Goal: Task Accomplishment & Management: Manage account settings

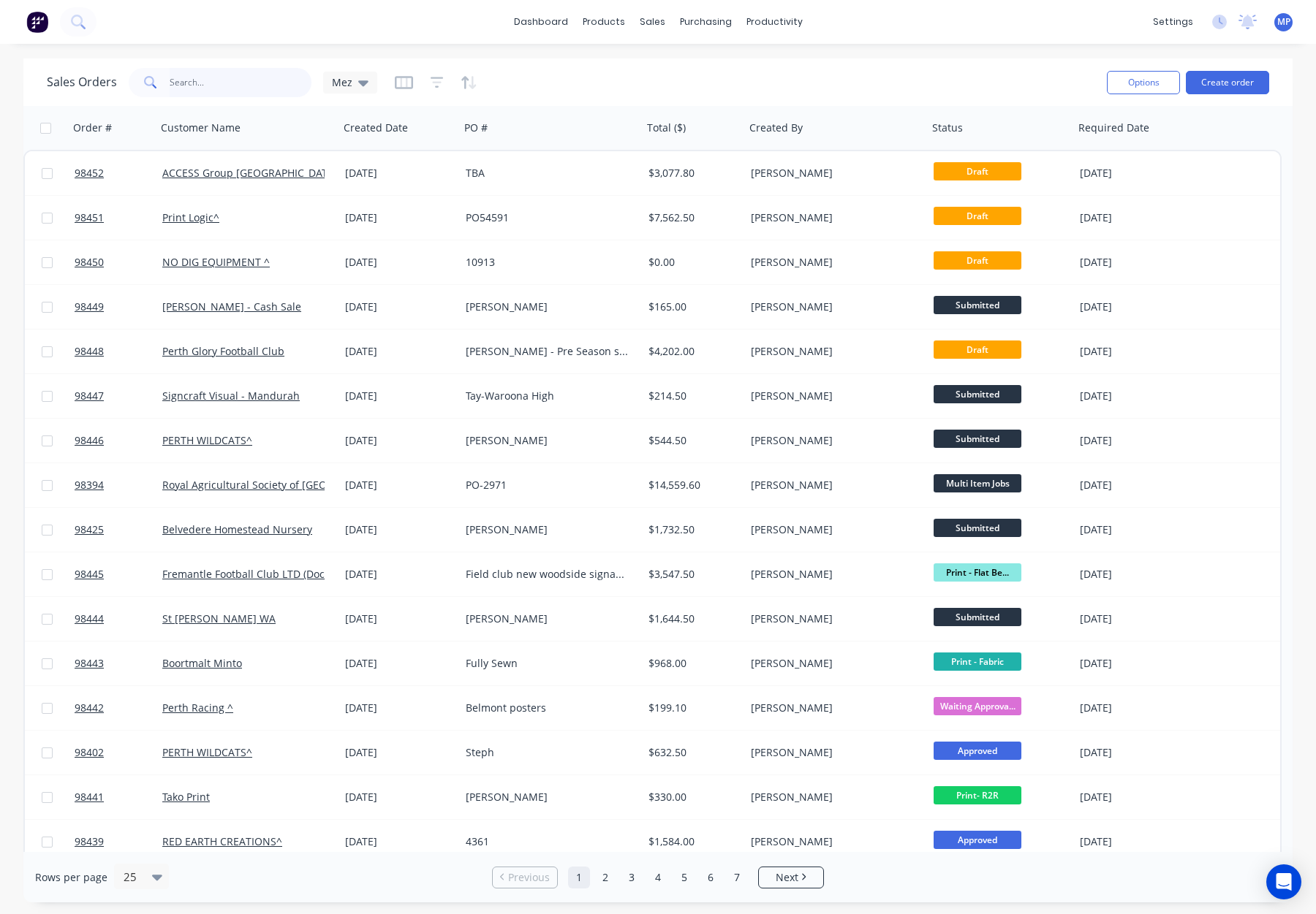
click at [191, 77] on input "text" at bounding box center [241, 82] width 142 height 29
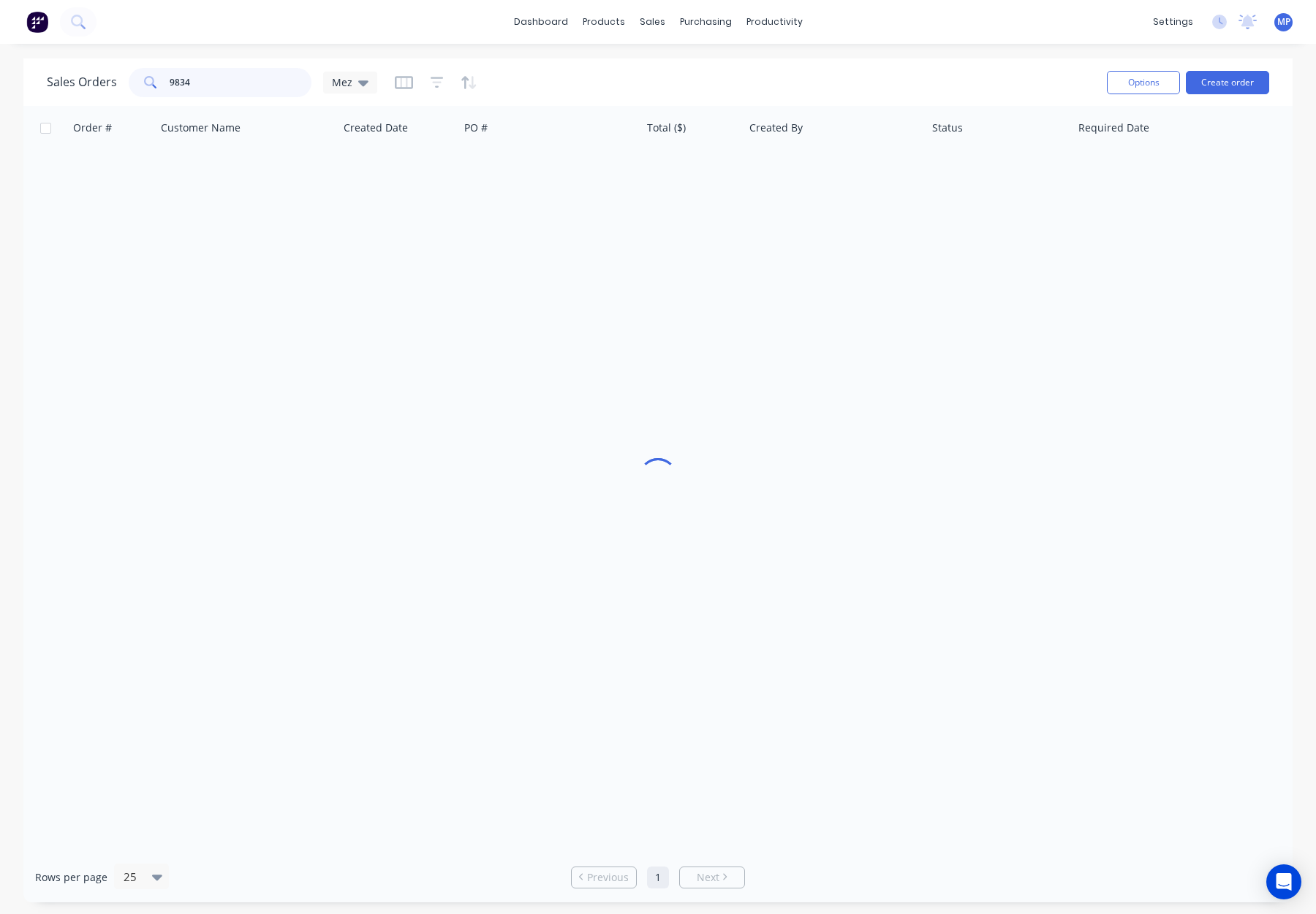
type input "98343"
drag, startPoint x: 226, startPoint y: 84, endPoint x: 105, endPoint y: 73, distance: 121.5
click at [103, 75] on div "Sales Orders 98343 Mez" at bounding box center [212, 82] width 330 height 29
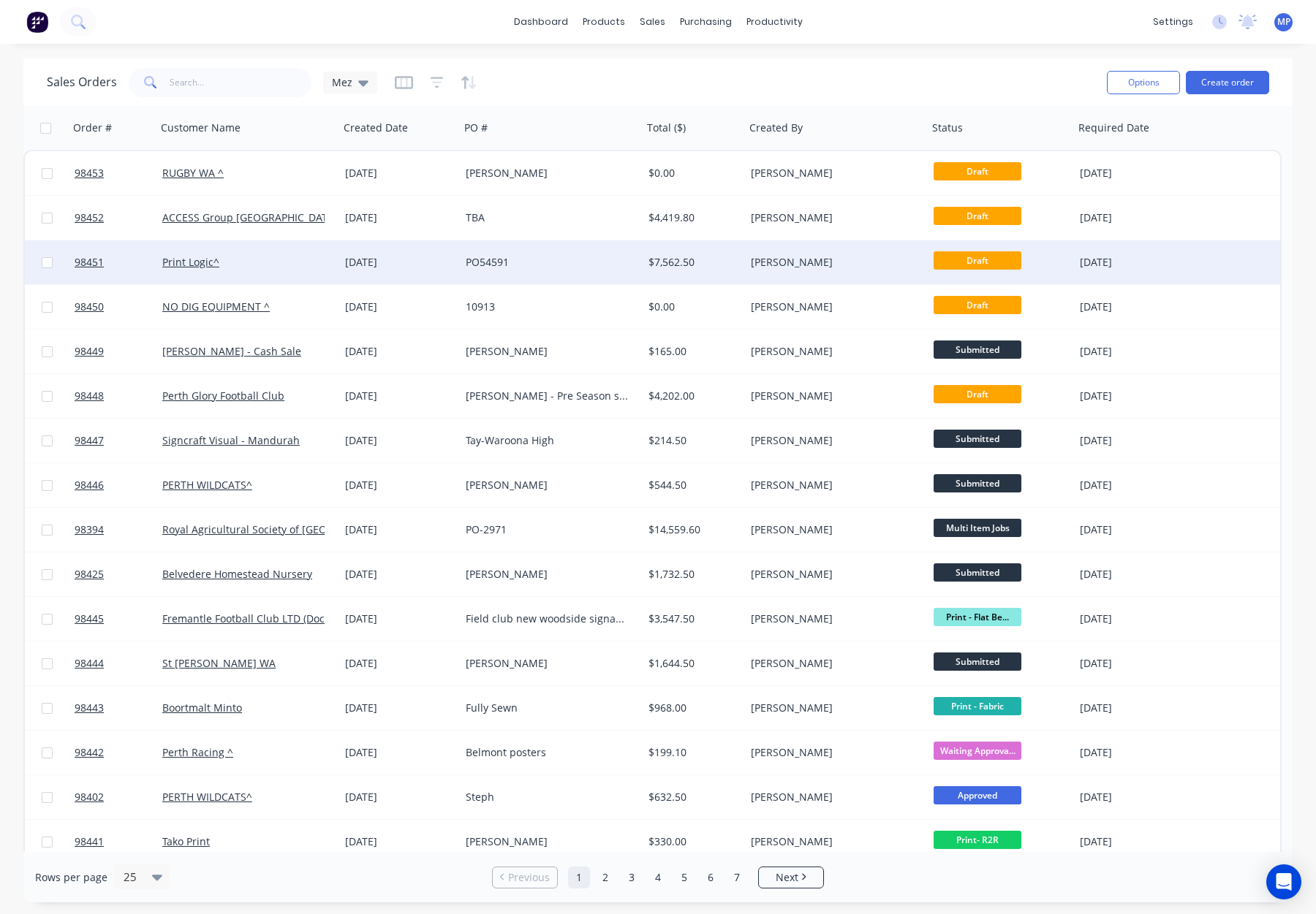
click at [549, 269] on div "PO54591" at bounding box center [551, 262] width 183 height 44
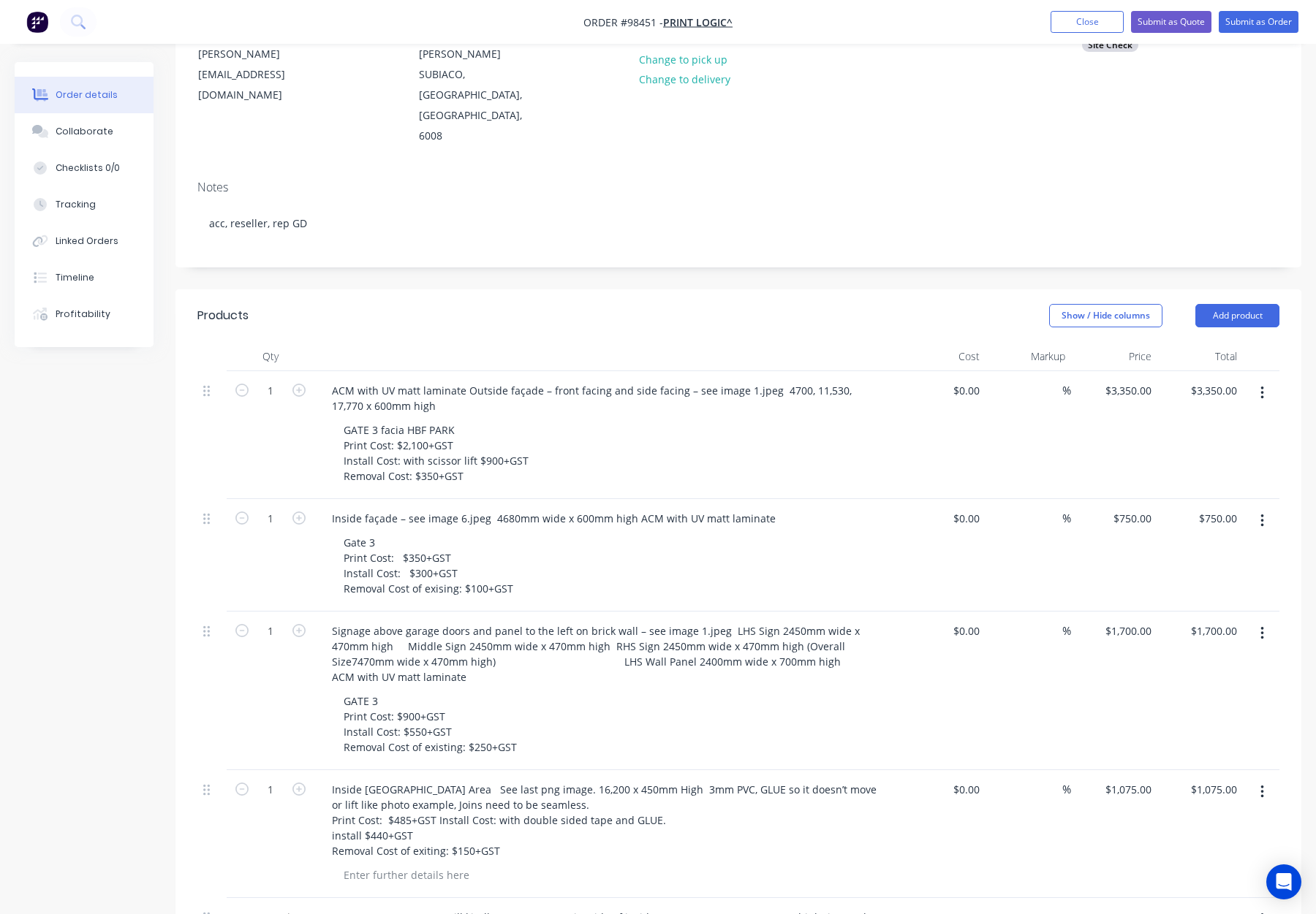
scroll to position [213, 0]
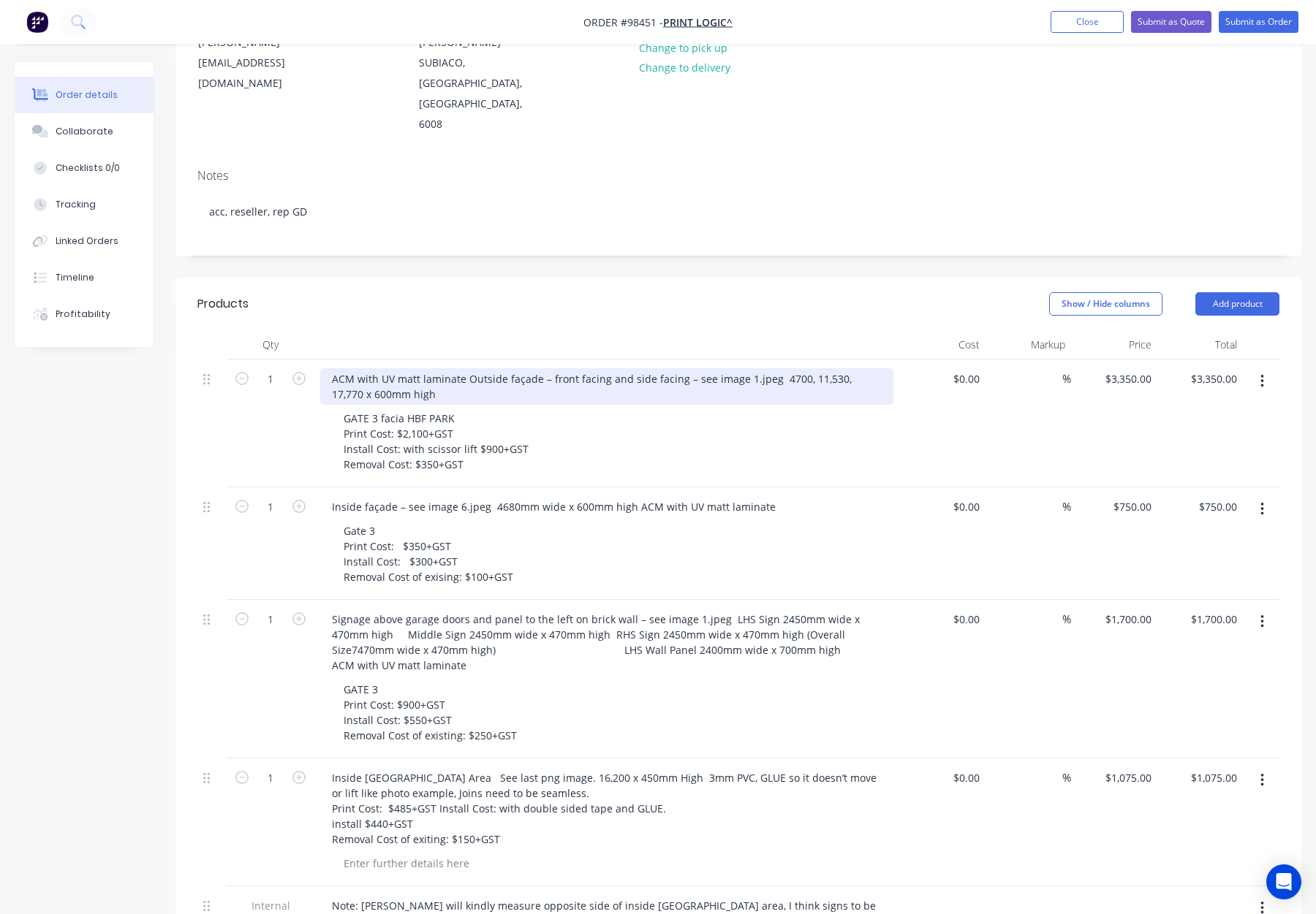
click at [464, 368] on div "ACM with UV matt laminate Outside façade – front facing and side facing – see i…" at bounding box center [606, 386] width 573 height 36
click at [779, 368] on div "ACM with UV matt laminate - Outside façade – front facing and side facing – see…" at bounding box center [606, 386] width 573 height 36
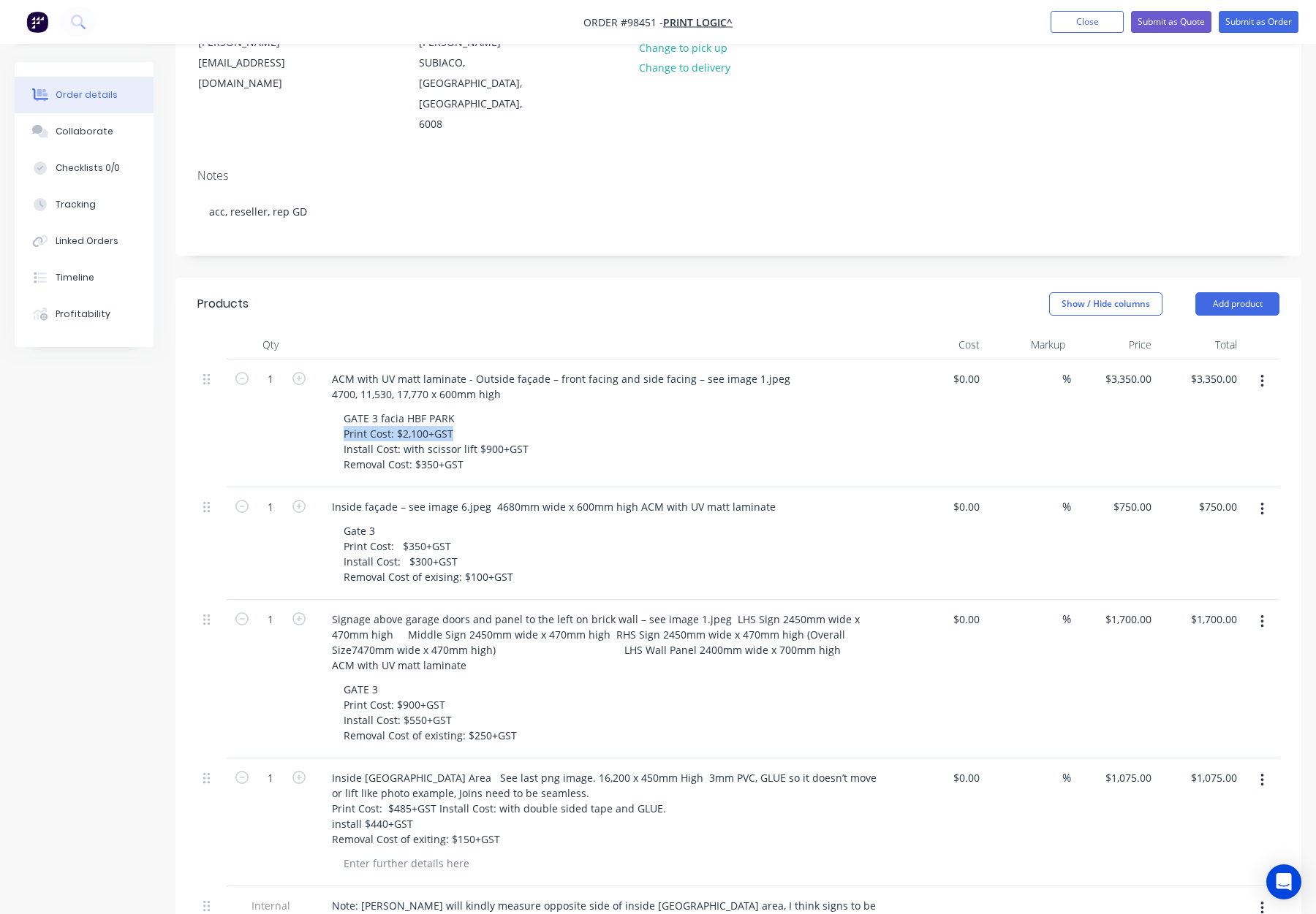
drag, startPoint x: 469, startPoint y: 374, endPoint x: 310, endPoint y: 372, distance: 159.0
click at [309, 372] on div "1 ACM with UV matt laminate - Outside façade – front facing and side facing – s…" at bounding box center [738, 423] width 1082 height 128
drag, startPoint x: 447, startPoint y: 400, endPoint x: 304, endPoint y: 373, distance: 145.5
click at [304, 373] on div "1 ACM with UV matt laminate - Outside façade – front facing and side facing – s…" at bounding box center [738, 423] width 1082 height 128
drag, startPoint x: 409, startPoint y: 382, endPoint x: 418, endPoint y: 382, distance: 9.0
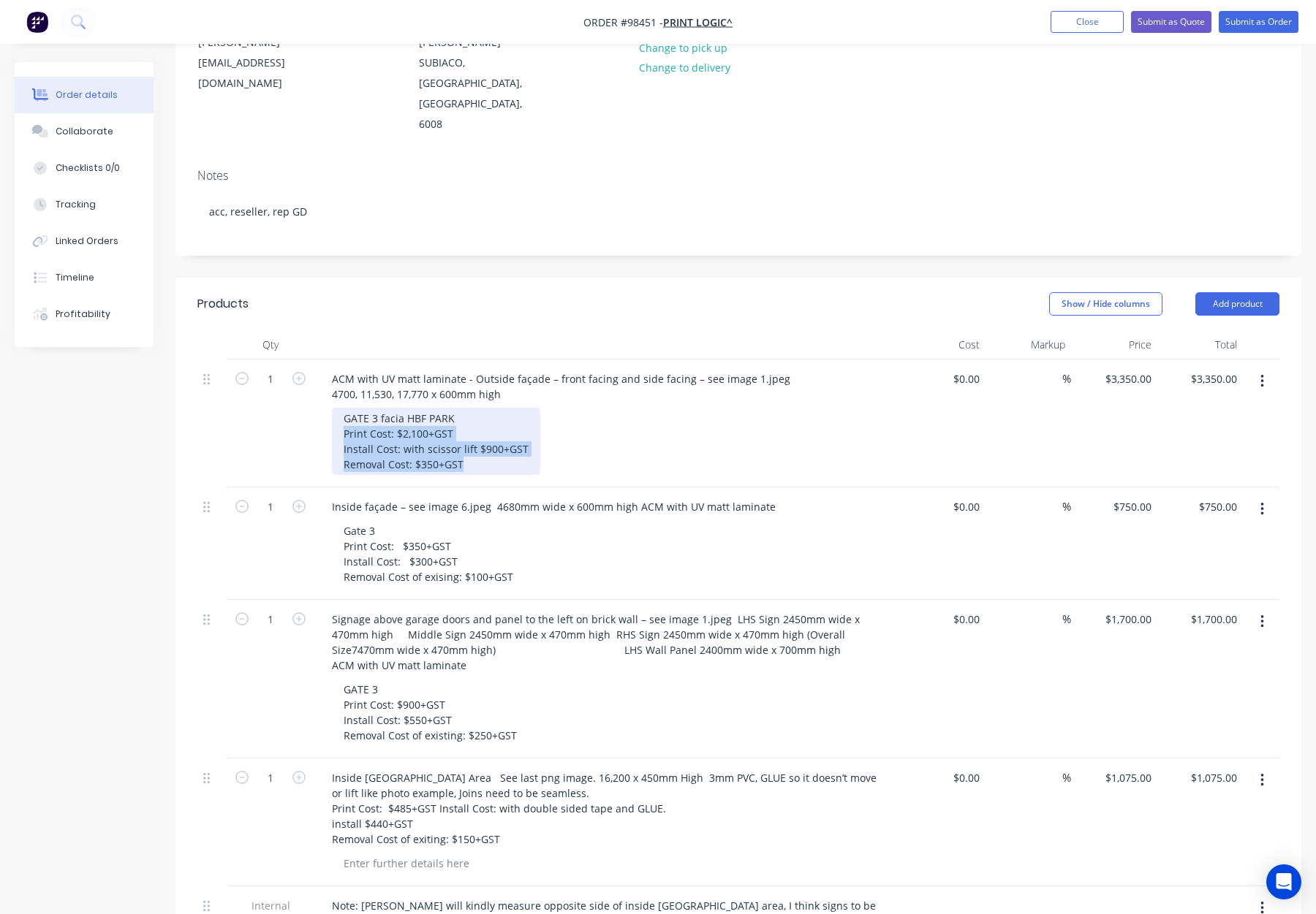
click at [409, 408] on div "GATE 3 facia HBF PARK Print Cost: $2,100+GST Install Cost: with scissor lift $9…" at bounding box center [436, 441] width 209 height 67
drag, startPoint x: 461, startPoint y: 378, endPoint x: 305, endPoint y: 370, distance: 156.2
click at [306, 370] on div "1 ACM with UV matt laminate - Outside façade – front facing and side facing – s…" at bounding box center [738, 423] width 1082 height 128
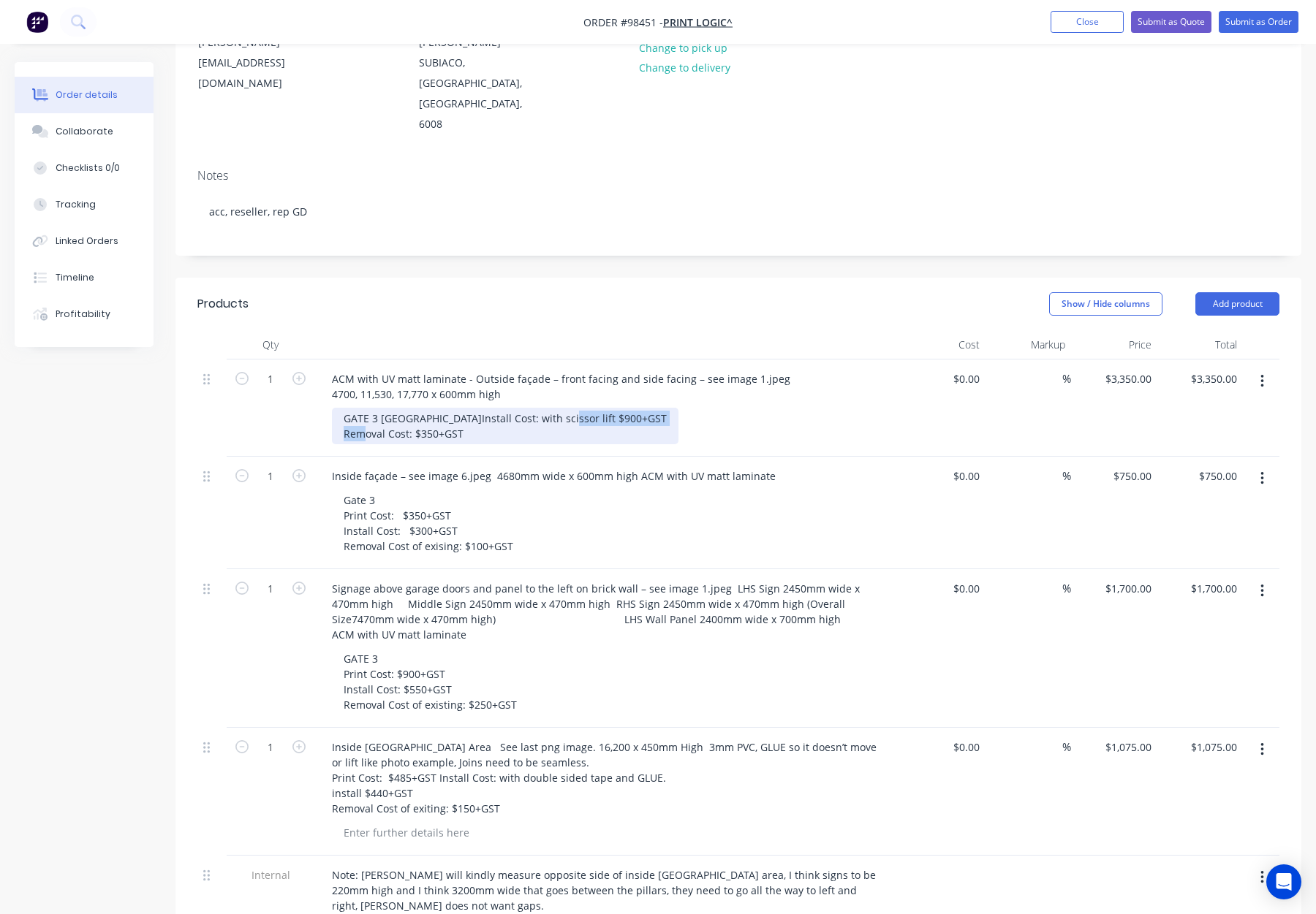
drag, startPoint x: 479, startPoint y: 401, endPoint x: 321, endPoint y: 393, distance: 158.2
click at [321, 393] on div "ACM with UV matt laminate - Outside façade – front facing and side facing – see…" at bounding box center [607, 408] width 585 height 97
drag, startPoint x: 372, startPoint y: 391, endPoint x: 395, endPoint y: 398, distance: 24.0
click at [374, 408] on div "GATE 3 facia HBF PARK Install Cost: with scissor lift $900+GST Removal Cost: $3…" at bounding box center [505, 426] width 347 height 36
drag, startPoint x: 493, startPoint y: 404, endPoint x: 306, endPoint y: 403, distance: 187.0
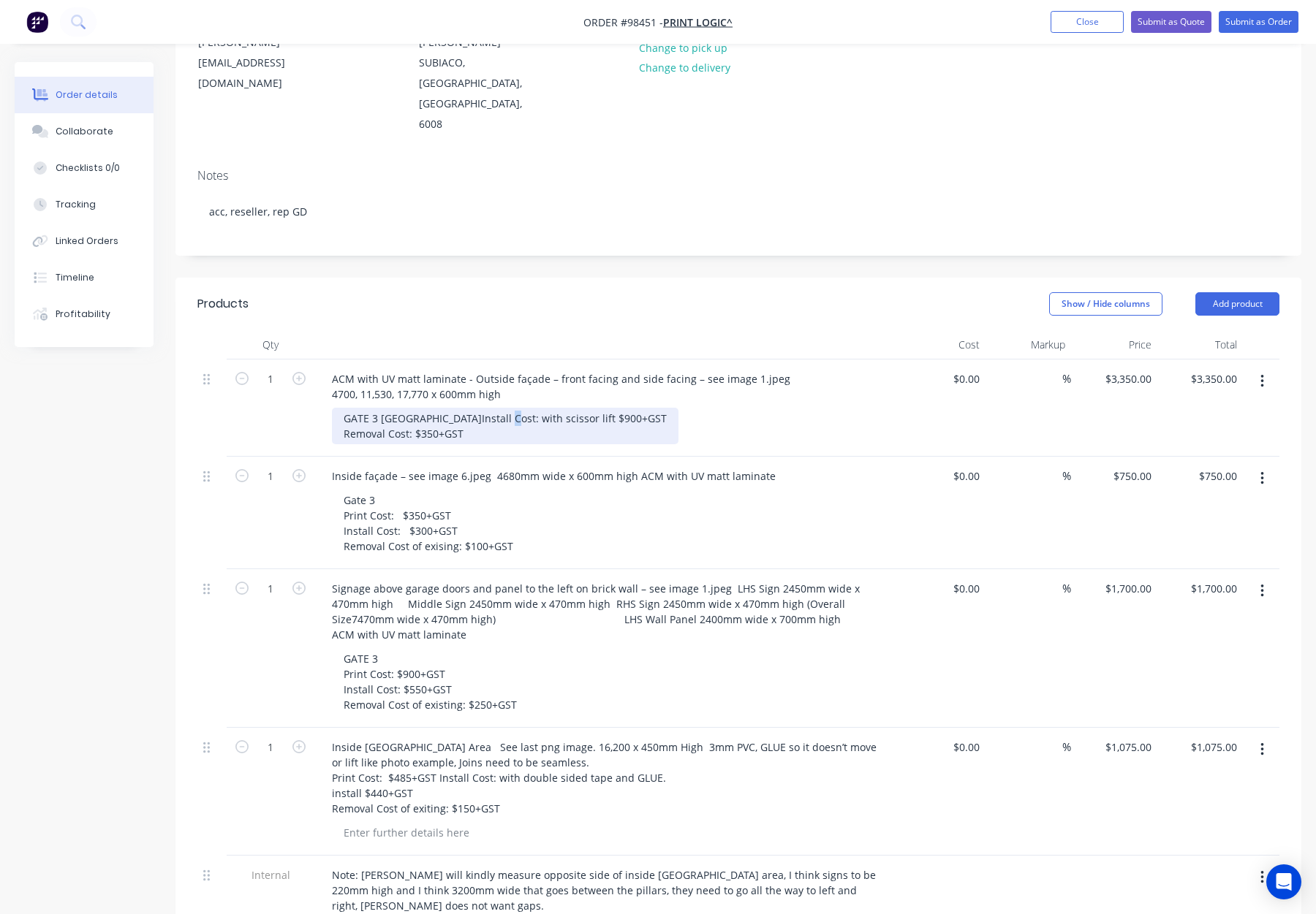
click at [306, 403] on div "1 ACM with UV matt laminate - Outside façade – front facing and side facing – s…" at bounding box center [738, 408] width 1082 height 97
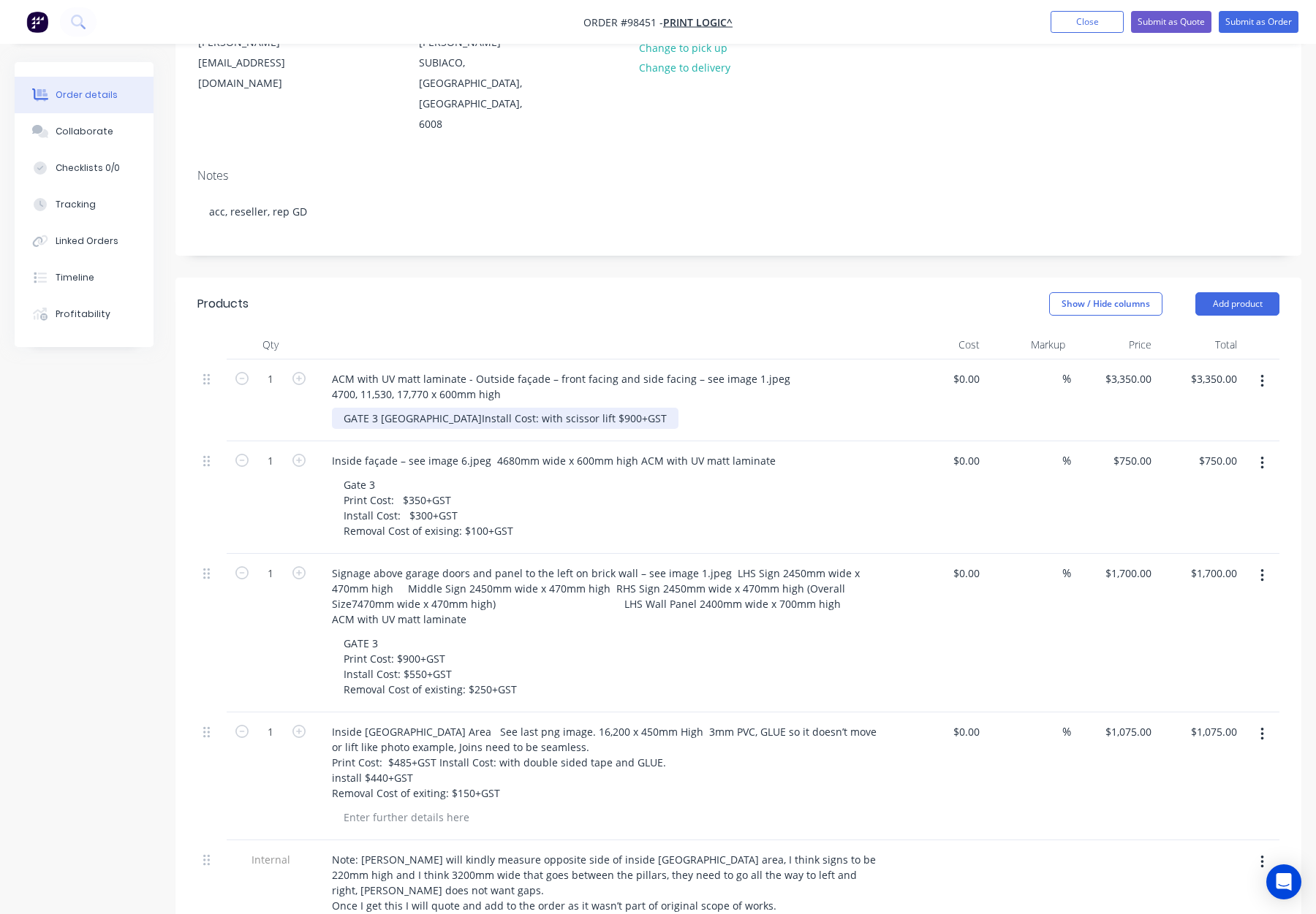
click at [345, 408] on div "GATE 3 facia HBF PARK Install Cost: with scissor lift $900+GST" at bounding box center [505, 418] width 347 height 21
click at [362, 408] on div "GATE 3 facia HBF PARK Install Cost: with scissor lift $900+GST" at bounding box center [505, 418] width 347 height 21
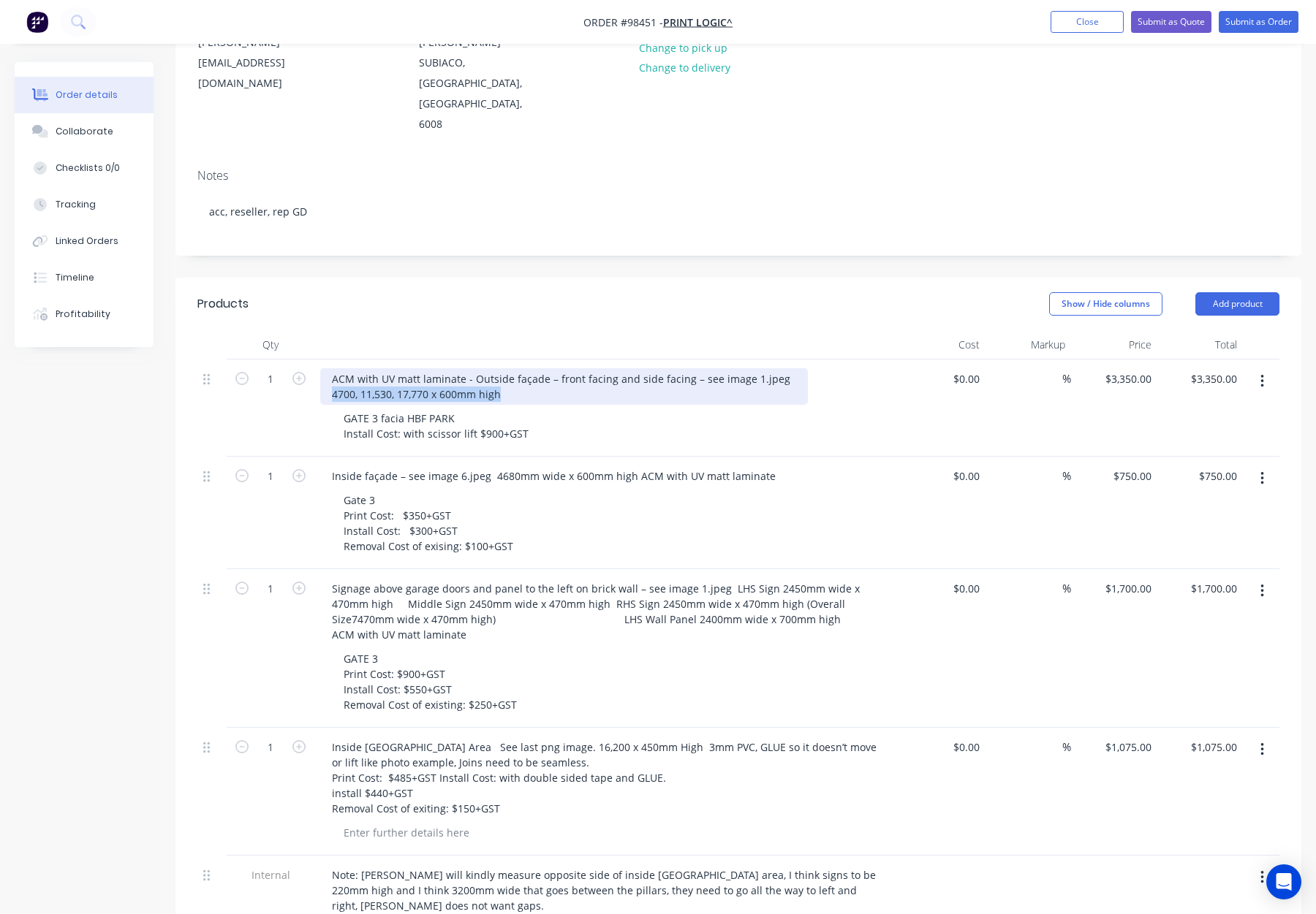
drag, startPoint x: 493, startPoint y: 331, endPoint x: 270, endPoint y: 329, distance: 223.0
click at [270, 359] on div "1 ACM with UV matt laminate - Outside façade – front facing and side facing – s…" at bounding box center [738, 408] width 1082 height 97
click at [333, 368] on div "ACM with UV matt laminate - Outside façade – front facing and side facing – see…" at bounding box center [564, 386] width 488 height 36
click at [515, 368] on div "ACM with UV matt laminate - Outside façade – front facing and side facing – see…" at bounding box center [564, 386] width 488 height 36
click at [328, 368] on div "ACM with UV matt laminate - Outside façade – front facing and side facing – see…" at bounding box center [564, 386] width 488 height 36
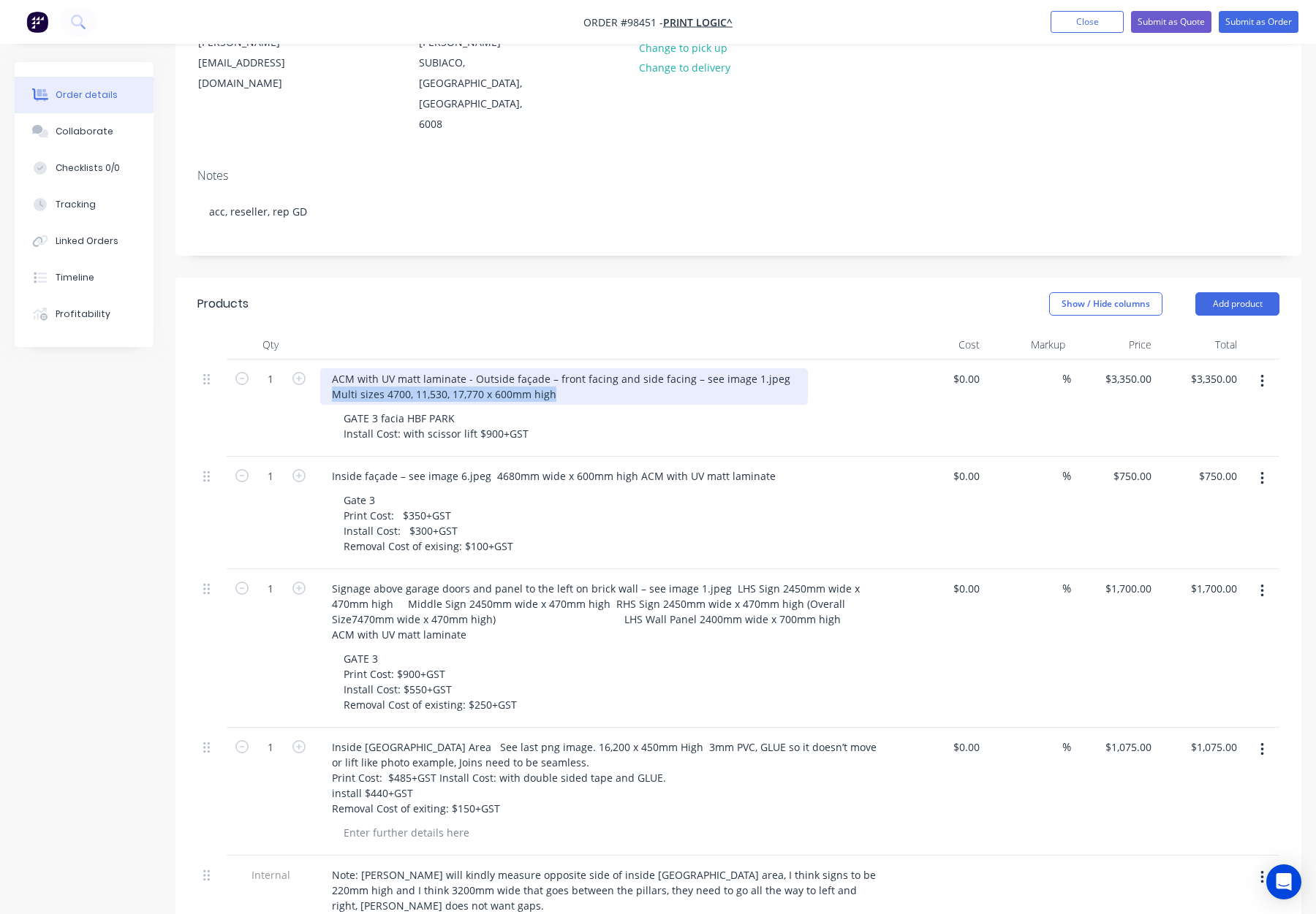
drag, startPoint x: 537, startPoint y: 333, endPoint x: 293, endPoint y: 328, distance: 244.1
click at [293, 359] on div "1 ACM with UV matt laminate - Outside façade – front facing and side facing – s…" at bounding box center [738, 408] width 1082 height 97
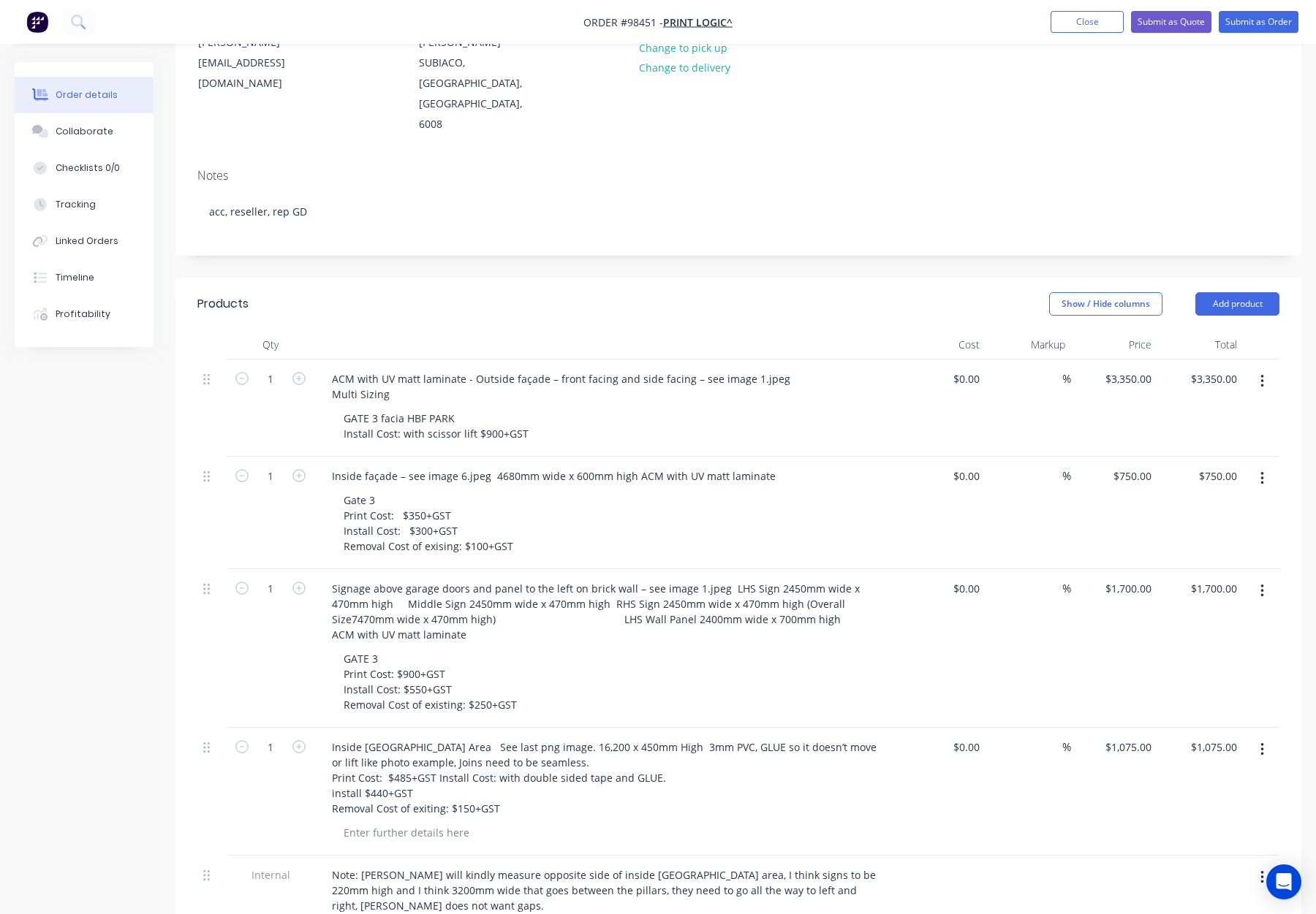
click at [677, 278] on header "Products Show / Hide columns Add product" at bounding box center [738, 304] width 1126 height 53
drag, startPoint x: 475, startPoint y: 371, endPoint x: 614, endPoint y: 370, distance: 139.0
click at [613, 408] on div "GATE 3 facia HBF PARK Install Cost: with scissor lift $900+GST" at bounding box center [613, 426] width 561 height 36
drag, startPoint x: 572, startPoint y: 248, endPoint x: 613, endPoint y: 264, distance: 44.0
click at [572, 292] on div "Show / Hide columns Add product" at bounding box center [854, 304] width 852 height 24
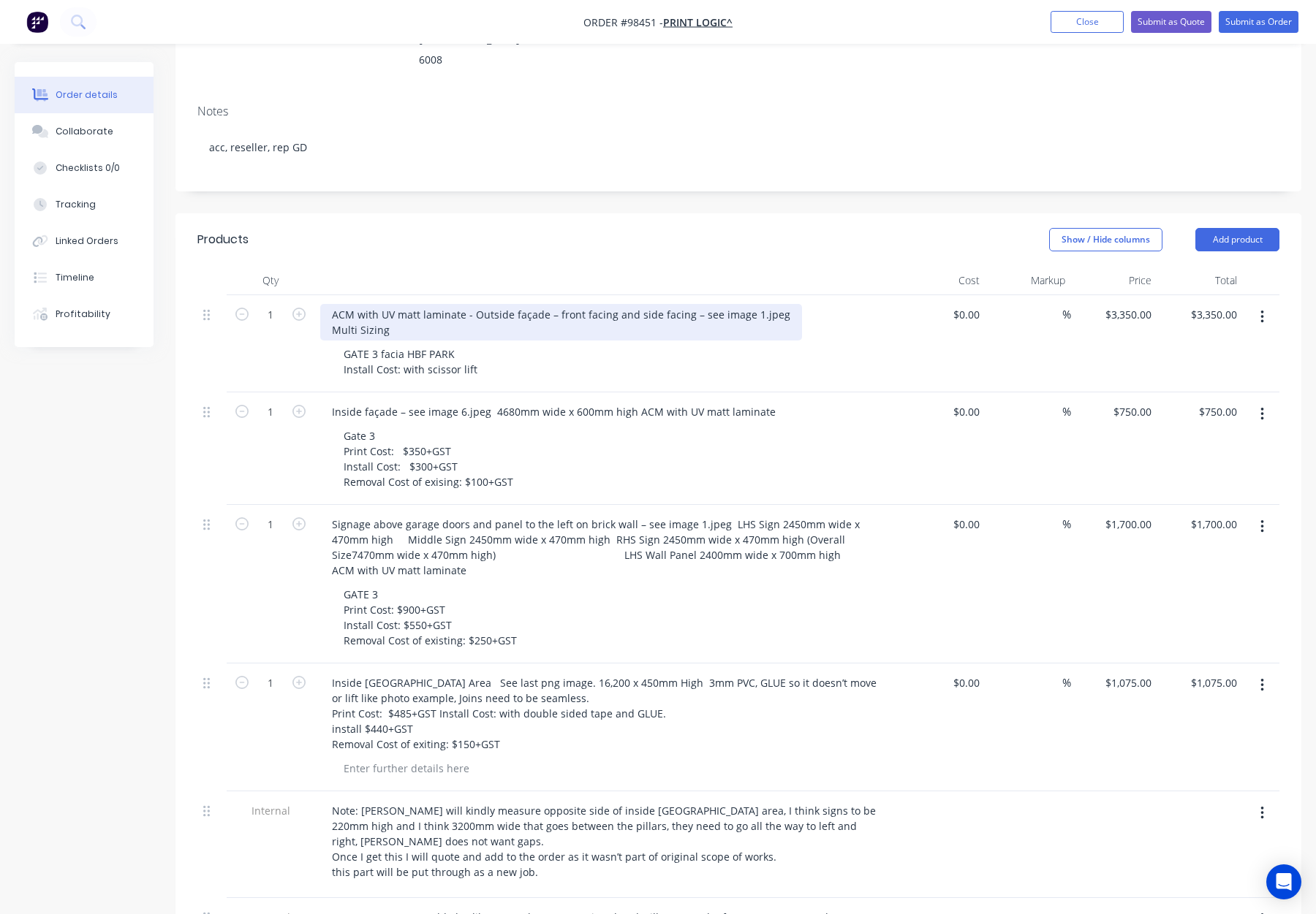
scroll to position [279, 0]
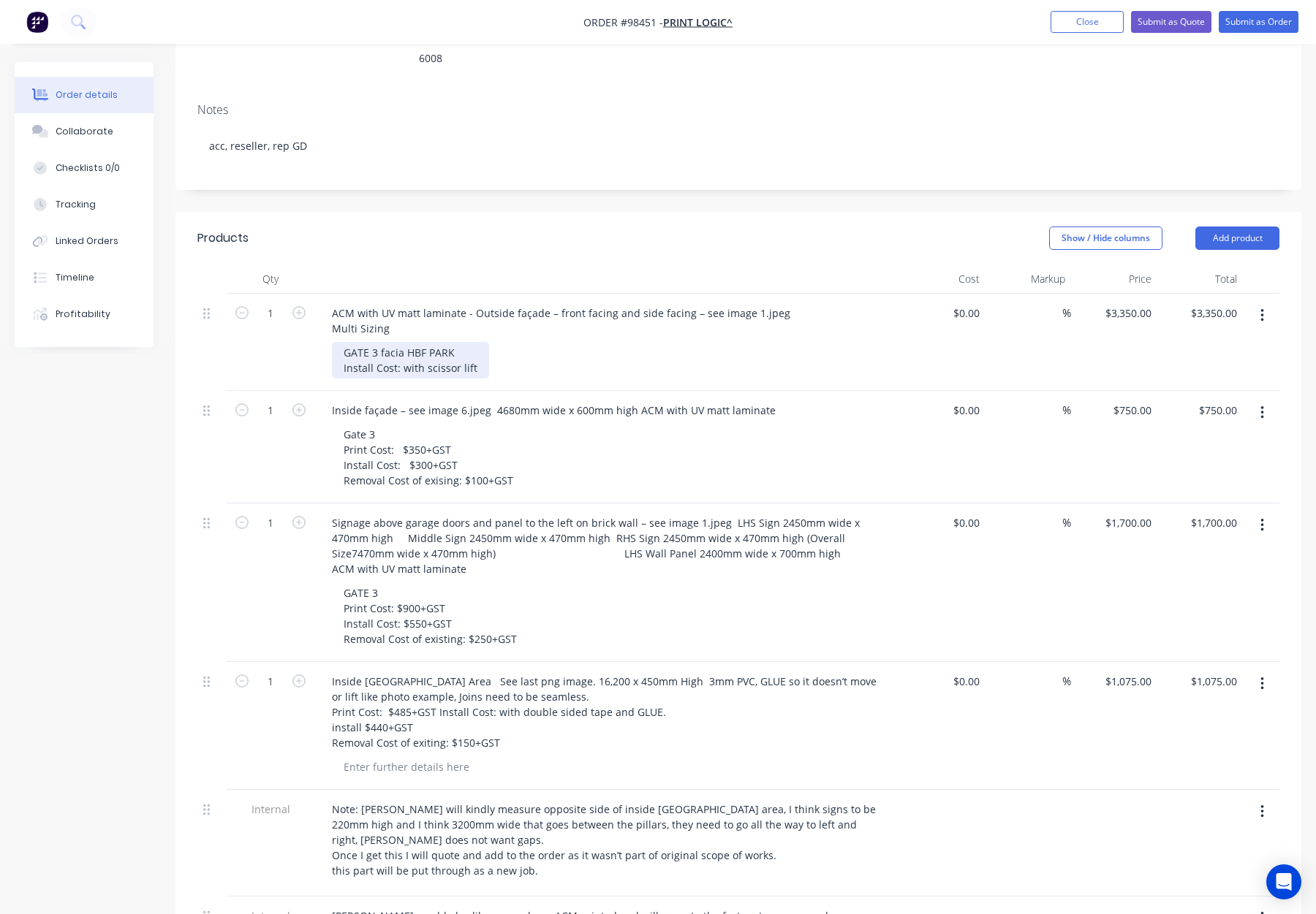
click at [451, 342] on div "GATE 3 facia HBF PARK Install Cost: with scissor lift" at bounding box center [410, 360] width 157 height 36
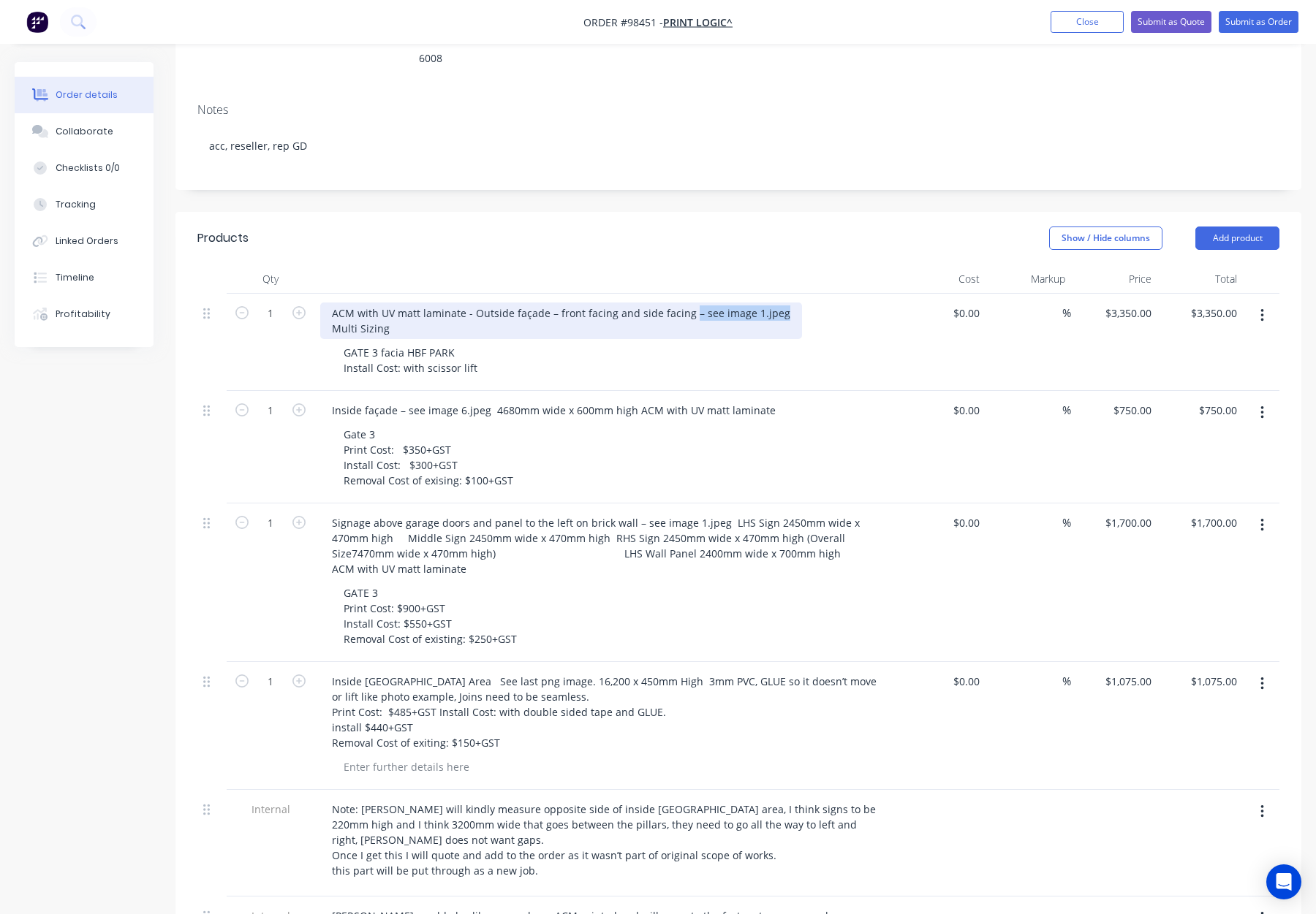
drag, startPoint x: 690, startPoint y: 254, endPoint x: 776, endPoint y: 256, distance: 86.0
click at [779, 303] on div "ACM with UV matt laminate - Outside façade – front facing and side facing – see…" at bounding box center [561, 321] width 482 height 36
copy div "– see image 1.jpeg"
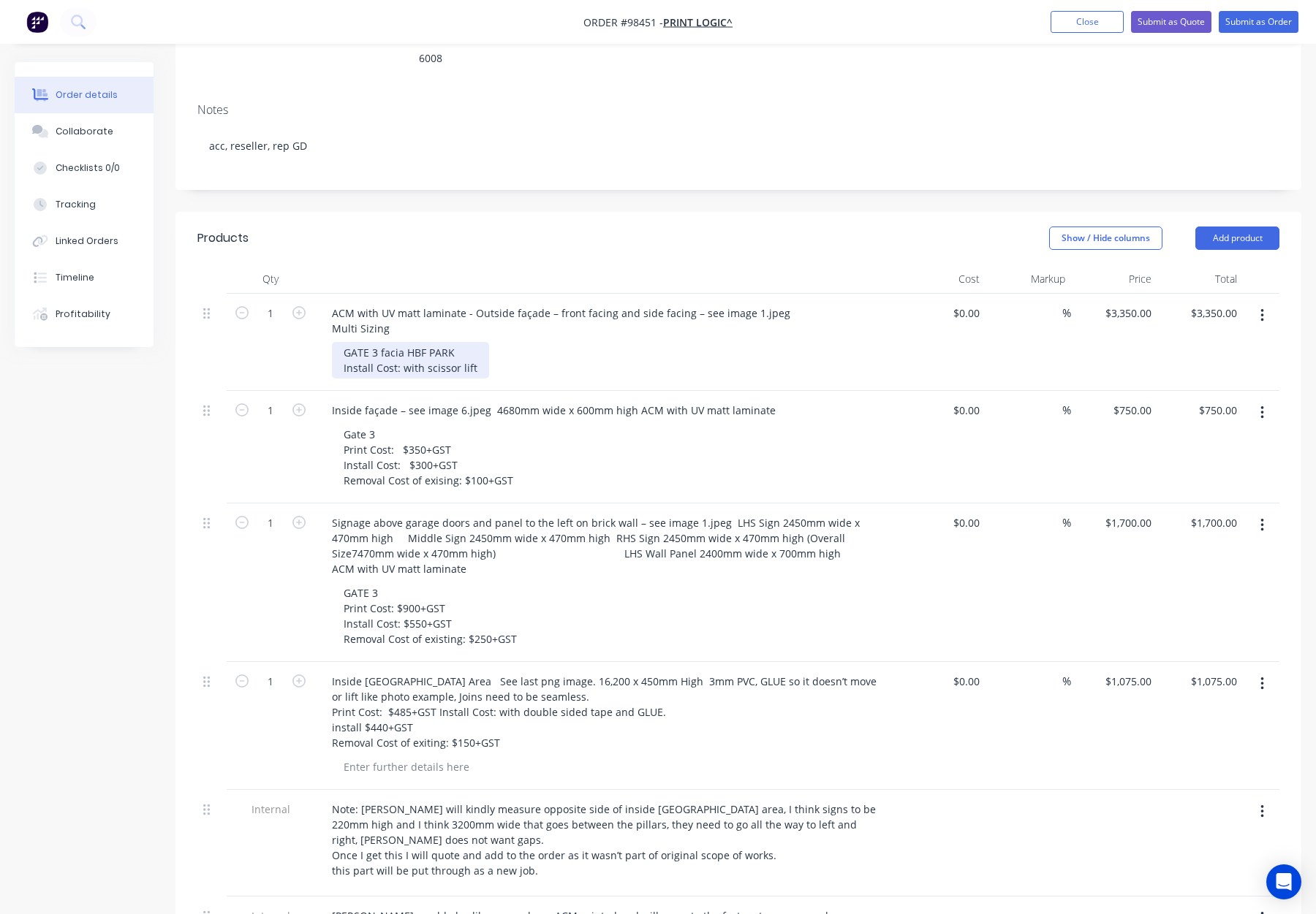
click at [452, 342] on div "GATE 3 facia HBF PARK Install Cost: with scissor lift" at bounding box center [410, 360] width 157 height 36
click at [466, 342] on div "GATE 3 facia HBF PARK Install Cost: with scissor lift" at bounding box center [410, 360] width 157 height 36
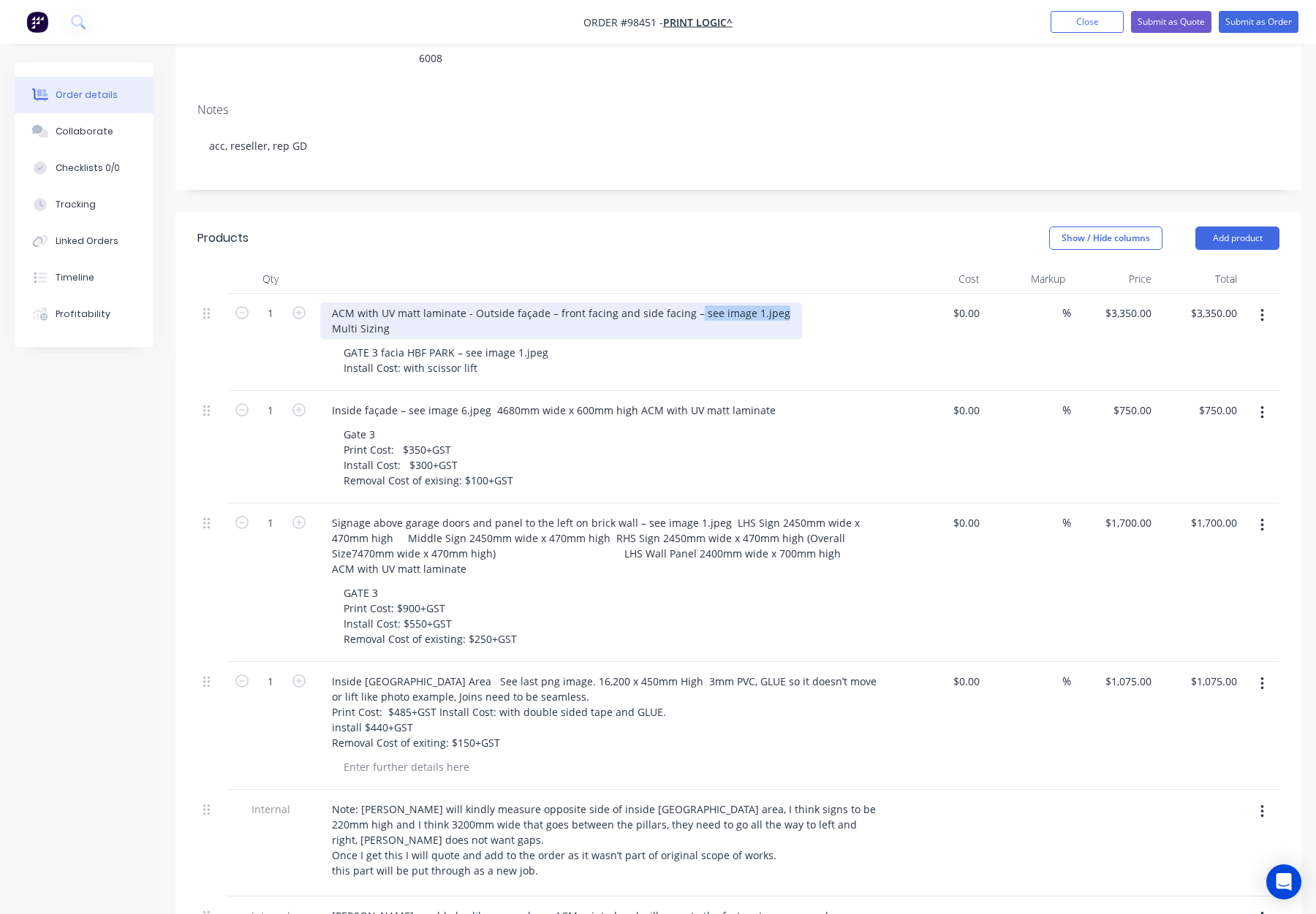
drag, startPoint x: 689, startPoint y: 252, endPoint x: 789, endPoint y: 250, distance: 100.0
click at [789, 303] on div "ACM with UV matt laminate - Outside façade – front facing and side facing – see…" at bounding box center [606, 321] width 573 height 36
click at [331, 303] on div "ACM with UV matt laminate - Outside façade – front facing and side facing - Mul…" at bounding box center [518, 321] width 398 height 36
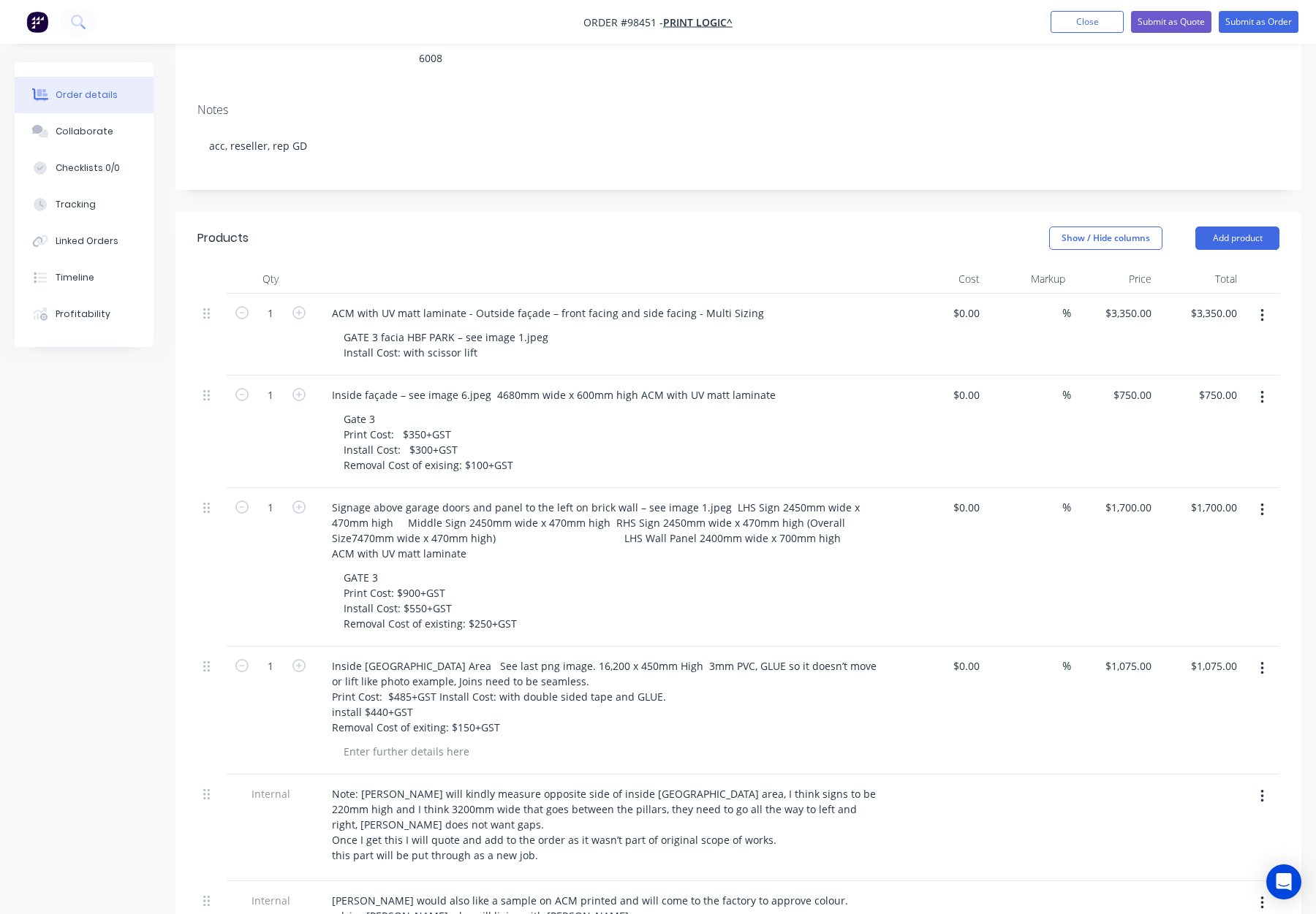
click at [626, 327] on div "GATE 3 facia HBF PARK – see image 1.jpeg Install Cost: with scissor lift" at bounding box center [613, 345] width 561 height 36
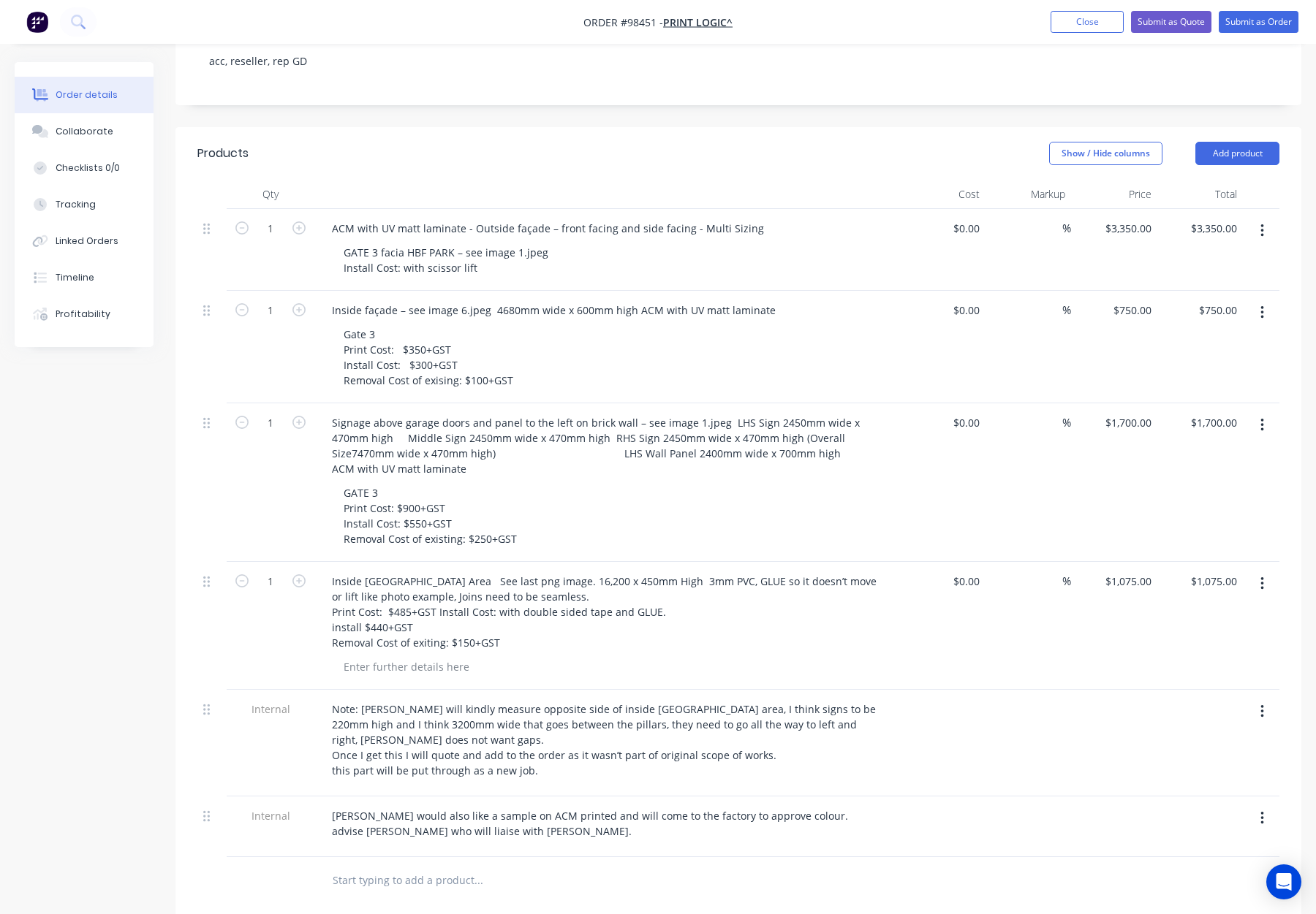
scroll to position [365, 0]
click at [331, 299] on div "Inside façade – see image 6.jpeg 4680mm wide x 600mm high ACM with UV matt lami…" at bounding box center [553, 309] width 467 height 21
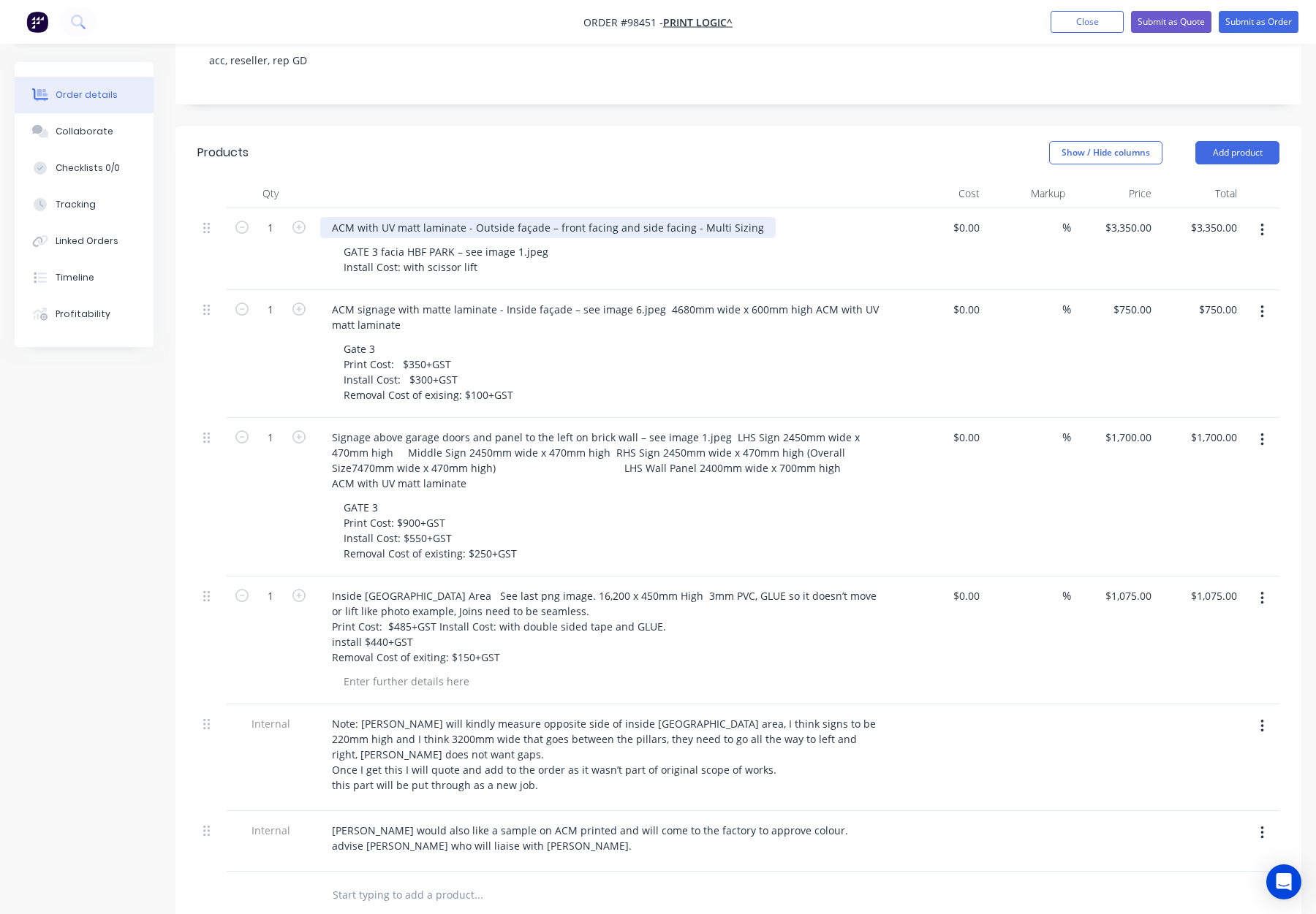
click at [357, 217] on div "ACM with UV matt laminate - Outside façade – front facing and side facing - Mul…" at bounding box center [548, 228] width 455 height 21
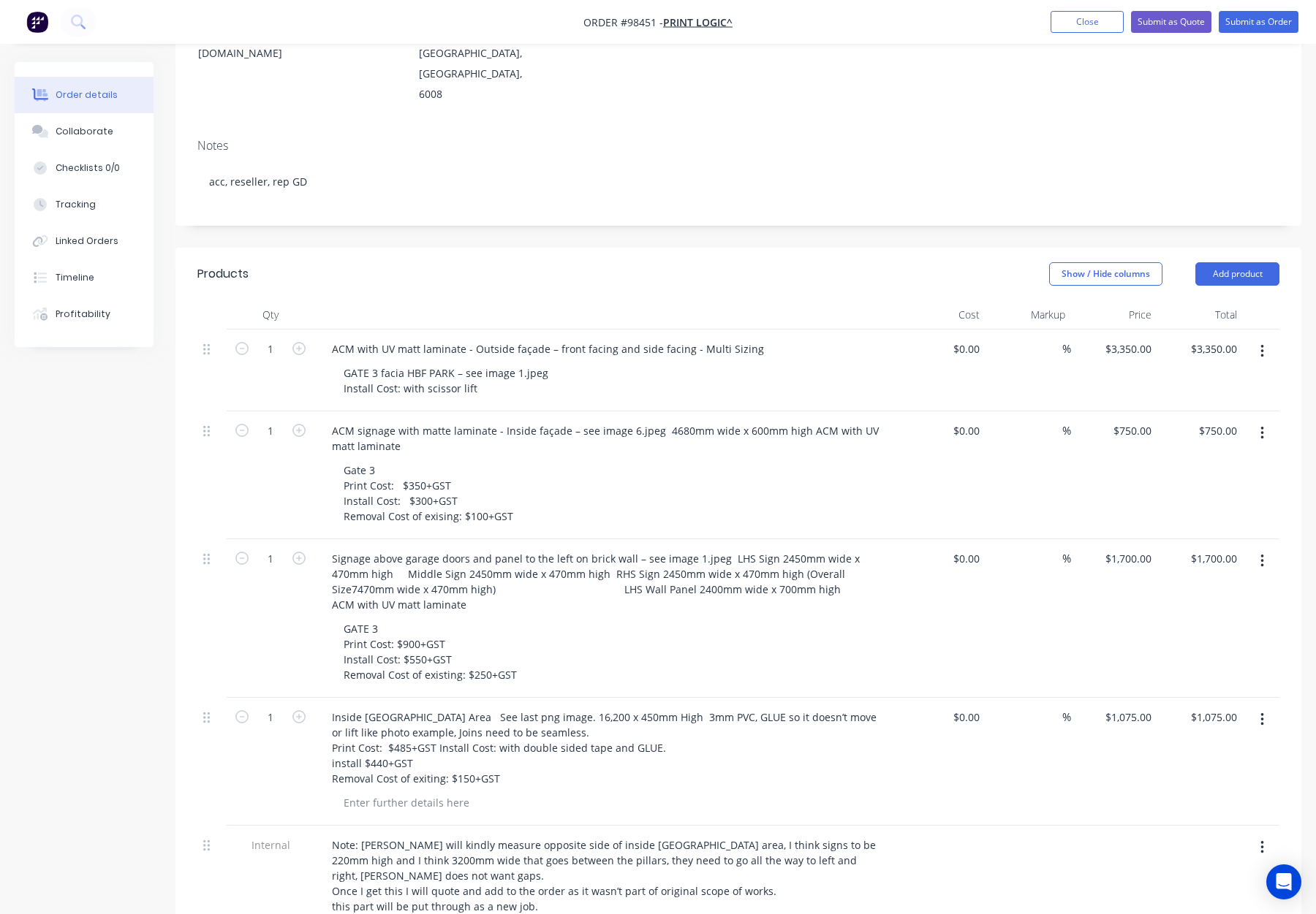
scroll to position [205, 0]
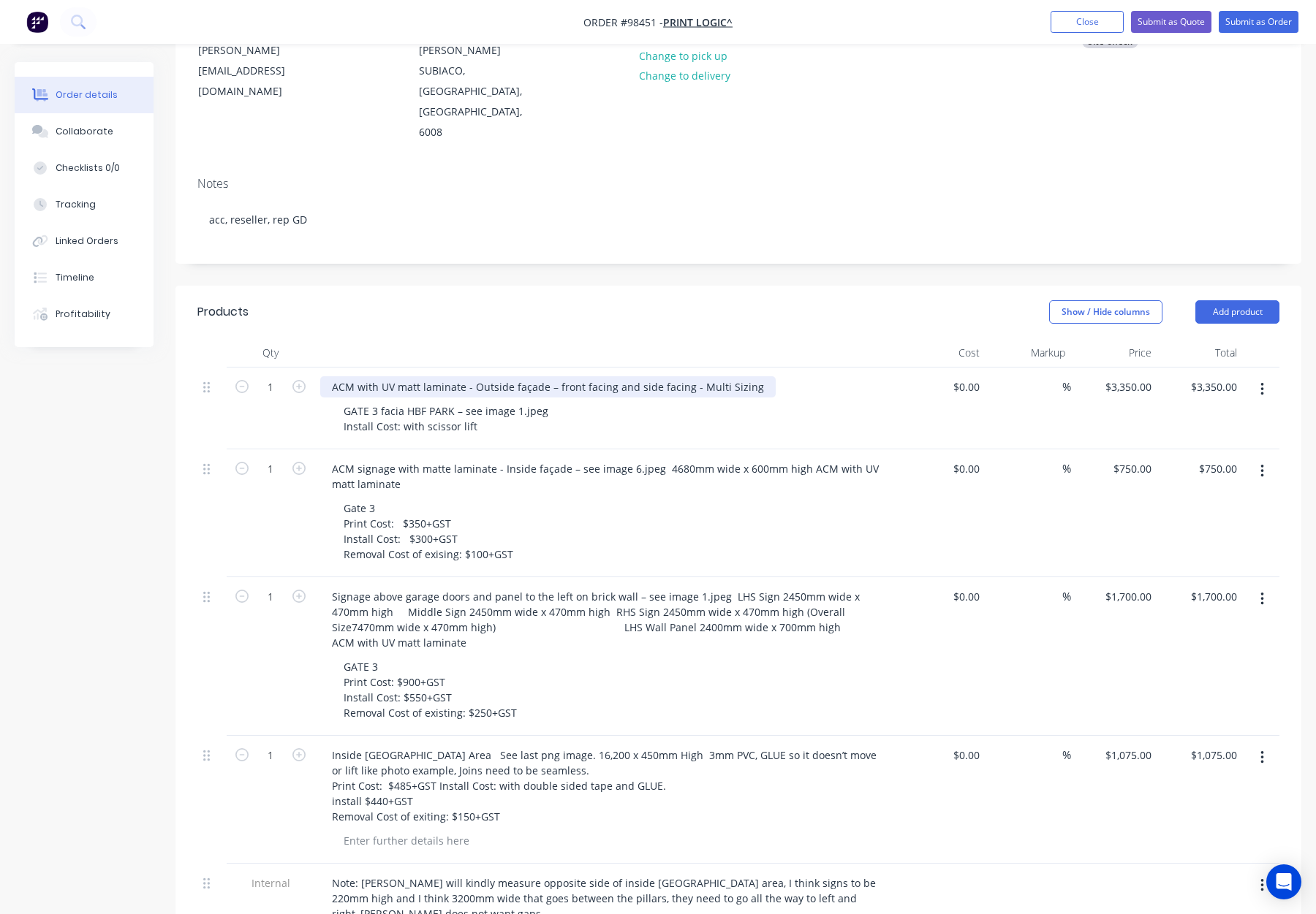
click at [359, 376] on div "ACM with UV matt laminate - Outside façade – front facing and side facing - Mul…" at bounding box center [548, 386] width 455 height 21
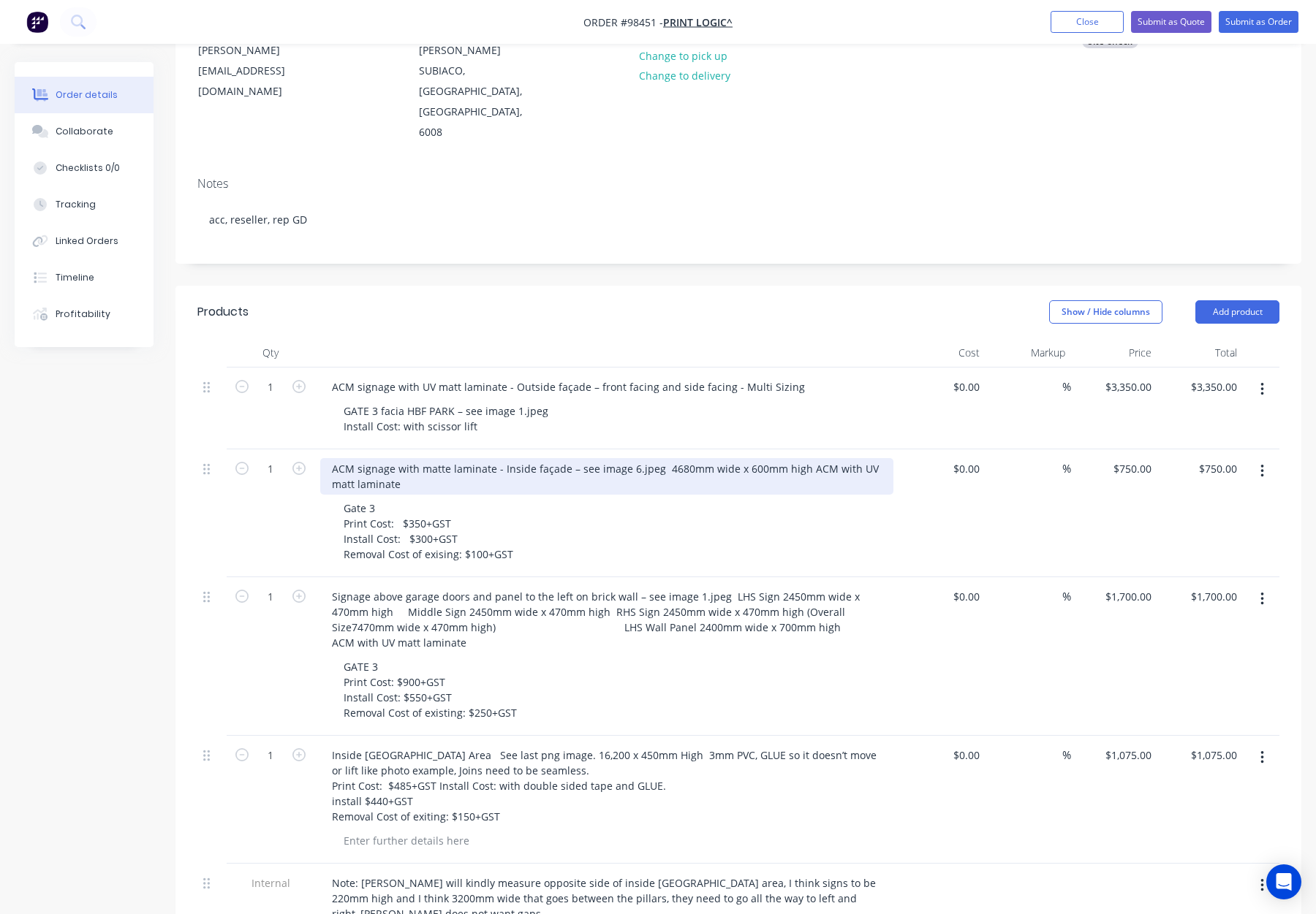
click at [420, 458] on div "ACM signage with matte laminate - Inside façade – see image 6.jpeg 4680mm wide …" at bounding box center [606, 476] width 573 height 36
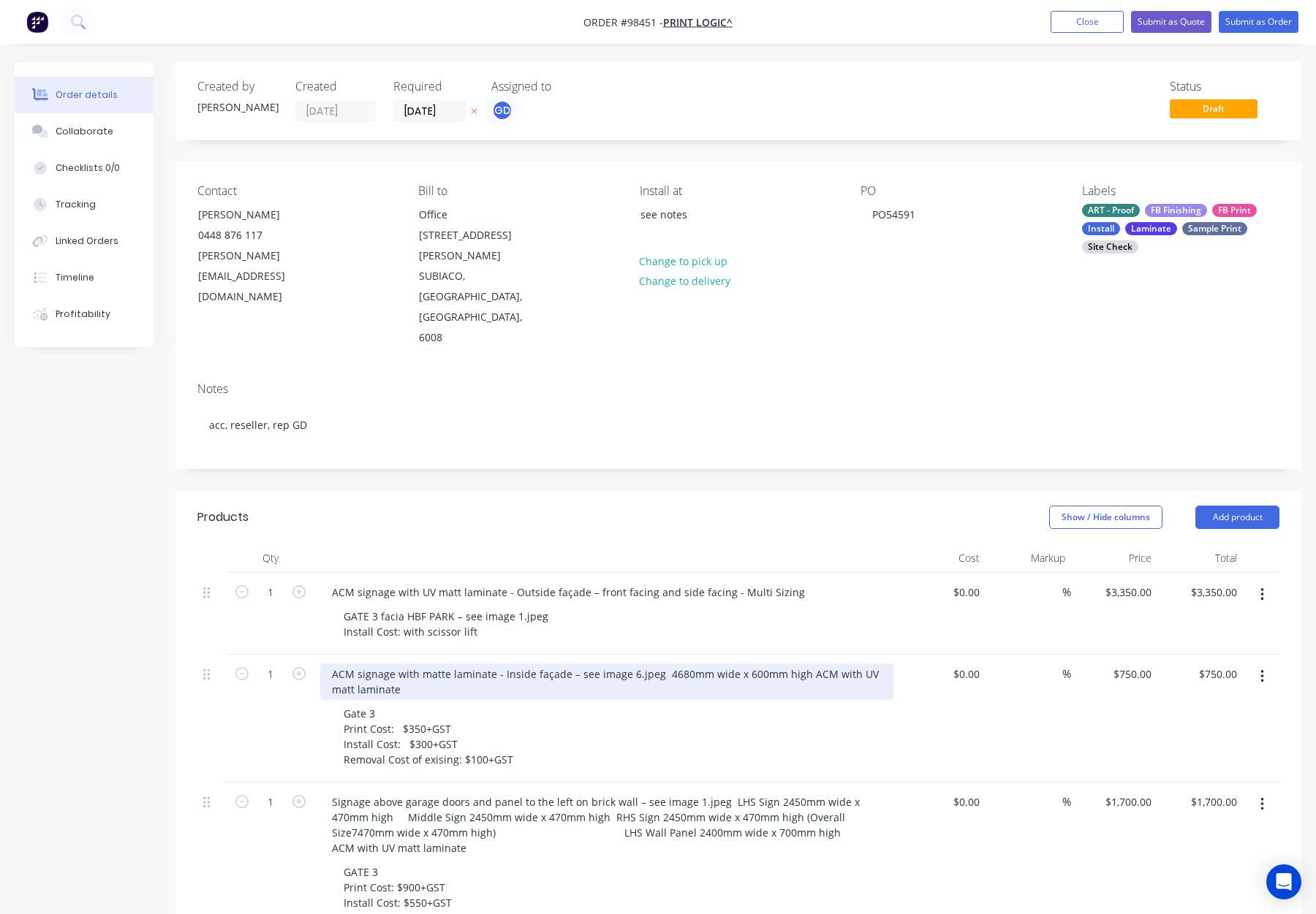
drag, startPoint x: 417, startPoint y: 607, endPoint x: 433, endPoint y: 611, distance: 16.5
click at [417, 664] on div "ACM signage with matte laminate - Inside façade – see image 6.jpeg 4680mm wide …" at bounding box center [606, 682] width 573 height 36
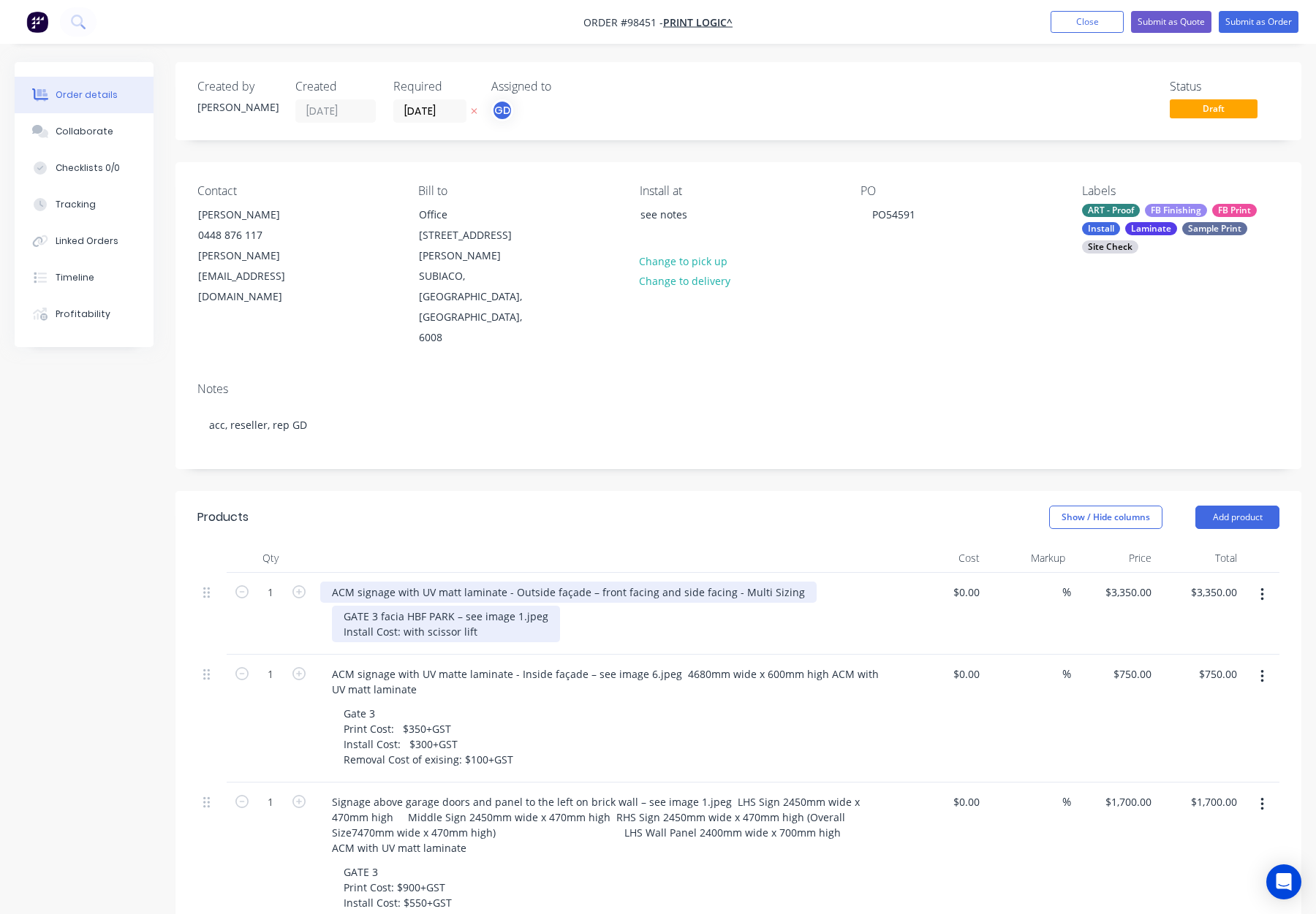
drag, startPoint x: 456, startPoint y: 530, endPoint x: 474, endPoint y: 552, distance: 28.4
click at [456, 581] on div "ACM signage with UV matt laminate - Outside façade – front facing and side faci…" at bounding box center [568, 592] width 496 height 21
click at [470, 606] on div "GATE 3 facia HBF PARK – see image 1.jpeg Install Cost: with scissor lift" at bounding box center [446, 624] width 228 height 36
click at [455, 581] on div "ACM signage with UV matt laminate - Outside façade – front facing and side faci…" at bounding box center [568, 592] width 496 height 21
click at [459, 581] on div "ACM signage with UV matt laminate - Outside façade – front facing and side faci…" at bounding box center [568, 592] width 496 height 21
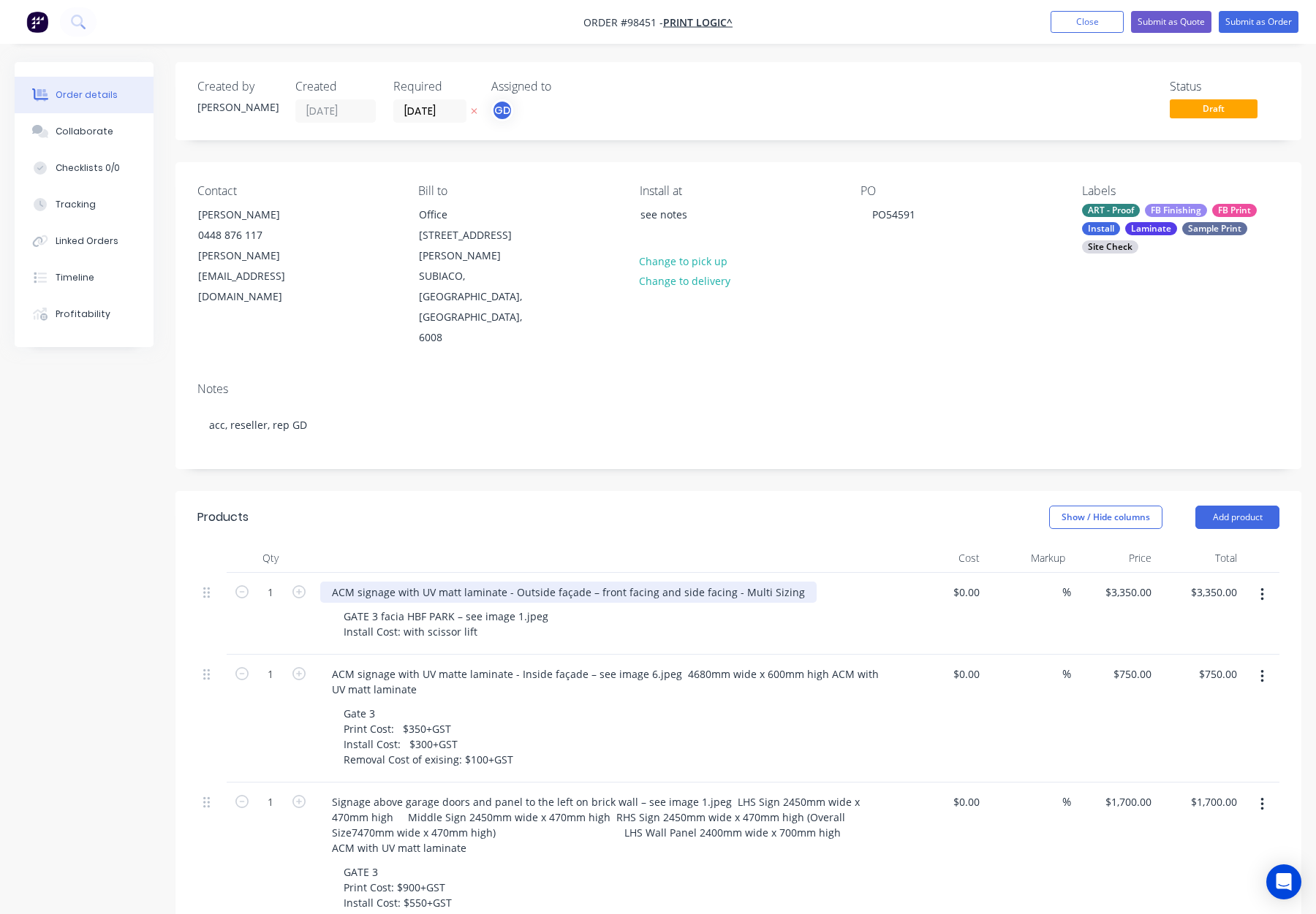
click at [458, 581] on div "ACM signage with UV matt laminate - Outside façade – front facing and side faci…" at bounding box center [568, 592] width 496 height 21
drag, startPoint x: 566, startPoint y: 559, endPoint x: 595, endPoint y: 559, distance: 29.0
click at [567, 606] on div "GATE 3 facia HBF PARK – see image 1.jpeg Install Cost: with scissor lift" at bounding box center [613, 624] width 561 height 36
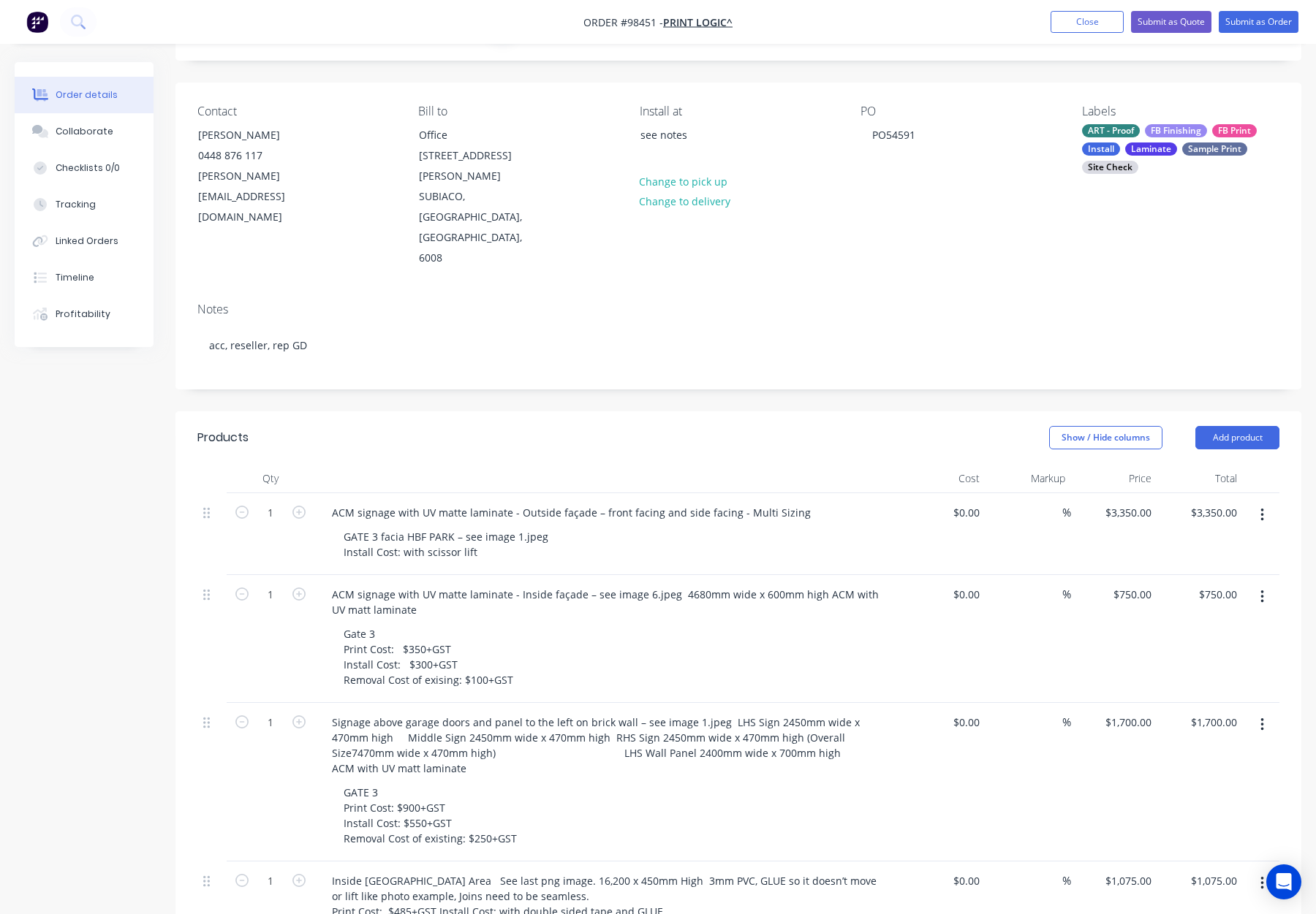
scroll to position [128, 0]
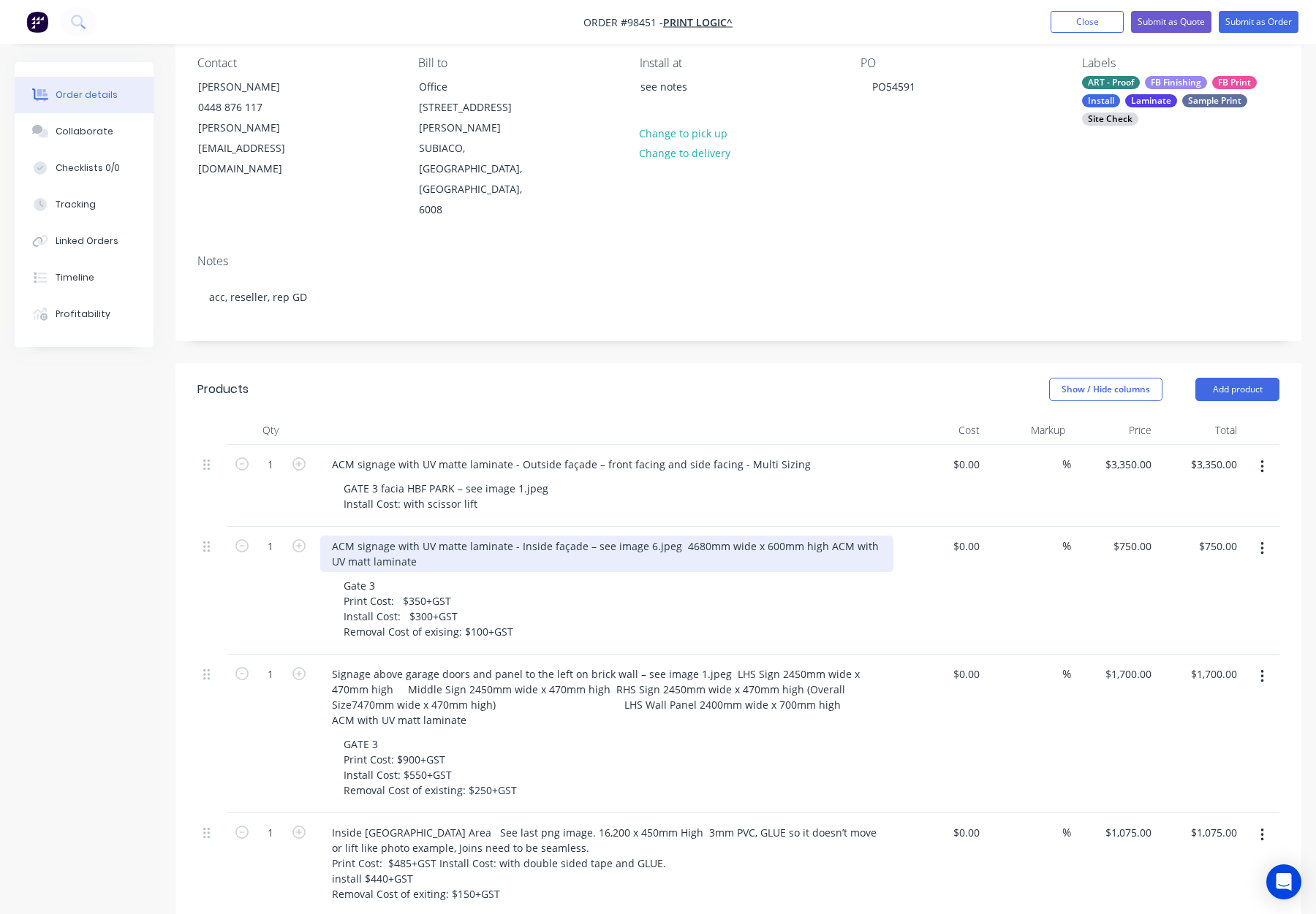
drag, startPoint x: 677, startPoint y: 484, endPoint x: 680, endPoint y: 495, distance: 11.4
click at [677, 536] on div "ACM signage with UV matte laminate - Inside façade – see image 6.jpeg 4680mm wi…" at bounding box center [606, 554] width 573 height 36
drag, startPoint x: 474, startPoint y: 500, endPoint x: 613, endPoint y: 504, distance: 139.1
click at [620, 536] on div "ACM signage with UV matte laminate - Inside façade – see image 6.jpeg 4680mm wi…" at bounding box center [507, 554] width 374 height 36
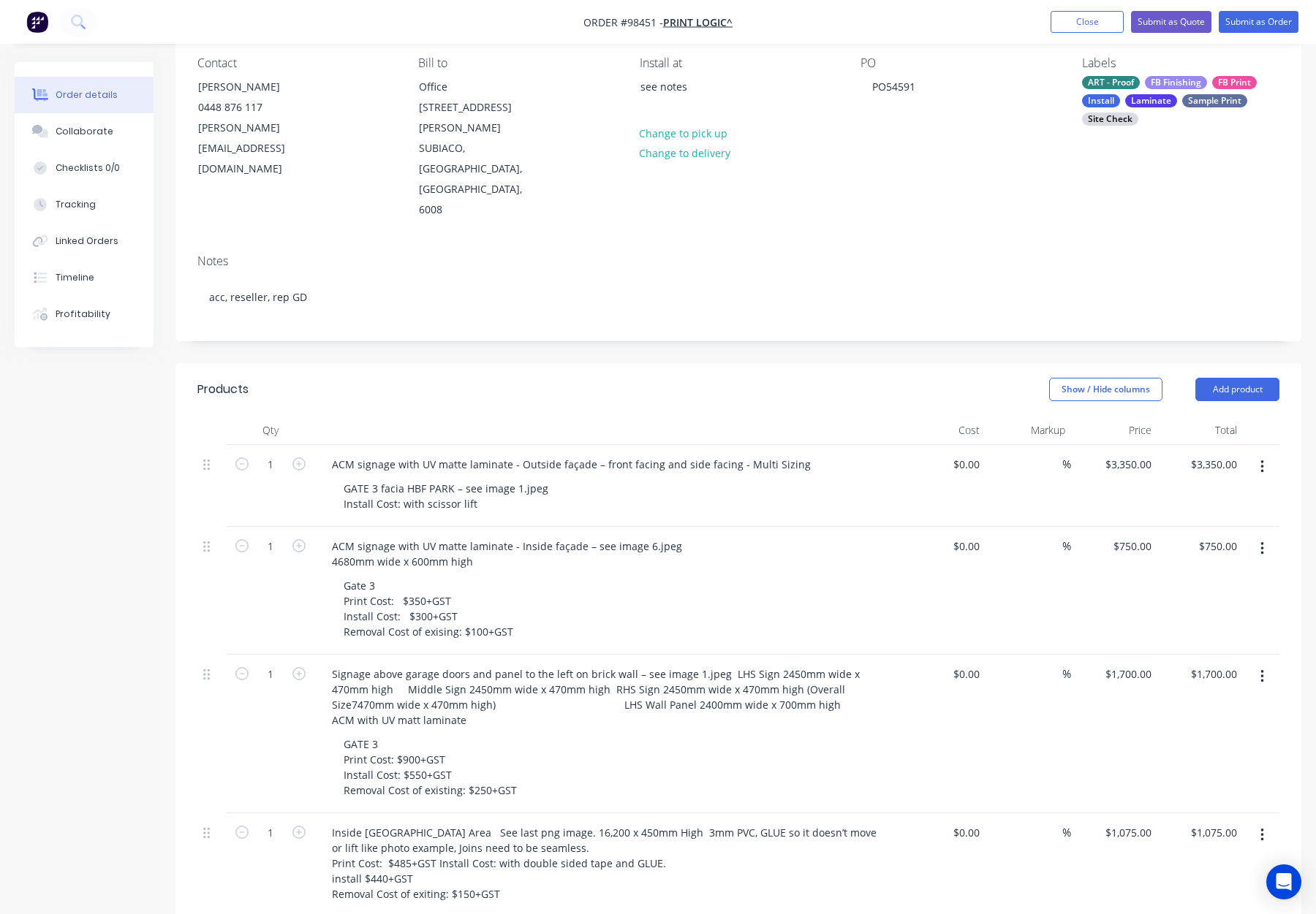
click at [722, 536] on div "ACM signage with UV matte laminate - Inside façade – see image 6.jpeg 4680mm wi…" at bounding box center [606, 554] width 573 height 36
drag, startPoint x: 453, startPoint y: 553, endPoint x: 317, endPoint y: 546, distance: 136.2
click at [317, 546] on div "ACM signage with UV matte laminate - Inside façade – see image 6.jpeg 4680mm wi…" at bounding box center [607, 591] width 585 height 128
click at [454, 575] on div "Gate 3 Print Cost: $350+GST Install Cost: $300+GST Removal Cost of exising: $10…" at bounding box center [428, 608] width 193 height 67
drag, startPoint x: 443, startPoint y: 567, endPoint x: 347, endPoint y: 541, distance: 99.5
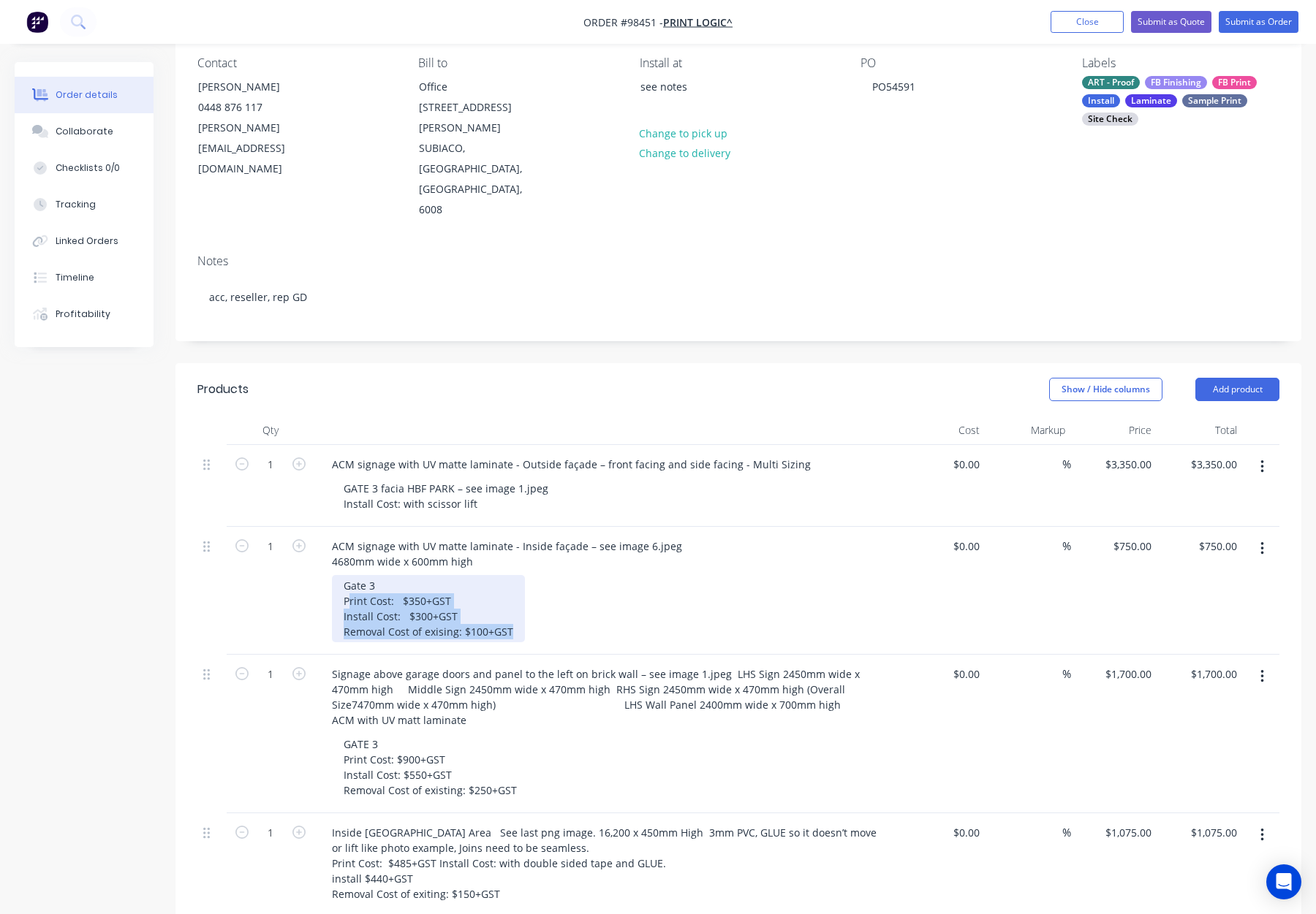
click at [347, 575] on div "Gate 3 Print Cost: $350+GST Install Cost: $300+GST Removal Cost of exising: $10…" at bounding box center [428, 608] width 193 height 67
click at [366, 575] on div "Gate 3 Print Cost: $350+GST Install Cost: $300+GST Removal Cost of exising: $10…" at bounding box center [428, 608] width 193 height 67
drag, startPoint x: 447, startPoint y: 555, endPoint x: 330, endPoint y: 542, distance: 117.7
click at [330, 542] on div "ACM signage with UV matte laminate - Inside façade – see image 6.jpeg 4680mm wi…" at bounding box center [607, 591] width 585 height 128
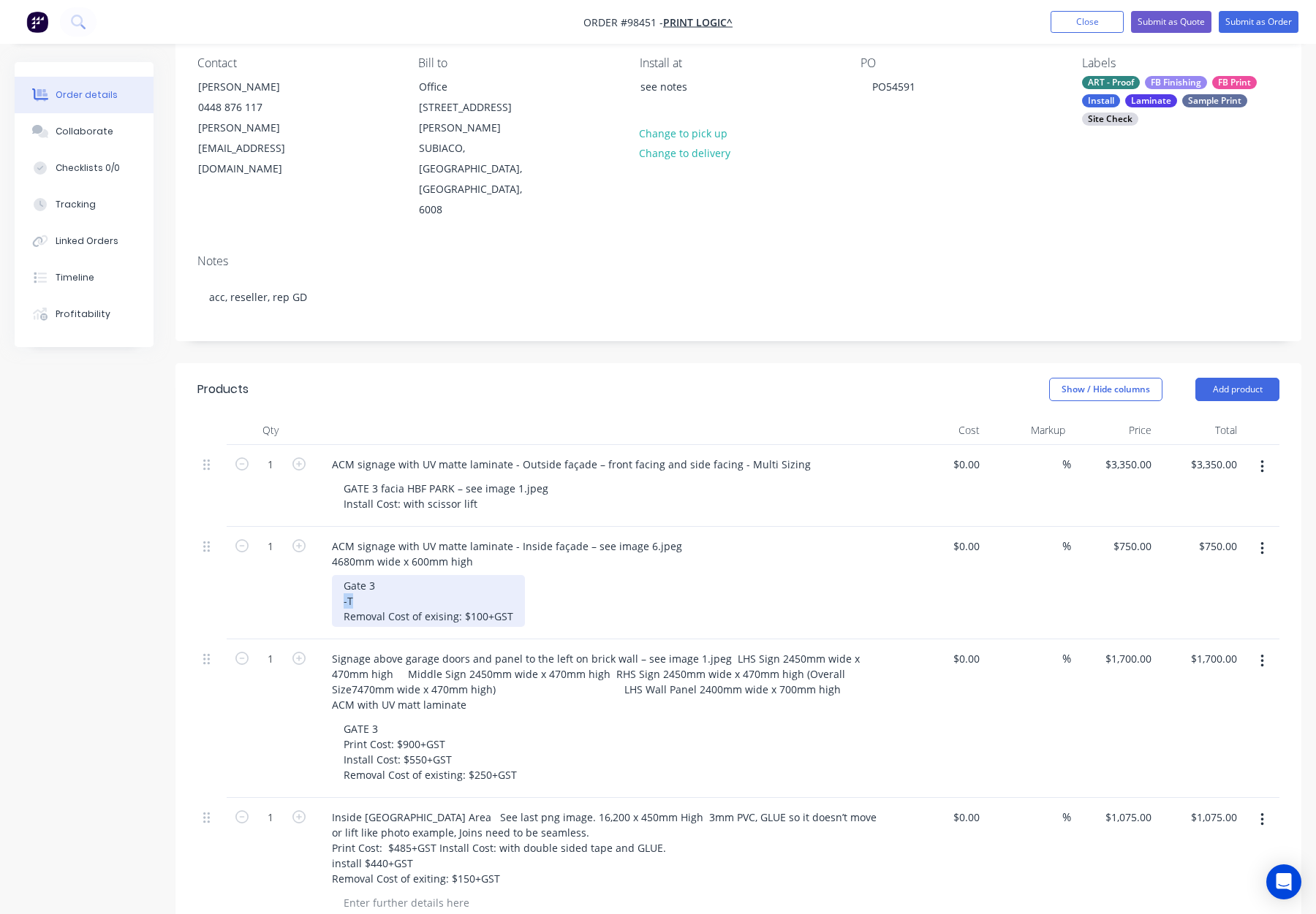
drag, startPoint x: 353, startPoint y: 538, endPoint x: 332, endPoint y: 539, distance: 21.0
click at [332, 575] on div "Gate 3 -T Removal Cost of exising: $100+GST" at bounding box center [428, 601] width 193 height 52
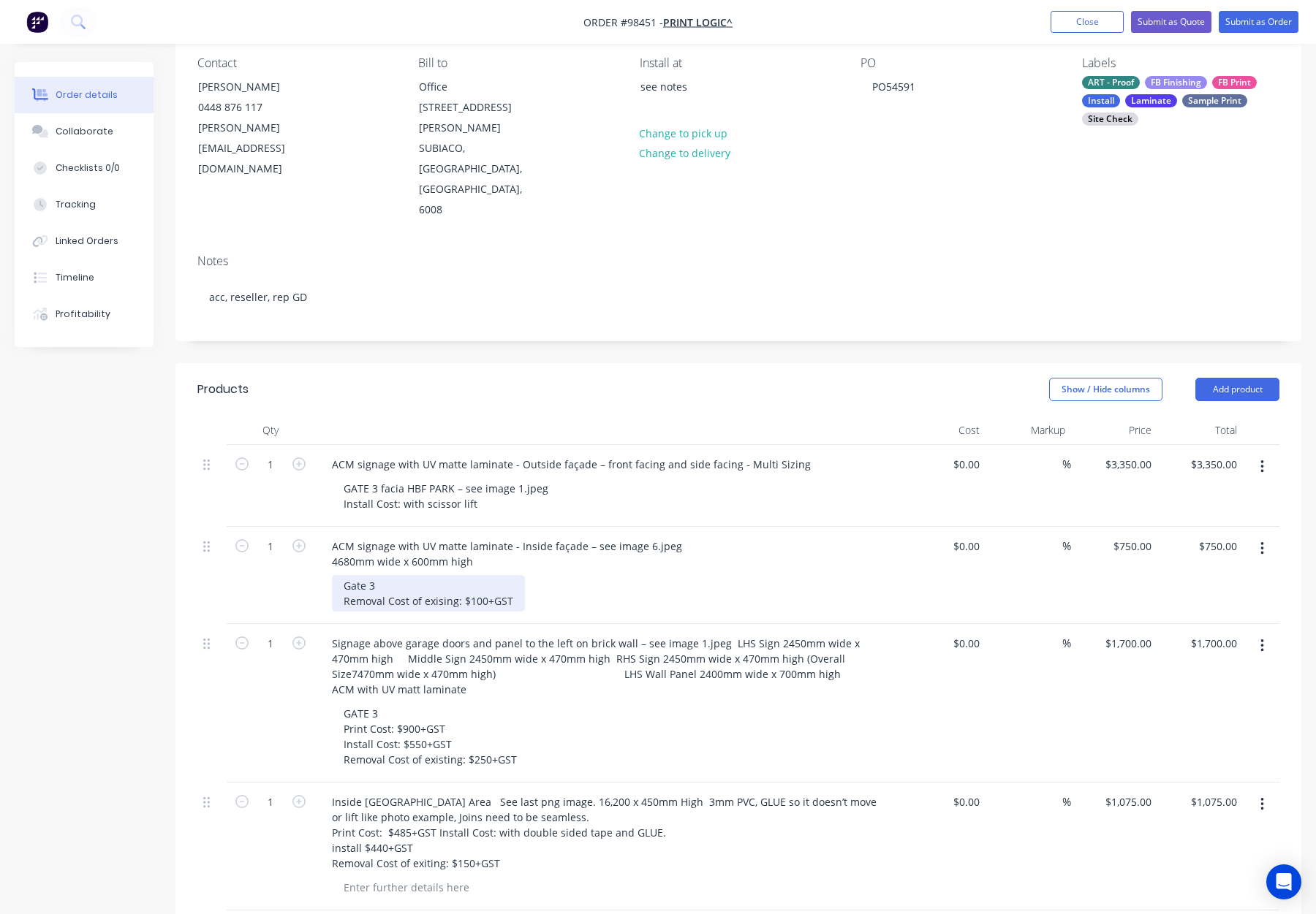
click at [457, 575] on div "Gate 3 Removal Cost of exising: $100+GST" at bounding box center [428, 593] width 193 height 36
drag, startPoint x: 637, startPoint y: 540, endPoint x: 621, endPoint y: 546, distance: 17.1
click at [580, 575] on div "Gate 3 Removal Cost of exising signage included in price: $100+GST" at bounding box center [492, 593] width 320 height 36
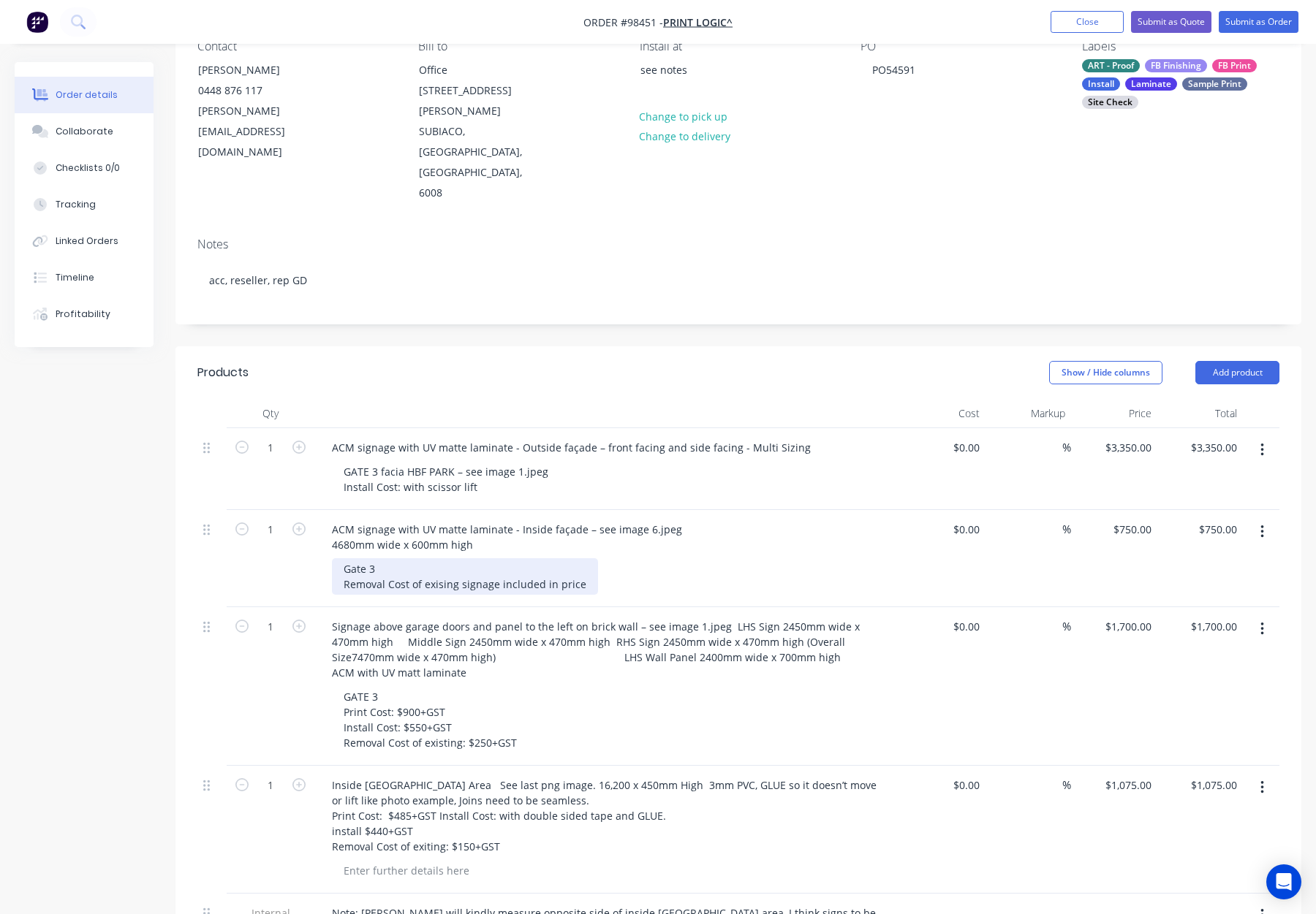
scroll to position [146, 0]
drag, startPoint x: 345, startPoint y: 521, endPoint x: 581, endPoint y: 525, distance: 236.0
click at [581, 557] on div "Gate 3 Removal Cost of exising signage included in price" at bounding box center [465, 575] width 266 height 36
copy div "Removal Cost of exising signage included in price"
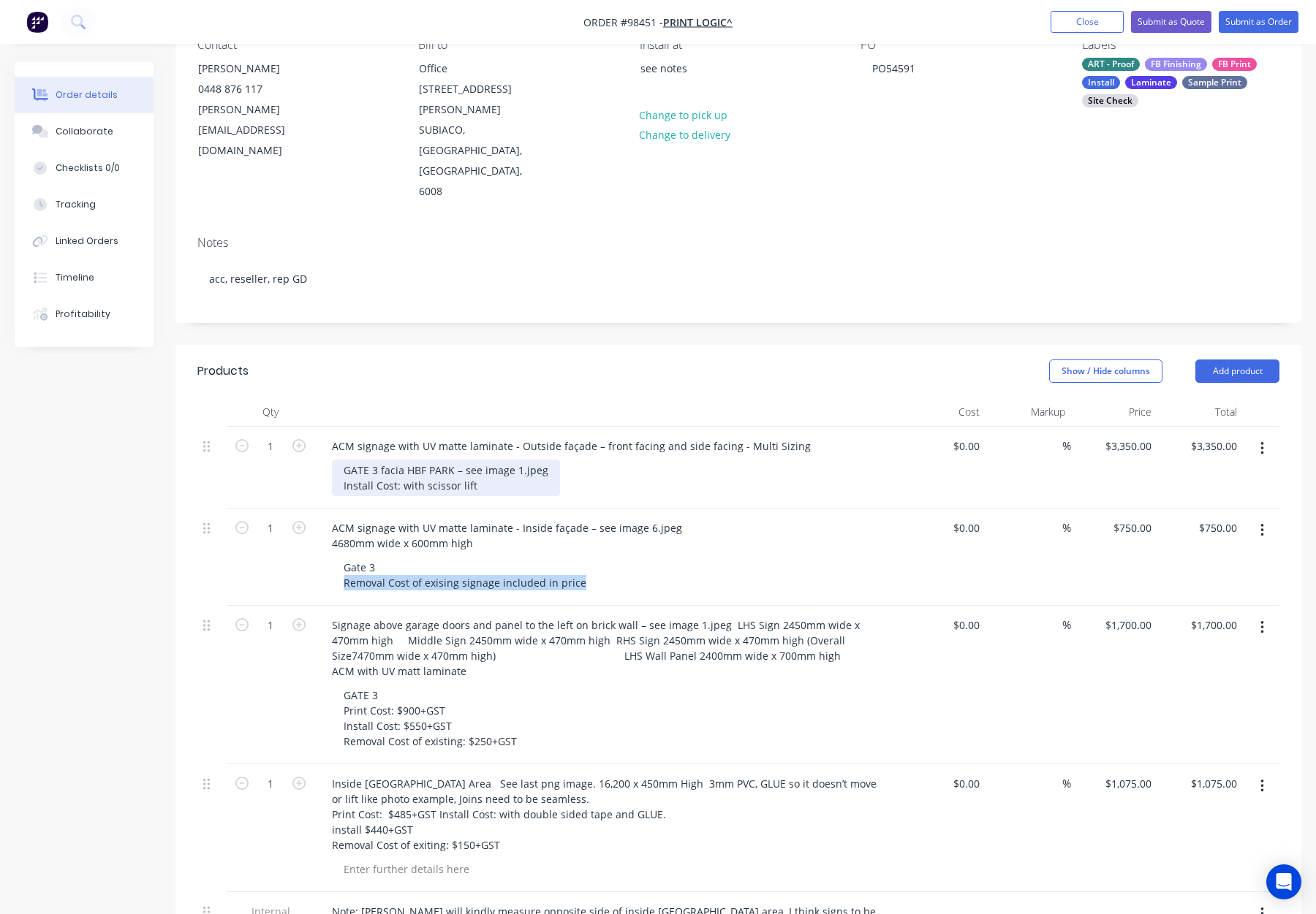
click at [473, 460] on div "GATE 3 facia HBF PARK – see image 1.jpeg Install Cost: with scissor lift" at bounding box center [446, 478] width 228 height 36
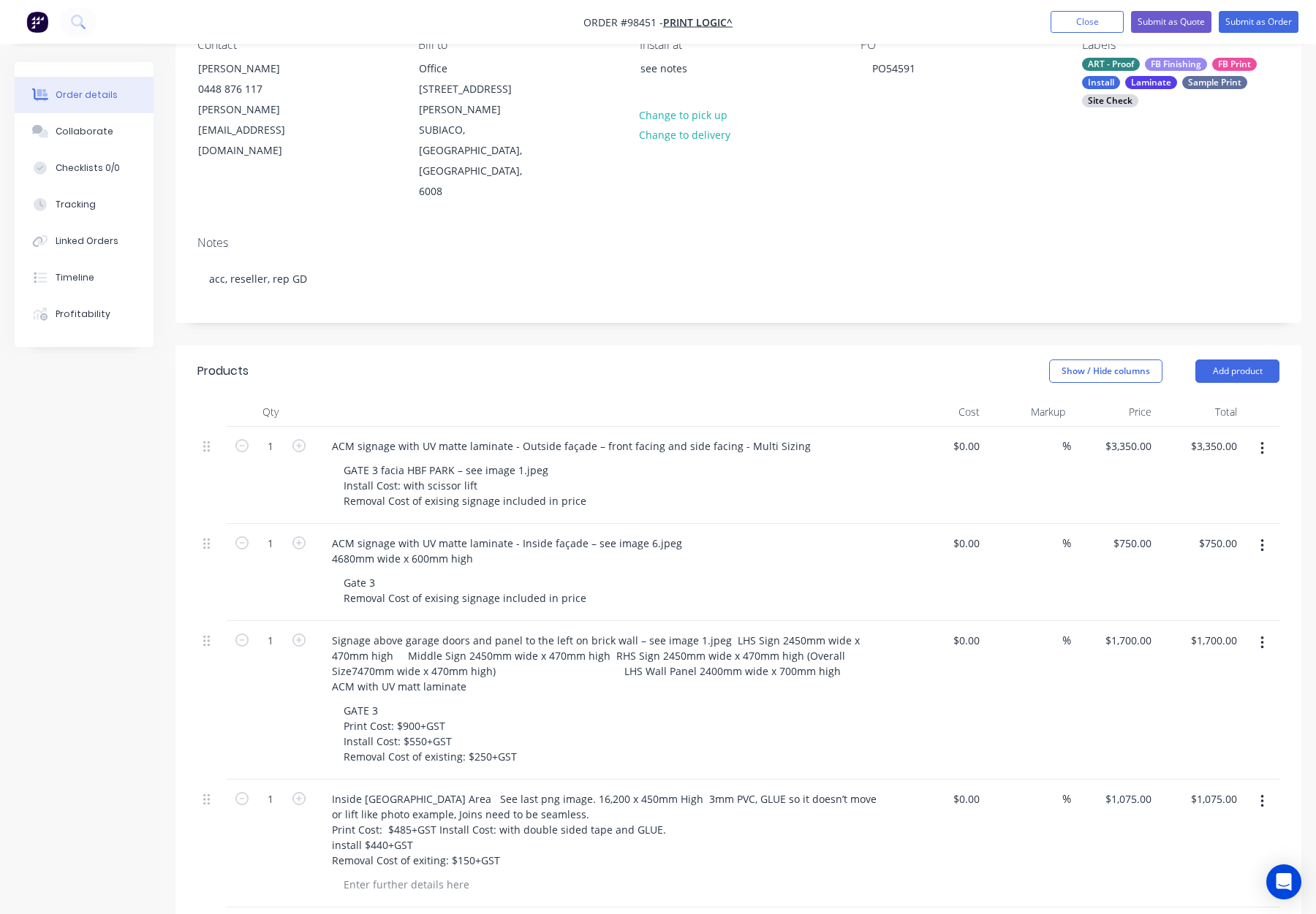
click at [714, 460] on div "GATE 3 facia HBF PARK – see image 1.jpeg Install Cost: with scissor lift Remova…" at bounding box center [613, 486] width 561 height 52
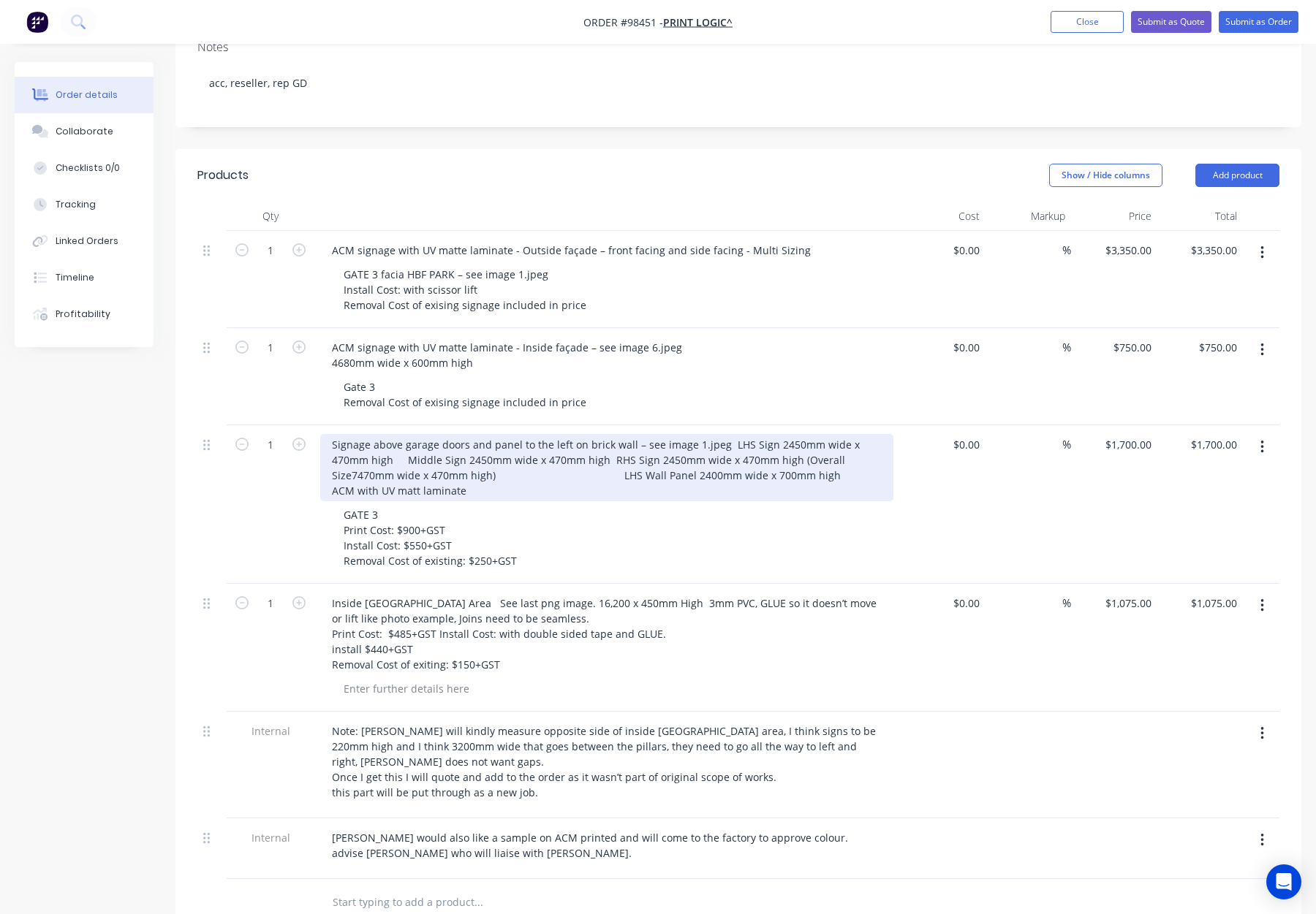
scroll to position [352, 0]
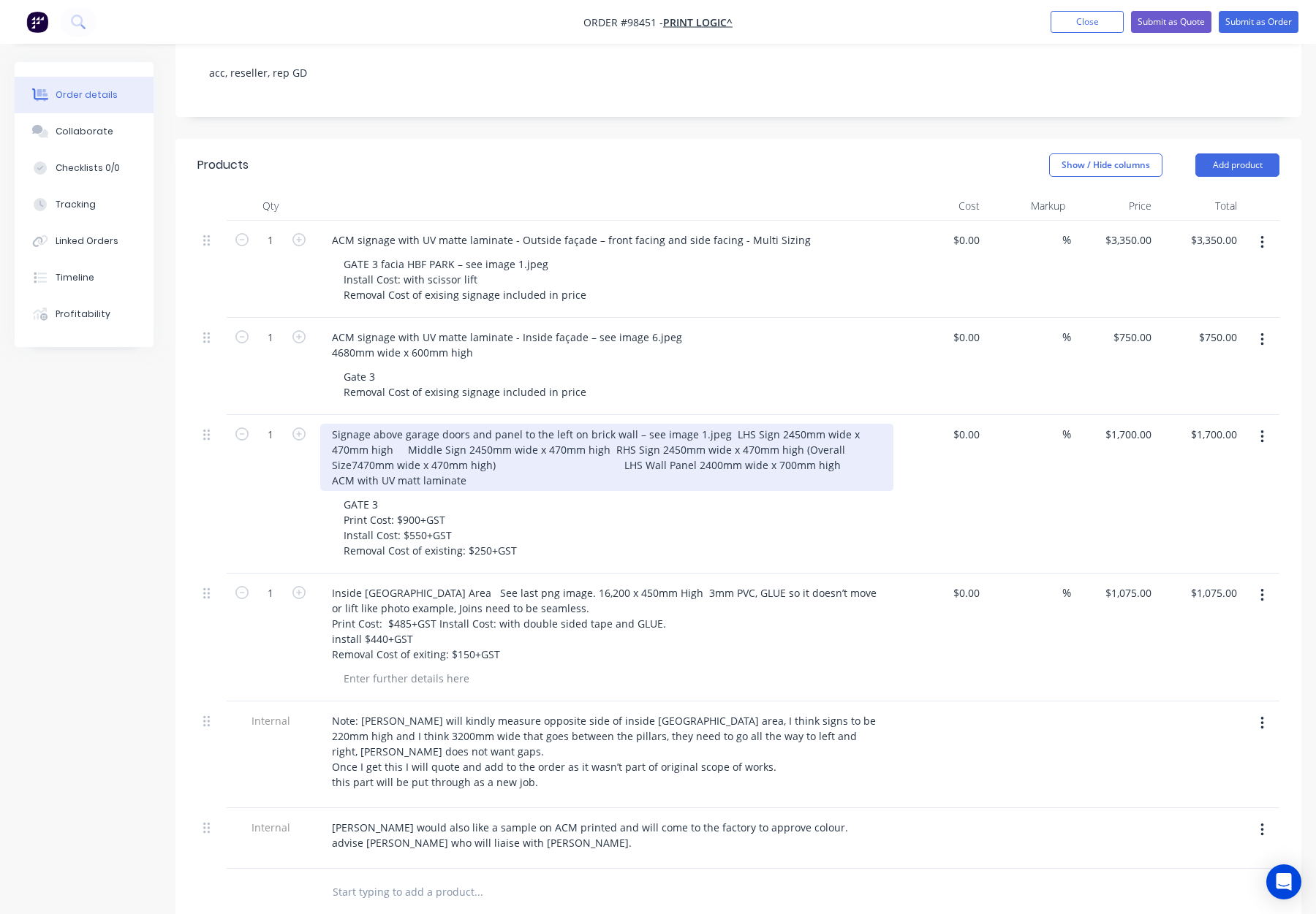
click at [518, 424] on div "Signage above garage doors and panel to the left on brick wall – see image 1.jp…" at bounding box center [606, 457] width 573 height 67
click at [521, 424] on div "Signage above garage doors and panel to the left on brick wall – see image 1.jp…" at bounding box center [606, 457] width 573 height 67
drag, startPoint x: 807, startPoint y: 419, endPoint x: 672, endPoint y: 415, distance: 135.1
click at [672, 424] on div "Signage above garage doors and panel to the left on brick wall – see image 1.jp…" at bounding box center [606, 457] width 573 height 67
copy div "ACM with UV matt laminate"
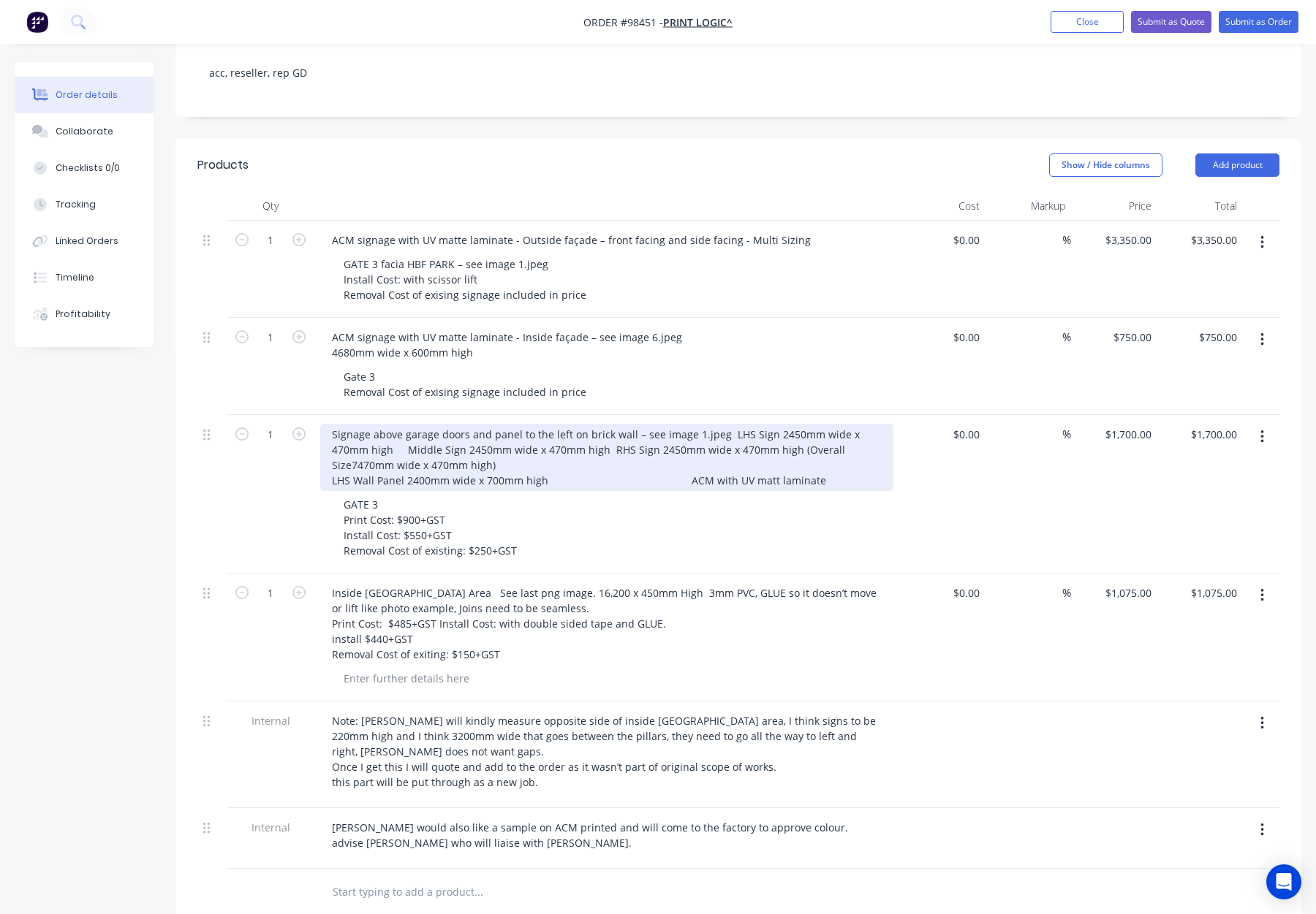
click at [330, 424] on div "Signage above garage doors and panel to the left on brick wall – see image 1.jp…" at bounding box center [606, 457] width 573 height 67
drag, startPoint x: 689, startPoint y: 417, endPoint x: 812, endPoint y: 423, distance: 123.1
click at [811, 424] on div "ACM with UV matt laminate Signage above garage doors and panel to the left on b…" at bounding box center [606, 457] width 573 height 67
drag, startPoint x: 680, startPoint y: 420, endPoint x: 609, endPoint y: 414, distance: 71.3
click at [609, 424] on div "ACM with UV matt laminate Signage above garage doors and panel to the left on b…" at bounding box center [606, 457] width 573 height 67
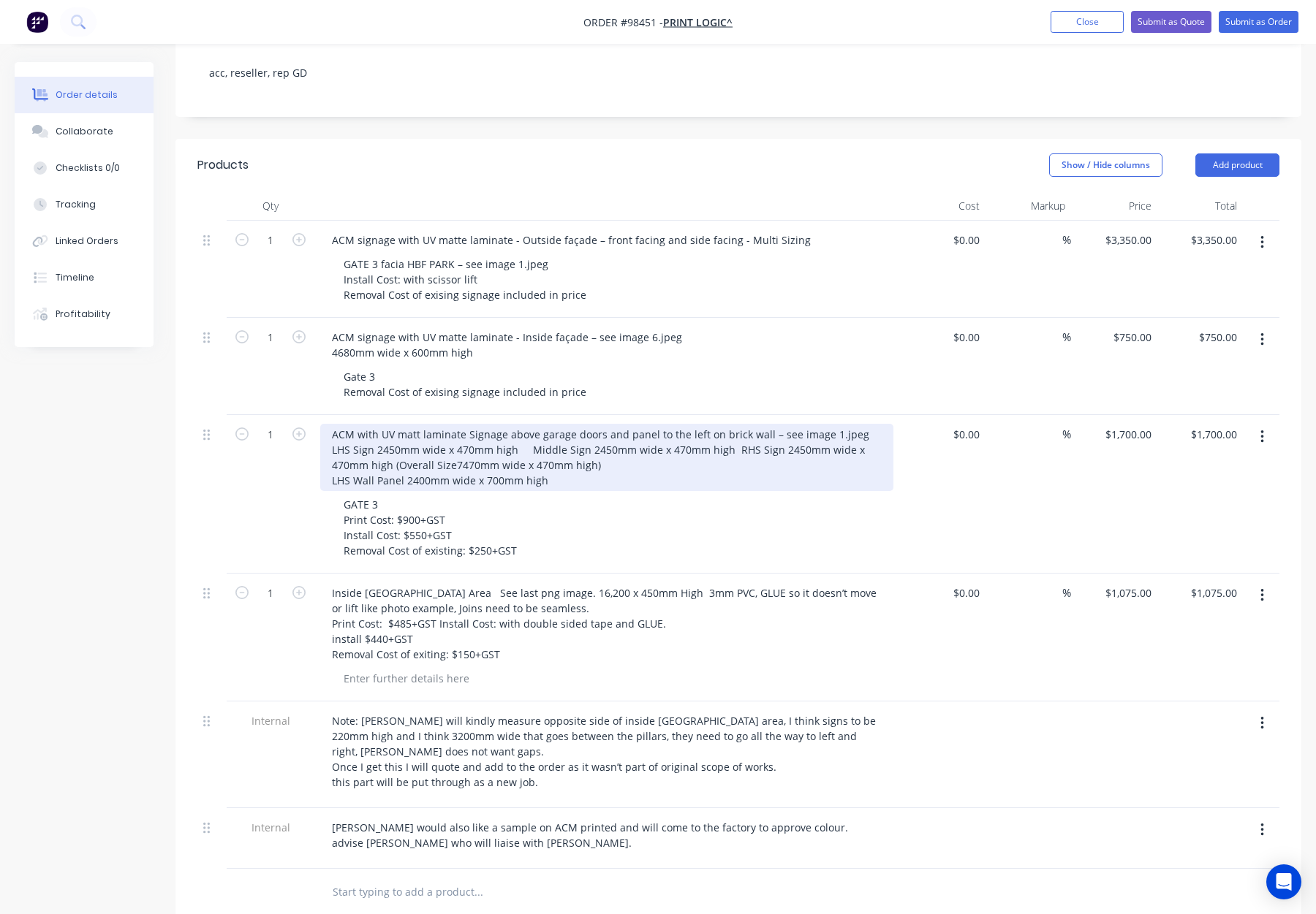
click at [617, 424] on div "ACM with UV matt laminate Signage above garage doors and panel to the left on b…" at bounding box center [606, 457] width 573 height 67
click at [709, 424] on div "ACM with UV matt laminate Signage above garage doors and panel to the left on b…" at bounding box center [606, 457] width 573 height 67
click at [507, 424] on div "ACM with UV matt laminate Signage above garage doors and panel to the left on b…" at bounding box center [606, 457] width 573 height 67
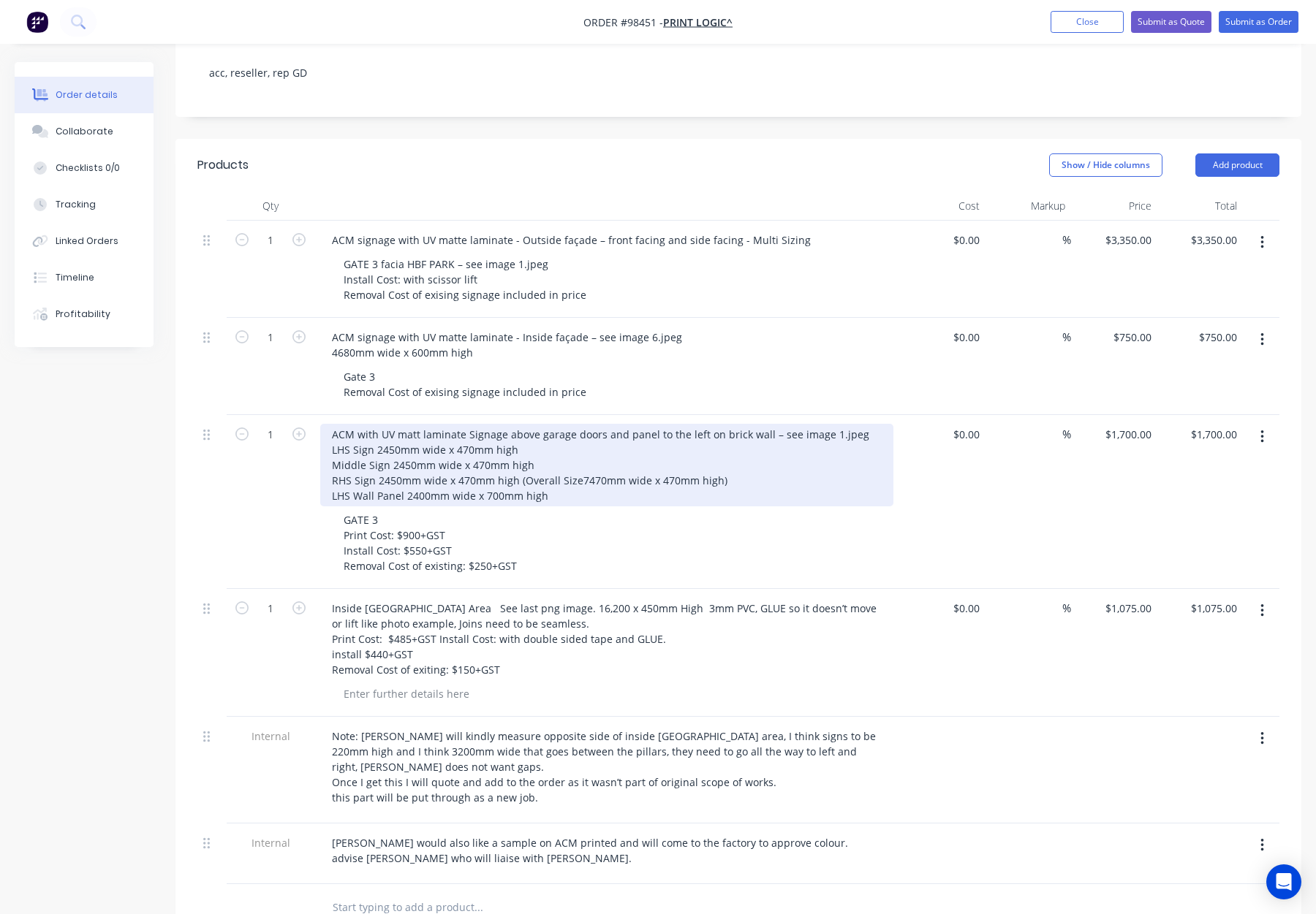
click at [353, 424] on div "ACM with UV matt laminate Signage above garage doors and panel to the left on b…" at bounding box center [606, 465] width 573 height 83
click at [386, 424] on div "ACM with UV matt laminate Signage above garage doors and panel to the left on b…" at bounding box center [606, 465] width 573 height 83
click at [404, 434] on div "ACM with UV matt laminate Signage above garage doors and panel to the left on b…" at bounding box center [606, 465] width 573 height 83
click at [407, 432] on div "ACM with UV matt laminate Signage above garage doors and panel to the left on b…" at bounding box center [606, 465] width 573 height 83
drag, startPoint x: 404, startPoint y: 434, endPoint x: 413, endPoint y: 442, distance: 12.0
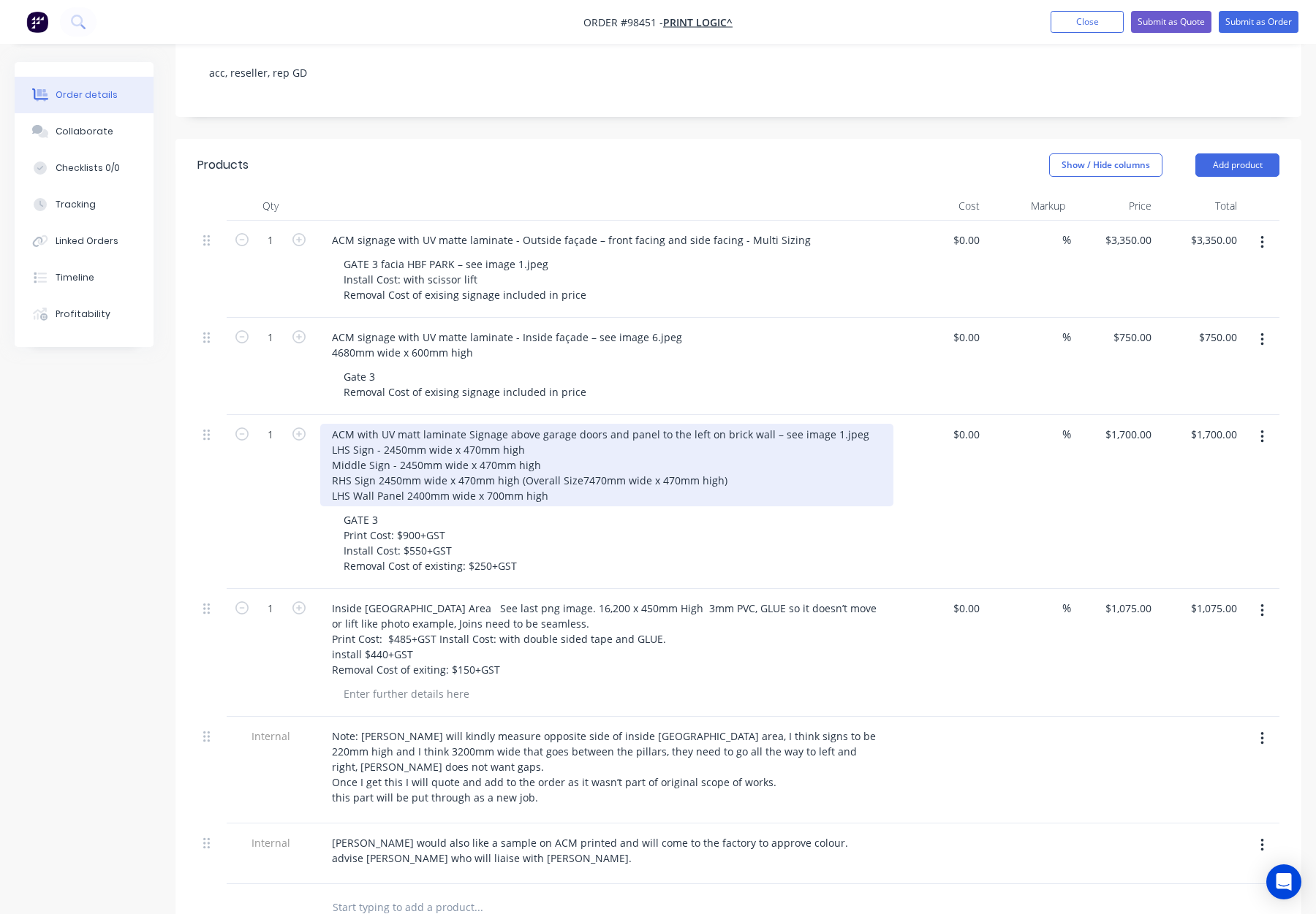
click at [404, 434] on div "ACM with UV matt laminate Signage above garage doors and panel to the left on b…" at bounding box center [606, 465] width 573 height 83
click at [855, 424] on div "ACM with UV matt laminate Signage above garage doors and panel to the left on b…" at bounding box center [606, 465] width 573 height 83
click at [357, 424] on div "ACM with UV matt laminate Signage above garage doors and panel to the left on b…" at bounding box center [601, 465] width 561 height 83
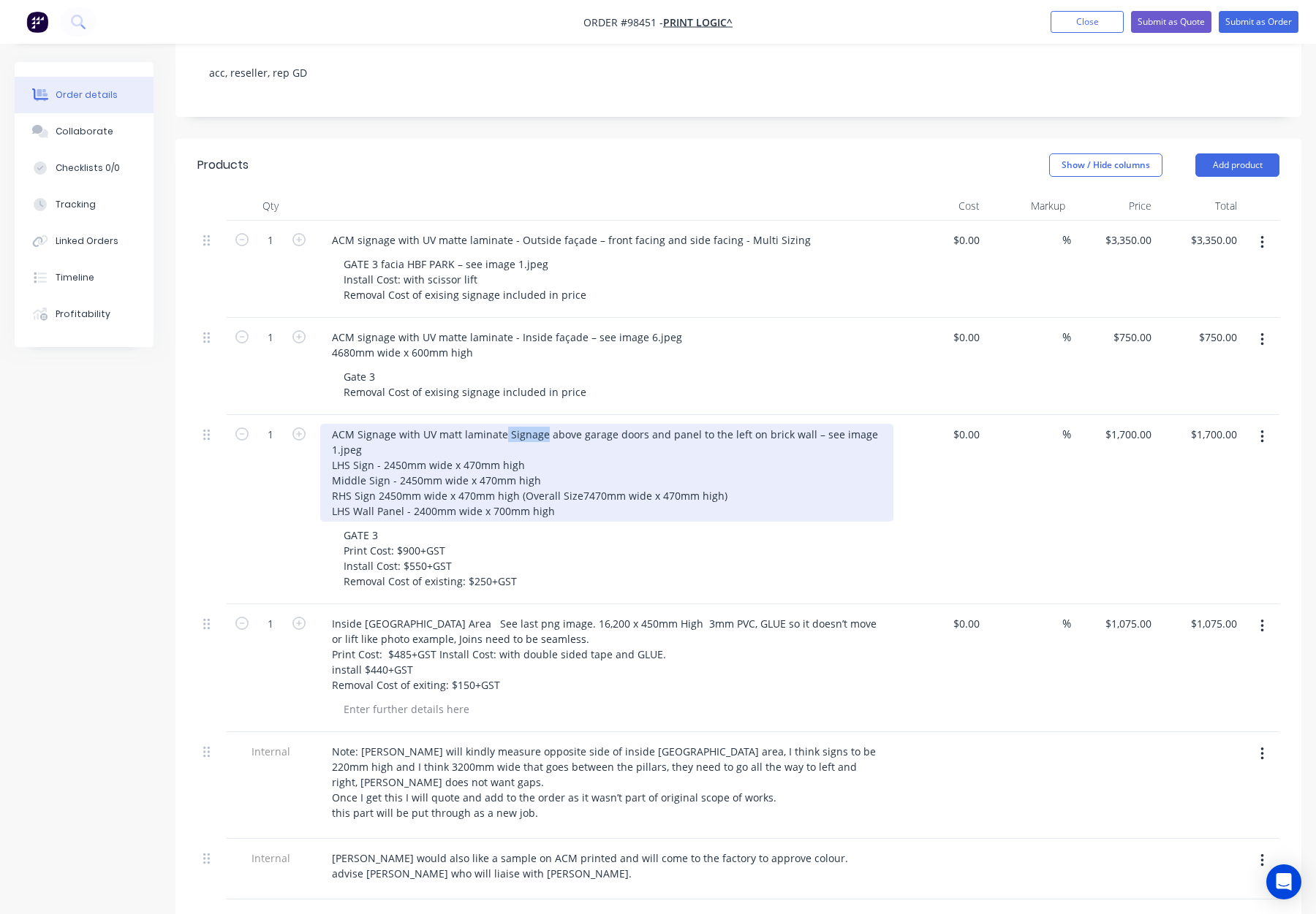
drag, startPoint x: 542, startPoint y: 374, endPoint x: 503, endPoint y: 375, distance: 39.0
click at [503, 424] on div "ACM Signage with UV matt laminate Signage above garage doors and panel to the l…" at bounding box center [606, 473] width 573 height 98
click at [504, 424] on div "ACM Signage with UV matt laminate Signage above garage doors and panel to the l…" at bounding box center [606, 473] width 573 height 98
drag, startPoint x: 541, startPoint y: 372, endPoint x: 503, endPoint y: 372, distance: 38.0
click at [503, 424] on div "ACM Signage with UV matt laminate Signage above garage doors and panel to the l…" at bounding box center [606, 473] width 573 height 98
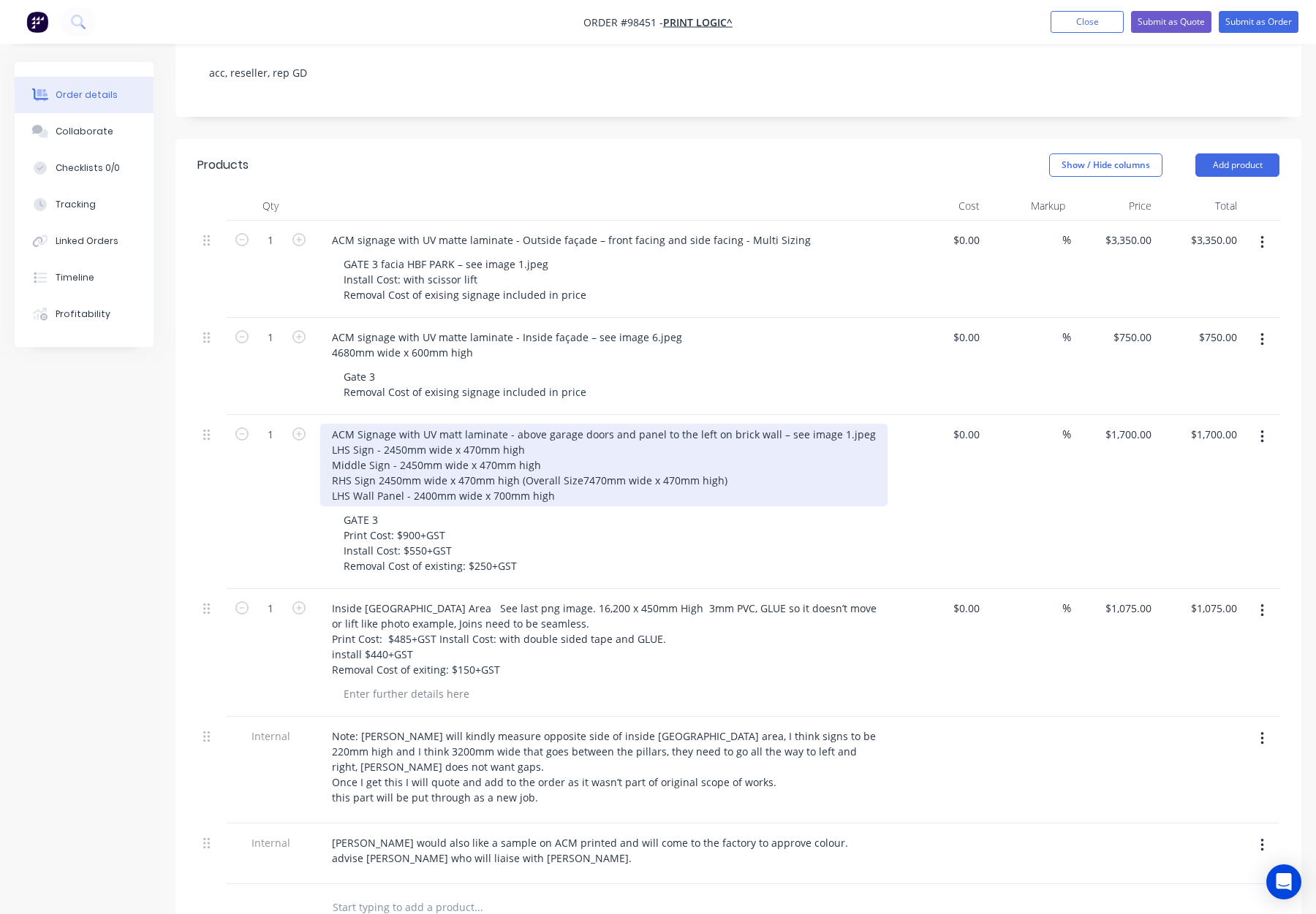
click at [376, 424] on div "ACM Signage with UV matt laminate - above garage doors and panel to the left on…" at bounding box center [604, 465] width 568 height 83
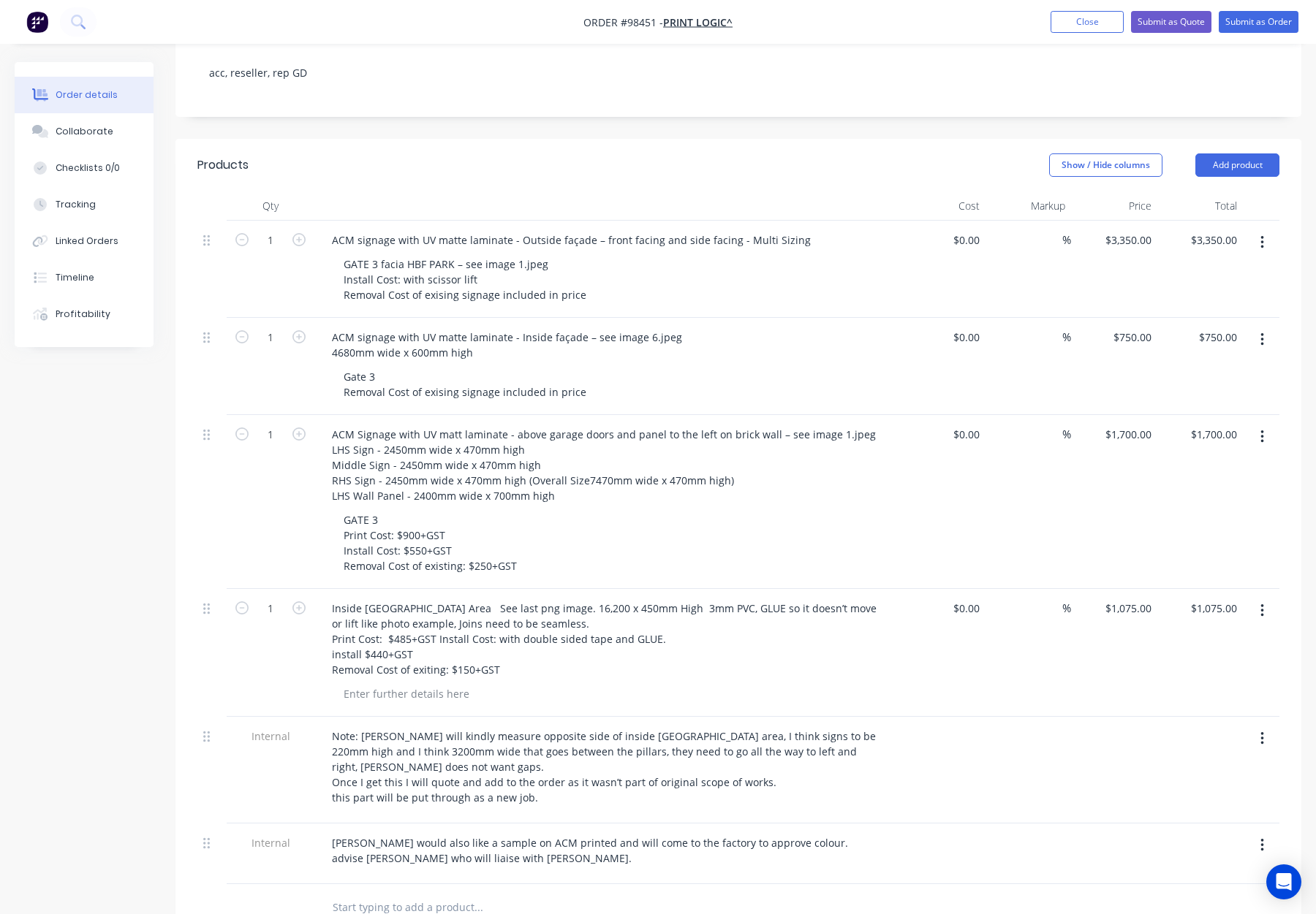
click at [589, 510] on div "GATE 3 Print Cost: $900+GST Install Cost: $550+GST Removal Cost of existing: $2…" at bounding box center [613, 543] width 561 height 67
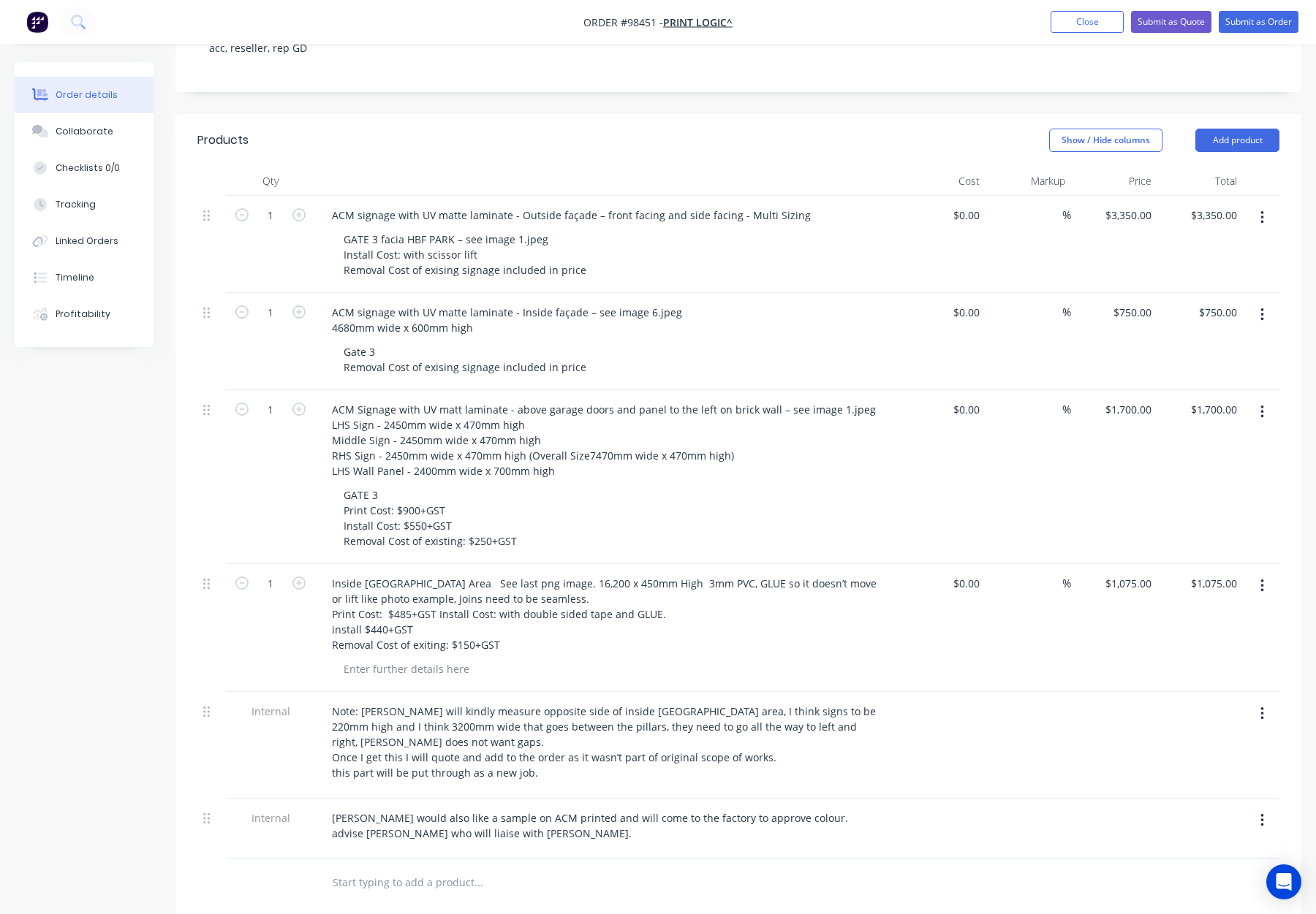
scroll to position [389, 0]
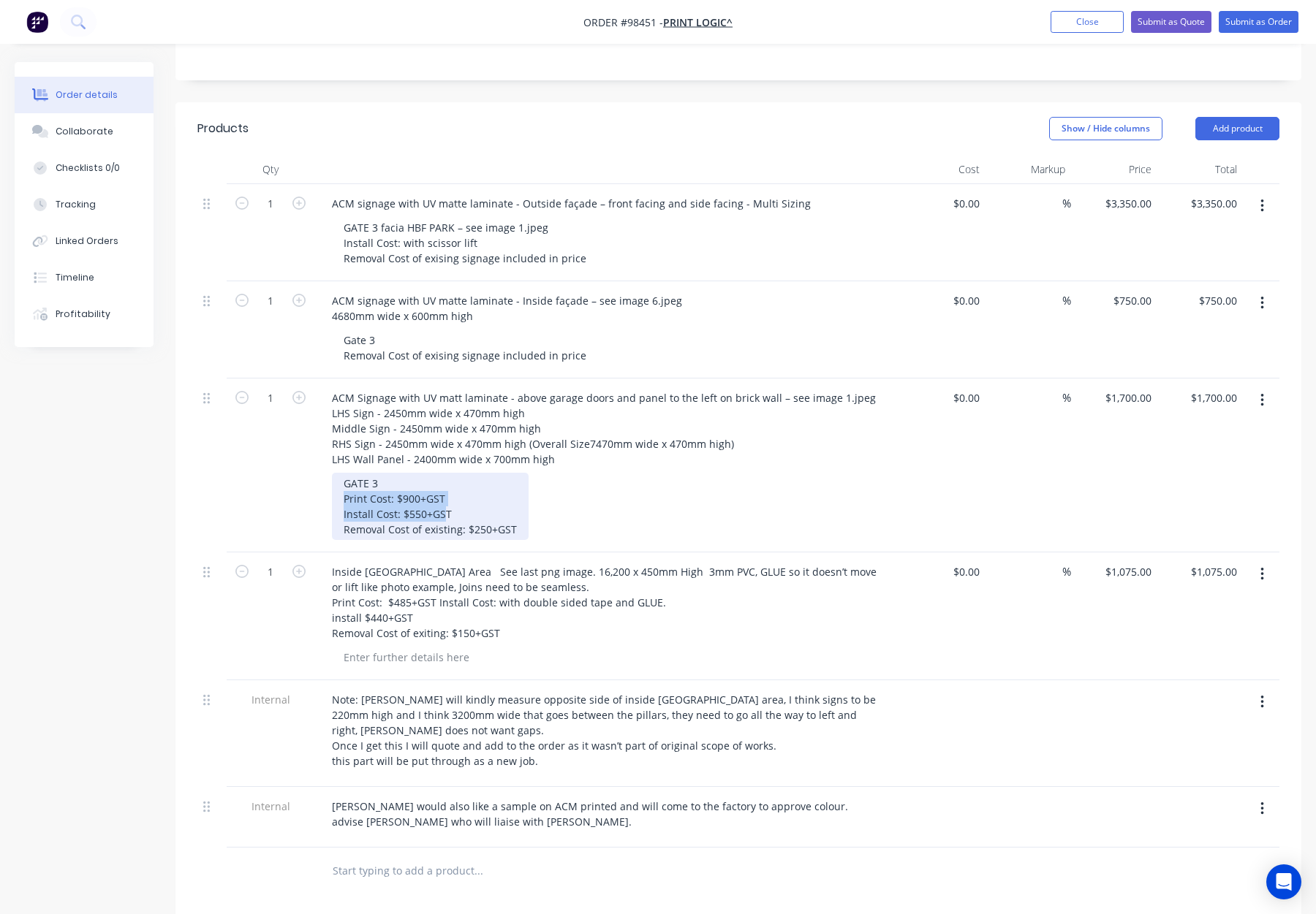
drag, startPoint x: 390, startPoint y: 448, endPoint x: 339, endPoint y: 438, distance: 52.0
click at [339, 473] on div "GATE 3 Print Cost: $900+GST Install Cost: $550+GST Removal Cost of existing: $2…" at bounding box center [430, 506] width 197 height 67
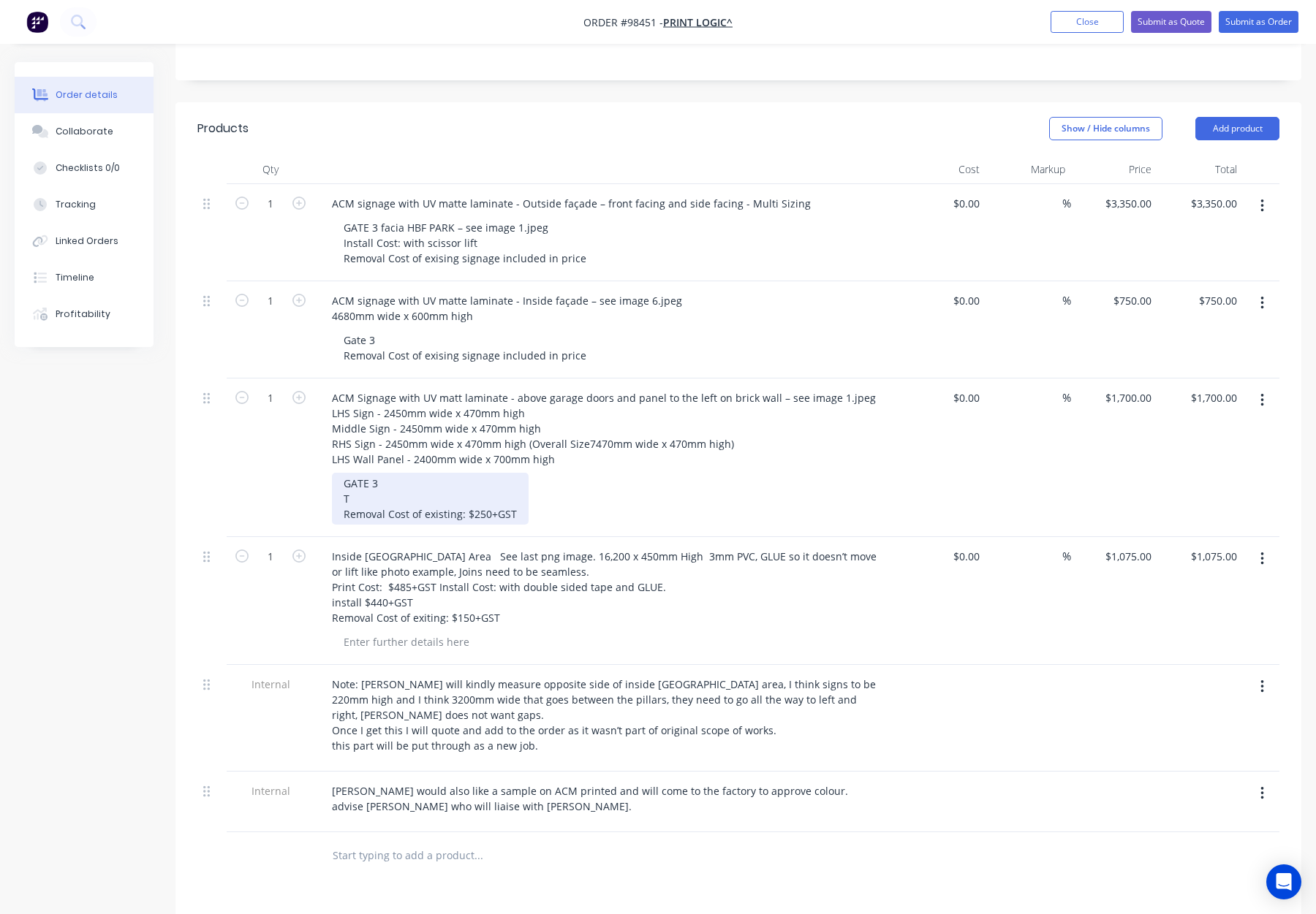
click at [356, 473] on div "GATE 3 T Removal Cost of existing: $250+GST" at bounding box center [430, 499] width 197 height 52
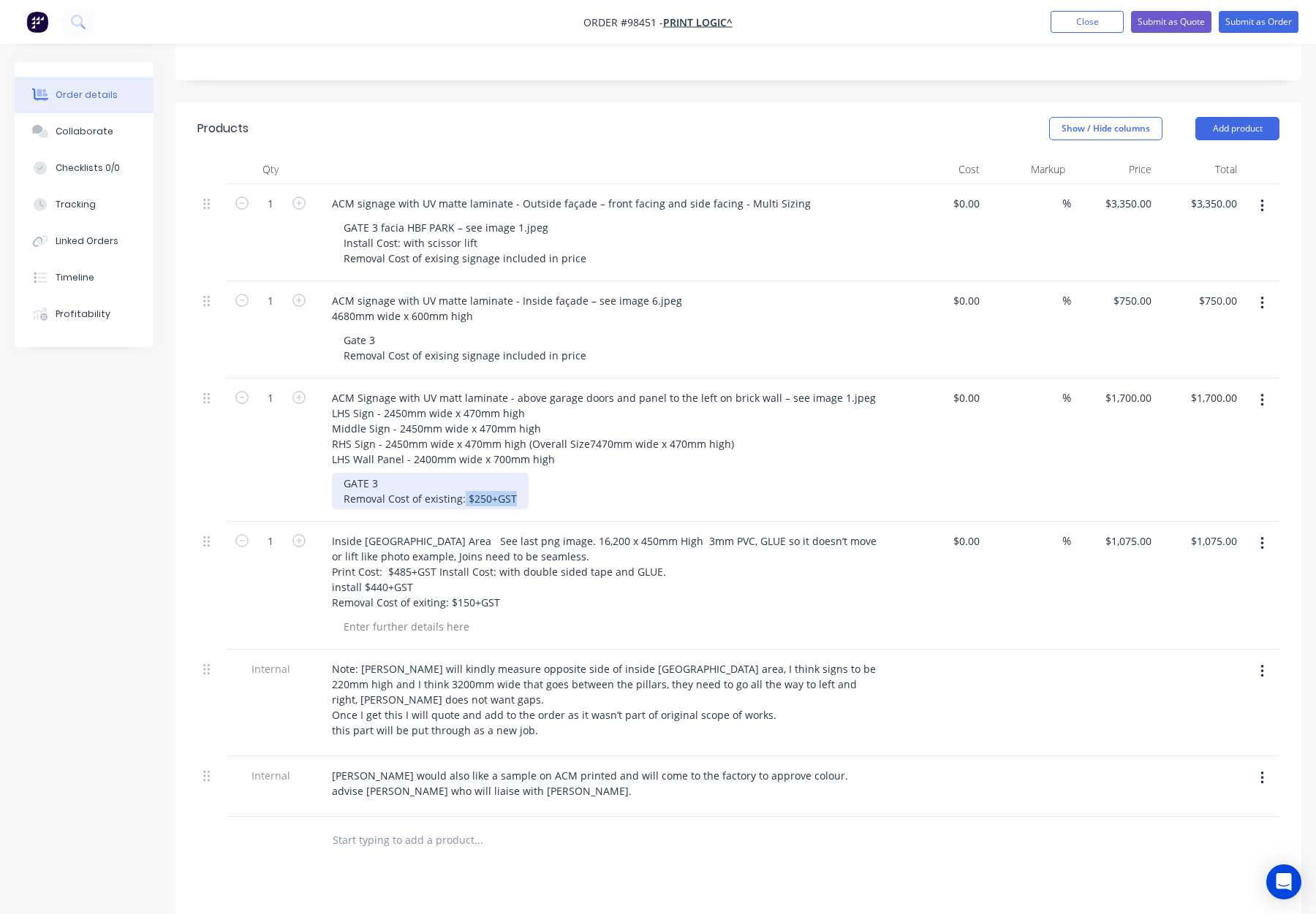
drag, startPoint x: 464, startPoint y: 438, endPoint x: 553, endPoint y: 441, distance: 89.1
click at [553, 473] on div "GATE 3 Removal Cost of existing: $250+GST" at bounding box center [613, 491] width 561 height 36
drag, startPoint x: 349, startPoint y: 295, endPoint x: 581, endPoint y: 297, distance: 232.0
click at [581, 329] on div "Gate 3 Removal Cost of exising signage included in price" at bounding box center [465, 348] width 266 height 36
copy div "Removal Cost of exising signage included in price"
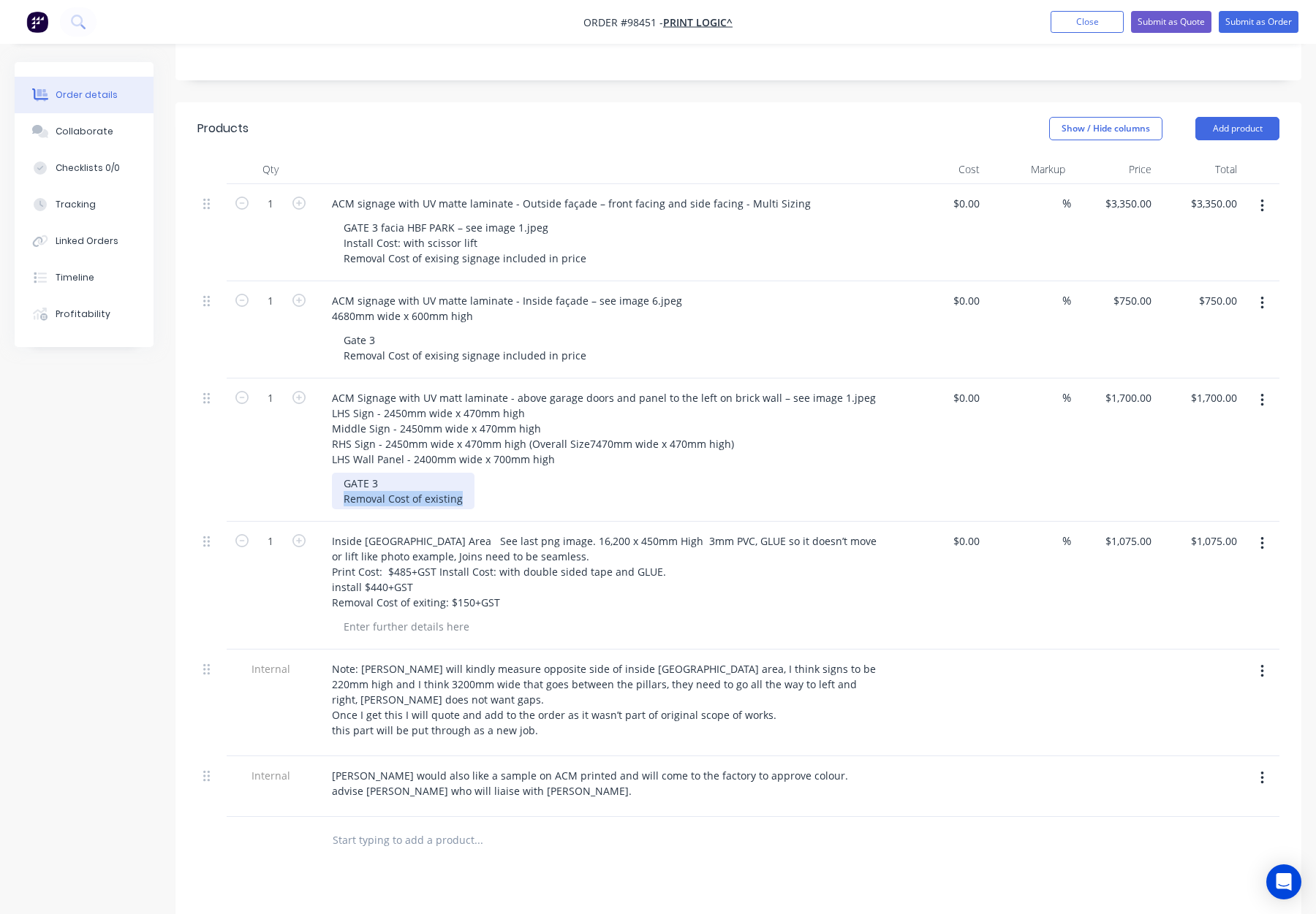
drag, startPoint x: 375, startPoint y: 441, endPoint x: 466, endPoint y: 444, distance: 91.0
click at [466, 473] on div "GATE 3 Removal Cost of existing" at bounding box center [403, 491] width 142 height 36
click at [651, 473] on div "GATE 3 Removal Cost of exising signage included in price" at bounding box center [613, 491] width 561 height 36
click at [437, 473] on div "GATE 3 Removal Cost of exising signage included in price" at bounding box center [465, 491] width 266 height 36
click at [454, 473] on div "GATE 3 Removal Cost of exising signage included in price" at bounding box center [465, 491] width 266 height 36
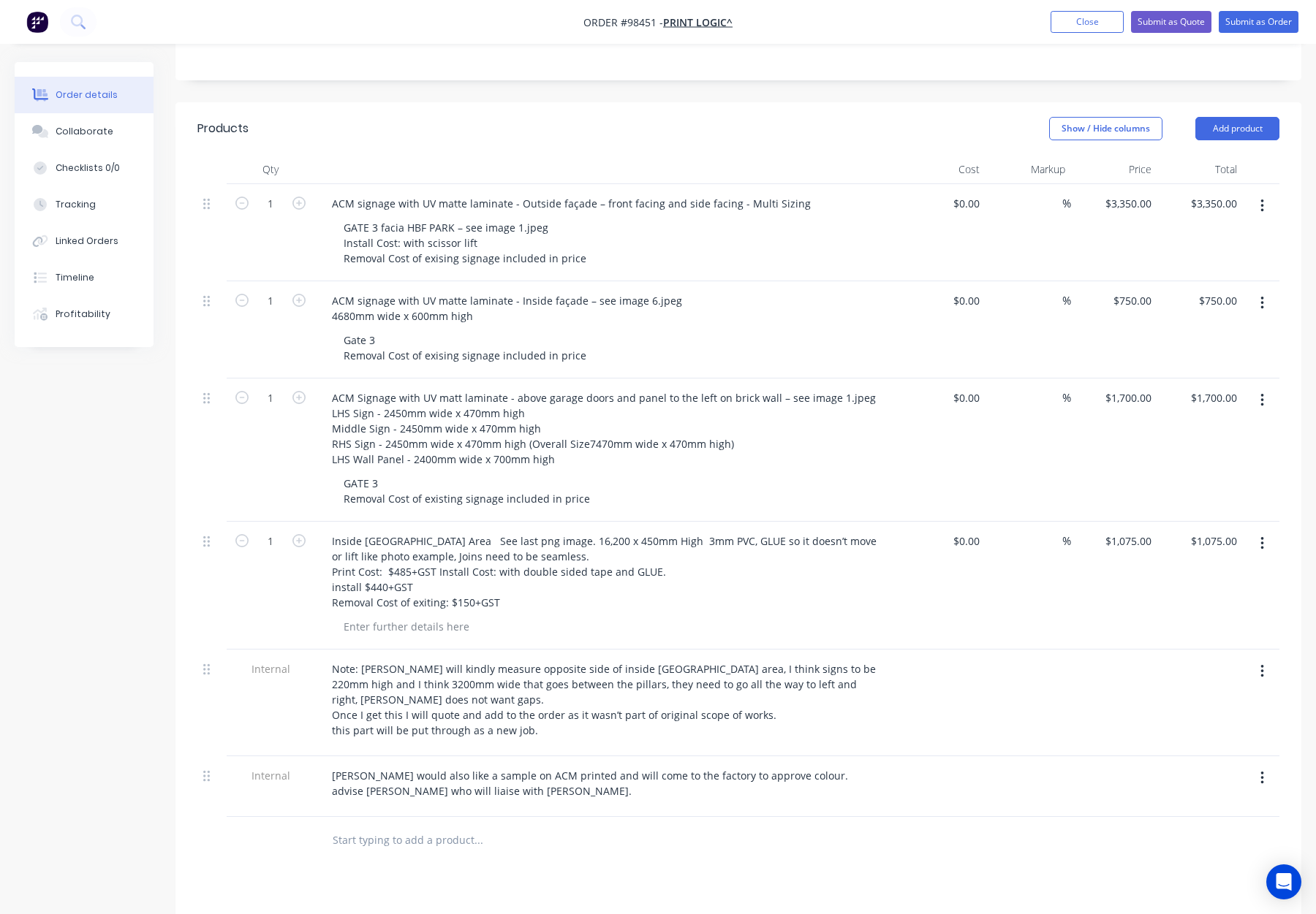
click at [776, 473] on div "GATE 3 Removal Cost of existing signage included in price" at bounding box center [613, 491] width 561 height 36
drag, startPoint x: 443, startPoint y: 295, endPoint x: 454, endPoint y: 299, distance: 11.7
click at [443, 329] on div "Gate 3 Removal Cost of exising signage included in price" at bounding box center [465, 348] width 266 height 36
click at [443, 217] on div "GATE 3 facia HBF PARK – see image 1.jpeg Install Cost: with scissor lift Remova…" at bounding box center [465, 243] width 266 height 52
click at [638, 329] on div "Gate 3 Removal Cost of existing signage included in price" at bounding box center [613, 348] width 561 height 36
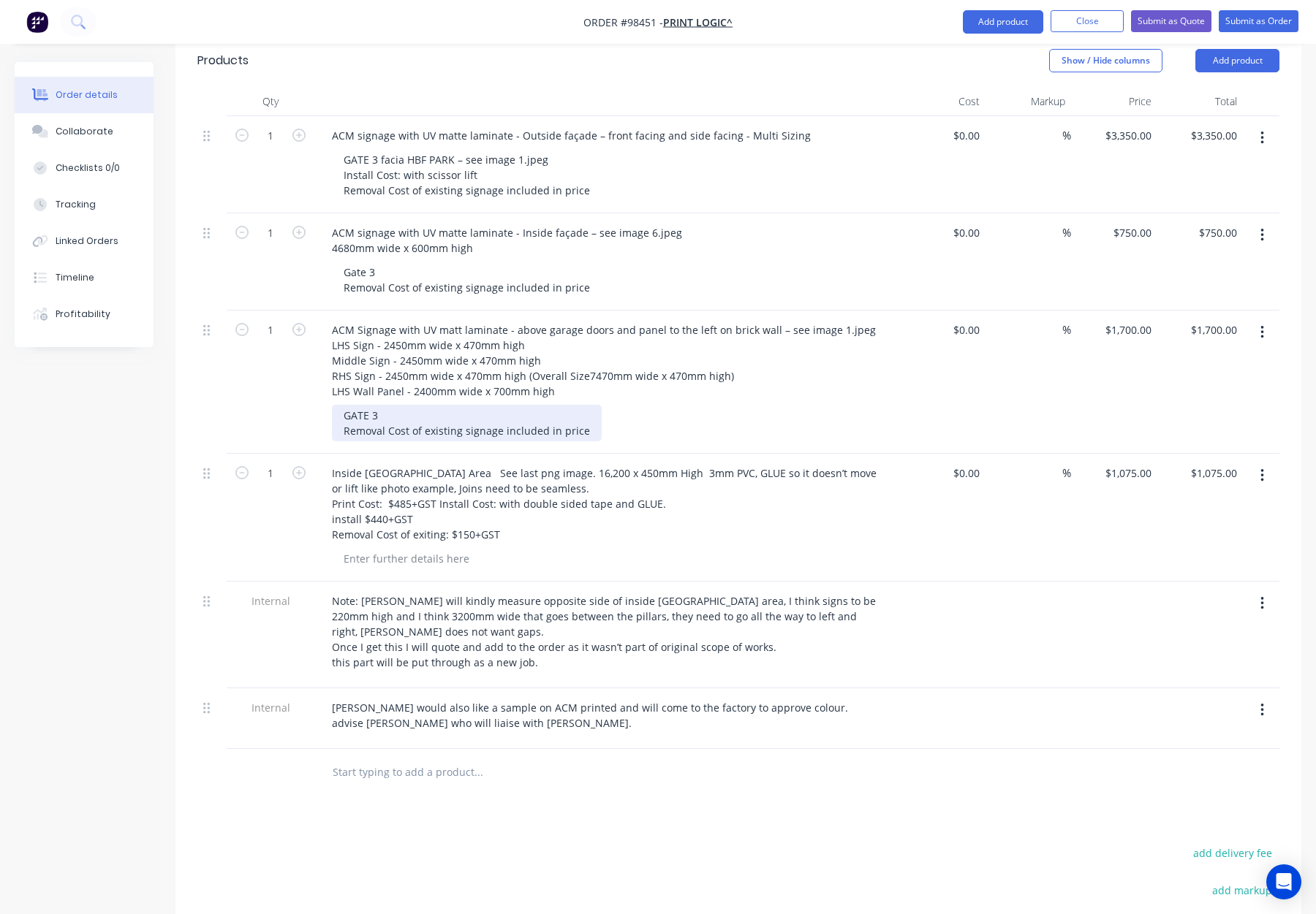
scroll to position [463, 0]
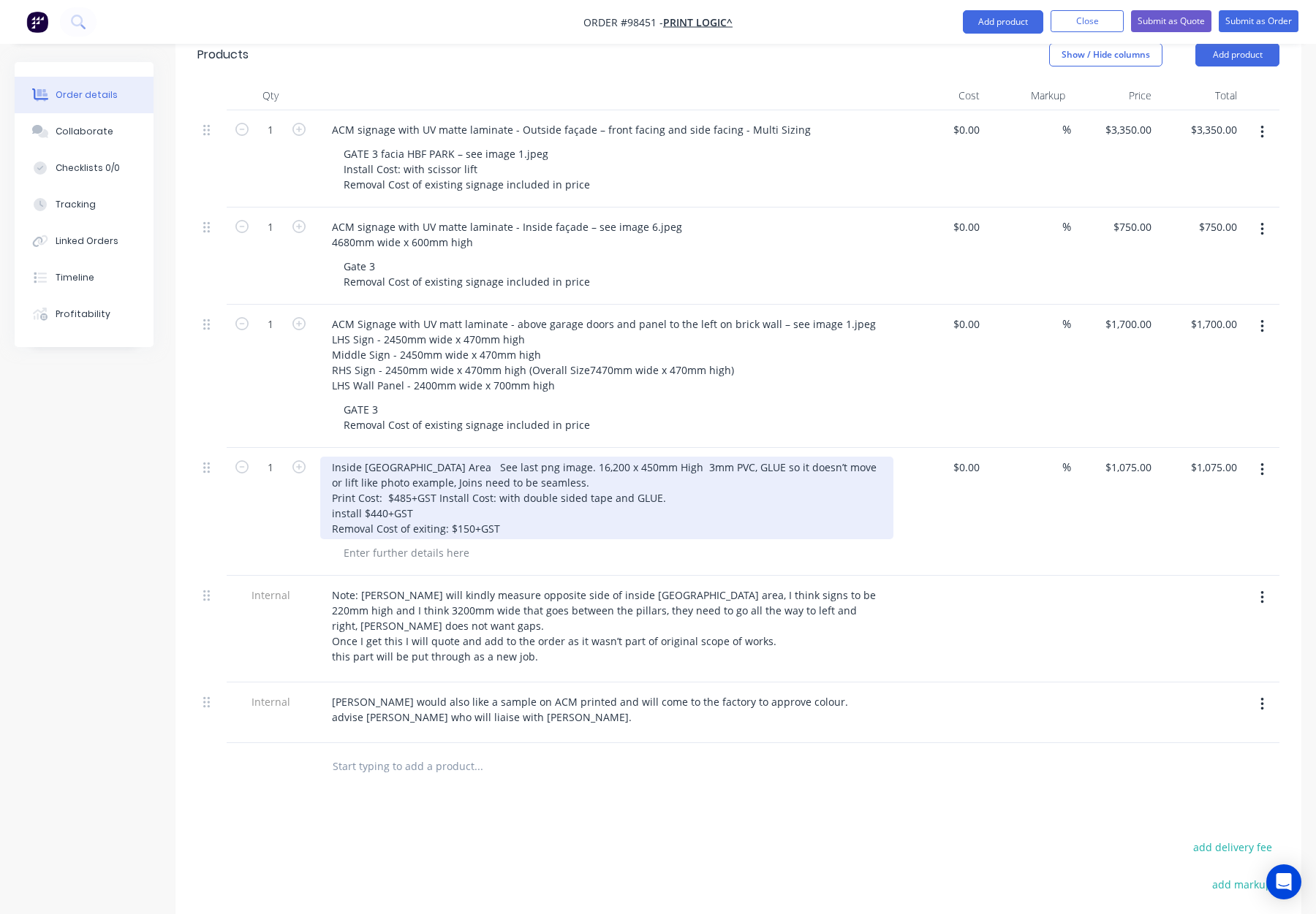
drag, startPoint x: 568, startPoint y: 405, endPoint x: 584, endPoint y: 408, distance: 16.3
click at [568, 457] on div "Inside Building Lounge Area See last png image. 16,200 x 450mm High 3mm PVC, GL…" at bounding box center [606, 498] width 573 height 83
click at [441, 457] on div "Inside Building Lounge Area See last png image. 16,200 x 450mm High 3mm PVC, GL…" at bounding box center [602, 498] width 564 height 83
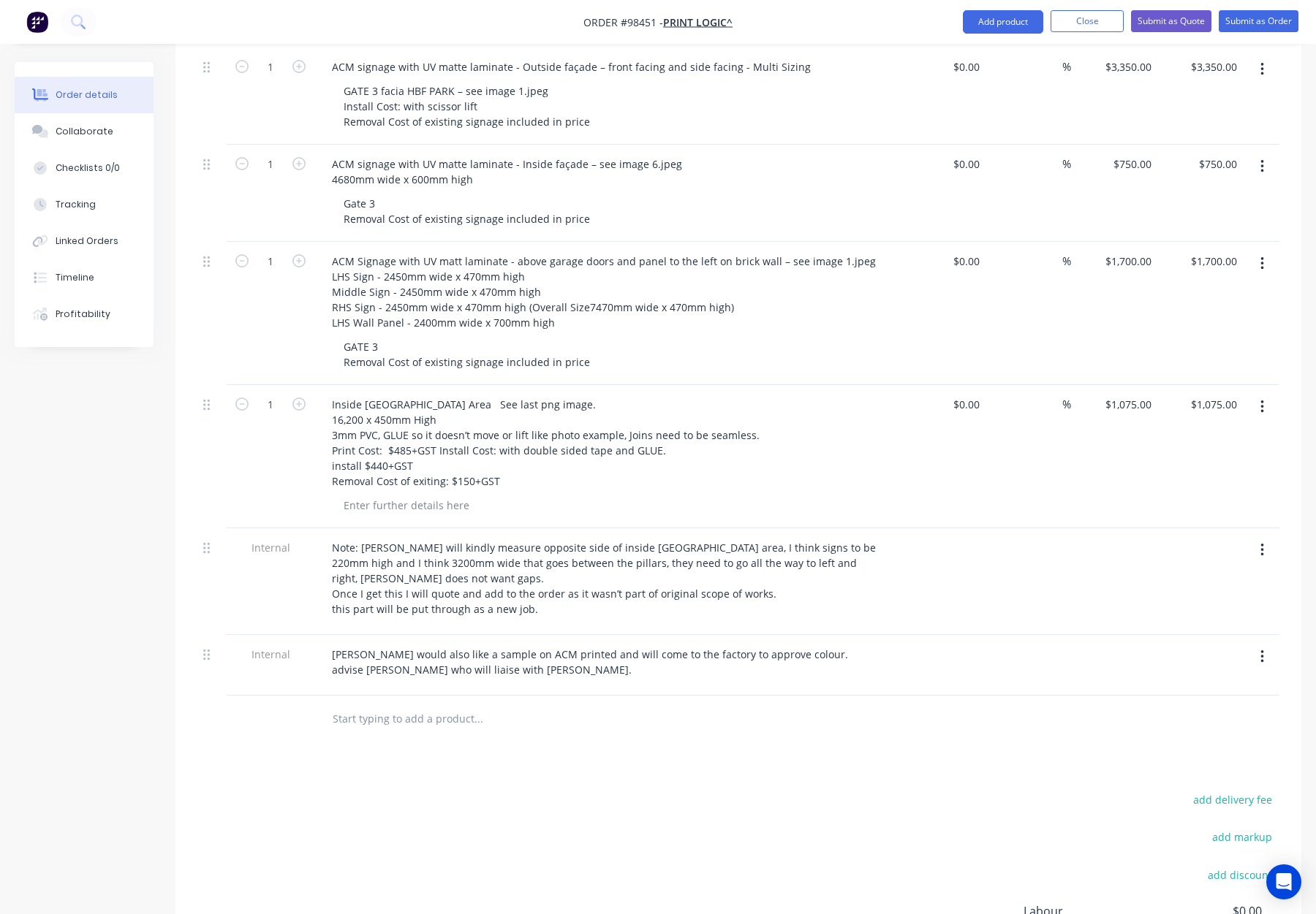
scroll to position [535, 0]
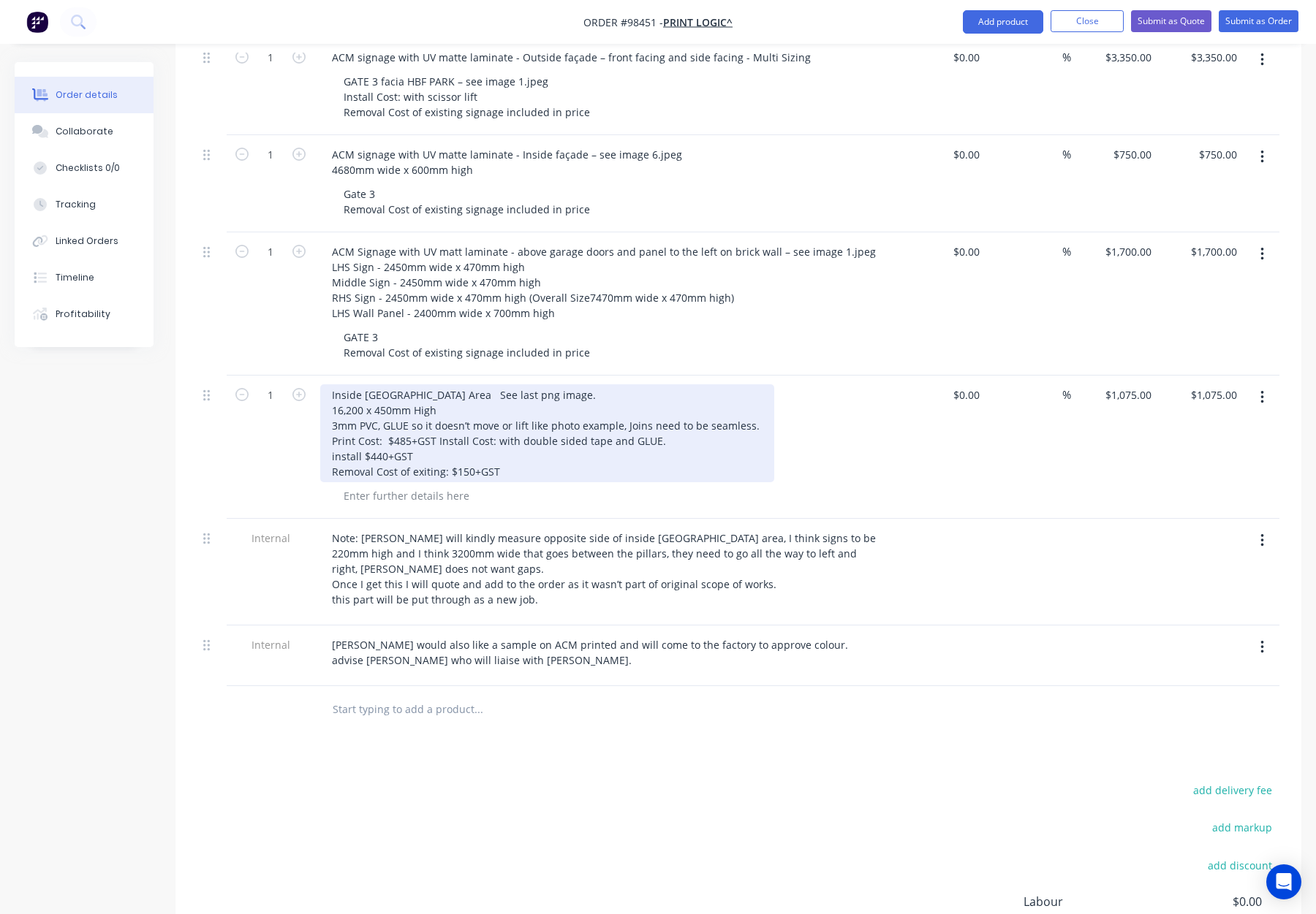
drag, startPoint x: 473, startPoint y: 331, endPoint x: 477, endPoint y: 342, distance: 11.7
click at [473, 385] on div "Inside Building Lounge Area See last png image. 16,200 x 450mm High 3mm PVC, GL…" at bounding box center [547, 434] width 454 height 98
drag, startPoint x: 330, startPoint y: 327, endPoint x: 341, endPoint y: 330, distance: 11.4
click at [330, 385] on div "Inside Building Lounge Area - See last png image. 16,200 x 450mm High 3mm PVC, …" at bounding box center [547, 434] width 454 height 98
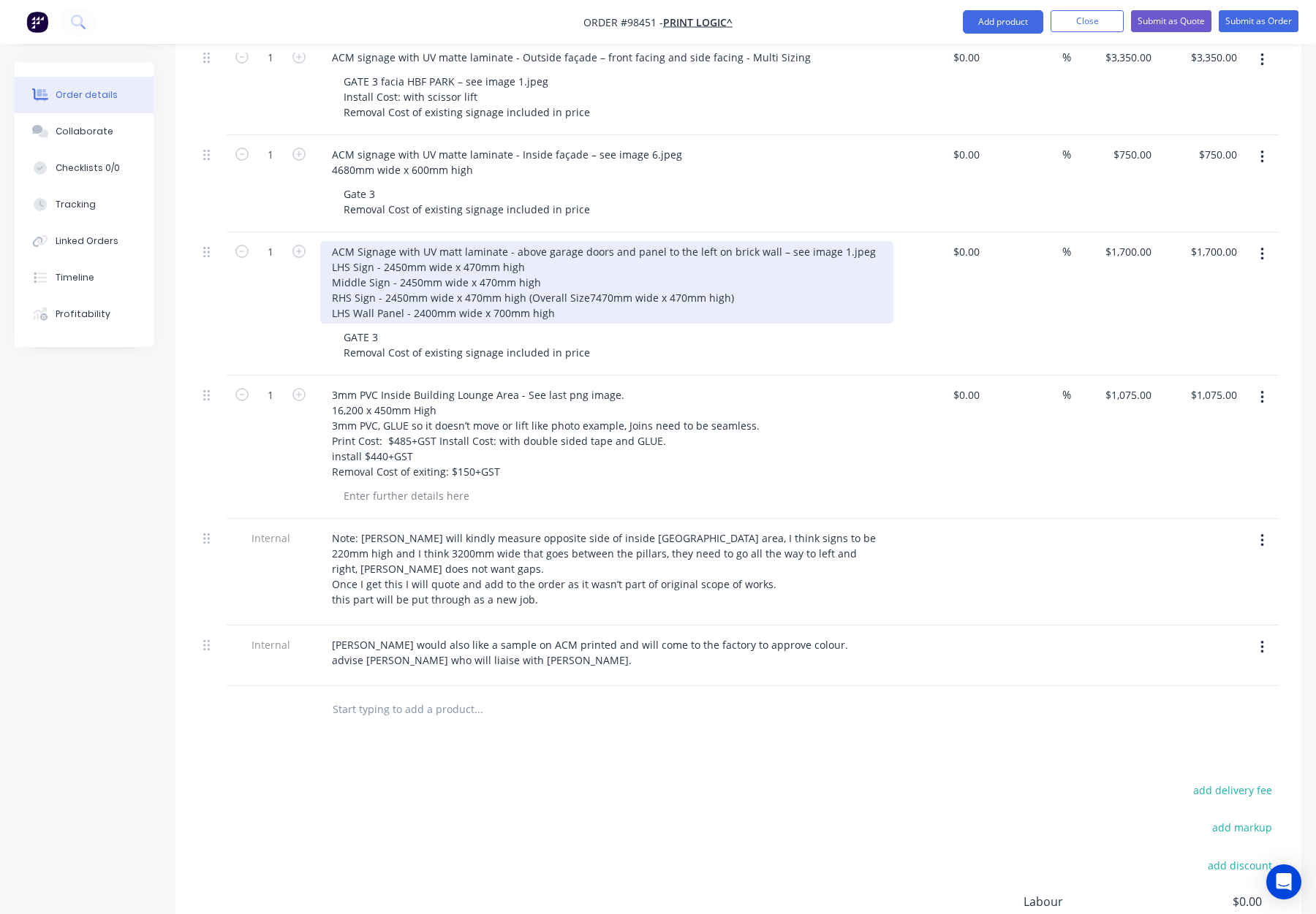
click at [331, 241] on div "ACM Signage with UV matt laminate - above garage doors and panel to the left on…" at bounding box center [606, 282] width 573 height 83
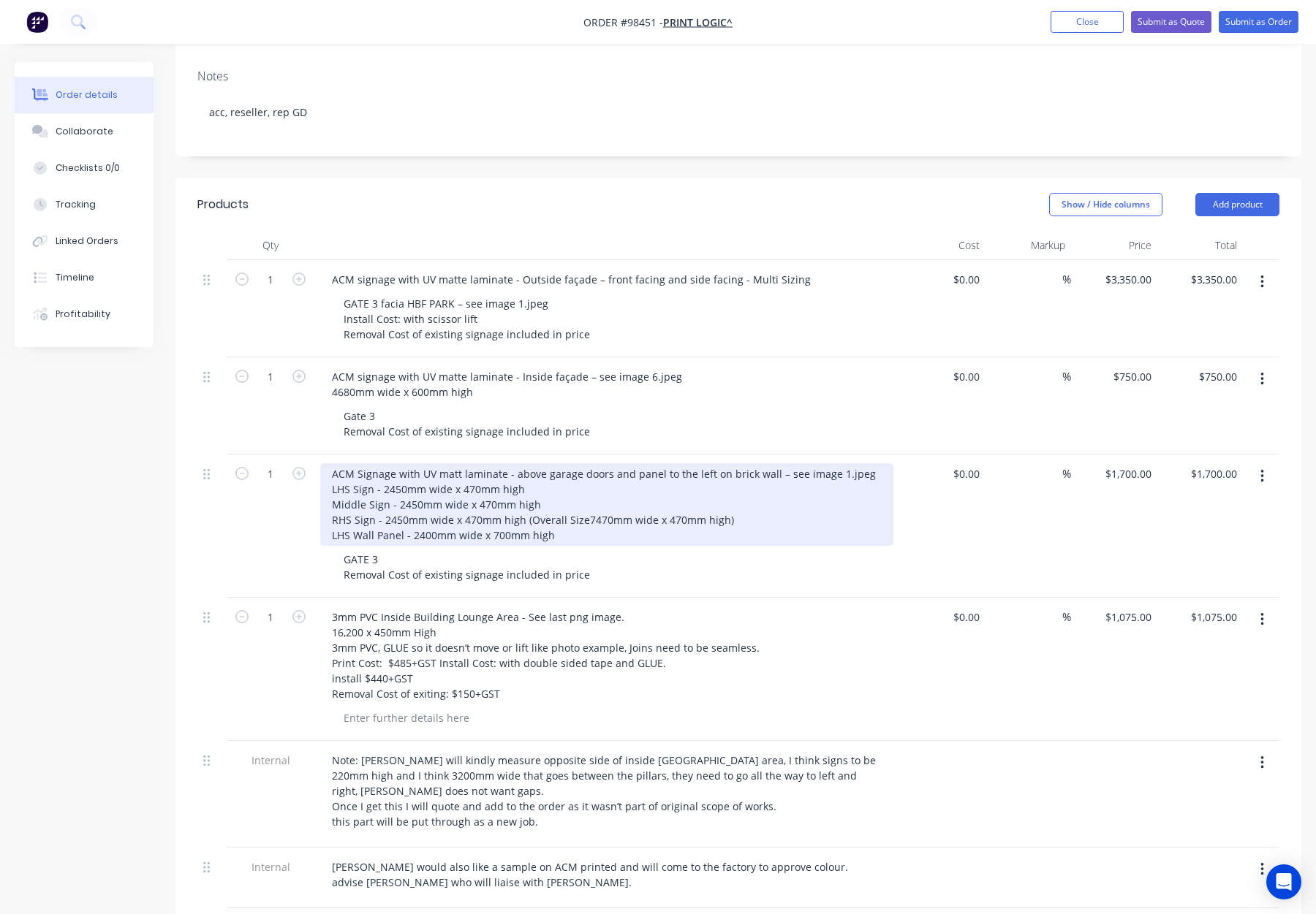
scroll to position [293, 0]
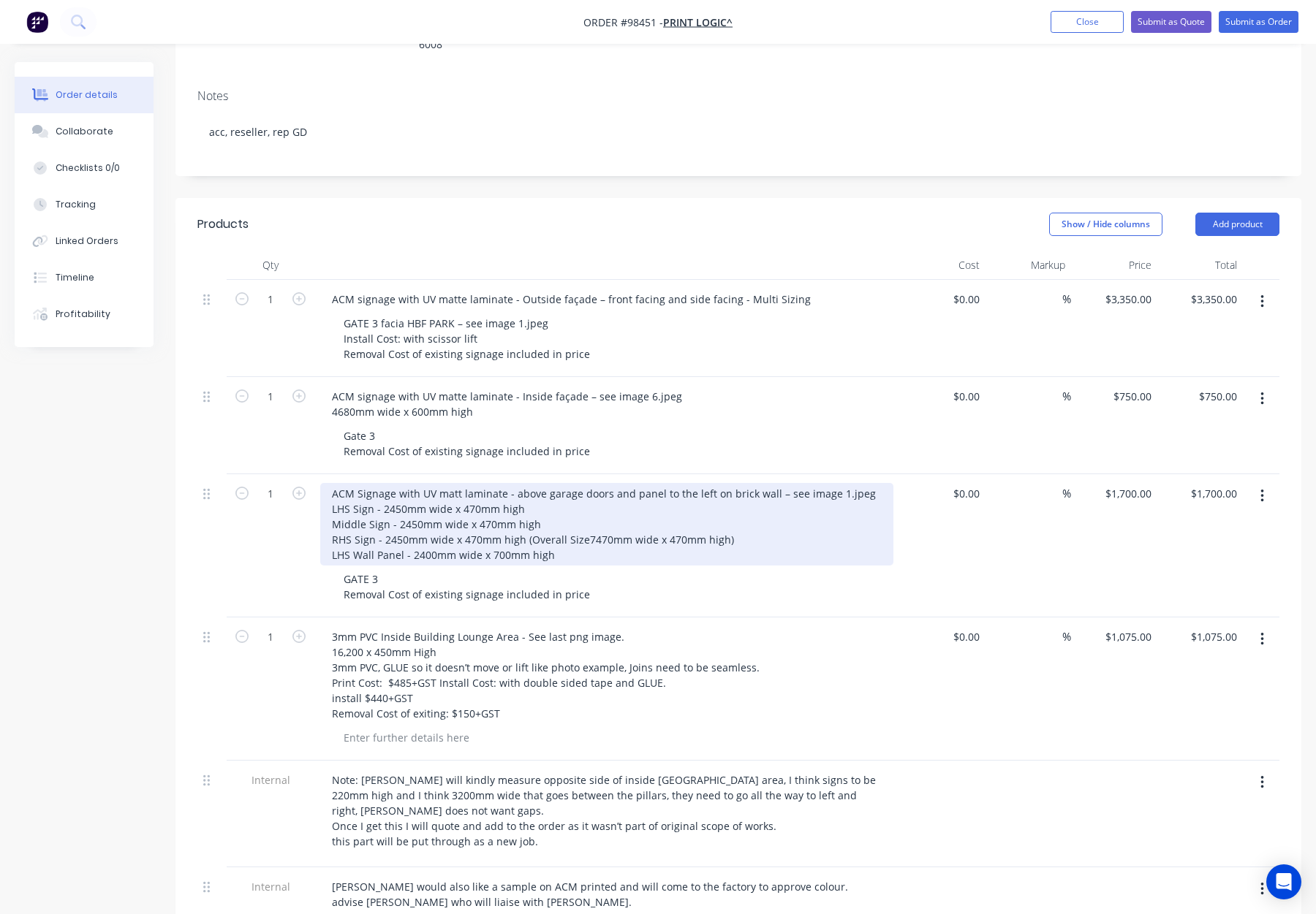
click at [322, 483] on div "ACM Signage with UV matt laminate - above garage doors and panel to the left on…" at bounding box center [606, 525] width 573 height 83
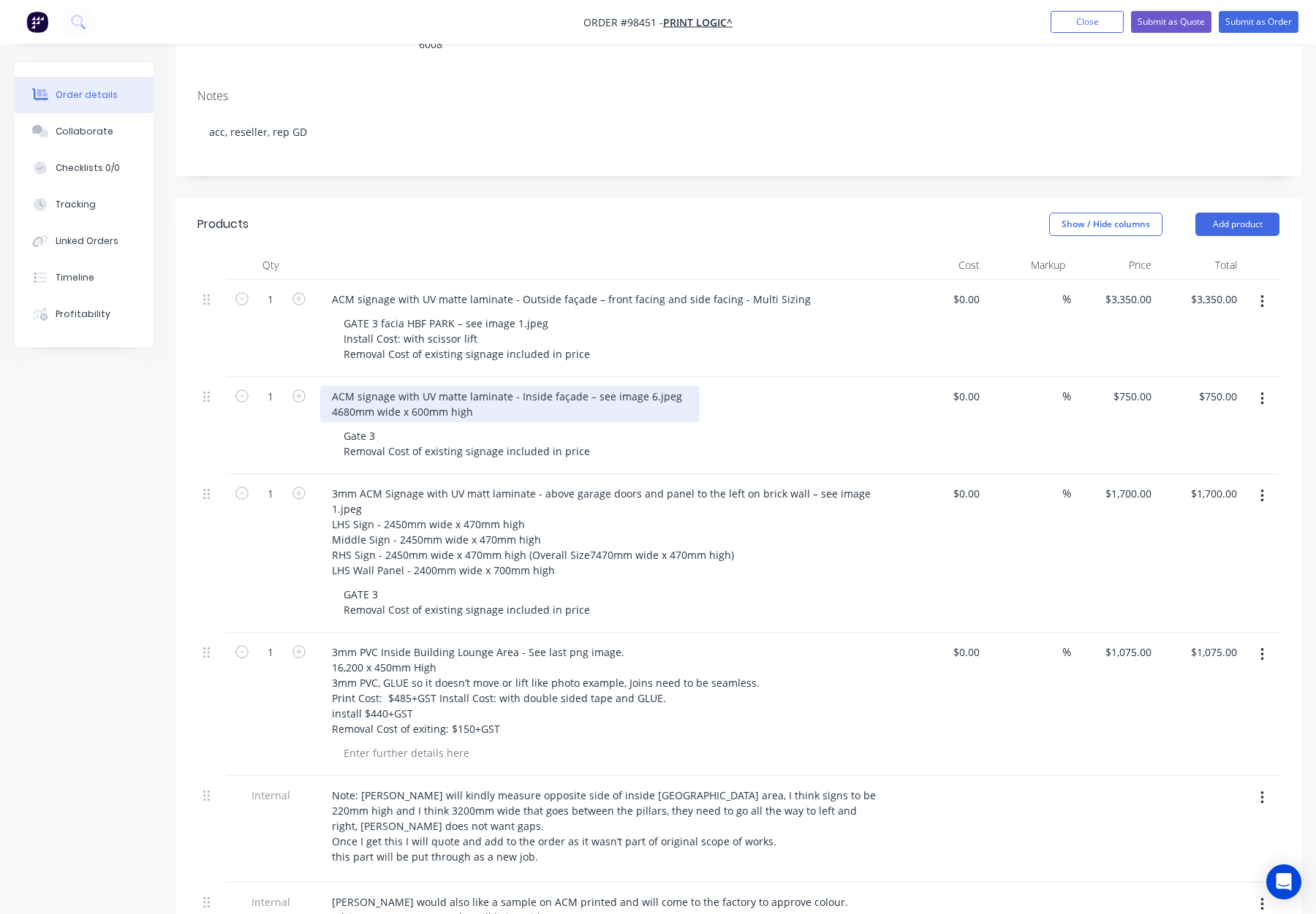
click at [326, 386] on div "ACM signage with UV matte laminate - Inside façade – see image 6.jpeg 4680mm wi…" at bounding box center [510, 404] width 379 height 36
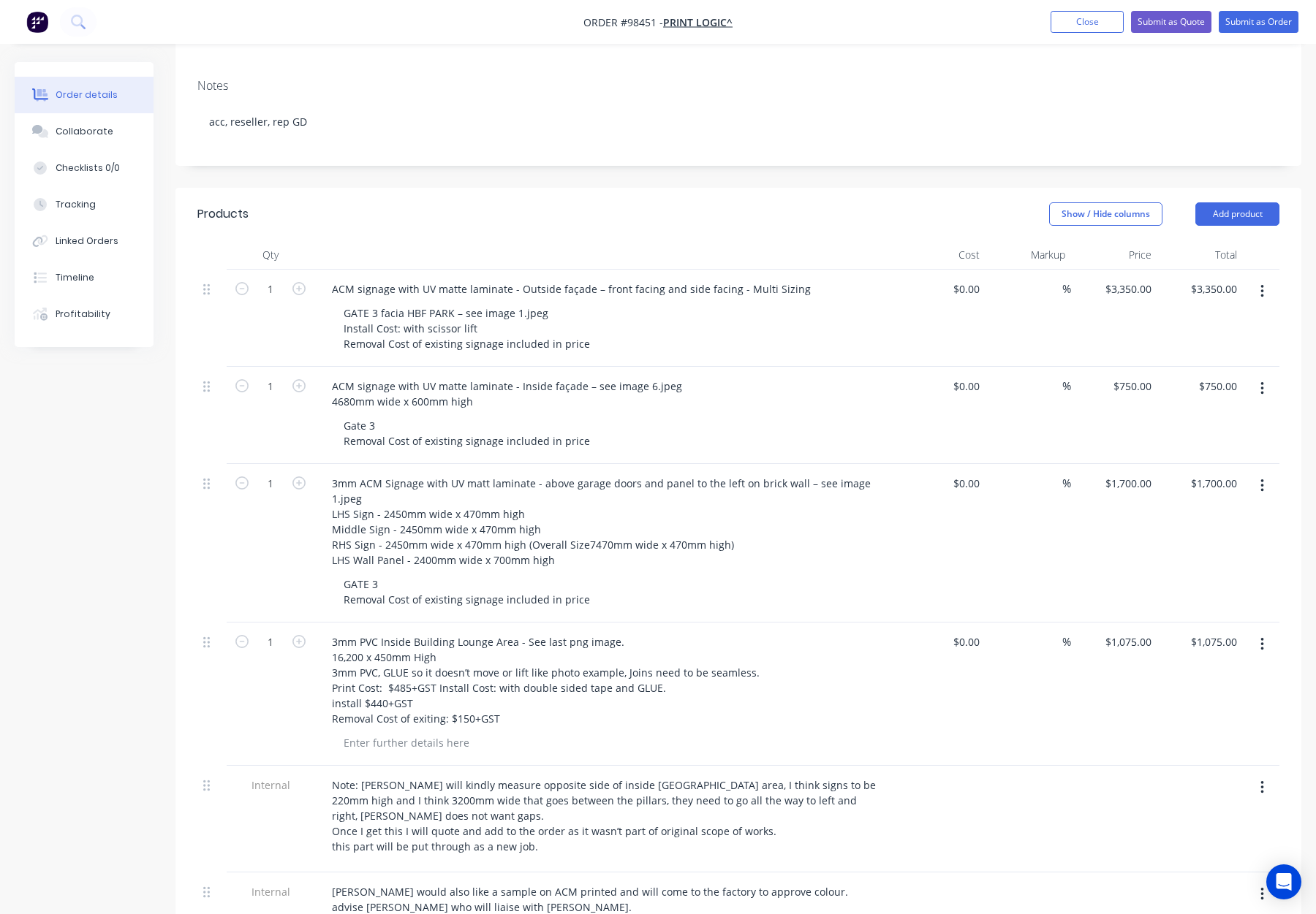
scroll to position [301, 0]
click at [332, 378] on div "ACM signage with UV matte laminate - Inside façade – see image 6.jpeg 4680mm wi…" at bounding box center [510, 396] width 379 height 36
click at [341, 280] on div "ACM signage with UV matte laminate - Outside façade – front facing and side fac…" at bounding box center [571, 291] width 503 height 21
click at [332, 280] on div "ACM signage with UV matte laminate - Outside façade – front facing and side fac…" at bounding box center [571, 291] width 503 height 21
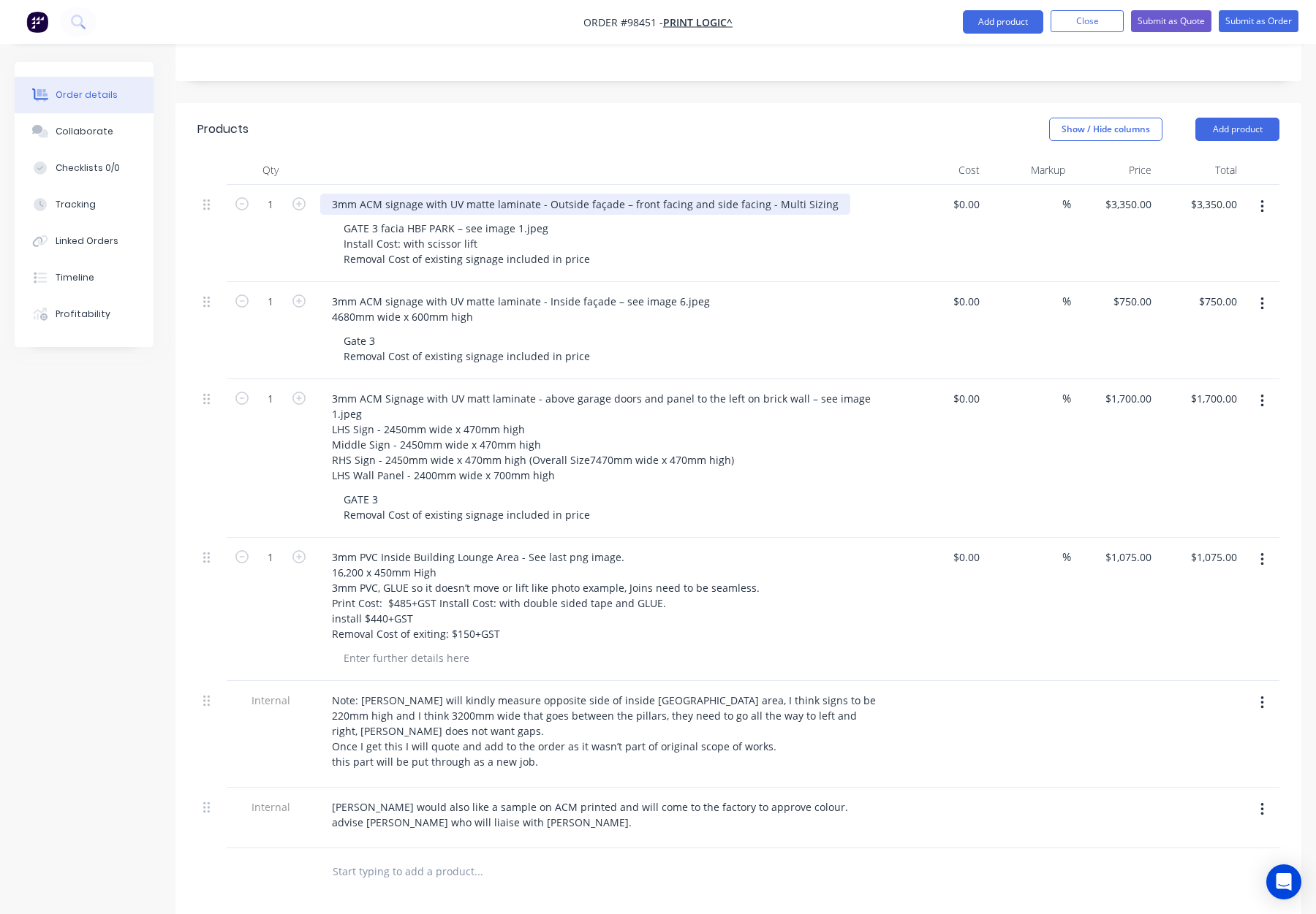
scroll to position [441, 0]
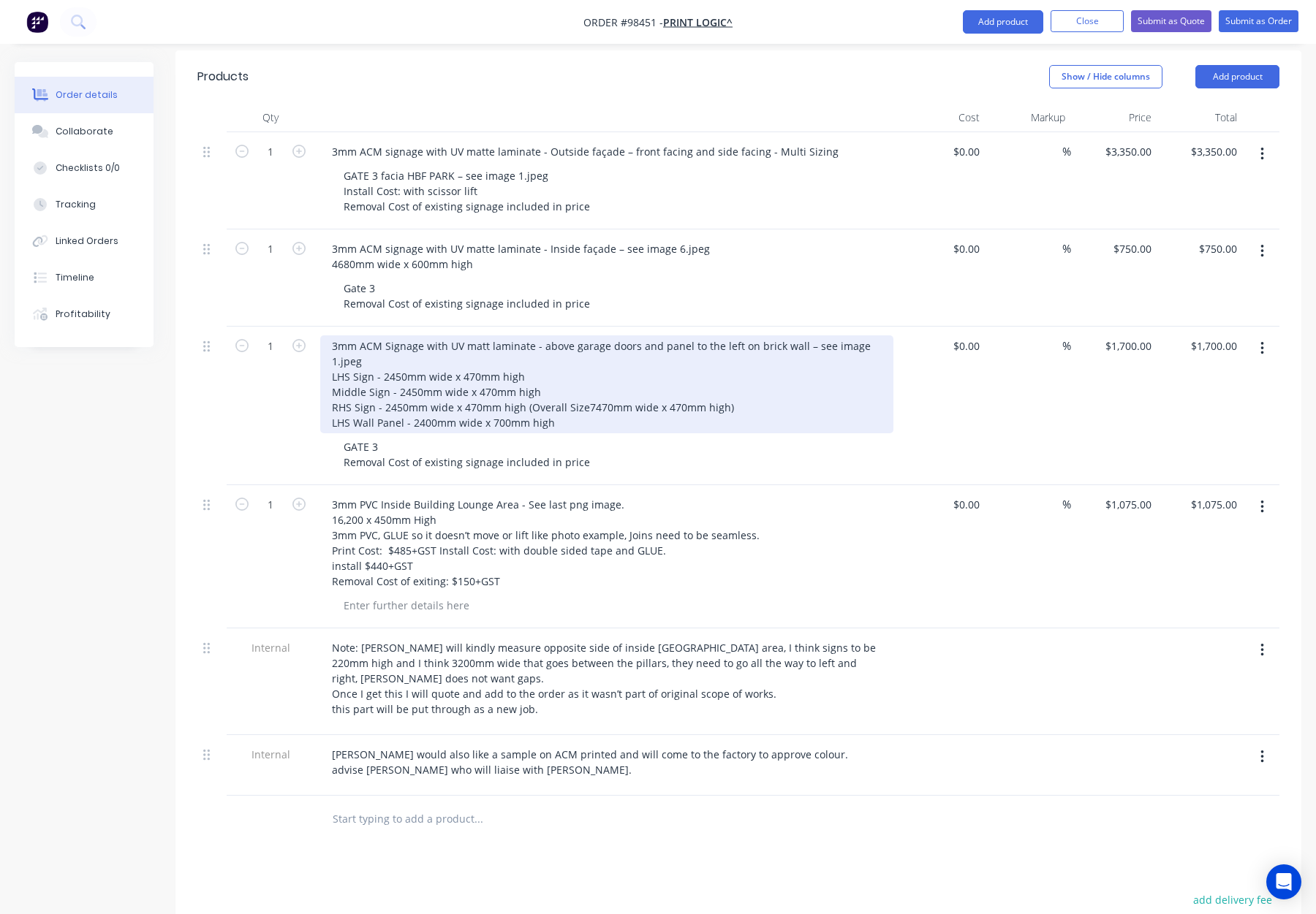
click at [765, 340] on div "3mm ACM Signage with UV matt laminate - above garage doors and panel to the lef…" at bounding box center [606, 385] width 573 height 98
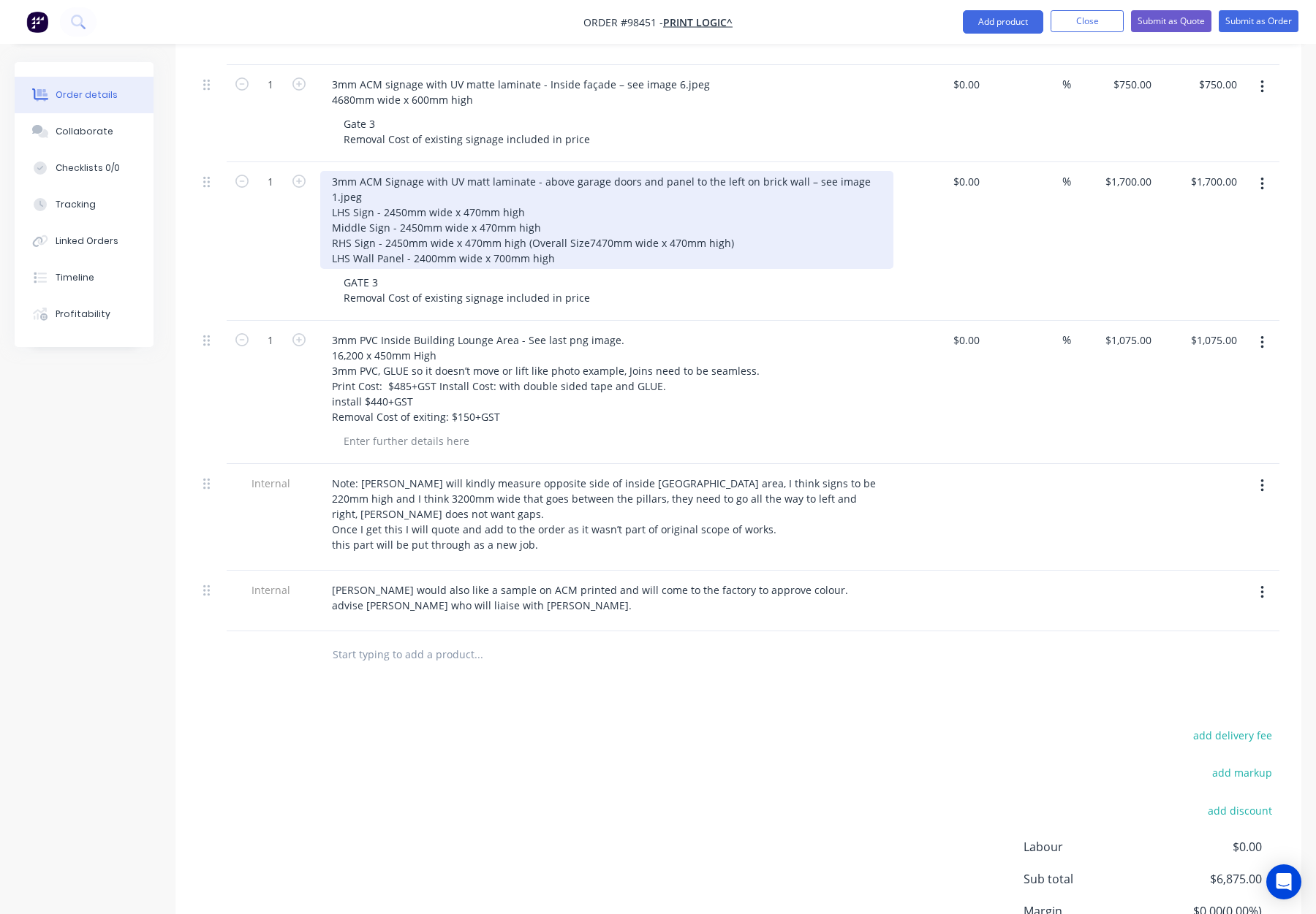
scroll to position [623, 0]
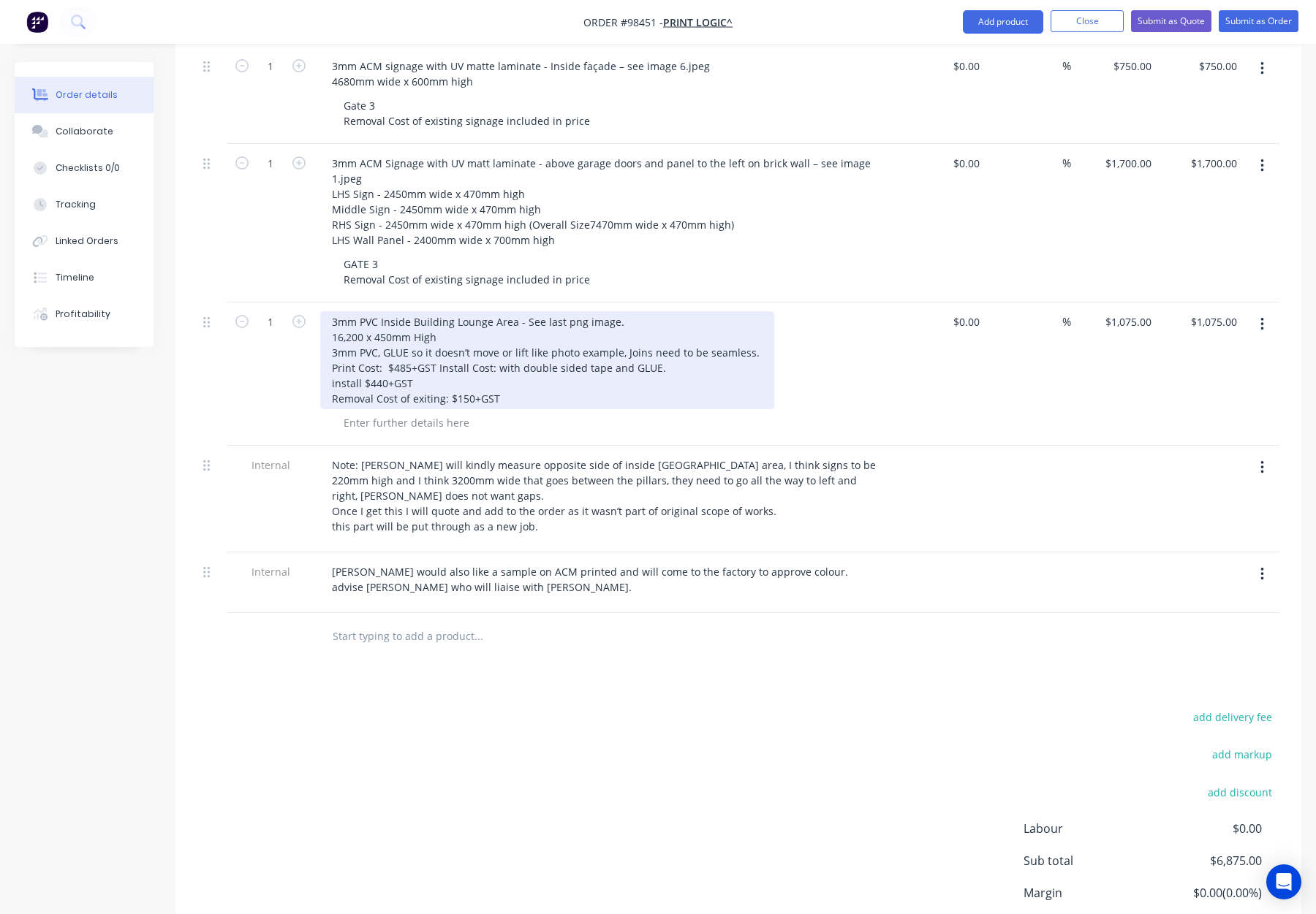
drag, startPoint x: 376, startPoint y: 259, endPoint x: 387, endPoint y: 262, distance: 11.4
click at [376, 311] on div "3mm PVC Inside Building Lounge Area - See last png image. 16,200 x 450mm High 3…" at bounding box center [547, 360] width 454 height 98
click at [348, 311] on div "3mm PVC - Inside Building Lounge Area - See last png image. 16,200 x 450mm High…" at bounding box center [547, 360] width 454 height 98
click at [377, 311] on div "3mm PVC - Inside Building Lounge Area - See last png image. 16200mm x 450mm Hig…" at bounding box center [547, 360] width 454 height 98
drag, startPoint x: 386, startPoint y: 291, endPoint x: 747, endPoint y: 292, distance: 361.0
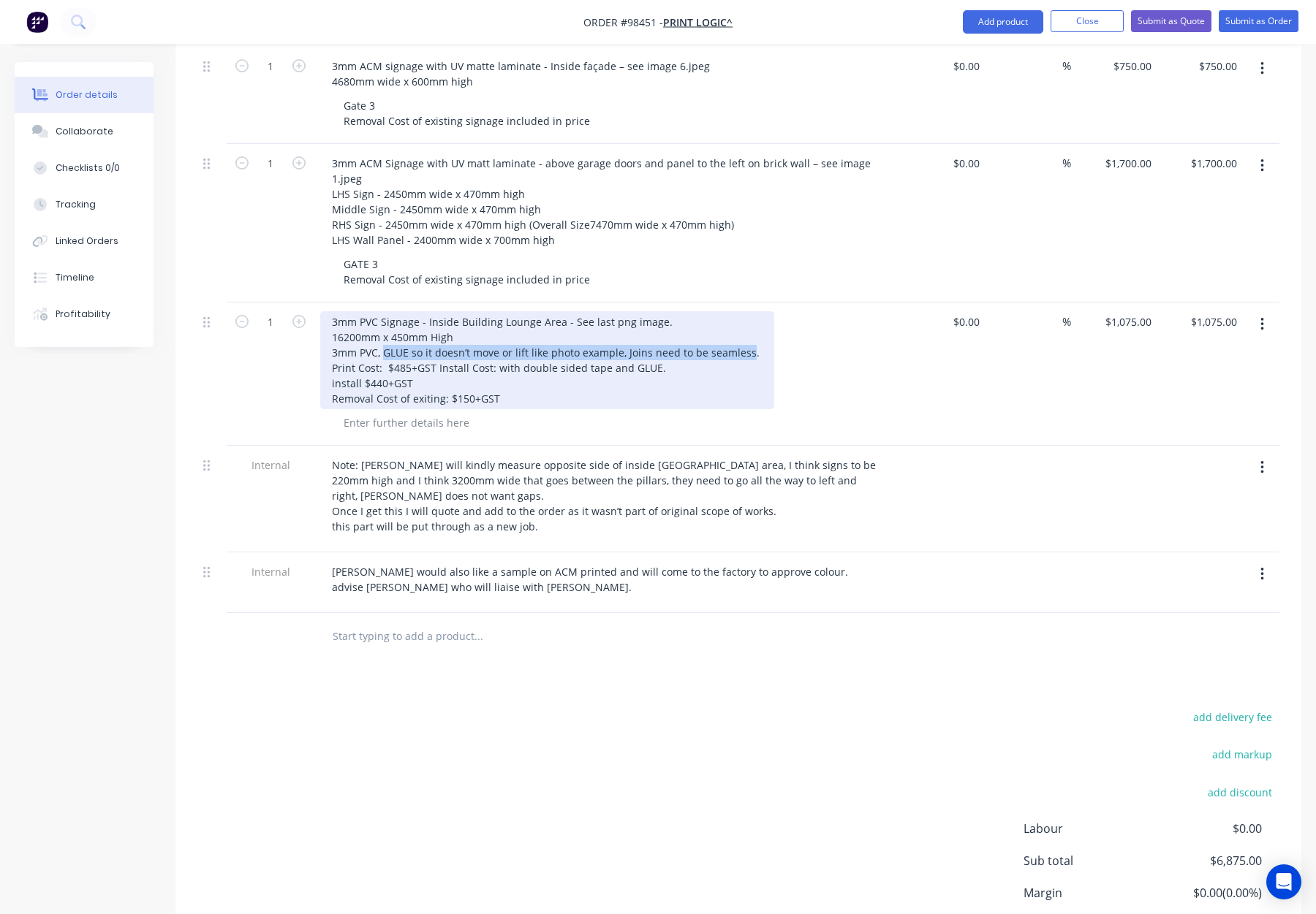
click at [747, 311] on div "3mm PVC Signage - Inside Building Lounge Area - See last png image. 16200mm x 4…" at bounding box center [547, 360] width 454 height 98
copy div "GLUE so it doesn’t move or lift like photo example, Joins need to be seamless"
click at [669, 311] on div "3mm PVC Signage - Inside Building Lounge Area - See last png image. 16200mm x 4…" at bounding box center [547, 360] width 454 height 98
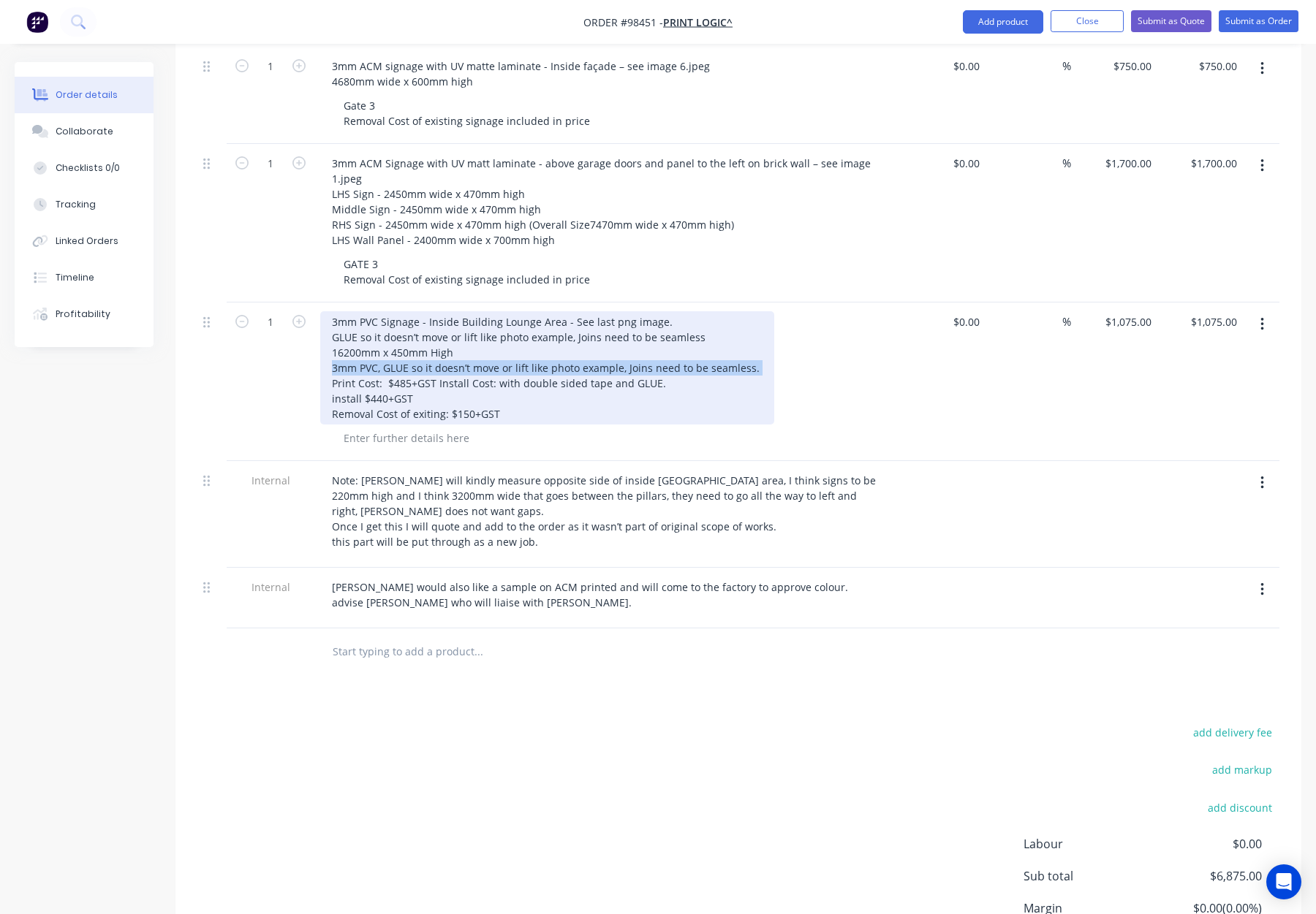
drag, startPoint x: 748, startPoint y: 307, endPoint x: 309, endPoint y: 306, distance: 439.0
click at [311, 306] on div "1 3mm PVC Signage - Inside Building Lounge Area - See last png image. GLUE so i…" at bounding box center [738, 382] width 1082 height 159
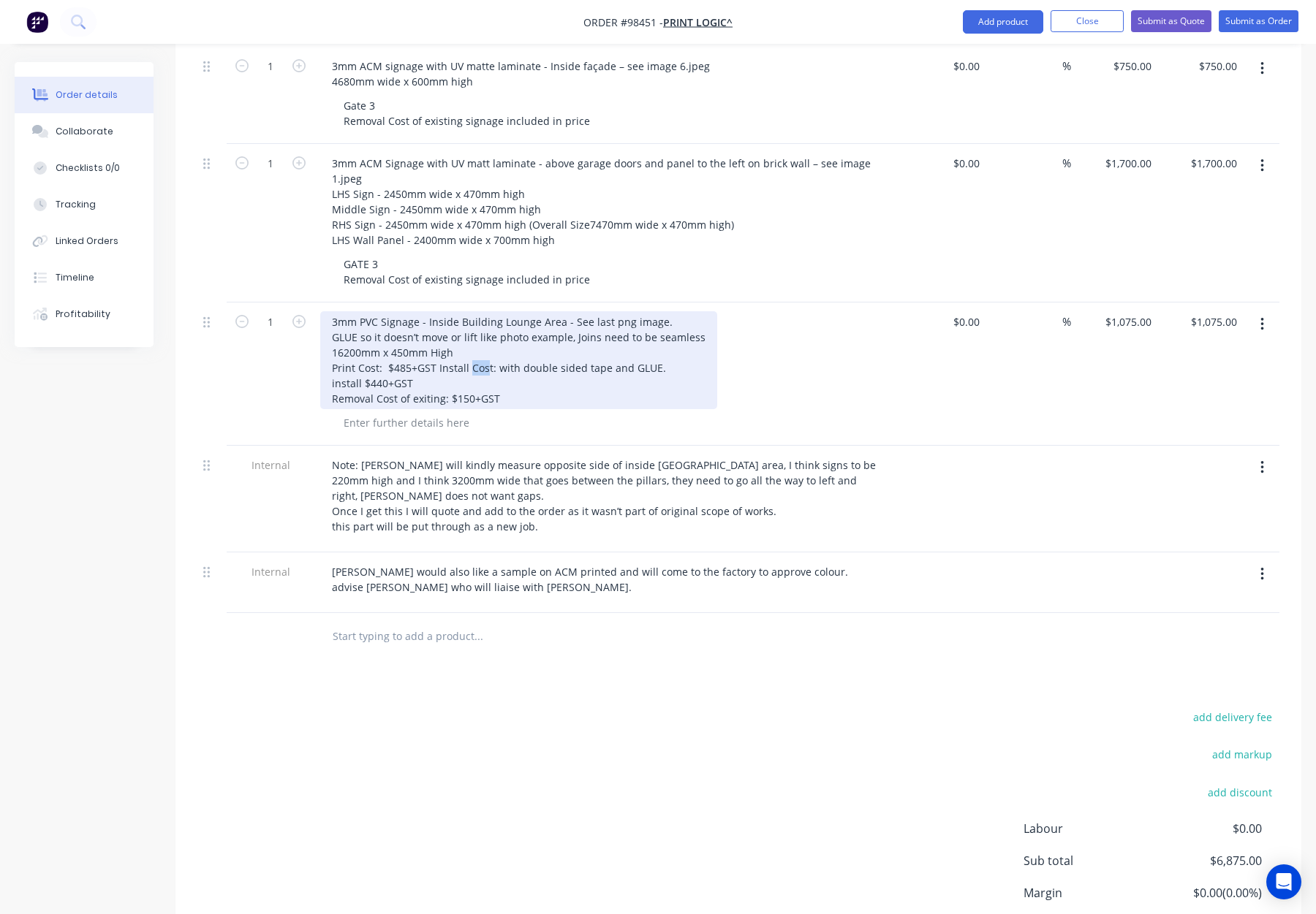
drag, startPoint x: 468, startPoint y: 306, endPoint x: 498, endPoint y: 314, distance: 31.0
click at [488, 311] on div "3mm PVC Signage - Inside Building Lounge Area - See last png image. GLUE so it …" at bounding box center [518, 360] width 397 height 98
click at [469, 311] on div "3mm PVC Signage - Inside Building Lounge Area - See last png image. GLUE so it …" at bounding box center [518, 360] width 397 height 98
drag, startPoint x: 437, startPoint y: 307, endPoint x: 333, endPoint y: 304, distance: 104.0
click at [327, 311] on div "3mm PVC Signage - Inside Building Lounge Area - See last png image. GLUE so it …" at bounding box center [518, 360] width 397 height 98
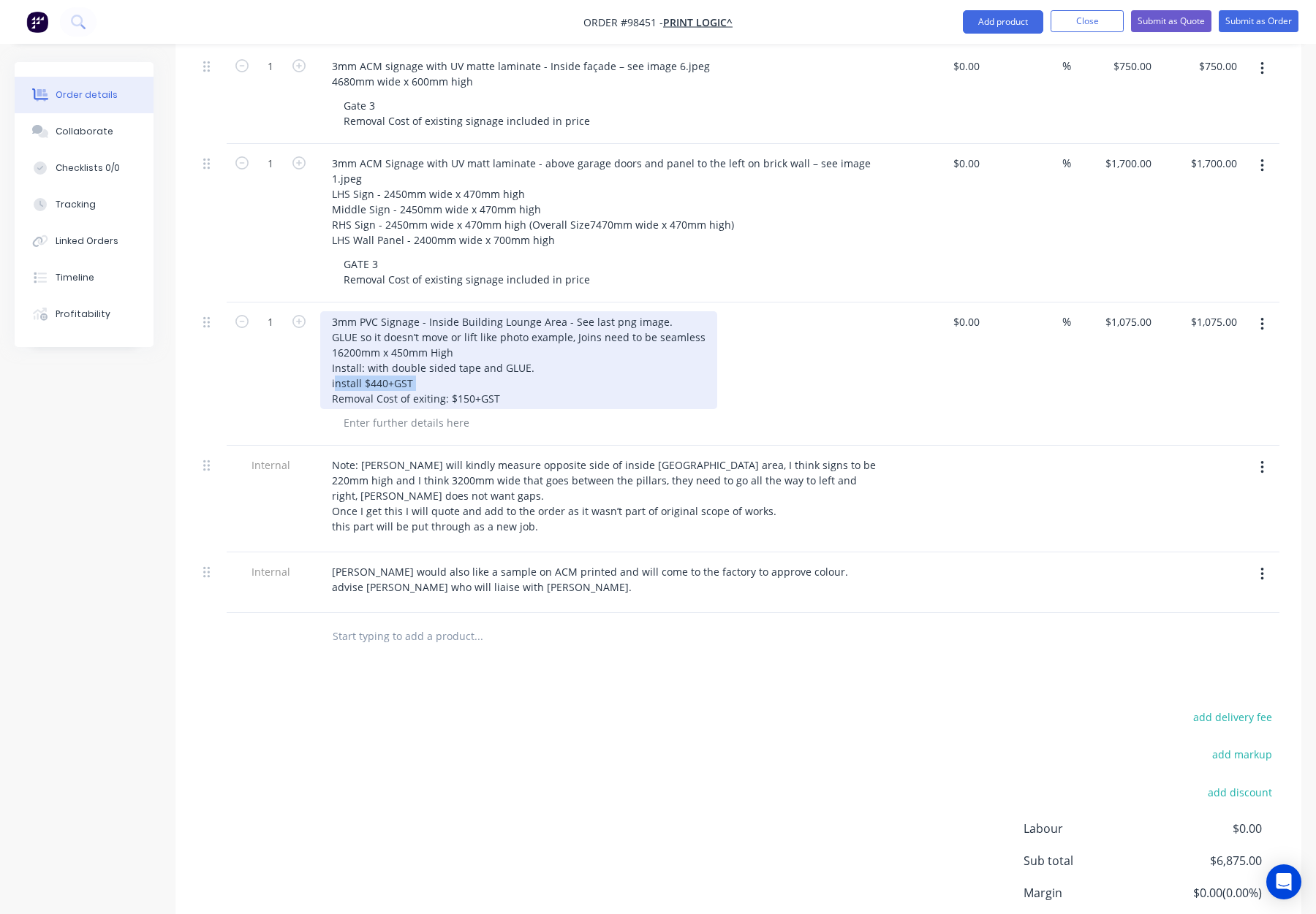
drag, startPoint x: 405, startPoint y: 318, endPoint x: 333, endPoint y: 318, distance: 72.0
click at [334, 319] on div "3mm PVC Signage - Inside Building Lounge Area - See last png image. GLUE so it …" at bounding box center [518, 360] width 397 height 98
click at [376, 321] on div "3mm PVC Signage - Inside Building Lounge Area - See last png image. GLUE so it …" at bounding box center [518, 360] width 397 height 98
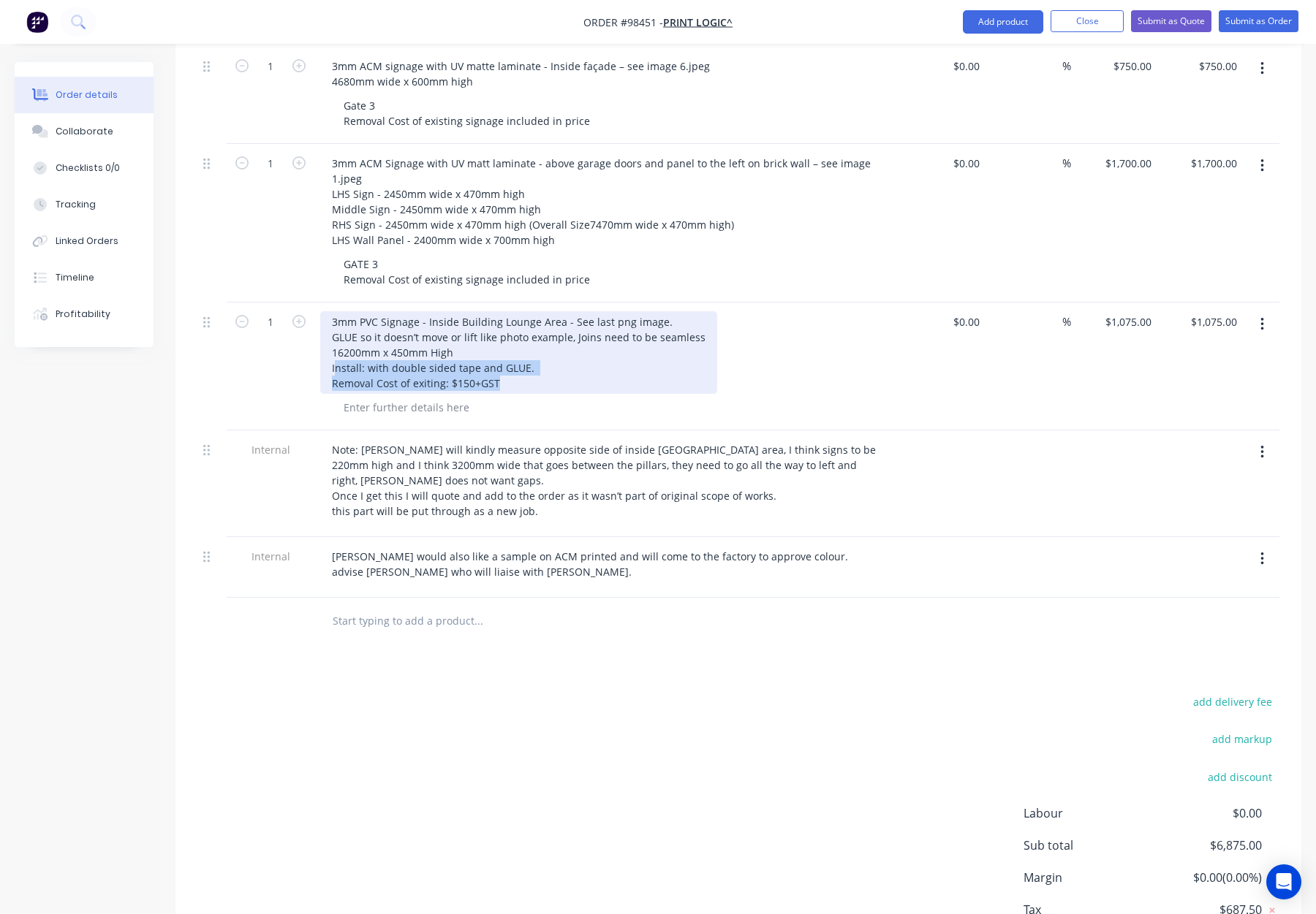
drag, startPoint x: 334, startPoint y: 306, endPoint x: 511, endPoint y: 322, distance: 177.7
click at [511, 322] on div "3mm PVC Signage - Inside Building Lounge Area - See last png image. GLUE so it …" at bounding box center [518, 352] width 397 height 83
copy div "nstall: with double sided tape and GLUE. Removal Cost of exiting: $150+GST"
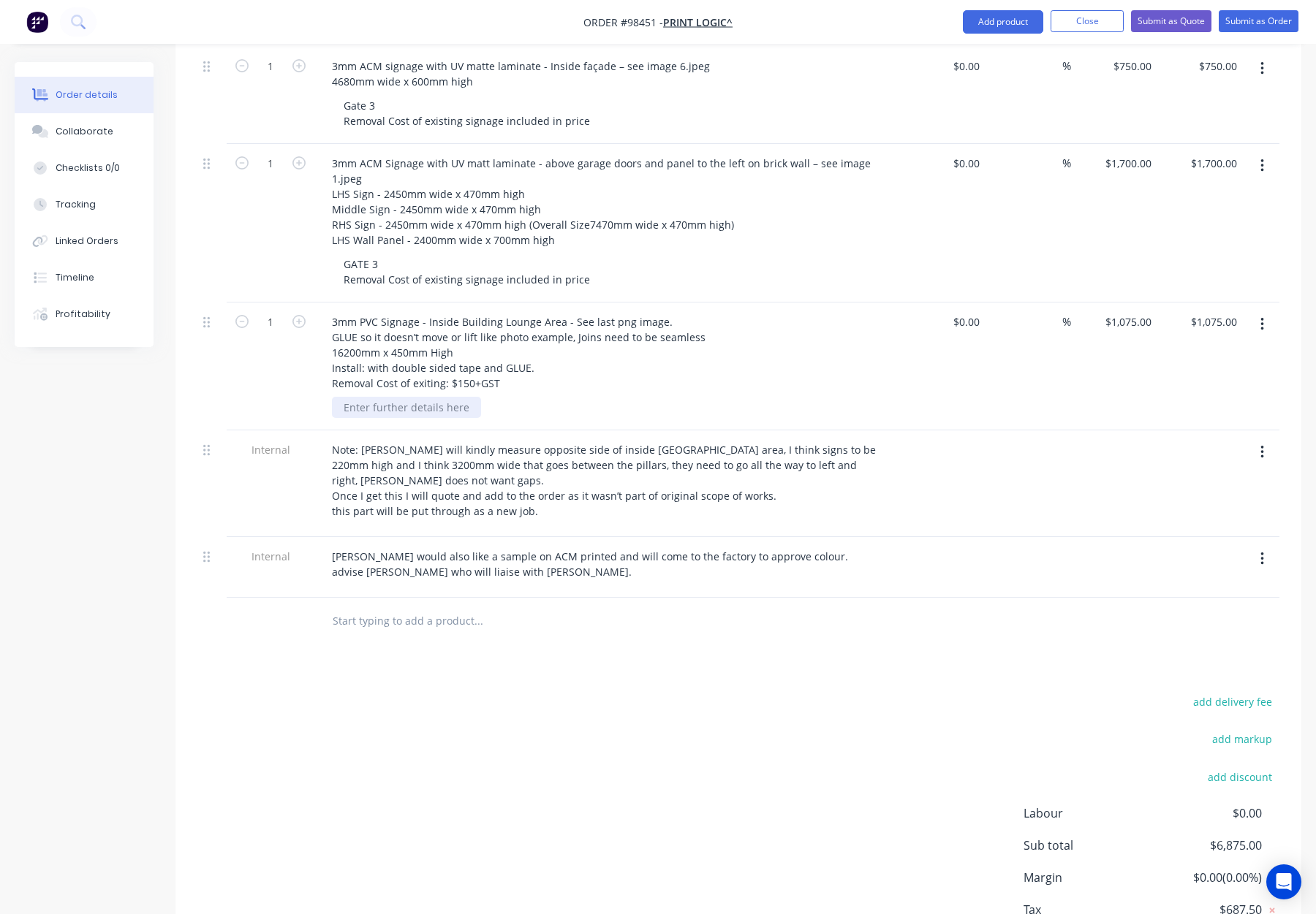
click at [390, 397] on div at bounding box center [406, 407] width 149 height 21
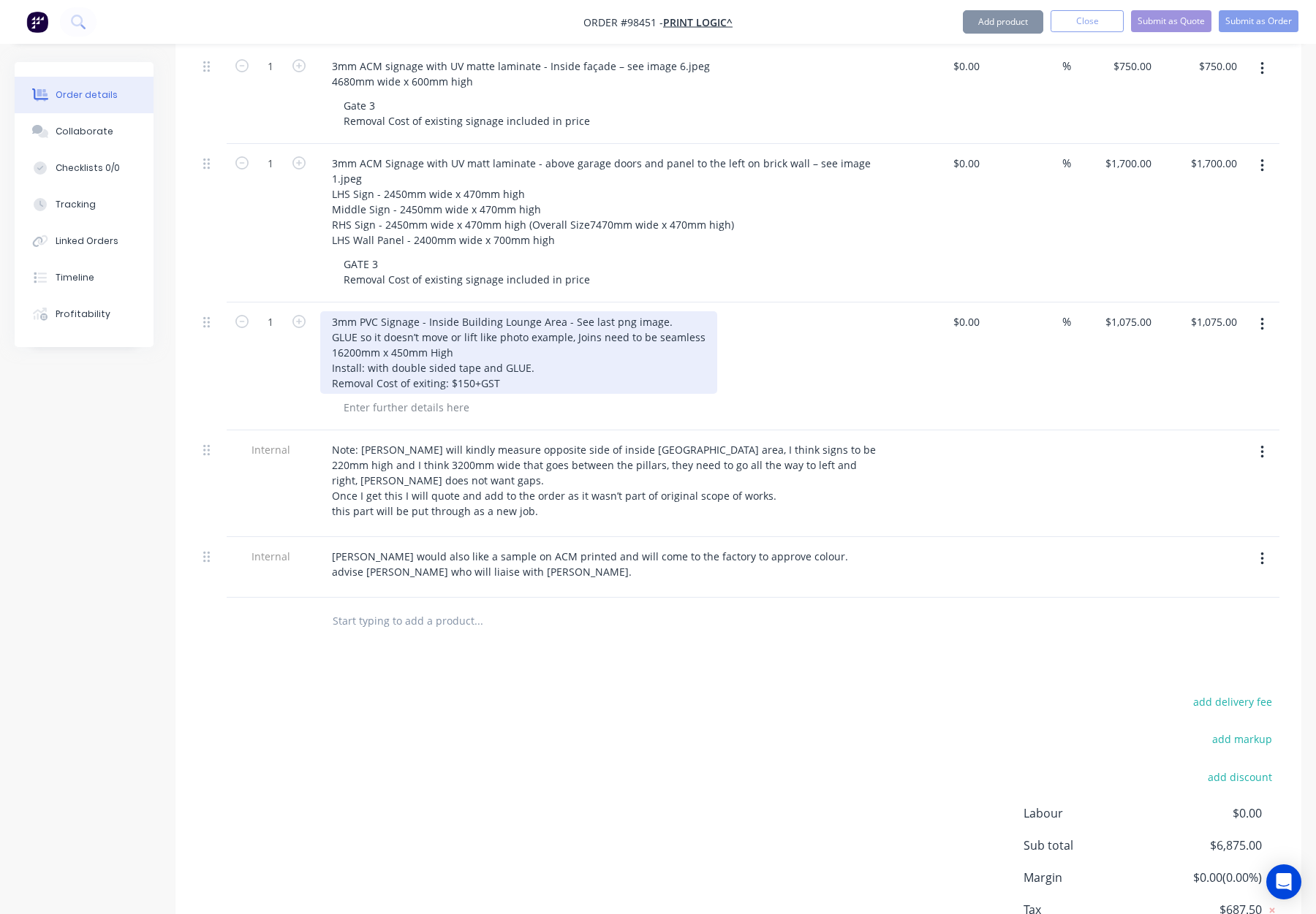
click at [364, 314] on div "3mm PVC Signage - Inside Building Lounge Area - See last png image. GLUE so it …" at bounding box center [518, 352] width 397 height 83
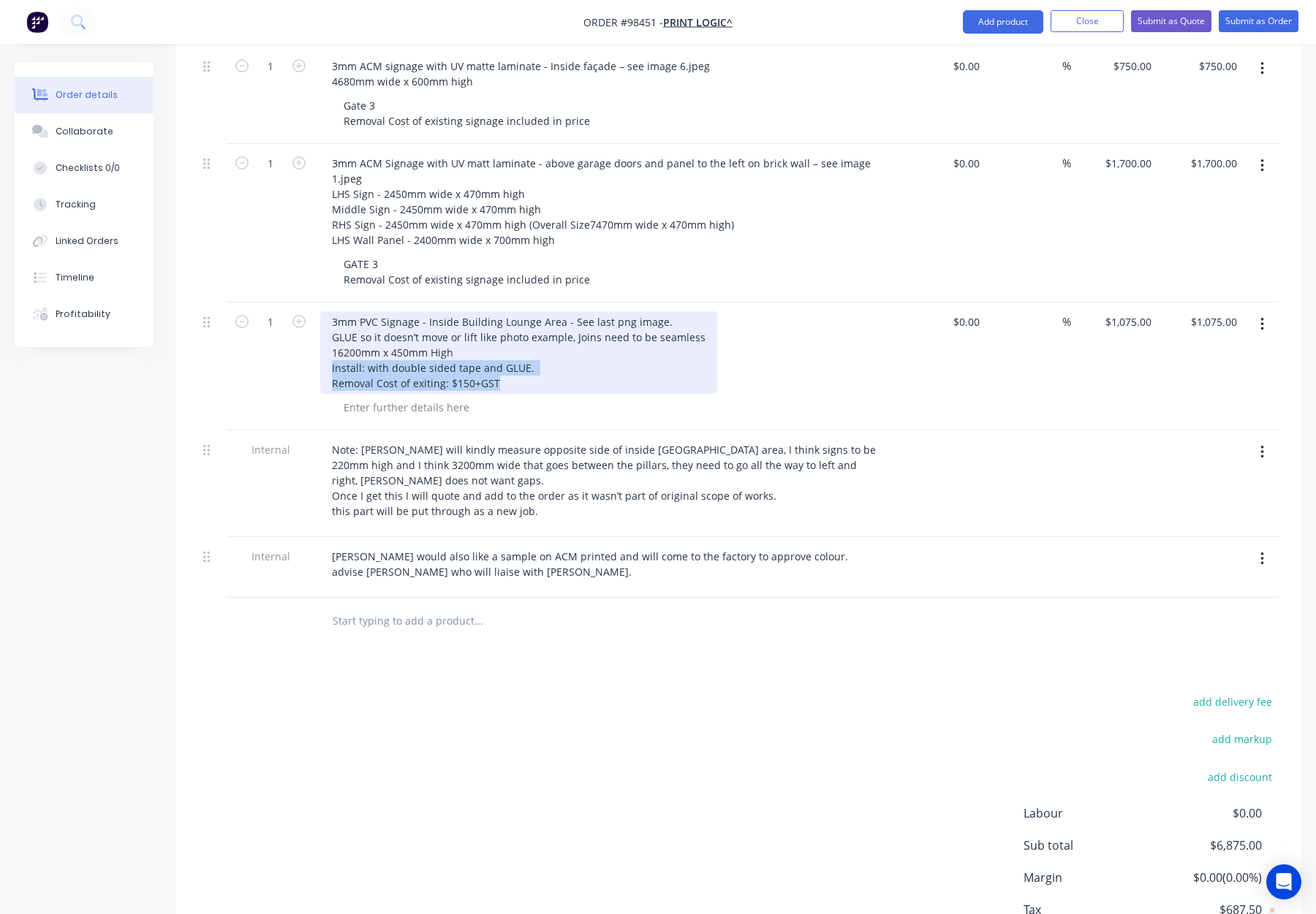
drag, startPoint x: 333, startPoint y: 306, endPoint x: 515, endPoint y: 329, distance: 183.4
click at [515, 329] on div "3mm PVC Signage - Inside Building Lounge Area - See last png image. GLUE so it …" at bounding box center [518, 352] width 397 height 83
copy div "Install: with double sided tape and GLUE. Removal Cost of exiting: $150+GST"
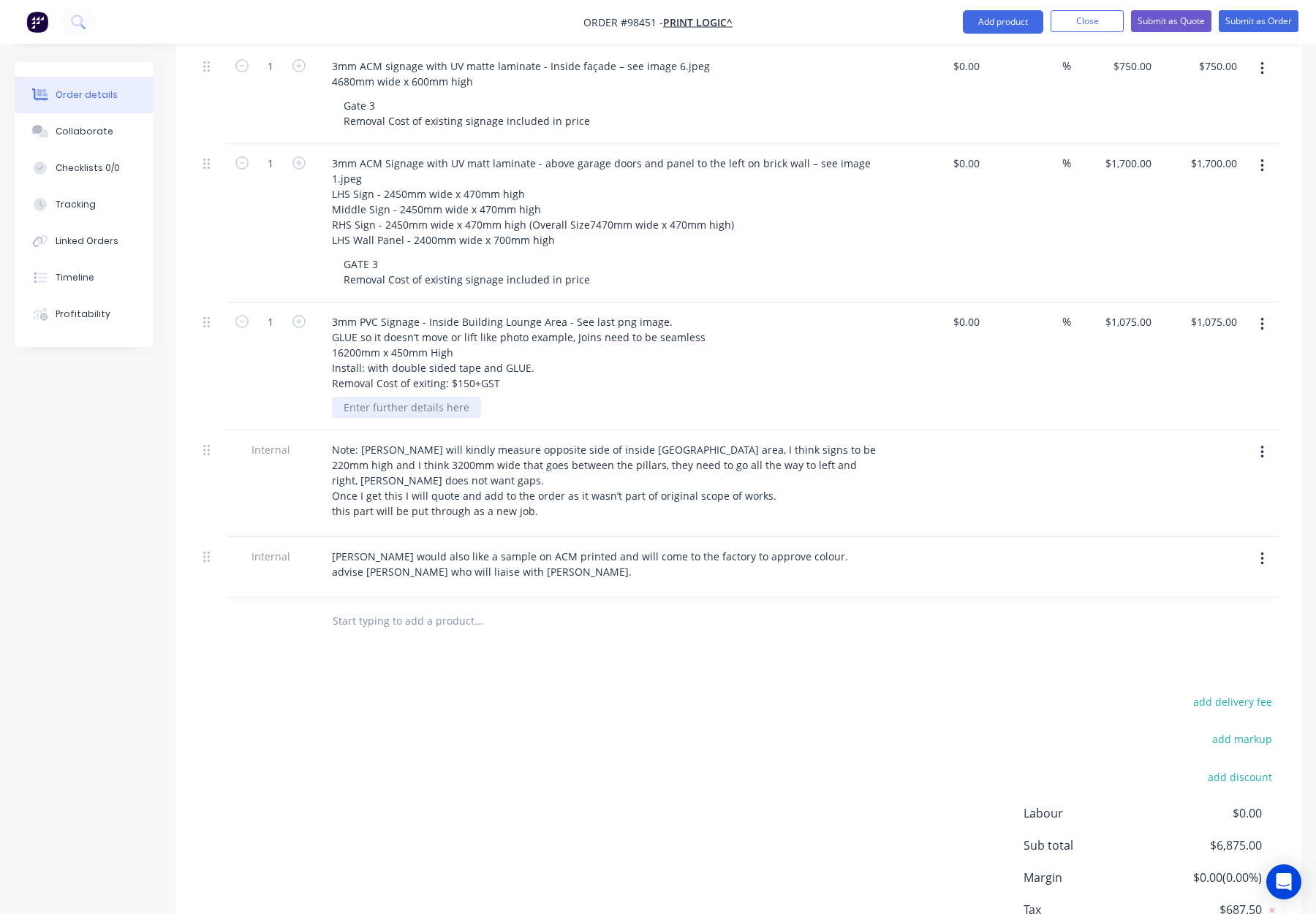
click at [409, 397] on div at bounding box center [406, 407] width 149 height 21
click at [383, 397] on div at bounding box center [406, 407] width 149 height 21
paste div
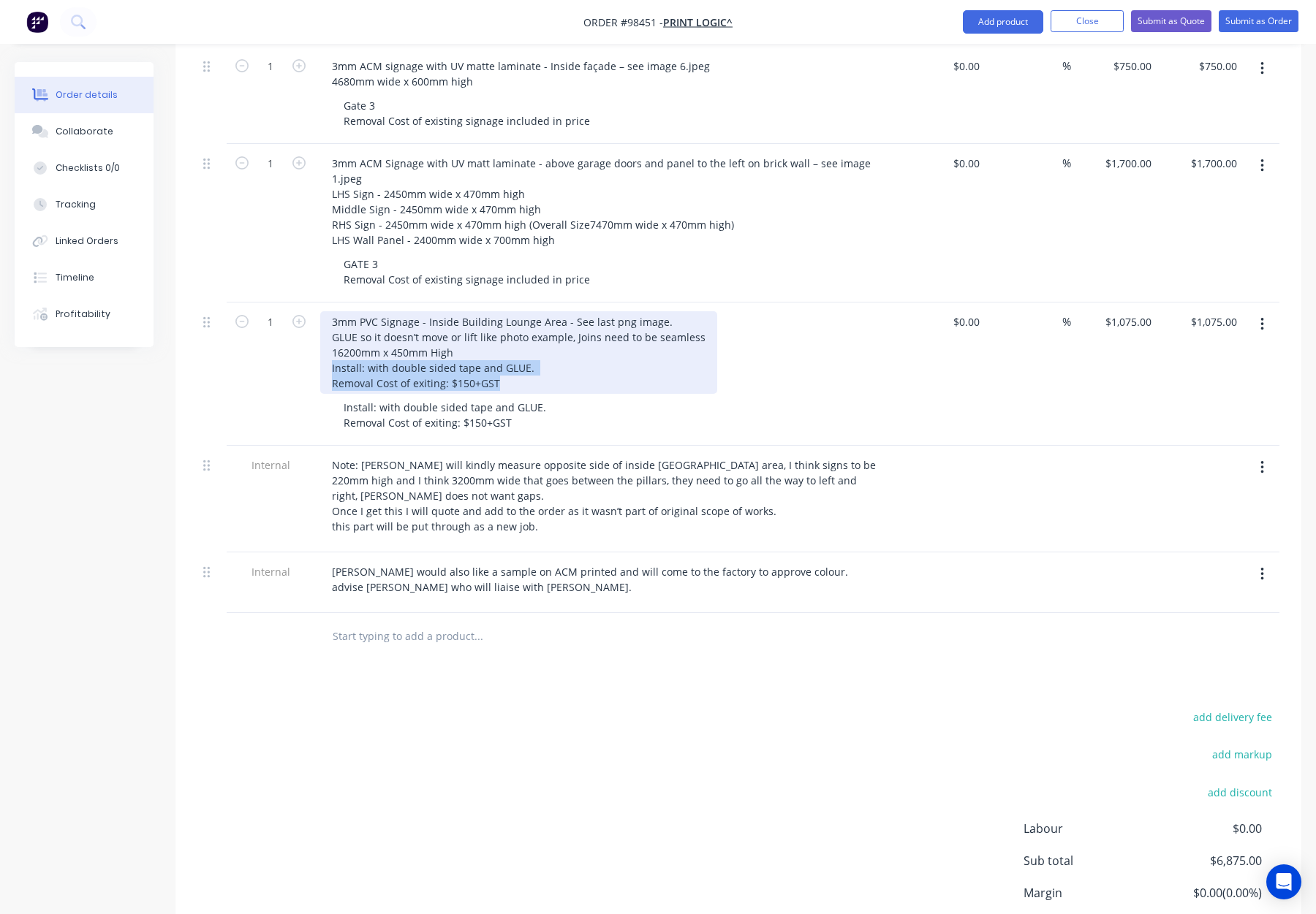
drag, startPoint x: 504, startPoint y: 323, endPoint x: 315, endPoint y: 309, distance: 189.5
click at [315, 309] on div "3mm PVC Signage - Inside Building Lounge Area - See last png image. GLUE so it …" at bounding box center [607, 374] width 585 height 143
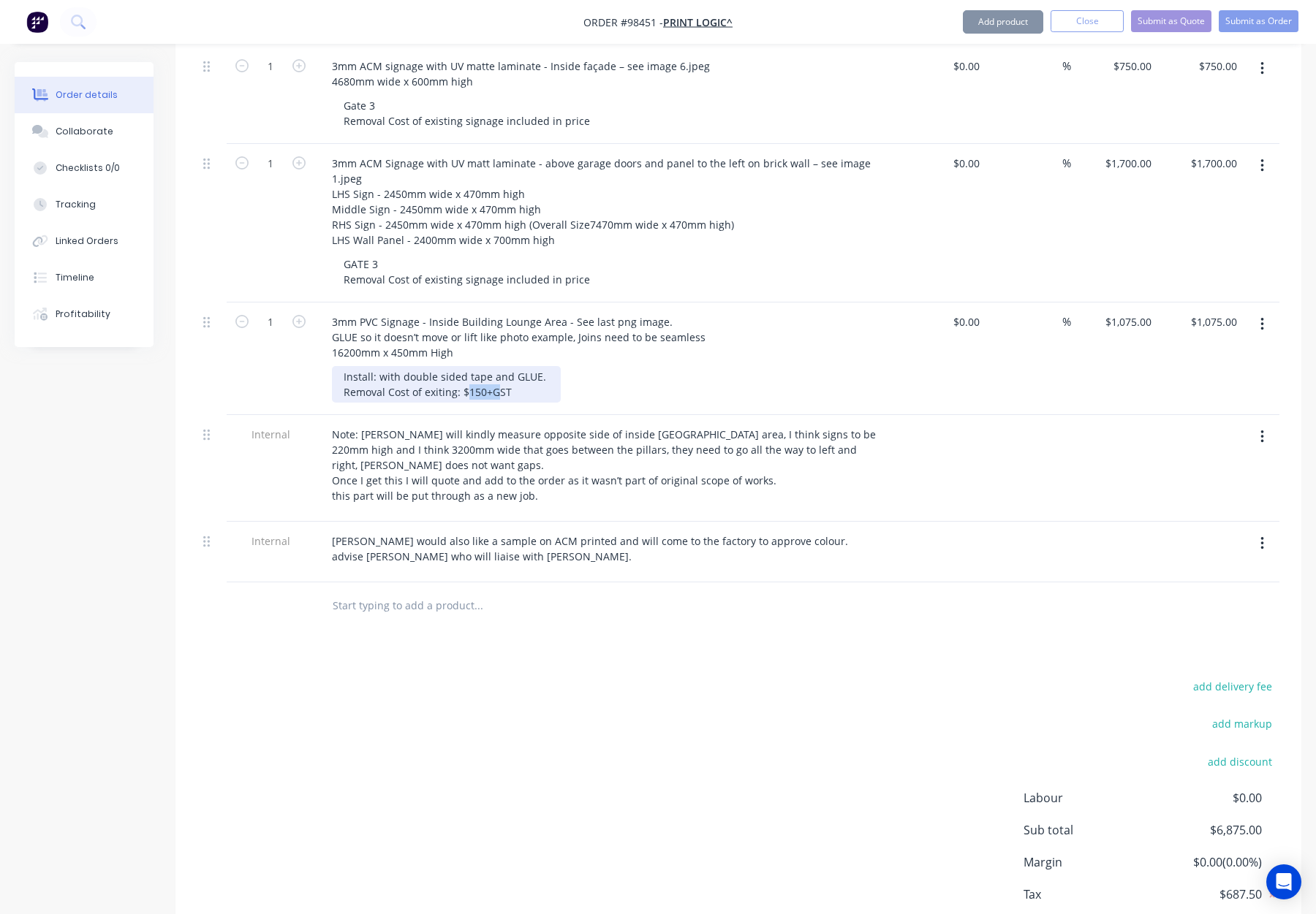
drag, startPoint x: 464, startPoint y: 329, endPoint x: 528, endPoint y: 332, distance: 64.1
click at [534, 366] on div "Install: with double sided tape and GLUE. Removal Cost of exiting: $150+GST" at bounding box center [447, 384] width 229 height 36
click at [525, 366] on div "Install: with double sided tape and GLUE. Removal Cost of exiting: $150+GST" at bounding box center [447, 384] width 229 height 36
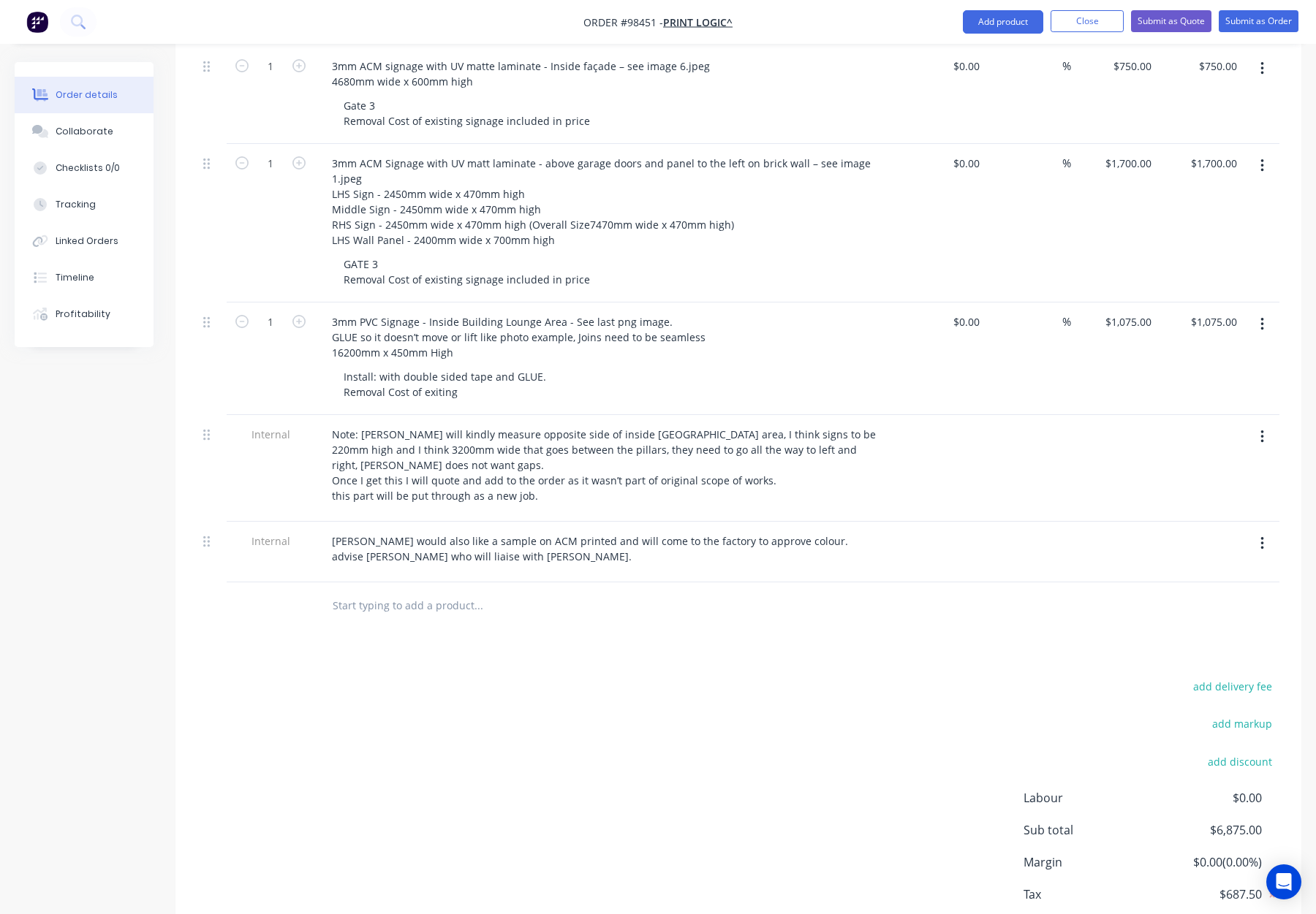
click at [703, 366] on div "Install: with double sided tape and GLUE. Removal Cost of exiting" at bounding box center [613, 384] width 561 height 36
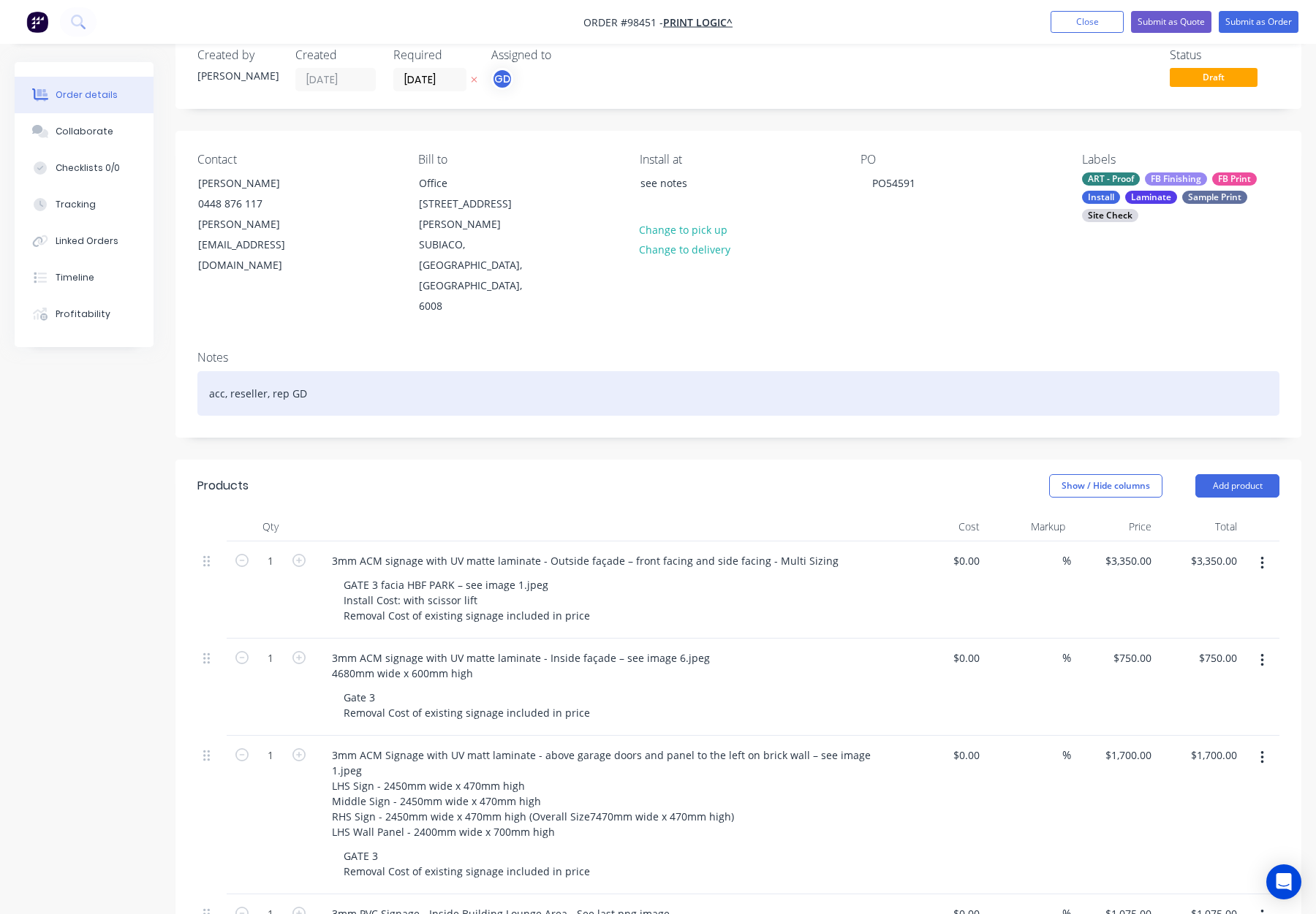
scroll to position [0, 0]
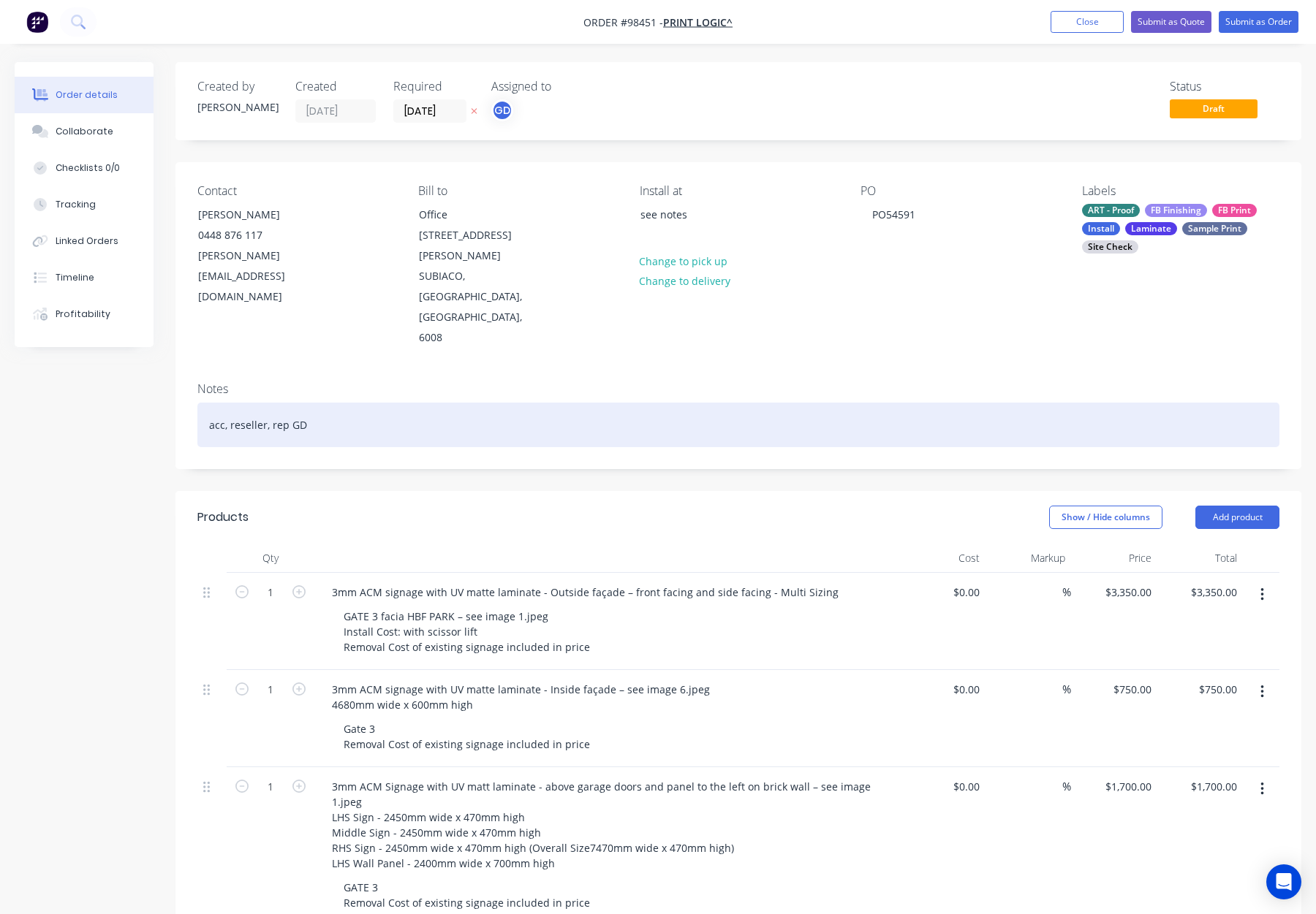
click at [370, 403] on div "acc, reseller, rep GD" at bounding box center [738, 425] width 1082 height 44
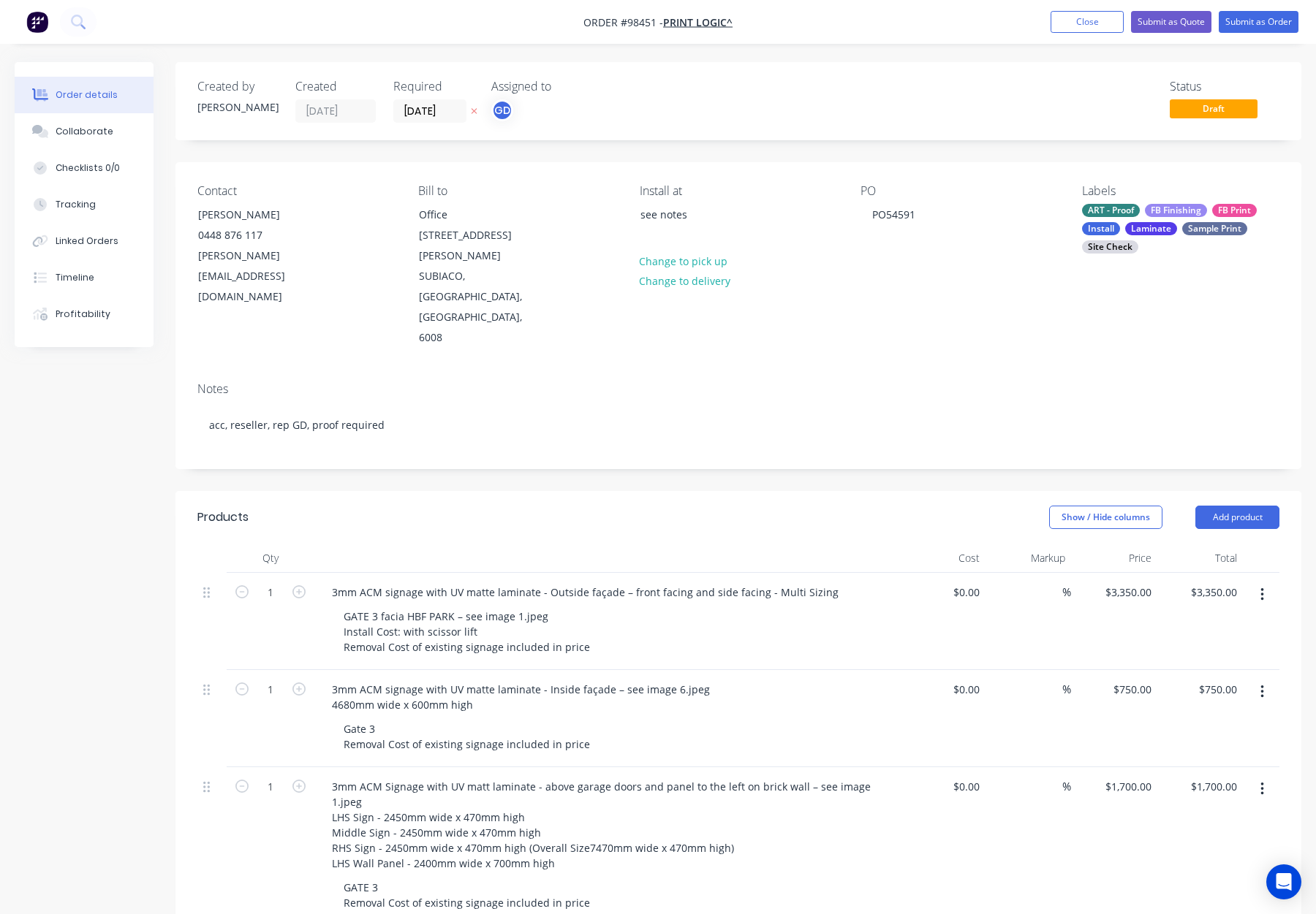
click at [1169, 217] on div "FB Finishing" at bounding box center [1176, 210] width 62 height 13
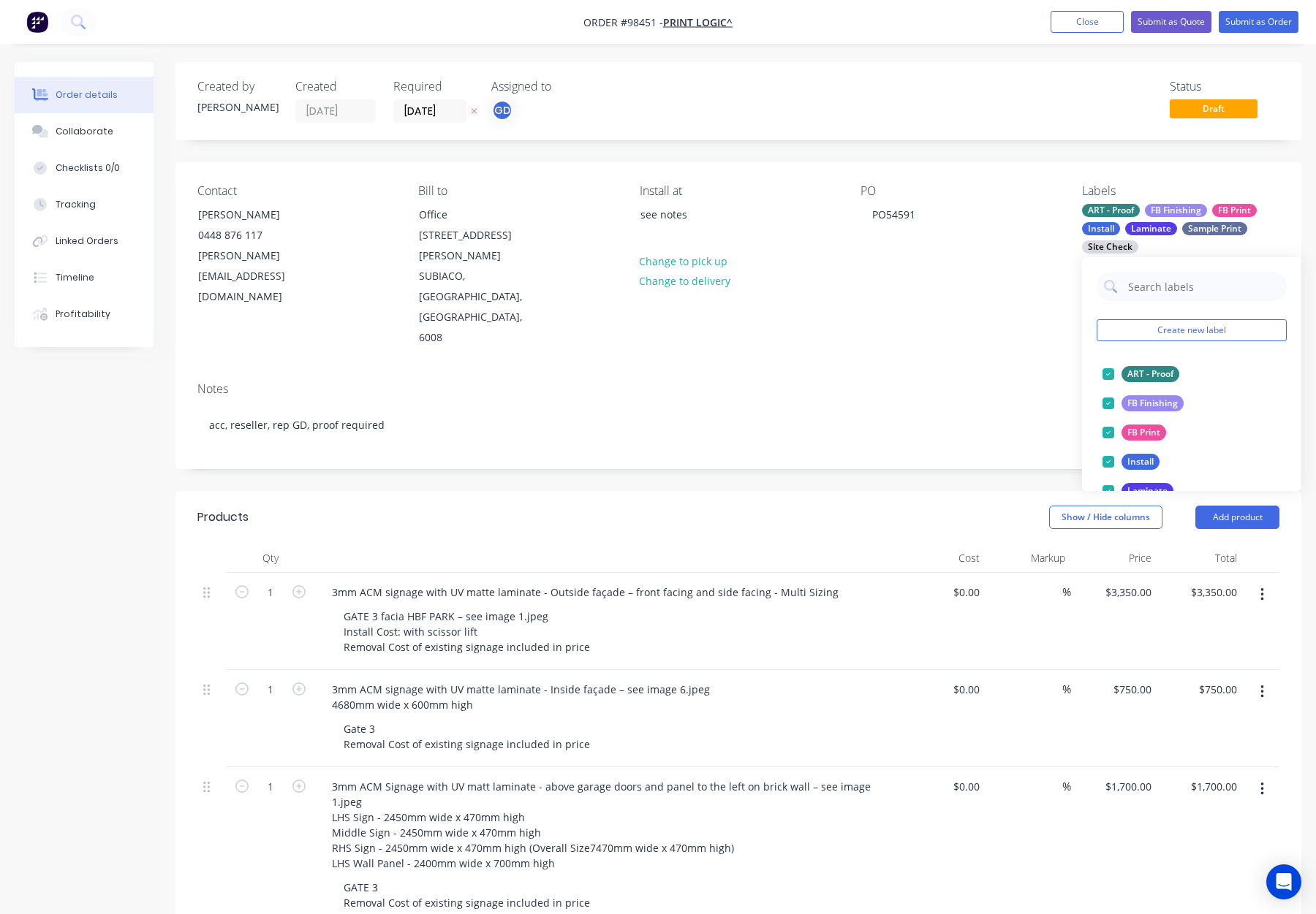
click at [925, 370] on div "Notes acc, reseller, rep GD, proof required" at bounding box center [738, 419] width 1126 height 98
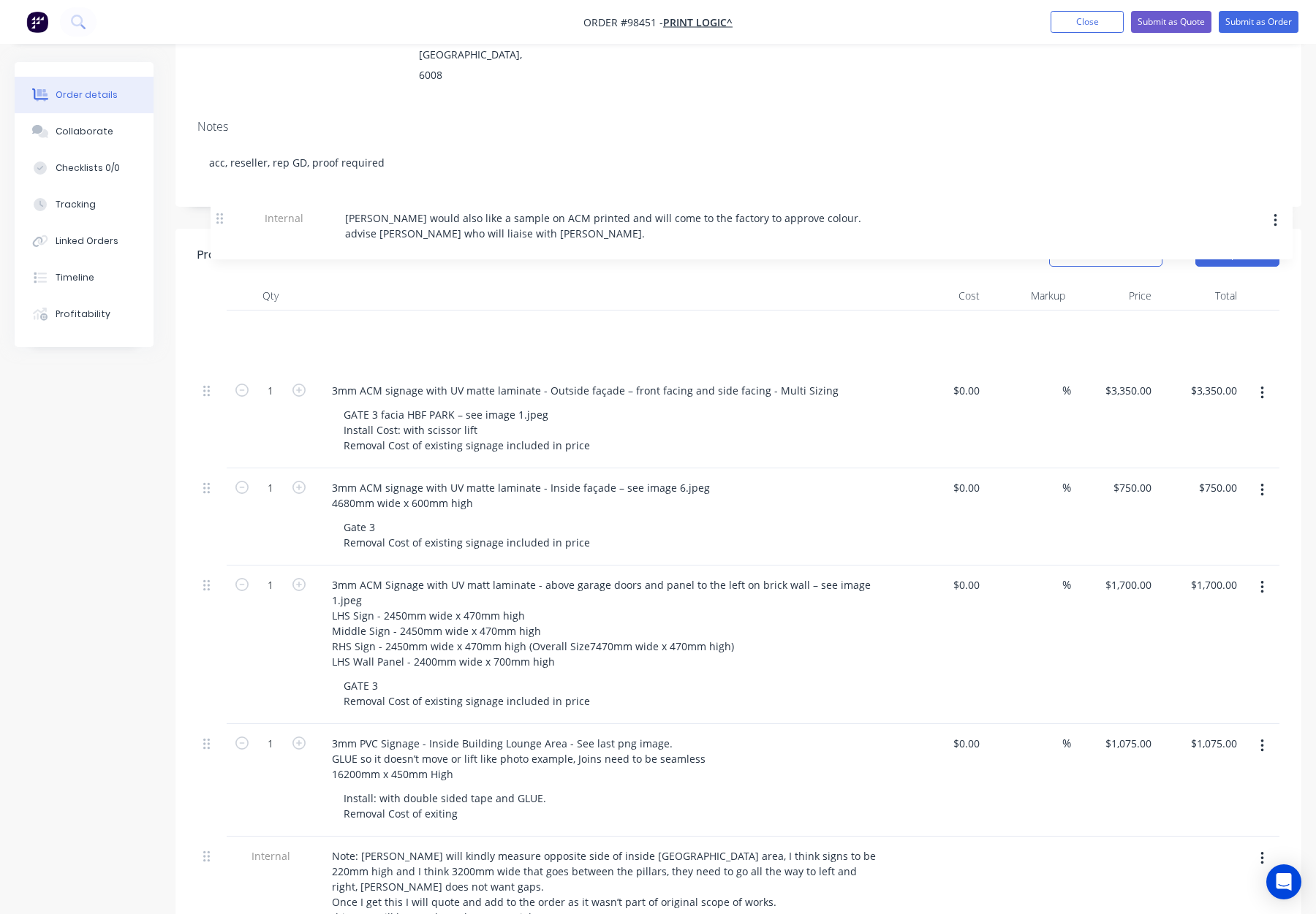
scroll to position [261, 0]
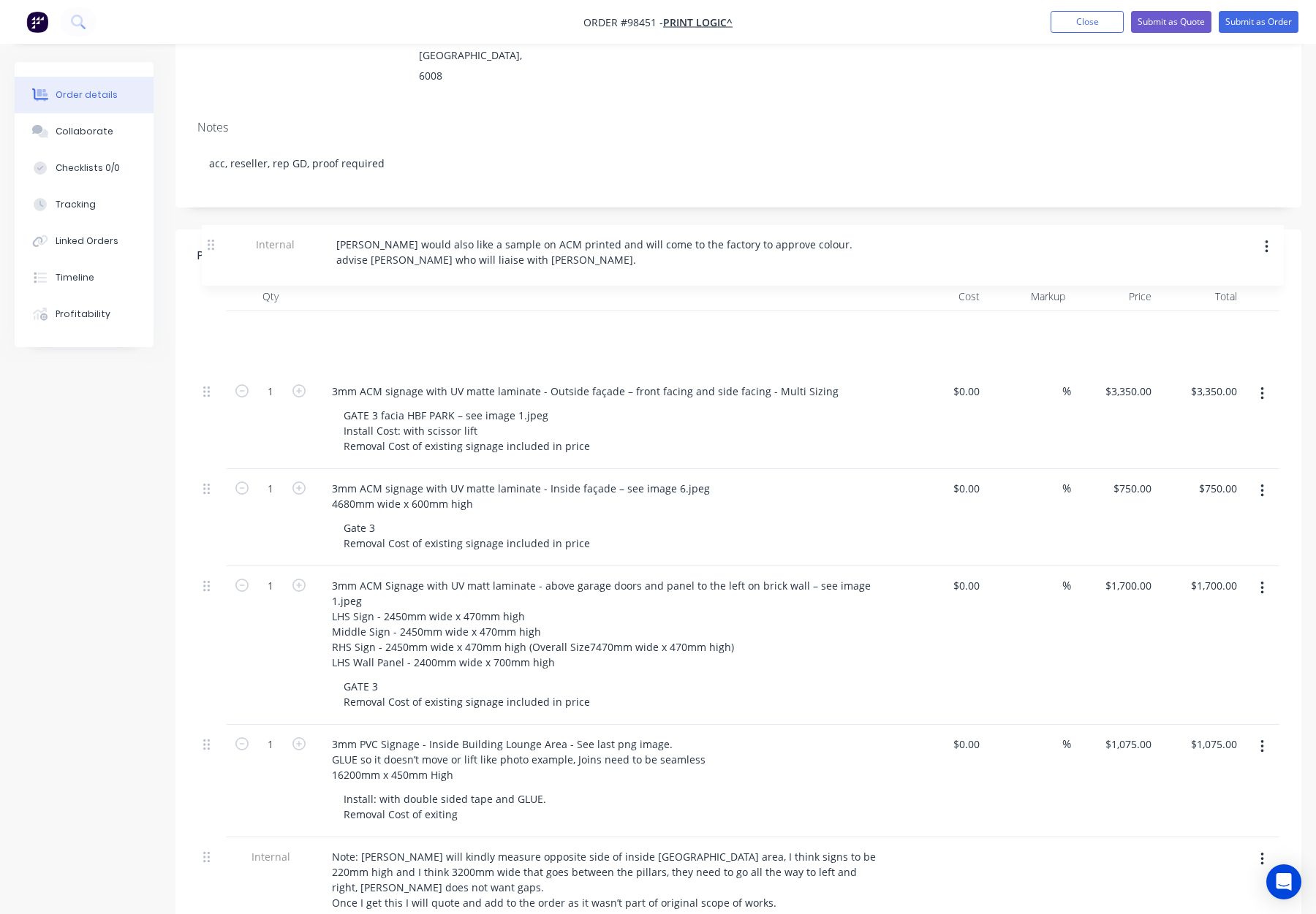
drag, startPoint x: 211, startPoint y: 578, endPoint x: 214, endPoint y: 249, distance: 329.0
click at [214, 282] on div "Qty Cost Markup Price Total 1 3mm ACM signage with UV matte laminate - Outside …" at bounding box center [738, 613] width 1082 height 662
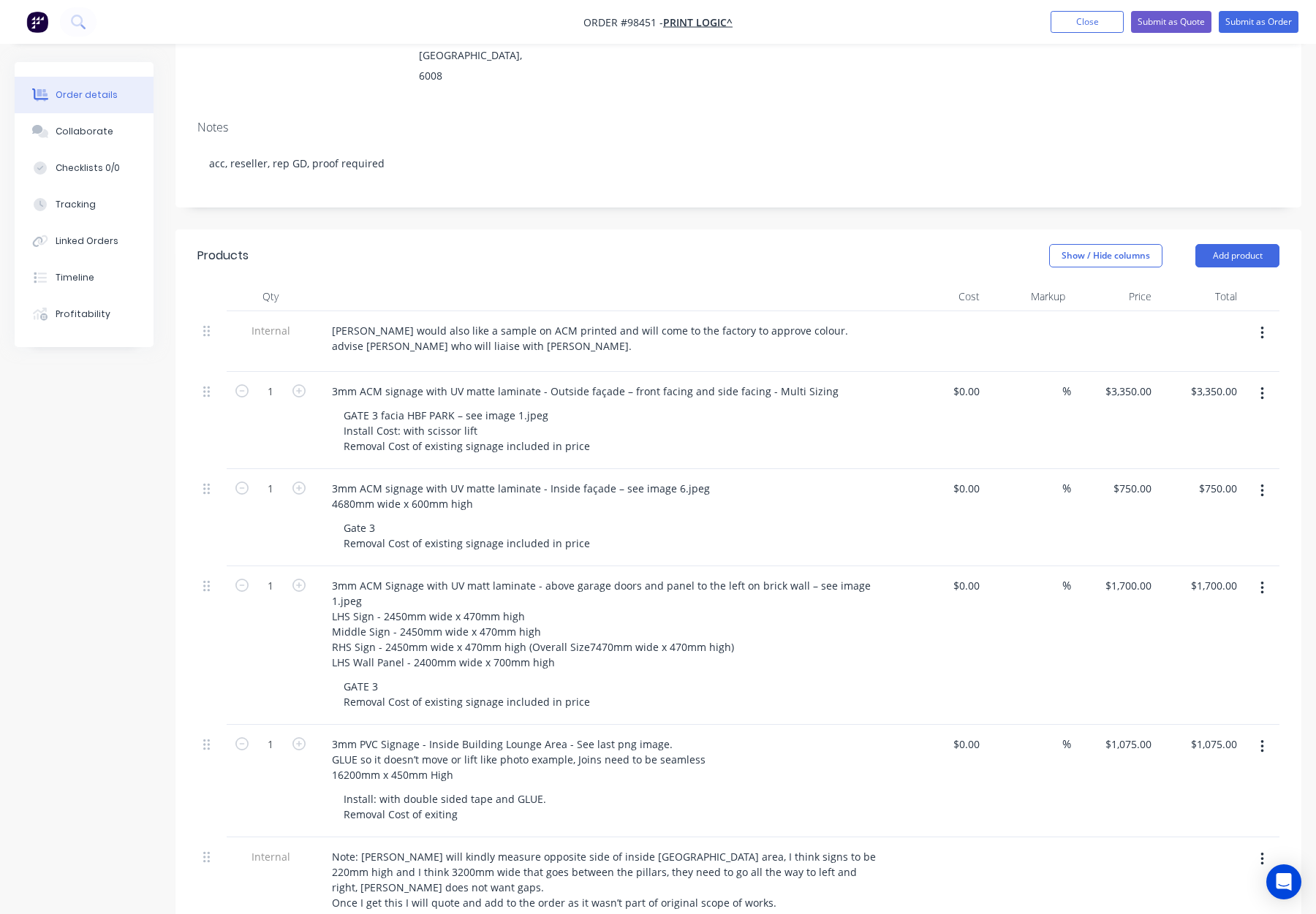
click at [391, 282] on div at bounding box center [607, 296] width 585 height 29
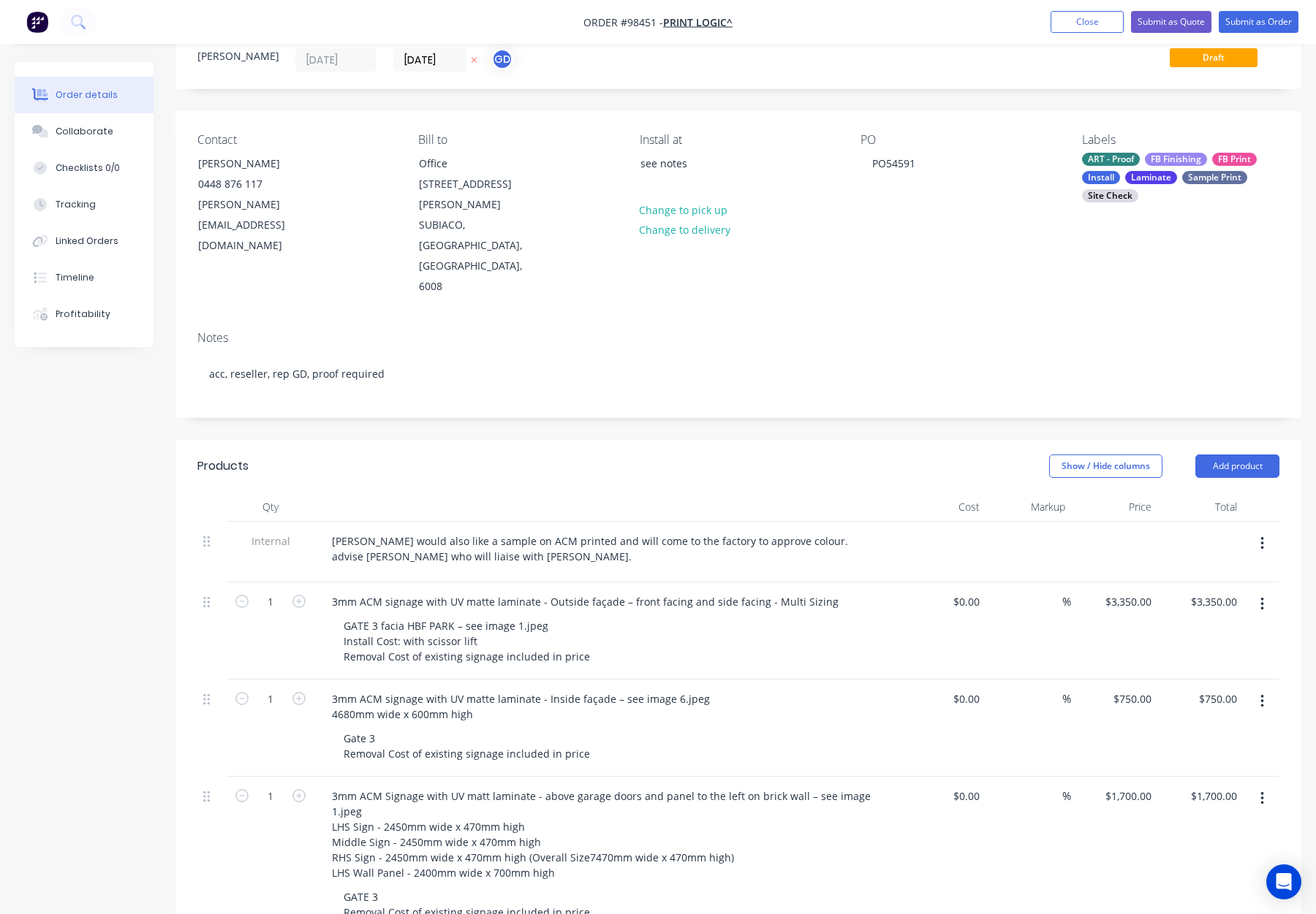
scroll to position [0, 0]
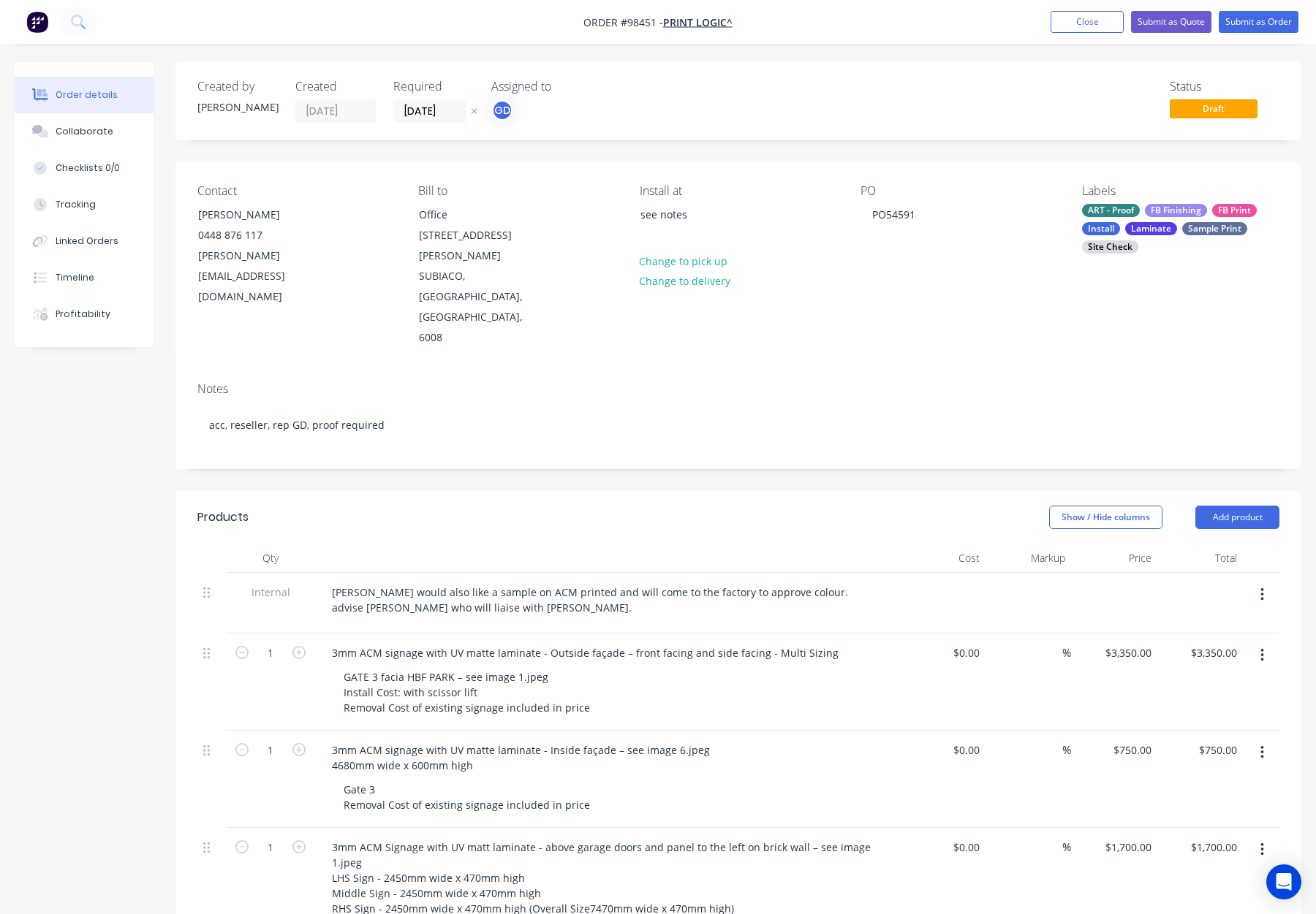
click at [1140, 221] on div "ART - Proof FB Finishing FB Print Install Laminate Sample Print Site Check" at bounding box center [1181, 228] width 198 height 50
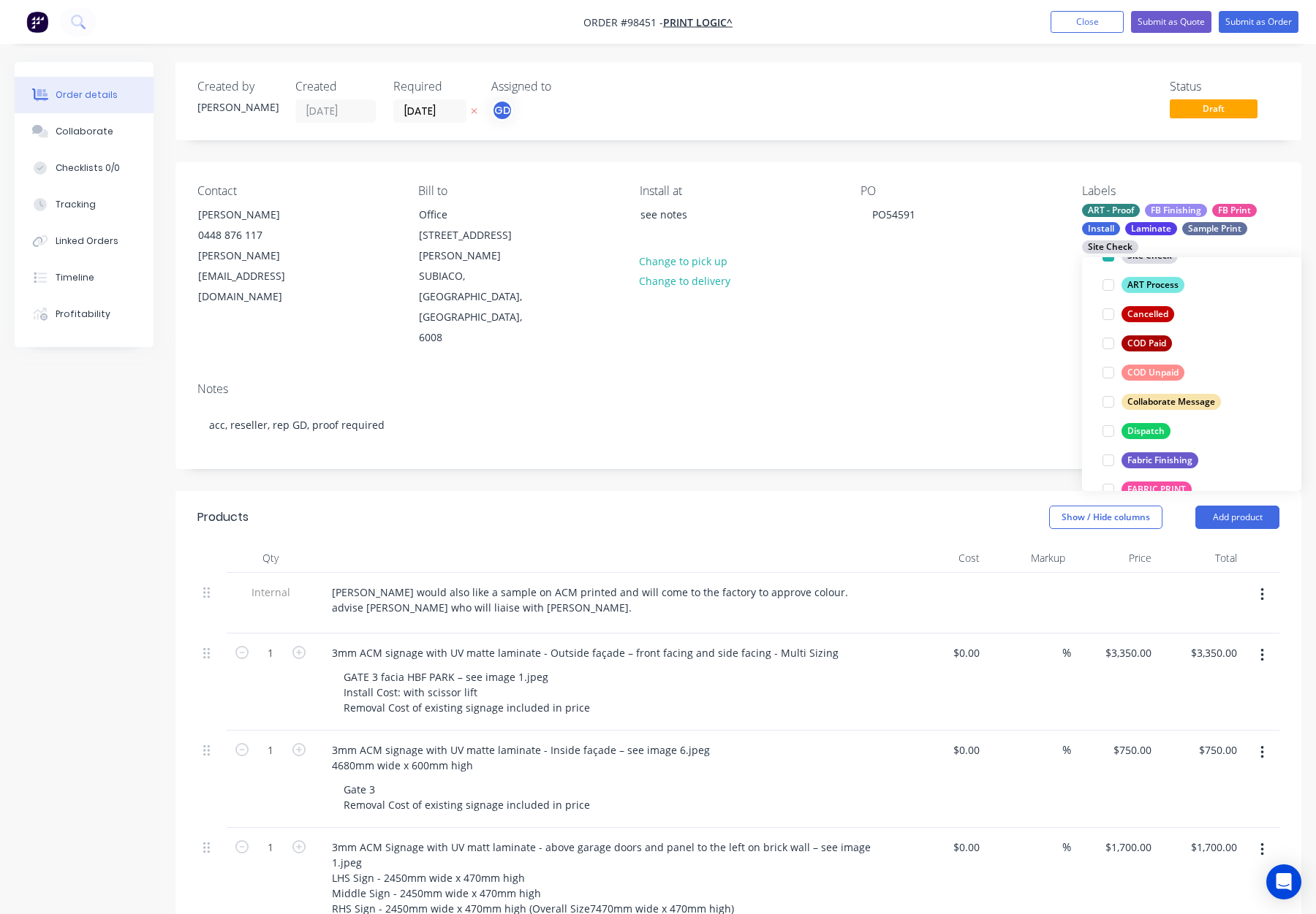
scroll to position [296, 0]
drag, startPoint x: 1157, startPoint y: 423, endPoint x: 1160, endPoint y: 410, distance: 13.3
click at [1157, 423] on div "Dispatch" at bounding box center [1146, 429] width 49 height 16
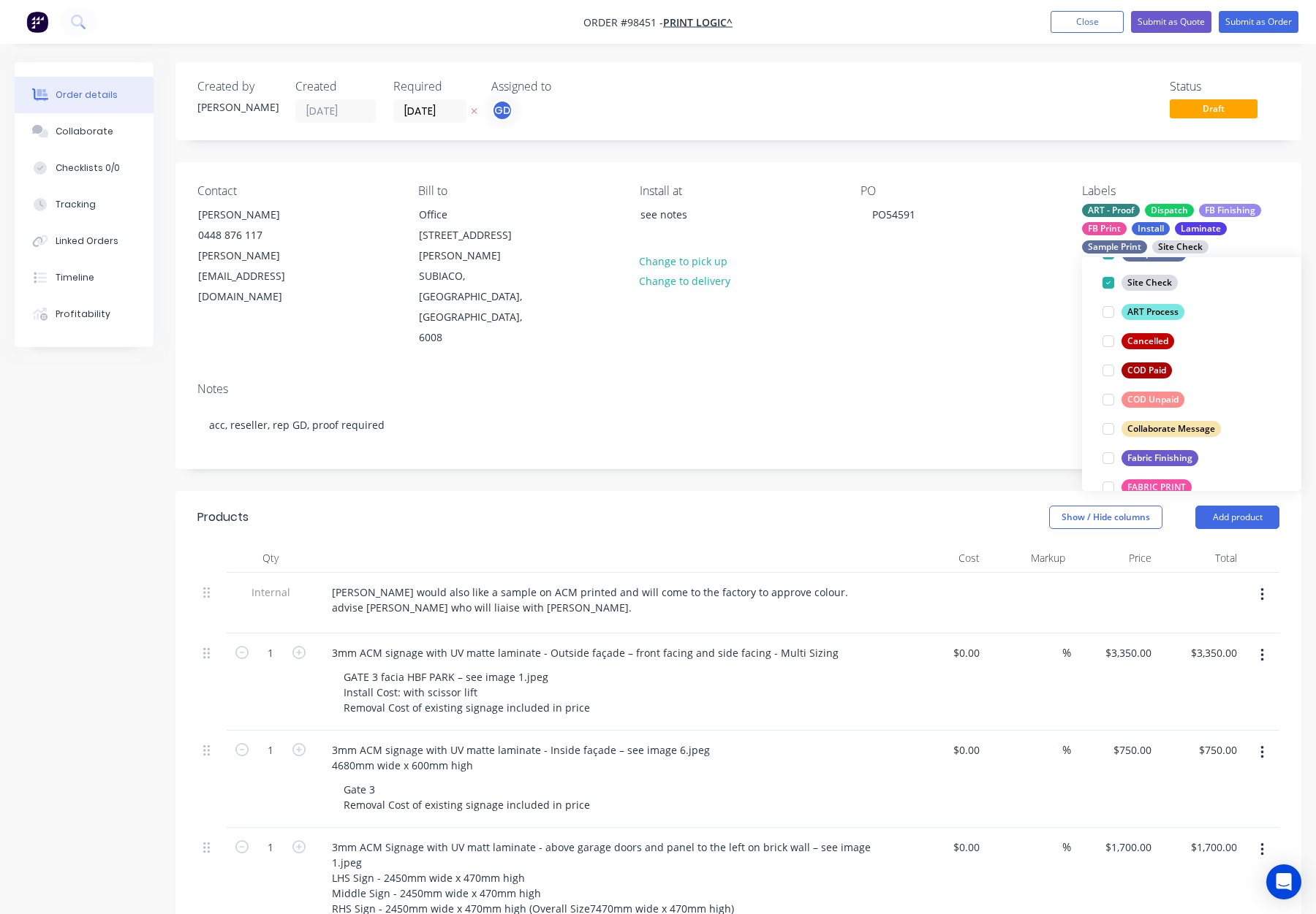
scroll to position [321, 0]
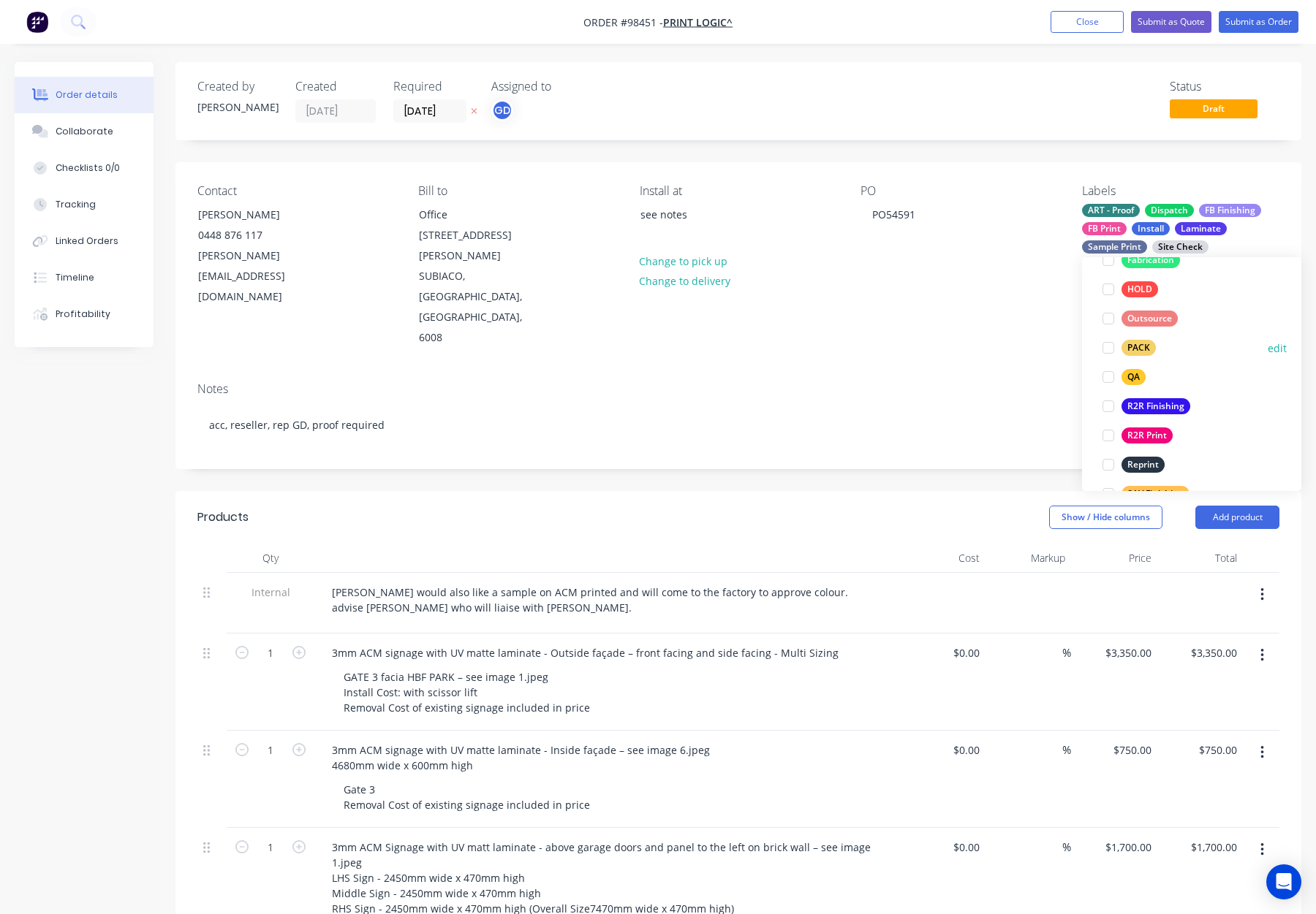
click at [1155, 351] on button "PACK" at bounding box center [1129, 348] width 65 height 21
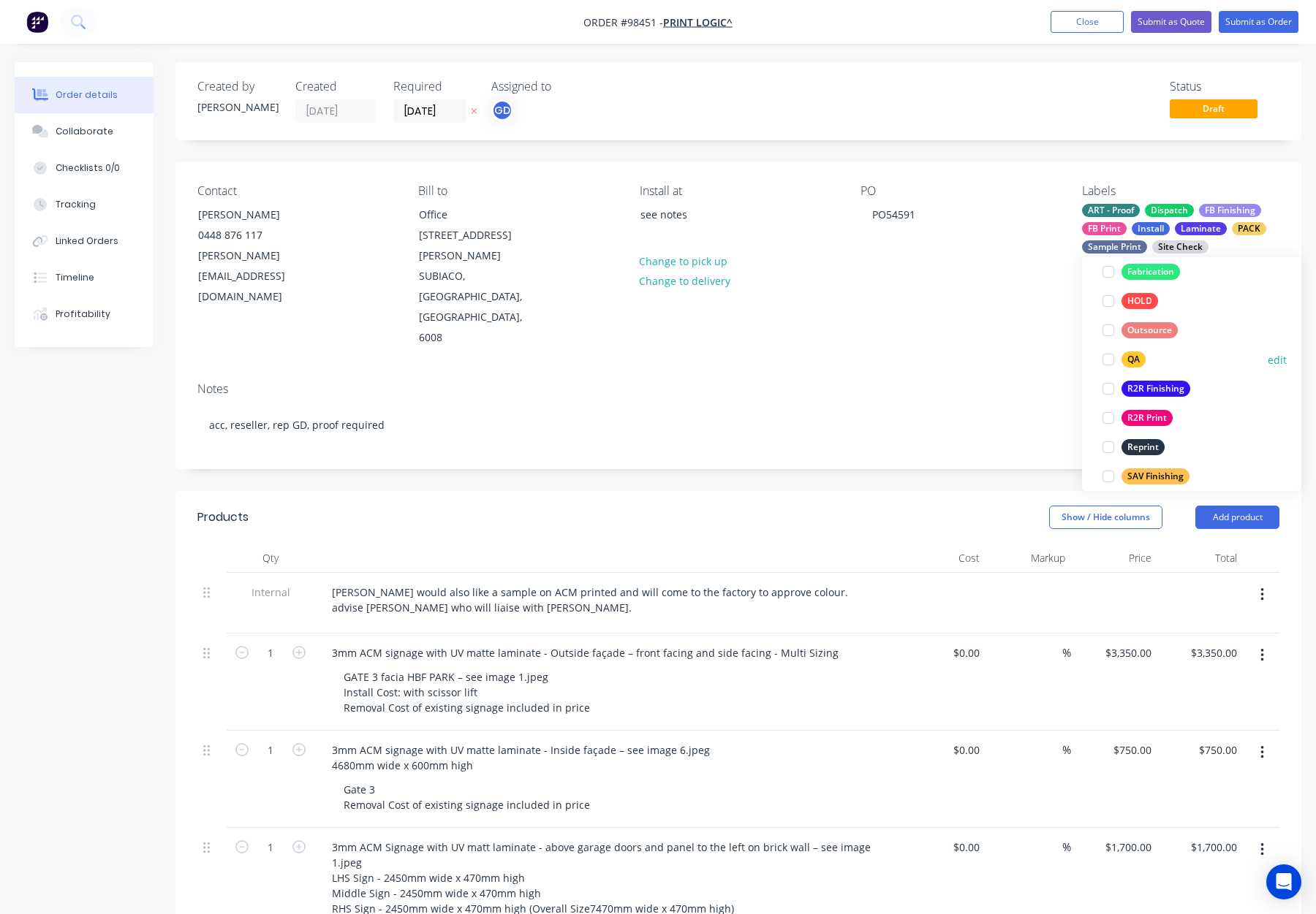
click at [1141, 357] on div "QA" at bounding box center [1133, 359] width 25 height 16
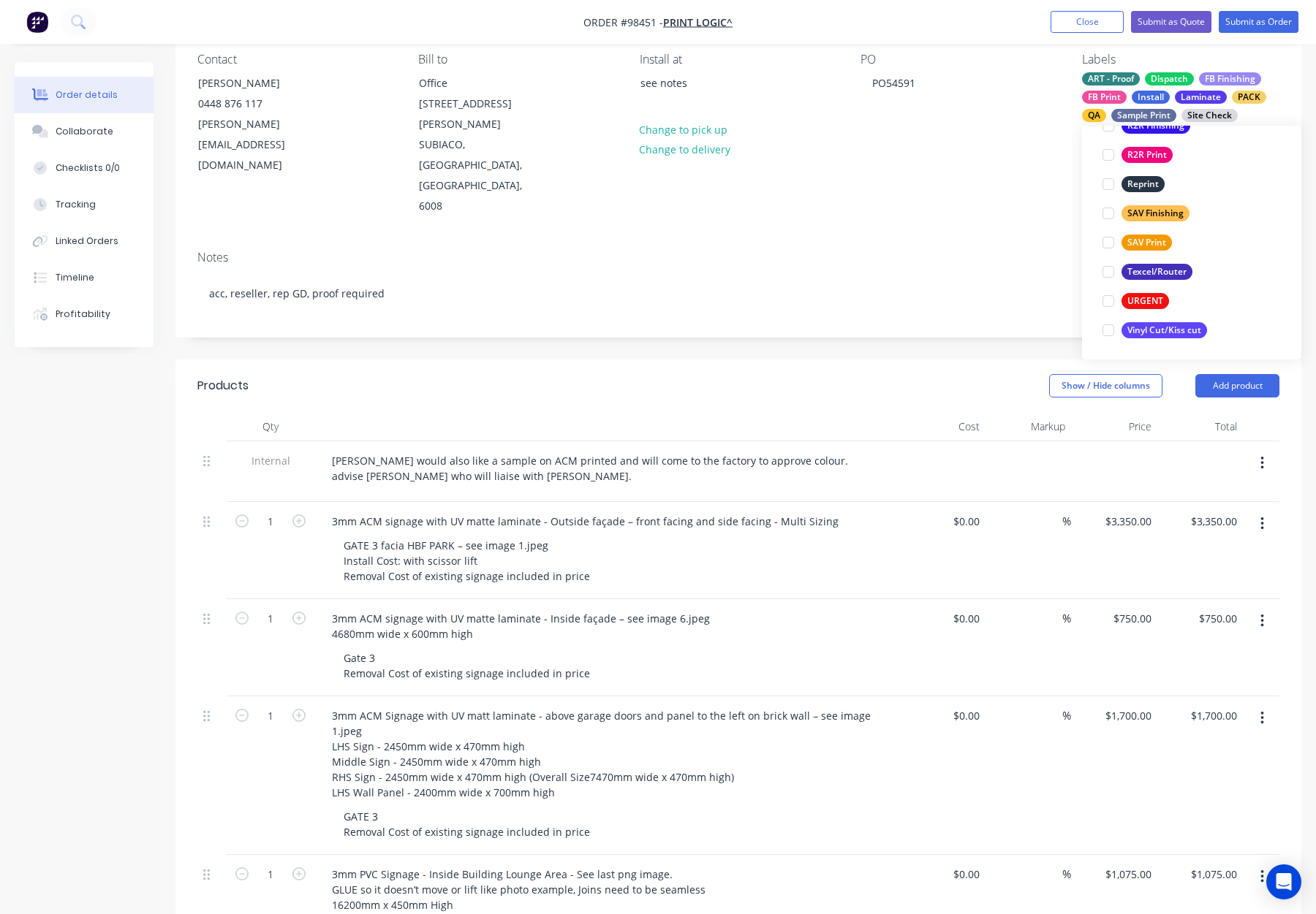
scroll to position [133, 0]
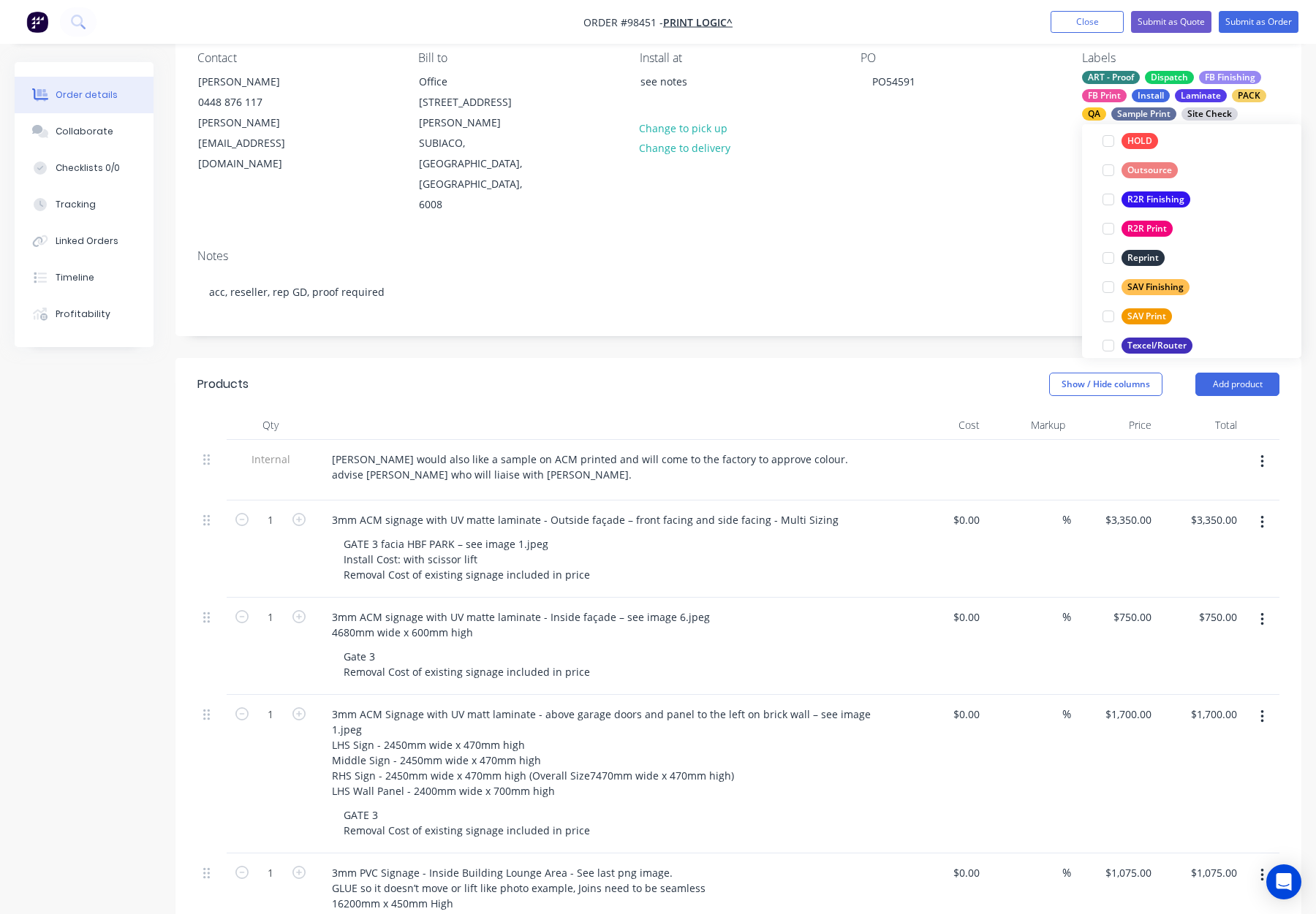
drag, startPoint x: 1167, startPoint y: 342, endPoint x: 1169, endPoint y: 333, distance: 9.2
click at [1167, 342] on div "Texcel/Router" at bounding box center [1157, 345] width 71 height 16
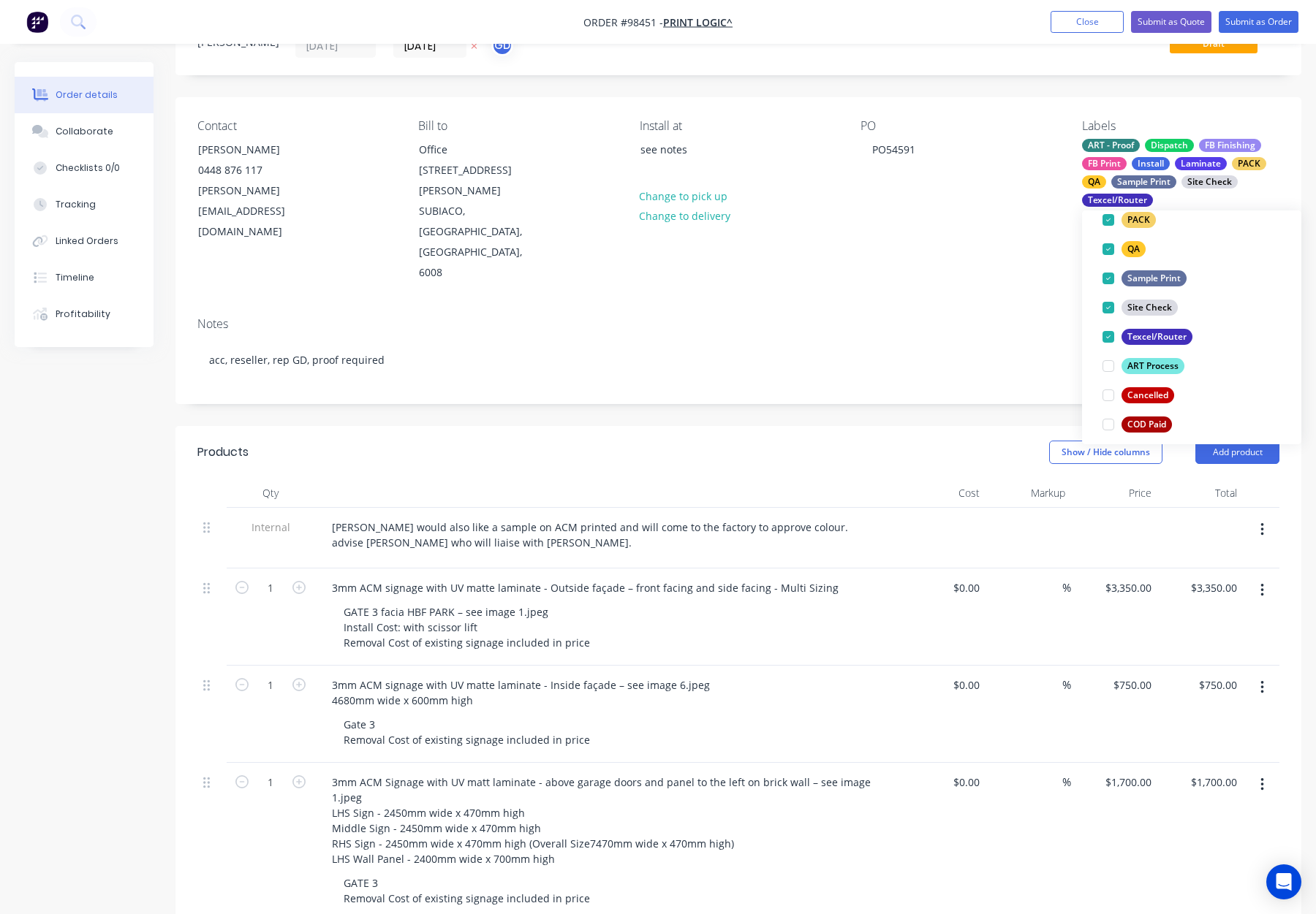
scroll to position [275, 0]
click at [995, 233] on div "Contact Allison Cormack 0448 876 117 allison@printlogic.com.au Bill to Office A…" at bounding box center [738, 201] width 1126 height 209
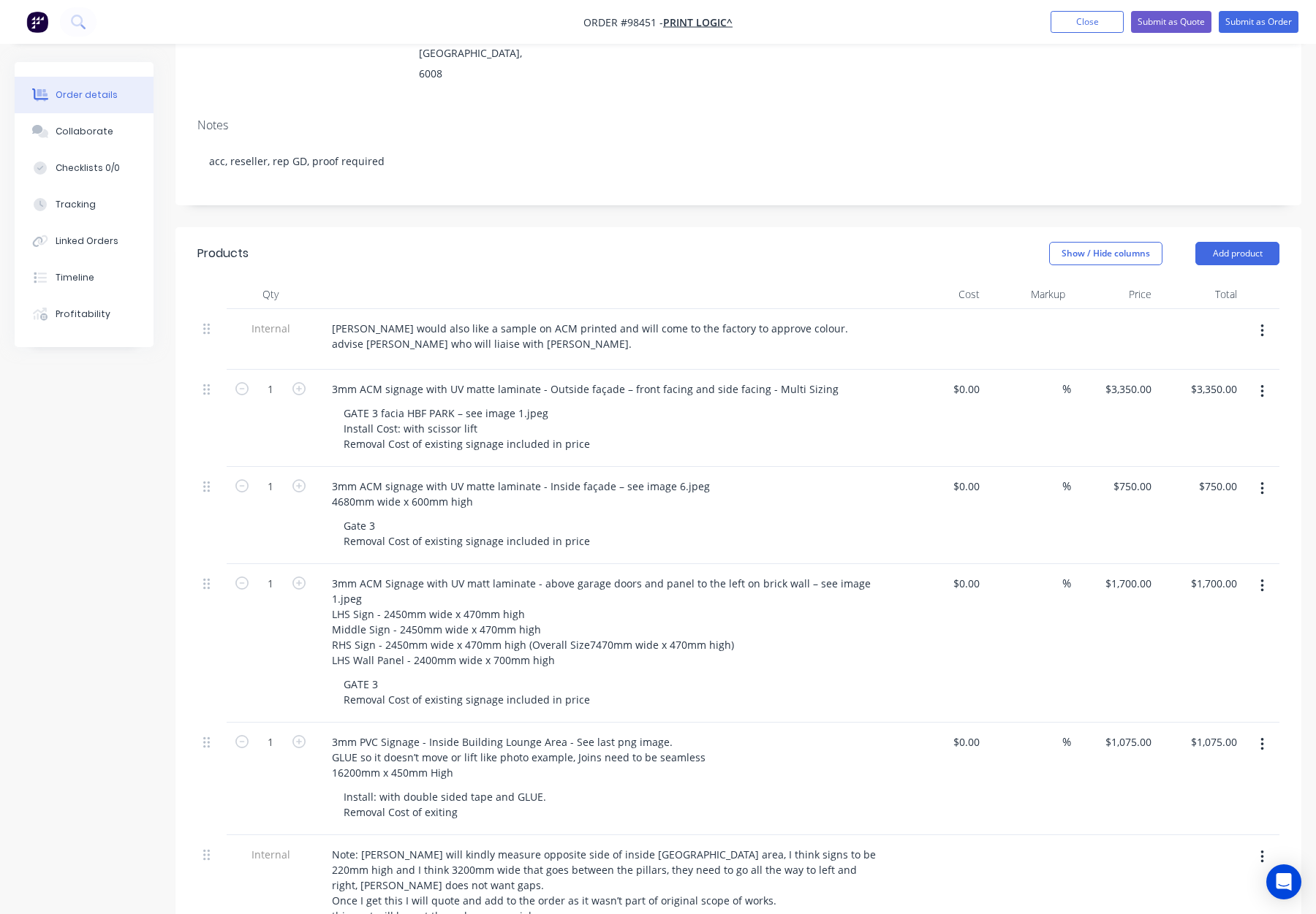
scroll to position [0, 0]
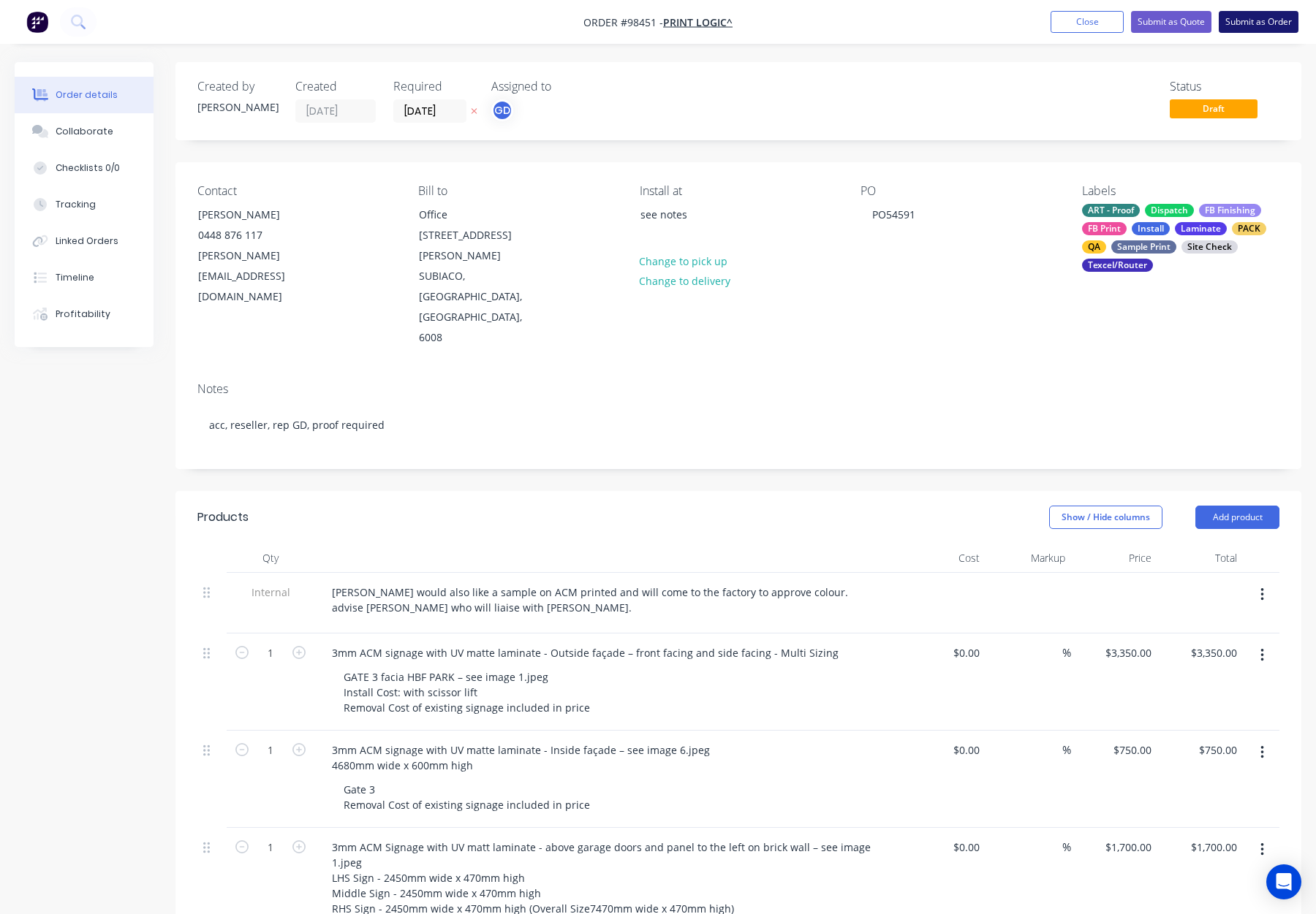
click at [1265, 24] on button "Submit as Order" at bounding box center [1258, 22] width 80 height 22
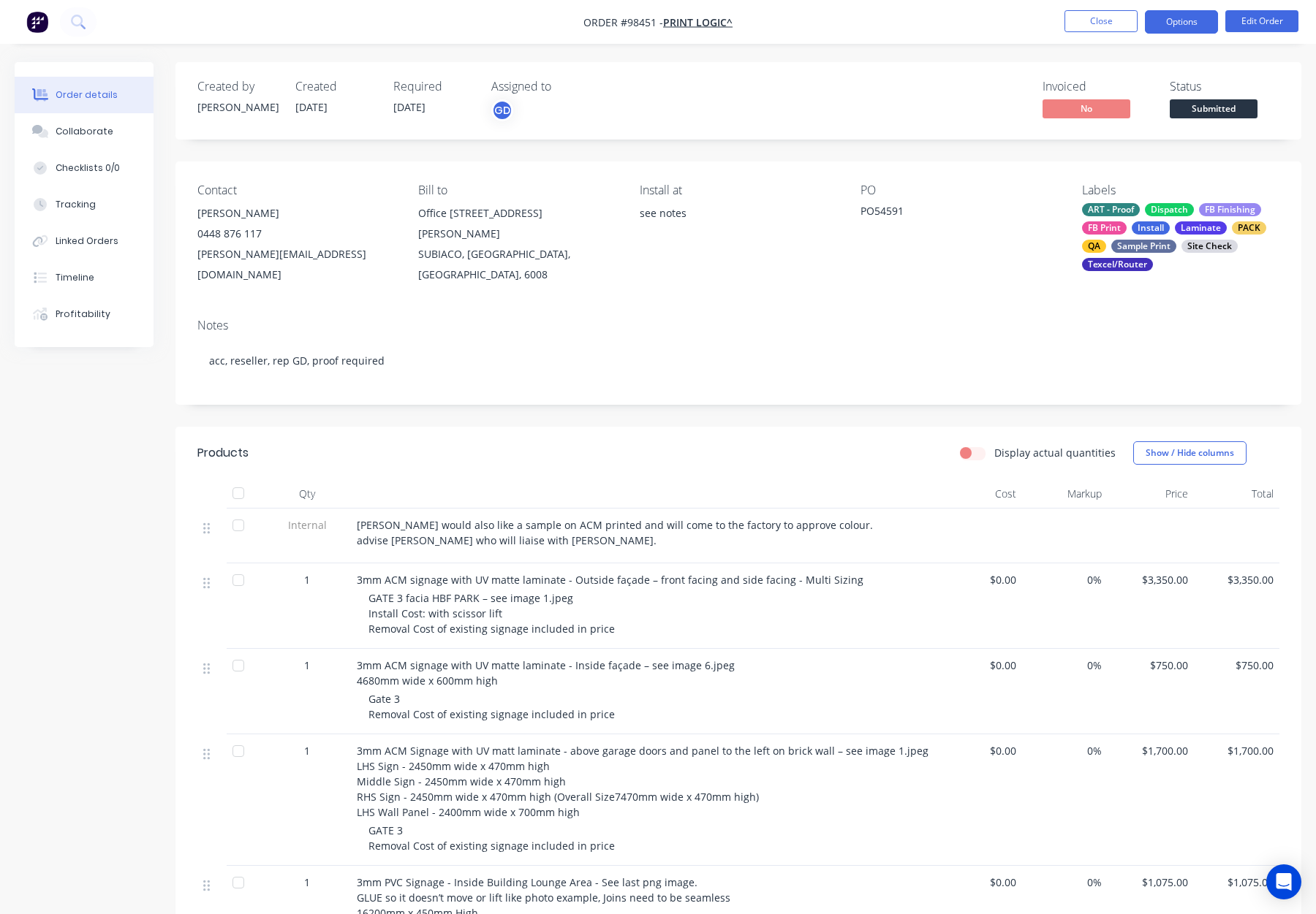
click at [1167, 24] on button "Options" at bounding box center [1182, 22] width 74 height 24
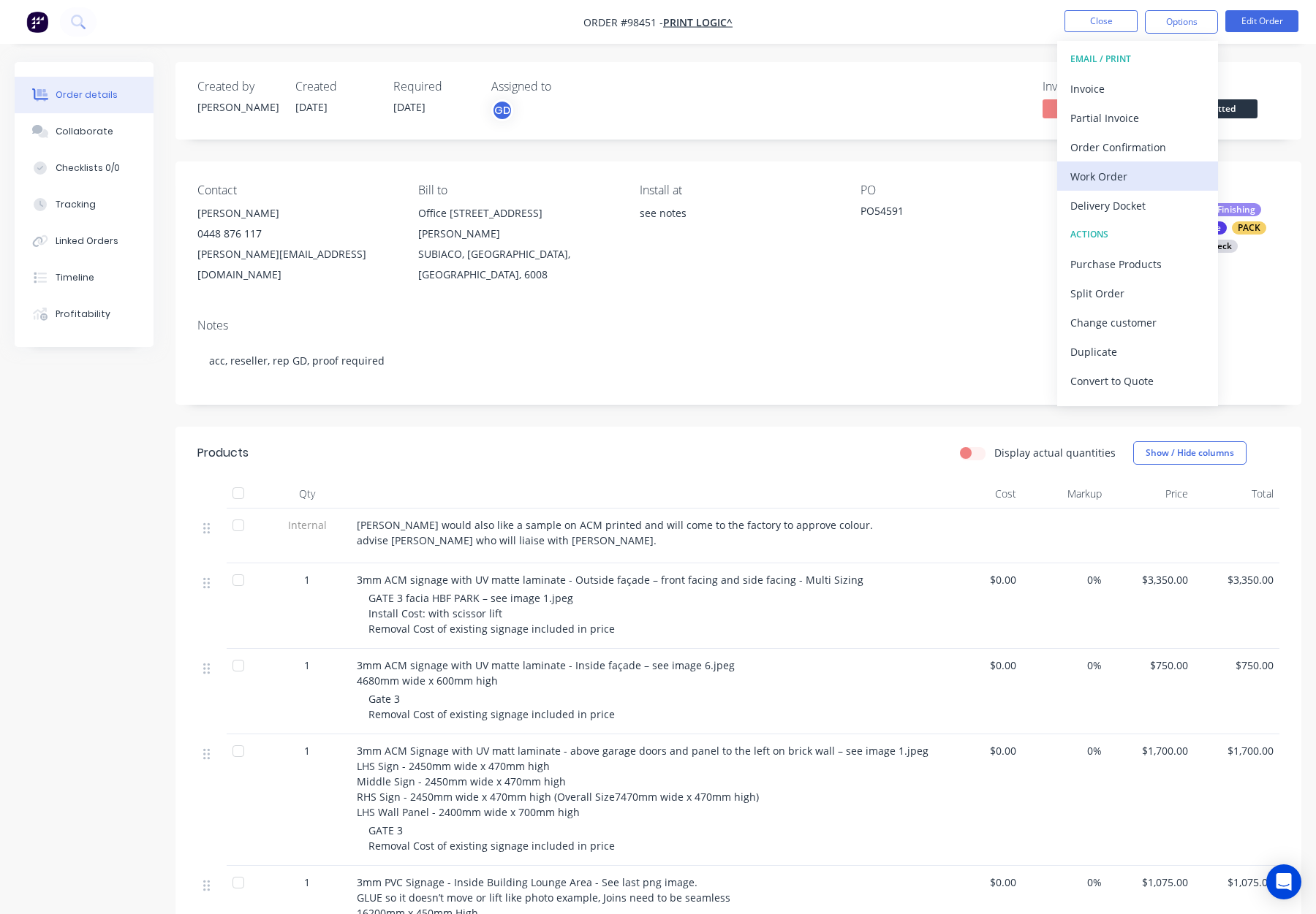
click at [1126, 166] on div "Work Order" at bounding box center [1137, 176] width 134 height 21
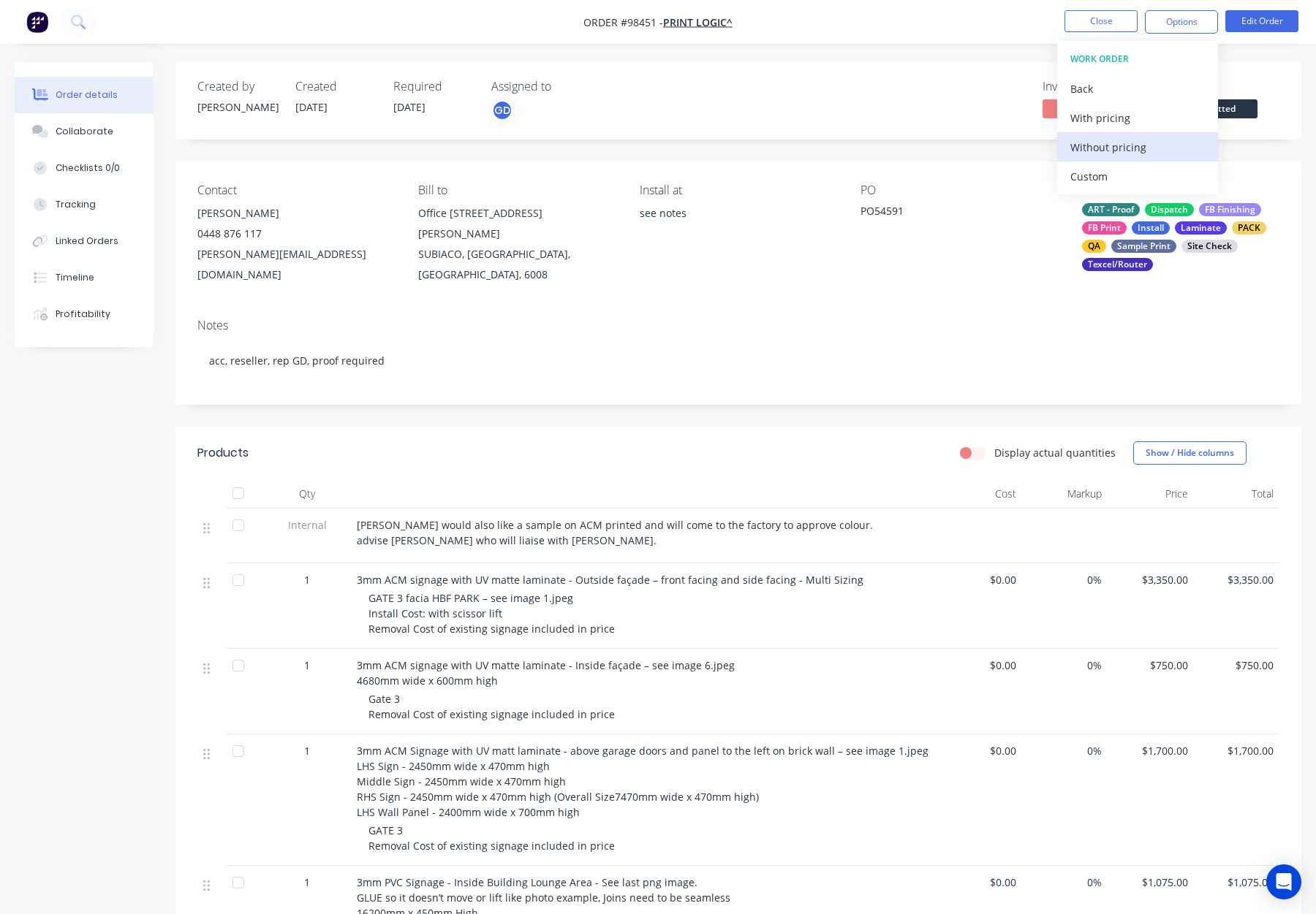
click at [1130, 147] on div "Without pricing" at bounding box center [1137, 147] width 134 height 21
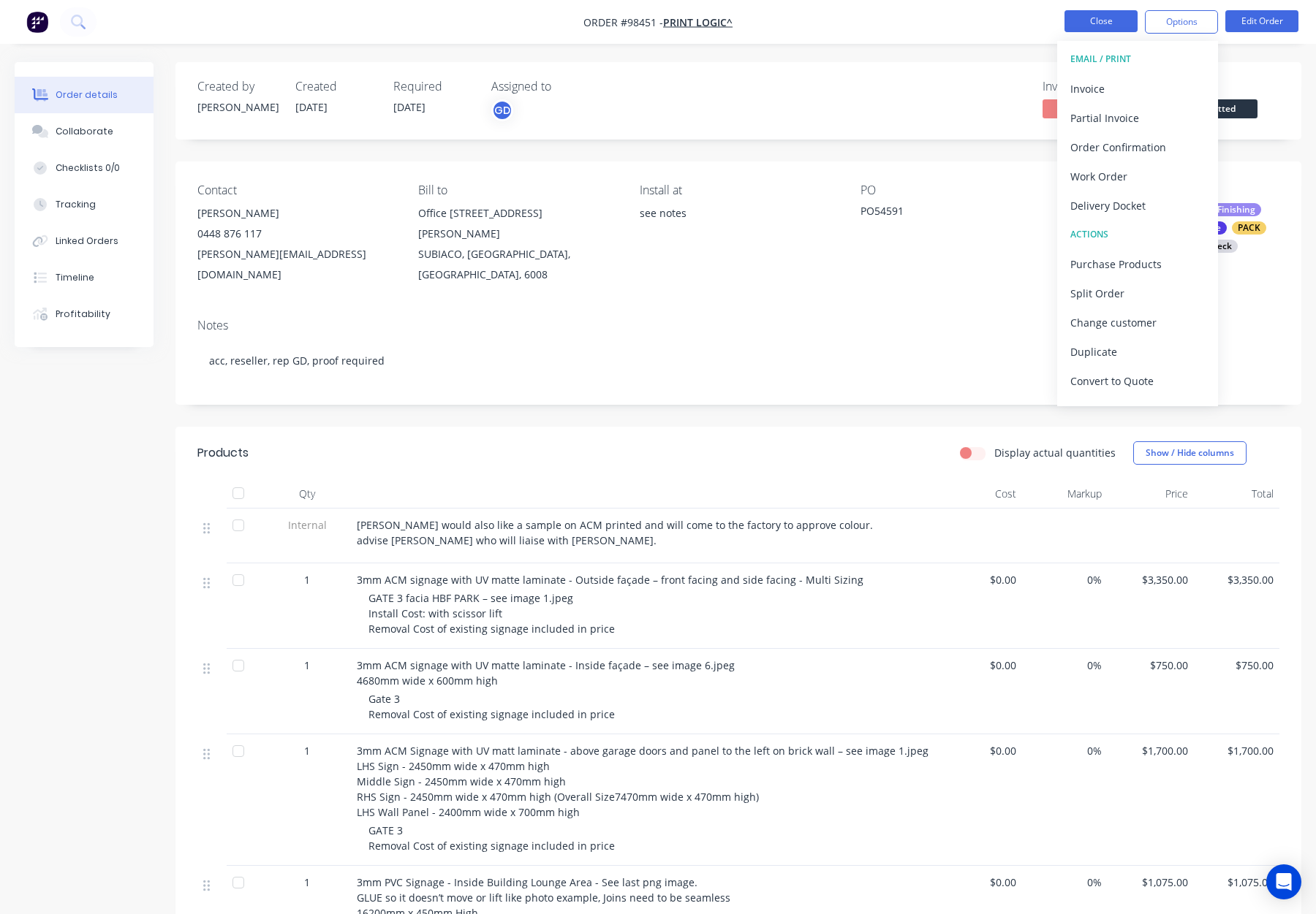
click at [1094, 18] on button "Close" at bounding box center [1101, 21] width 74 height 22
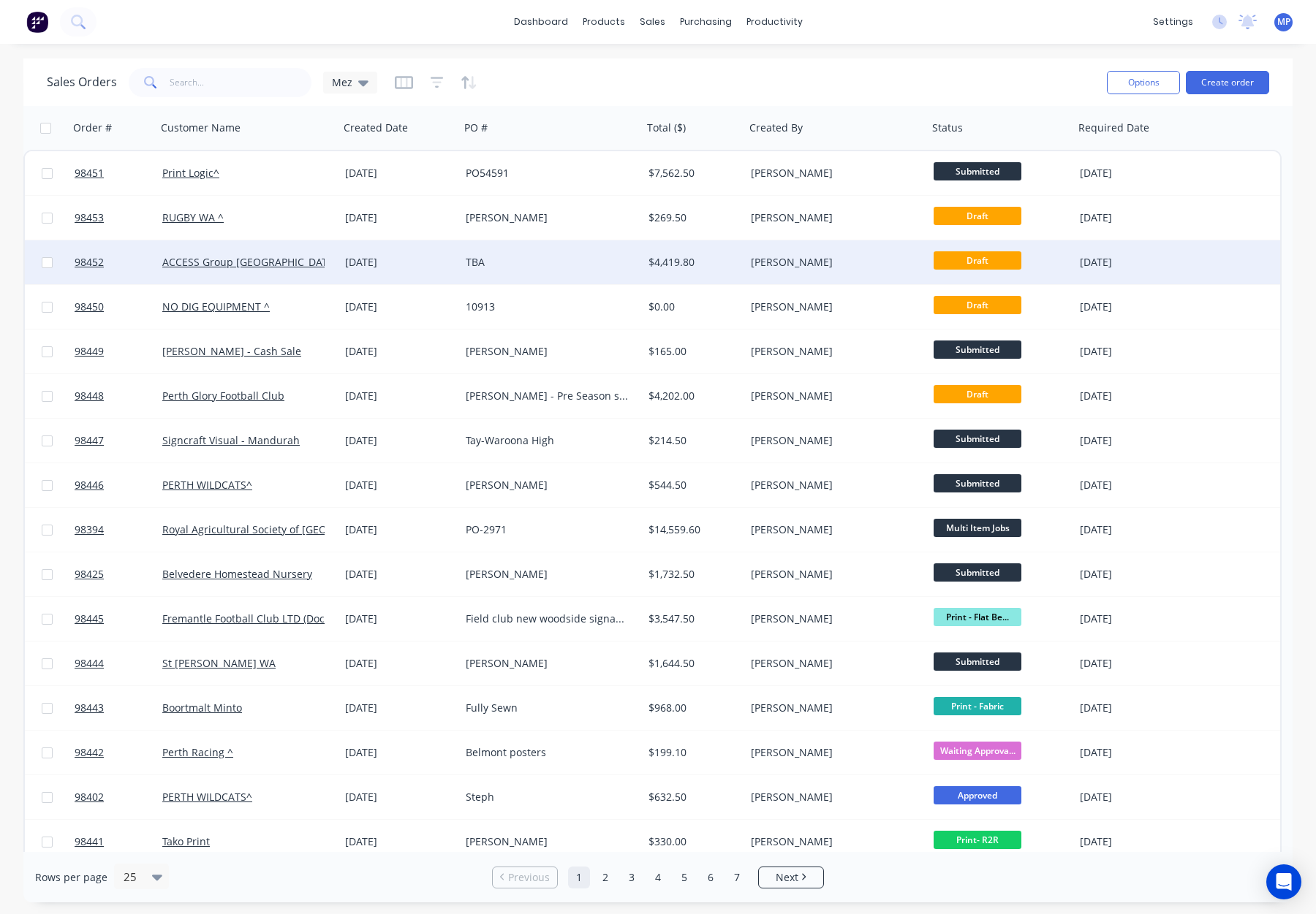
click at [725, 264] on div "$4,419.80" at bounding box center [692, 262] width 86 height 15
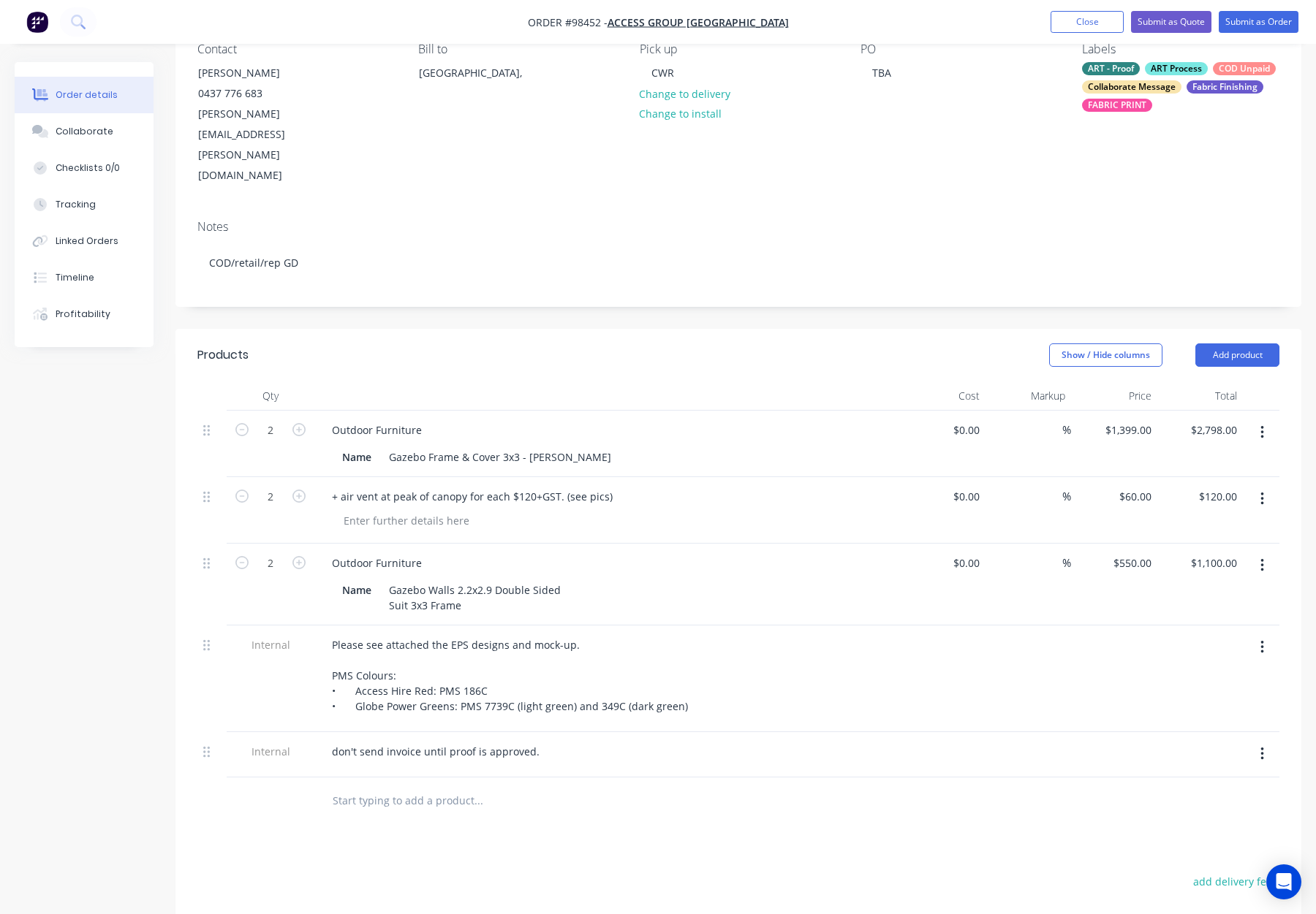
scroll to position [151, 0]
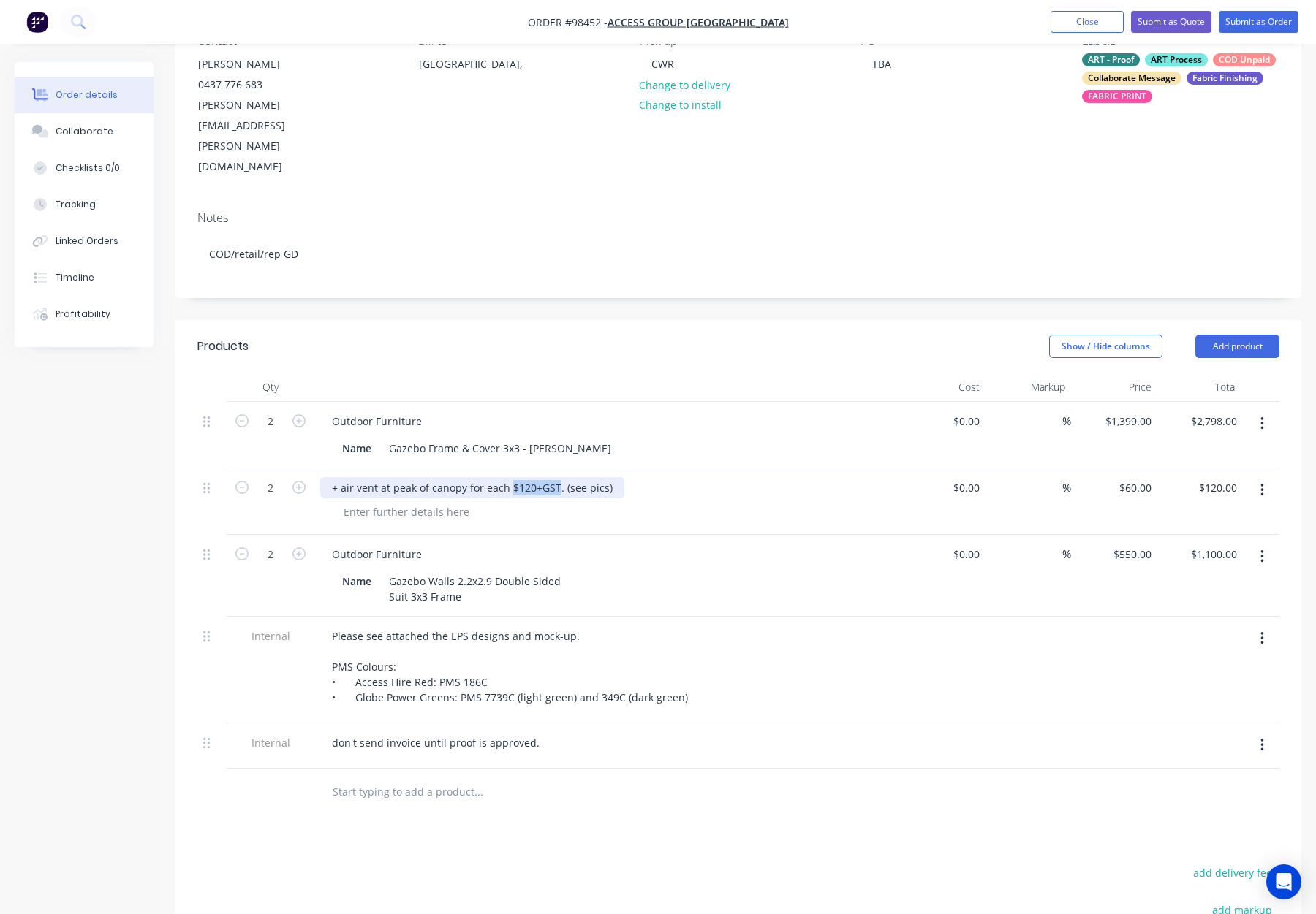
drag, startPoint x: 509, startPoint y: 425, endPoint x: 556, endPoint y: 427, distance: 47.0
click at [556, 477] on div "+ air vent at peak of canopy for each $120+GST. (see pics)" at bounding box center [472, 487] width 304 height 21
drag, startPoint x: 507, startPoint y: 427, endPoint x: 518, endPoint y: 432, distance: 12.1
click at [507, 477] on div "+ air vent at peak of canopy for each. (see pics)" at bounding box center [447, 487] width 253 height 21
click at [695, 502] on div at bounding box center [613, 512] width 561 height 21
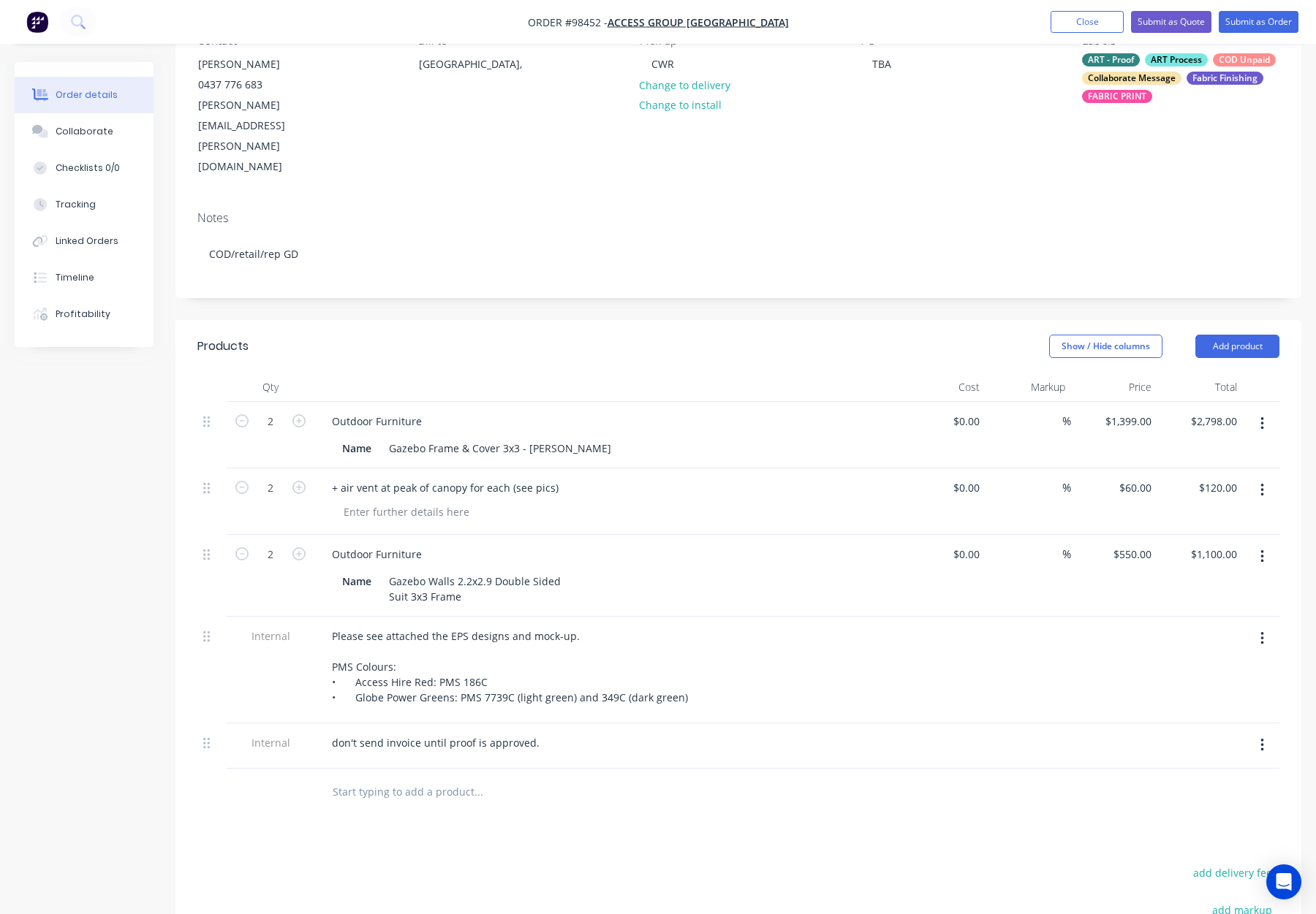
click at [688, 477] on div "+ air vent at peak of canopy for each (see pics)" at bounding box center [606, 487] width 573 height 21
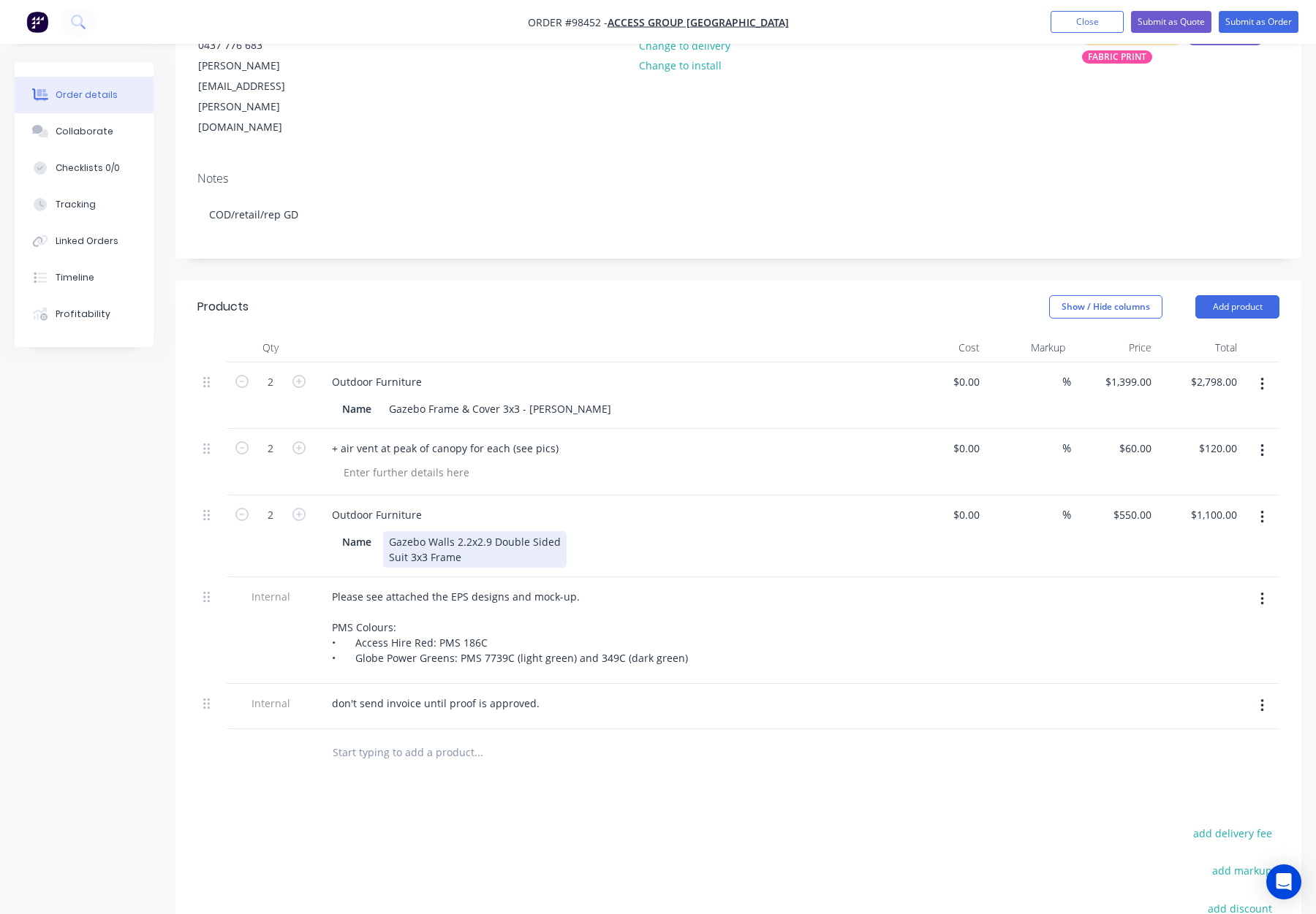
drag, startPoint x: 490, startPoint y: 481, endPoint x: 514, endPoint y: 495, distance: 27.8
click at [491, 532] on div "Gazebo Walls 2.2x2.9 Double Sided Suit 3x3 Frame" at bounding box center [475, 550] width 183 height 36
click at [466, 532] on div "Gazebo Walls 2.2x2.9 - Double Sided Suit 3x3 Frame" at bounding box center [478, 550] width 190 height 36
click at [471, 532] on div "Gazebo Walls 2.2x2.9 - Double Sided Suit 3x3 Frame" at bounding box center [478, 550] width 190 height 36
click at [478, 532] on div "Gazebo Walls 2.2 x2.9 - Double Sided Suit 3x3 Frame" at bounding box center [480, 550] width 193 height 36
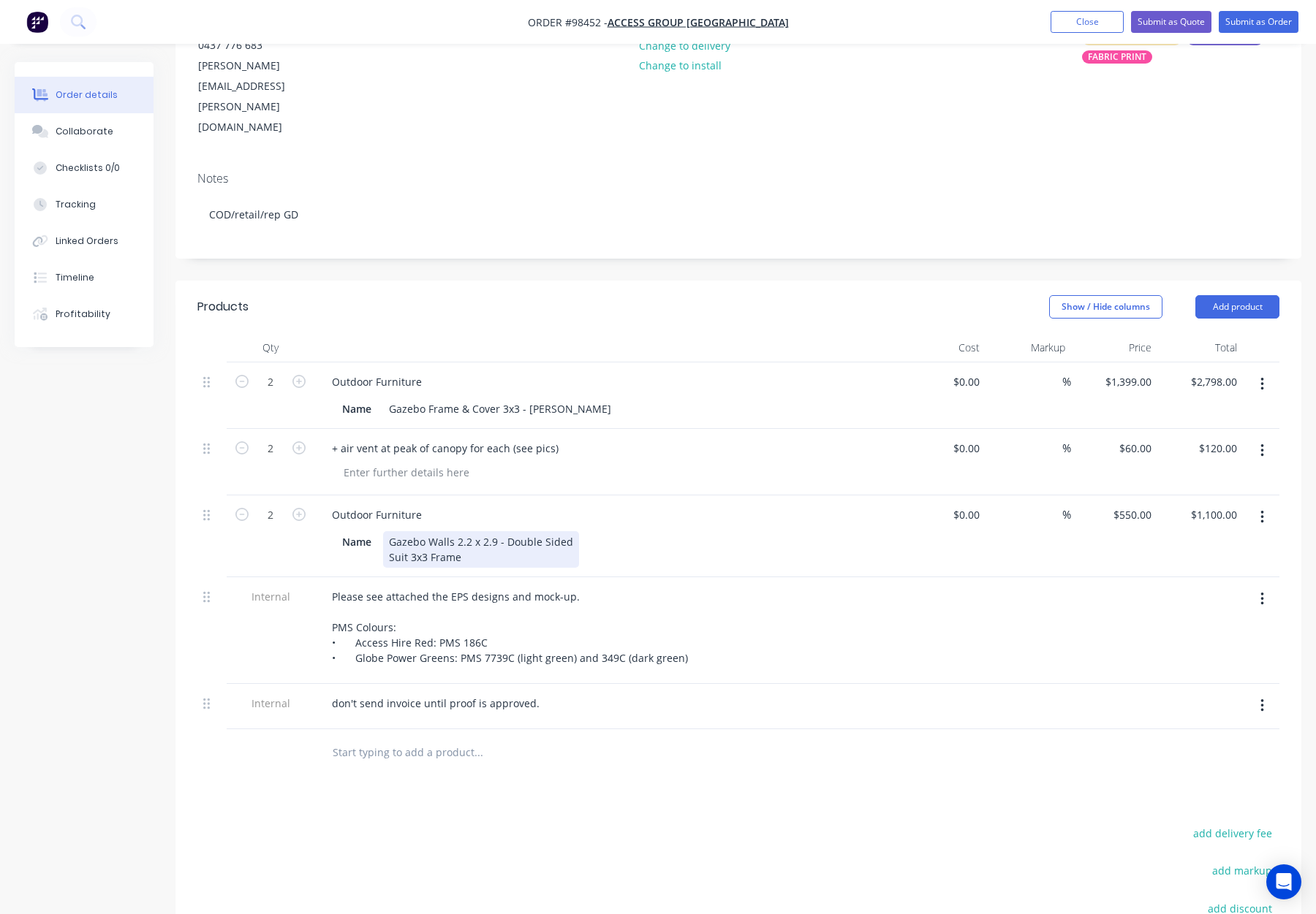
click at [464, 532] on div "Gazebo Walls 2.2 x 2.9 - Double Sided Suit 3x3 Frame" at bounding box center [481, 550] width 196 height 36
drag, startPoint x: 501, startPoint y: 483, endPoint x: 503, endPoint y: 491, distance: 8.2
click at [502, 532] on div "Gazebo Walls 2200 x 2.9 - Double Sided Suit 3x3 Frame" at bounding box center [485, 550] width 205 height 36
click at [687, 532] on div "Name Gazebo Walls 2200 x 2900 - Double Sided Suit 3x3 Frame" at bounding box center [604, 550] width 535 height 36
drag, startPoint x: 390, startPoint y: 496, endPoint x: 401, endPoint y: 501, distance: 12.1
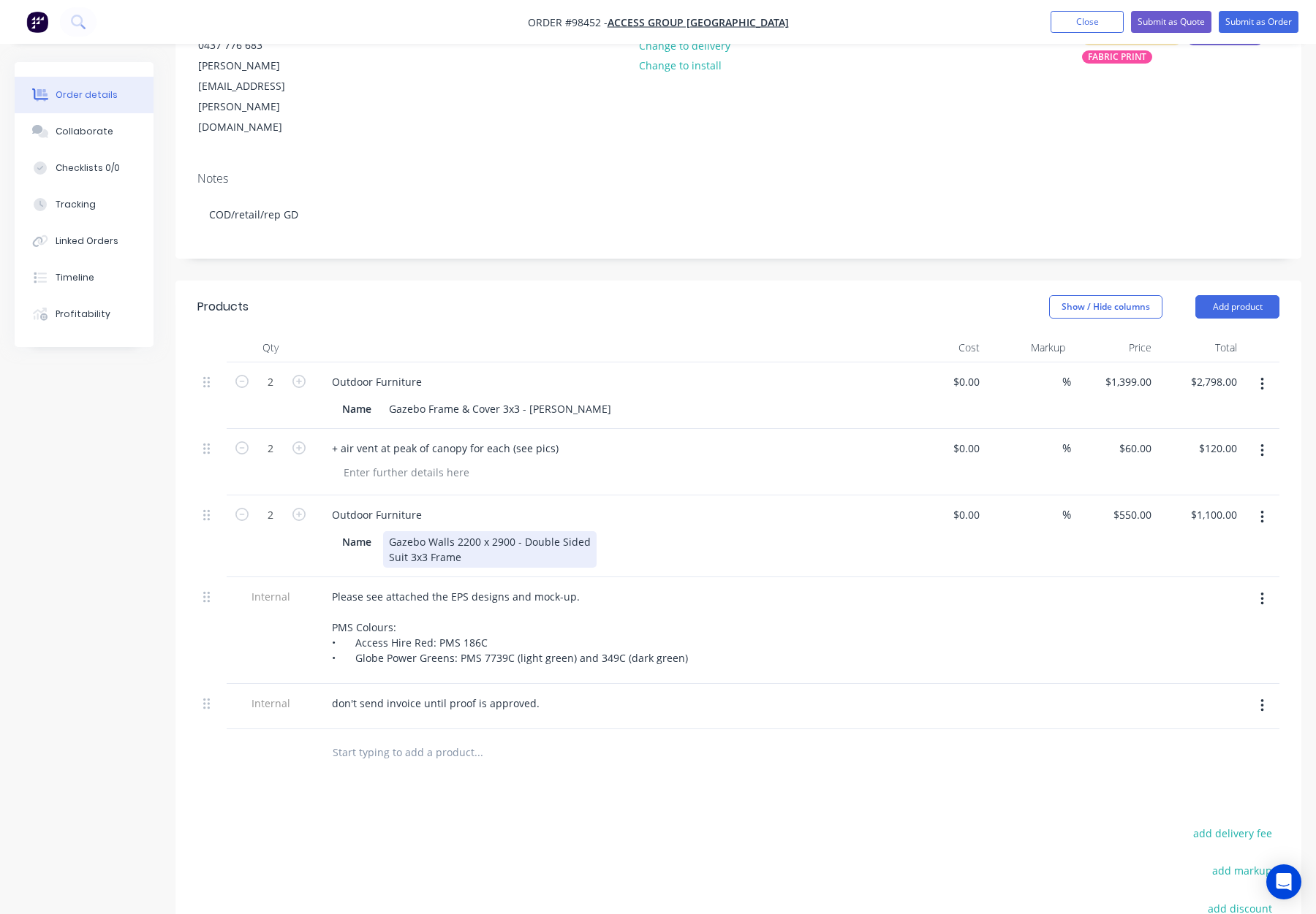
click at [390, 532] on div "Gazebo Walls 2200 x 2900 - Double Sided Suit 3x3 Frame" at bounding box center [490, 550] width 213 height 36
click at [963, 577] on div at bounding box center [942, 630] width 86 height 107
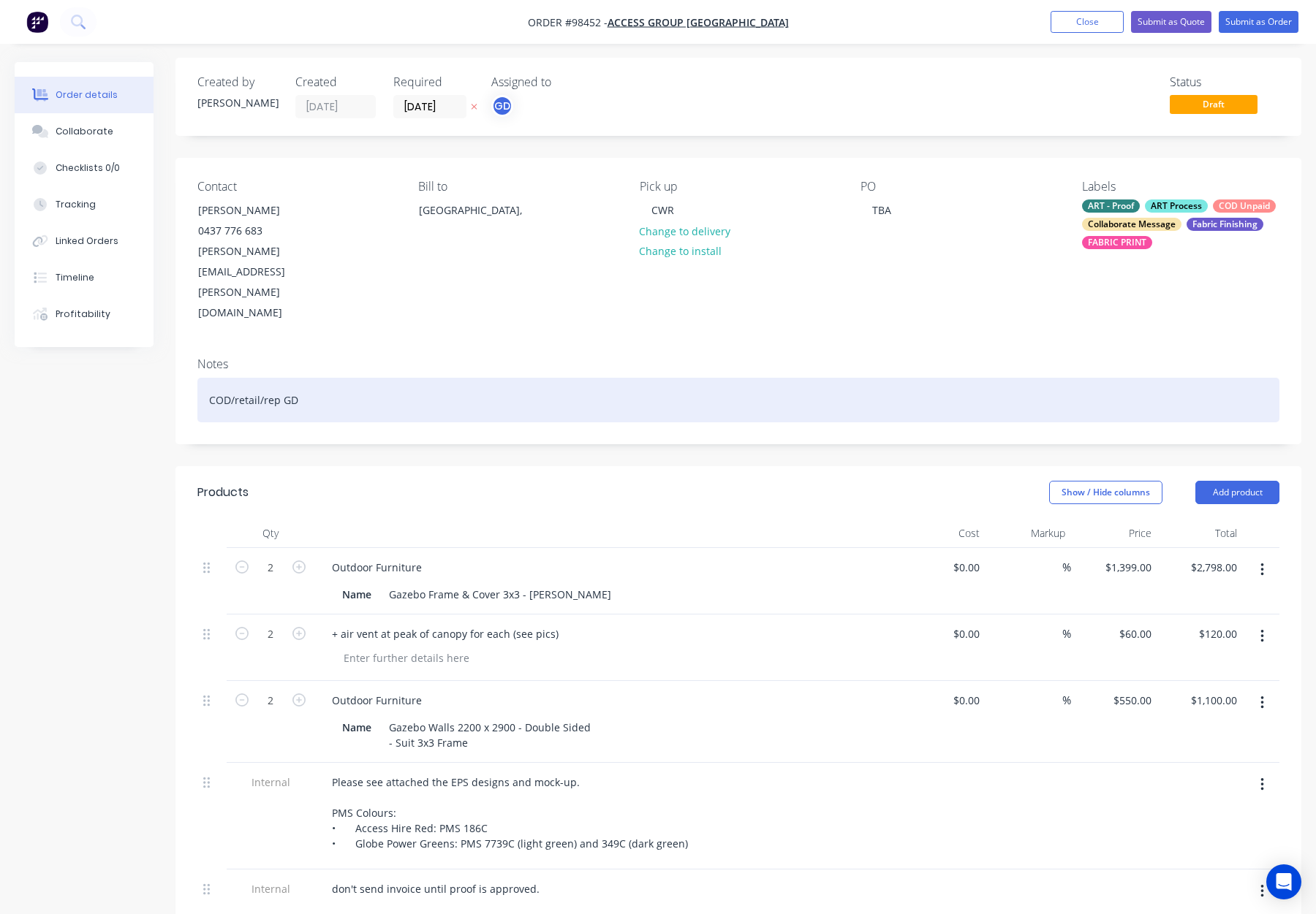
scroll to position [3, 0]
click at [390, 379] on div "COD/retail/rep GD" at bounding box center [738, 401] width 1082 height 44
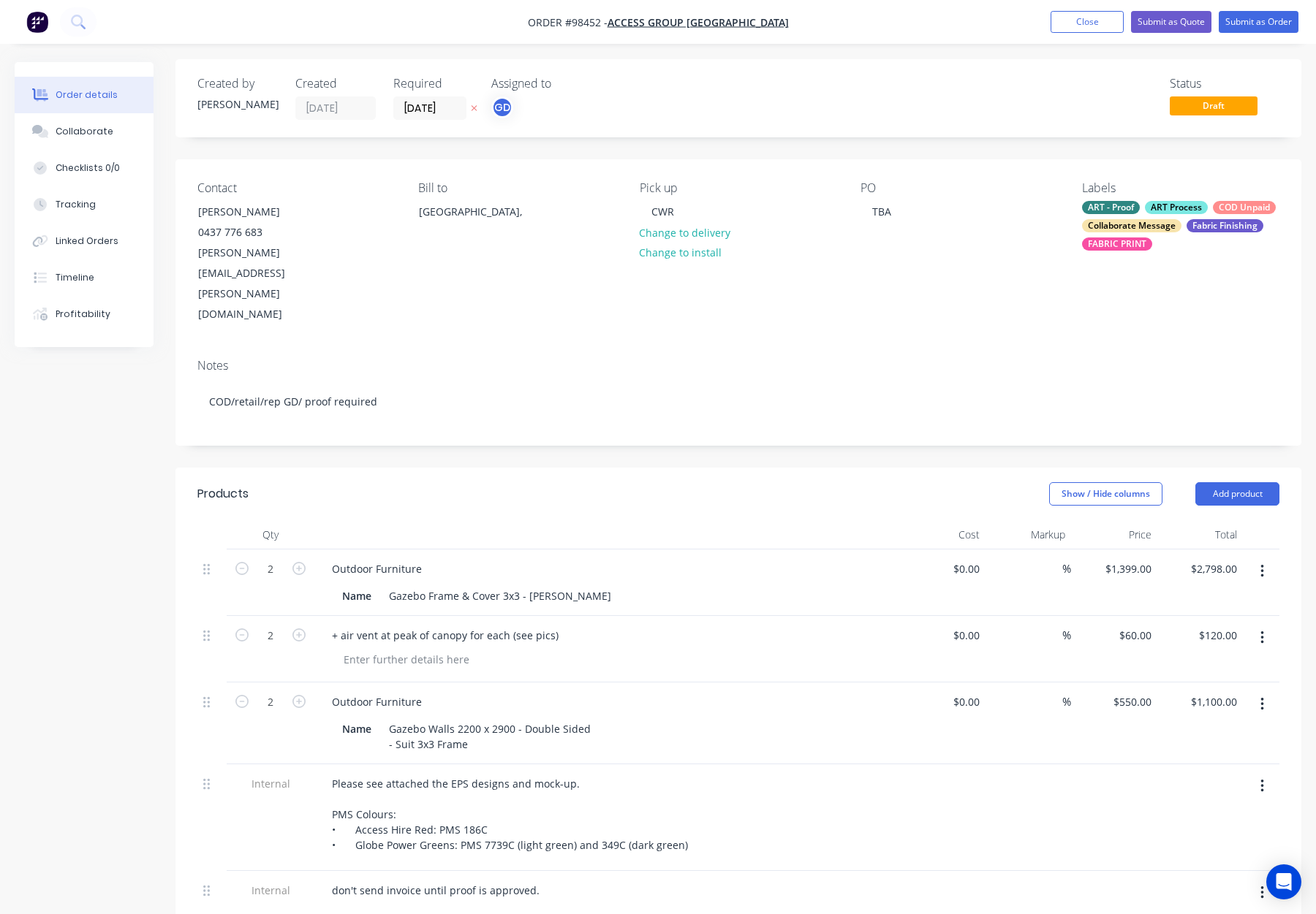
click at [1162, 221] on div "Collaborate Message" at bounding box center [1132, 226] width 100 height 13
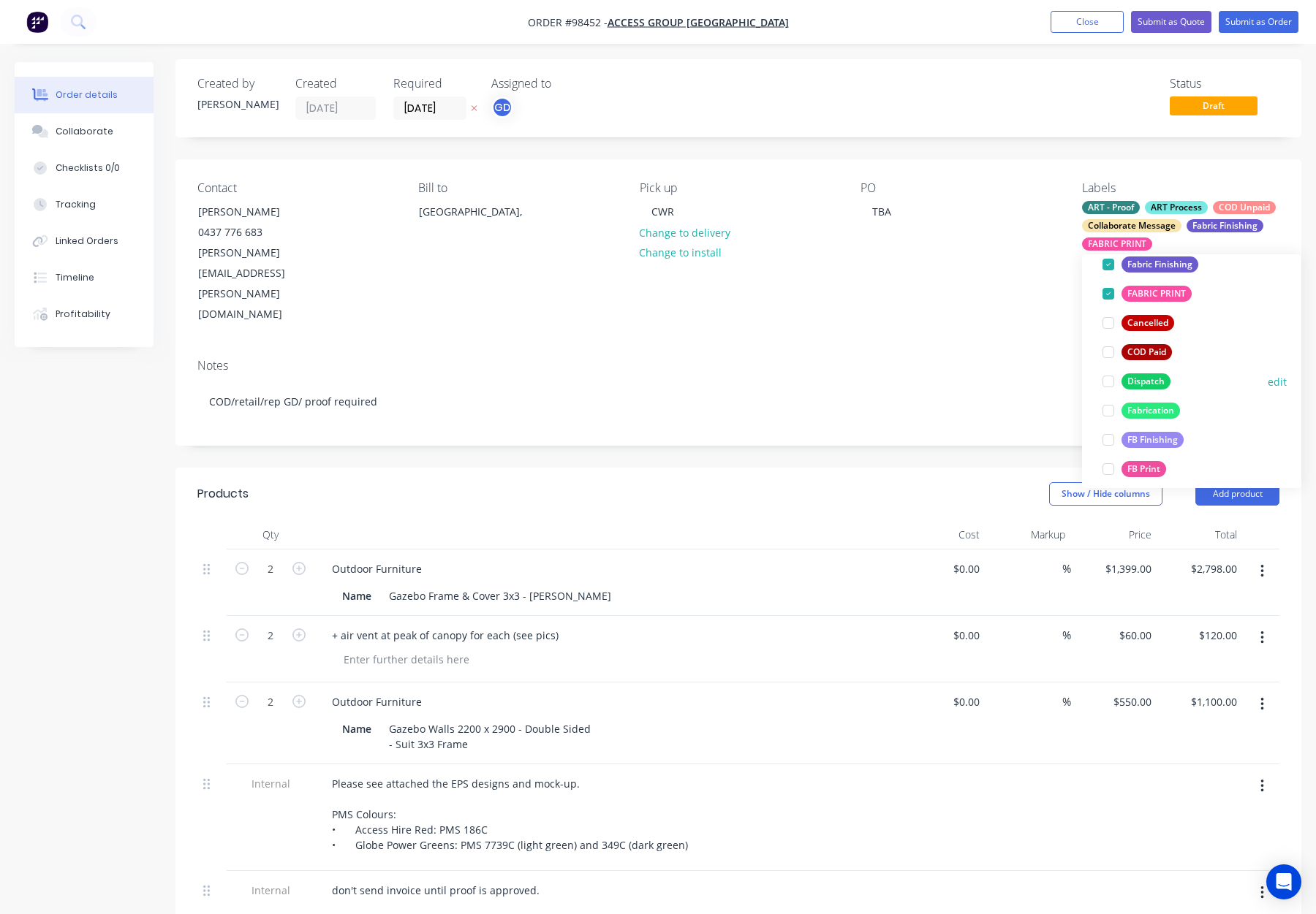
click at [1154, 383] on div "Dispatch" at bounding box center [1146, 382] width 49 height 16
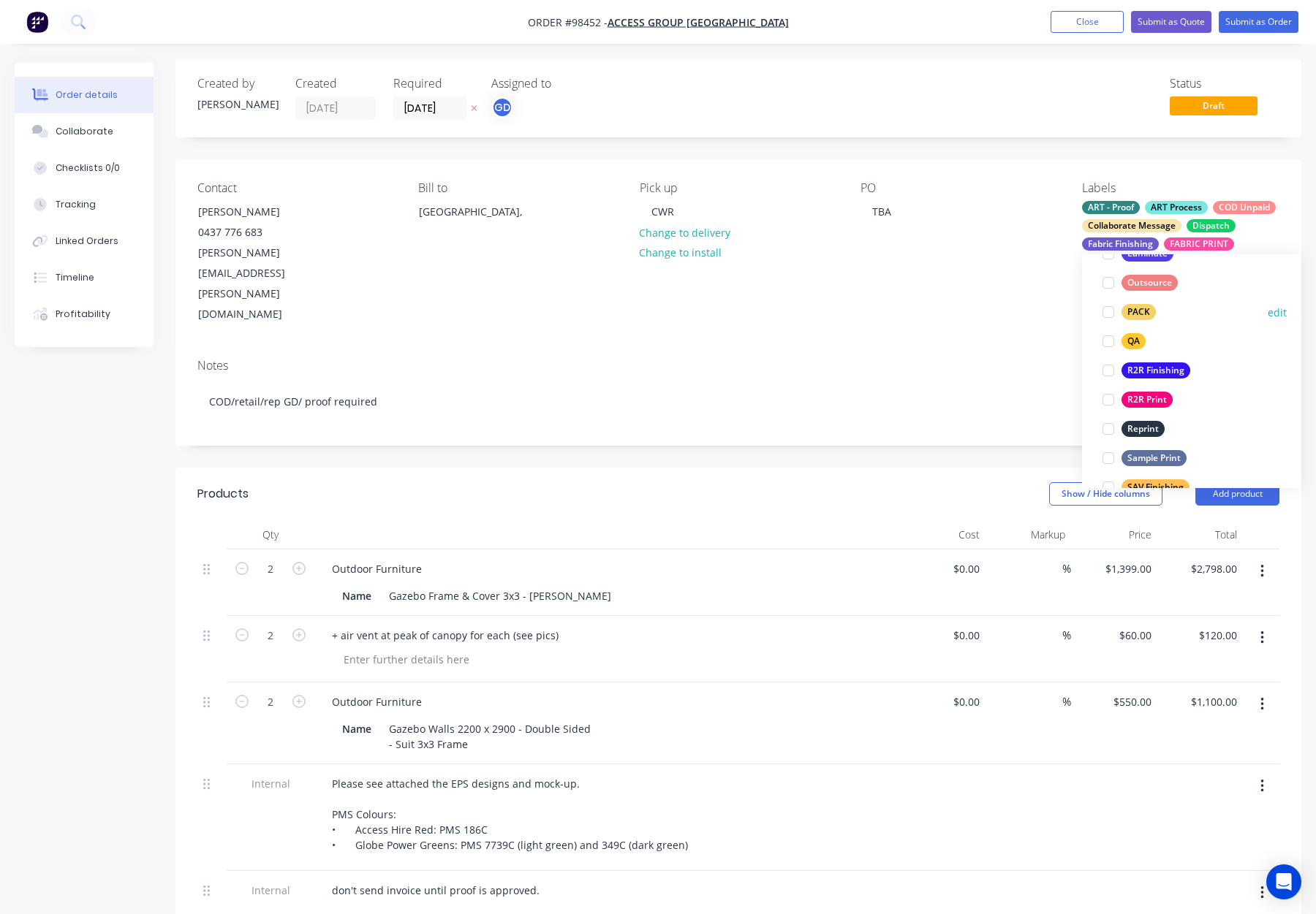
click at [1135, 308] on div "PACK" at bounding box center [1138, 312] width 34 height 16
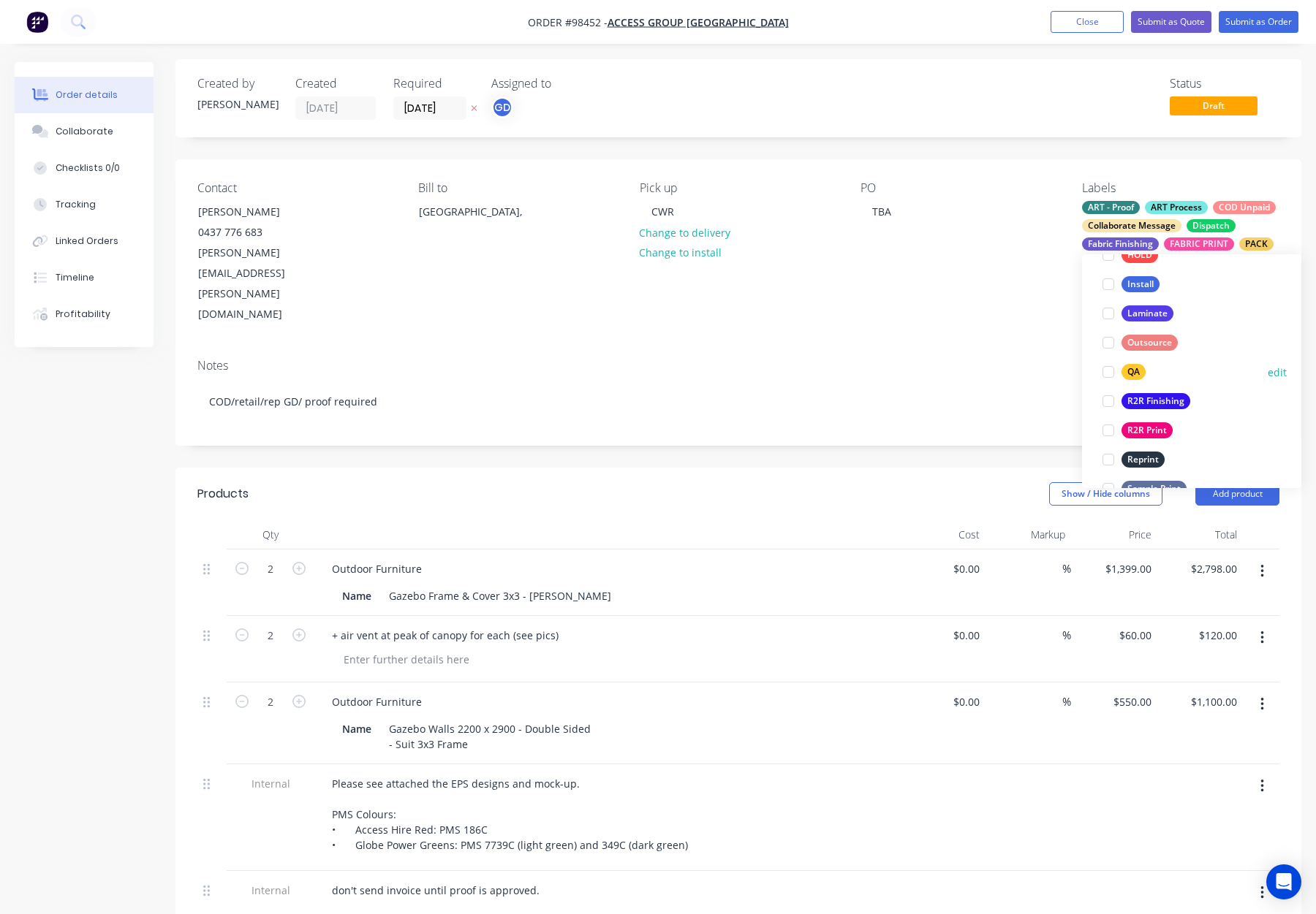
click at [1138, 372] on div "QA" at bounding box center [1133, 372] width 25 height 16
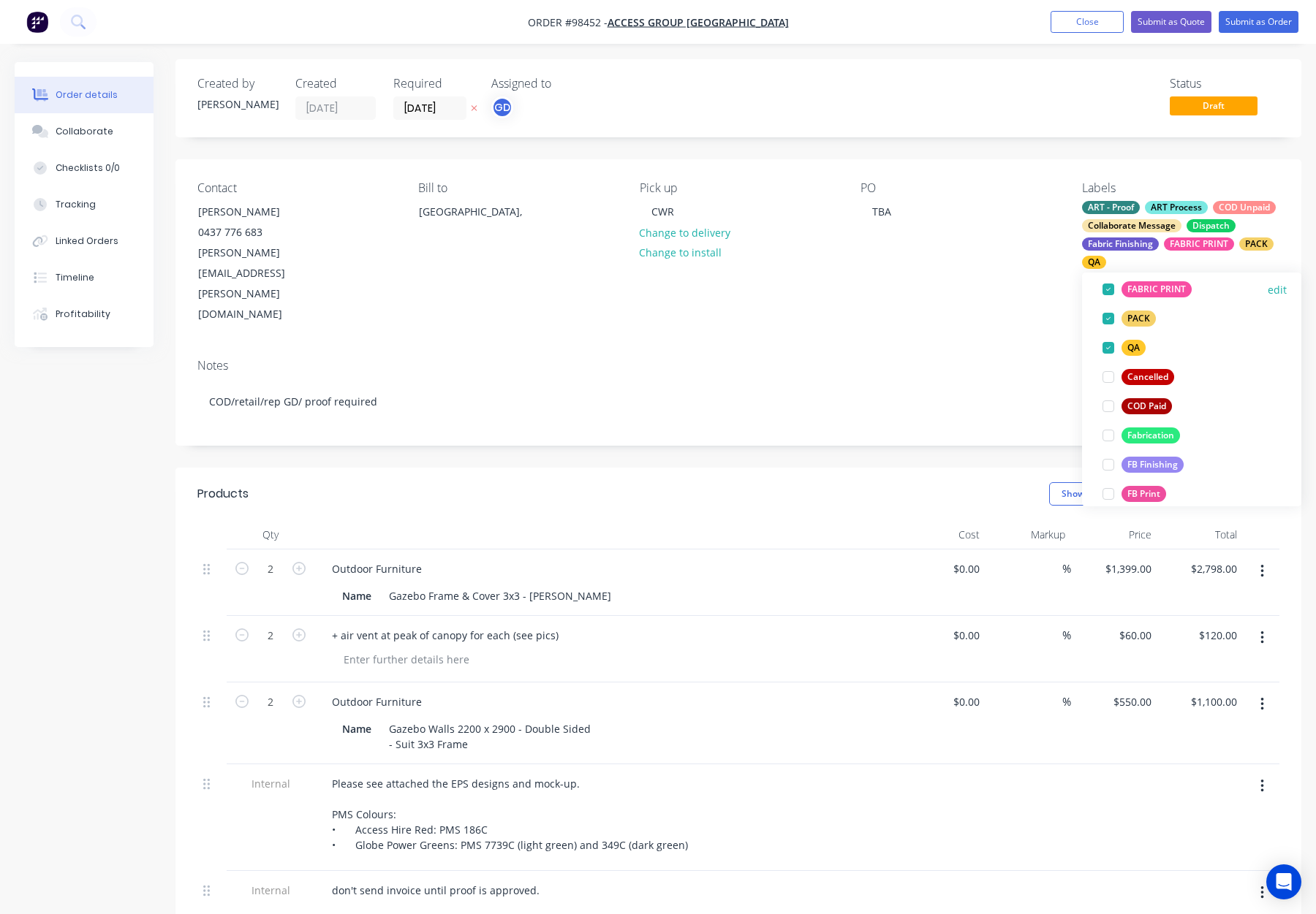
scroll to position [291, 0]
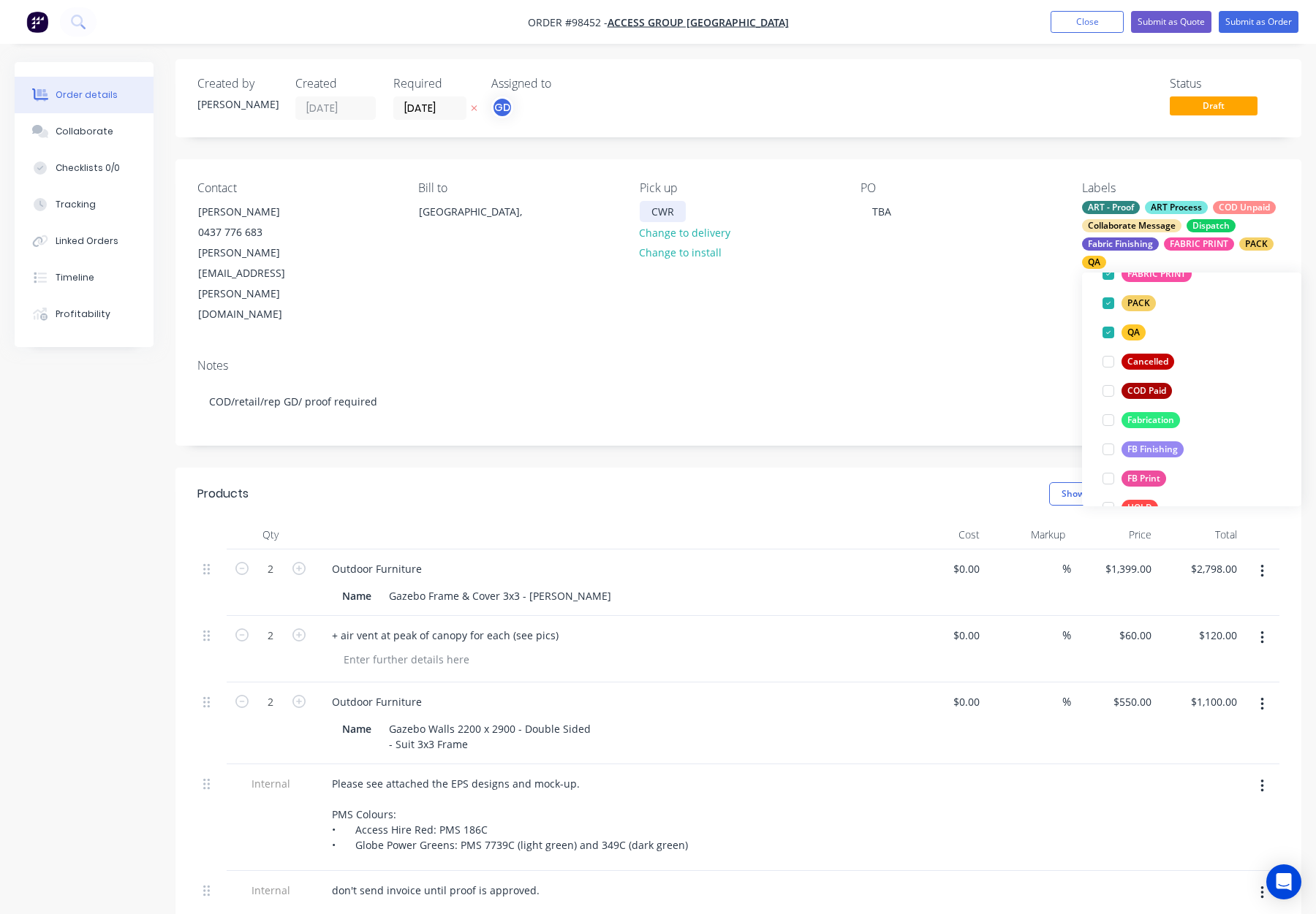
click at [669, 202] on div "CWR" at bounding box center [662, 211] width 46 height 21
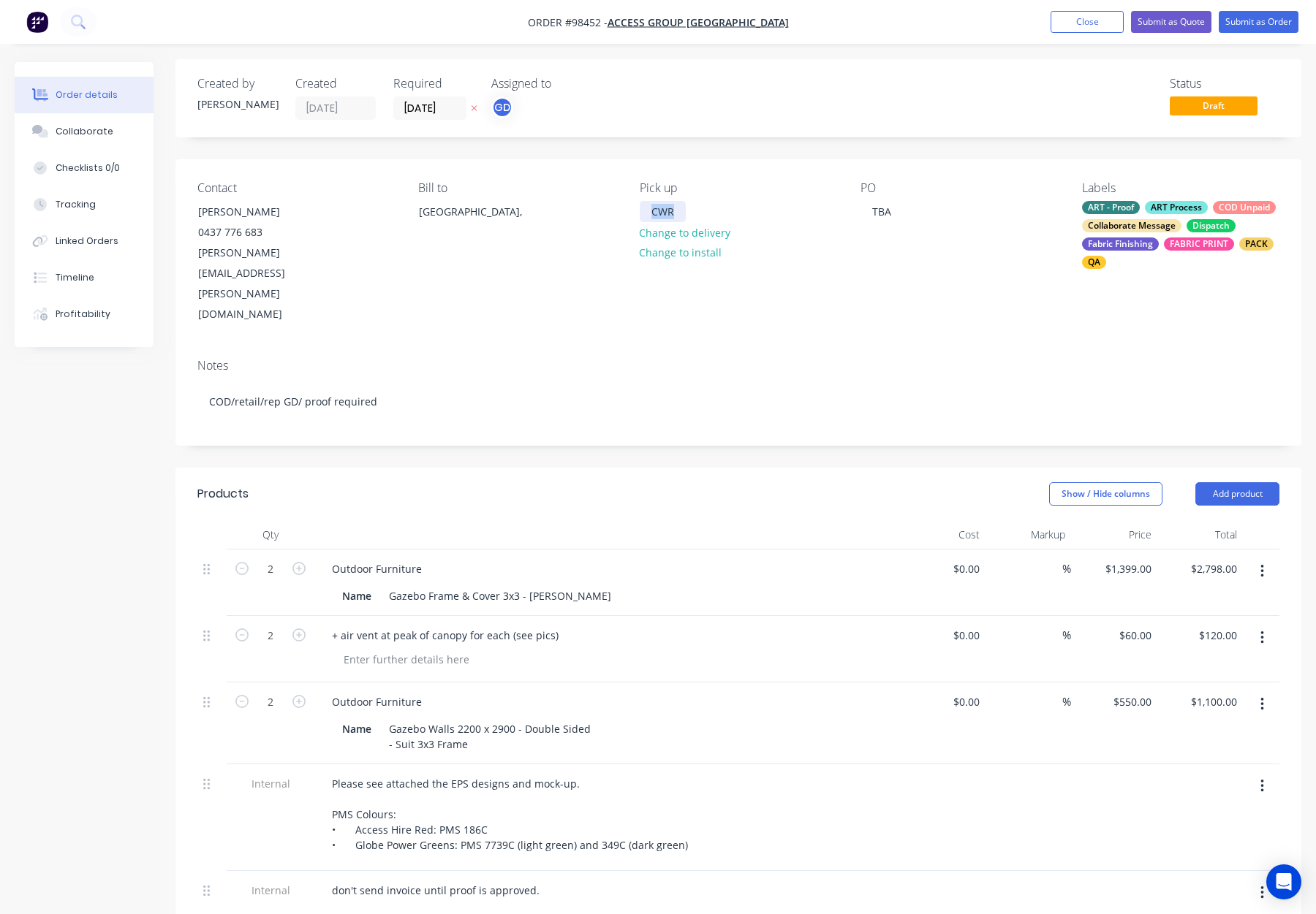
drag, startPoint x: 613, startPoint y: 211, endPoint x: 596, endPoint y: 210, distance: 17.0
click at [596, 210] on div "Contact Olivia Williams 0437 776 683 olivia.williams@accessgroup.net.au Bill to…" at bounding box center [738, 254] width 1126 height 188
click at [1112, 243] on div "Fabric Finishing" at bounding box center [1120, 244] width 77 height 13
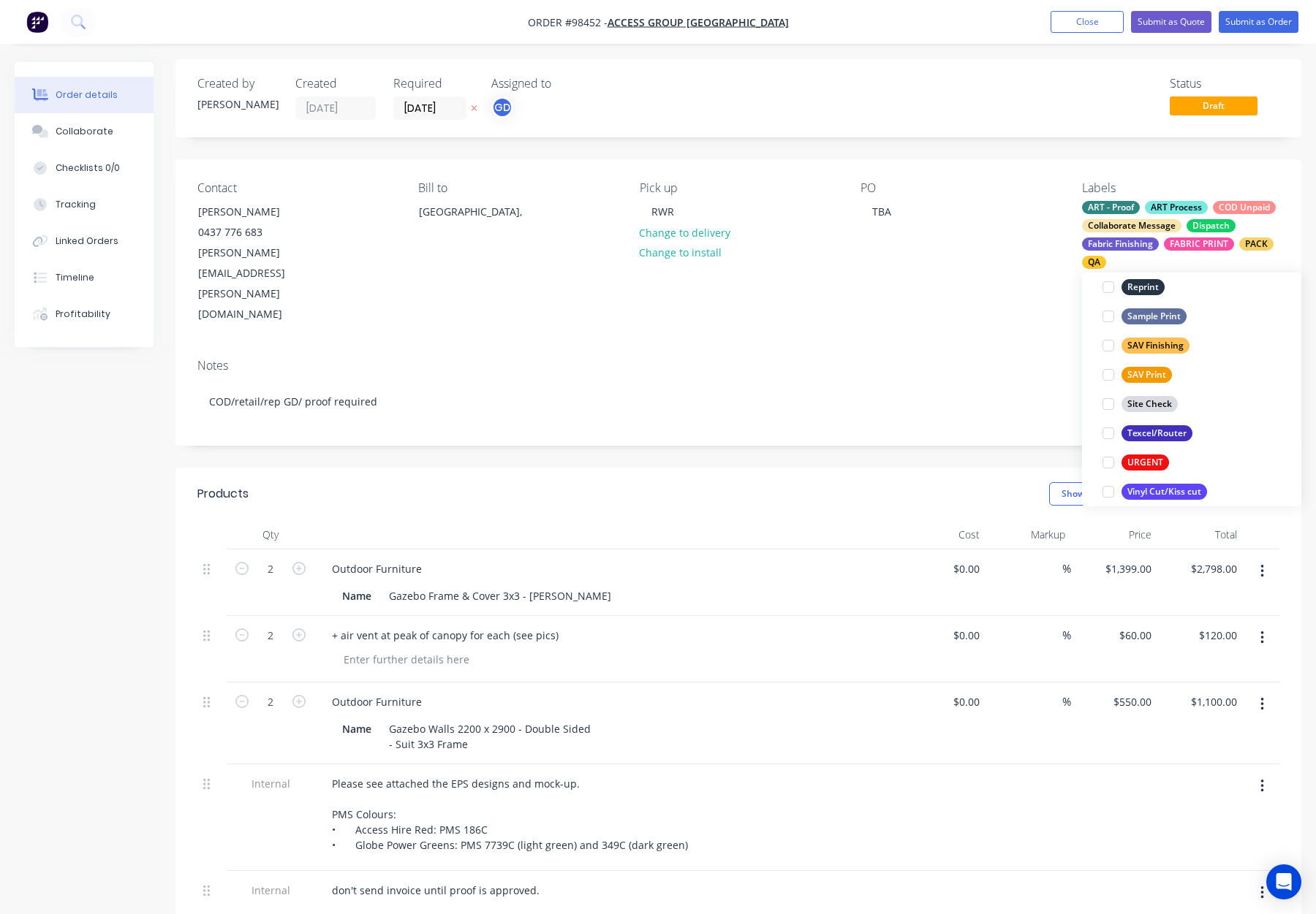
scroll to position [701, 0]
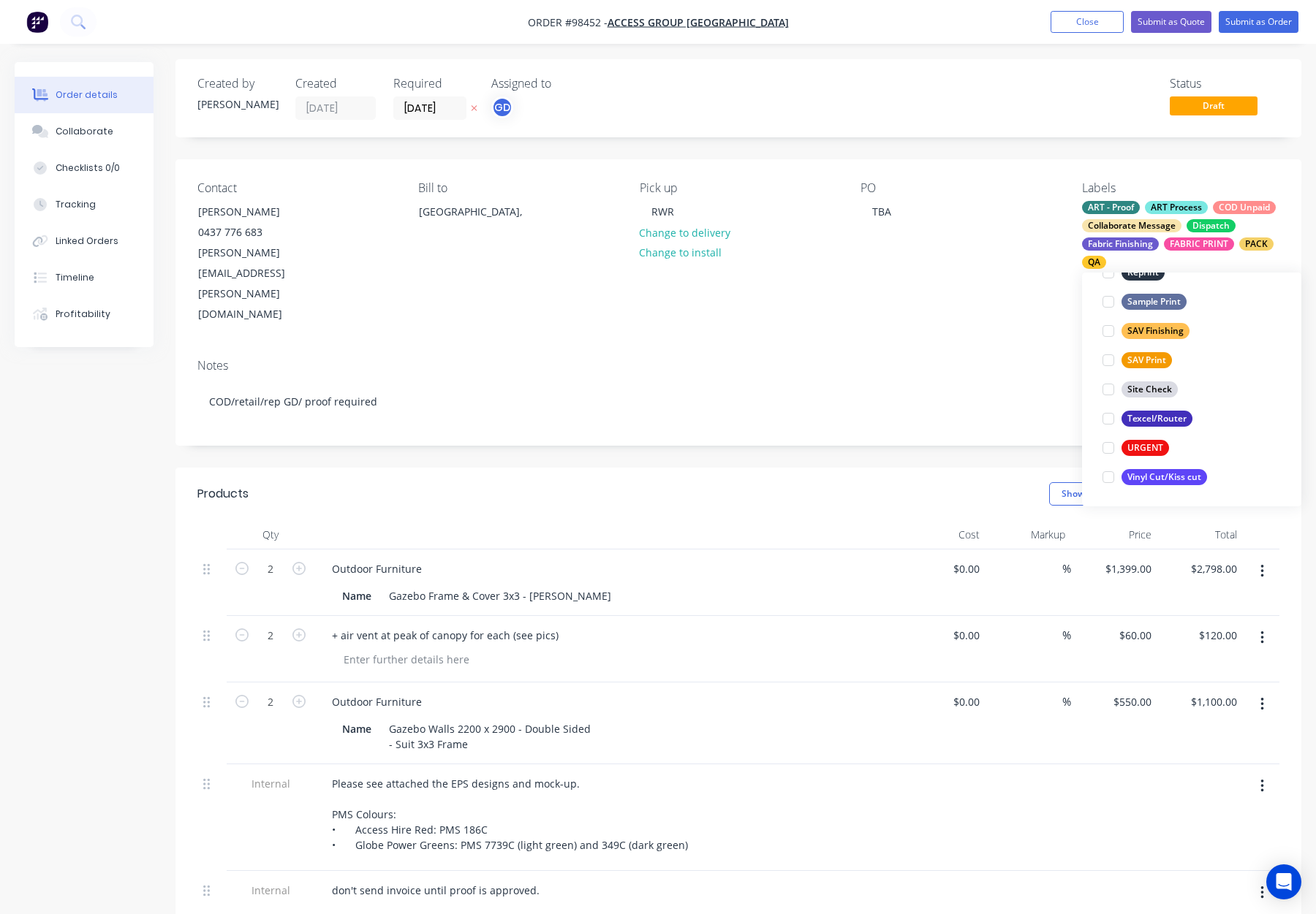
click at [973, 359] on div "Notes" at bounding box center [738, 366] width 1082 height 14
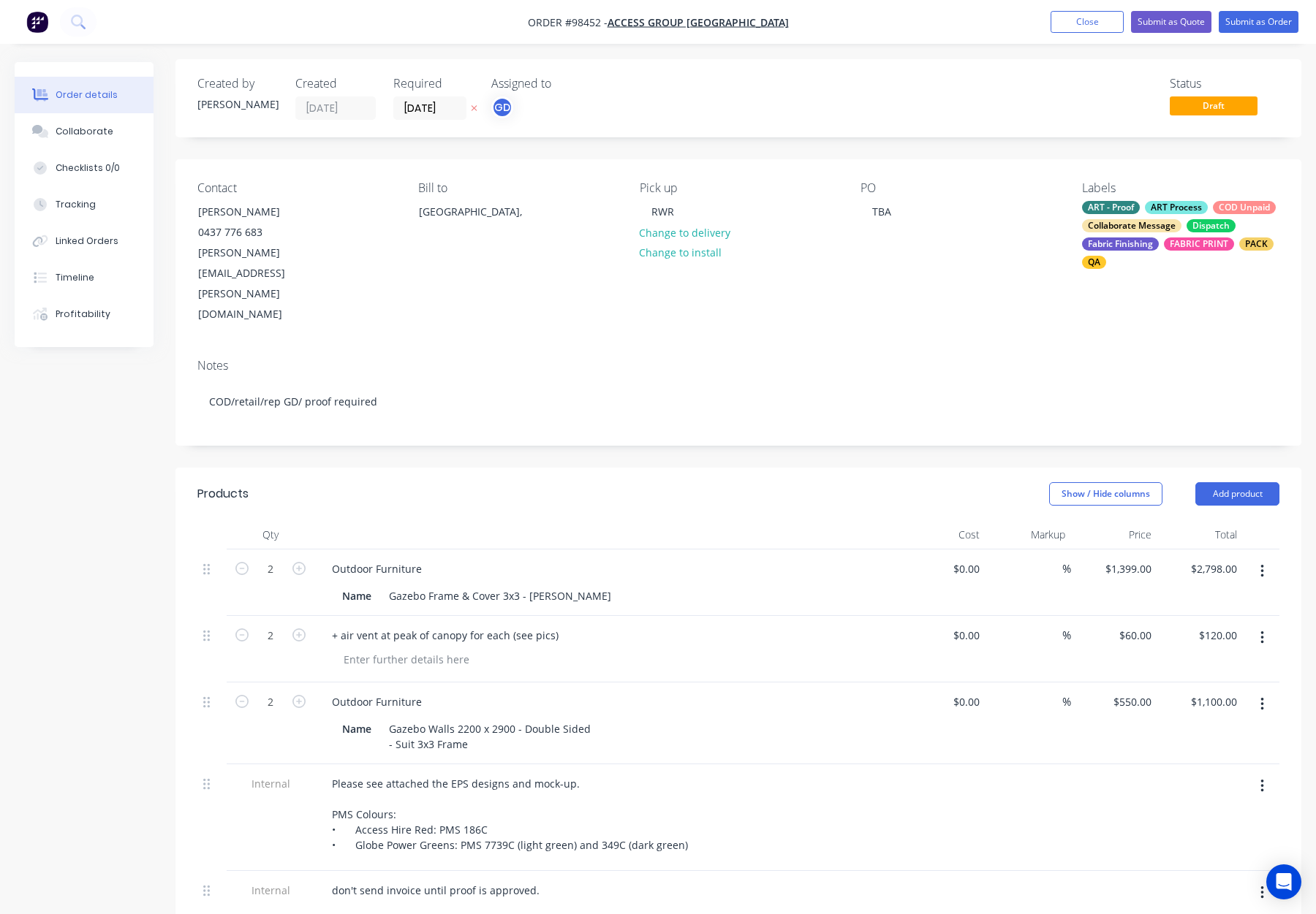
scroll to position [0, 0]
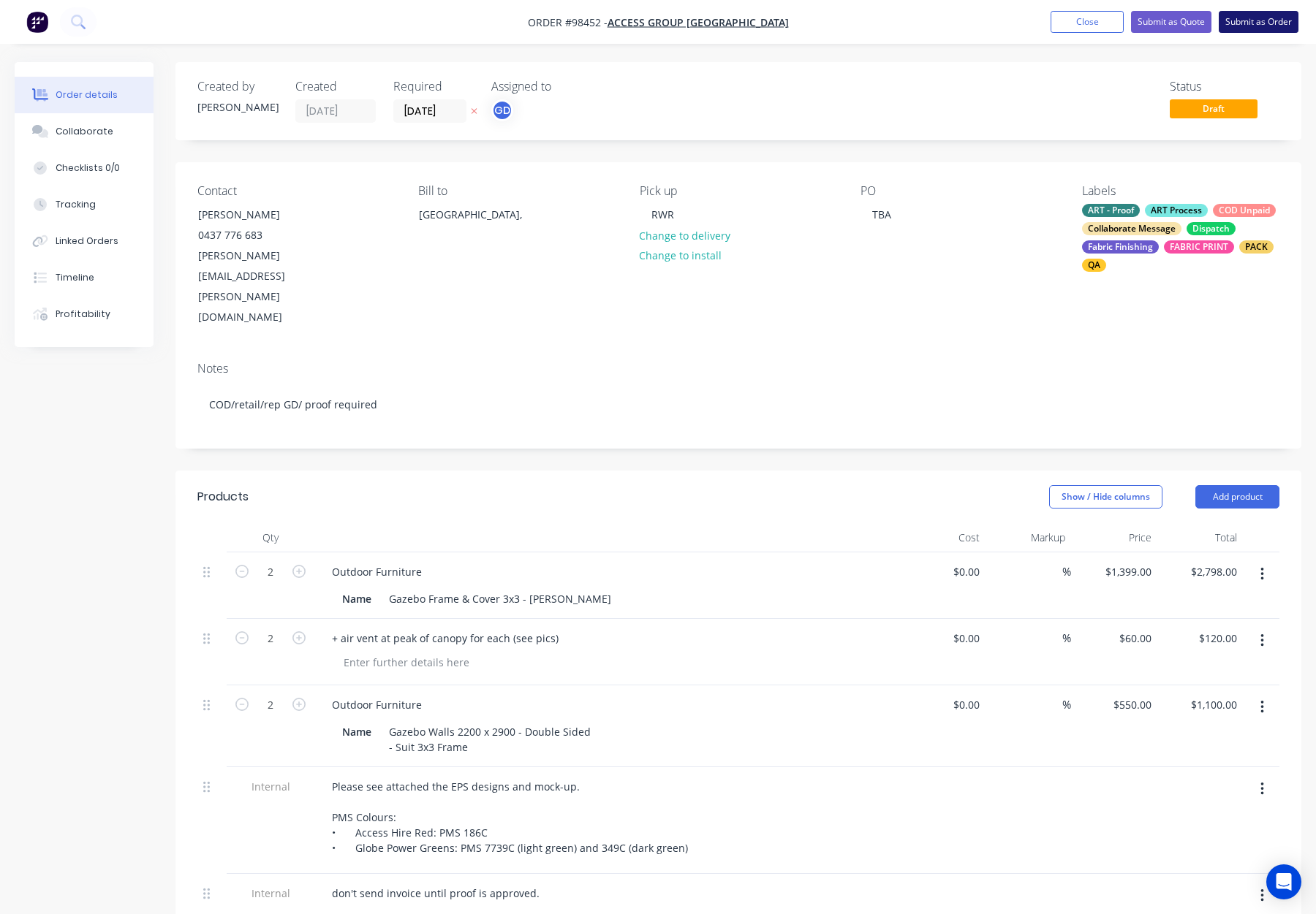
click at [1260, 17] on button "Submit as Order" at bounding box center [1258, 22] width 80 height 22
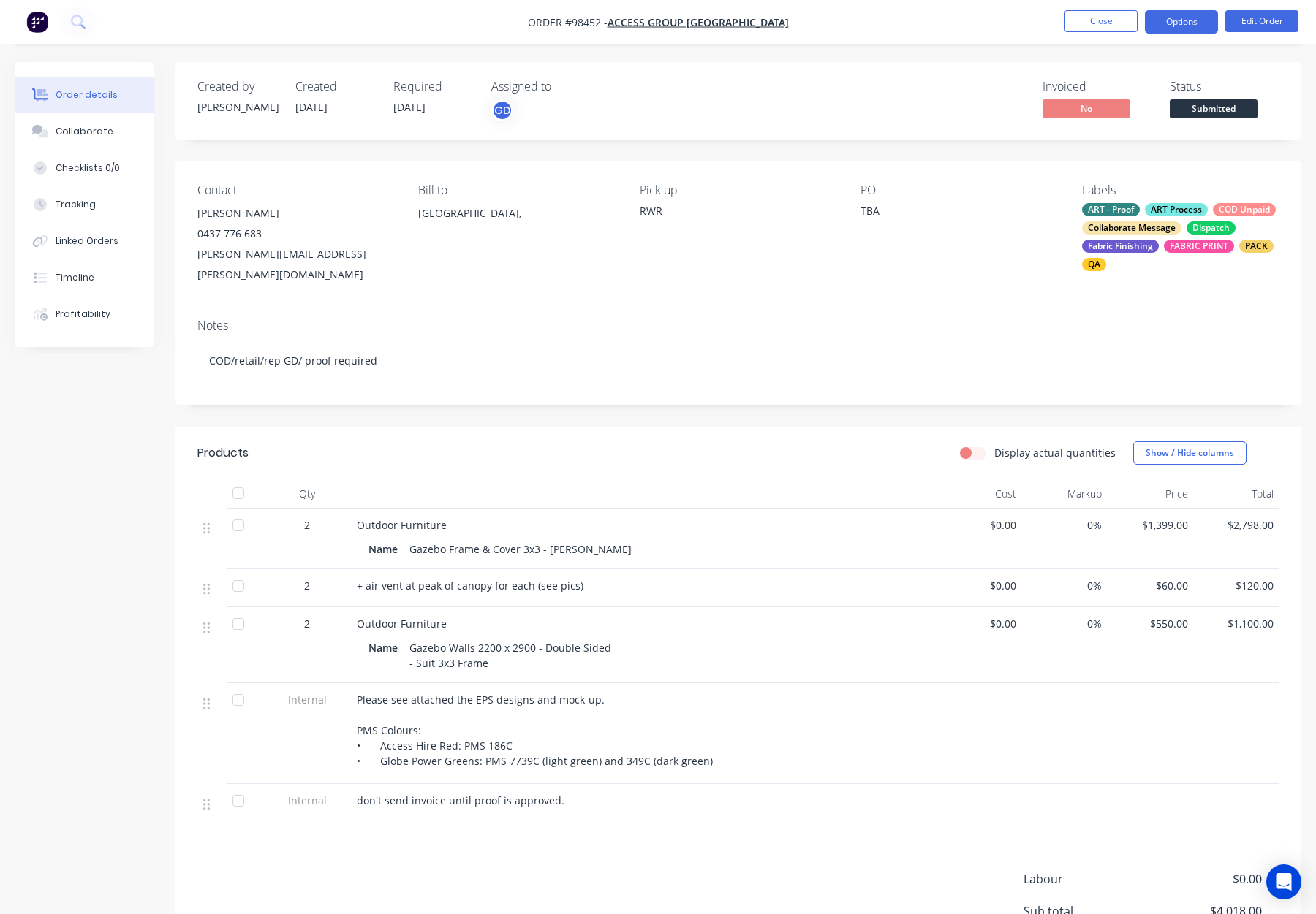
click at [1177, 21] on button "Options" at bounding box center [1182, 22] width 74 height 24
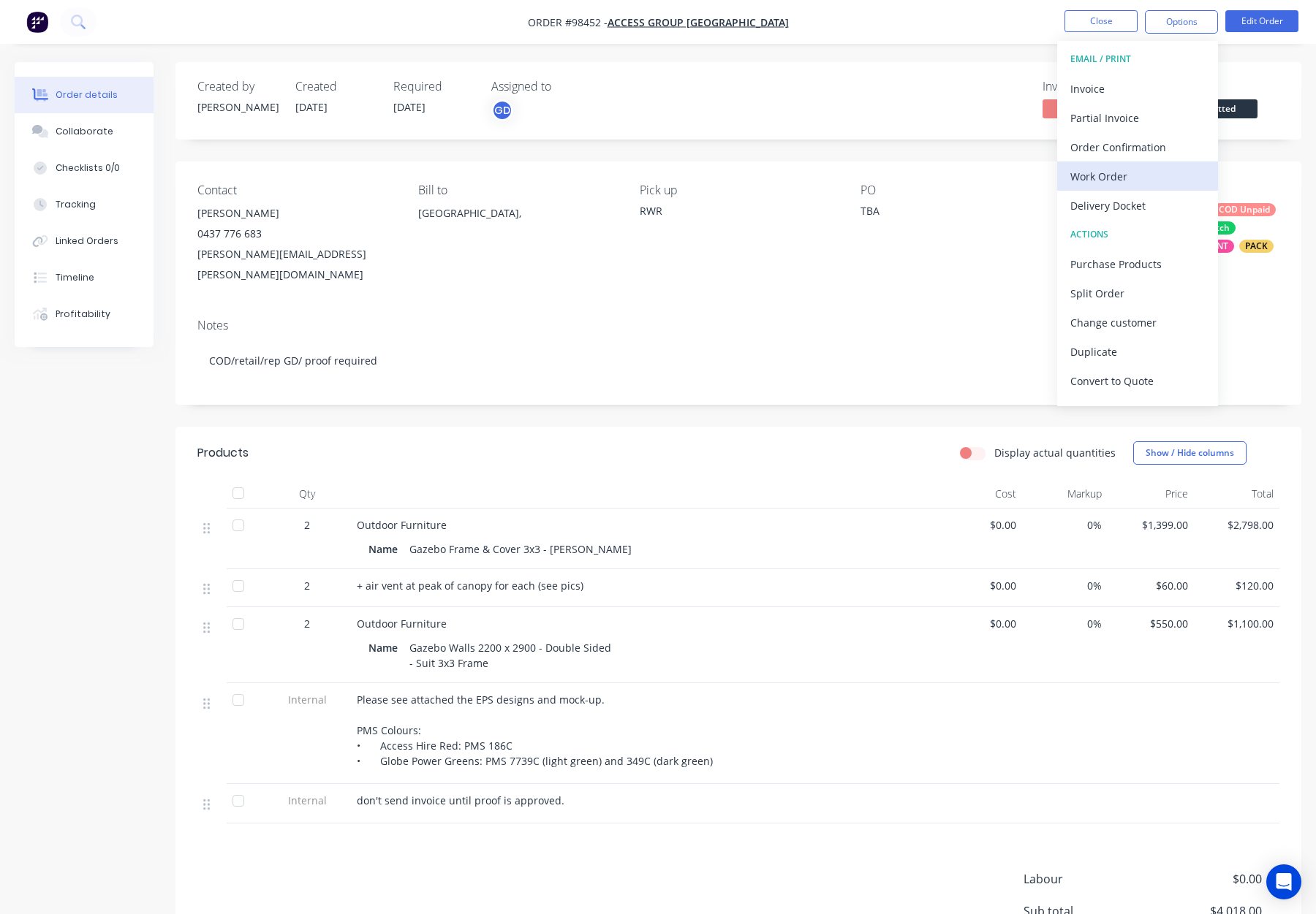
click at [1146, 167] on div "Work Order" at bounding box center [1137, 176] width 134 height 21
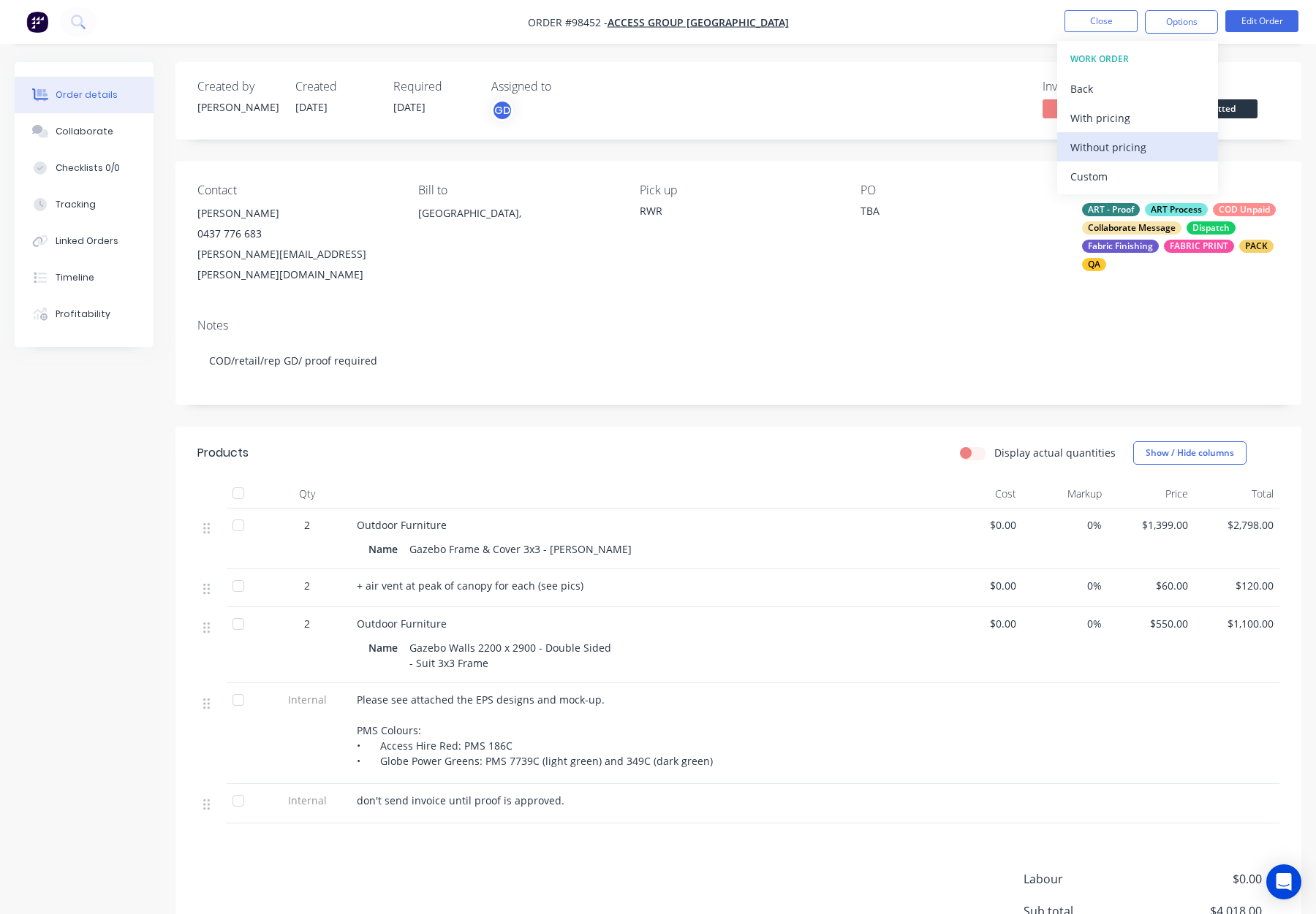
click at [1149, 142] on div "Without pricing" at bounding box center [1137, 147] width 134 height 21
drag, startPoint x: 1137, startPoint y: 28, endPoint x: 1105, endPoint y: 24, distance: 32.2
click at [1137, 28] on ul "Close Options Edit Order" at bounding box center [1182, 22] width 269 height 24
click at [1105, 24] on button "Close" at bounding box center [1101, 21] width 74 height 22
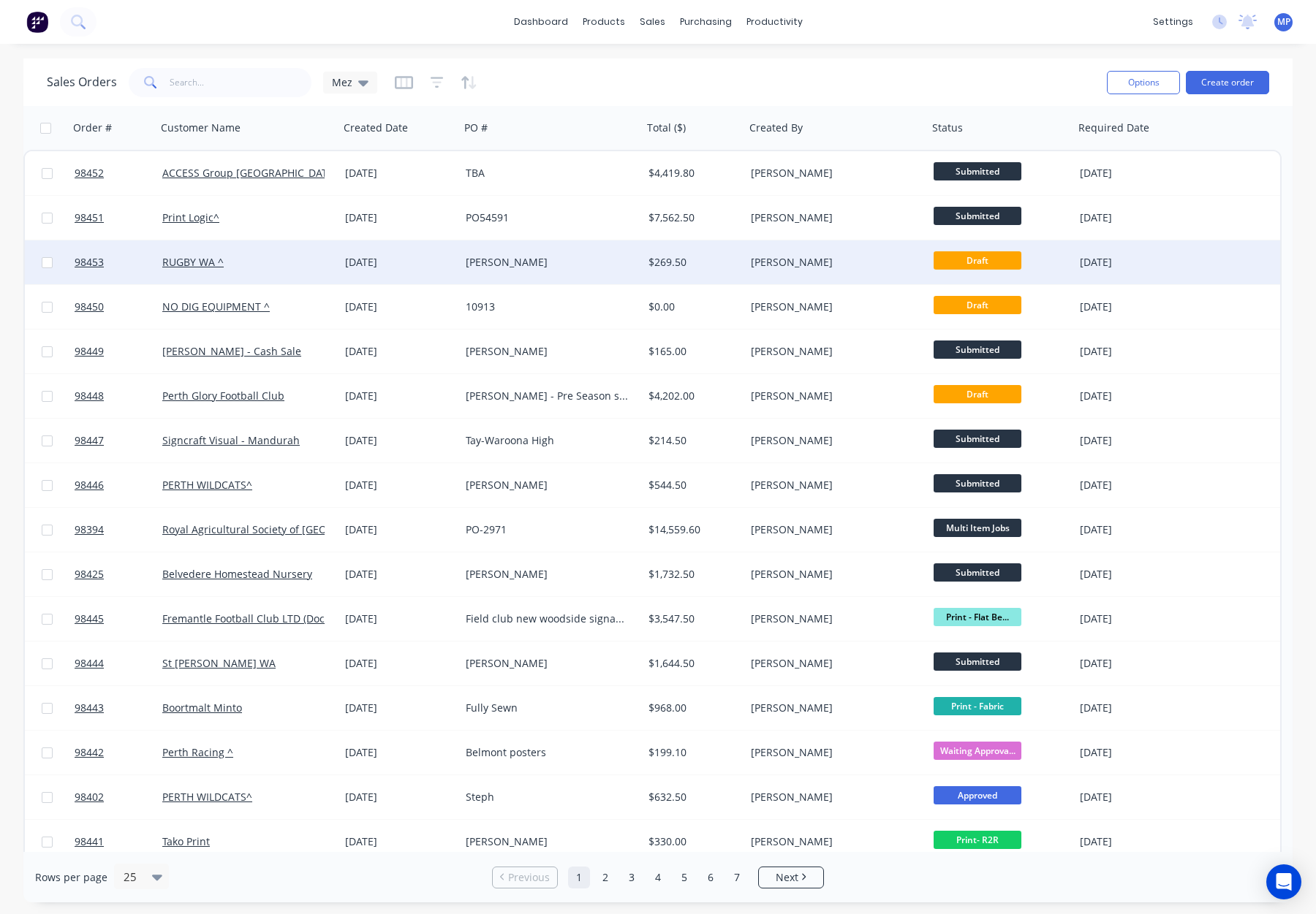
click at [850, 253] on div "[PERSON_NAME]" at bounding box center [836, 262] width 183 height 44
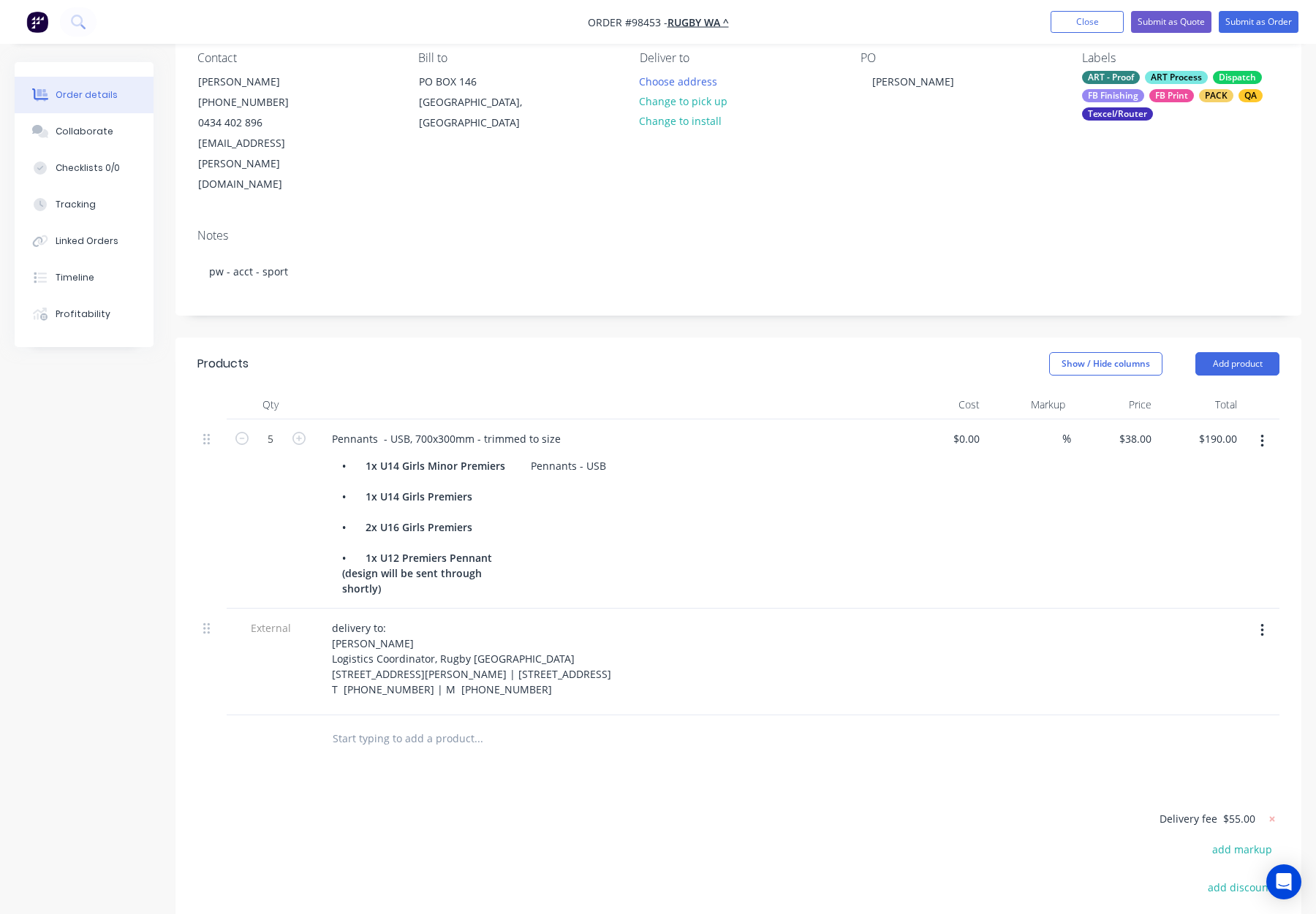
scroll to position [144, 0]
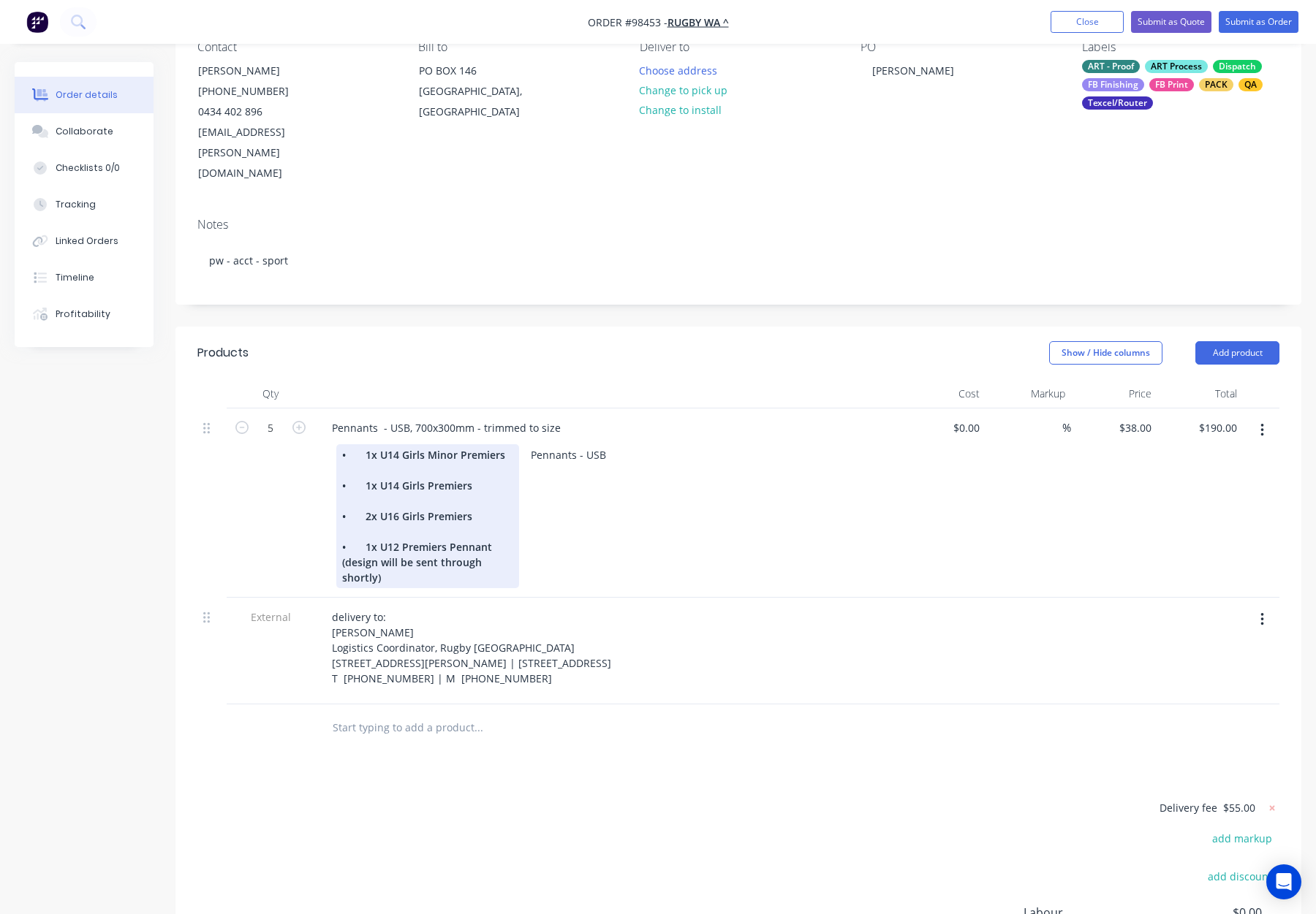
click at [381, 444] on div "• 1x U14 Girls Minor Premiers • 1x U14 Girls Premiers • 2x U16 Girls Premiers •…" at bounding box center [428, 516] width 183 height 144
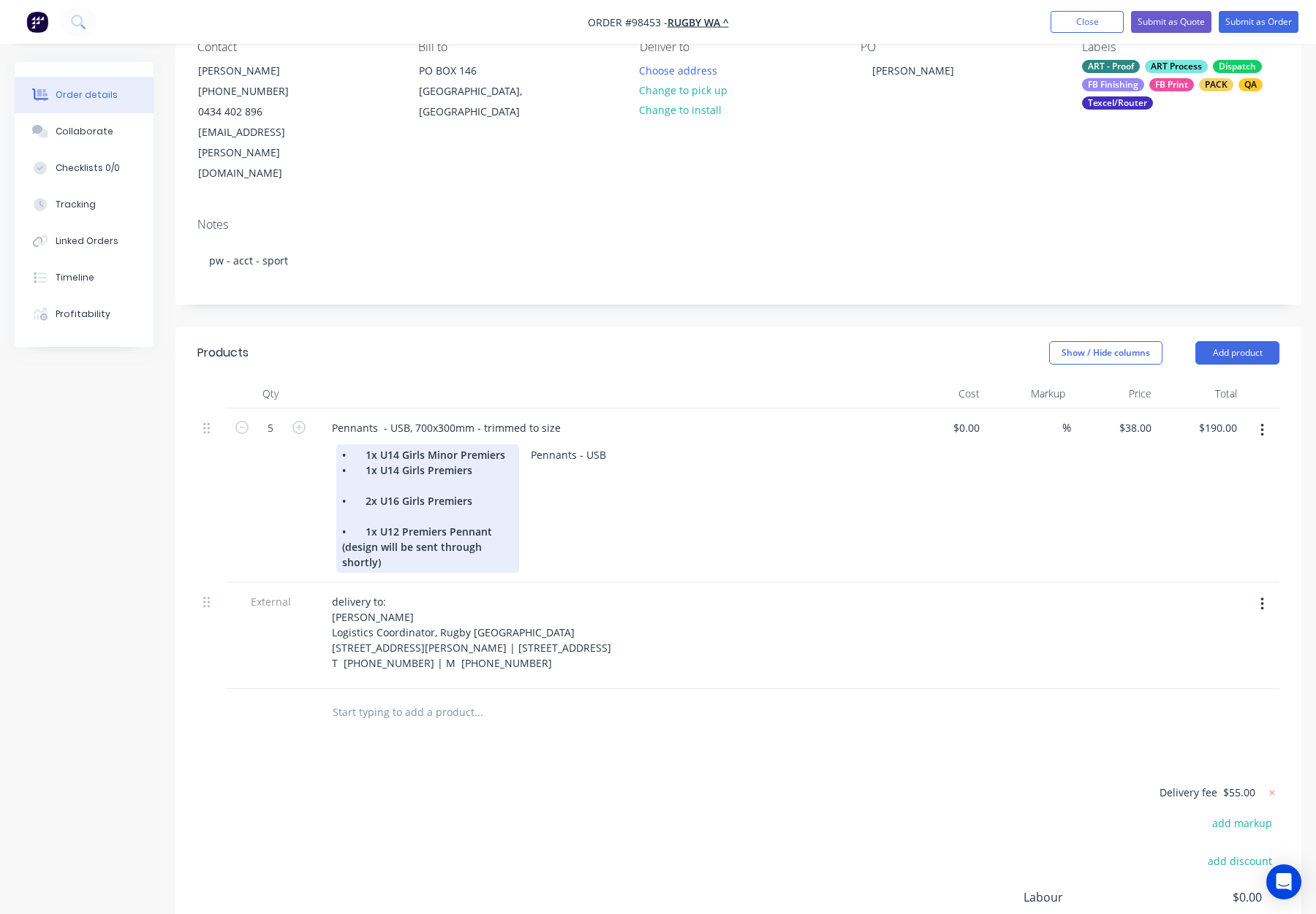
click at [389, 448] on div "• 1x U14 Girls Minor Premiers • 1x U14 Girls Premiers • 2x U16 Girls Premiers •…" at bounding box center [428, 508] width 183 height 129
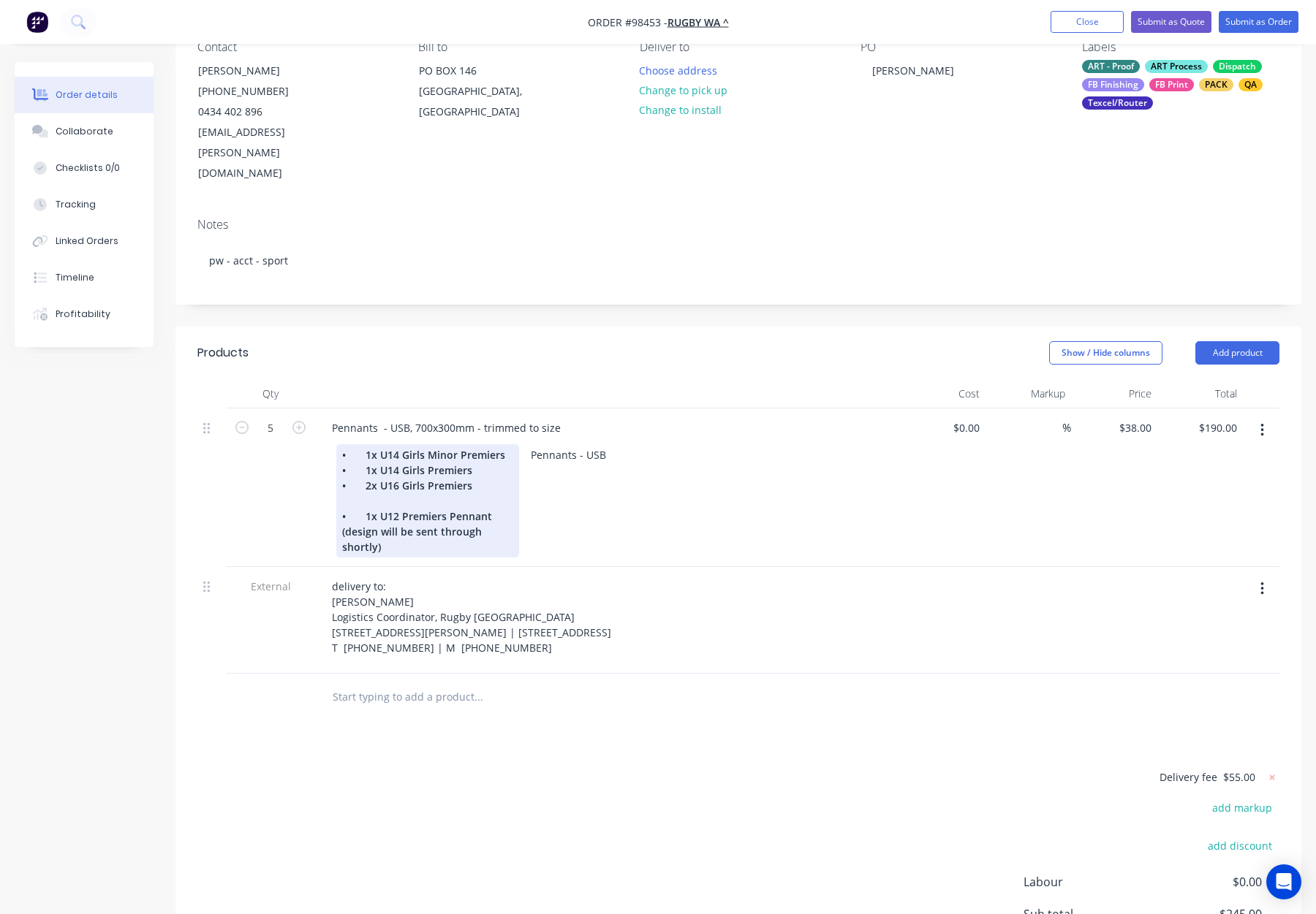
click at [388, 467] on div "• 1x U14 Girls Minor Premiers • 1x U14 Girls Premiers • 2x U16 Girls Premiers •…" at bounding box center [428, 500] width 183 height 113
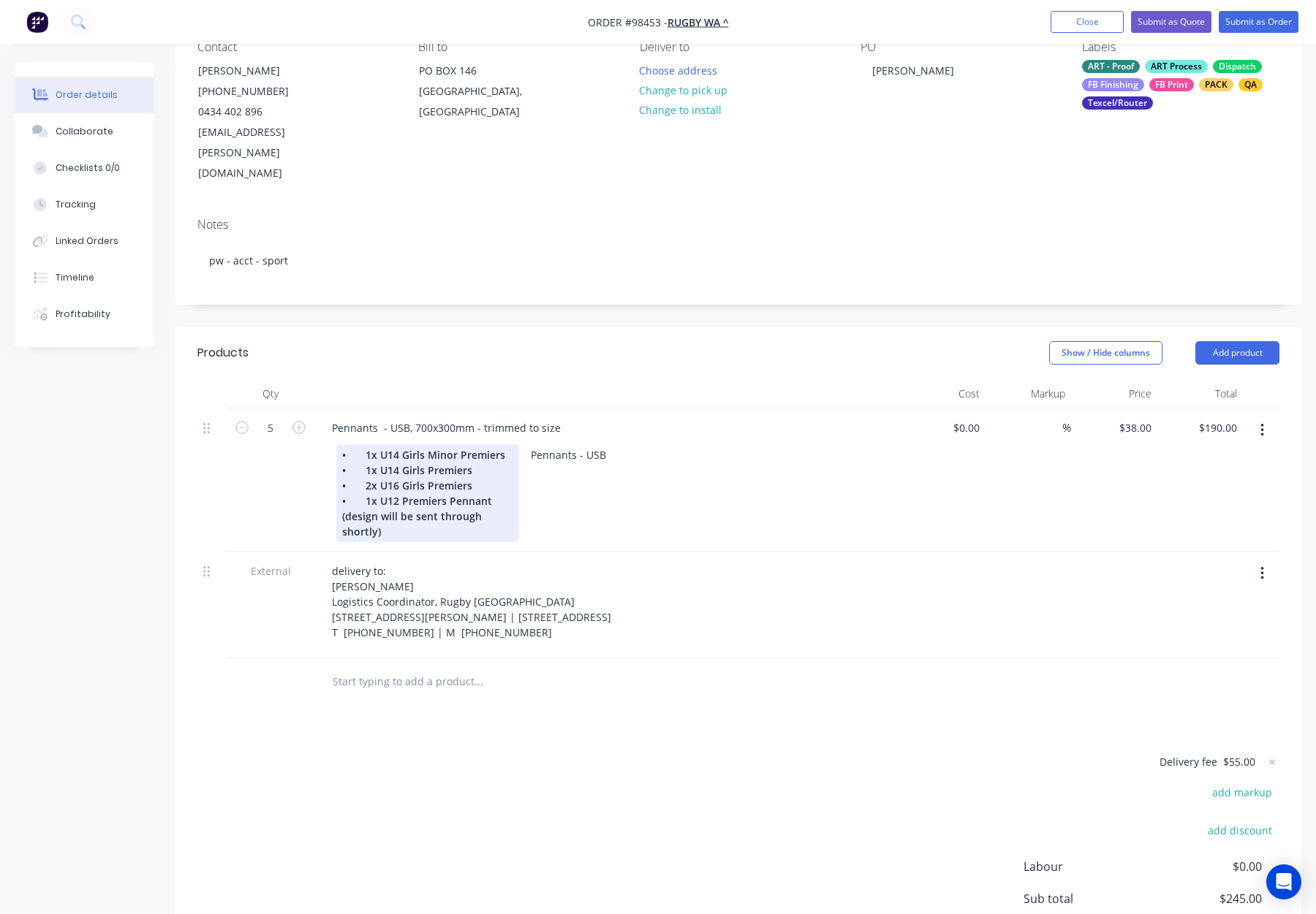
click at [352, 504] on div "• 1x U14 Girls Minor Premiers • 1x U14 Girls Premiers • 2x U16 Girls Premiers •…" at bounding box center [428, 493] width 183 height 98
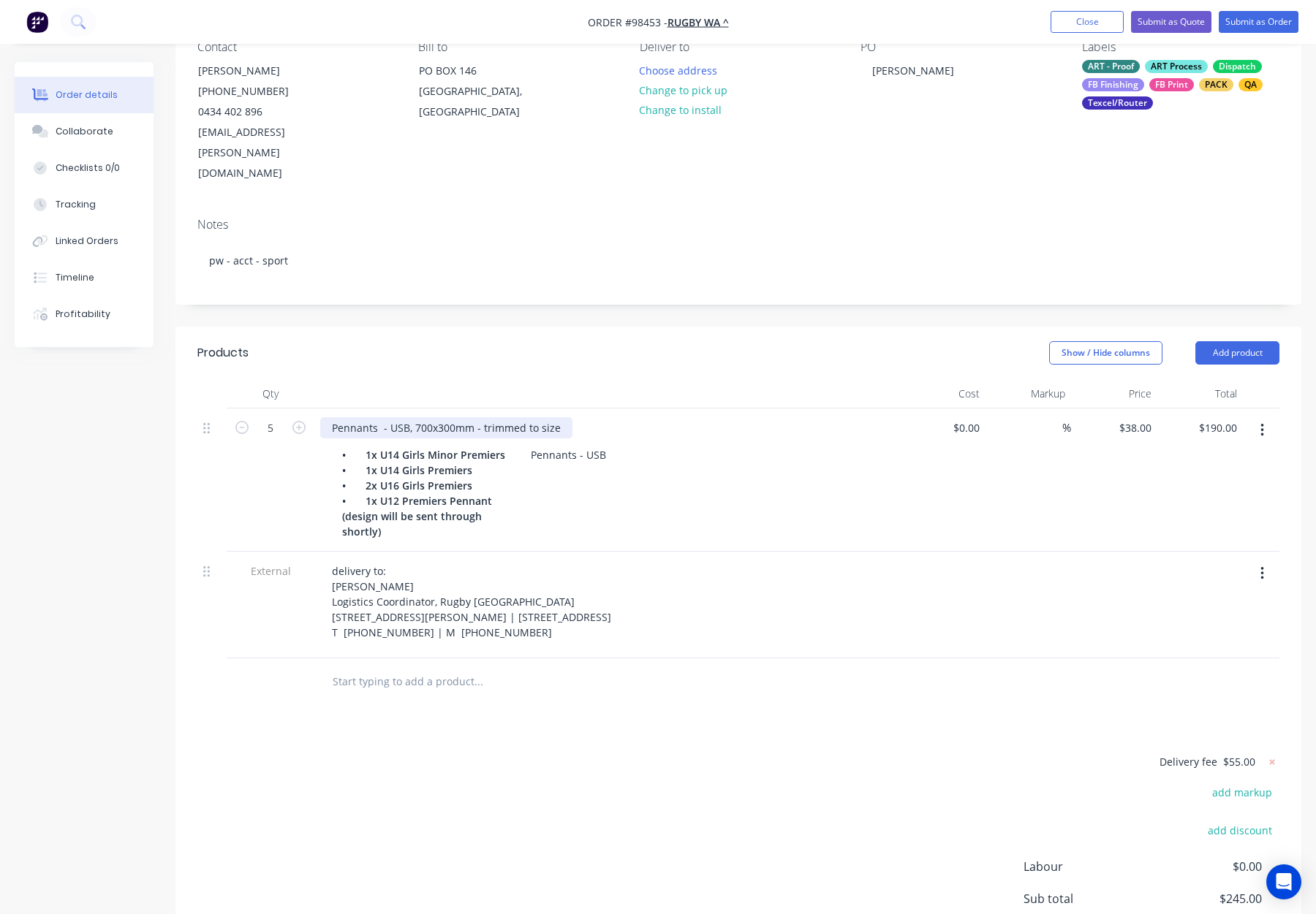
drag, startPoint x: 324, startPoint y: 386, endPoint x: 334, endPoint y: 387, distance: 10.0
click at [324, 417] on div "Pennants - USB, 700x300mm - trimmed to size" at bounding box center [446, 427] width 252 height 21
click at [430, 417] on div "USB Pennants - USB, 700x300mm - trimmed to size" at bounding box center [458, 427] width 275 height 21
click at [501, 341] on div "Show / Hide columns Add product" at bounding box center [854, 353] width 852 height 24
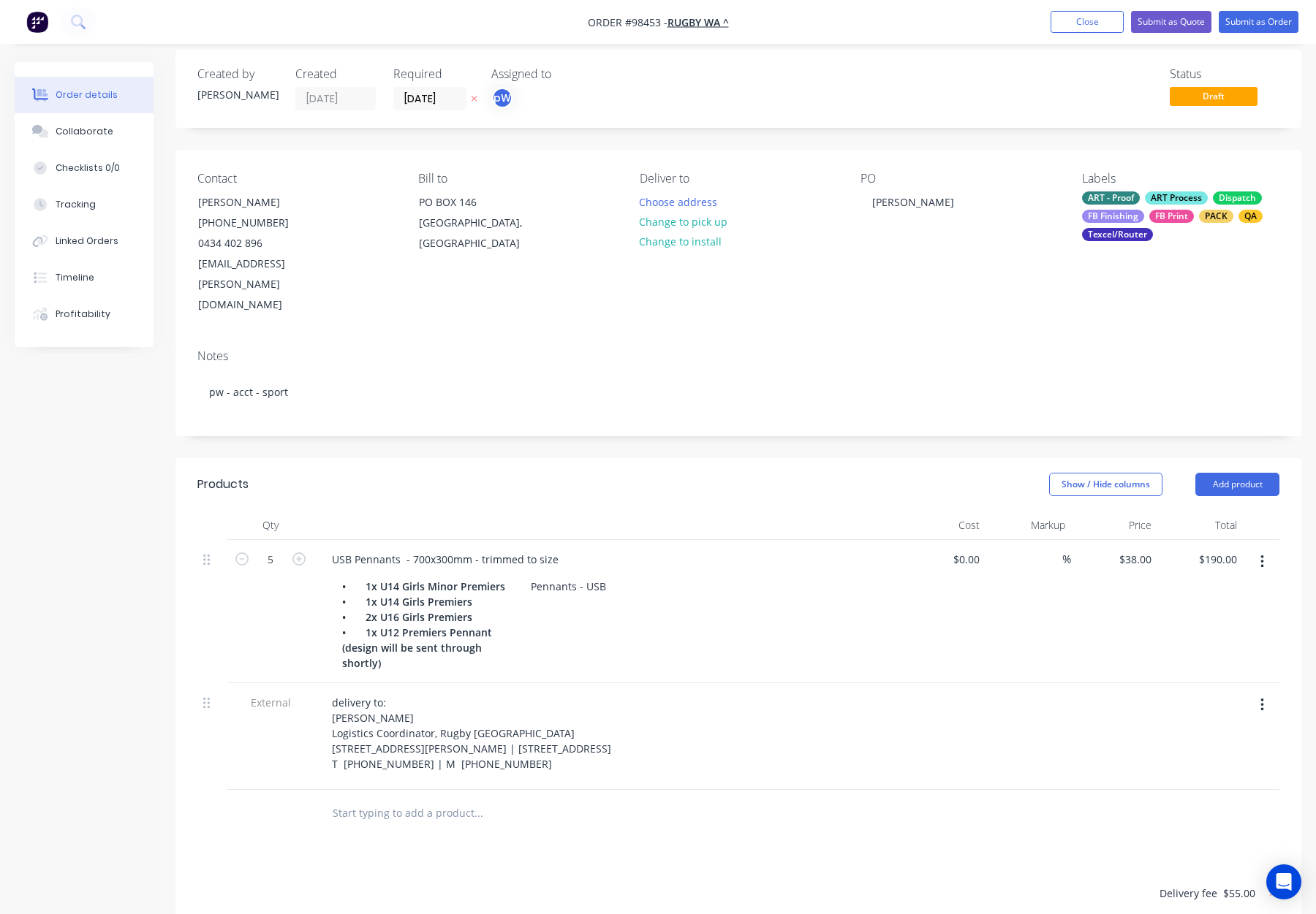
scroll to position [0, 0]
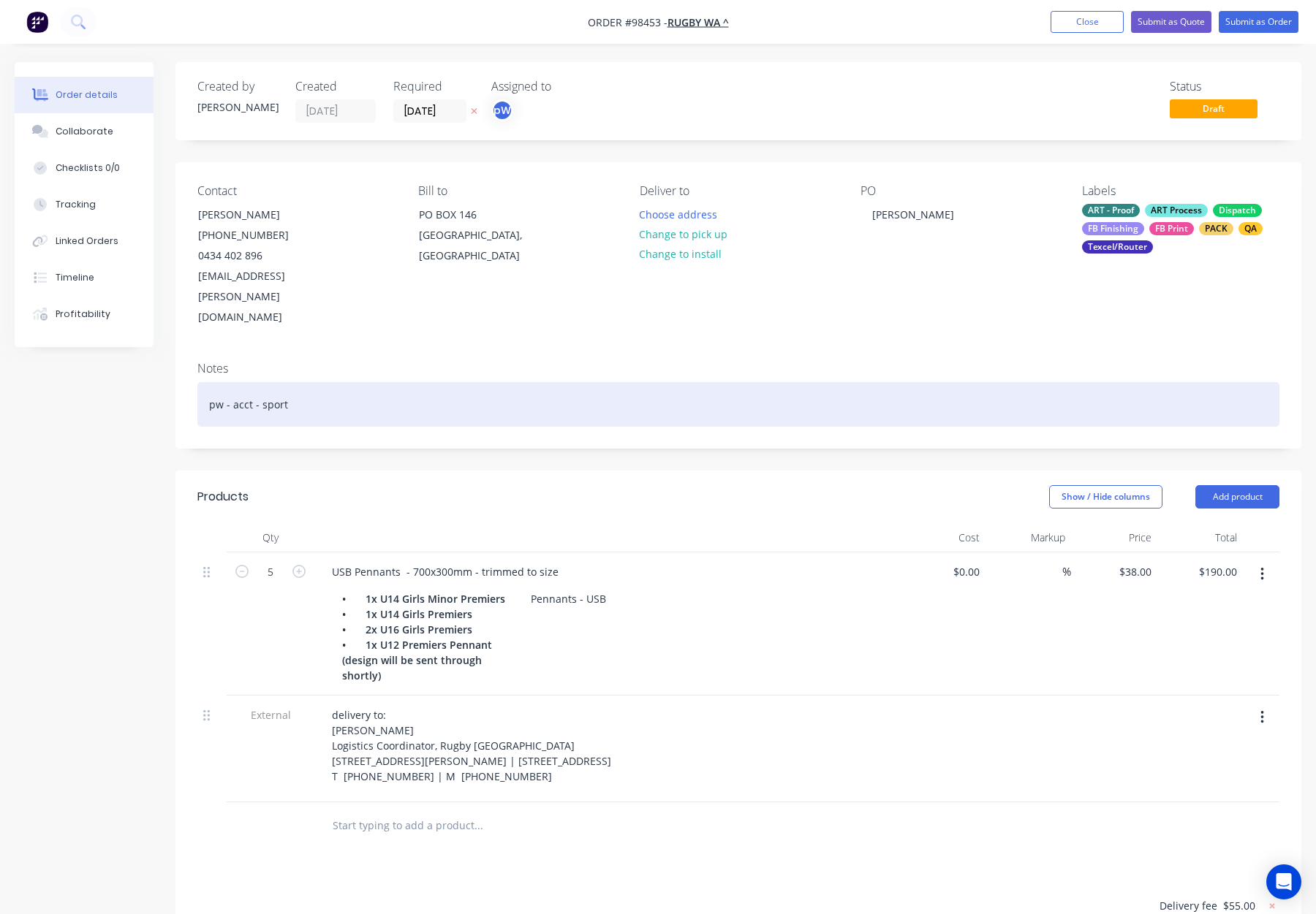
click at [423, 382] on div "pw - acct - sport" at bounding box center [738, 404] width 1082 height 44
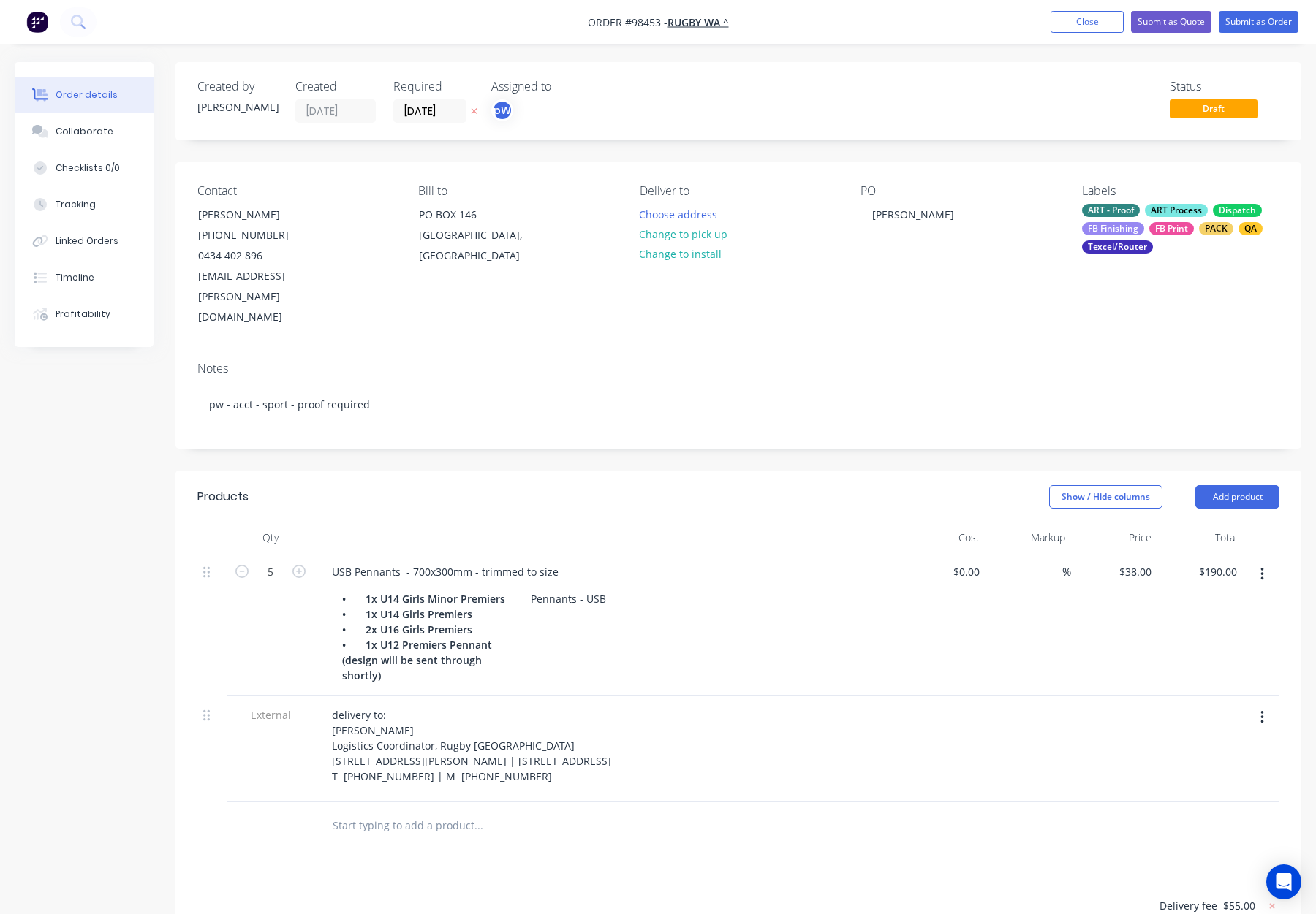
click at [609, 471] on header "Products Show / Hide columns Add product" at bounding box center [738, 497] width 1126 height 53
click at [666, 218] on button "Choose address" at bounding box center [678, 213] width 93 height 20
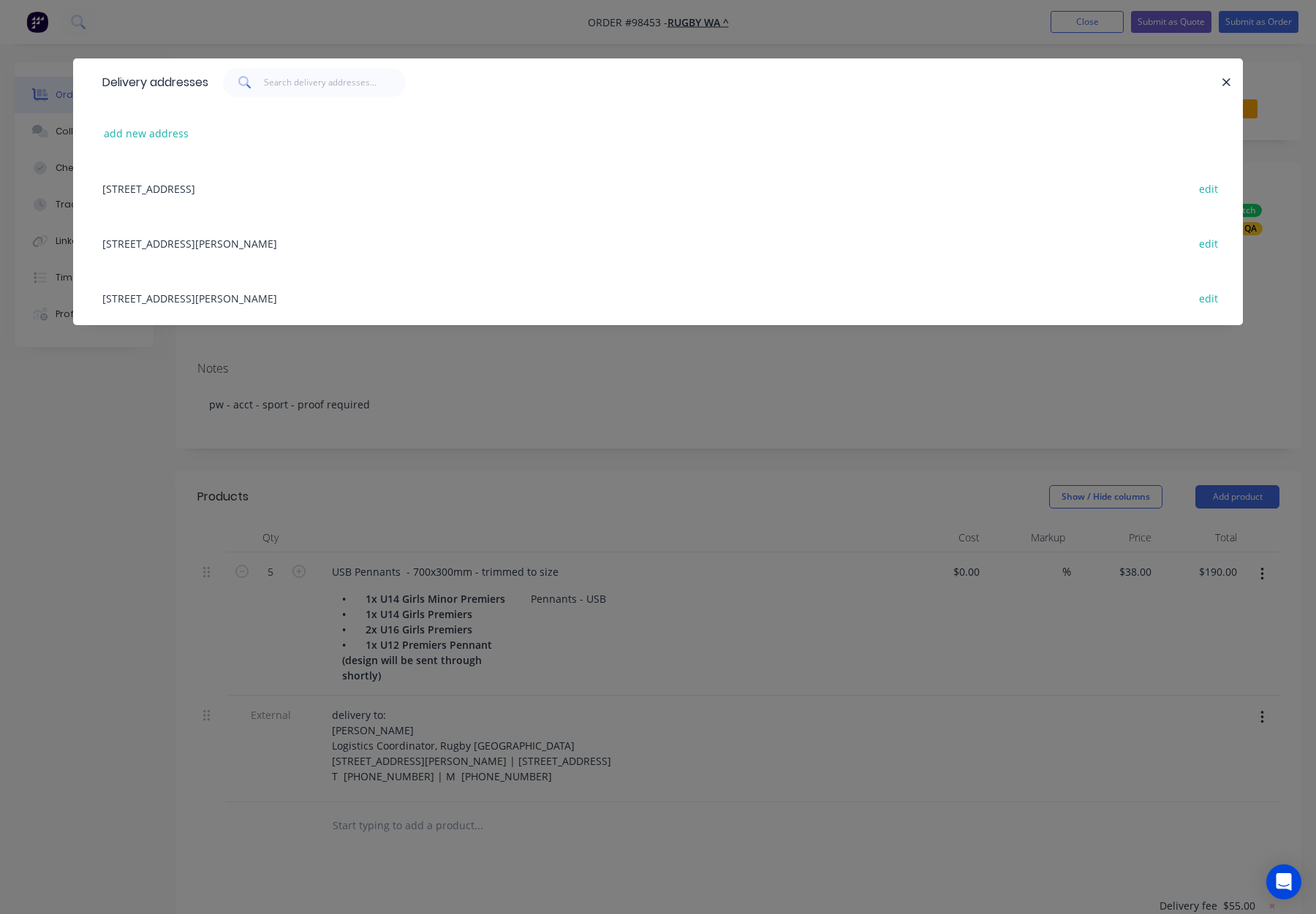
click at [291, 239] on div "203 UNDERWOOD AVENUE, FLOREAT, Western Australia, Australia, 6014 edit" at bounding box center [658, 243] width 1126 height 55
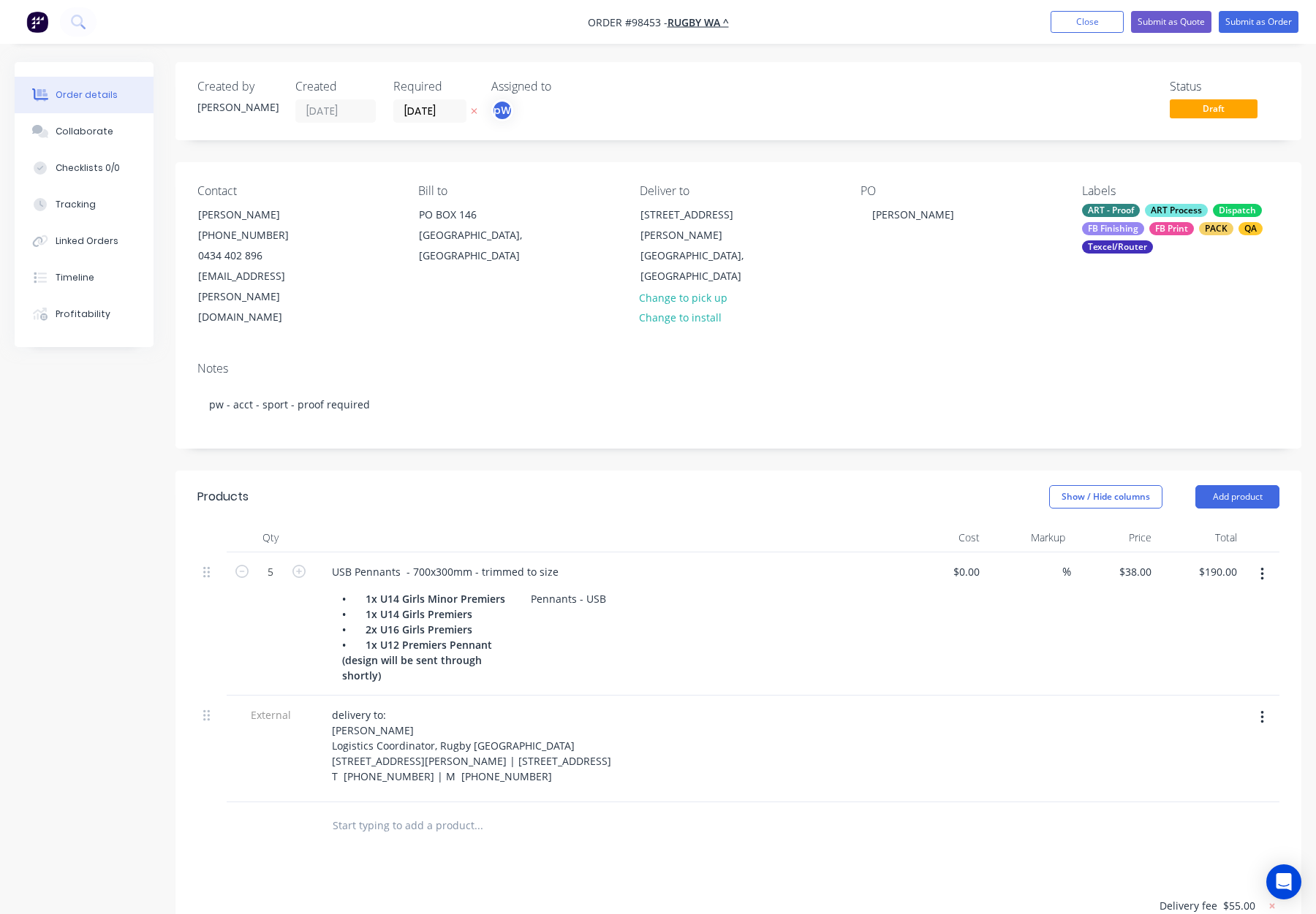
click at [1157, 227] on div "FB Print" at bounding box center [1171, 228] width 44 height 13
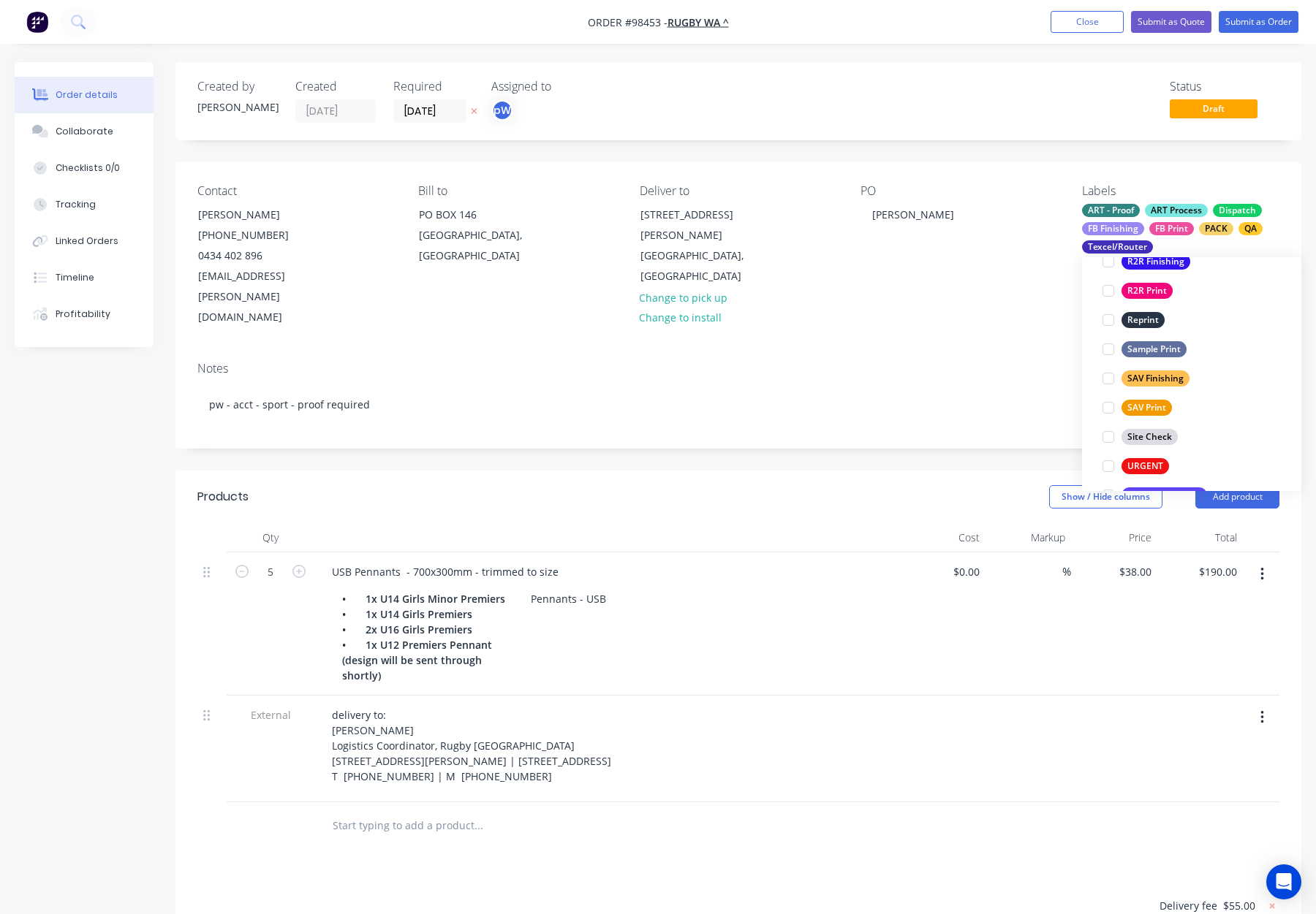
scroll to position [701, 0]
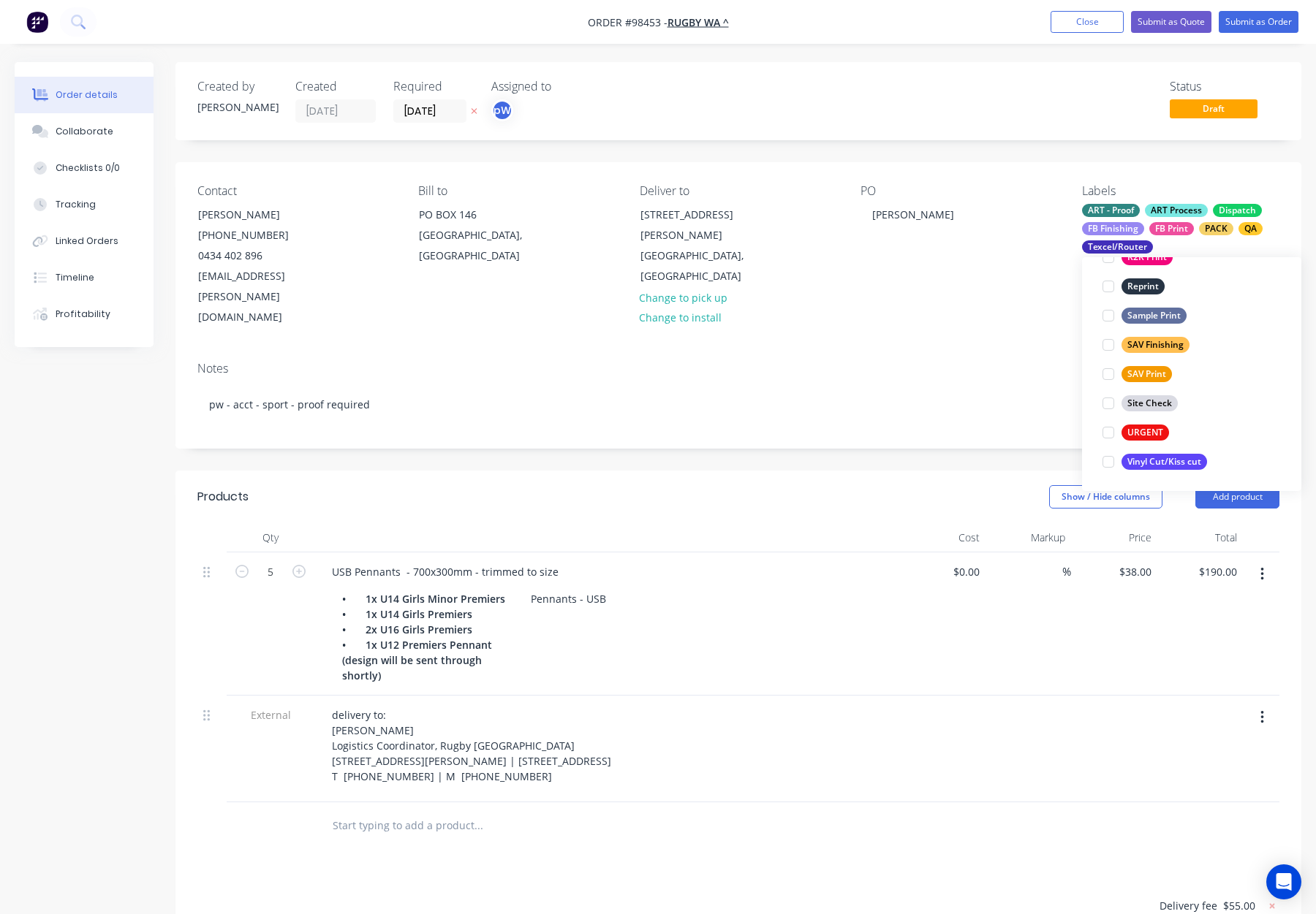
drag, startPoint x: 930, startPoint y: 284, endPoint x: 946, endPoint y: 288, distance: 16.5
click at [930, 284] on div "PO Louis" at bounding box center [960, 256] width 198 height 144
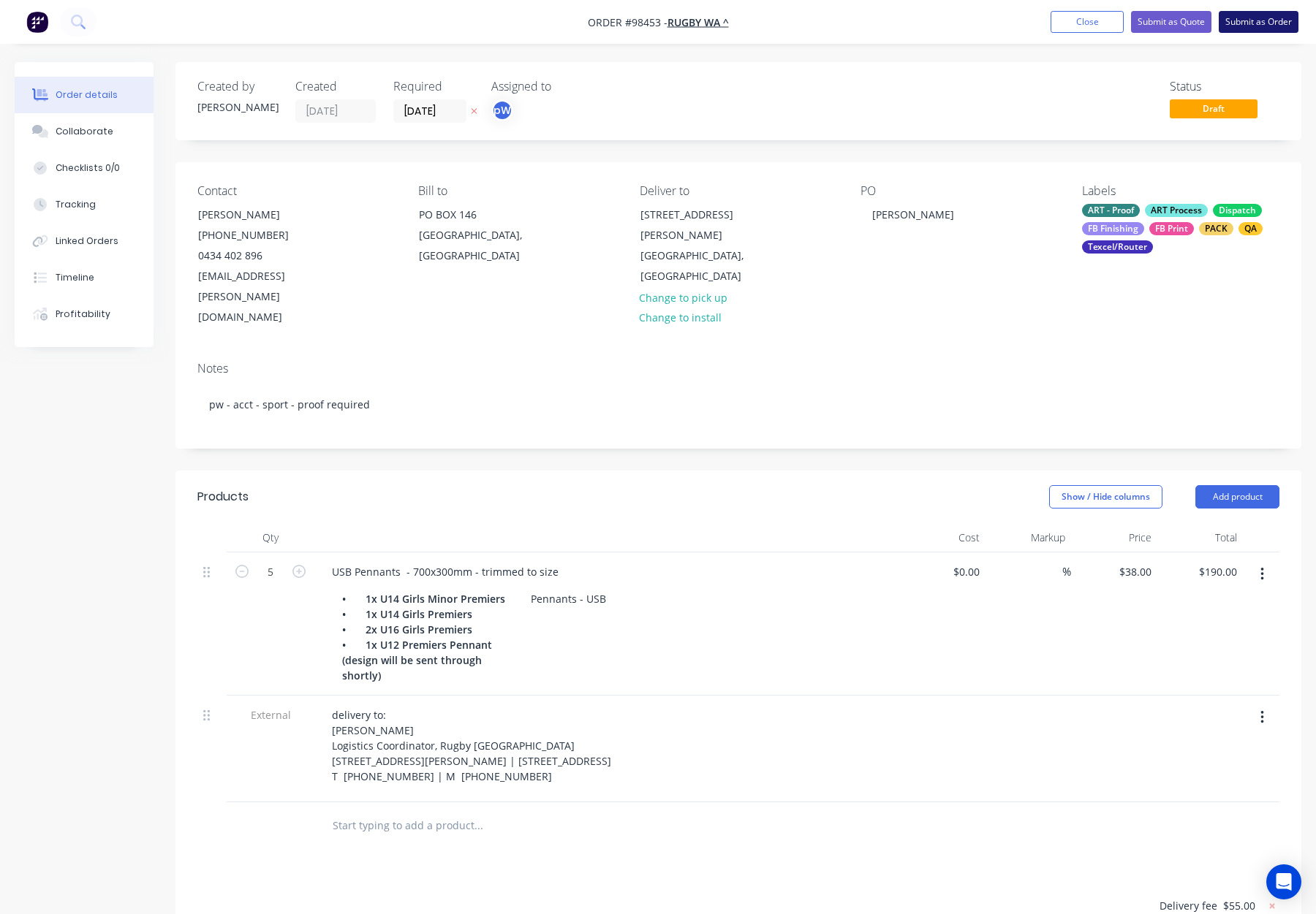
click at [1244, 24] on button "Submit as Order" at bounding box center [1258, 22] width 80 height 22
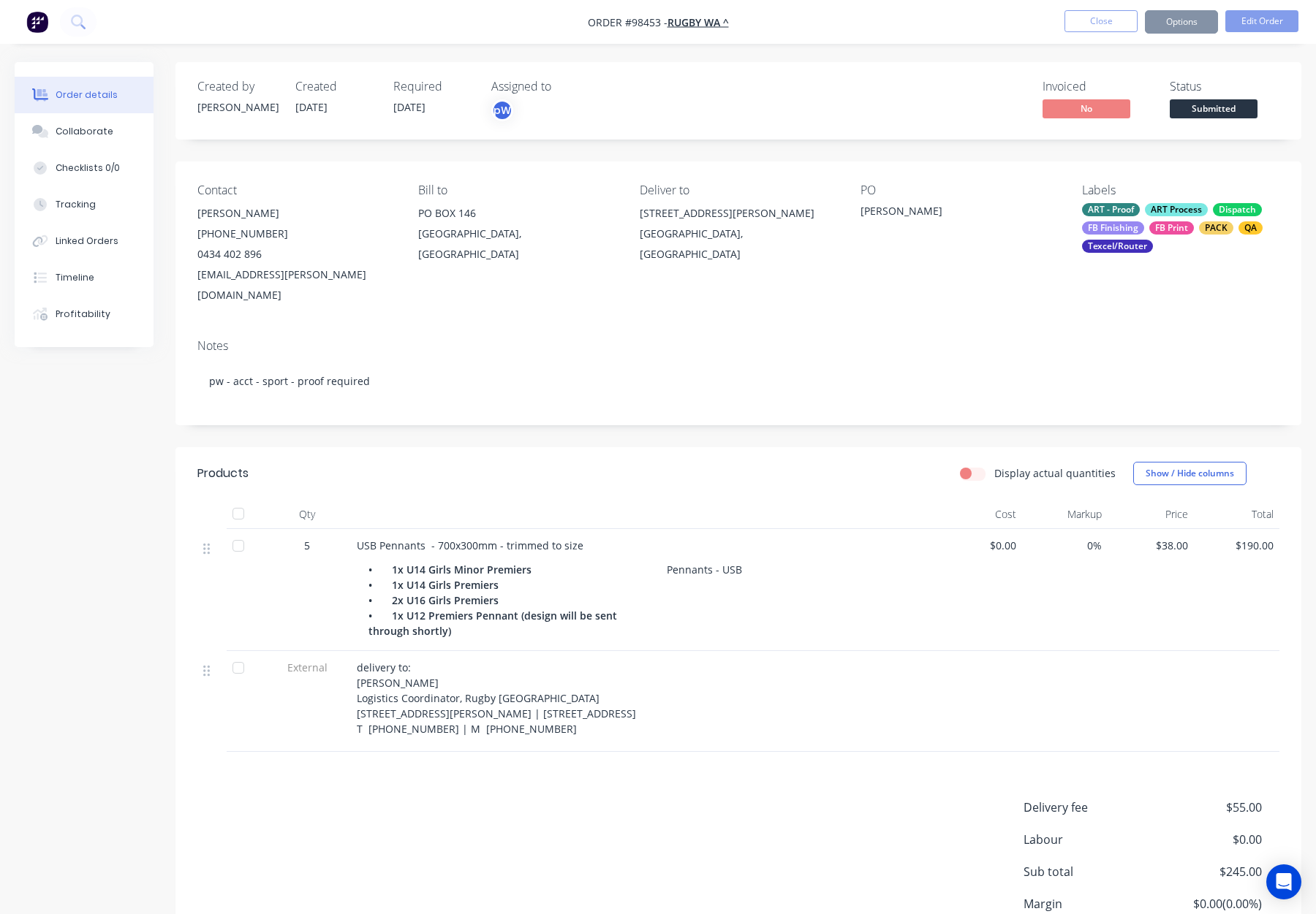
click at [1160, 22] on button "Options" at bounding box center [1182, 22] width 74 height 24
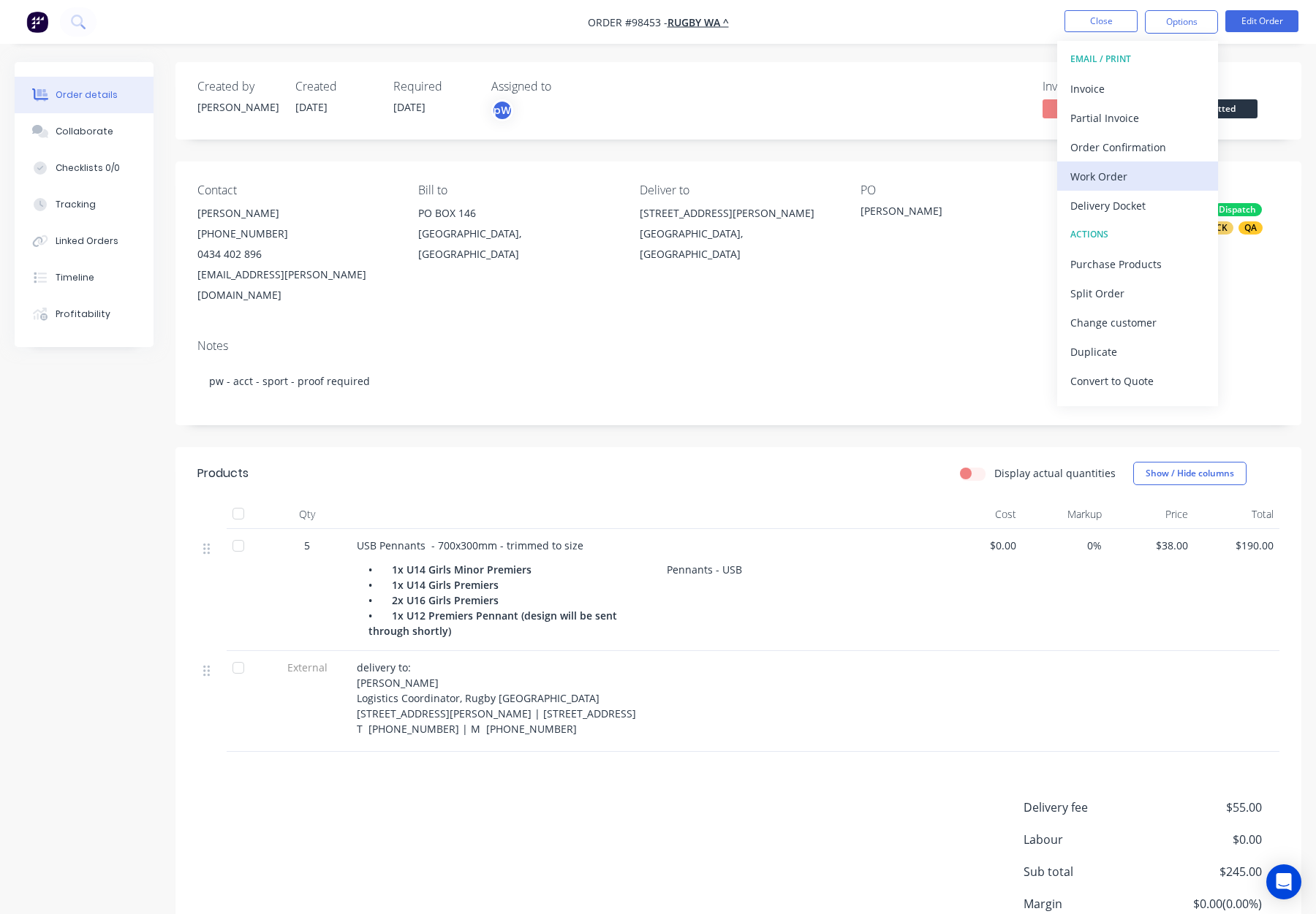
click at [1126, 162] on button "Work Order" at bounding box center [1138, 175] width 161 height 29
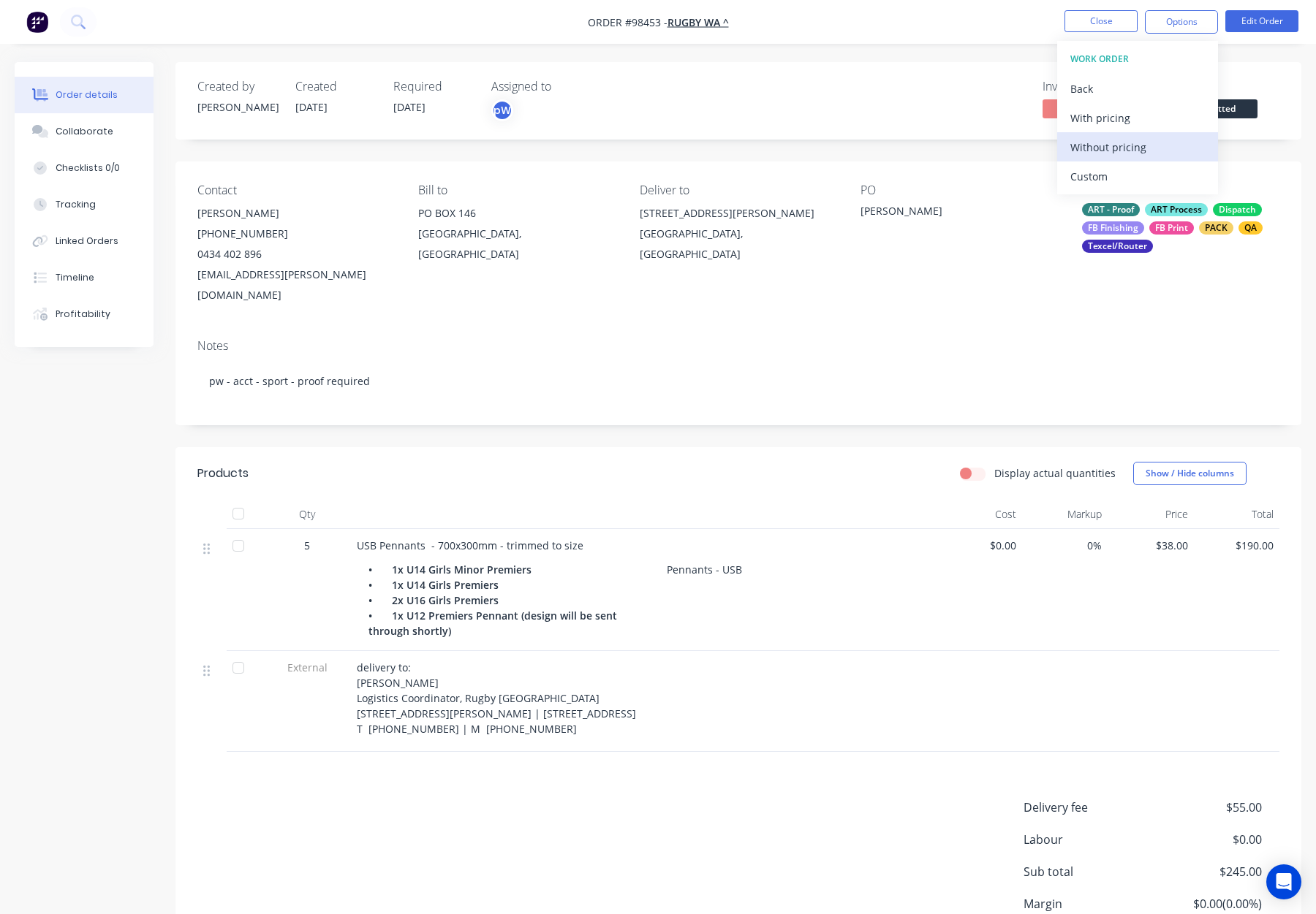
click at [1129, 145] on div "Without pricing" at bounding box center [1137, 147] width 134 height 21
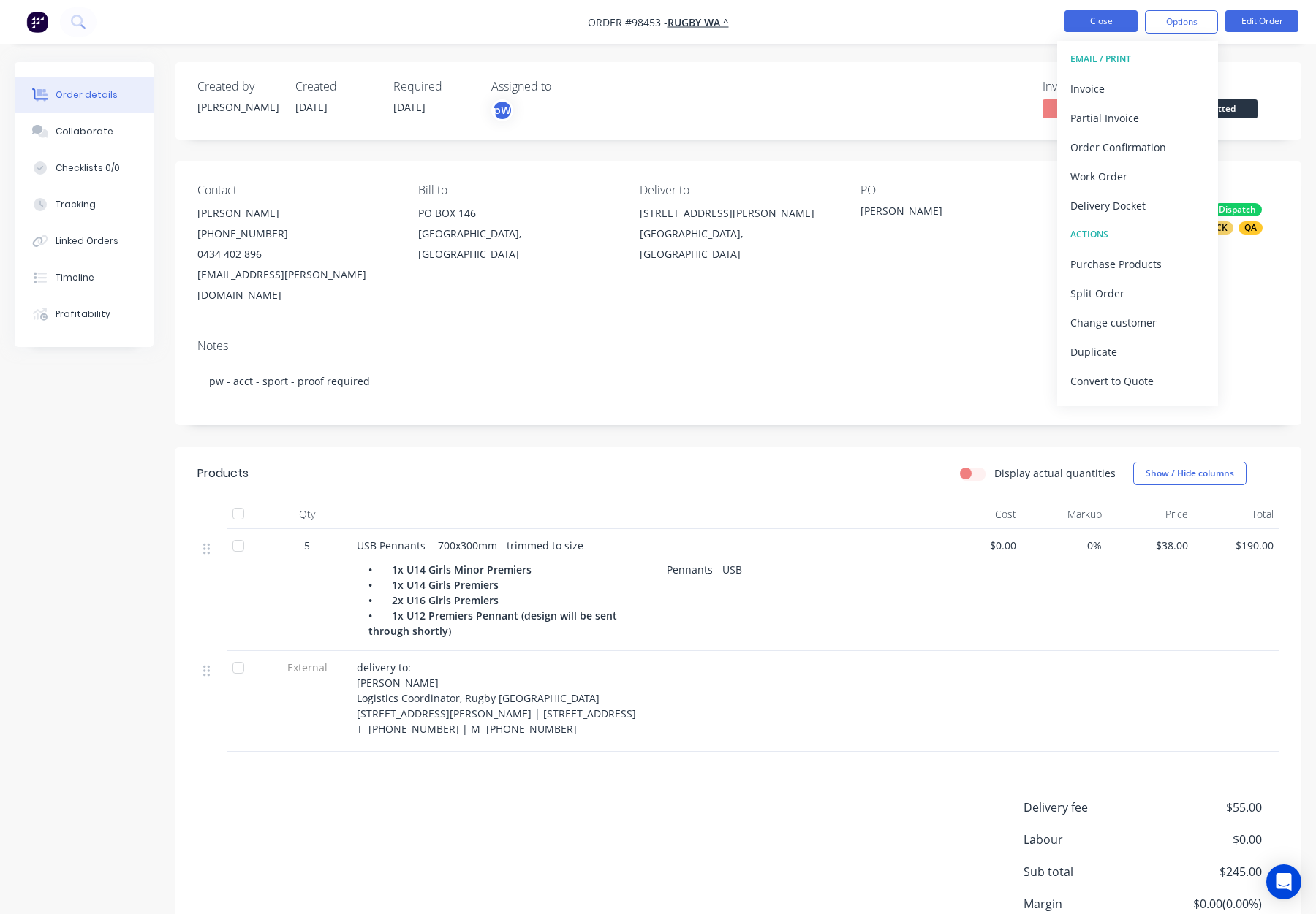
click at [1092, 13] on button "Close" at bounding box center [1101, 21] width 74 height 22
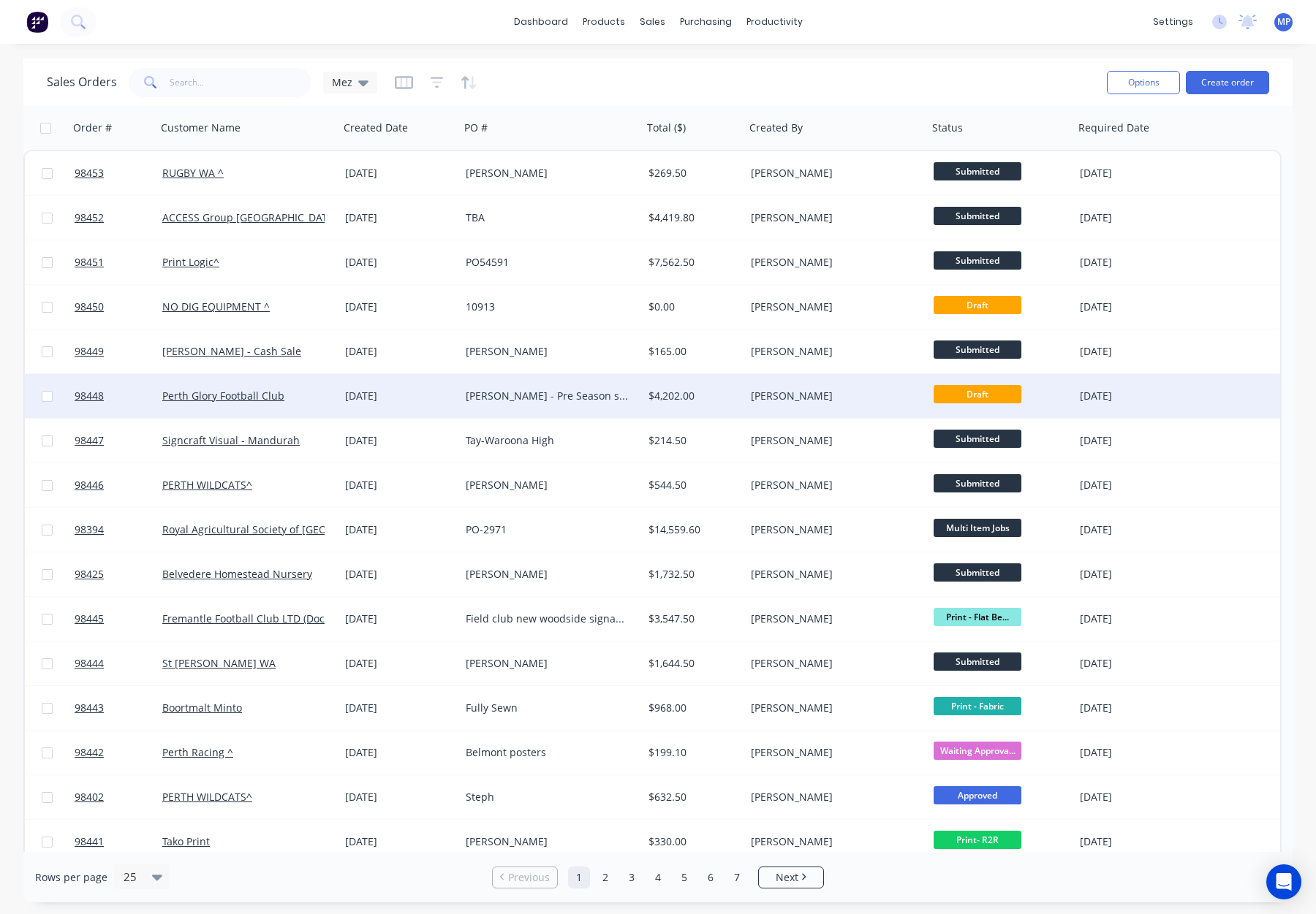
click at [847, 391] on div "[PERSON_NAME]" at bounding box center [831, 396] width 162 height 15
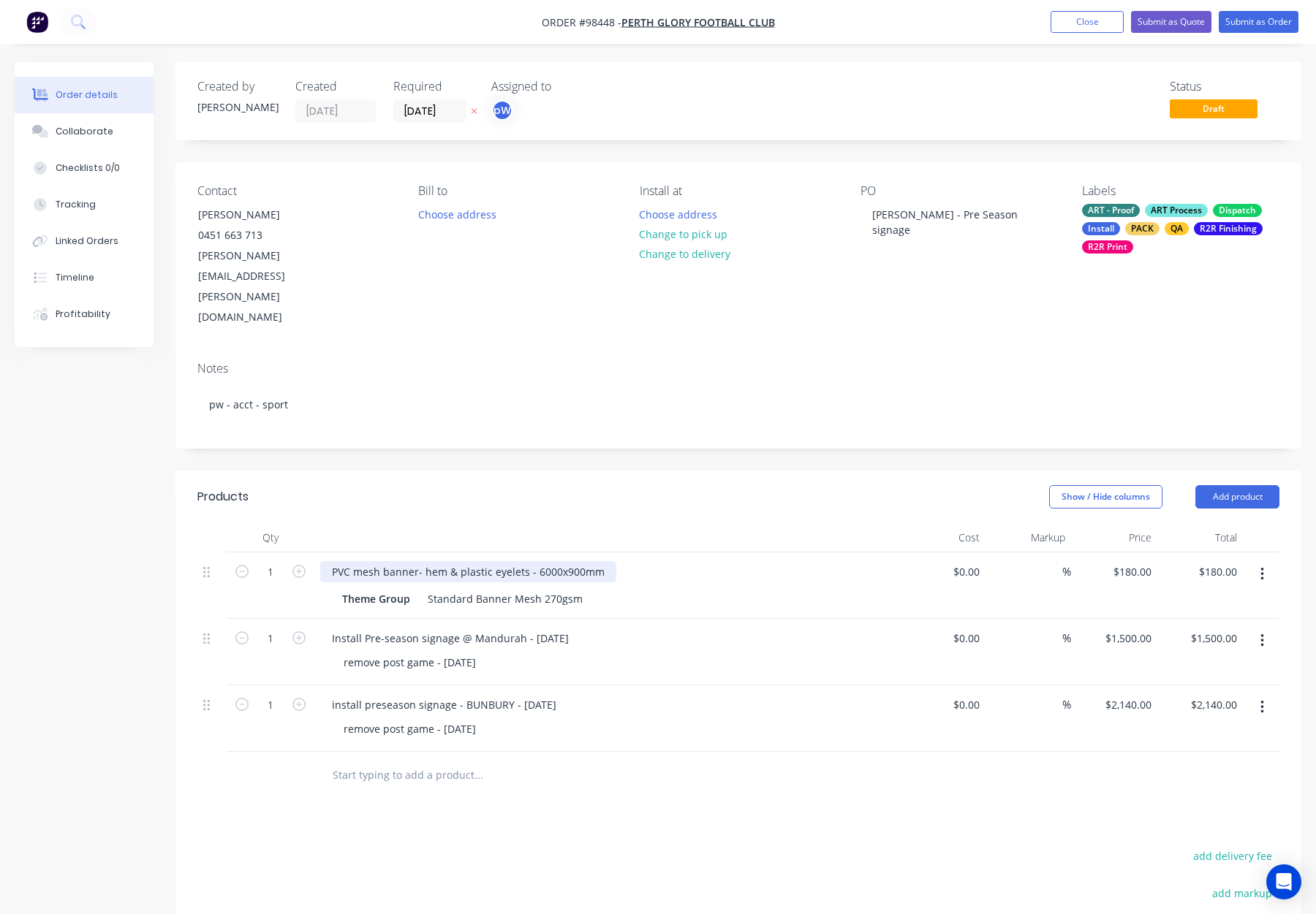
click at [349, 561] on div "PVC mesh banner- hem & plastic eyelets - 6000x900mm" at bounding box center [468, 571] width 296 height 21
drag, startPoint x: 359, startPoint y: 510, endPoint x: 327, endPoint y: 511, distance: 32.0
click at [327, 561] on div "PVC mesh banner- hem & plastic eyelets - 6000x900mm" at bounding box center [468, 571] width 296 height 21
click at [450, 485] on div "Show / Hide columns Add product" at bounding box center [854, 497] width 852 height 24
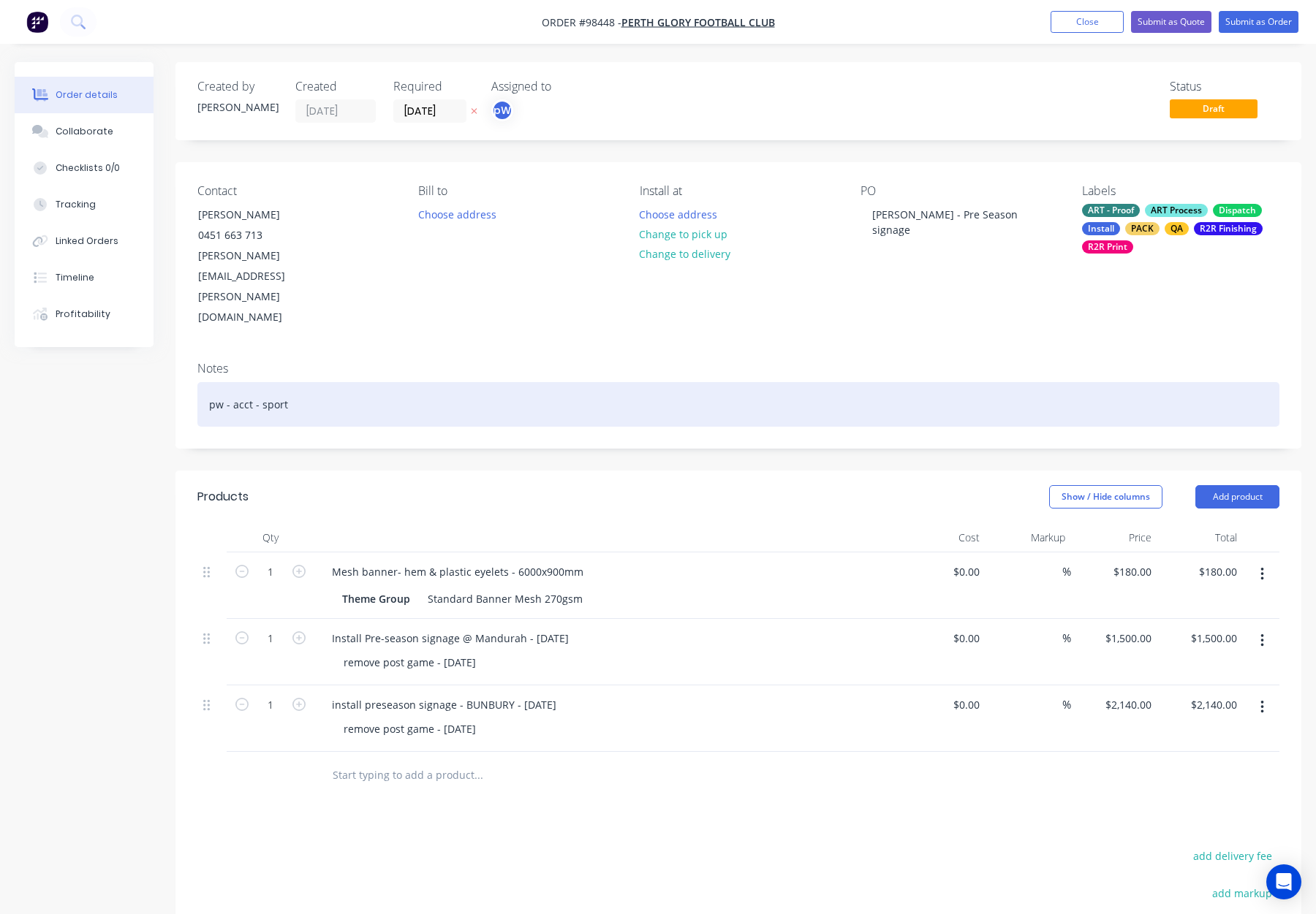
click at [398, 382] on div "pw - acct - sport" at bounding box center [738, 404] width 1082 height 44
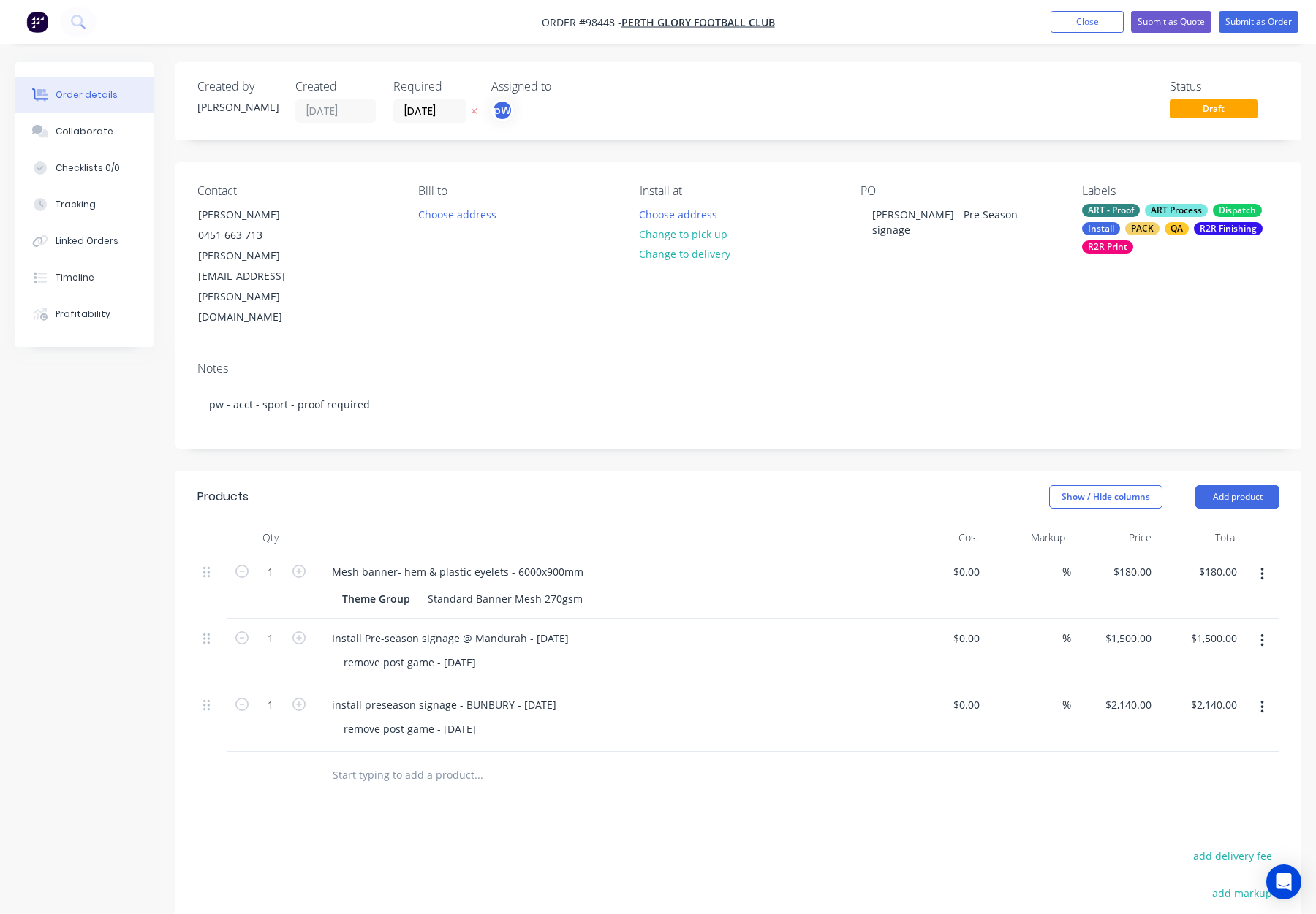
click at [1163, 205] on div "ART Process" at bounding box center [1177, 210] width 63 height 13
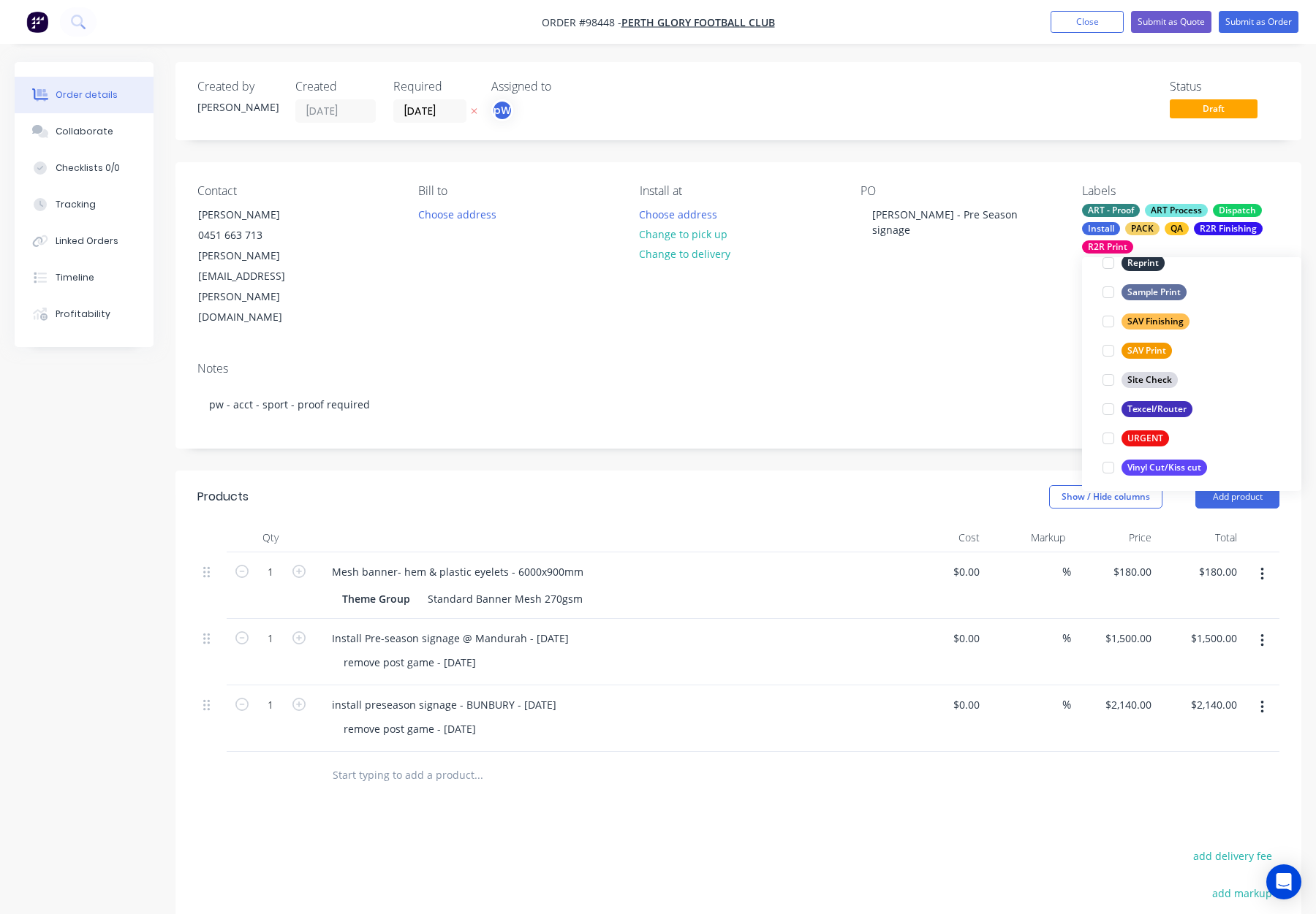
scroll to position [701, 0]
click at [854, 281] on div "Contact EMMA JARDINE 0451 663 713 emma.jardine@perthglory.com.au Bill to Choose…" at bounding box center [738, 256] width 1126 height 188
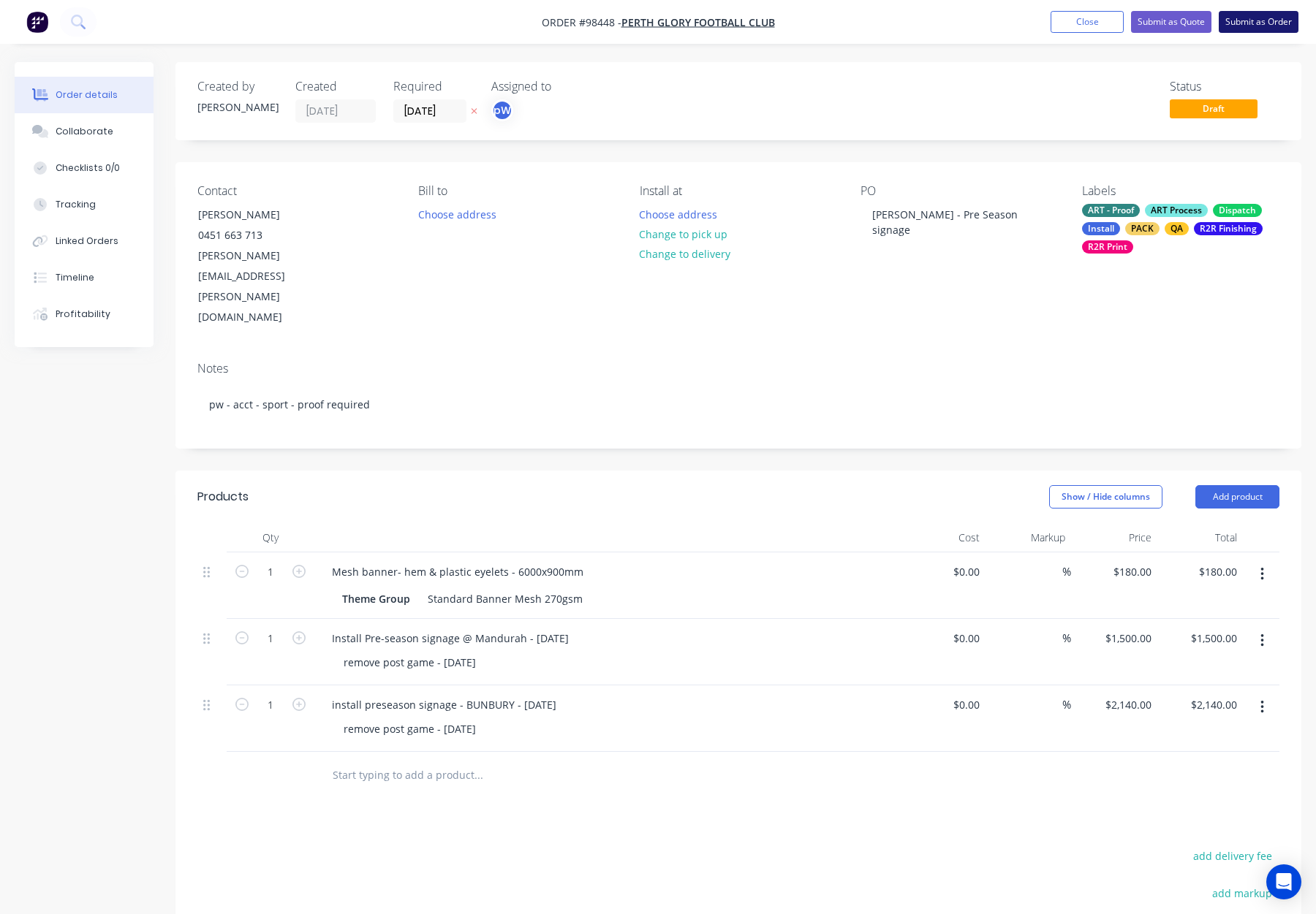
click at [1263, 18] on button "Submit as Order" at bounding box center [1258, 22] width 80 height 22
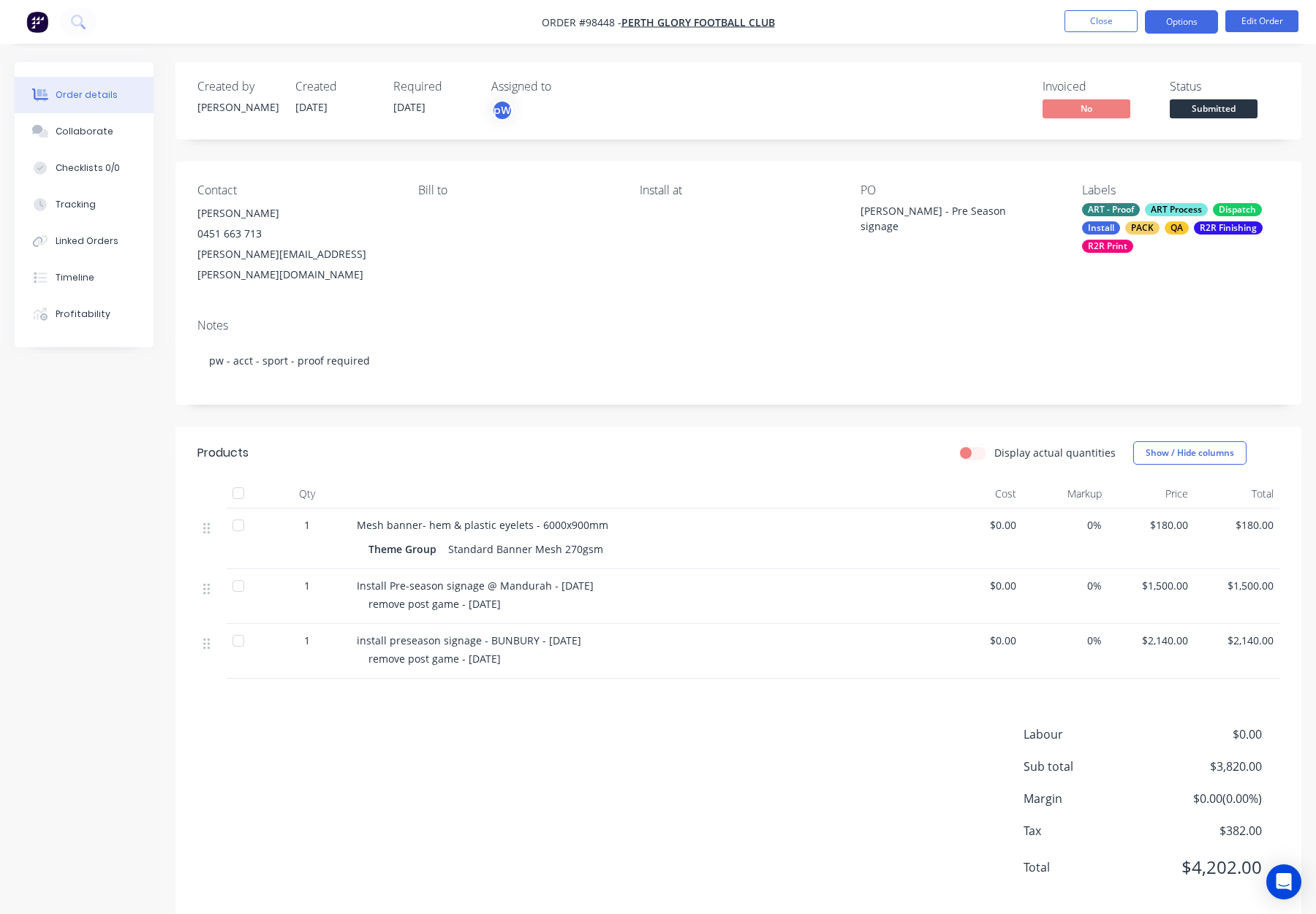
click at [1175, 21] on button "Options" at bounding box center [1182, 22] width 74 height 24
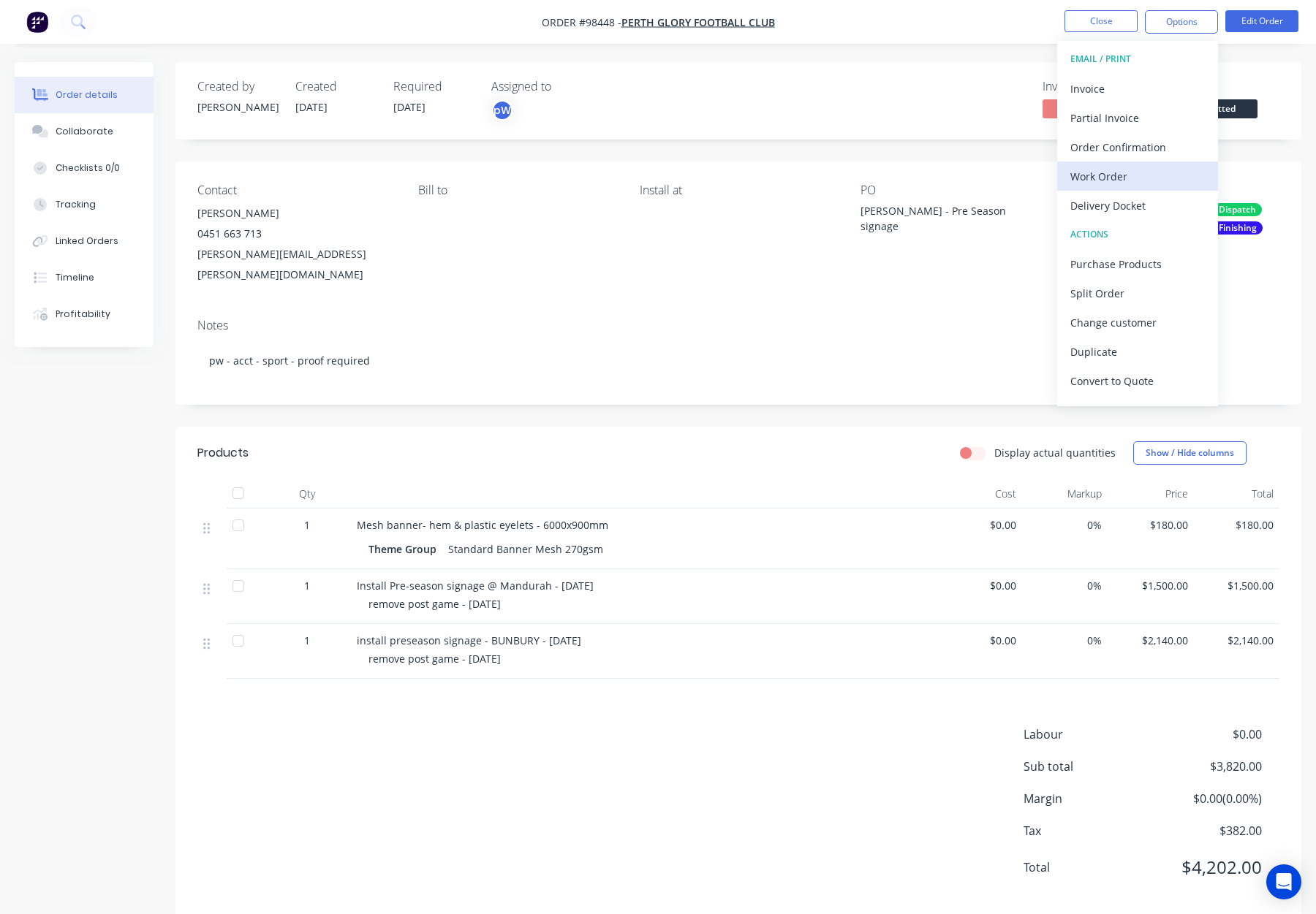
click at [1145, 176] on div "Work Order" at bounding box center [1137, 176] width 134 height 21
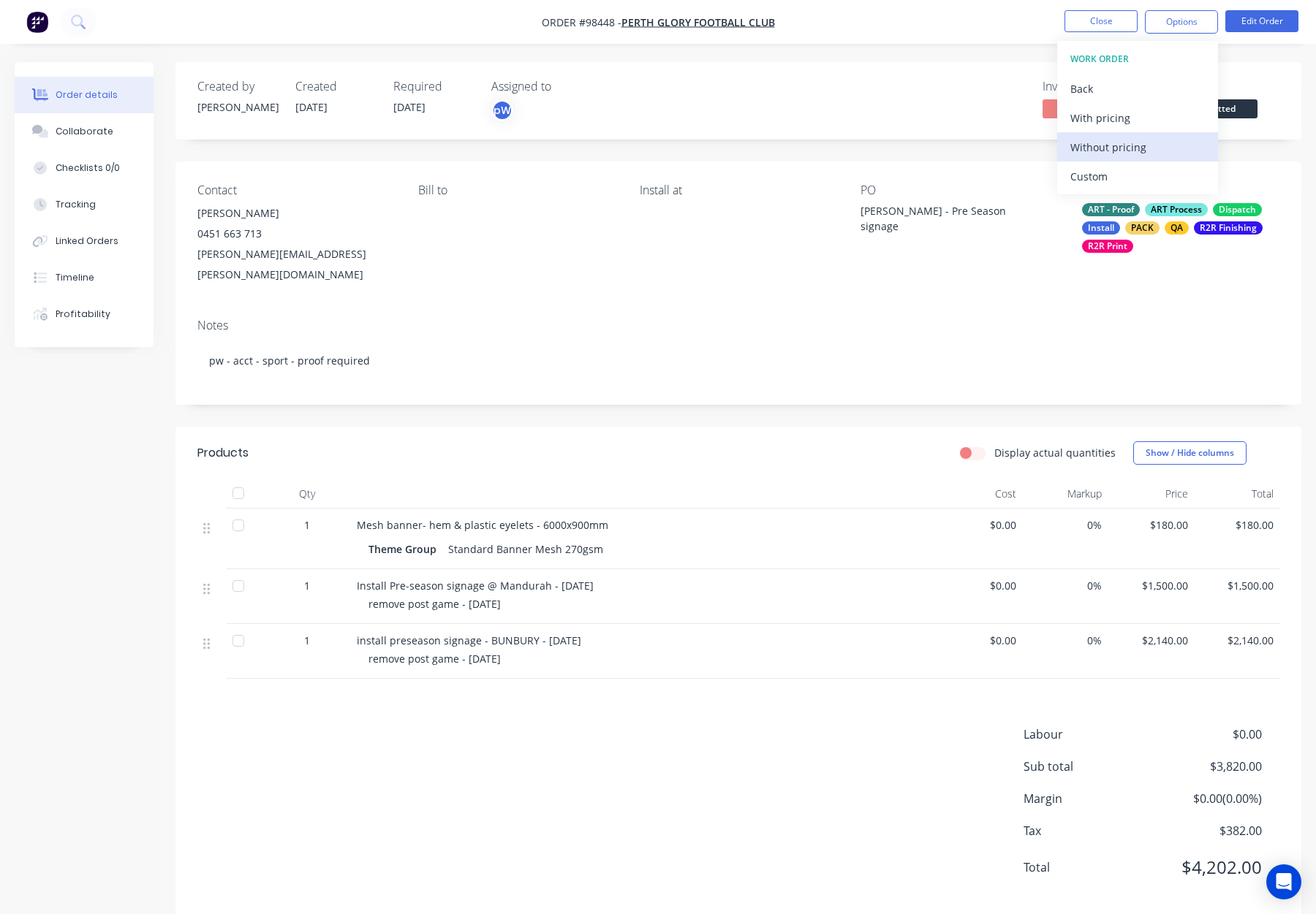
click at [1144, 149] on div "Without pricing" at bounding box center [1137, 147] width 134 height 21
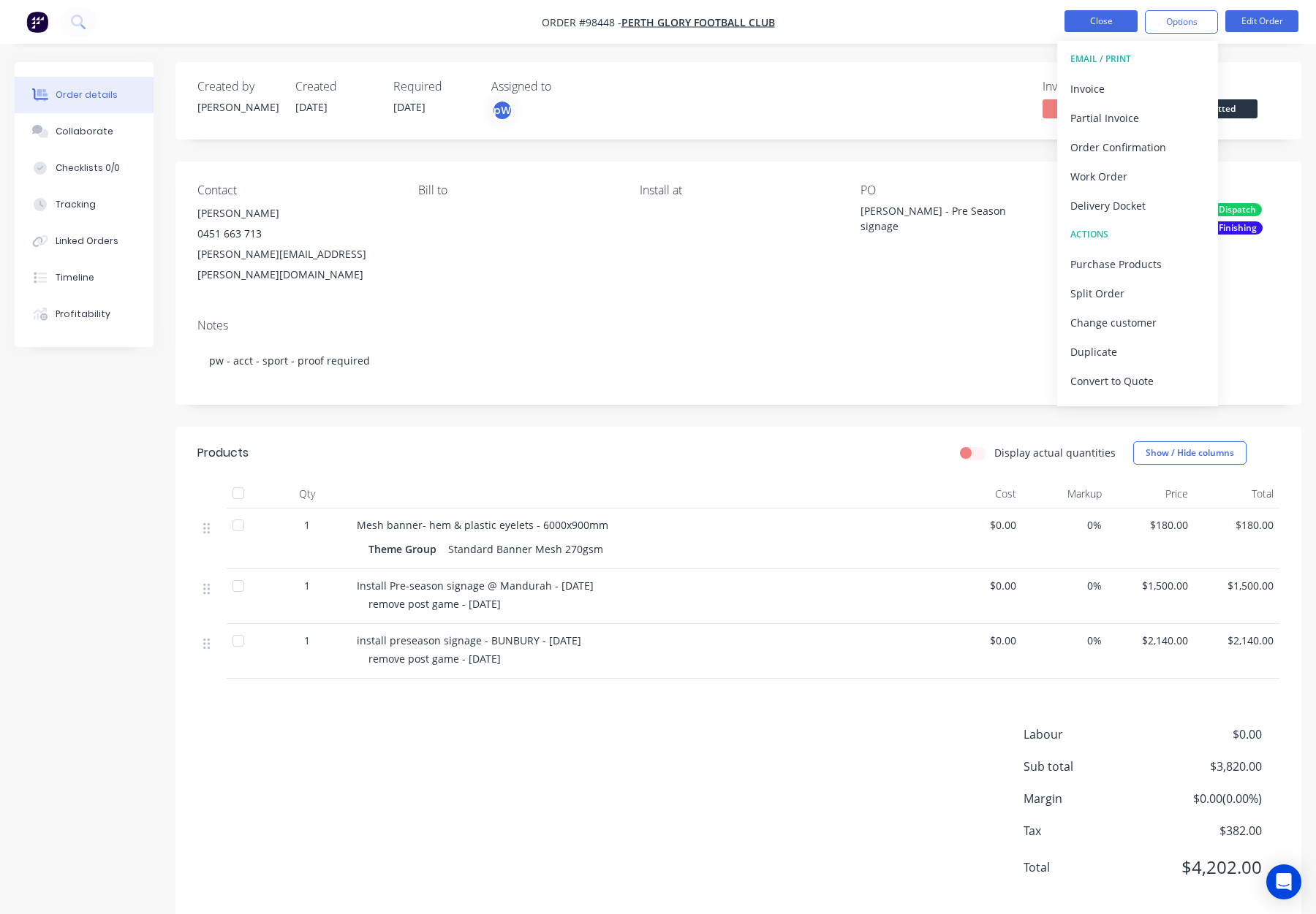
click at [1105, 13] on button "Close" at bounding box center [1101, 21] width 74 height 22
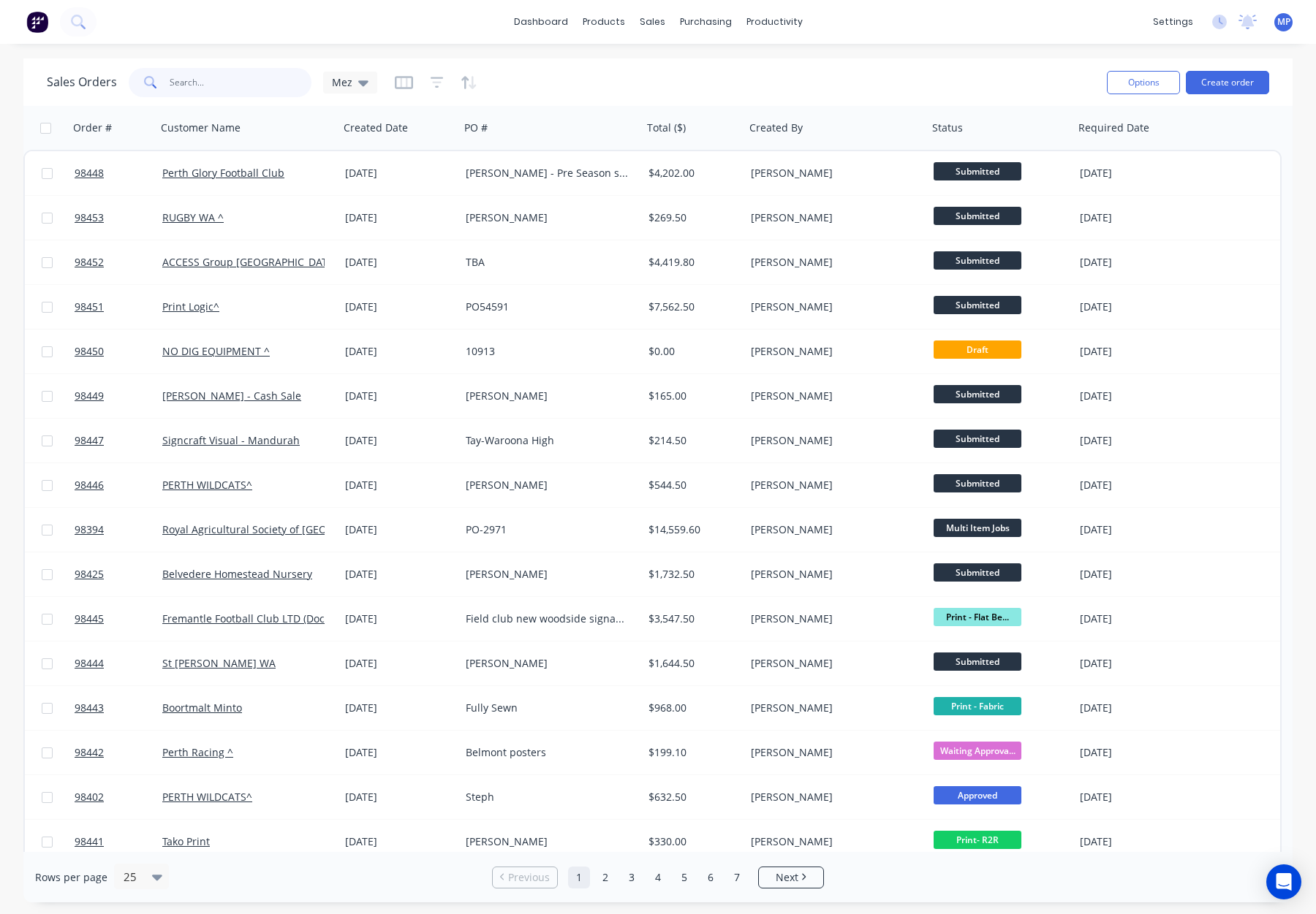
click at [198, 74] on input "text" at bounding box center [241, 82] width 142 height 29
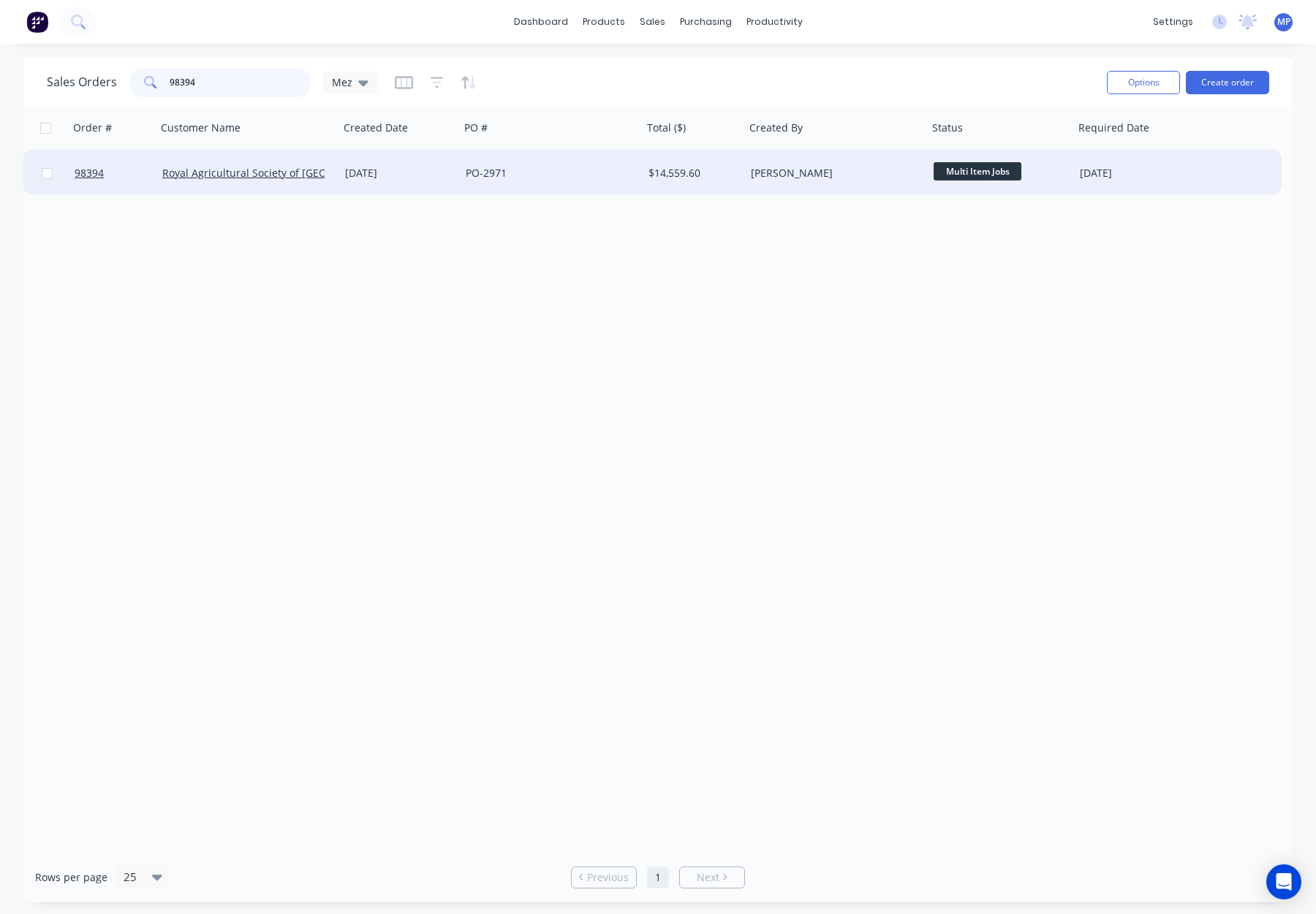
type input "98394"
click at [557, 171] on div "PO-2971" at bounding box center [546, 173] width 162 height 15
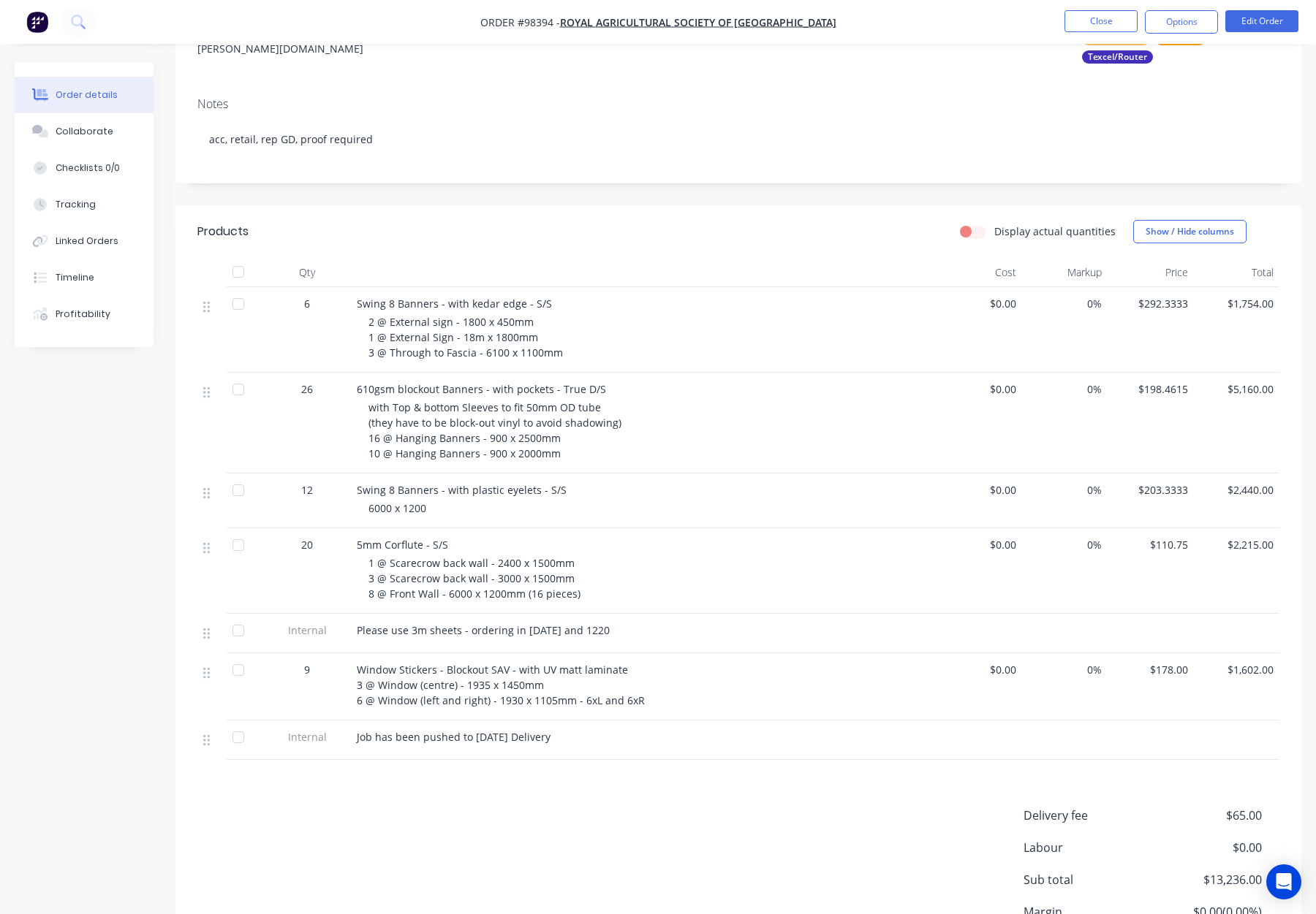
scroll to position [230, 0]
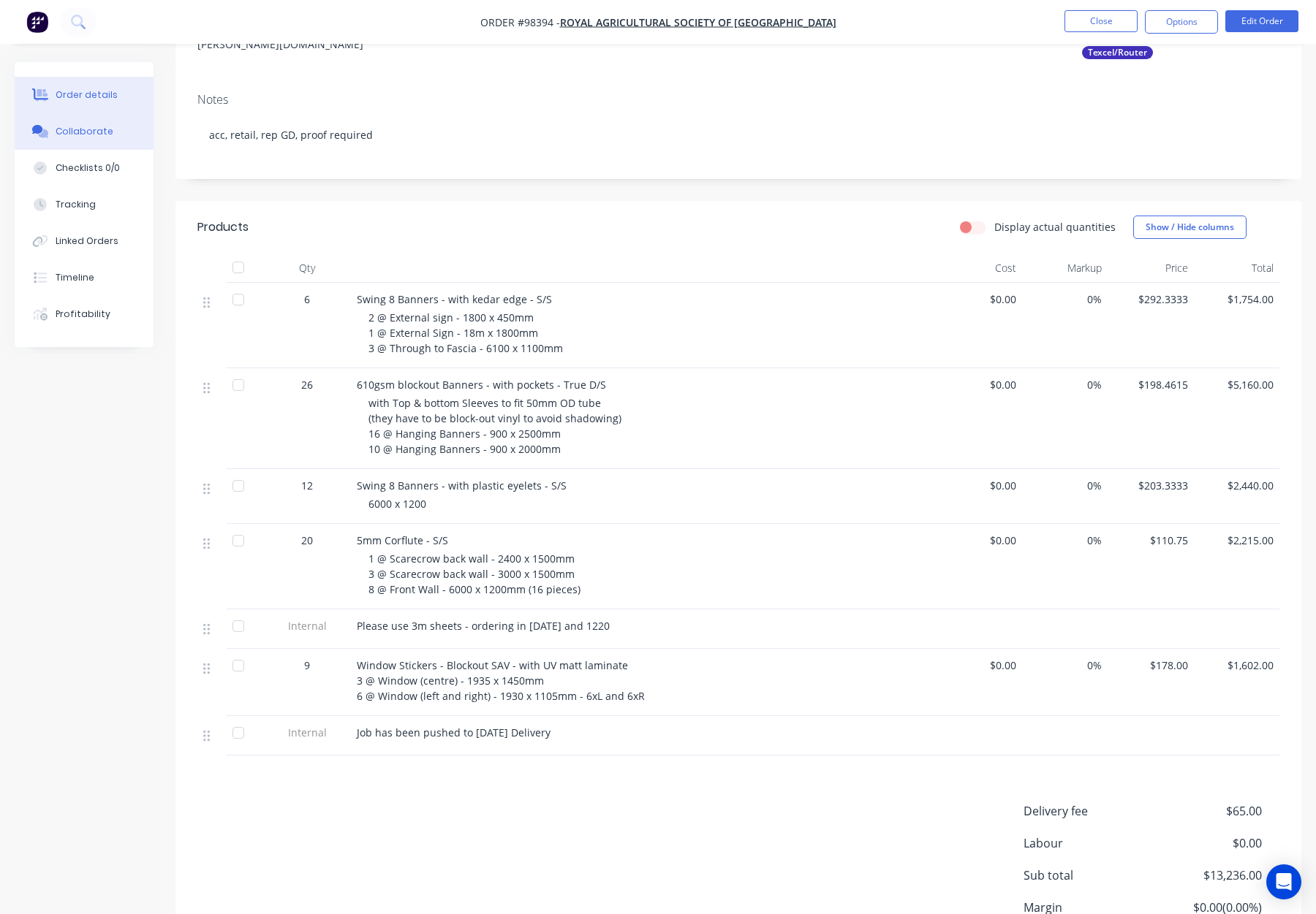
click at [117, 126] on button "Collaborate" at bounding box center [85, 131] width 139 height 36
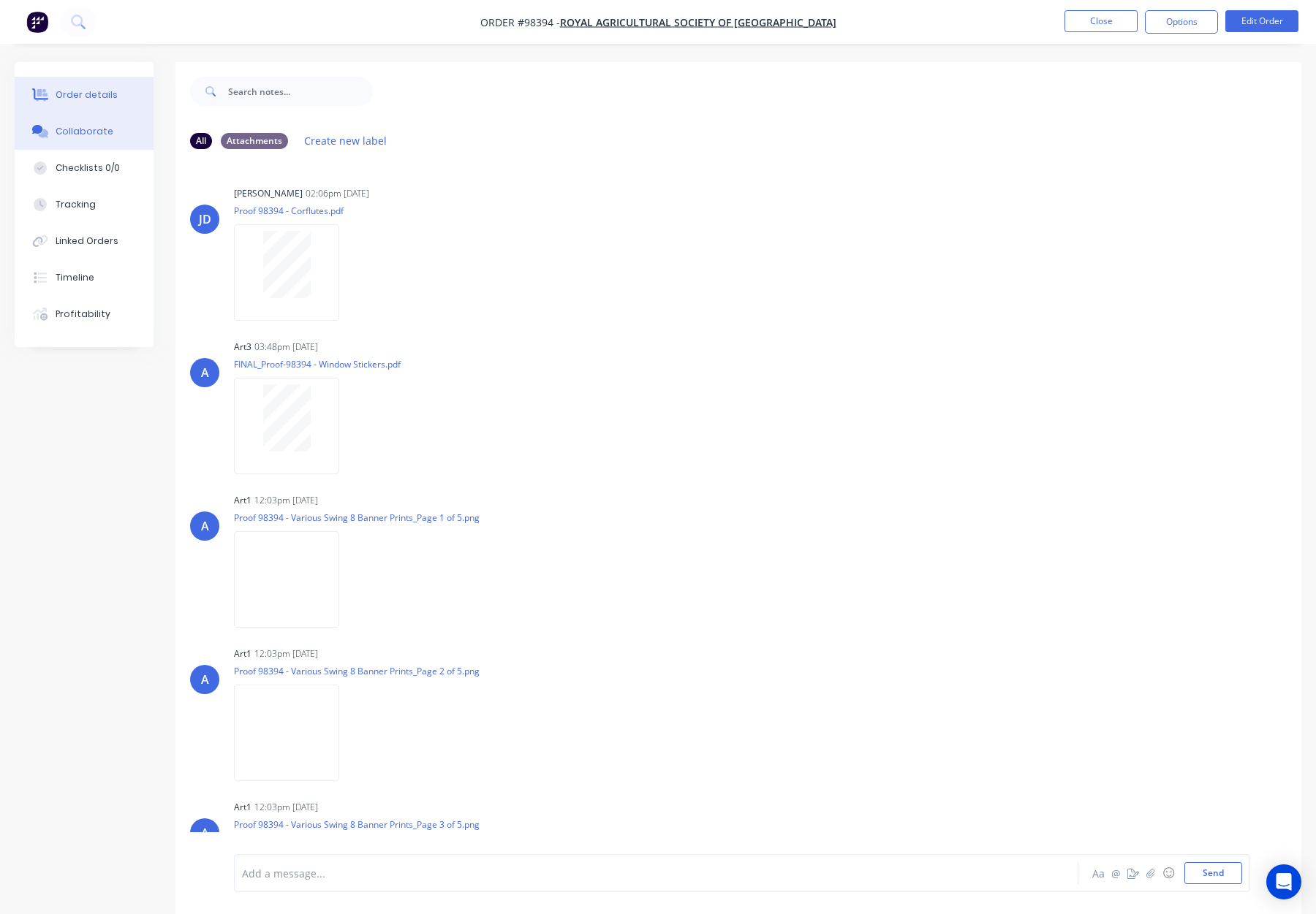
click at [126, 101] on button "Order details" at bounding box center [85, 95] width 139 height 36
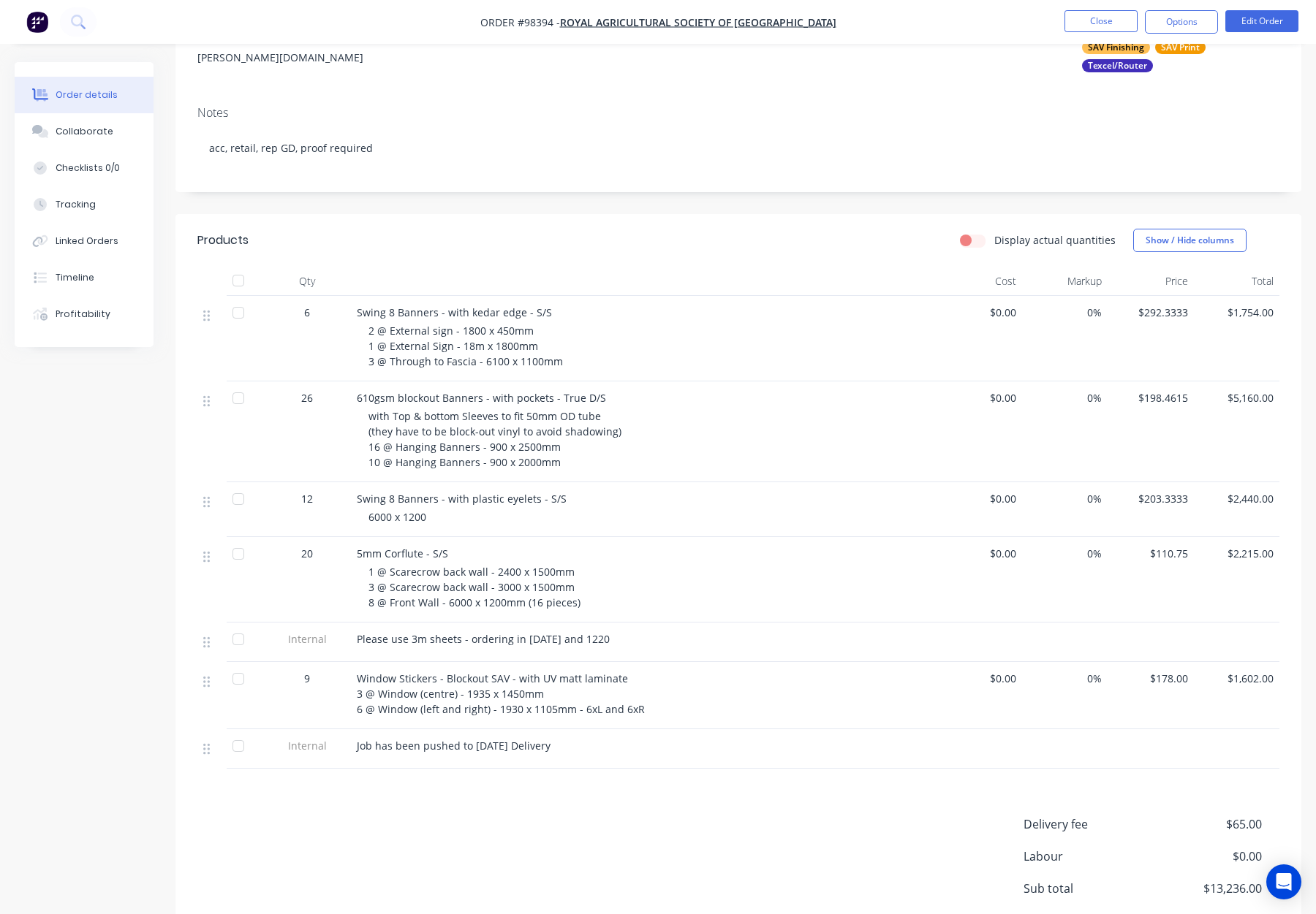
scroll to position [346, 0]
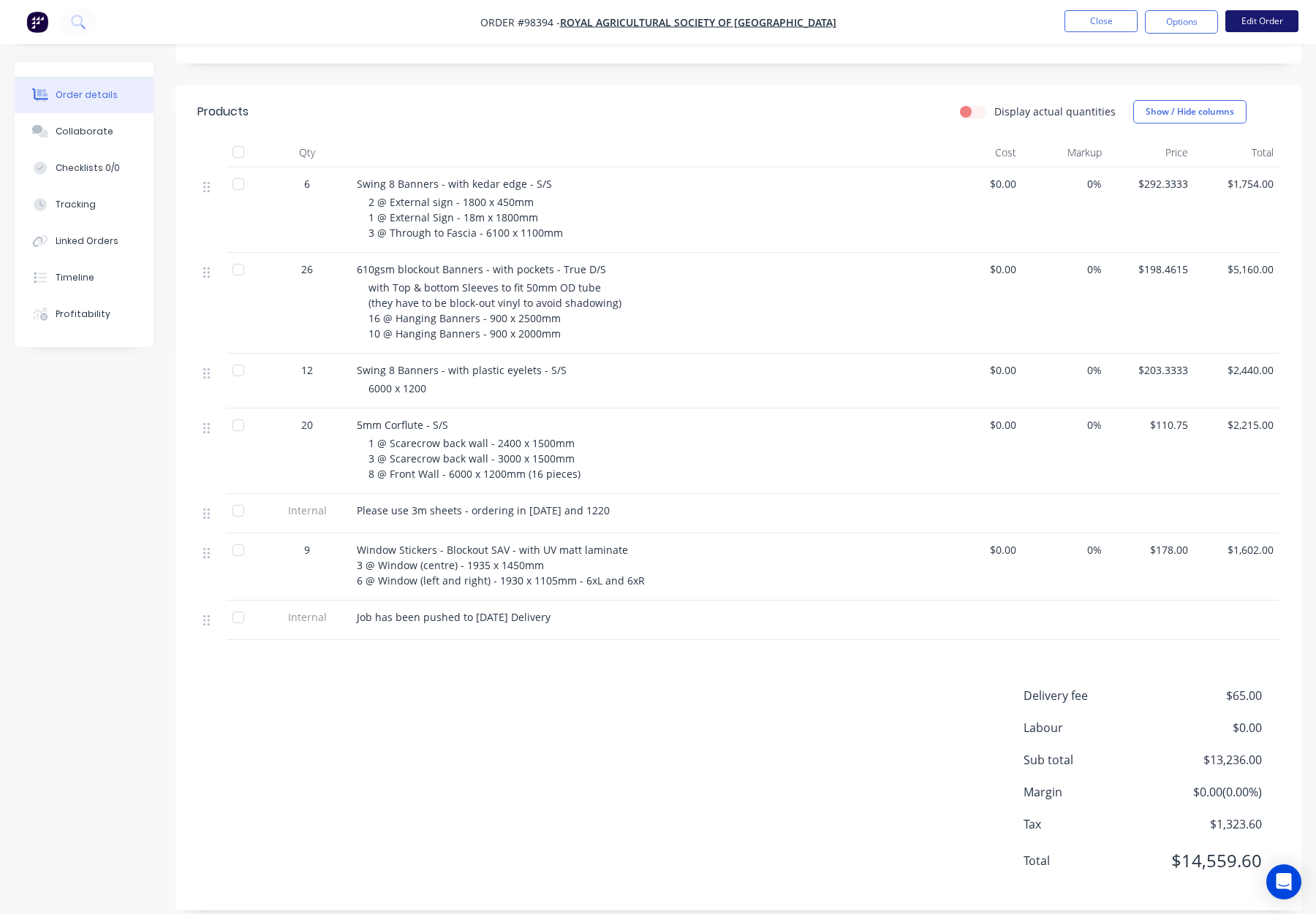
click at [1248, 21] on button "Edit Order" at bounding box center [1262, 21] width 74 height 22
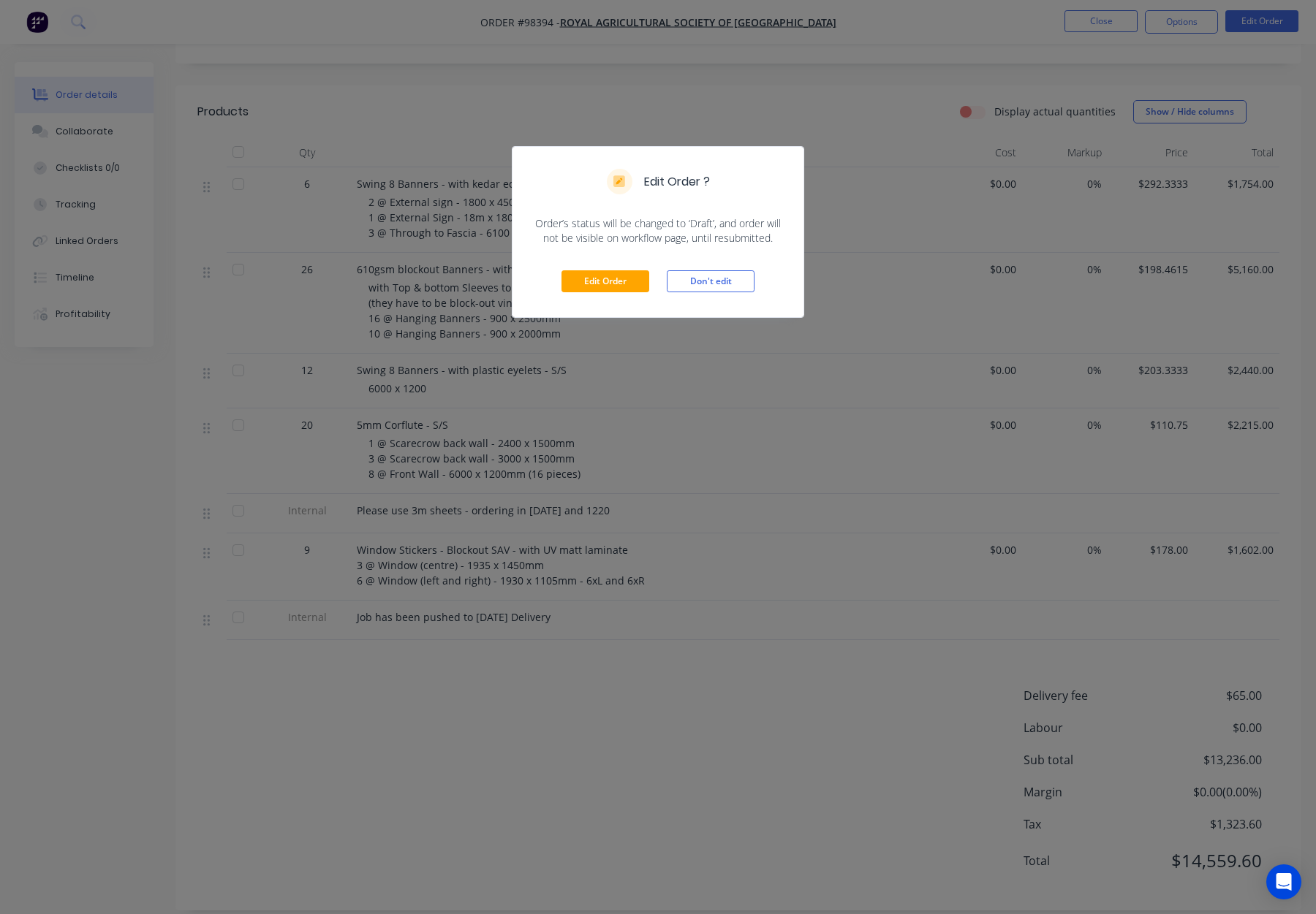
click at [590, 293] on div "Edit Order Don't edit" at bounding box center [658, 281] width 291 height 72
click at [595, 281] on button "Edit Order" at bounding box center [605, 281] width 88 height 22
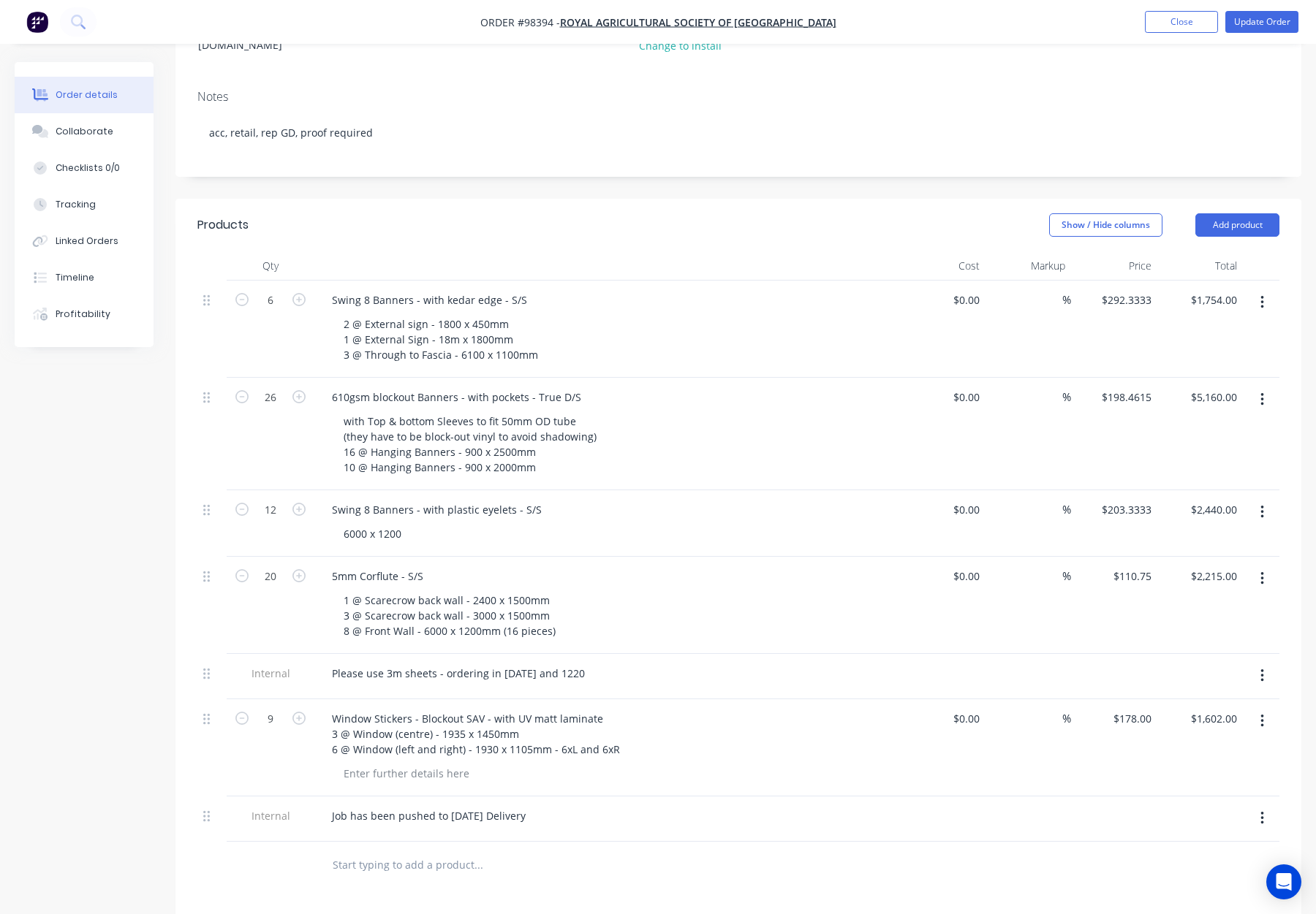
scroll to position [273, 0]
click at [305, 711] on icon "button" at bounding box center [299, 717] width 13 height 13
type input "10"
type input "$1,780.00"
click at [305, 711] on icon "button" at bounding box center [299, 717] width 13 height 13
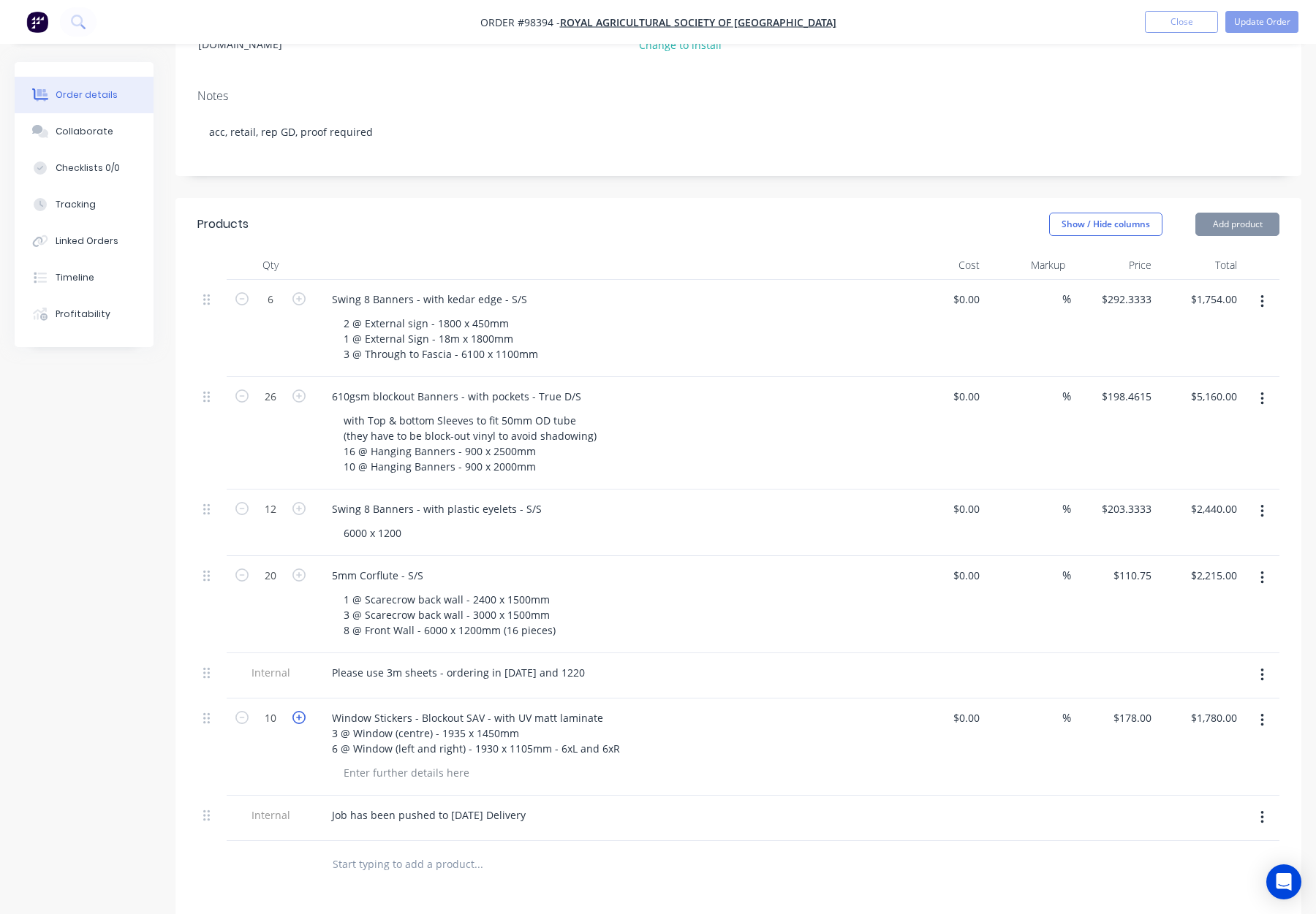
type input "11"
type input "$1,958.00"
click at [305, 711] on icon "button" at bounding box center [299, 717] width 13 height 13
type input "12"
type input "$2,136.00"
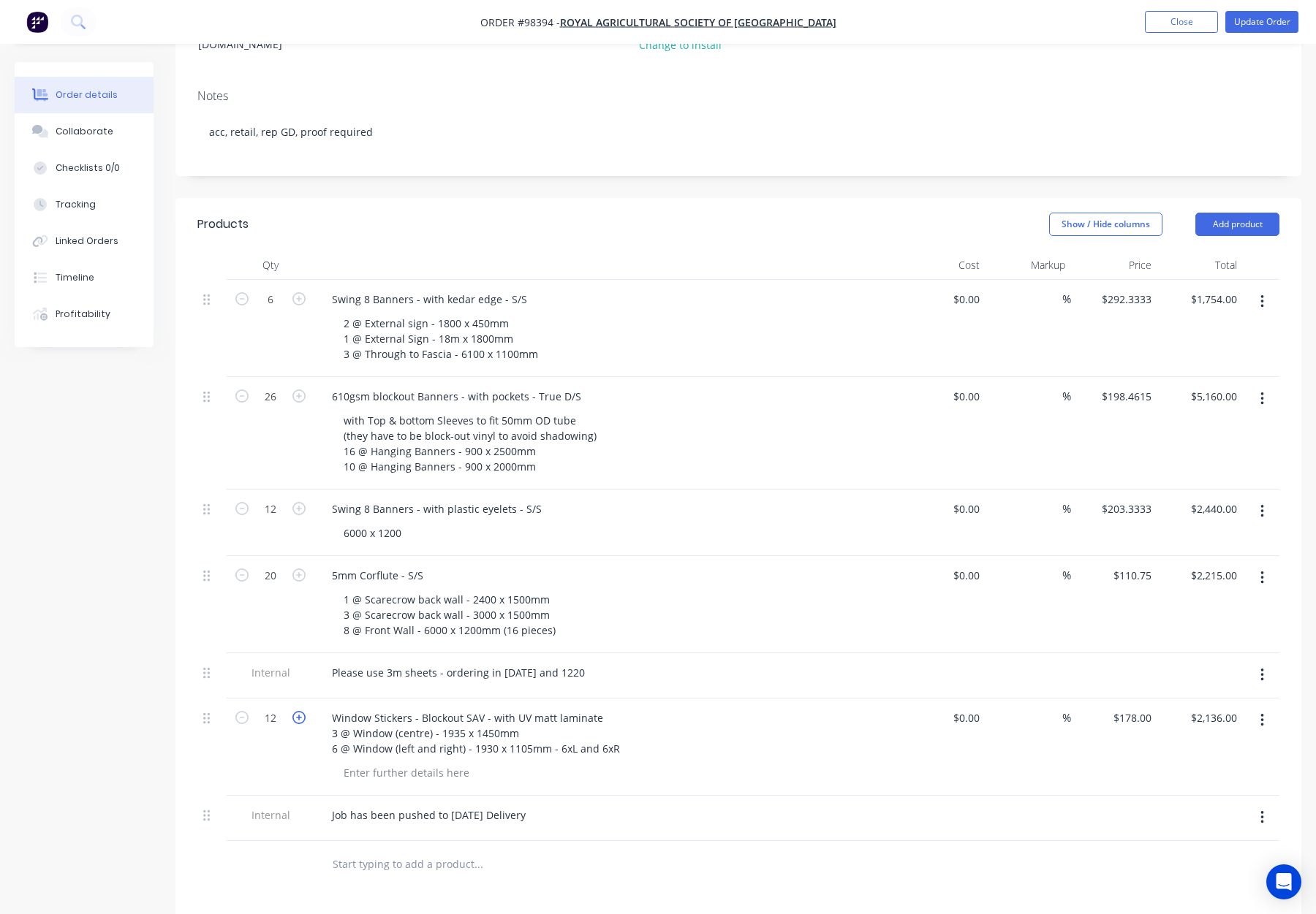
click at [305, 711] on icon "button" at bounding box center [299, 717] width 13 height 13
type input "13"
type input "$2,314.00"
click at [305, 711] on icon "button" at bounding box center [299, 717] width 13 height 13
type input "14"
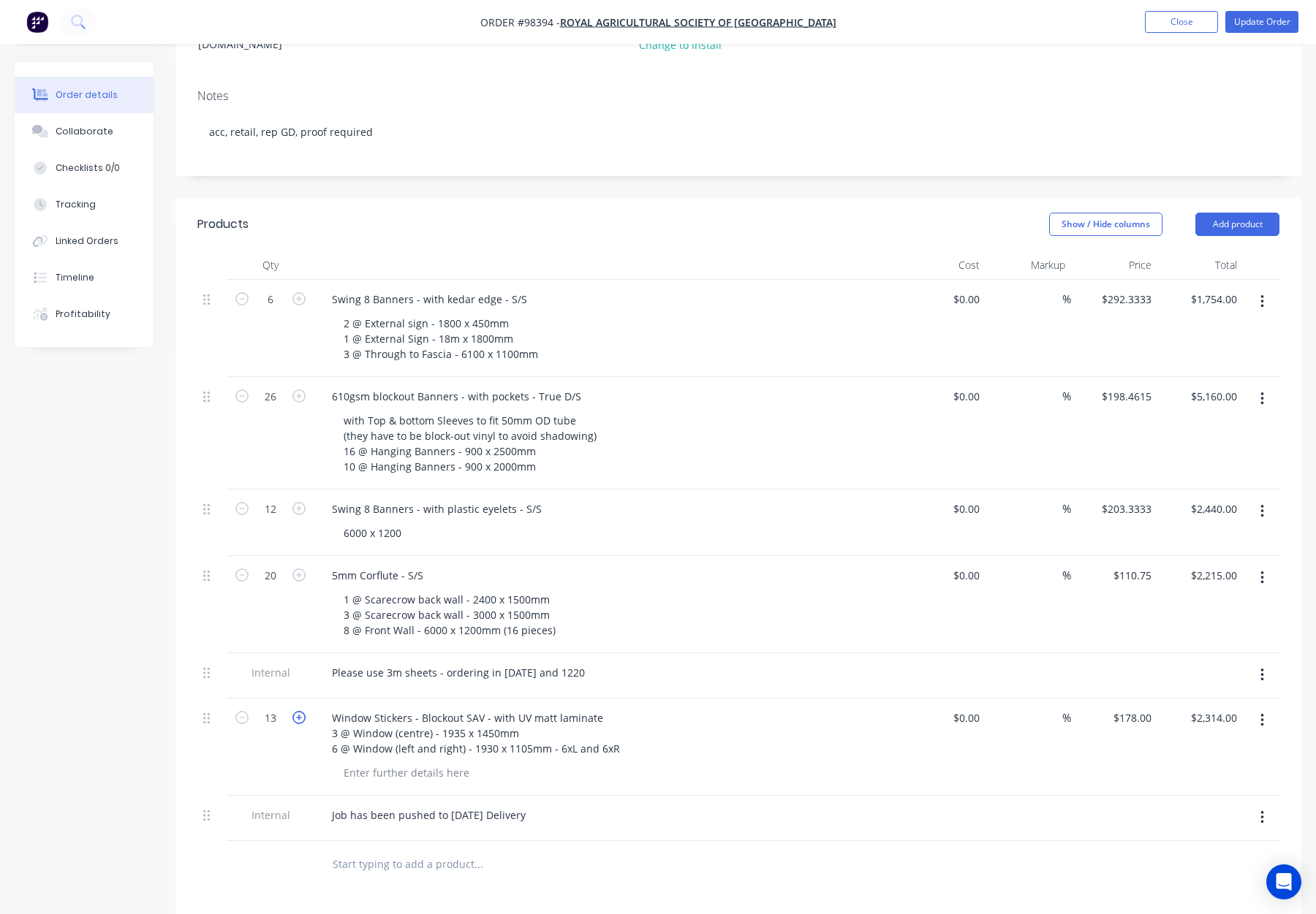
type input "$2,492.00"
click at [305, 711] on icon "button" at bounding box center [299, 717] width 13 height 13
type input "15"
type input "$2,670.00"
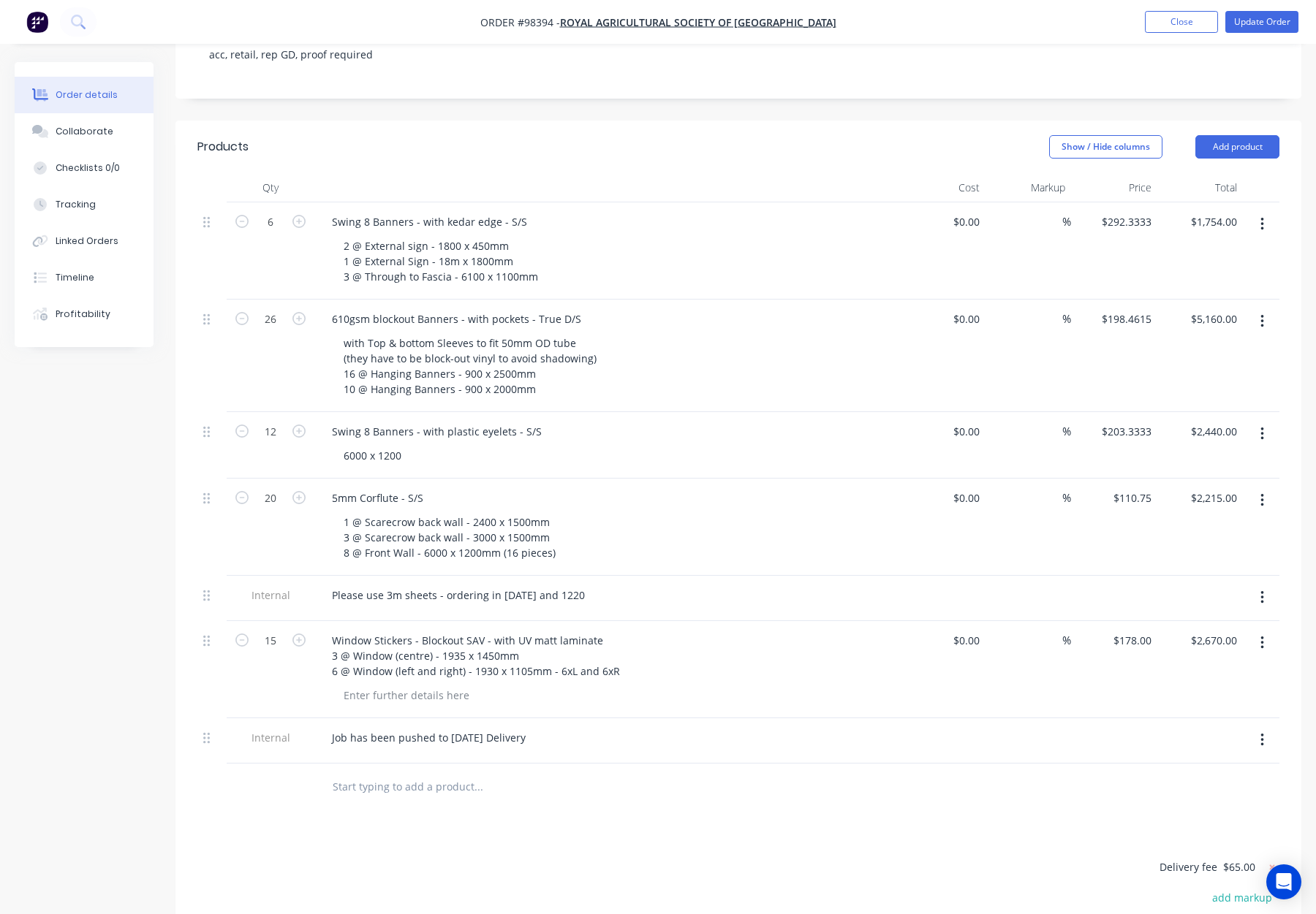
scroll to position [352, 0]
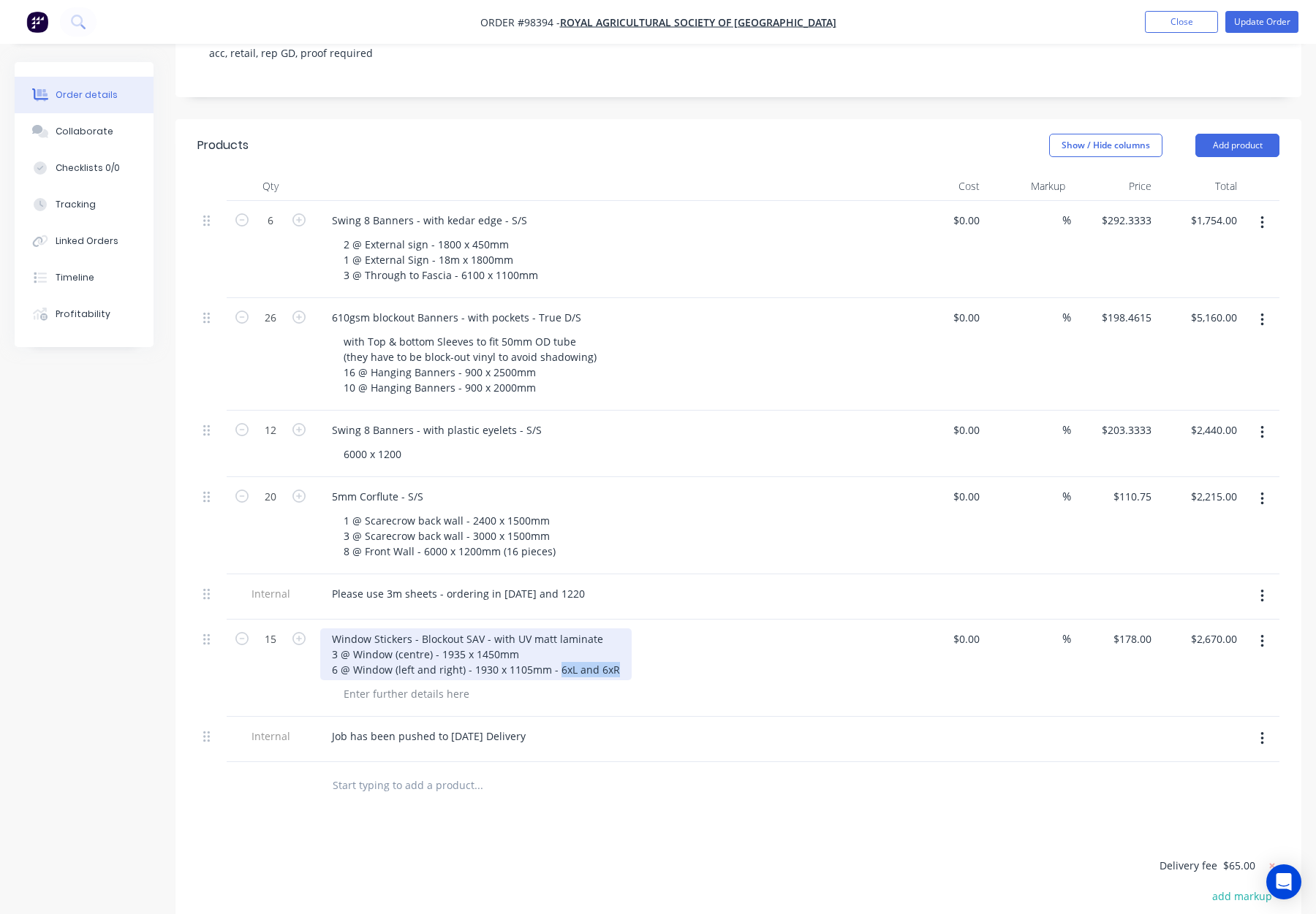
drag, startPoint x: 556, startPoint y: 615, endPoint x: 623, endPoint y: 615, distance: 67.0
click at [623, 629] on div "Window Stickers - Blockout SAV - with UV matt laminate 3 @ Window (centre) - 19…" at bounding box center [476, 655] width 311 height 52
click at [335, 629] on div "Window Stickers - Blockout SAV - with UV matt laminate 3 @ Window (centre) - 19…" at bounding box center [473, 655] width 307 height 52
click at [718, 629] on div "Window Stickers - Blockout SAV - with UV matt laminate 3 @ Window (centre) - 19…" at bounding box center [606, 655] width 573 height 52
click at [644, 629] on div "Window Stickers - Blockout SAV - with UV matt laminate 3 @ Window (centre) - 19…" at bounding box center [606, 655] width 573 height 52
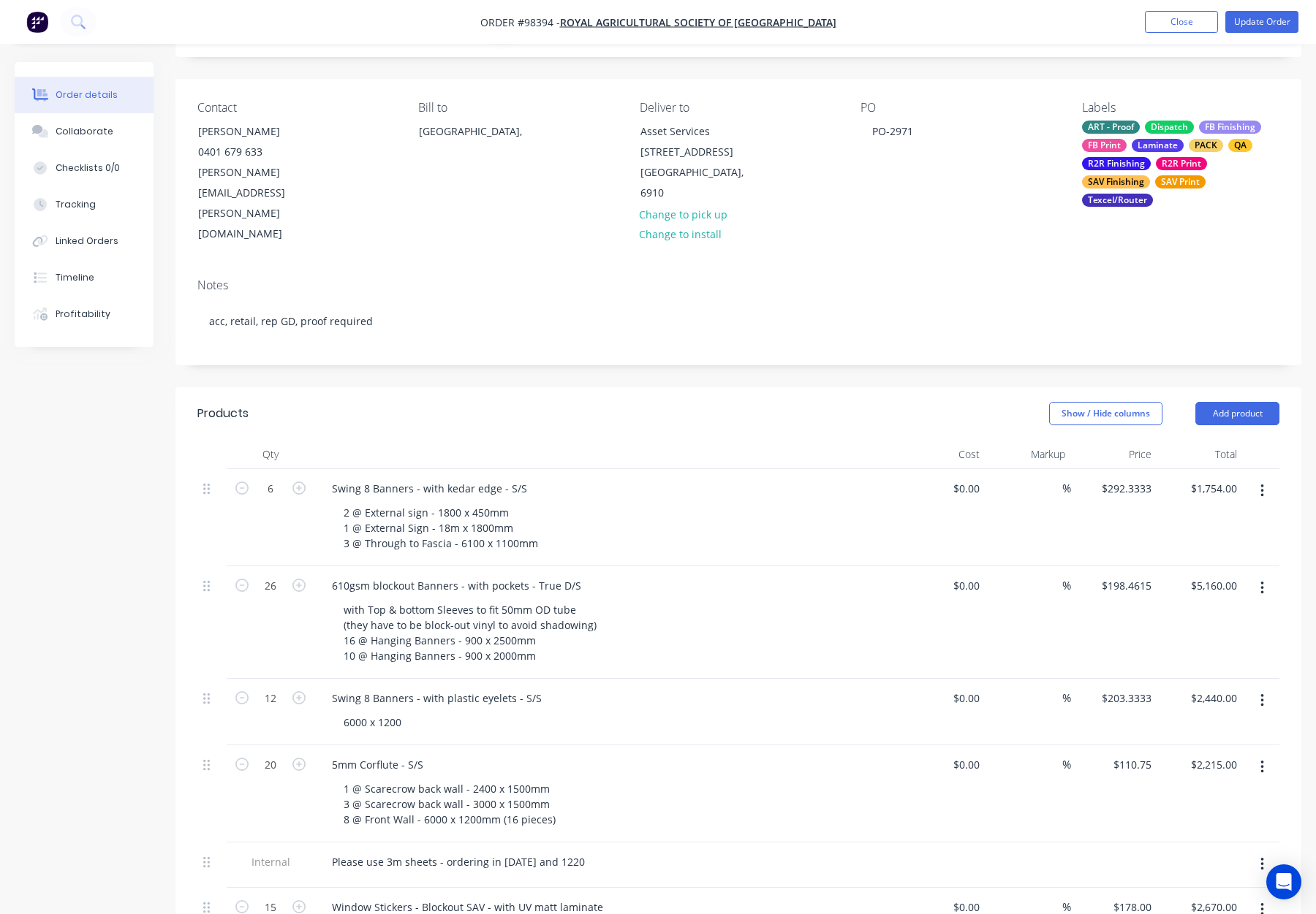
scroll to position [83, 0]
click at [1258, 21] on button "Update Order" at bounding box center [1262, 22] width 74 height 22
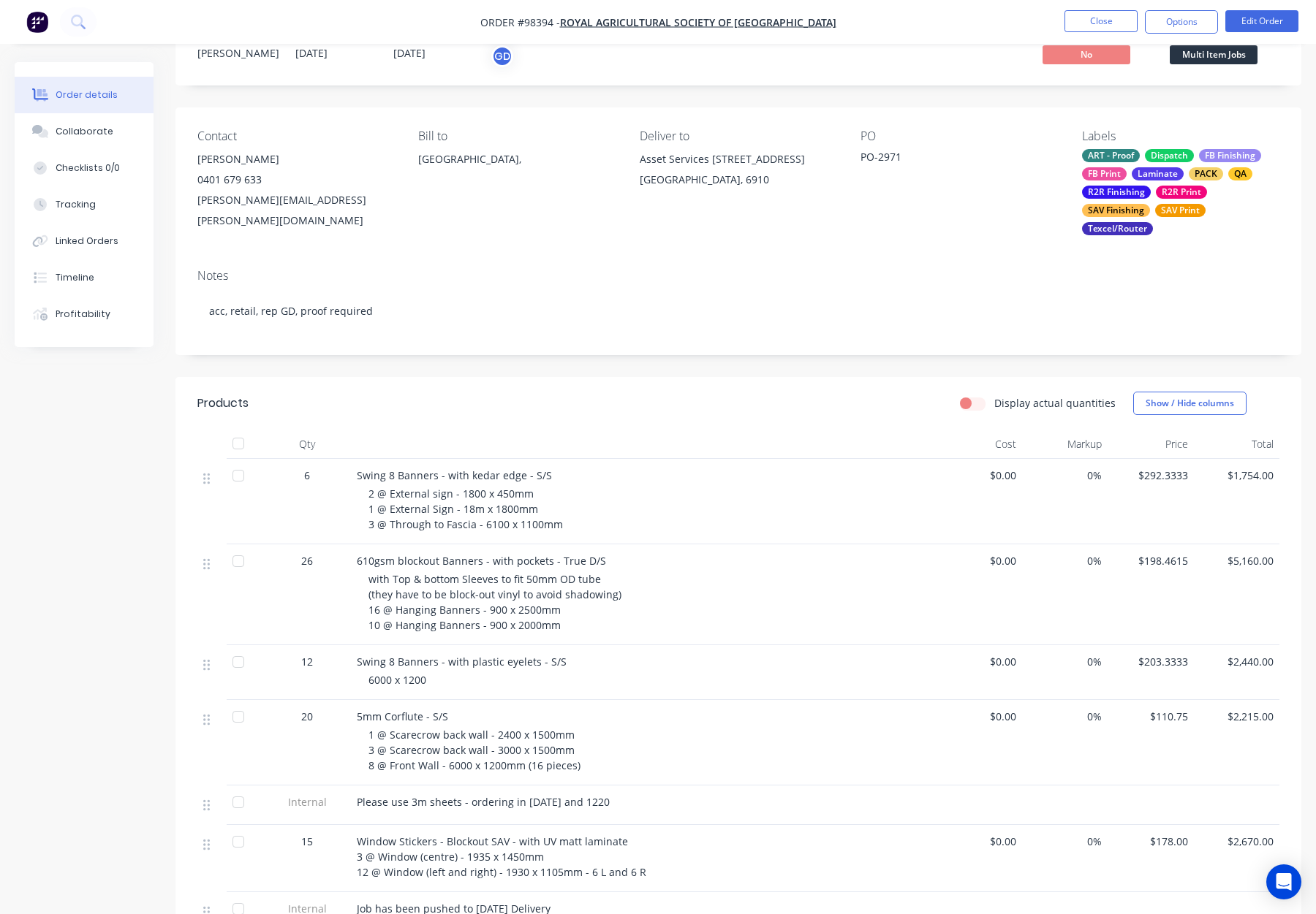
scroll to position [0, 0]
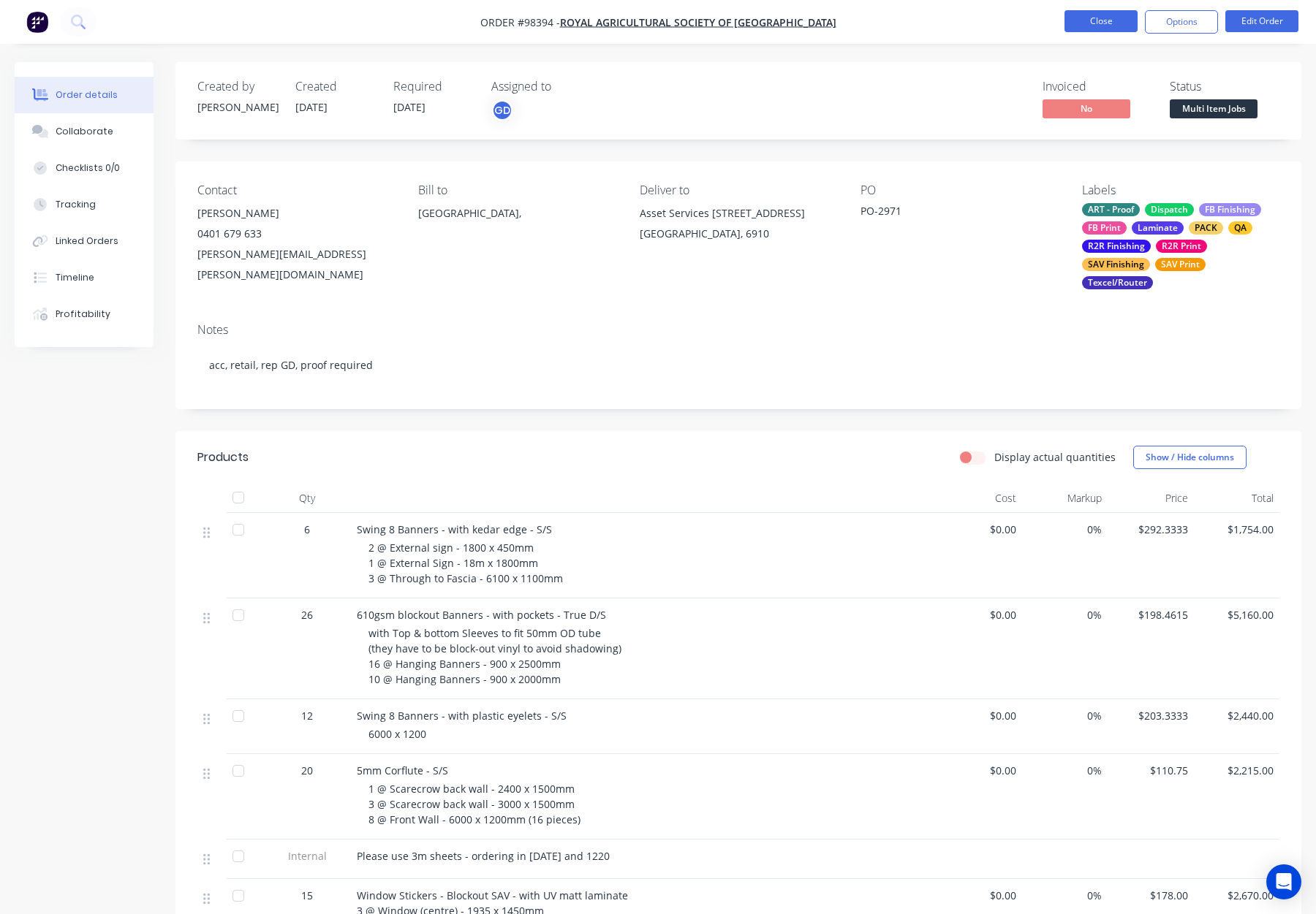
click at [1077, 16] on button "Close" at bounding box center [1101, 21] width 74 height 22
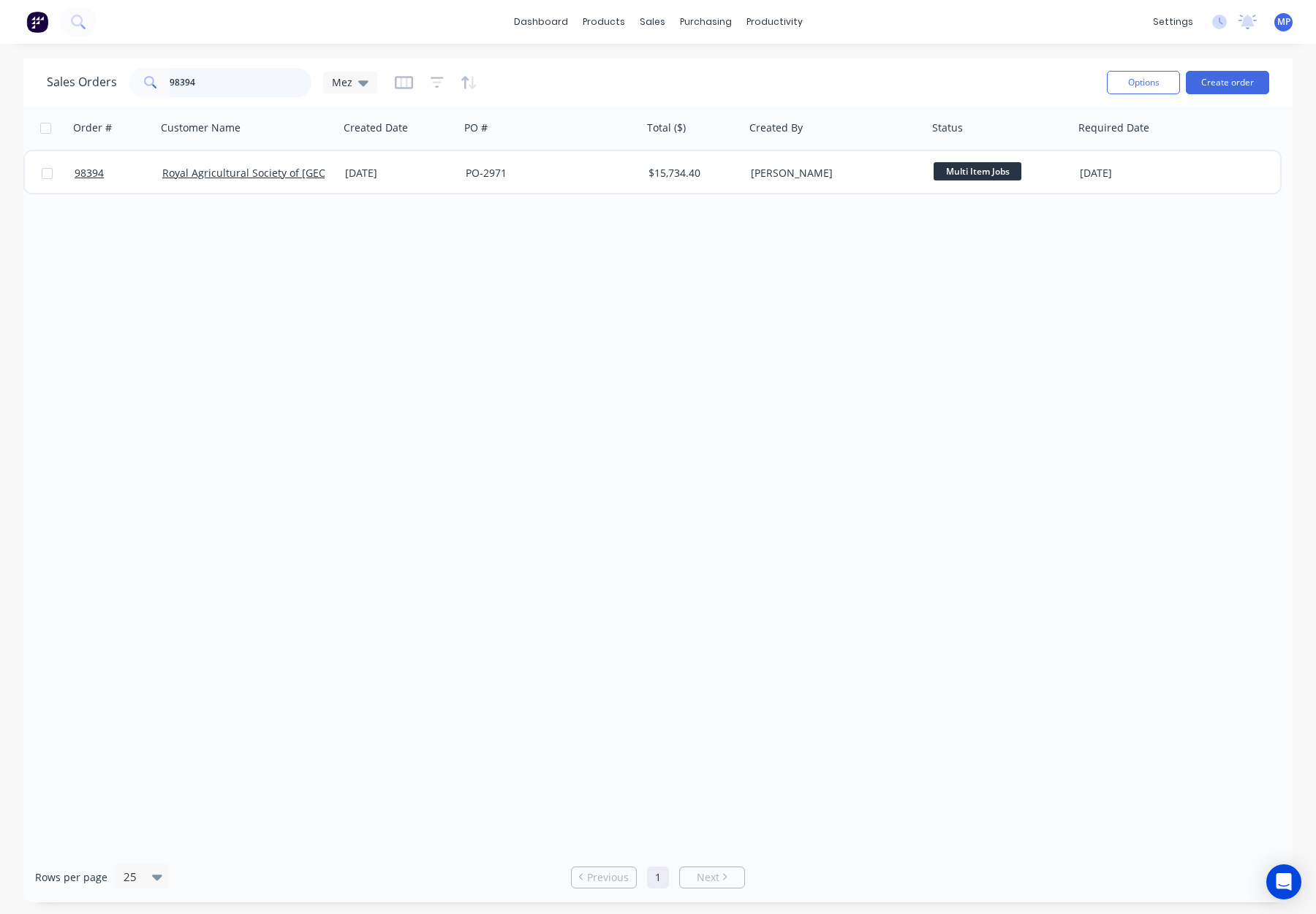
click at [224, 77] on input "98394" at bounding box center [241, 82] width 142 height 29
drag, startPoint x: 224, startPoint y: 81, endPoint x: 150, endPoint y: 83, distance: 74.0
click at [150, 83] on div "98394" at bounding box center [220, 82] width 183 height 29
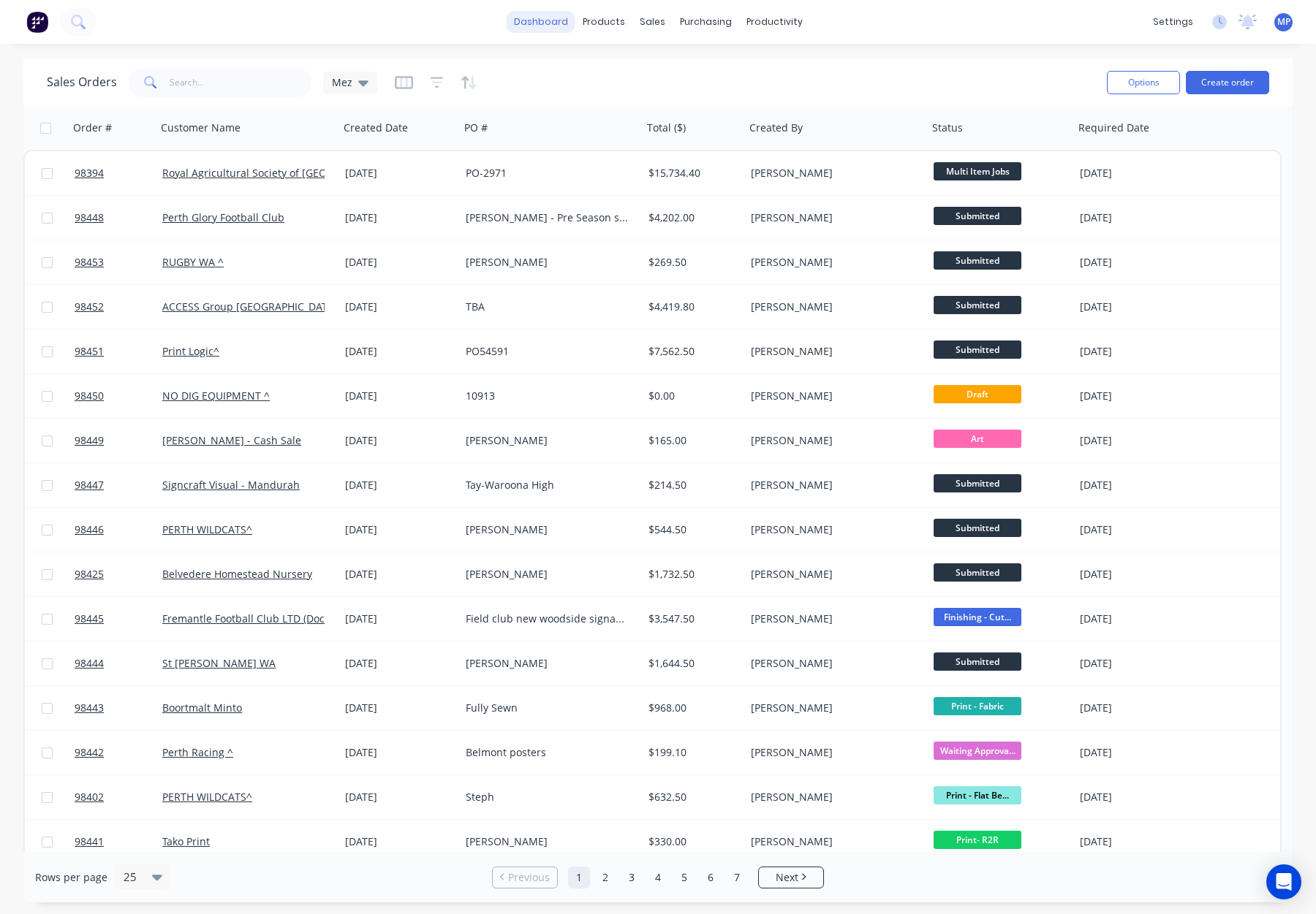
click at [542, 23] on link "dashboard" at bounding box center [541, 22] width 69 height 22
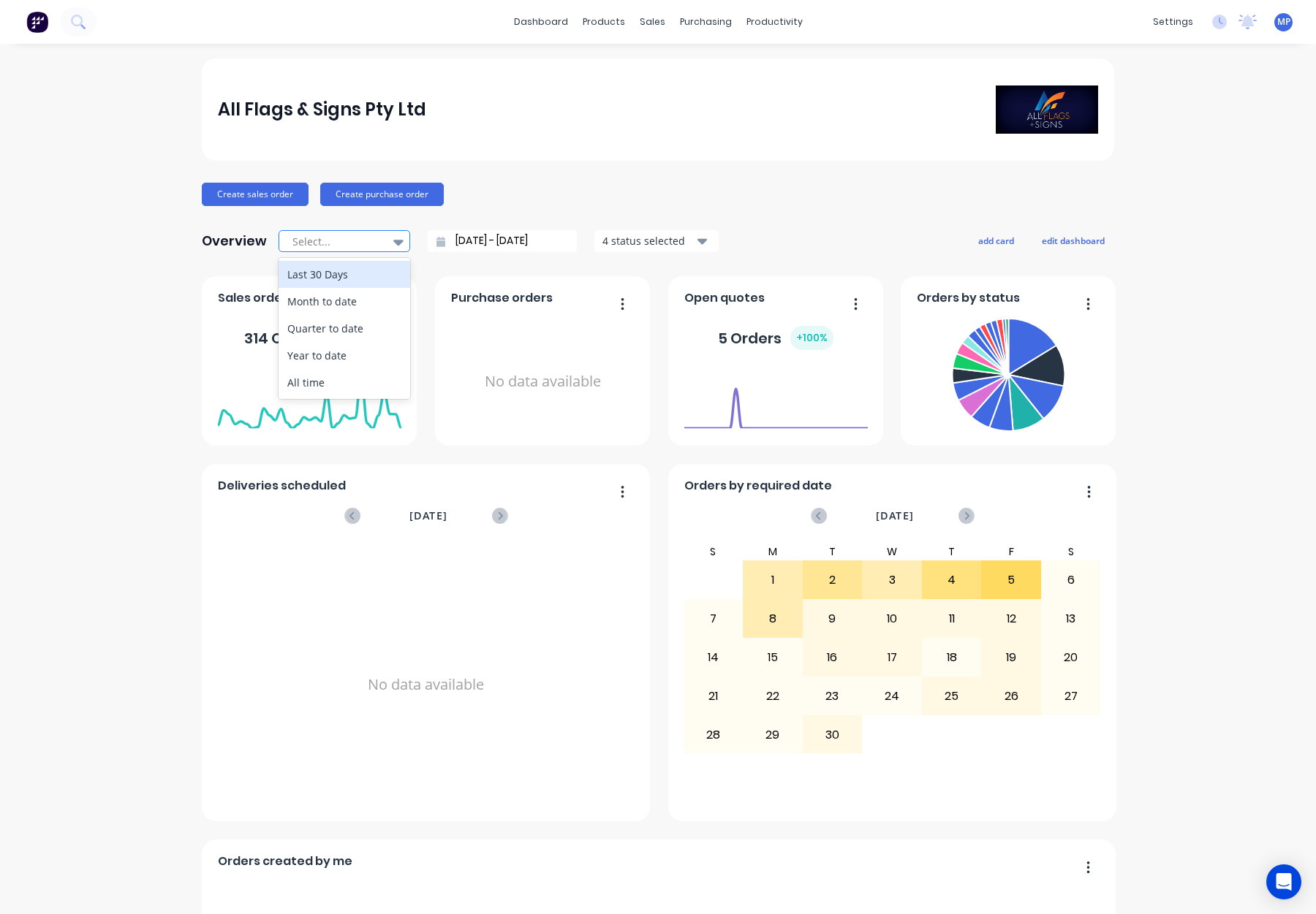
click at [357, 239] on div at bounding box center [337, 241] width 92 height 18
click at [368, 240] on div at bounding box center [337, 241] width 92 height 18
click at [402, 243] on icon at bounding box center [398, 242] width 10 height 16
click at [366, 310] on div "Month to date" at bounding box center [344, 301] width 132 height 27
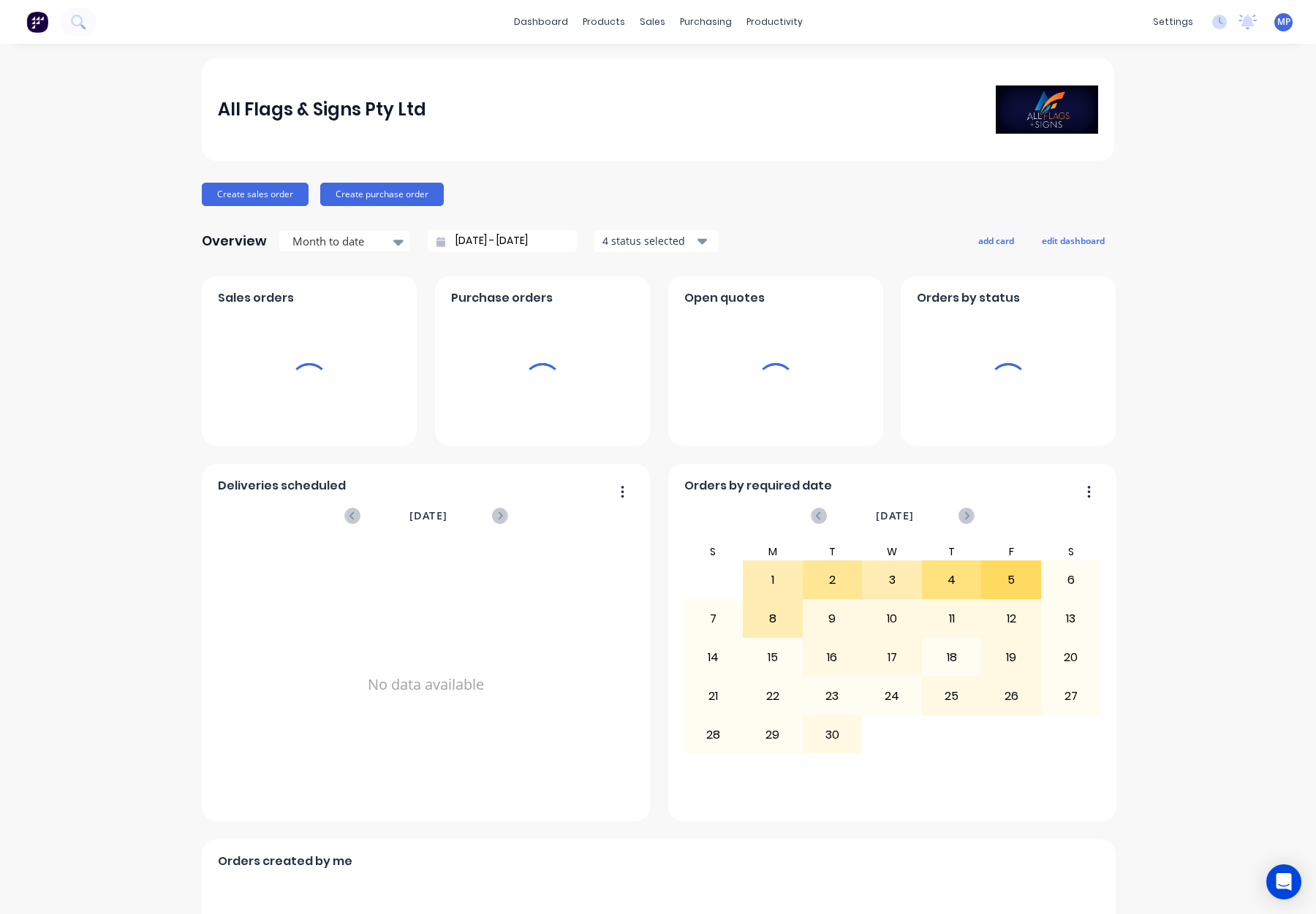
type input "01/09/25 - 04/09/25"
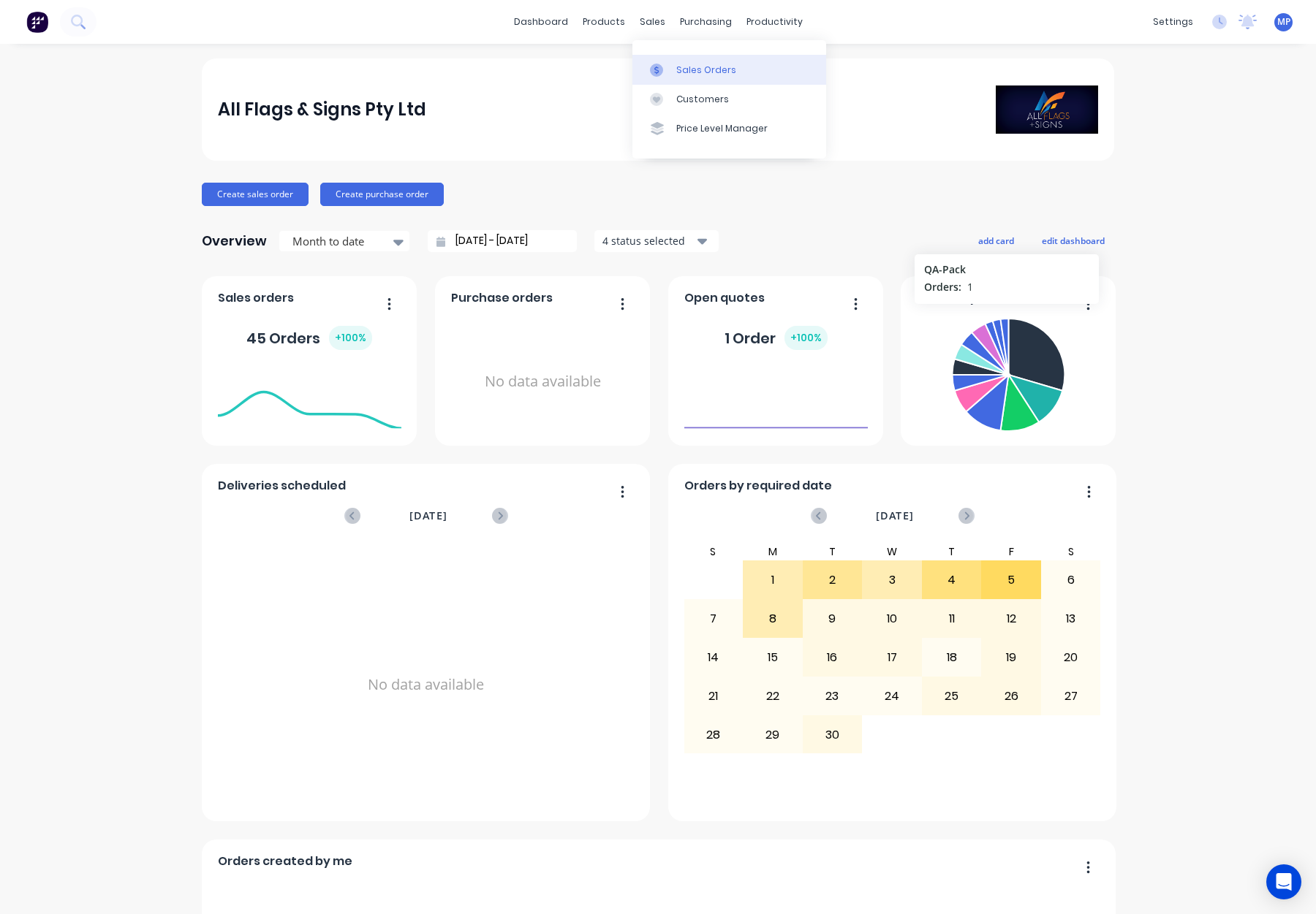
click at [666, 61] on link "Sales Orders" at bounding box center [729, 69] width 194 height 29
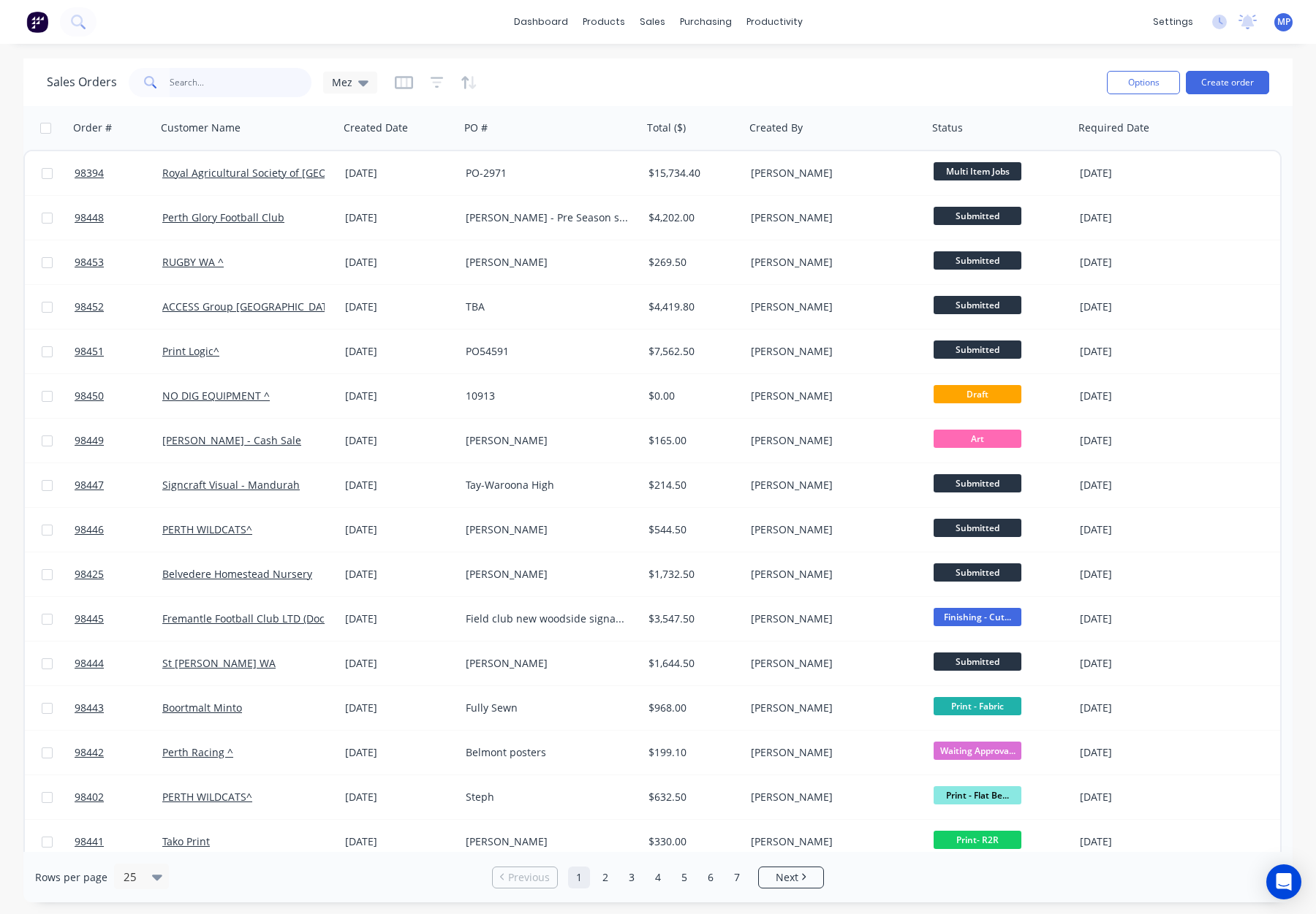
click at [229, 85] on input "text" at bounding box center [241, 82] width 142 height 29
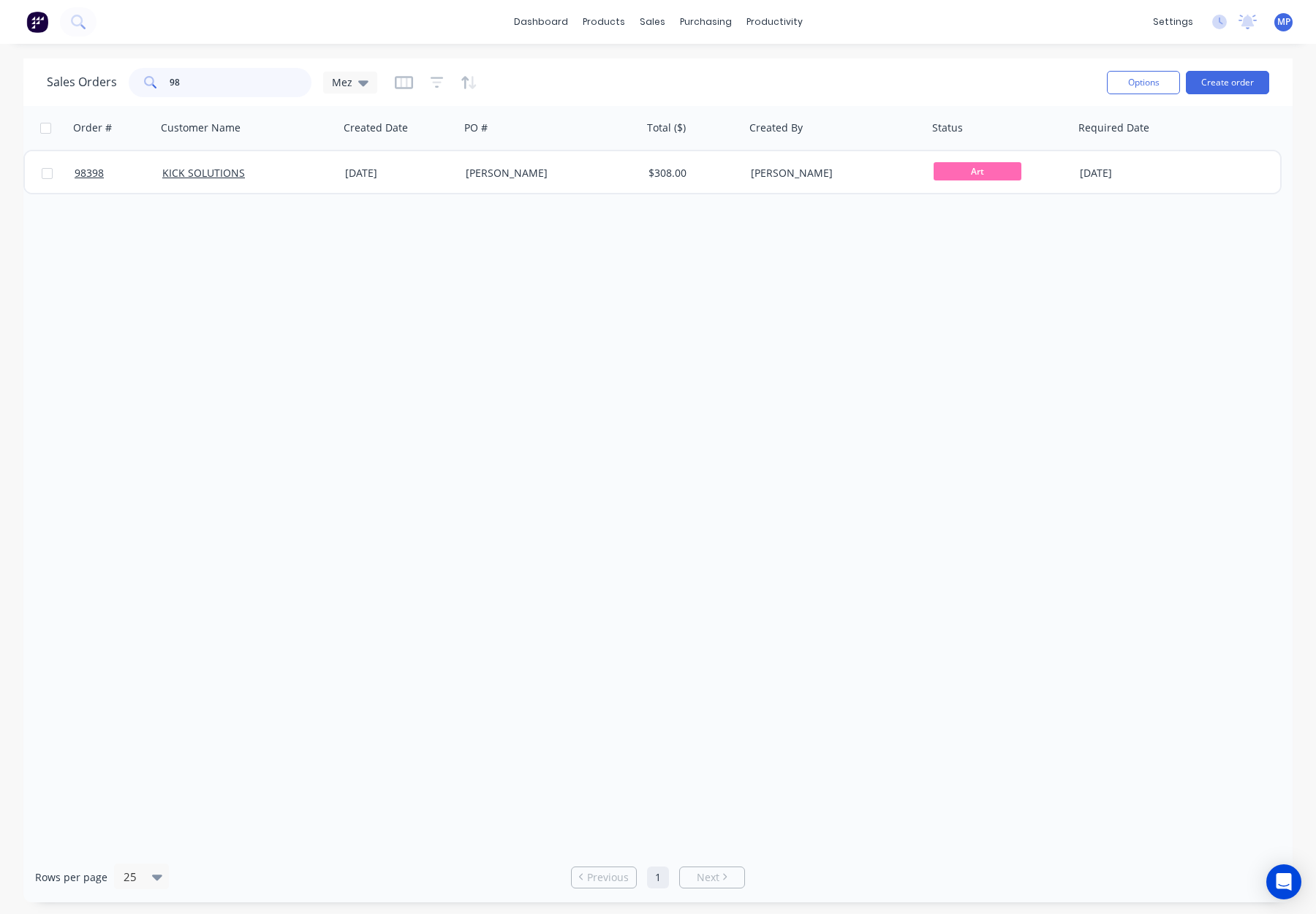
type input "9"
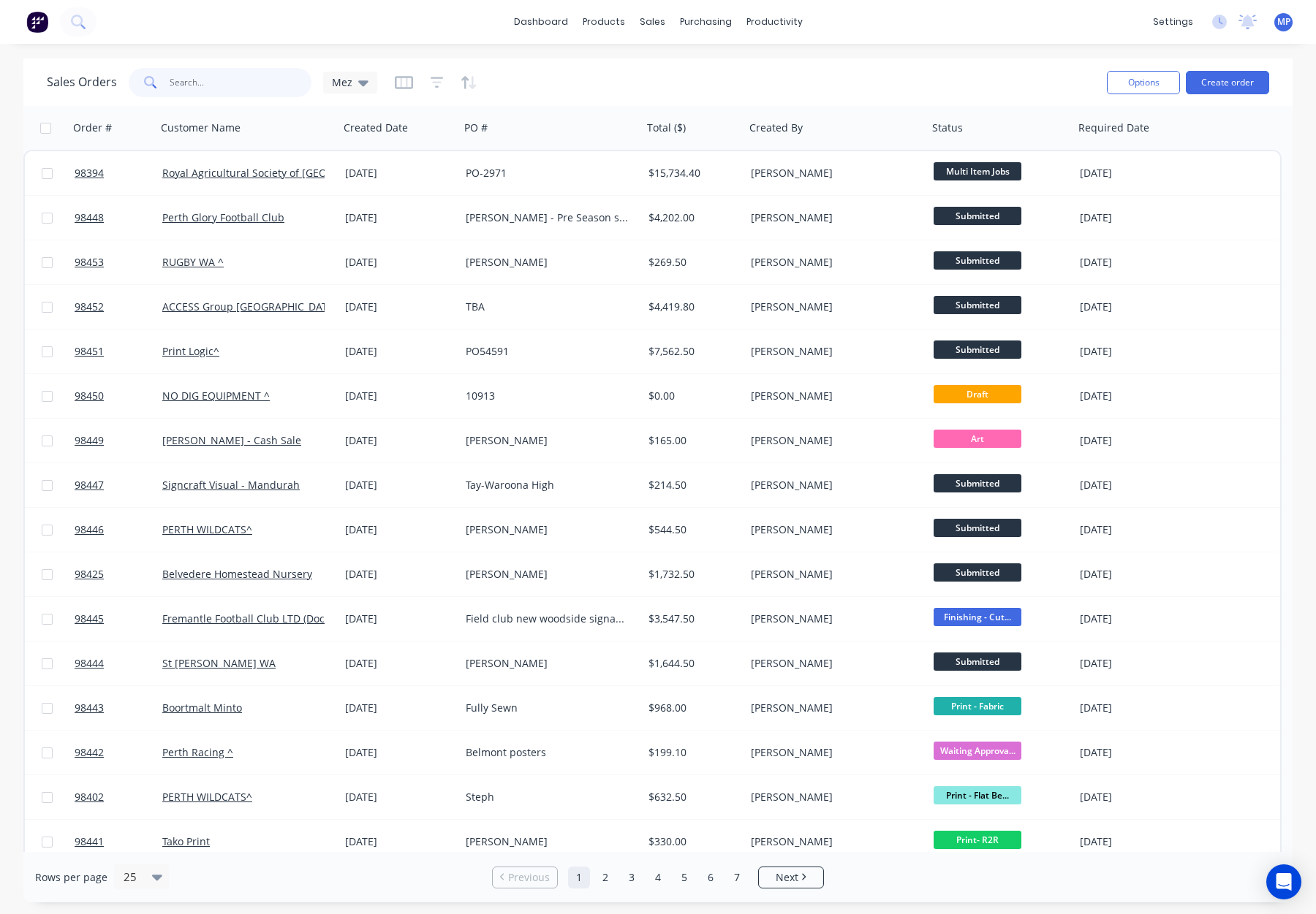
click at [219, 87] on input "text" at bounding box center [241, 82] width 142 height 29
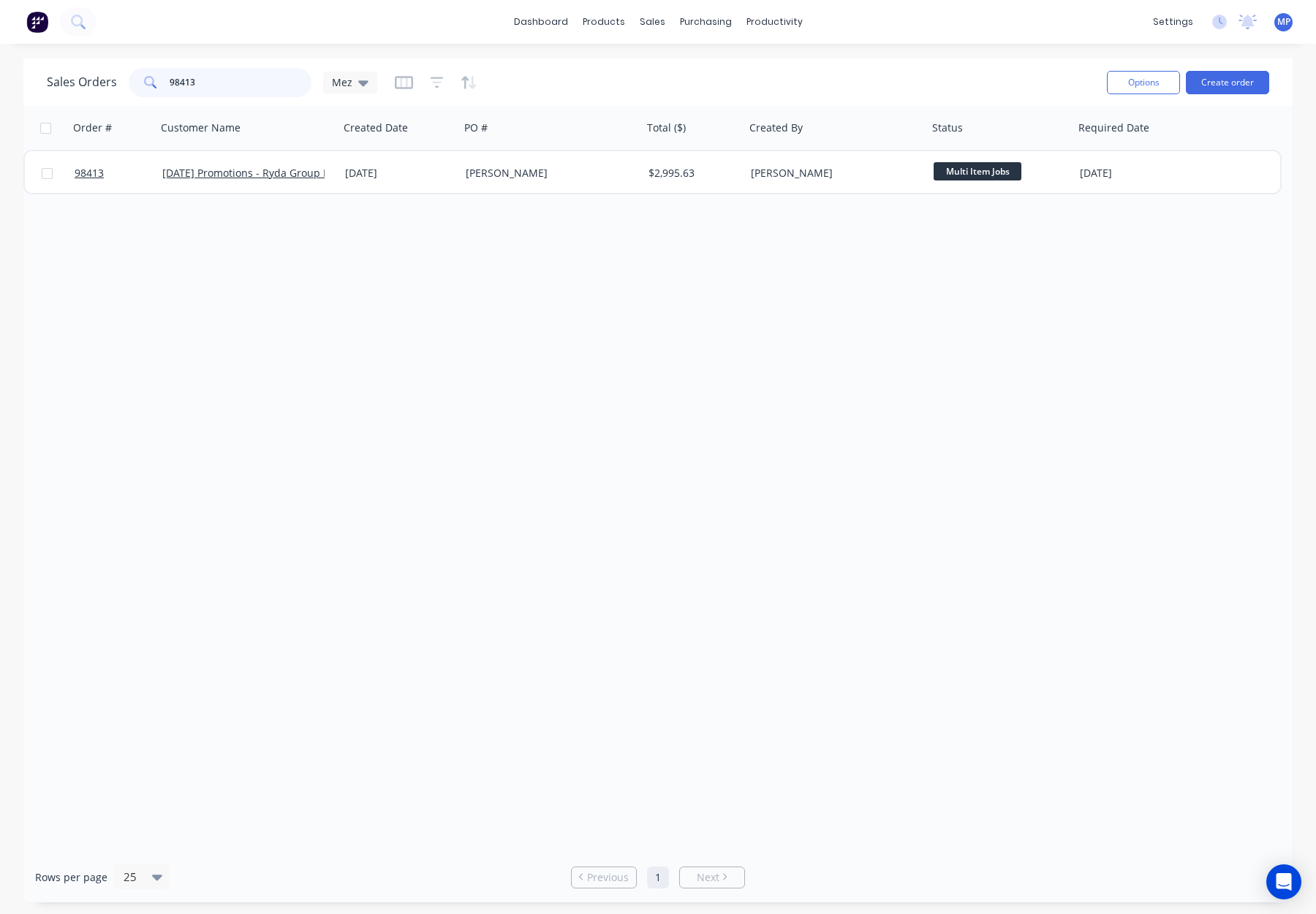
type input "98413"
drag, startPoint x: 221, startPoint y: 83, endPoint x: 150, endPoint y: 88, distance: 71.2
click at [100, 82] on div "Sales Orders 98413 Mez" at bounding box center [212, 82] width 330 height 29
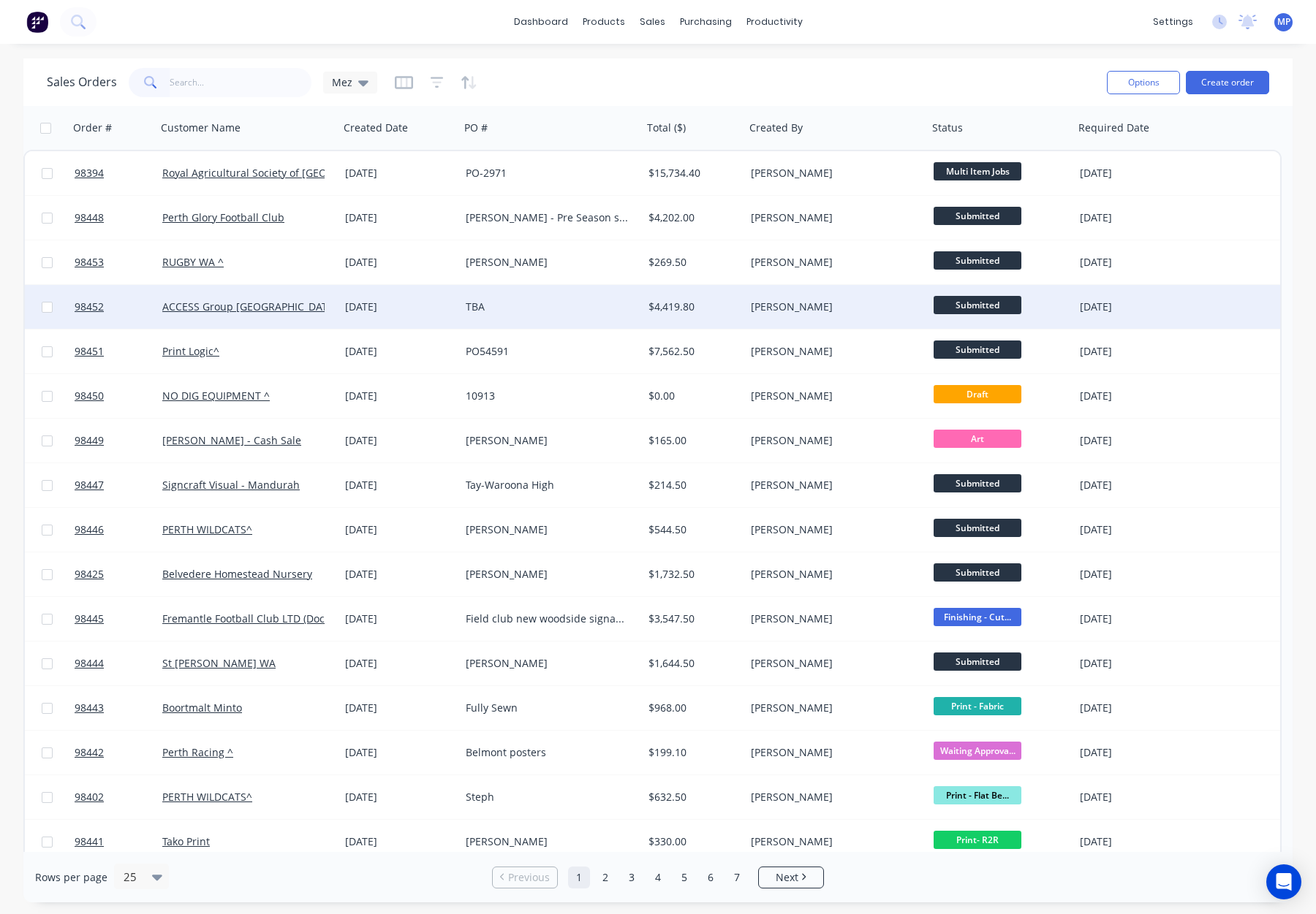
click at [616, 301] on div "TBA" at bounding box center [546, 307] width 162 height 15
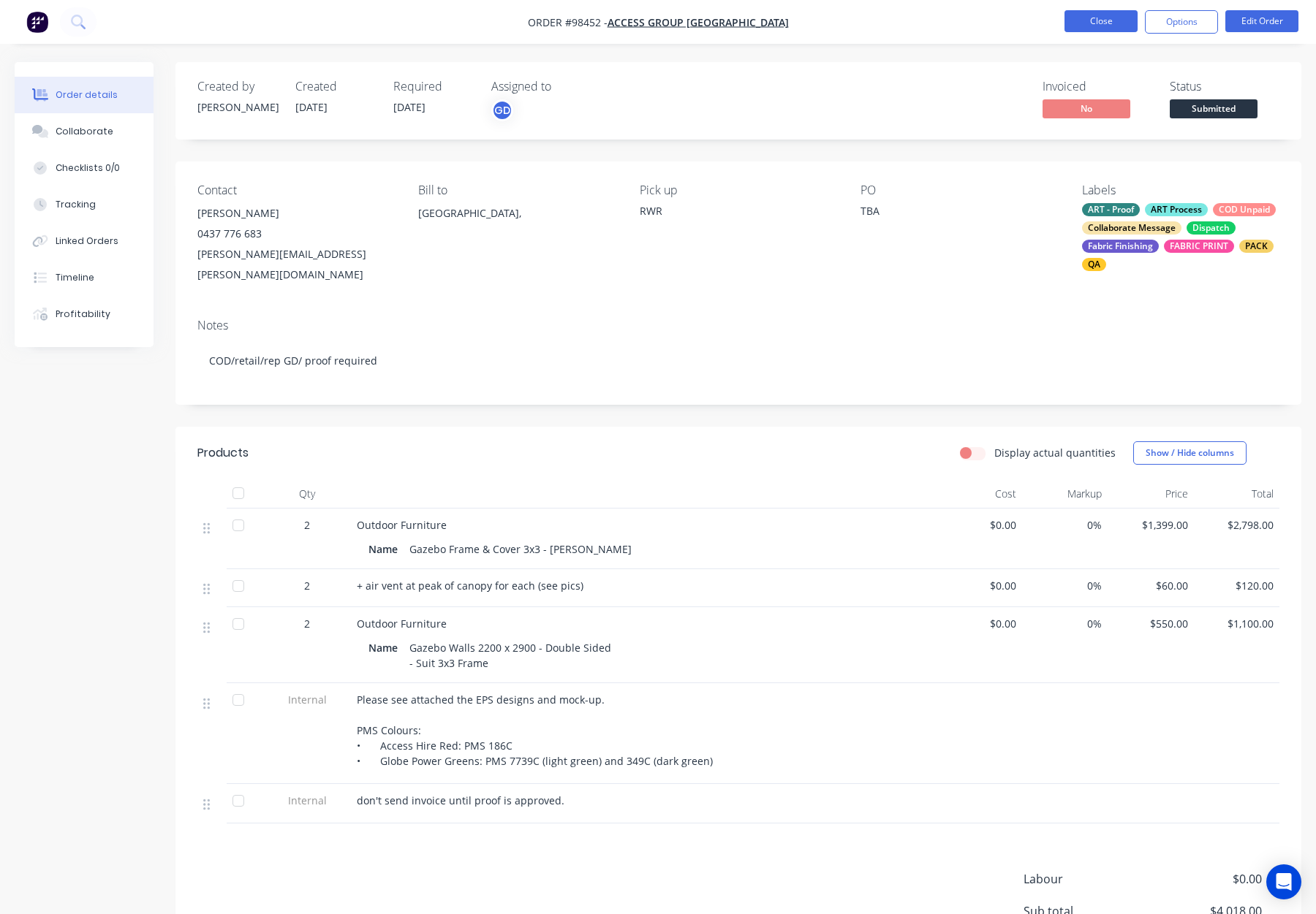
click at [1091, 27] on button "Close" at bounding box center [1101, 21] width 74 height 22
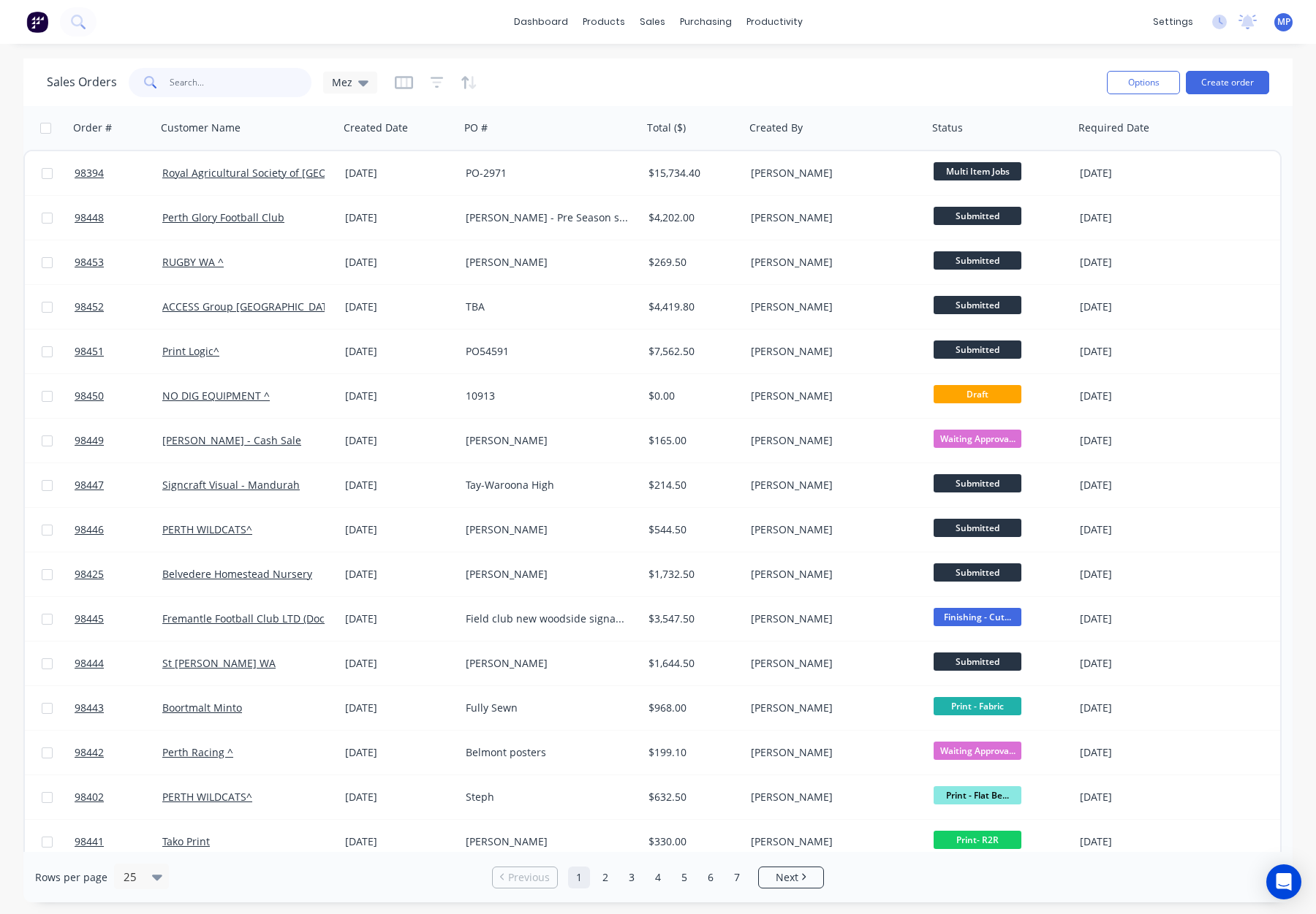
click at [227, 83] on input "text" at bounding box center [241, 82] width 142 height 29
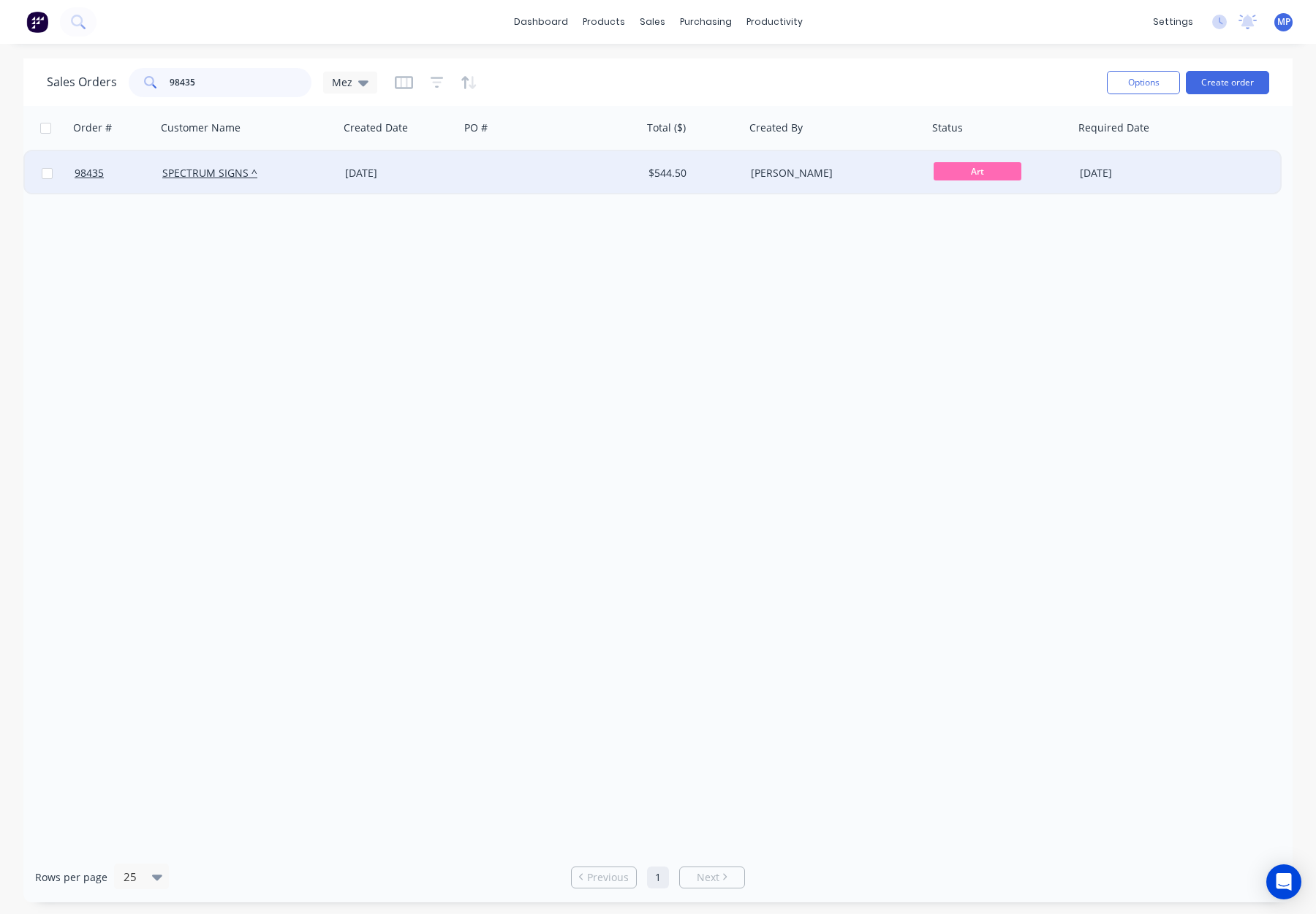
type input "98435"
click at [457, 184] on div "[DATE]" at bounding box center [399, 174] width 121 height 44
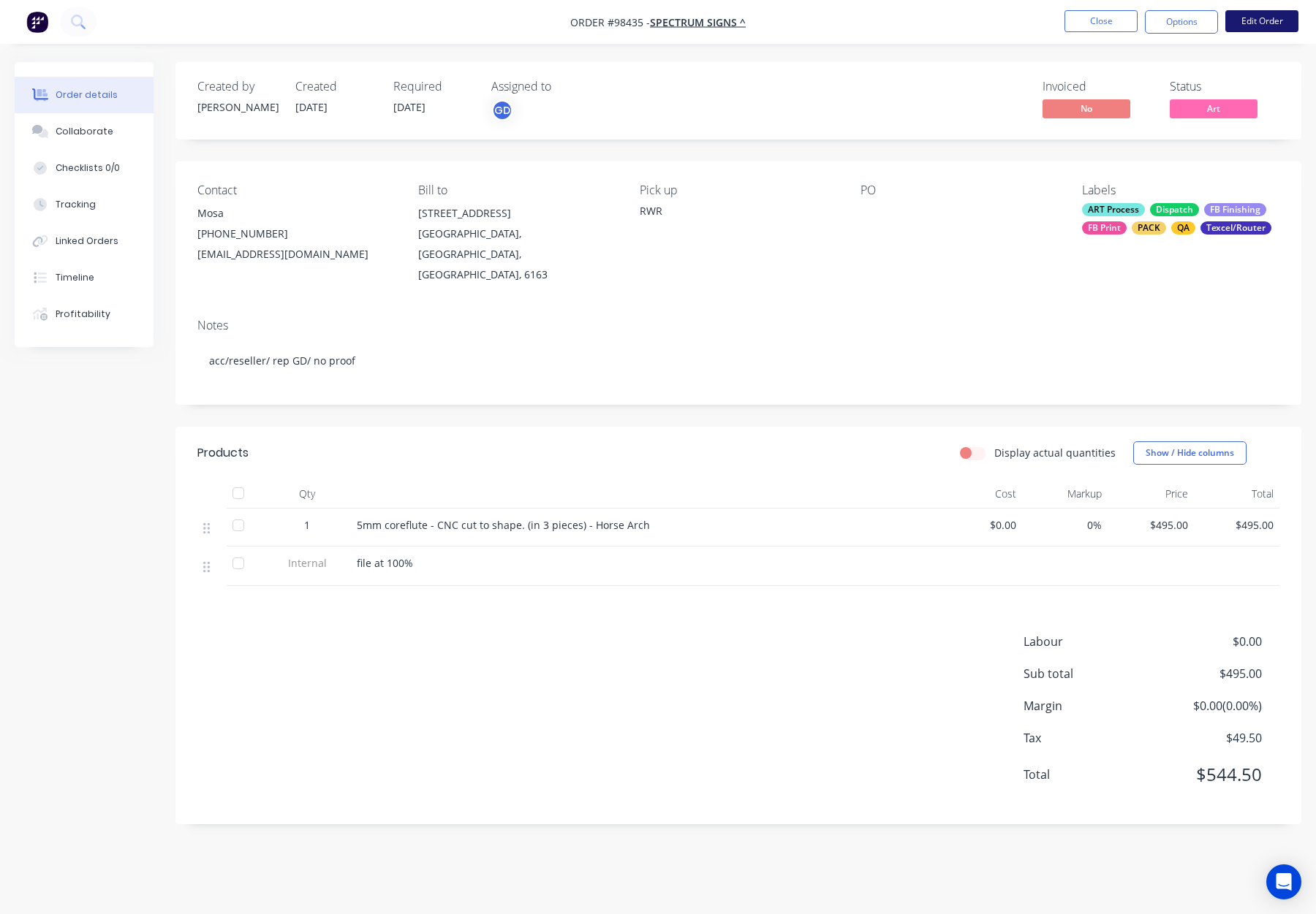
click at [1246, 23] on button "Edit Order" at bounding box center [1262, 21] width 74 height 22
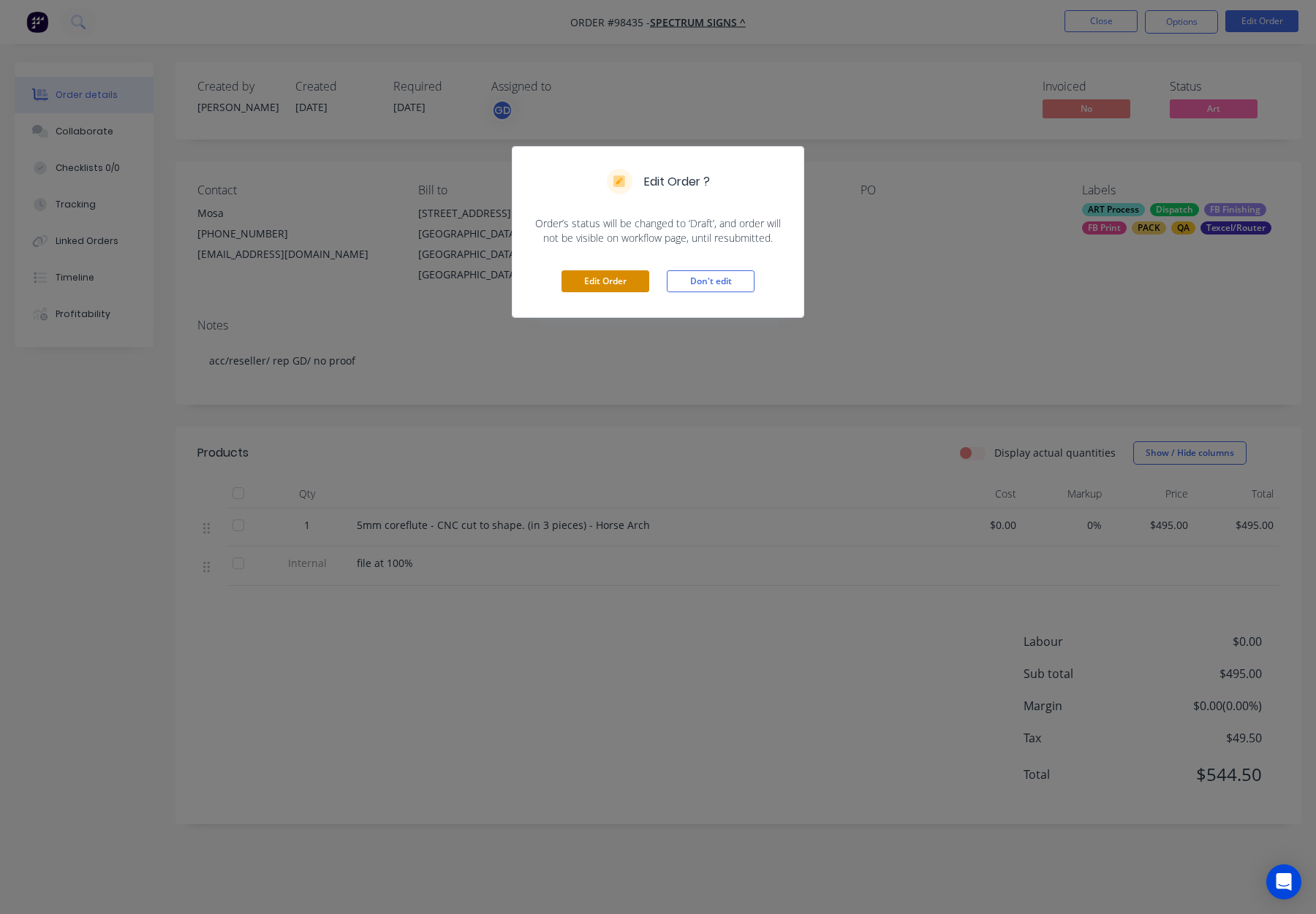
click at [605, 273] on button "Edit Order" at bounding box center [605, 281] width 88 height 22
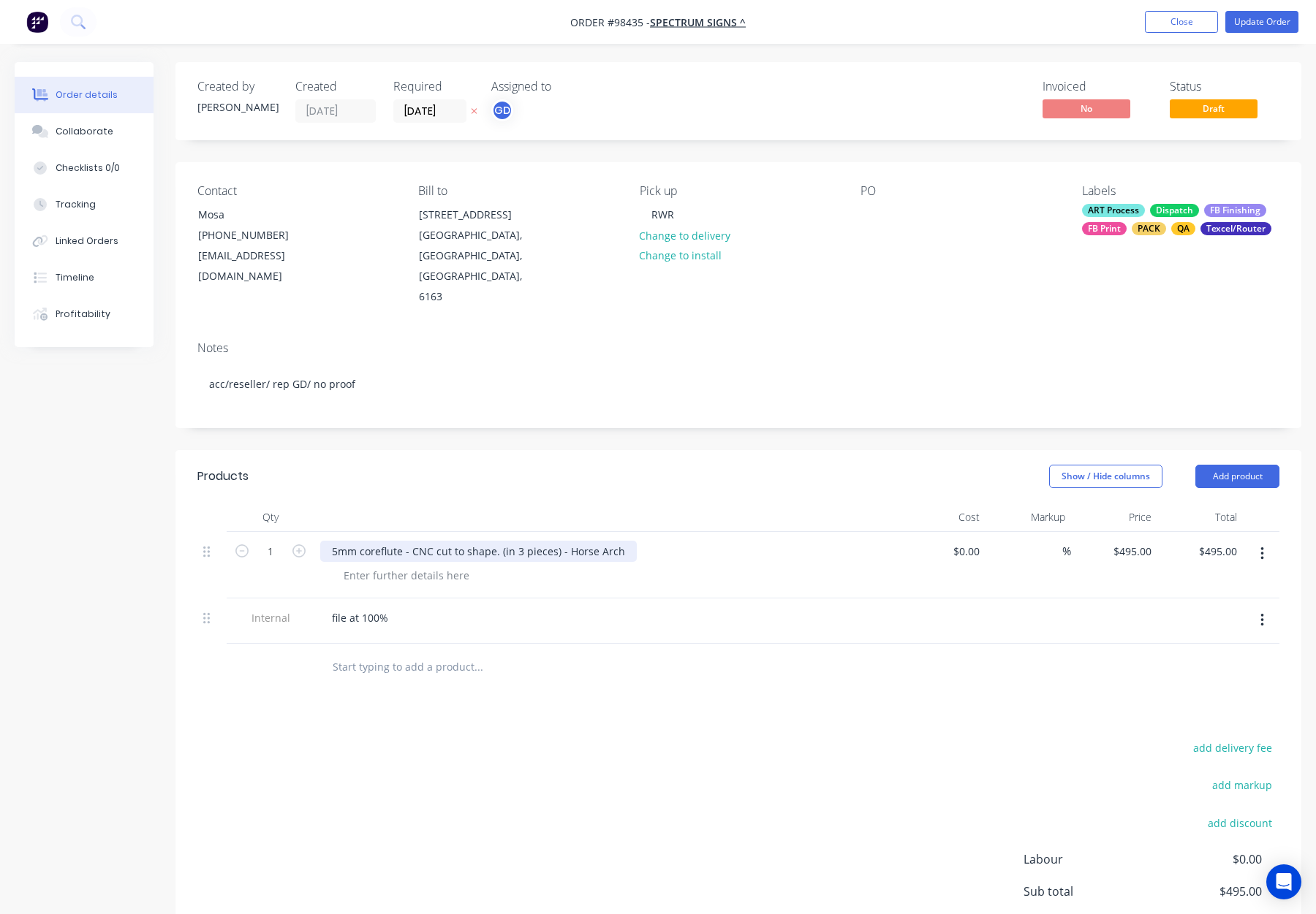
drag, startPoint x: 518, startPoint y: 509, endPoint x: 531, endPoint y: 513, distance: 13.6
click at [518, 541] on div "5mm coreflute - CNC cut to shape. (in 3 pieces) - Horse Arch" at bounding box center [478, 551] width 317 height 21
drag, startPoint x: 617, startPoint y: 510, endPoint x: 630, endPoint y: 515, distance: 13.9
click at [618, 541] on div "5mm coreflute - CNC cut to shape. (in 6 pieces) - Horse Arch" at bounding box center [478, 551] width 317 height 21
drag, startPoint x: 379, startPoint y: 513, endPoint x: 395, endPoint y: 520, distance: 17.5
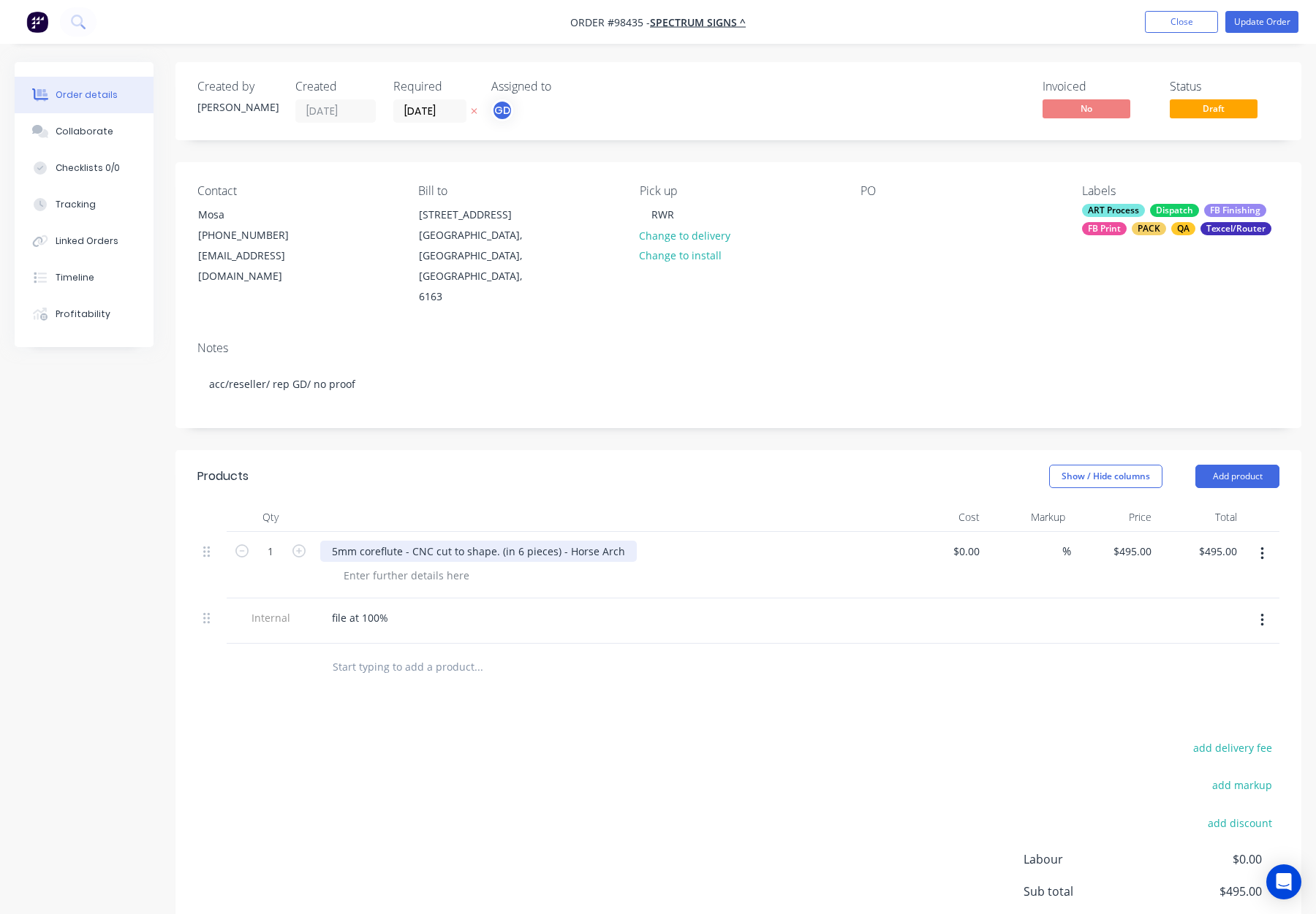
click at [379, 541] on div "5mm coreflute - CNC cut to shape. (in 6 pieces) - Horse Arch" at bounding box center [478, 551] width 317 height 21
drag, startPoint x: 611, startPoint y: 509, endPoint x: 635, endPoint y: 517, distance: 25.3
click at [611, 541] on div "5mm corflute - CNC cut to shape. (in 6 pieces) - Horse Arch" at bounding box center [475, 551] width 311 height 21
click at [692, 465] on div "Show / Hide columns Add product" at bounding box center [854, 476] width 852 height 24
click at [706, 465] on div "Show / Hide columns Add product" at bounding box center [854, 476] width 852 height 24
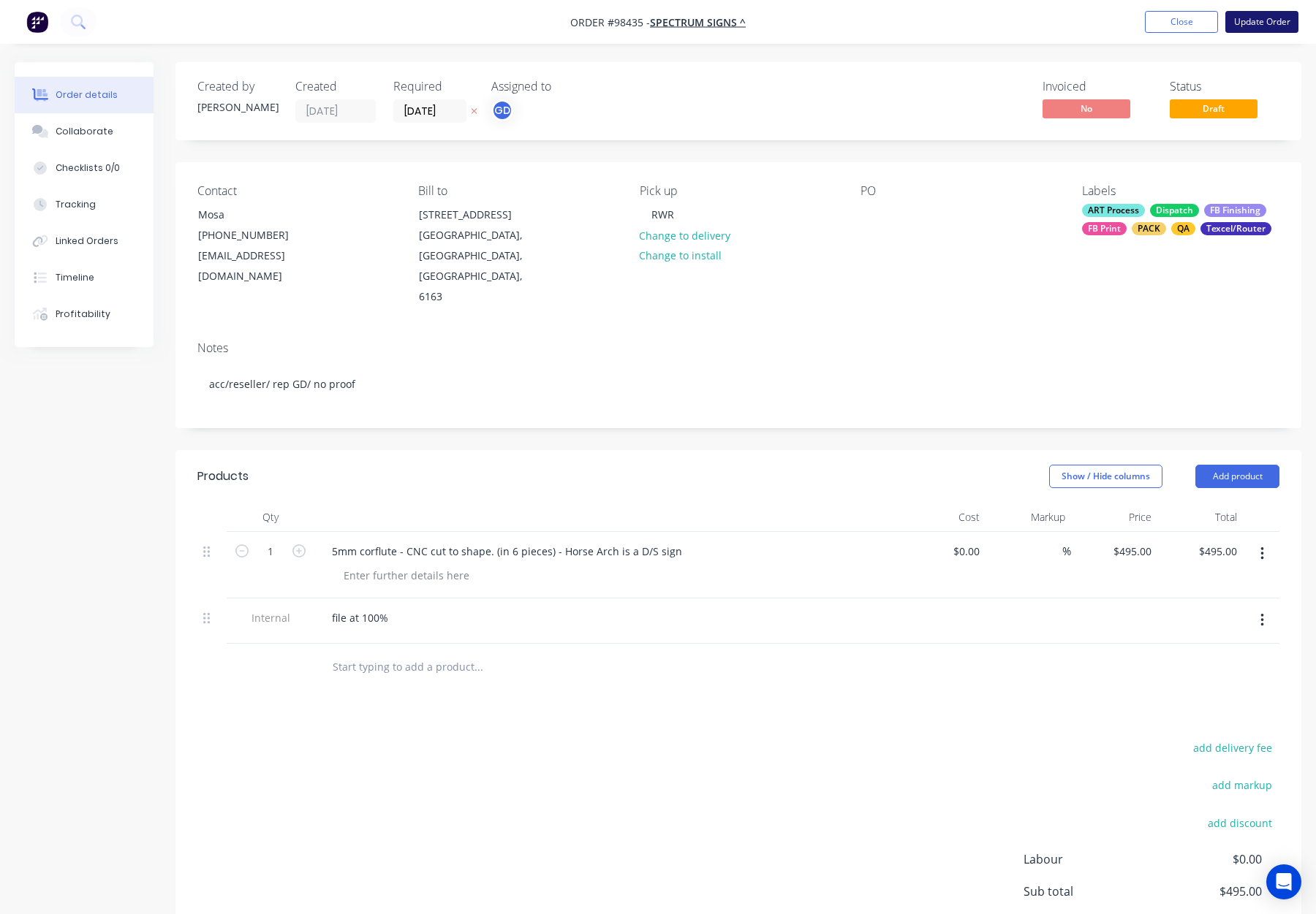
click at [1250, 21] on button "Update Order" at bounding box center [1262, 22] width 74 height 22
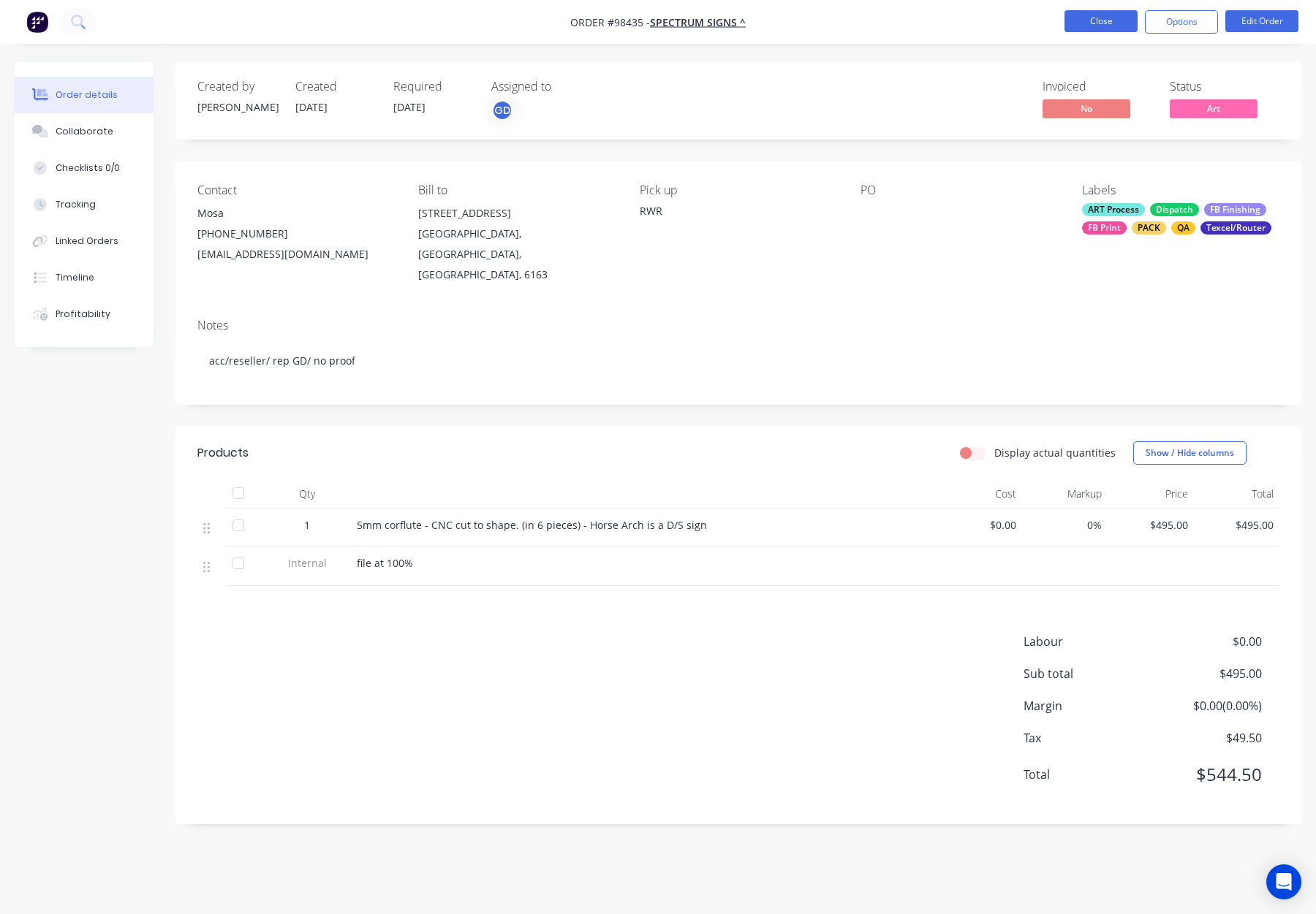
click at [1078, 25] on button "Close" at bounding box center [1101, 21] width 74 height 22
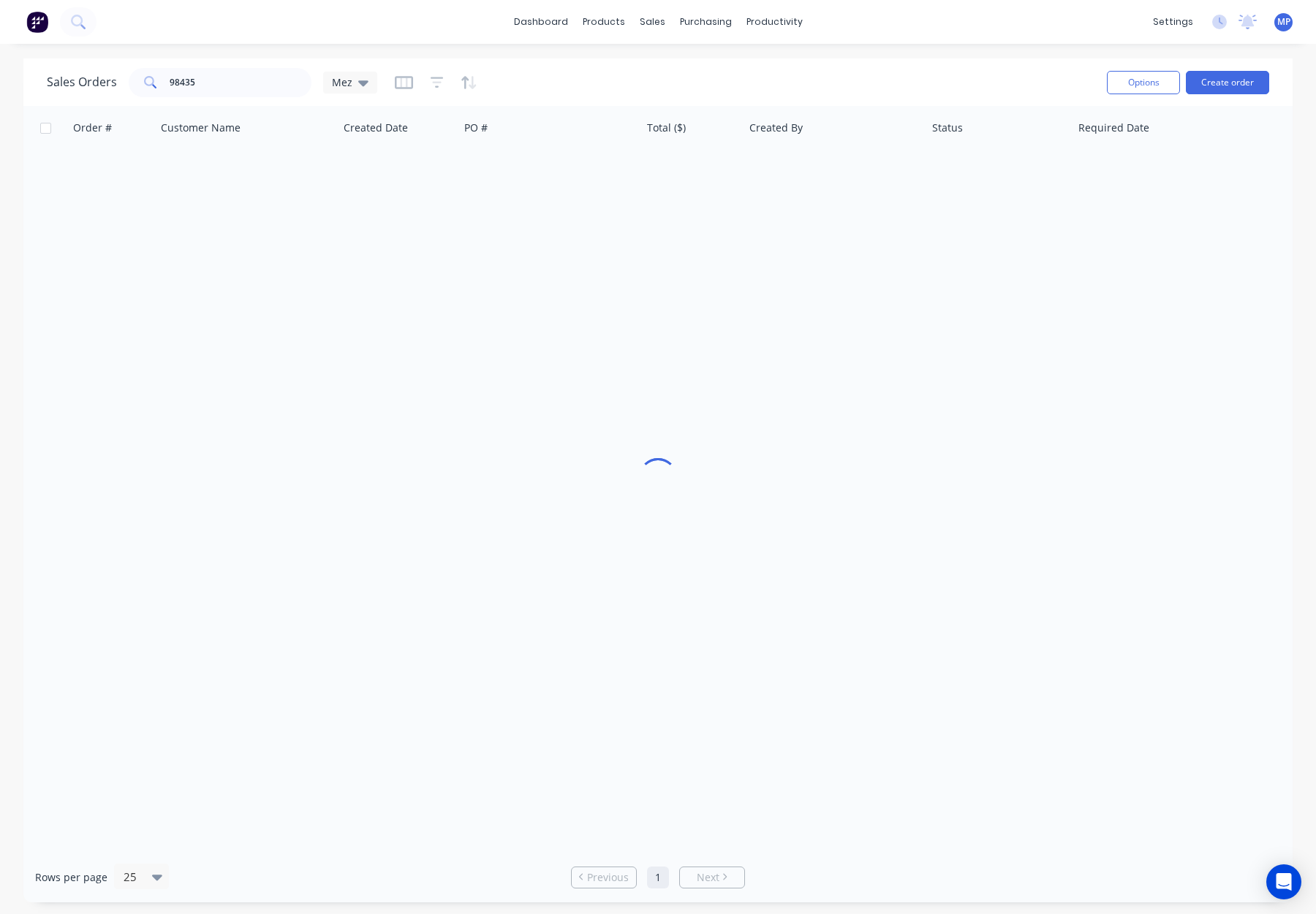
drag, startPoint x: 194, startPoint y: 66, endPoint x: 220, endPoint y: 78, distance: 28.6
click at [195, 67] on div "Sales Orders 98435 Mez" at bounding box center [571, 81] width 1049 height 36
drag, startPoint x: 227, startPoint y: 81, endPoint x: 118, endPoint y: 75, distance: 109.2
click at [110, 75] on div "Sales Orders 98435 Mez" at bounding box center [212, 82] width 330 height 29
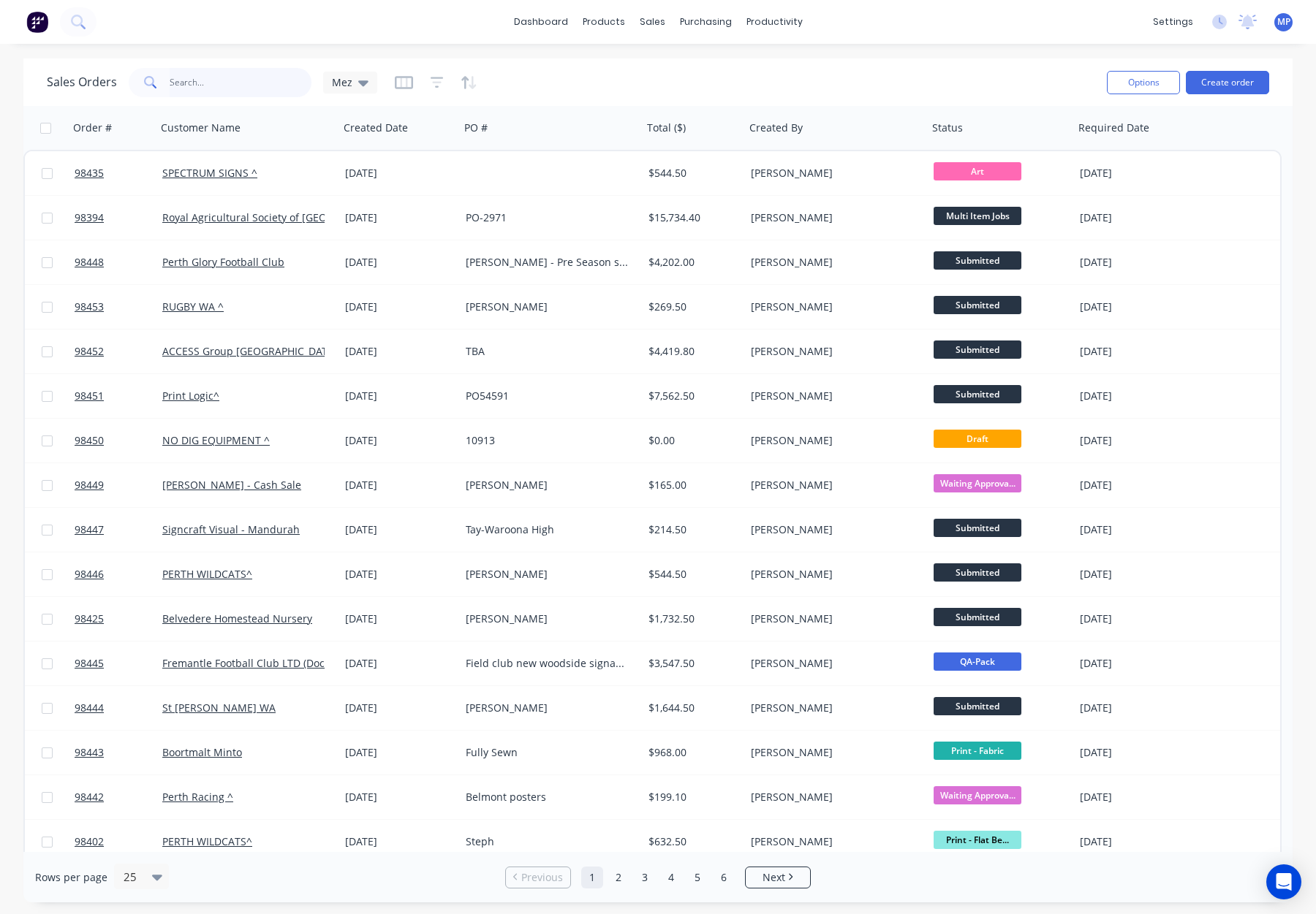
click at [192, 76] on input "text" at bounding box center [241, 82] width 142 height 29
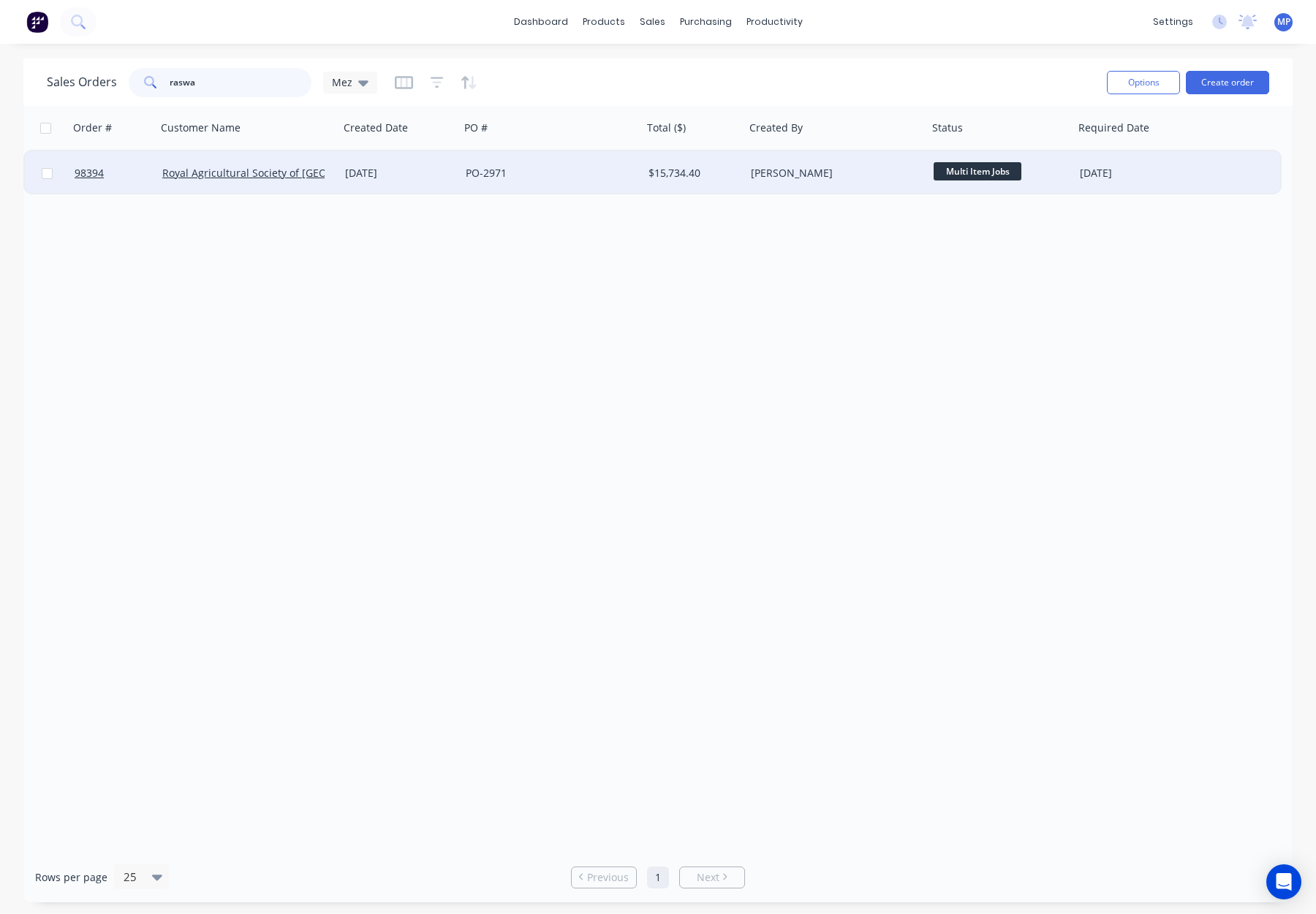
type input "raswa"
click at [568, 170] on div "PO-2971" at bounding box center [546, 173] width 162 height 15
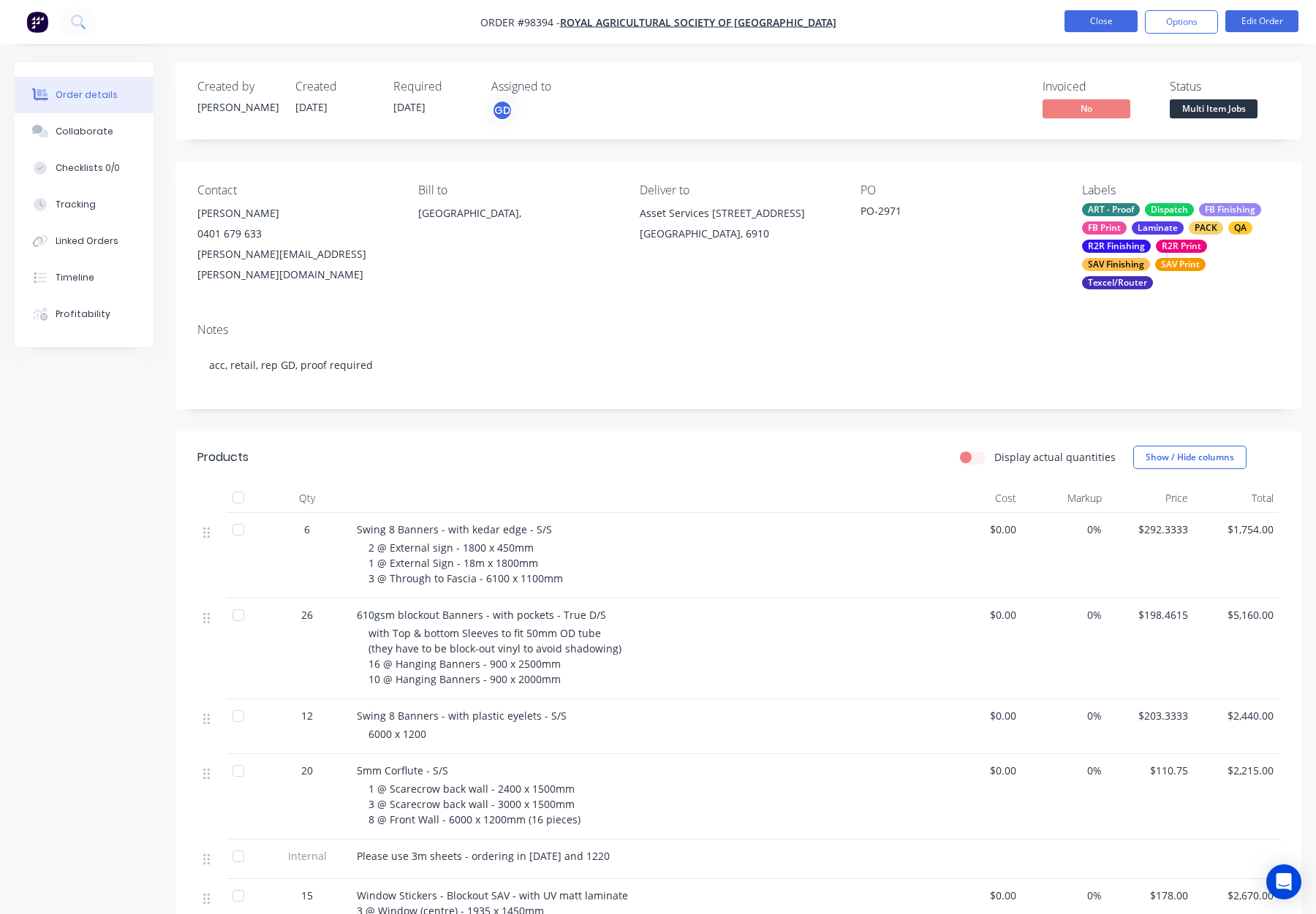
click at [1089, 20] on button "Close" at bounding box center [1101, 21] width 74 height 22
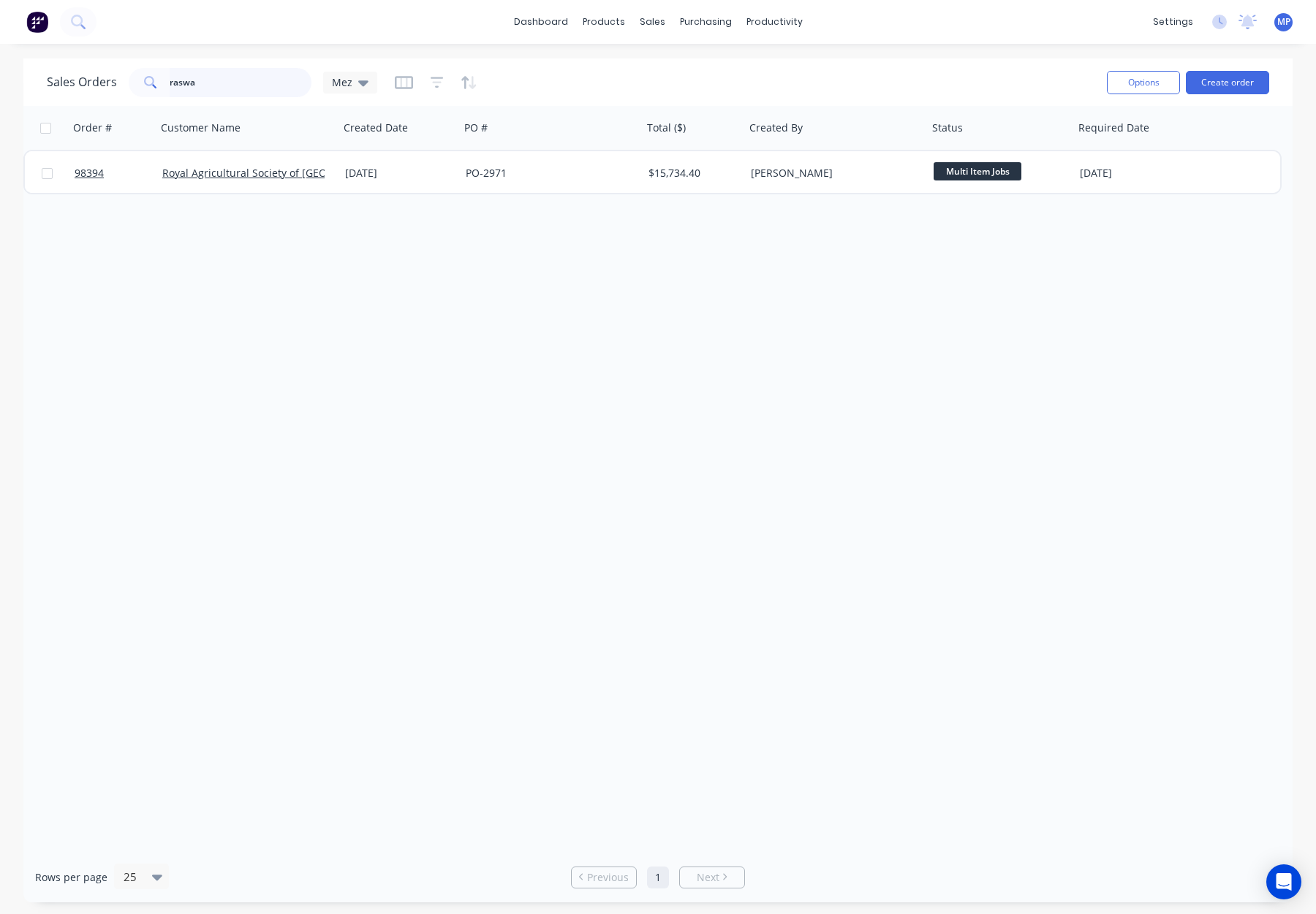
click at [179, 85] on input "raswa" at bounding box center [241, 82] width 142 height 29
drag, startPoint x: 244, startPoint y: 81, endPoint x: 108, endPoint y: 82, distance: 136.0
click at [108, 82] on div "Sales Orders raswa Mez" at bounding box center [212, 82] width 330 height 29
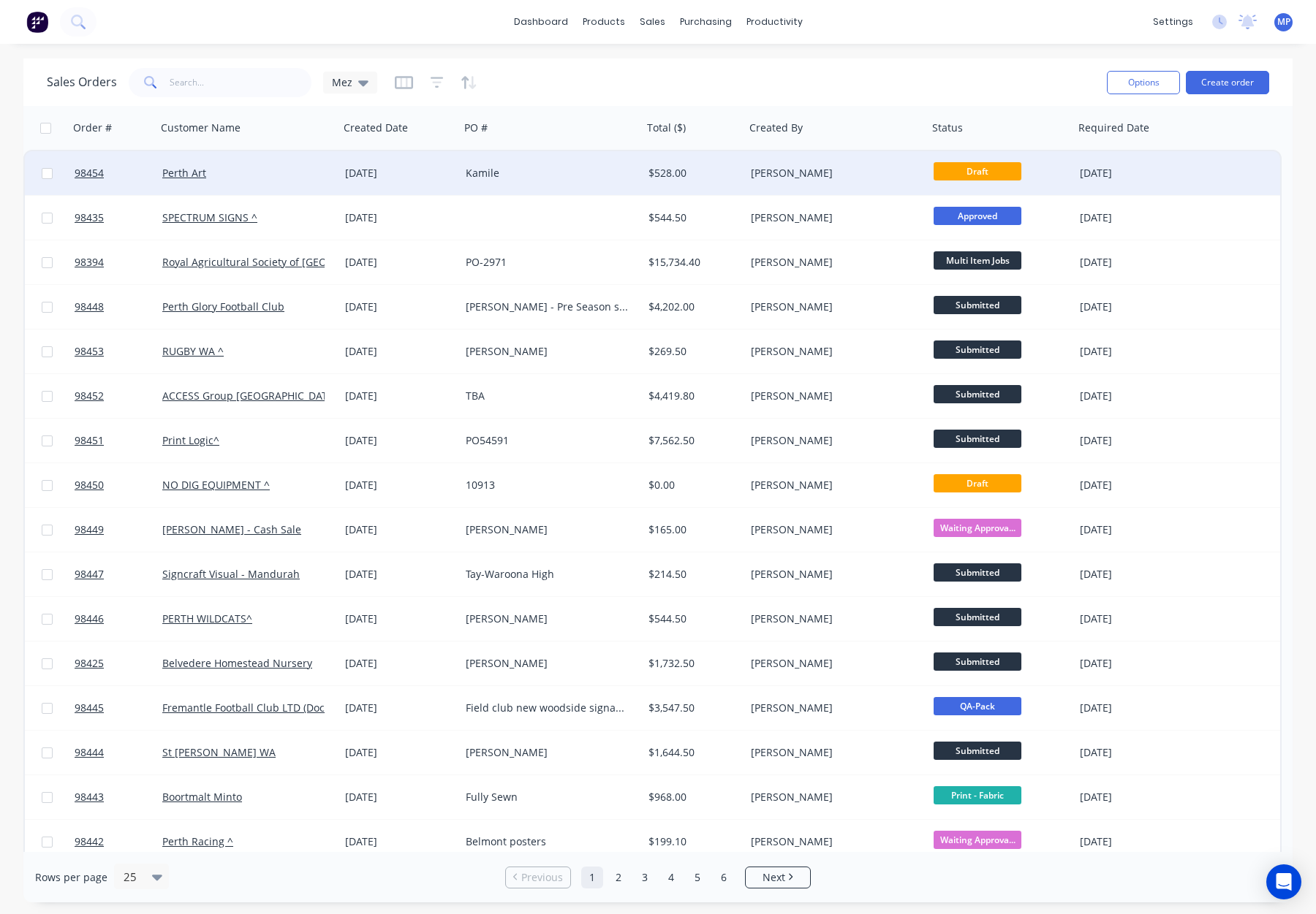
click at [582, 162] on div "Kamile" at bounding box center [551, 174] width 183 height 44
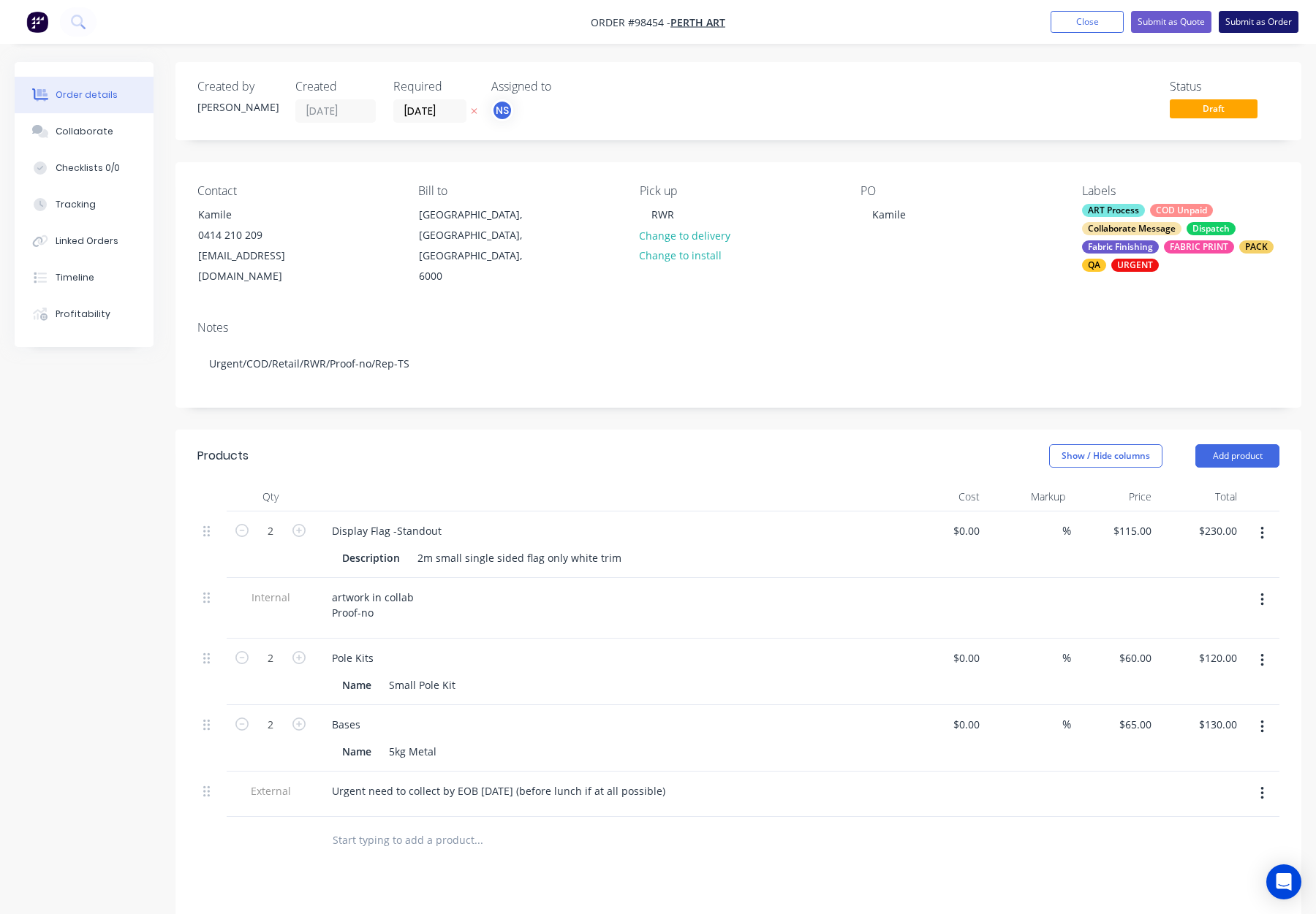
click at [1242, 21] on button "Submit as Order" at bounding box center [1258, 22] width 80 height 22
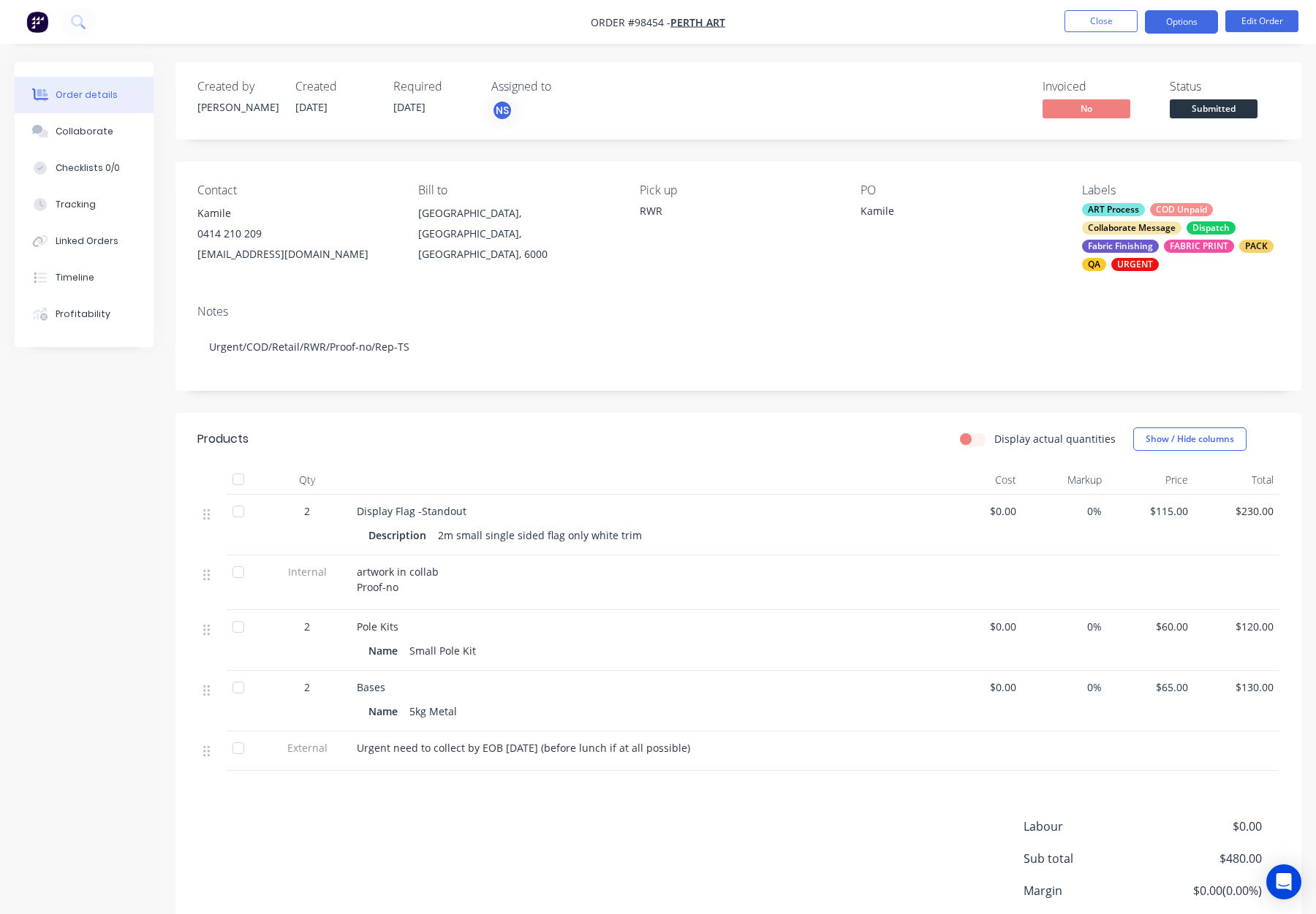
click at [1171, 21] on button "Options" at bounding box center [1182, 22] width 74 height 24
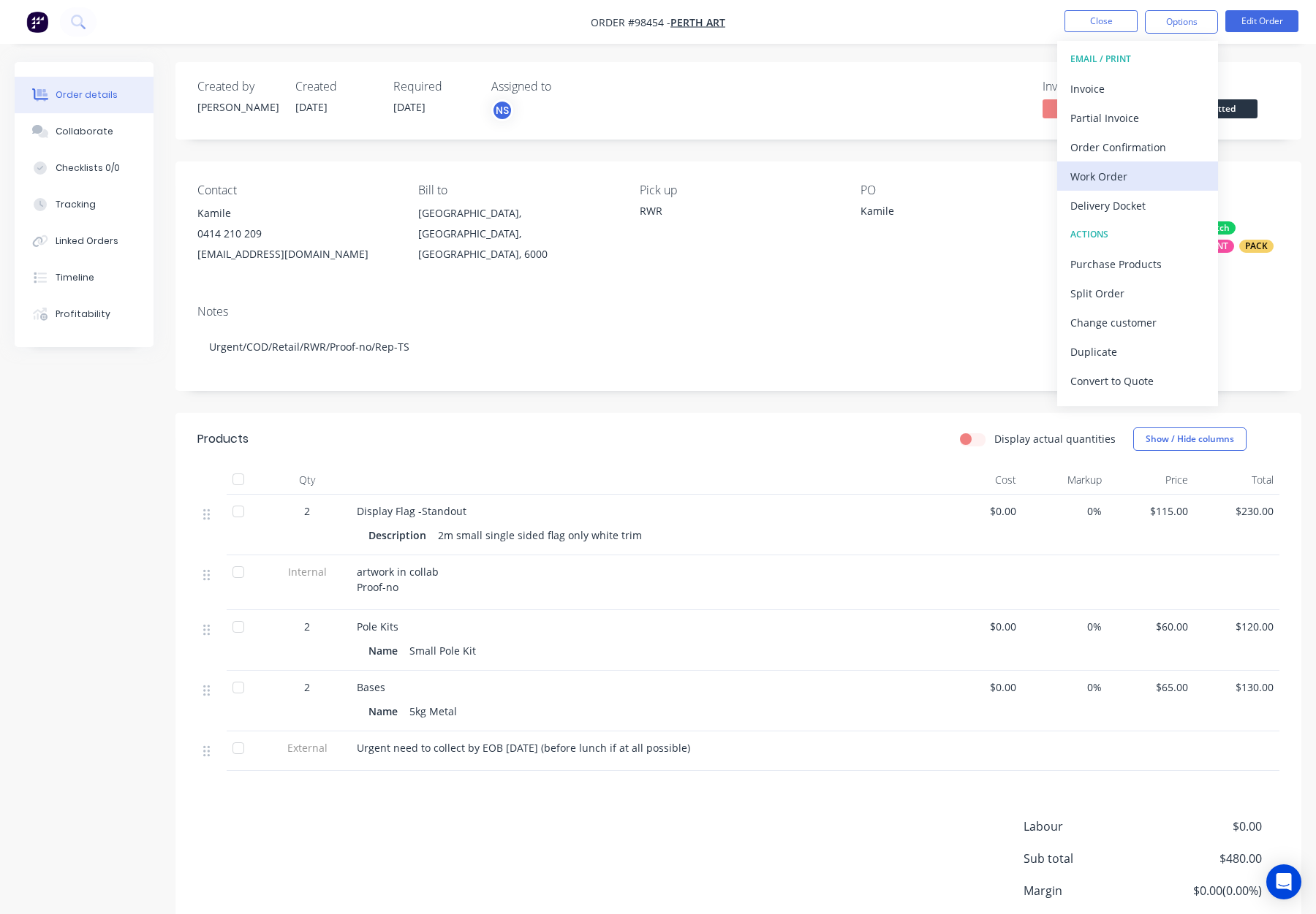
click at [1156, 166] on div "Work Order" at bounding box center [1137, 176] width 134 height 21
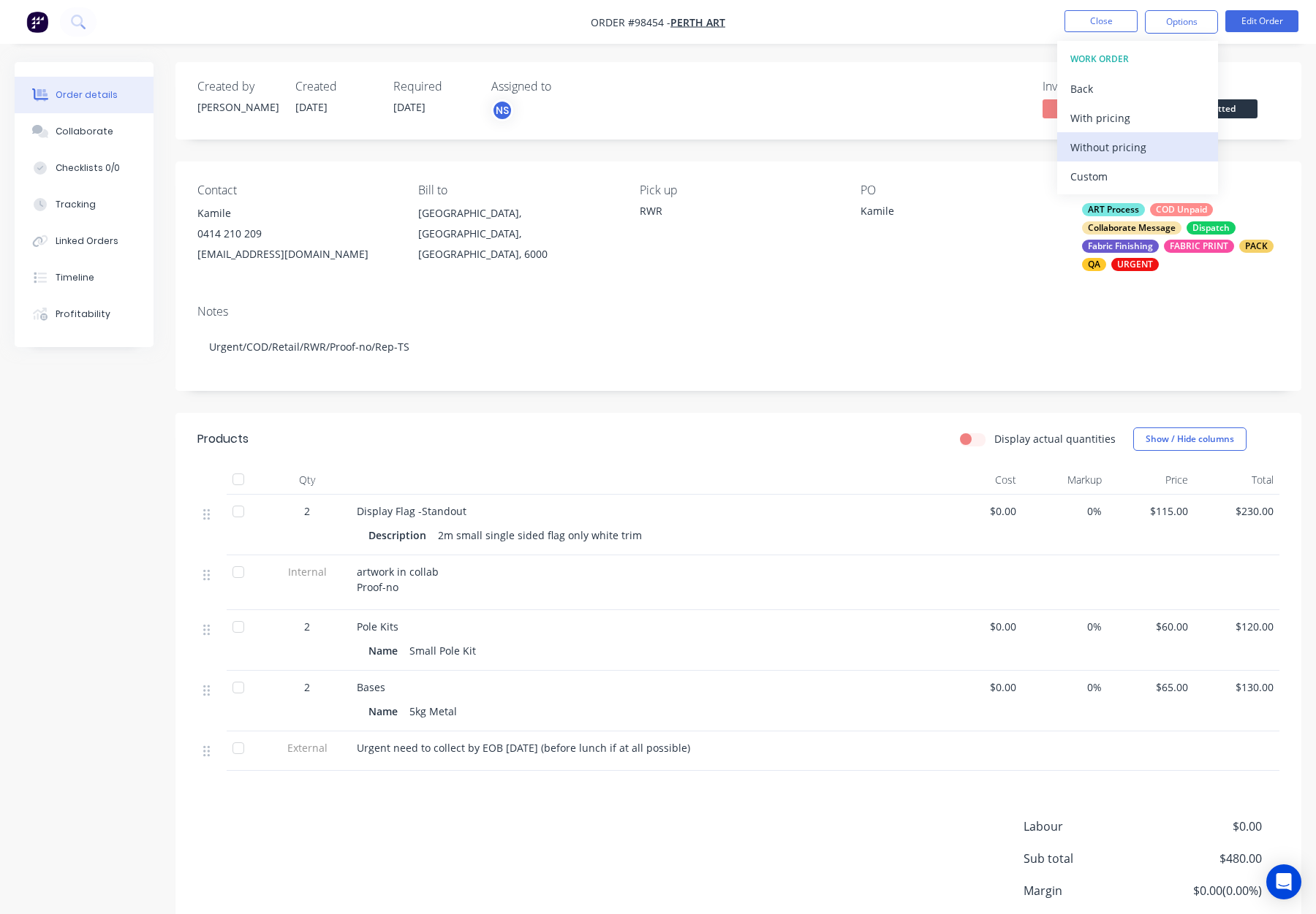
click at [1152, 148] on div "Without pricing" at bounding box center [1137, 147] width 134 height 21
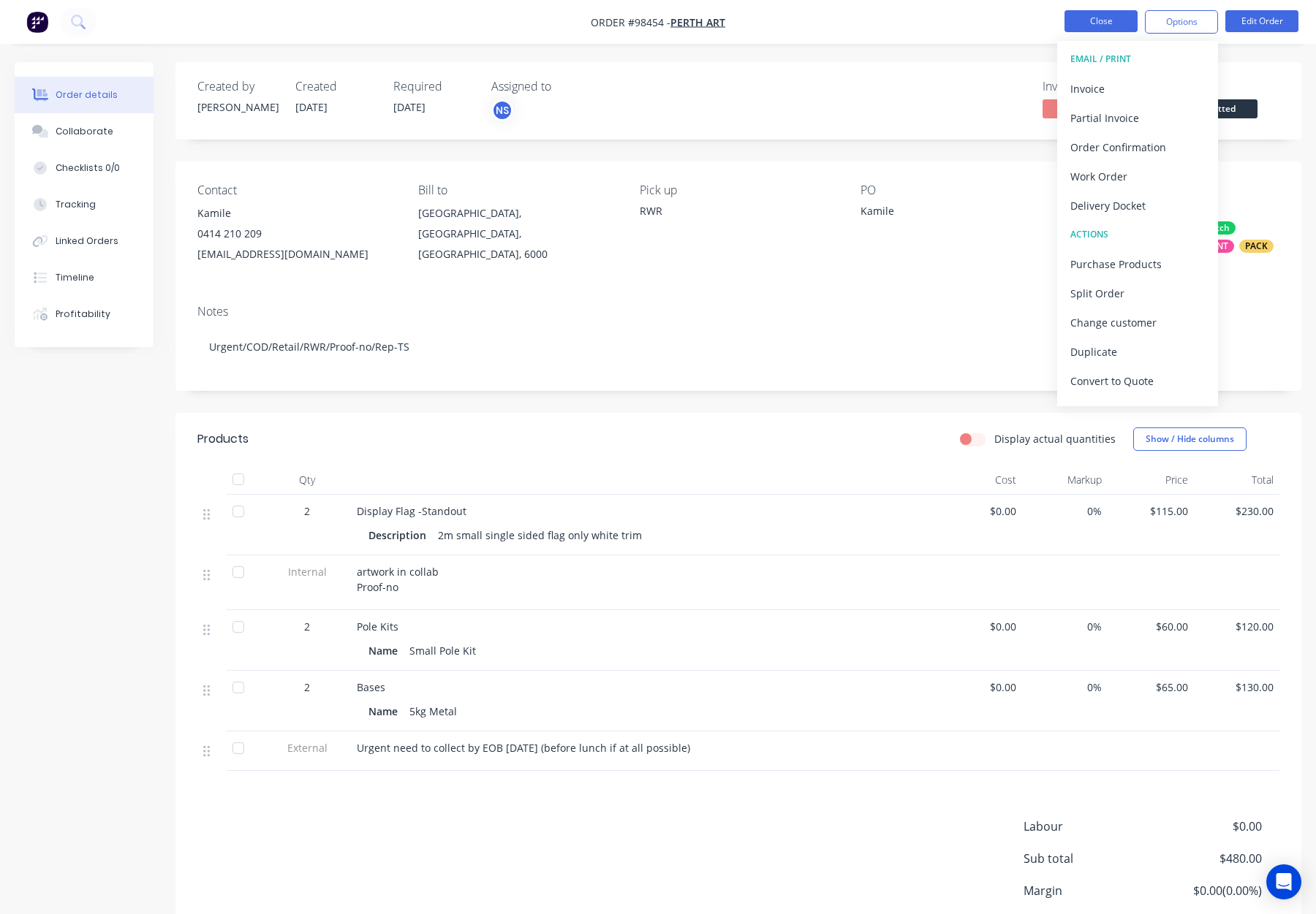
click at [1101, 17] on button "Close" at bounding box center [1101, 21] width 74 height 22
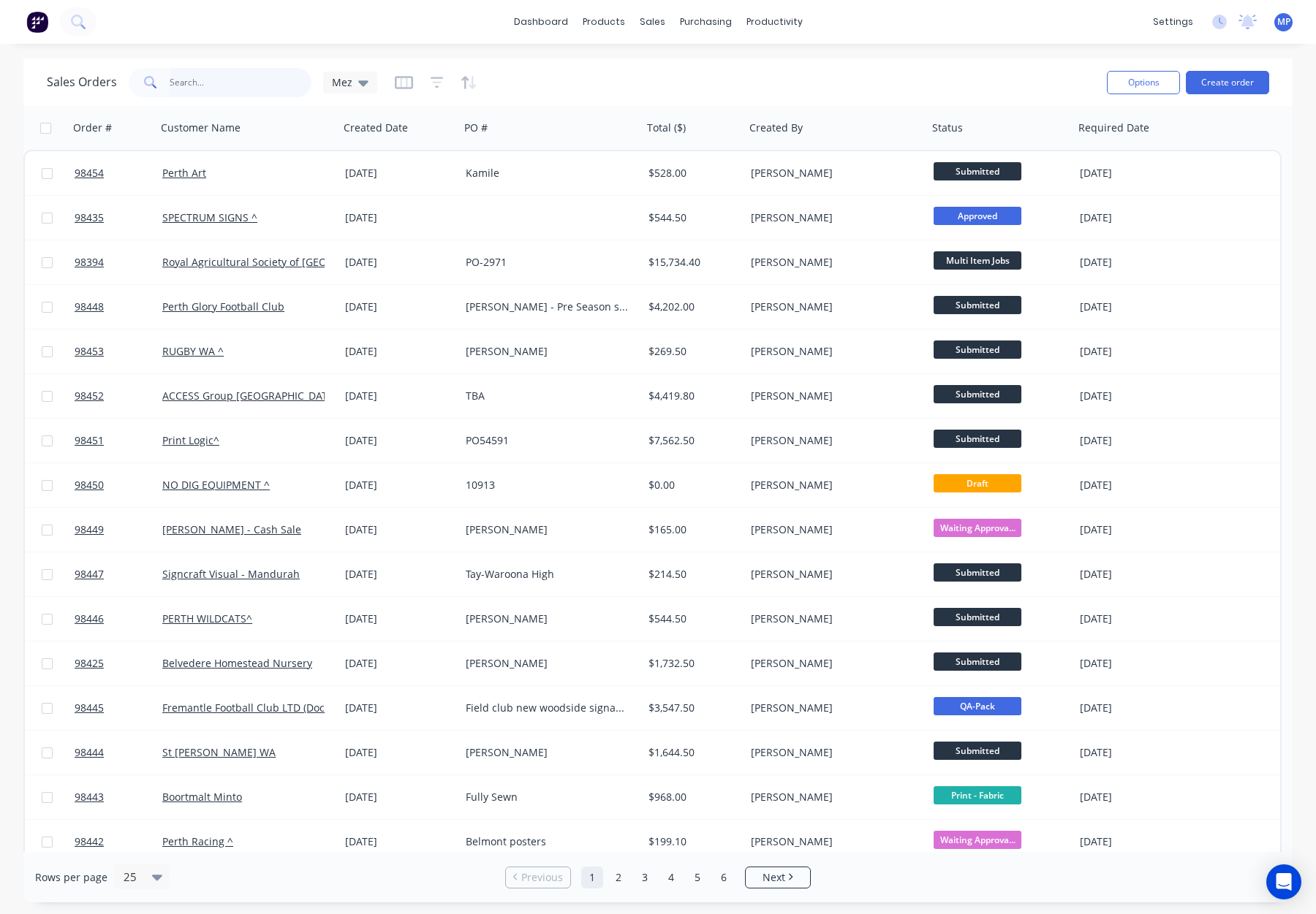
click at [209, 83] on input "text" at bounding box center [241, 82] width 142 height 29
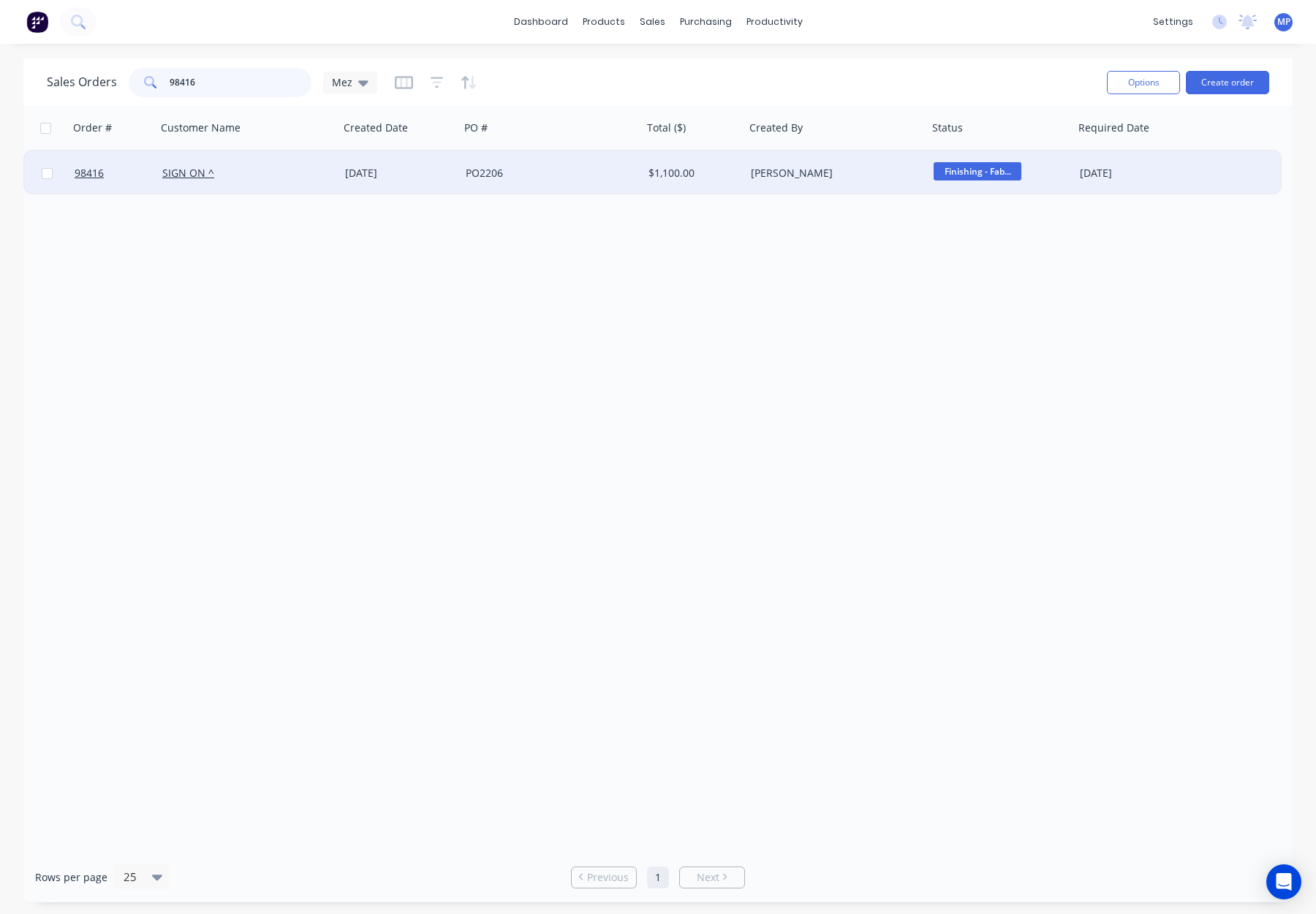
type input "98416"
click at [578, 170] on div "PO2206" at bounding box center [546, 173] width 162 height 15
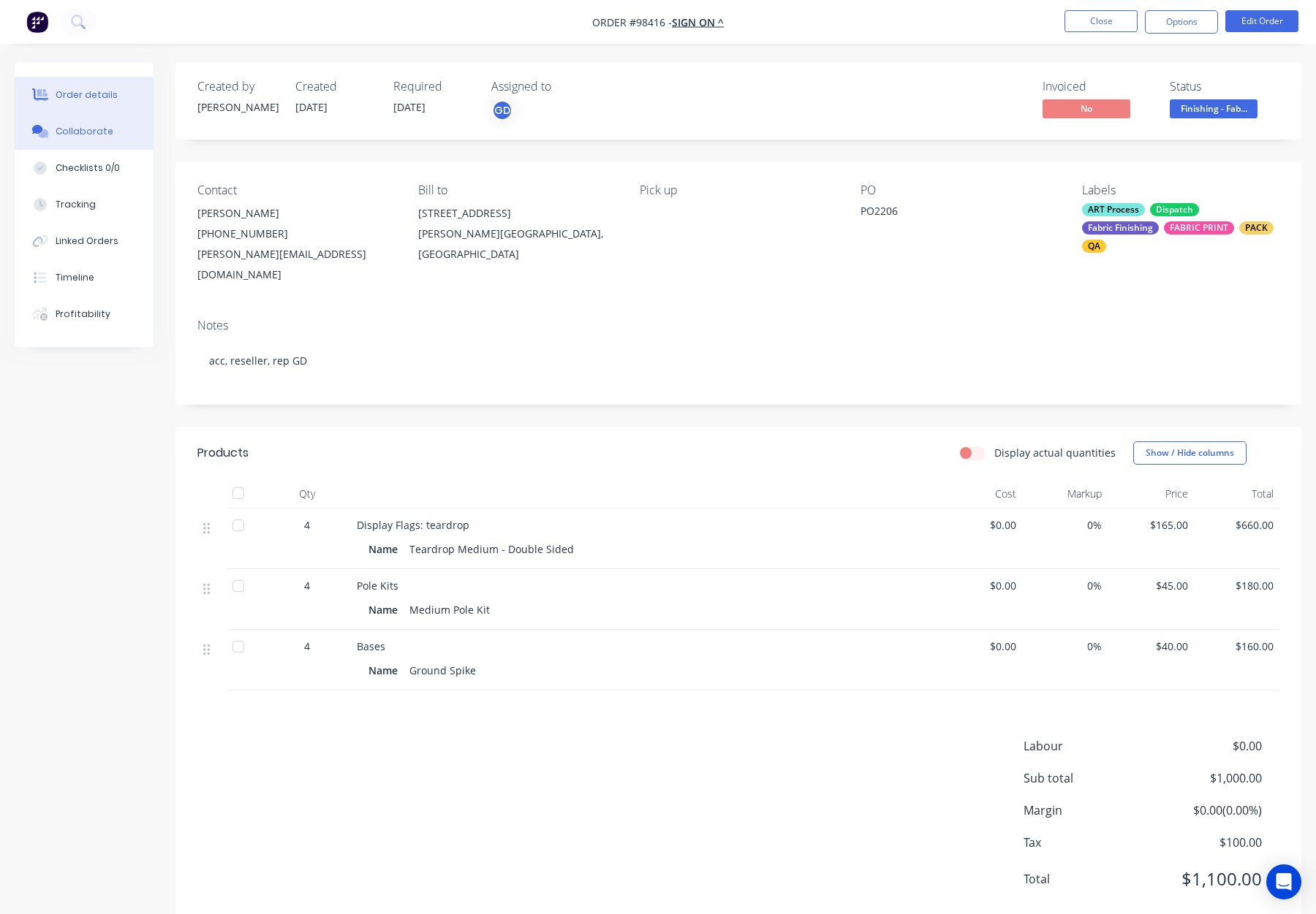
click at [71, 122] on button "Collaborate" at bounding box center [85, 131] width 139 height 36
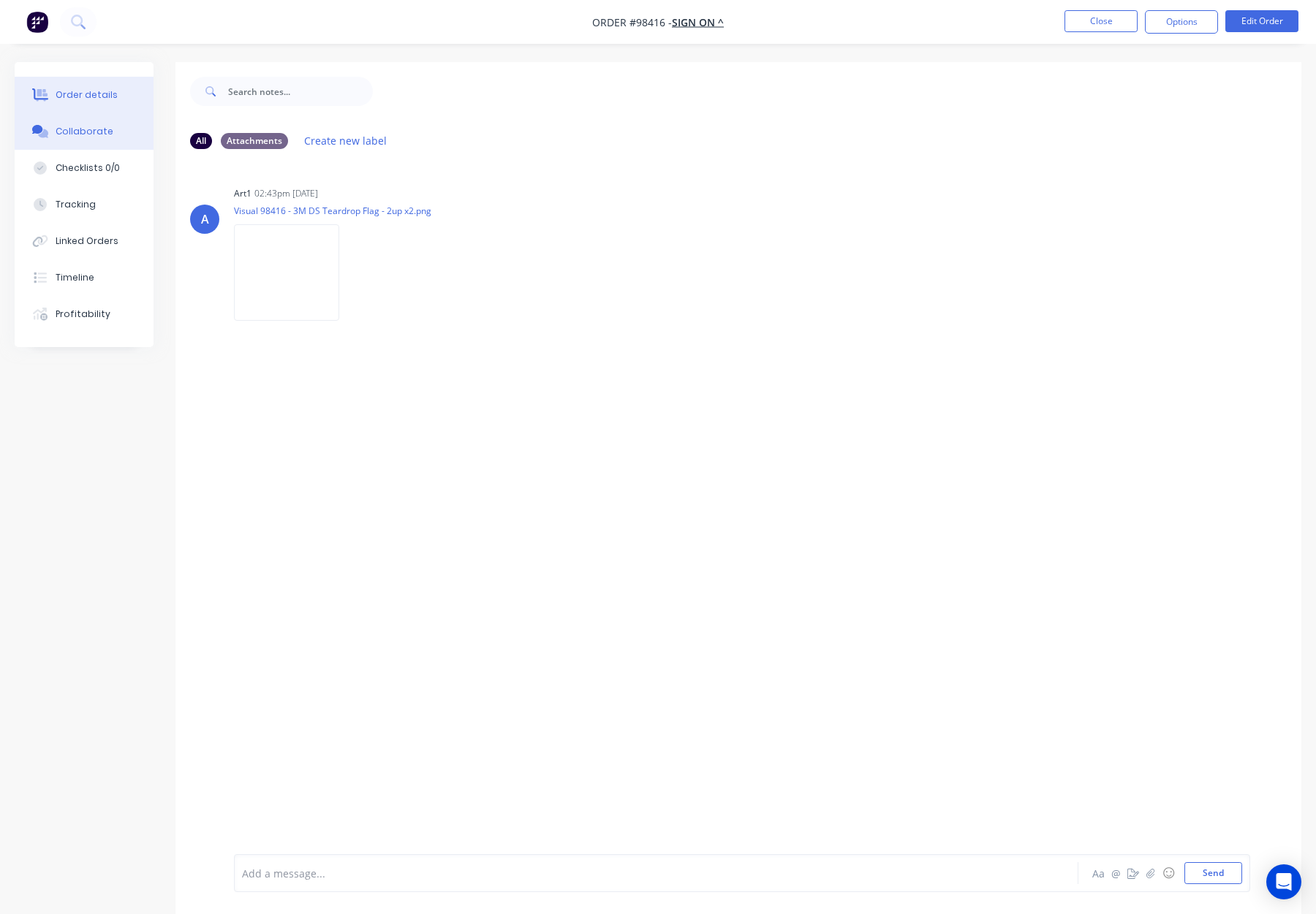
drag, startPoint x: 69, startPoint y: 92, endPoint x: 123, endPoint y: 93, distance: 54.0
click at [69, 92] on div "Order details" at bounding box center [86, 95] width 62 height 13
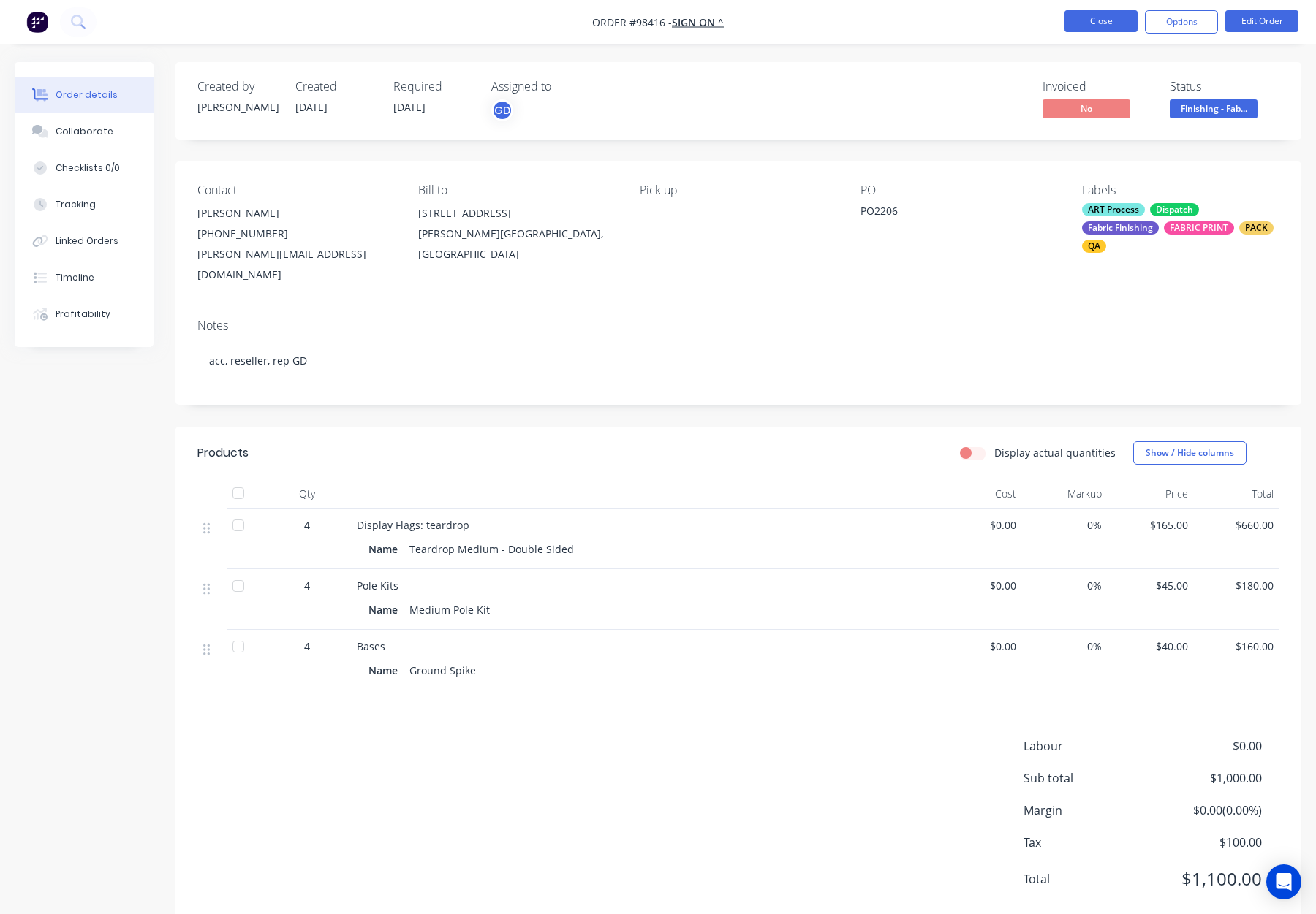
click at [1098, 24] on button "Close" at bounding box center [1101, 21] width 74 height 22
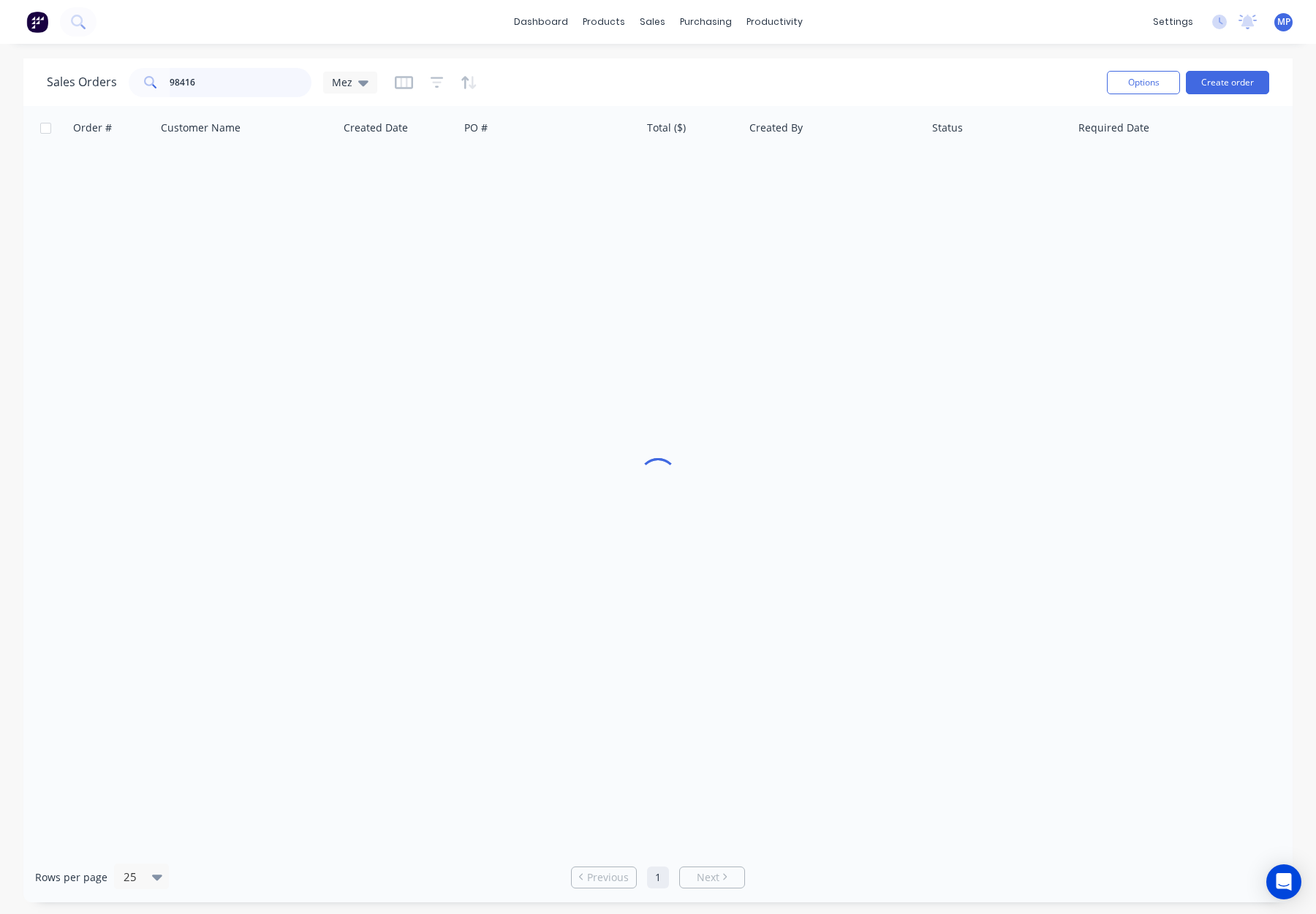
click at [221, 88] on input "98416" at bounding box center [241, 82] width 142 height 29
click at [139, 83] on div "98416" at bounding box center [220, 82] width 183 height 29
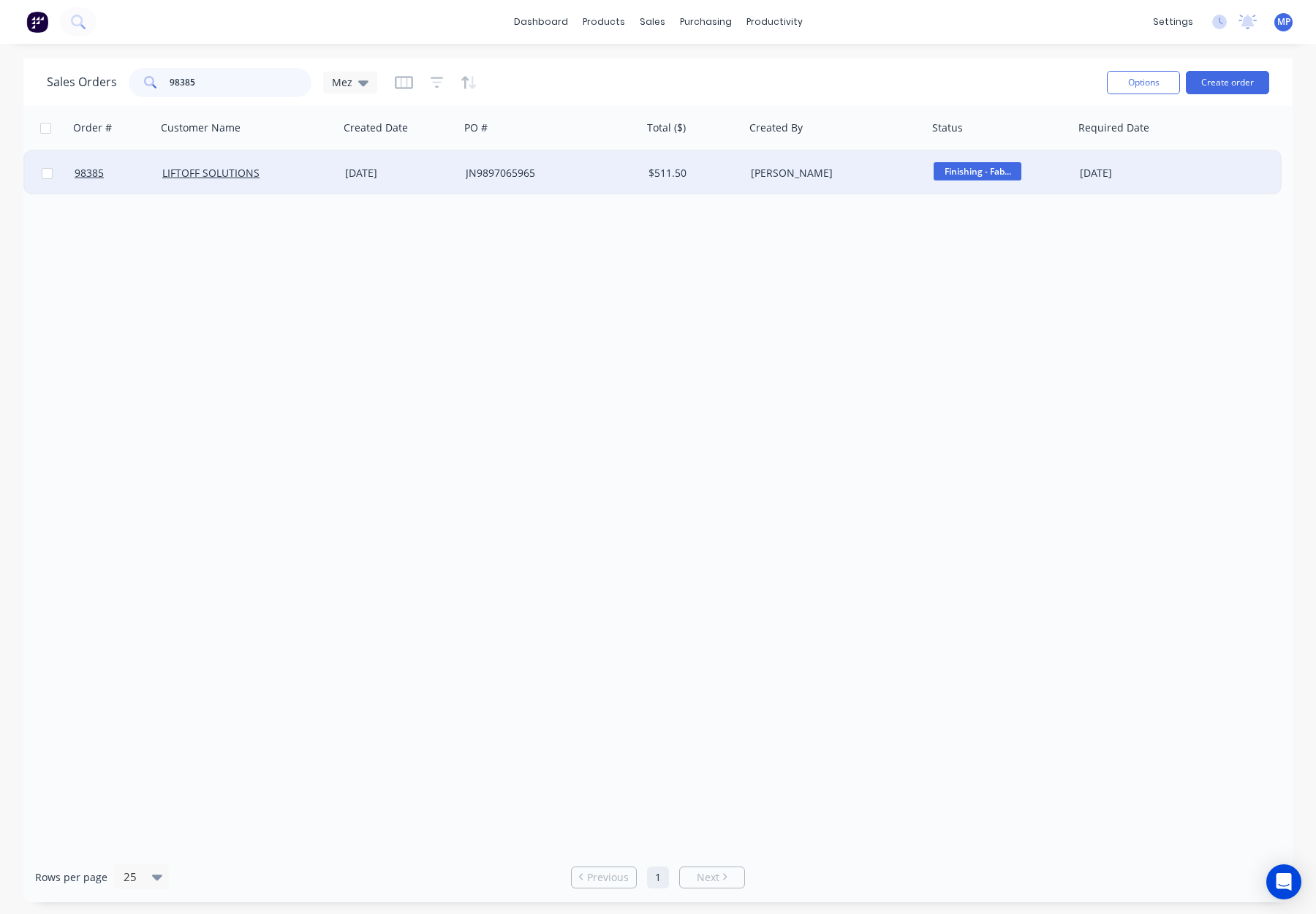
type input "98385"
click at [292, 179] on div "LIFTOFF SOLUTIONS" at bounding box center [243, 173] width 162 height 15
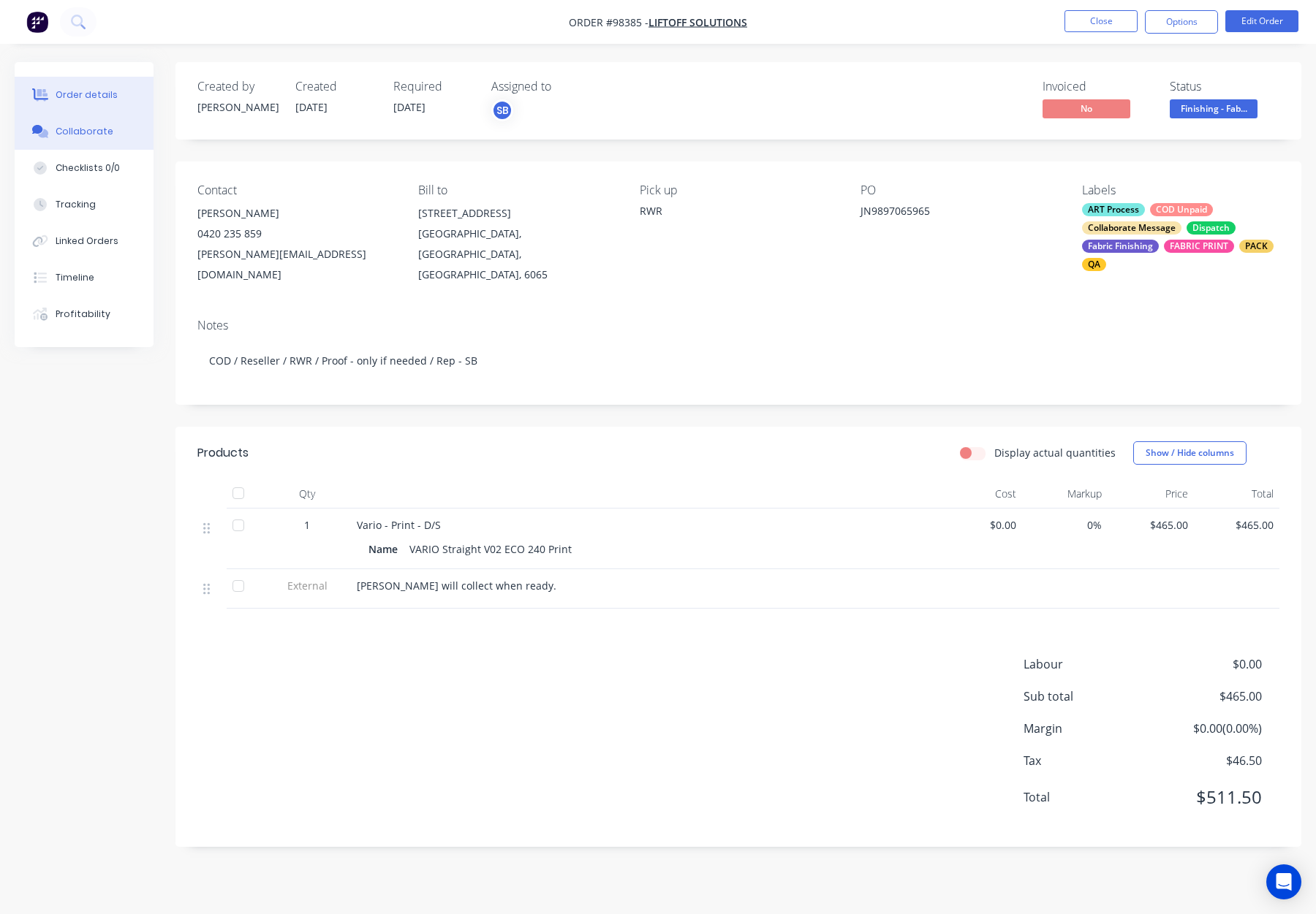
click at [113, 130] on button "Collaborate" at bounding box center [85, 131] width 139 height 36
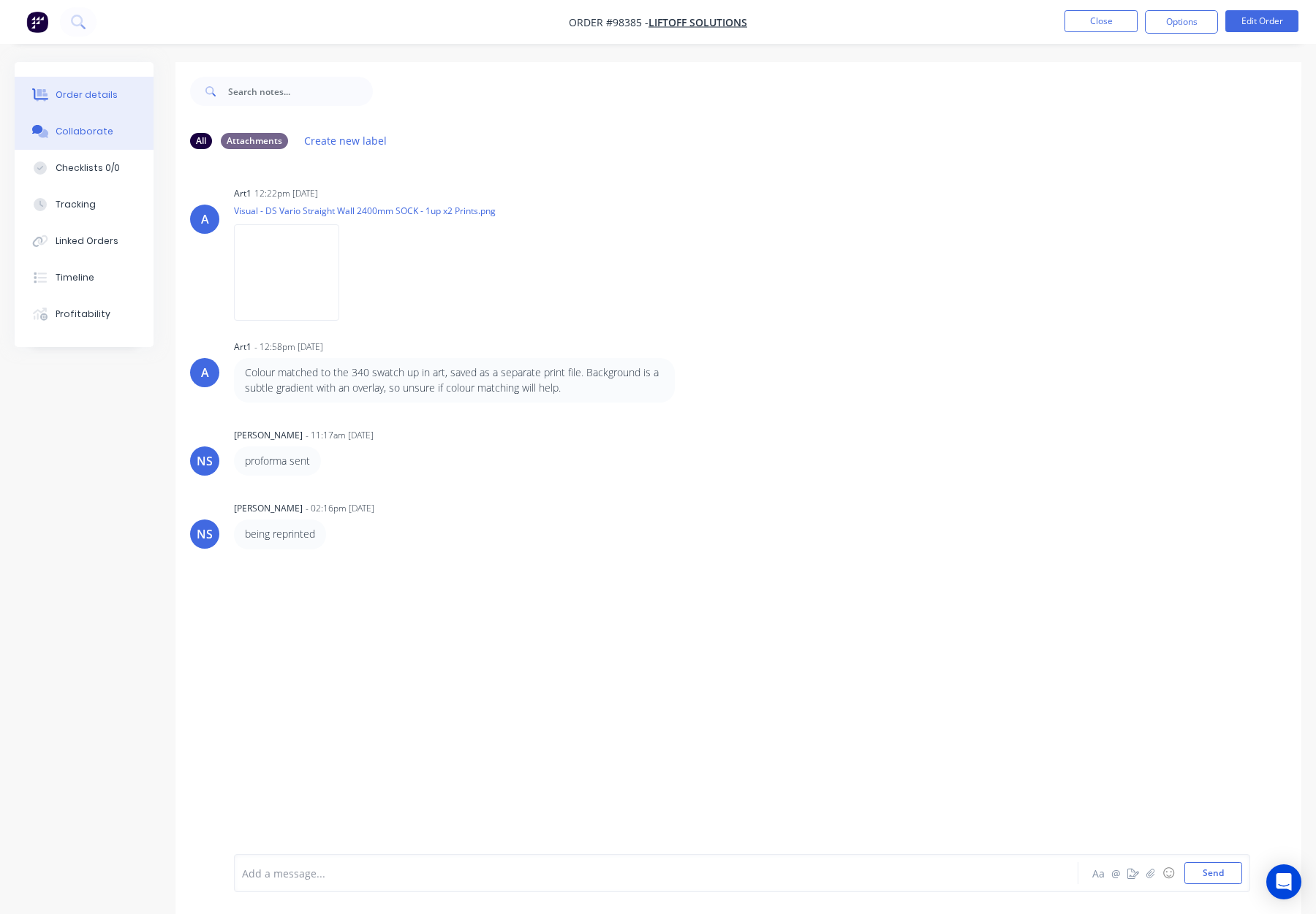
click at [94, 90] on div "Order details" at bounding box center [86, 95] width 62 height 13
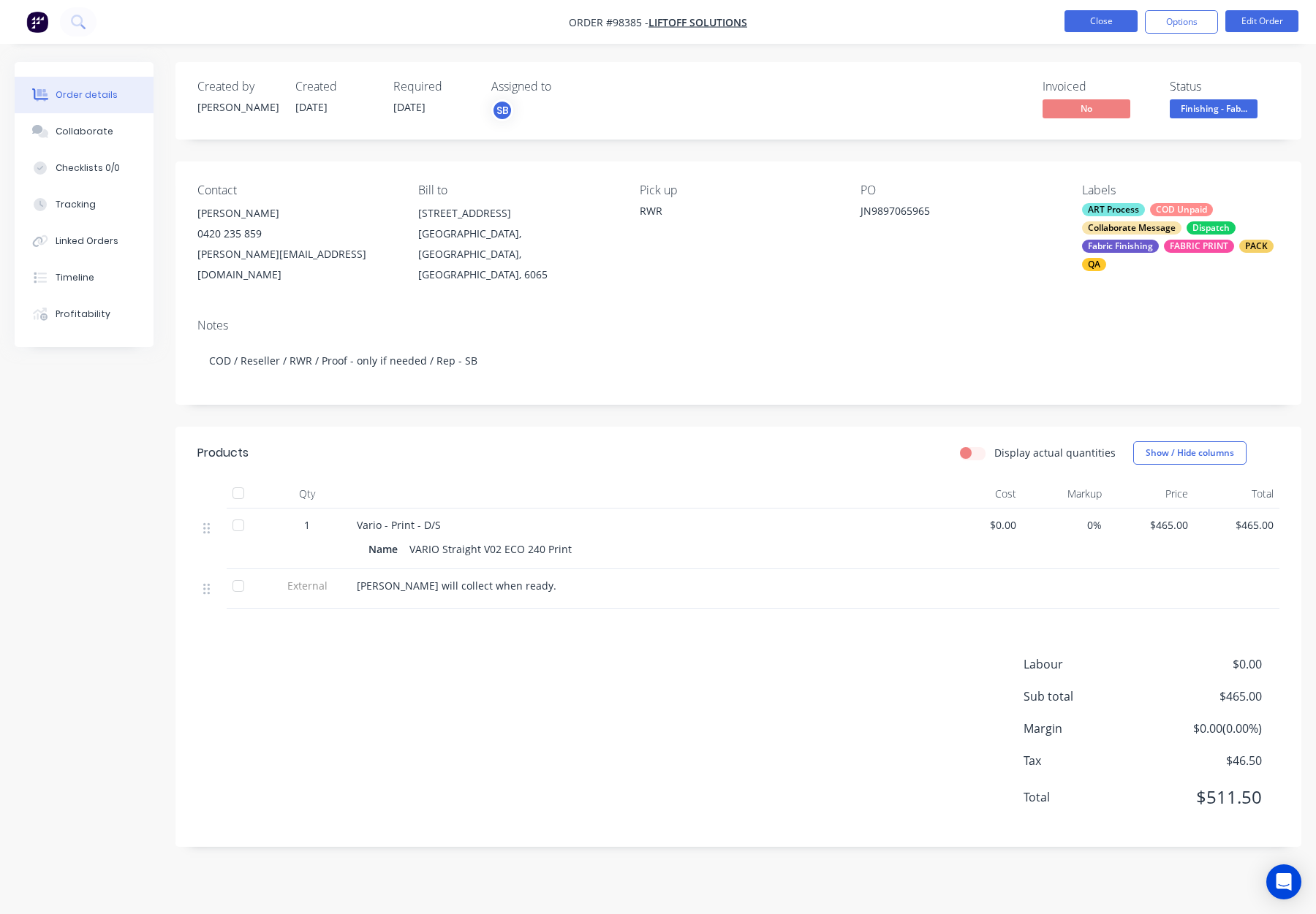
click at [1080, 21] on button "Close" at bounding box center [1101, 21] width 74 height 22
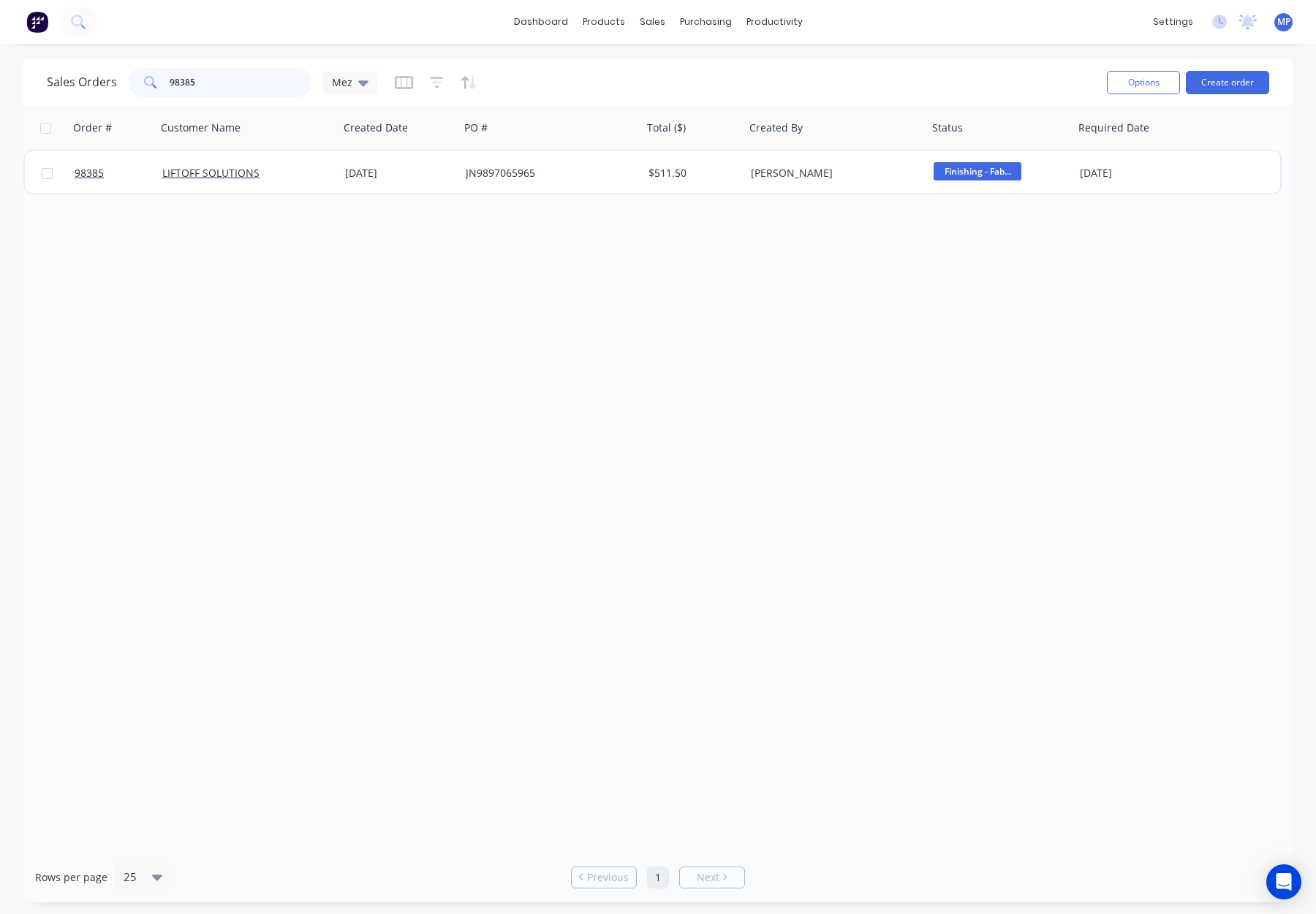
drag, startPoint x: 212, startPoint y: 90, endPoint x: 153, endPoint y: 85, distance: 59.2
click at [206, 90] on input "98385" at bounding box center [241, 82] width 142 height 29
click at [148, 85] on span at bounding box center [149, 82] width 41 height 29
click at [201, 81] on input "98385" at bounding box center [241, 82] width 142 height 29
click at [200, 81] on input "98385" at bounding box center [241, 82] width 142 height 29
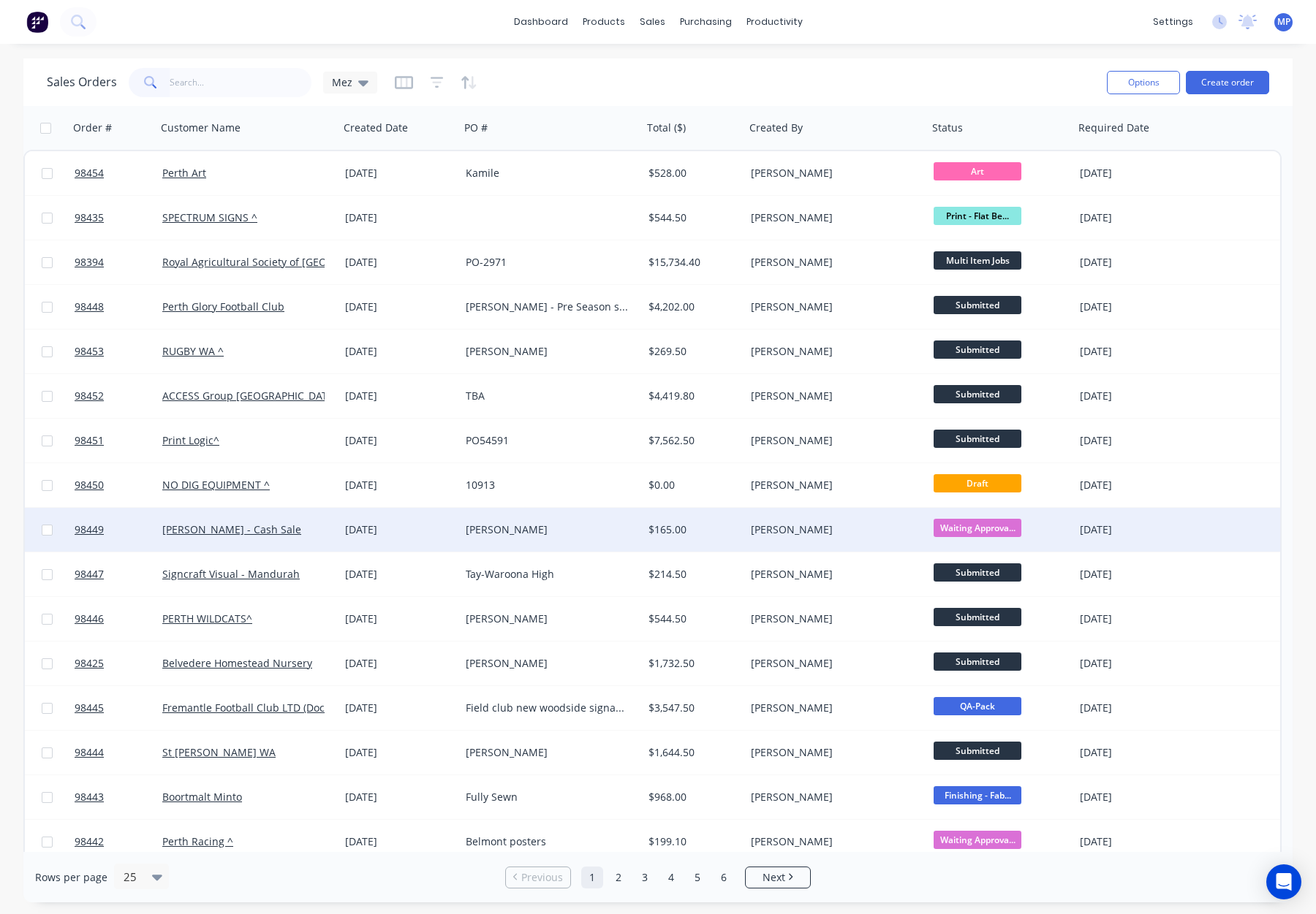
click at [857, 535] on div "[PERSON_NAME]" at bounding box center [831, 529] width 162 height 15
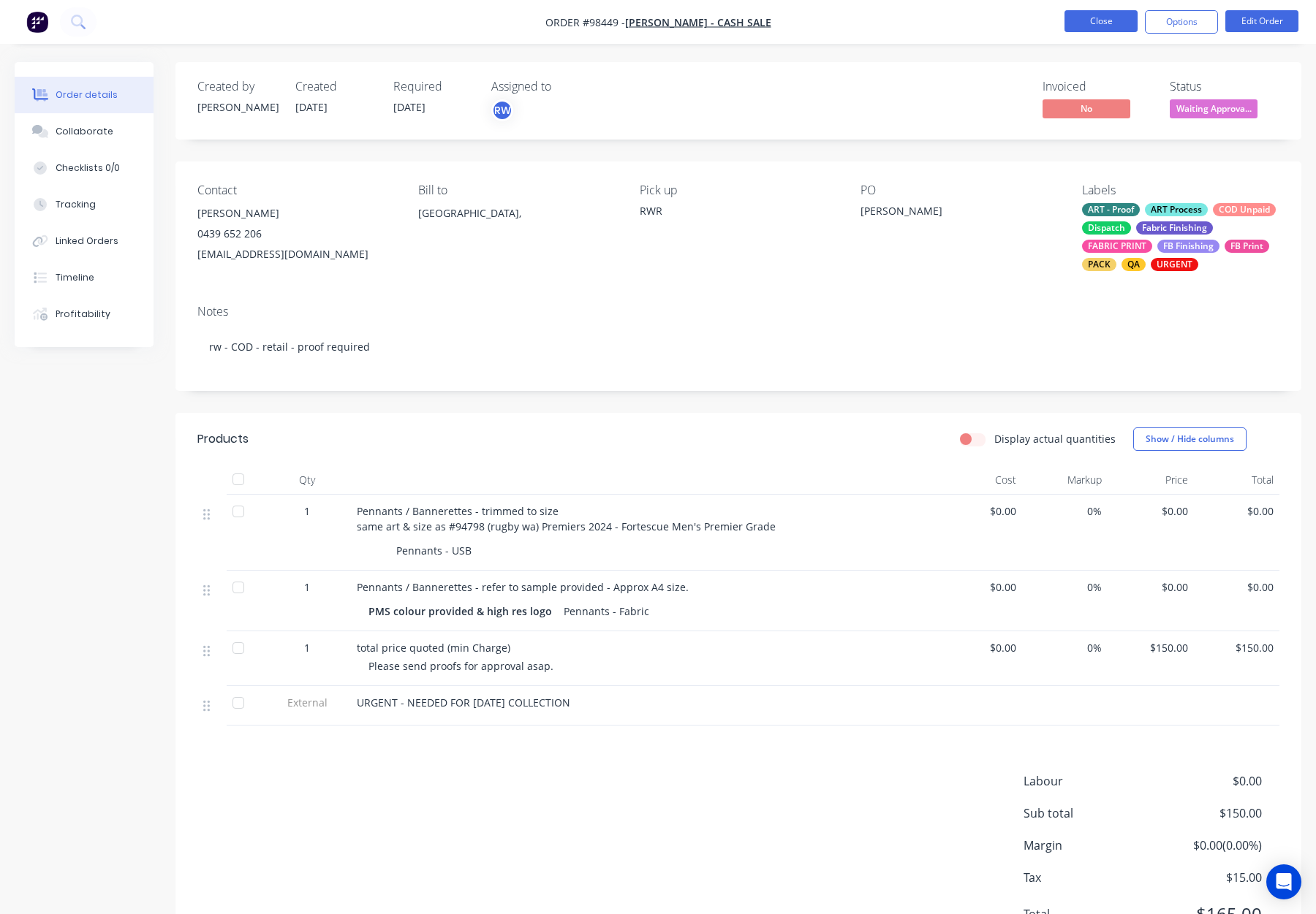
click at [1073, 19] on button "Close" at bounding box center [1101, 21] width 74 height 22
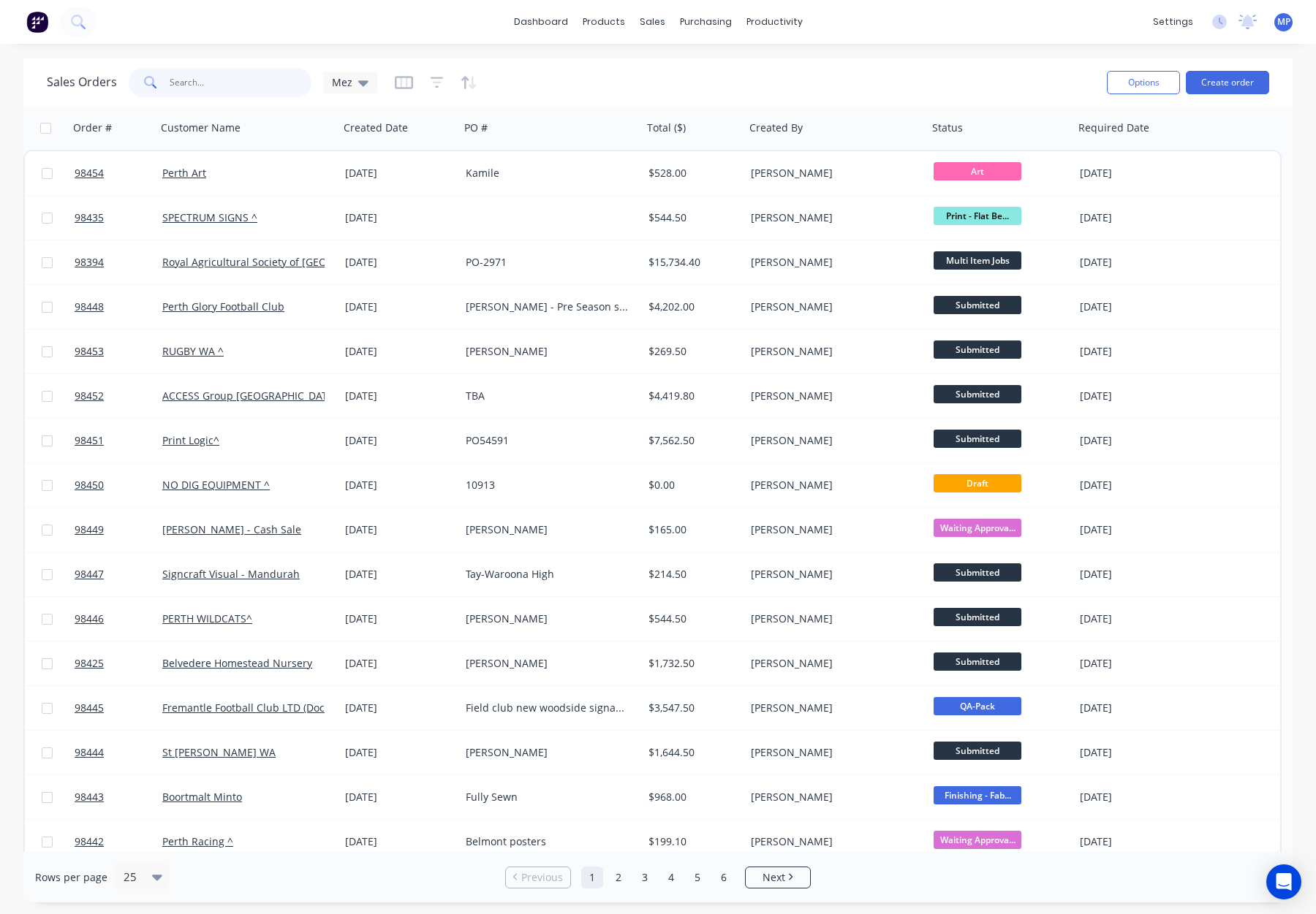
click at [200, 86] on input "text" at bounding box center [241, 82] width 142 height 29
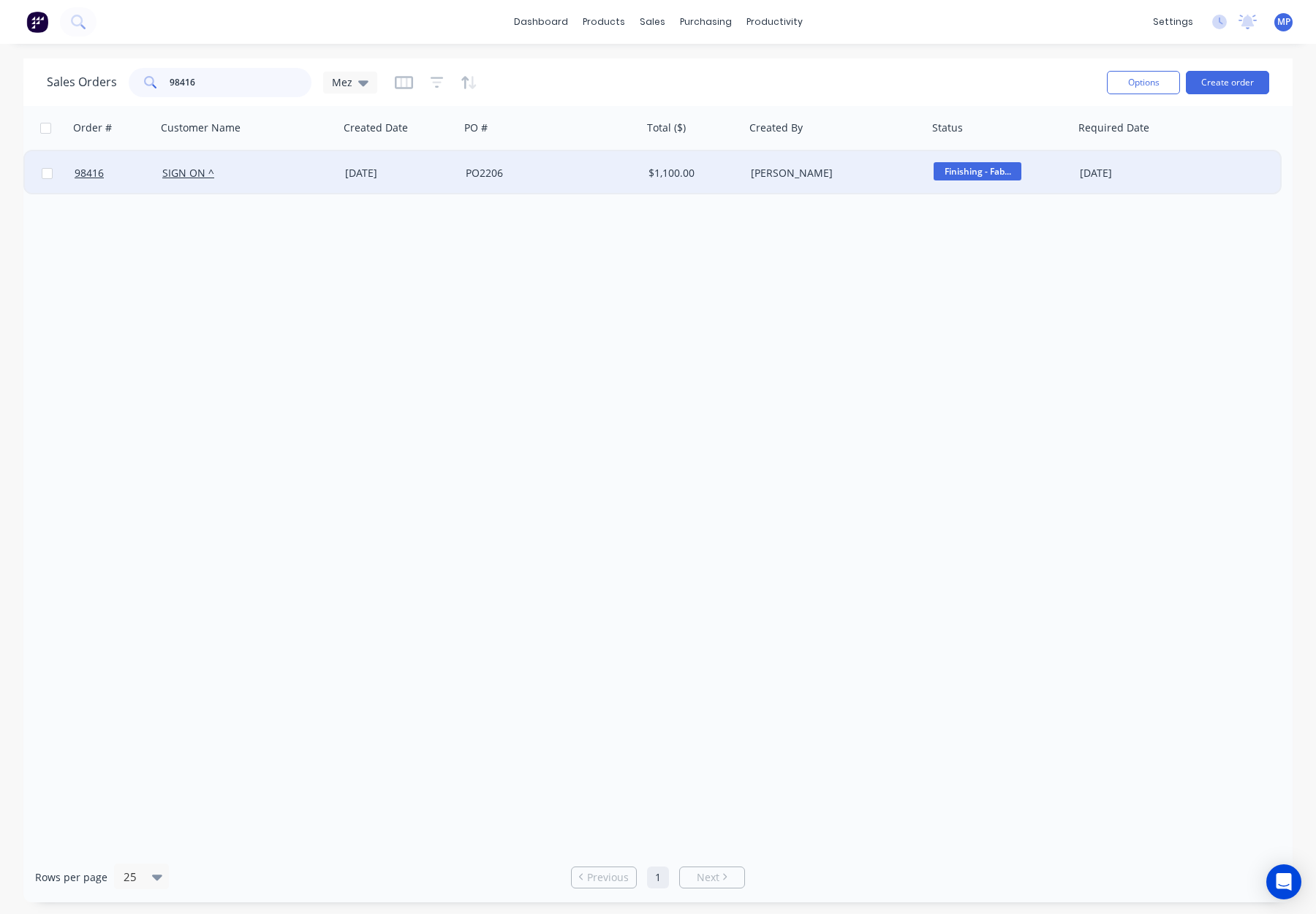
type input "98416"
click at [581, 167] on div "PO2206" at bounding box center [546, 173] width 162 height 15
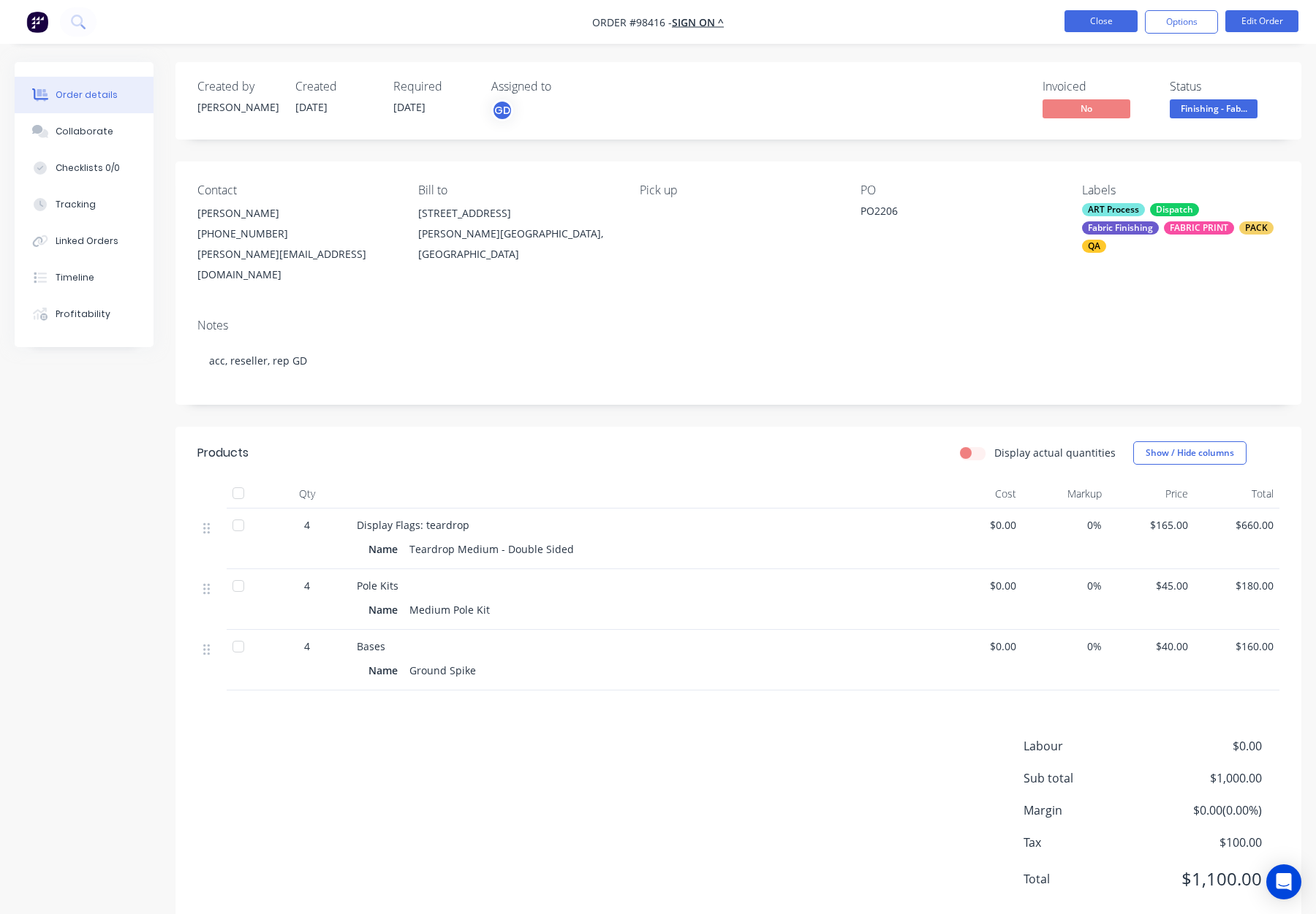
click at [1098, 17] on button "Close" at bounding box center [1101, 21] width 74 height 22
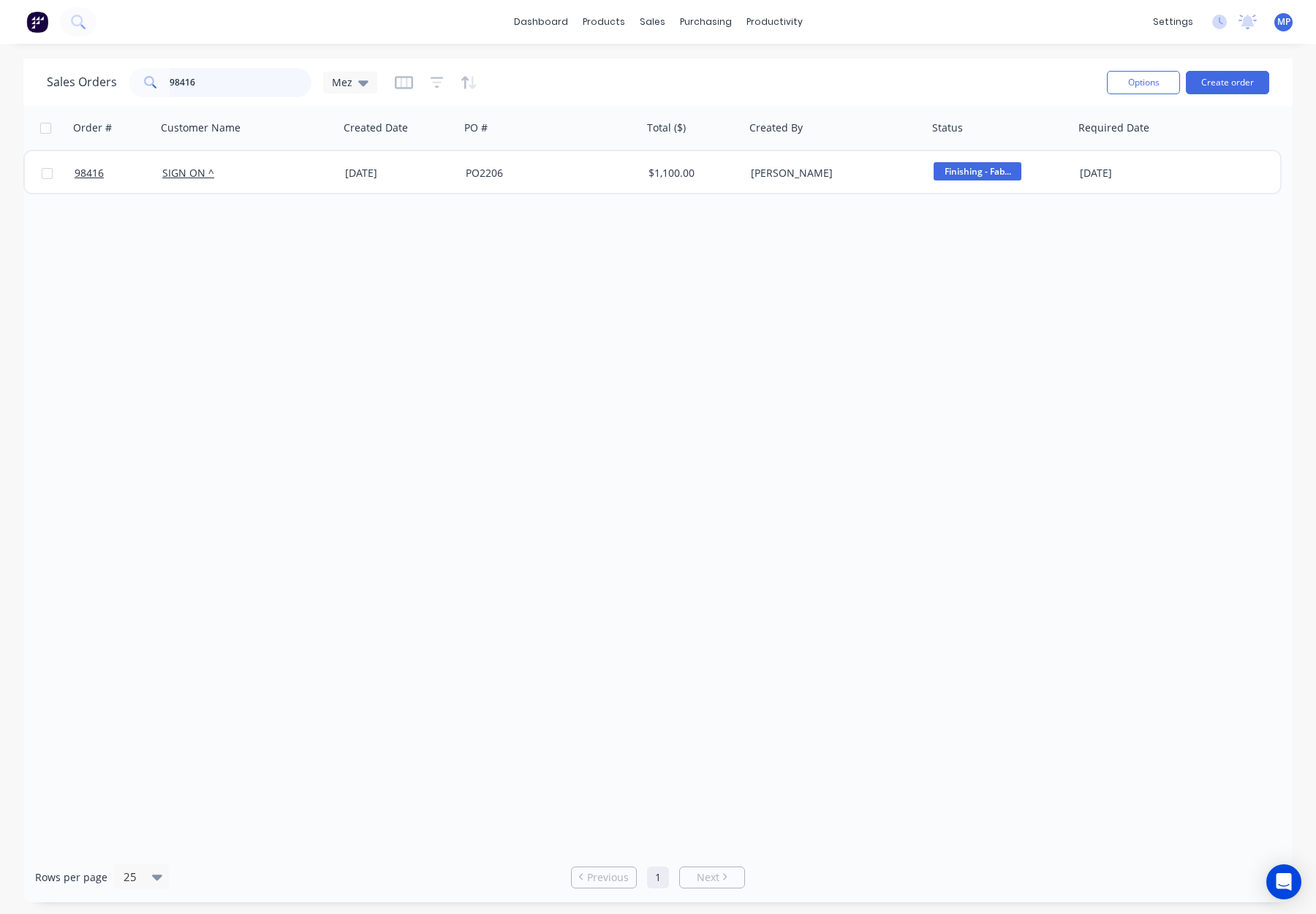
click at [195, 84] on input "98416" at bounding box center [241, 82] width 142 height 29
drag, startPoint x: 241, startPoint y: 85, endPoint x: 157, endPoint y: 85, distance: 84.0
click at [152, 86] on div "98416" at bounding box center [220, 82] width 183 height 29
click at [210, 81] on input "98416" at bounding box center [241, 82] width 142 height 29
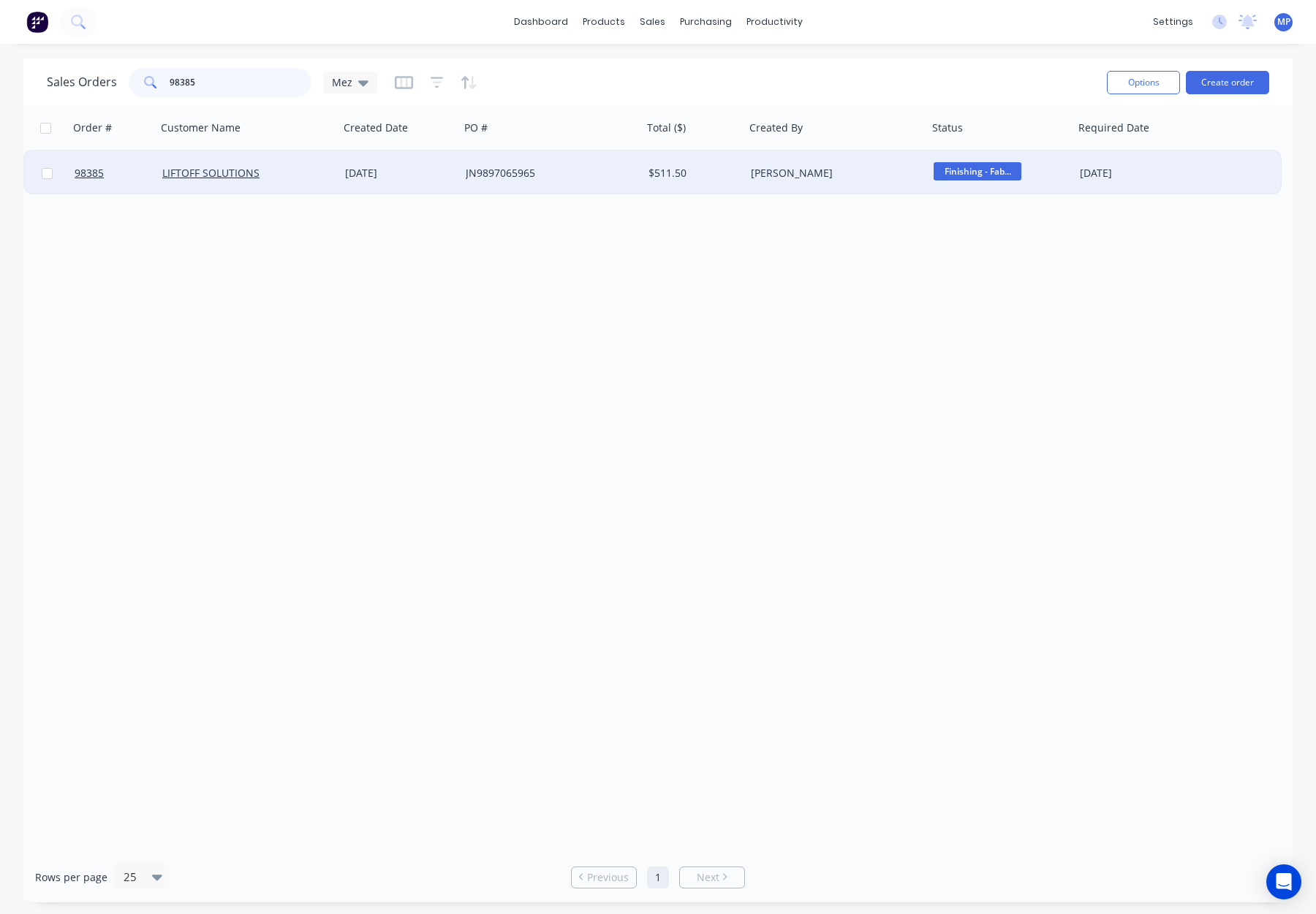
type input "98385"
click at [596, 180] on div "JN9897065965" at bounding box center [546, 173] width 162 height 15
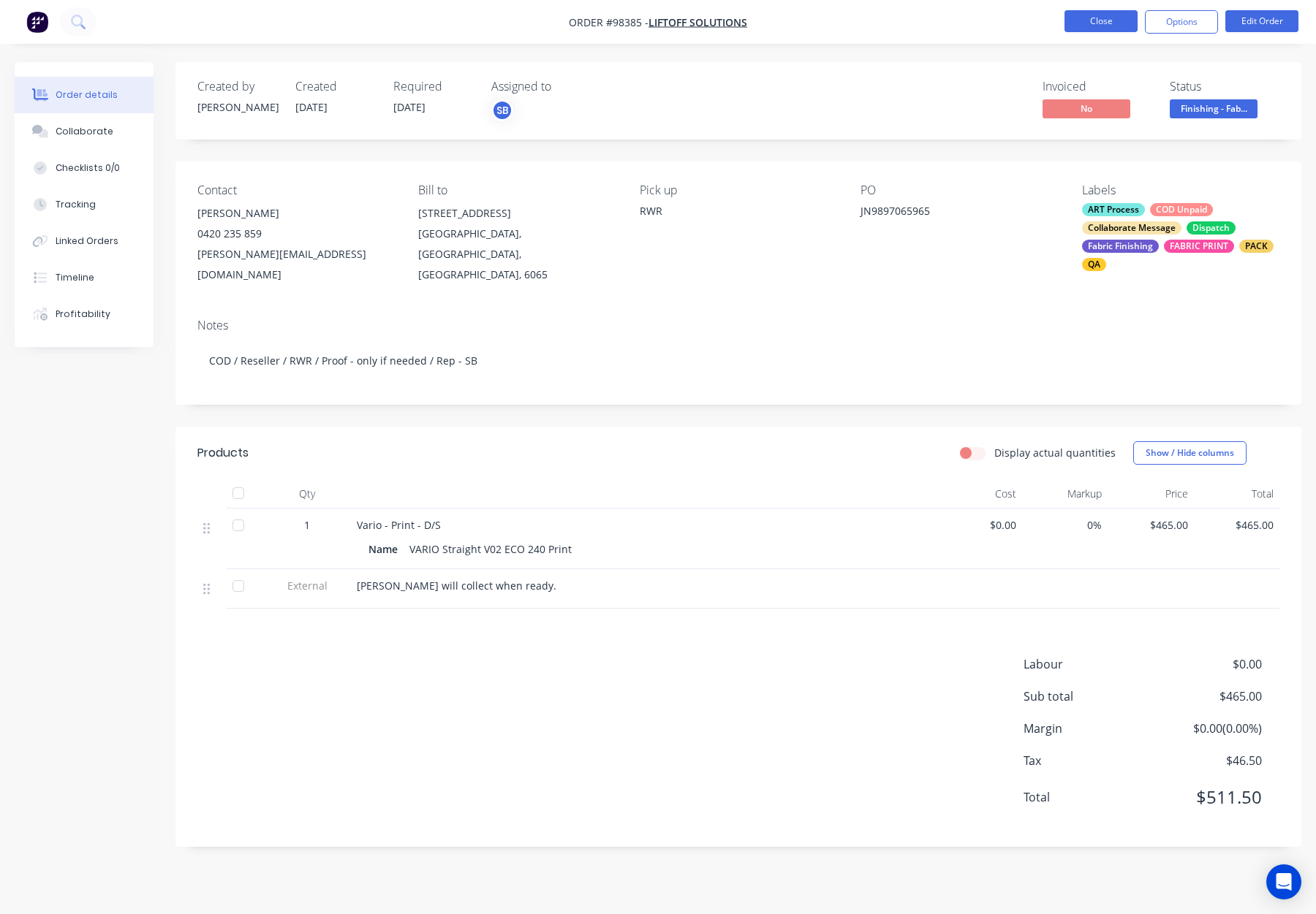
click at [1100, 22] on button "Close" at bounding box center [1101, 21] width 74 height 22
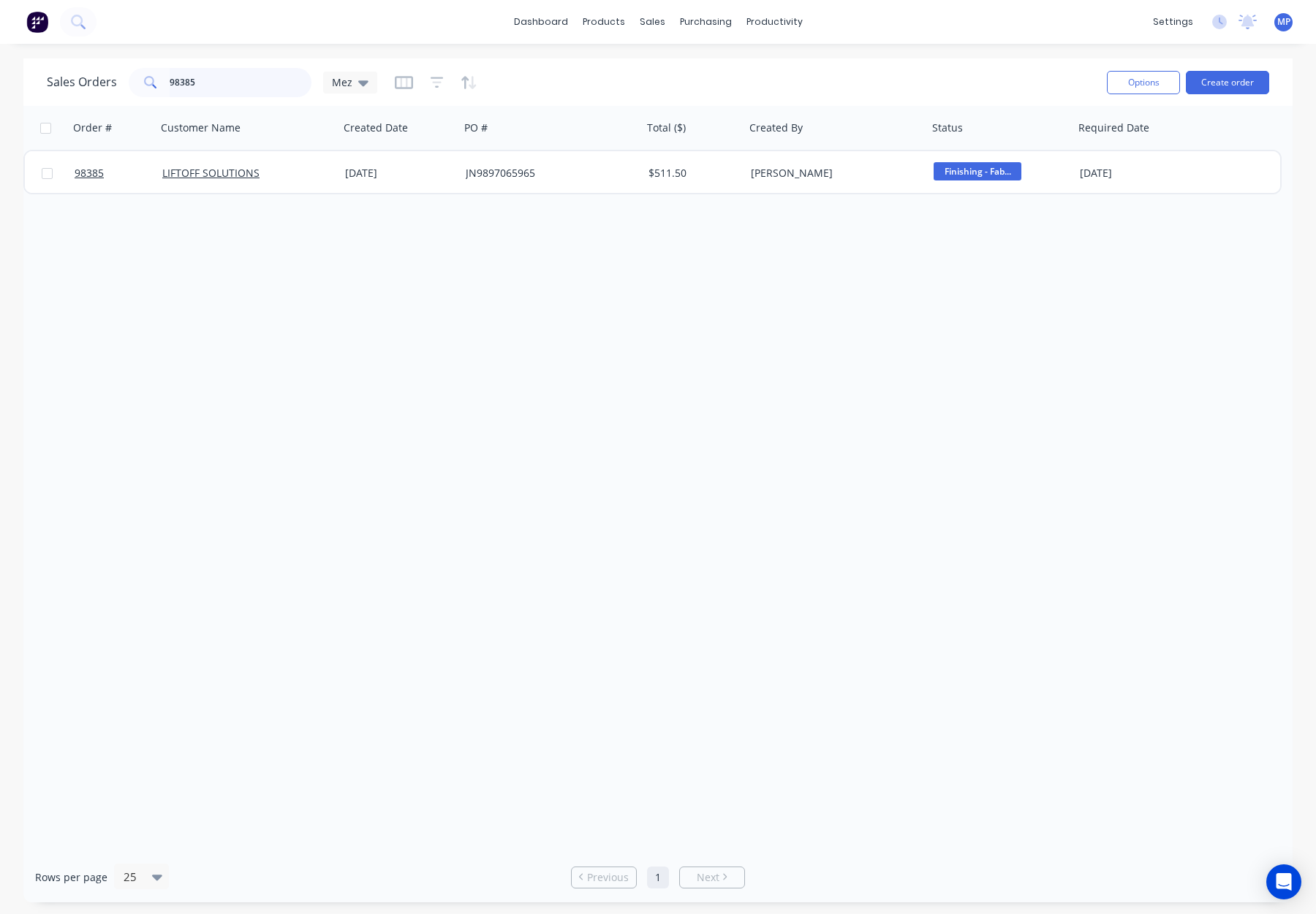
click at [223, 88] on input "98385" at bounding box center [241, 82] width 142 height 29
drag, startPoint x: 236, startPoint y: 85, endPoint x: 106, endPoint y: 81, distance: 130.1
click at [106, 82] on div "Sales Orders 98385 Mez" at bounding box center [212, 82] width 330 height 29
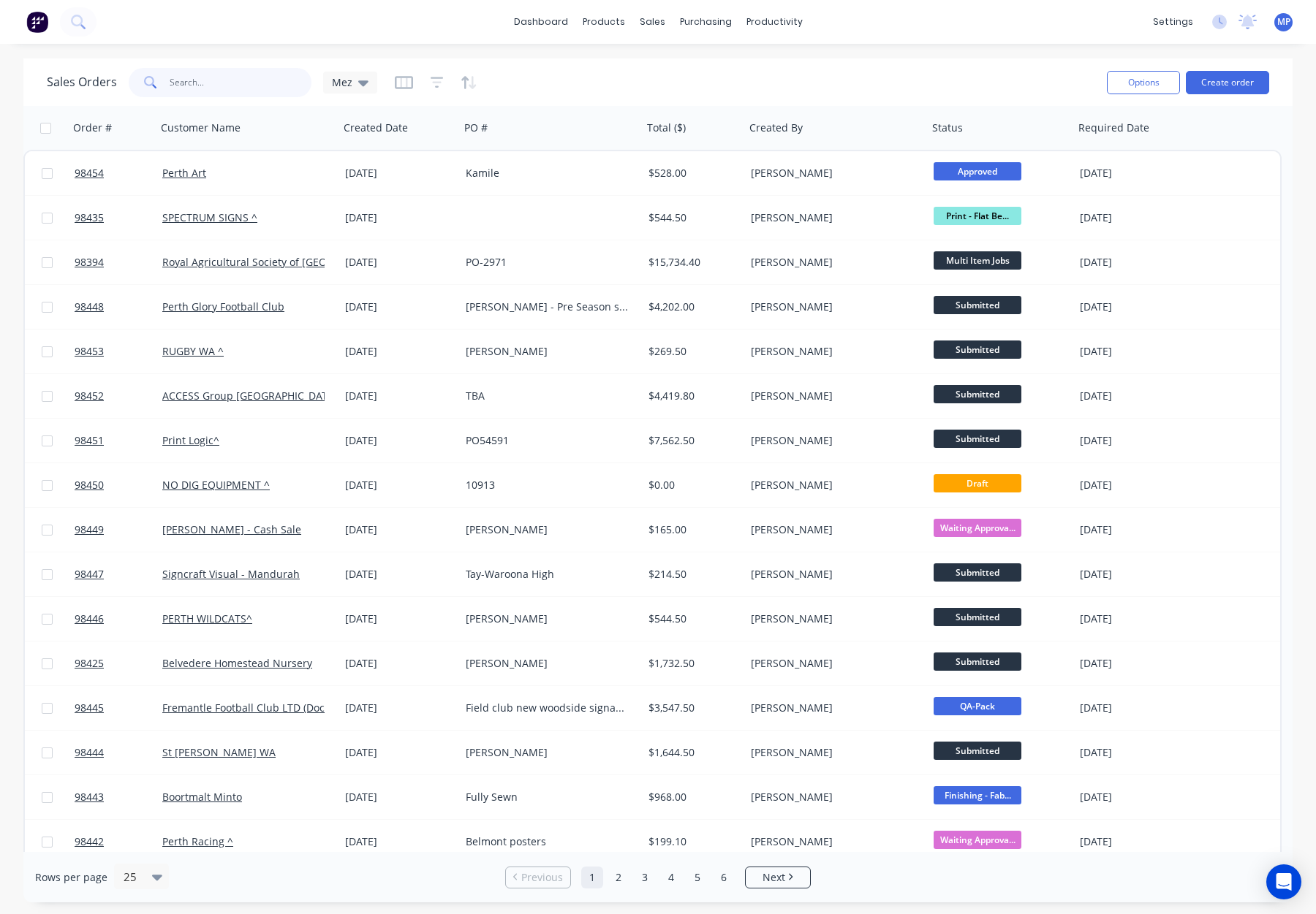
drag, startPoint x: 197, startPoint y: 81, endPoint x: 215, endPoint y: 83, distance: 18.1
click at [197, 81] on input "text" at bounding box center [241, 82] width 142 height 29
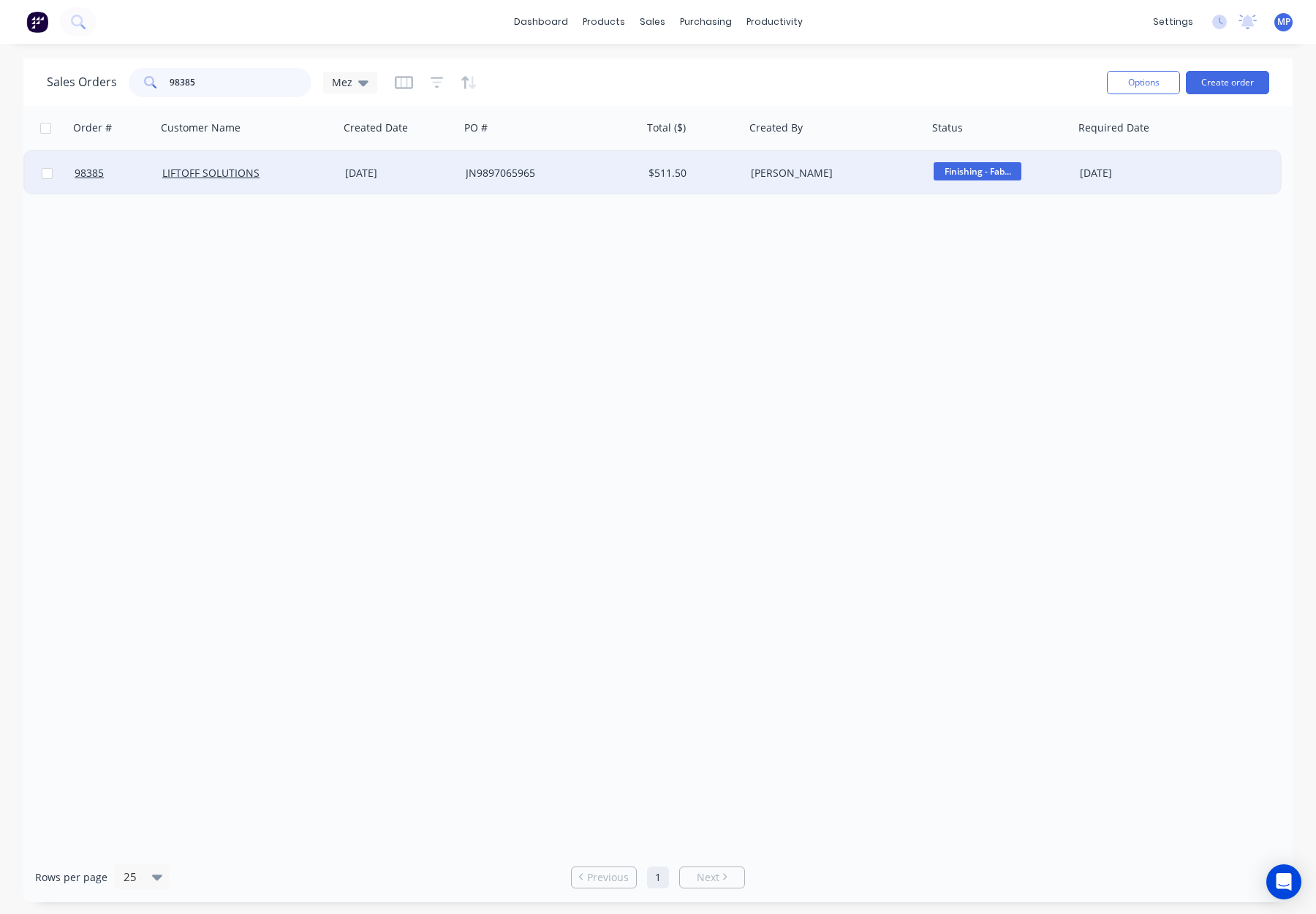
type input "98385"
click at [603, 174] on div "JN9897065965" at bounding box center [546, 173] width 162 height 15
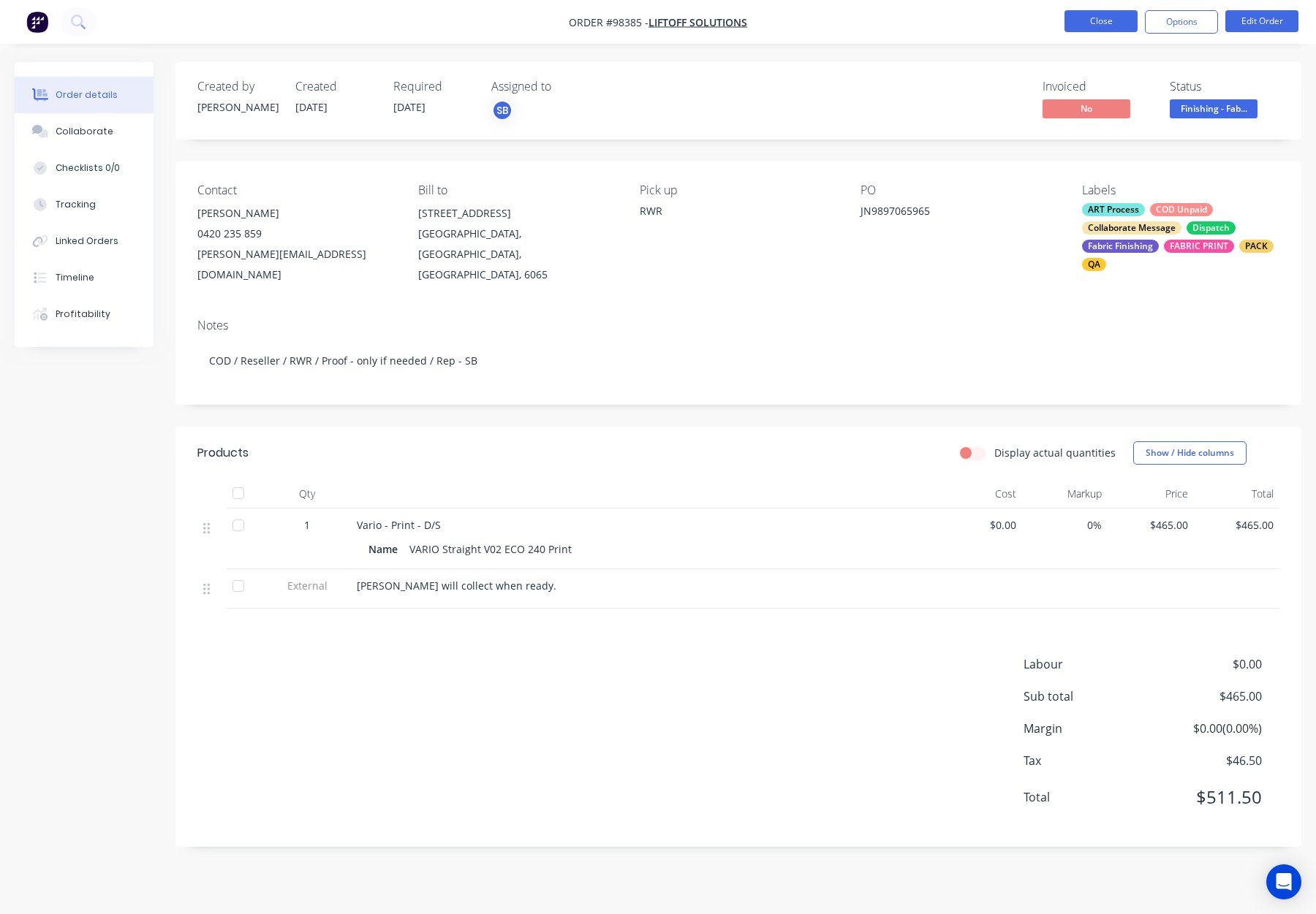
click at [1118, 24] on button "Close" at bounding box center [1101, 21] width 74 height 22
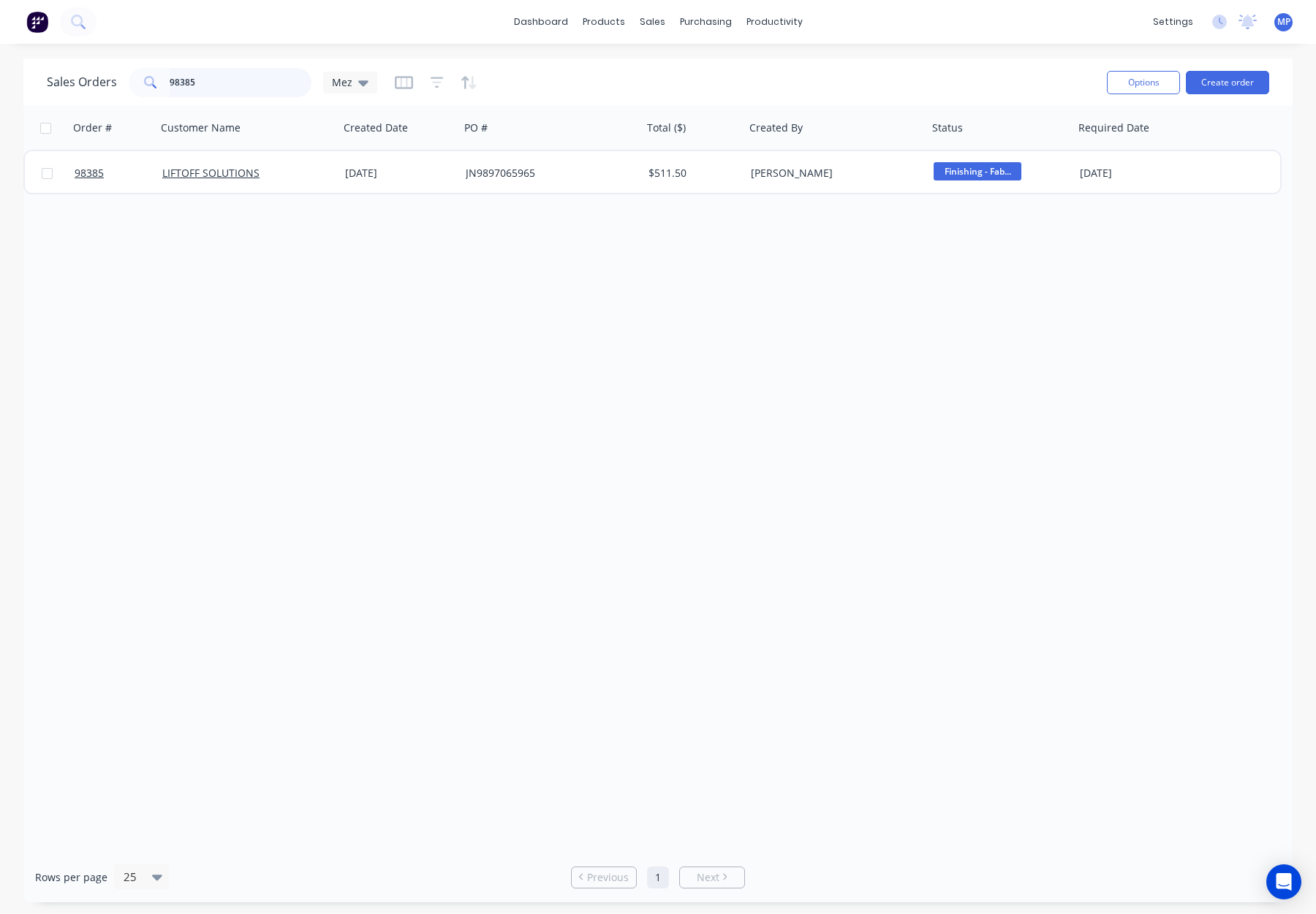
click at [223, 81] on input "98385" at bounding box center [241, 82] width 142 height 29
drag, startPoint x: 216, startPoint y: 87, endPoint x: 181, endPoint y: 85, distance: 35.1
click at [165, 85] on div "98385" at bounding box center [220, 82] width 183 height 29
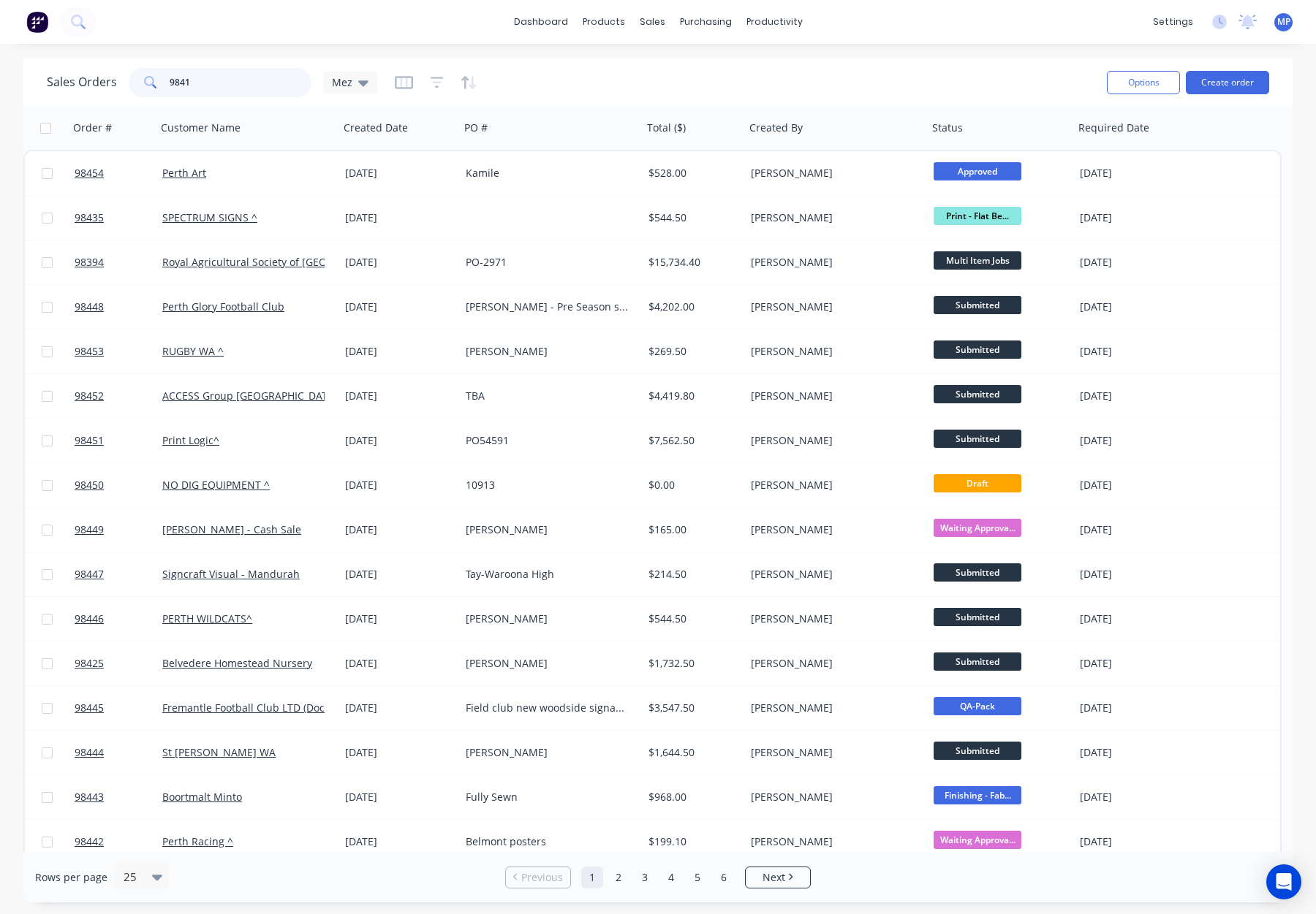
type input "98416"
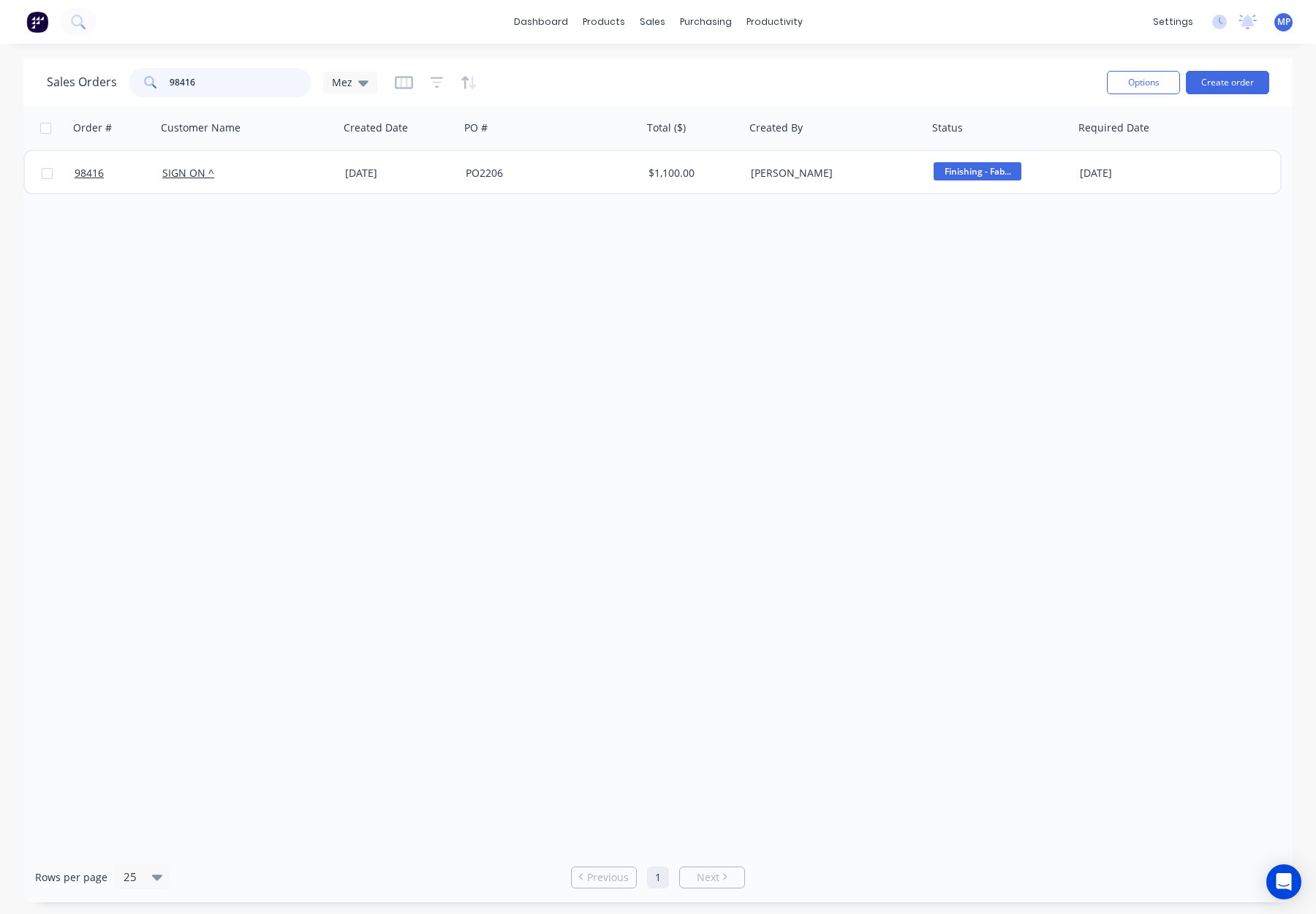
click at [229, 81] on input "98416" at bounding box center [241, 82] width 142 height 29
drag, startPoint x: 229, startPoint y: 82, endPoint x: 123, endPoint y: 75, distance: 106.2
click at [117, 77] on div "Sales Orders 98416 Mez" at bounding box center [212, 82] width 330 height 29
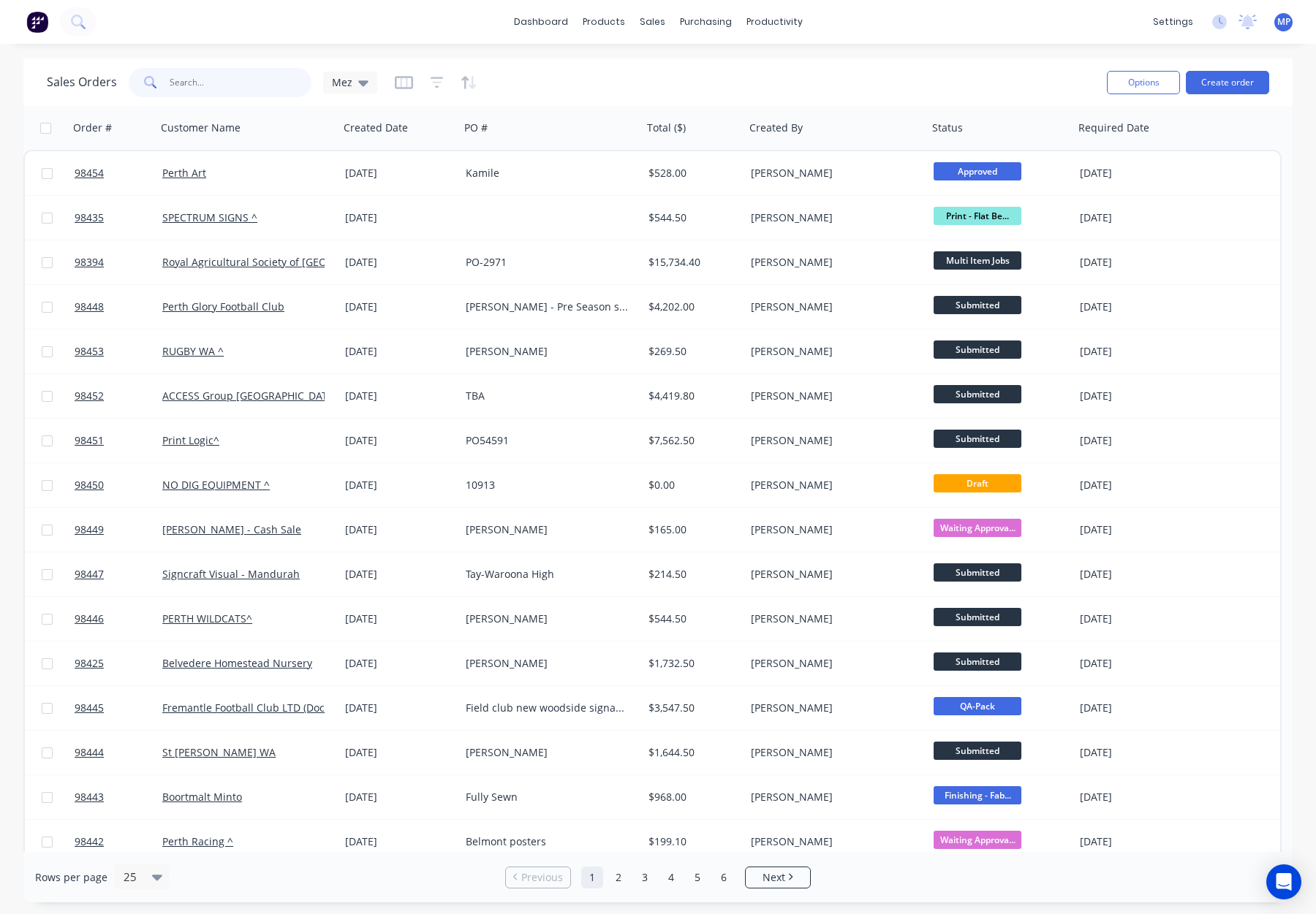
click at [176, 88] on input "text" at bounding box center [241, 82] width 142 height 29
click at [179, 88] on input "text" at bounding box center [241, 82] width 142 height 29
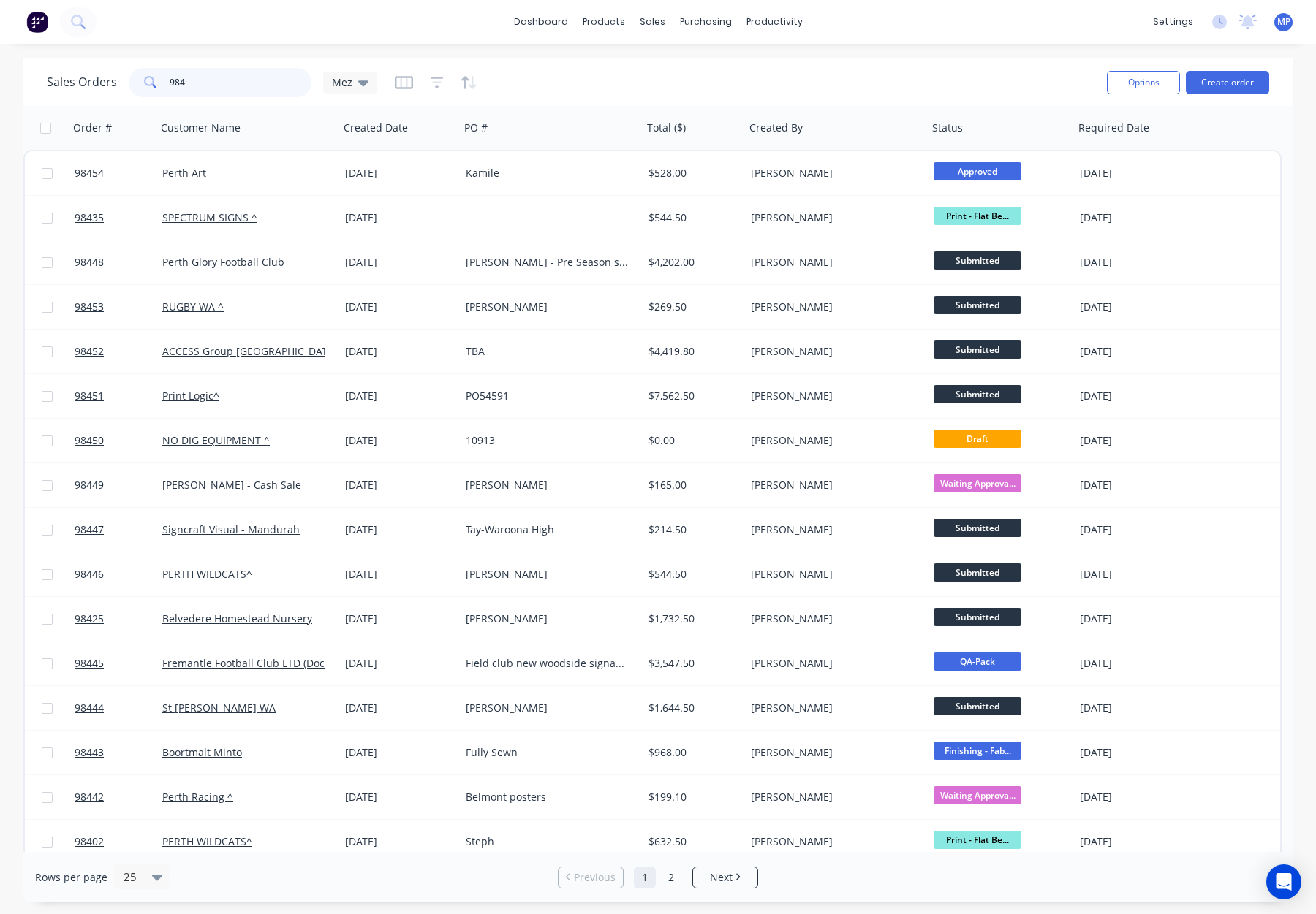
click at [209, 80] on input "984" at bounding box center [241, 82] width 142 height 29
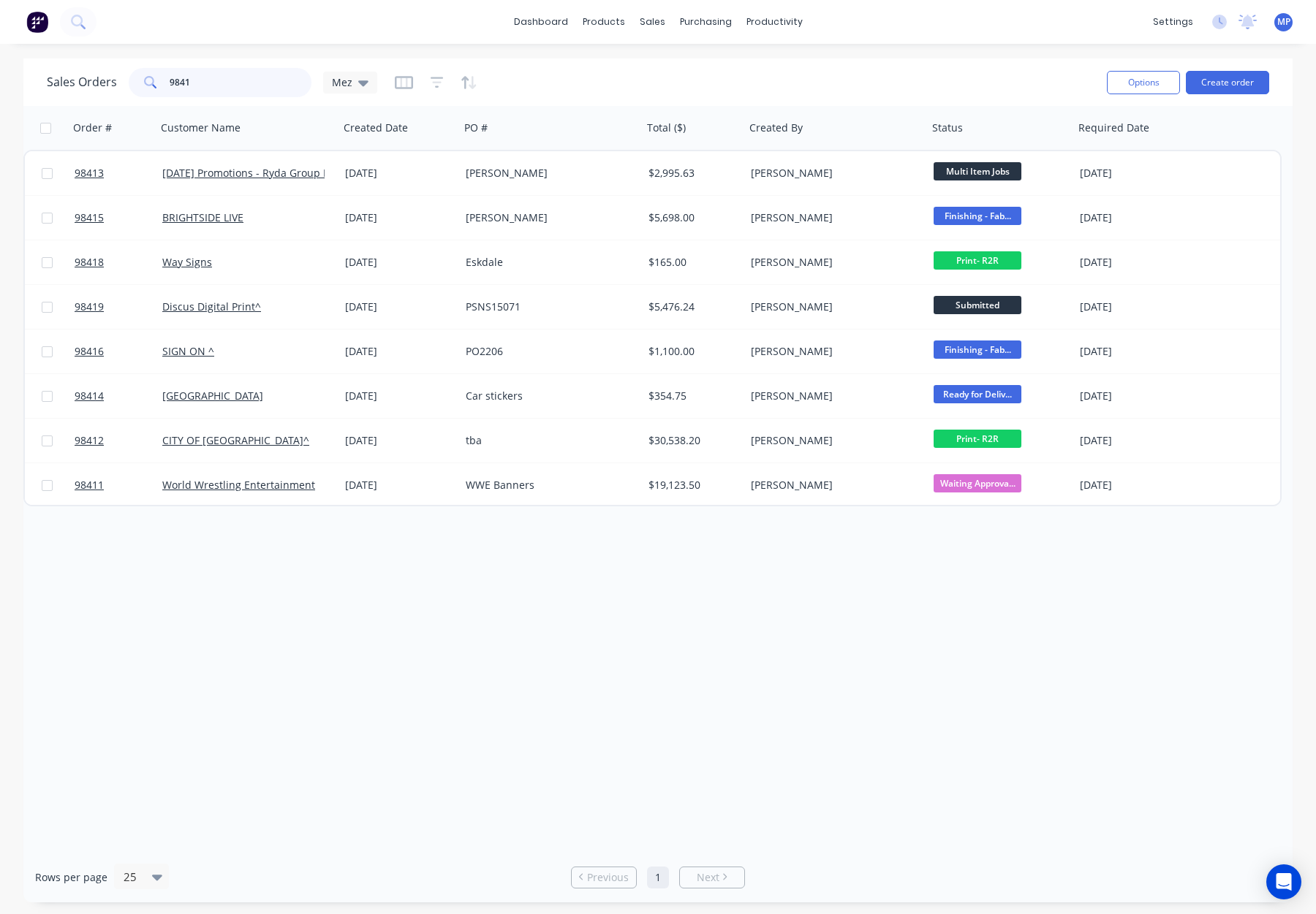
type input "98416"
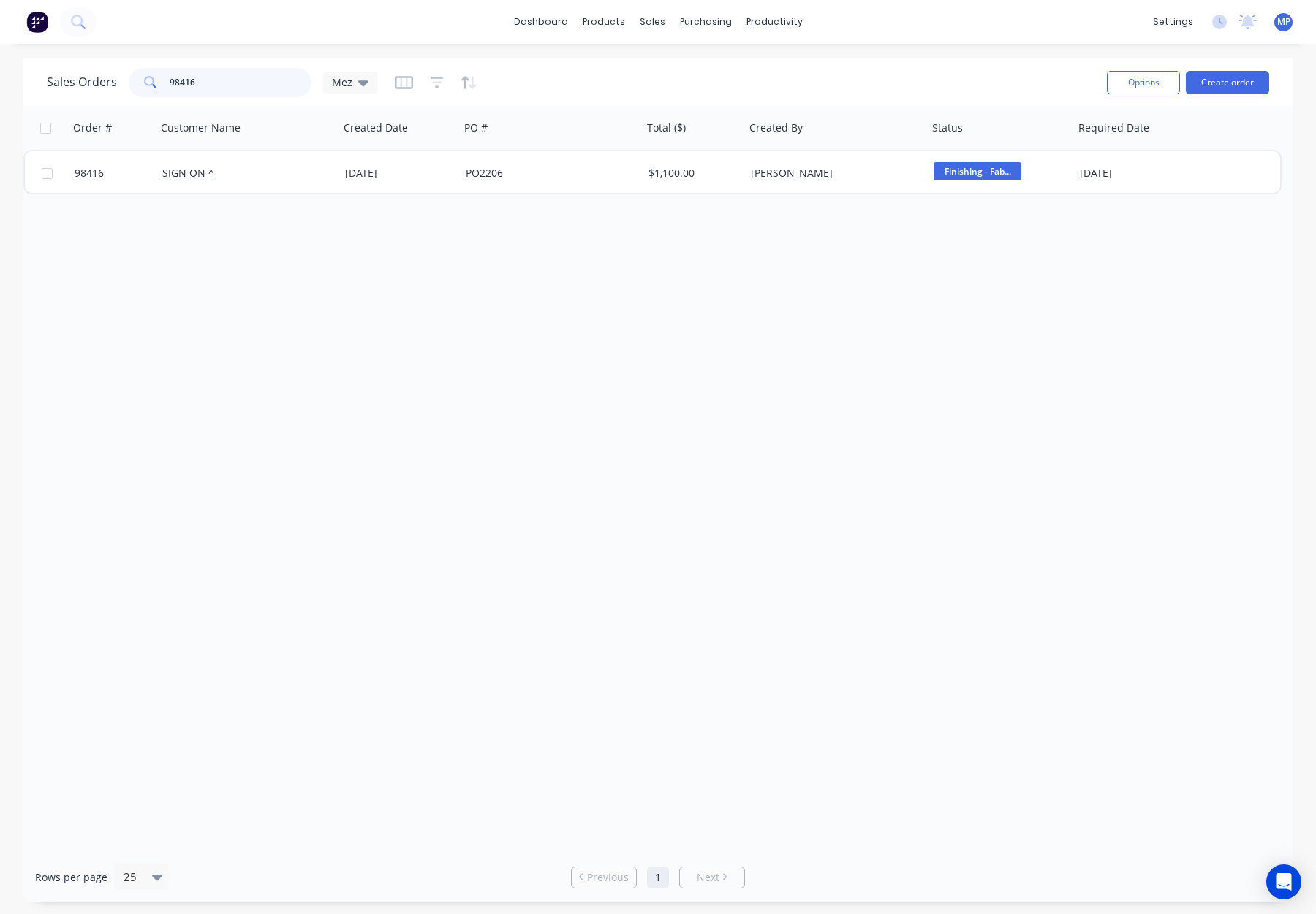
drag, startPoint x: 183, startPoint y: 83, endPoint x: 133, endPoint y: 81, distance: 50.0
click at [126, 81] on div "Sales Orders 98416 Mez" at bounding box center [212, 82] width 330 height 29
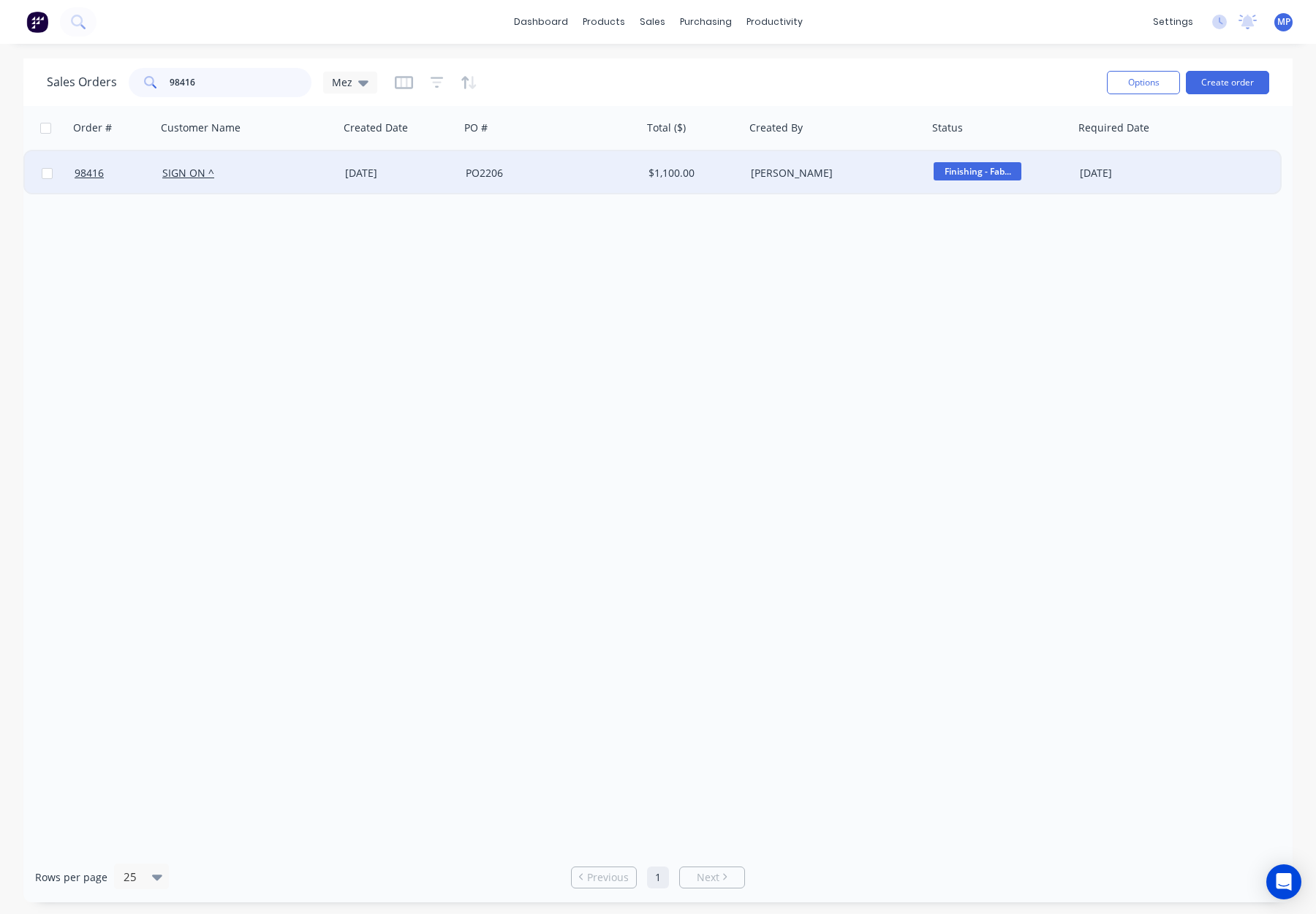
type input "98416"
click at [568, 192] on div "PO2206" at bounding box center [551, 174] width 183 height 44
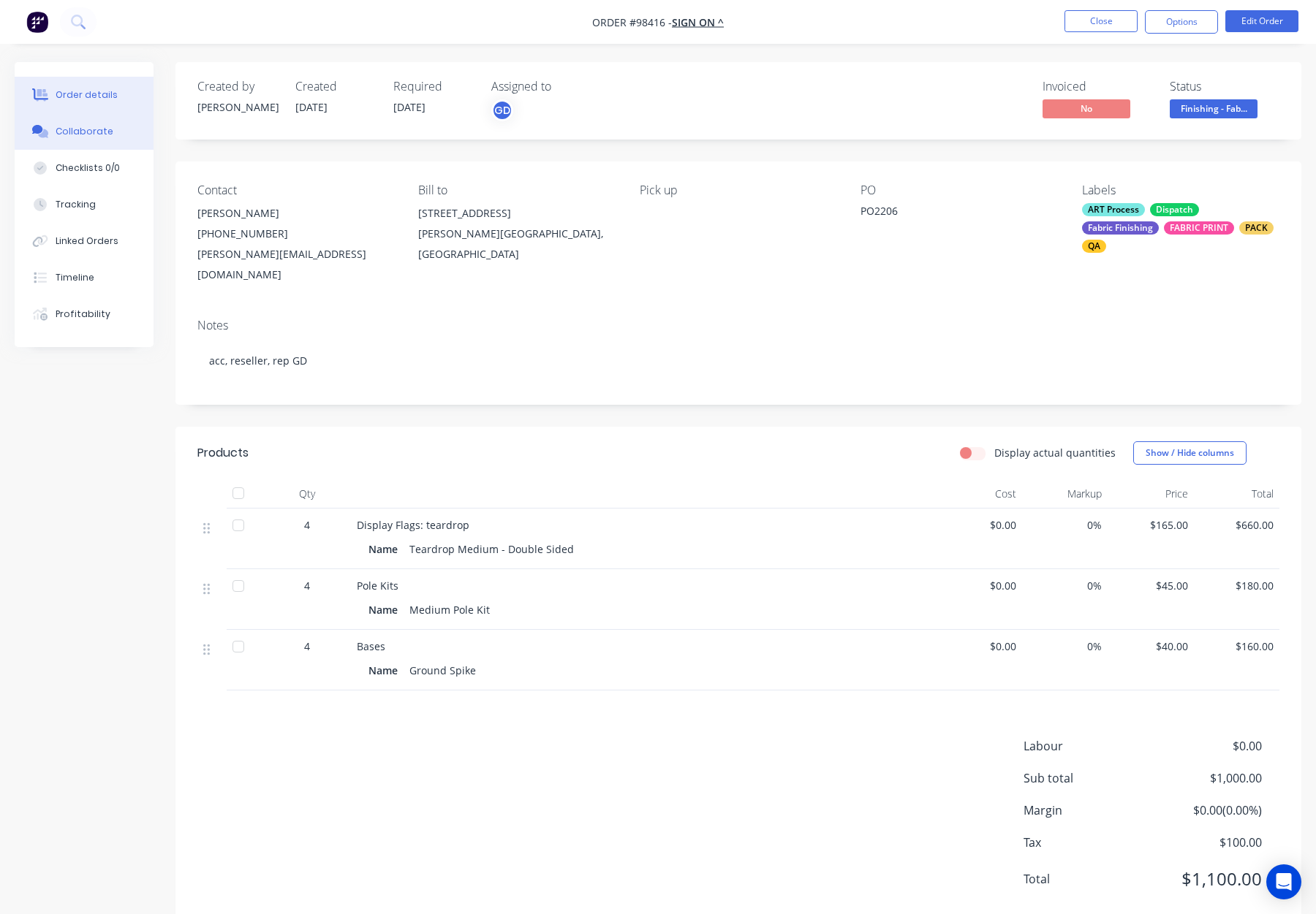
click at [87, 126] on div "Collaborate" at bounding box center [84, 131] width 58 height 13
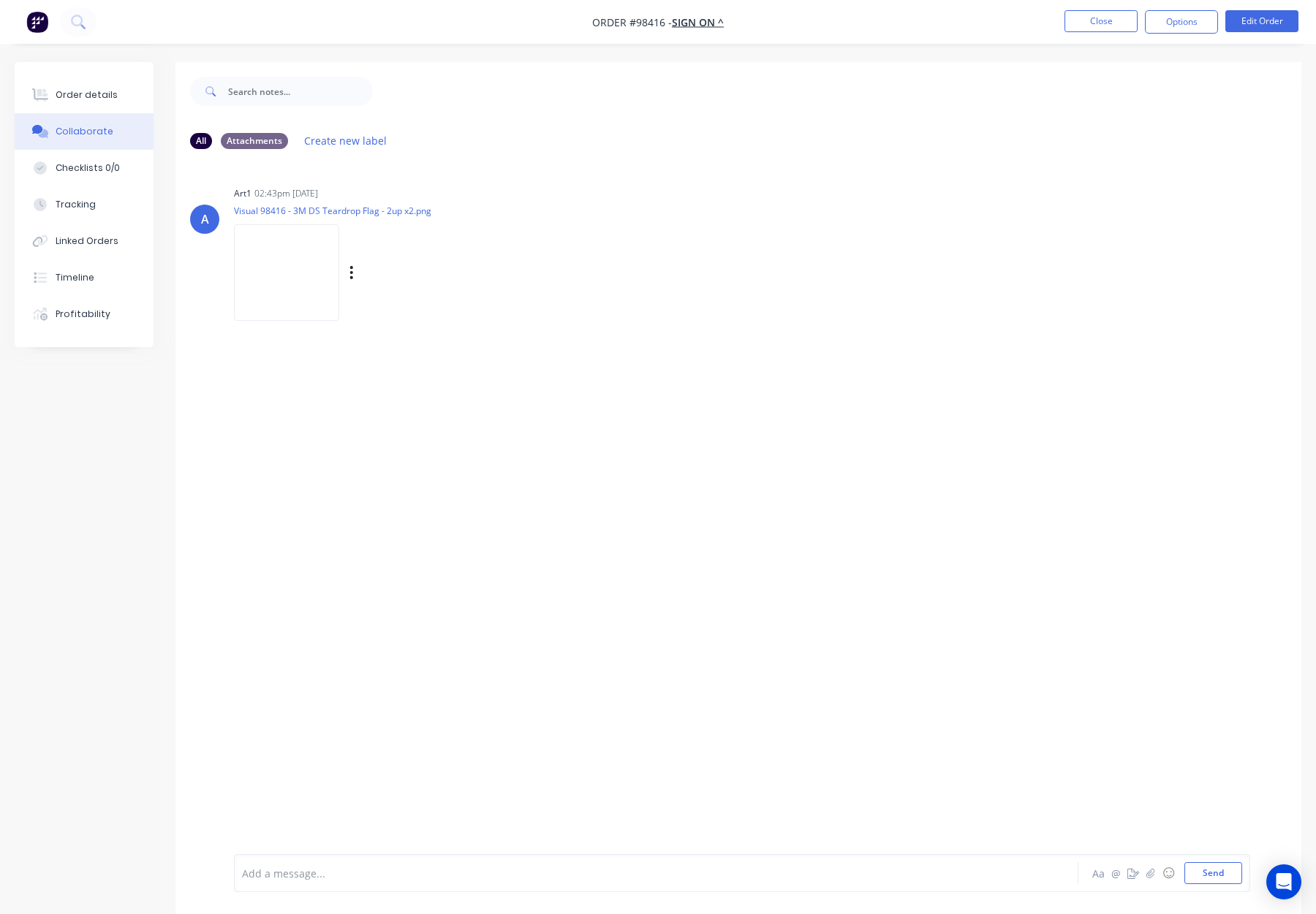
click at [281, 288] on img at bounding box center [286, 272] width 105 height 96
click at [108, 93] on div "Order details" at bounding box center [86, 95] width 62 height 13
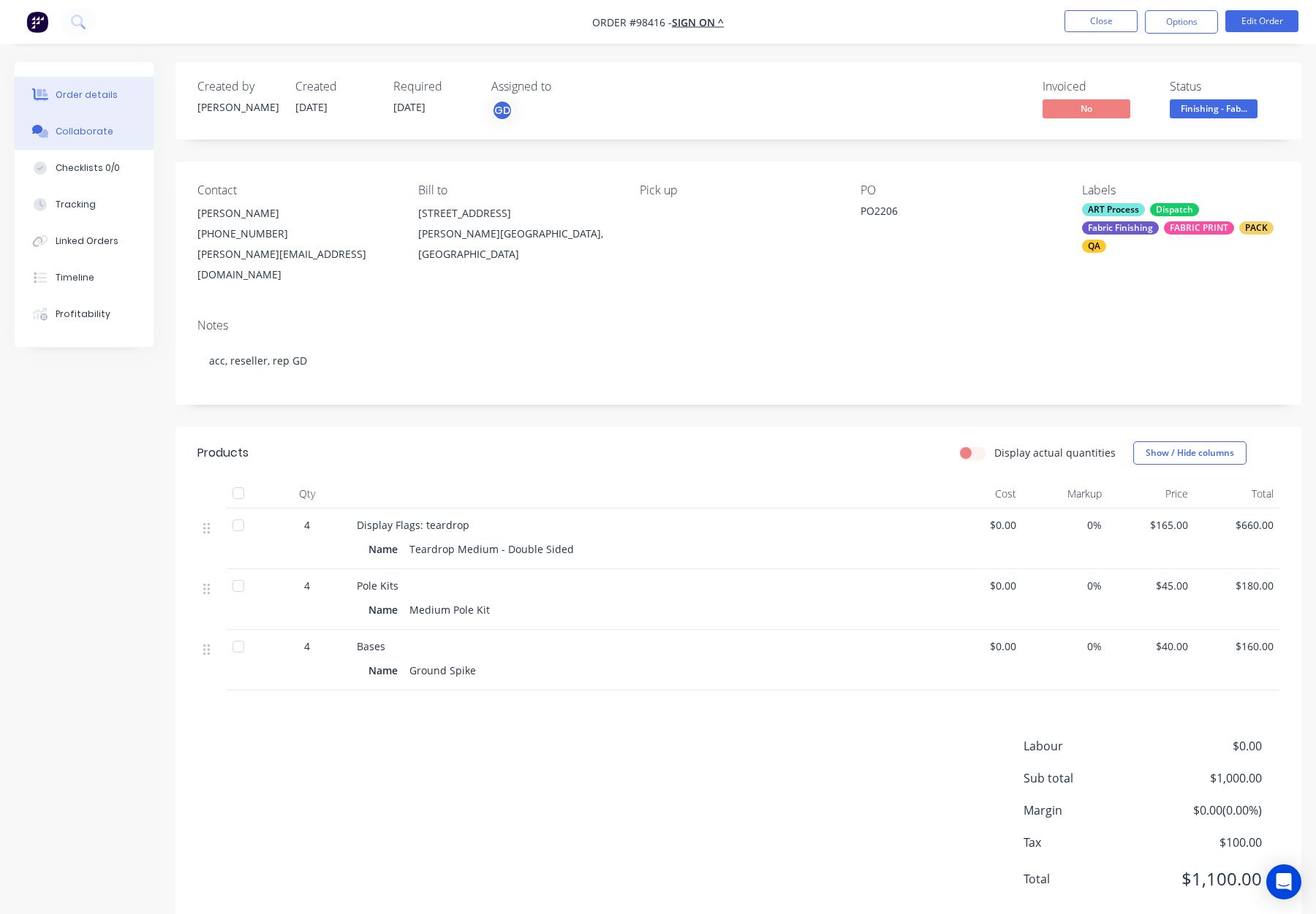
click at [100, 121] on button "Collaborate" at bounding box center [85, 131] width 139 height 36
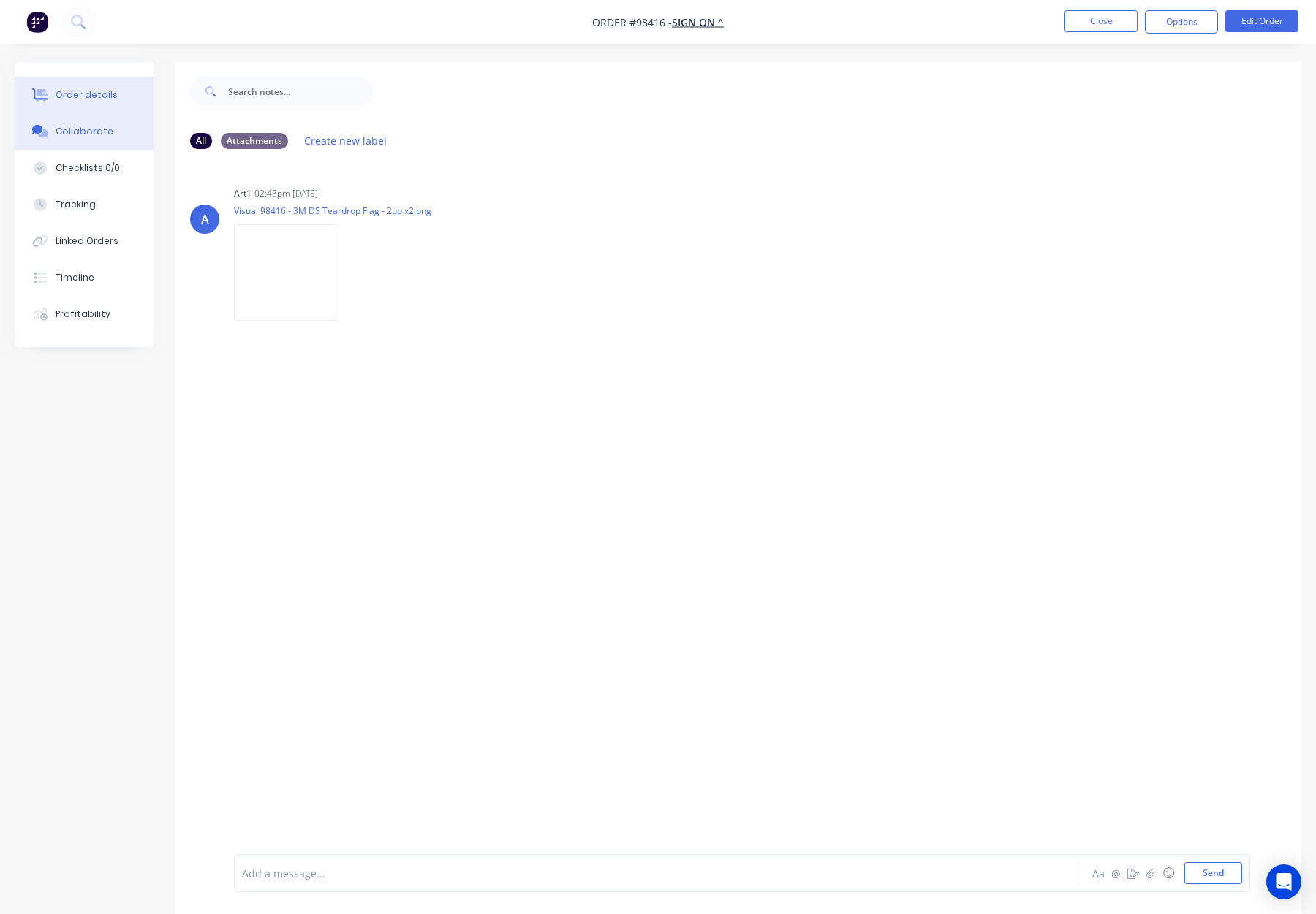
click at [121, 97] on button "Order details" at bounding box center [85, 95] width 139 height 36
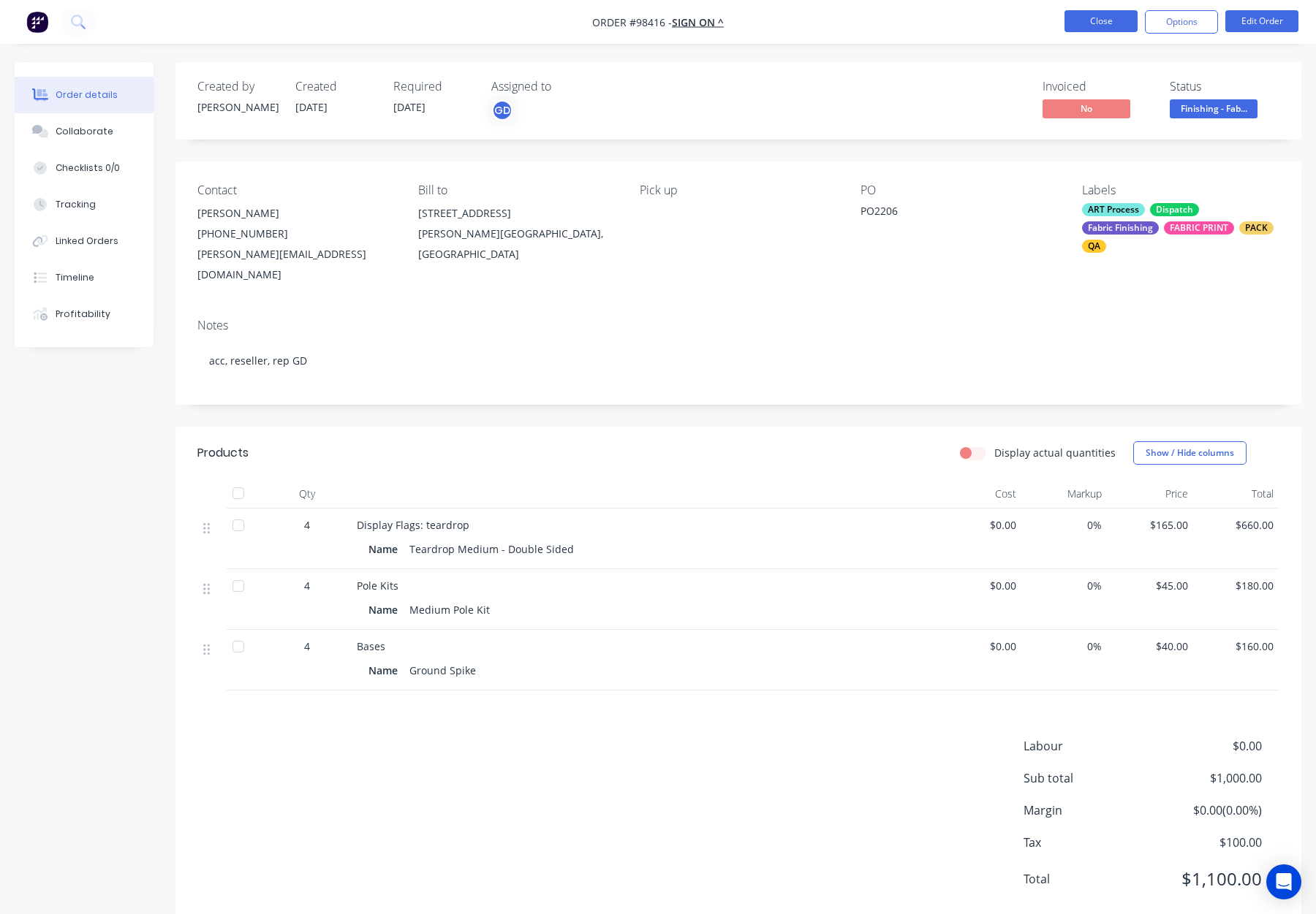
click at [1076, 16] on button "Close" at bounding box center [1101, 21] width 74 height 22
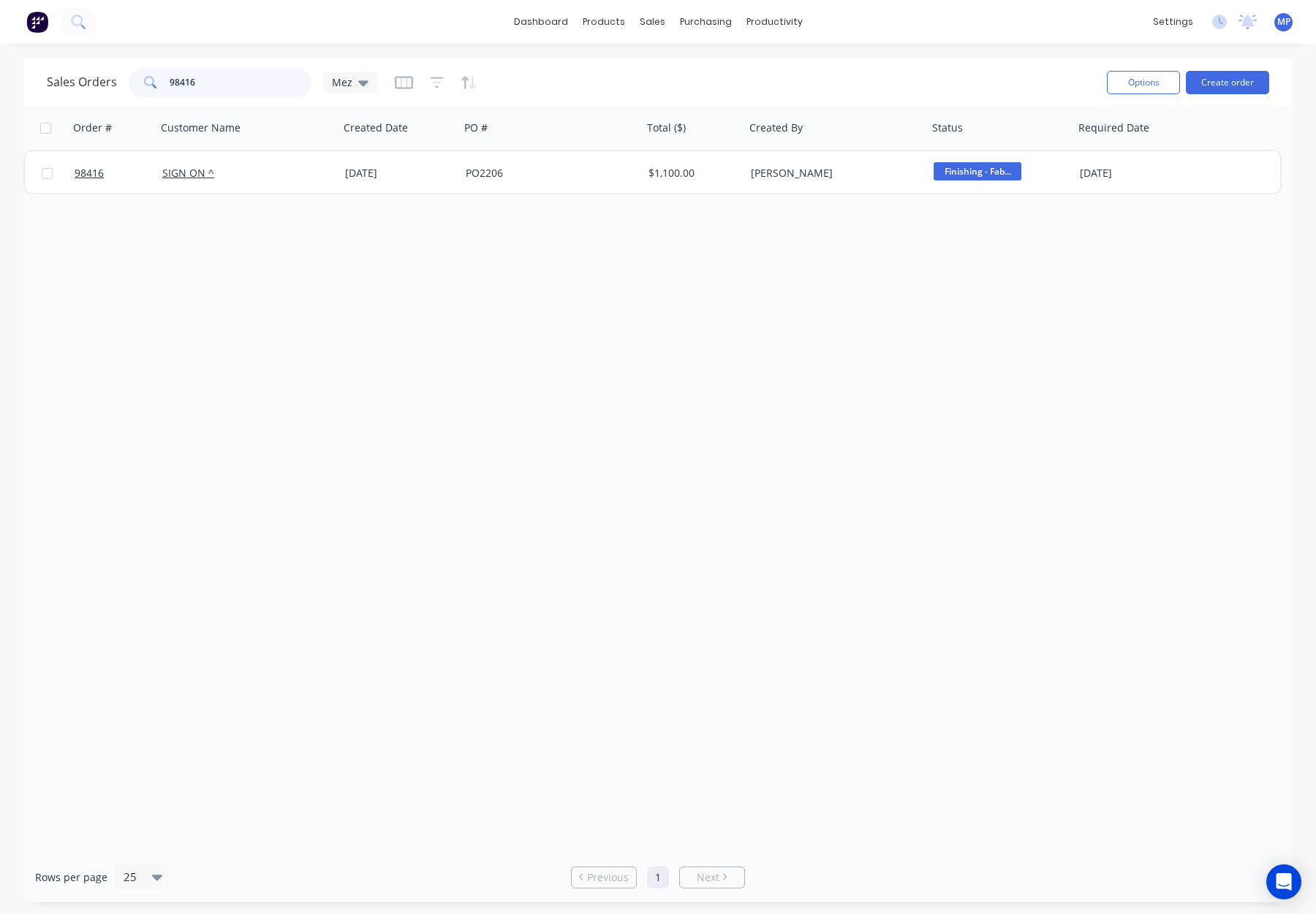
drag, startPoint x: 195, startPoint y: 87, endPoint x: 150, endPoint y: 83, distance: 45.2
click at [150, 83] on div "98416" at bounding box center [220, 82] width 183 height 29
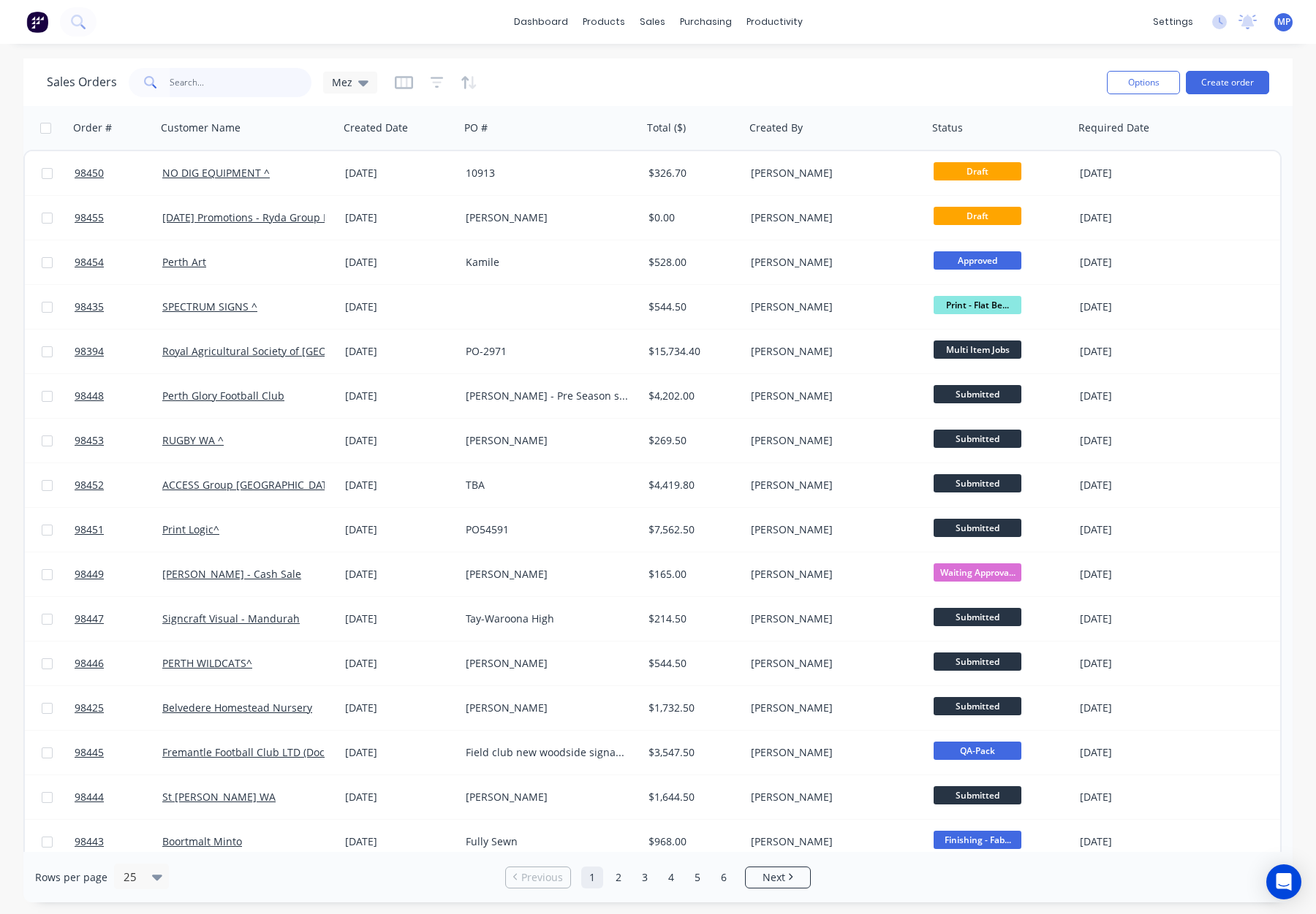
click at [201, 76] on input "text" at bounding box center [241, 82] width 142 height 29
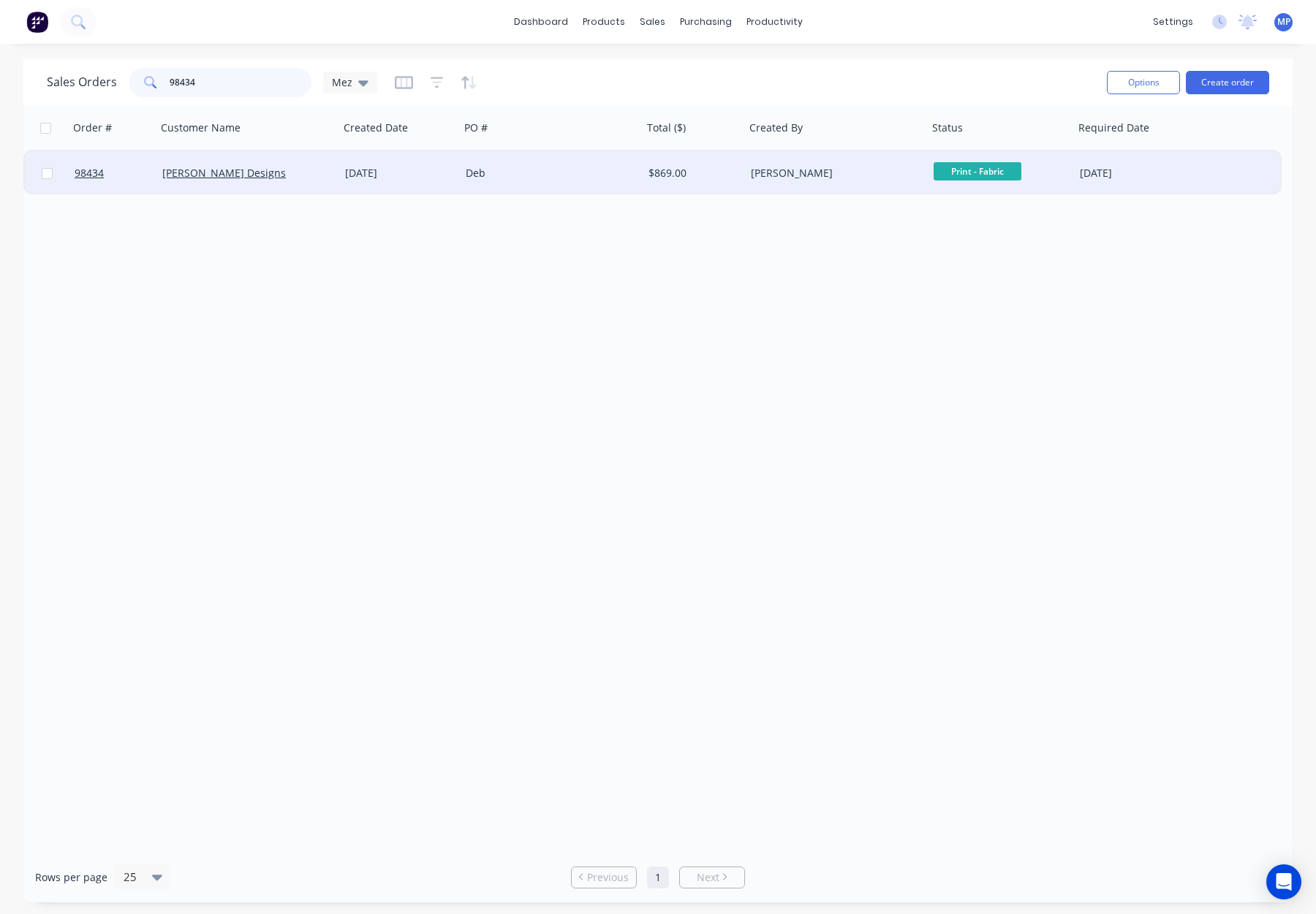
type input "98434"
click at [444, 177] on div "[DATE]" at bounding box center [400, 173] width 109 height 15
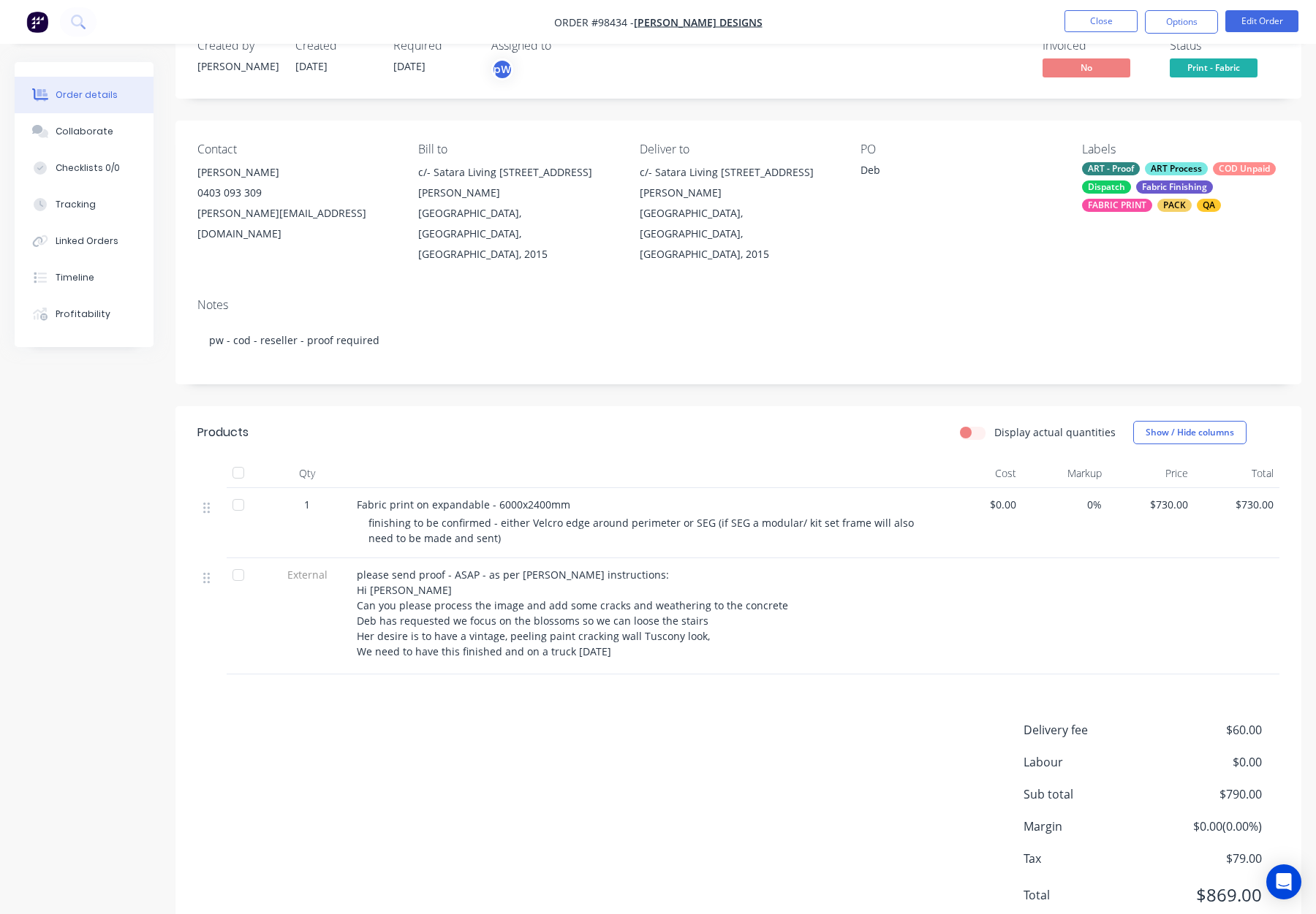
scroll to position [46, 0]
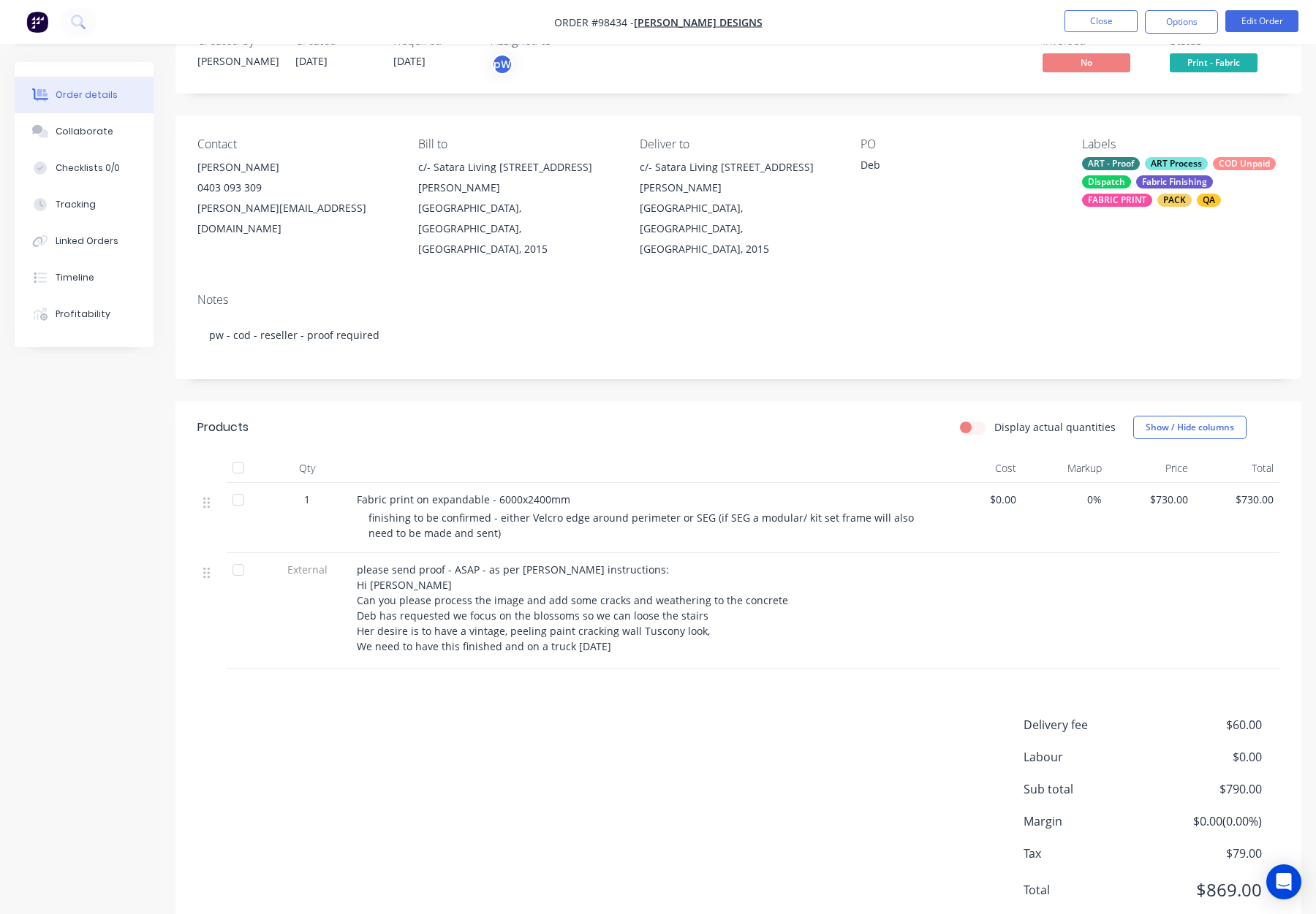
click at [1151, 196] on div "ART - Proof ART Process COD Unpaid Dispatch Fabric Finishing FABRIC PRINT PACK …" at bounding box center [1181, 182] width 198 height 50
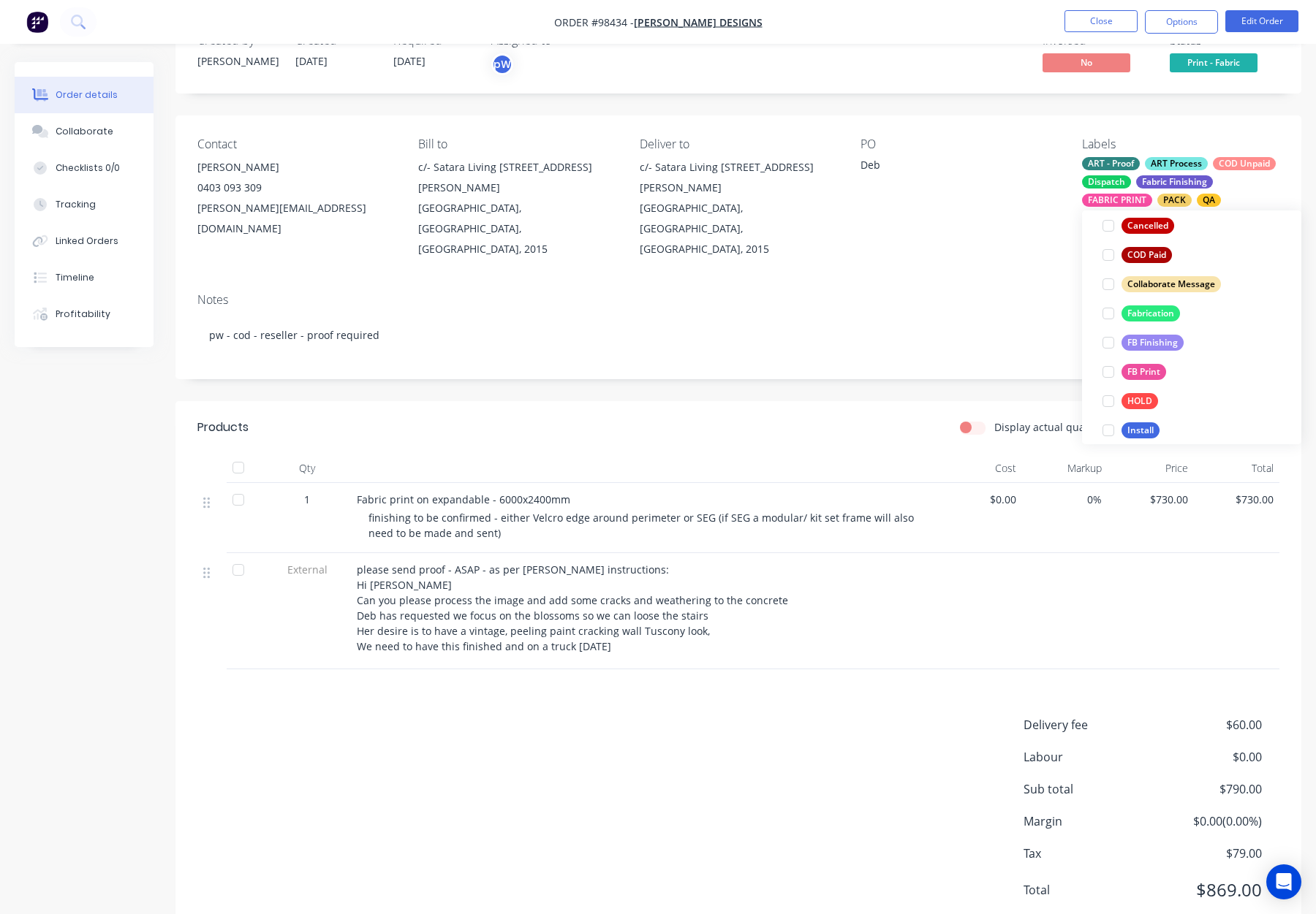
drag, startPoint x: 1151, startPoint y: 315, endPoint x: 1130, endPoint y: 312, distance: 21.2
click at [1151, 315] on div "Fabrication" at bounding box center [1151, 314] width 58 height 16
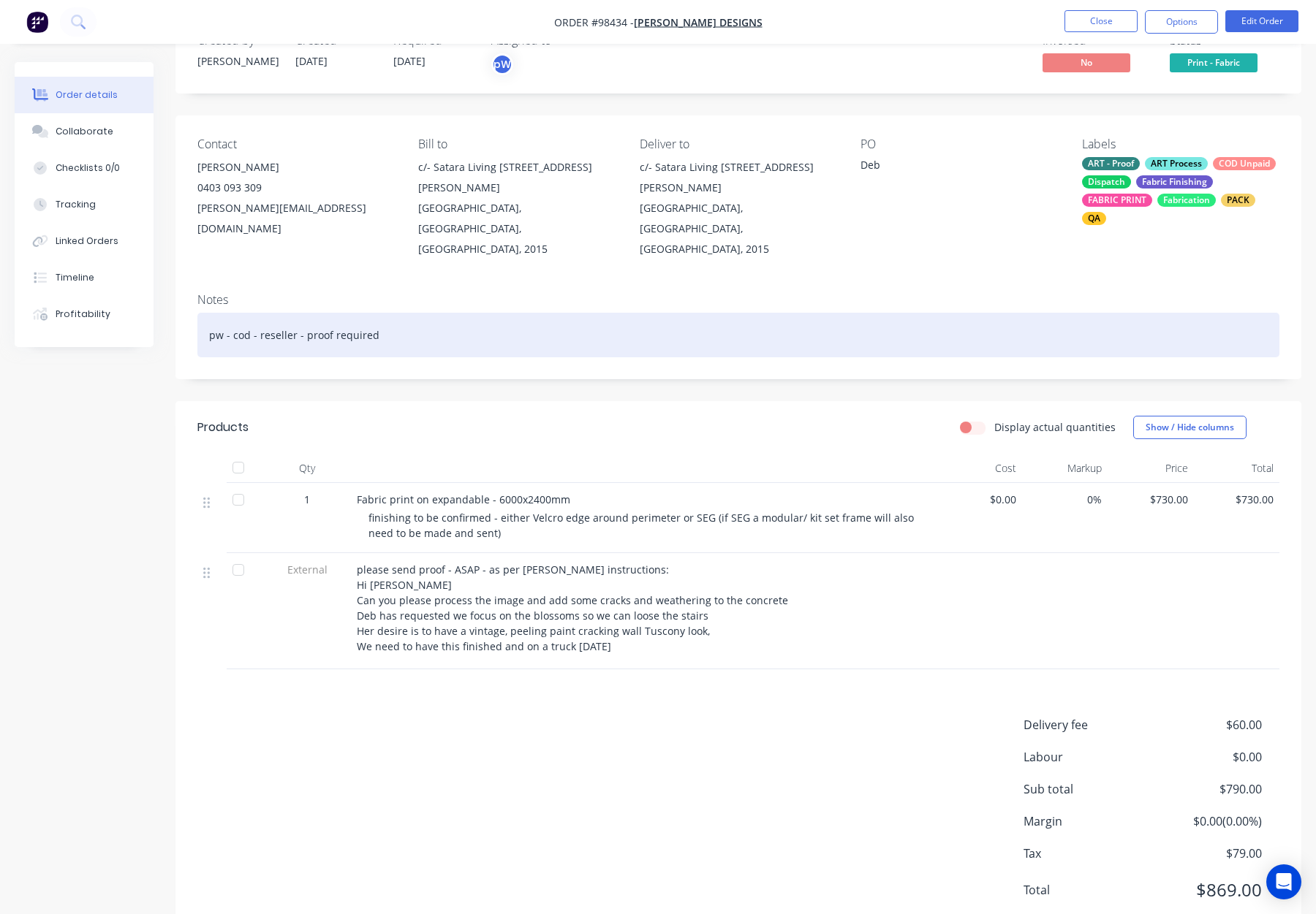
click at [994, 313] on div "pw - cod - reseller - proof required" at bounding box center [738, 335] width 1082 height 44
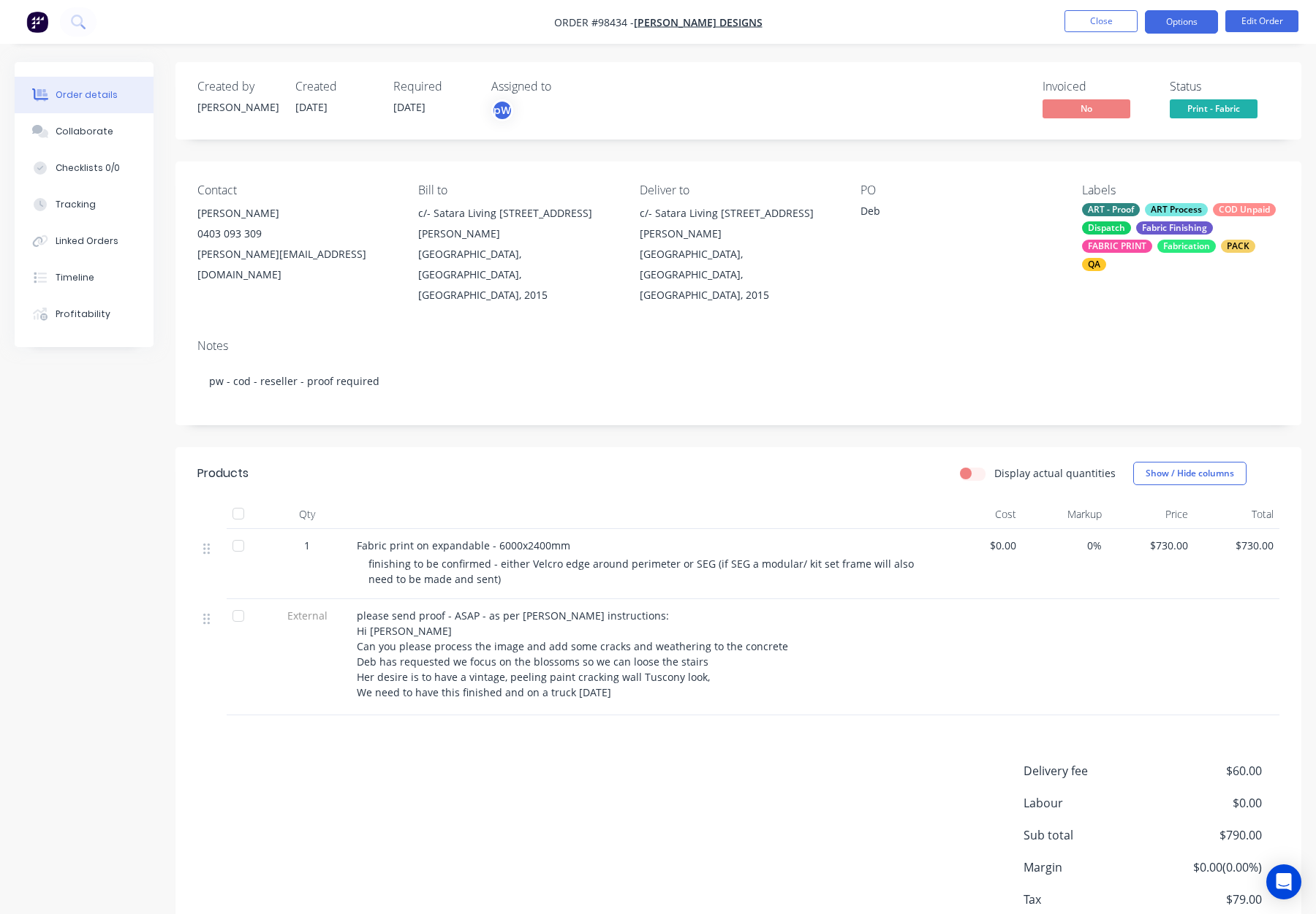
click at [1171, 26] on button "Options" at bounding box center [1182, 22] width 74 height 24
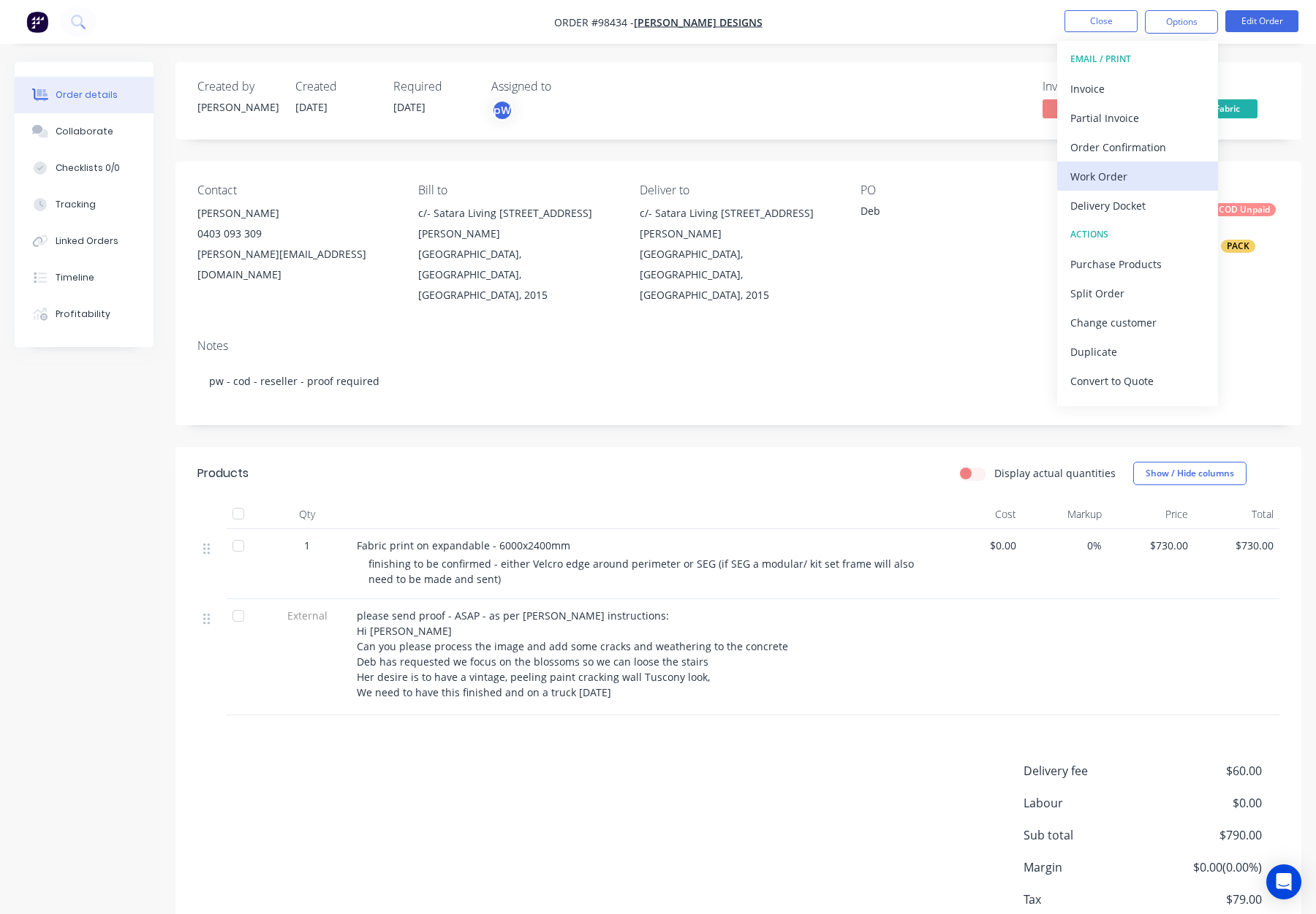
click at [1147, 174] on div "Work Order" at bounding box center [1137, 176] width 134 height 21
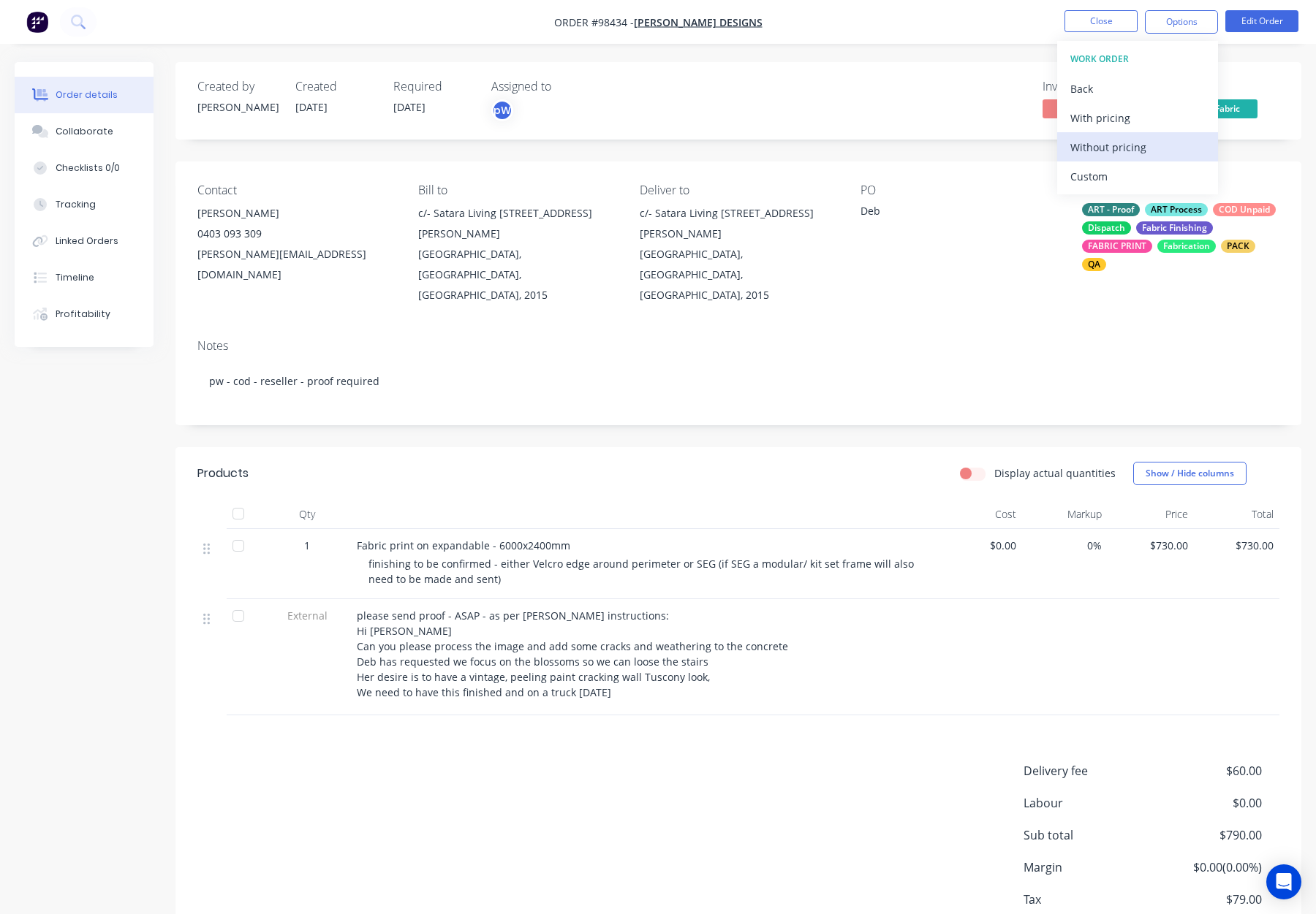
click at [1153, 152] on div "Without pricing" at bounding box center [1137, 147] width 134 height 21
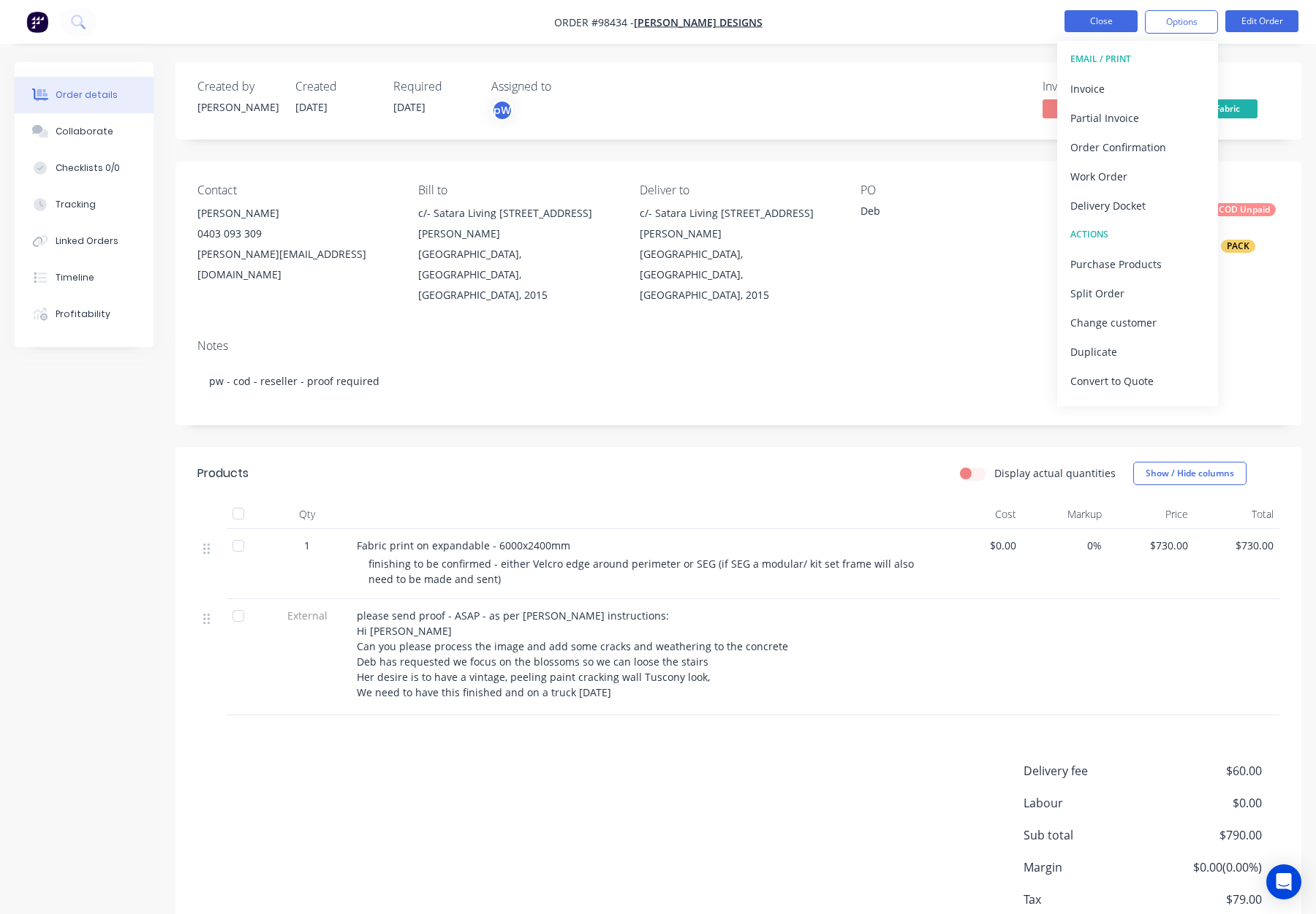
click at [1110, 20] on button "Close" at bounding box center [1101, 21] width 74 height 22
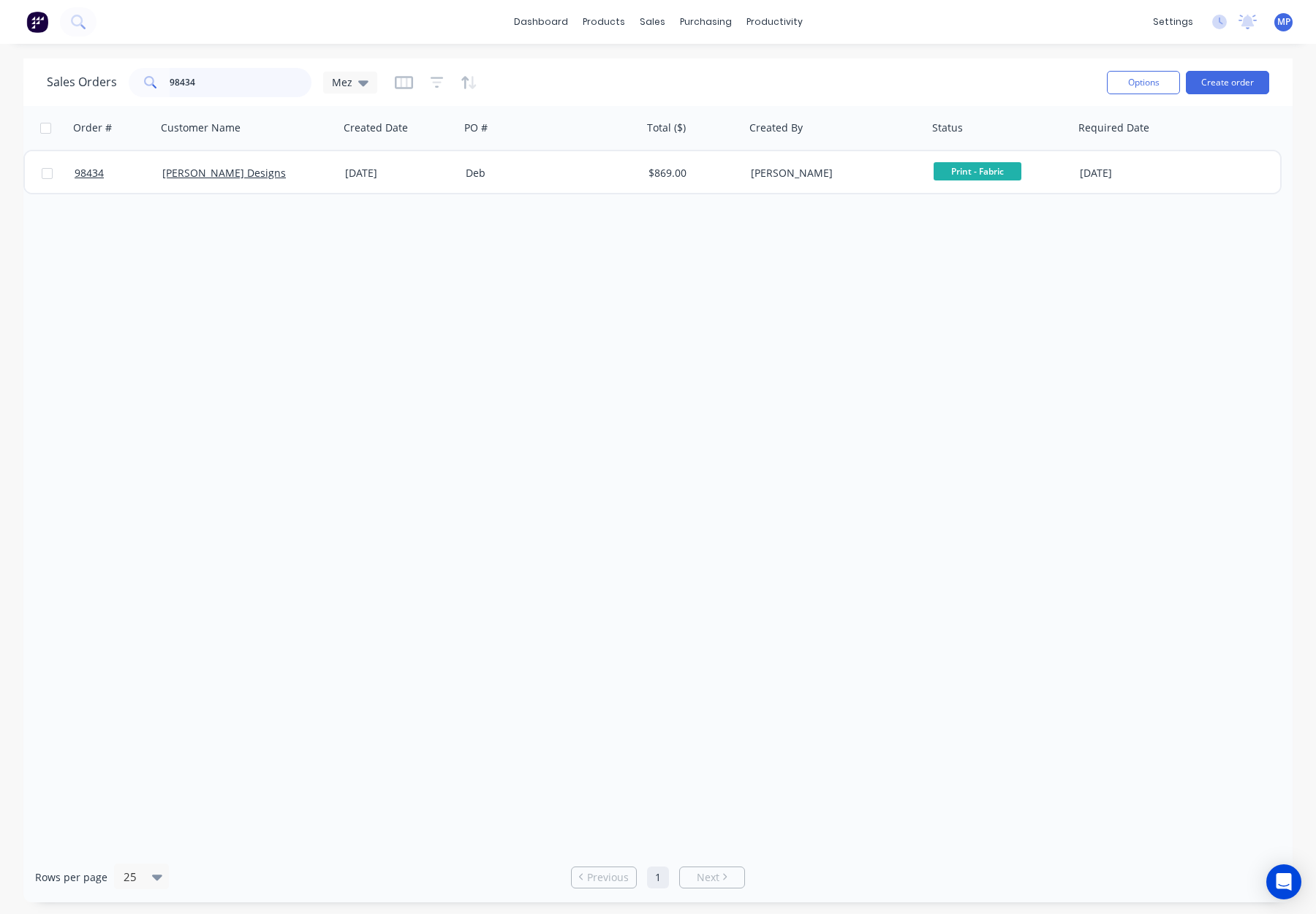
click at [114, 90] on div "Sales Orders 98434 Mez" at bounding box center [212, 82] width 330 height 29
drag, startPoint x: 206, startPoint y: 85, endPoint x: 152, endPoint y: 76, distance: 54.7
click at [152, 76] on div "98434" at bounding box center [220, 82] width 183 height 29
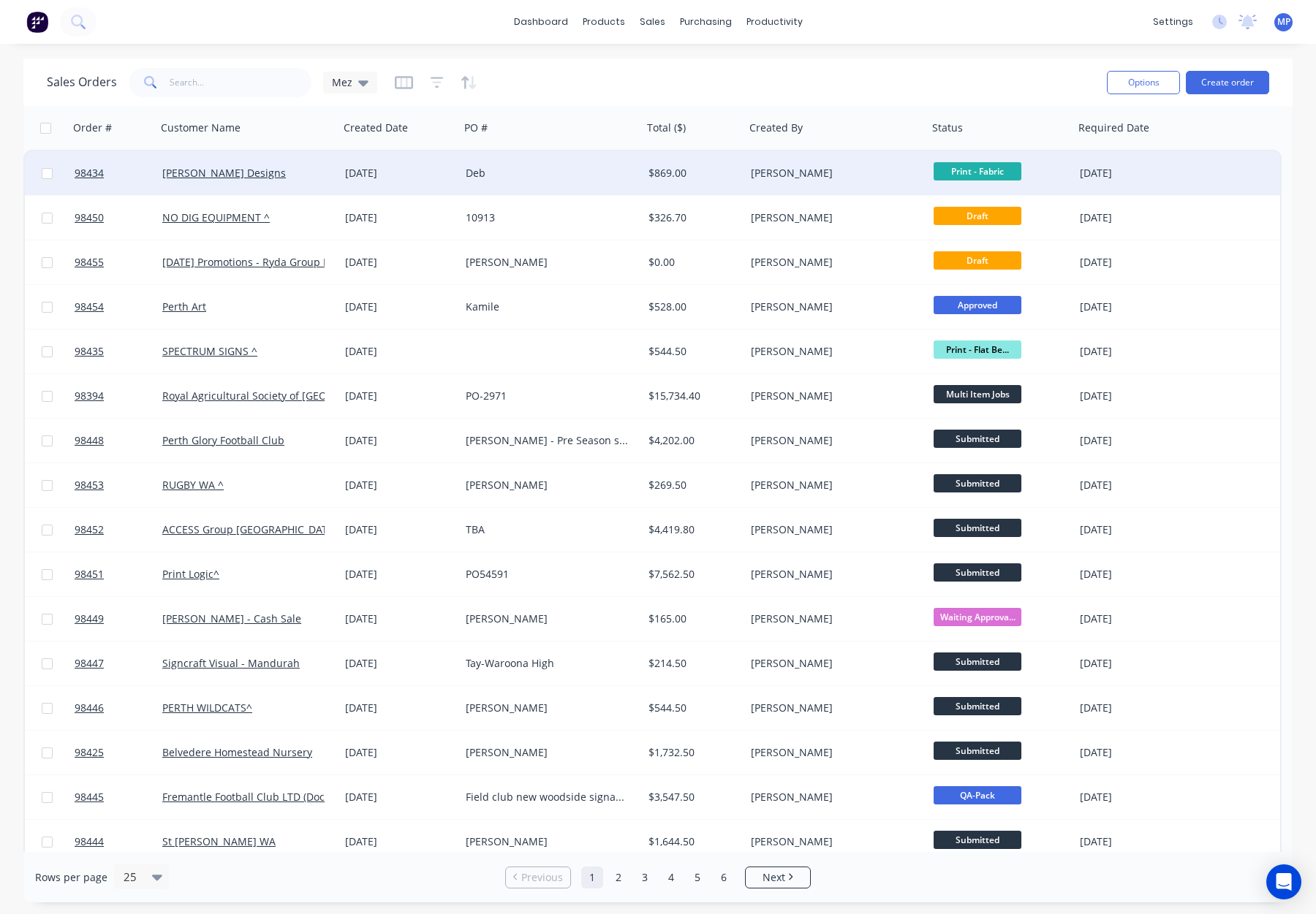
click at [549, 172] on div "Deb" at bounding box center [546, 173] width 162 height 15
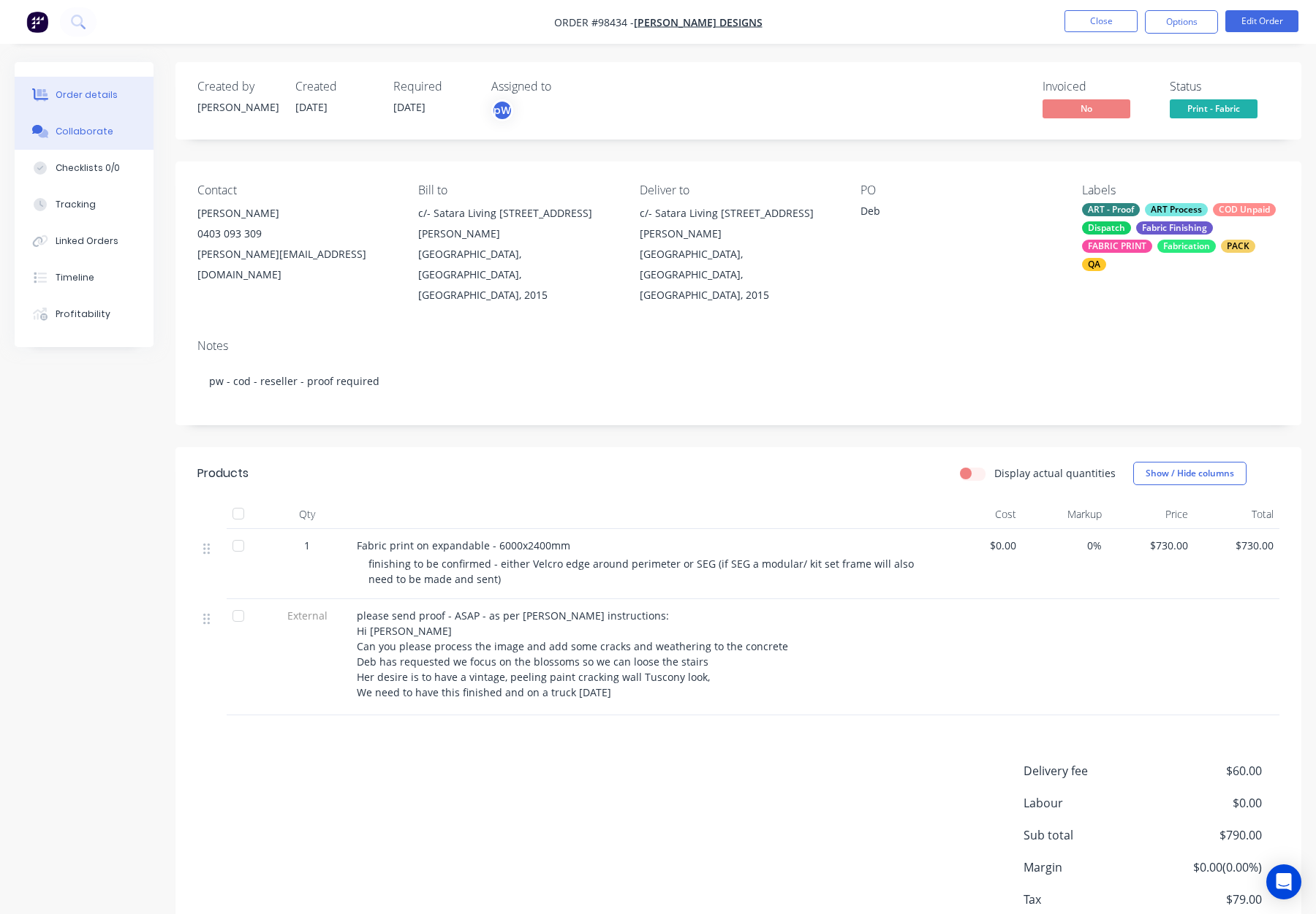
click at [63, 126] on div "Collaborate" at bounding box center [84, 131] width 58 height 13
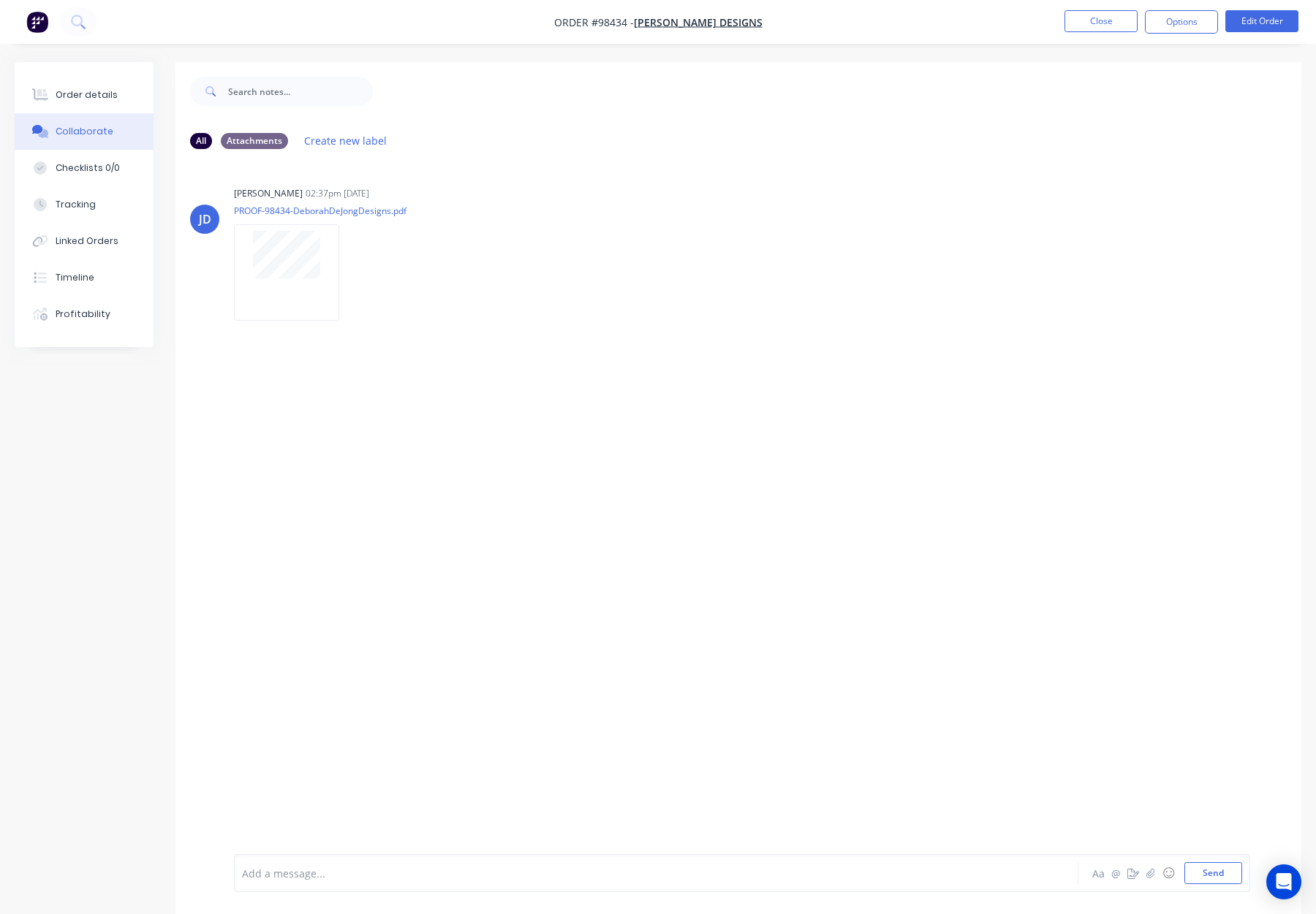
click at [466, 874] on div at bounding box center [617, 873] width 749 height 15
click at [121, 92] on button "Order details" at bounding box center [85, 95] width 139 height 36
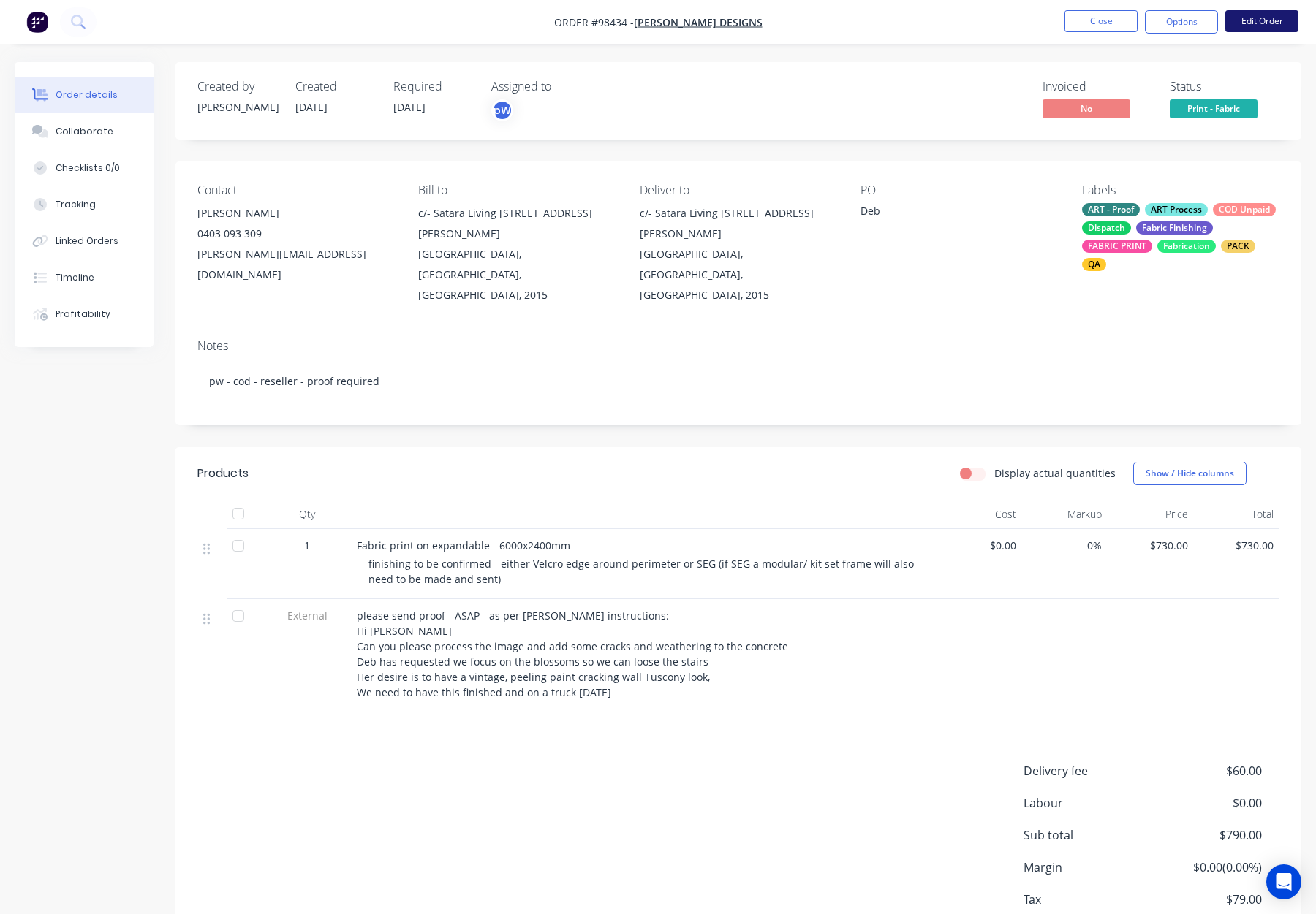
click at [1250, 19] on button "Edit Order" at bounding box center [1262, 21] width 74 height 22
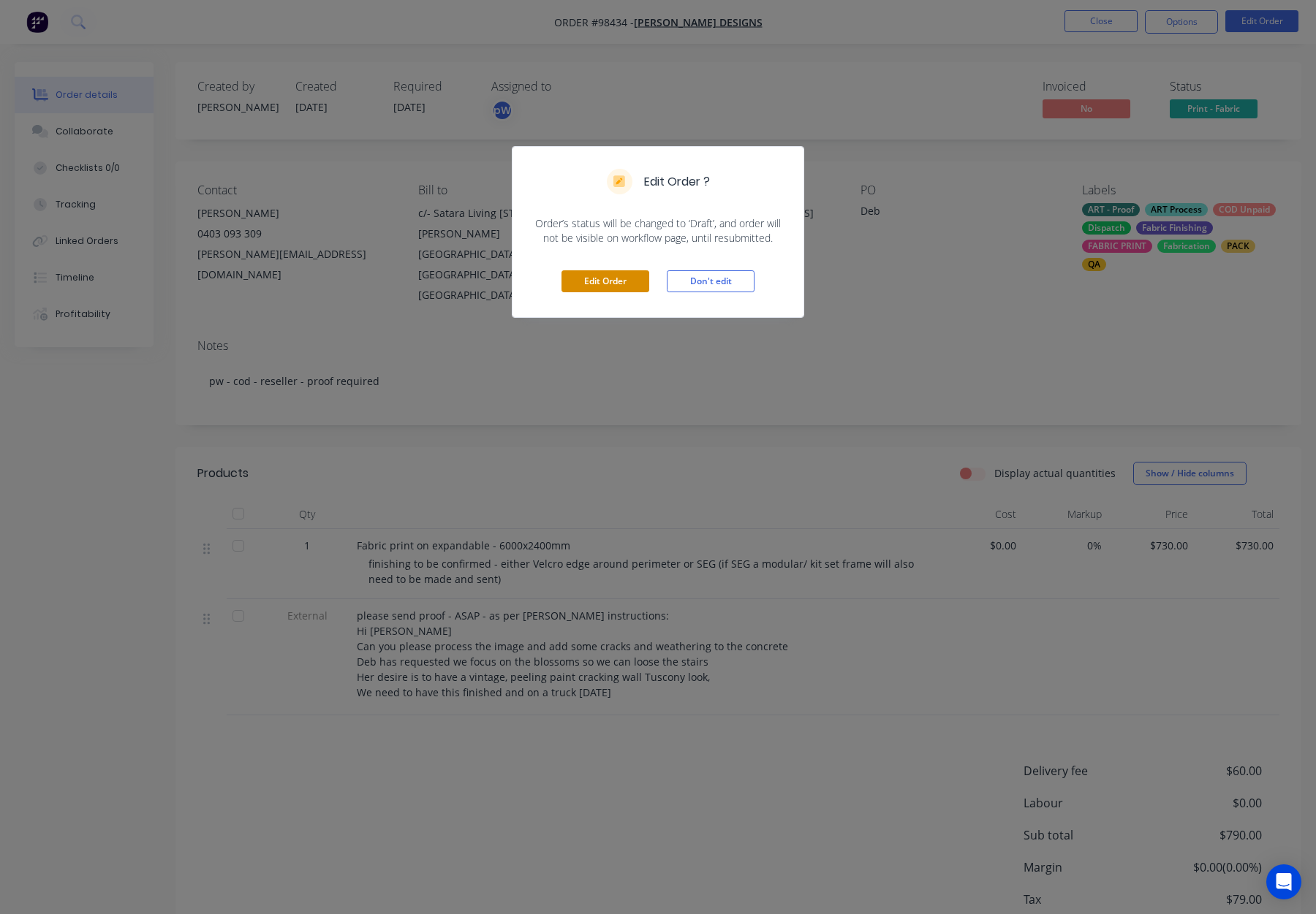
click at [590, 285] on button "Edit Order" at bounding box center [605, 281] width 88 height 22
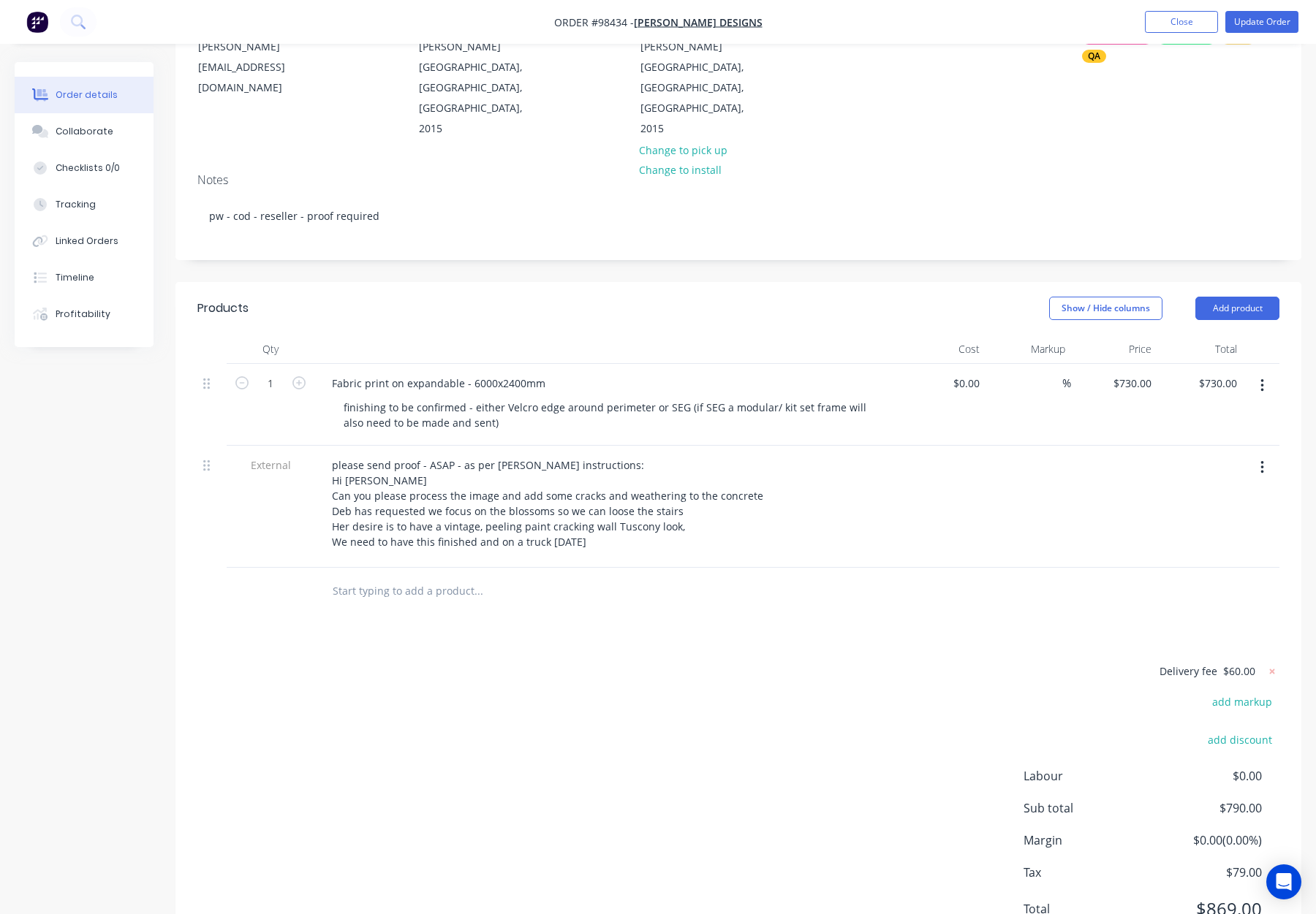
scroll to position [214, 0]
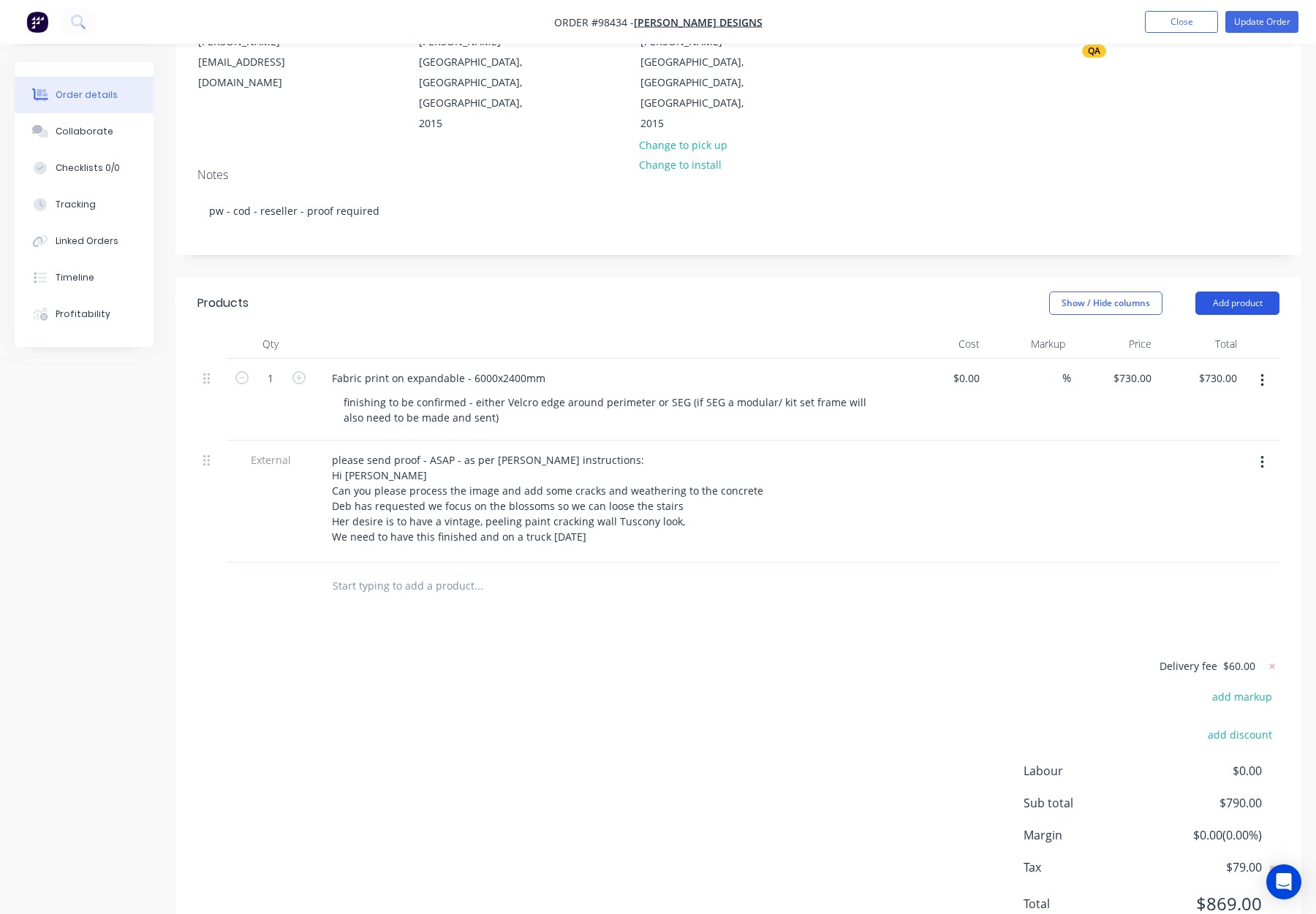
click at [1224, 292] on button "Add product" at bounding box center [1238, 303] width 84 height 24
click at [1202, 505] on div "Notes (Internal)" at bounding box center [1210, 515] width 112 height 21
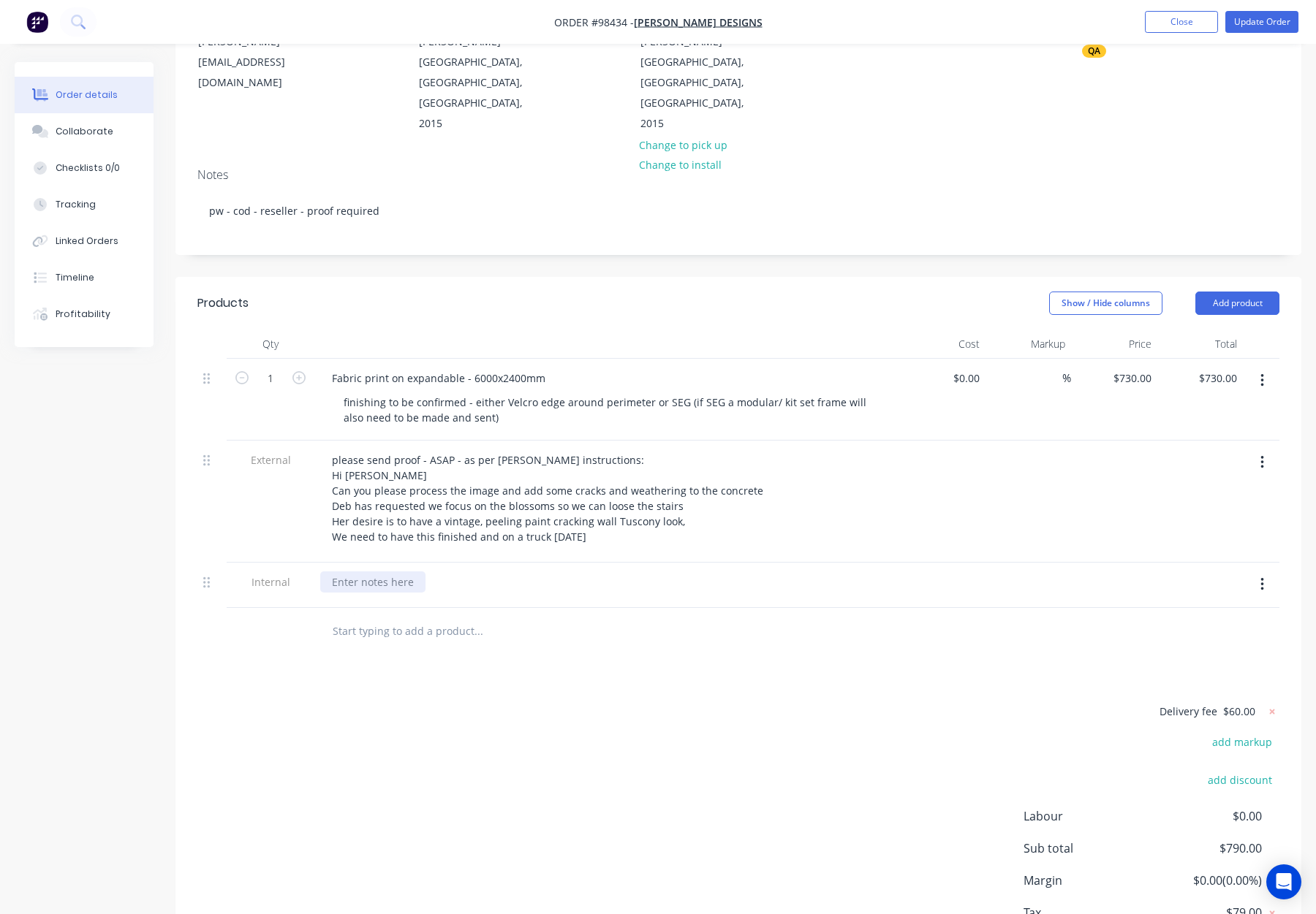
click at [383, 571] on div at bounding box center [372, 581] width 105 height 21
click at [1206, 292] on button "Add product" at bounding box center [1238, 303] width 84 height 24
drag, startPoint x: 1226, startPoint y: 450, endPoint x: 1079, endPoint y: 465, distance: 147.8
click at [1226, 505] on div "Notes (Internal)" at bounding box center [1210, 515] width 112 height 21
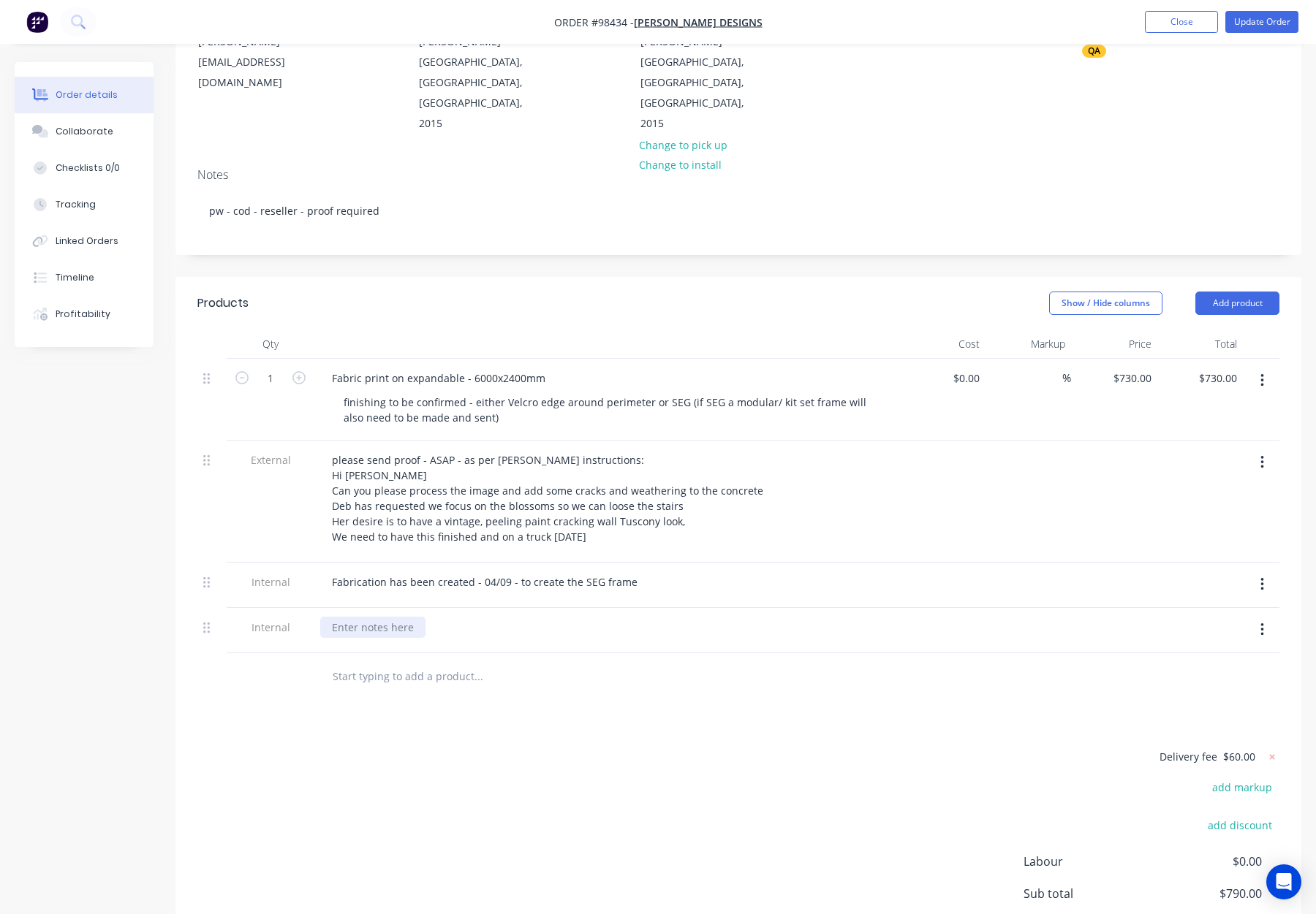
click at [395, 617] on div at bounding box center [372, 627] width 105 height 21
click at [768, 747] on div "Delivery fee $60.00 add markup add discount Labour $0.00 Sub total $790.00 Marg…" at bounding box center [738, 885] width 1082 height 275
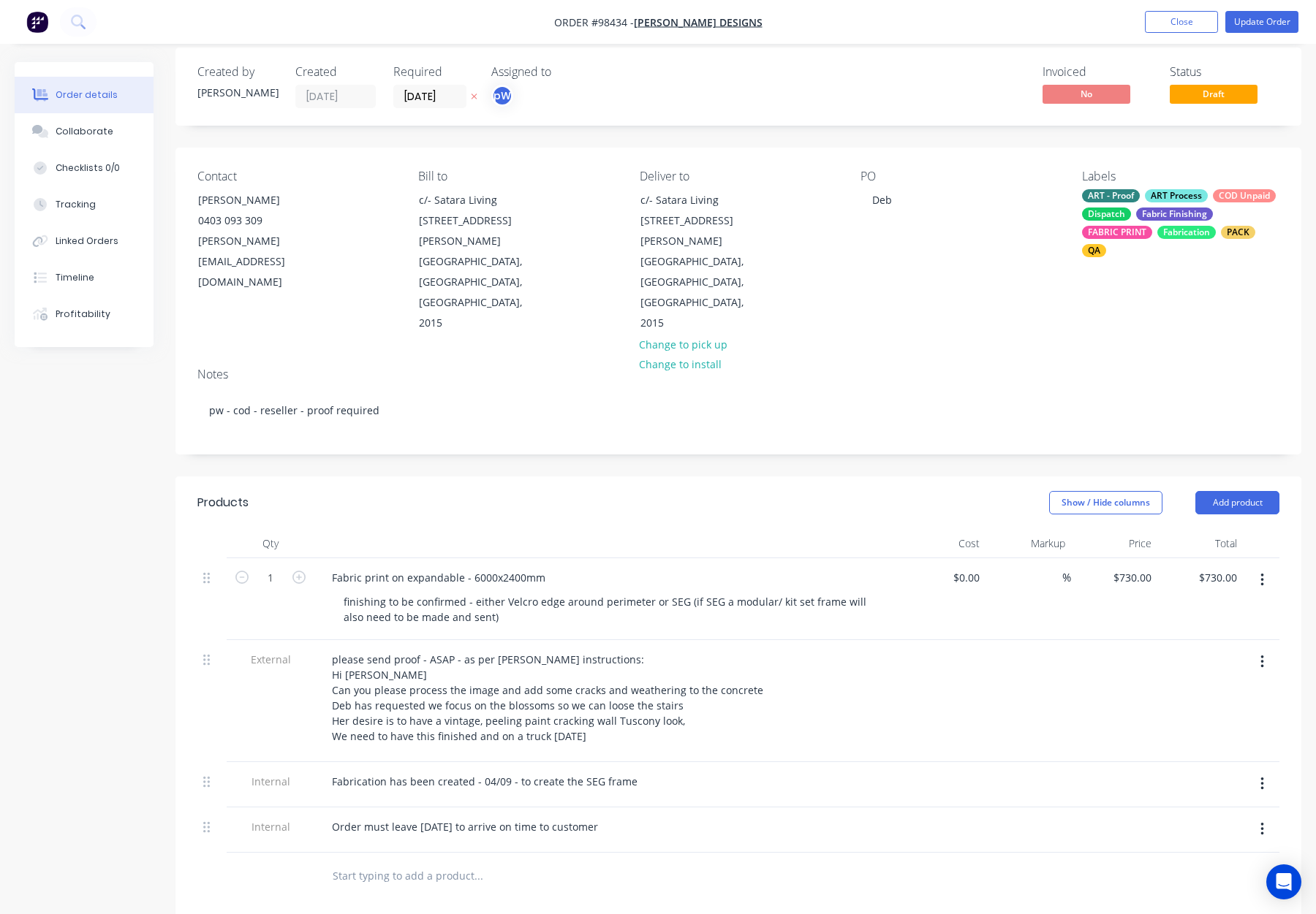
scroll to position [0, 0]
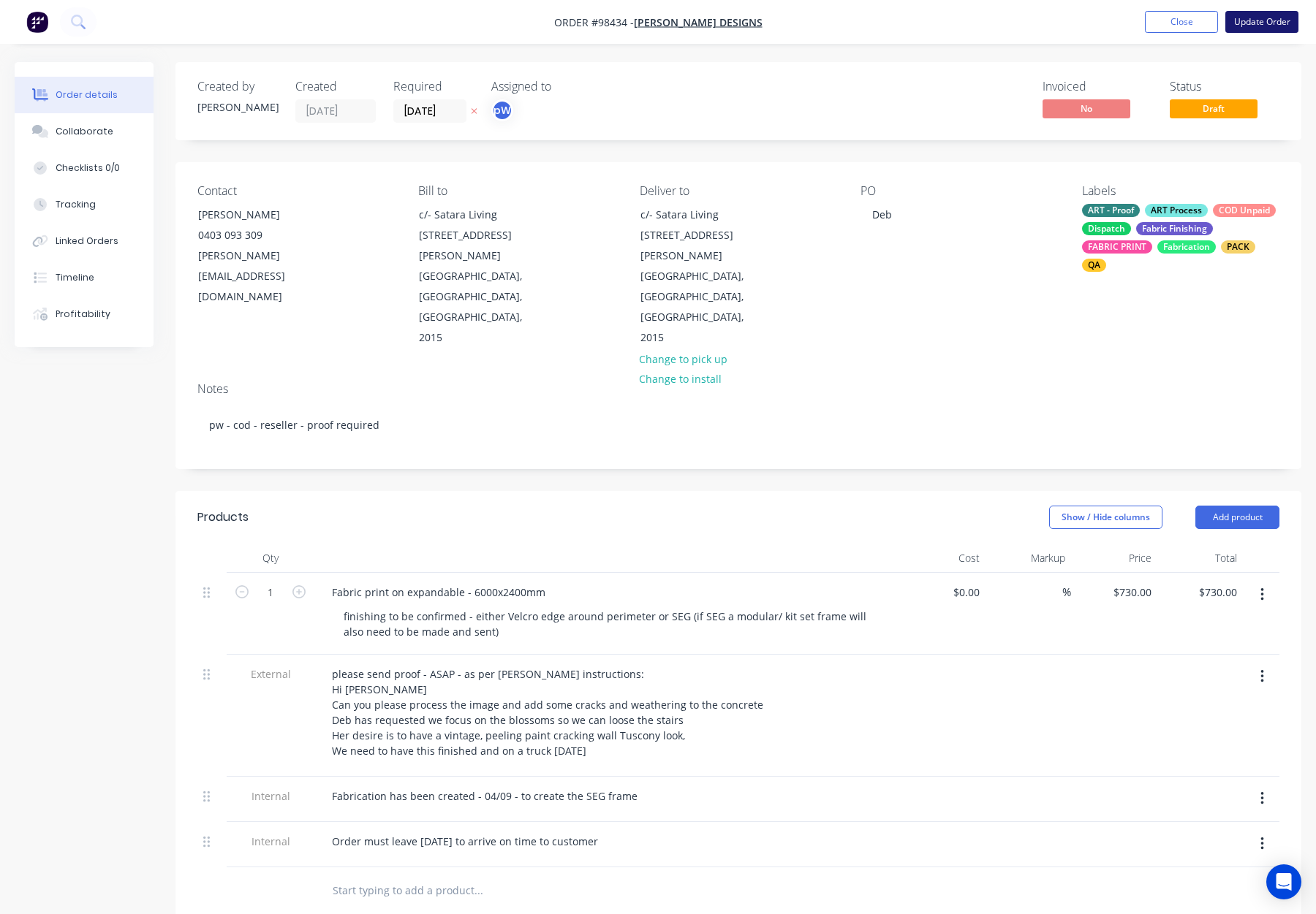
click at [1239, 23] on button "Update Order" at bounding box center [1262, 22] width 74 height 22
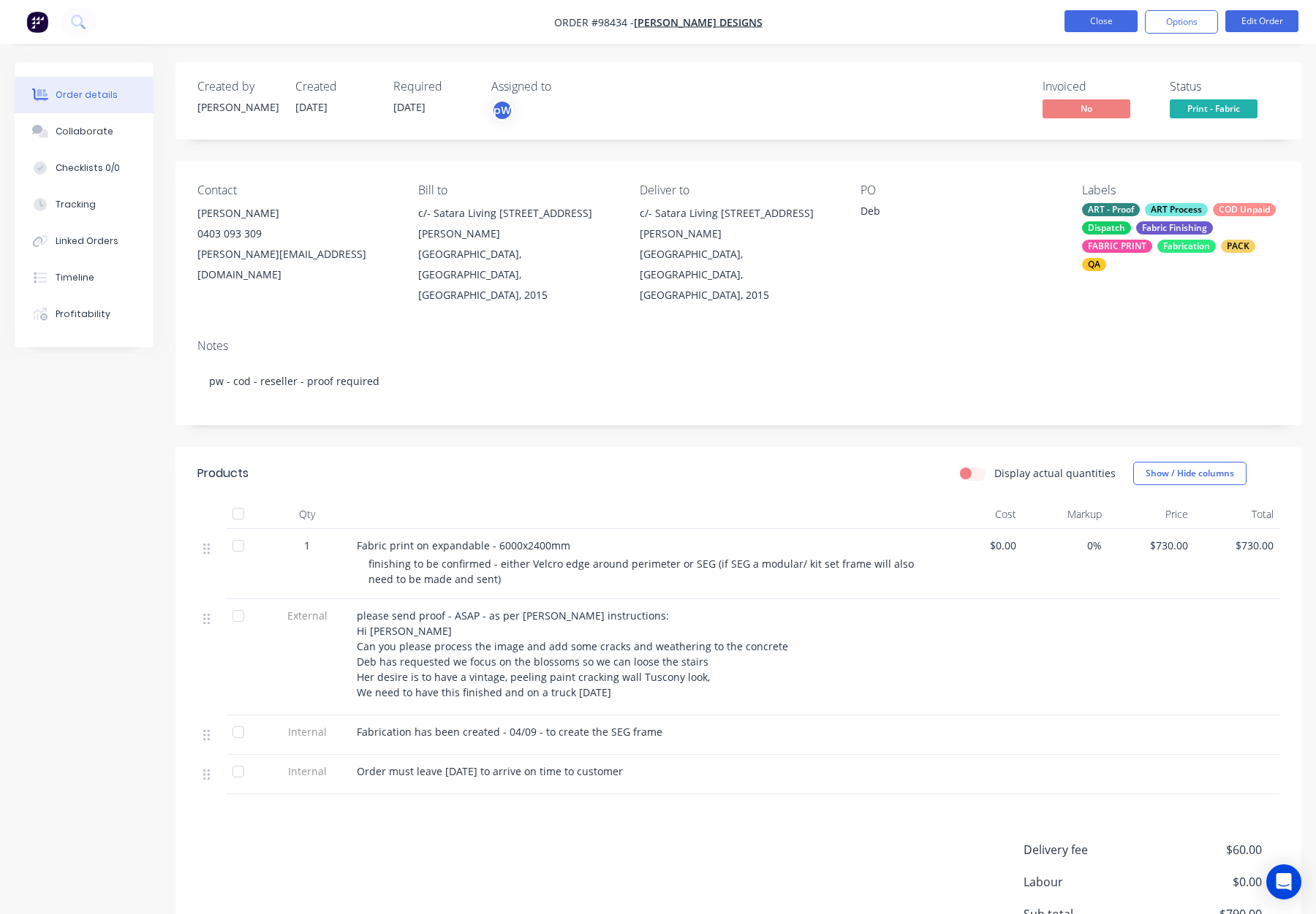
click at [1114, 22] on button "Close" at bounding box center [1101, 21] width 74 height 22
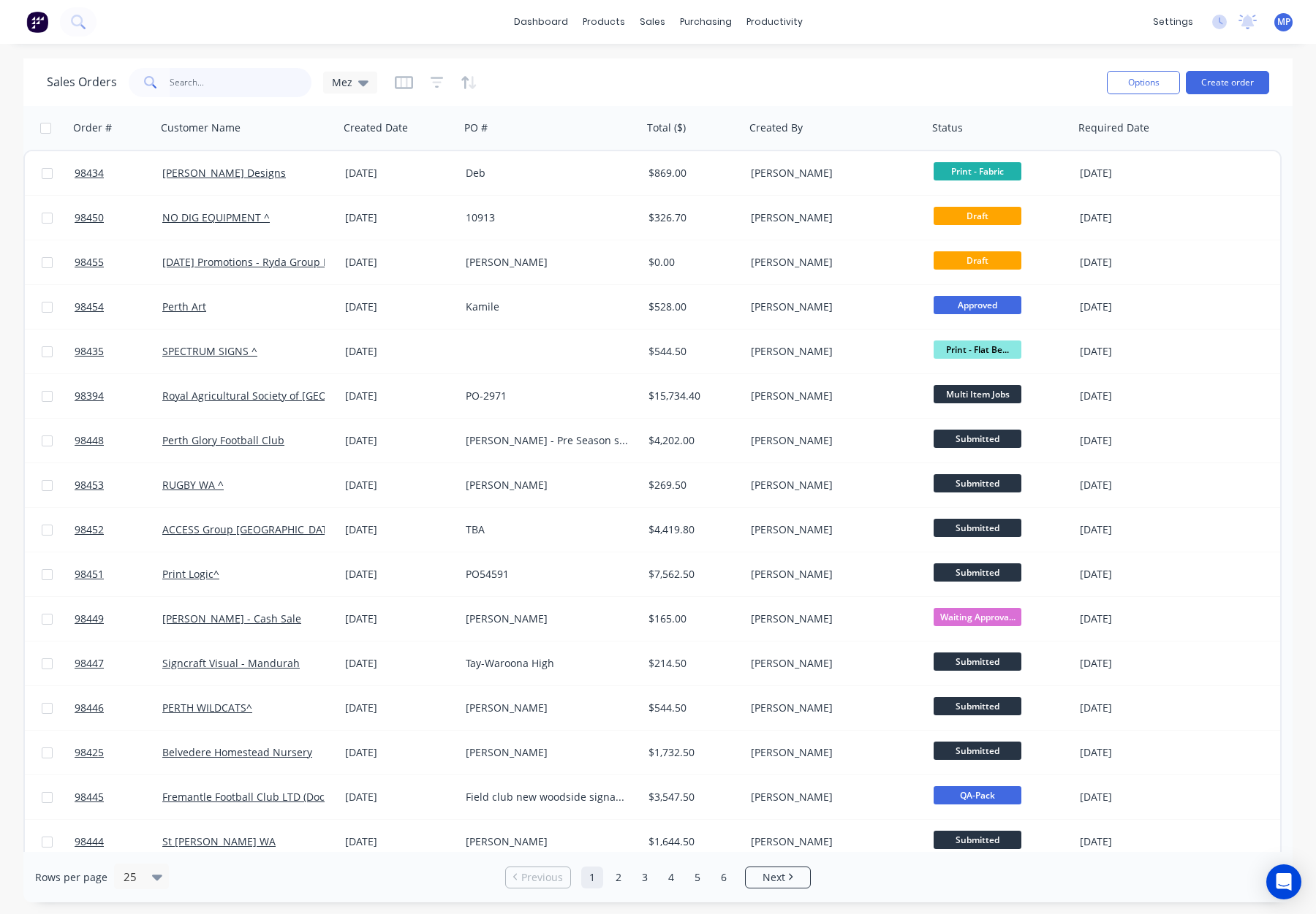
click at [240, 83] on input "text" at bounding box center [241, 82] width 142 height 29
type input "9"
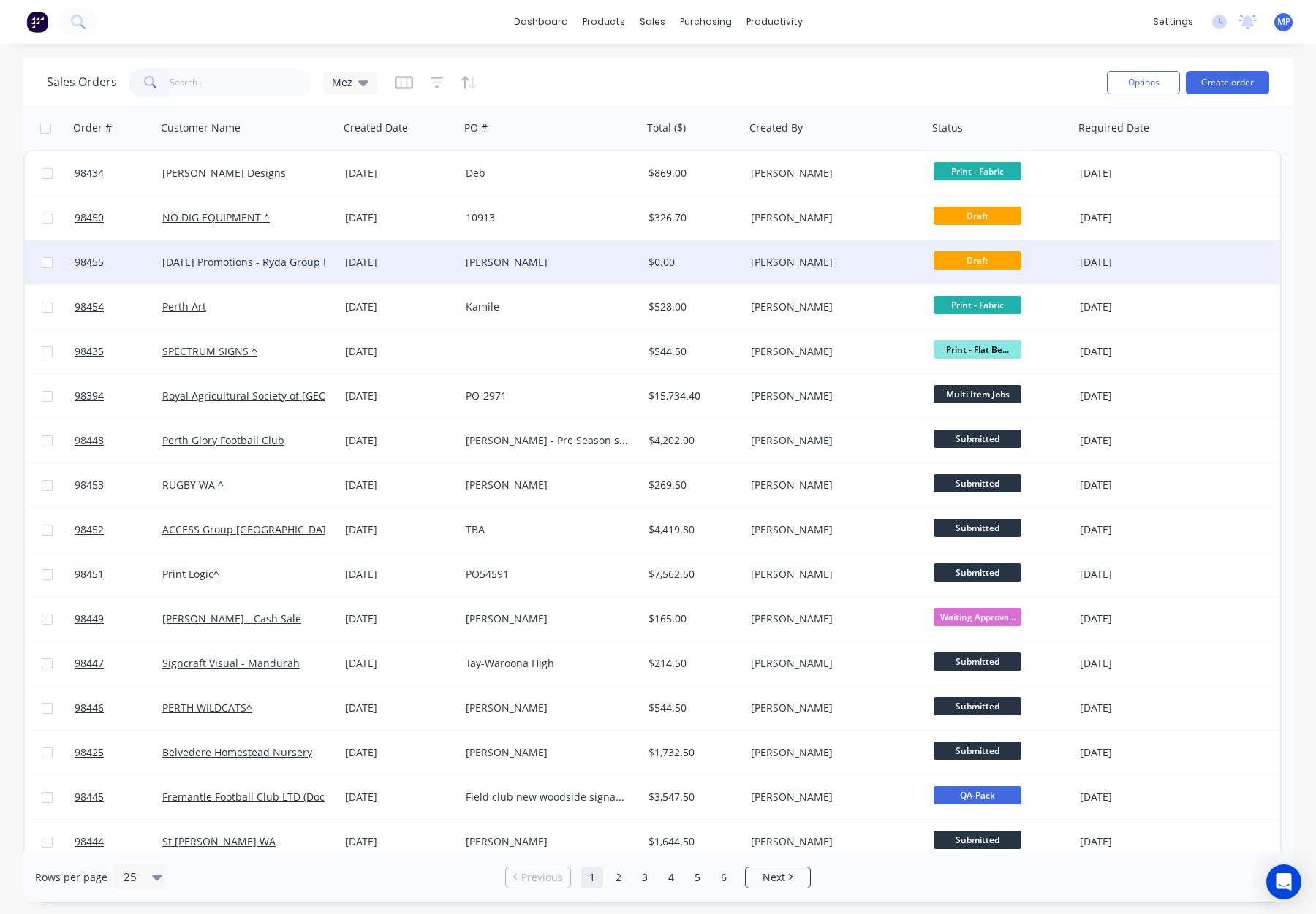
click at [566, 268] on div "[PERSON_NAME]" at bounding box center [546, 262] width 162 height 15
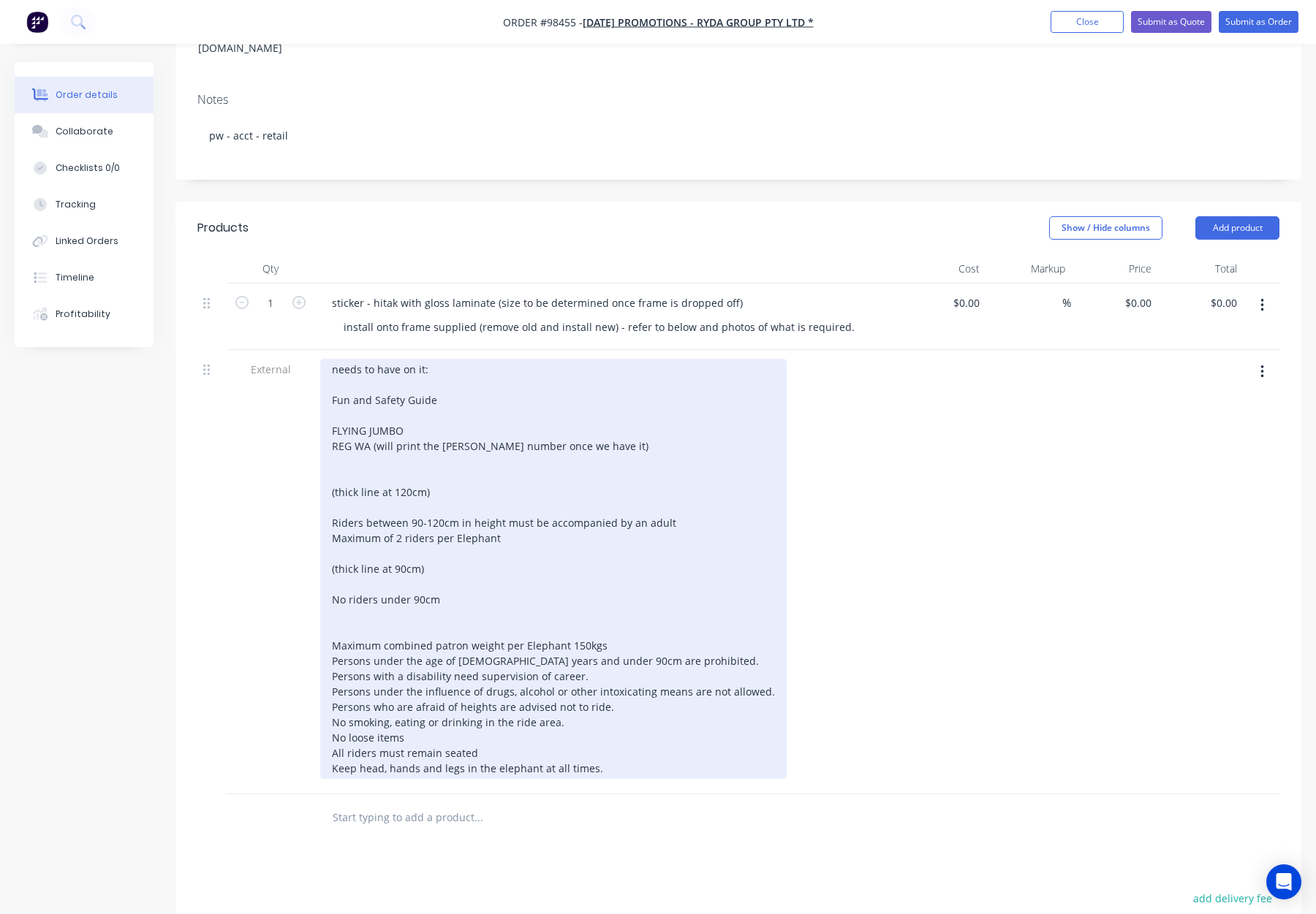
scroll to position [248, 0]
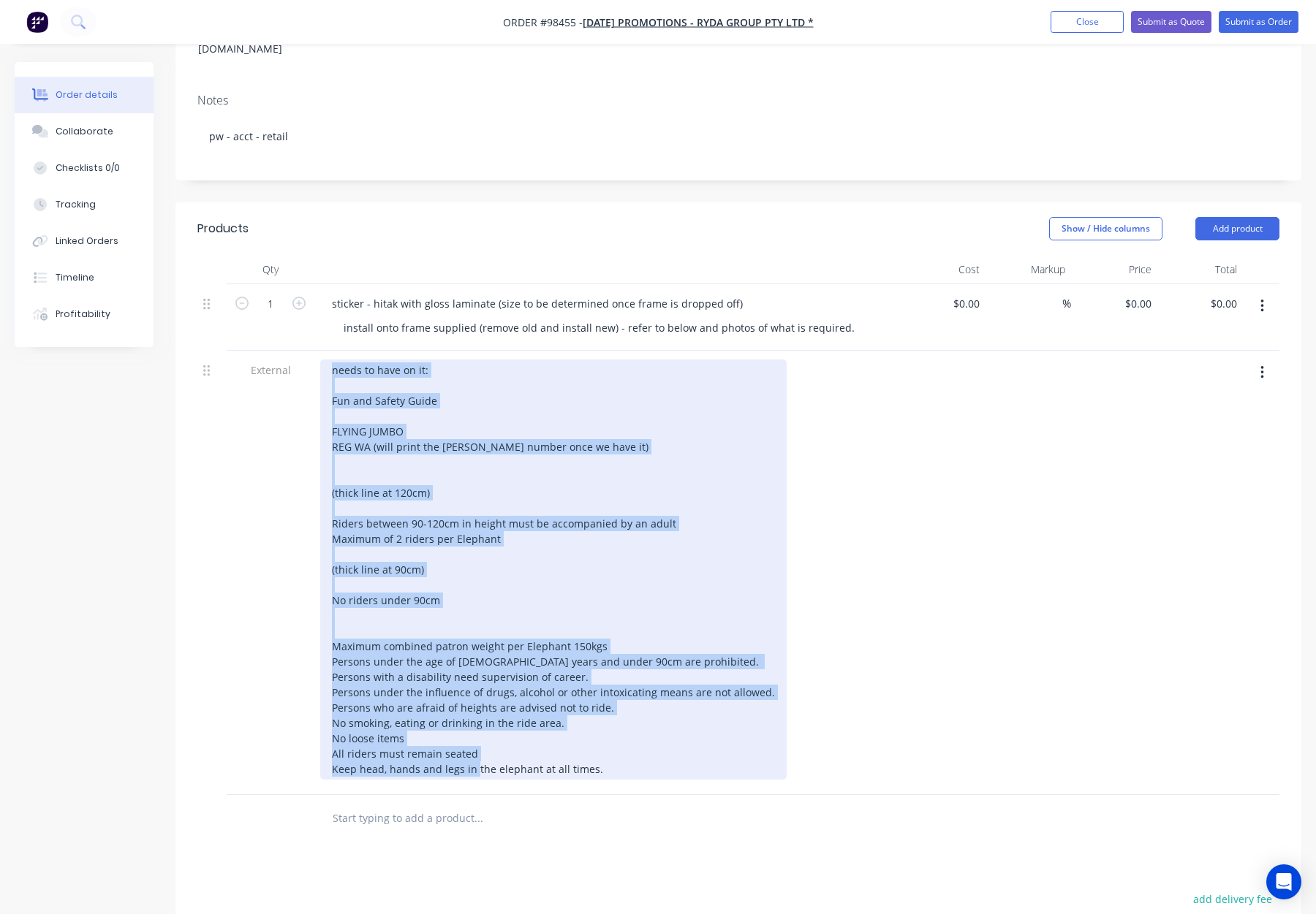
drag, startPoint x: 330, startPoint y: 328, endPoint x: 743, endPoint y: 724, distance: 572.2
click at [743, 724] on div "needs to have on it: Fun and Safety Guide FLYING JUMBO REG WA (will print the r…" at bounding box center [553, 570] width 466 height 420
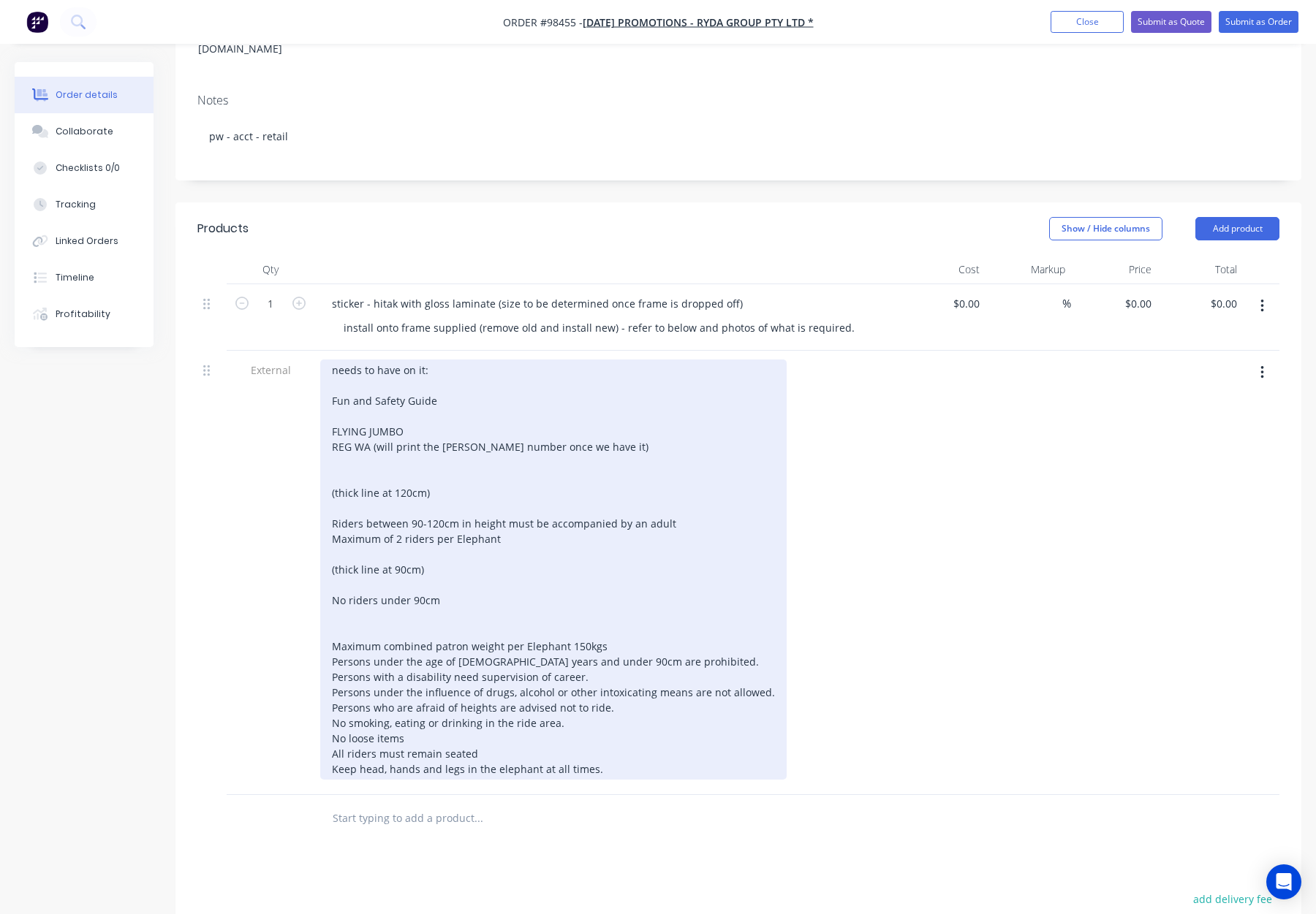
scroll to position [109, 0]
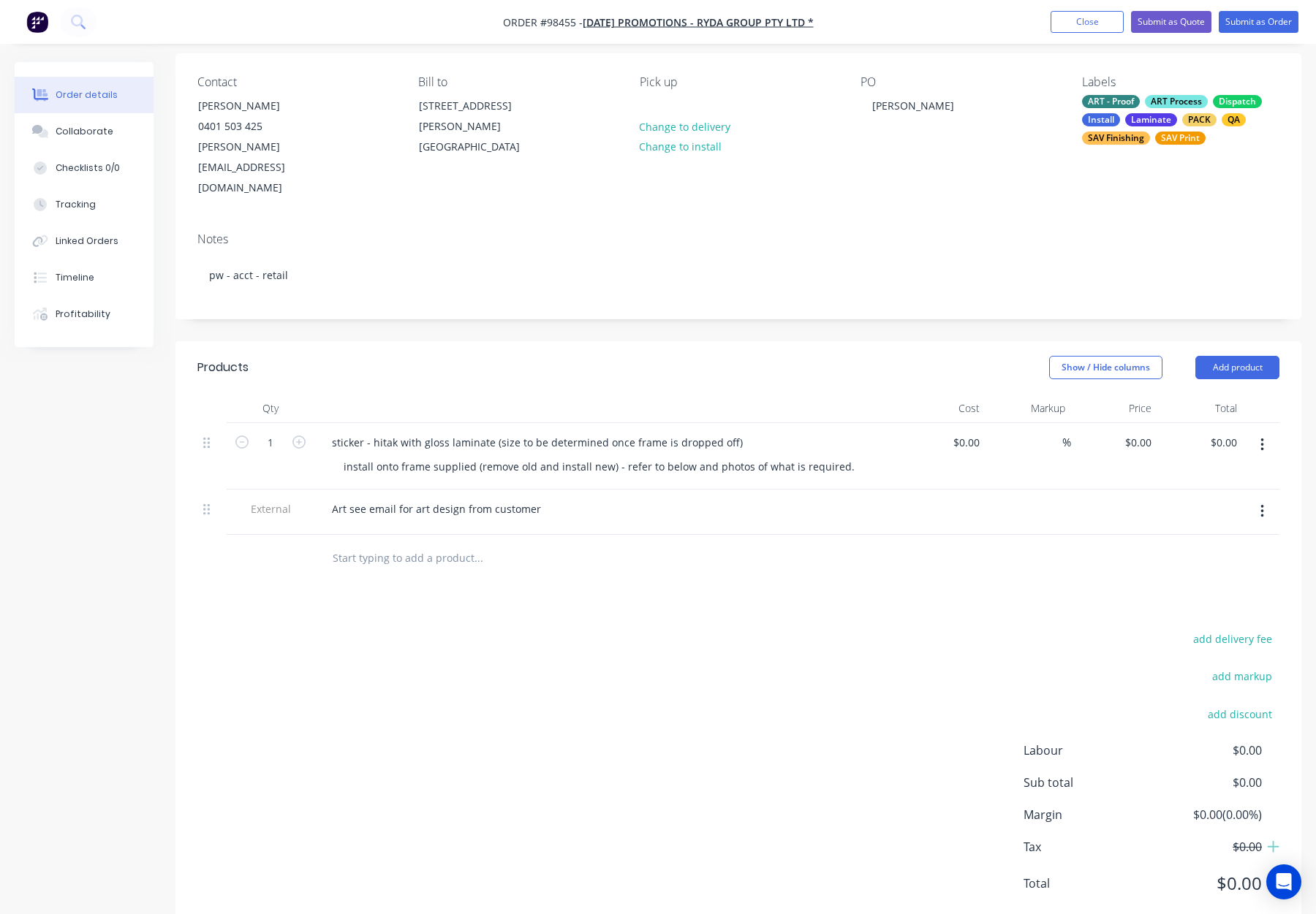
click at [582, 573] on div "Products Show / Hide columns Add product Qty Cost Markup Price Total 1 sticker …" at bounding box center [738, 637] width 1126 height 592
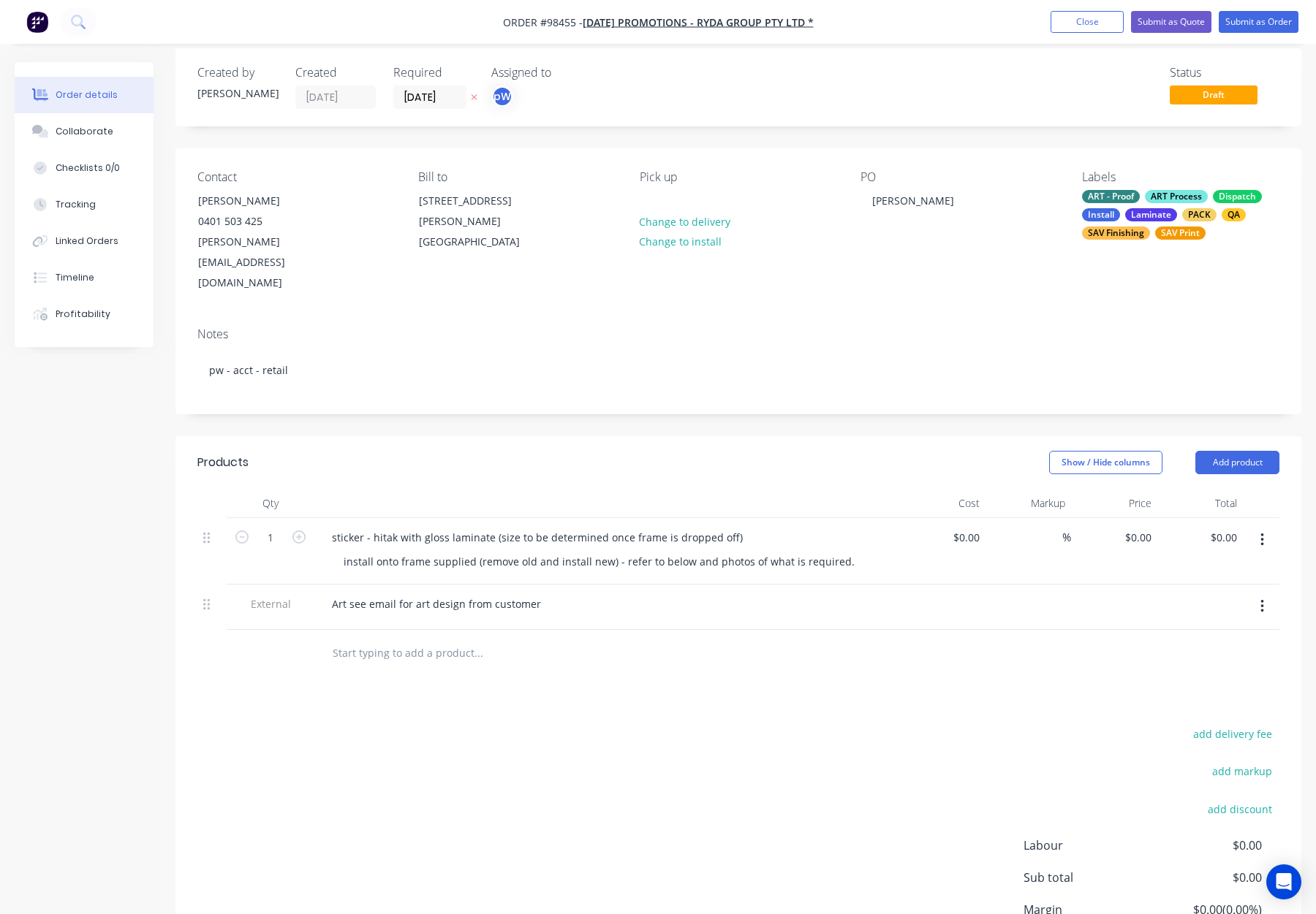
scroll to position [0, 0]
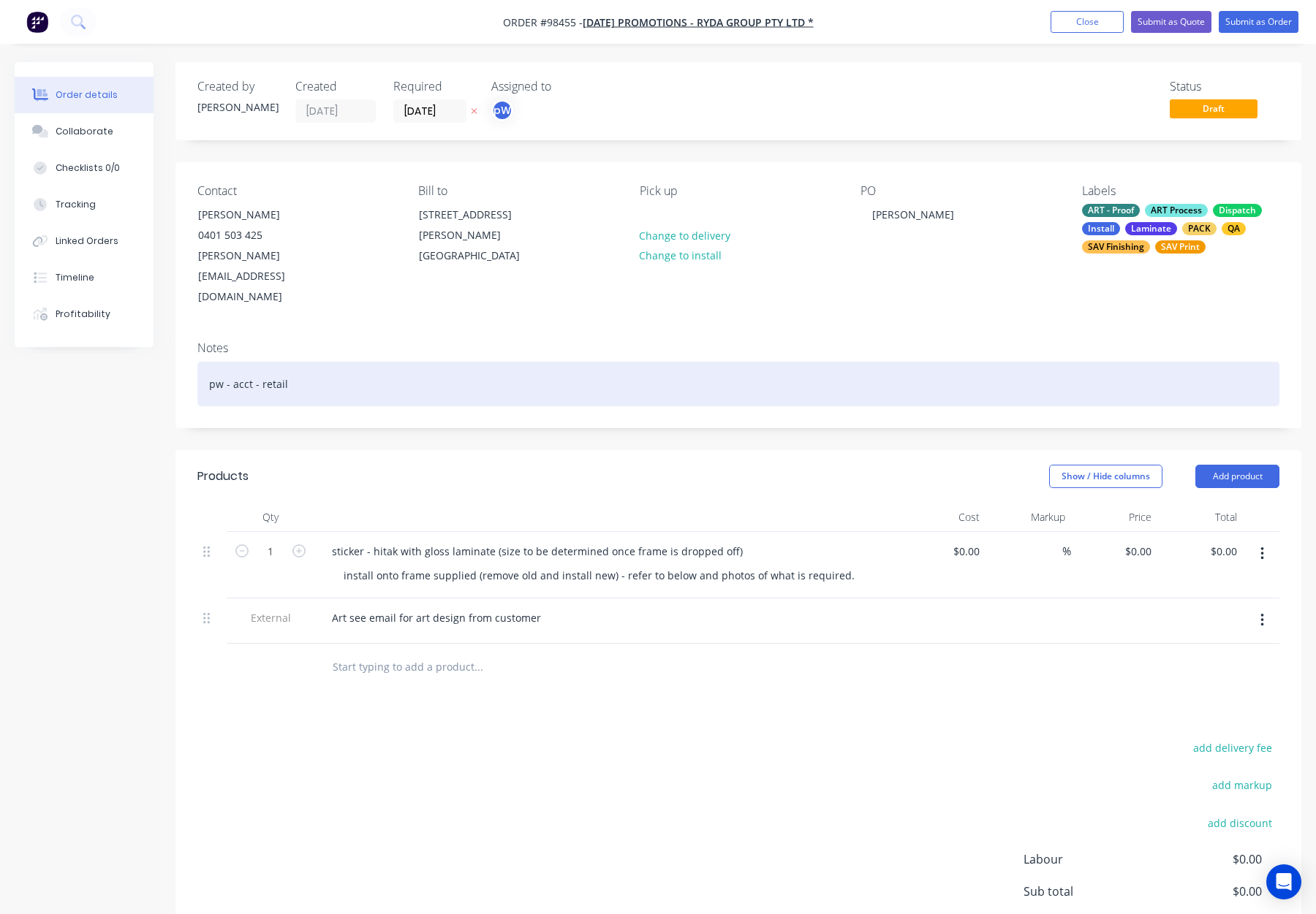
click at [383, 362] on div "pw - acct - retail" at bounding box center [738, 384] width 1082 height 44
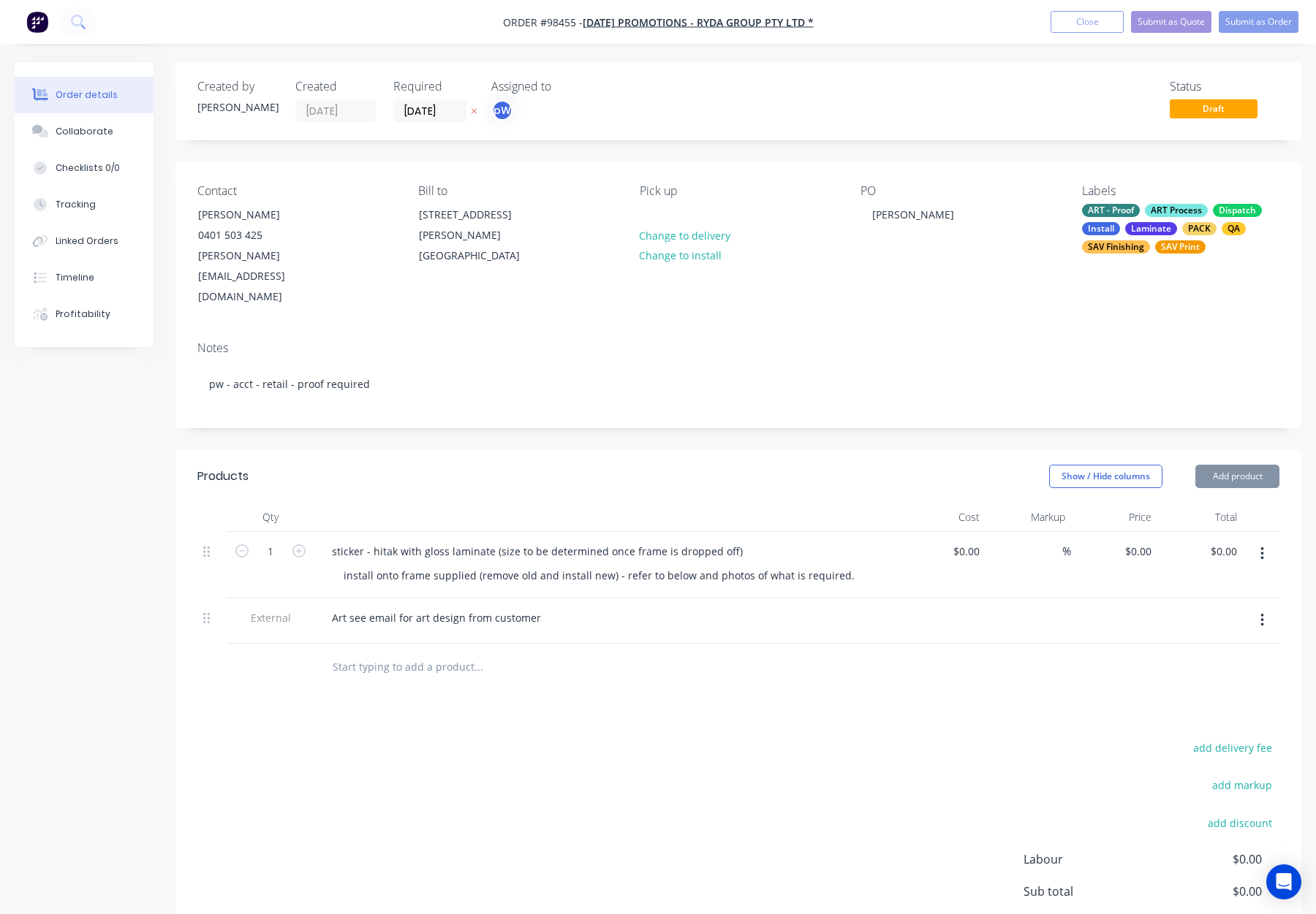
drag, startPoint x: 552, startPoint y: 420, endPoint x: 590, endPoint y: 412, distance: 38.8
click at [556, 450] on header "Products Show / Hide columns Add product" at bounding box center [738, 476] width 1126 height 53
click at [1147, 231] on div "Laminate" at bounding box center [1152, 228] width 52 height 13
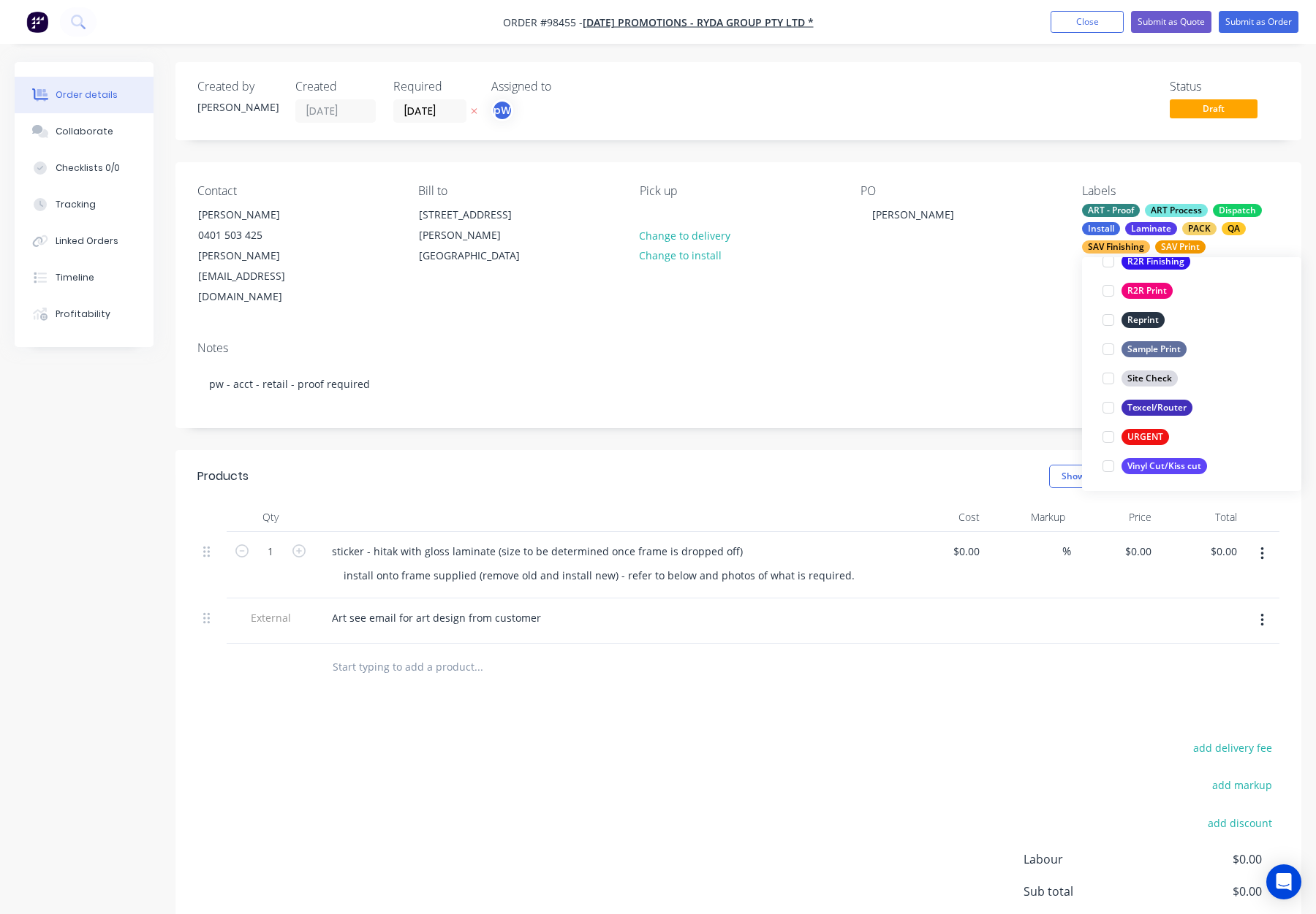
scroll to position [701, 0]
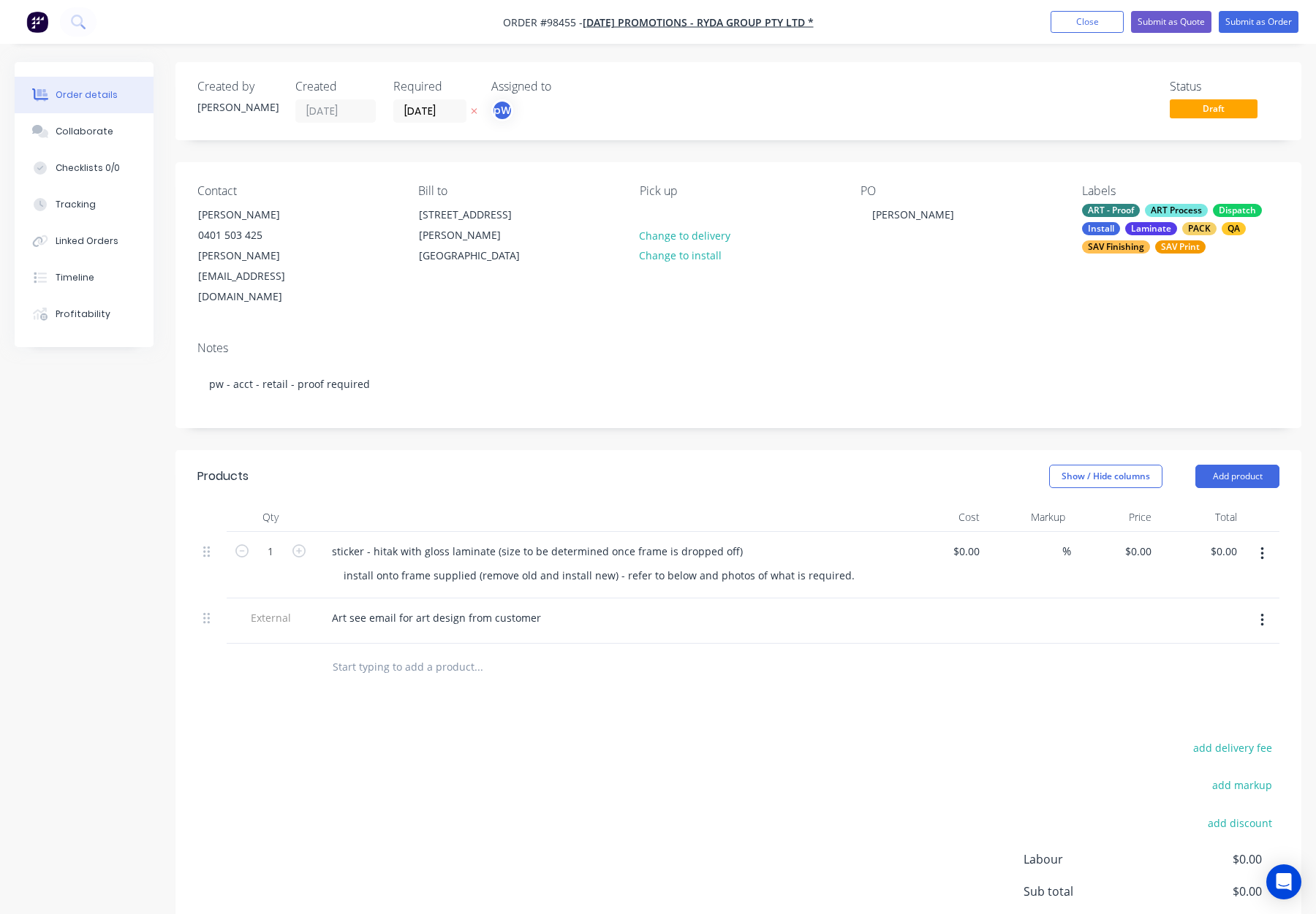
click at [888, 383] on div "Notes pw - acct - retail - proof required" at bounding box center [738, 378] width 1126 height 98
click at [643, 220] on div at bounding box center [651, 214] width 24 height 21
click at [638, 406] on div "Created by Rhonda Created 04/09/25 Required 09/09/25 Assigned to pW Status Draf…" at bounding box center [738, 552] width 1126 height 980
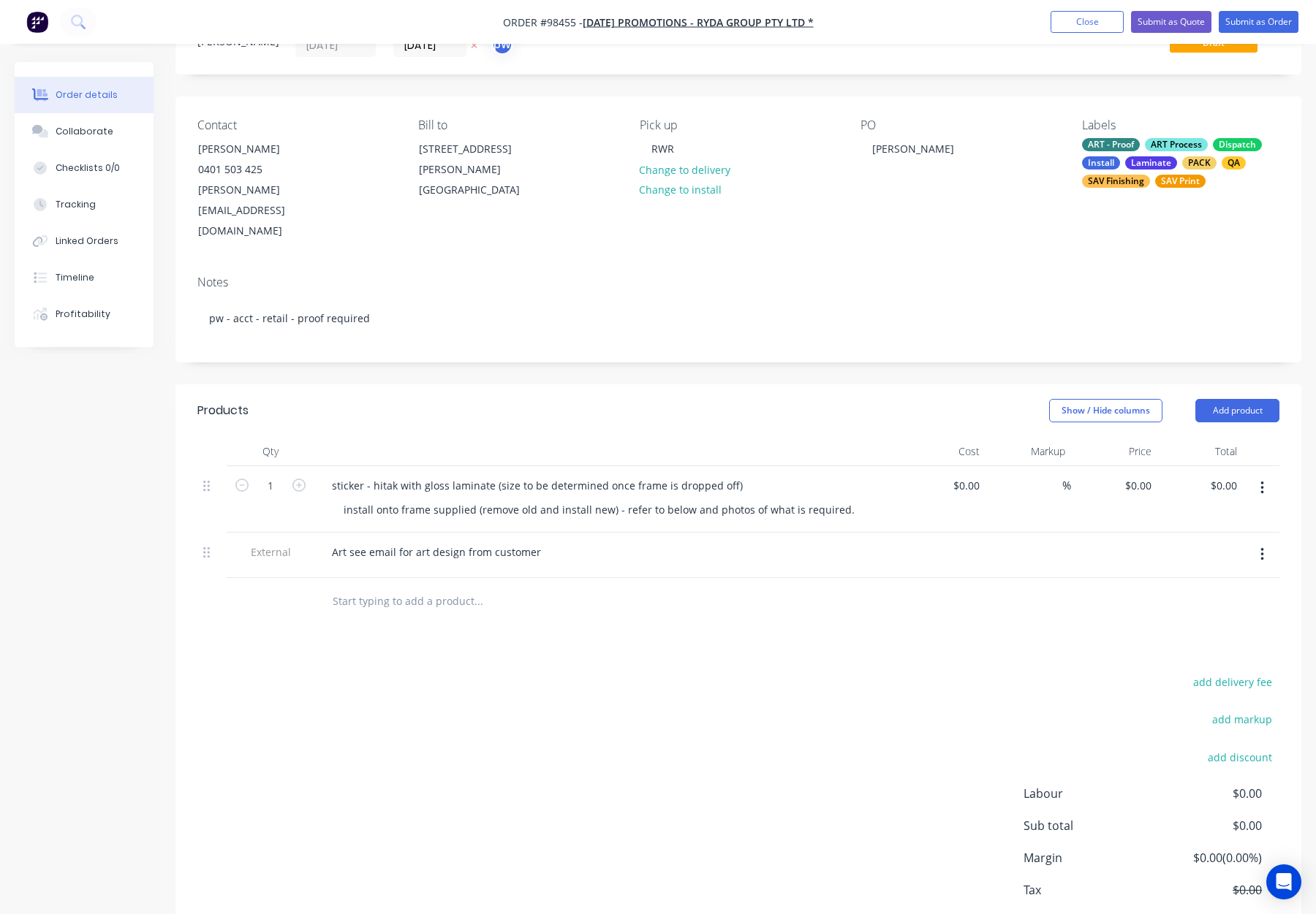
scroll to position [59, 0]
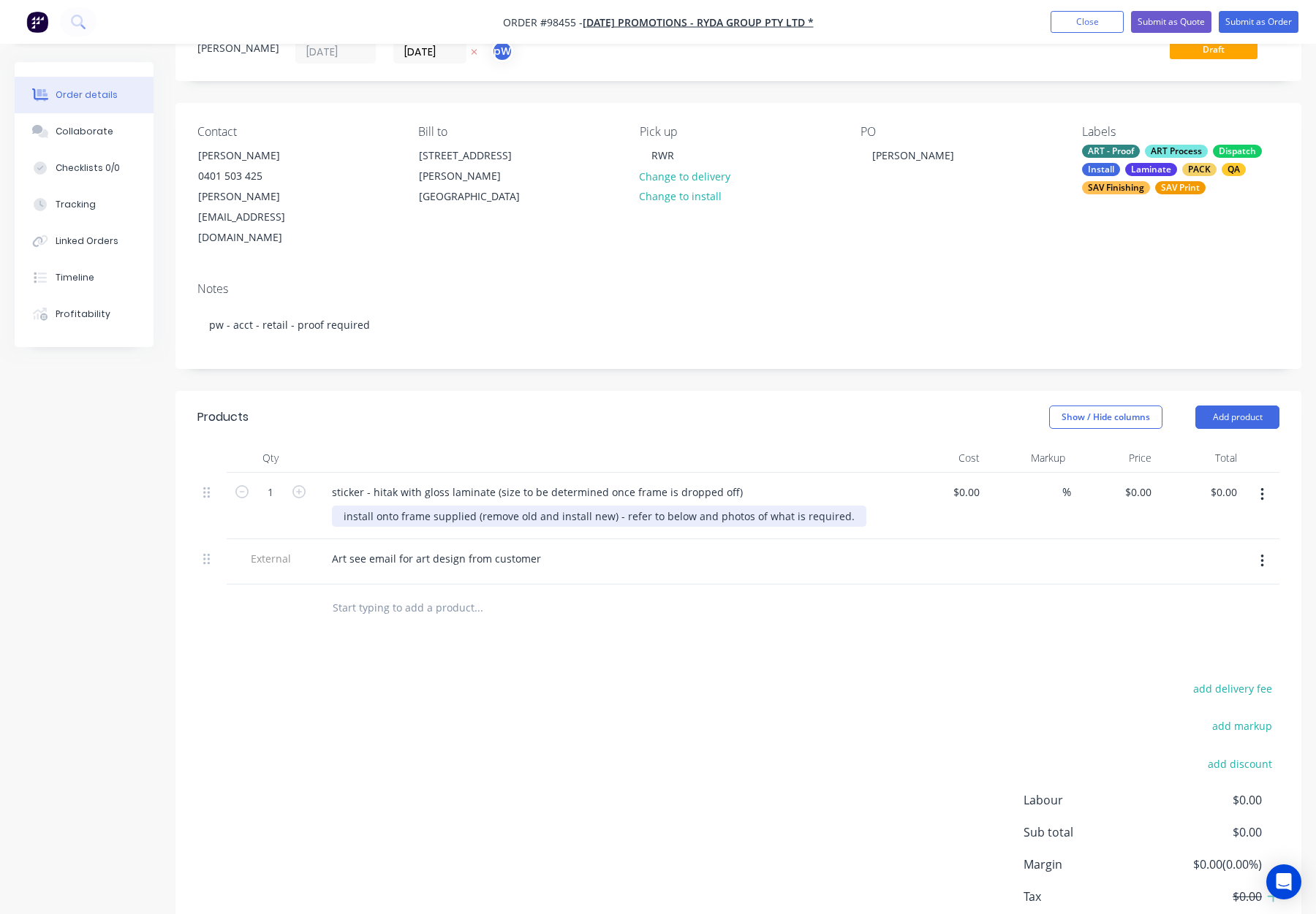
drag, startPoint x: 658, startPoint y: 474, endPoint x: 776, endPoint y: 475, distance: 118.0
click at [778, 506] on div "install onto frame supplied (remove old and install new) - refer to below and p…" at bounding box center [599, 516] width 534 height 21
drag, startPoint x: 704, startPoint y: 475, endPoint x: 656, endPoint y: 475, distance: 48.0
click at [655, 506] on div "install onto frame supplied (remove old and install new) - refer to below and p…" at bounding box center [599, 516] width 534 height 21
click at [777, 593] on div at bounding box center [577, 607] width 515 height 29
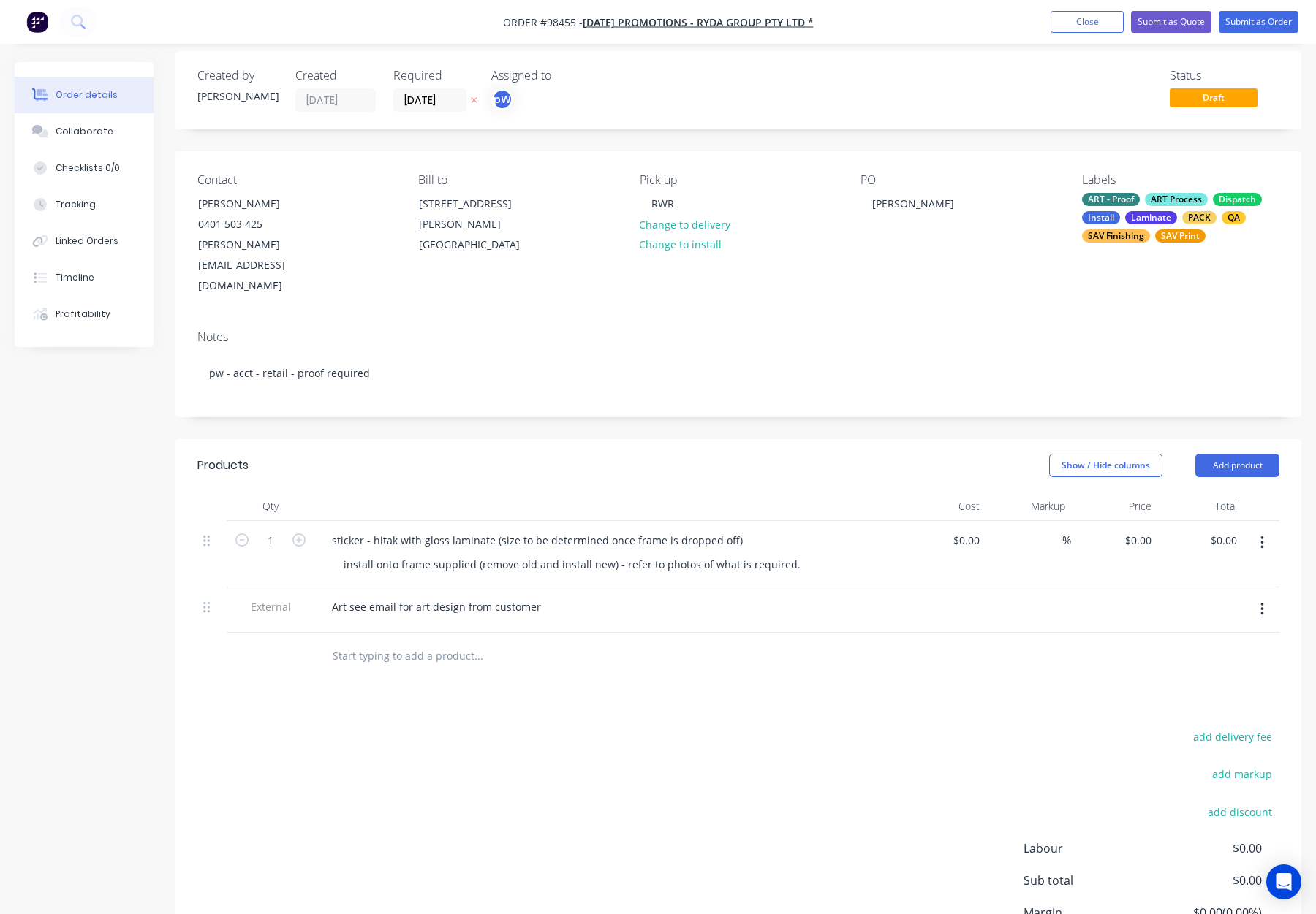
scroll to position [0, 0]
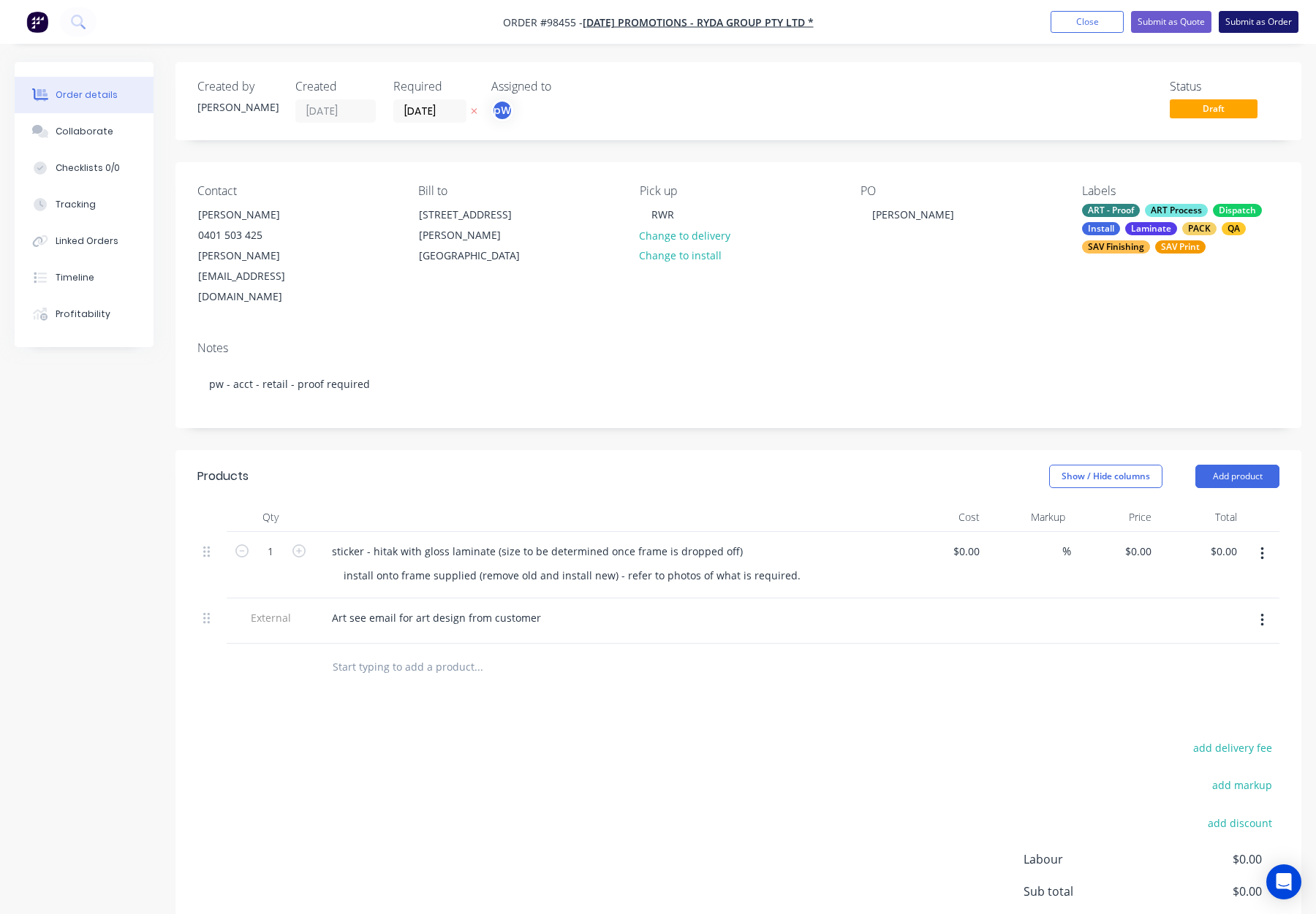
click at [1265, 27] on button "Submit as Order" at bounding box center [1258, 22] width 80 height 22
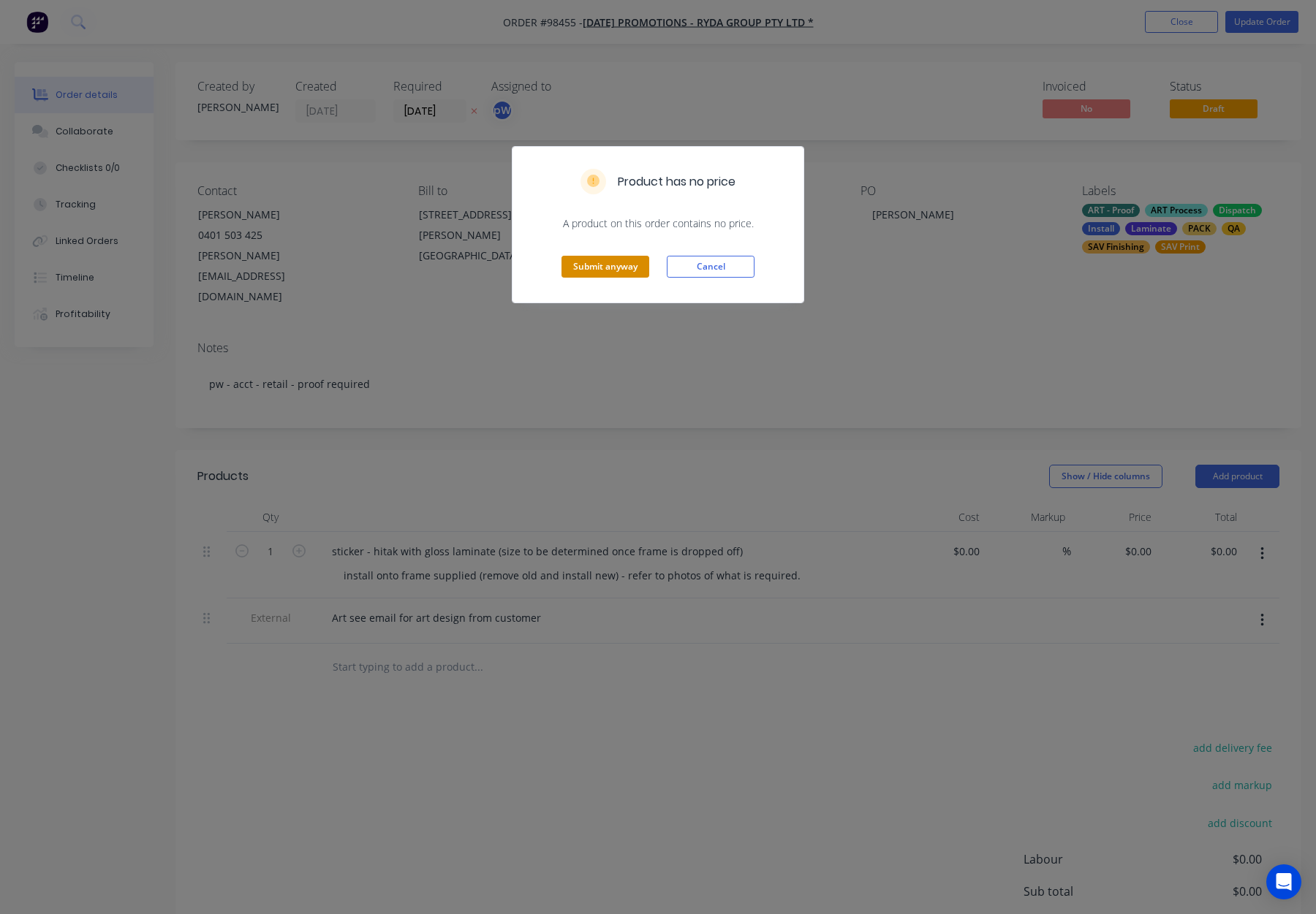
click at [612, 258] on button "Submit anyway" at bounding box center [605, 267] width 88 height 22
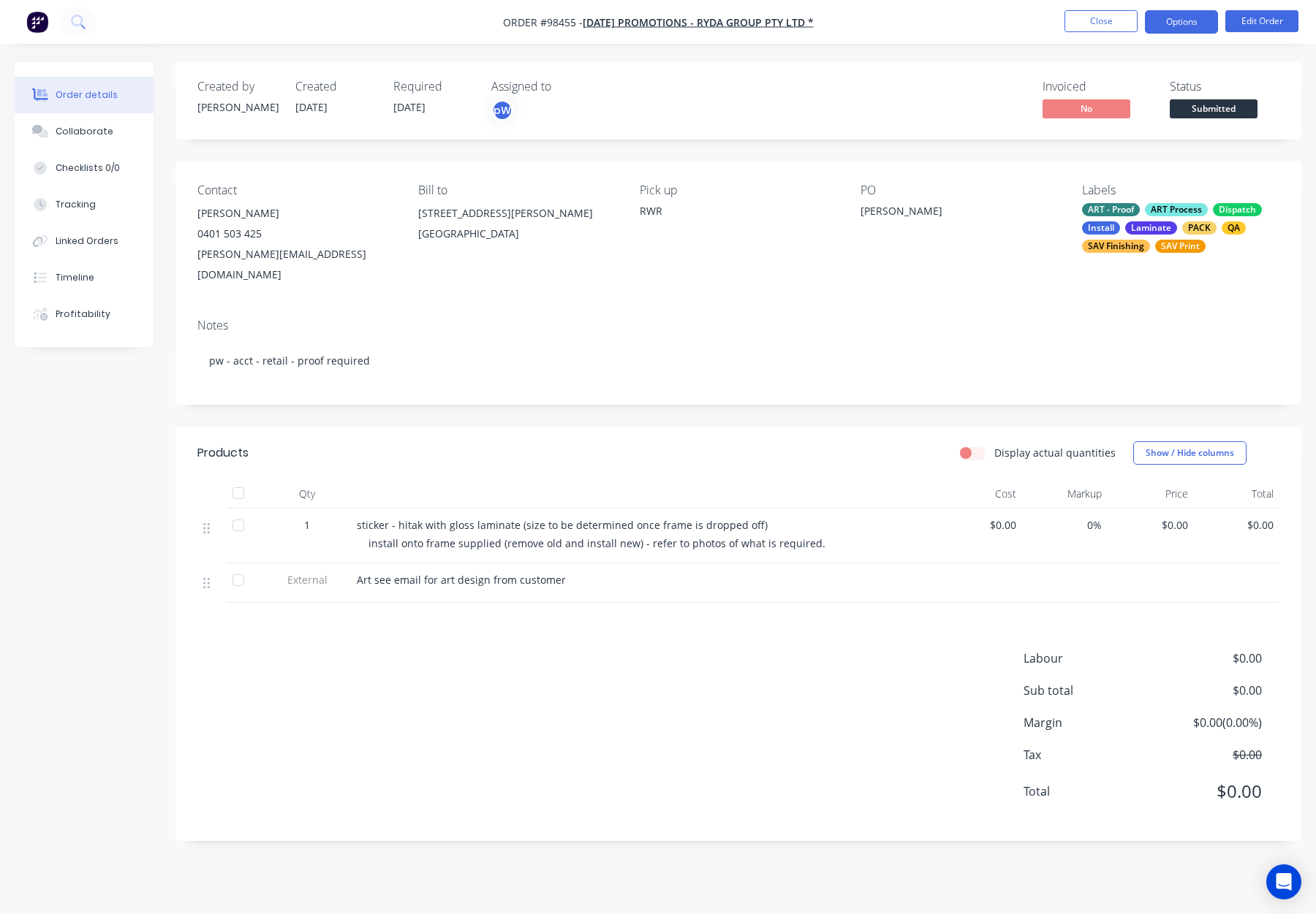
click at [1177, 17] on button "Options" at bounding box center [1182, 22] width 74 height 24
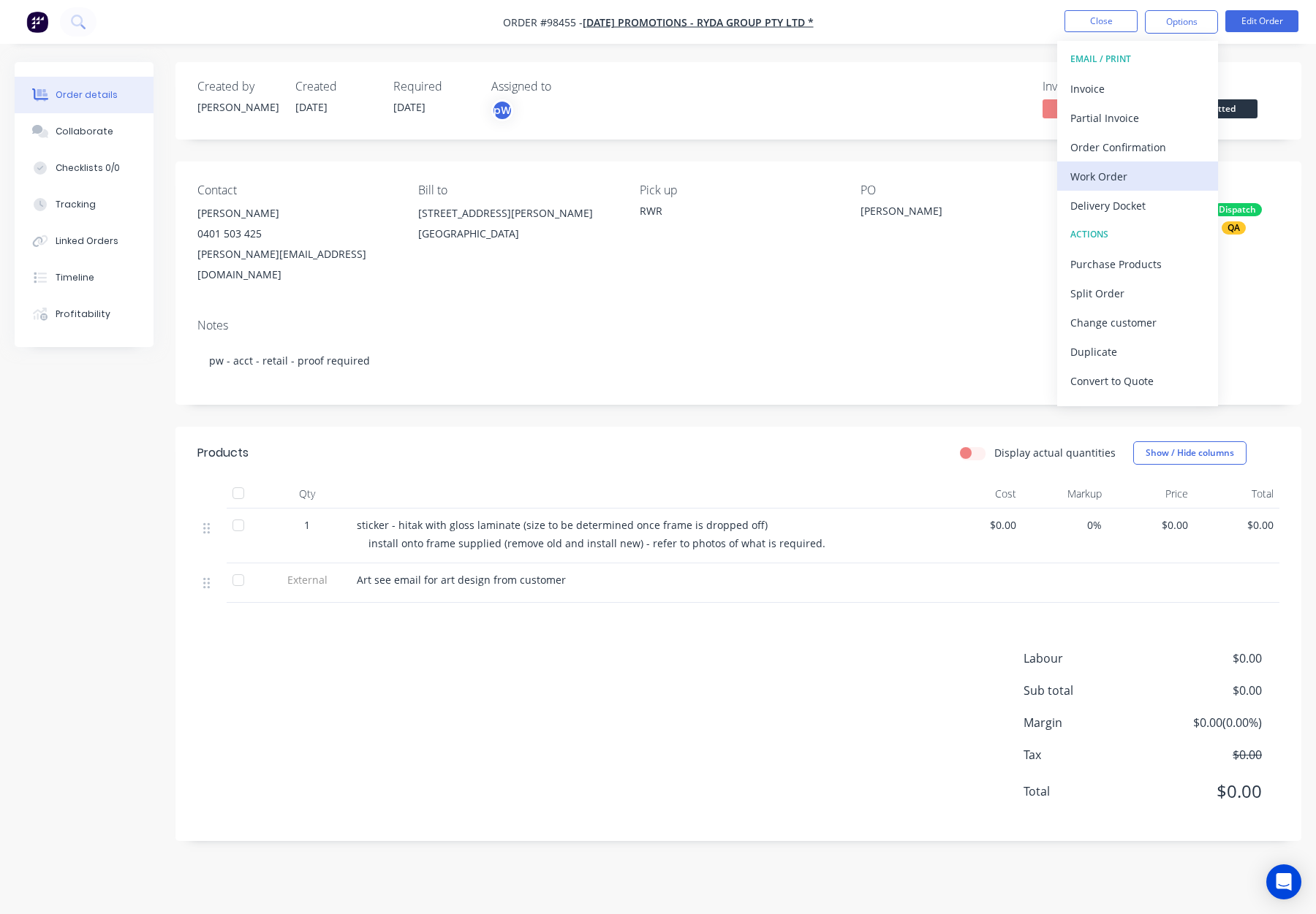
click at [1145, 170] on div "Work Order" at bounding box center [1137, 176] width 134 height 21
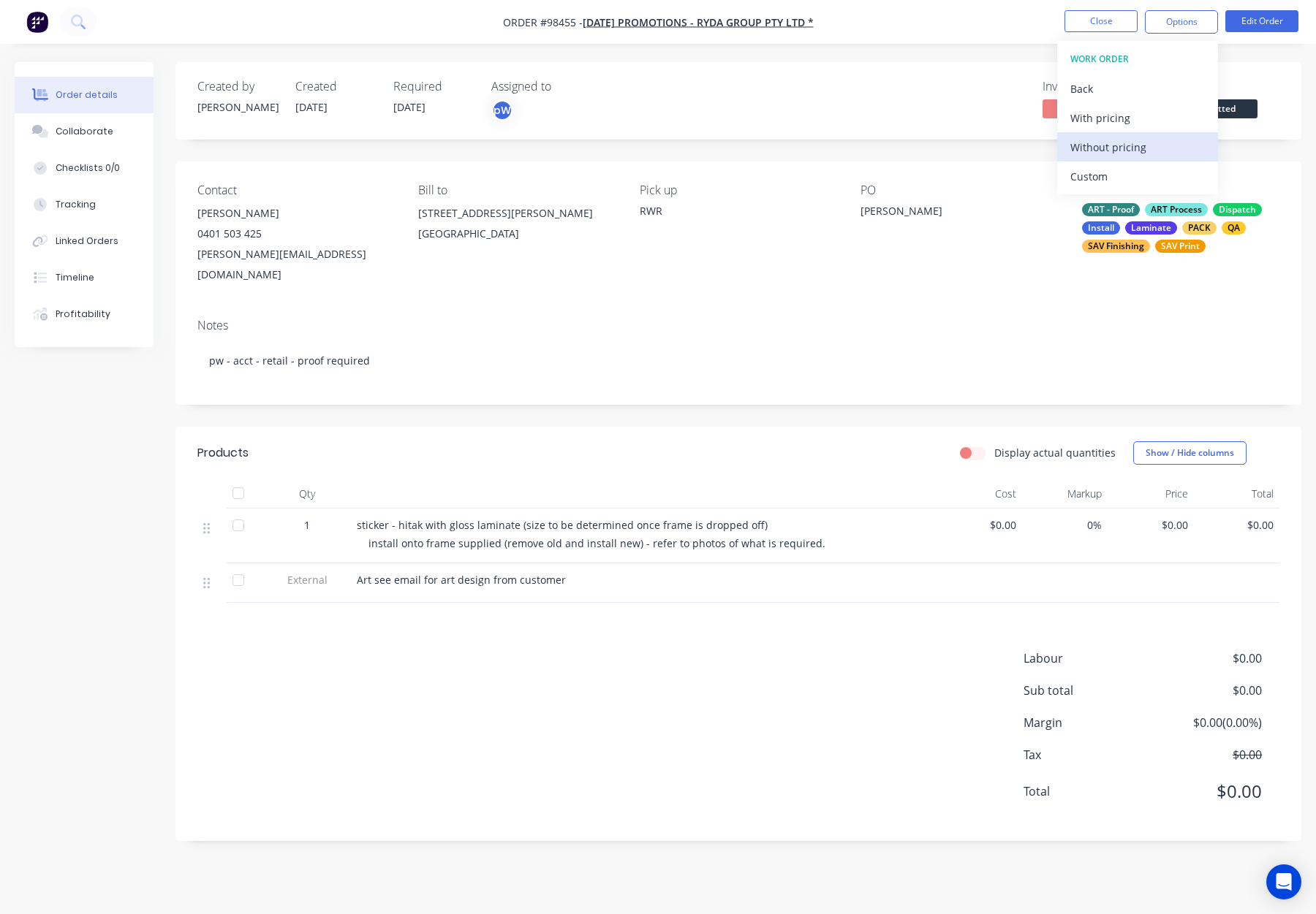
click at [1147, 150] on div "Without pricing" at bounding box center [1137, 147] width 134 height 21
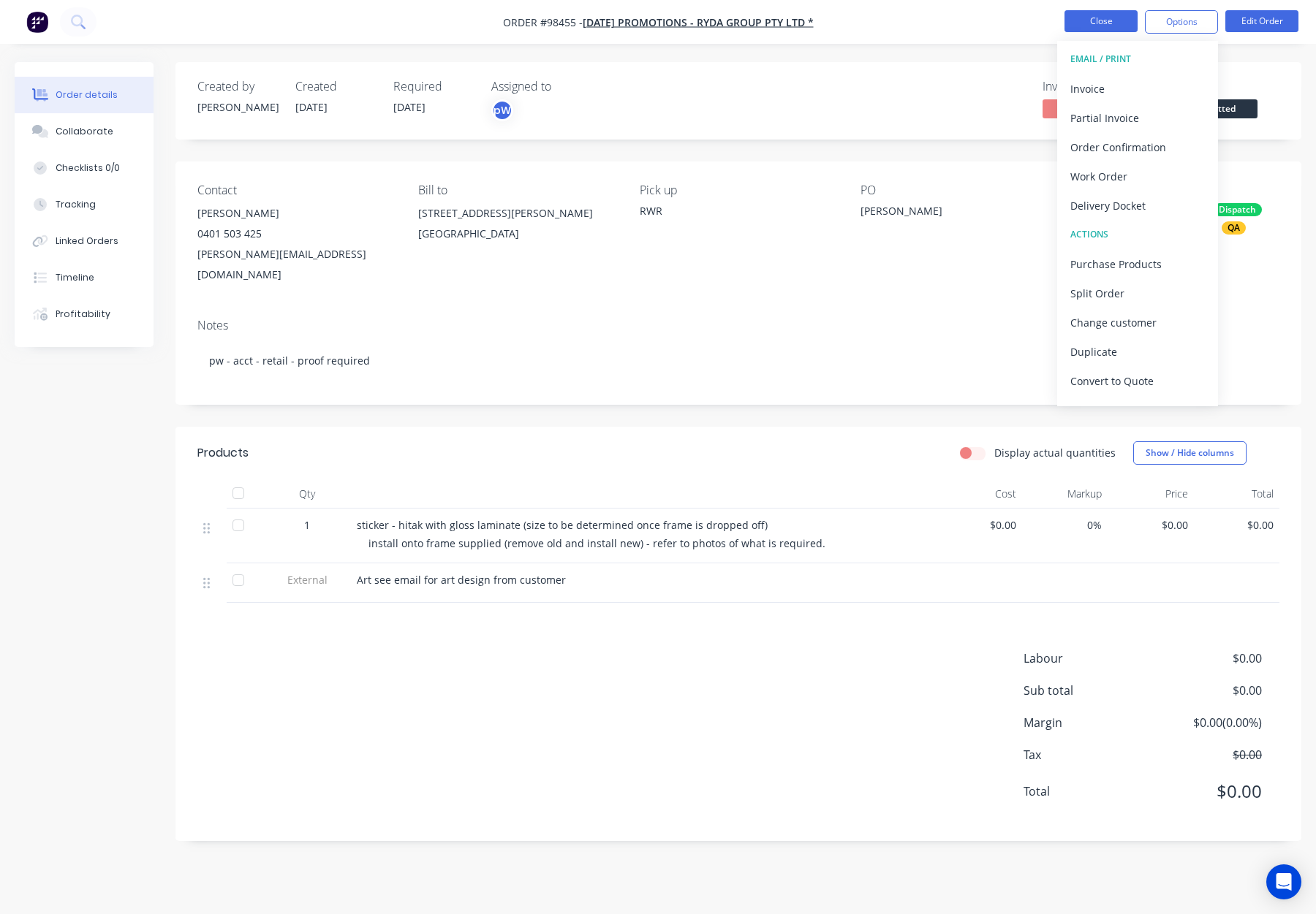
click at [1079, 24] on button "Close" at bounding box center [1101, 21] width 74 height 22
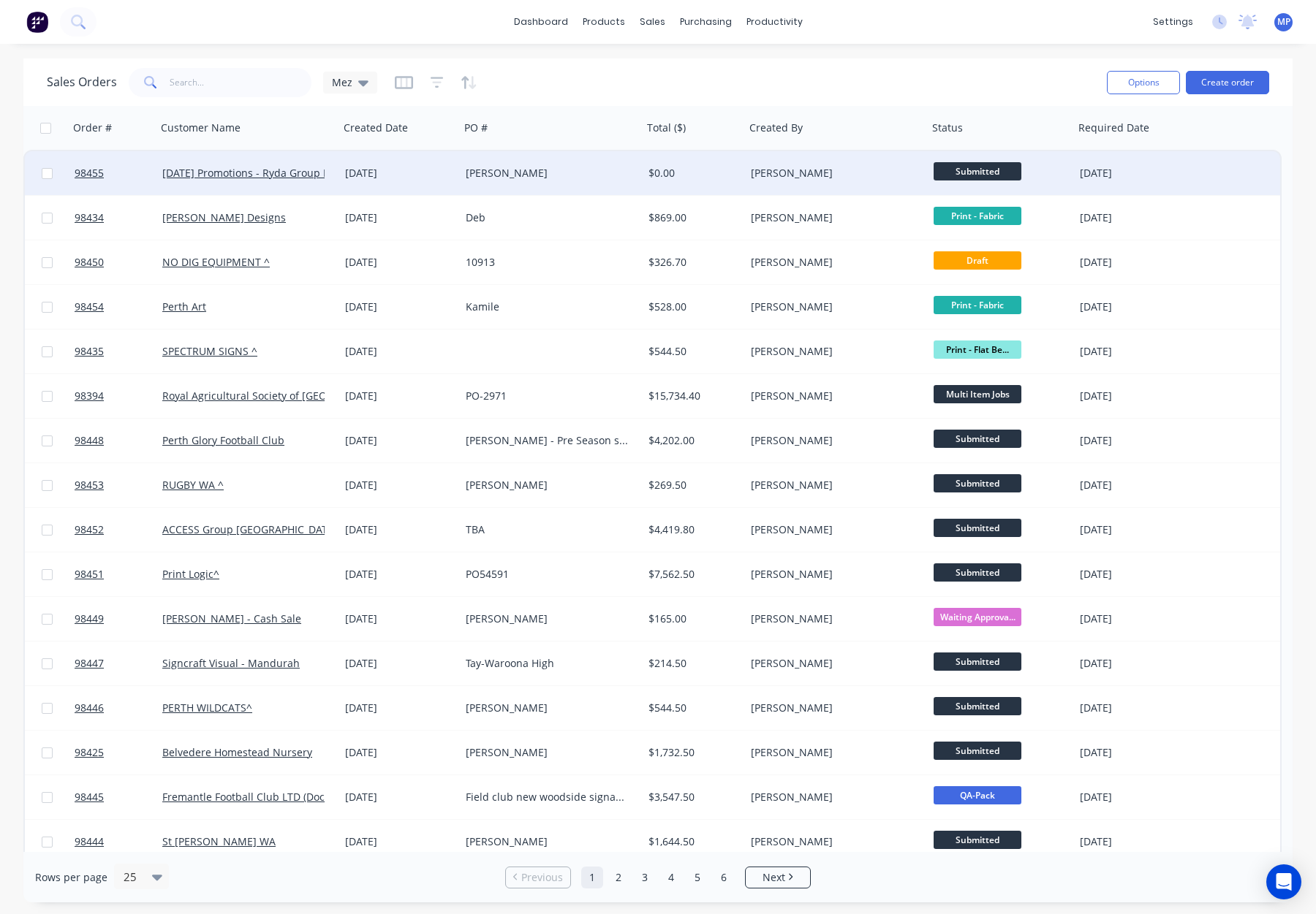
click at [709, 177] on div "$0.00" at bounding box center [692, 173] width 86 height 15
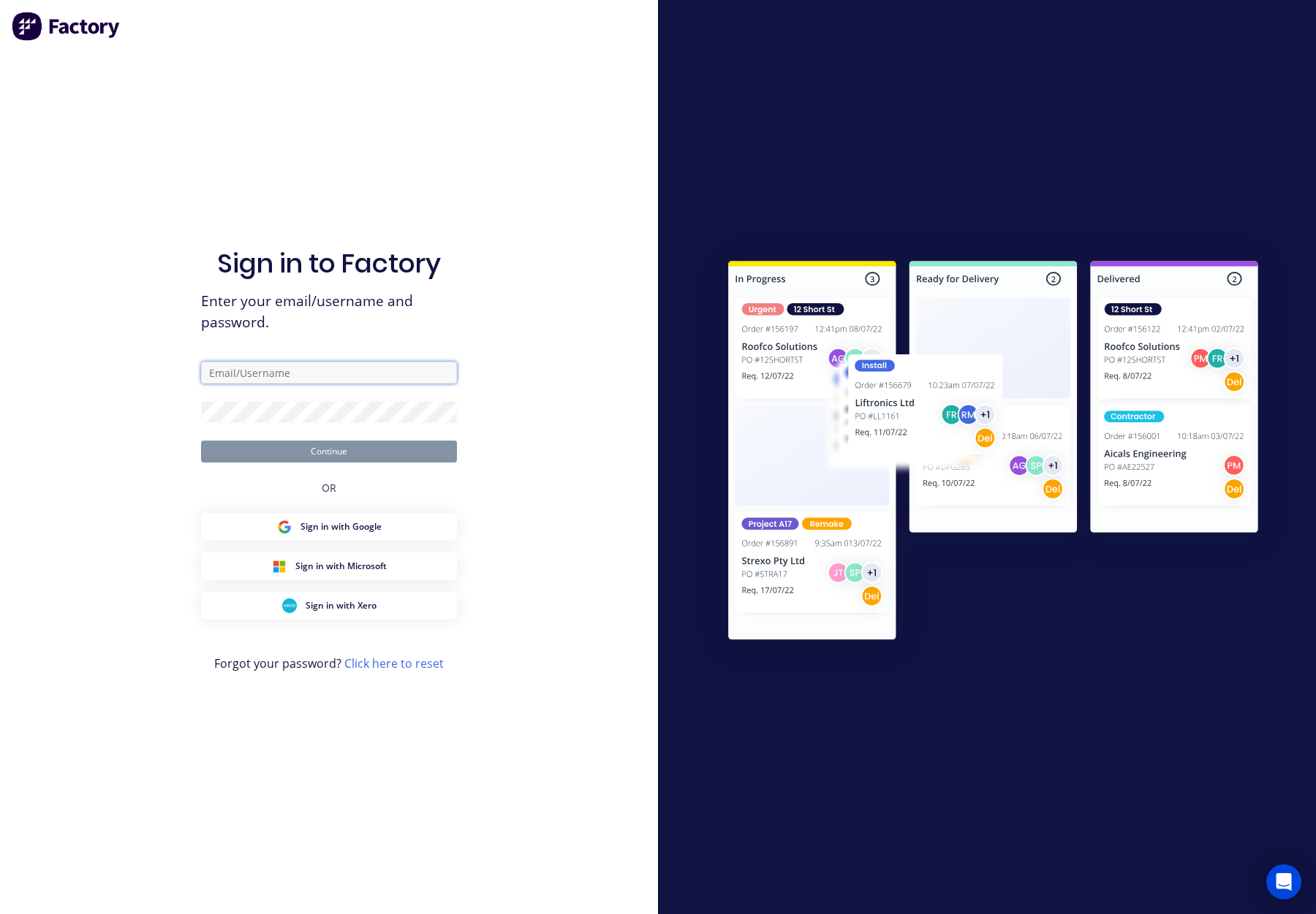
type input "orders@allflags.com.au"
click at [334, 378] on input "orders@allflags.com.au" at bounding box center [329, 373] width 256 height 22
drag, startPoint x: 206, startPoint y: 397, endPoint x: 213, endPoint y: 401, distance: 8.1
click at [207, 397] on form "orders@allflags.com.au Continue" at bounding box center [329, 412] width 256 height 101
click at [192, 412] on div "Sign in to Factory Enter your email/username and password. orders@allflags.com.…" at bounding box center [329, 457] width 658 height 914
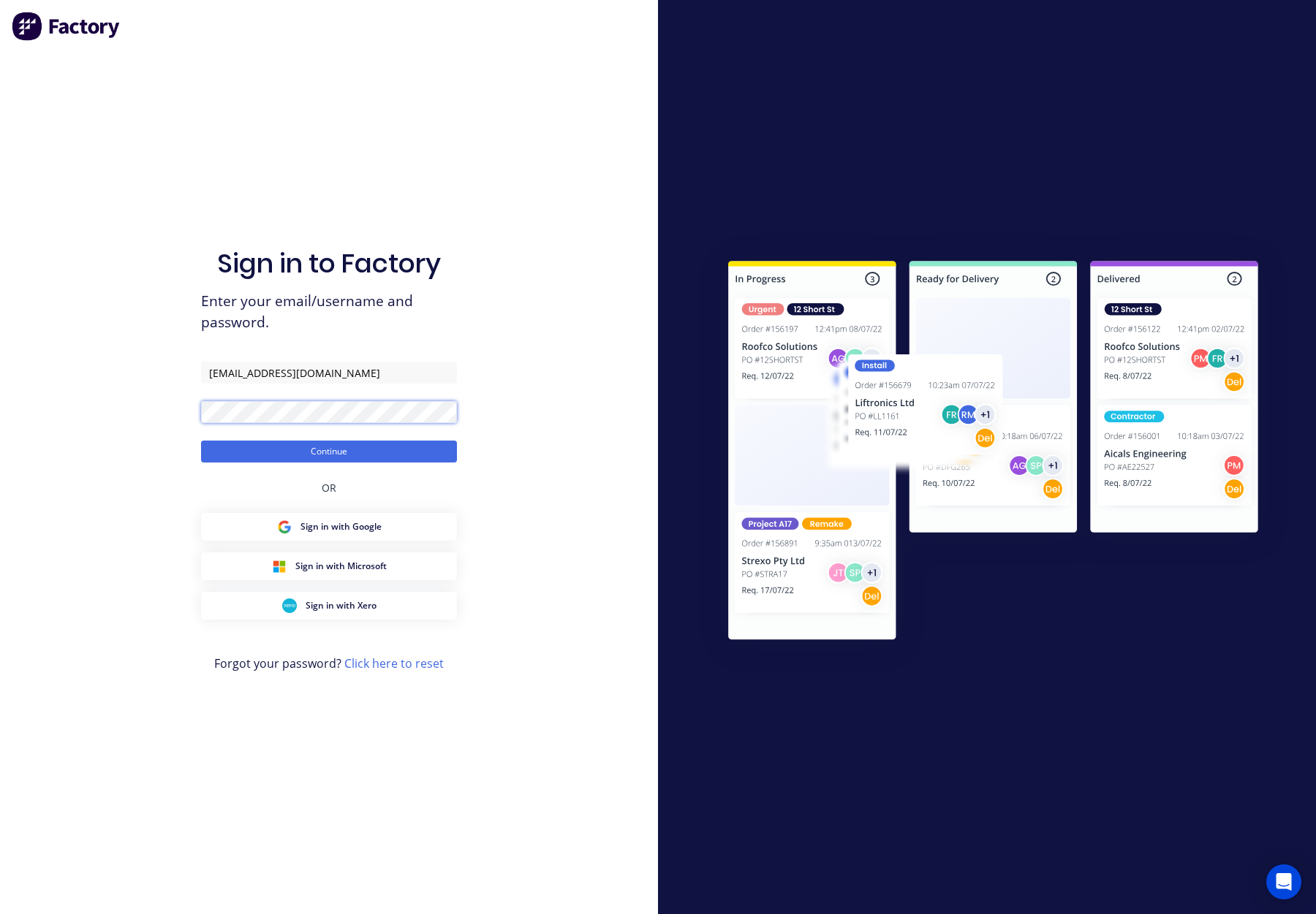
click at [200, 408] on div "Sign in to Factory Enter your email/username and password. orders@allflags.com.…" at bounding box center [329, 457] width 658 height 914
click at [201, 441] on button "Continue" at bounding box center [329, 452] width 256 height 22
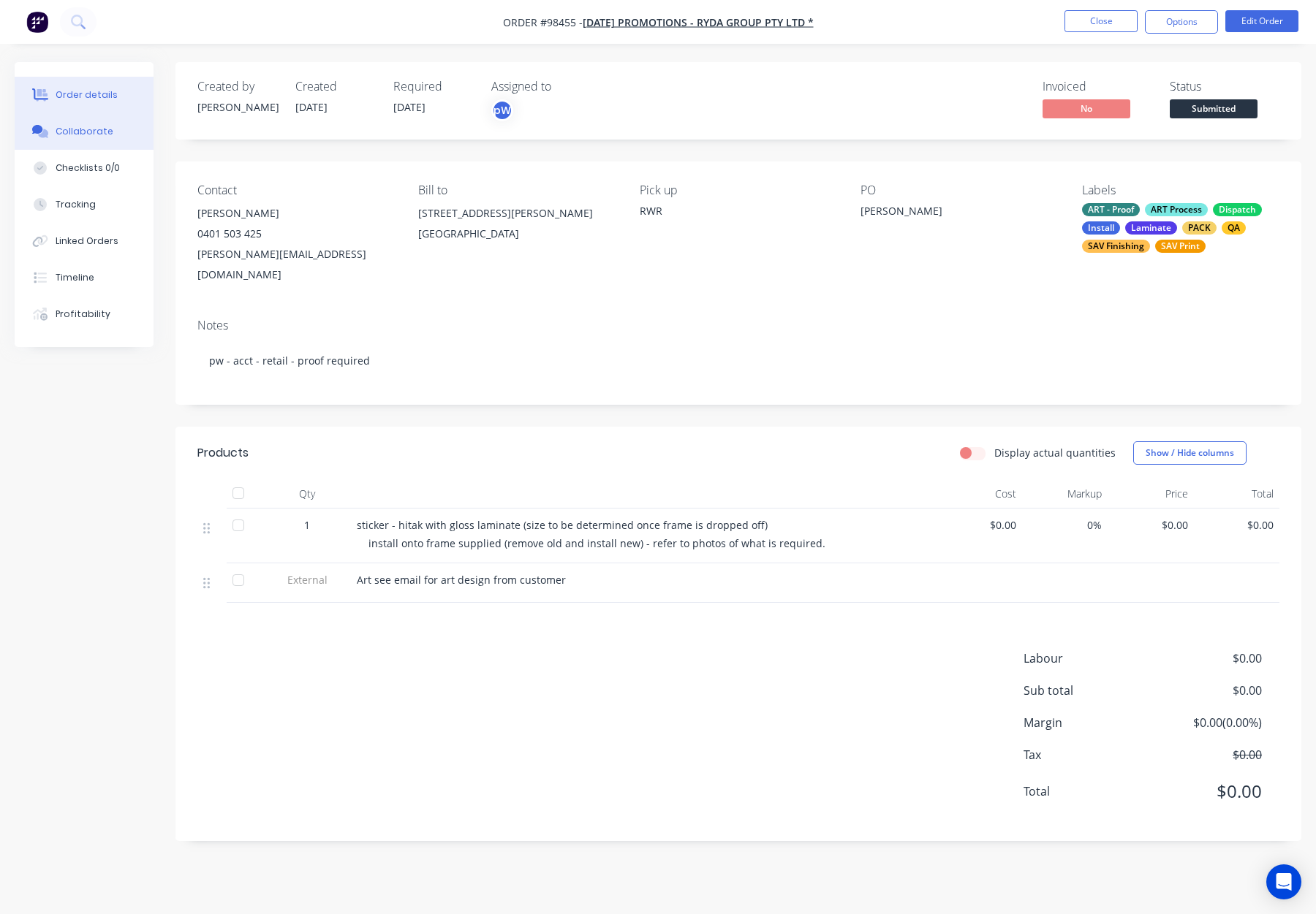
click at [83, 131] on div "Collaborate" at bounding box center [84, 131] width 58 height 13
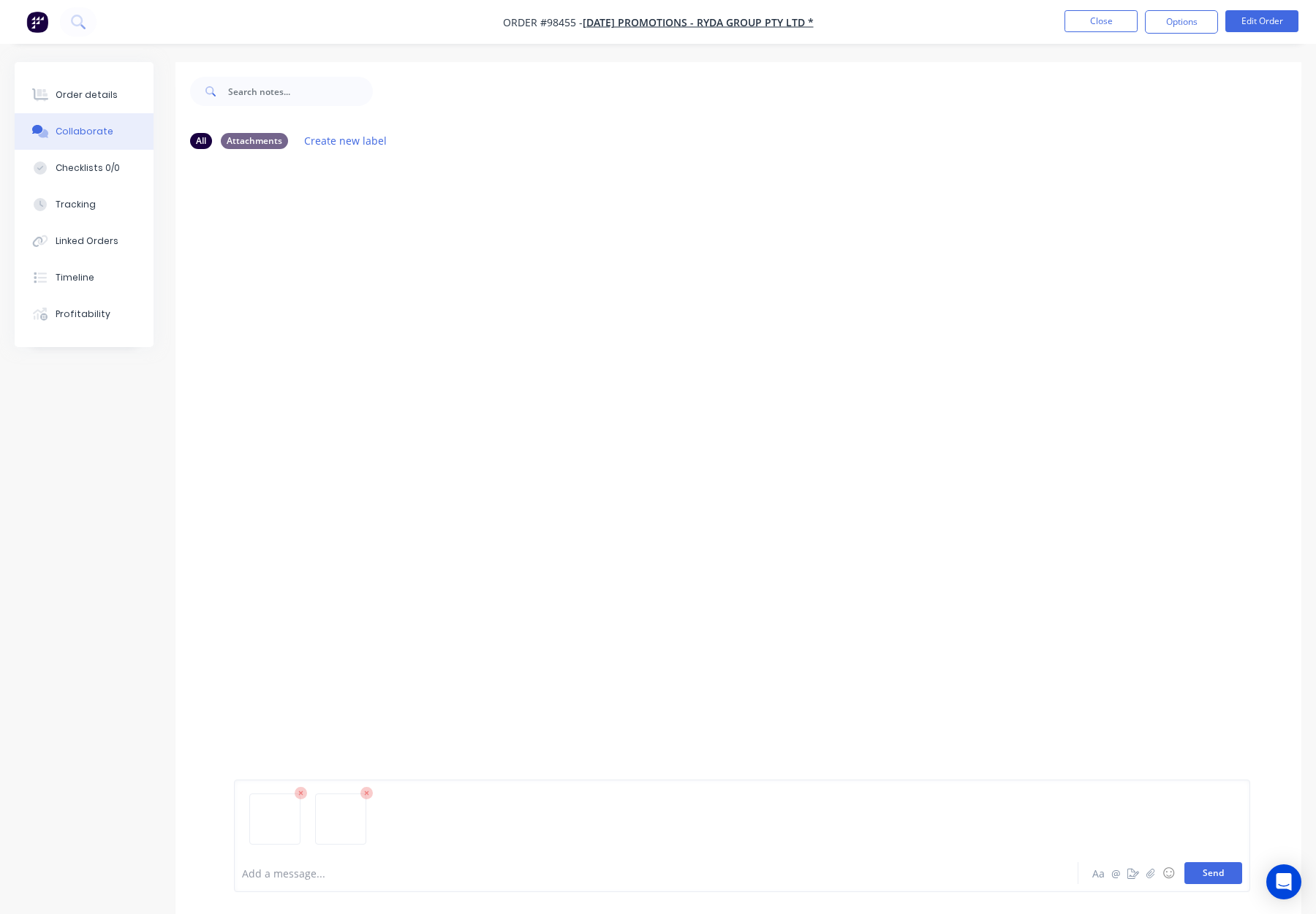
click at [1220, 881] on button "Send" at bounding box center [1213, 874] width 58 height 22
click at [98, 100] on div "Order details" at bounding box center [86, 95] width 62 height 13
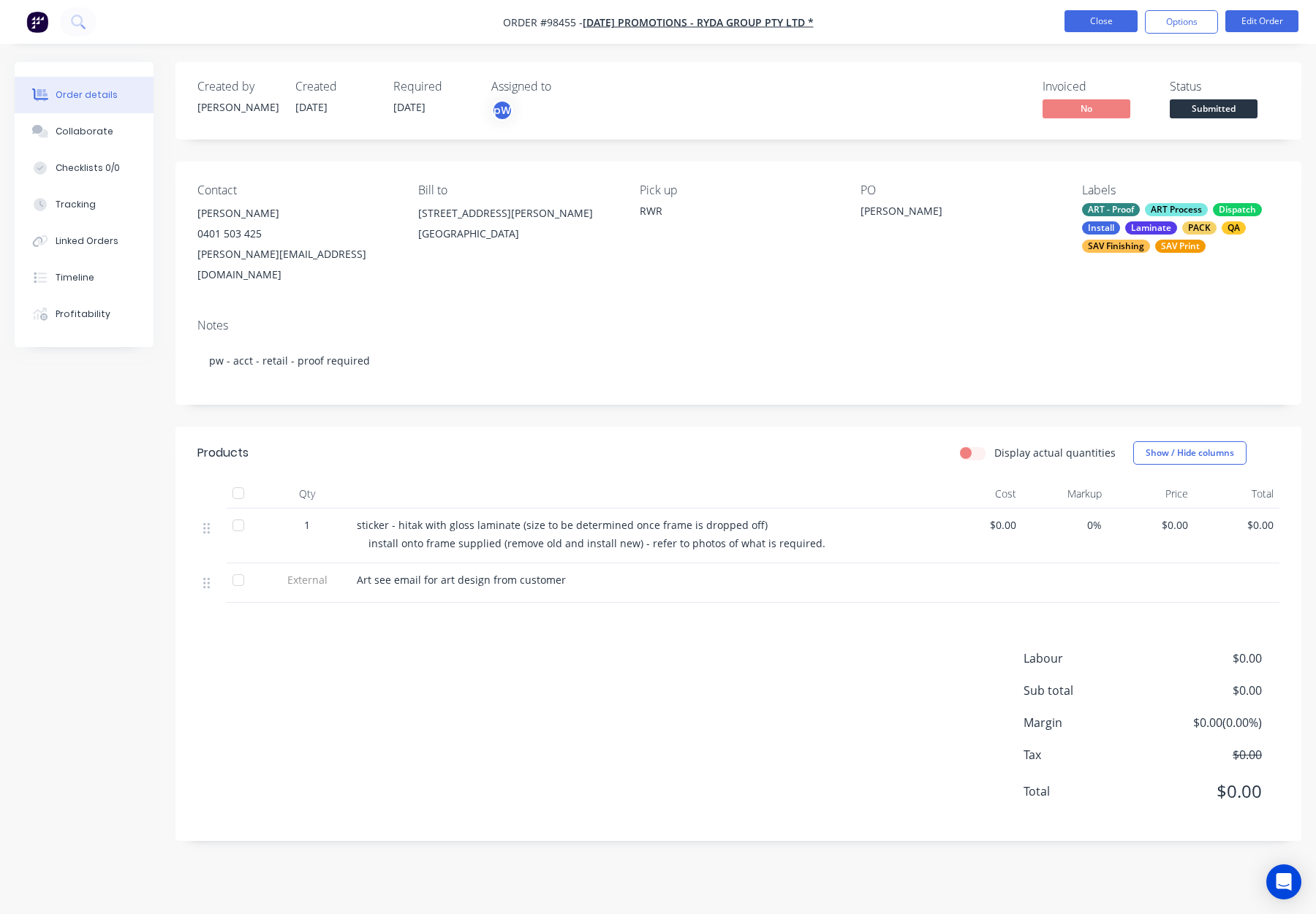
click at [1098, 27] on button "Close" at bounding box center [1101, 21] width 74 height 22
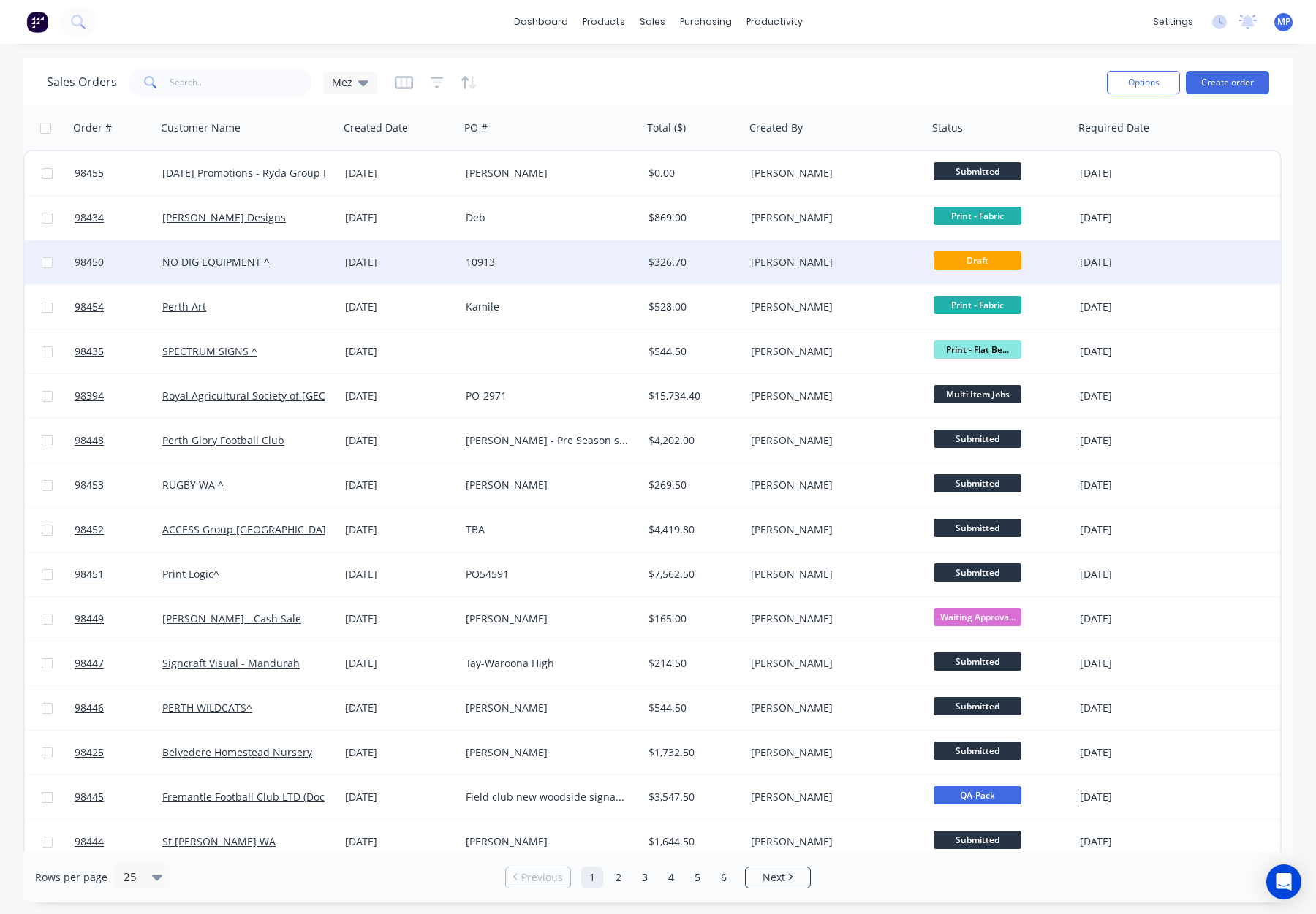
click at [858, 258] on div "[PERSON_NAME]" at bounding box center [831, 262] width 162 height 15
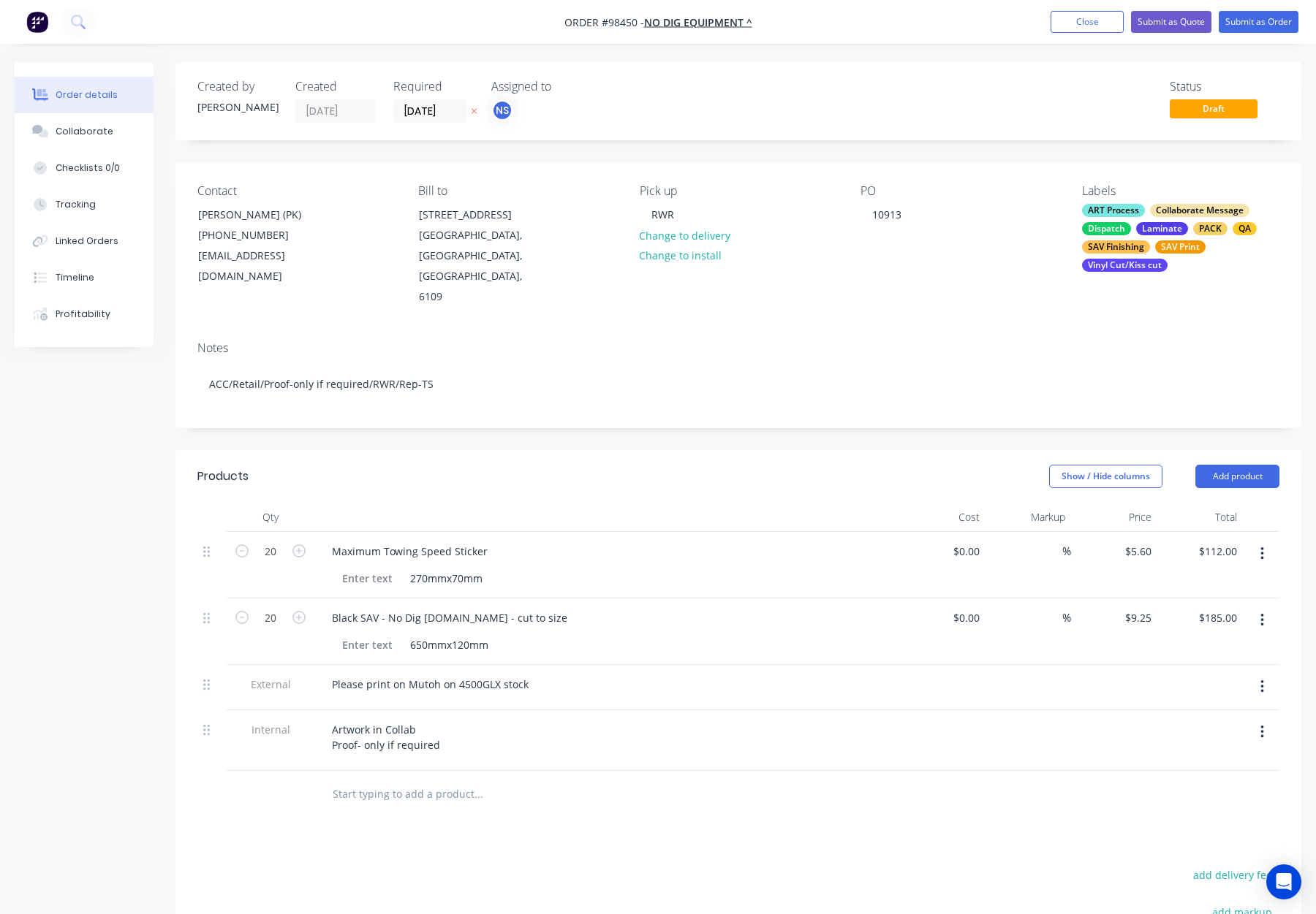
scroll to position [58, 0]
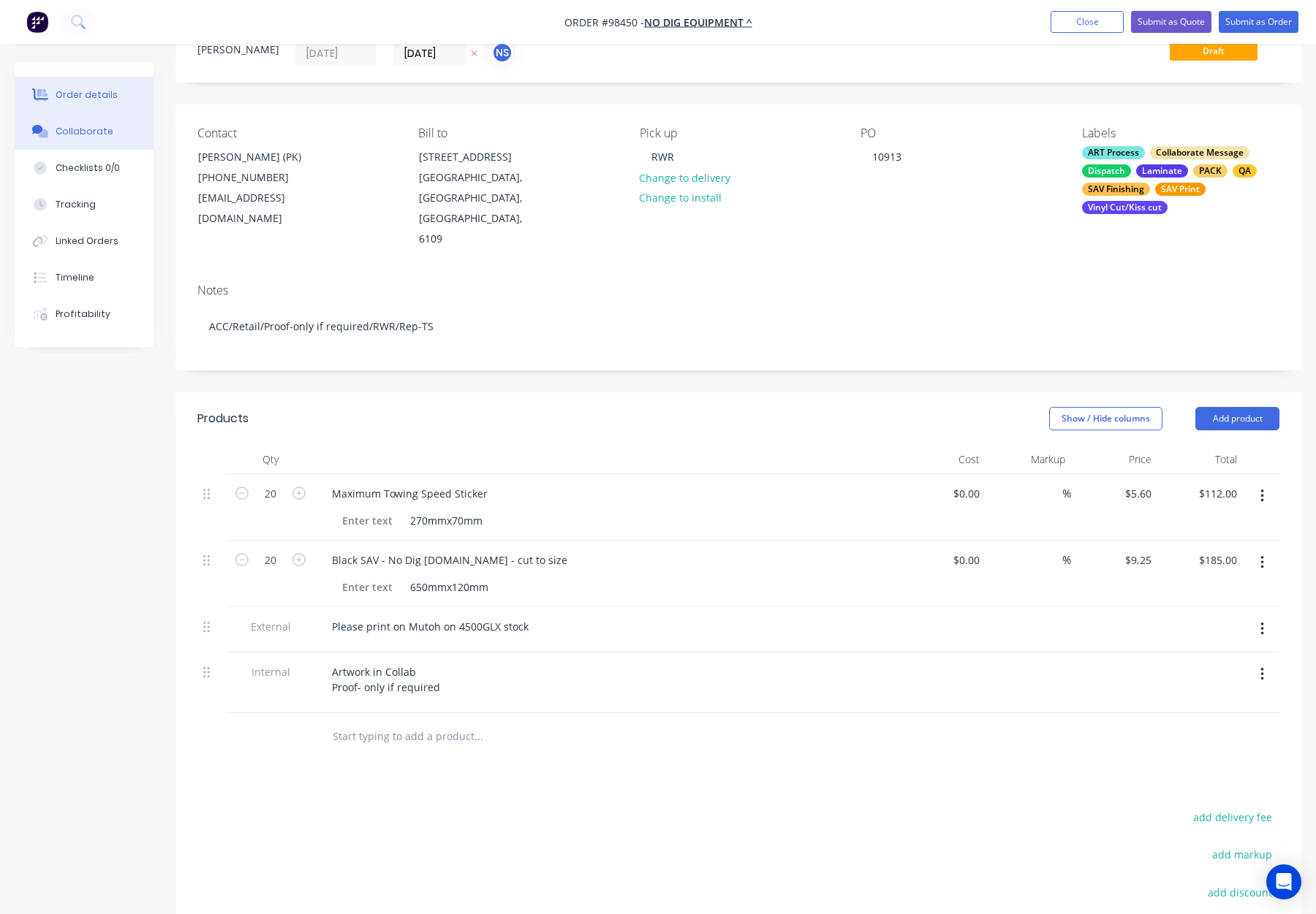
click at [114, 133] on button "Collaborate" at bounding box center [85, 131] width 139 height 36
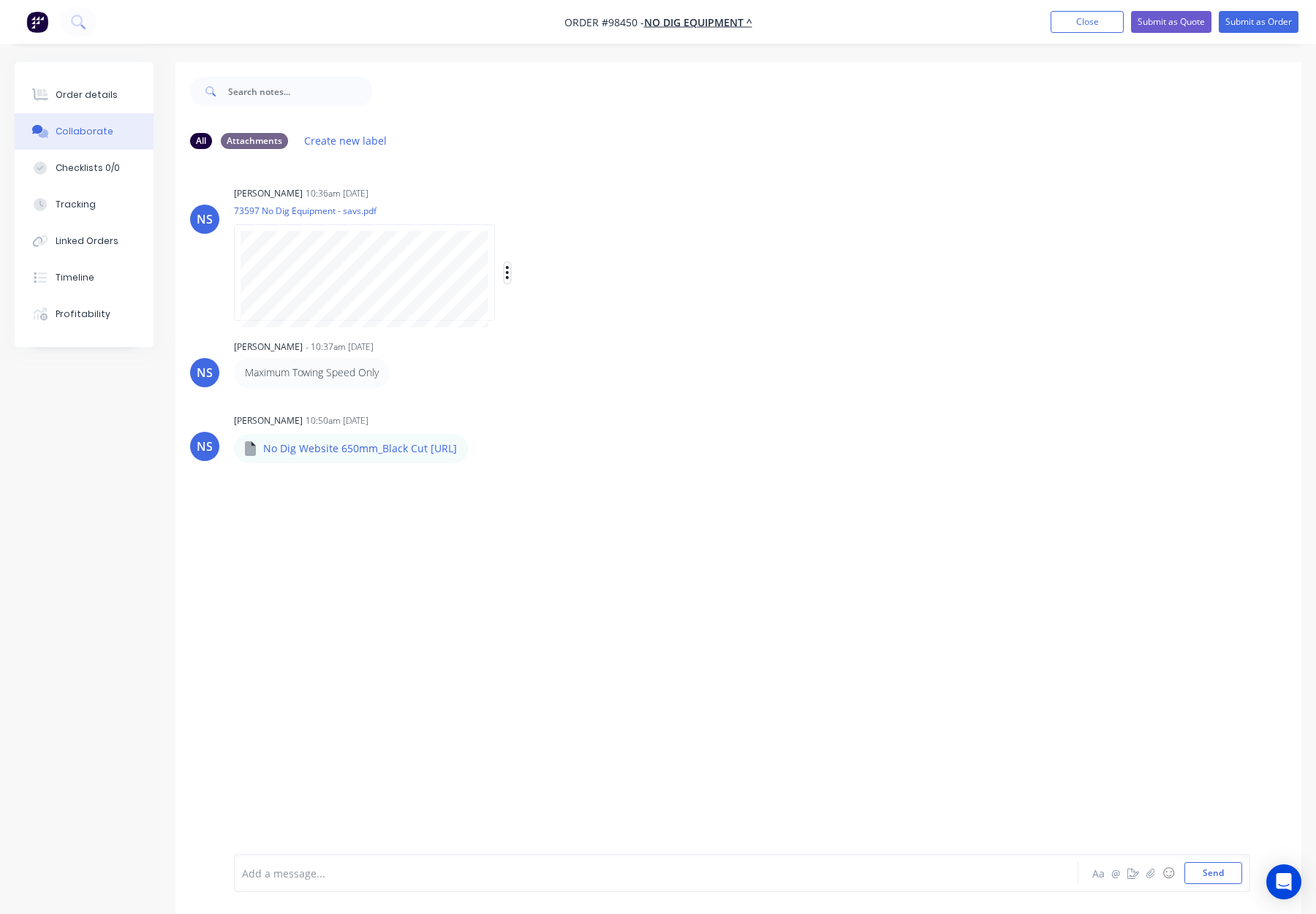
click at [508, 275] on icon "button" at bounding box center [507, 273] width 5 height 17
click at [570, 316] on button "Download" at bounding box center [604, 312] width 164 height 33
click at [584, 359] on div "Maximum Towing Speed Only" at bounding box center [462, 372] width 457 height 29
click at [421, 446] on p "No Dig Website 650mm_Black Cut 20up.ai" at bounding box center [360, 449] width 194 height 15
click at [483, 444] on icon "button" at bounding box center [481, 448] width 5 height 17
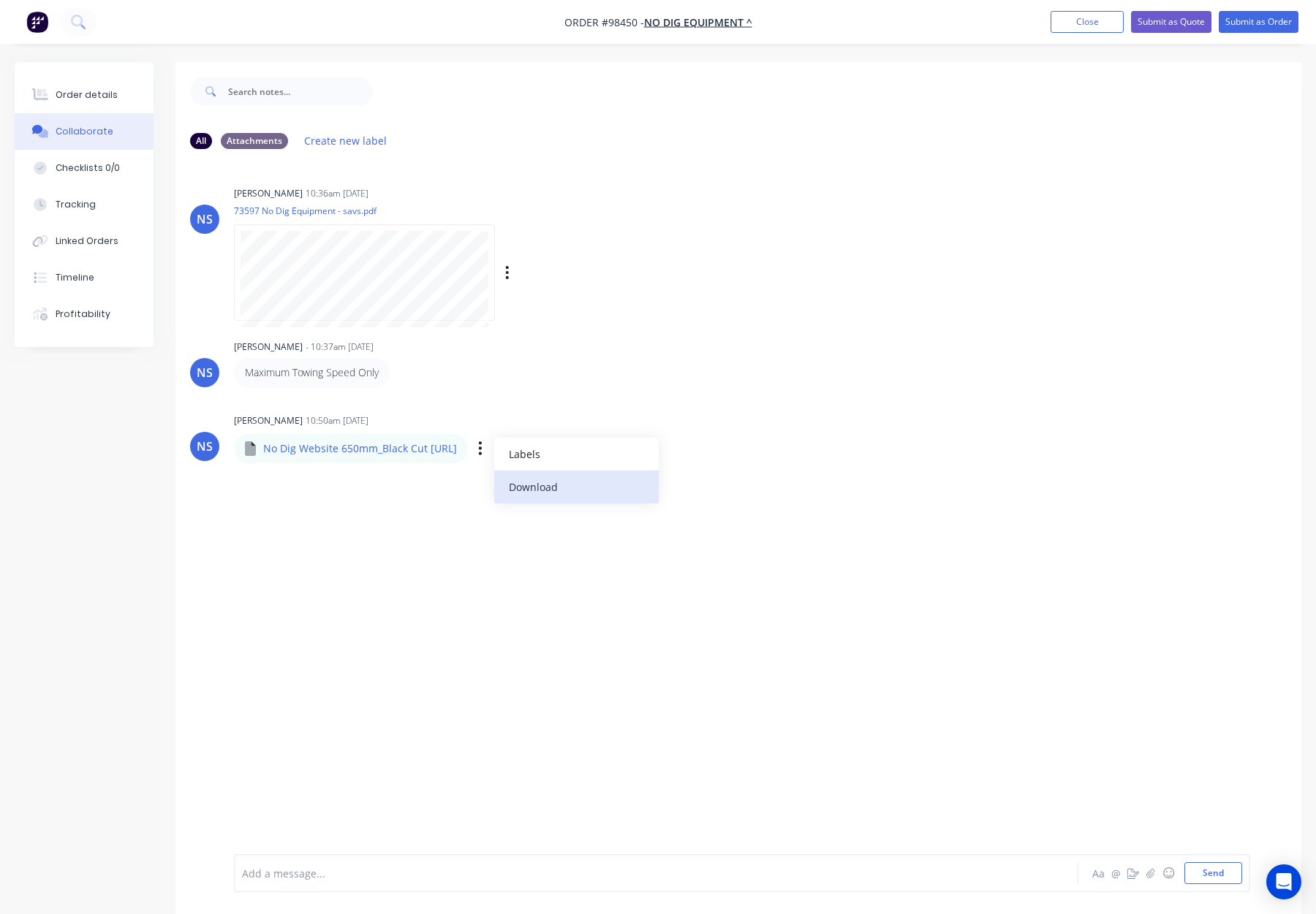
click at [557, 484] on button "Download" at bounding box center [576, 487] width 164 height 33
click at [101, 95] on div "Order details" at bounding box center [86, 95] width 62 height 13
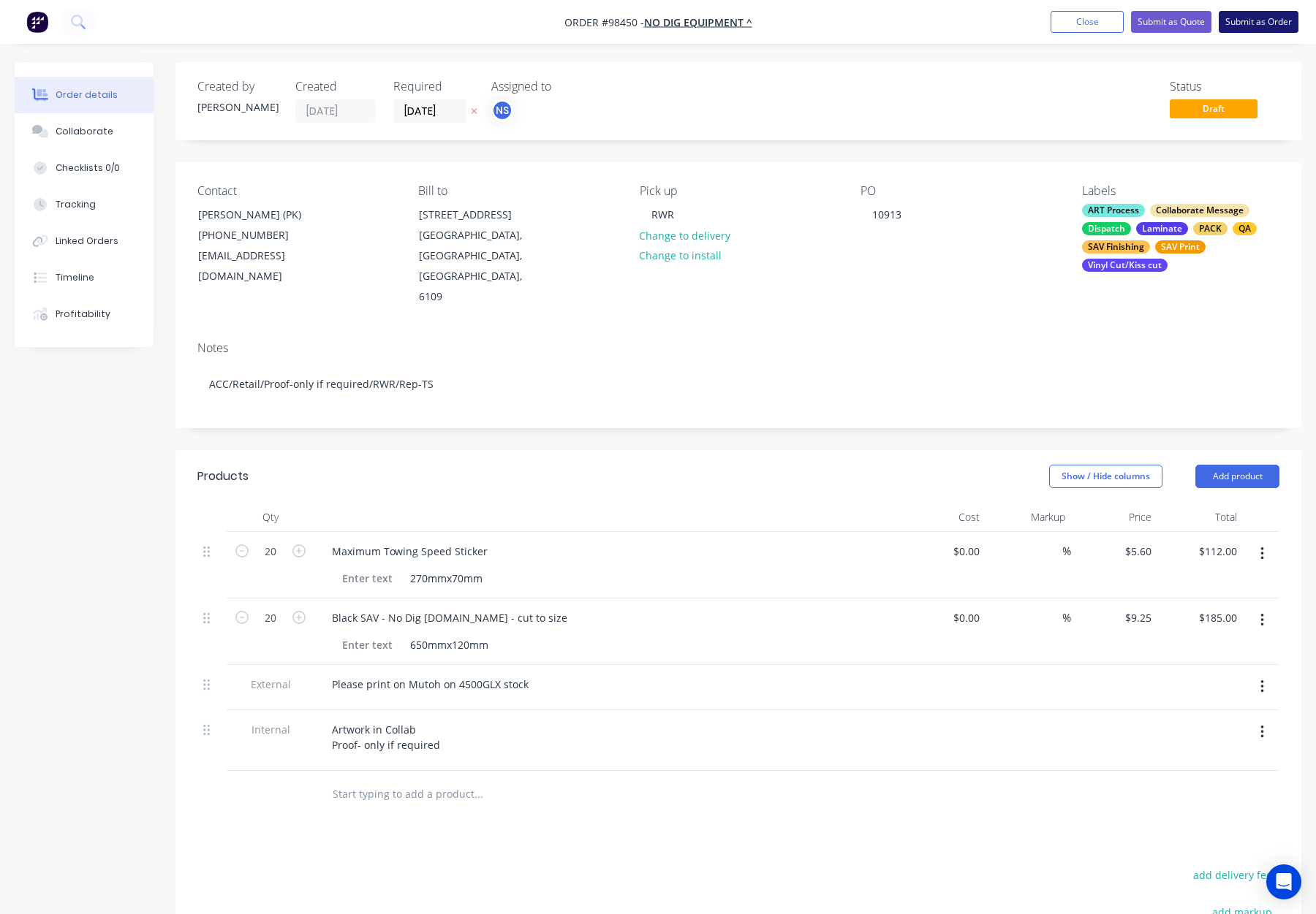
click at [1247, 24] on button "Submit as Order" at bounding box center [1258, 22] width 80 height 22
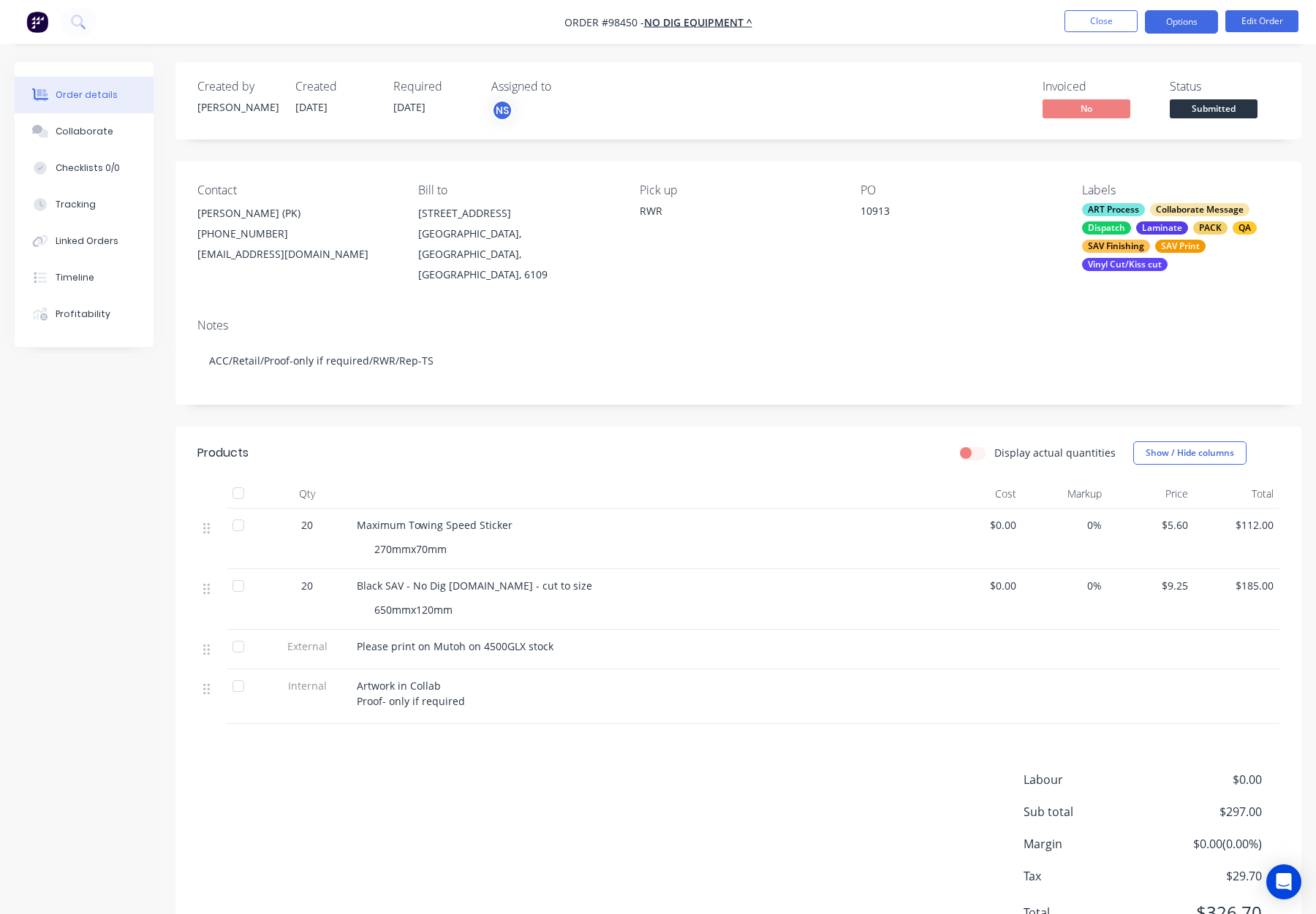
click at [1179, 21] on button "Options" at bounding box center [1182, 22] width 74 height 24
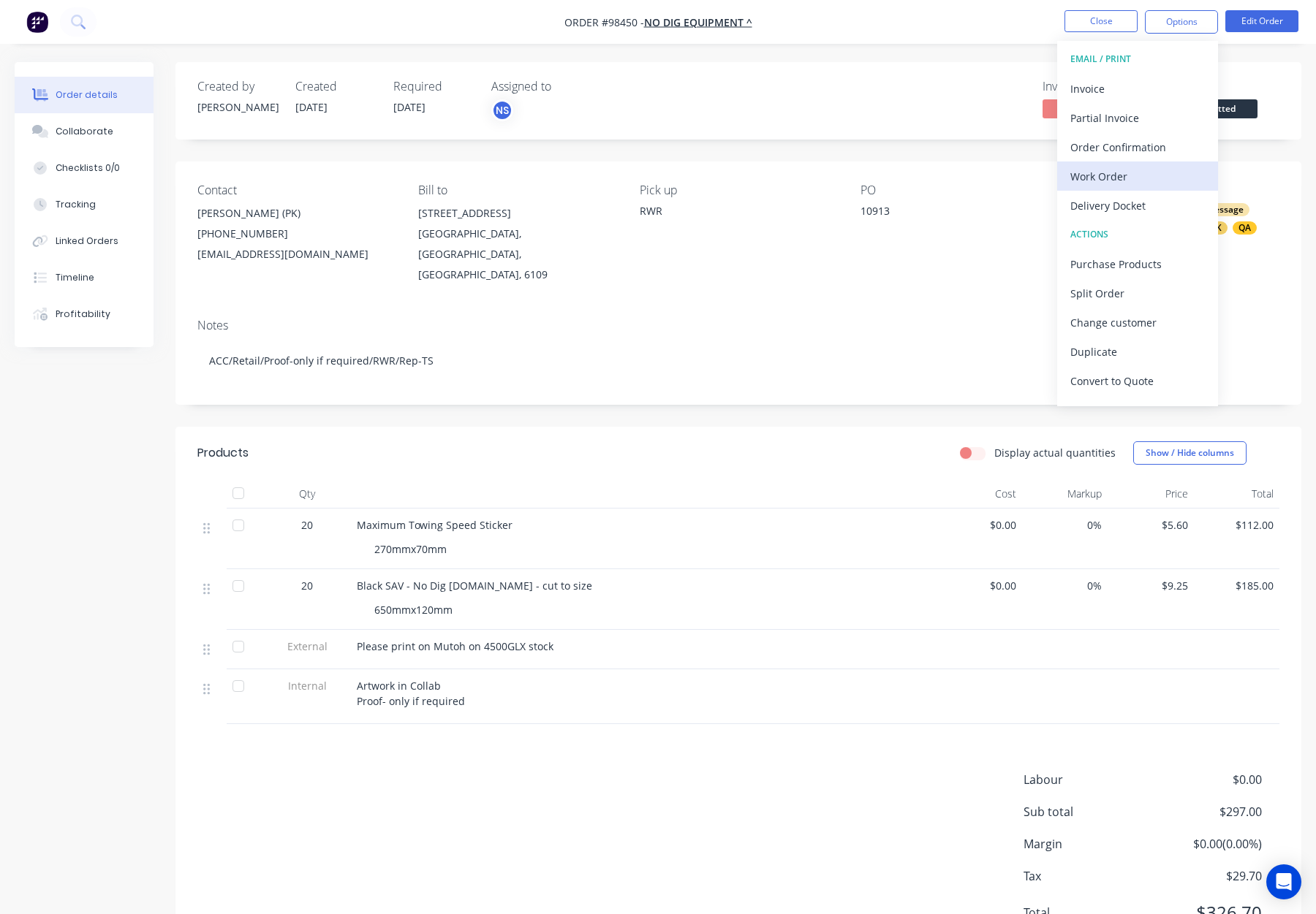
click at [1137, 171] on div "Work Order" at bounding box center [1137, 176] width 134 height 21
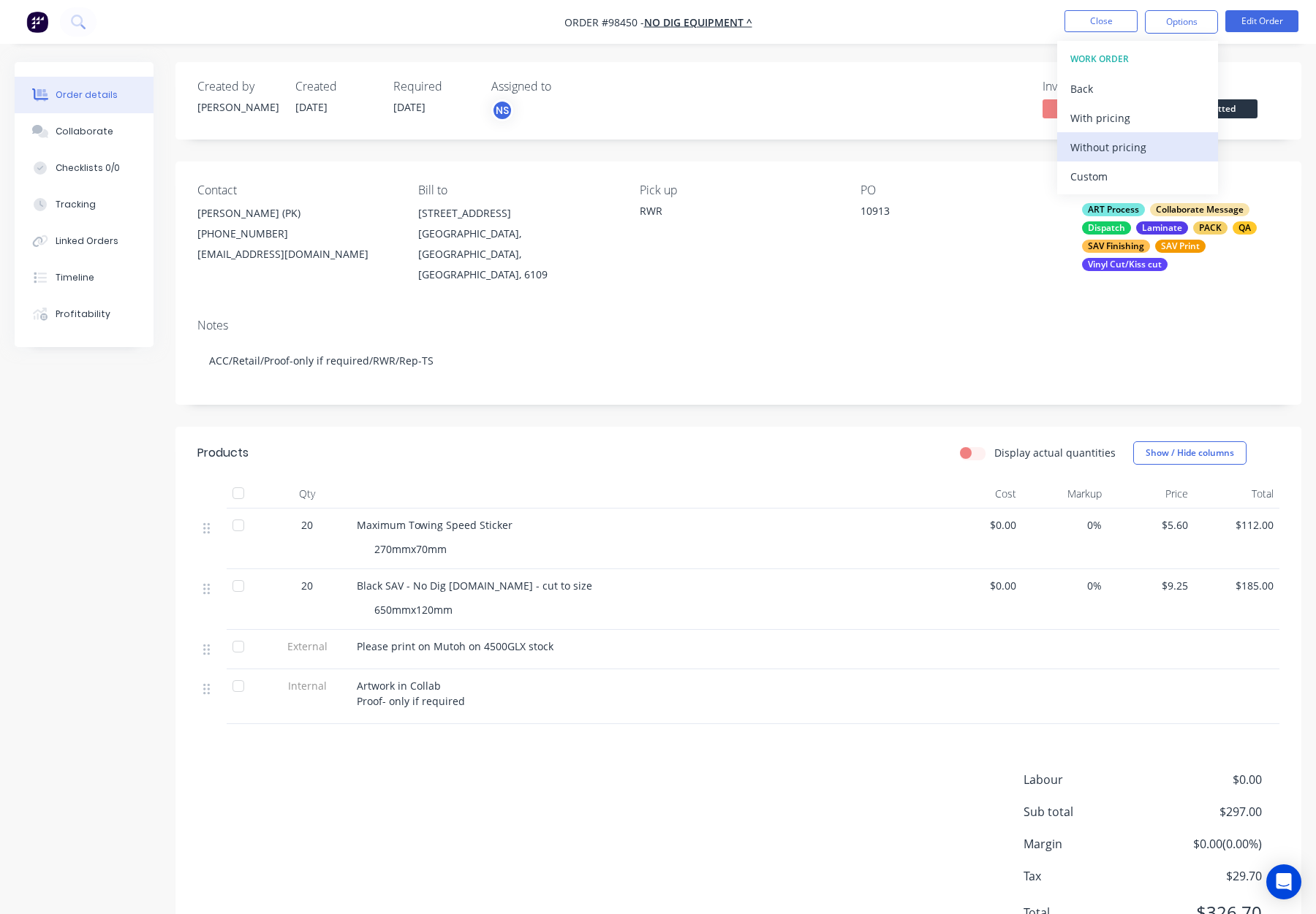
click at [1137, 141] on div "Without pricing" at bounding box center [1137, 147] width 134 height 21
click at [1099, 17] on button "Close" at bounding box center [1101, 21] width 74 height 22
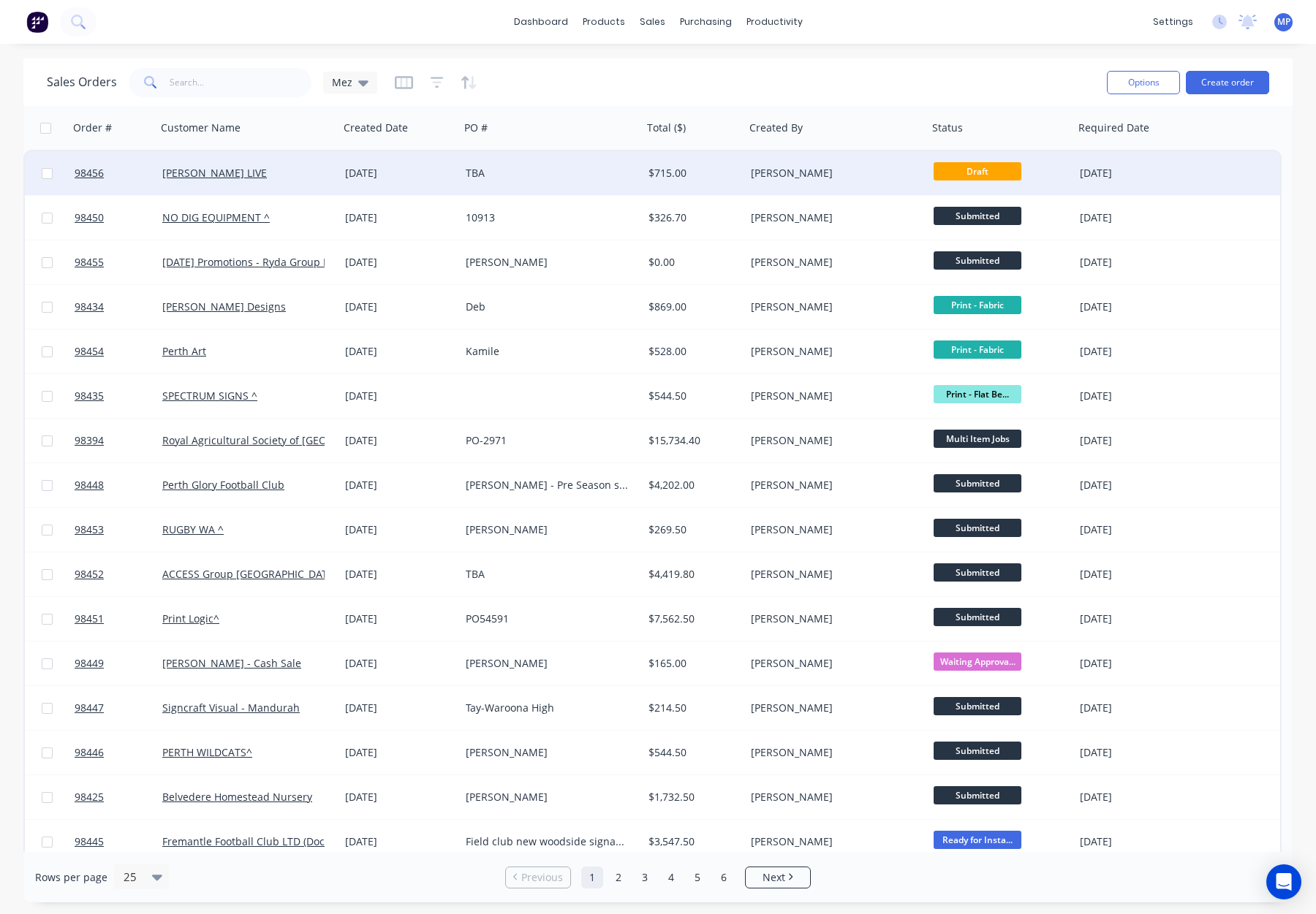
click at [824, 171] on div "[PERSON_NAME]" at bounding box center [831, 173] width 162 height 15
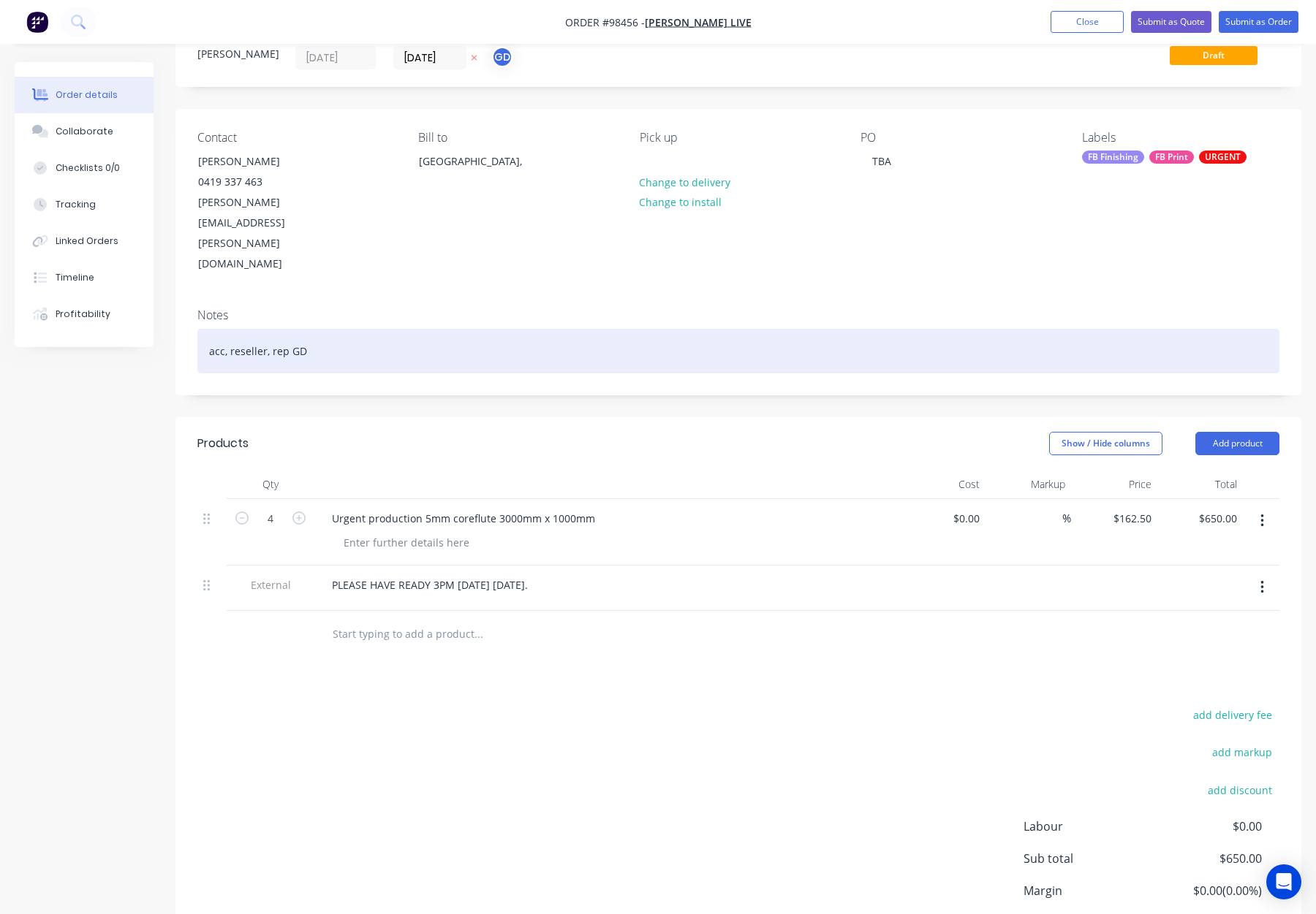
scroll to position [69, 0]
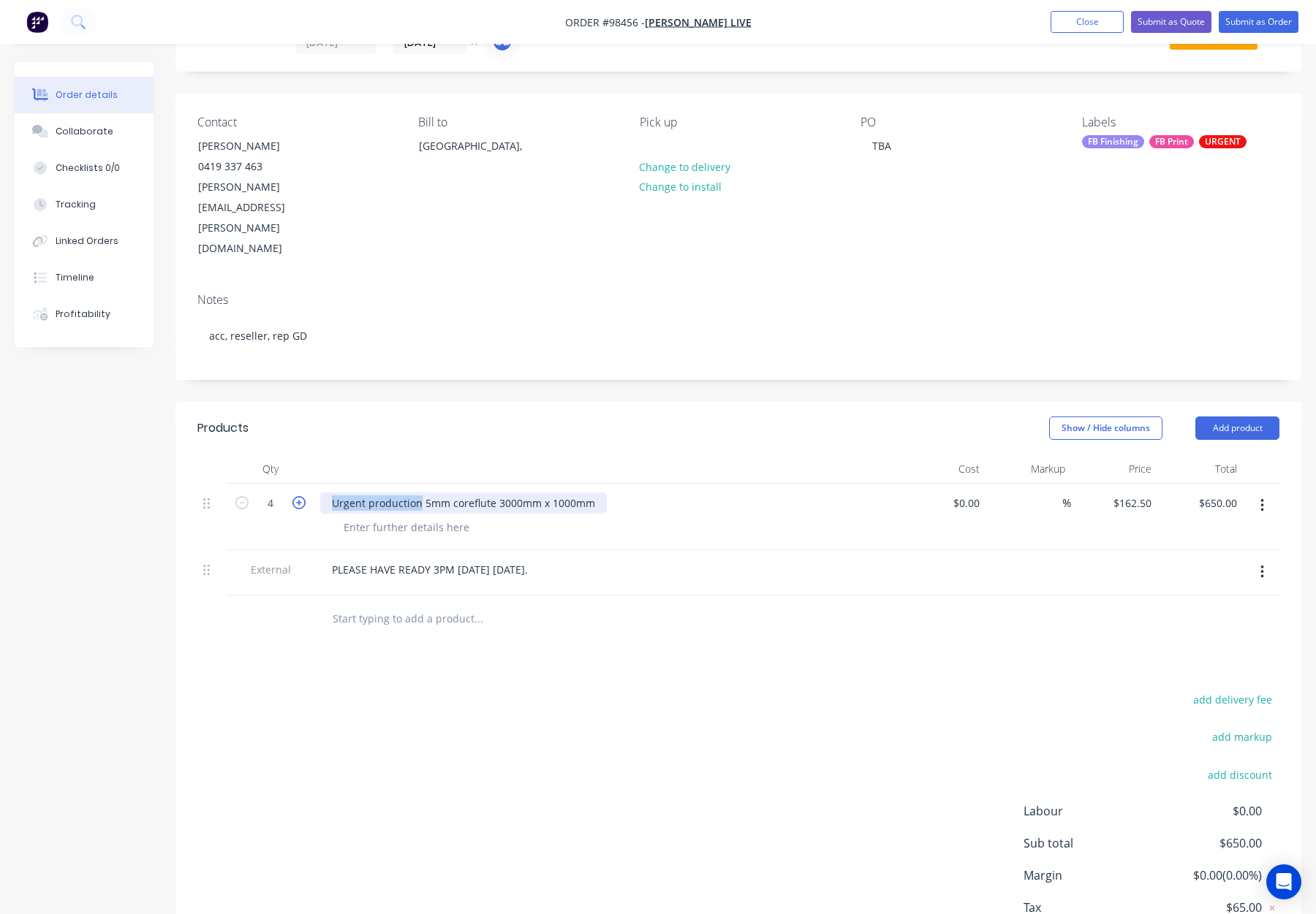
drag, startPoint x: 421, startPoint y: 442, endPoint x: 295, endPoint y: 442, distance: 126.0
click at [295, 483] on div "4 Urgent production 5mm coreflute 3000mm x 1000mm $0.00 $0.00 % $162.50 $162.50…" at bounding box center [738, 517] width 1082 height 66
click at [377, 493] on div "5mm coreflute 3000mm x 1000mm" at bounding box center [417, 503] width 193 height 21
drag, startPoint x: 399, startPoint y: 440, endPoint x: 586, endPoint y: 440, distance: 187.0
click at [586, 493] on div "5mm corflute 3000mm x 1000mm" at bounding box center [606, 503] width 573 height 21
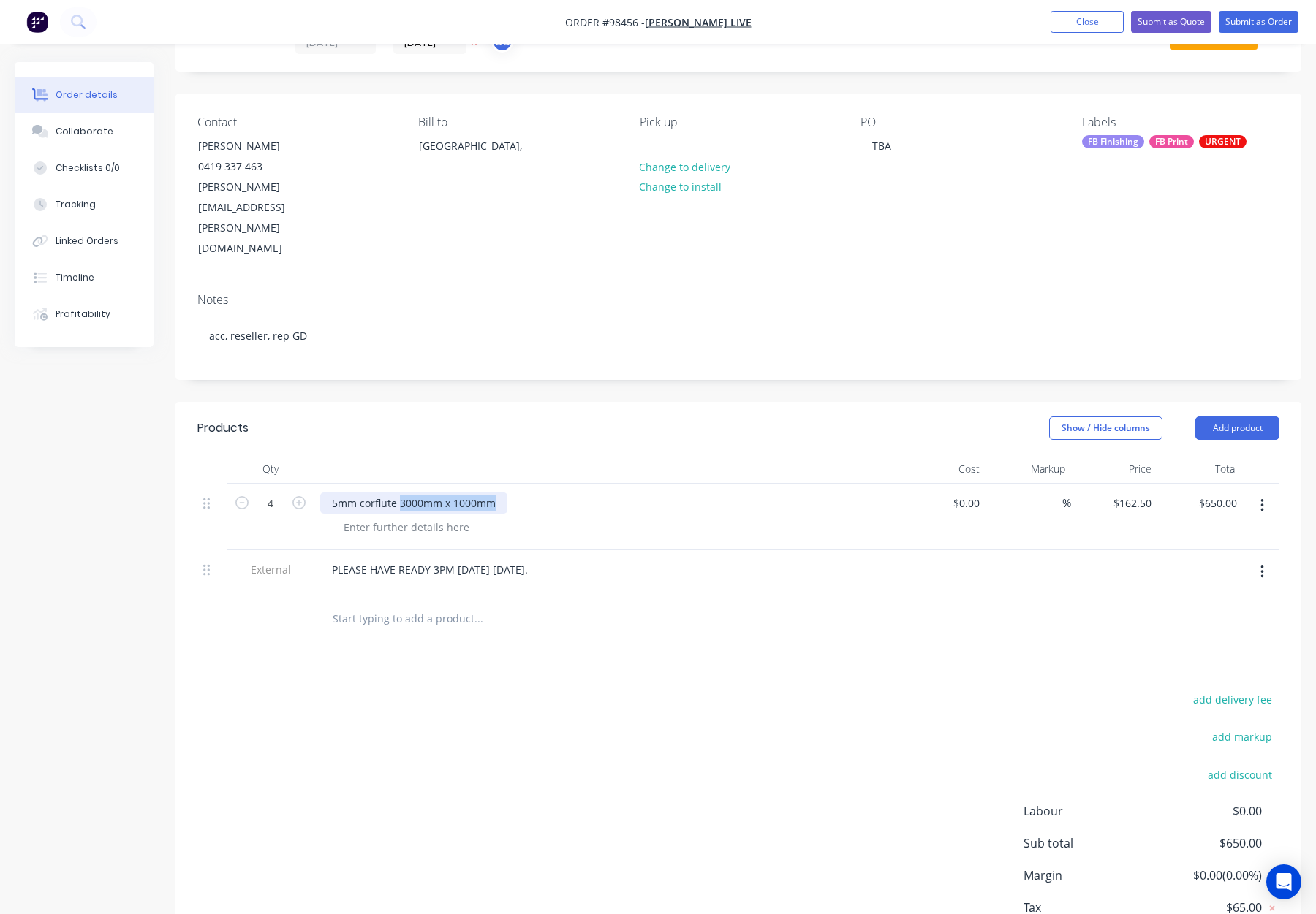
copy div "3000mm x 1000mm"
click at [383, 517] on div at bounding box center [406, 527] width 149 height 21
click at [395, 517] on div at bounding box center [406, 527] width 149 height 21
paste div
drag, startPoint x: 402, startPoint y: 442, endPoint x: 547, endPoint y: 440, distance: 145.0
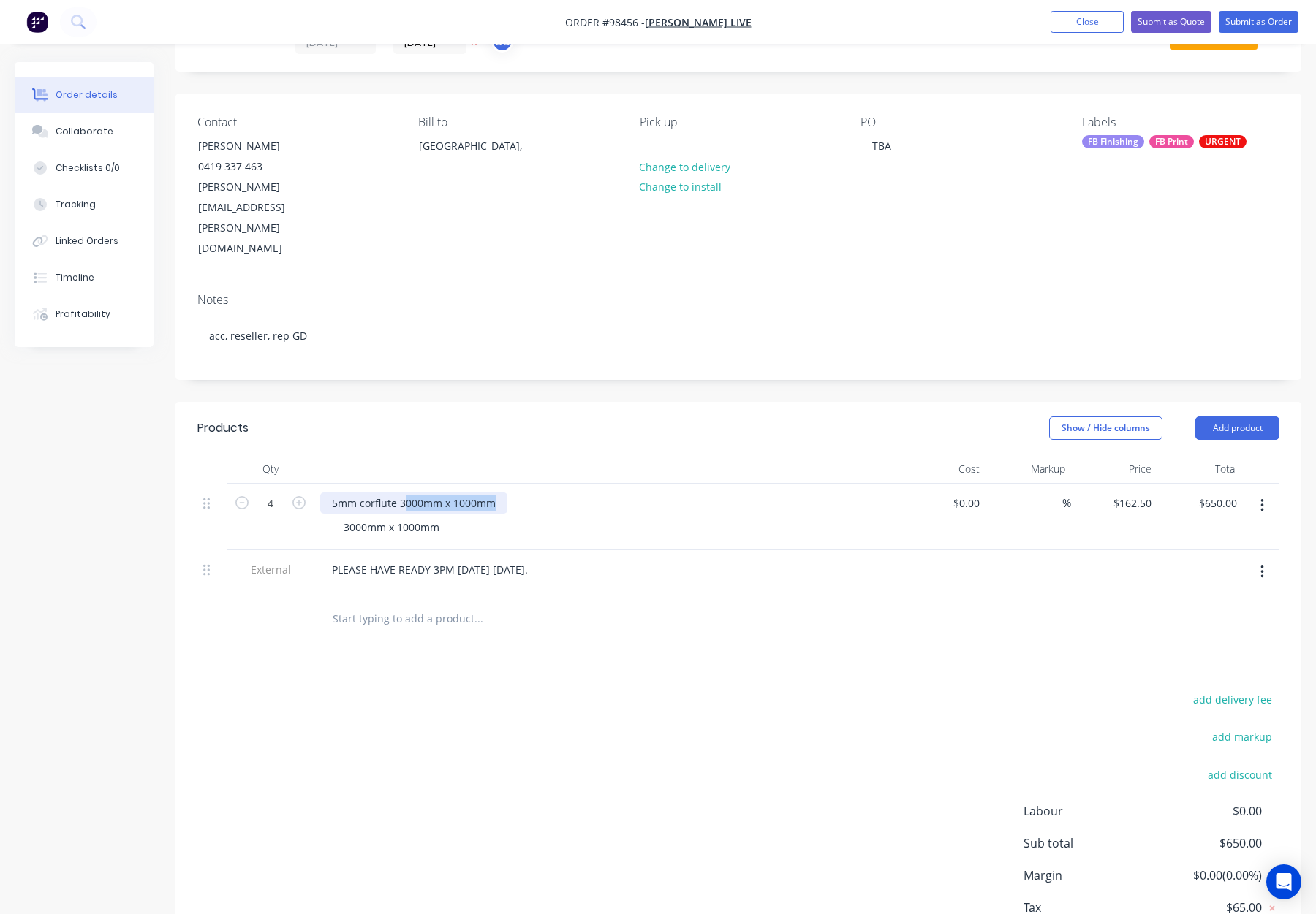
click at [547, 493] on div "5mm corflute 3000mm x 1000mm" at bounding box center [606, 503] width 573 height 21
click at [549, 454] on div at bounding box center [607, 468] width 585 height 29
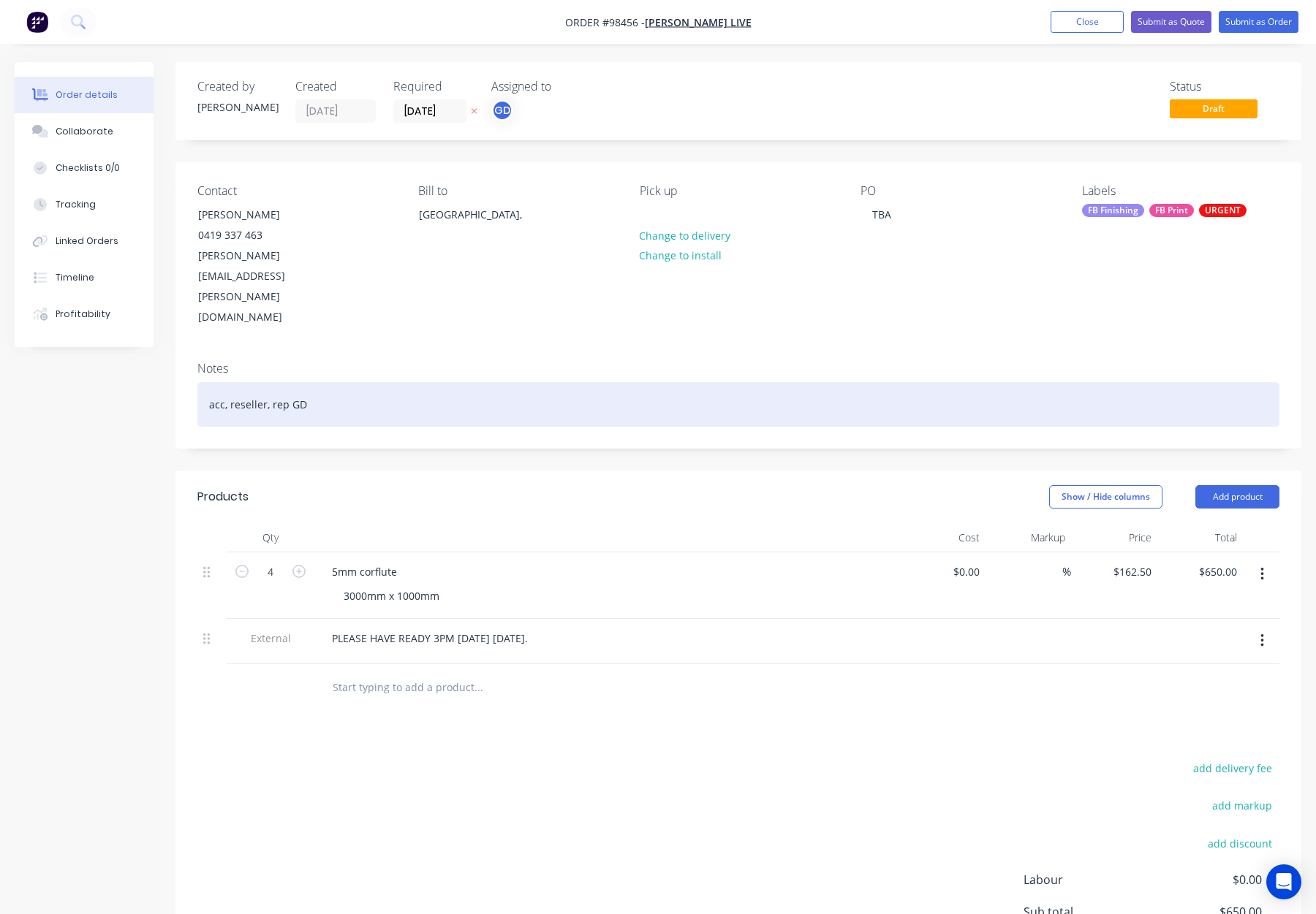
click at [424, 382] on div "acc, reseller, rep GD" at bounding box center [738, 404] width 1082 height 44
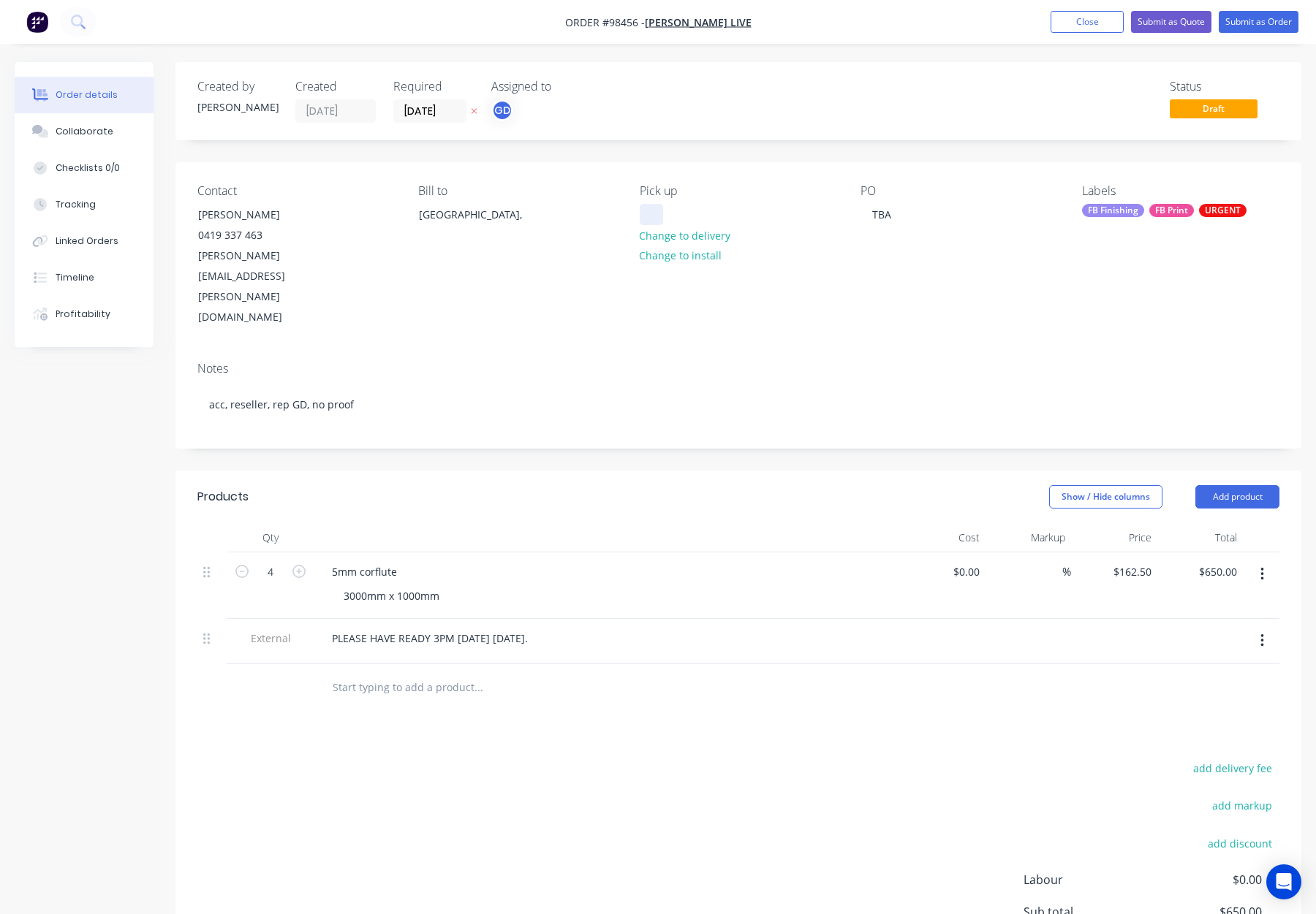
click at [655, 210] on div at bounding box center [651, 214] width 24 height 21
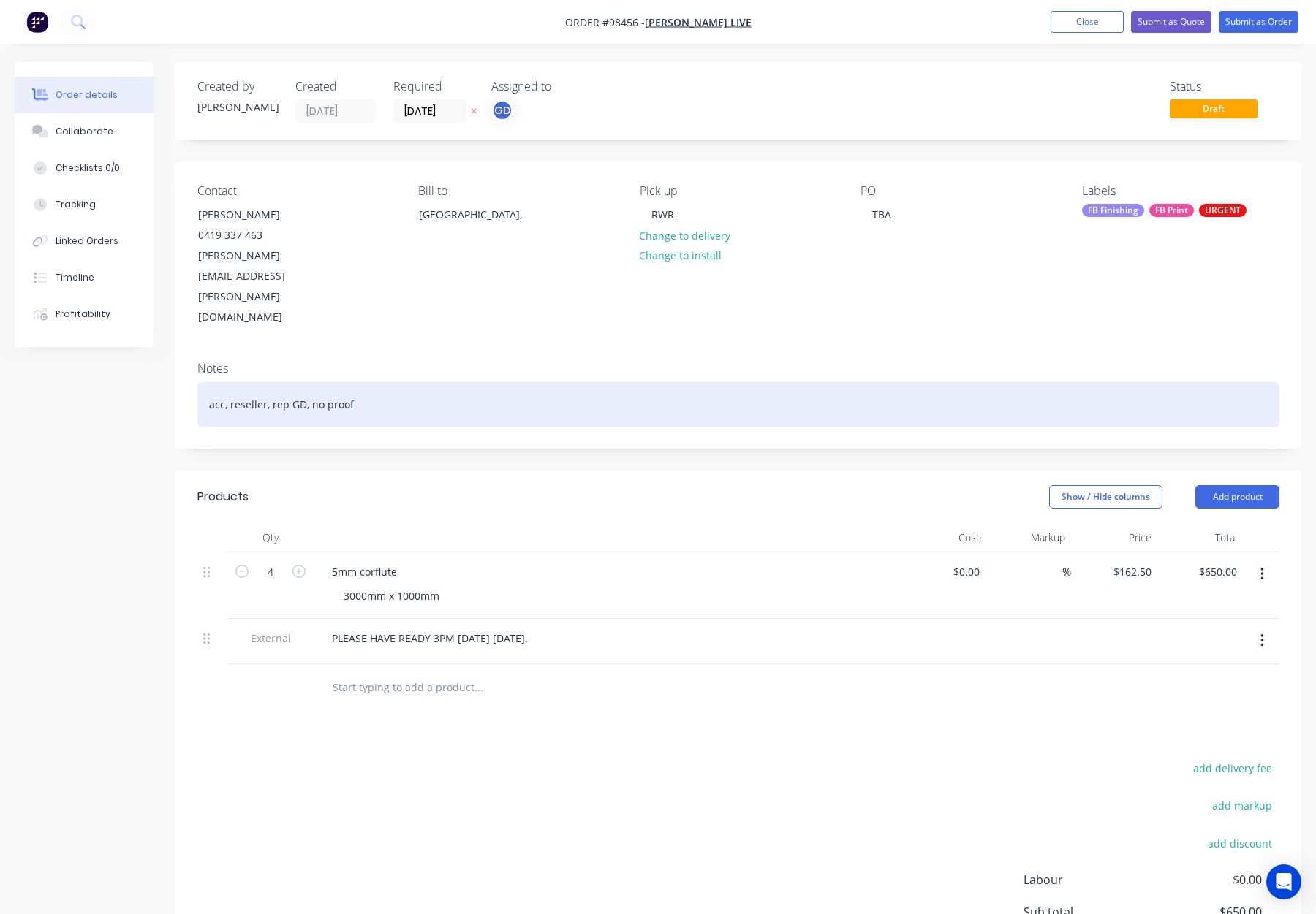
drag, startPoint x: 728, startPoint y: 303, endPoint x: 739, endPoint y: 337, distance: 35.7
click at [728, 362] on div "Notes" at bounding box center [738, 369] width 1082 height 14
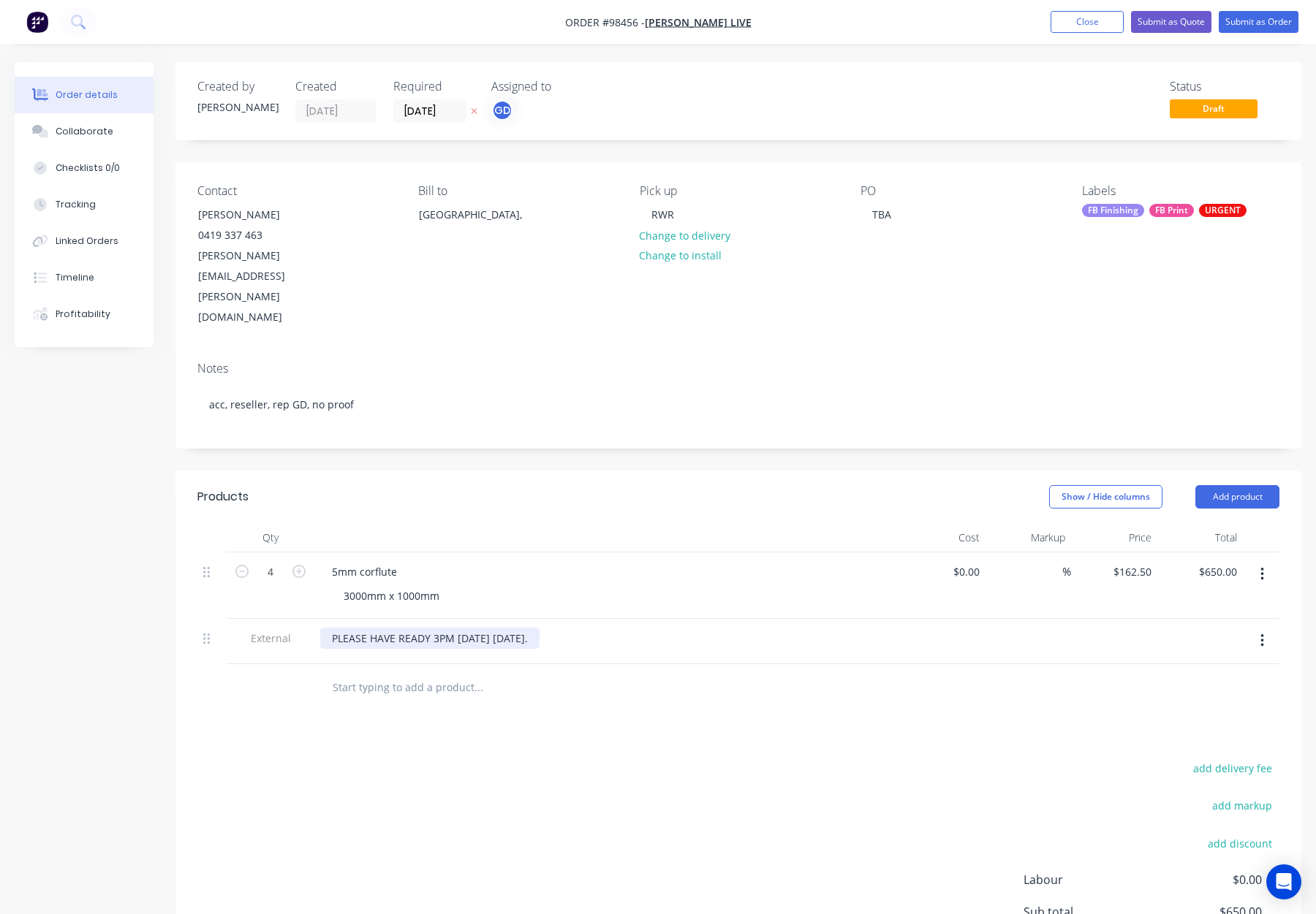
drag, startPoint x: 575, startPoint y: 580, endPoint x: 586, endPoint y: 585, distance: 12.1
click at [540, 628] on div "PLEASE HAVE READY 3PM TODAY 4TH SEPTEMBER." at bounding box center [430, 638] width 220 height 21
click at [1133, 211] on div "FB Finishing" at bounding box center [1113, 210] width 62 height 13
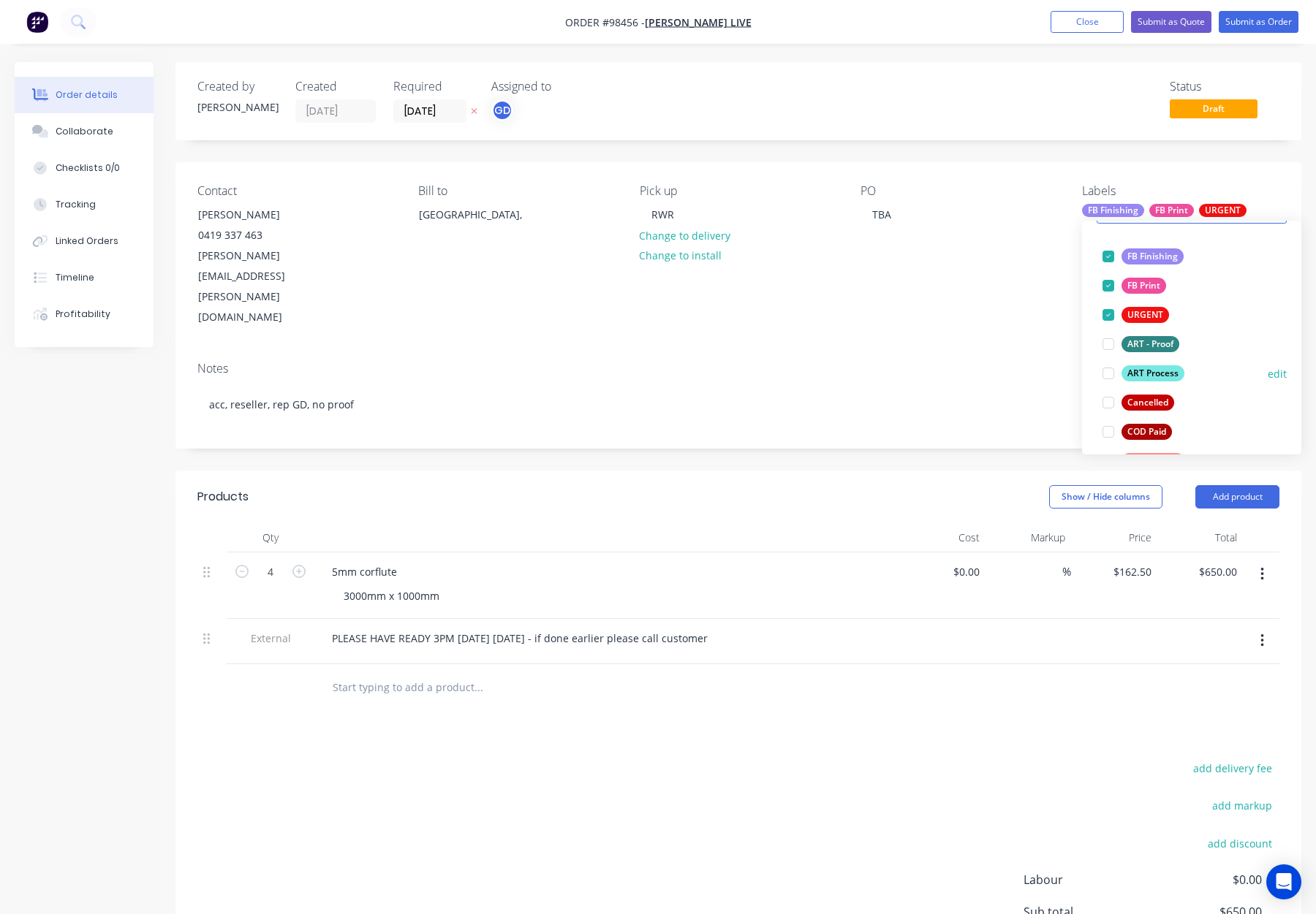
click at [1150, 367] on div "ART Process" at bounding box center [1153, 374] width 63 height 16
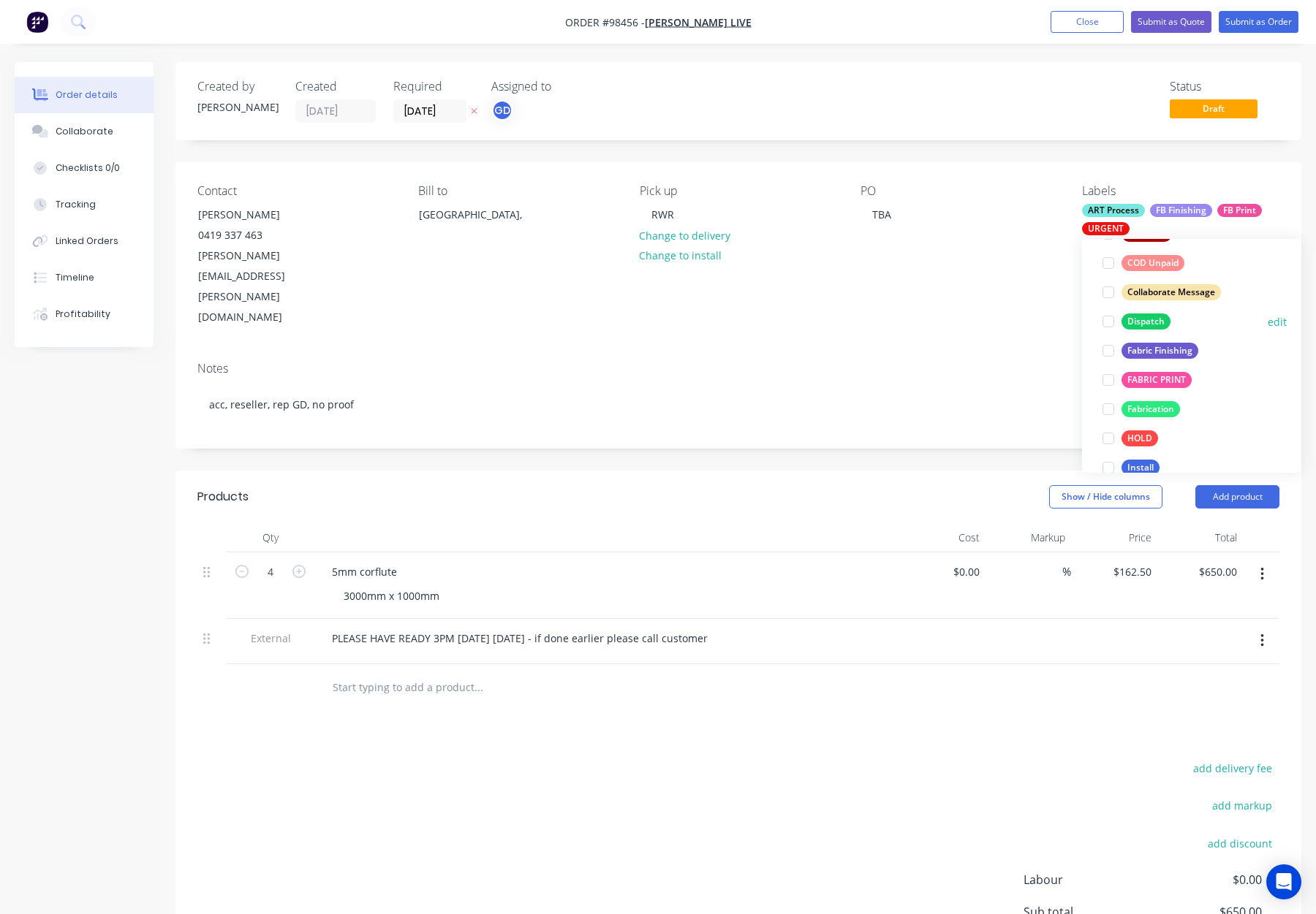
drag, startPoint x: 1152, startPoint y: 314, endPoint x: 1167, endPoint y: 318, distance: 15.5
click at [1152, 314] on div "Dispatch" at bounding box center [1146, 322] width 49 height 16
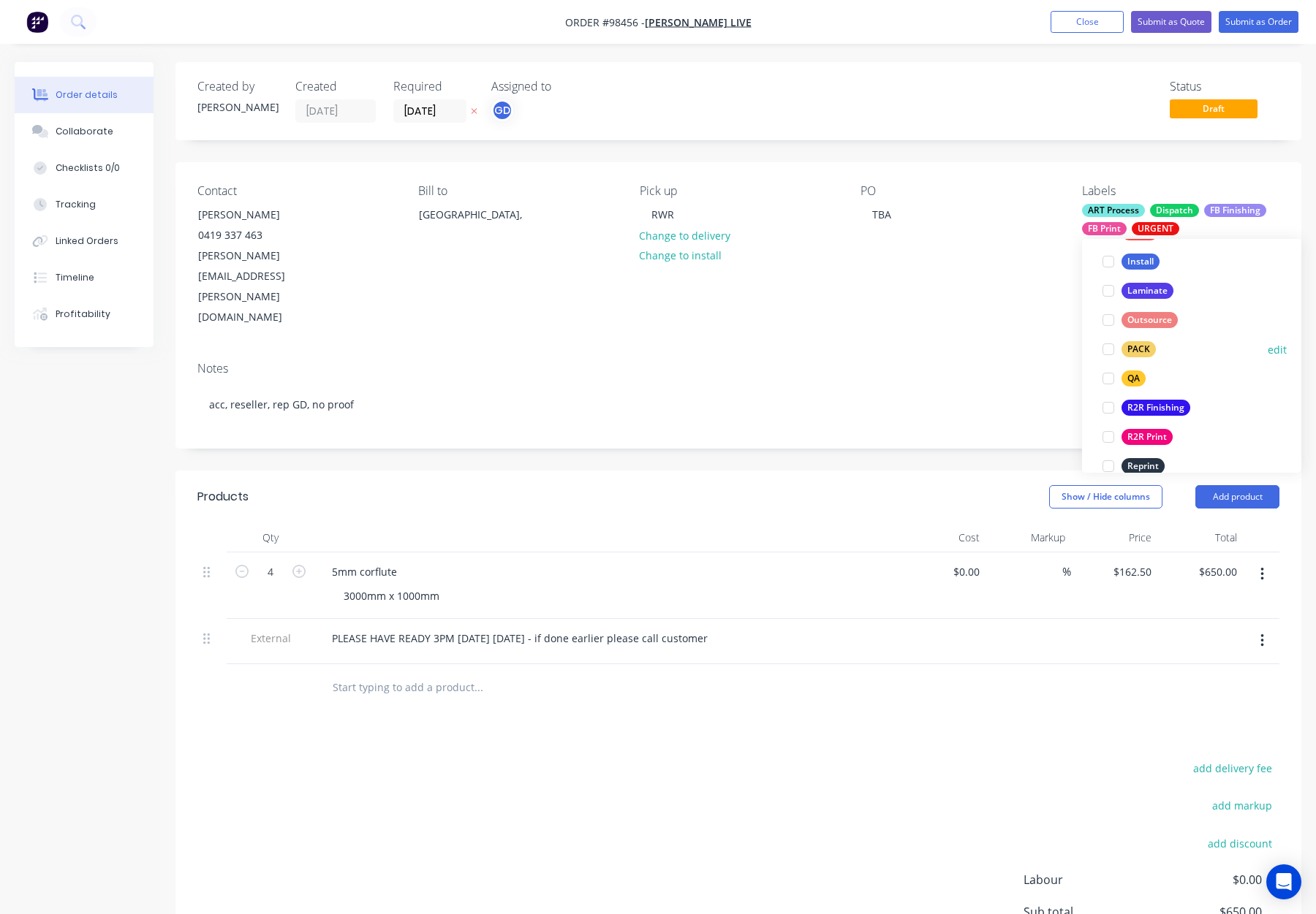
drag, startPoint x: 1141, startPoint y: 340, endPoint x: 1156, endPoint y: 344, distance: 15.5
click at [1141, 340] on button "PACK" at bounding box center [1129, 349] width 65 height 21
drag, startPoint x: 1140, startPoint y: 347, endPoint x: 1168, endPoint y: 337, distance: 29.7
click at [1140, 347] on div "QA" at bounding box center [1133, 351] width 25 height 16
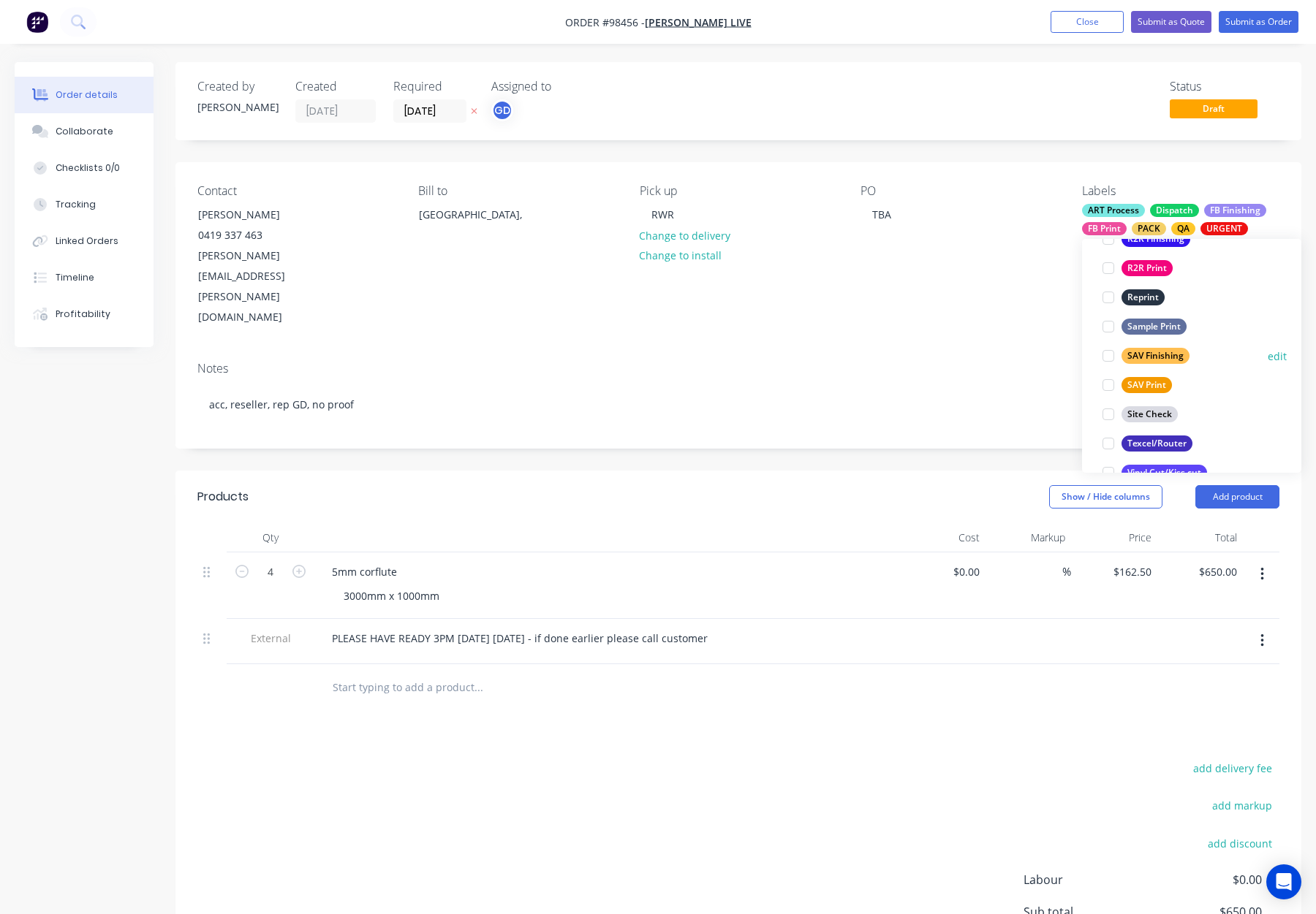
scroll to position [701, 0]
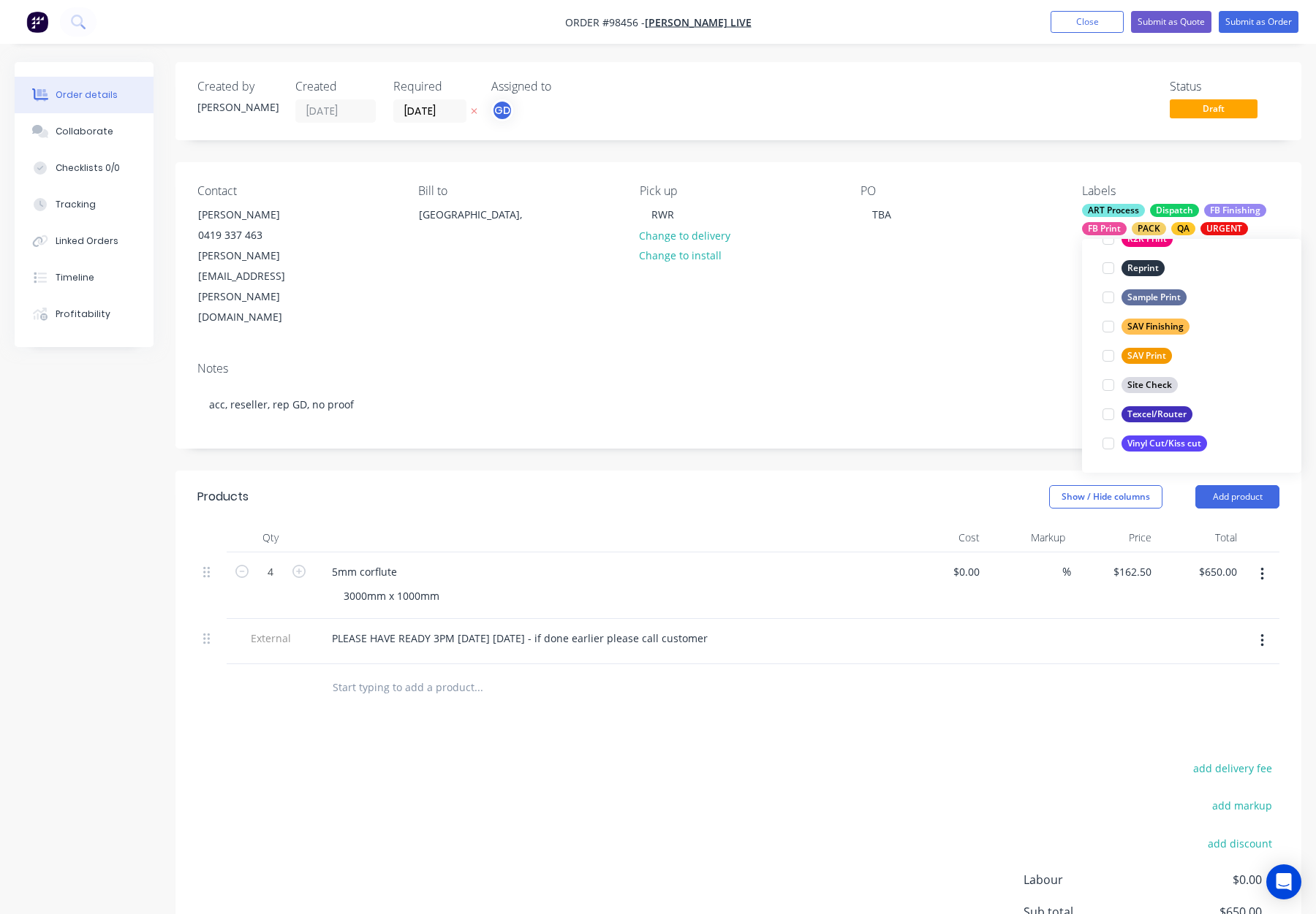
click at [1001, 252] on div "PO TBA" at bounding box center [960, 256] width 198 height 144
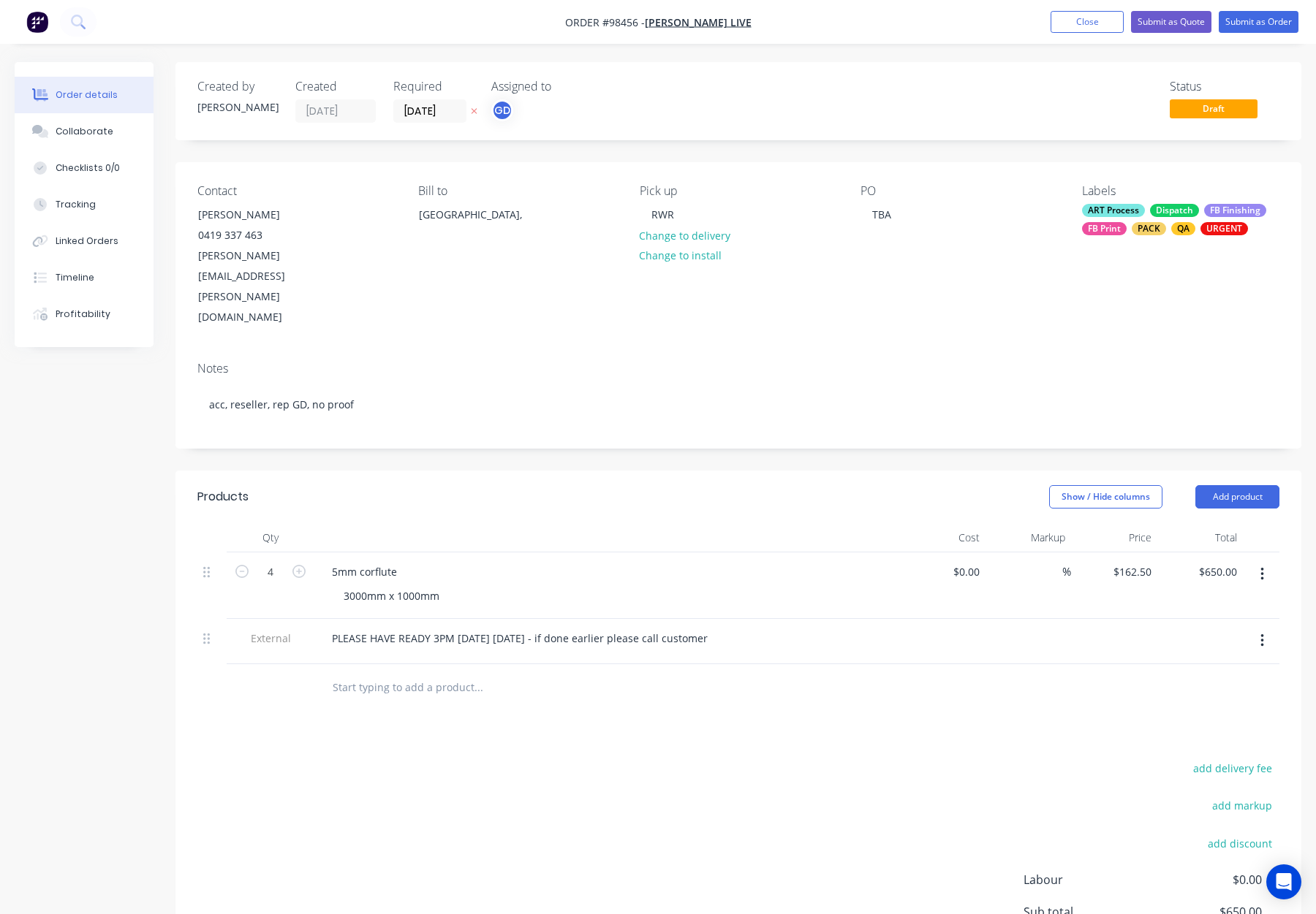
drag, startPoint x: 1127, startPoint y: 223, endPoint x: 1130, endPoint y: 235, distance: 12.4
click at [1127, 224] on div "ART Process Dispatch FB Finishing FB Print PACK QA URGENT" at bounding box center [1181, 220] width 198 height 32
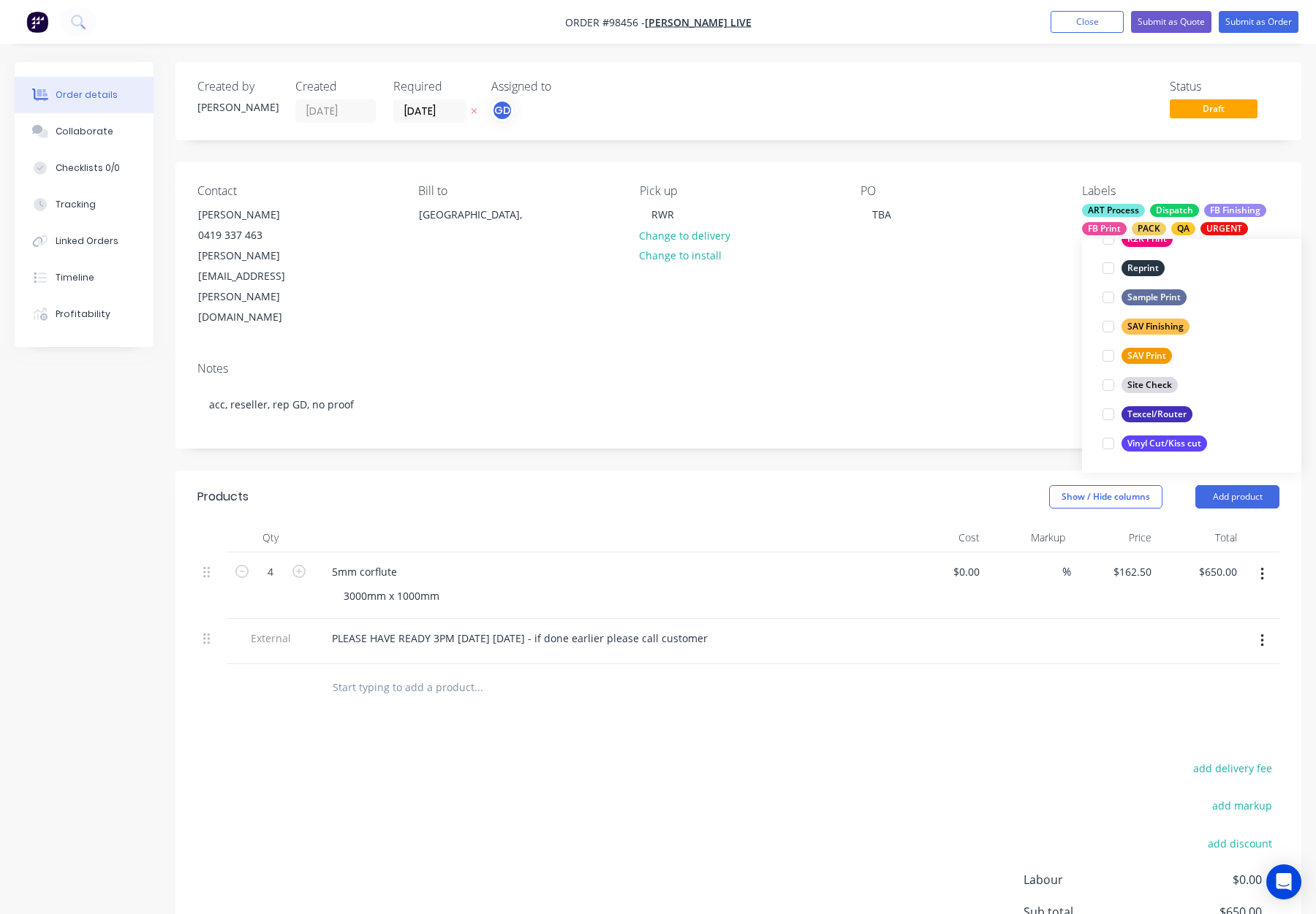
click at [1151, 408] on div "Texcel/Router" at bounding box center [1157, 414] width 71 height 16
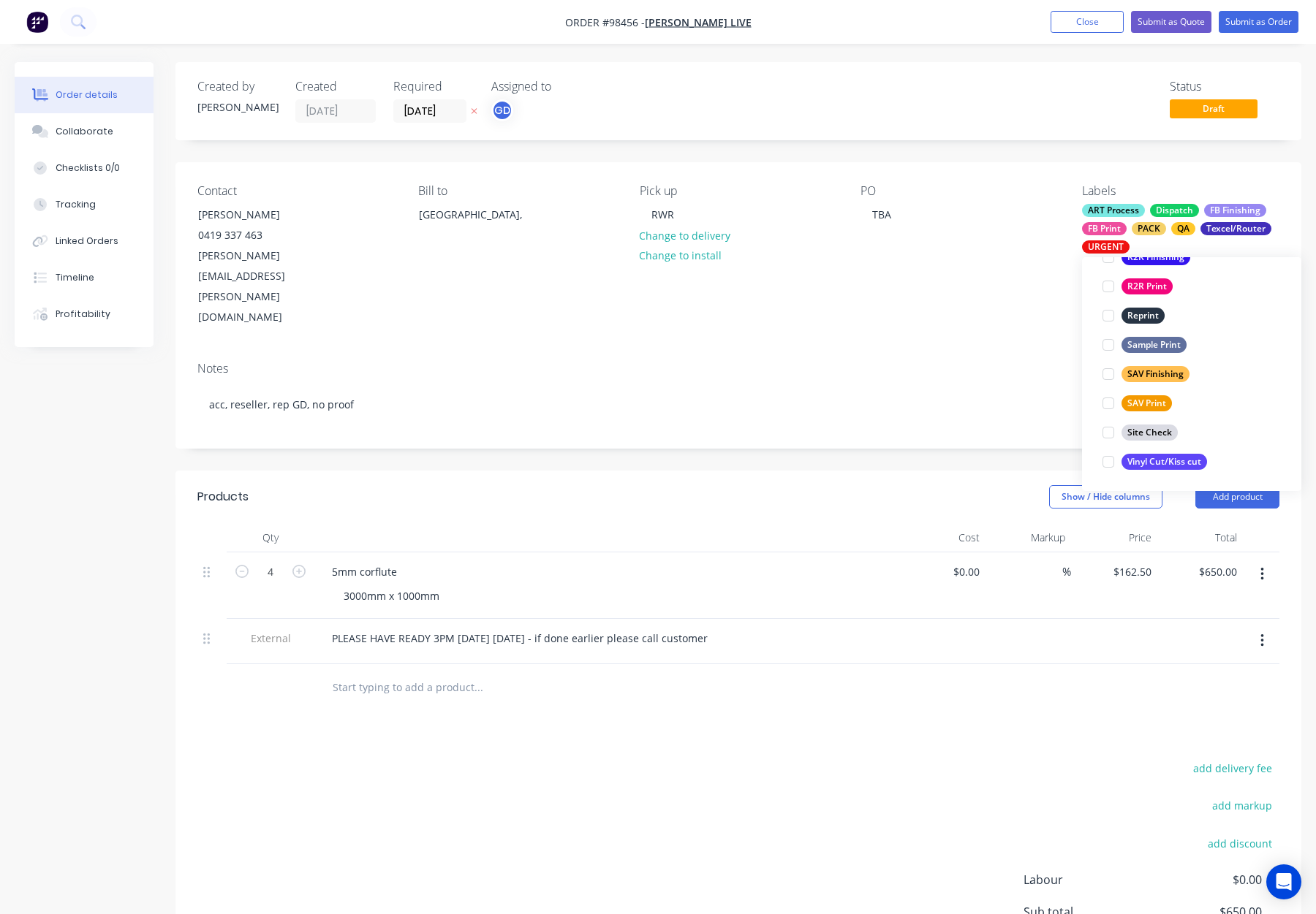
scroll to position [117, 0]
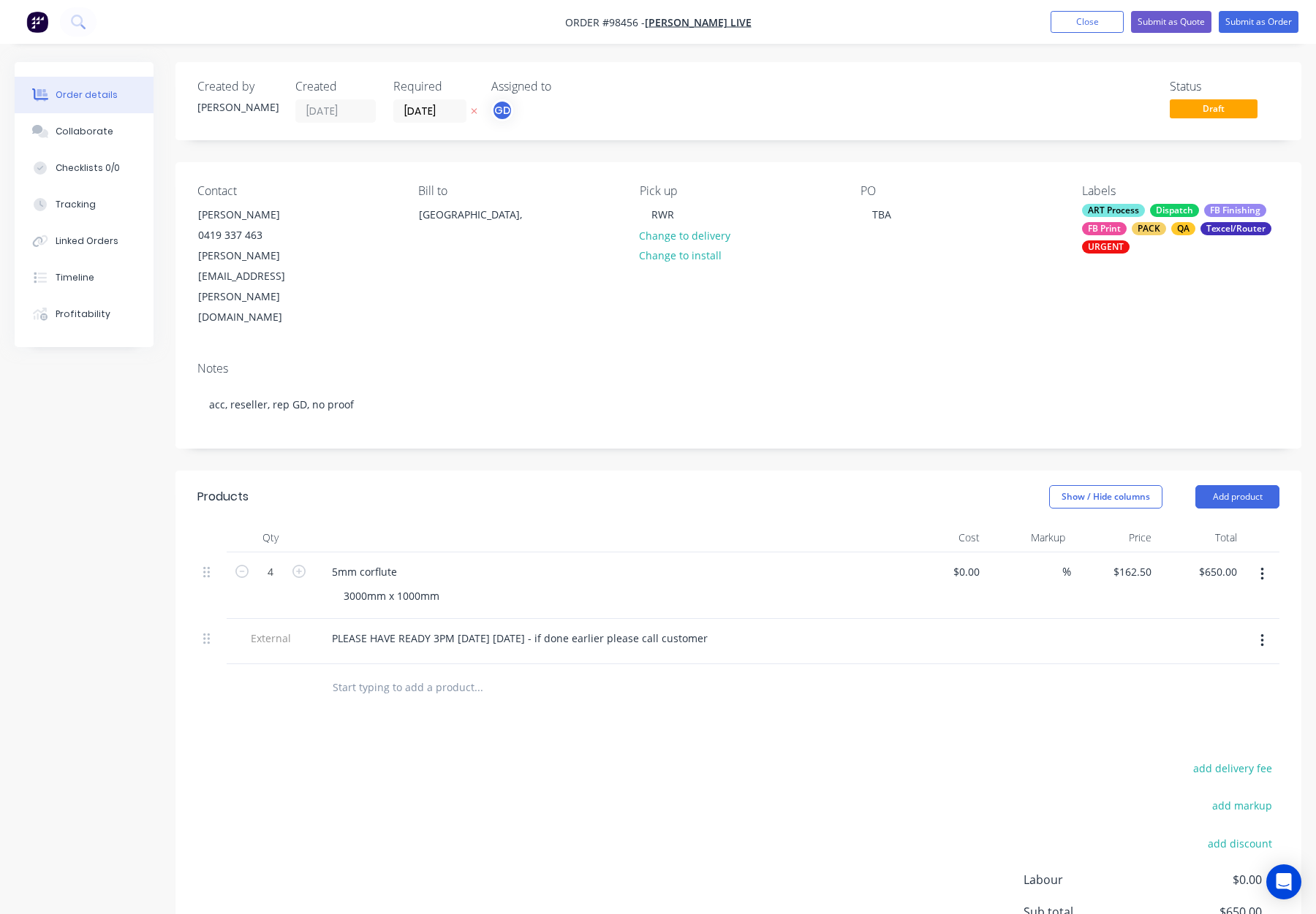
click at [976, 237] on div "PO TBA" at bounding box center [960, 256] width 198 height 144
click at [1250, 19] on button "Submit as Order" at bounding box center [1258, 22] width 80 height 22
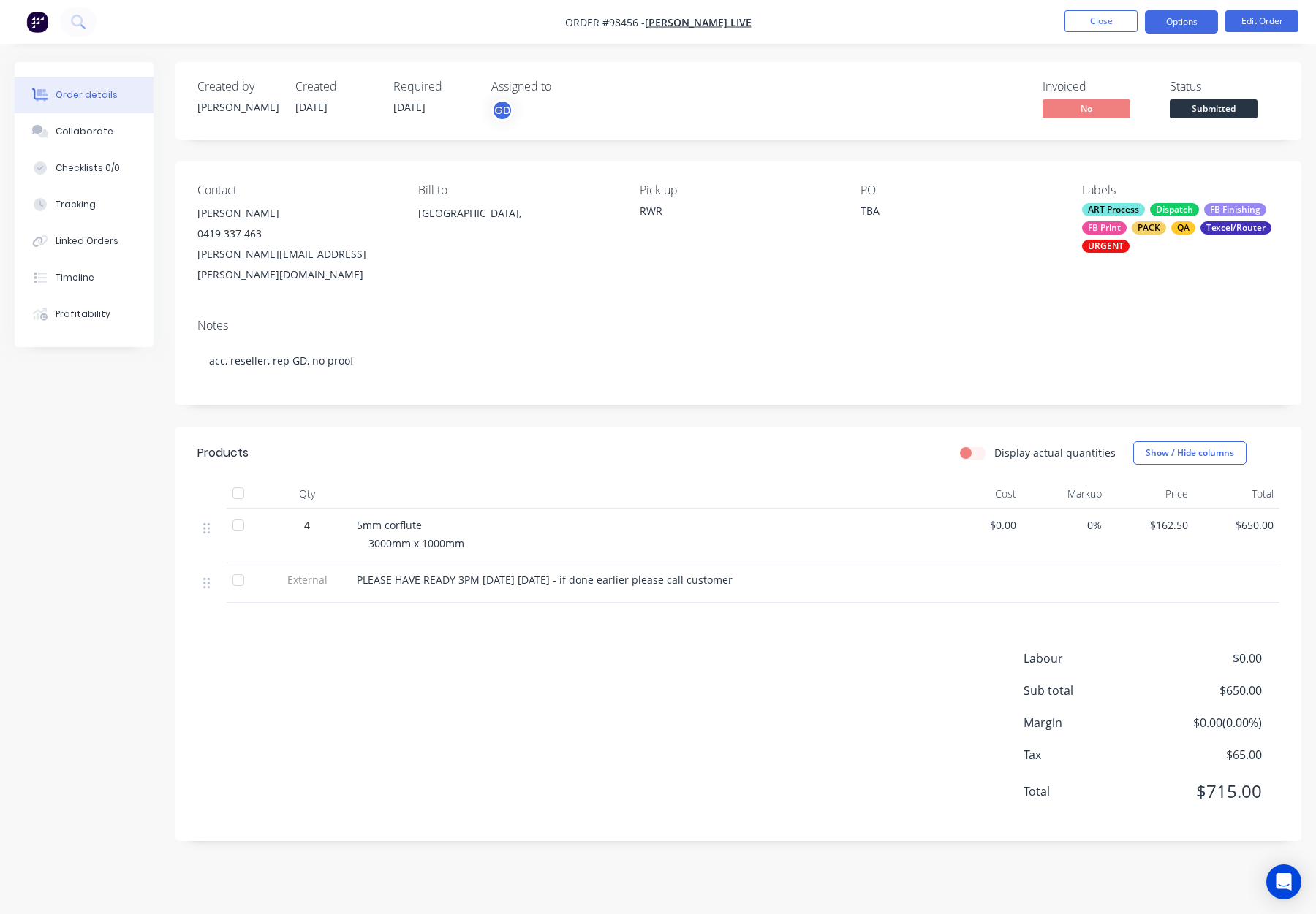
drag, startPoint x: 1181, startPoint y: 20, endPoint x: 1178, endPoint y: 33, distance: 13.3
click at [1181, 21] on button "Options" at bounding box center [1182, 22] width 74 height 24
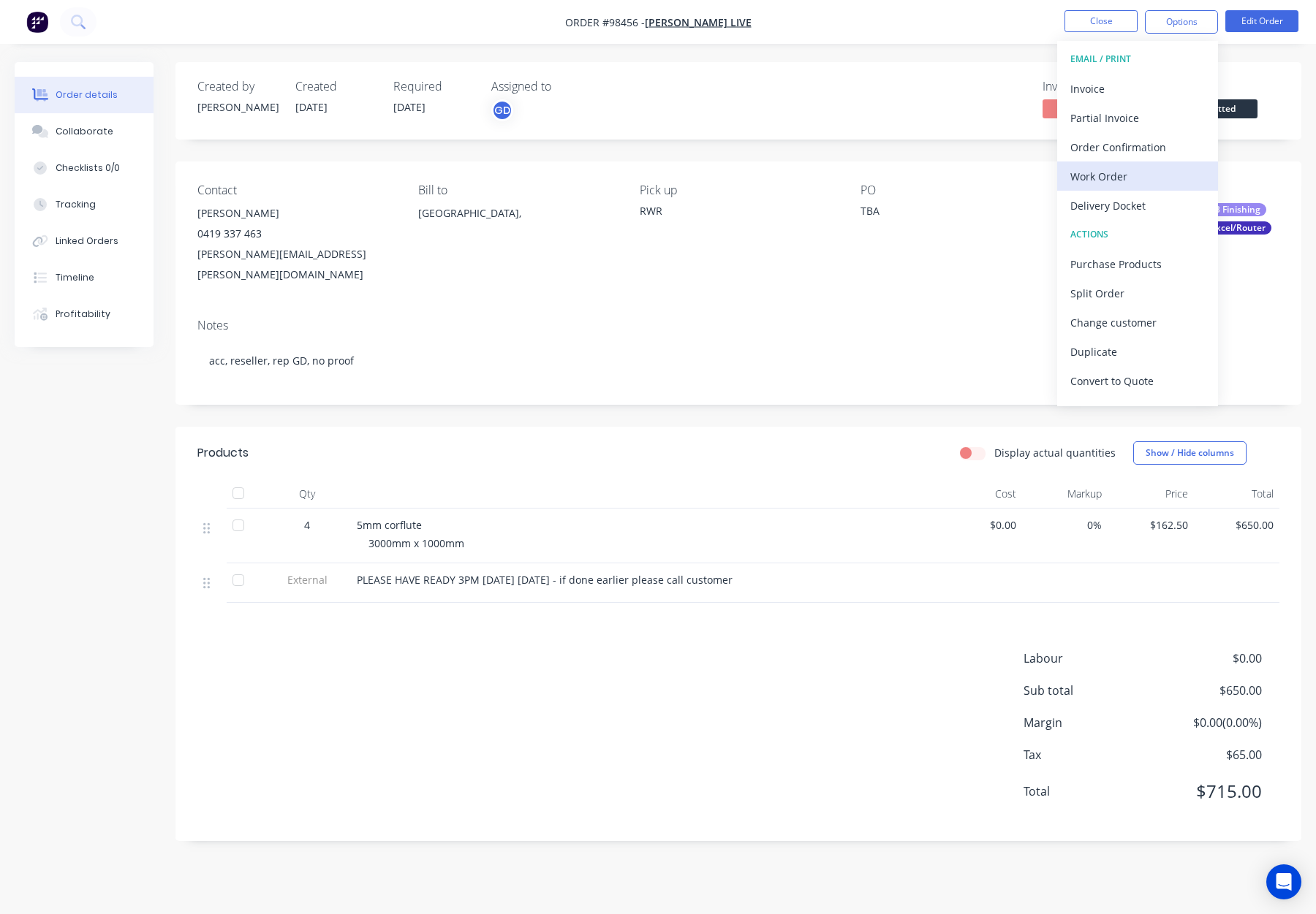
click at [1112, 175] on div "Work Order" at bounding box center [1137, 176] width 134 height 21
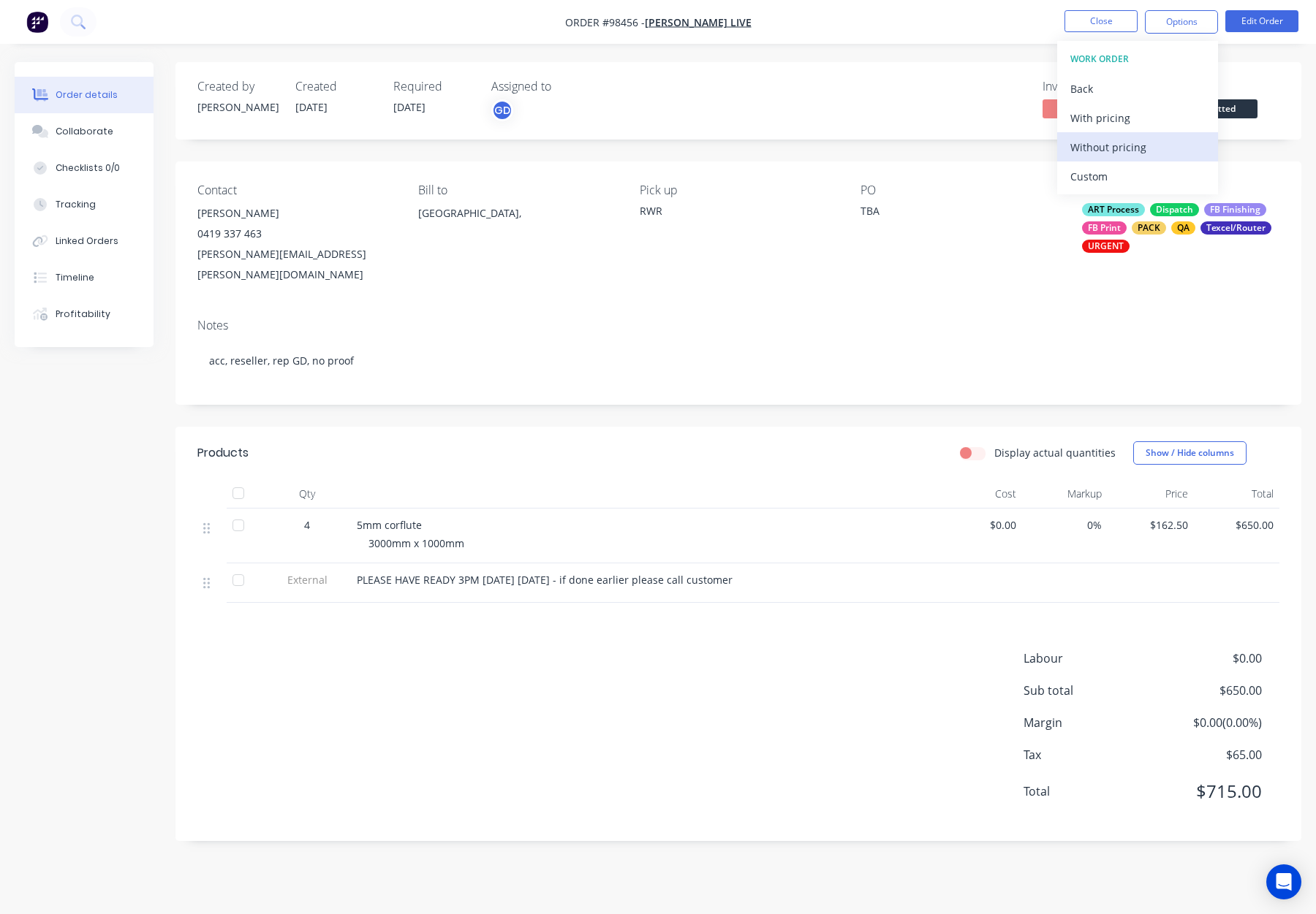
click at [1121, 152] on div "Without pricing" at bounding box center [1137, 147] width 134 height 21
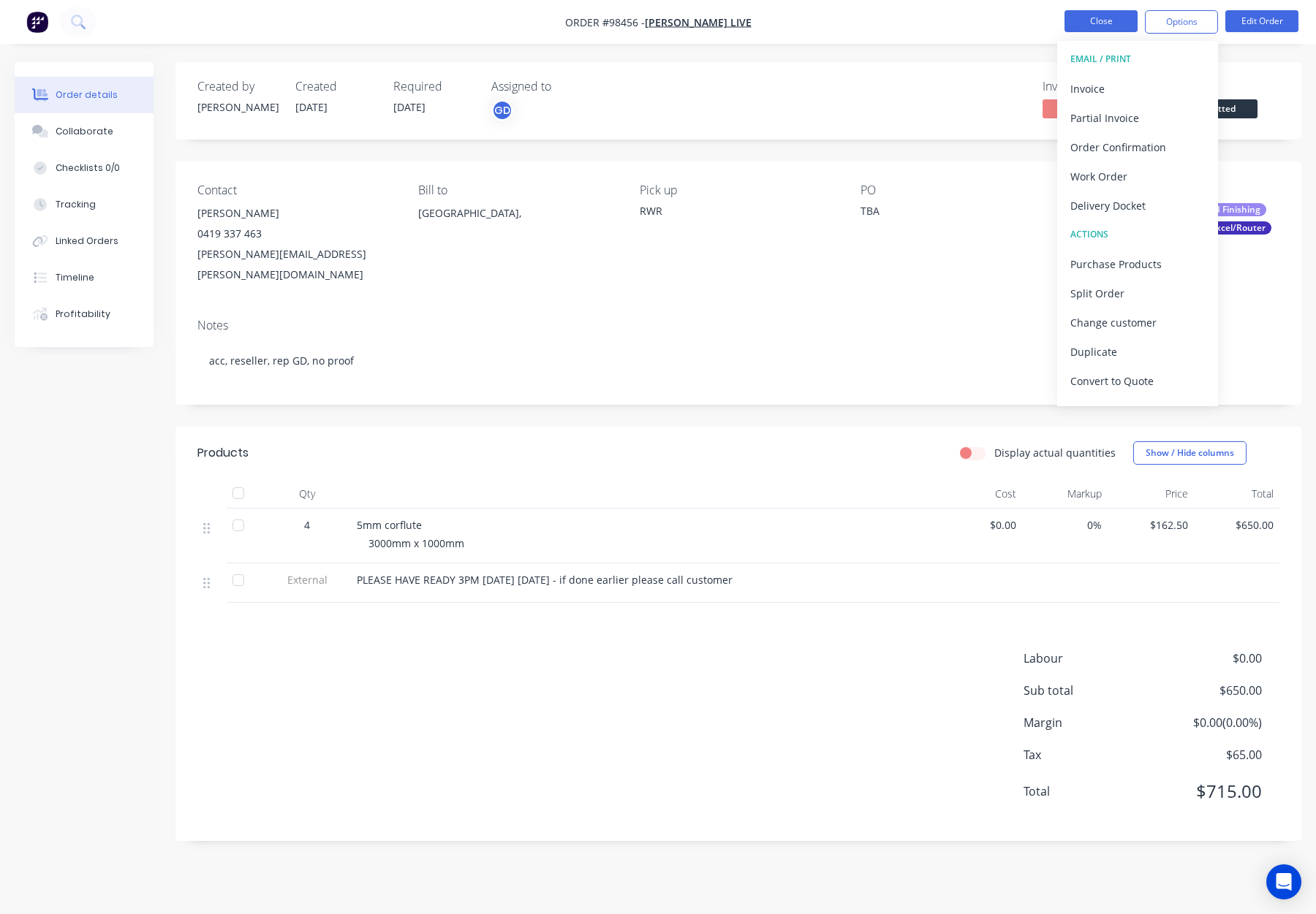
click at [1088, 17] on button "Close" at bounding box center [1101, 21] width 74 height 22
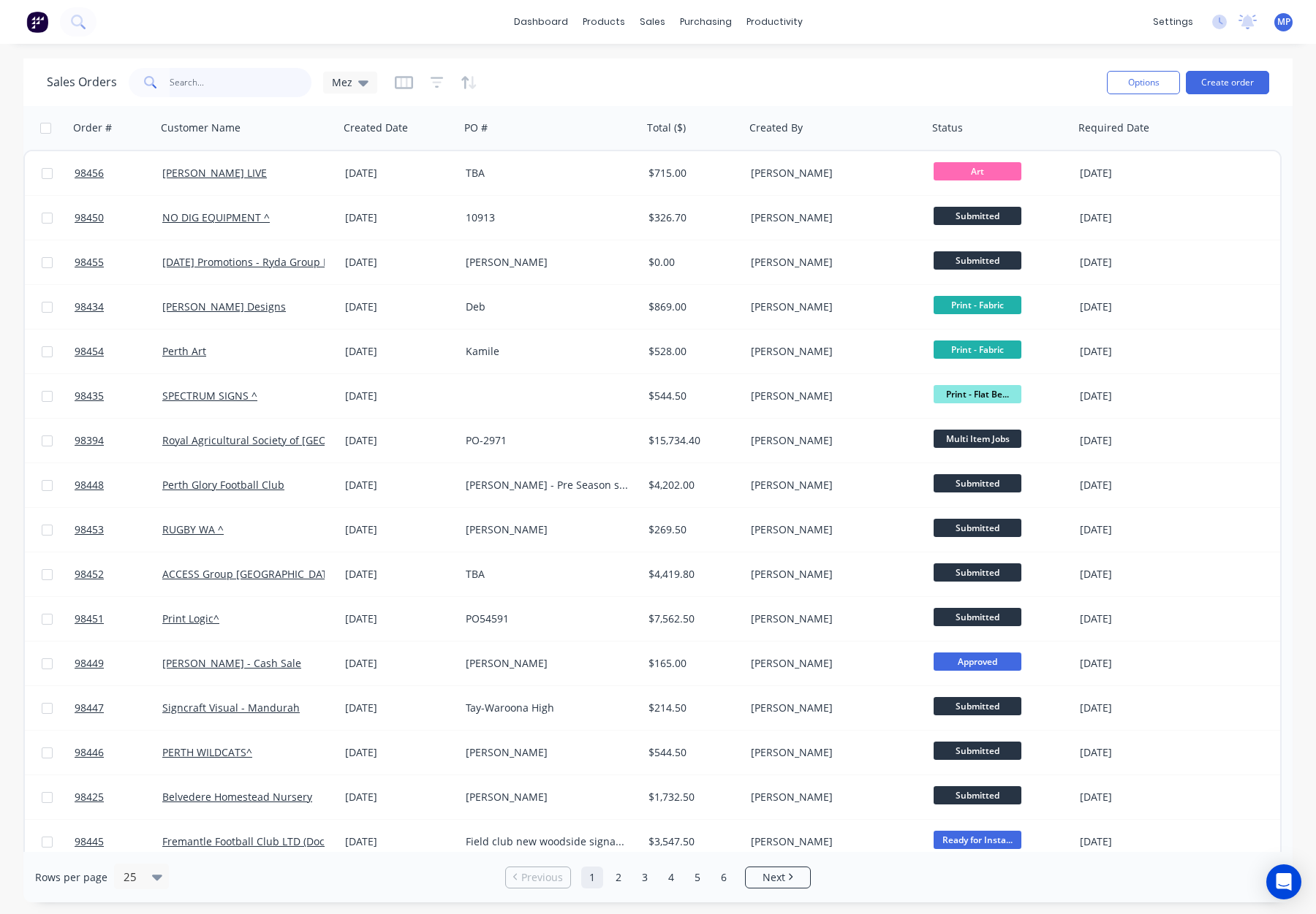
click at [233, 86] on input "text" at bounding box center [241, 82] width 142 height 29
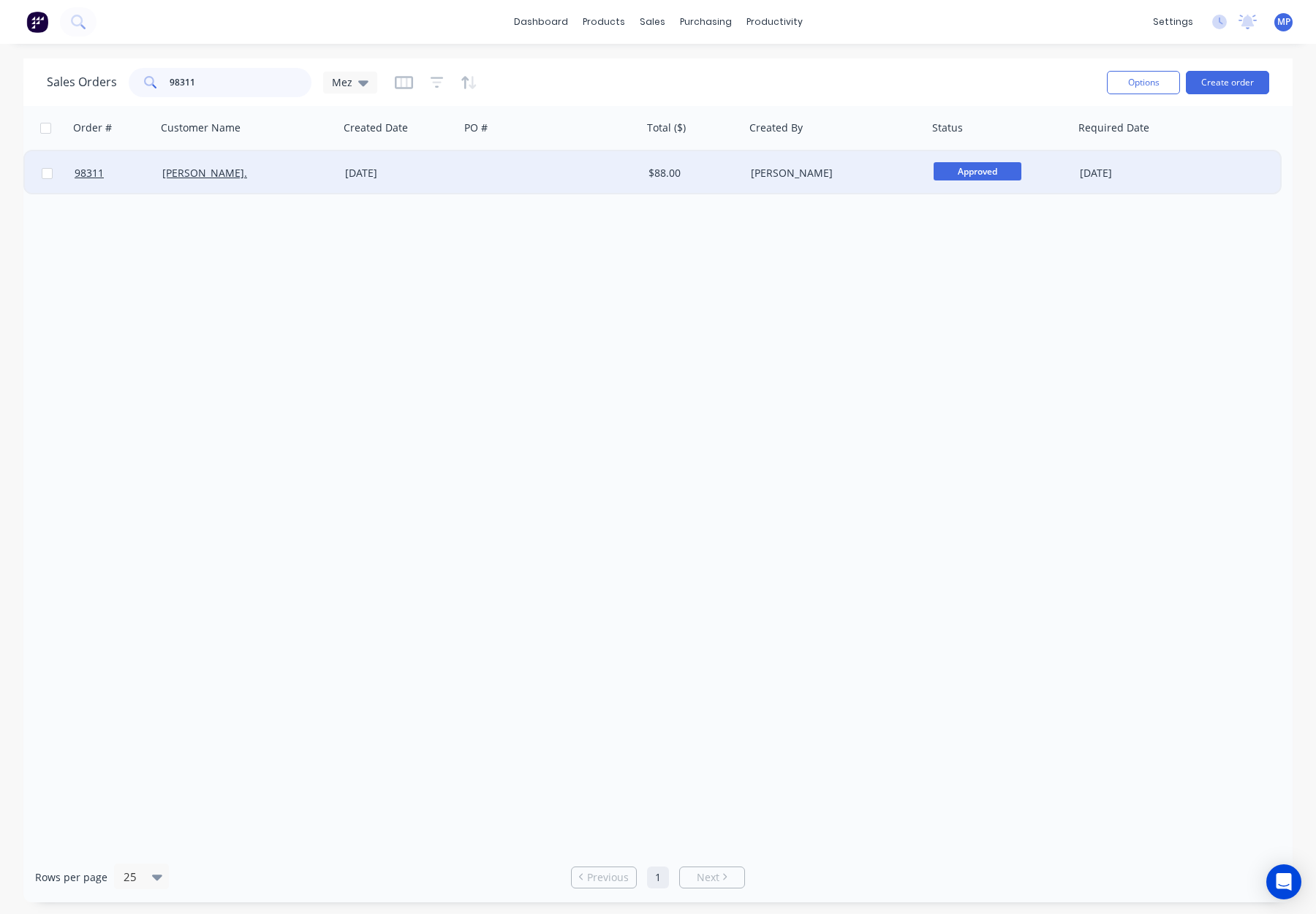
type input "98311"
click at [515, 186] on div at bounding box center [551, 174] width 183 height 44
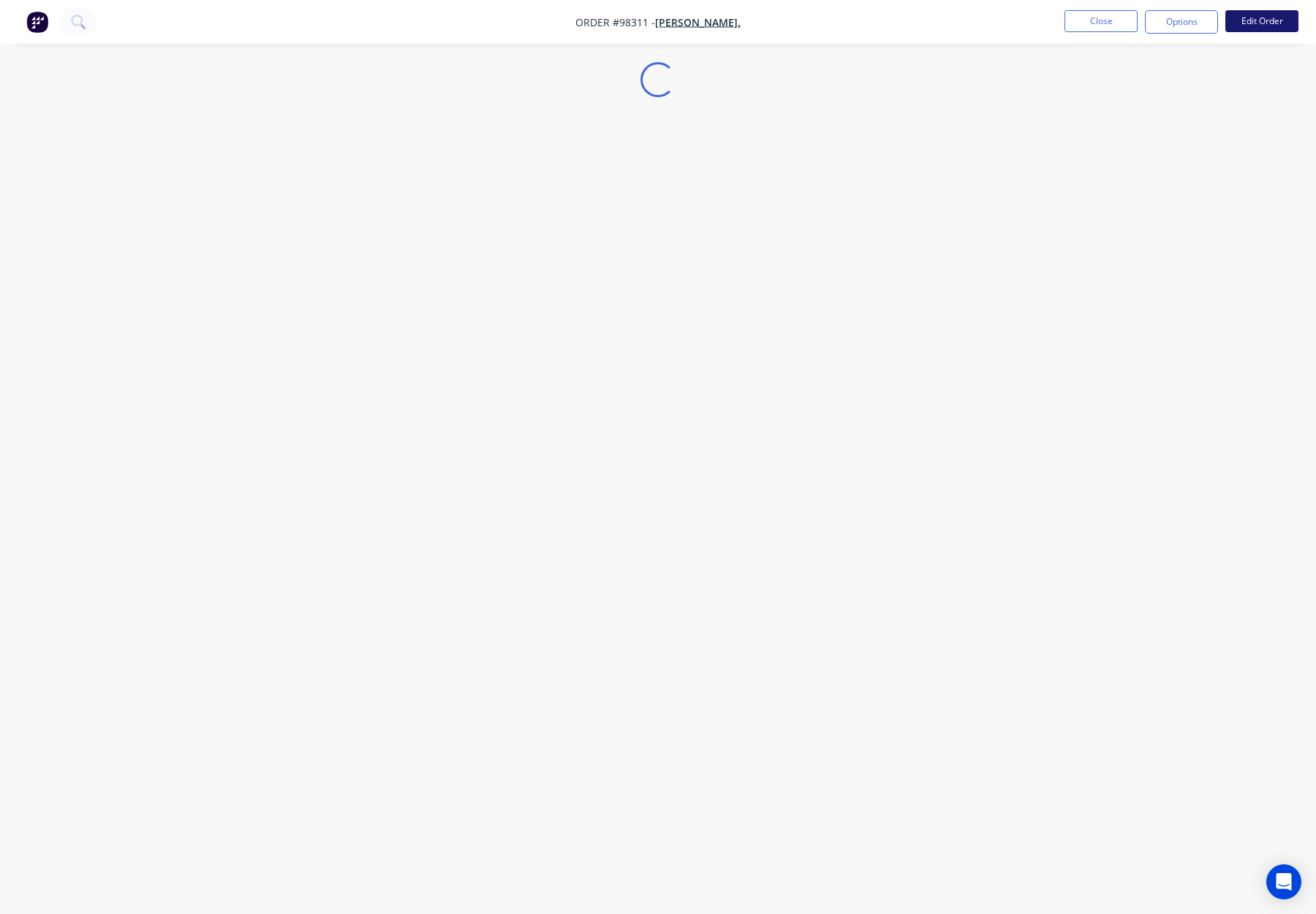
click at [1244, 20] on button "Edit Order" at bounding box center [1262, 21] width 74 height 22
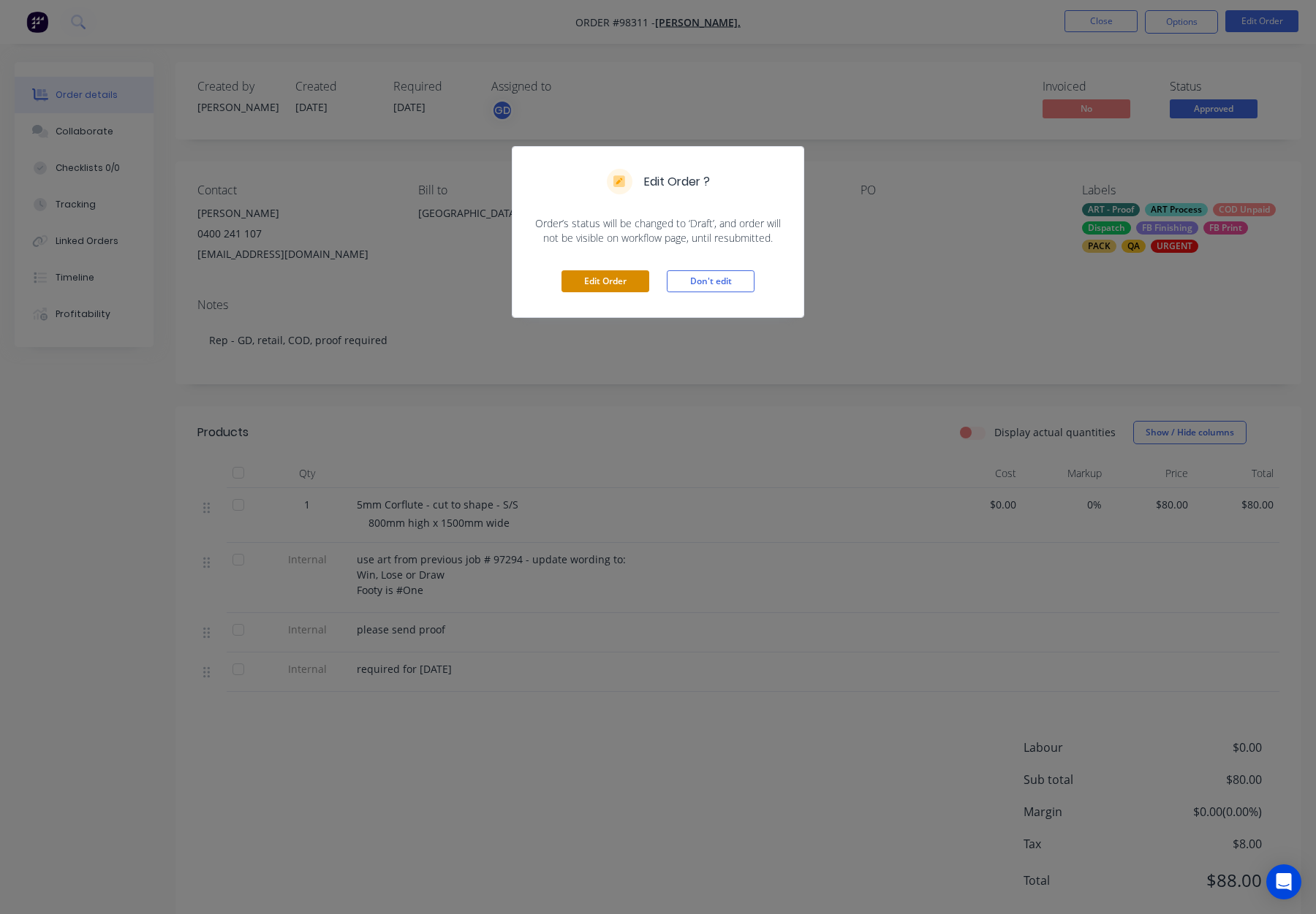
click at [591, 280] on button "Edit Order" at bounding box center [605, 281] width 88 height 22
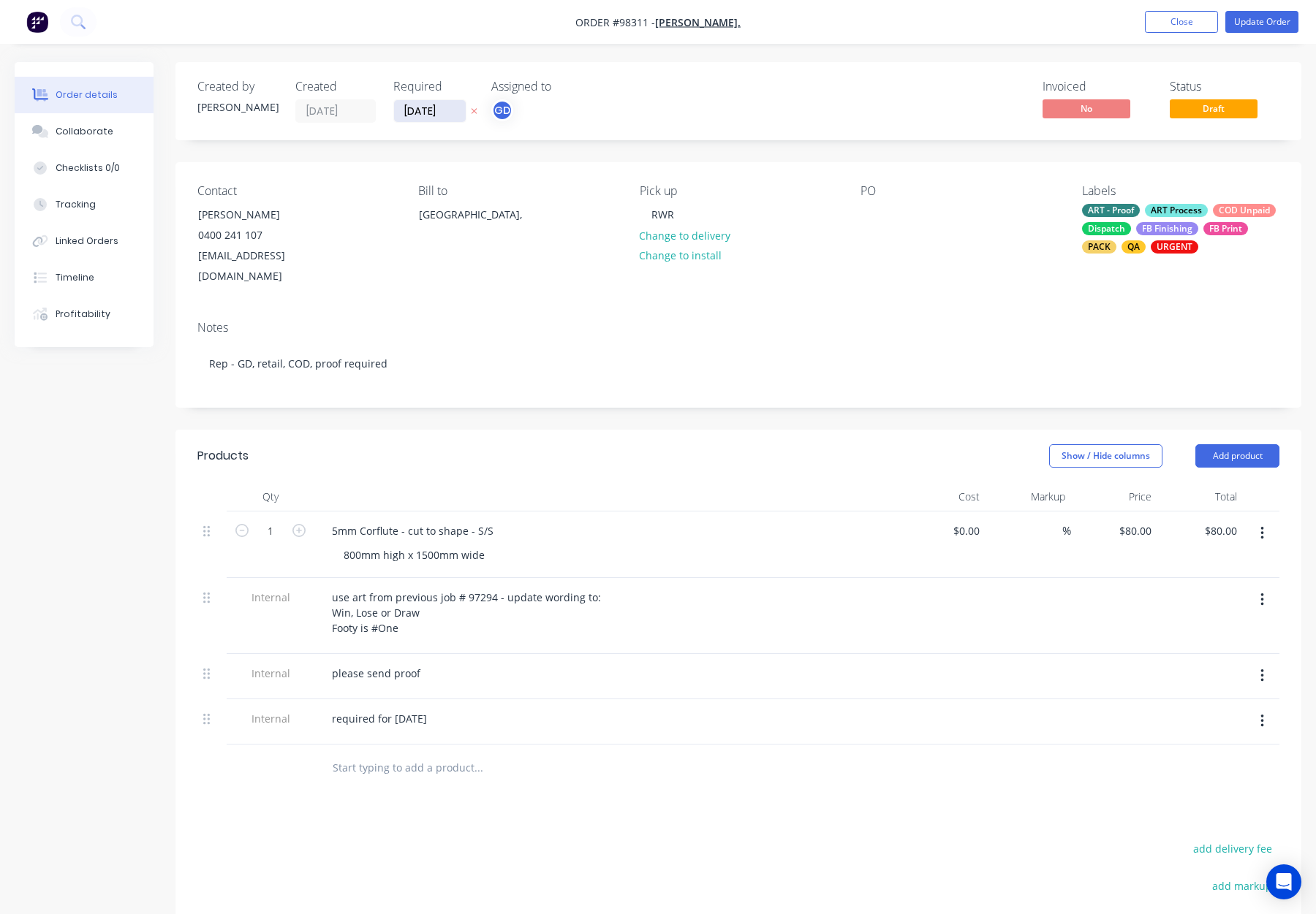
click at [428, 106] on input "[DATE]" at bounding box center [430, 111] width 72 height 22
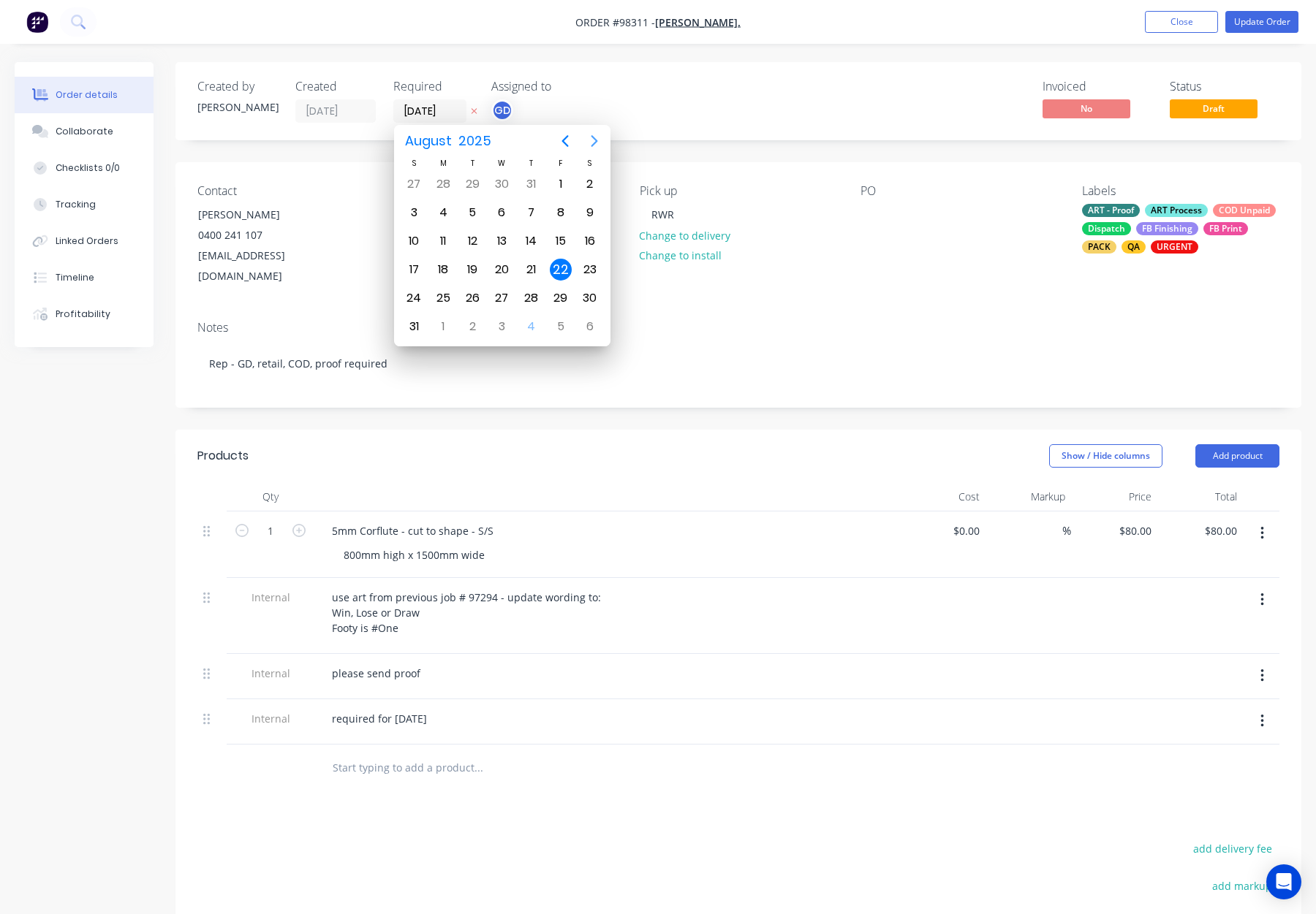
click at [586, 143] on icon "Next page" at bounding box center [594, 141] width 17 height 17
click at [443, 214] on div "8" at bounding box center [443, 213] width 22 height 22
type input "[DATE]"
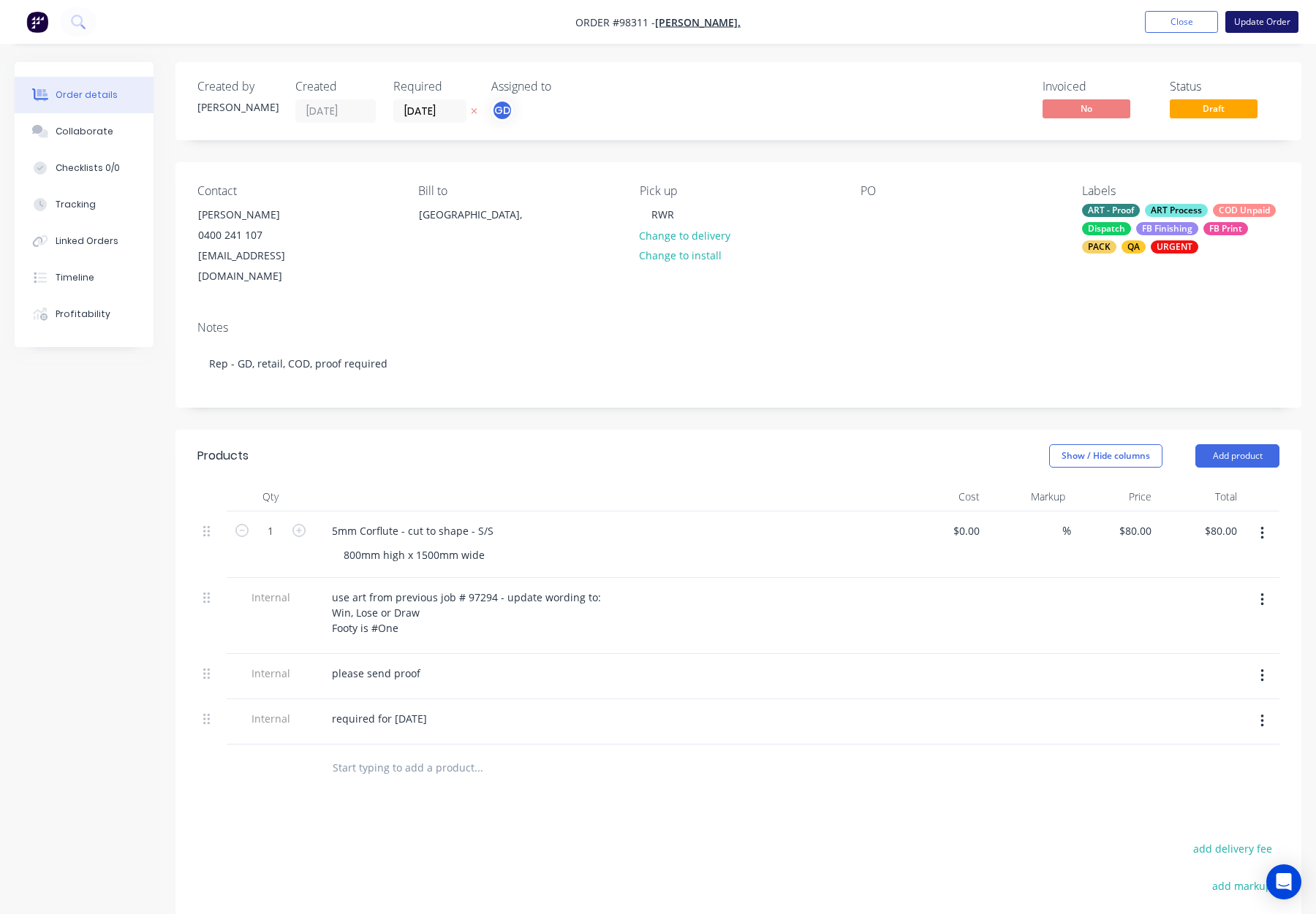
click at [1272, 24] on button "Update Order" at bounding box center [1262, 22] width 74 height 22
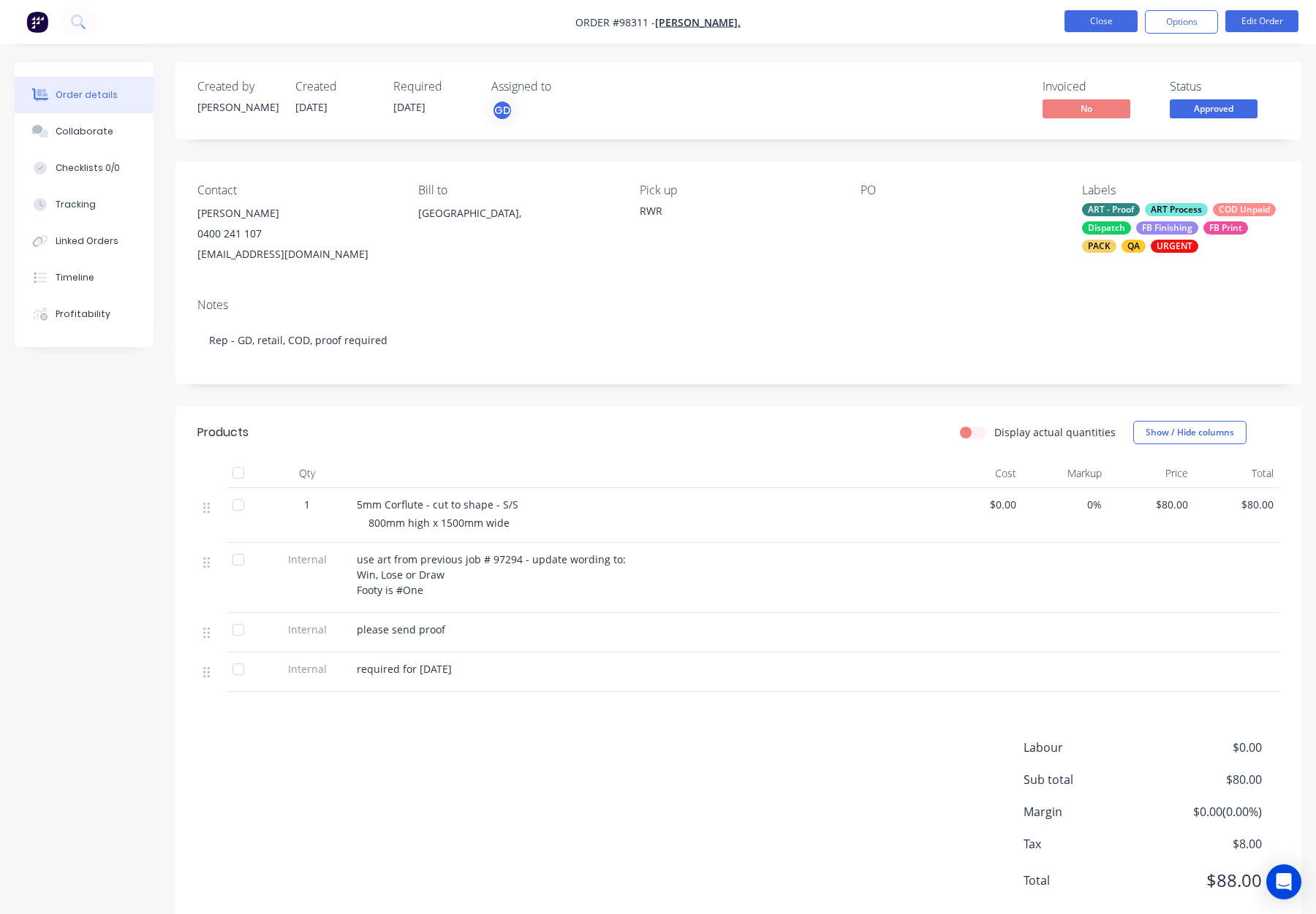
click at [1090, 17] on button "Close" at bounding box center [1101, 21] width 74 height 22
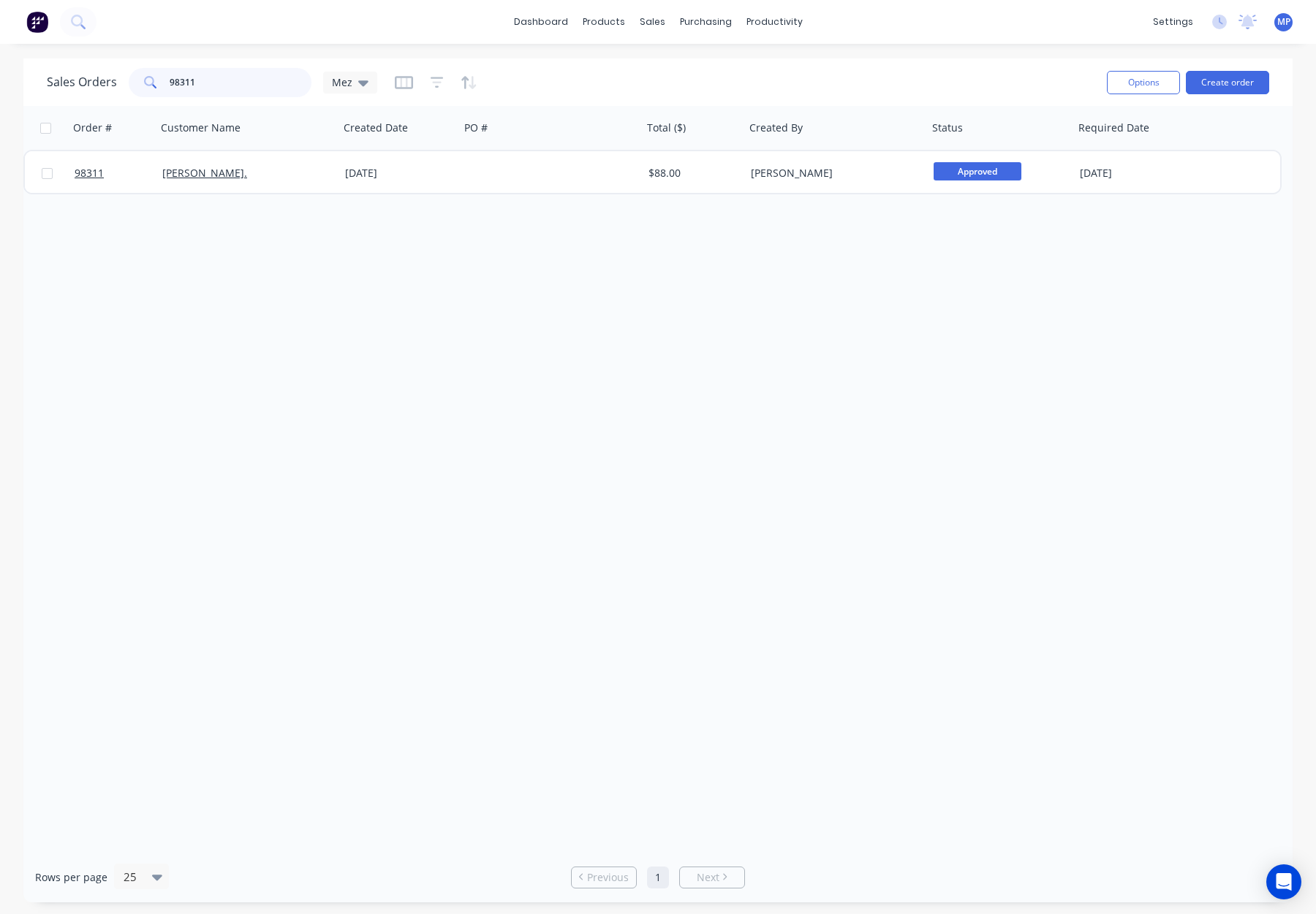
drag, startPoint x: 253, startPoint y: 82, endPoint x: 278, endPoint y: 87, distance: 25.5
click at [126, 82] on div "Sales Orders 98311 Mez" at bounding box center [212, 82] width 330 height 29
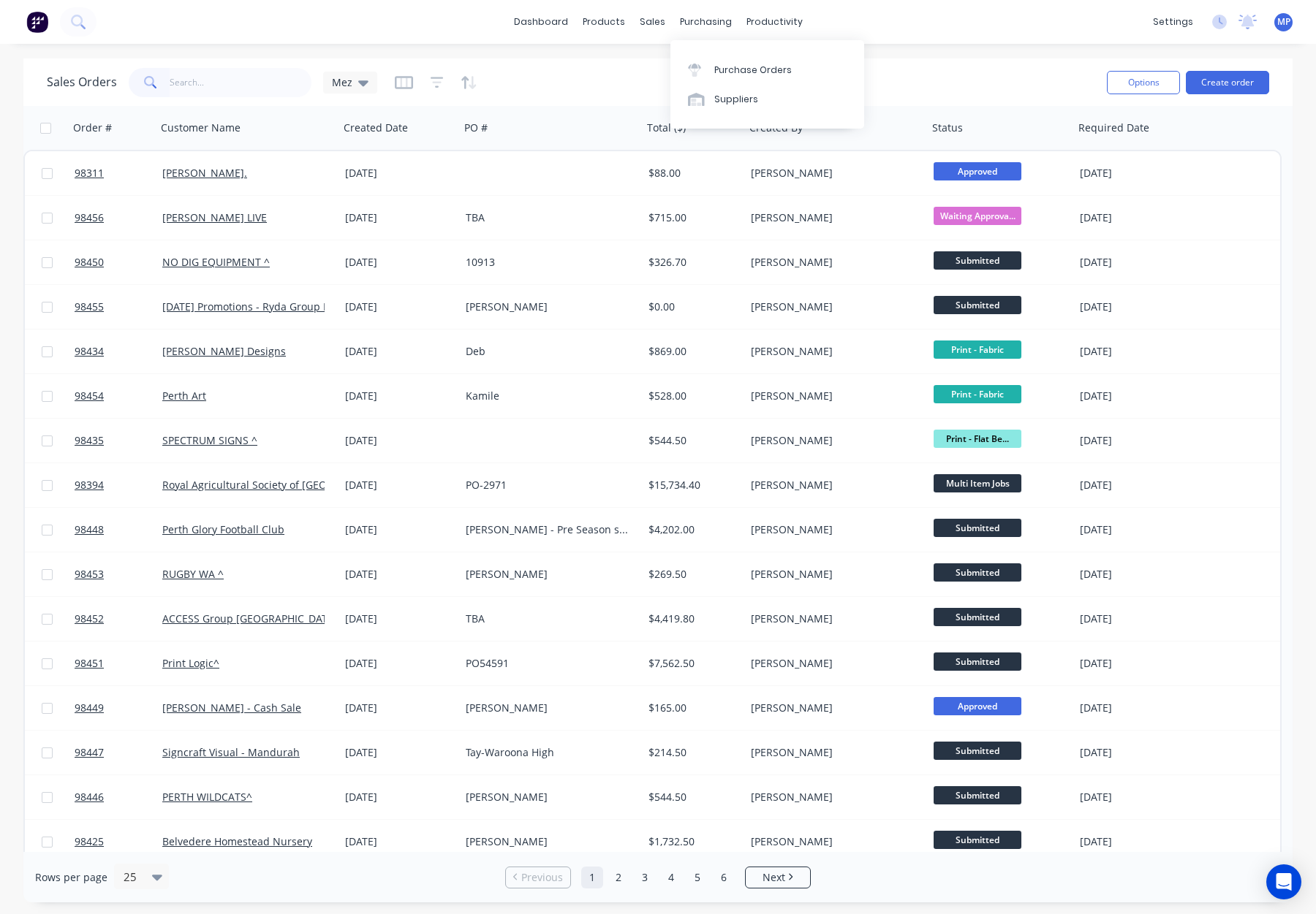
click at [608, 77] on div "Sales Orders Mez" at bounding box center [571, 81] width 1049 height 36
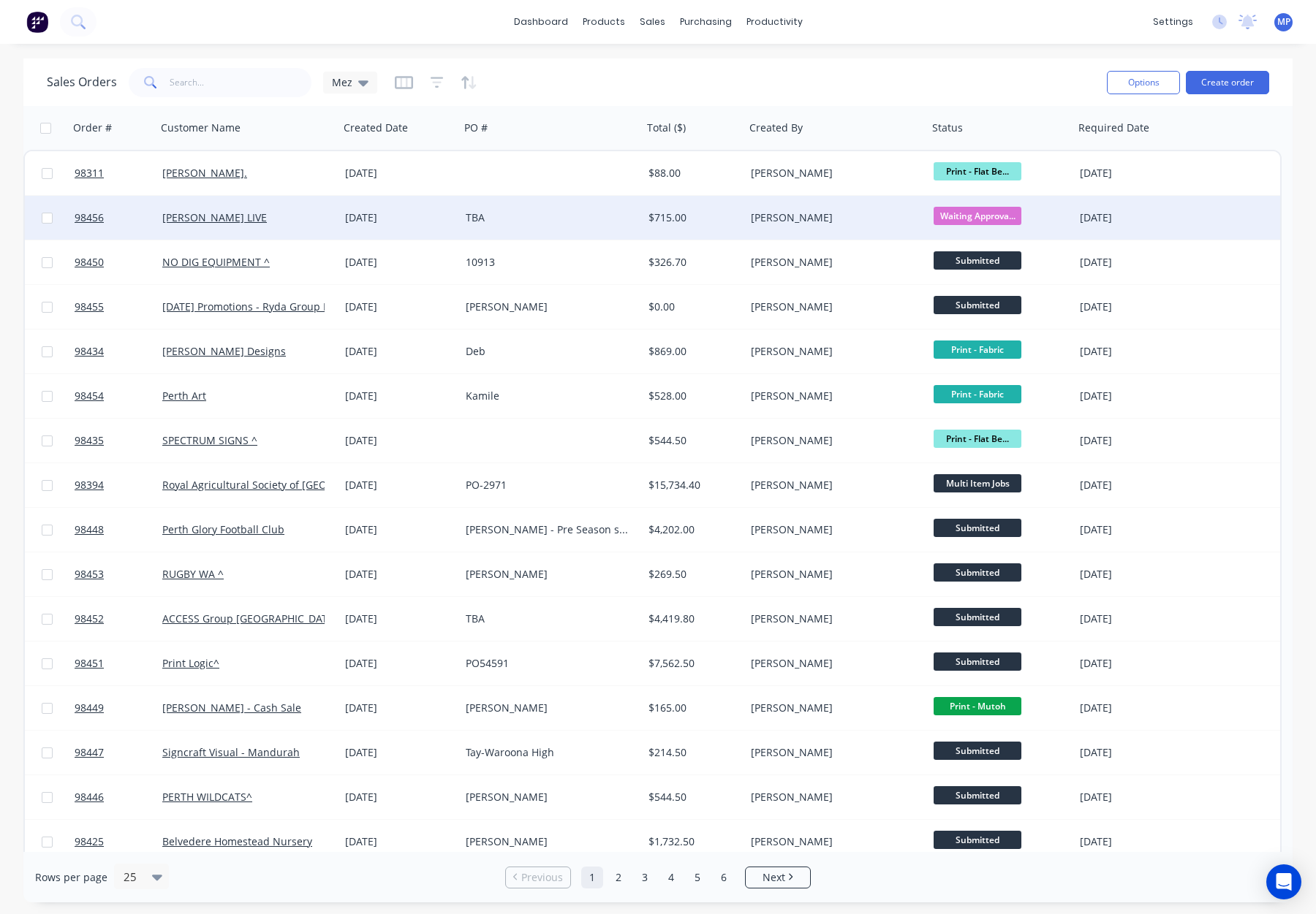
click at [621, 224] on div "TBA" at bounding box center [546, 217] width 162 height 15
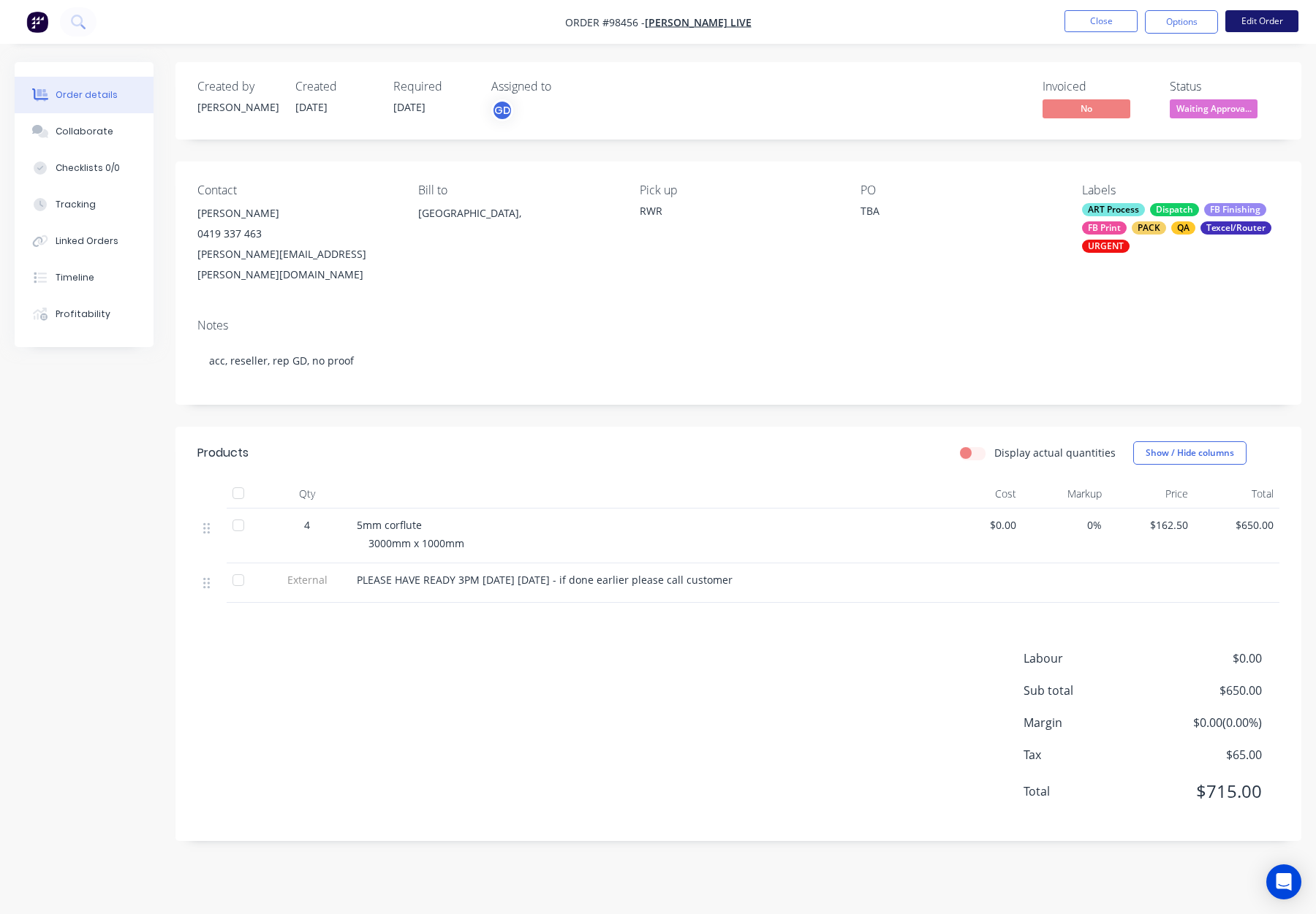
click at [1256, 27] on button "Edit Order" at bounding box center [1262, 21] width 74 height 22
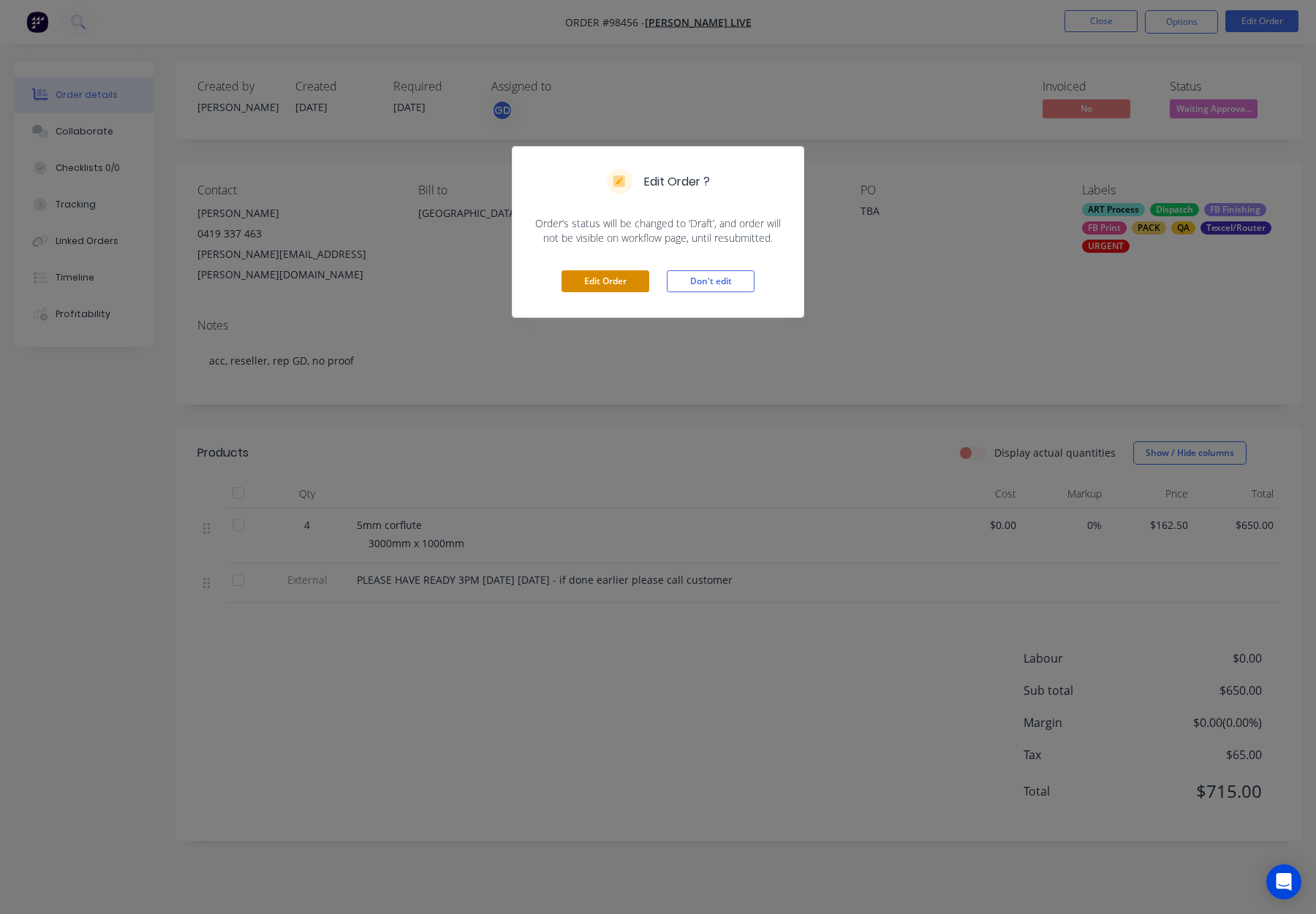
click at [614, 281] on button "Edit Order" at bounding box center [605, 281] width 88 height 22
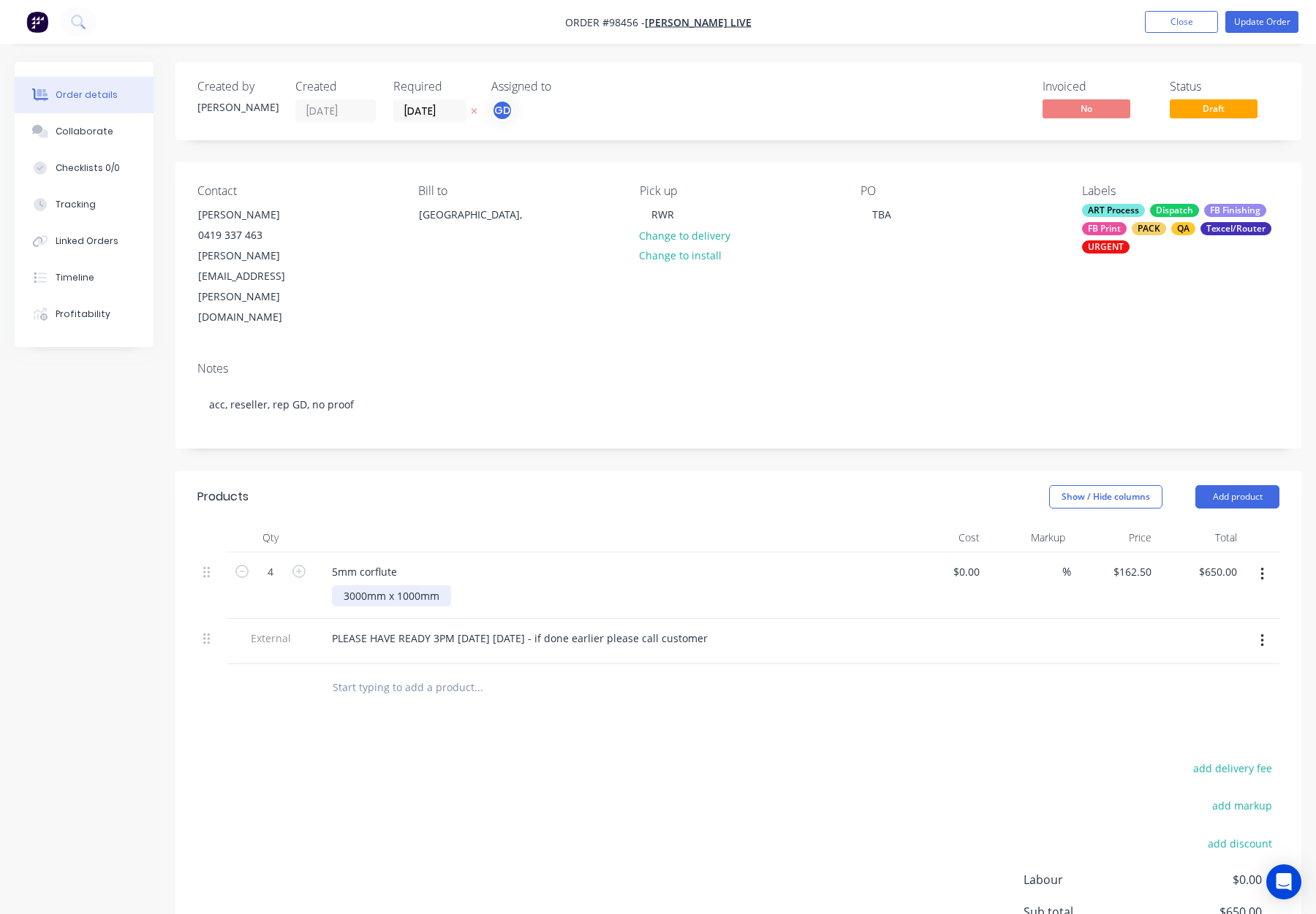
click at [354, 585] on div "3000mm x 1000mm" at bounding box center [391, 596] width 119 height 21
click at [525, 485] on div "Show / Hide columns Add product" at bounding box center [854, 497] width 852 height 24
click at [1258, 21] on button "Update Order" at bounding box center [1262, 22] width 74 height 22
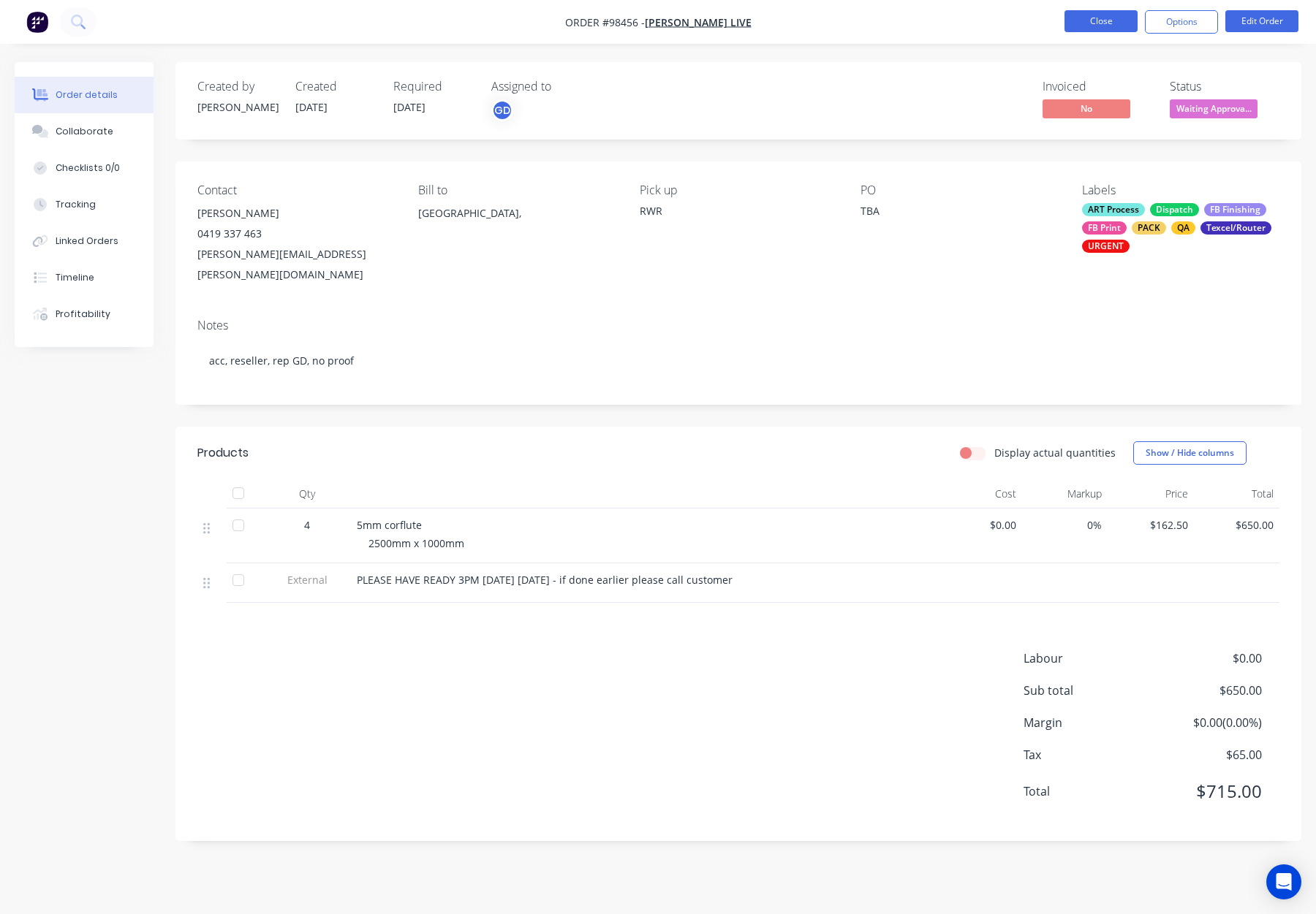
click at [1091, 22] on button "Close" at bounding box center [1101, 21] width 74 height 22
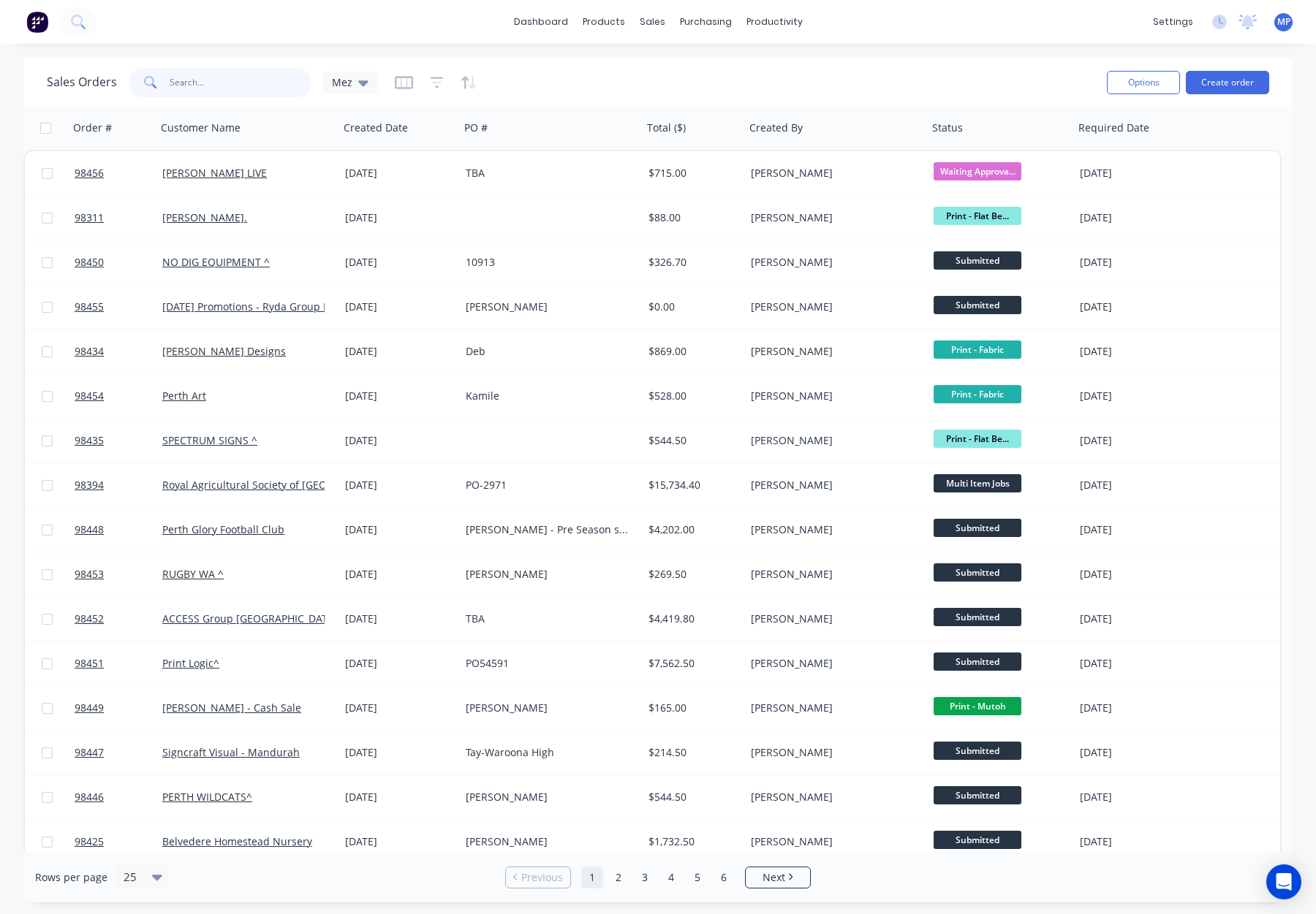
click at [179, 83] on input "text" at bounding box center [241, 82] width 142 height 29
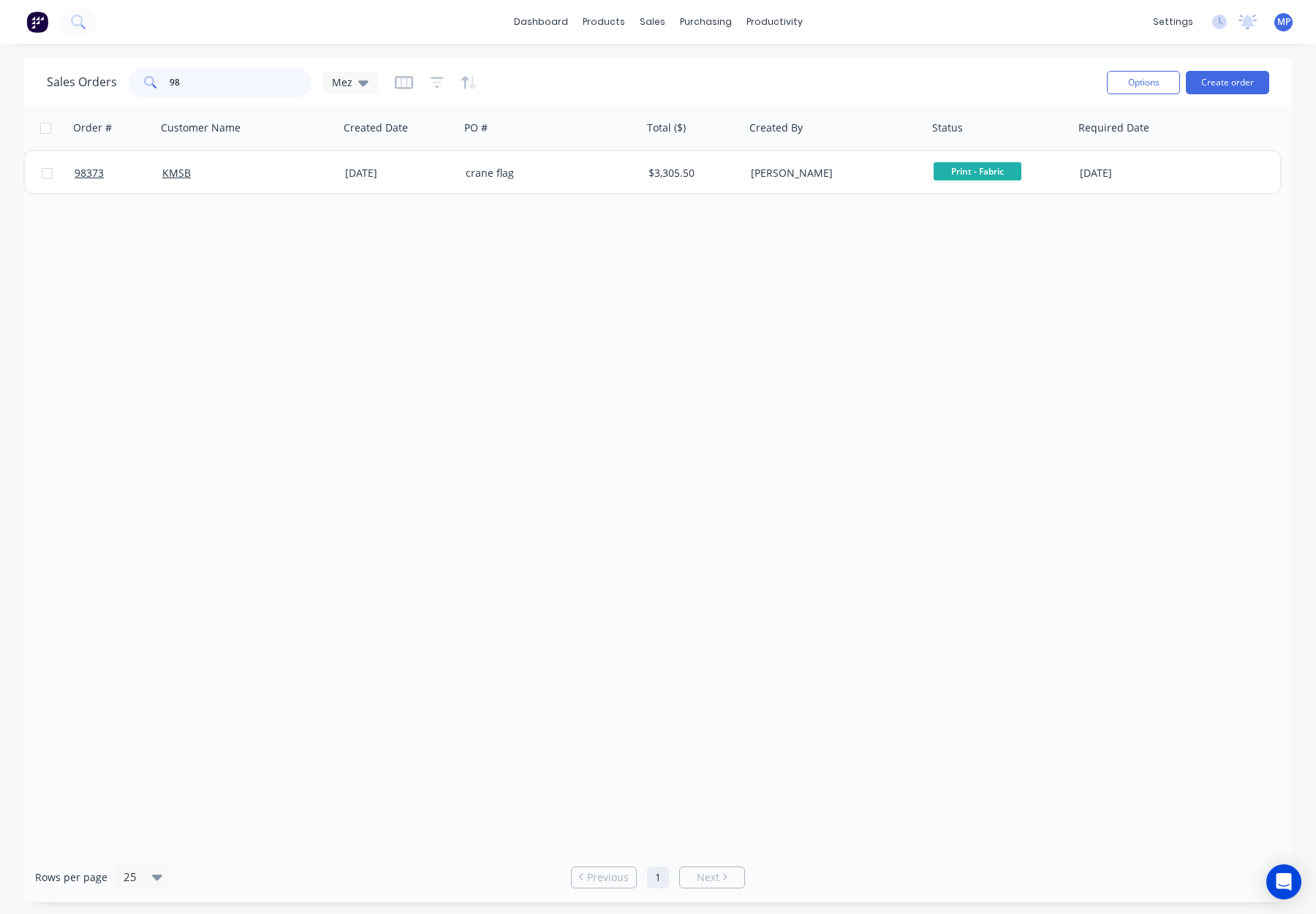
type input "9"
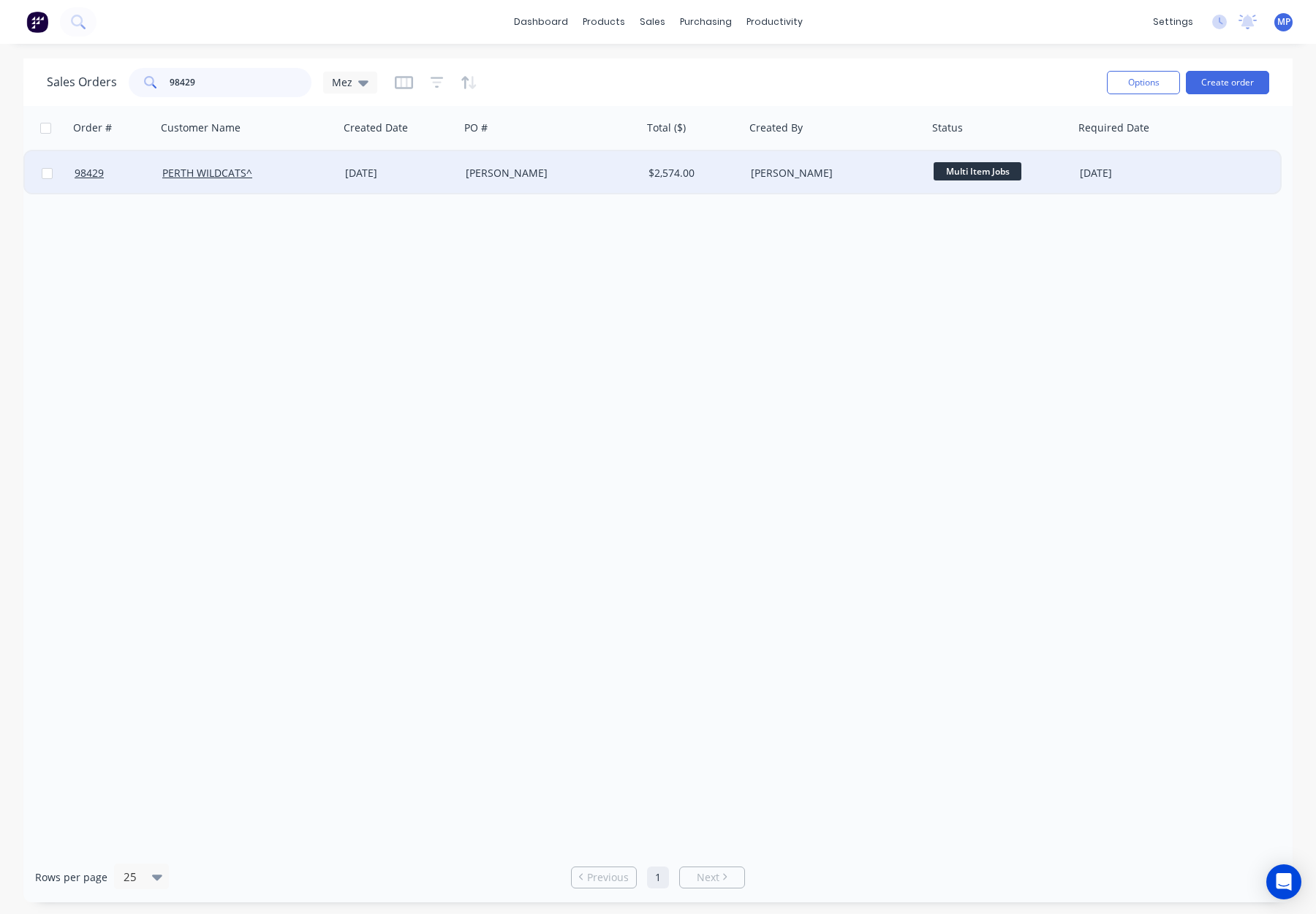
type input "98429"
click at [309, 184] on div "PERTH WILDCATS^" at bounding box center [247, 174] width 183 height 44
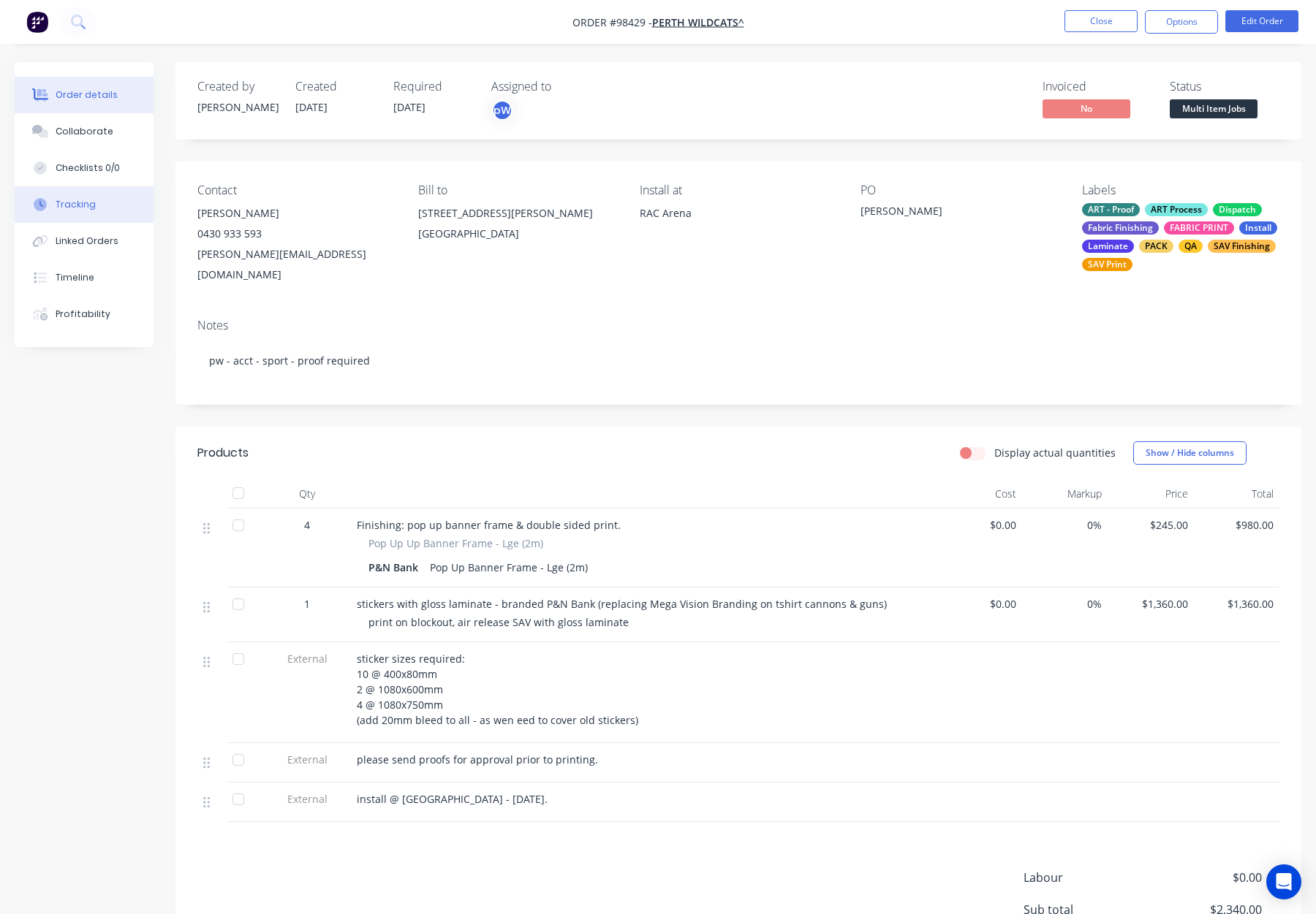
click at [80, 200] on div "Tracking" at bounding box center [75, 205] width 40 height 13
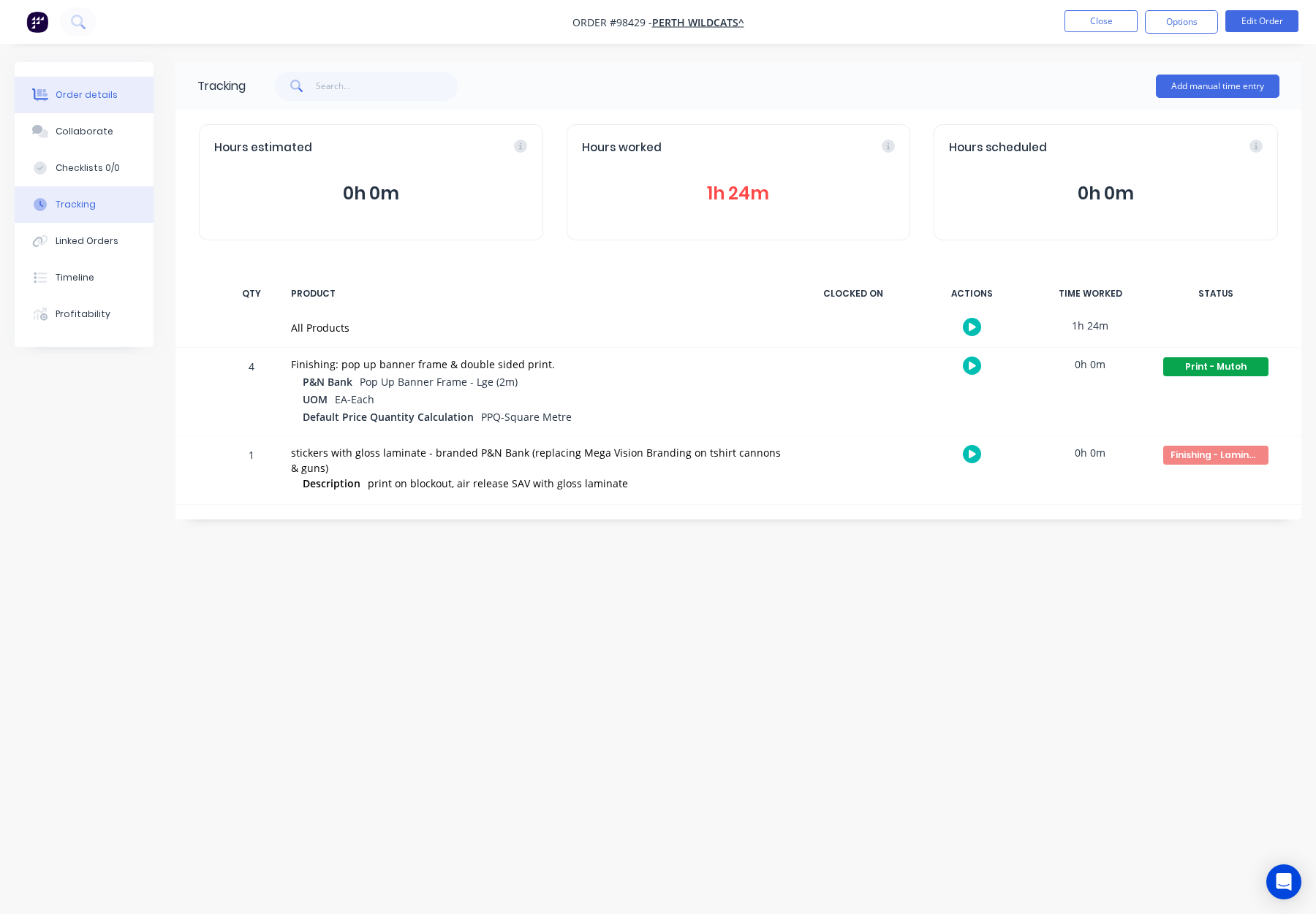
click at [72, 86] on button "Order details" at bounding box center [85, 95] width 139 height 36
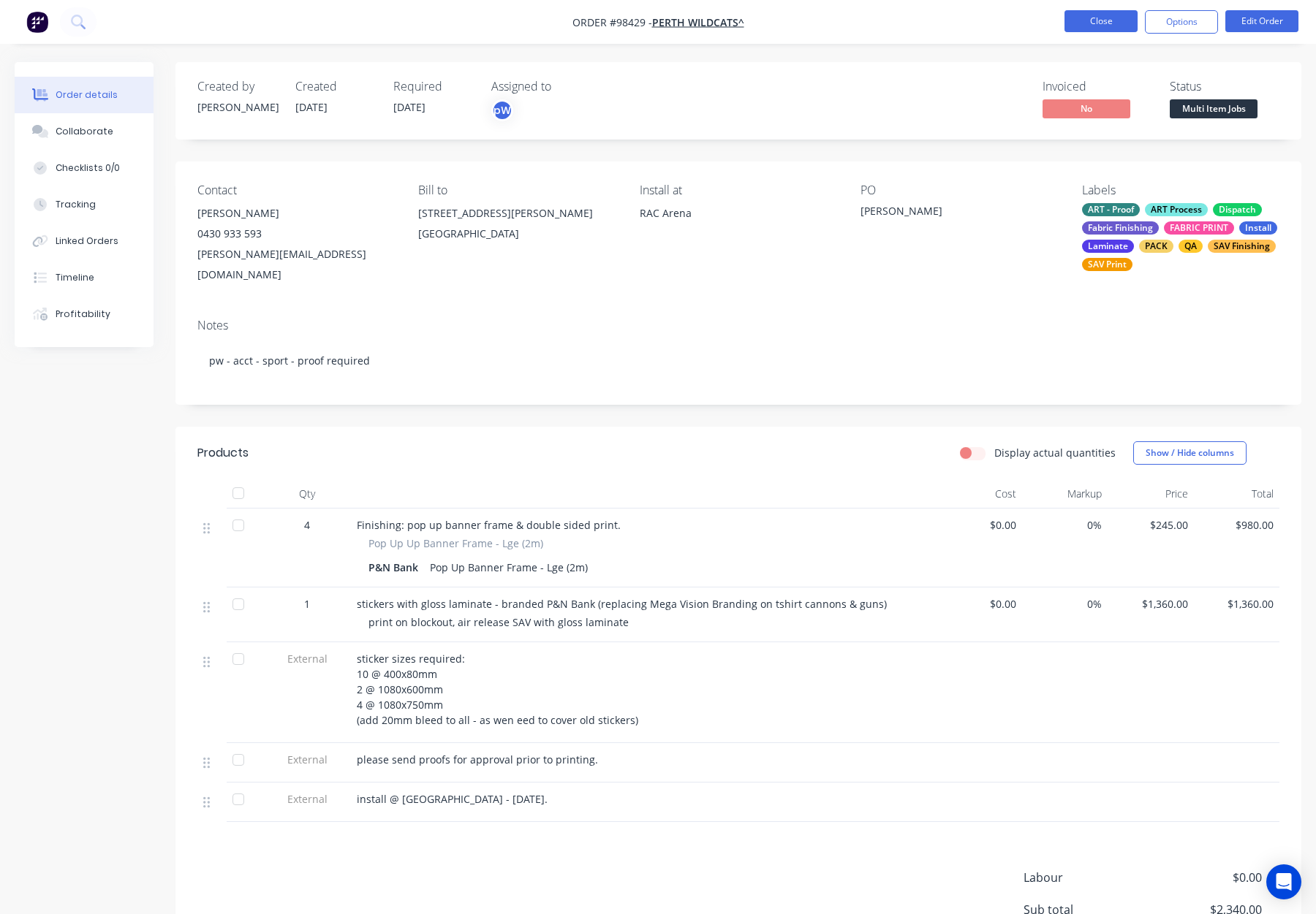
click at [1095, 20] on button "Close" at bounding box center [1101, 21] width 74 height 22
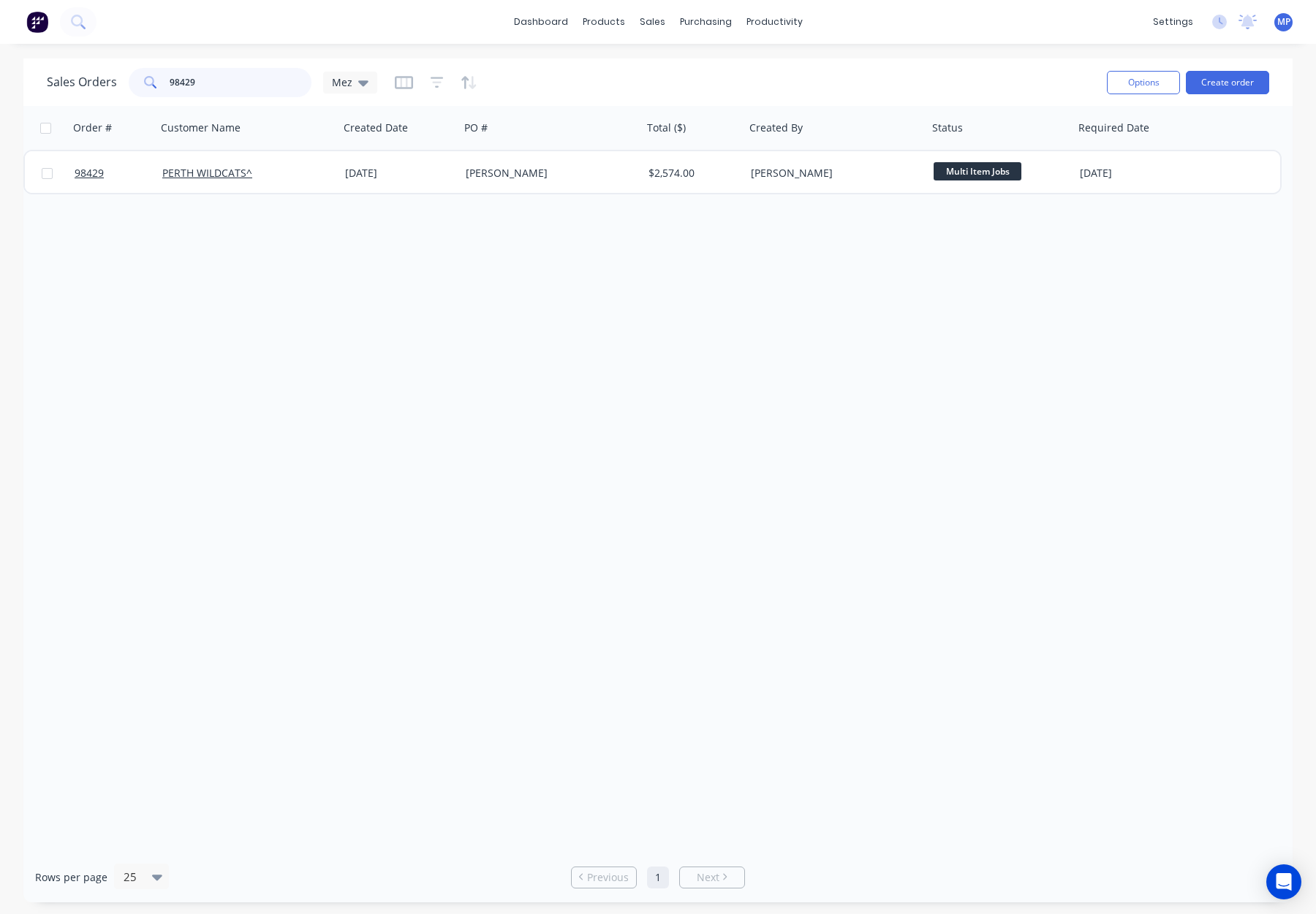
click at [206, 81] on input "98429" at bounding box center [241, 82] width 142 height 29
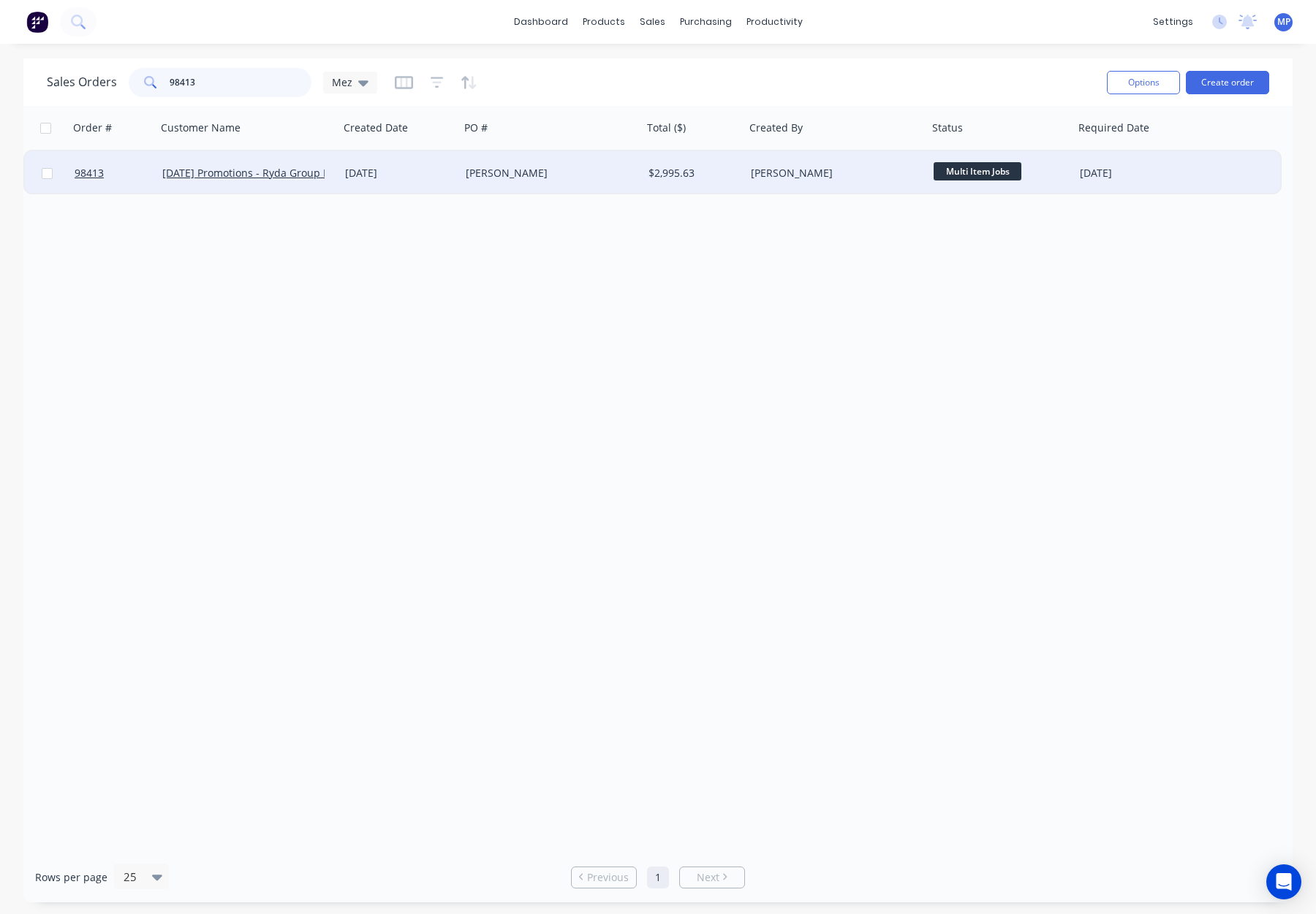
type input "98413"
click at [625, 173] on div "[PERSON_NAME]" at bounding box center [546, 173] width 162 height 15
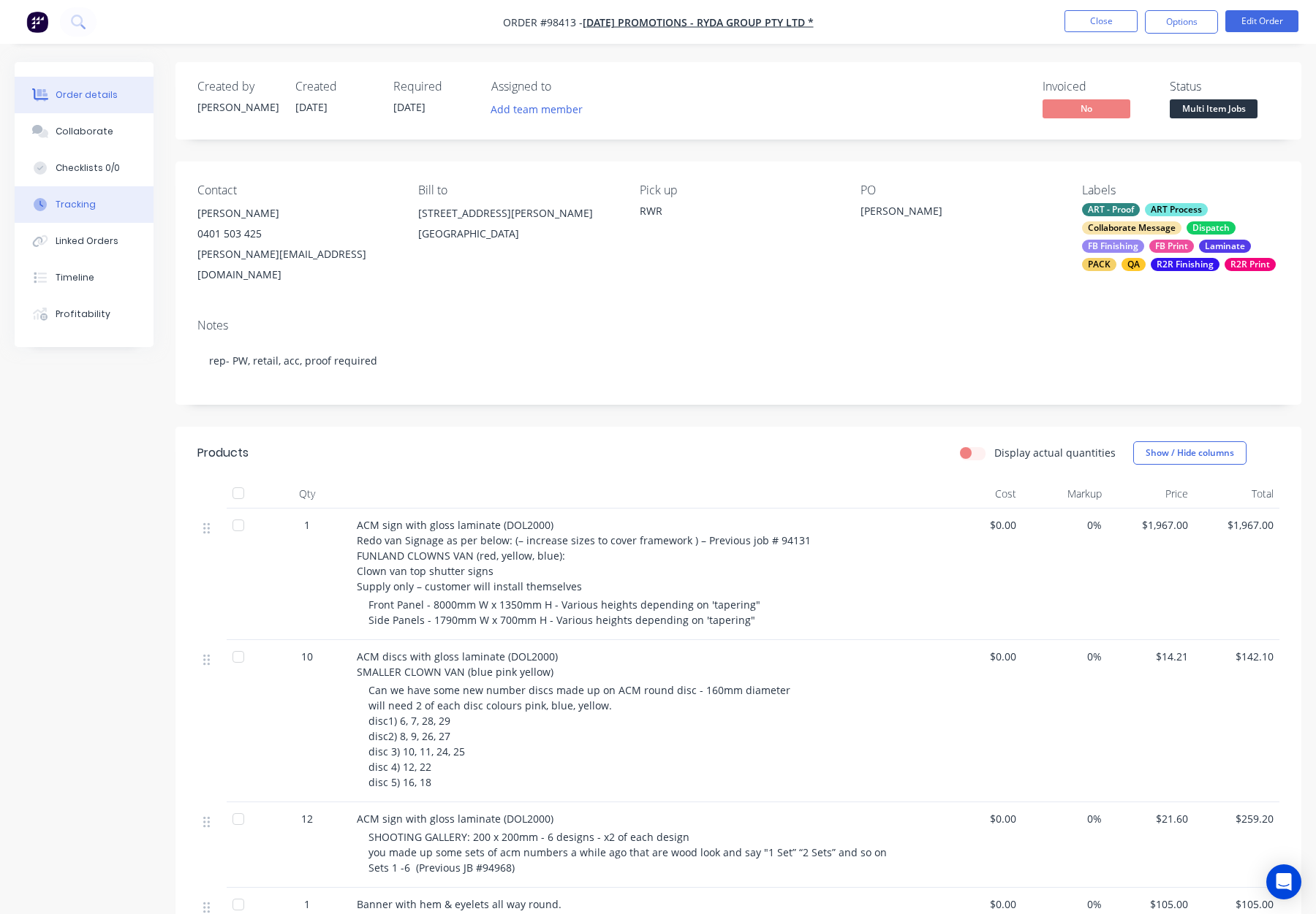
click at [107, 210] on button "Tracking" at bounding box center [85, 205] width 139 height 36
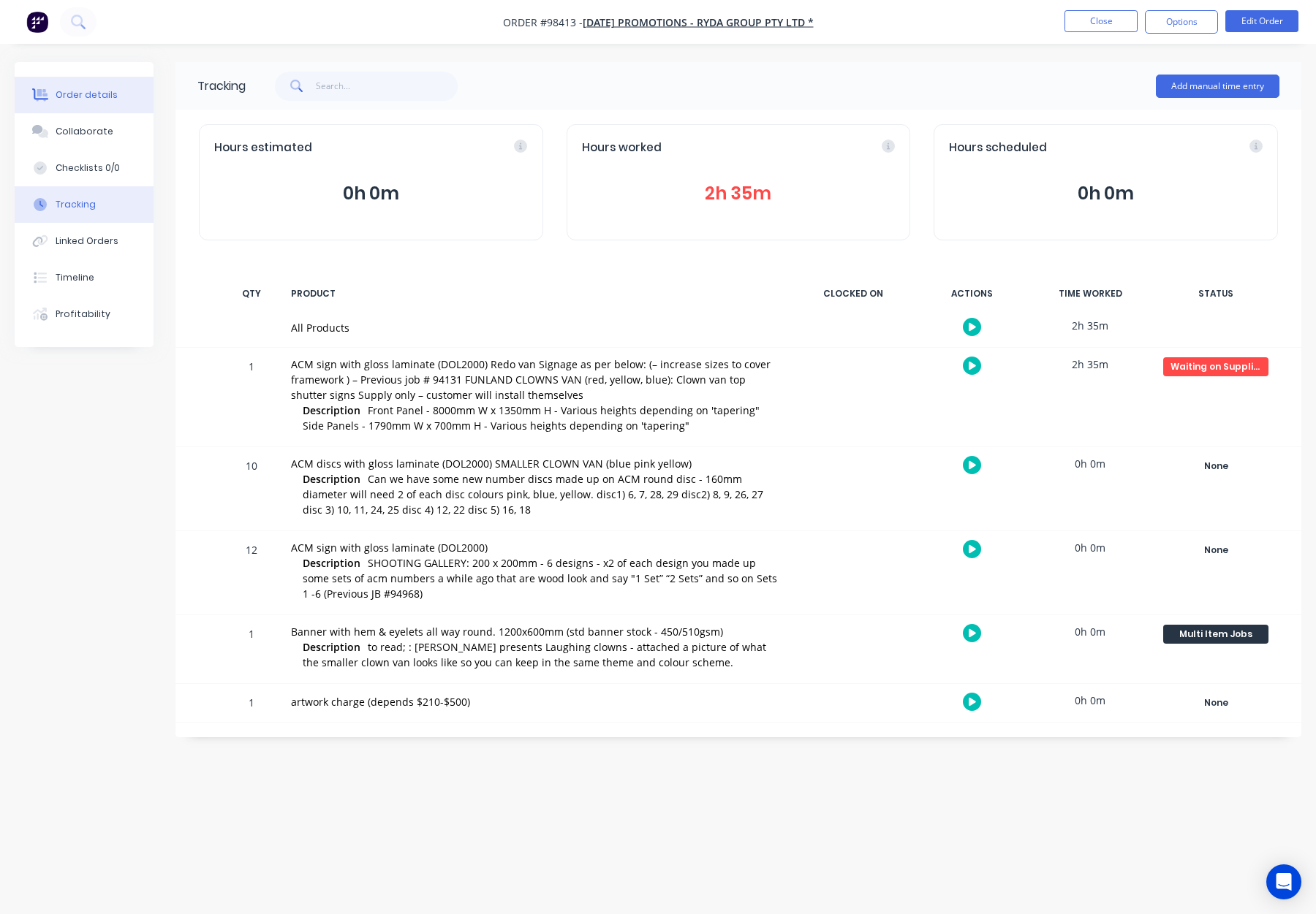
click at [99, 92] on div "Order details" at bounding box center [86, 95] width 62 height 13
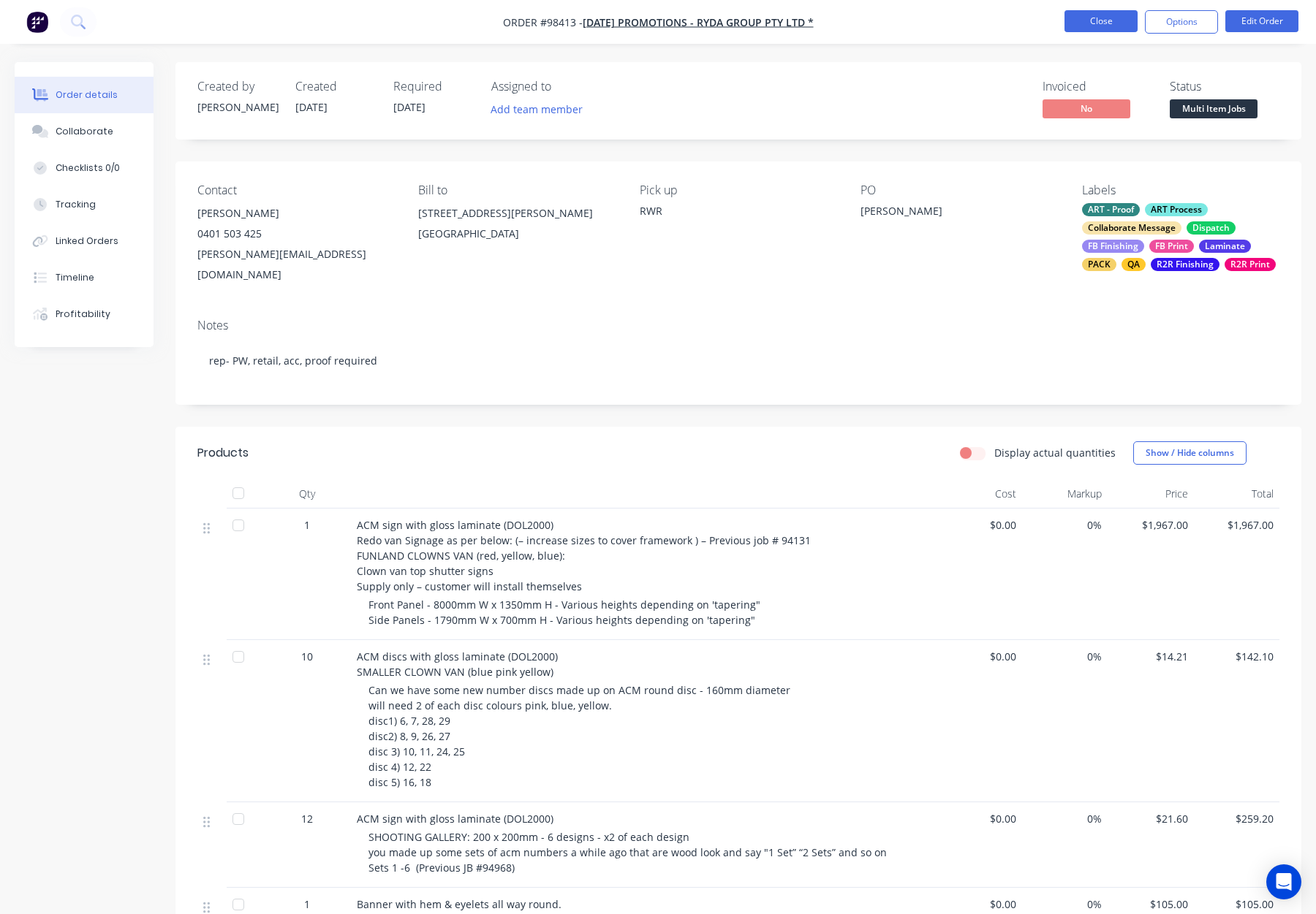
click at [1100, 21] on button "Close" at bounding box center [1101, 21] width 74 height 22
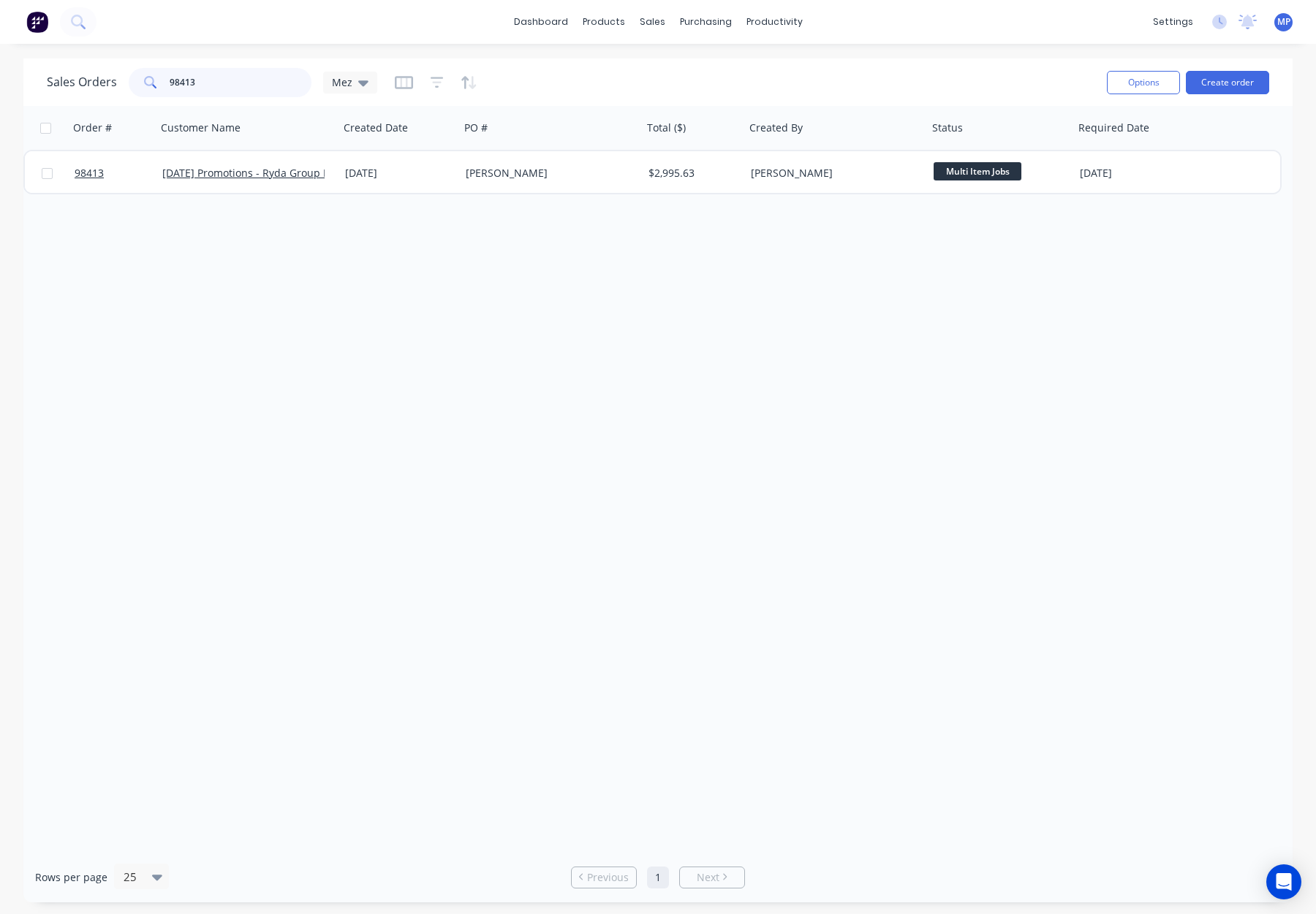
drag, startPoint x: 222, startPoint y: 83, endPoint x: 161, endPoint y: 82, distance: 61.0
click at [161, 82] on div "98413" at bounding box center [220, 82] width 183 height 29
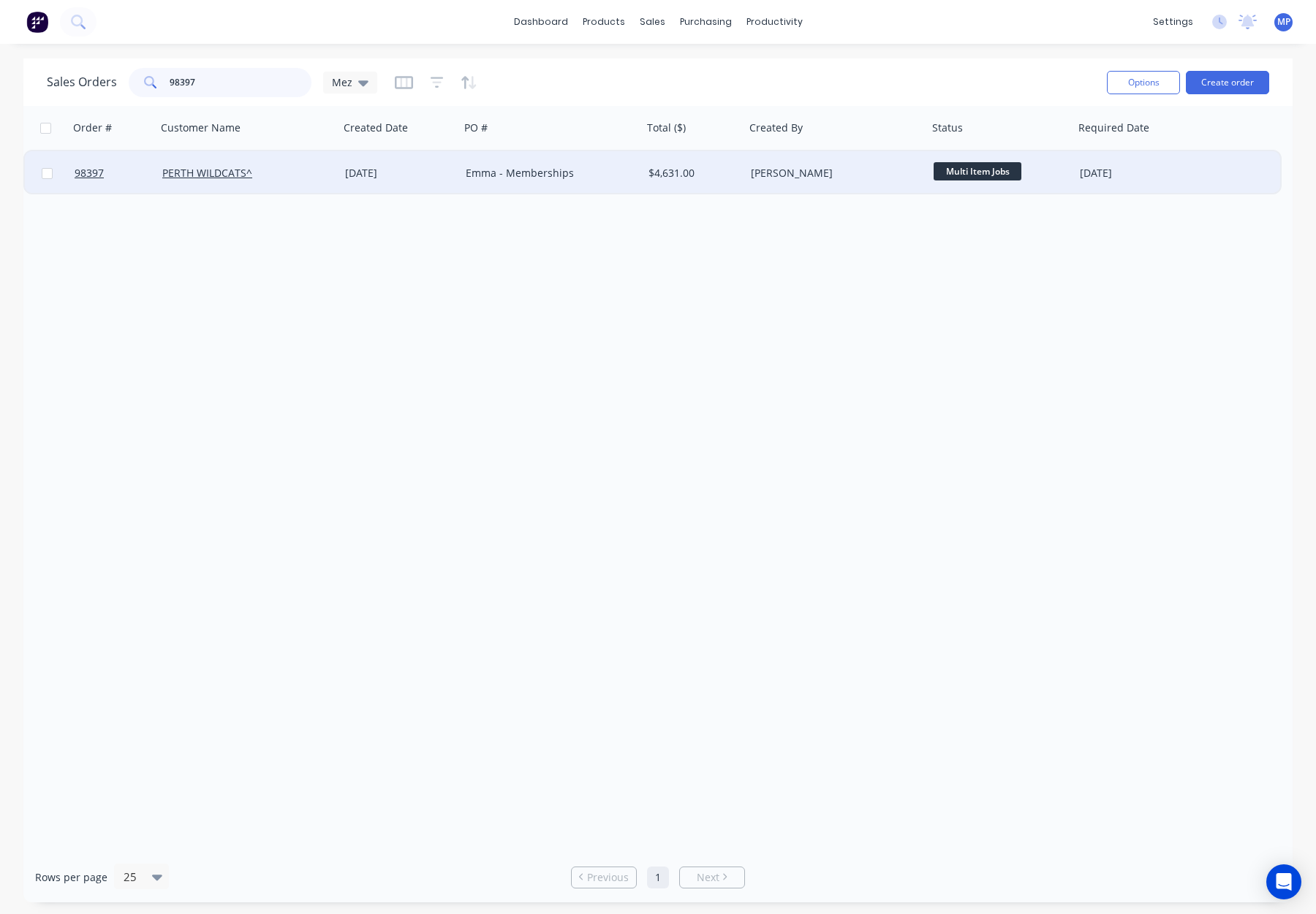
type input "98397"
click at [321, 179] on div "PERTH WILDCATS^" at bounding box center [243, 173] width 162 height 15
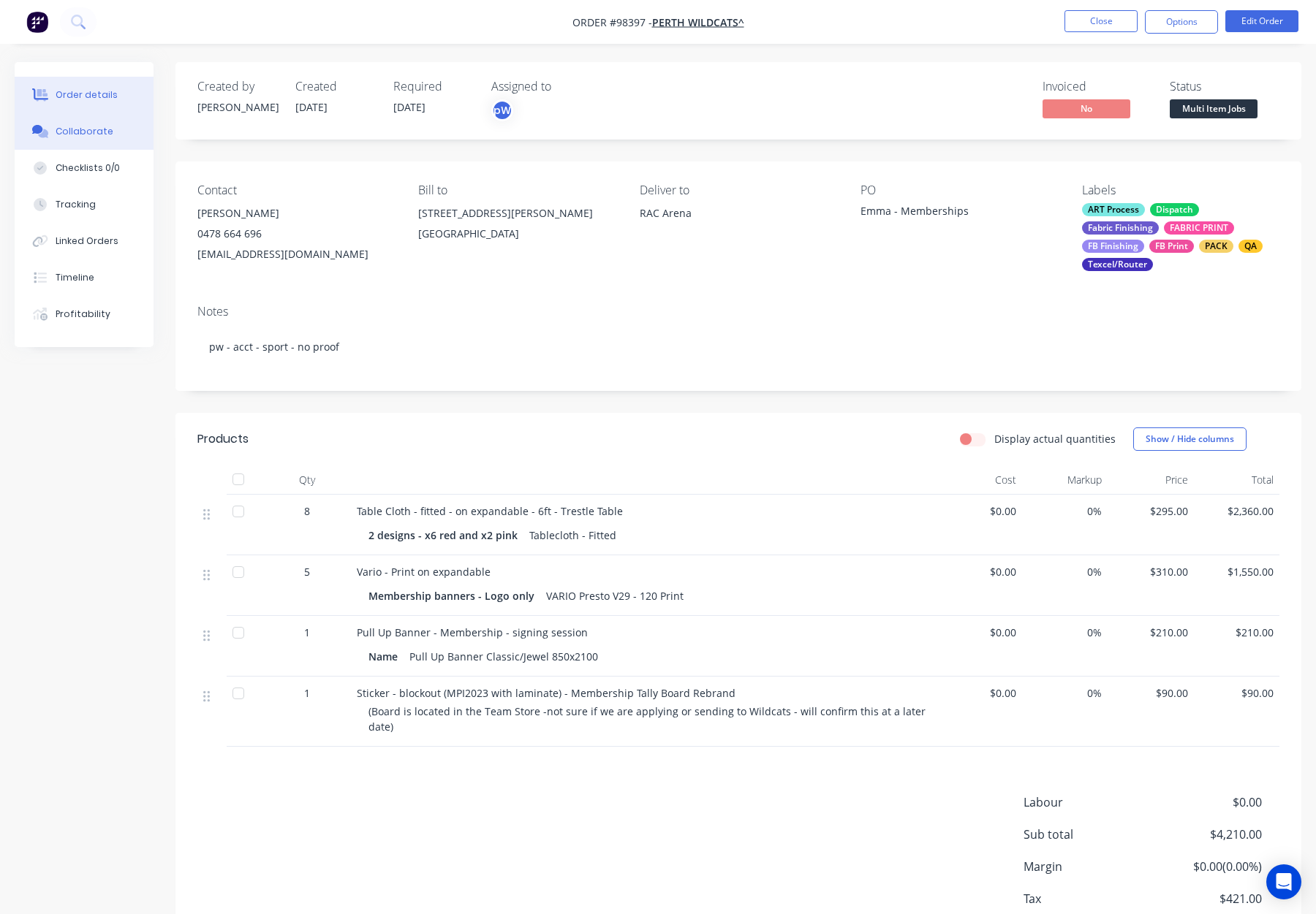
click at [69, 130] on div "Collaborate" at bounding box center [84, 131] width 58 height 13
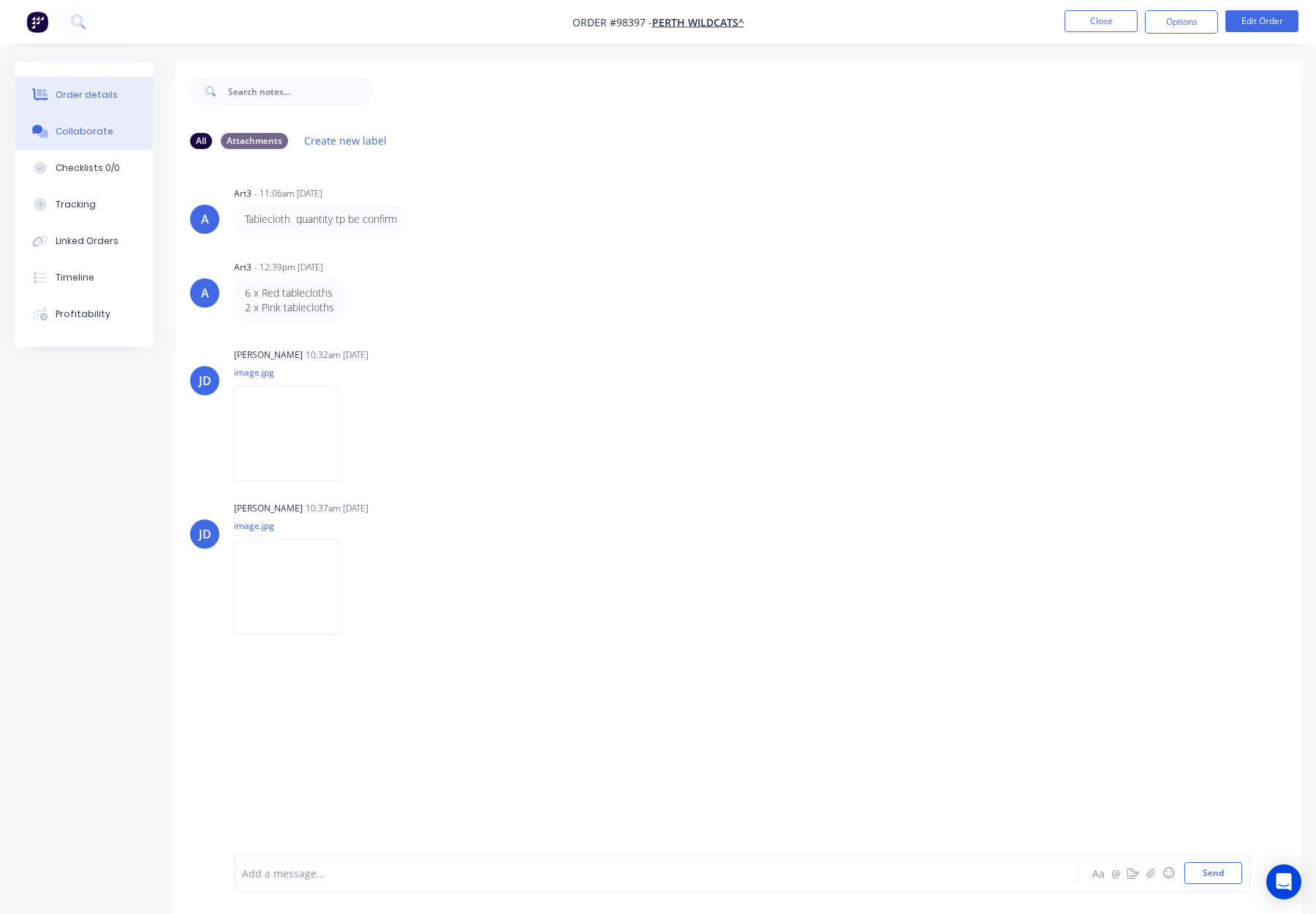
click at [73, 100] on div "Order details" at bounding box center [86, 95] width 62 height 13
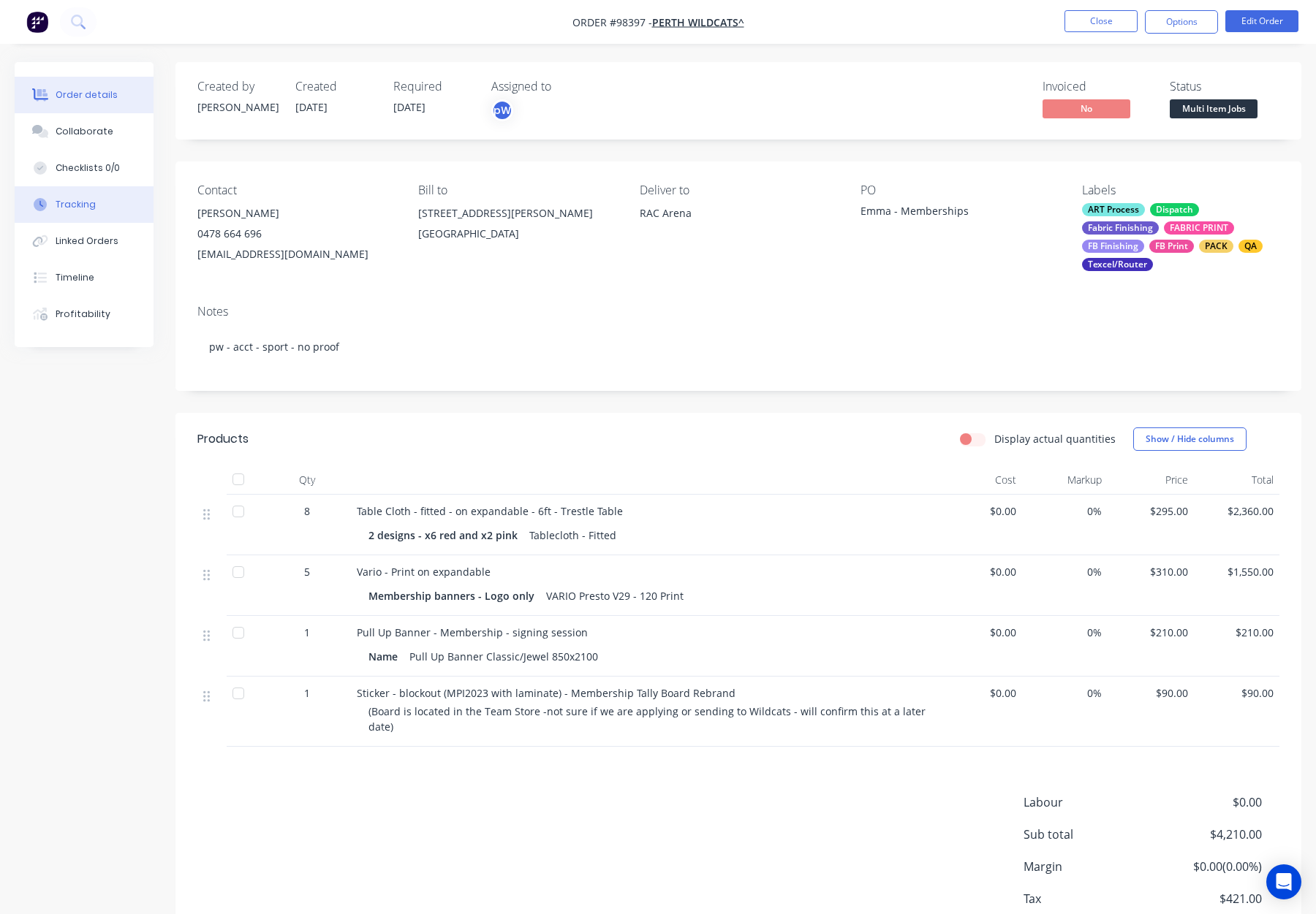
click at [69, 204] on div "Tracking" at bounding box center [75, 205] width 40 height 13
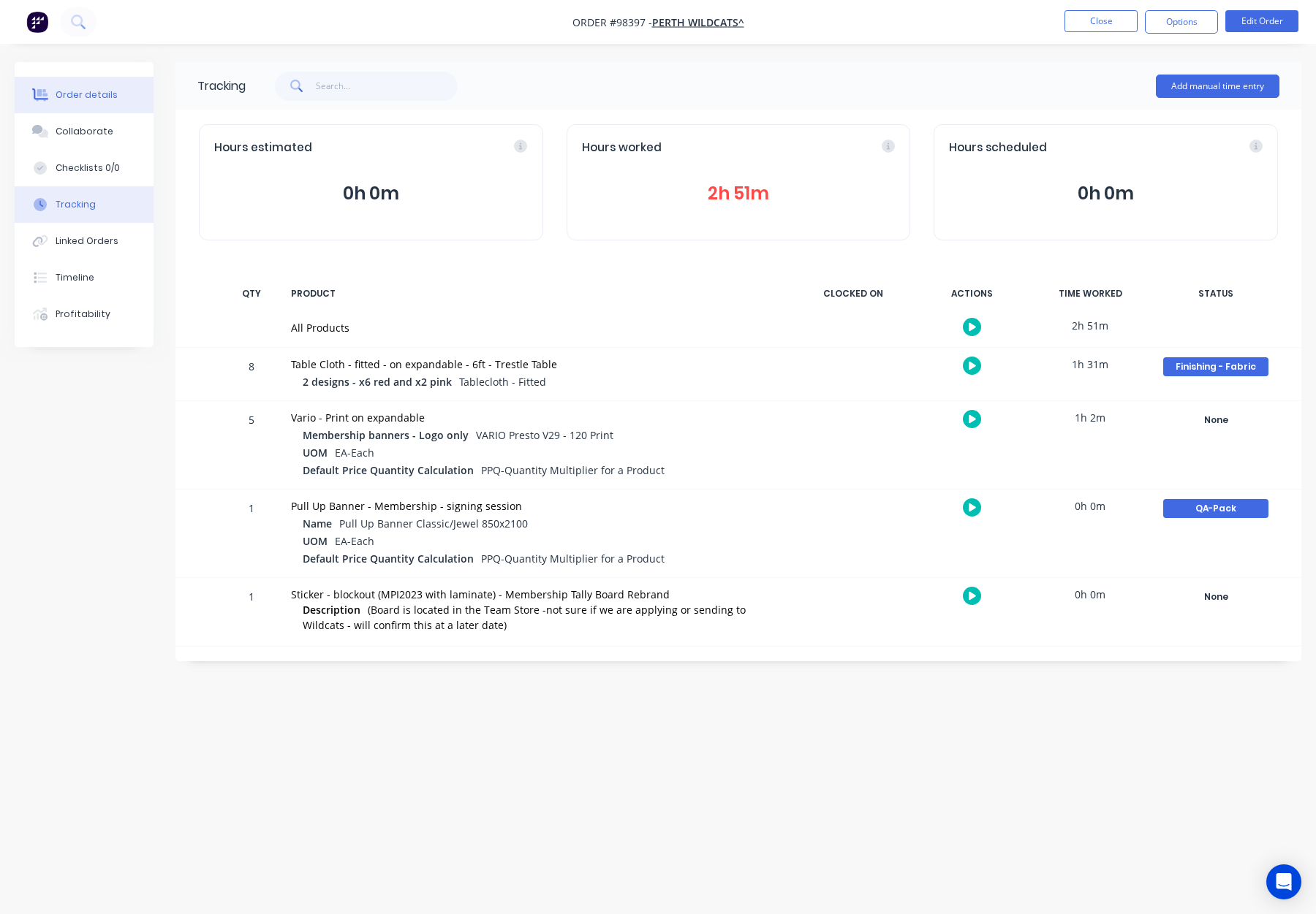
click at [77, 111] on button "Order details" at bounding box center [85, 95] width 139 height 36
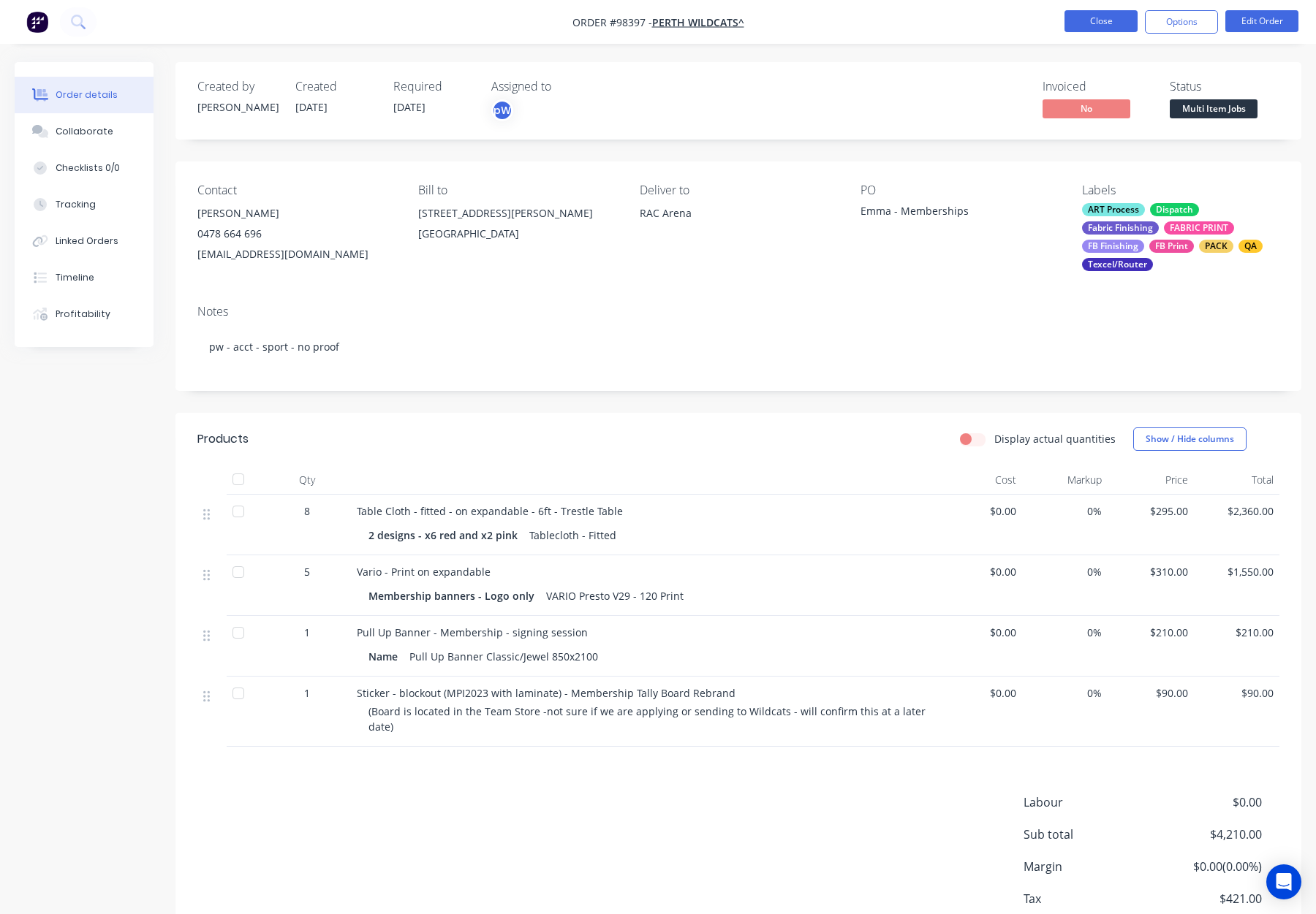
click at [1097, 20] on button "Close" at bounding box center [1101, 21] width 74 height 22
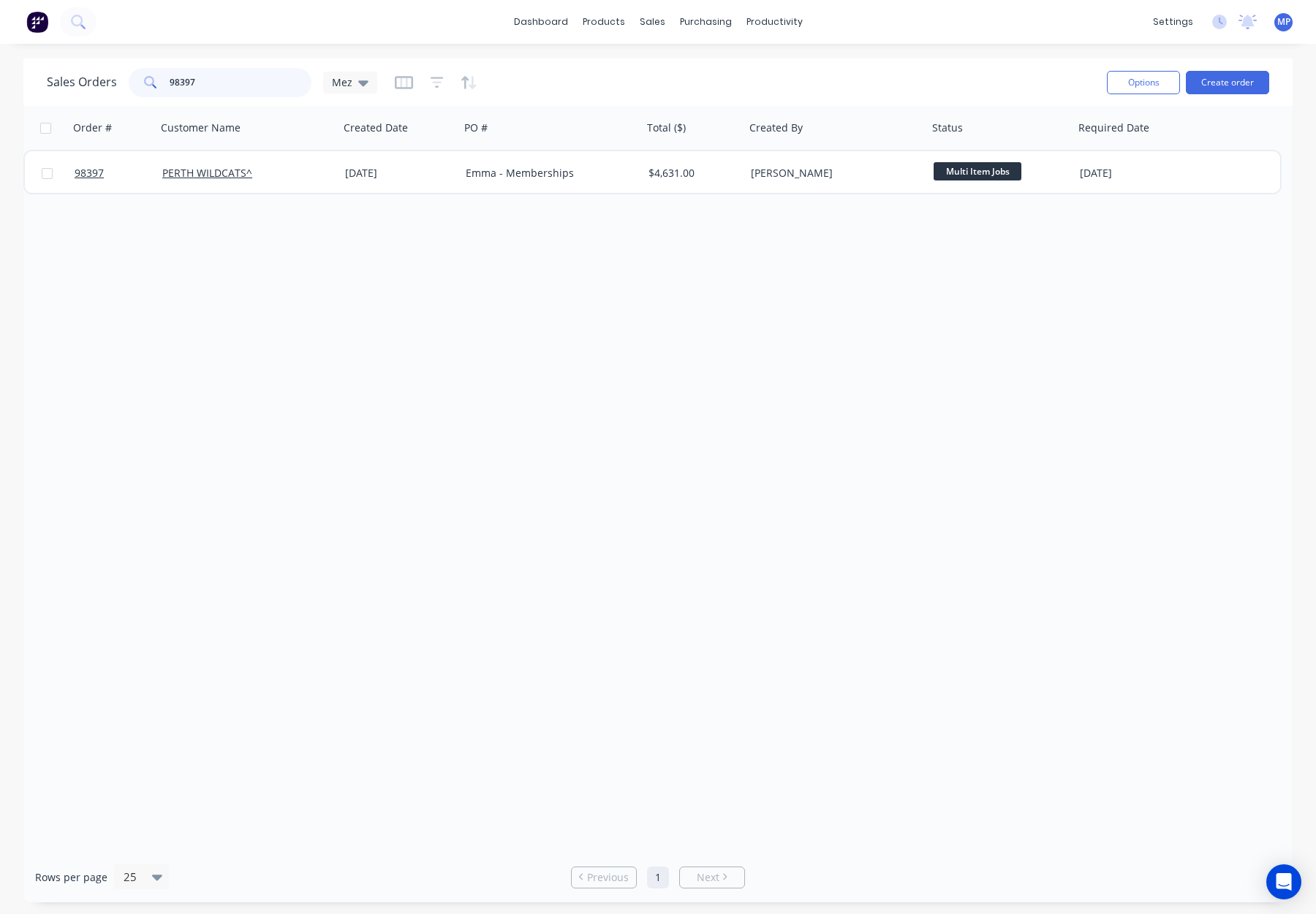
click at [223, 75] on input "98397" at bounding box center [241, 82] width 142 height 29
click at [255, 90] on input "98397" at bounding box center [241, 82] width 142 height 29
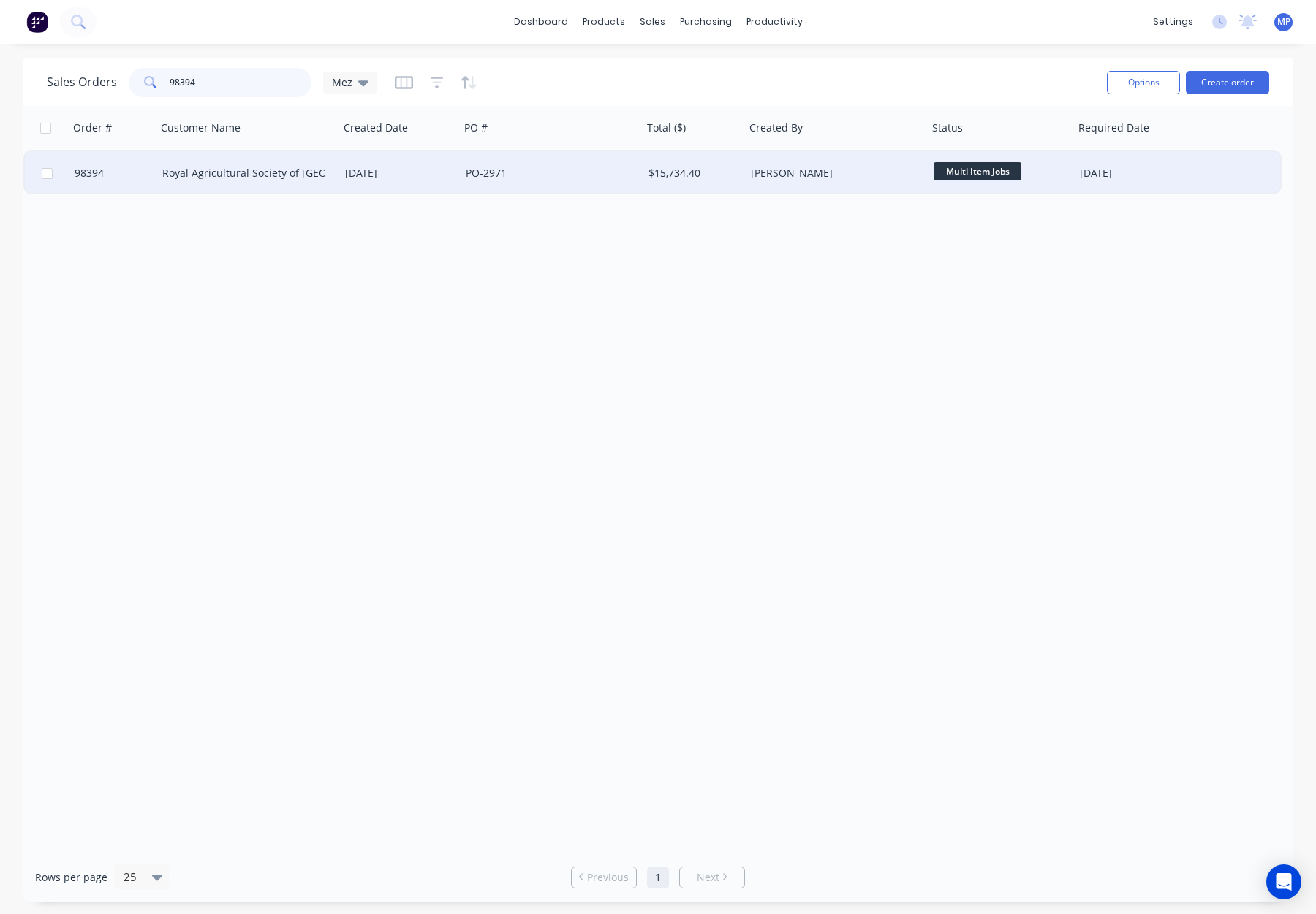
type input "98394"
click at [550, 167] on div "PO-2971" at bounding box center [546, 173] width 162 height 15
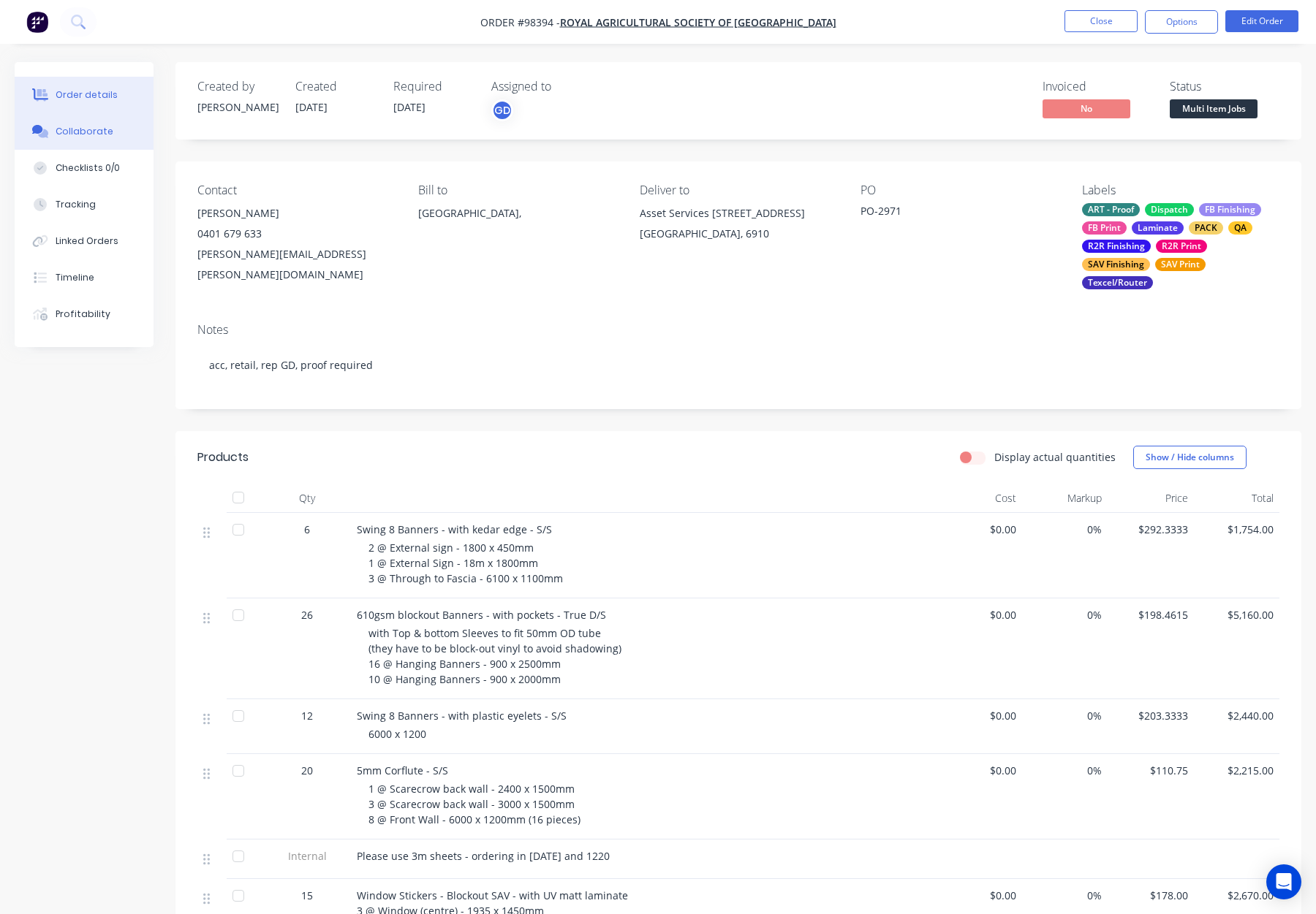
click at [94, 122] on button "Collaborate" at bounding box center [85, 131] width 139 height 36
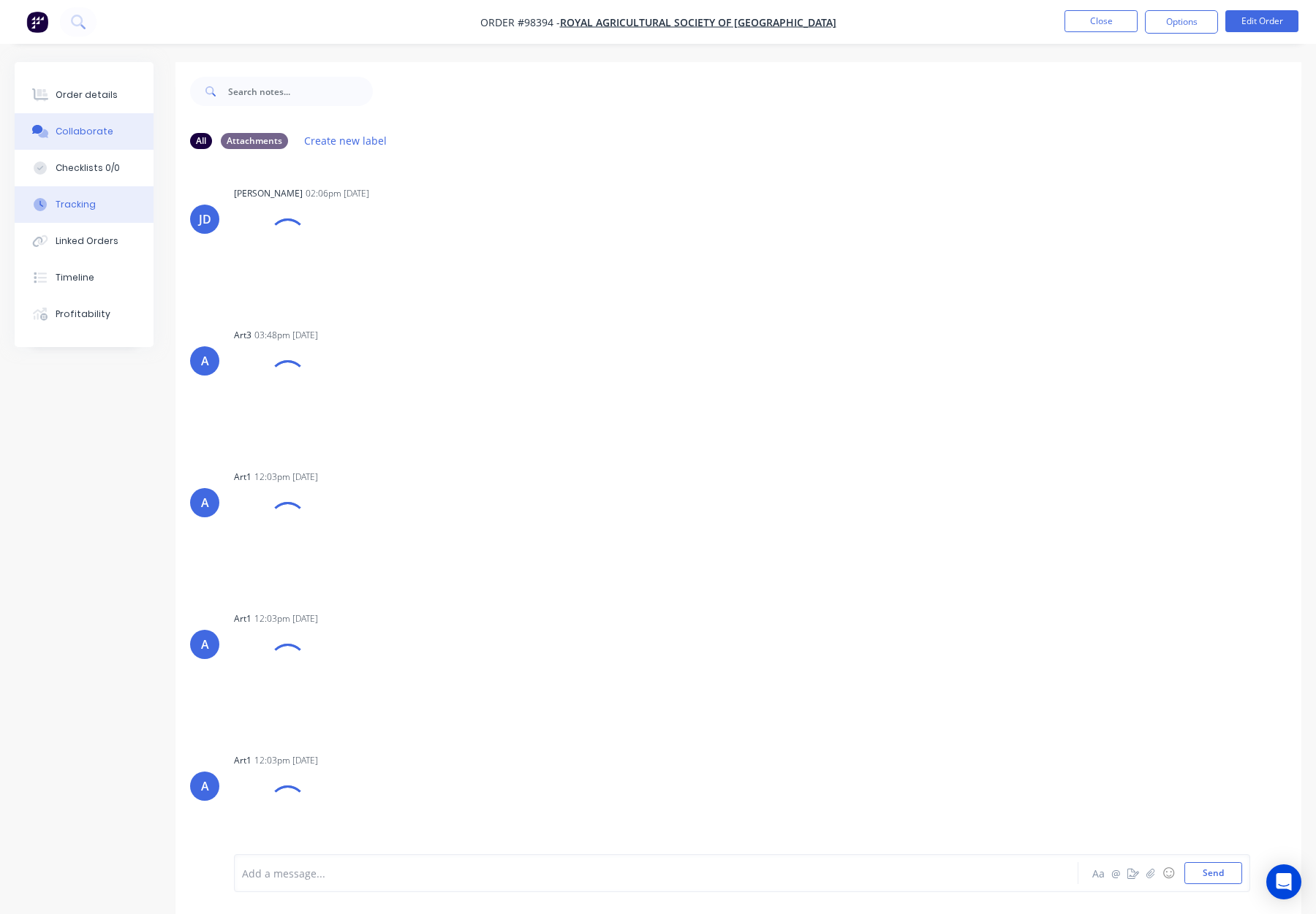
click at [104, 202] on button "Tracking" at bounding box center [85, 205] width 139 height 36
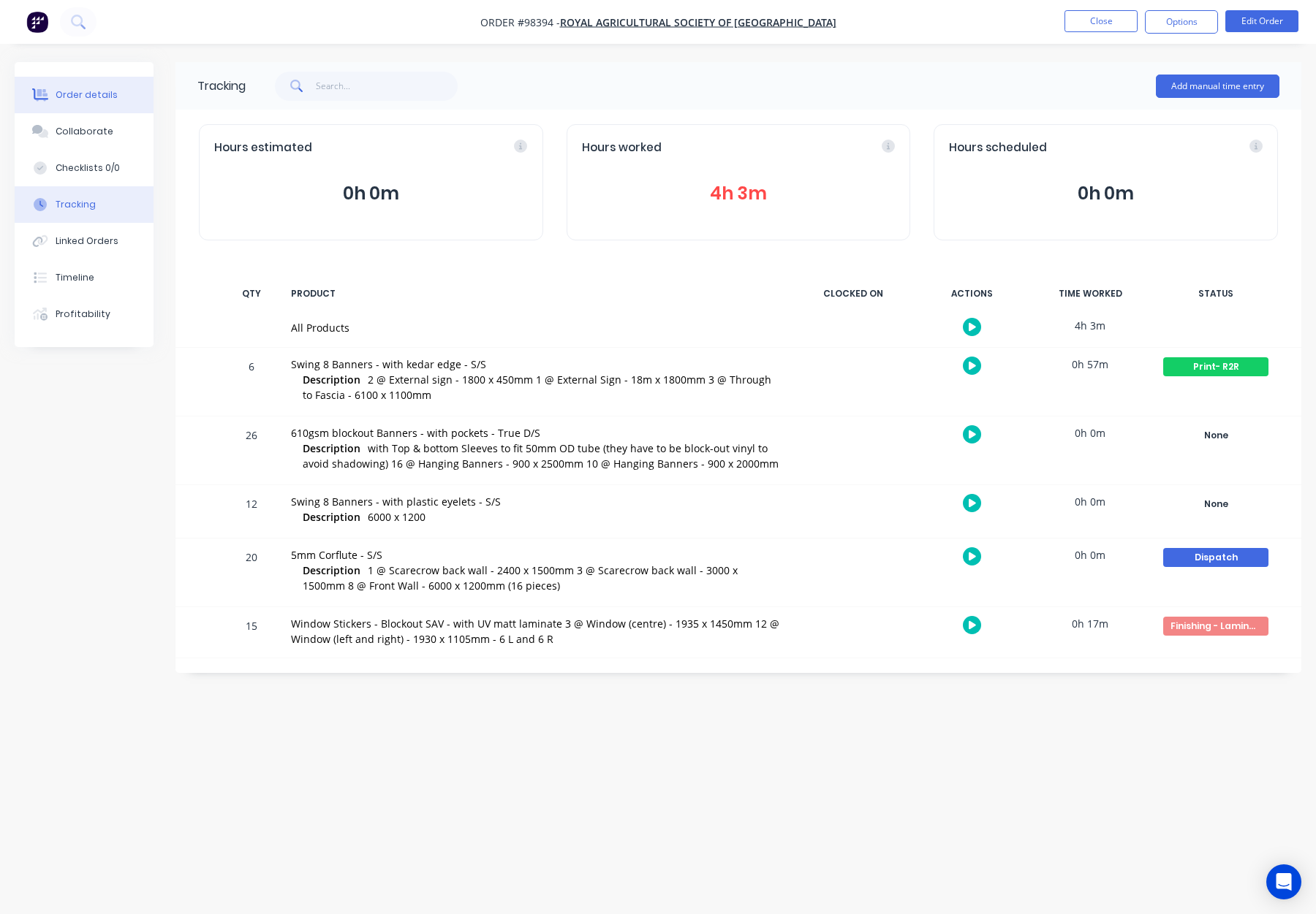
click at [74, 93] on div "Order details" at bounding box center [86, 95] width 62 height 13
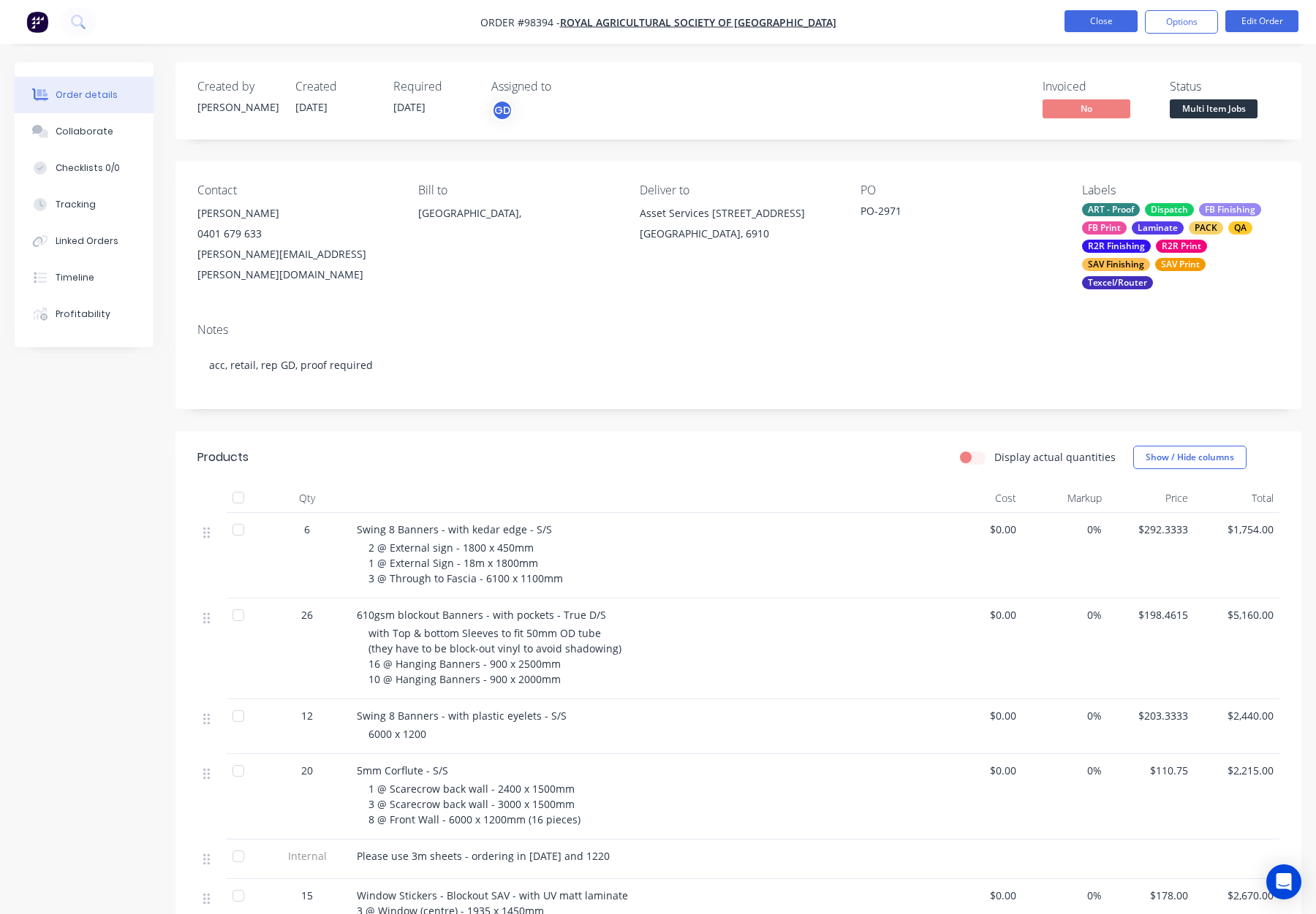
click at [1110, 21] on button "Close" at bounding box center [1101, 21] width 74 height 22
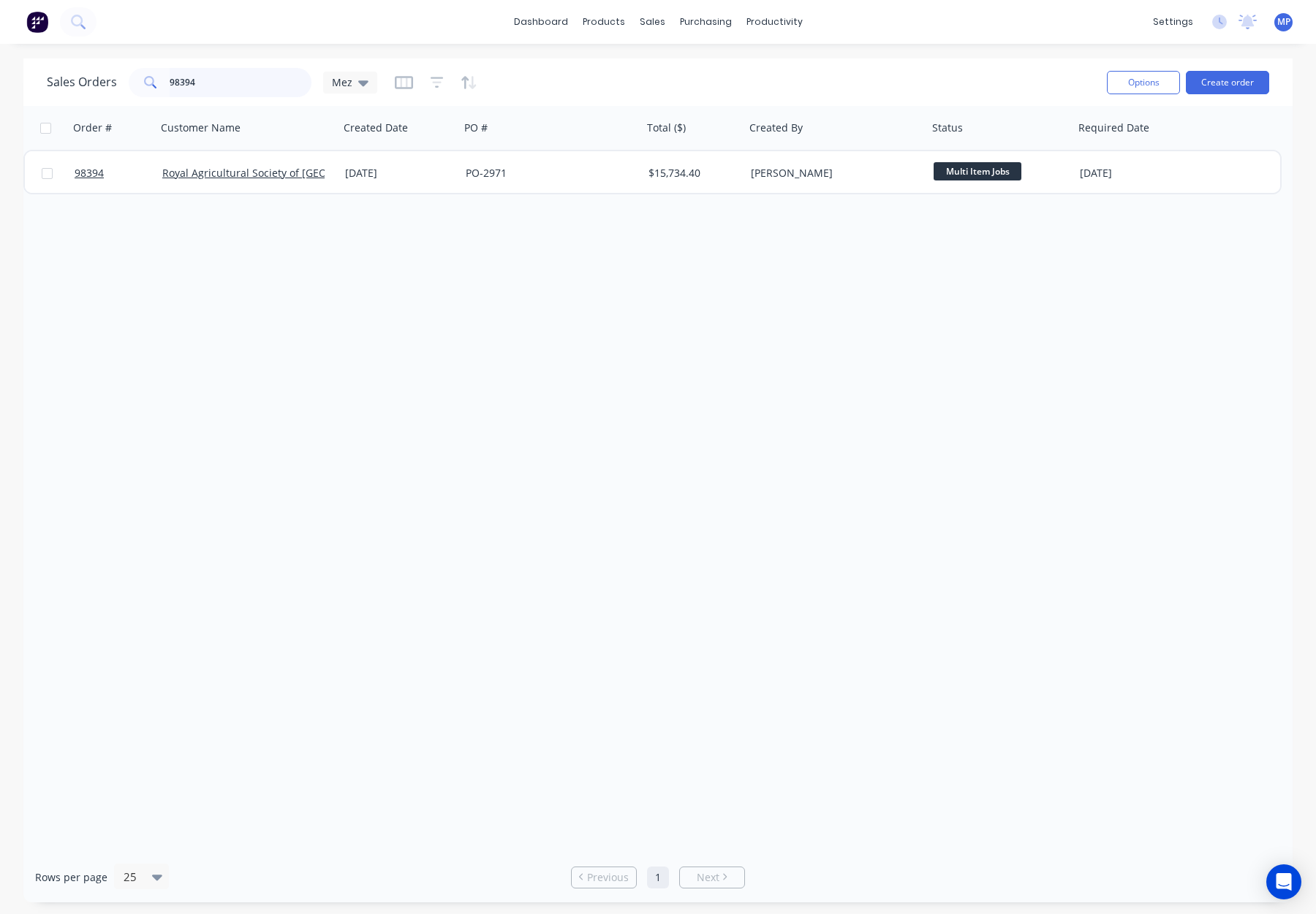
click at [248, 83] on input "98394" at bounding box center [241, 82] width 142 height 29
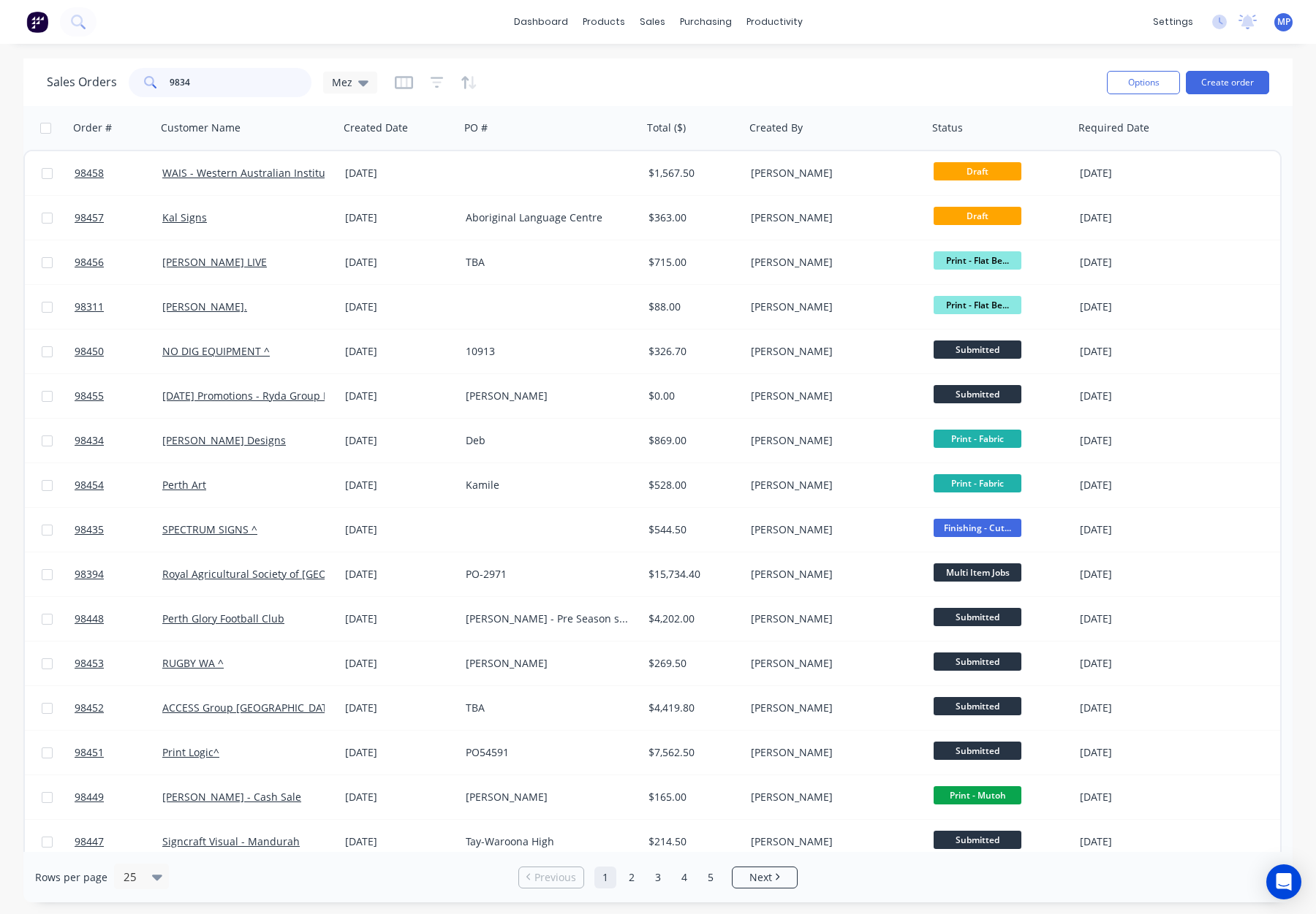
type input "98343"
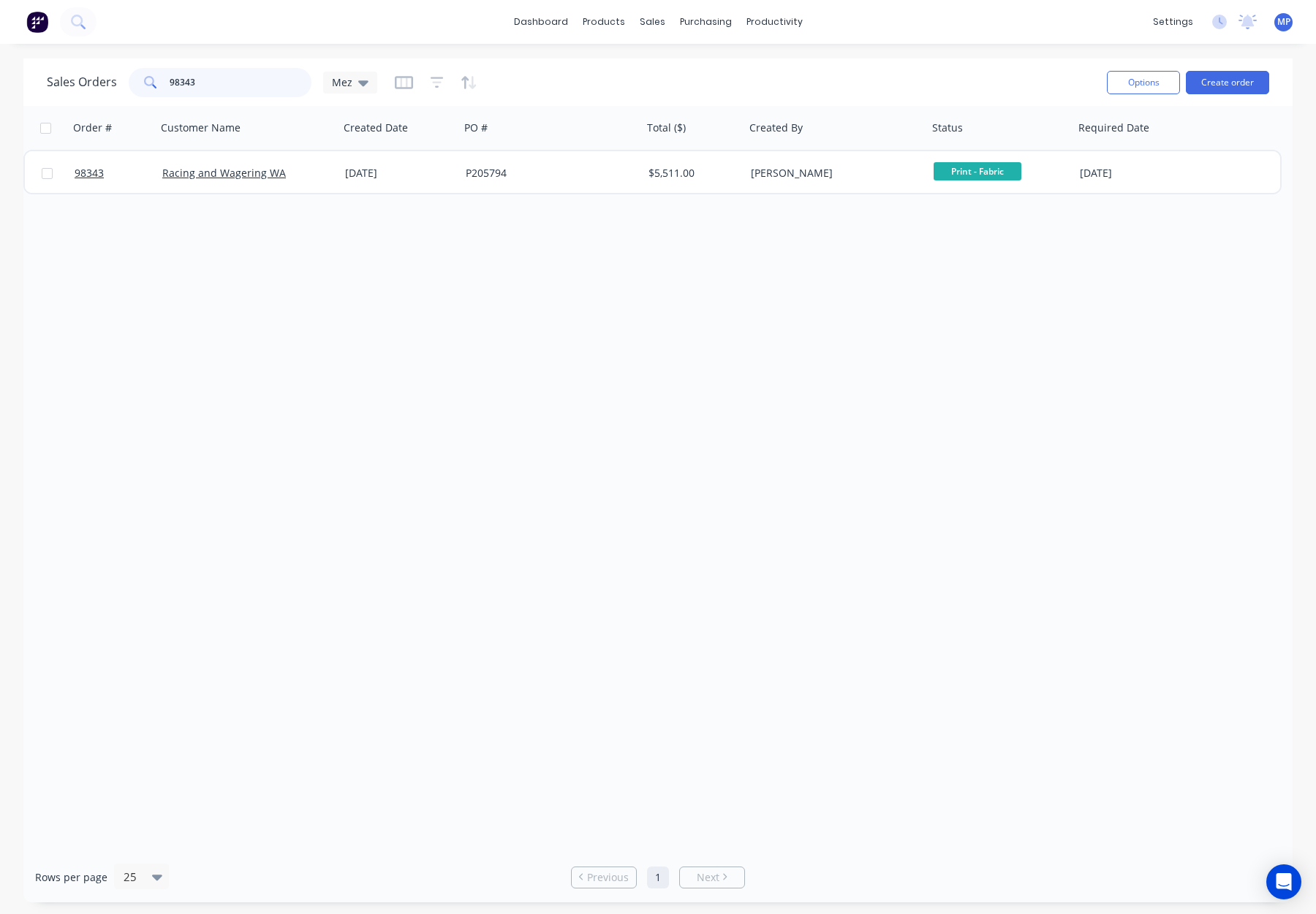
drag, startPoint x: 228, startPoint y: 83, endPoint x: 139, endPoint y: 77, distance: 89.2
click at [136, 77] on div "98343" at bounding box center [220, 82] width 183 height 29
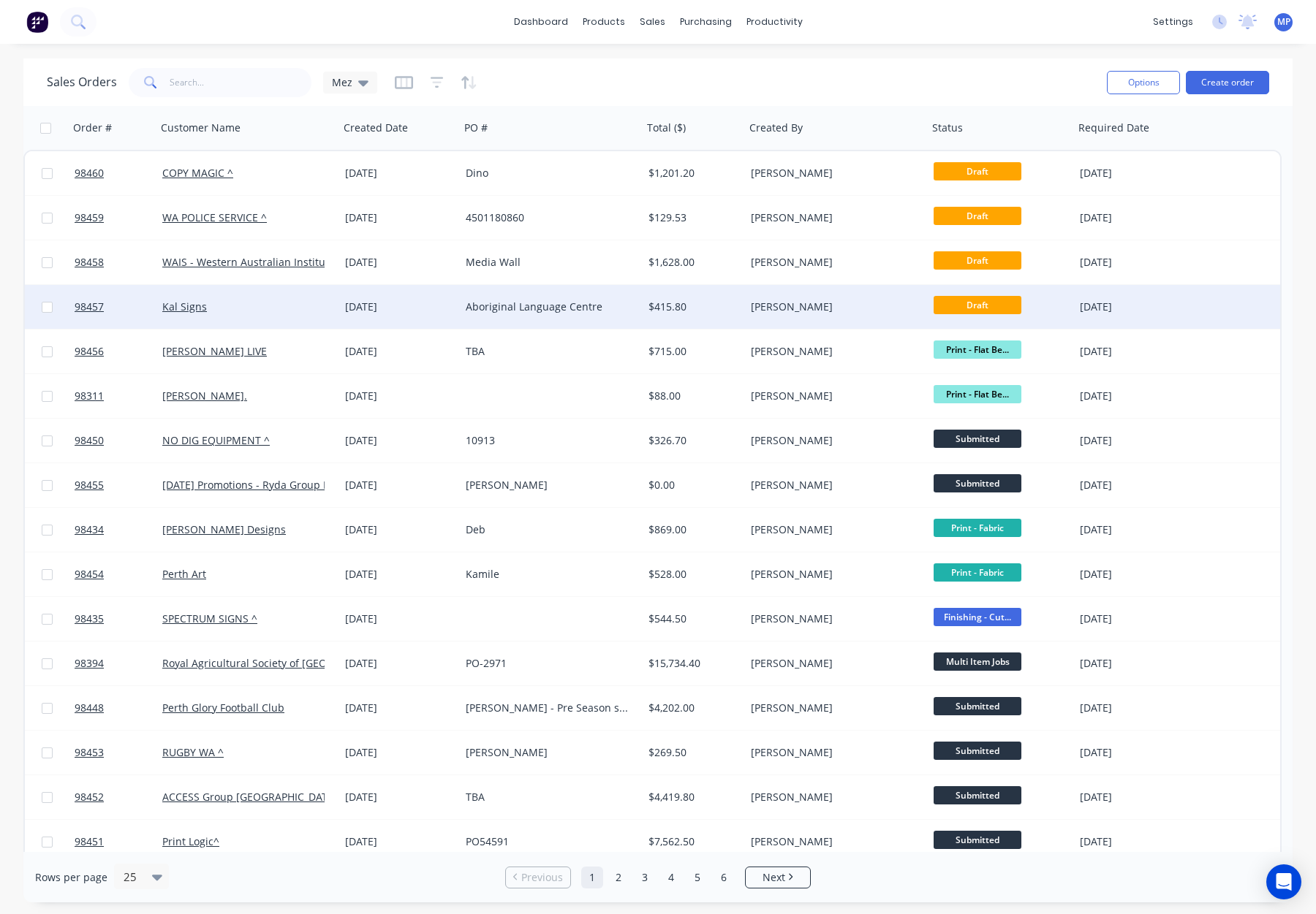
click at [718, 303] on div "$415.80" at bounding box center [692, 307] width 86 height 15
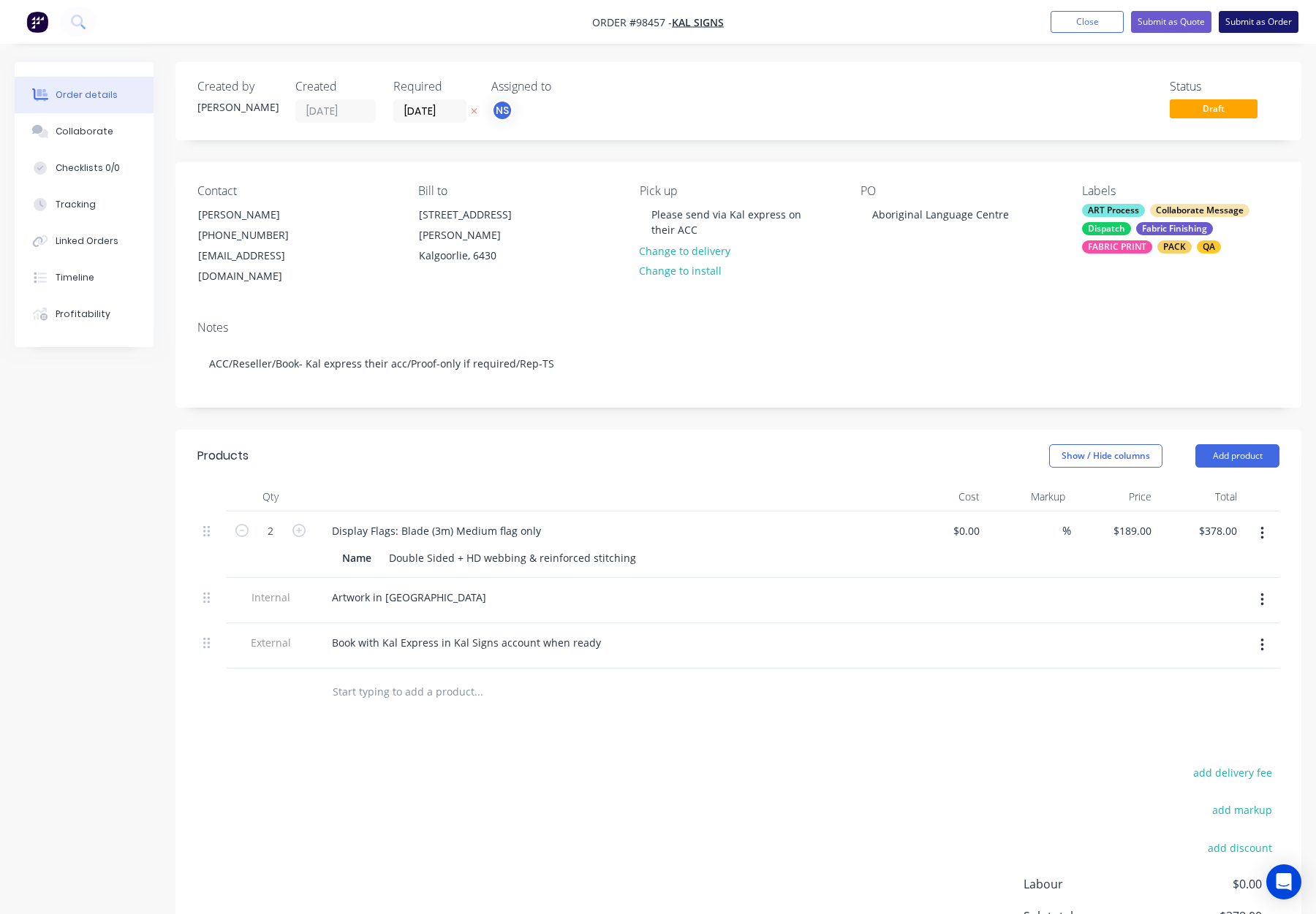
click at [1255, 21] on button "Submit as Order" at bounding box center [1258, 22] width 80 height 22
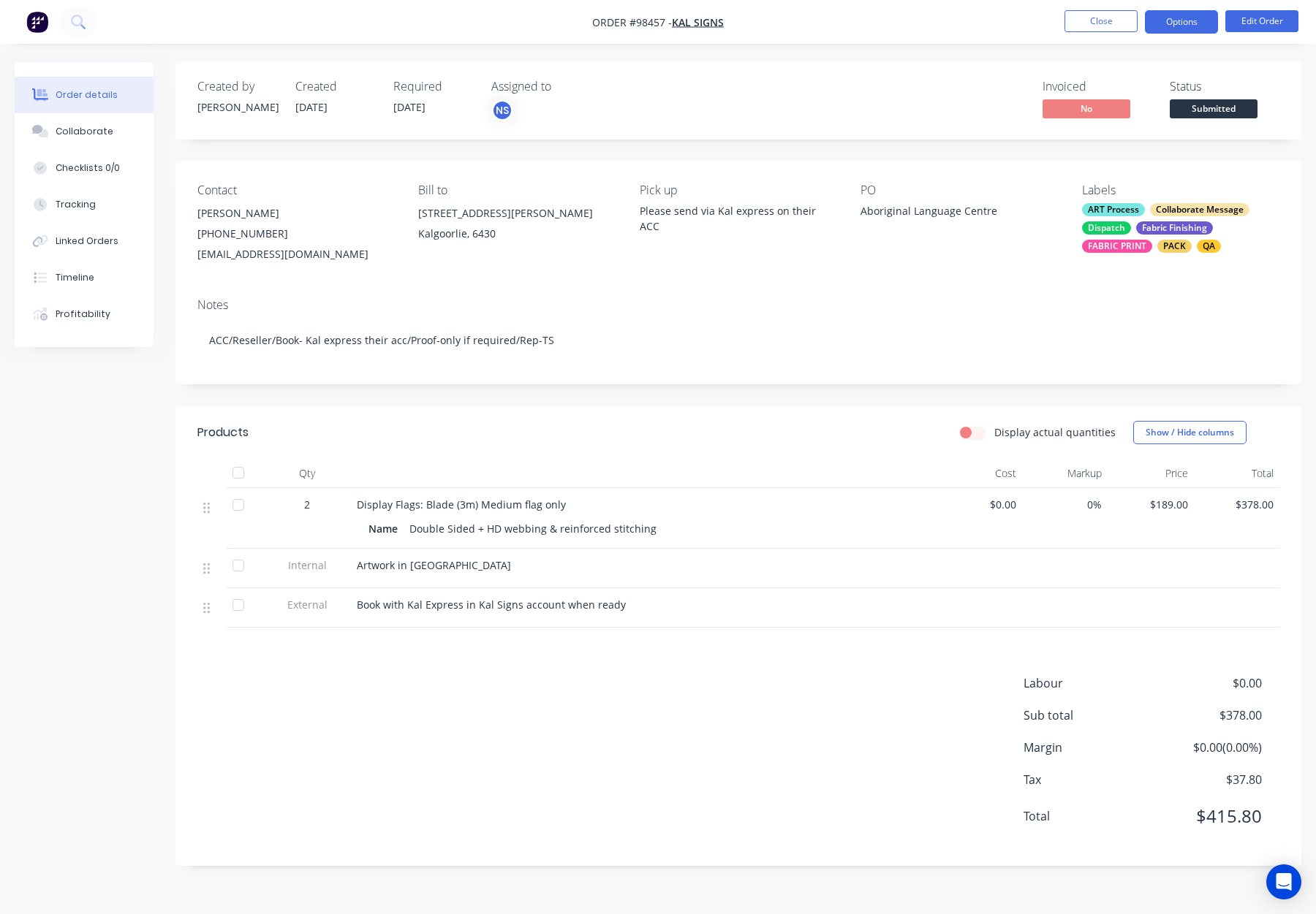
click at [1183, 22] on button "Options" at bounding box center [1182, 22] width 74 height 24
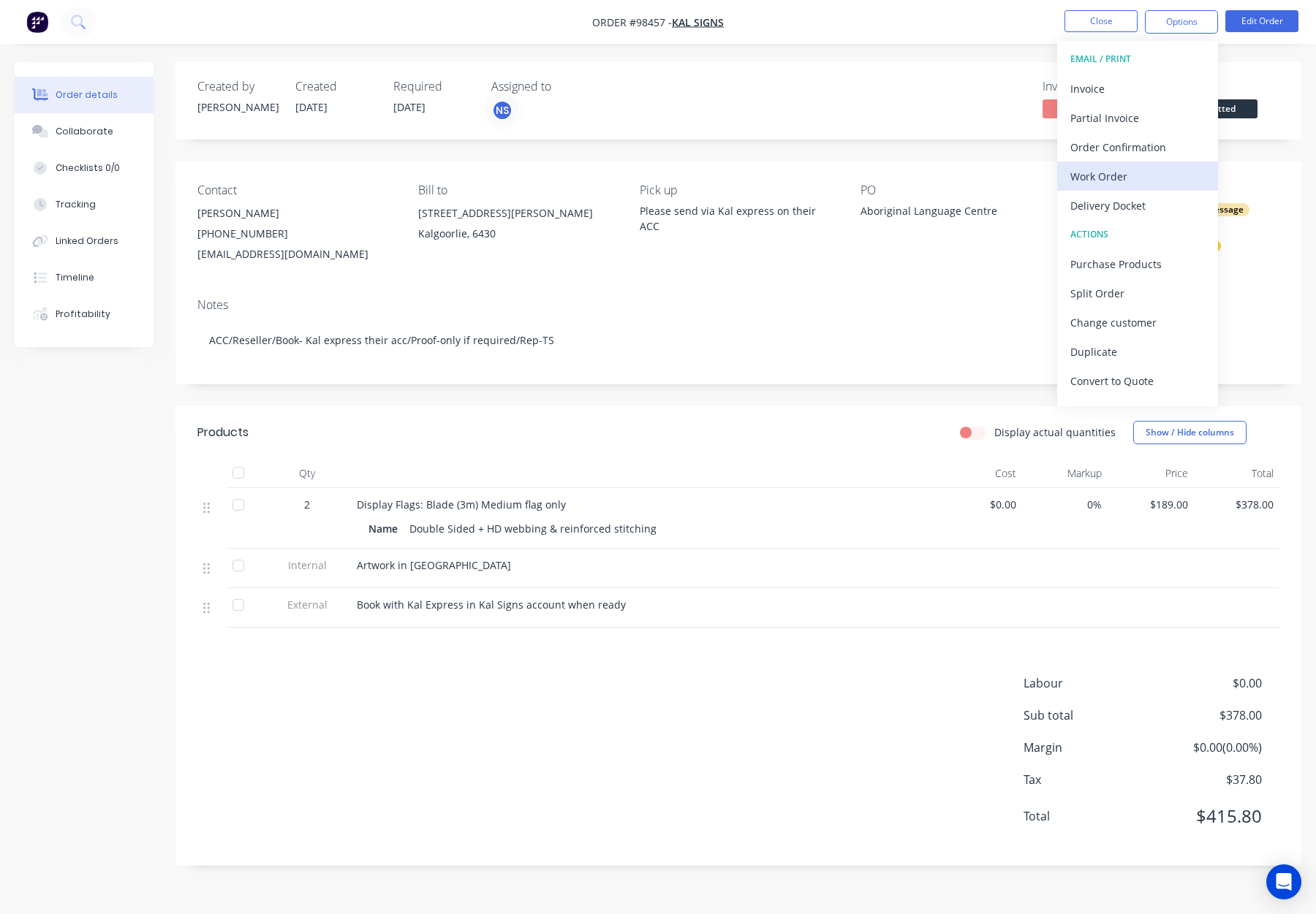
click at [1143, 171] on div "Work Order" at bounding box center [1137, 176] width 134 height 21
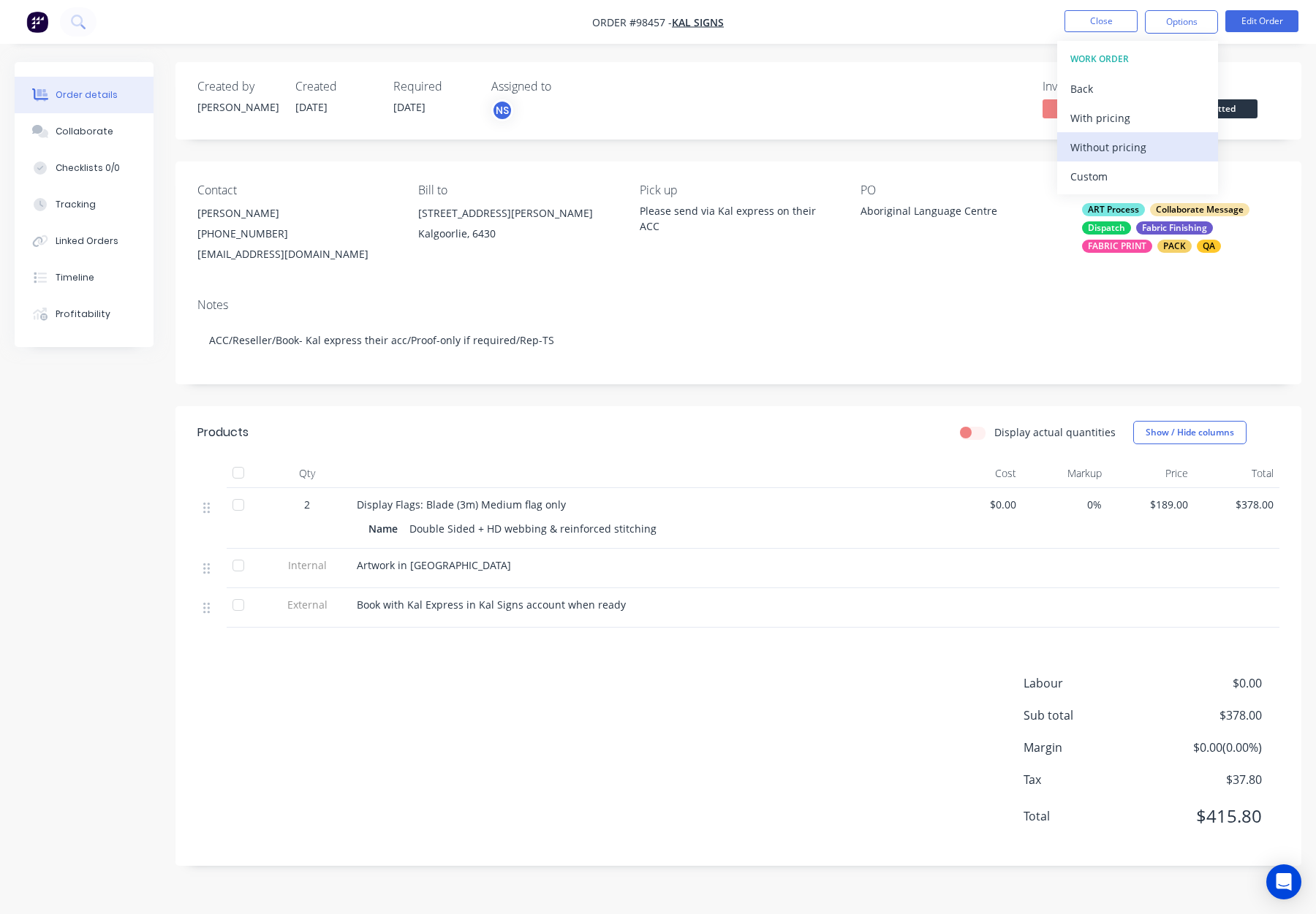
click at [1129, 148] on div "Without pricing" at bounding box center [1137, 147] width 134 height 21
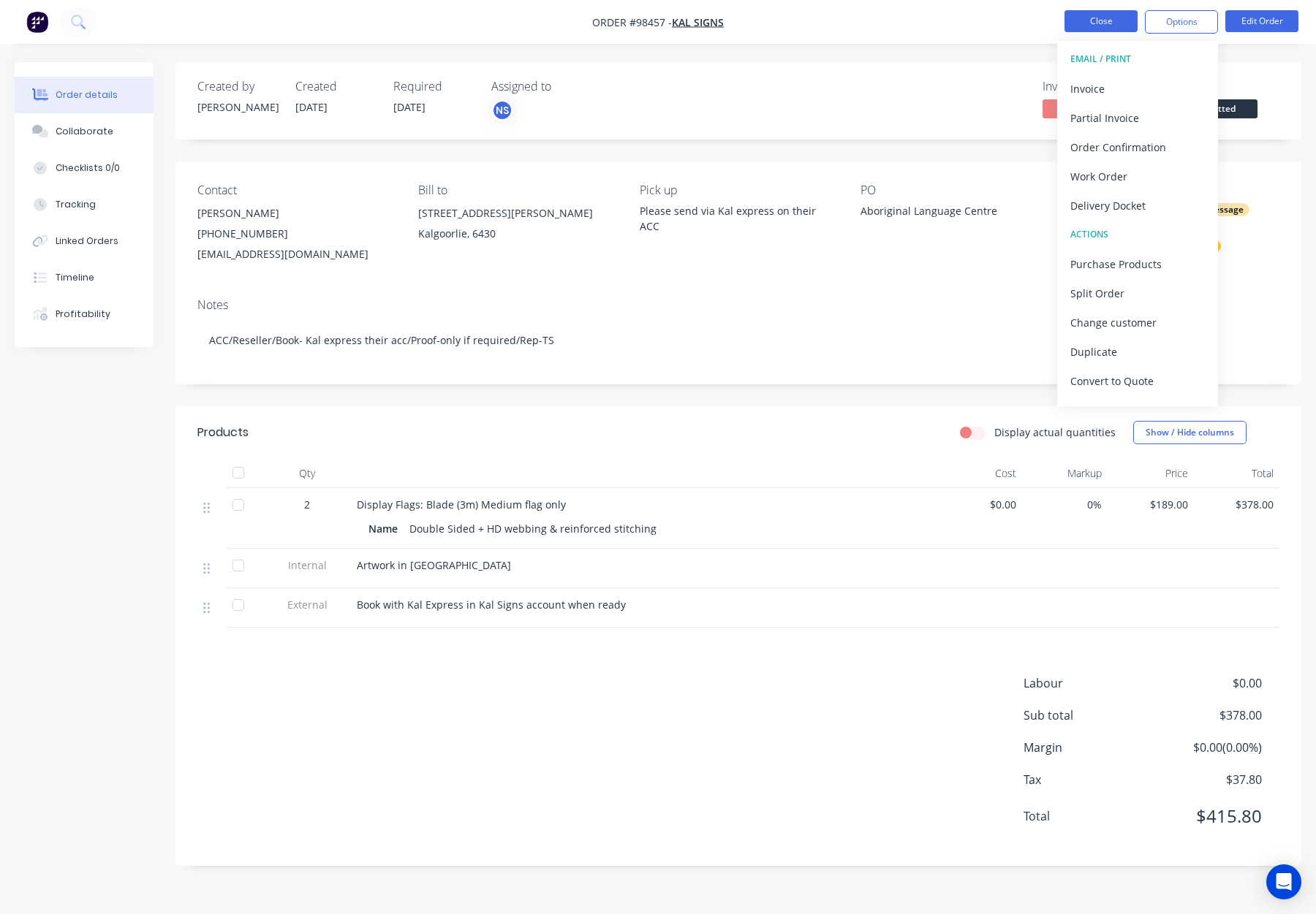
click at [1097, 20] on button "Close" at bounding box center [1101, 21] width 74 height 22
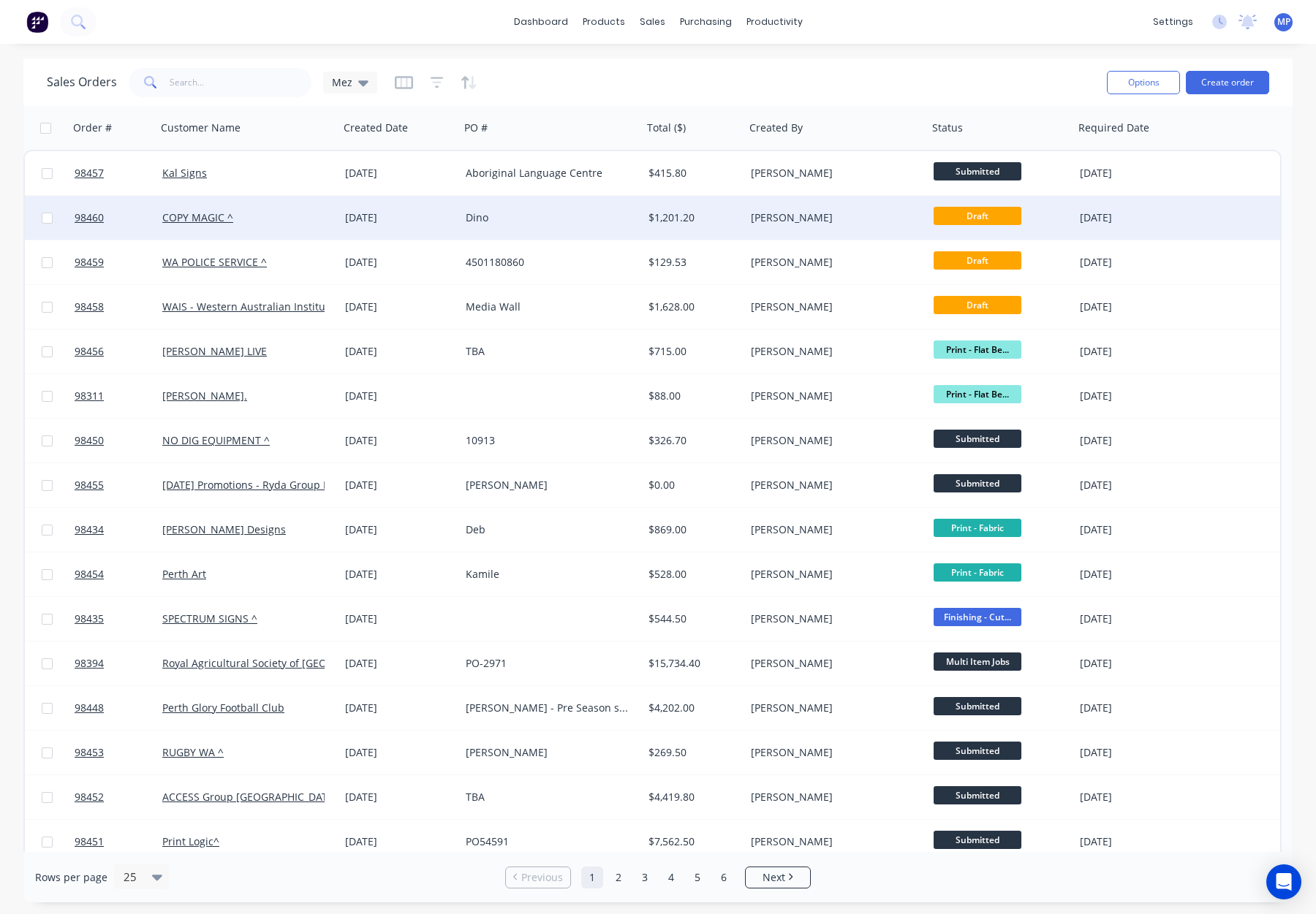
click at [543, 219] on div "Dino" at bounding box center [546, 217] width 162 height 15
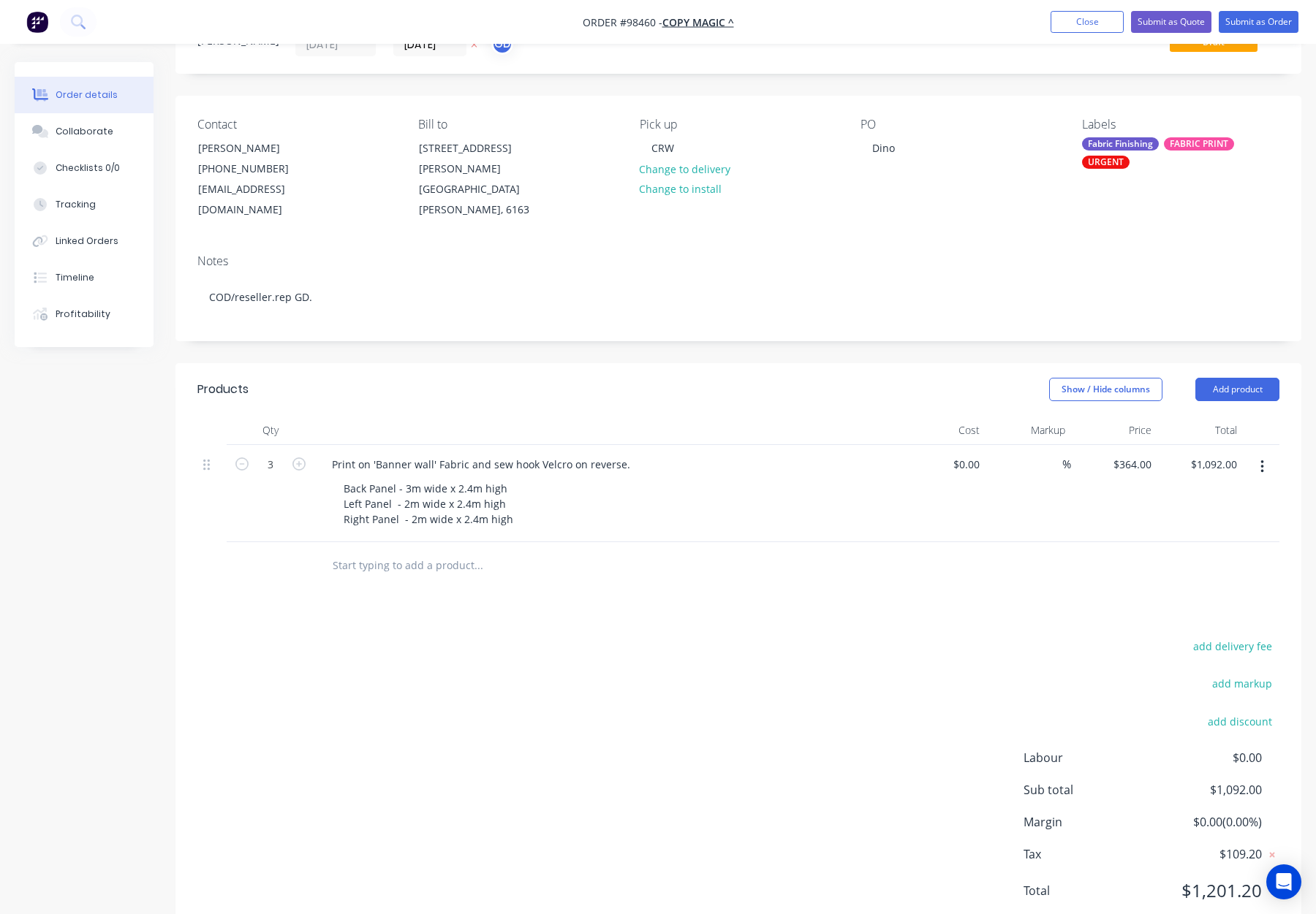
scroll to position [69, 0]
click at [411, 476] on div "Back Panel - 3m wide x 2.4m high Left Panel - 2m wide x 2.4m high Right Panel -…" at bounding box center [428, 502] width 193 height 52
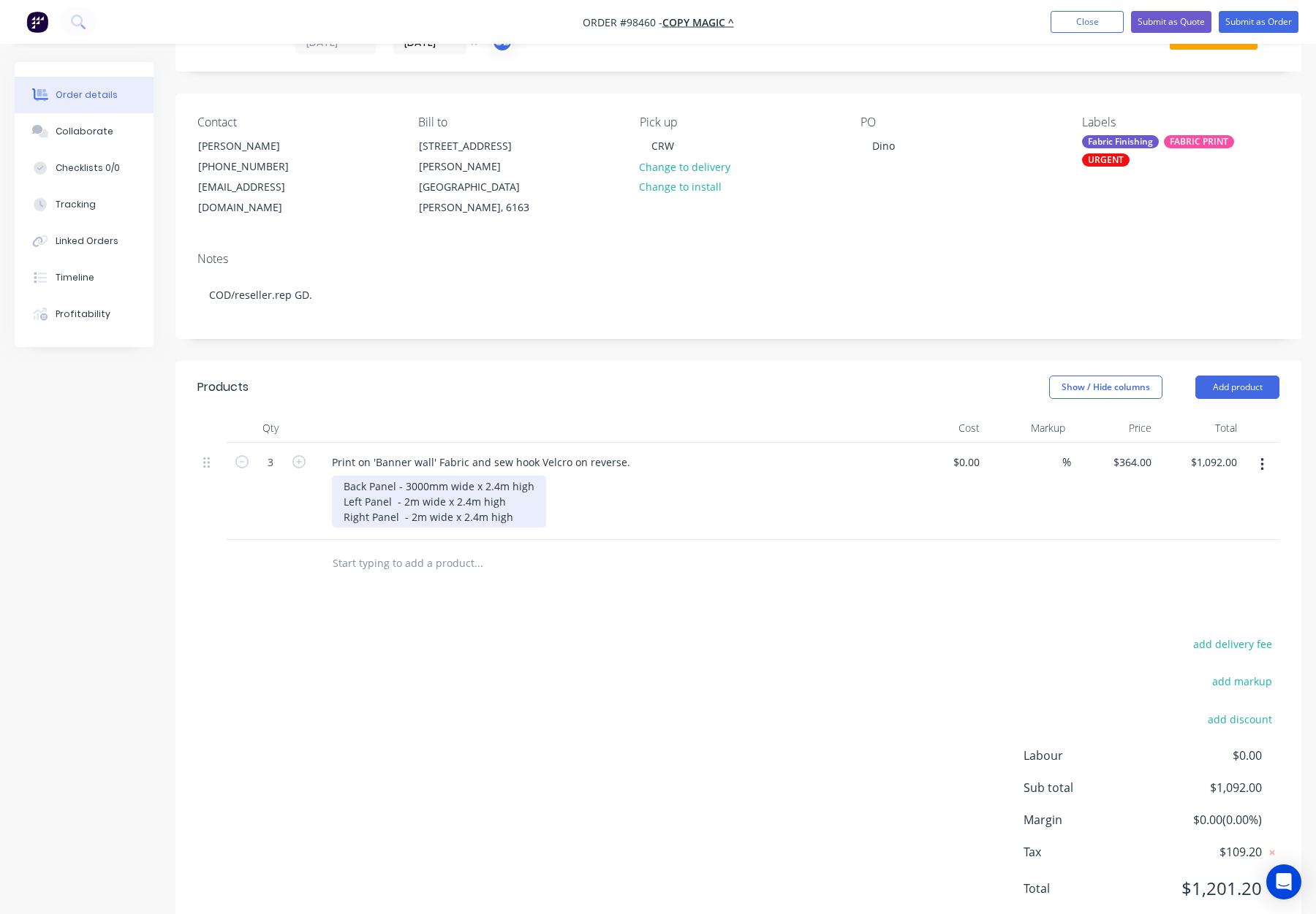
click at [493, 476] on div "Back Panel - 3000mm wide x 2.4m high Left Panel - 2m wide x 2.4m high Right Pan…" at bounding box center [439, 502] width 214 height 52
click at [406, 482] on div "Back Panel - 3000mm wide x 2400mm high Left Panel - 2m wide x 2.4m high Right P…" at bounding box center [448, 502] width 232 height 52
click at [490, 483] on div "Back Panel - 3000mm wide x 2400mm high Left Panel - 2000mm wide x 2.4m high Rig…" at bounding box center [448, 502] width 232 height 52
click at [415, 496] on div "Back Panel - 3000mm wide x 2400mm high Left Panel - 2000mm wide x 2400mm high R…" at bounding box center [448, 502] width 232 height 52
click at [499, 498] on div "Back Panel - 3000mm wide x 2400mm high Left Panel - 2000mm wide x 2400mm high R…" at bounding box center [448, 502] width 232 height 52
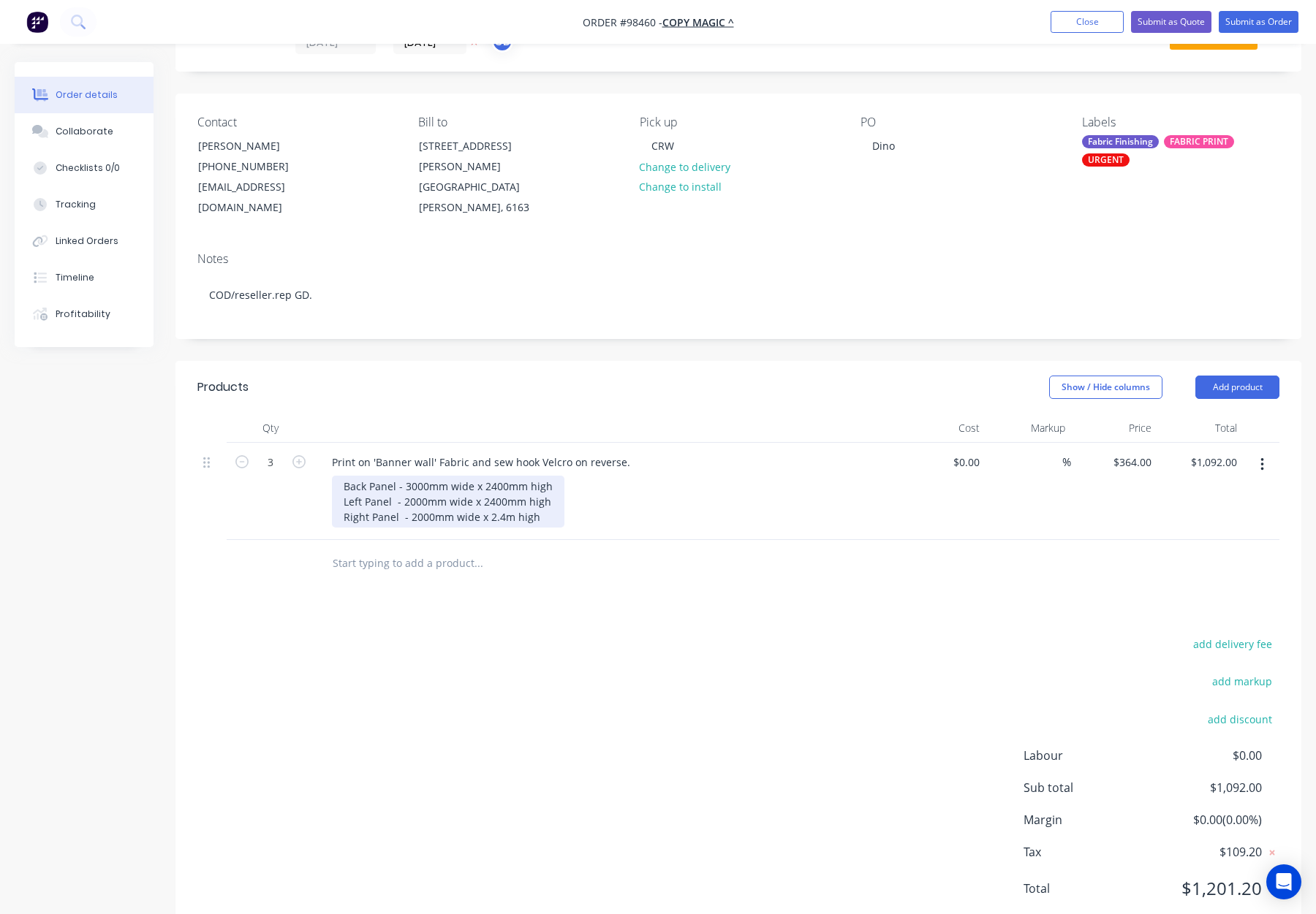
click at [496, 498] on div "Back Panel - 3000mm wide x 2400mm high Left Panel - 2000mm wide x 2400mm high R…" at bounding box center [448, 502] width 232 height 52
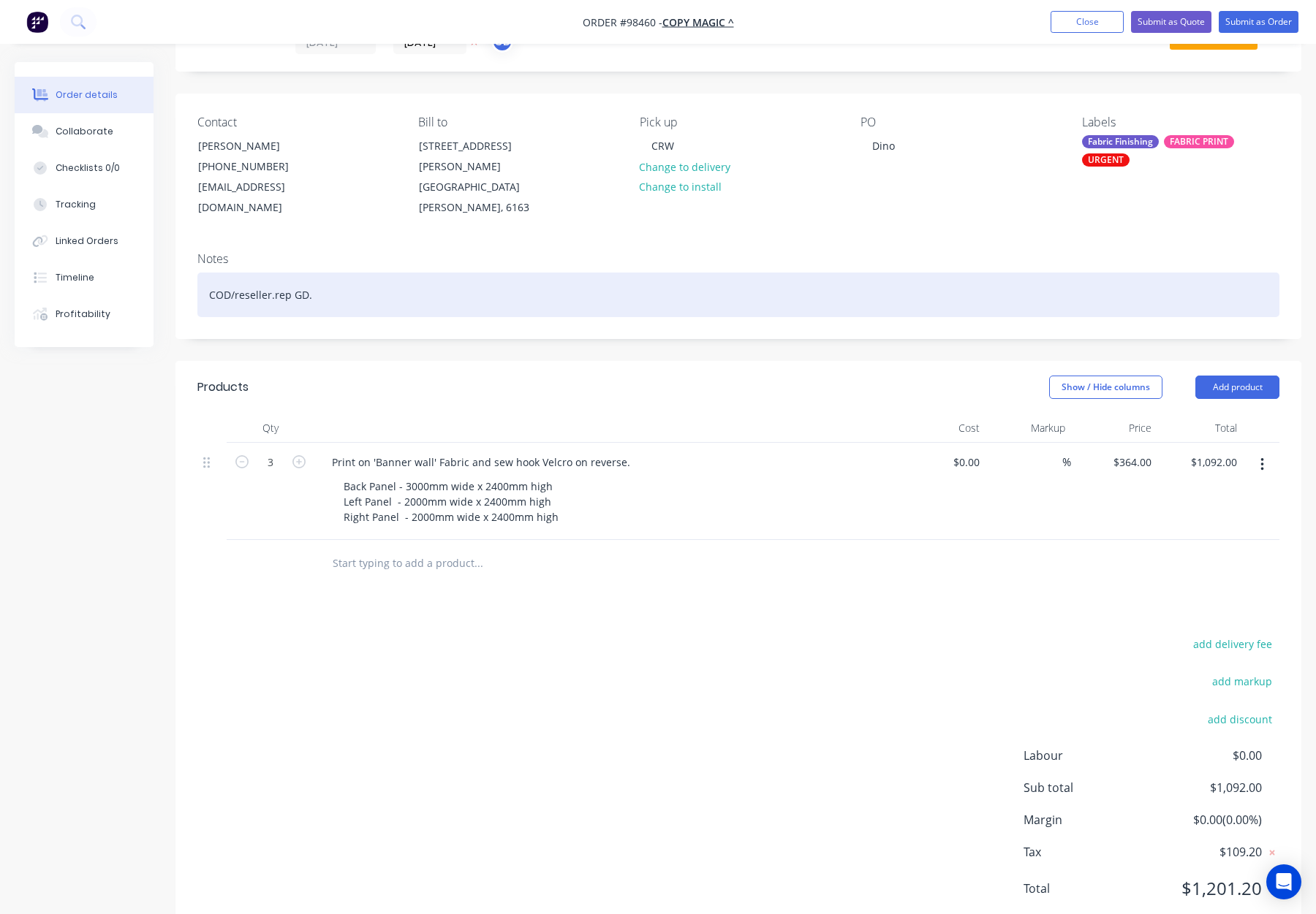
click at [450, 278] on div "COD/reseller.rep GD." at bounding box center [738, 295] width 1082 height 44
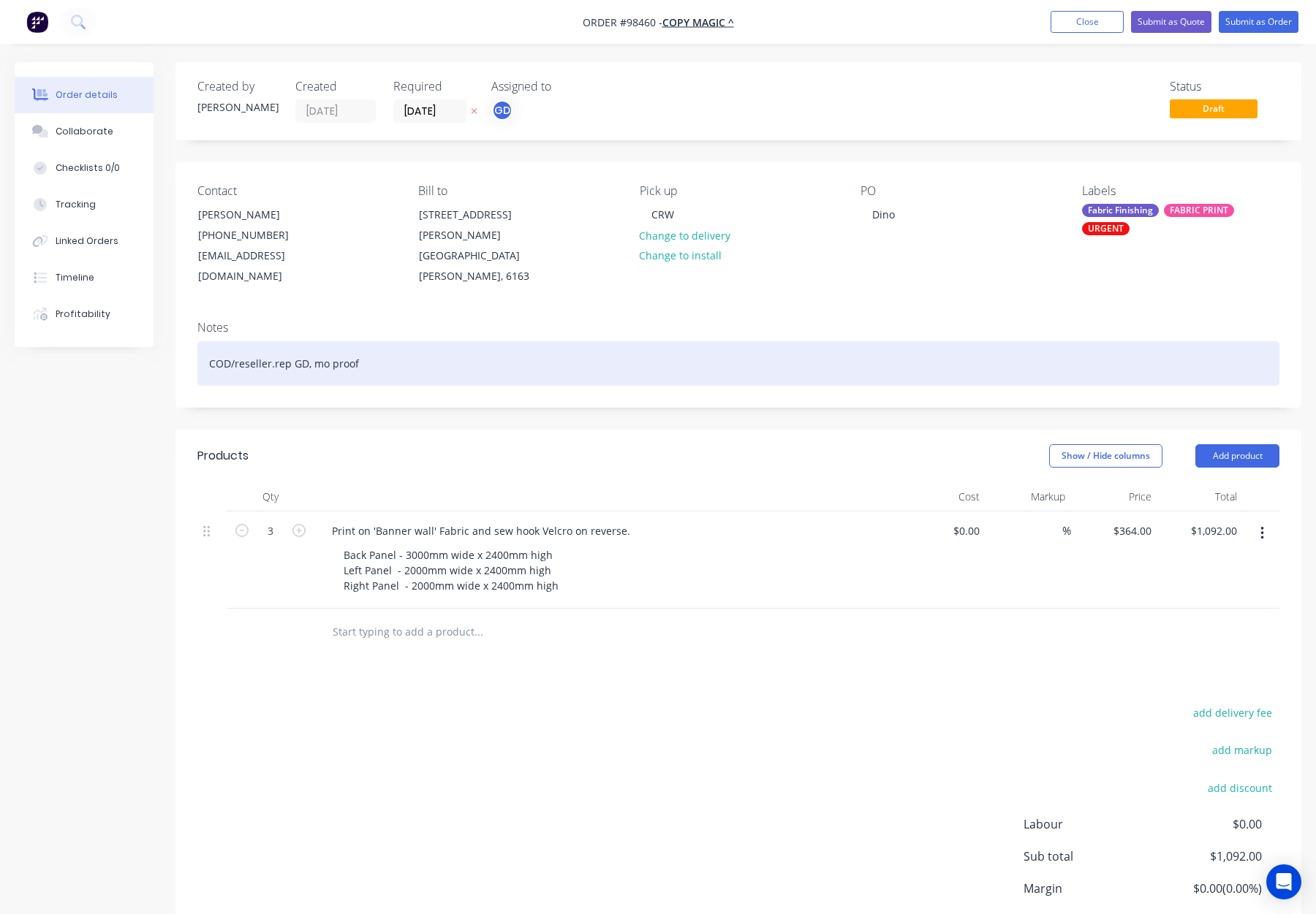
click at [273, 344] on div "COD/reseller.rep GD, mo proof" at bounding box center [738, 363] width 1082 height 44
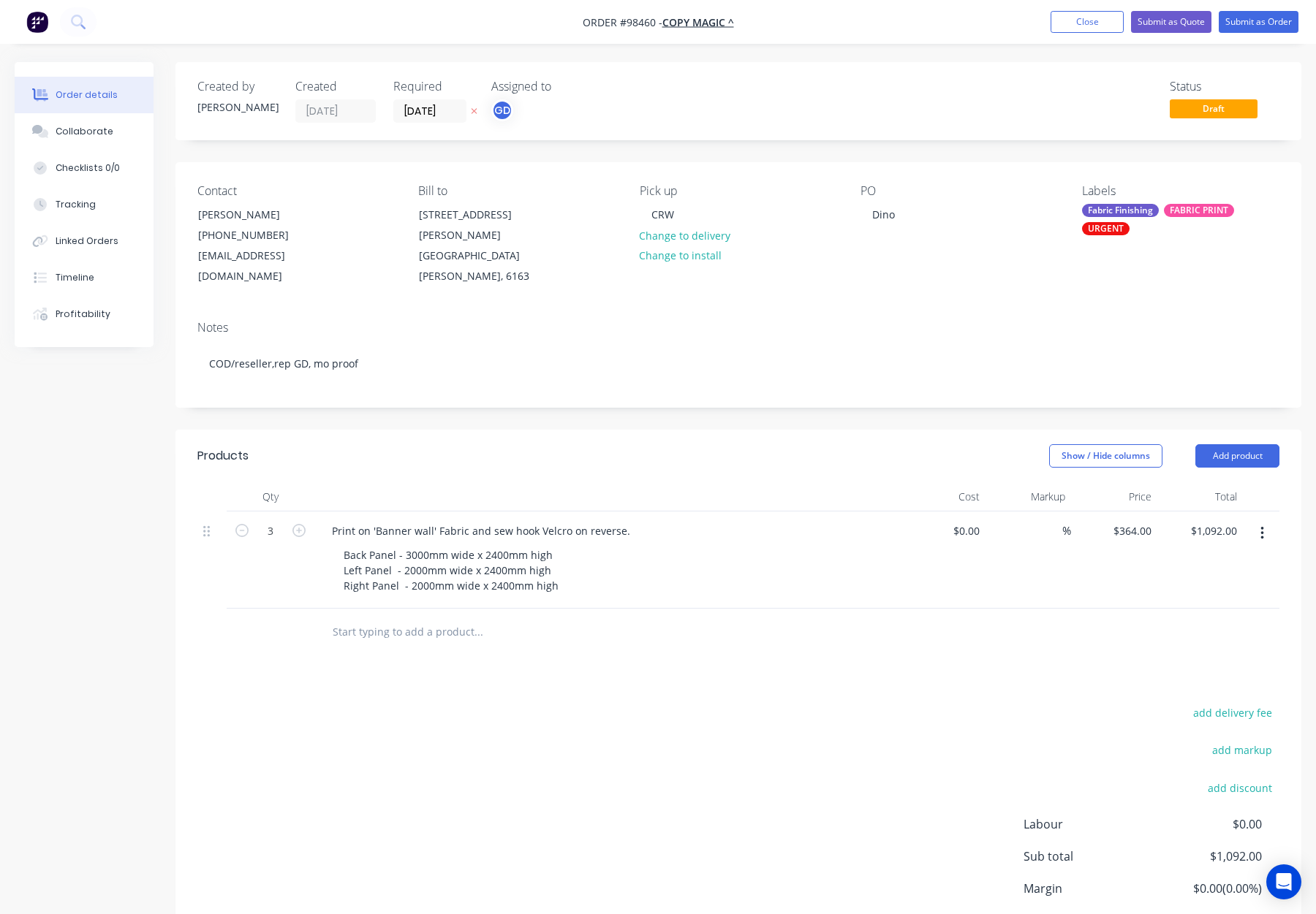
click at [417, 430] on header "Products Show / Hide columns Add product" at bounding box center [738, 456] width 1126 height 53
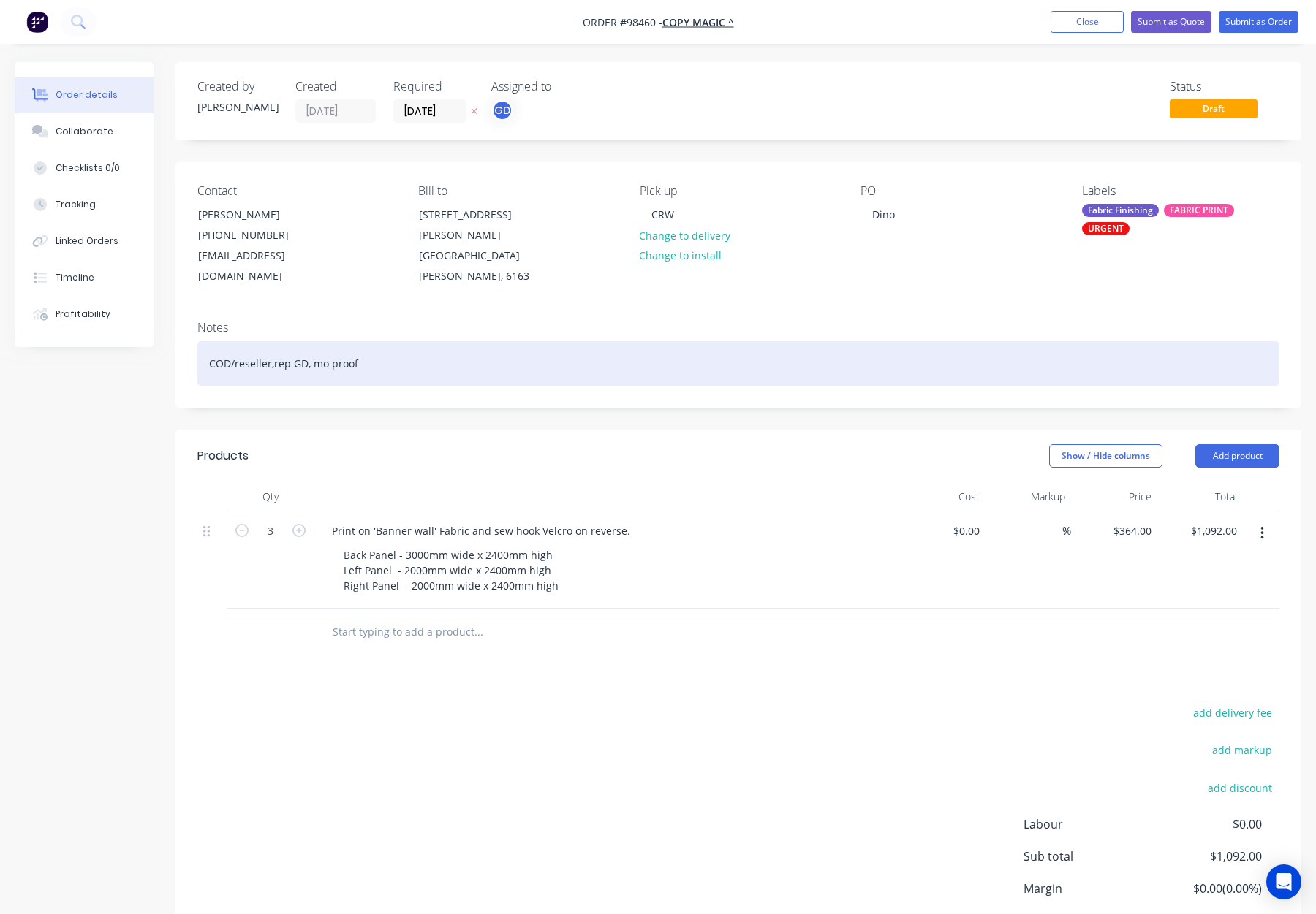
click at [319, 344] on div "COD/reseller,rep GD, mo proof" at bounding box center [738, 363] width 1082 height 44
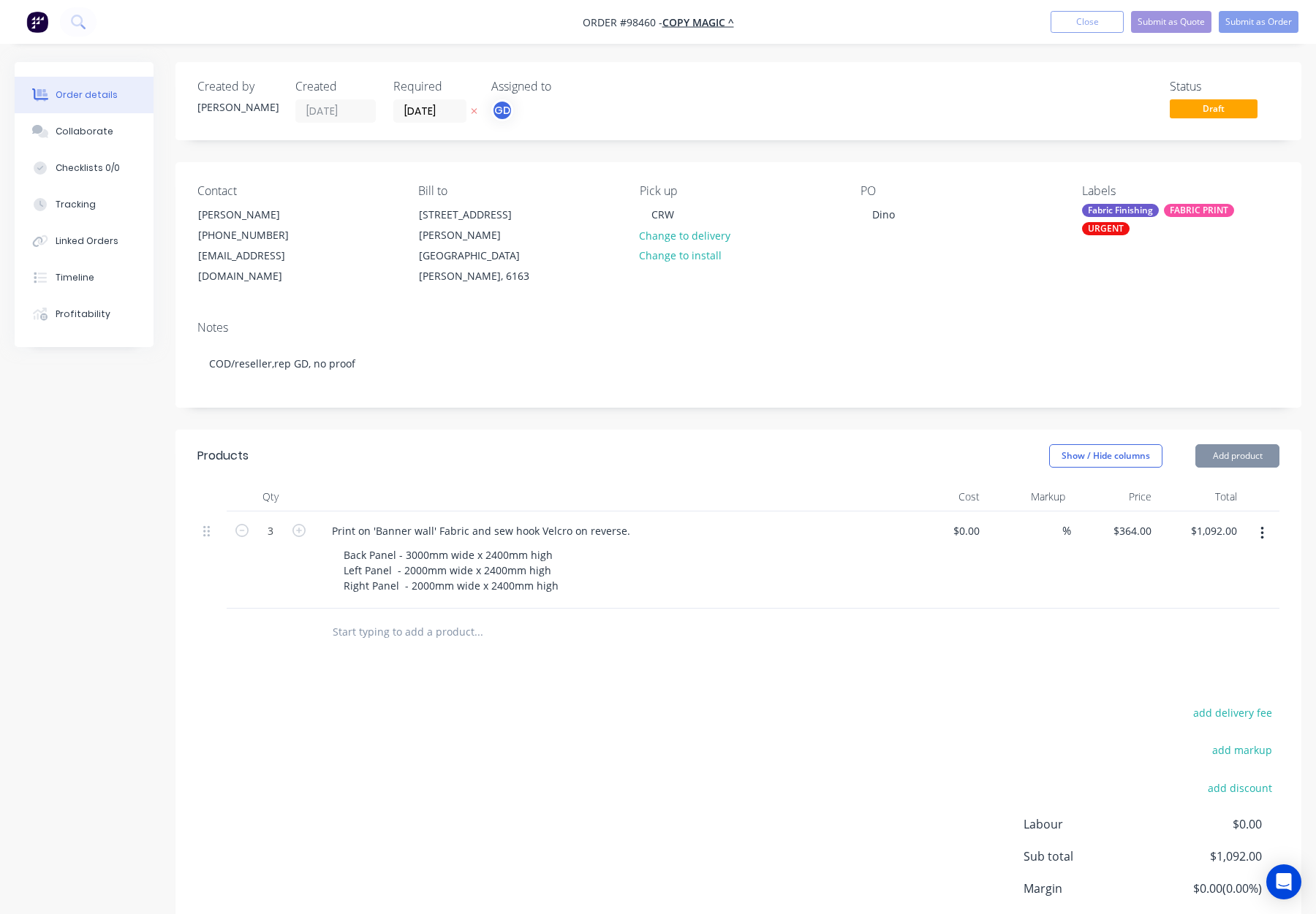
click at [374, 396] on div "Created by [PERSON_NAME] Created [DATE] Required [DATE] Assigned to GD Status D…" at bounding box center [738, 535] width 1126 height 945
click at [1122, 215] on div "Fabric Finishing" at bounding box center [1120, 210] width 77 height 13
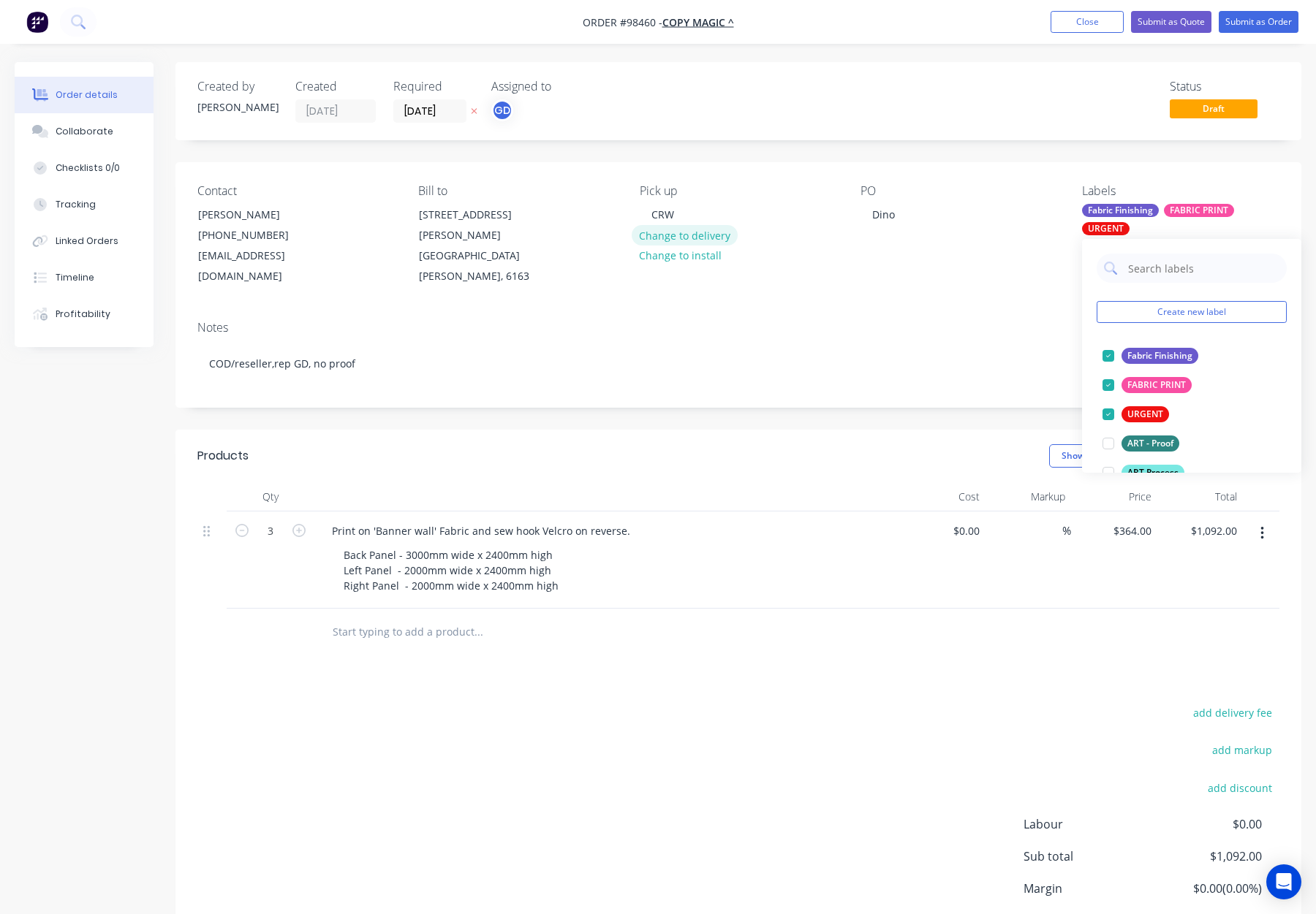
drag, startPoint x: 741, startPoint y: 204, endPoint x: 674, endPoint y: 224, distance: 69.9
click at [733, 206] on div "Pick up CRW Change to delivery Change to install" at bounding box center [738, 235] width 198 height 103
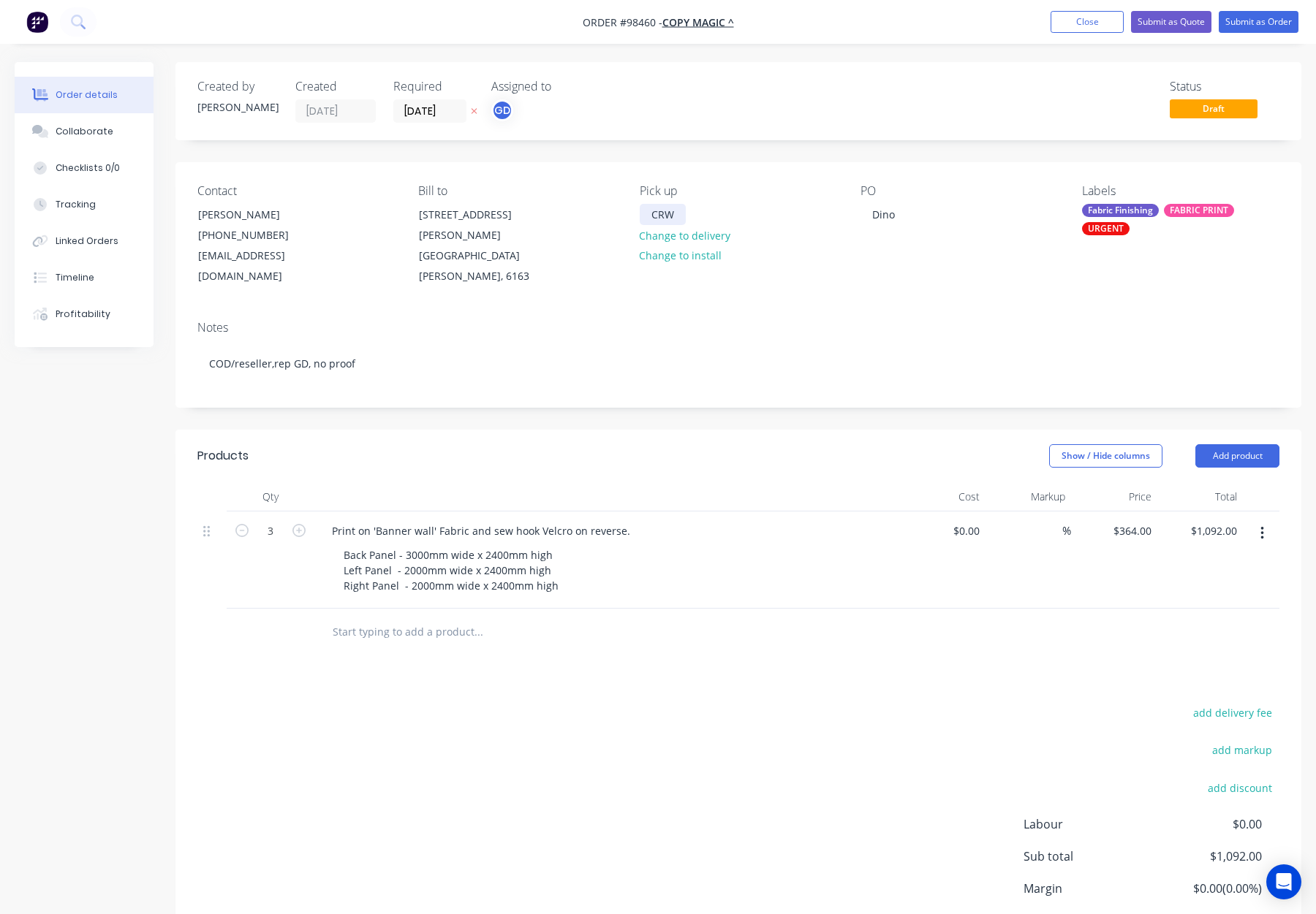
click at [673, 223] on div "CRW" at bounding box center [662, 214] width 46 height 21
drag, startPoint x: 677, startPoint y: 216, endPoint x: 638, endPoint y: 215, distance: 39.0
click at [639, 215] on div "Contact [PERSON_NAME] [PHONE_NUMBER] [EMAIL_ADDRESS][DOMAIN_NAME] Bill to [STRE…" at bounding box center [738, 235] width 1126 height 147
click at [1131, 220] on div "Fabric Finishing FABRIC PRINT URGENT" at bounding box center [1181, 220] width 198 height 32
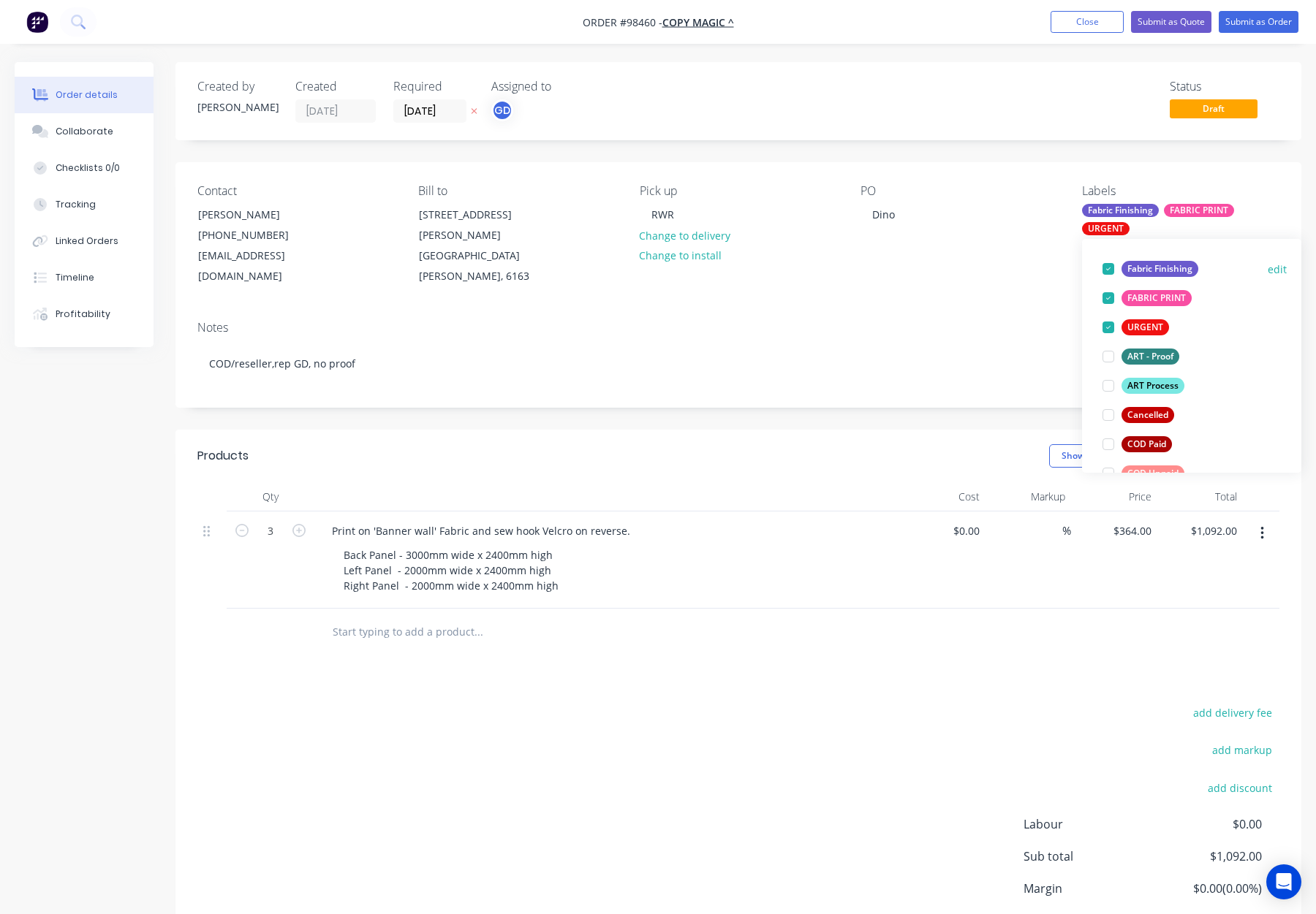
scroll to position [91, 0]
click at [1147, 382] on div "ART Process" at bounding box center [1153, 382] width 63 height 16
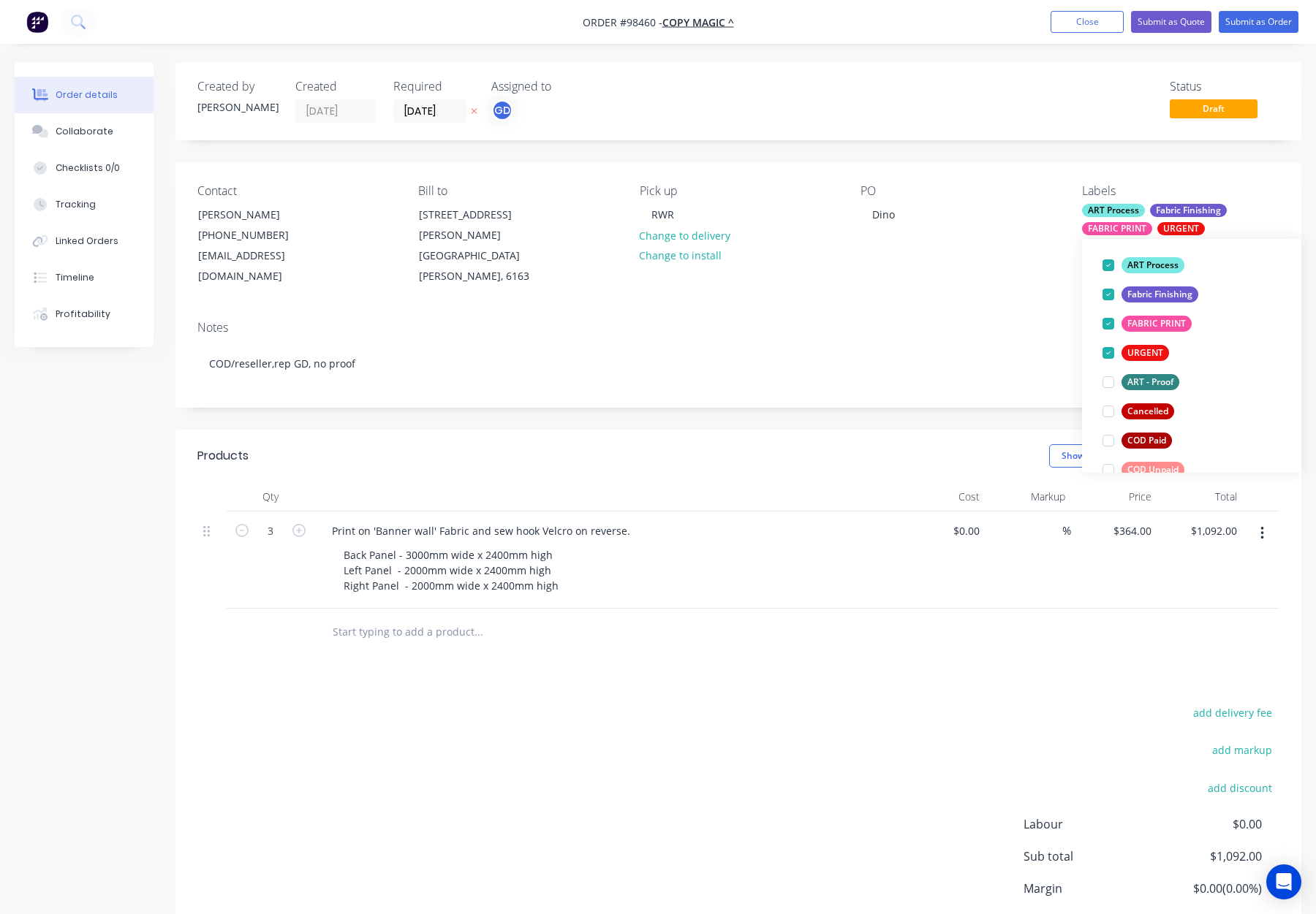
scroll to position [0, 0]
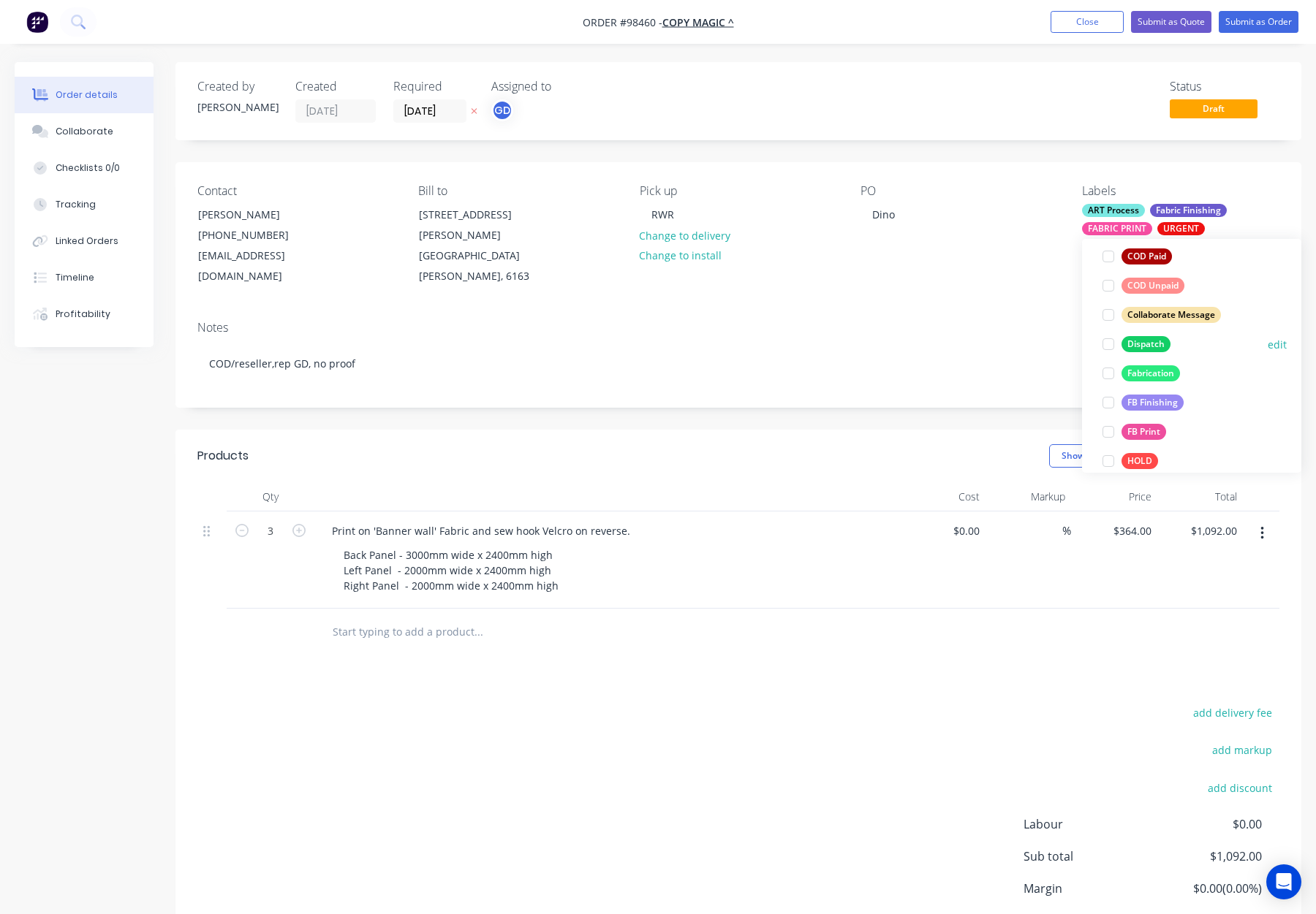
click at [1137, 334] on button "Dispatch" at bounding box center [1137, 344] width 80 height 21
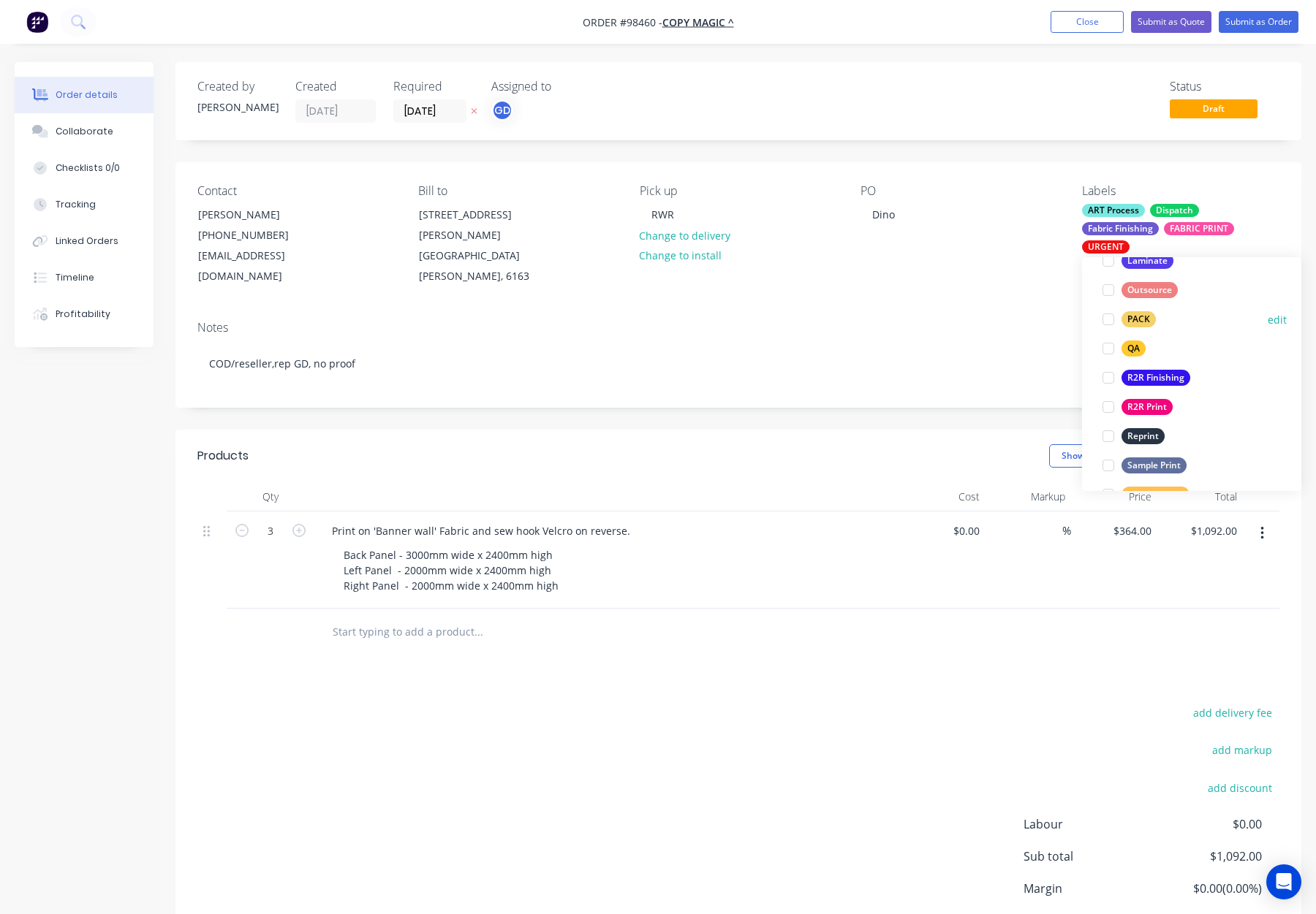
drag, startPoint x: 1130, startPoint y: 314, endPoint x: 1160, endPoint y: 316, distance: 30.1
click at [1130, 314] on div "PACK" at bounding box center [1138, 319] width 34 height 16
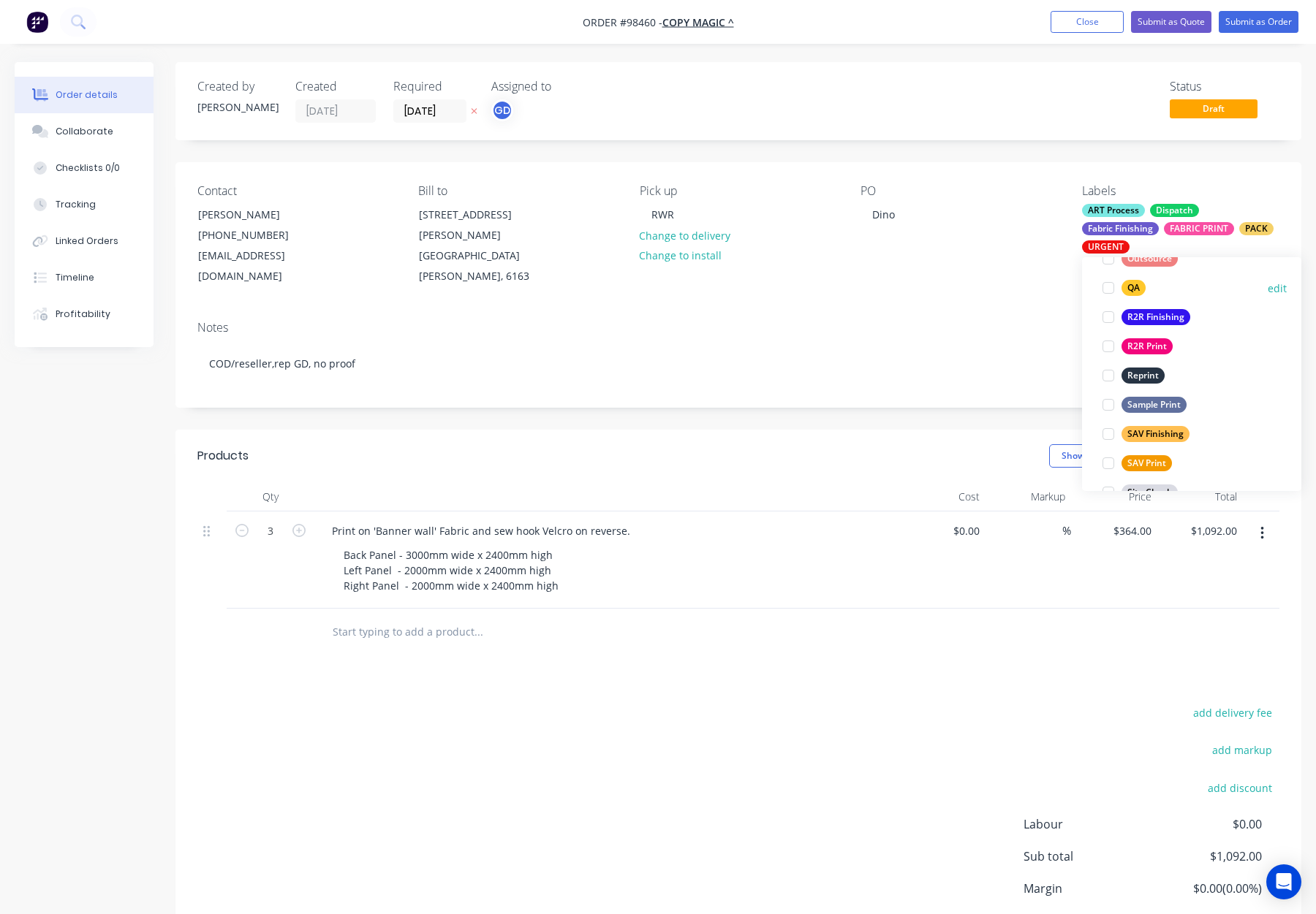
click at [1133, 289] on div "QA" at bounding box center [1133, 288] width 25 height 16
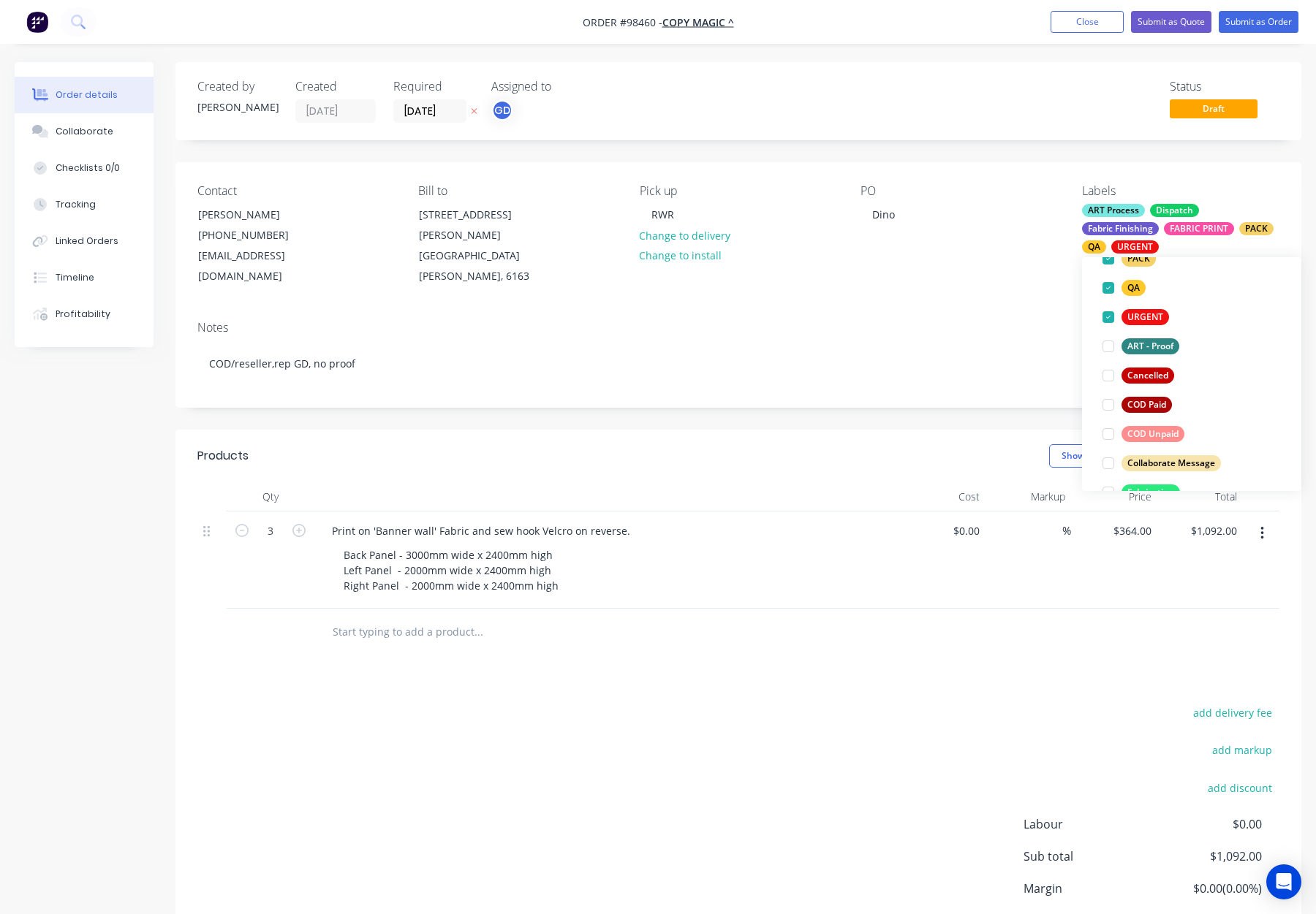
click at [1047, 284] on div "Contact [PERSON_NAME] [PHONE_NUMBER] [EMAIL_ADDRESS][DOMAIN_NAME] Bill to [STRE…" at bounding box center [738, 235] width 1126 height 147
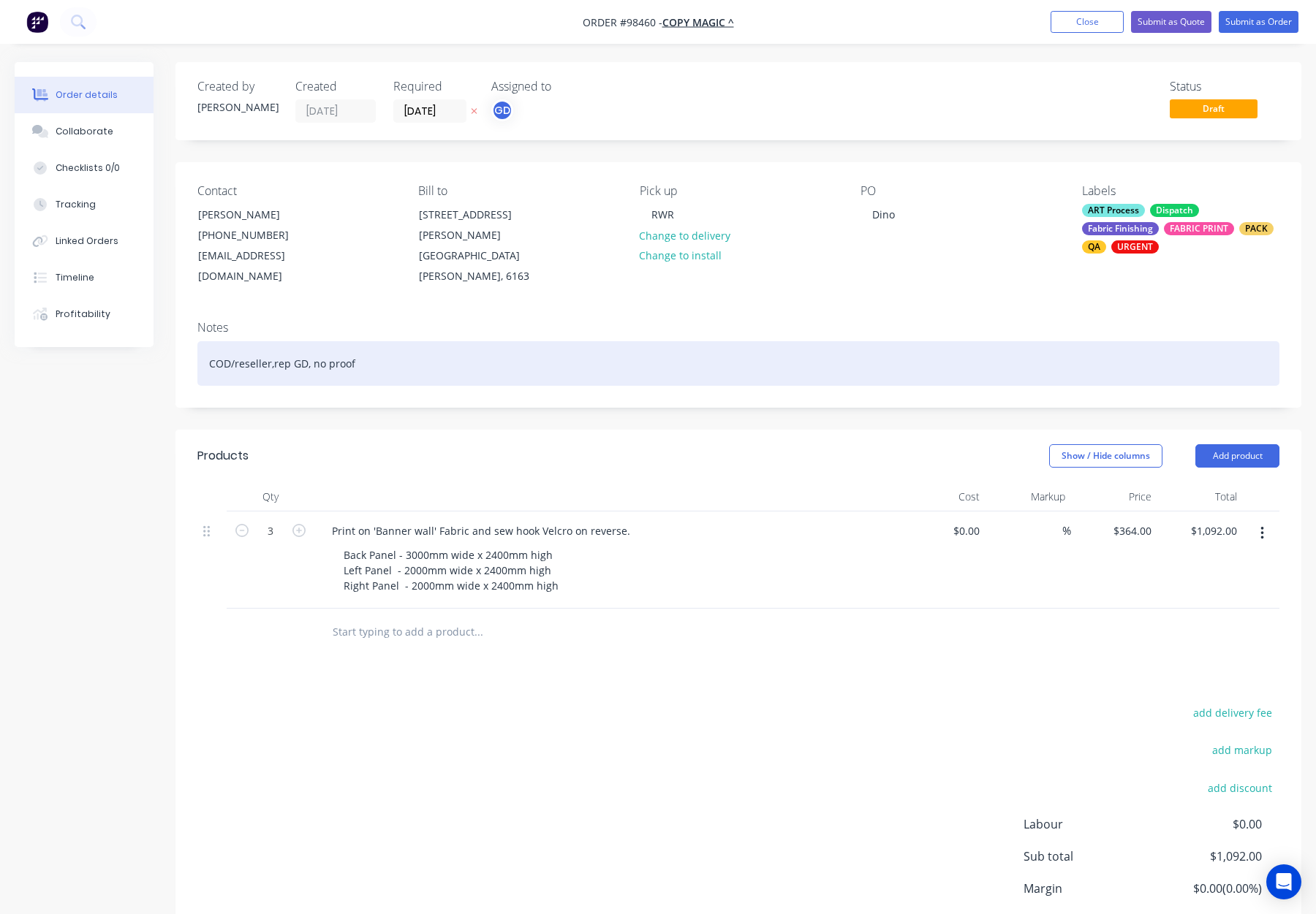
click at [273, 343] on div "COD/reseller,rep GD, no proof" at bounding box center [738, 363] width 1082 height 44
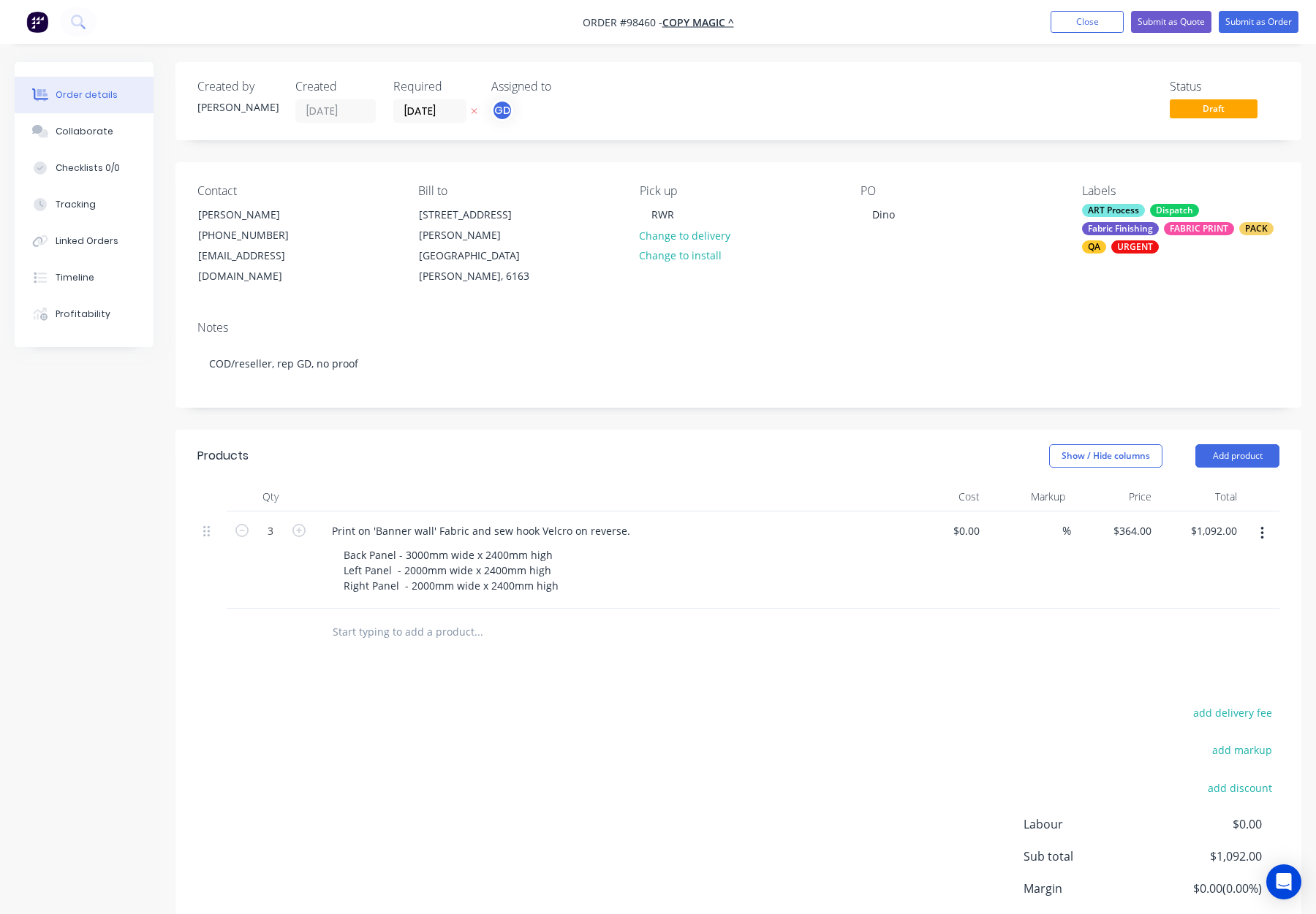
click at [577, 430] on header "Products Show / Hide columns Add product" at bounding box center [738, 456] width 1126 height 53
click at [325, 521] on div "Print on 'Banner wall' Fabric and sew hook Velcro on reverse." at bounding box center [481, 531] width 322 height 21
click at [1236, 18] on button "Submit as Order" at bounding box center [1258, 22] width 80 height 22
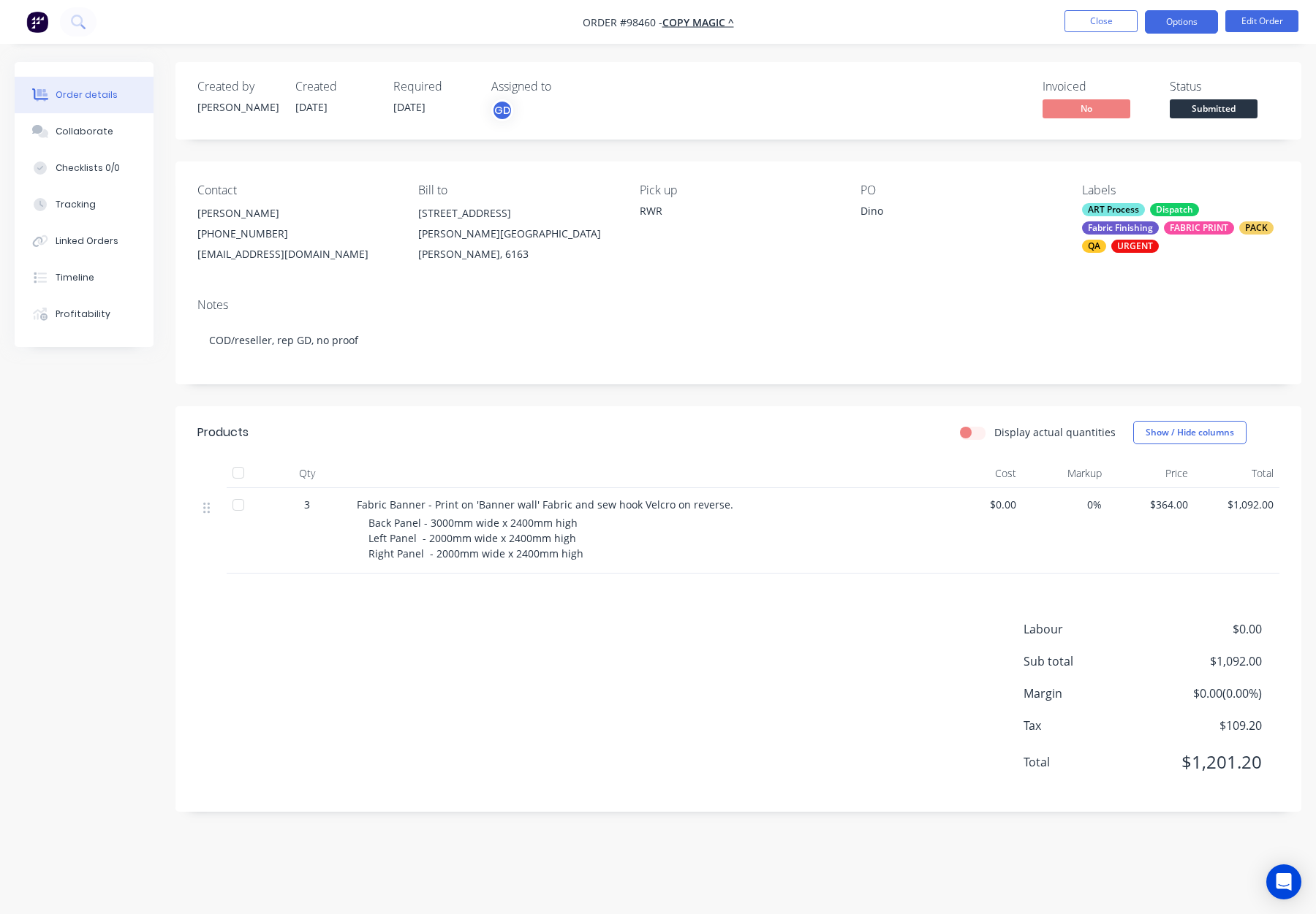
click at [1184, 21] on button "Options" at bounding box center [1182, 22] width 74 height 24
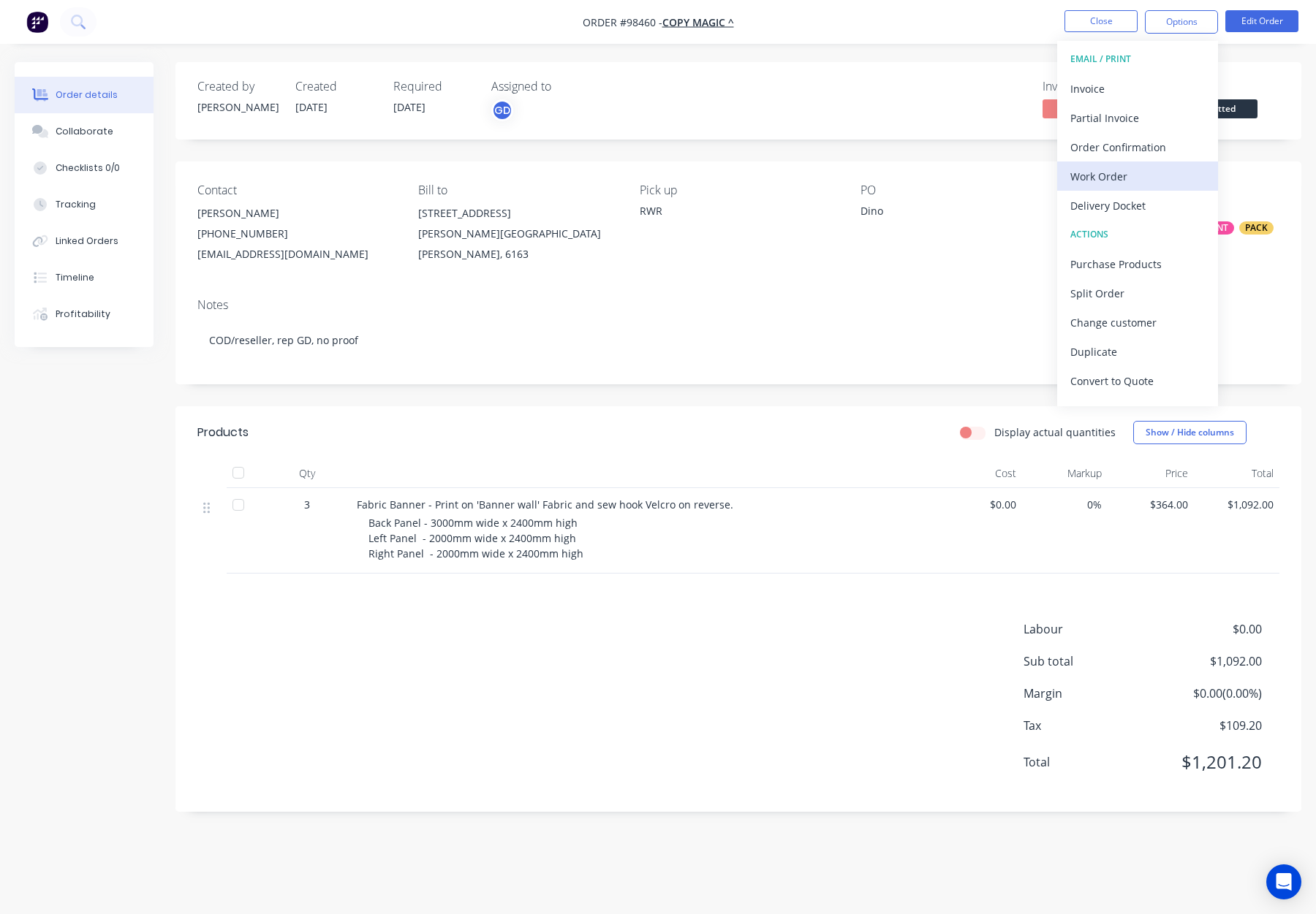
click at [1151, 178] on div "Work Order" at bounding box center [1137, 176] width 134 height 21
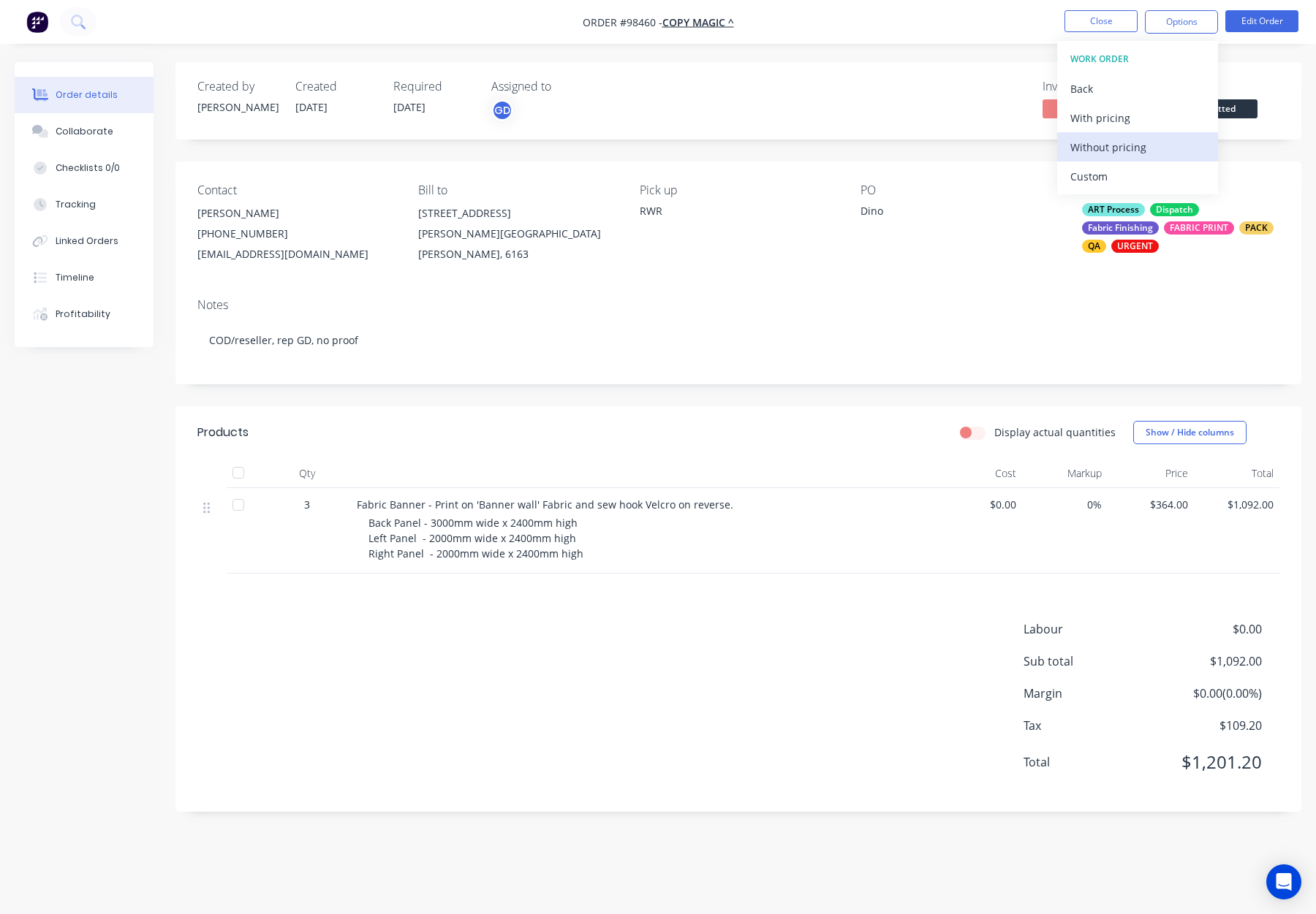
click at [1152, 155] on div "Without pricing" at bounding box center [1137, 147] width 134 height 21
click at [1122, 26] on button "Close" at bounding box center [1101, 21] width 74 height 22
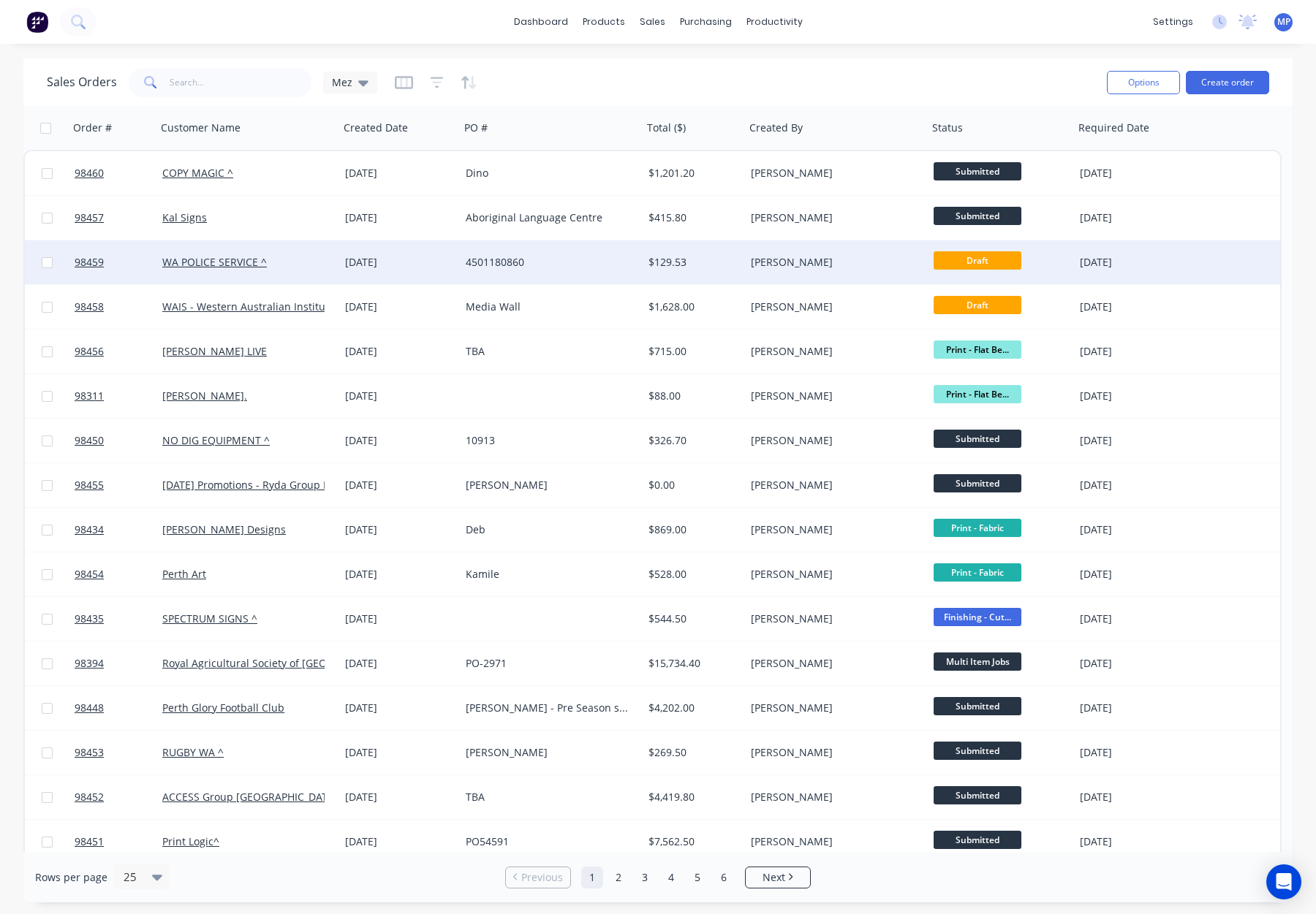
click at [852, 264] on div "[PERSON_NAME]" at bounding box center [831, 262] width 162 height 15
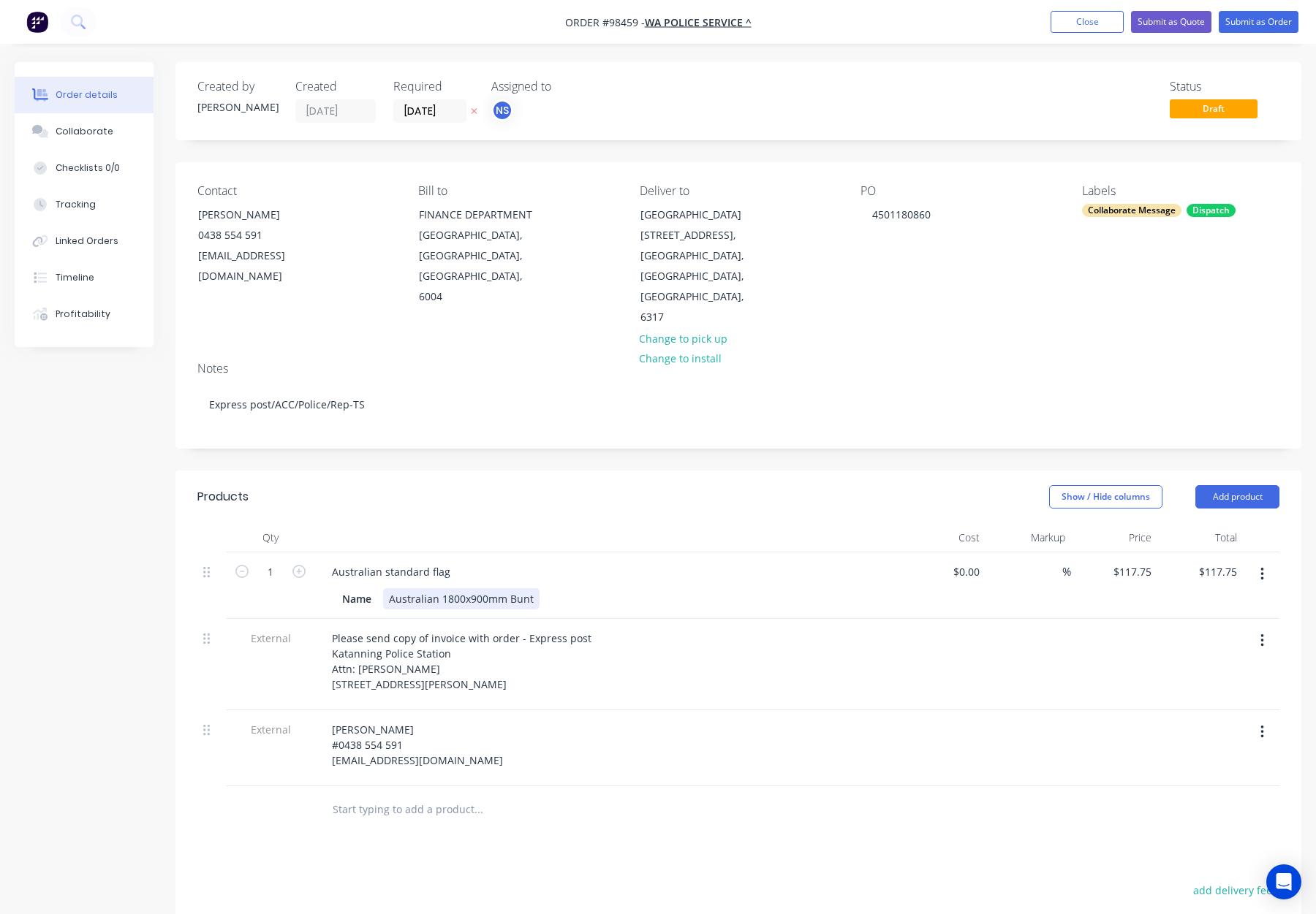
click at [534, 589] on div "Australian 1800x900mm Bunt" at bounding box center [462, 599] width 156 height 21
click at [604, 485] on div "Show / Hide columns Add product" at bounding box center [854, 497] width 852 height 24
click at [1226, 17] on button "Submit as Order" at bounding box center [1258, 22] width 80 height 22
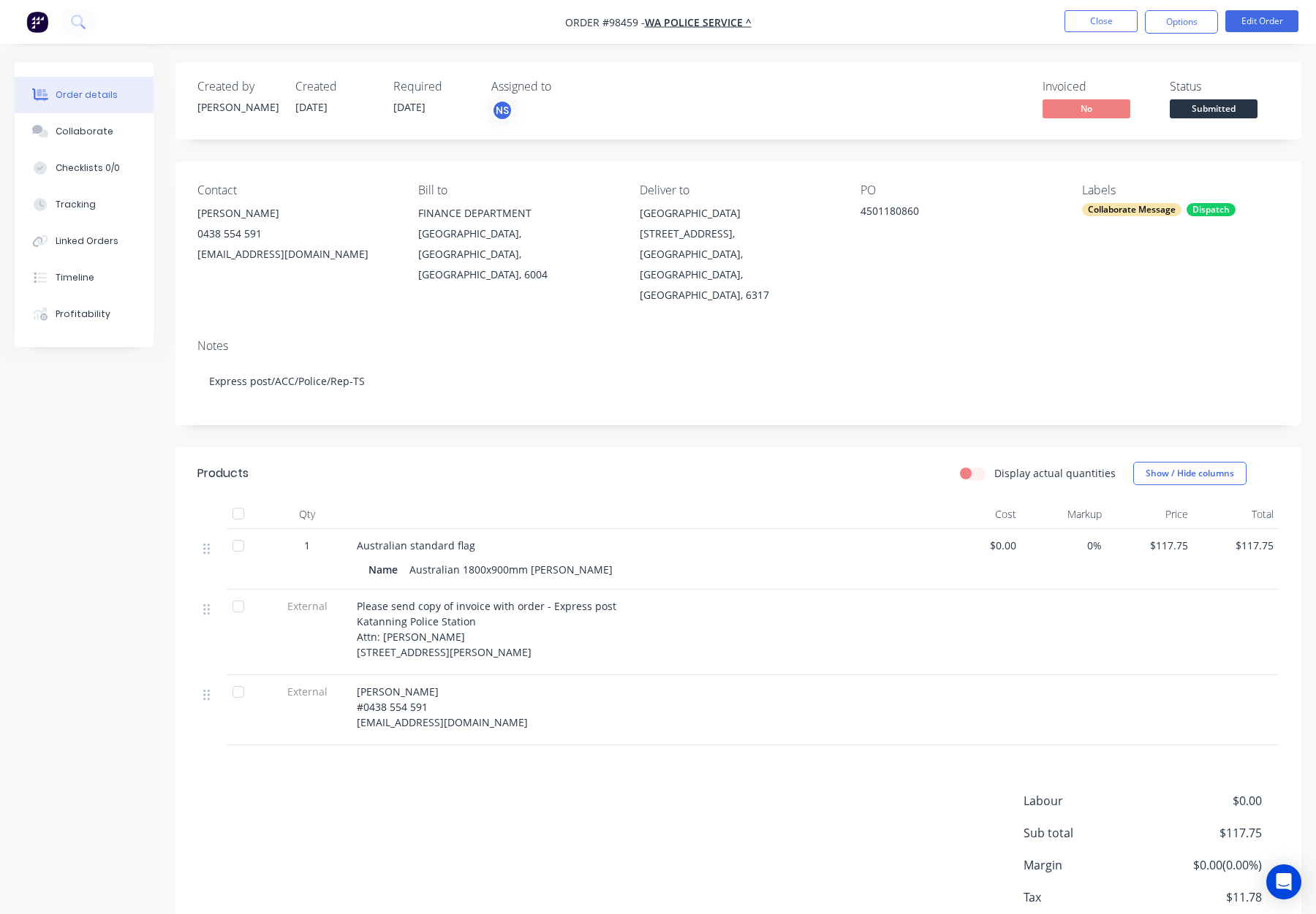
drag, startPoint x: 1166, startPoint y: 24, endPoint x: 1160, endPoint y: 36, distance: 13.4
click at [1166, 24] on button "Options" at bounding box center [1182, 22] width 74 height 24
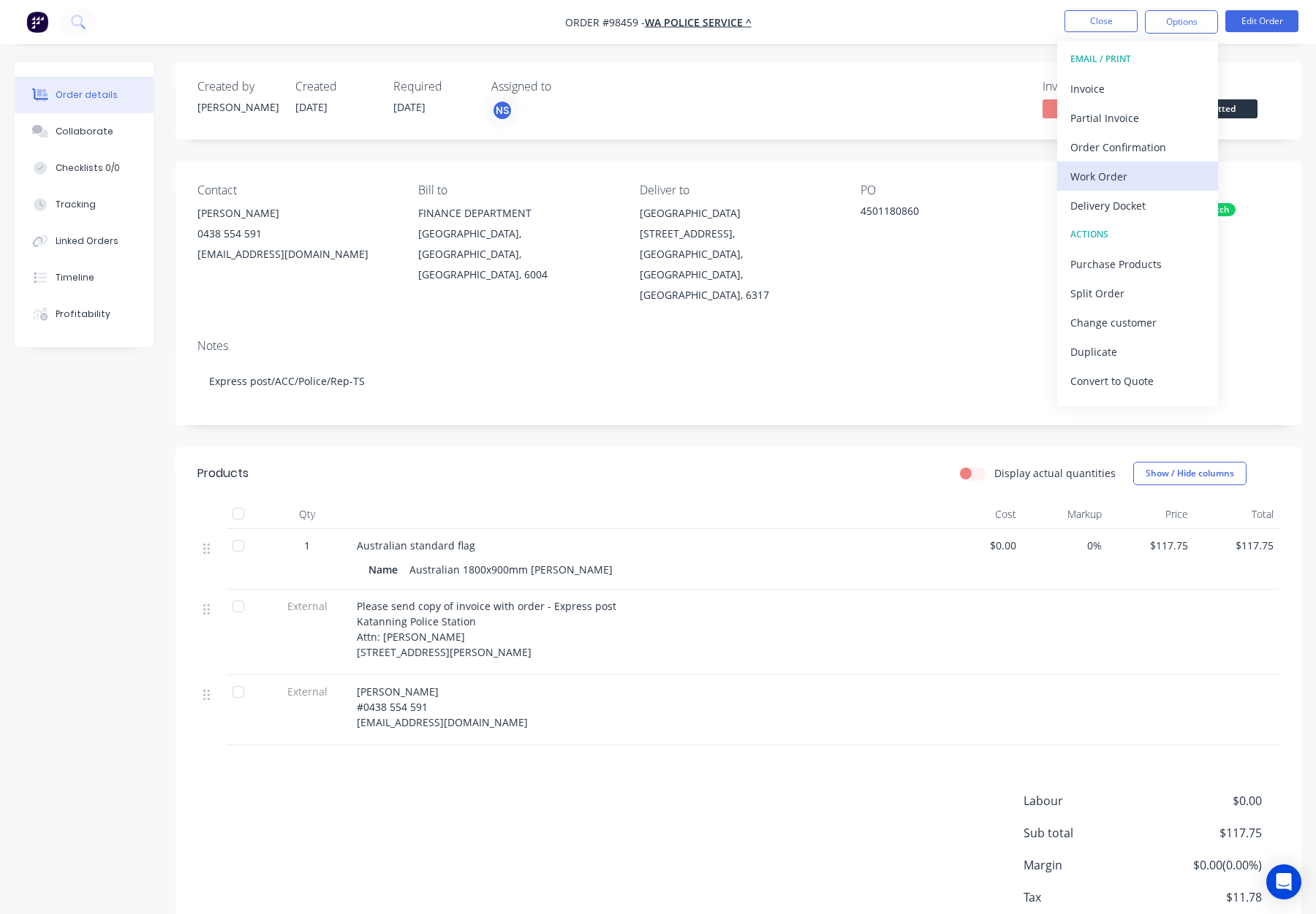
click at [1122, 173] on div "Work Order" at bounding box center [1137, 176] width 134 height 21
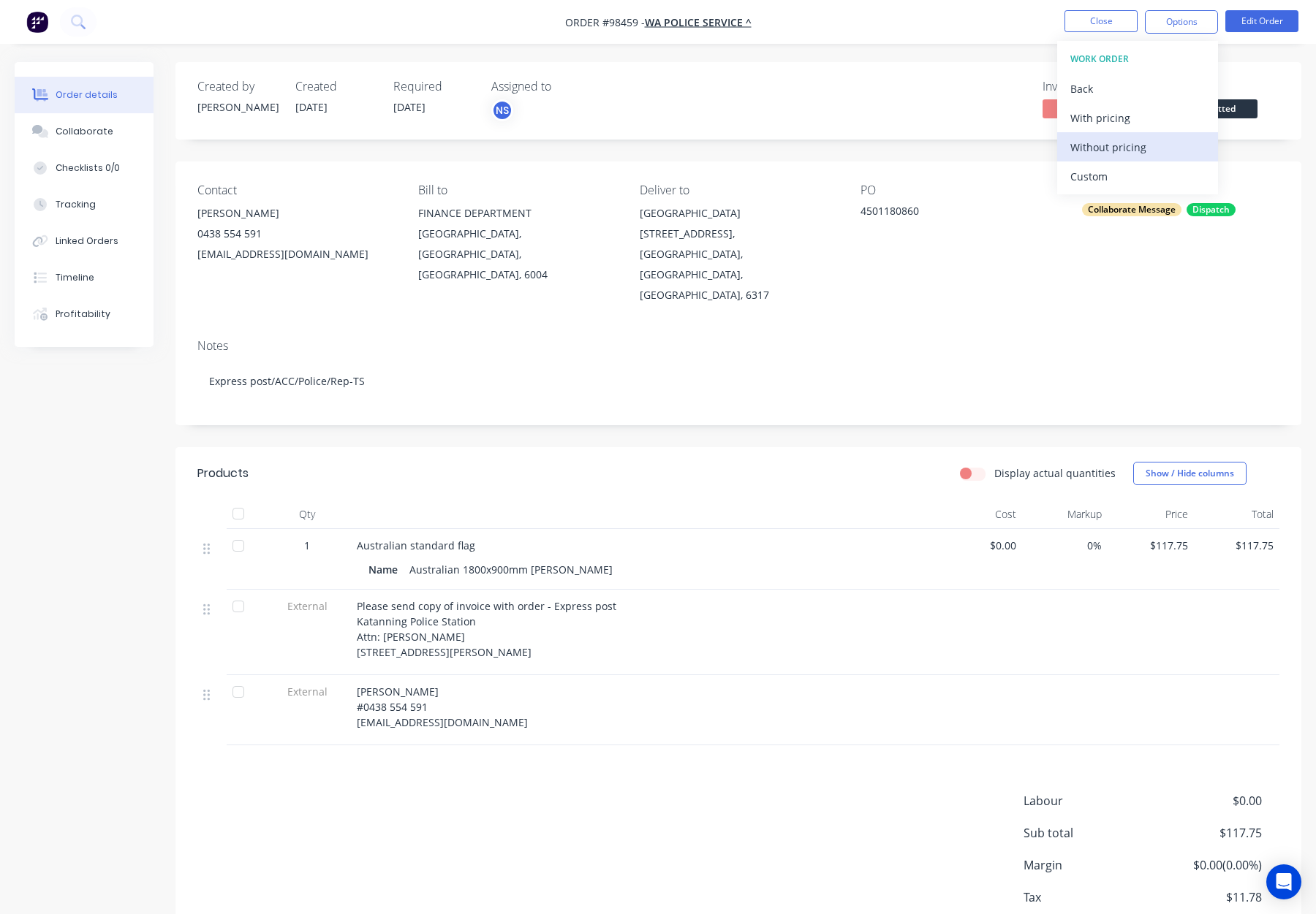
click at [1130, 145] on div "Without pricing" at bounding box center [1137, 147] width 134 height 21
click at [1107, 17] on button "Close" at bounding box center [1101, 21] width 74 height 22
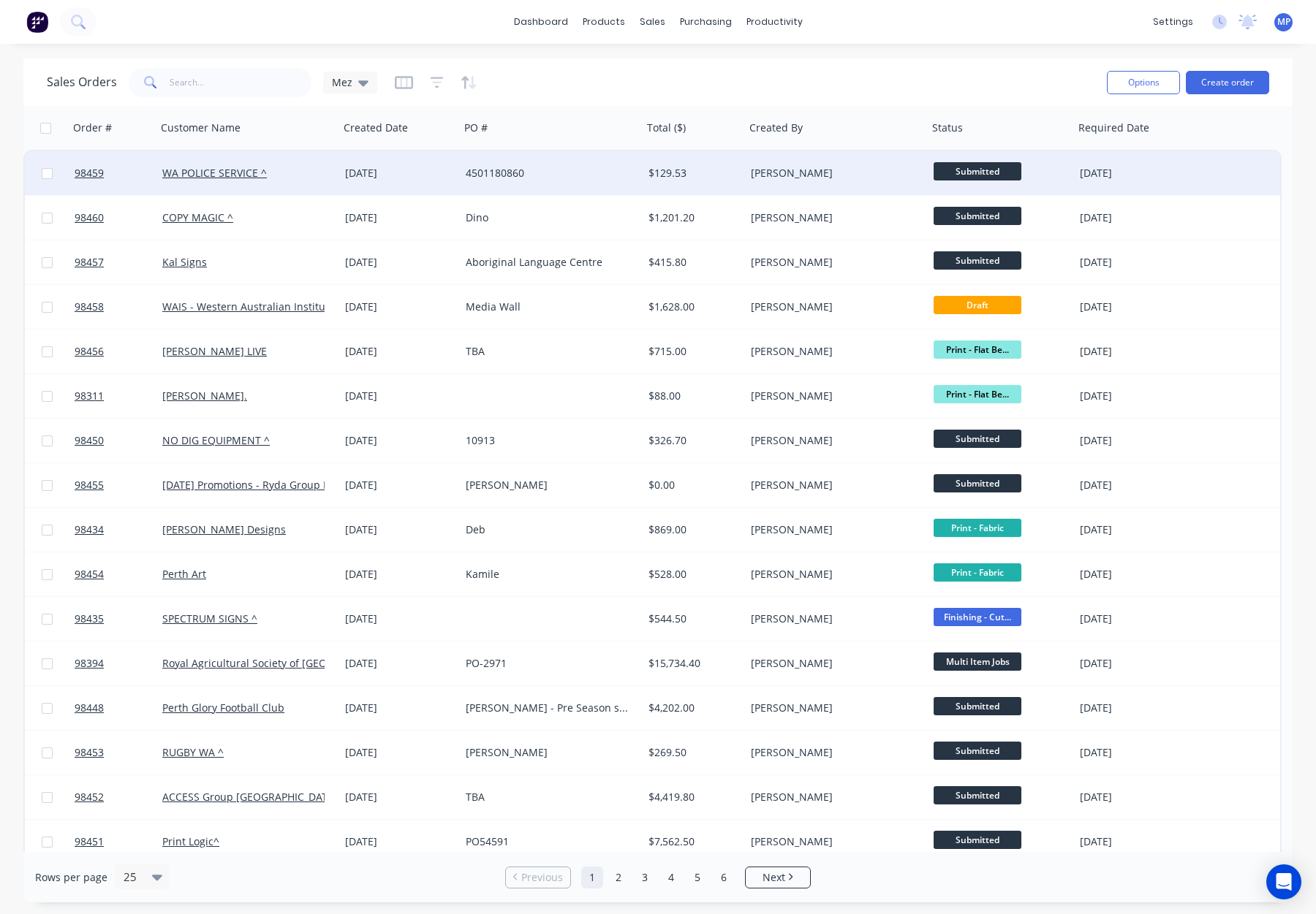
click at [847, 172] on div "[PERSON_NAME]" at bounding box center [831, 173] width 162 height 15
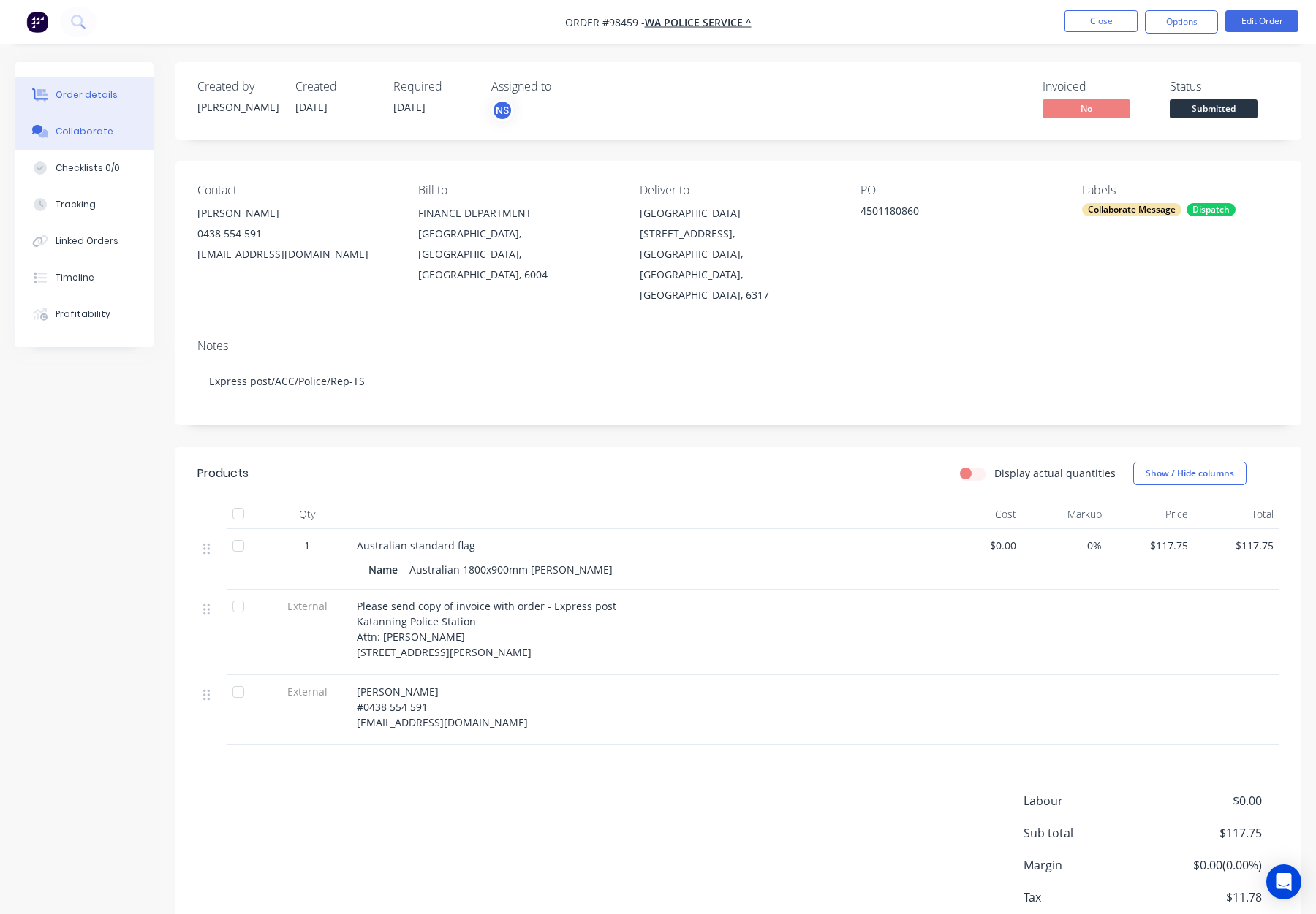
click at [92, 134] on div "Collaborate" at bounding box center [84, 131] width 58 height 13
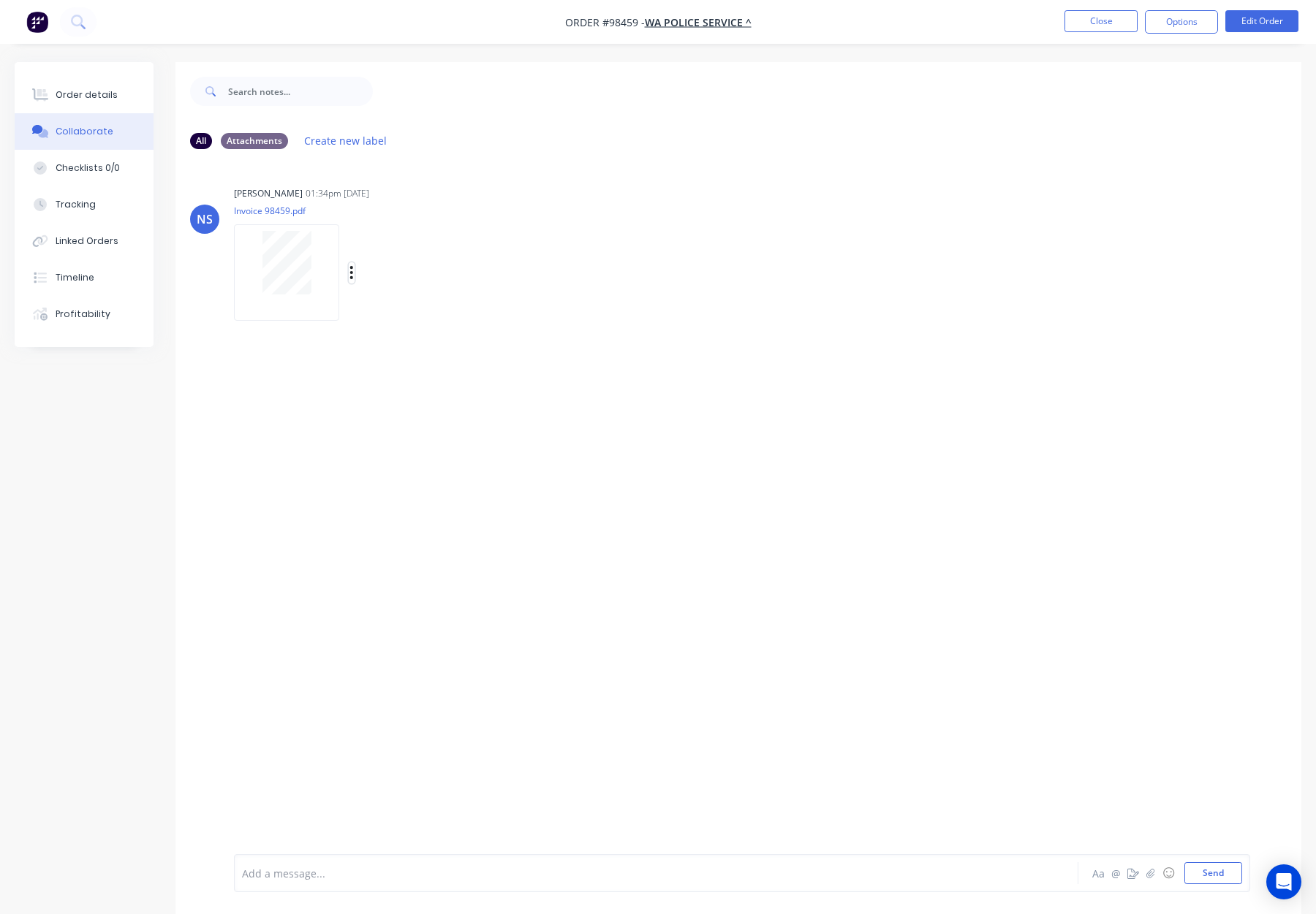
click at [350, 276] on icon "button" at bounding box center [352, 273] width 5 height 17
click at [430, 312] on button "Download" at bounding box center [448, 312] width 164 height 33
click at [113, 103] on button "Order details" at bounding box center [85, 95] width 139 height 36
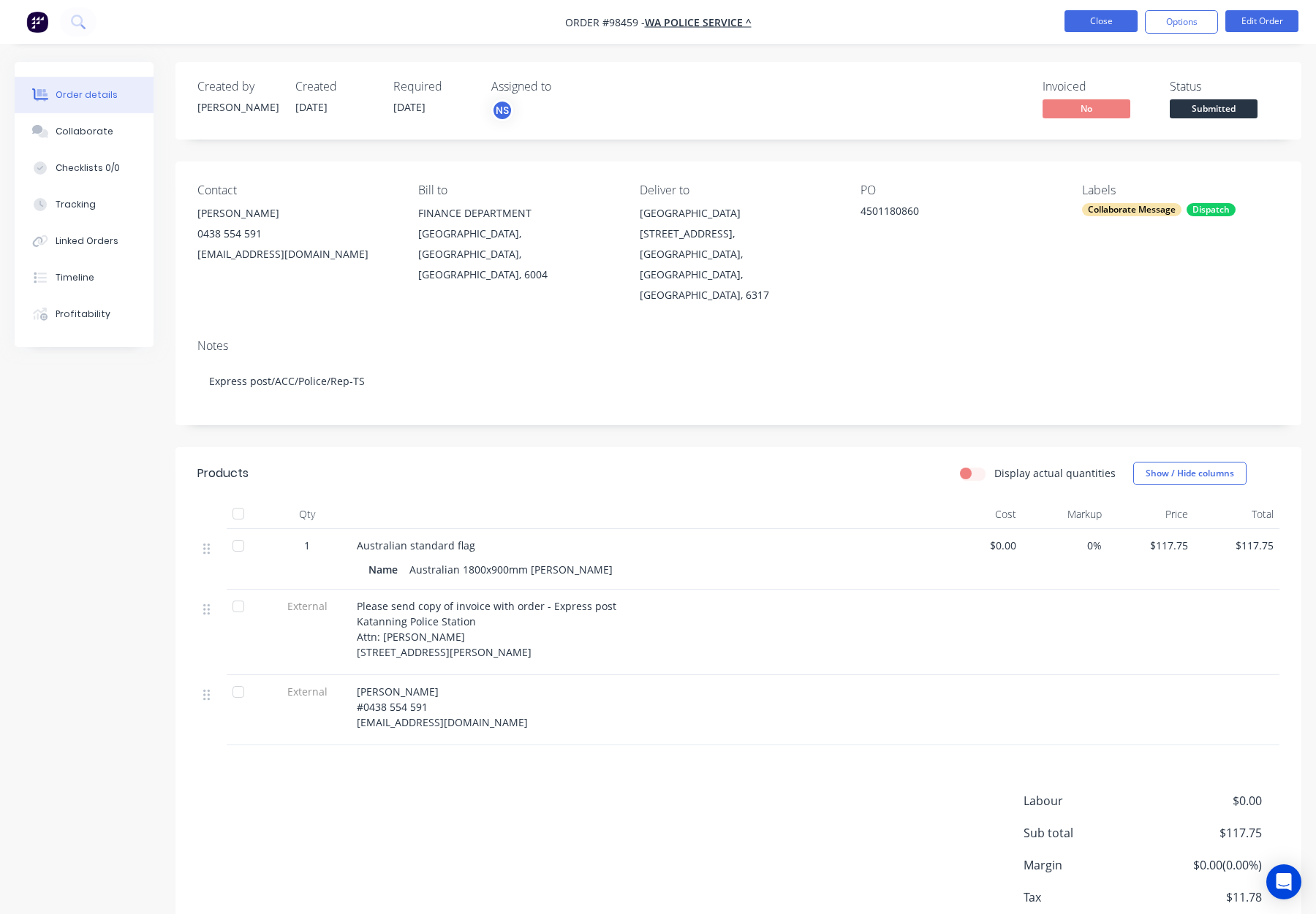
click at [1110, 24] on button "Close" at bounding box center [1101, 21] width 74 height 22
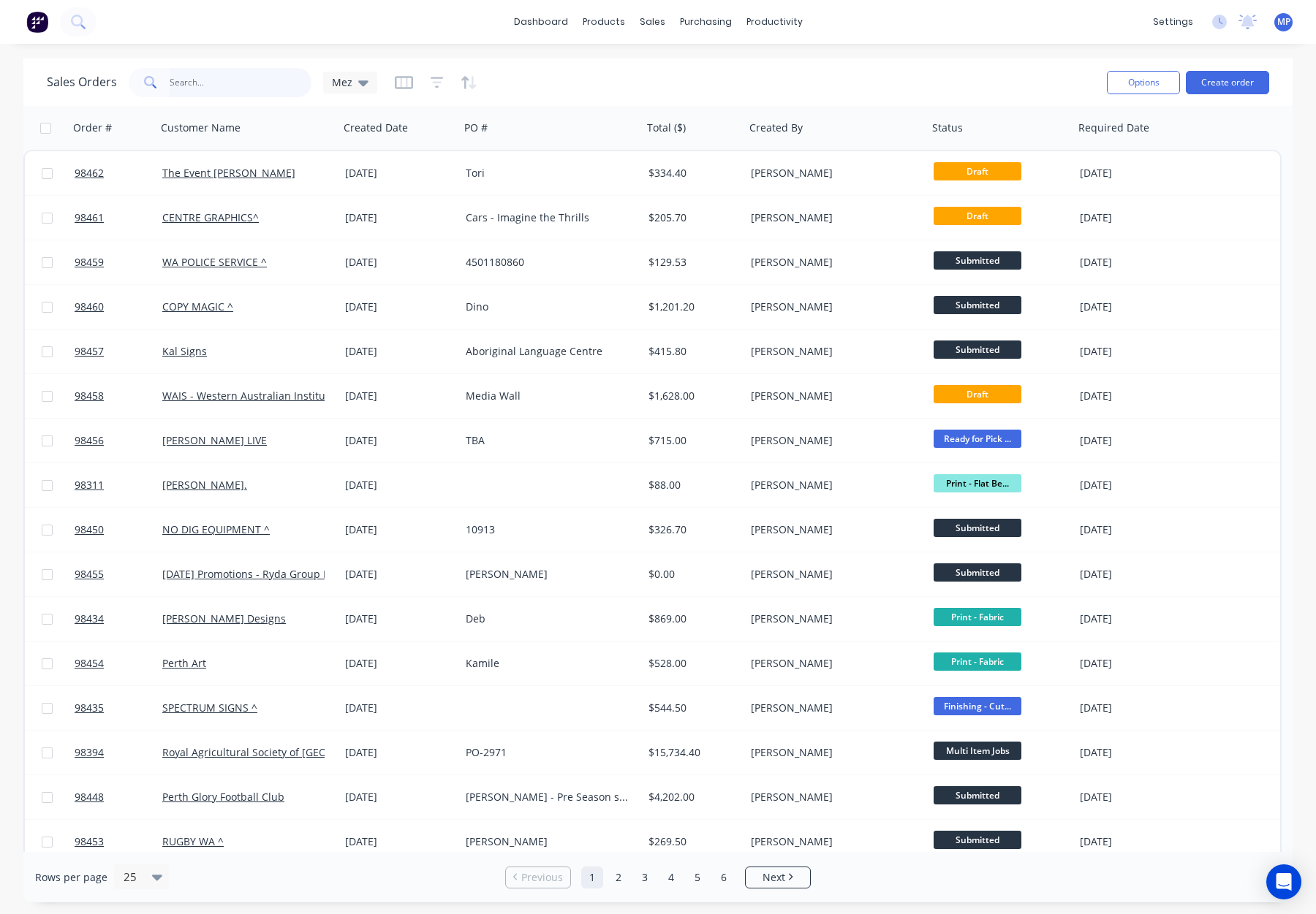
click at [194, 74] on input "text" at bounding box center [241, 82] width 142 height 29
type input "snap"
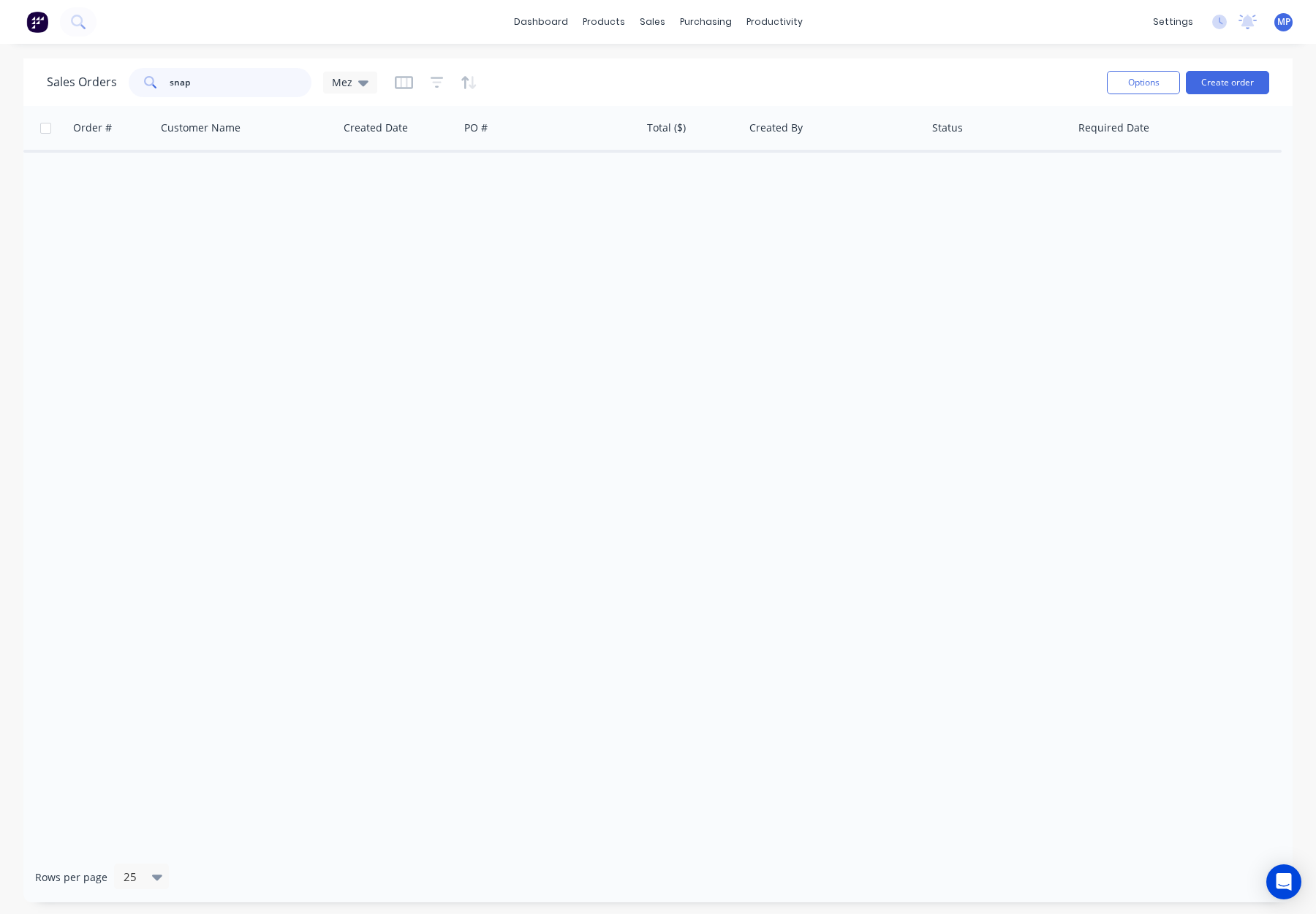
drag, startPoint x: 220, startPoint y: 81, endPoint x: 186, endPoint y: 85, distance: 34.2
click at [141, 80] on div "snap" at bounding box center [220, 82] width 183 height 29
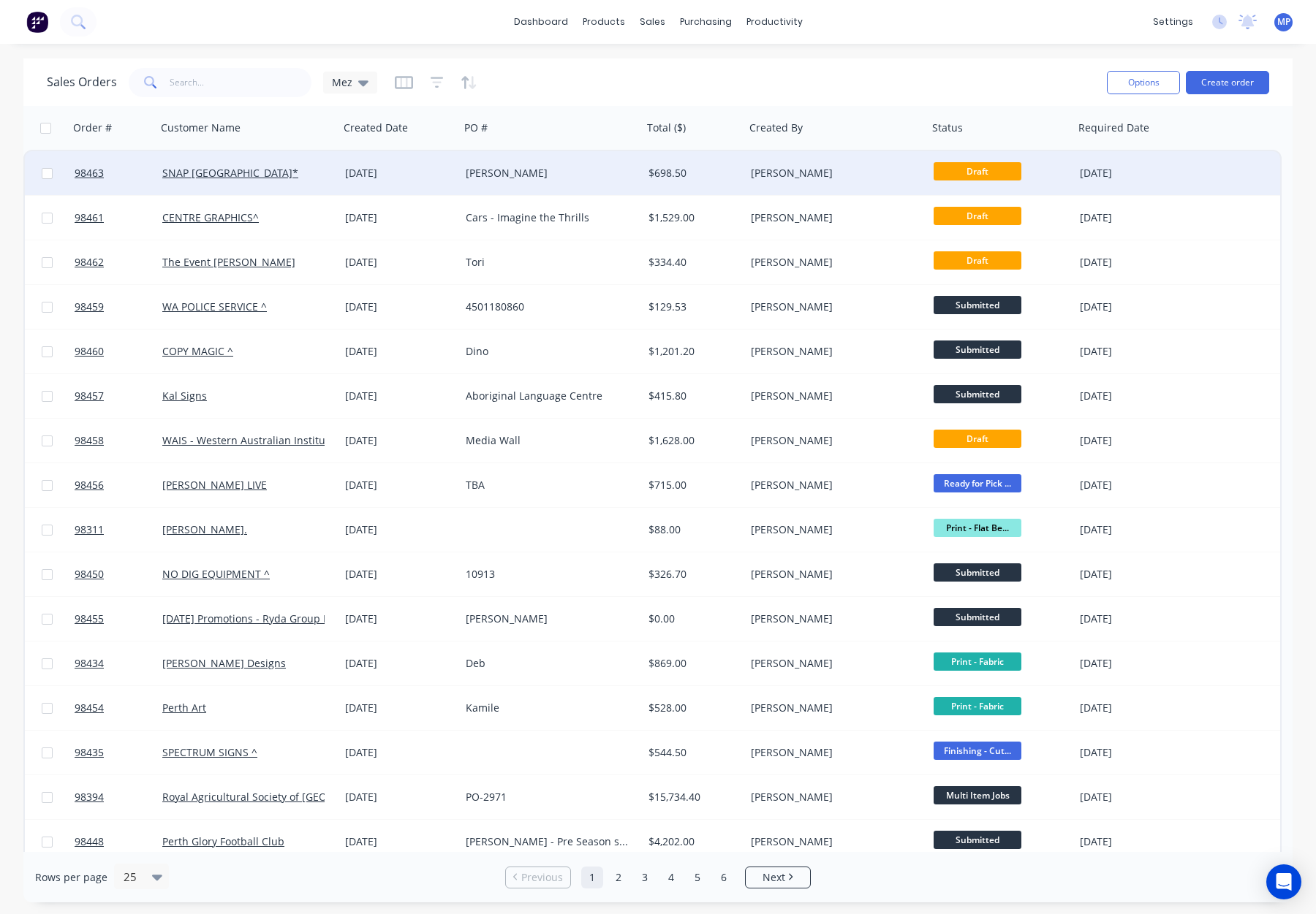
click at [568, 168] on div "[PERSON_NAME]" at bounding box center [546, 173] width 162 height 15
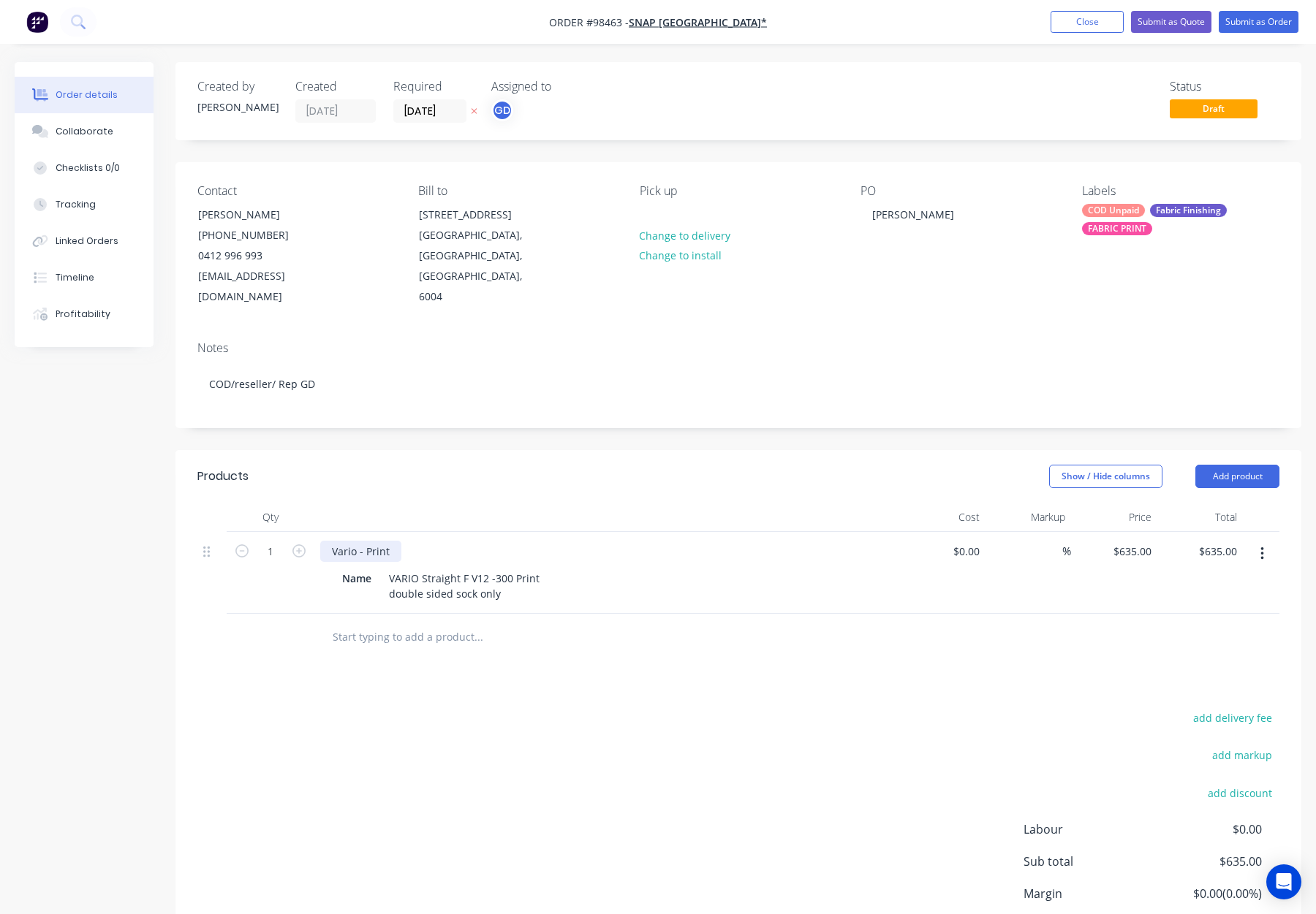
click at [387, 541] on div "Vario - Print" at bounding box center [360, 551] width 81 height 21
drag, startPoint x: 507, startPoint y: 577, endPoint x: 386, endPoint y: 575, distance: 121.0
click at [387, 577] on div "VARIO Straight F V12 -300 Print double sided sock only" at bounding box center [464, 586] width 162 height 36
click at [403, 575] on div "VARIO Straight F V12 -300 Print double sided sock only" at bounding box center [464, 586] width 162 height 36
drag, startPoint x: 389, startPoint y: 573, endPoint x: 513, endPoint y: 578, distance: 124.1
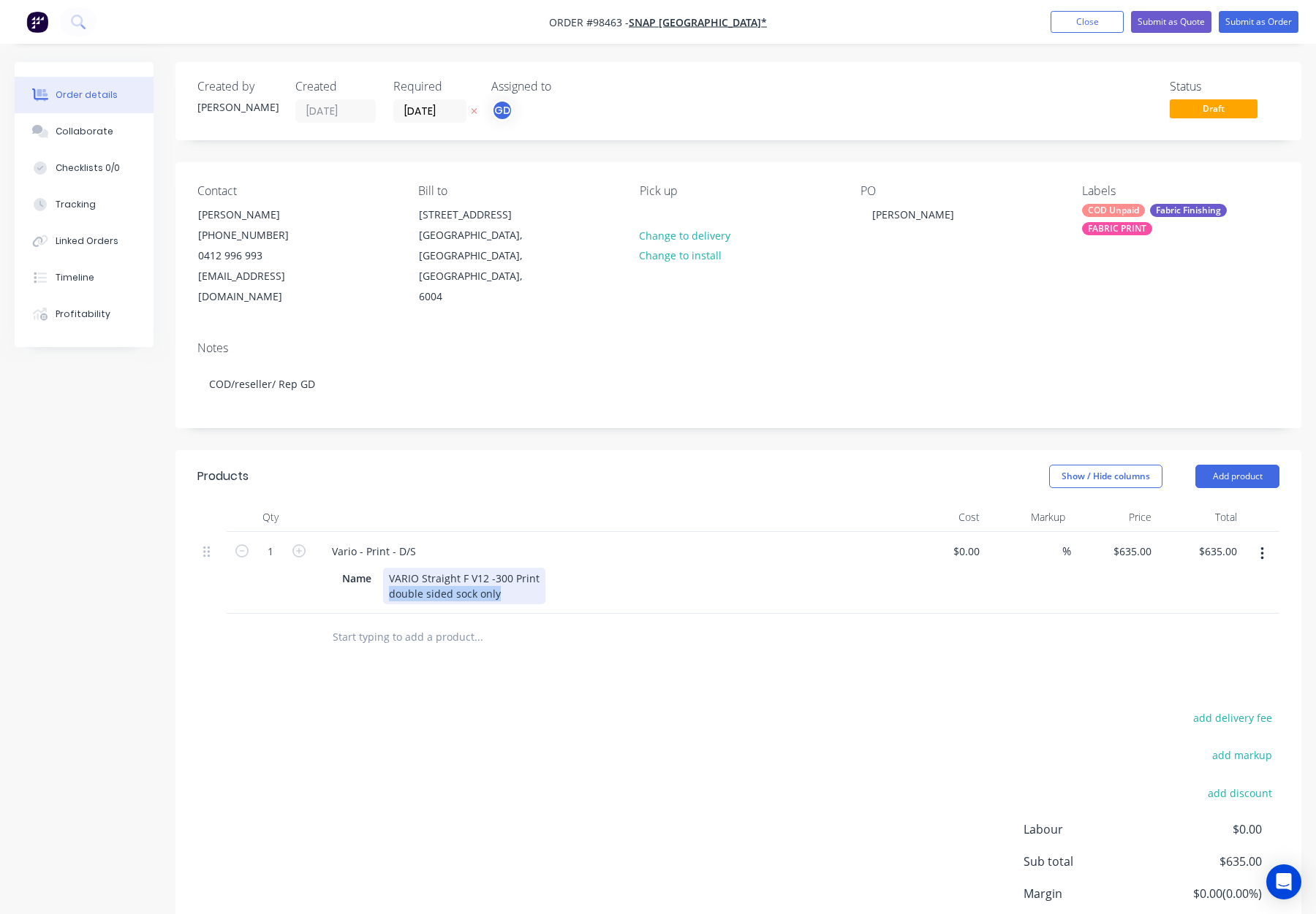
click at [515, 577] on div "VARIO Straight F V12 -300 Print double sided sock only" at bounding box center [464, 586] width 162 height 36
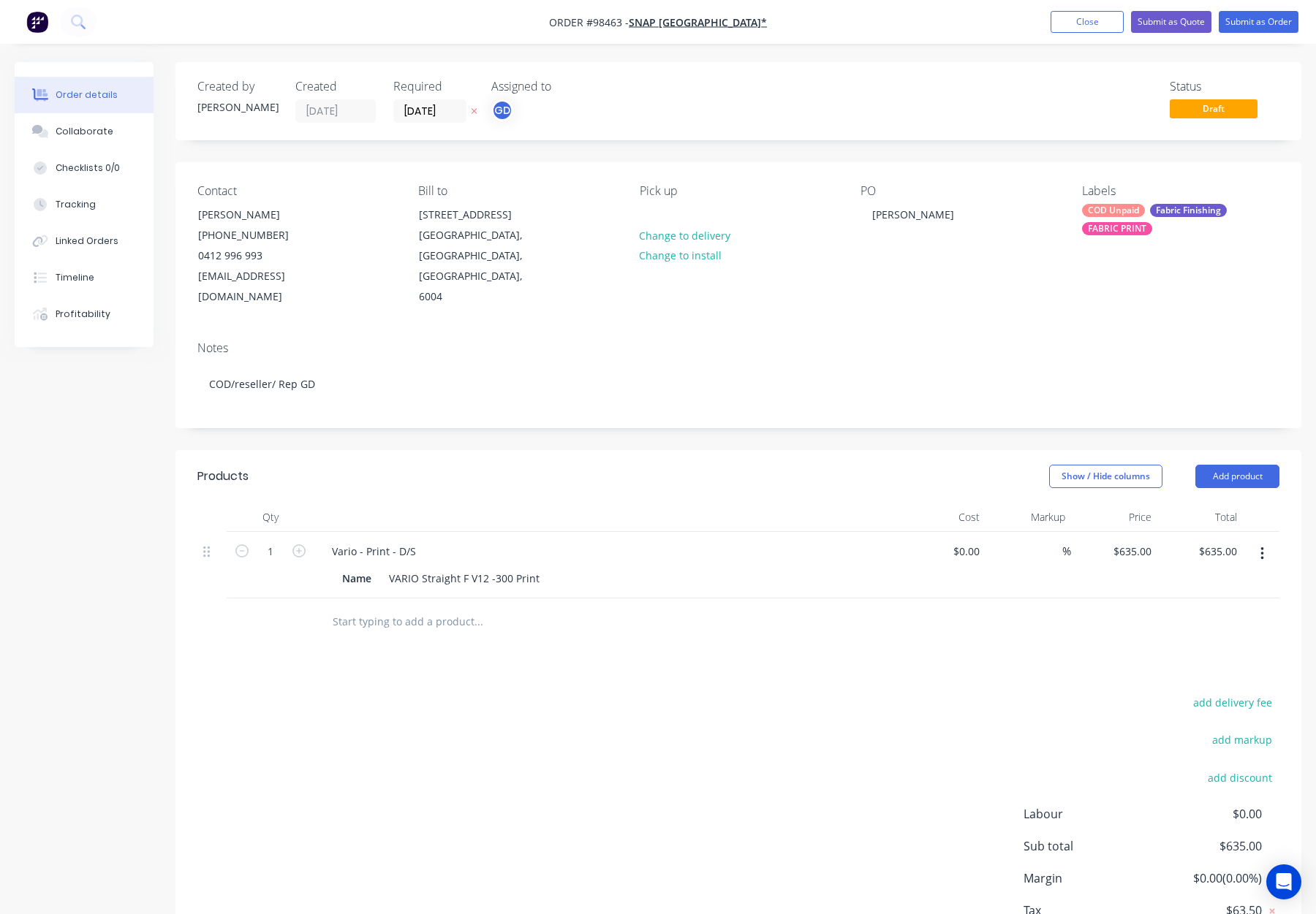
click at [542, 642] on div "Products Show / Hide columns Add product Qty Cost Markup Price Total 1 Vario - …" at bounding box center [738, 724] width 1126 height 547
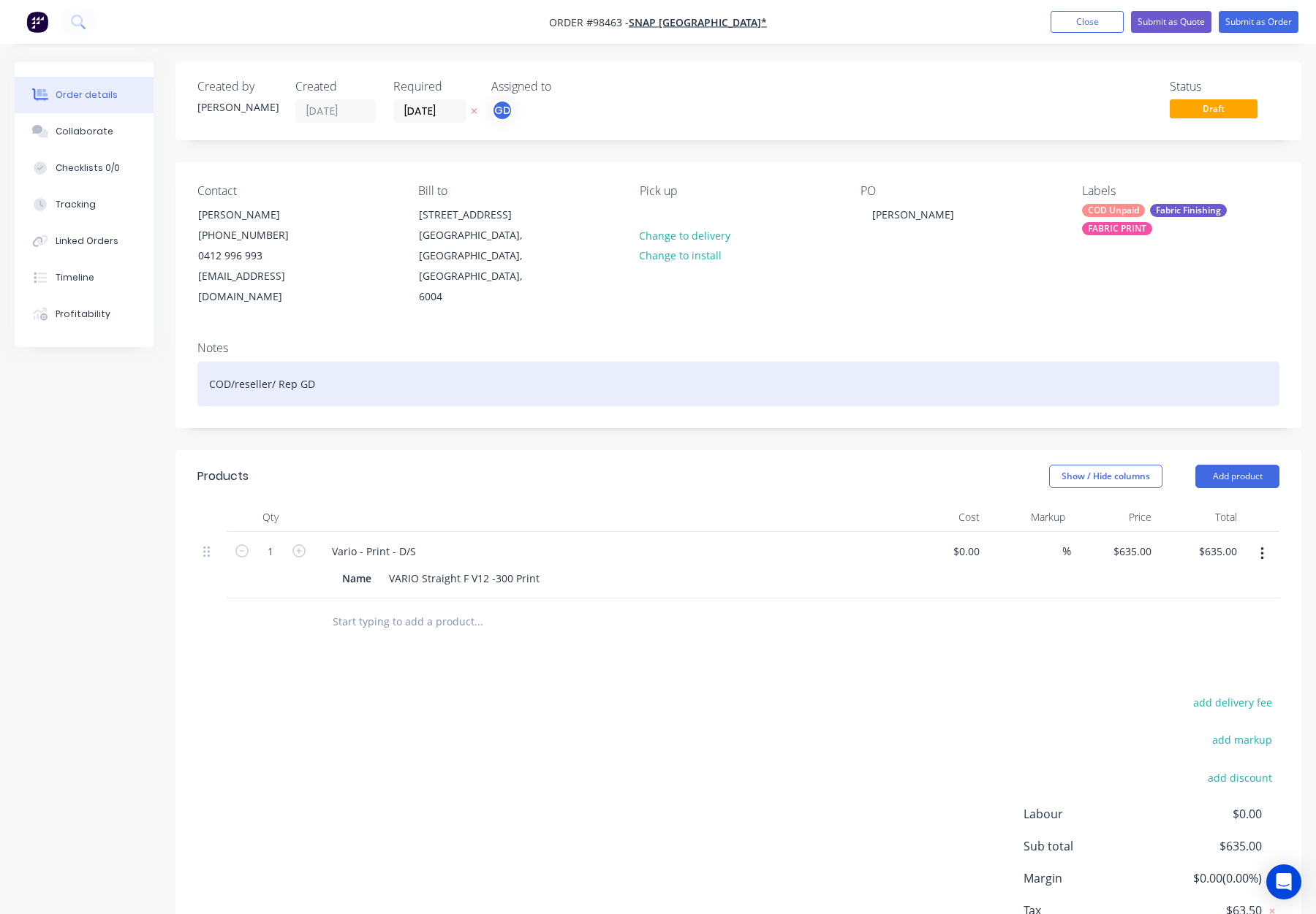
click at [473, 367] on div "COD/reseller/ Rep GD" at bounding box center [738, 384] width 1082 height 44
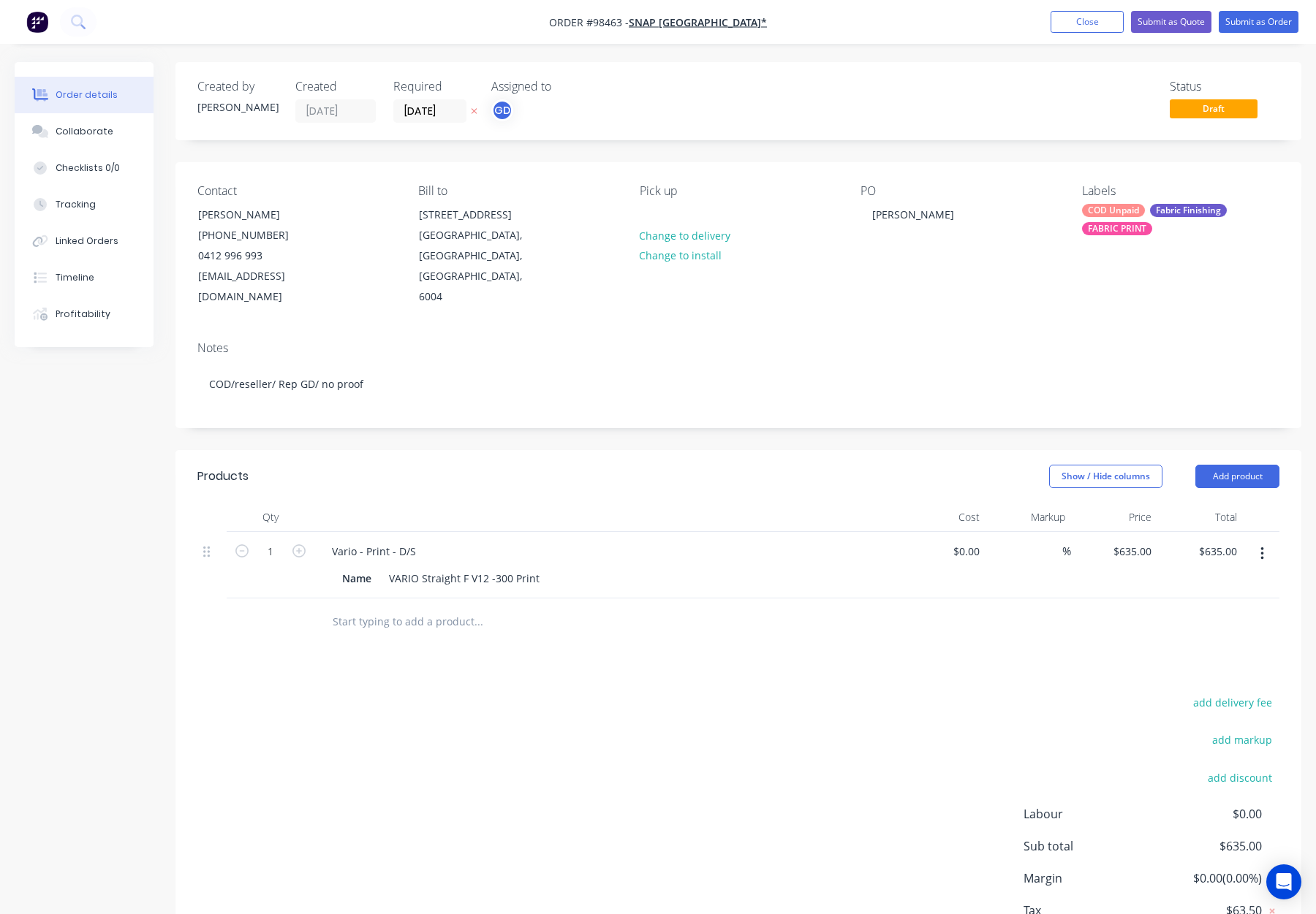
click at [1079, 214] on div "Contact [PERSON_NAME] [PHONE_NUMBER] [EMAIL_ADDRESS][DOMAIN_NAME] Bill to [STRE…" at bounding box center [738, 246] width 1126 height 167
click at [643, 200] on div "Pick up Change to delivery Change to install" at bounding box center [738, 246] width 198 height 123
click at [646, 210] on div at bounding box center [651, 214] width 24 height 21
click at [1231, 465] on button "Add product" at bounding box center [1238, 476] width 84 height 24
drag, startPoint x: 1229, startPoint y: 657, endPoint x: 1220, endPoint y: 657, distance: 9.0
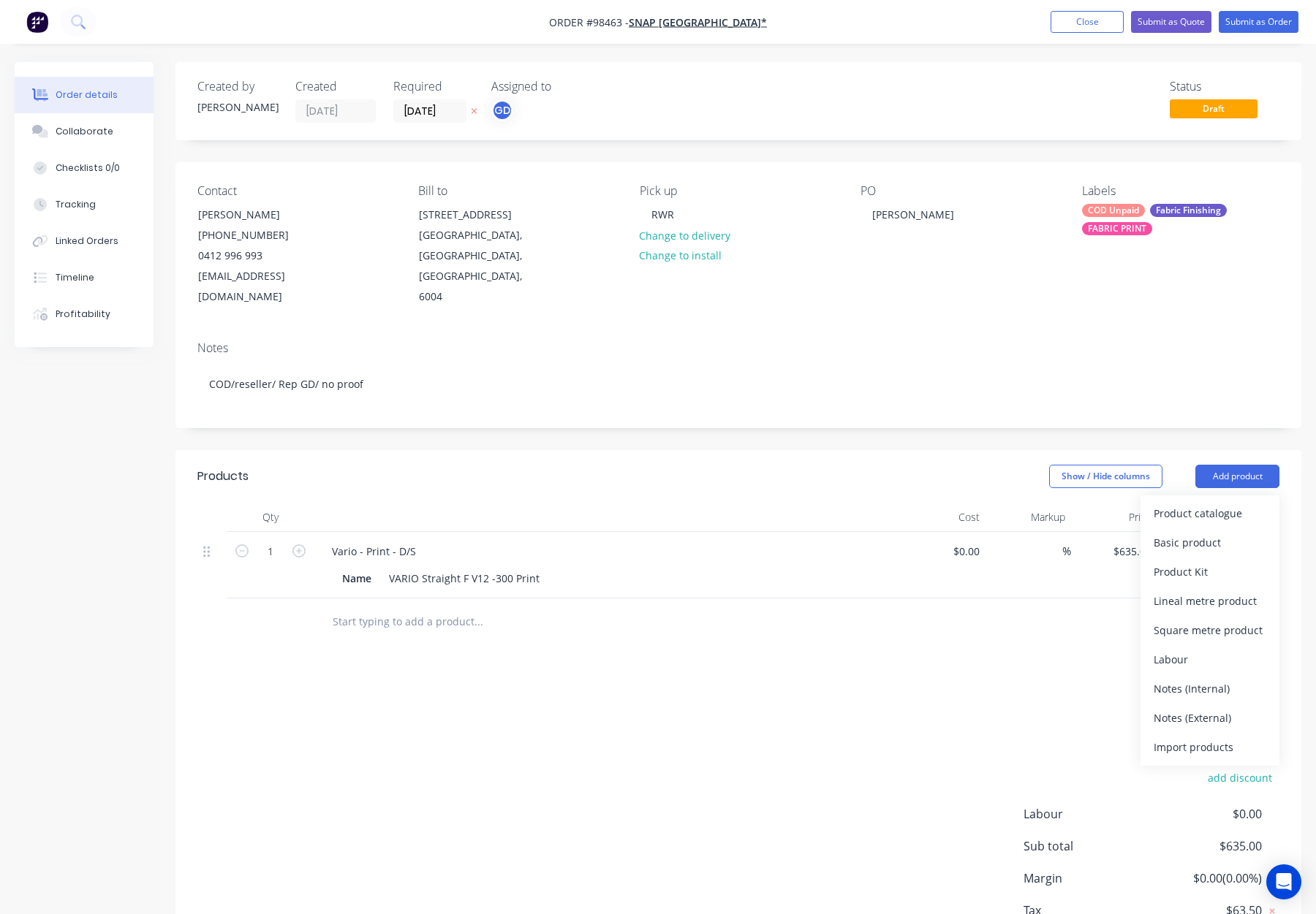
click at [1229, 679] on div "Notes (Internal)" at bounding box center [1210, 689] width 112 height 21
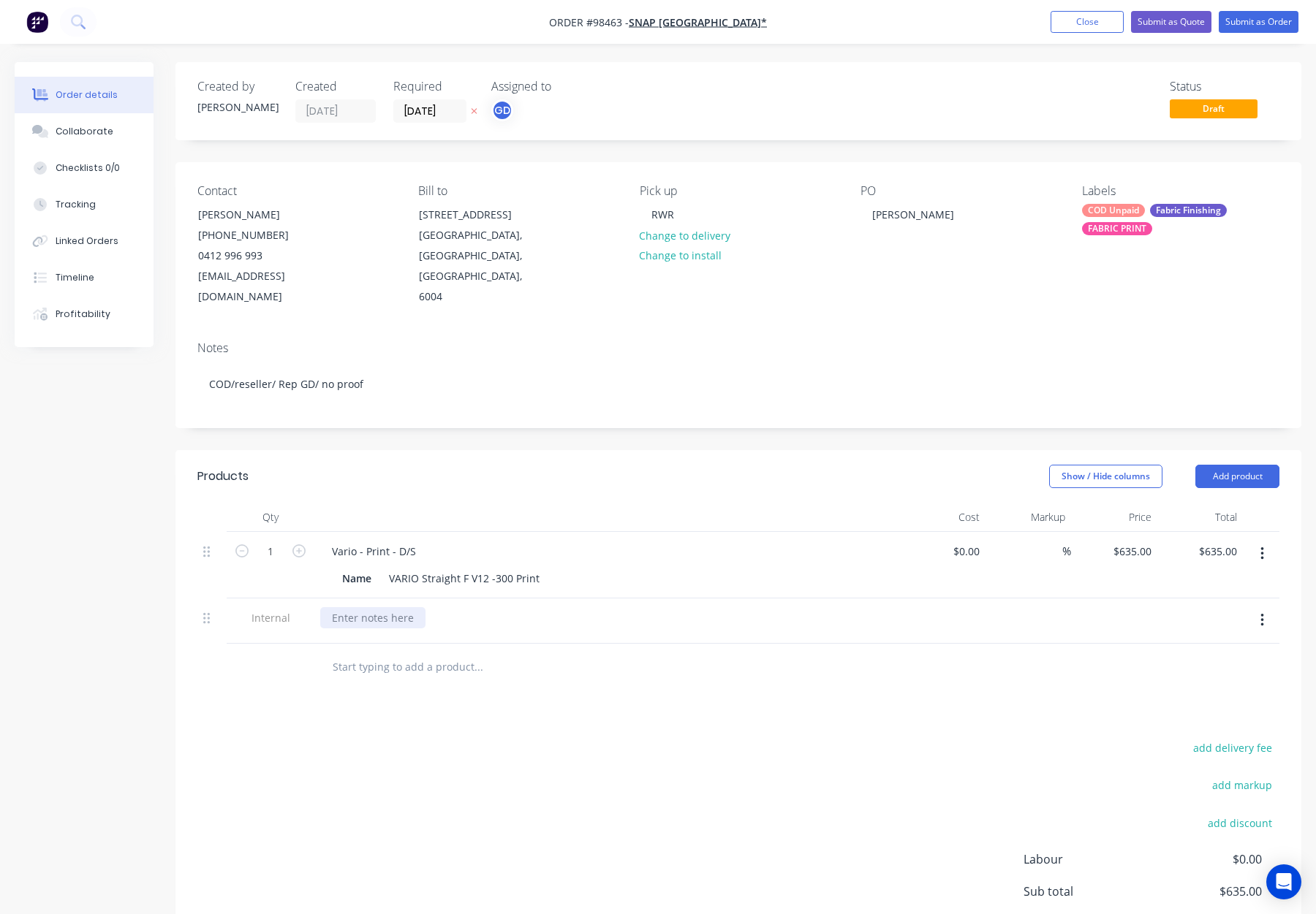
drag, startPoint x: 363, startPoint y: 596, endPoint x: 398, endPoint y: 603, distance: 35.7
click at [368, 607] on div at bounding box center [372, 618] width 105 height 21
drag, startPoint x: 394, startPoint y: 597, endPoint x: 322, endPoint y: 593, distance: 72.1
click at [322, 607] on div "Would prefer EOB Friday or EOB Monday" at bounding box center [429, 618] width 219 height 21
click at [647, 747] on div "add delivery fee add markup add discount Labour $0.00 Sub total $635.00 Margin …" at bounding box center [738, 878] width 1082 height 282
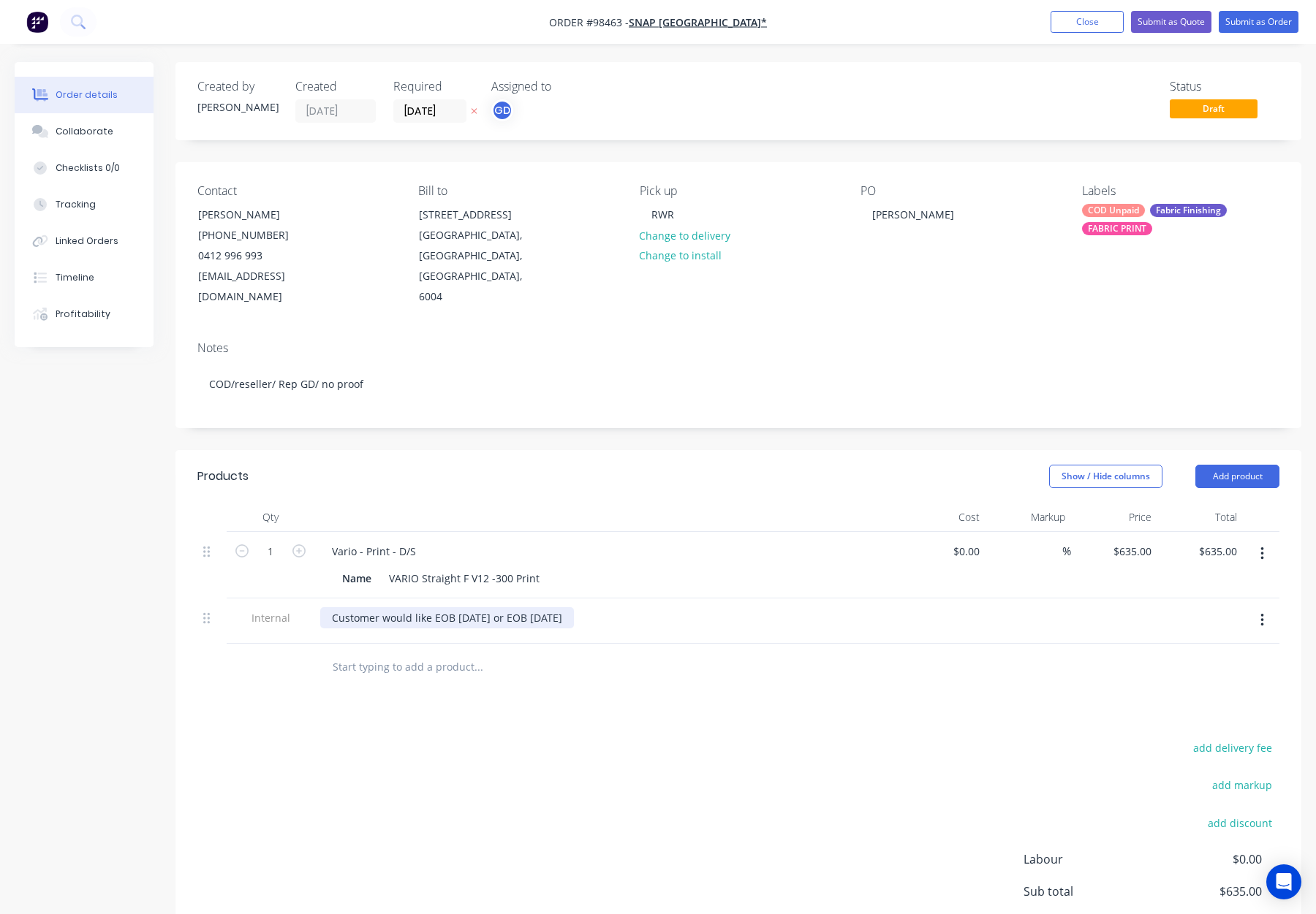
click at [566, 607] on div "Customer would like EOB Friday or EOB Monday" at bounding box center [447, 618] width 254 height 21
drag, startPoint x: 673, startPoint y: 598, endPoint x: 684, endPoint y: 607, distance: 14.2
click at [675, 607] on div "Customer would like EOB Friday or EOB Monday latest - if not doable le" at bounding box center [503, 618] width 367 height 21
click at [667, 607] on div "Customer would like EOB Friday or EOB Monday latest - if not doable" at bounding box center [498, 618] width 356 height 21
click at [519, 607] on div "Customer would like EOB Friday or EOB Monday latest" at bounding box center [462, 618] width 284 height 21
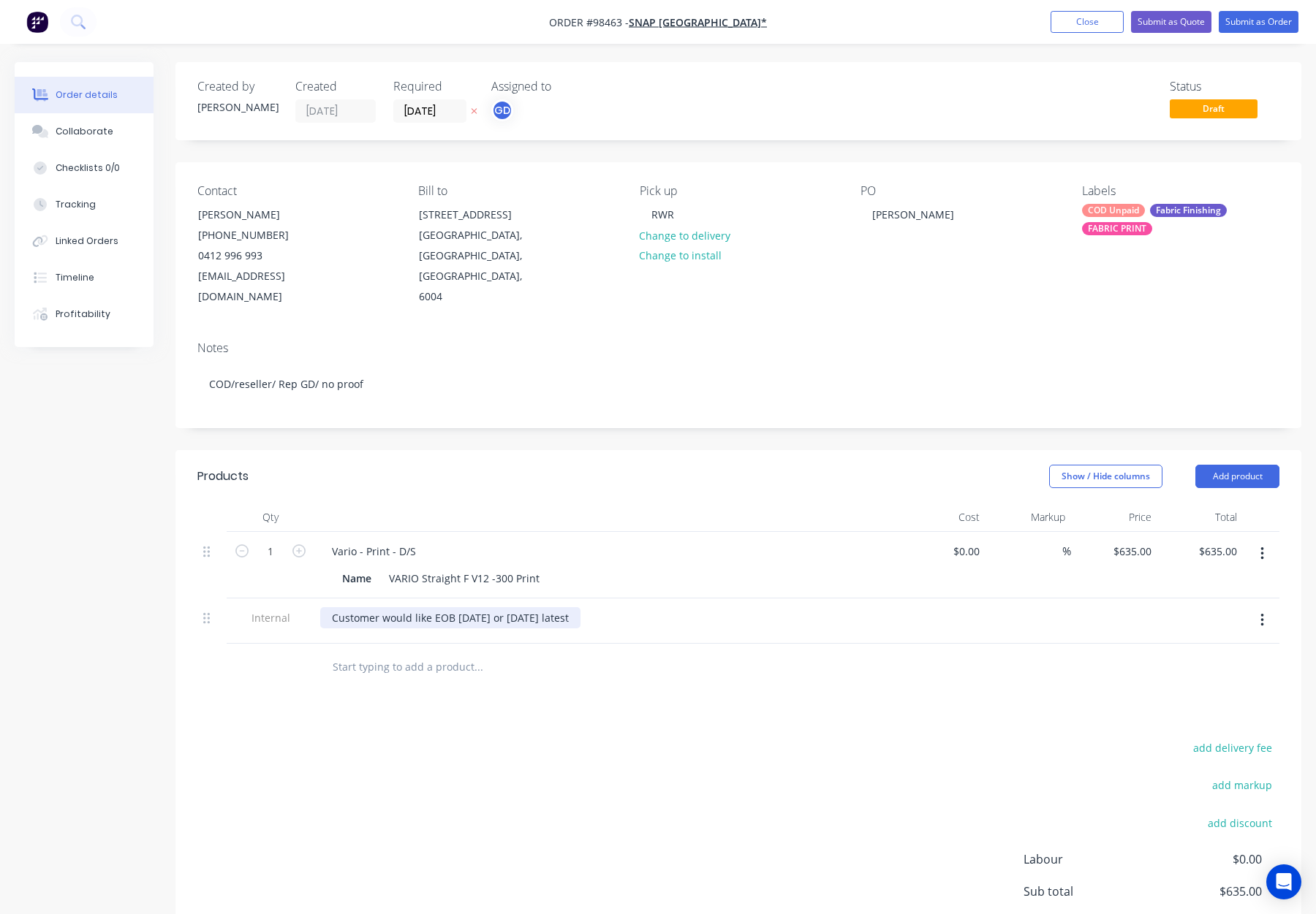
click at [540, 607] on div "Customer would like EOB Friday or Monday latest" at bounding box center [450, 618] width 260 height 21
click at [573, 450] on header "Products Show / Hide columns Add product" at bounding box center [738, 476] width 1126 height 53
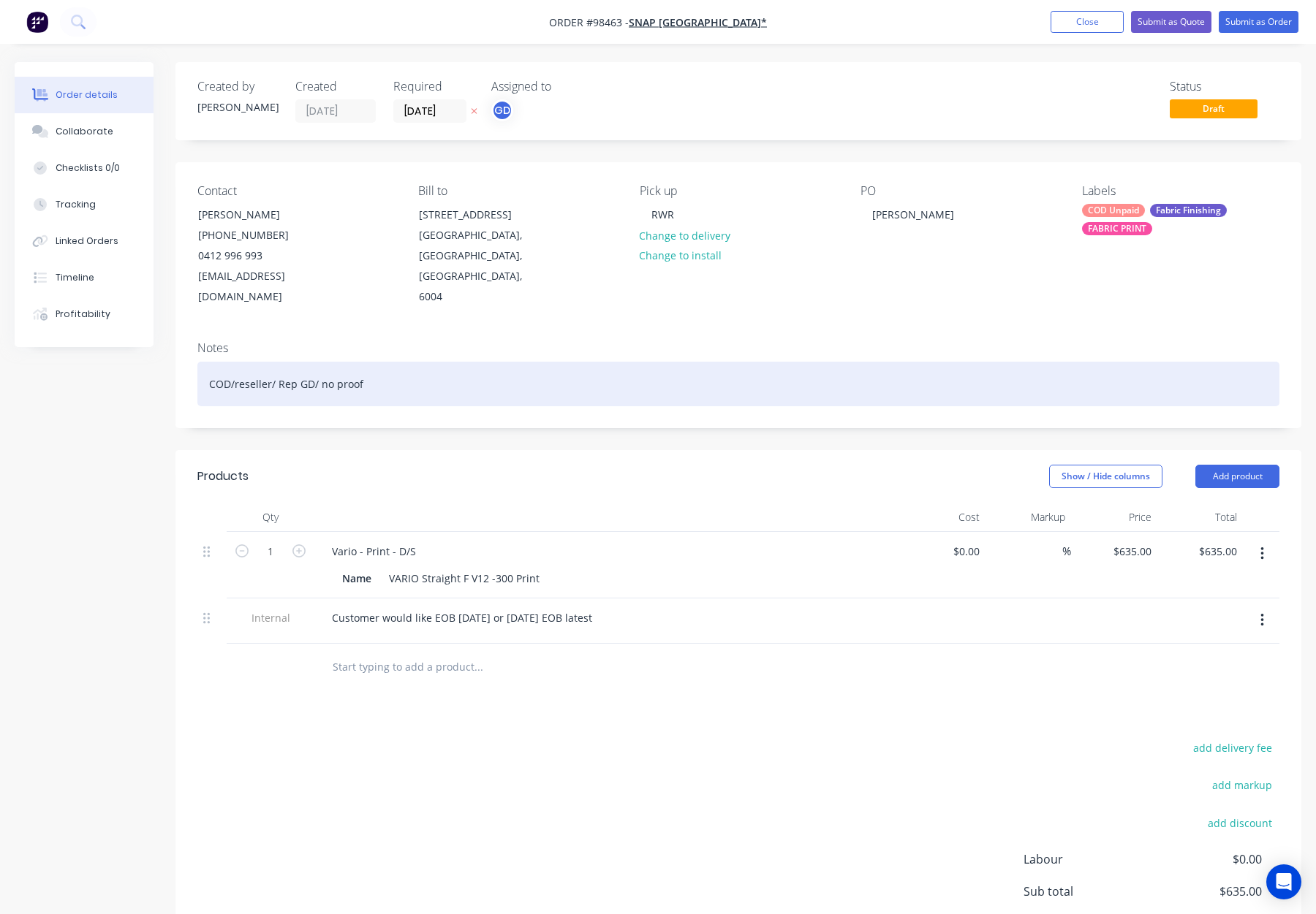
click at [532, 366] on div "COD/reseller/ Rep GD/ no proof" at bounding box center [738, 384] width 1082 height 44
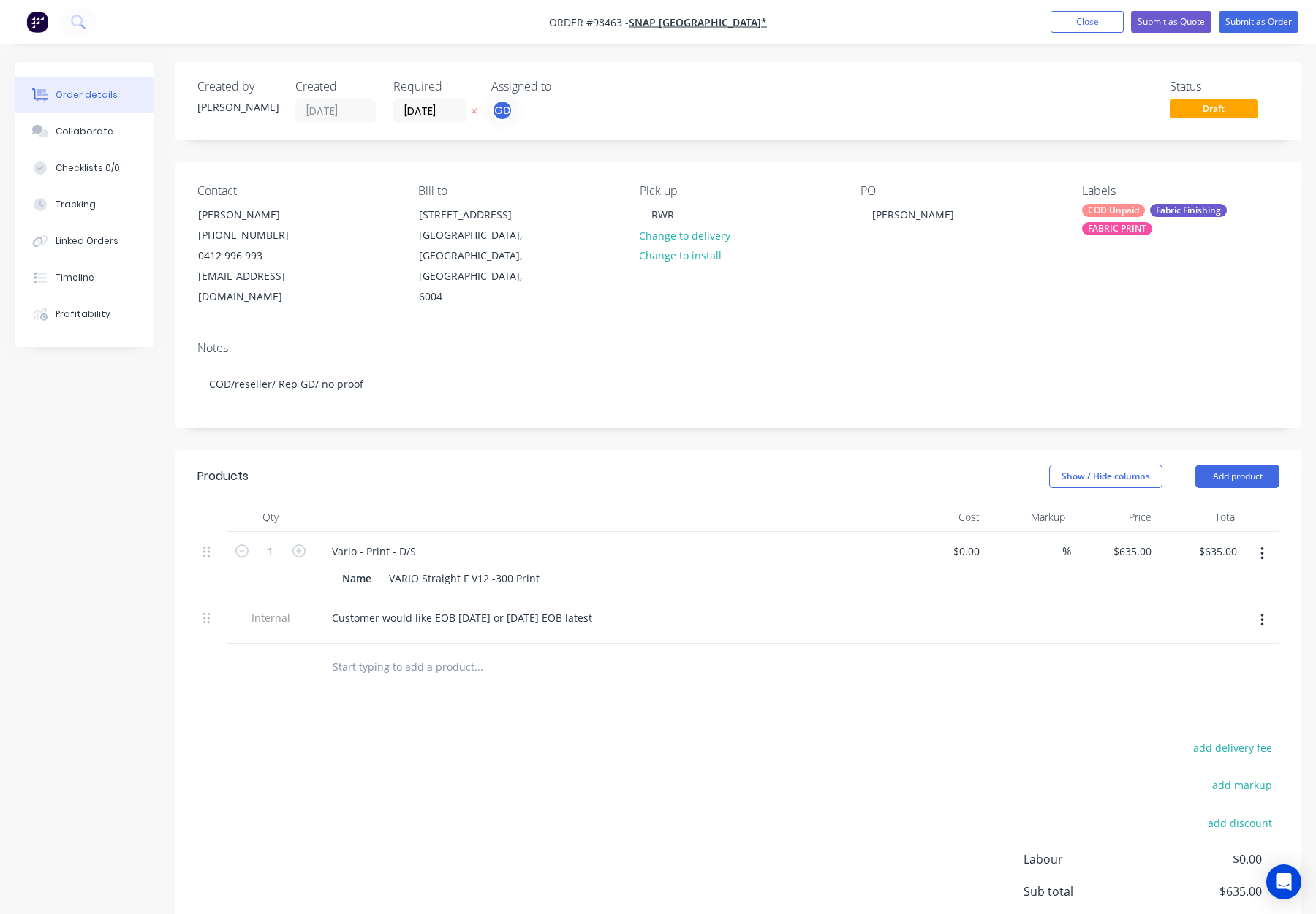
click at [1129, 205] on div "COD Unpaid" at bounding box center [1114, 210] width 63 height 13
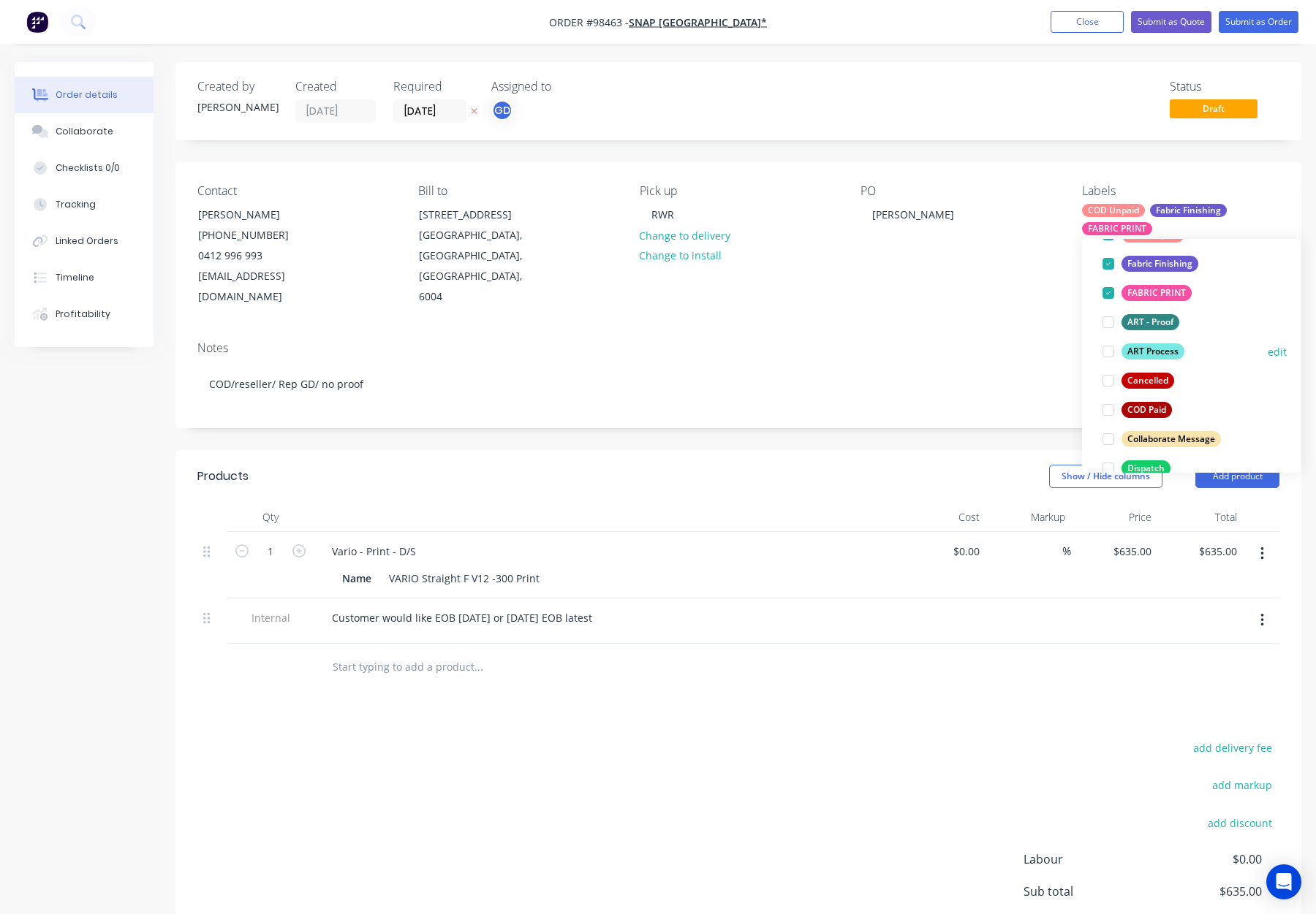
drag, startPoint x: 1133, startPoint y: 361, endPoint x: 1138, endPoint y: 355, distance: 7.8
click at [1133, 361] on button "ART Process" at bounding box center [1144, 352] width 93 height 21
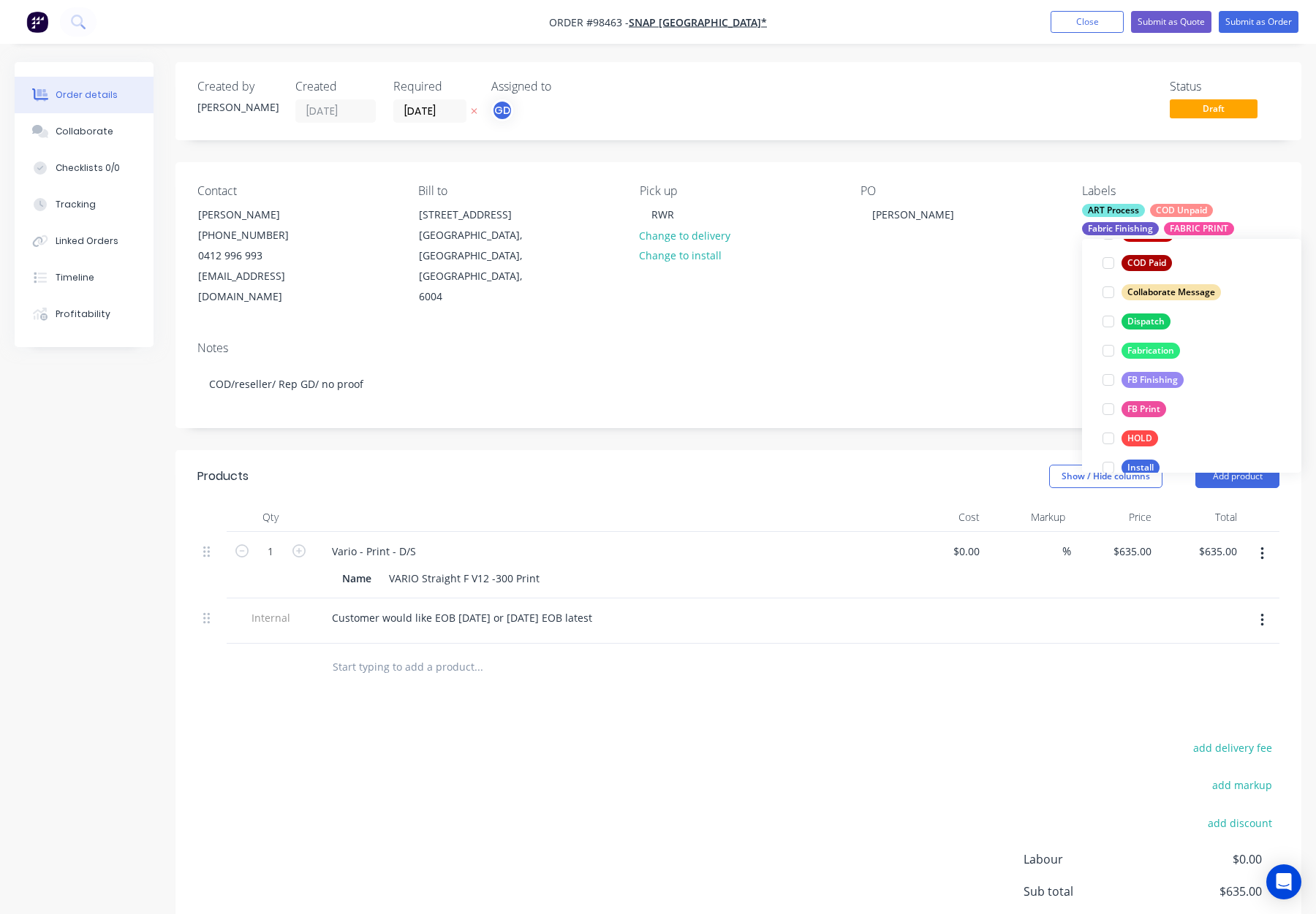
scroll to position [279, 0]
click at [1140, 305] on div "Dispatch" at bounding box center [1146, 310] width 49 height 16
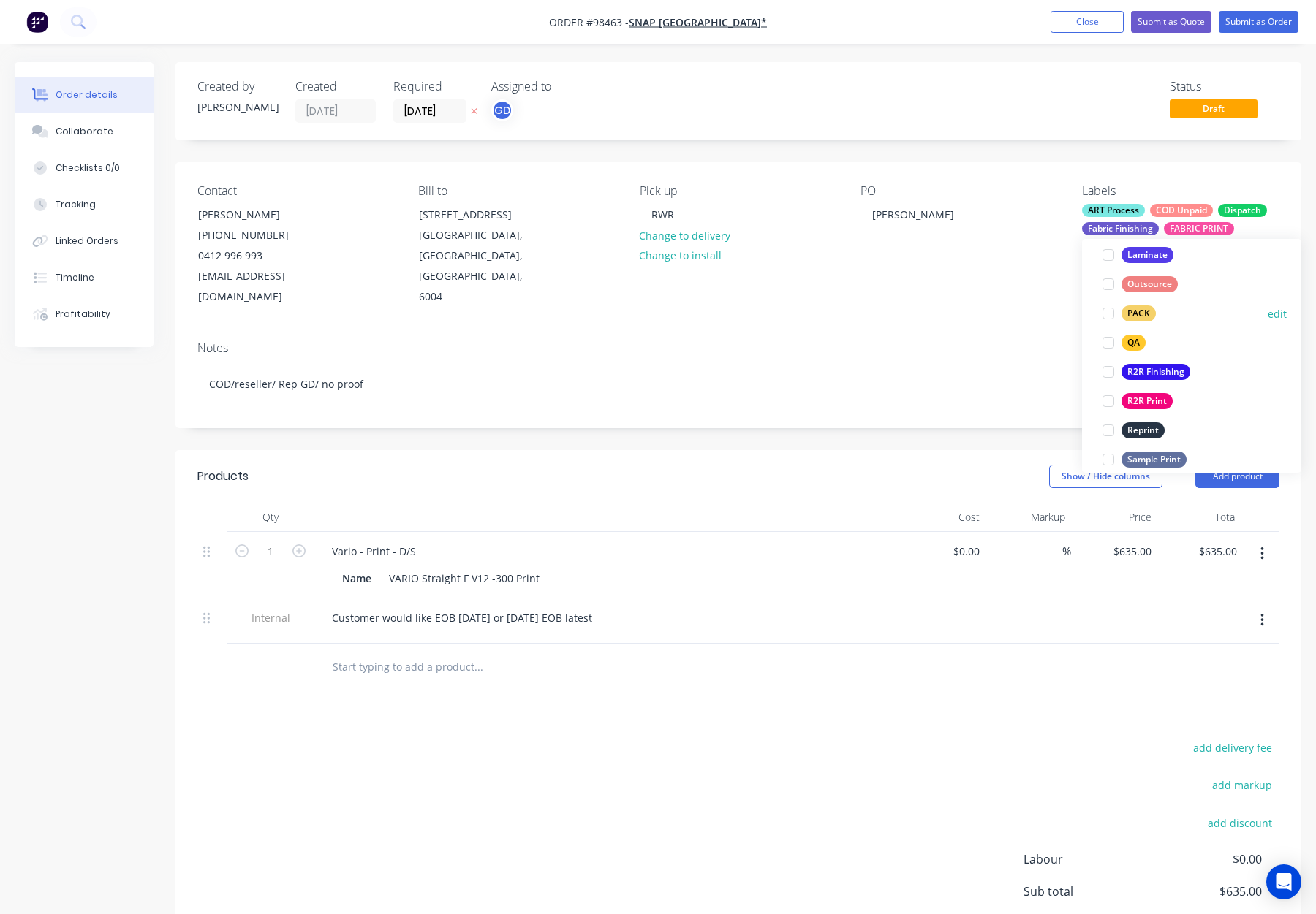
click at [1156, 310] on button "PACK" at bounding box center [1129, 314] width 65 height 21
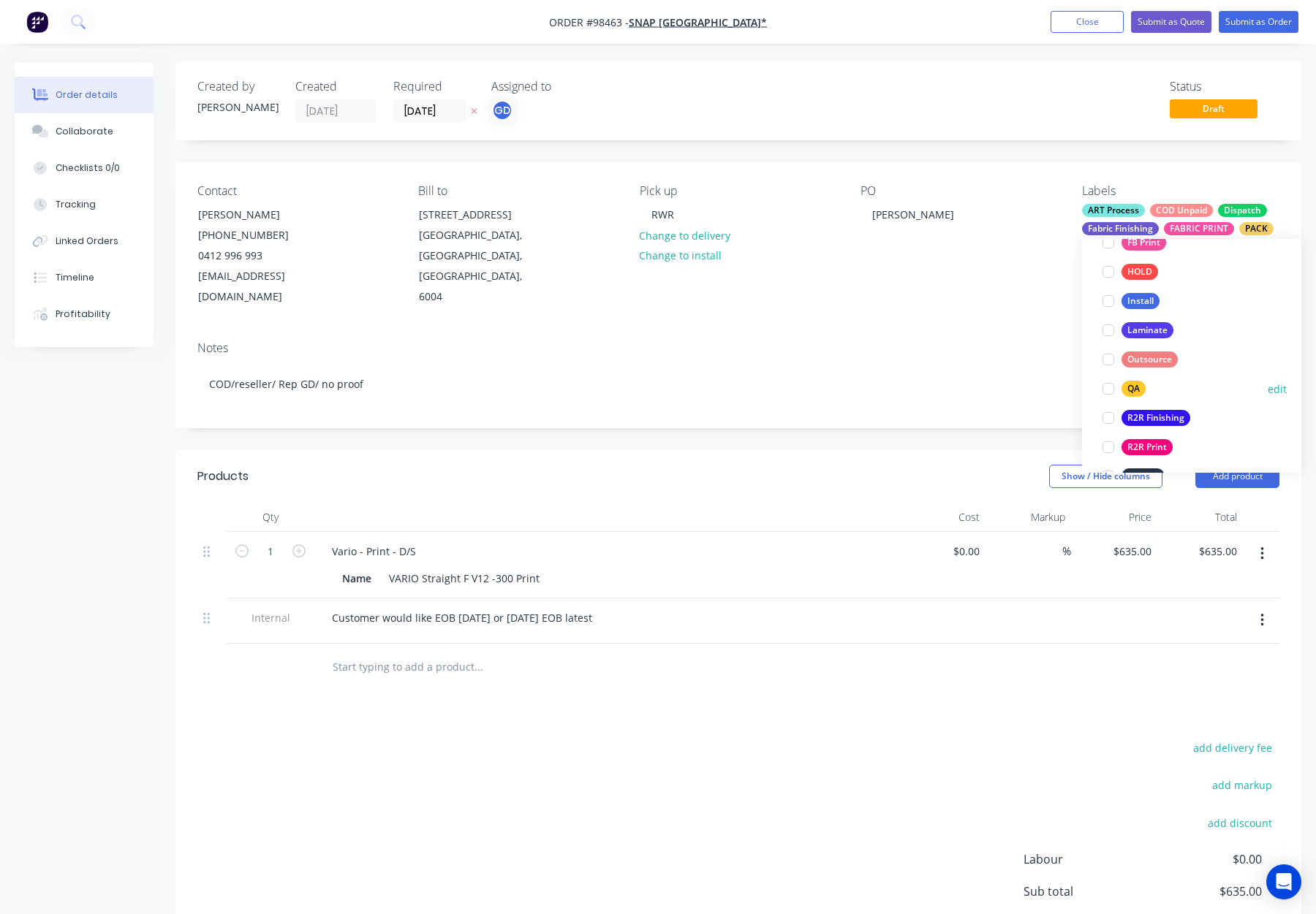
click at [1131, 386] on div "QA" at bounding box center [1133, 389] width 25 height 16
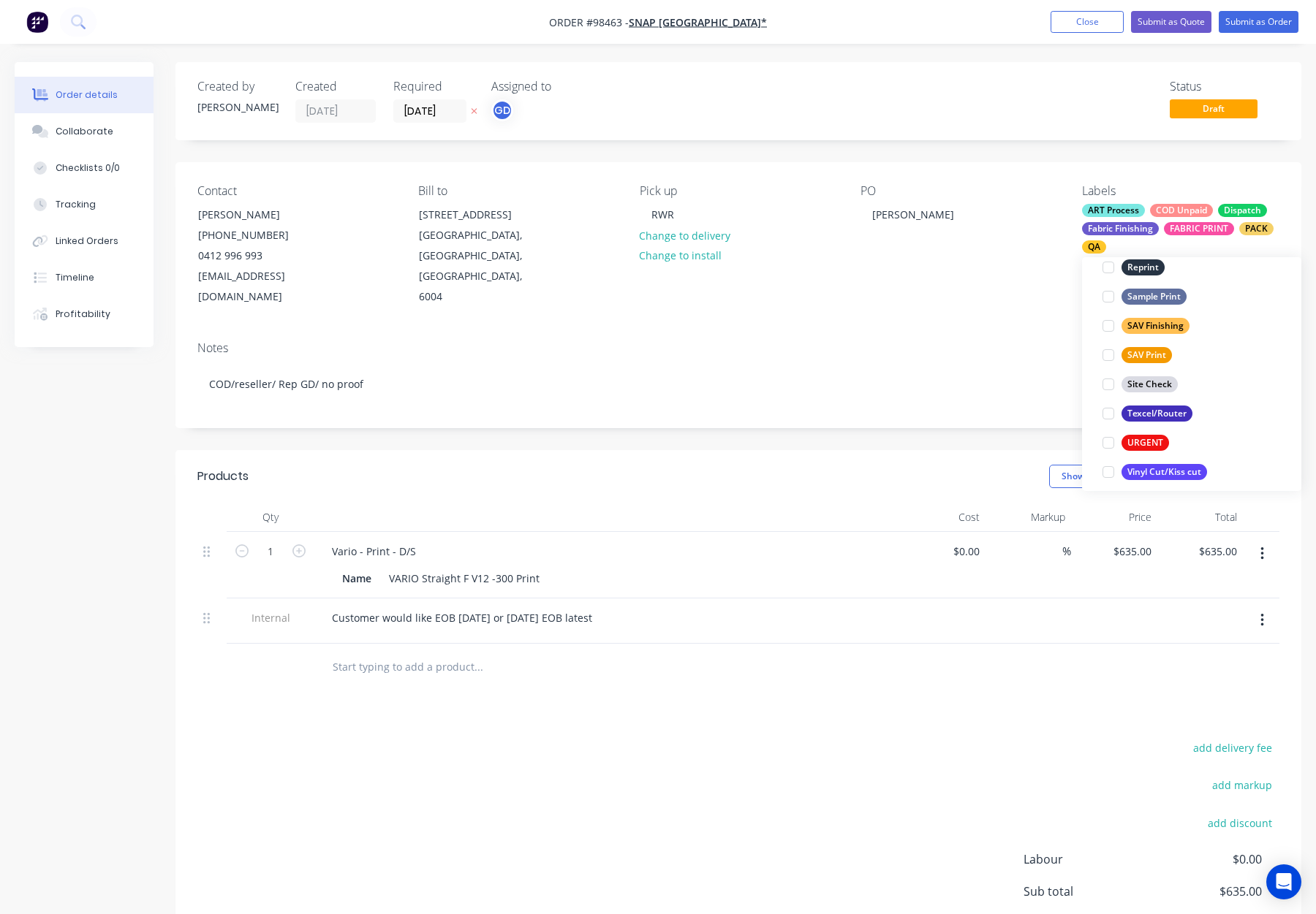
scroll to position [701, 0]
click at [949, 264] on div "PO Andrew" at bounding box center [960, 246] width 198 height 123
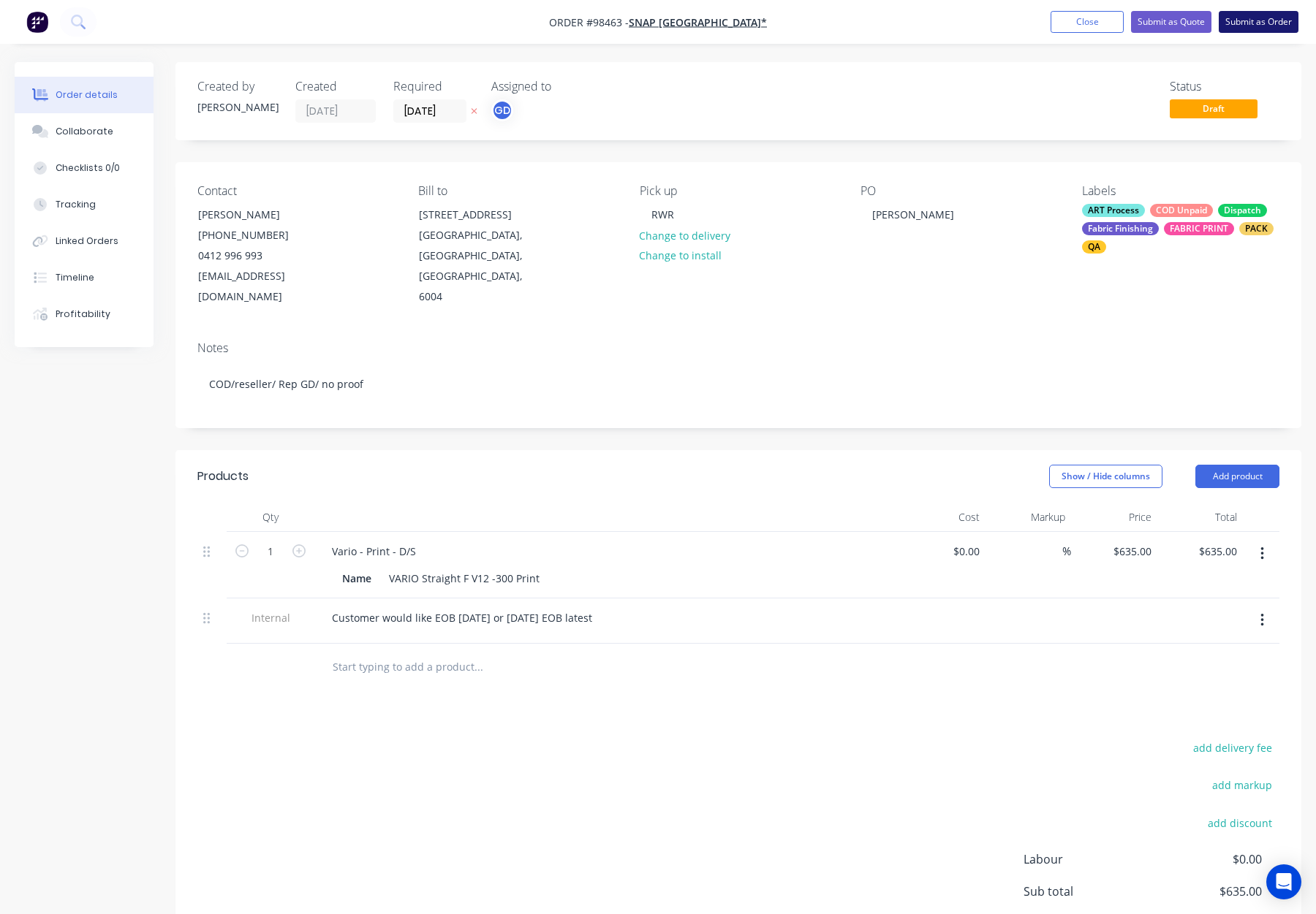
click at [1250, 15] on button "Submit as Order" at bounding box center [1258, 22] width 80 height 22
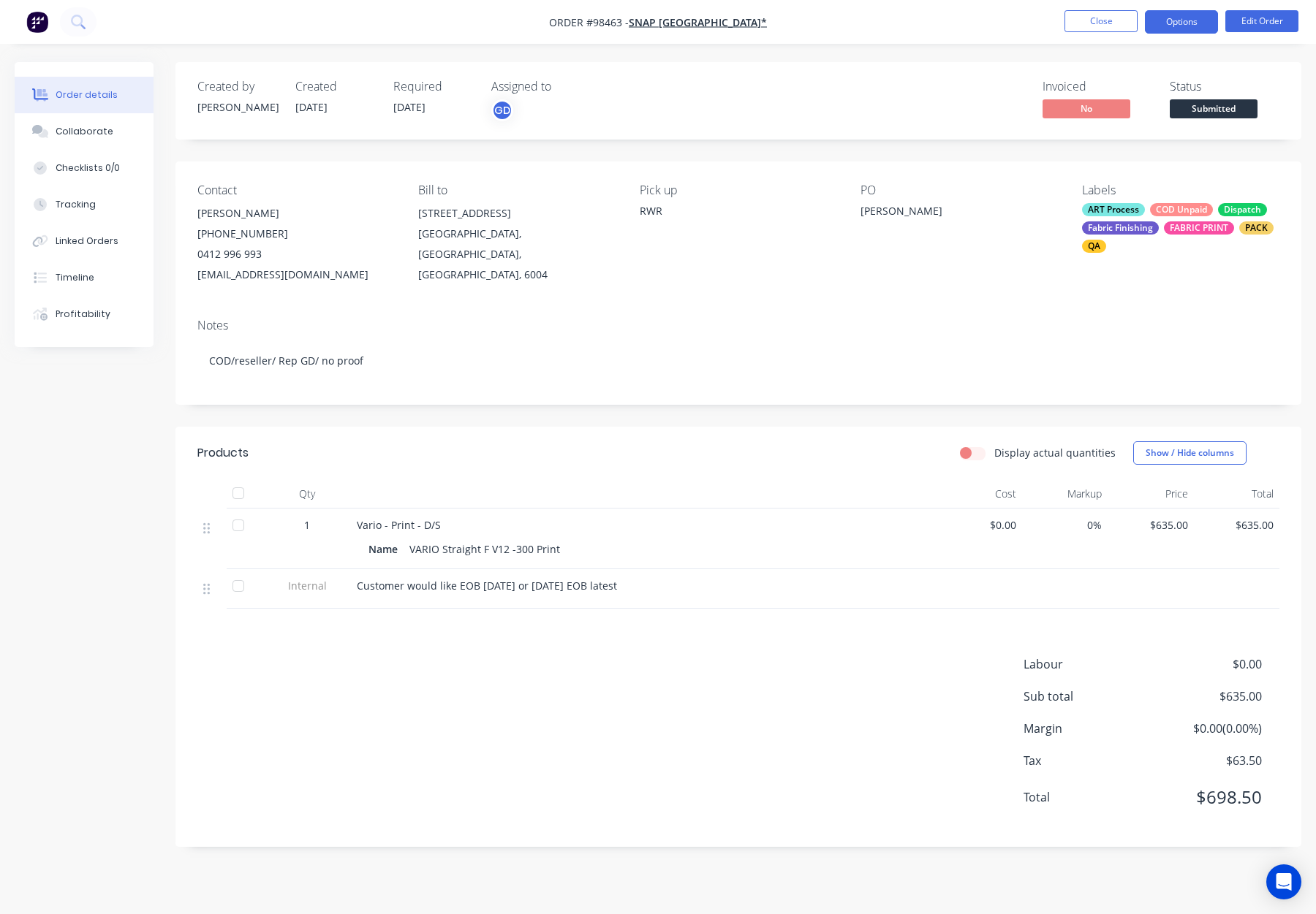
click at [1182, 22] on button "Options" at bounding box center [1182, 22] width 74 height 24
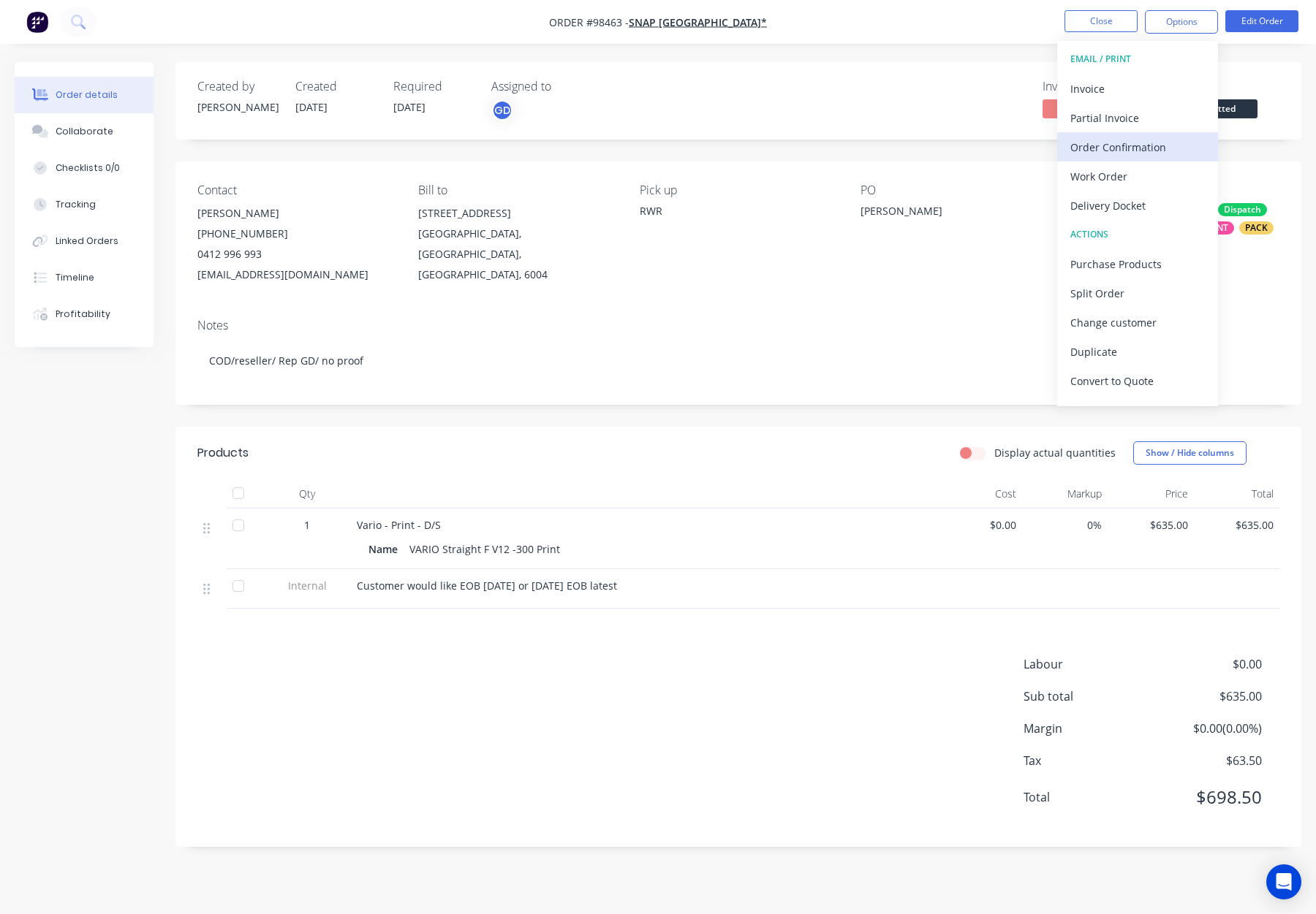
click at [1121, 159] on button "Order Confirmation" at bounding box center [1138, 146] width 161 height 29
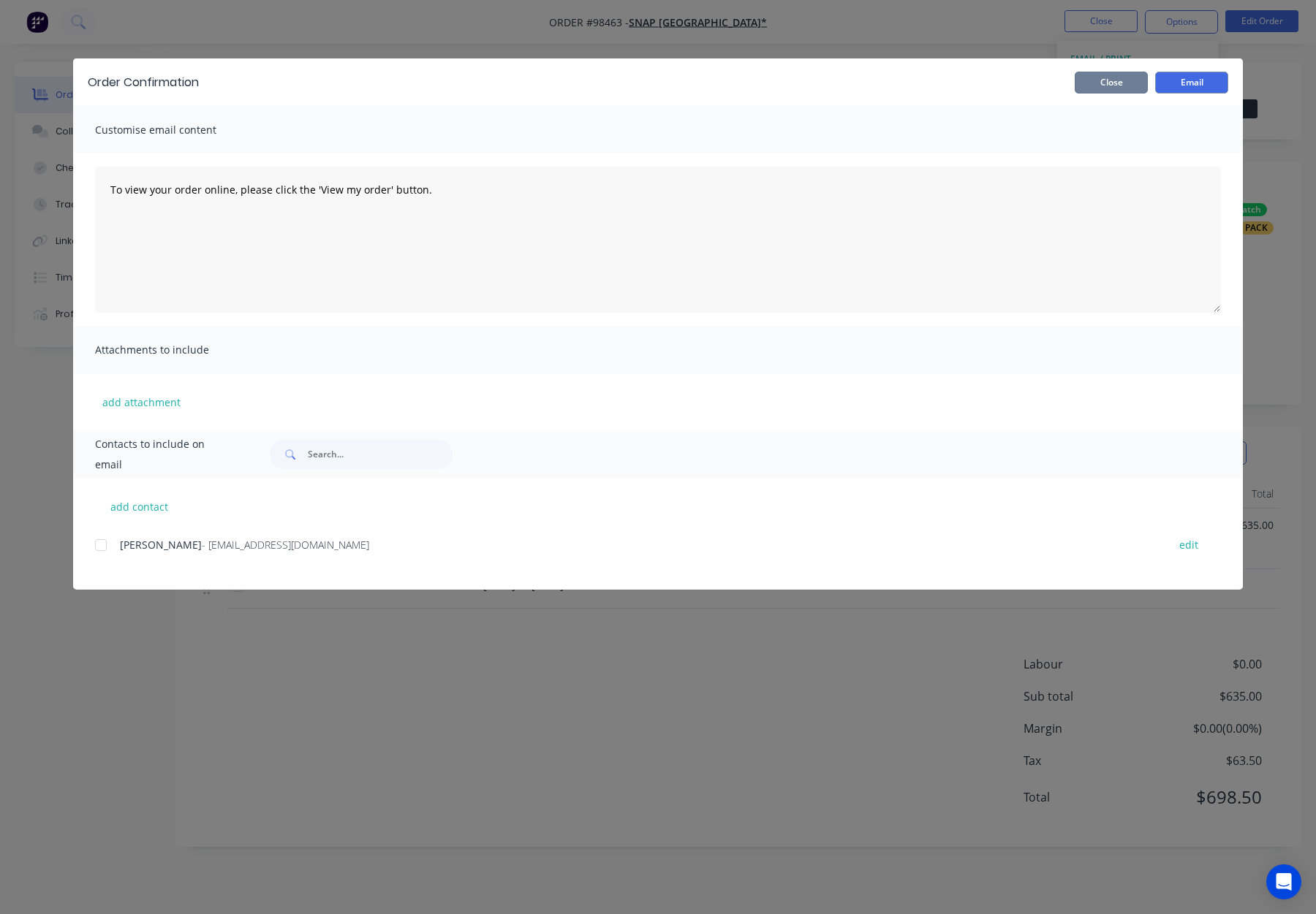
drag, startPoint x: 1110, startPoint y: 88, endPoint x: 1176, endPoint y: 34, distance: 85.3
click at [1110, 88] on button "Close" at bounding box center [1111, 83] width 74 height 22
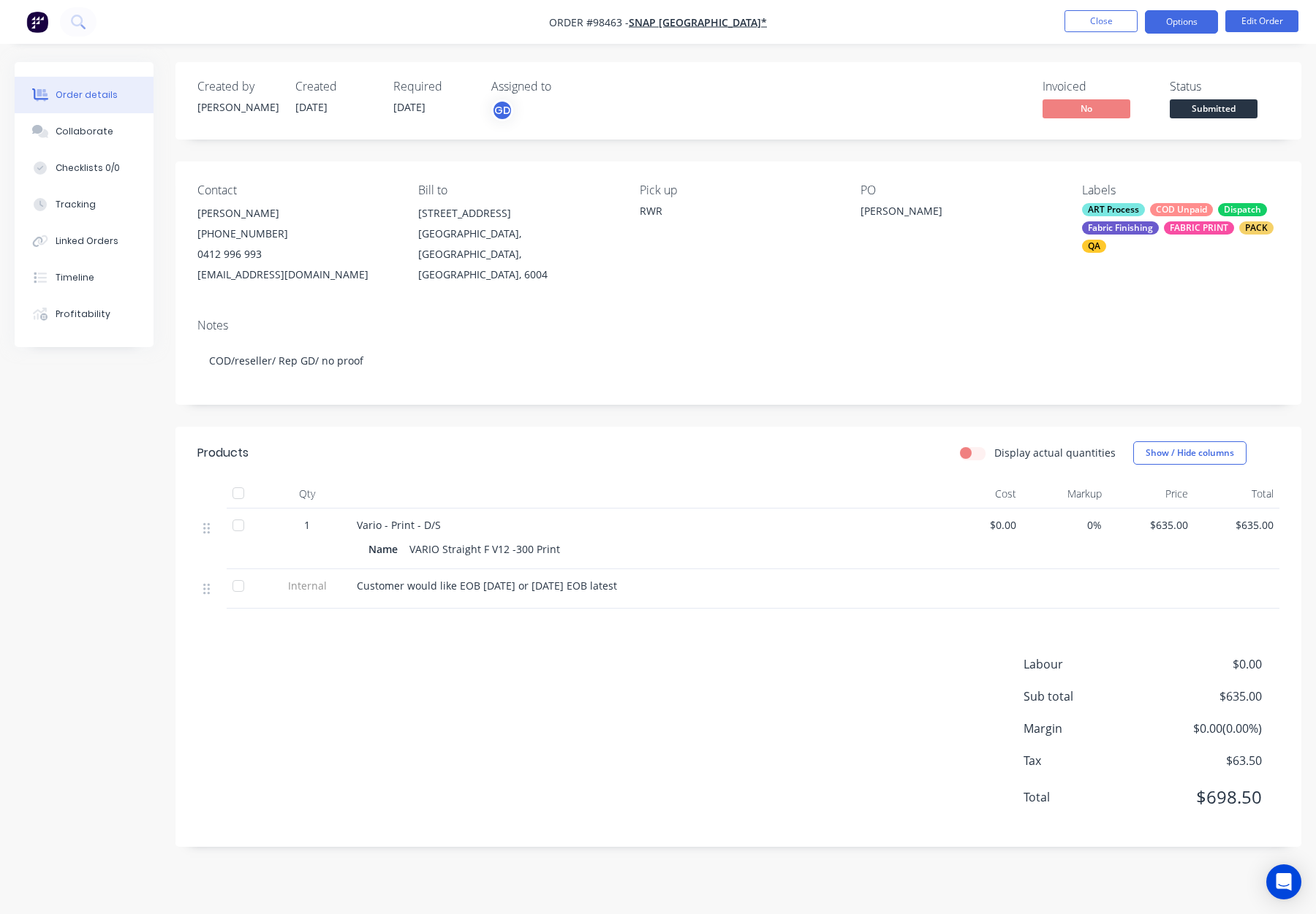
click at [1196, 9] on nav "Order #98463 - SNAP EAST PERTH* Close Options Edit Order" at bounding box center [658, 22] width 1316 height 44
click at [1191, 18] on button "Options" at bounding box center [1182, 22] width 74 height 24
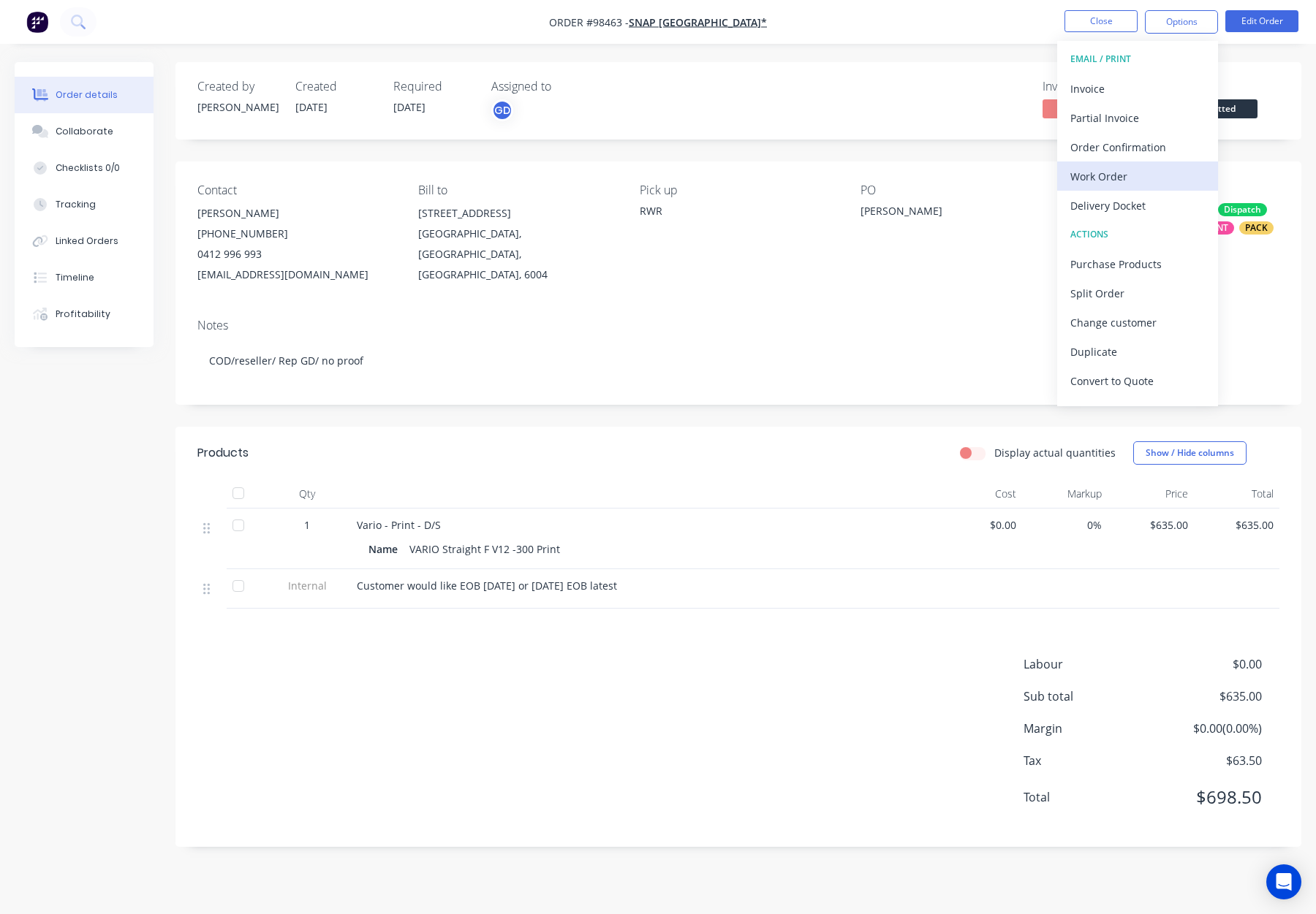
click at [1136, 180] on div "Work Order" at bounding box center [1137, 176] width 134 height 21
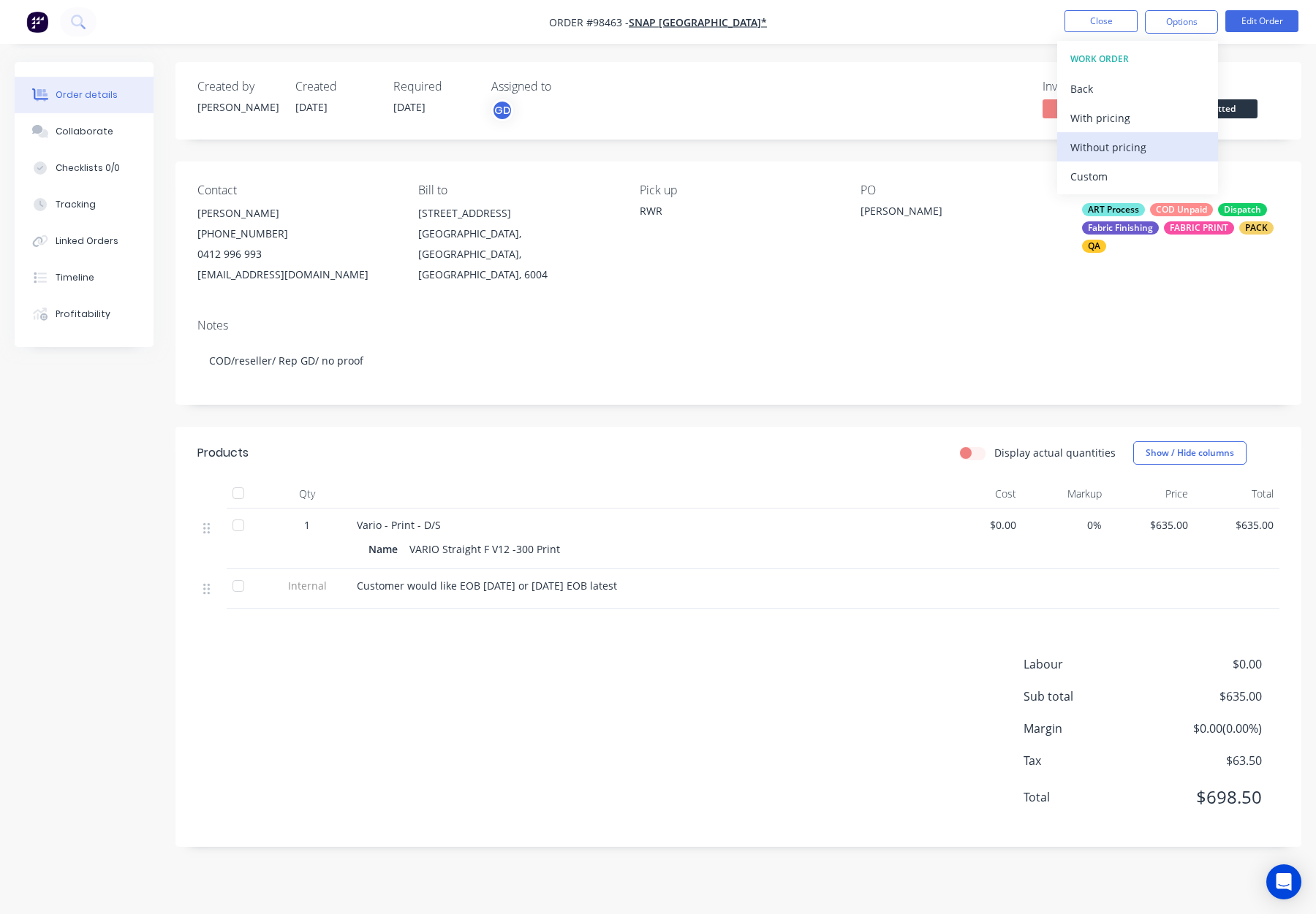
click at [1136, 141] on div "Without pricing" at bounding box center [1137, 147] width 134 height 21
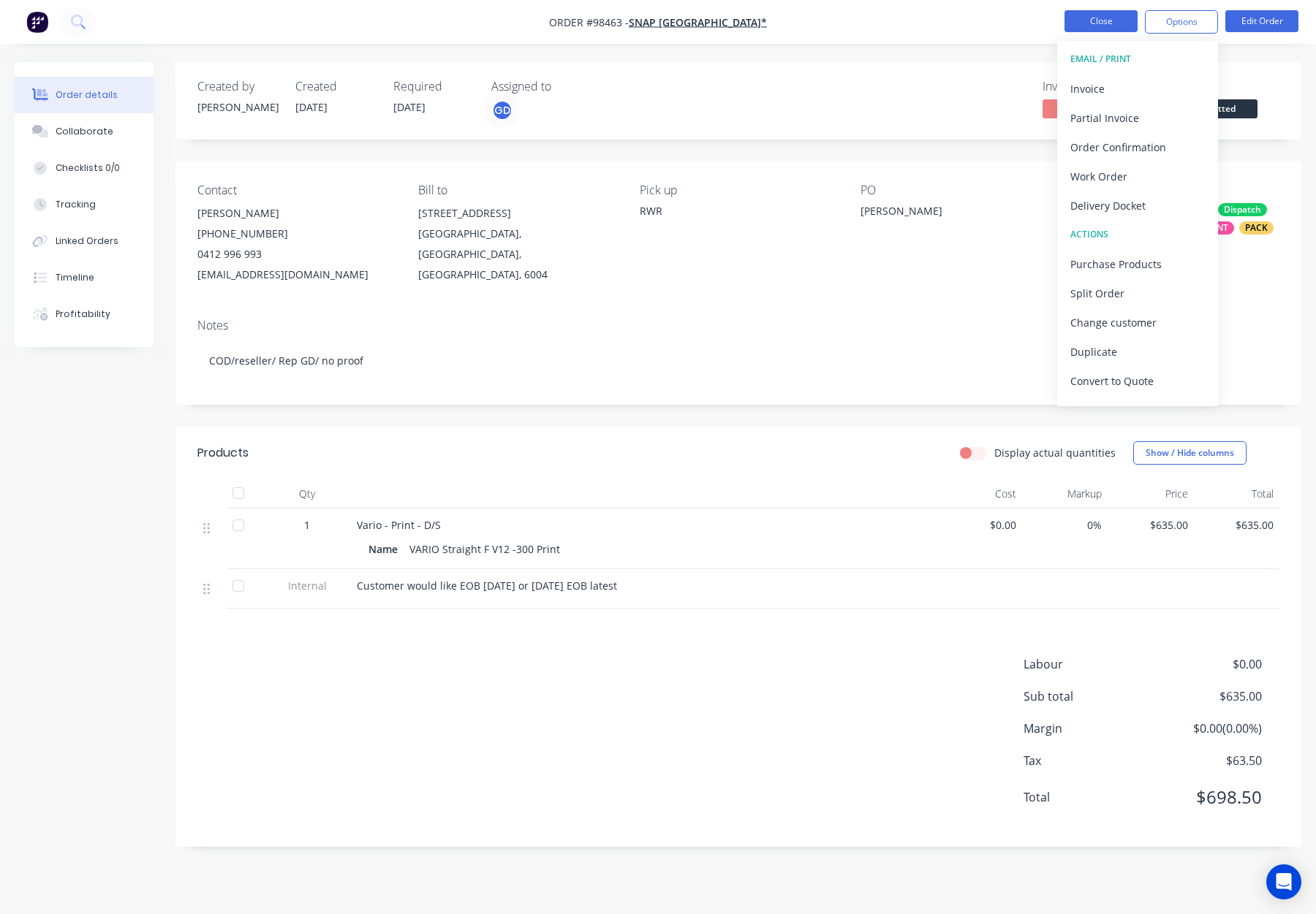
click at [1091, 24] on button "Close" at bounding box center [1101, 21] width 74 height 22
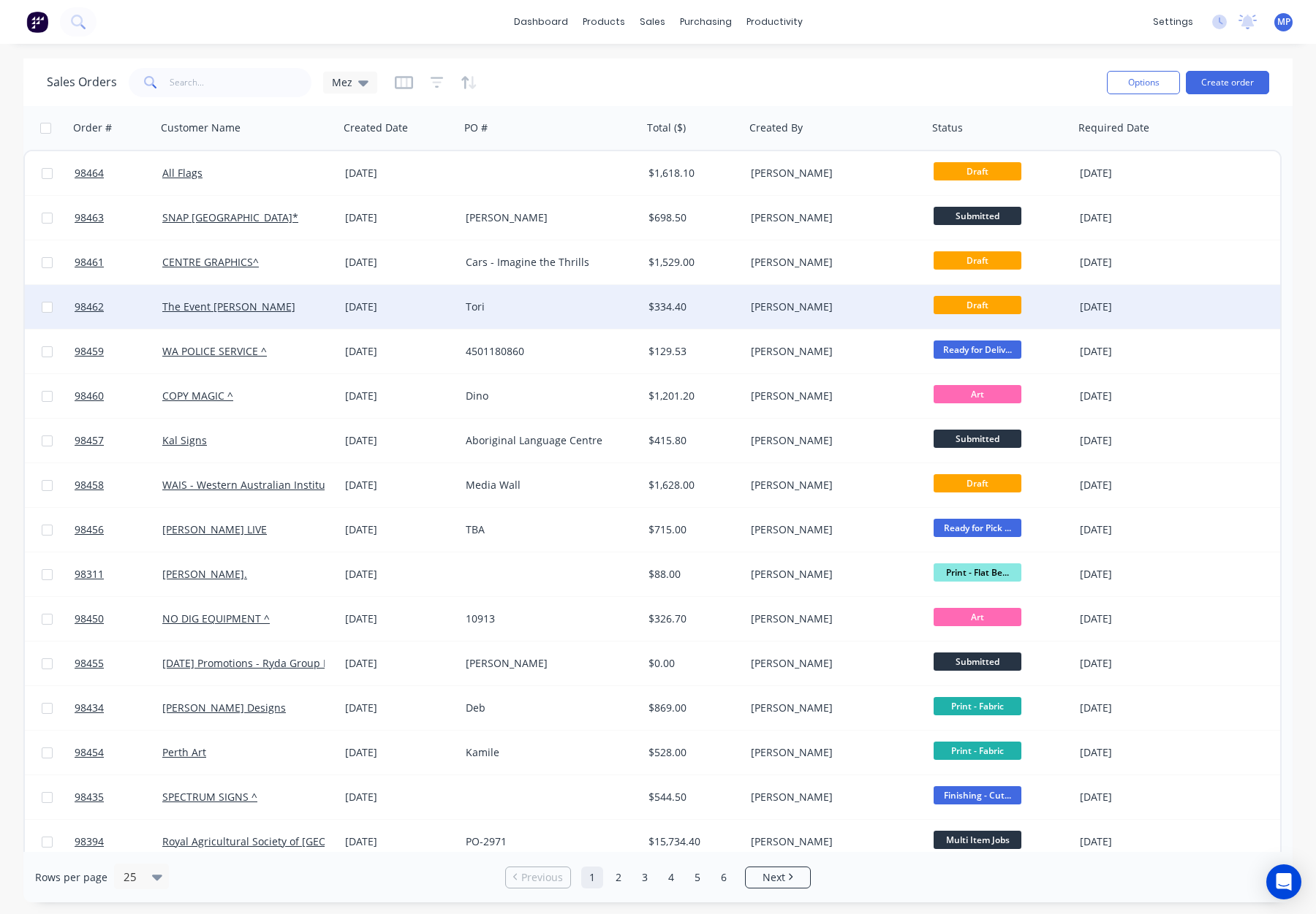
click at [601, 309] on div "Tori" at bounding box center [546, 307] width 162 height 15
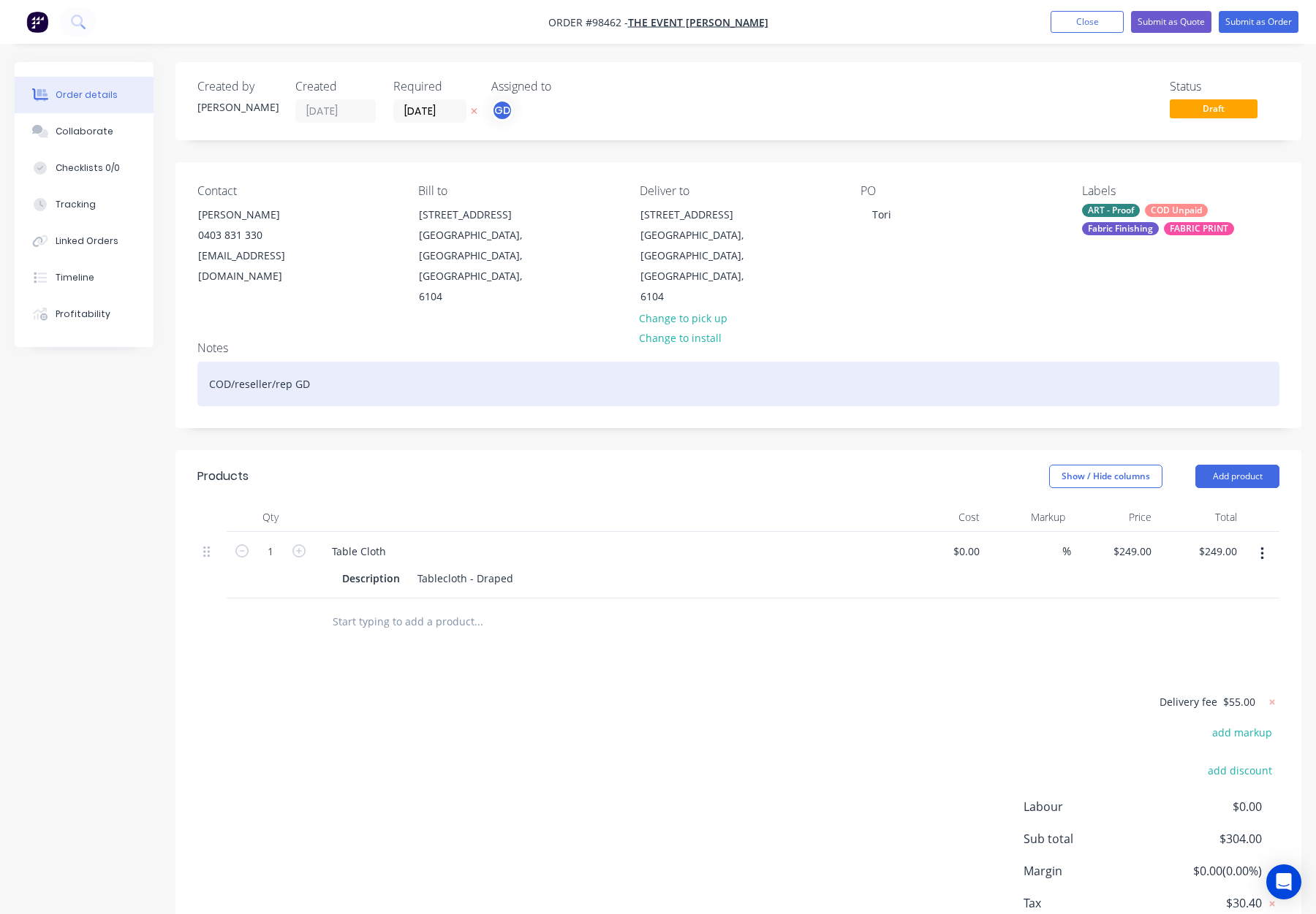
click at [438, 362] on div "COD/reseller/rep GD" at bounding box center [738, 384] width 1082 height 44
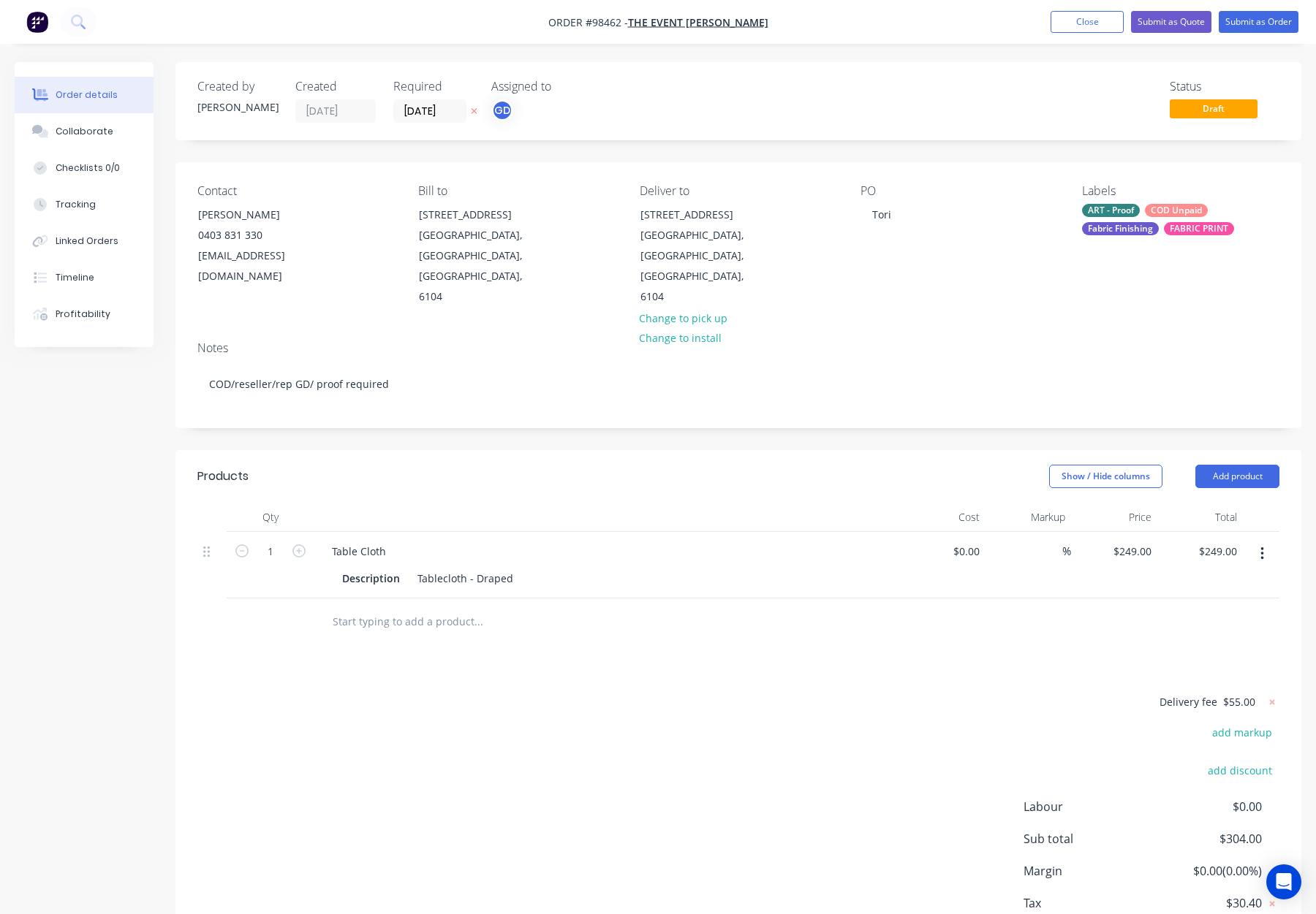
click at [1144, 214] on div "ART - Proof COD Unpaid Fabric Finishing FABRIC PRINT" at bounding box center [1181, 220] width 198 height 32
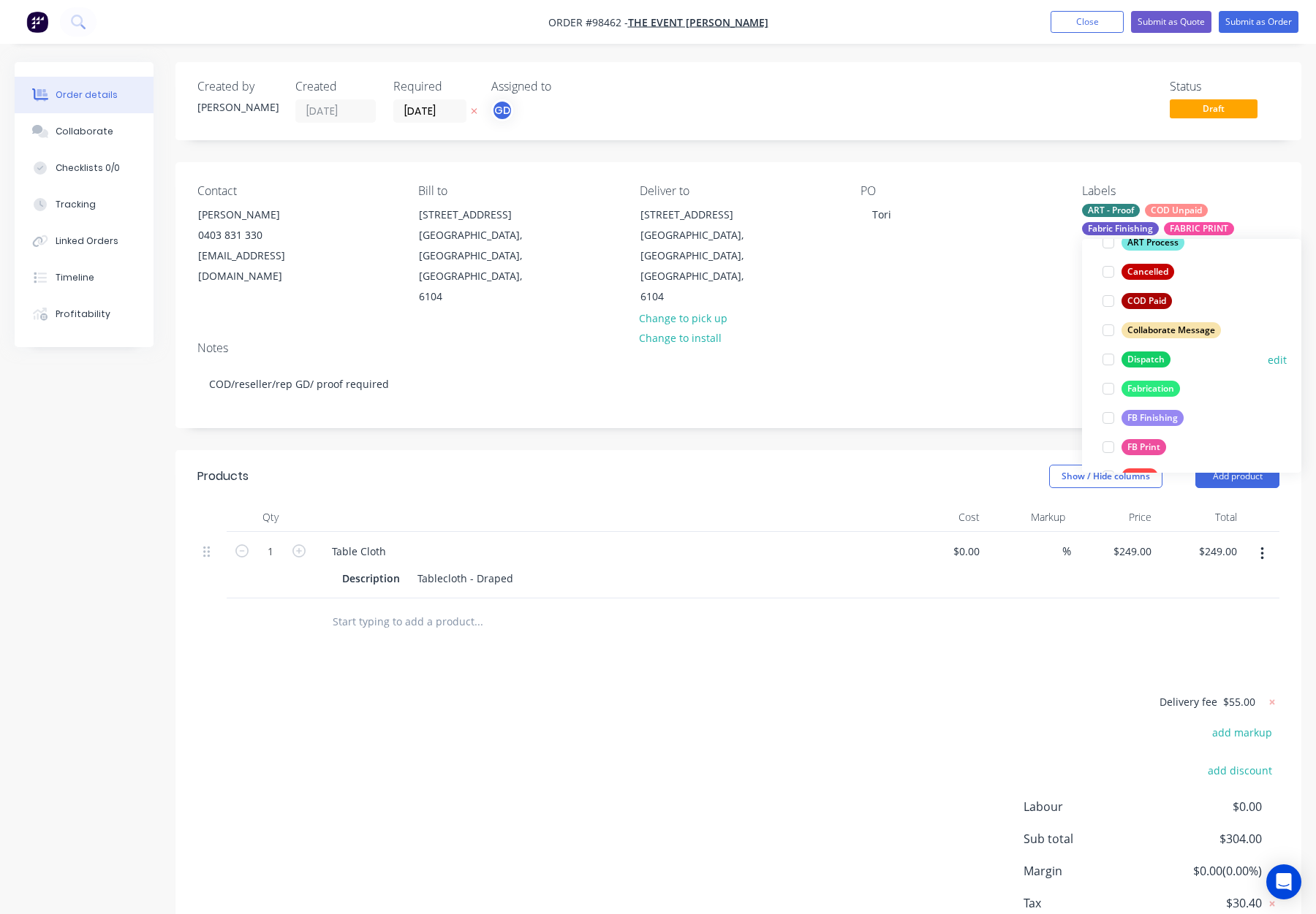
click at [1140, 361] on div "Dispatch" at bounding box center [1146, 359] width 49 height 16
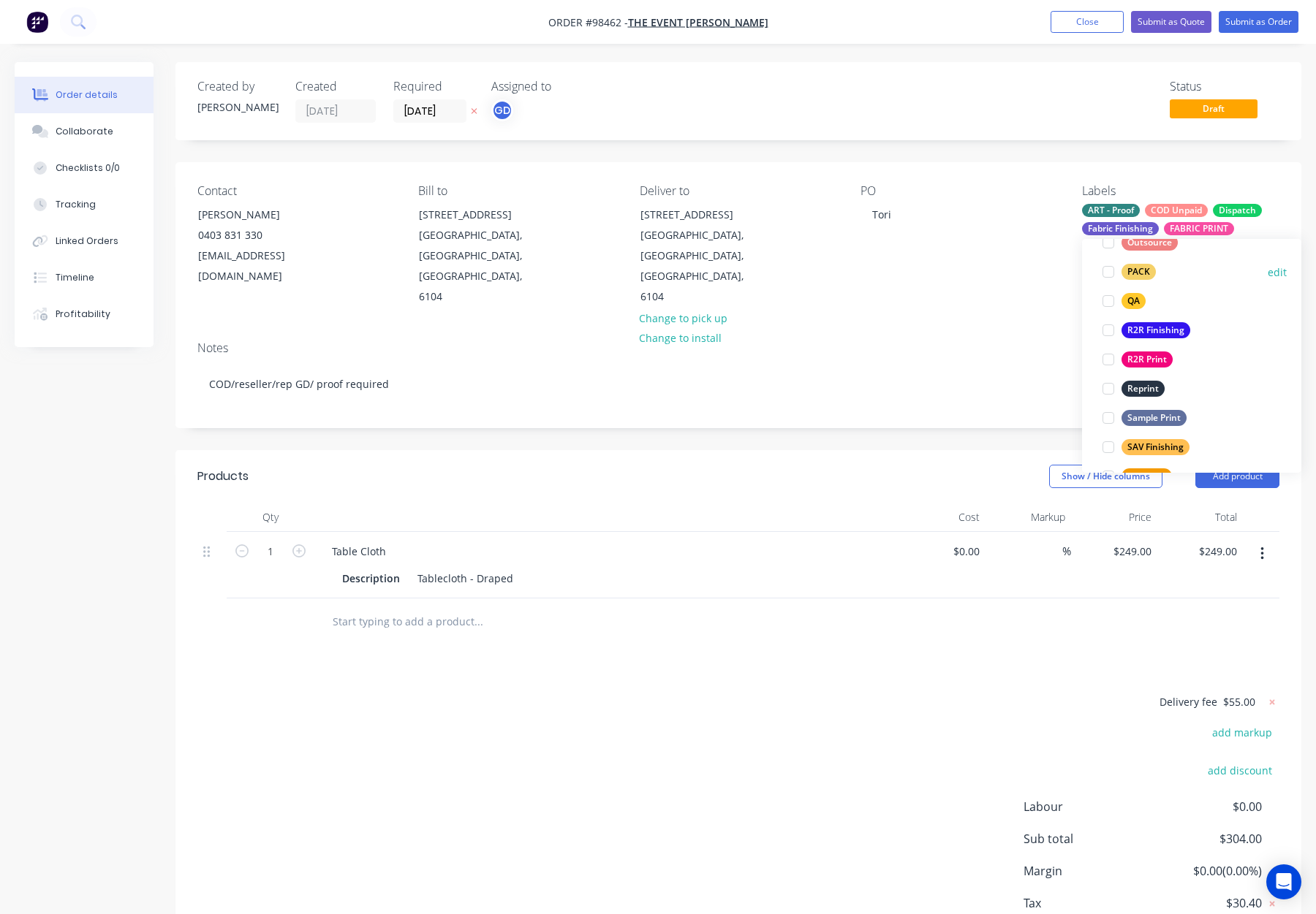
click at [1144, 268] on div "PACK" at bounding box center [1138, 272] width 34 height 16
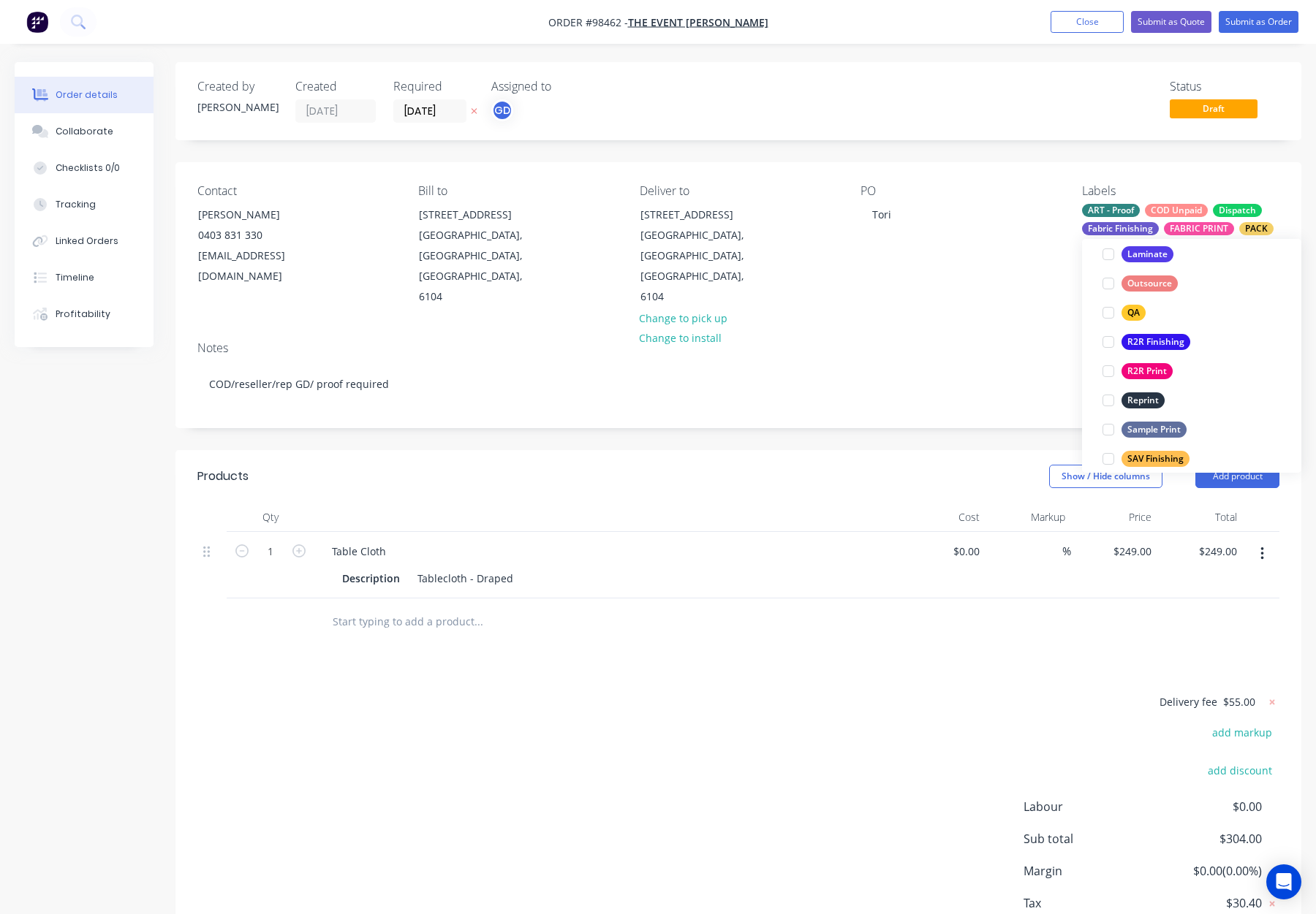
drag, startPoint x: 1140, startPoint y: 311, endPoint x: 1160, endPoint y: 307, distance: 20.4
click at [1140, 311] on div "QA" at bounding box center [1133, 313] width 25 height 16
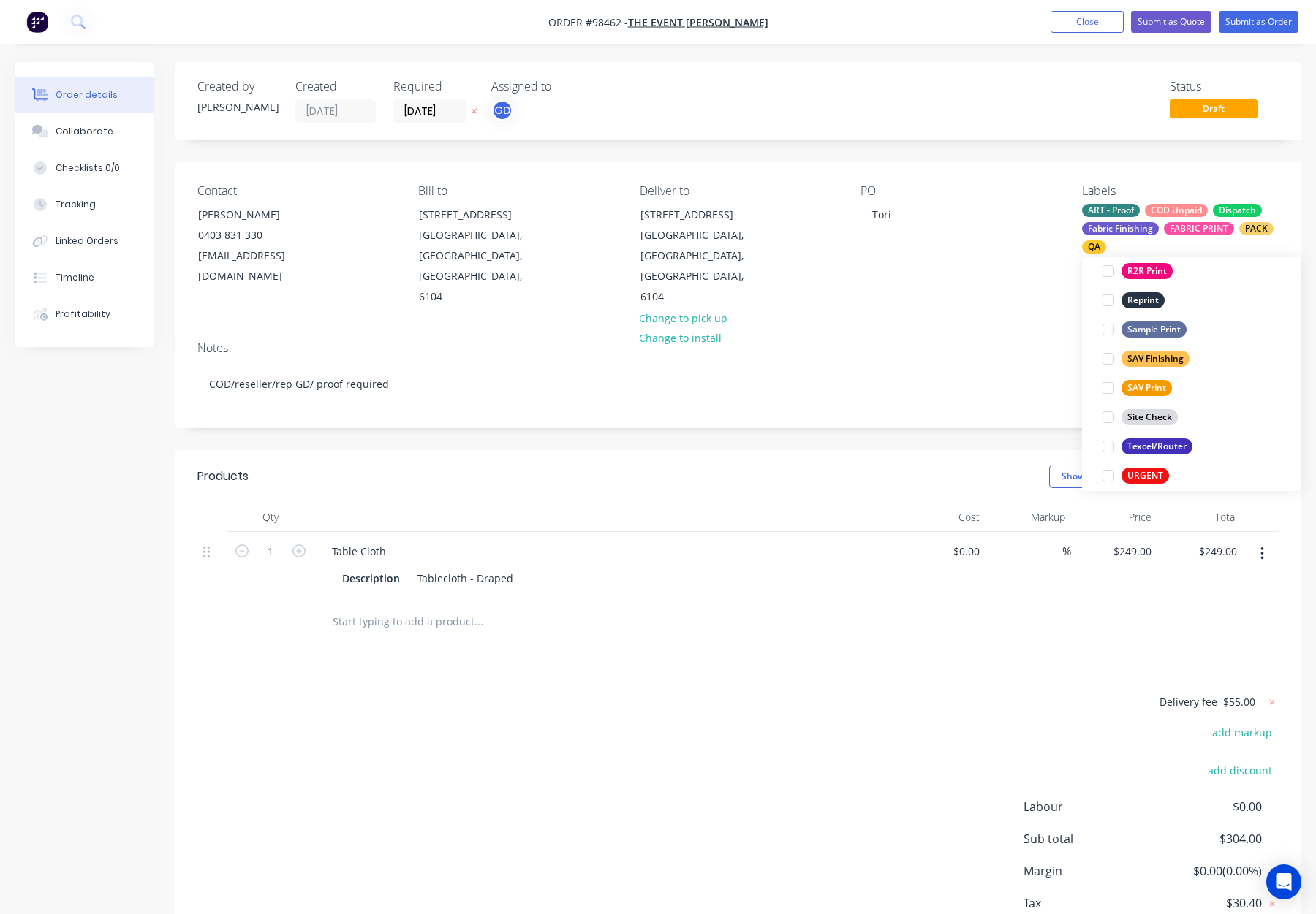
scroll to position [701, 0]
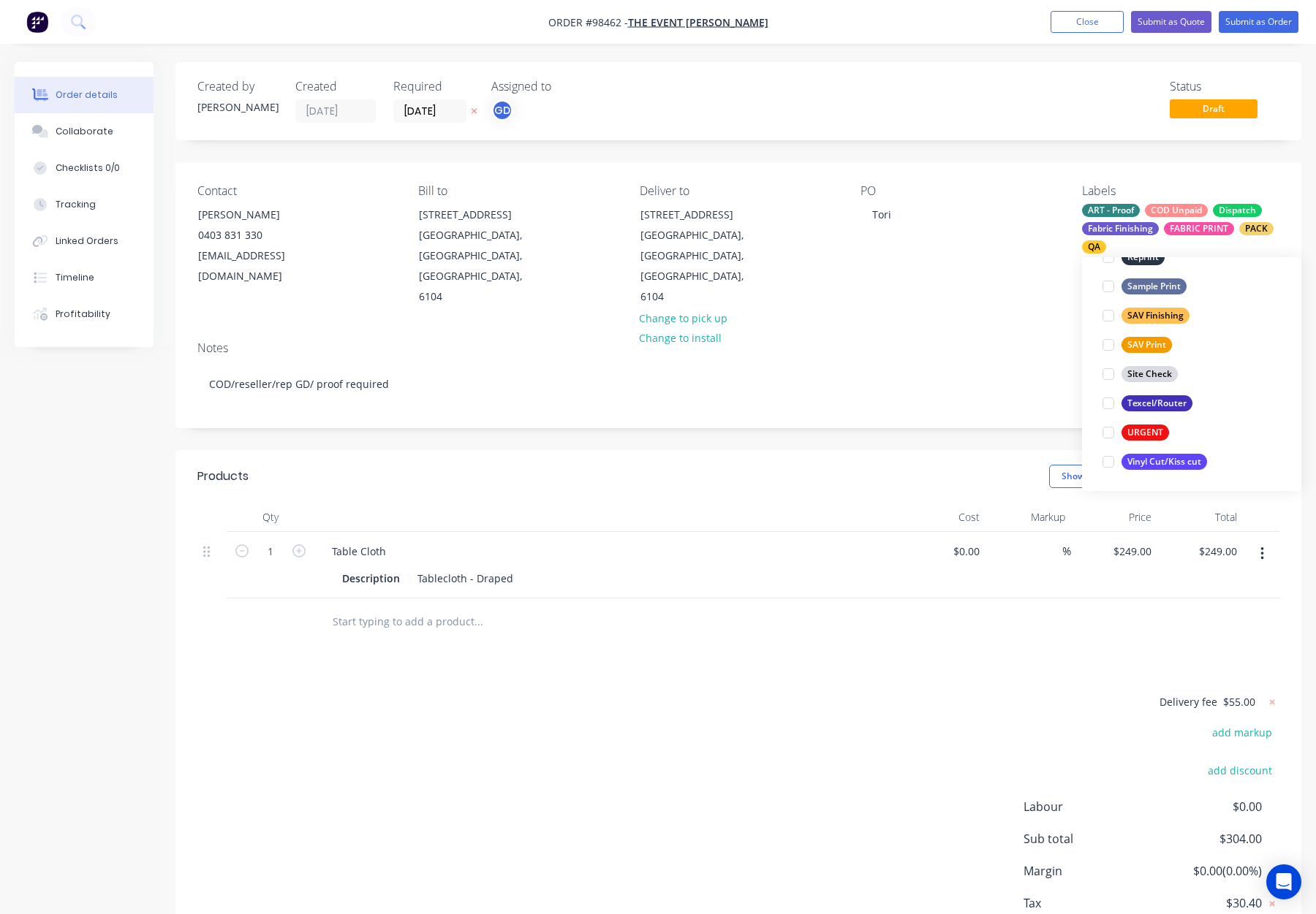
click at [921, 286] on div "Contact Tori Watts 0403 831 330 tori@theeventmill.com.au Bill to 1/8 Belmont Av…" at bounding box center [738, 246] width 1126 height 167
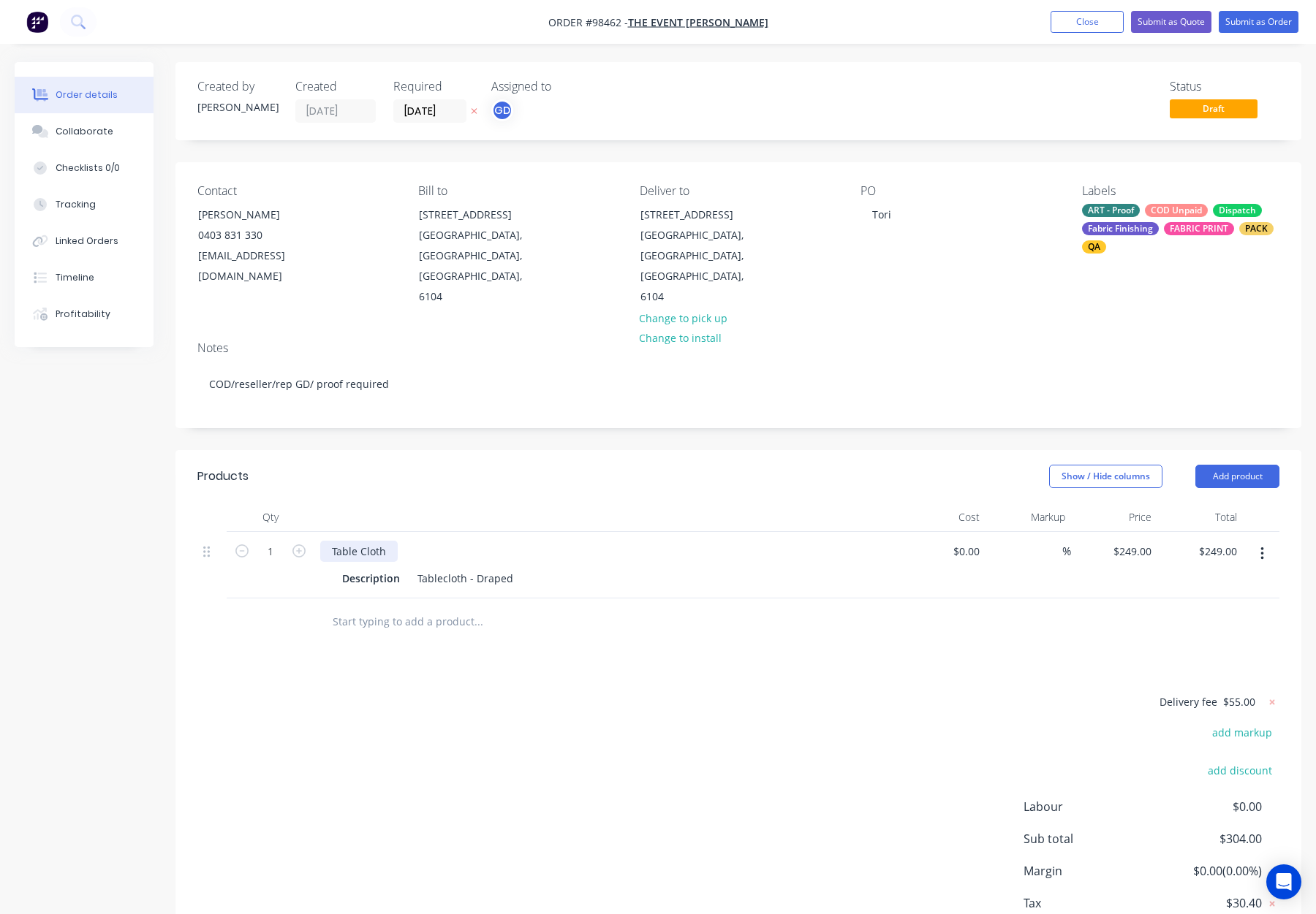
click at [391, 541] on div "Table Cloth" at bounding box center [359, 551] width 77 height 21
click at [1254, 21] on button "Submit as Order" at bounding box center [1258, 22] width 80 height 22
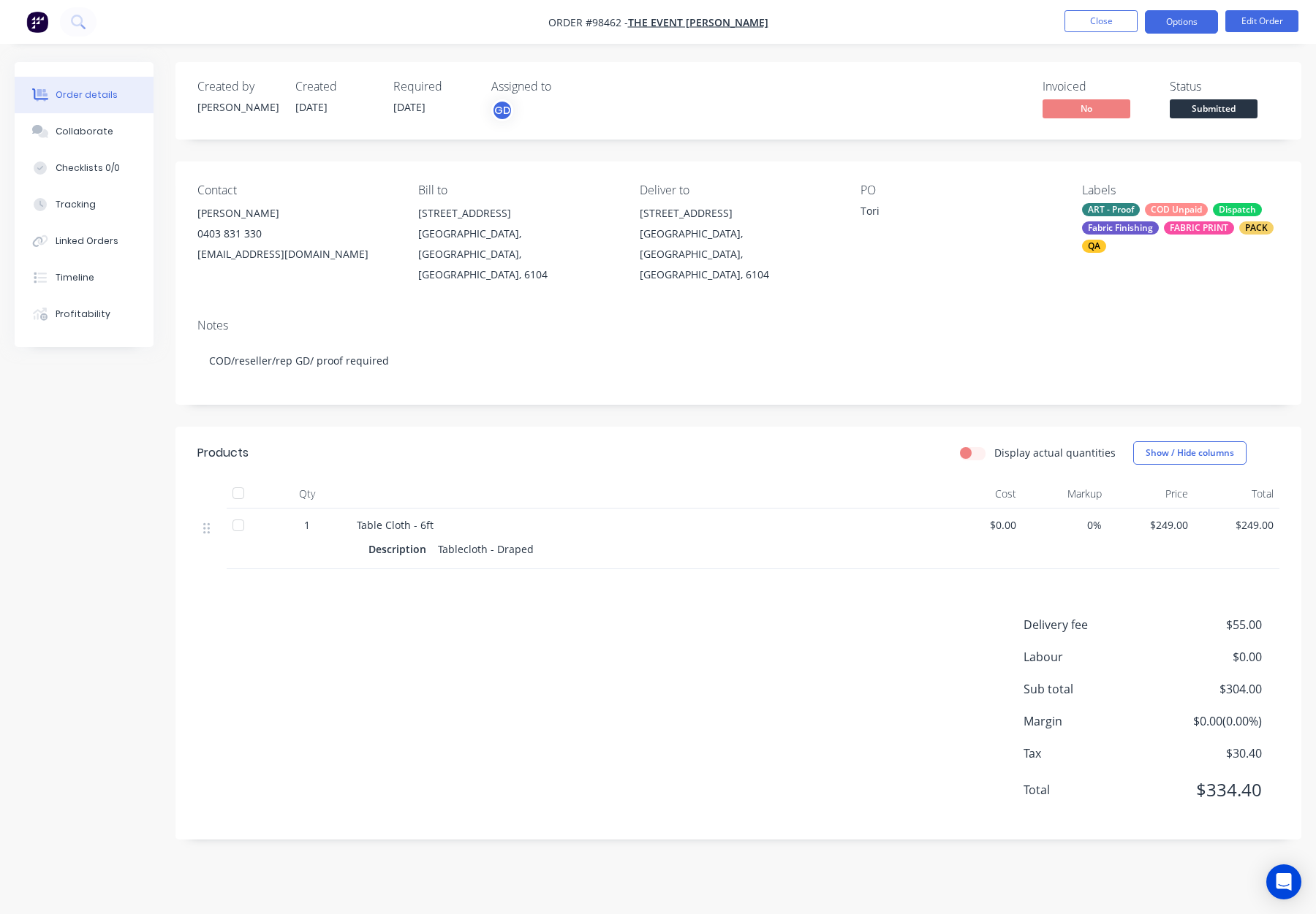
drag, startPoint x: 1178, startPoint y: 22, endPoint x: 1175, endPoint y: 30, distance: 8.5
click at [1178, 22] on button "Options" at bounding box center [1182, 22] width 74 height 24
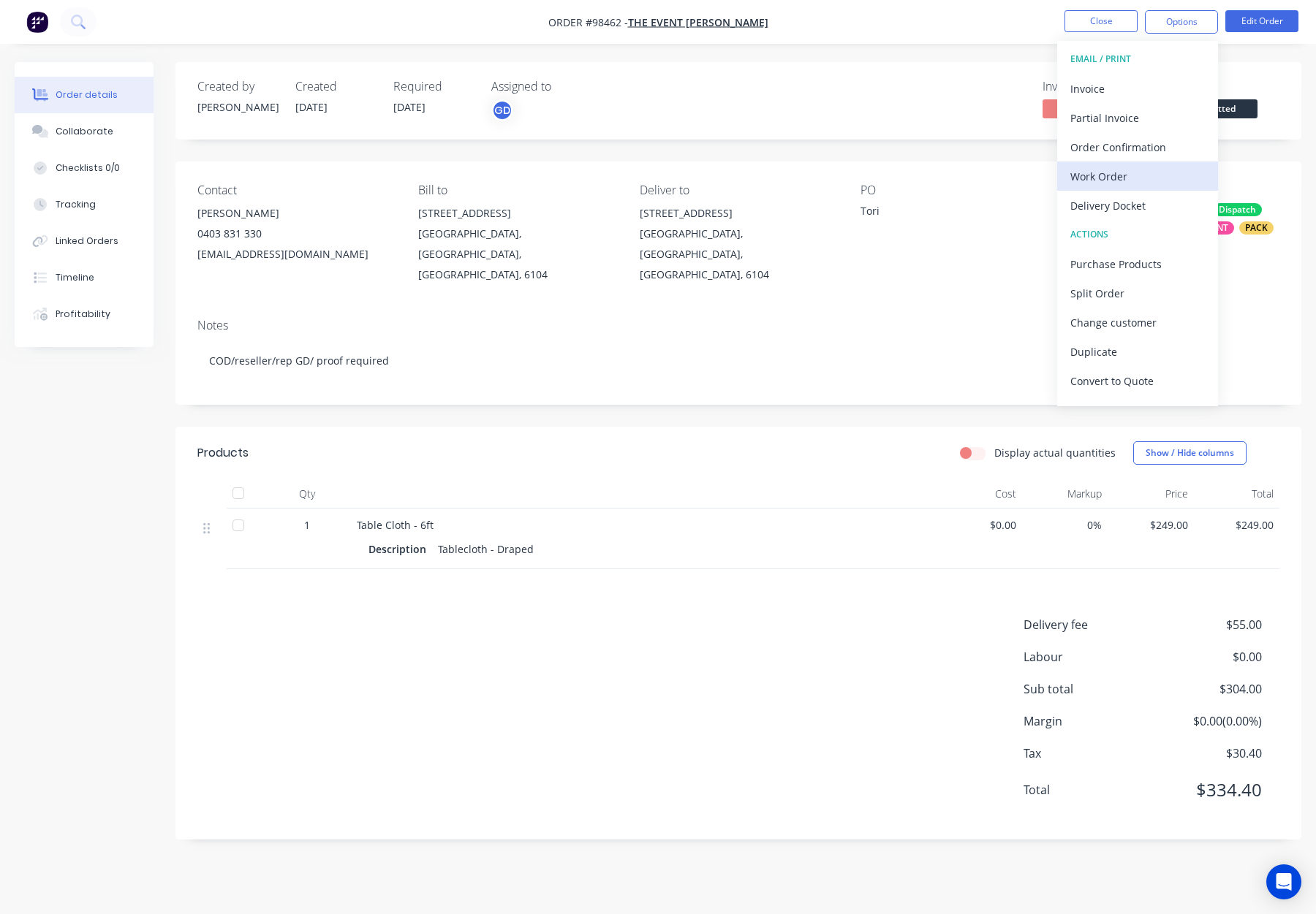
click at [1132, 175] on div "Work Order" at bounding box center [1137, 176] width 134 height 21
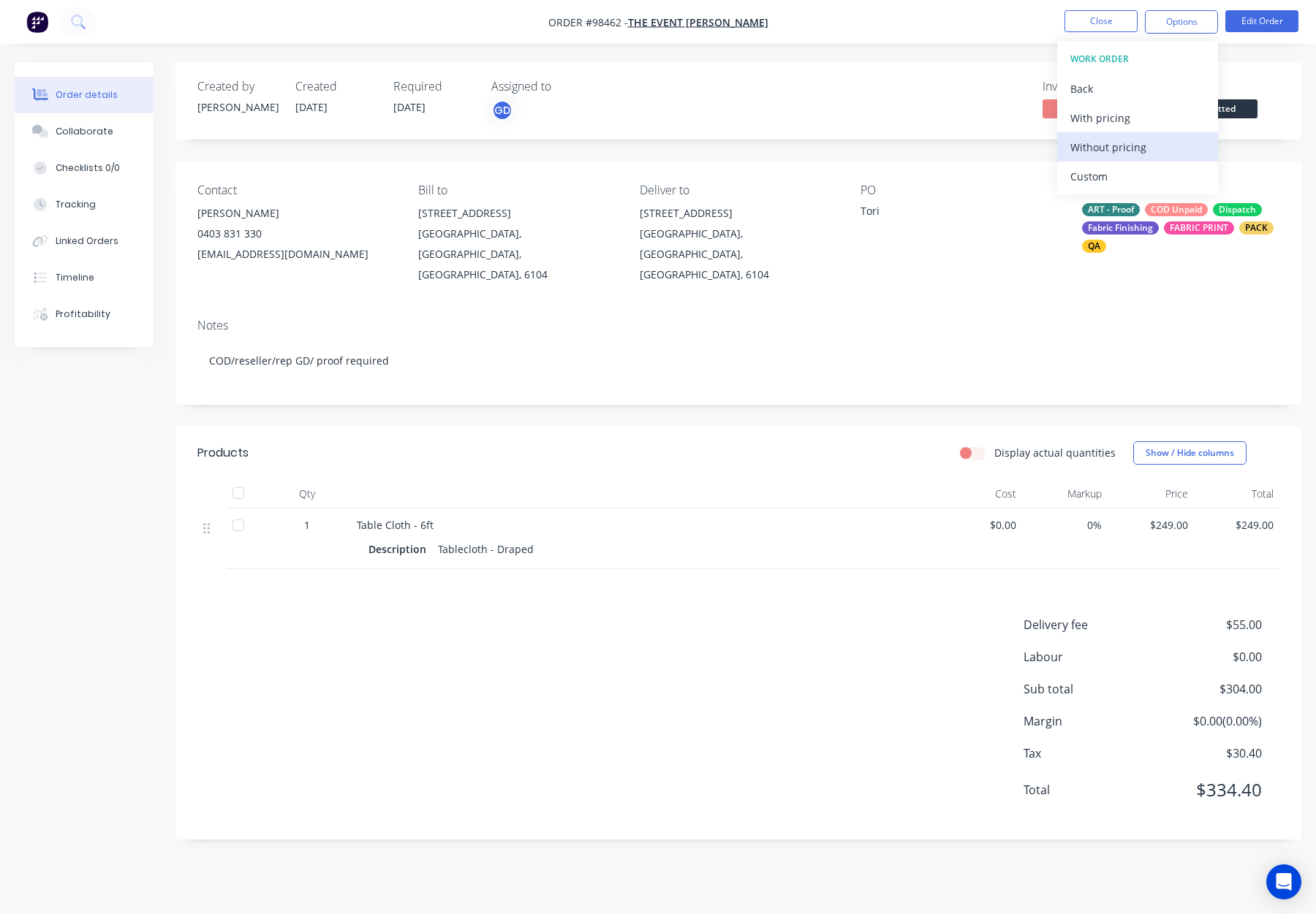
click at [1130, 149] on div "Without pricing" at bounding box center [1137, 147] width 134 height 21
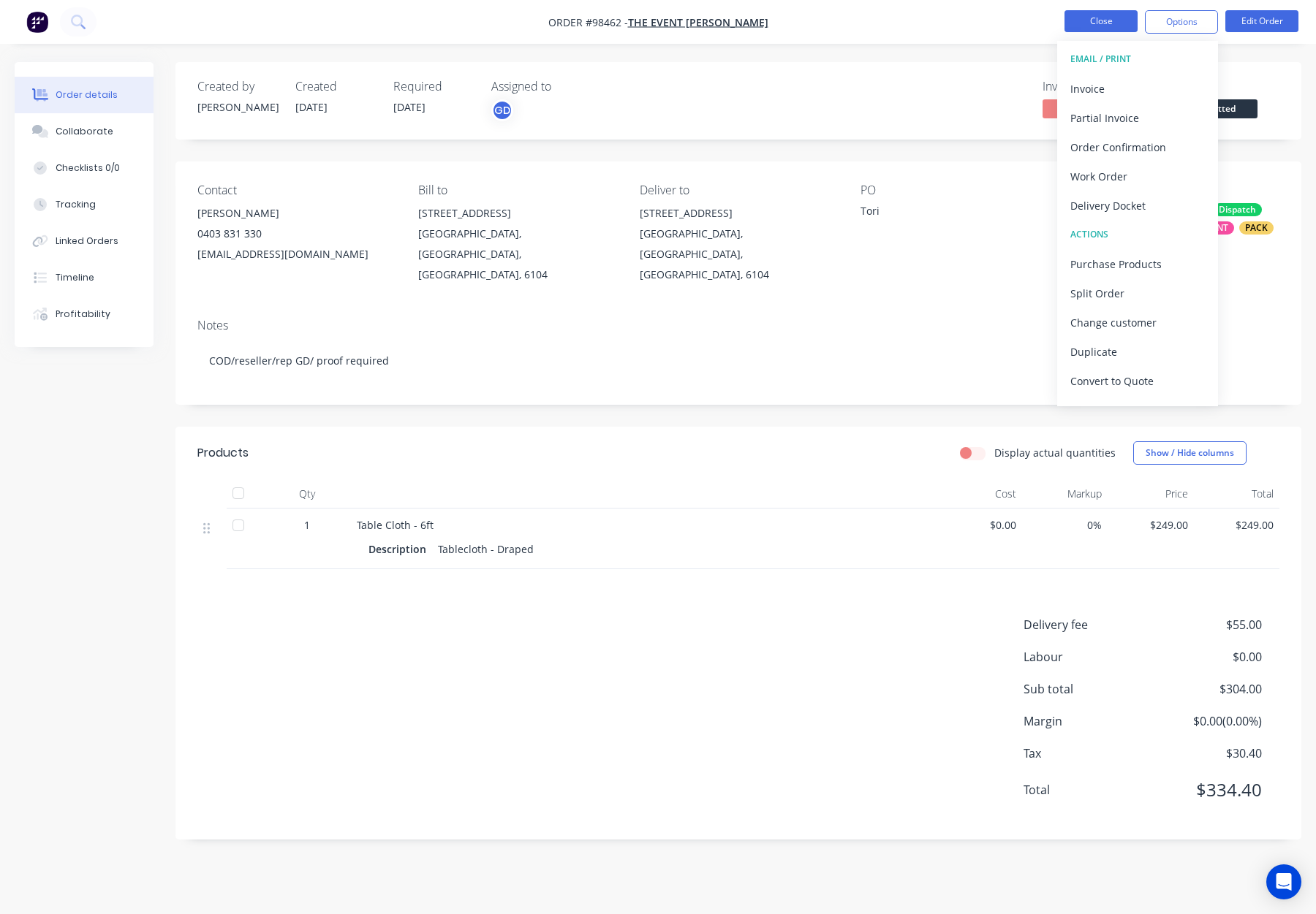
click at [1124, 12] on button "Close" at bounding box center [1101, 21] width 74 height 22
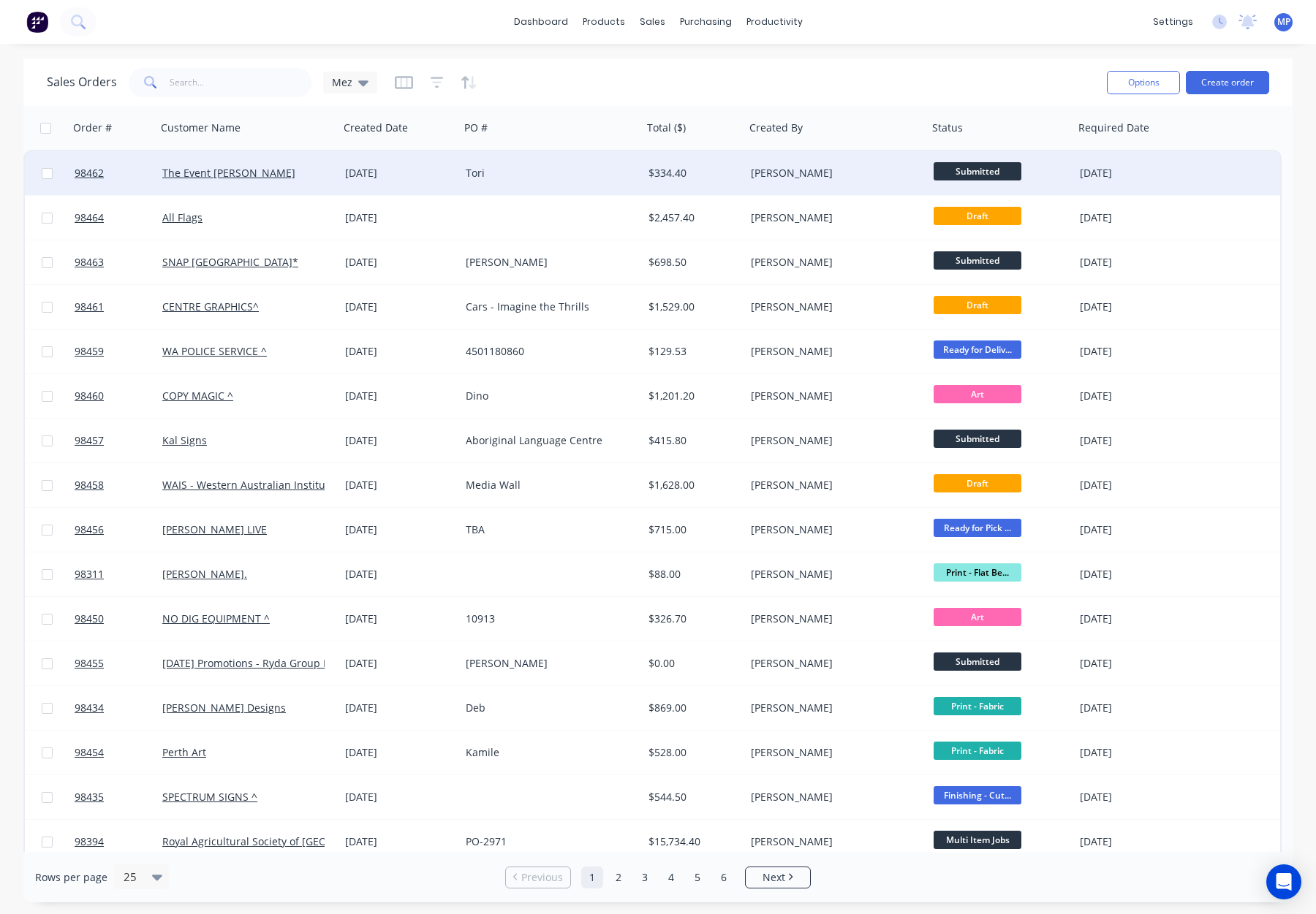
click at [805, 174] on div "[PERSON_NAME]" at bounding box center [831, 173] width 162 height 15
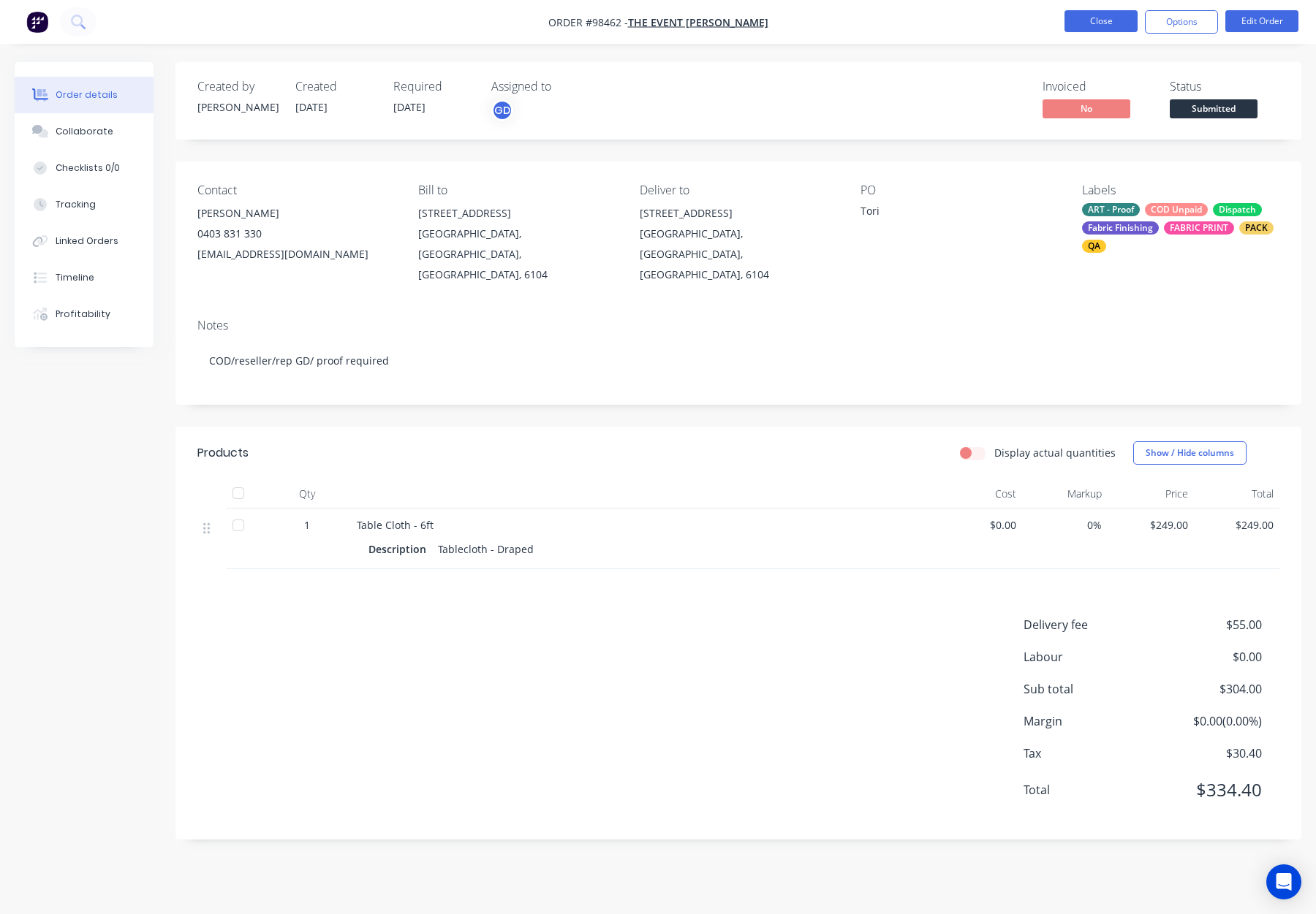
click at [1108, 21] on button "Close" at bounding box center [1101, 21] width 74 height 22
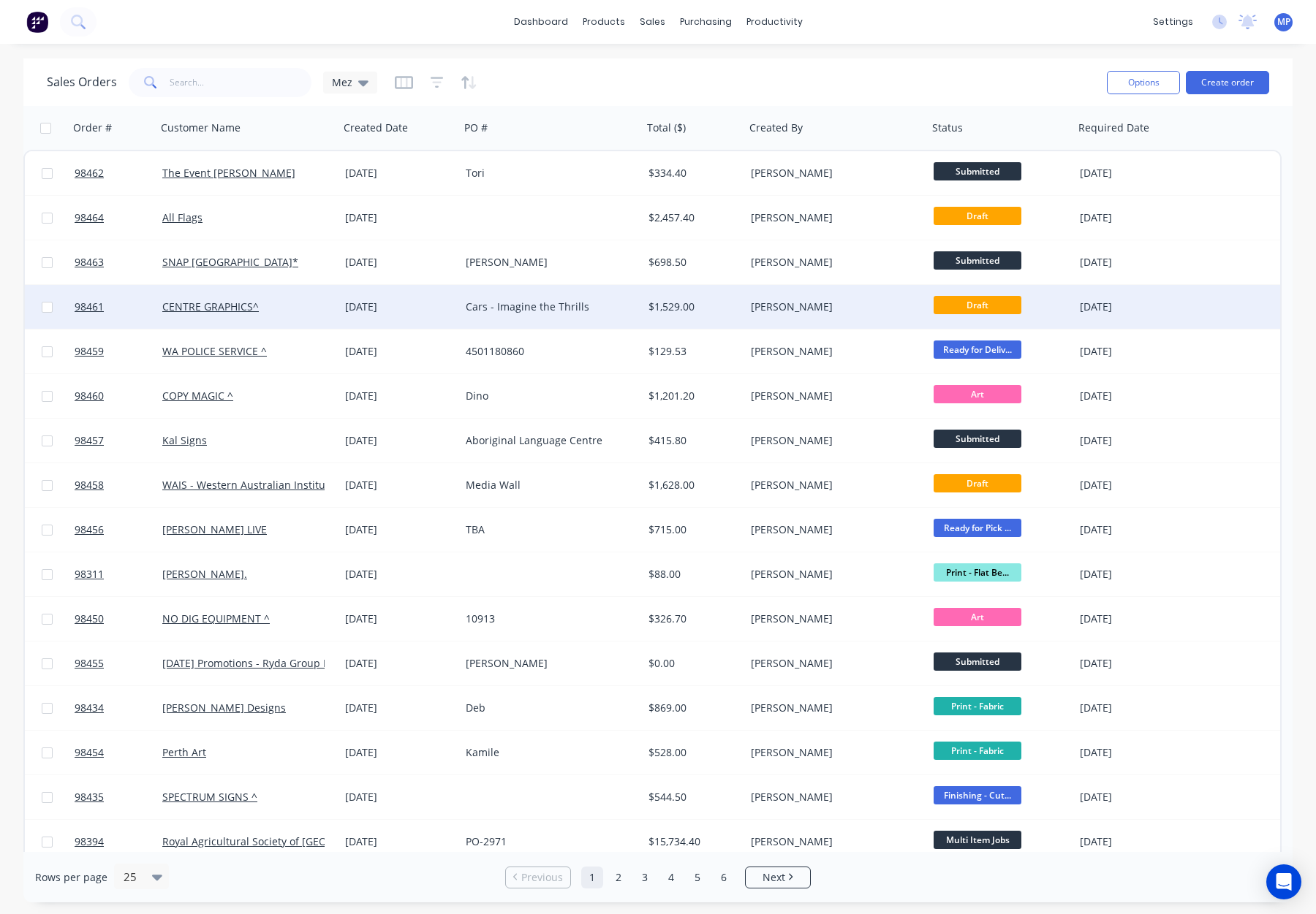
click at [594, 298] on div "Cars - Imagine the Thrills" at bounding box center [551, 307] width 183 height 44
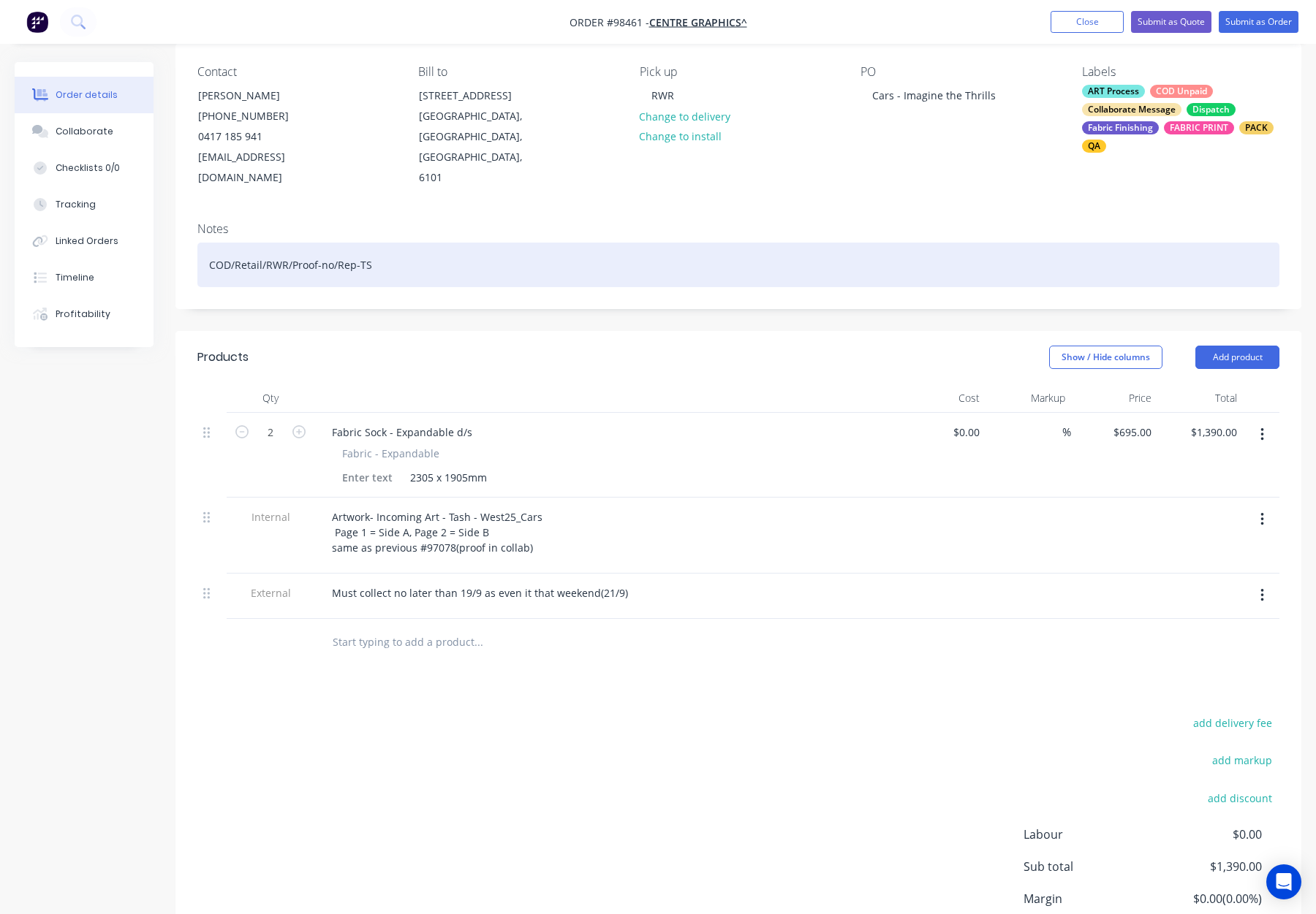
scroll to position [133, 0]
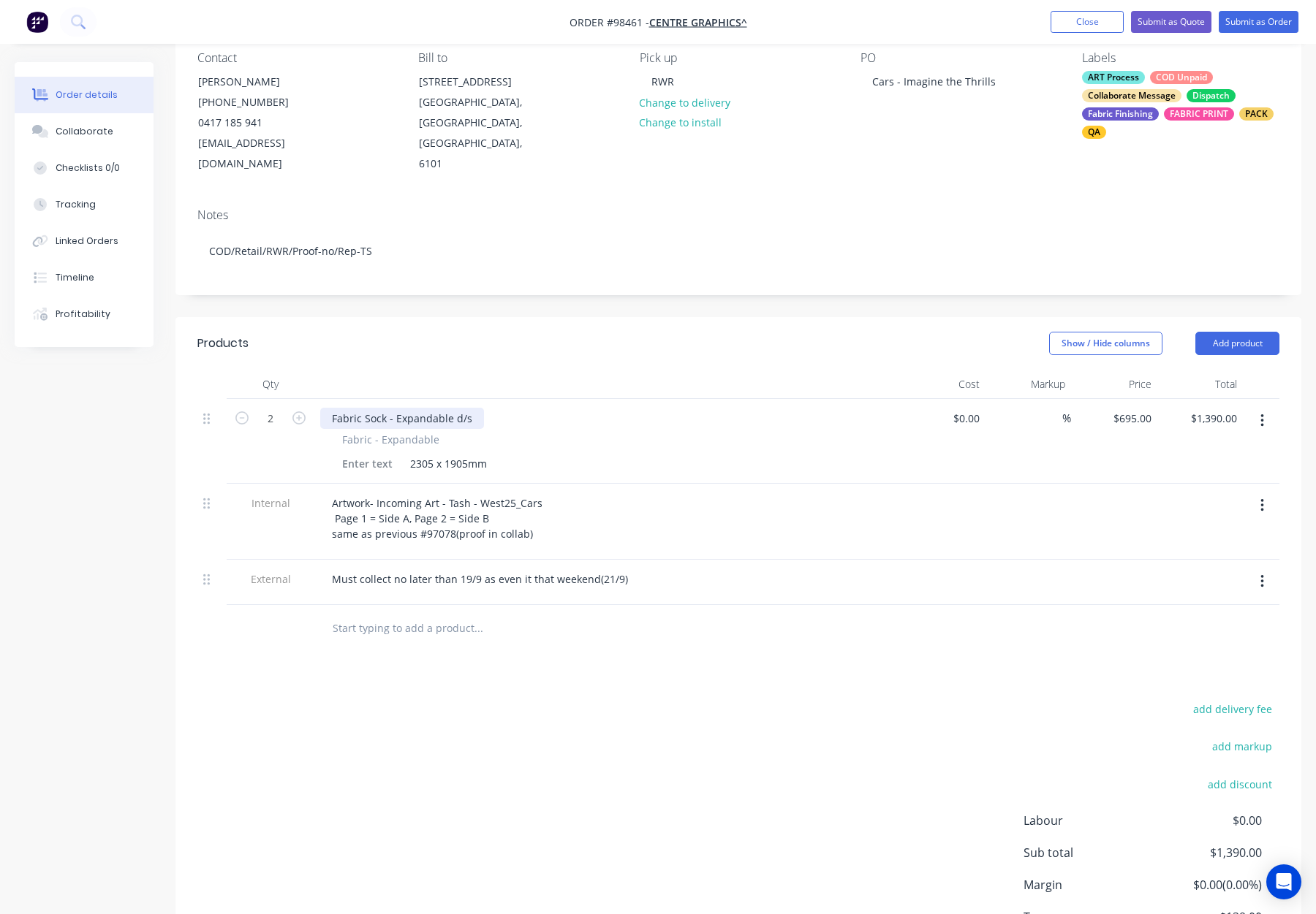
click at [331, 408] on div "Fabric Sock - Expandable d/s" at bounding box center [402, 418] width 164 height 21
click at [426, 338] on header "Products Show / Hide columns Add product" at bounding box center [738, 344] width 1126 height 53
drag, startPoint x: 494, startPoint y: 396, endPoint x: 503, endPoint y: 399, distance: 9.5
click at [495, 408] on div "Custom Fabric Sock - Expandable d/s" at bounding box center [422, 418] width 204 height 21
click at [518, 408] on div "Custom Fabric Sock - Expandable - d/s" at bounding box center [425, 418] width 210 height 21
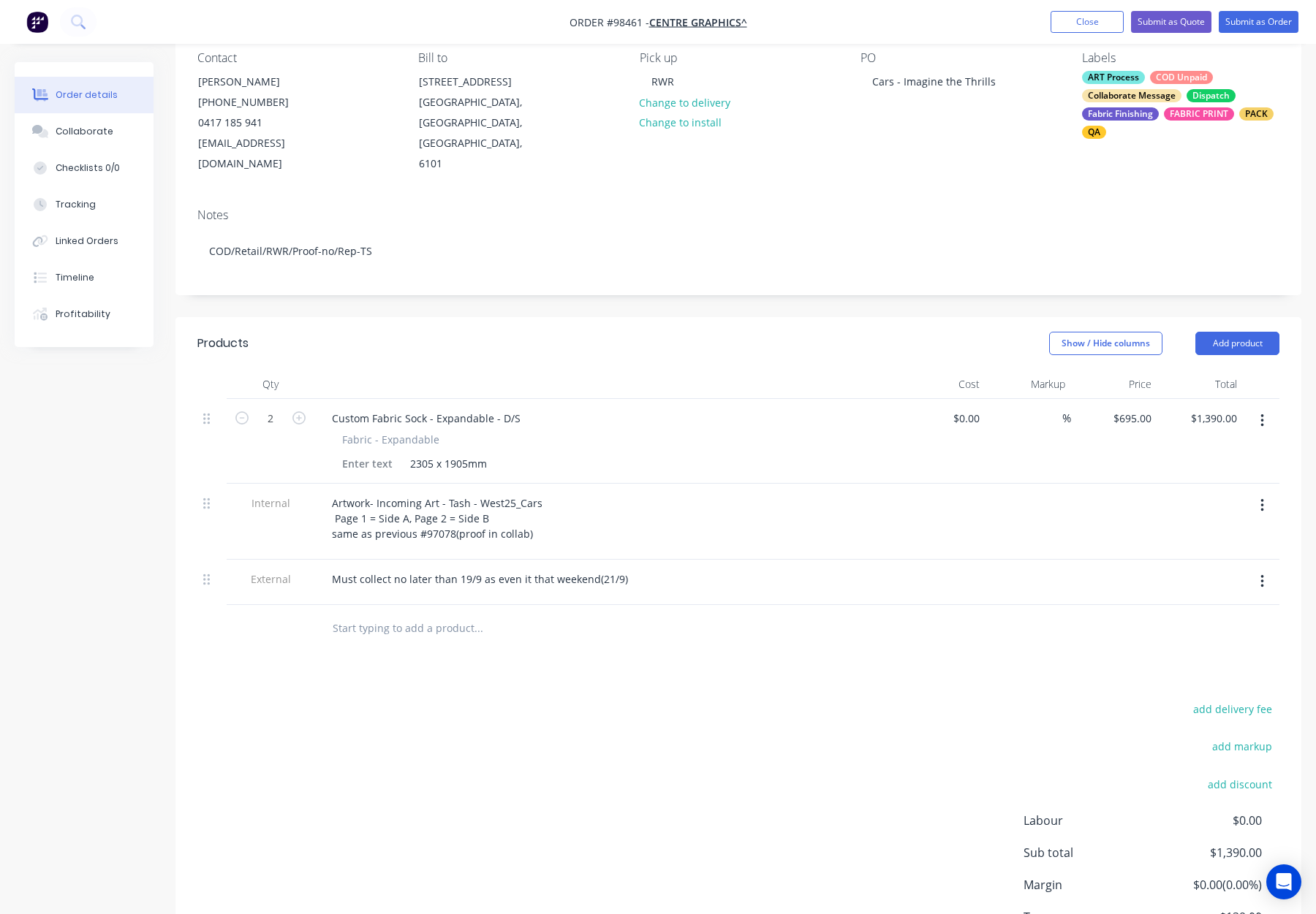
click at [562, 343] on header "Products Show / Hide columns Add product" at bounding box center [738, 344] width 1126 height 53
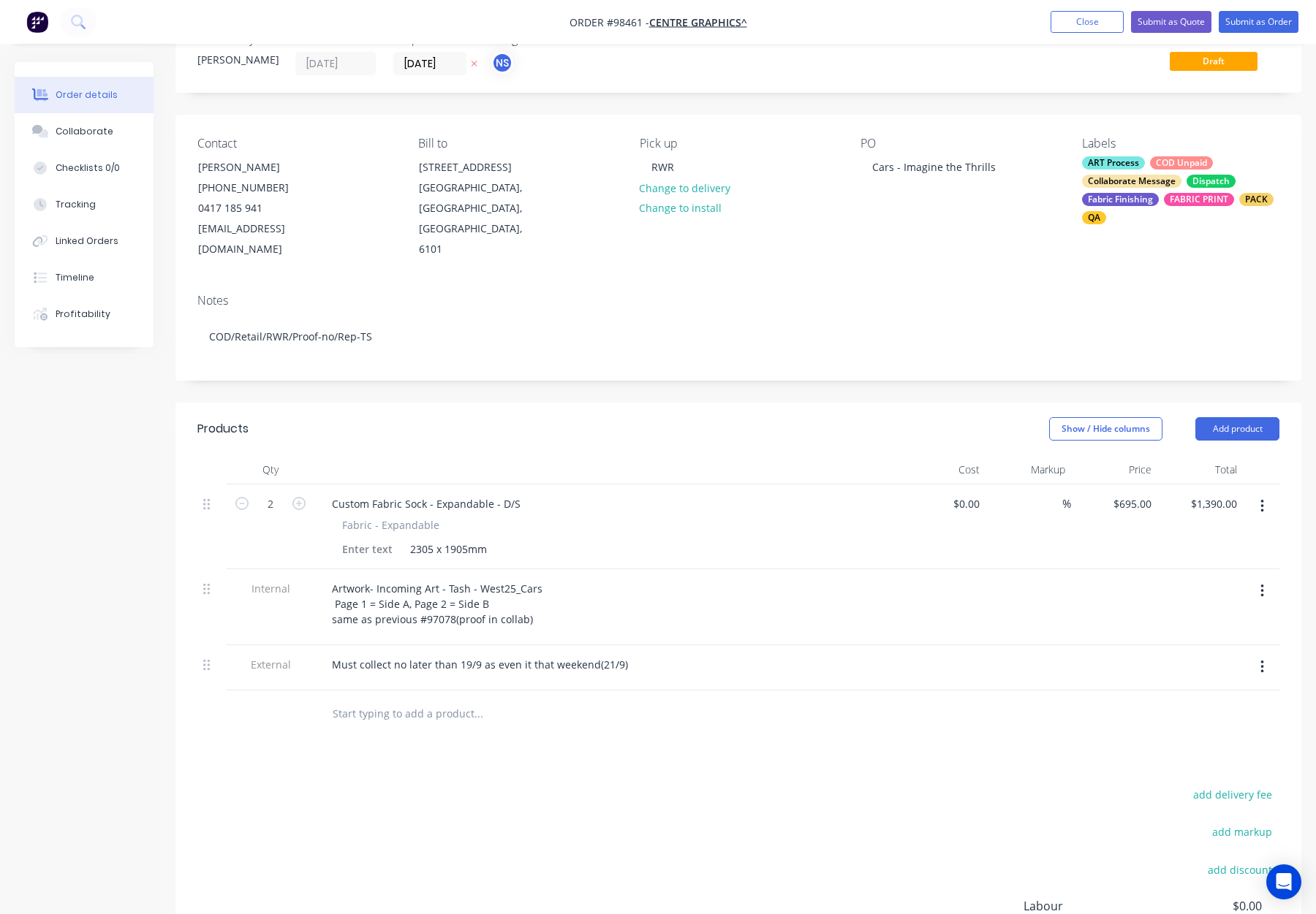
scroll to position [0, 0]
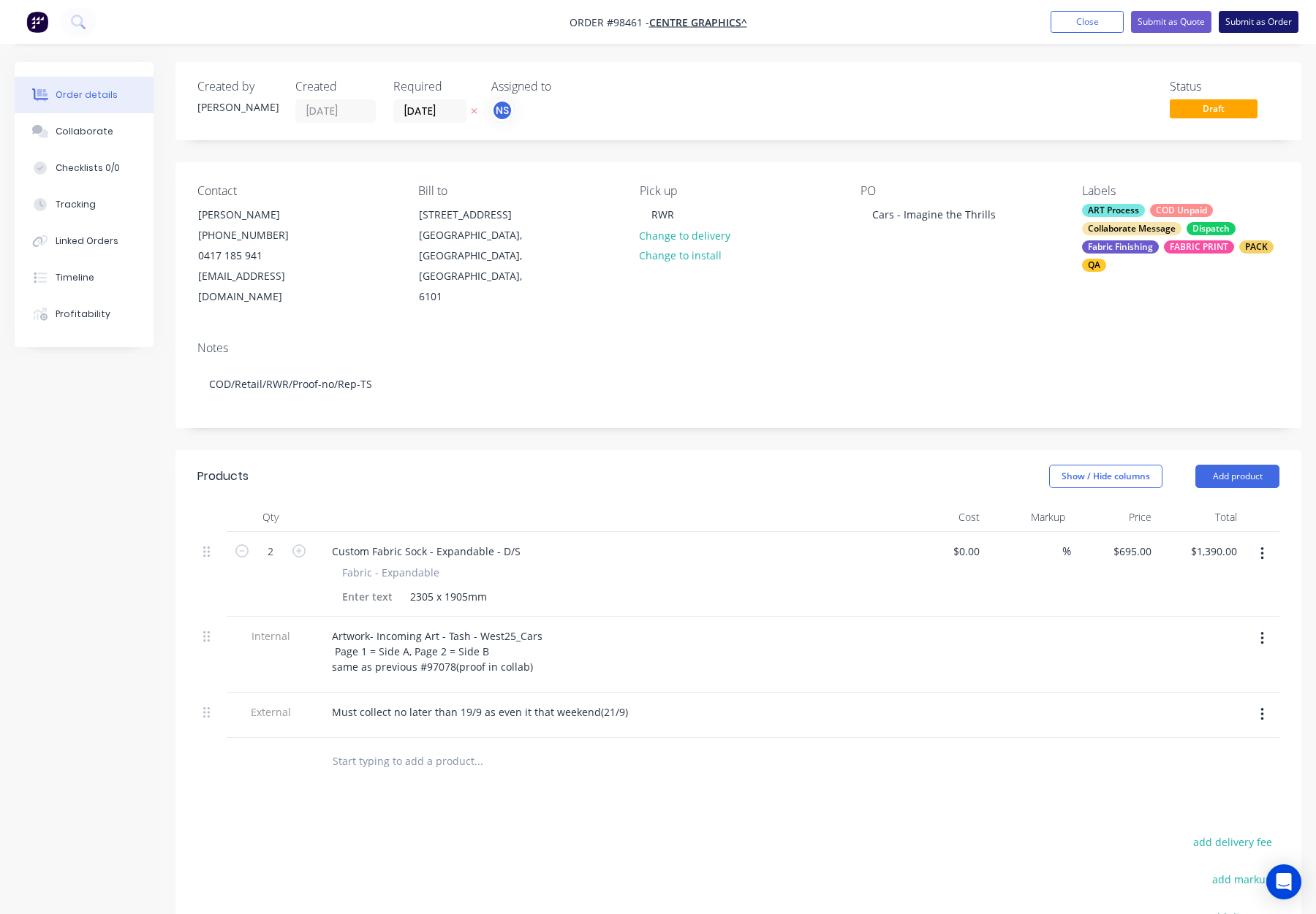
click at [1250, 22] on button "Submit as Order" at bounding box center [1258, 22] width 80 height 22
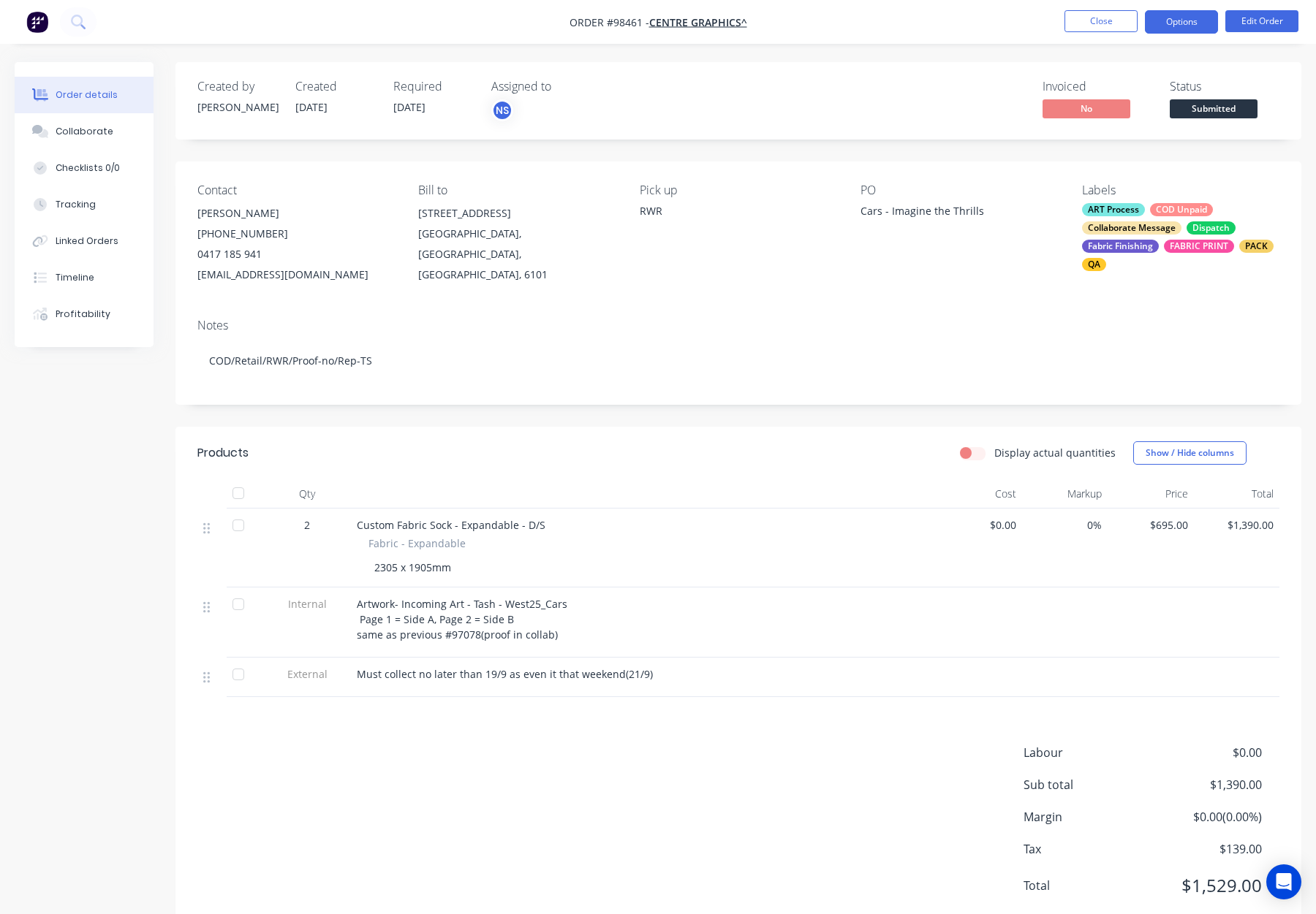
click at [1183, 10] on button "Options" at bounding box center [1182, 22] width 74 height 24
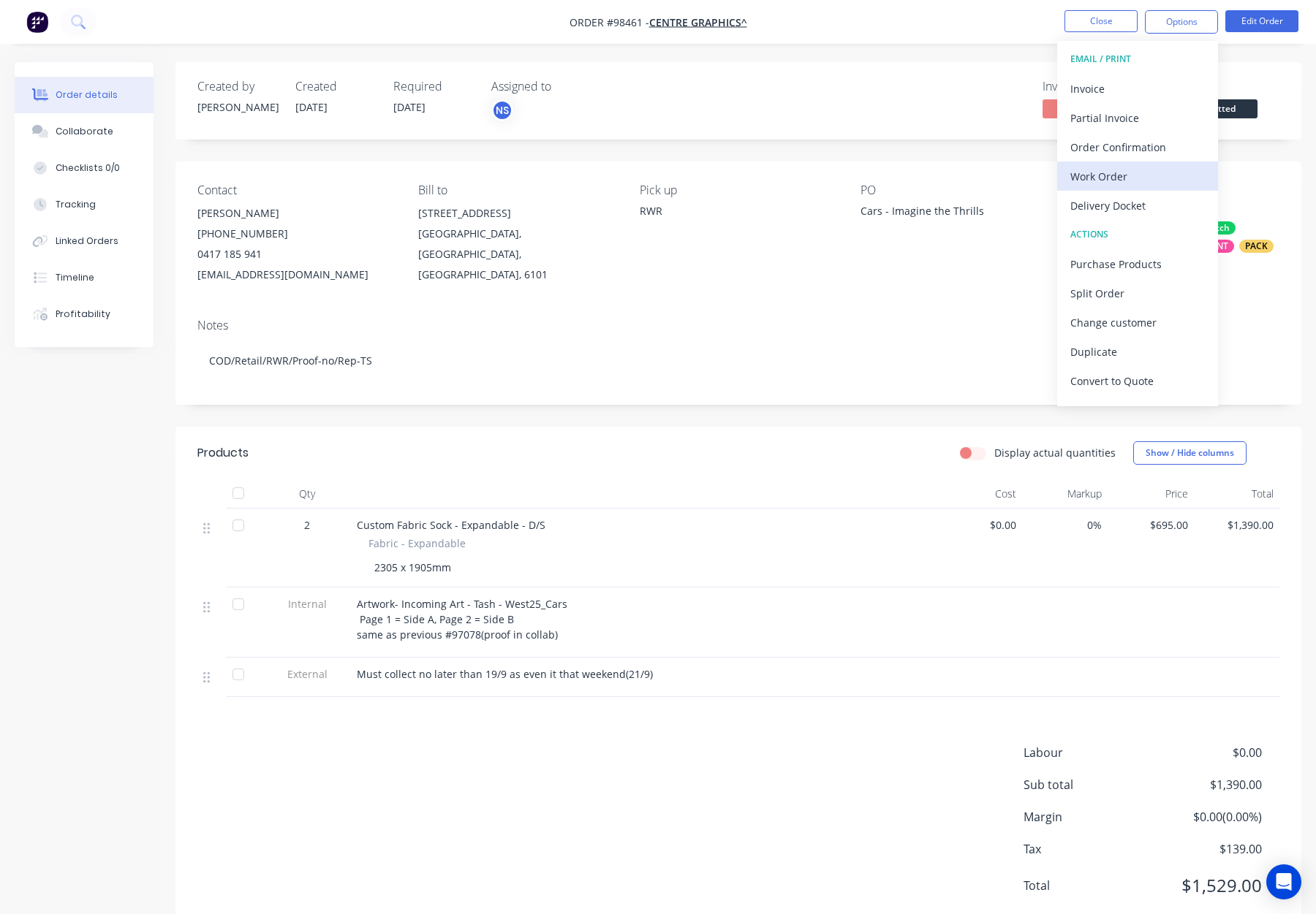
click at [1134, 179] on div "Work Order" at bounding box center [1137, 176] width 134 height 21
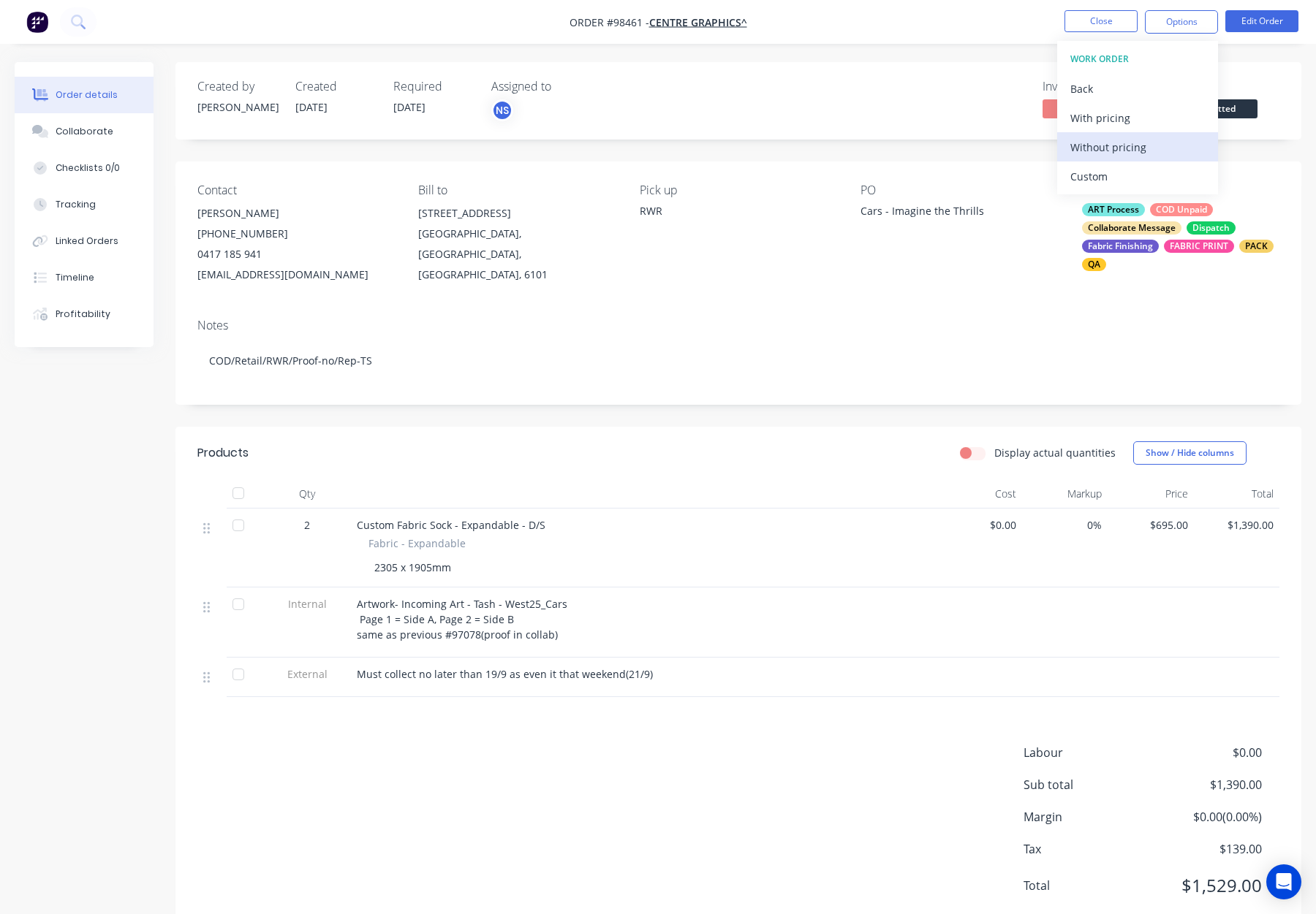
click at [1144, 140] on div "Without pricing" at bounding box center [1137, 147] width 134 height 21
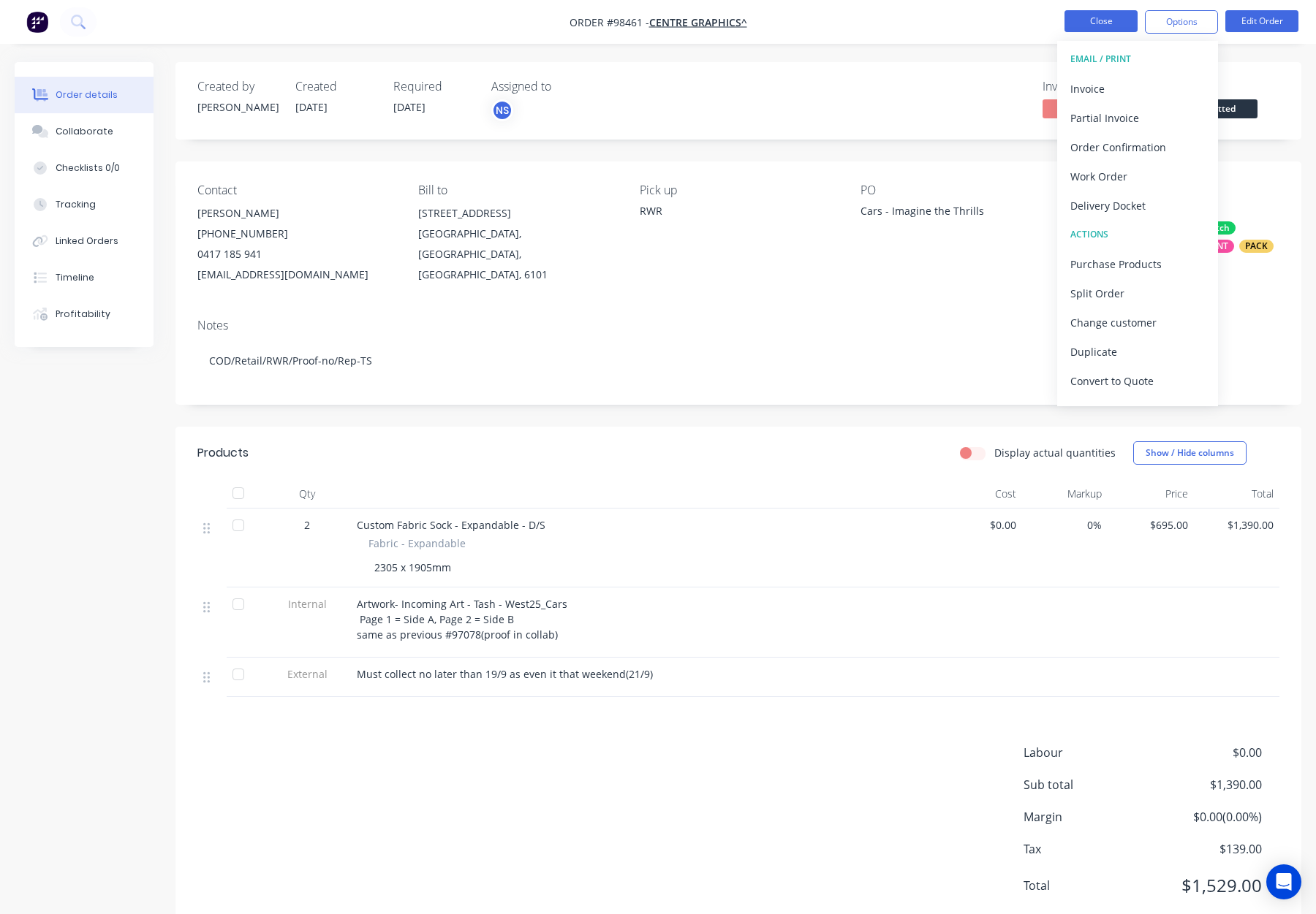
click at [1084, 22] on button "Close" at bounding box center [1101, 21] width 74 height 22
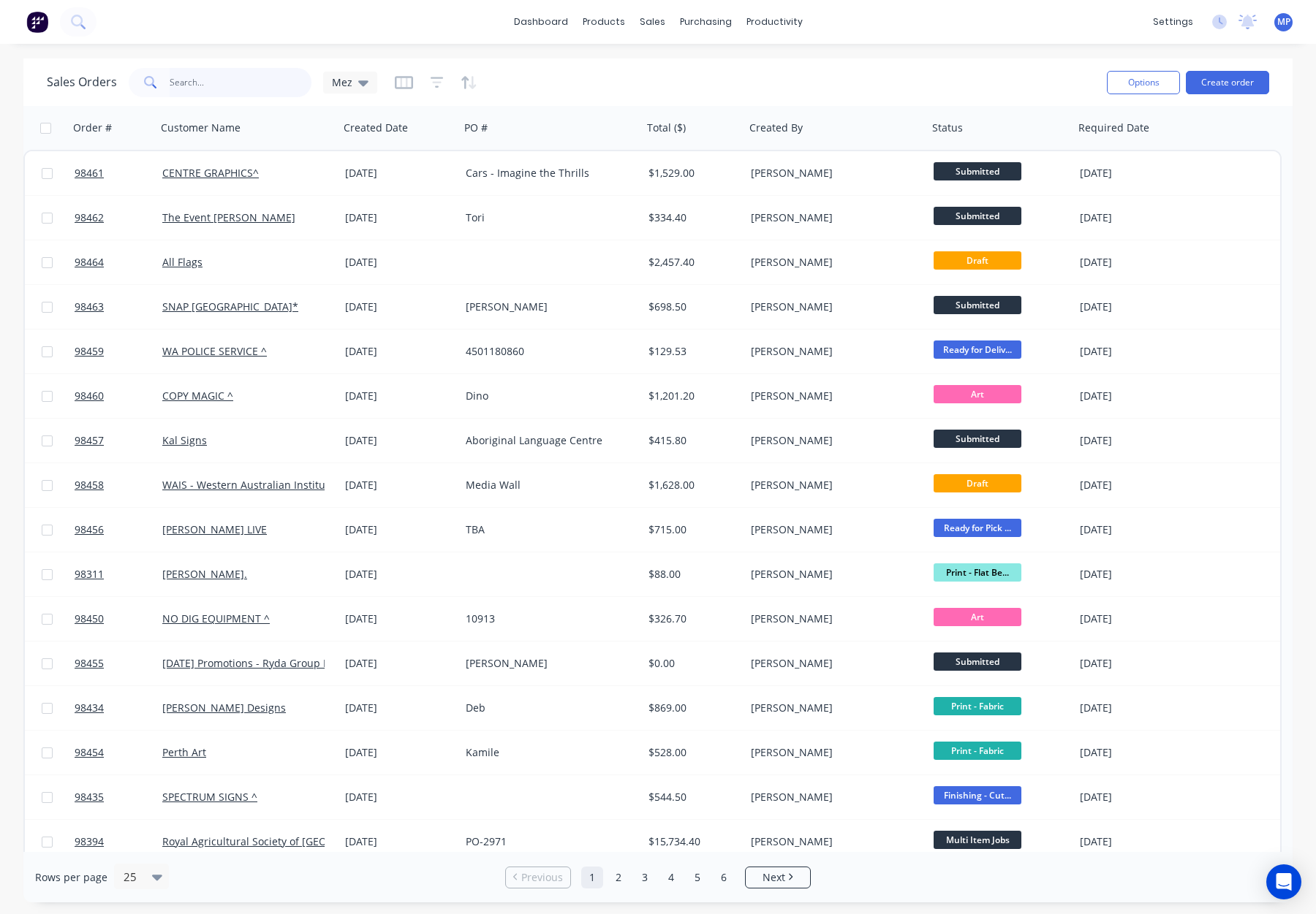
click at [199, 81] on input "text" at bounding box center [241, 82] width 142 height 29
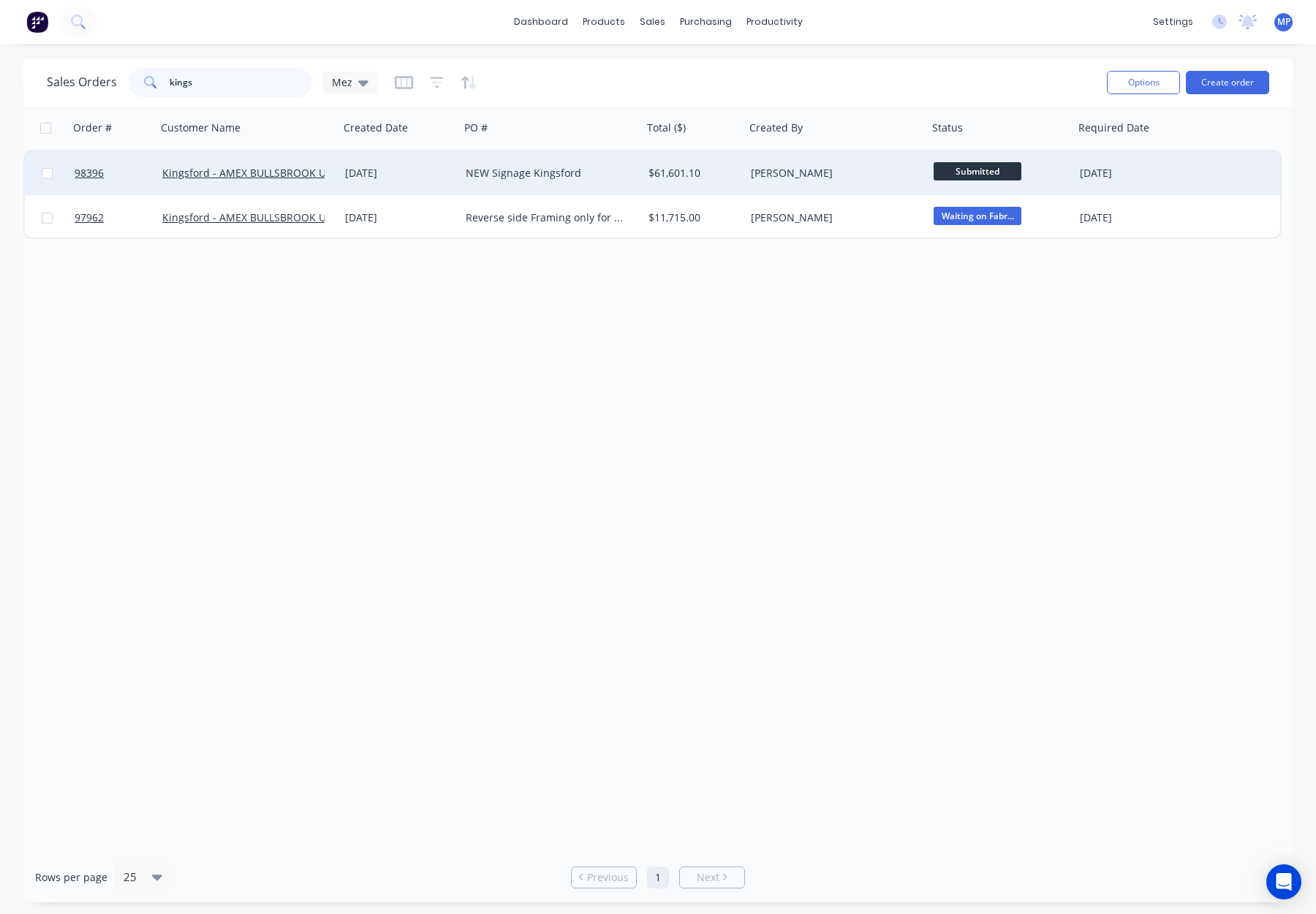
type input "kings"
click at [816, 171] on div "[PERSON_NAME]" at bounding box center [831, 173] width 162 height 15
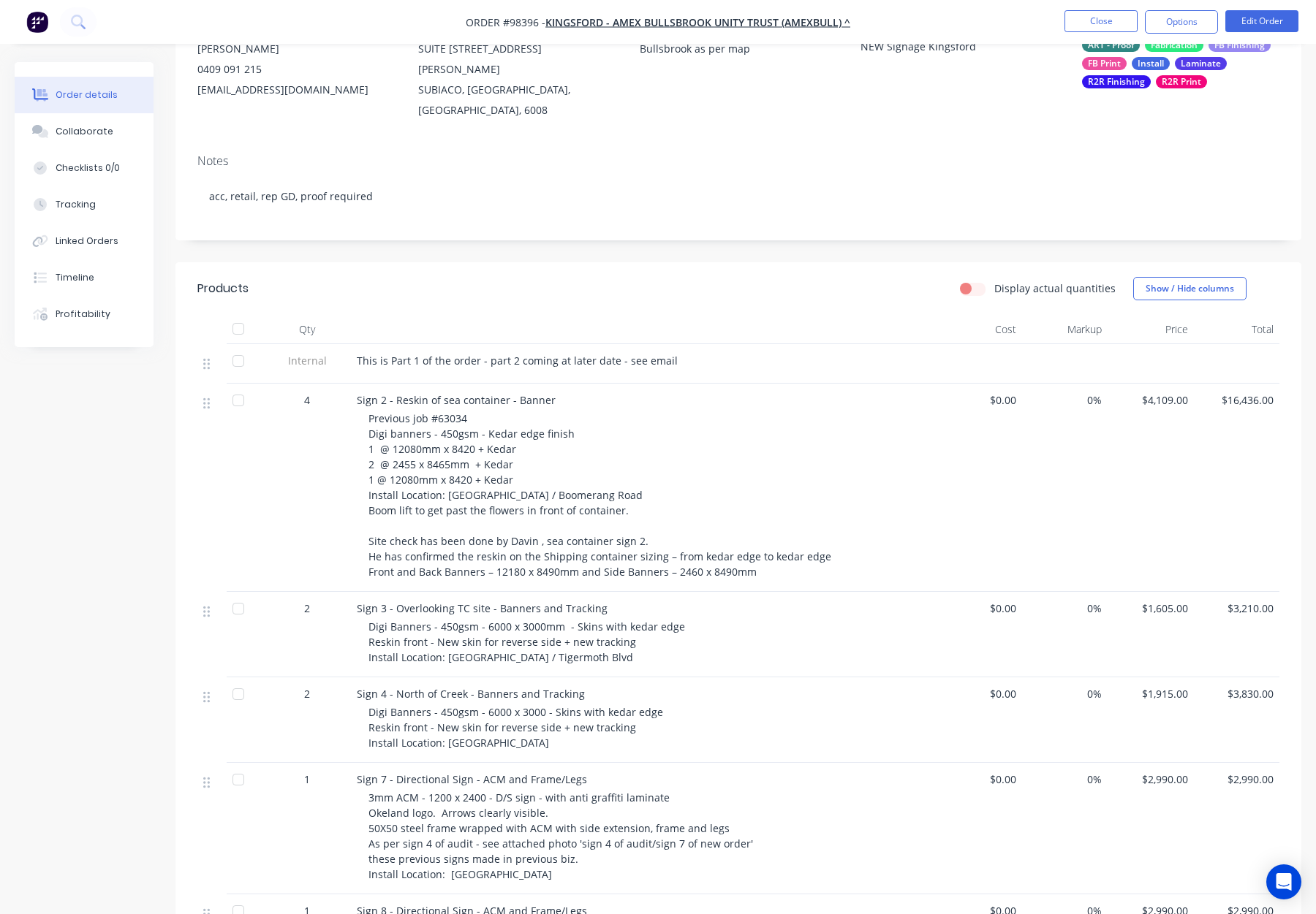
scroll to position [201, 0]
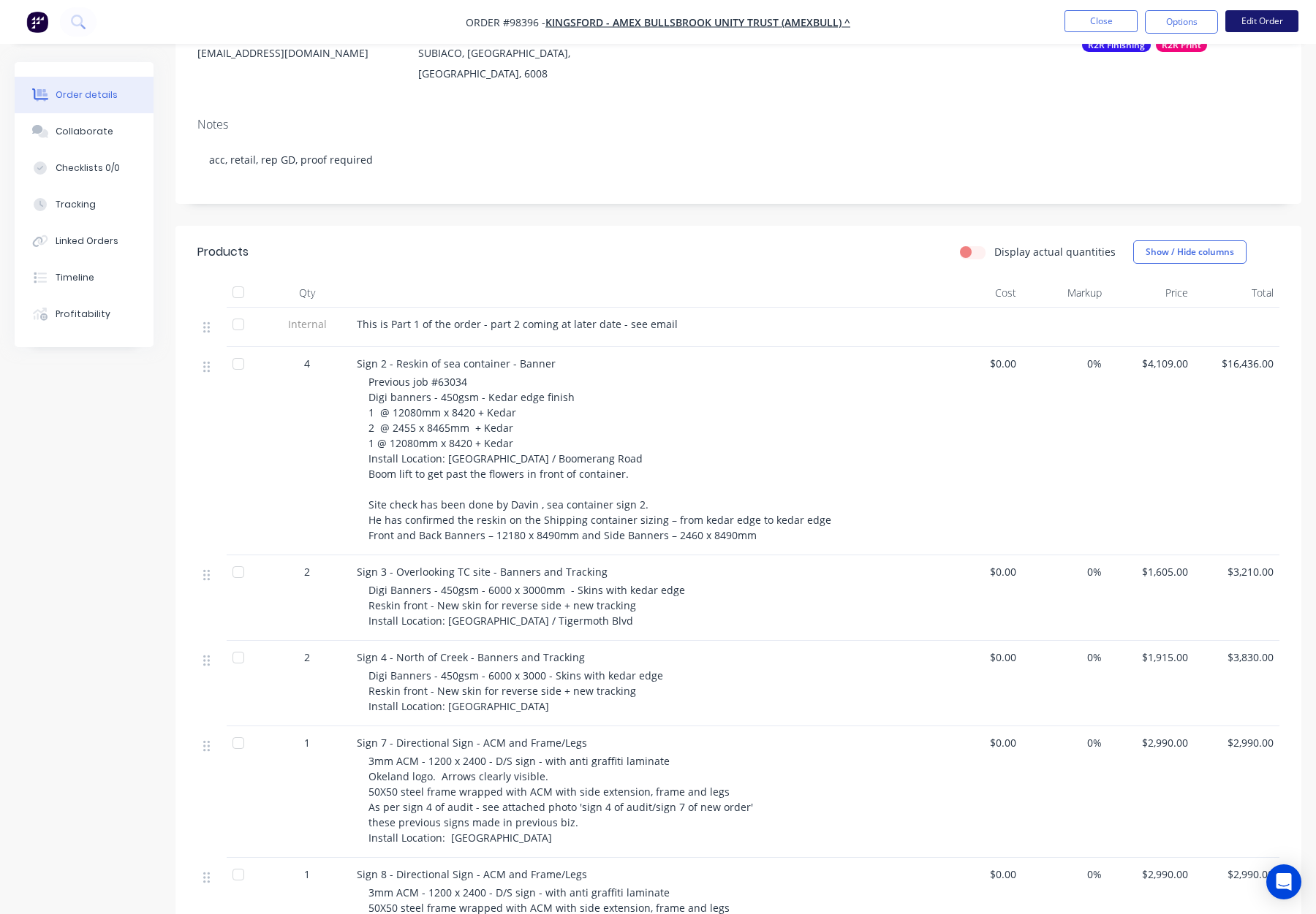
click at [1273, 20] on button "Edit Order" at bounding box center [1262, 21] width 74 height 22
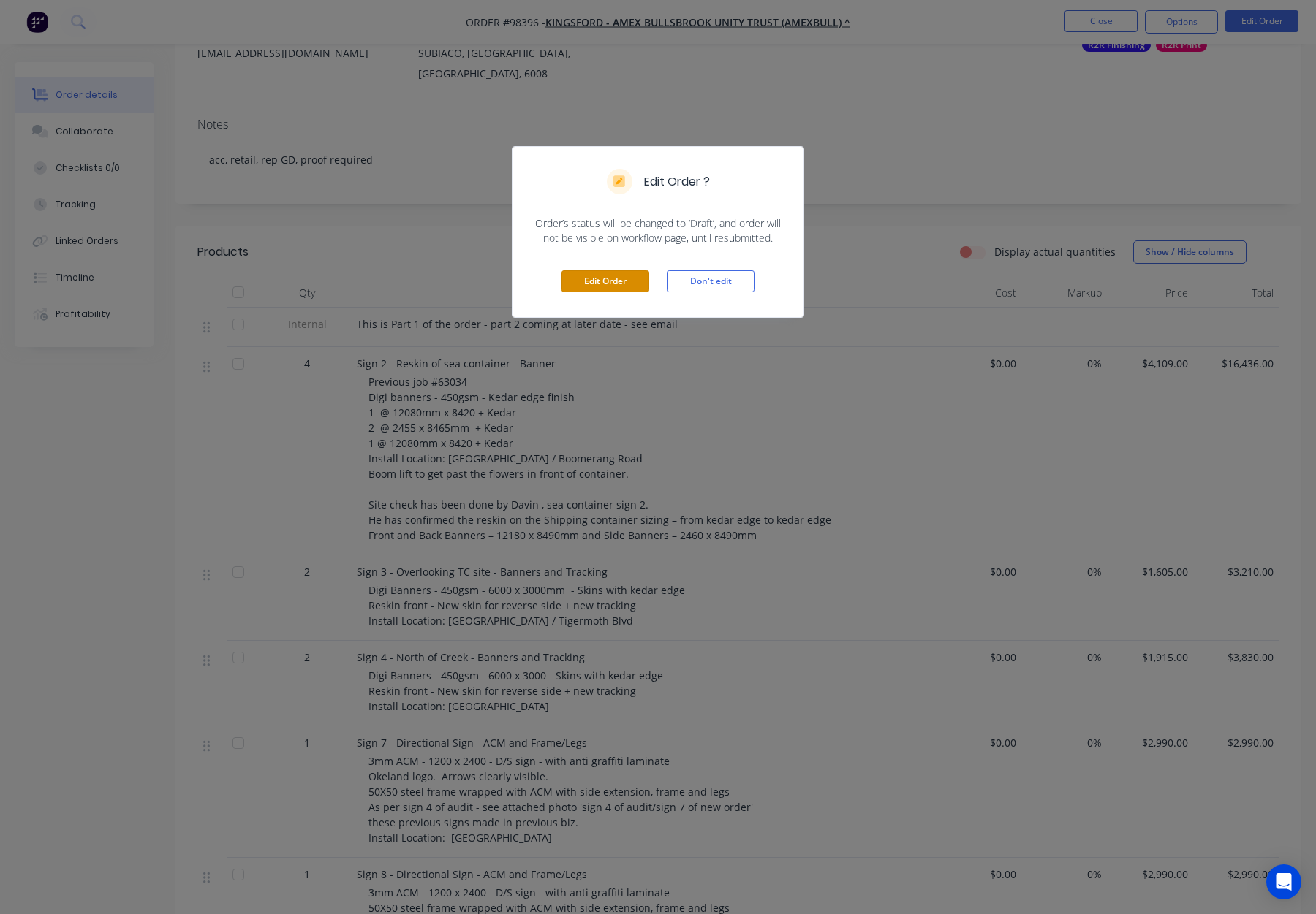
drag, startPoint x: 599, startPoint y: 273, endPoint x: 605, endPoint y: 293, distance: 20.9
click at [599, 273] on button "Edit Order" at bounding box center [605, 281] width 88 height 22
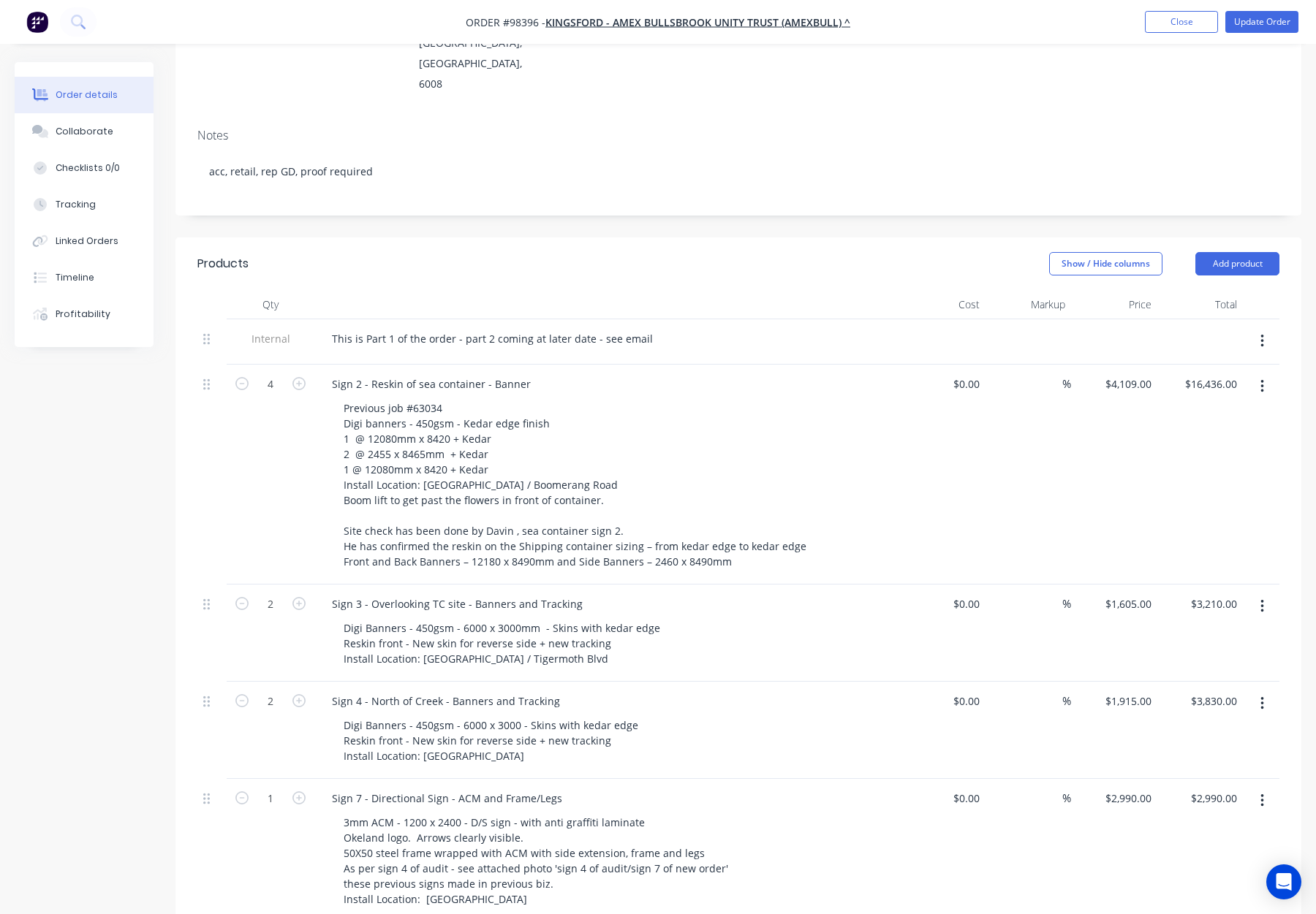
scroll to position [256, 0]
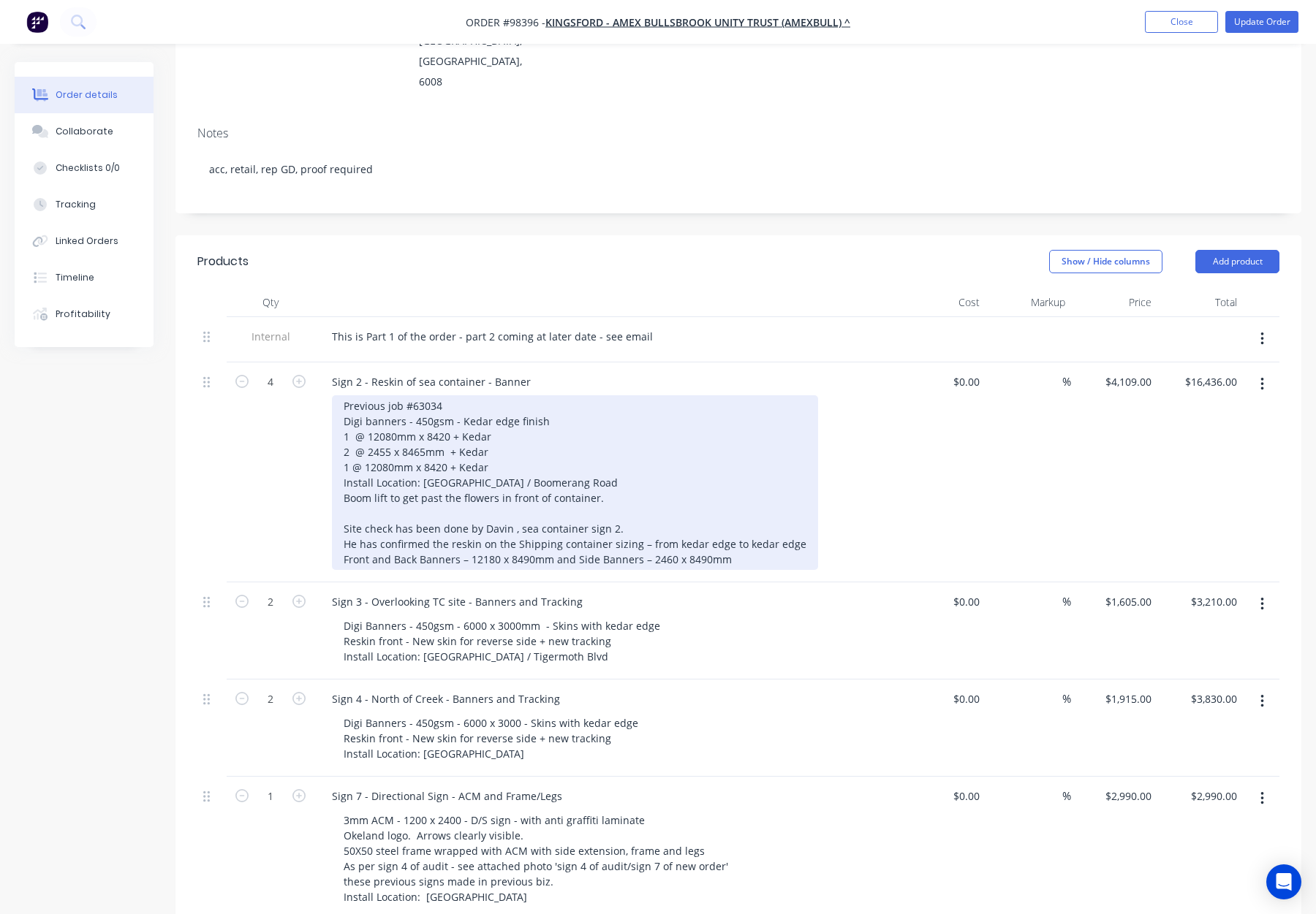
drag, startPoint x: 740, startPoint y: 498, endPoint x: 332, endPoint y: 465, distance: 409.3
click at [332, 465] on div "Previous job #63034 Digi banners - 450gsm - Kedar edge finish 1 @ 12080mm x 842…" at bounding box center [575, 482] width 486 height 175
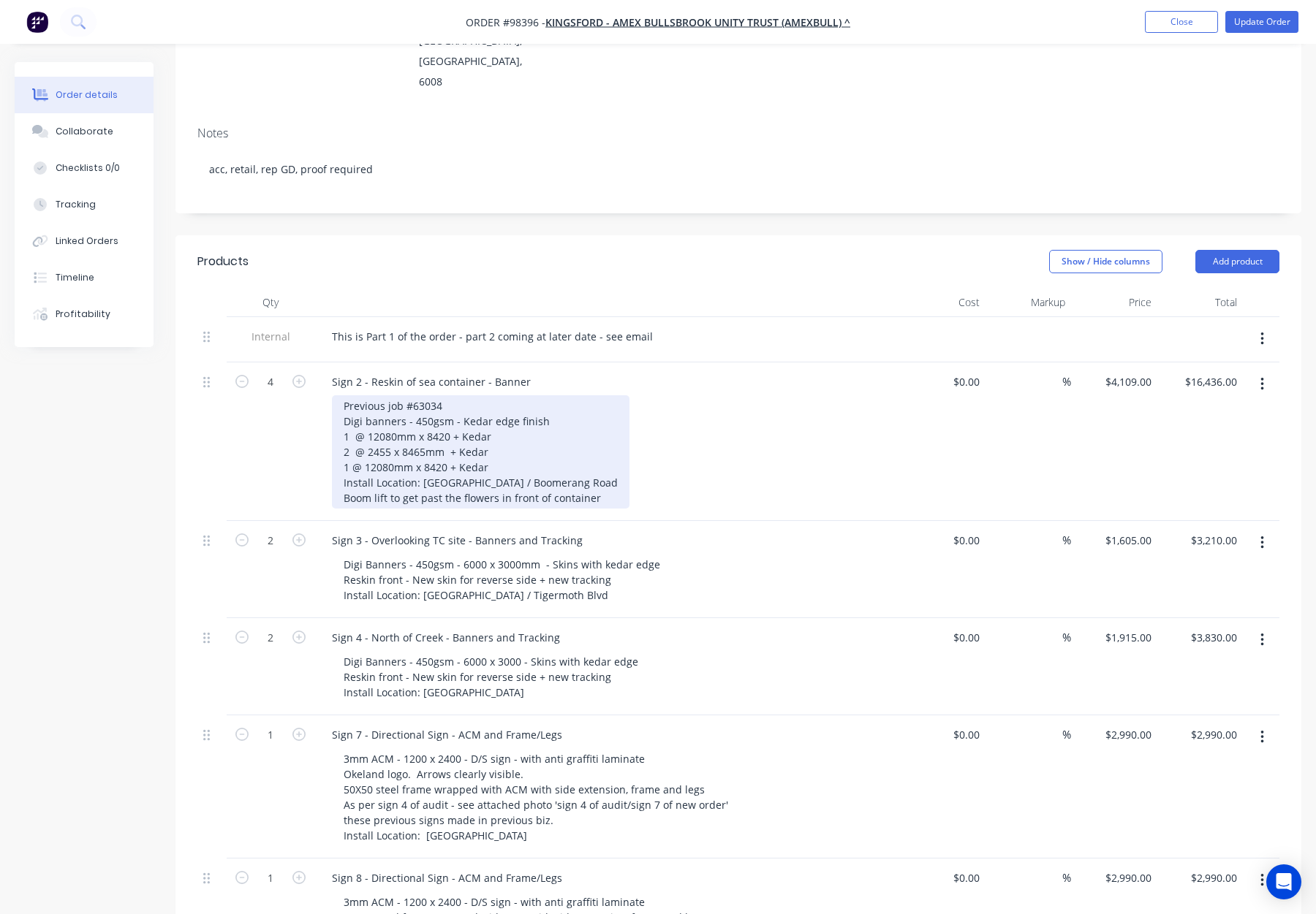
scroll to position [268, 0]
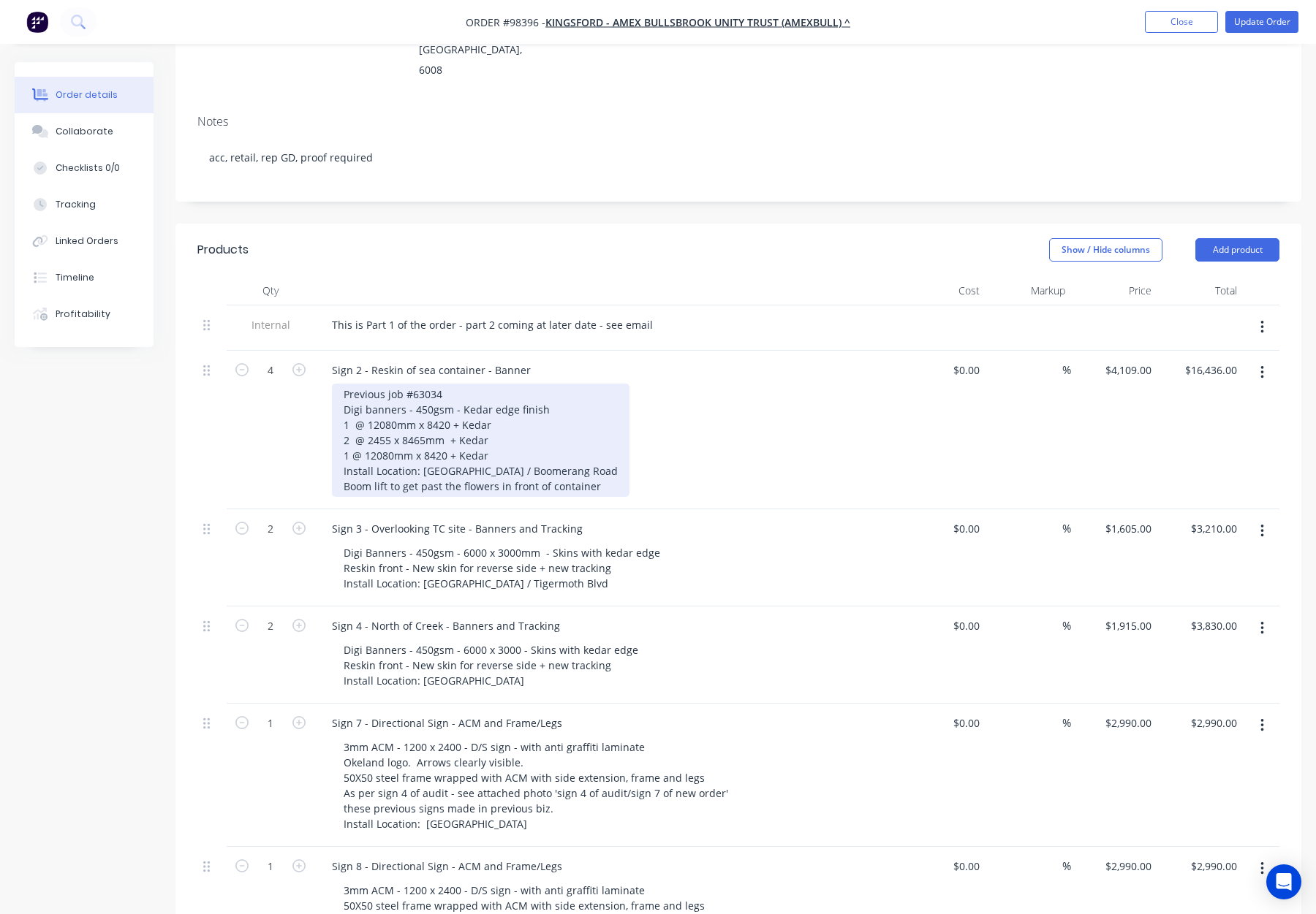
drag, startPoint x: 457, startPoint y: 363, endPoint x: 477, endPoint y: 367, distance: 20.4
click at [458, 384] on div "Previous job #63034 Digi banners - 450gsm - Kedar edge finish 1 @ 12080mm x 842…" at bounding box center [481, 440] width 298 height 113
click at [454, 384] on div "Previous job #63034 Digi banners - 450gsm - Kedar edge finish 1 @ 12080mm x 842…" at bounding box center [481, 440] width 298 height 113
click at [454, 395] on div "Previous job #63034 Digi banners - 450gsm - Kedar edge finish 1 @ 12080mm x 842…" at bounding box center [481, 440] width 298 height 113
drag, startPoint x: 381, startPoint y: 364, endPoint x: 392, endPoint y: 365, distance: 11.0
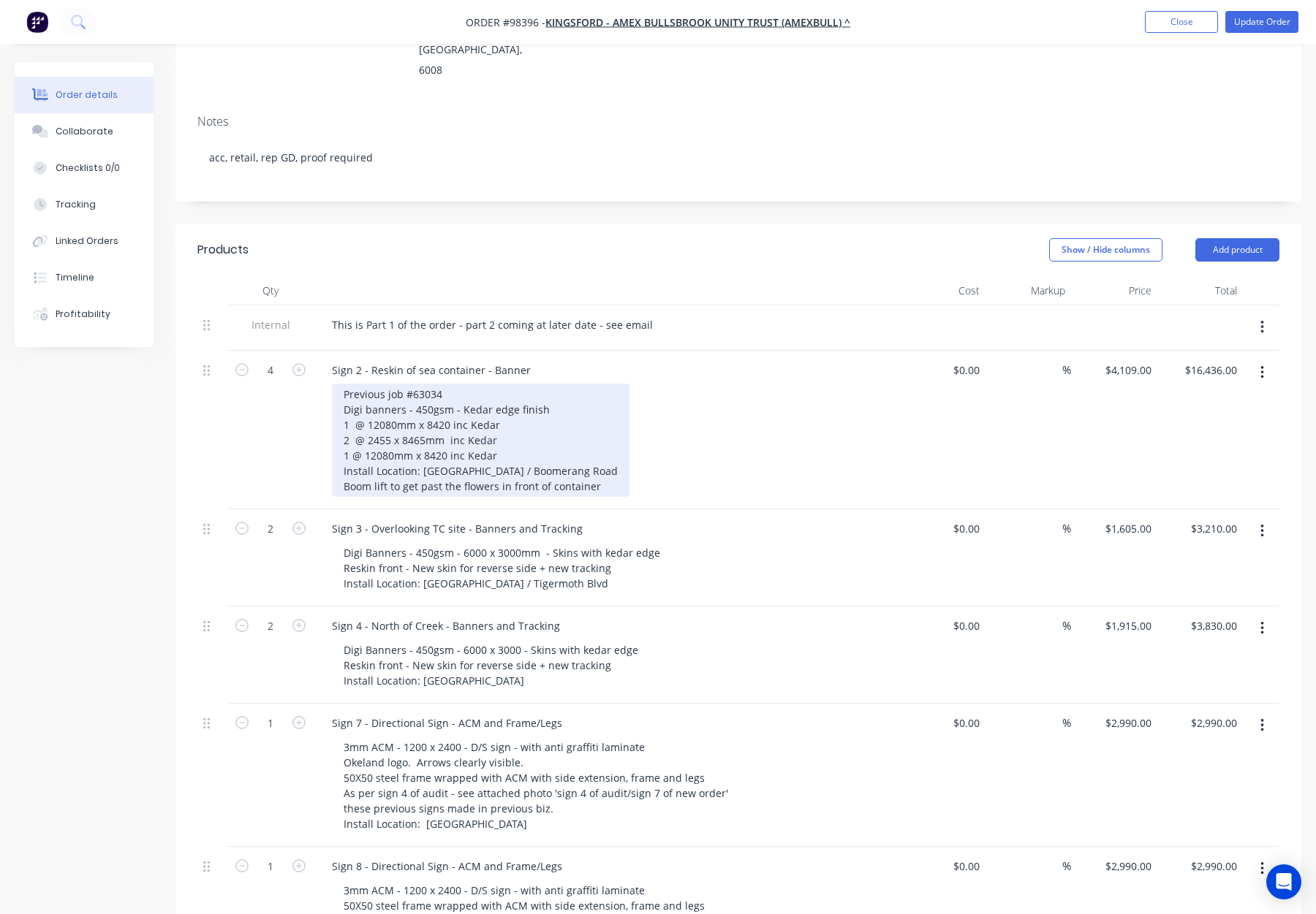
click at [382, 384] on div "Previous job #63034 Digi banners - 450gsm - Kedar edge finish 1 @ 12080mm x 842…" at bounding box center [481, 440] width 298 height 113
drag, startPoint x: 395, startPoint y: 364, endPoint x: 406, endPoint y: 375, distance: 15.6
click at [395, 384] on div "Previous job #63034 Digi banners - 450gsm - Kedar edge finish 1 @ 12080mm x 842…" at bounding box center [481, 440] width 298 height 113
click at [375, 384] on div "Previous job #63034 Digi banners - 450gsm - Kedar edge finish 1 @ 12160mm x 842…" at bounding box center [481, 440] width 298 height 113
drag, startPoint x: 388, startPoint y: 377, endPoint x: 394, endPoint y: 386, distance: 10.8
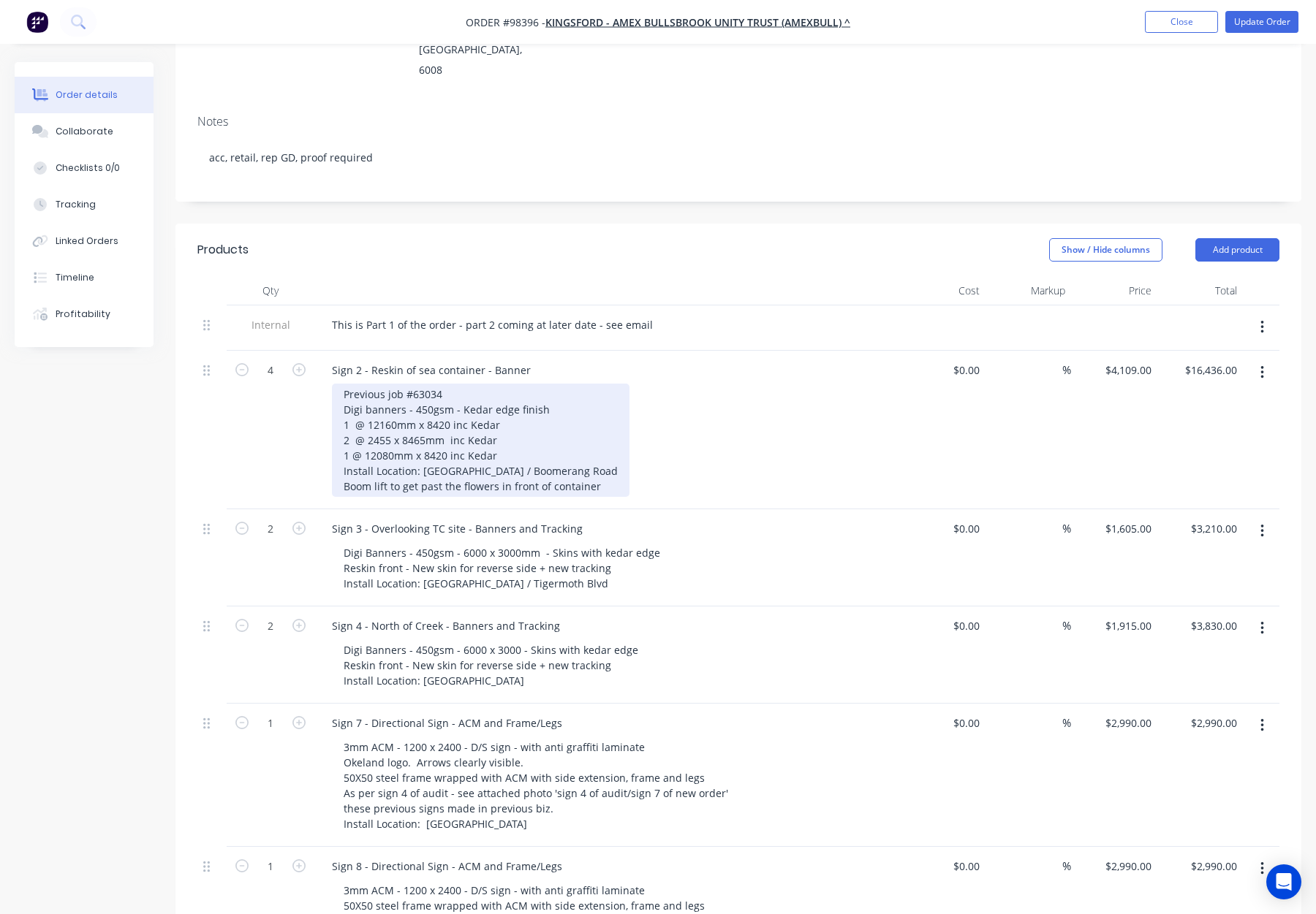
click at [388, 384] on div "Previous job #63034 Digi banners - 450gsm - Kedar edge finish 1 @ 12160mm x 842…" at bounding box center [481, 440] width 298 height 113
click at [423, 384] on div "Previous job #63034 Digi banners - 450gsm - Kedar edge finish 1 @ 12160mm x 842…" at bounding box center [481, 440] width 298 height 113
drag, startPoint x: 446, startPoint y: 365, endPoint x: 454, endPoint y: 385, distance: 21.5
click at [446, 384] on div "Previous job #63034 Digi banners - 450gsm - Kedar edge finish 1 @ 12160mm x 842…" at bounding box center [481, 440] width 298 height 113
click at [427, 384] on div "Previous job #63034 Digi banners - 450gsm - Kedar edge finish 1 @ 12160mm x 842…" at bounding box center [481, 440] width 298 height 113
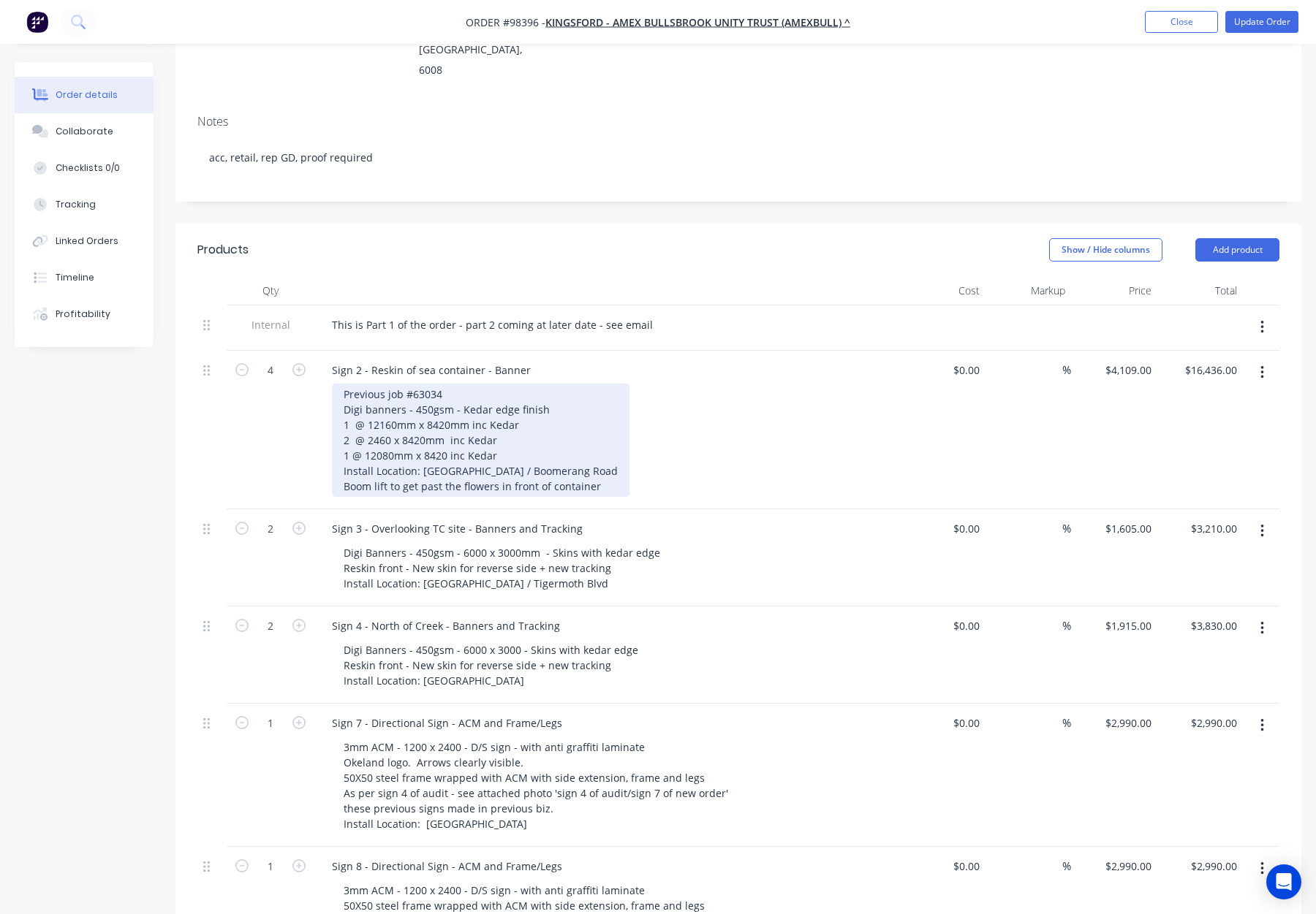
drag, startPoint x: 378, startPoint y: 394, endPoint x: 393, endPoint y: 402, distance: 17.0
click at [378, 394] on div "Previous job #63034 Digi banners - 450gsm - Kedar edge finish 1 @ 12160mm x 842…" at bounding box center [481, 440] width 298 height 113
click at [391, 395] on div "Previous job #63034 Digi banners - 450gsm - Kedar edge finish 1 @ 12160mm x 842…" at bounding box center [481, 440] width 298 height 113
drag, startPoint x: 410, startPoint y: 394, endPoint x: 417, endPoint y: 401, distance: 9.9
click at [411, 394] on div "Previous job #63034 Digi banners - 450gsm - Kedar edge finish 1 @ 12160mm x 842…" at bounding box center [481, 440] width 298 height 113
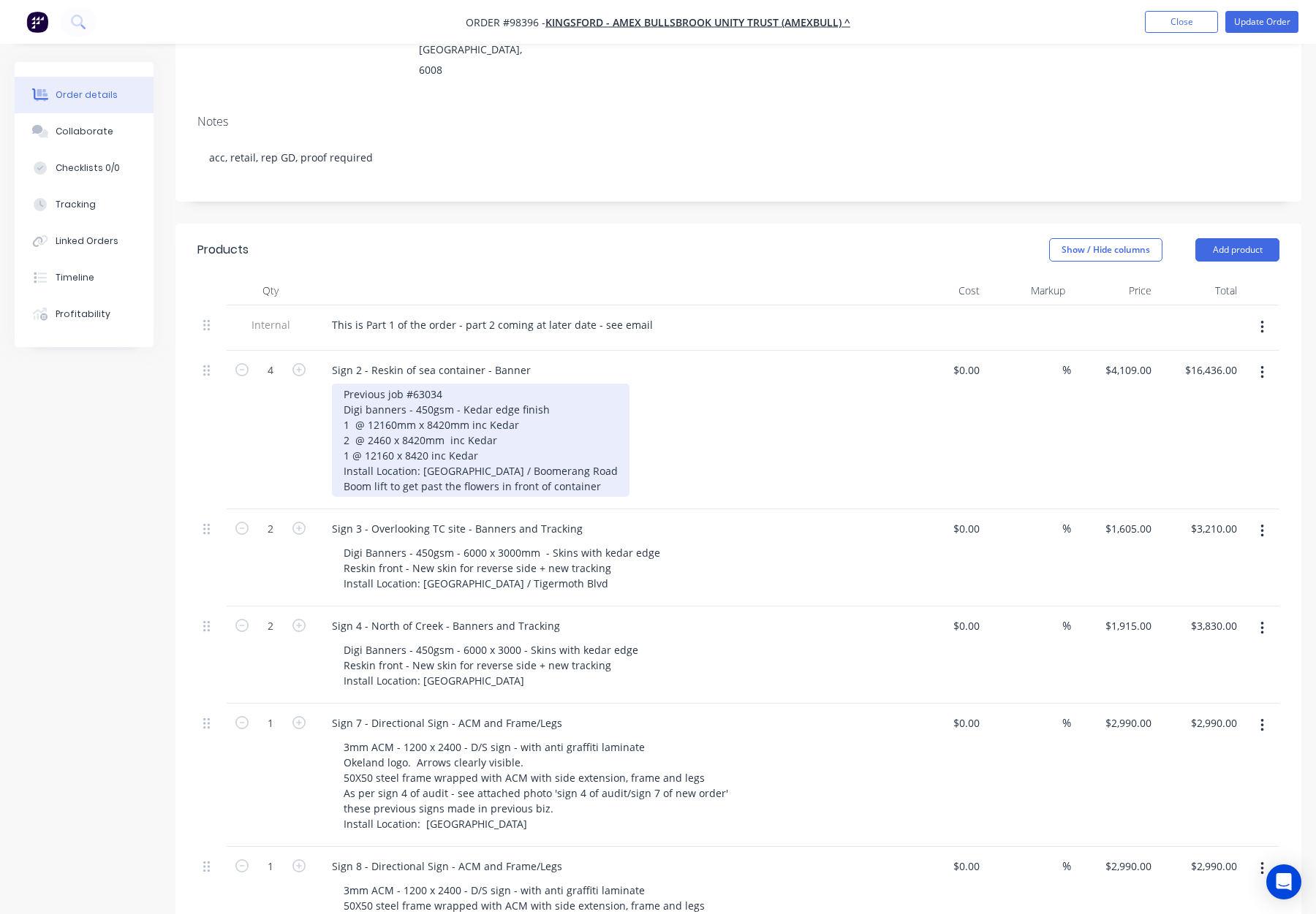
click at [413, 384] on div "Previous job #63034 Digi banners - 450gsm - Kedar edge finish 1 @ 12160mm x 842…" at bounding box center [481, 440] width 298 height 113
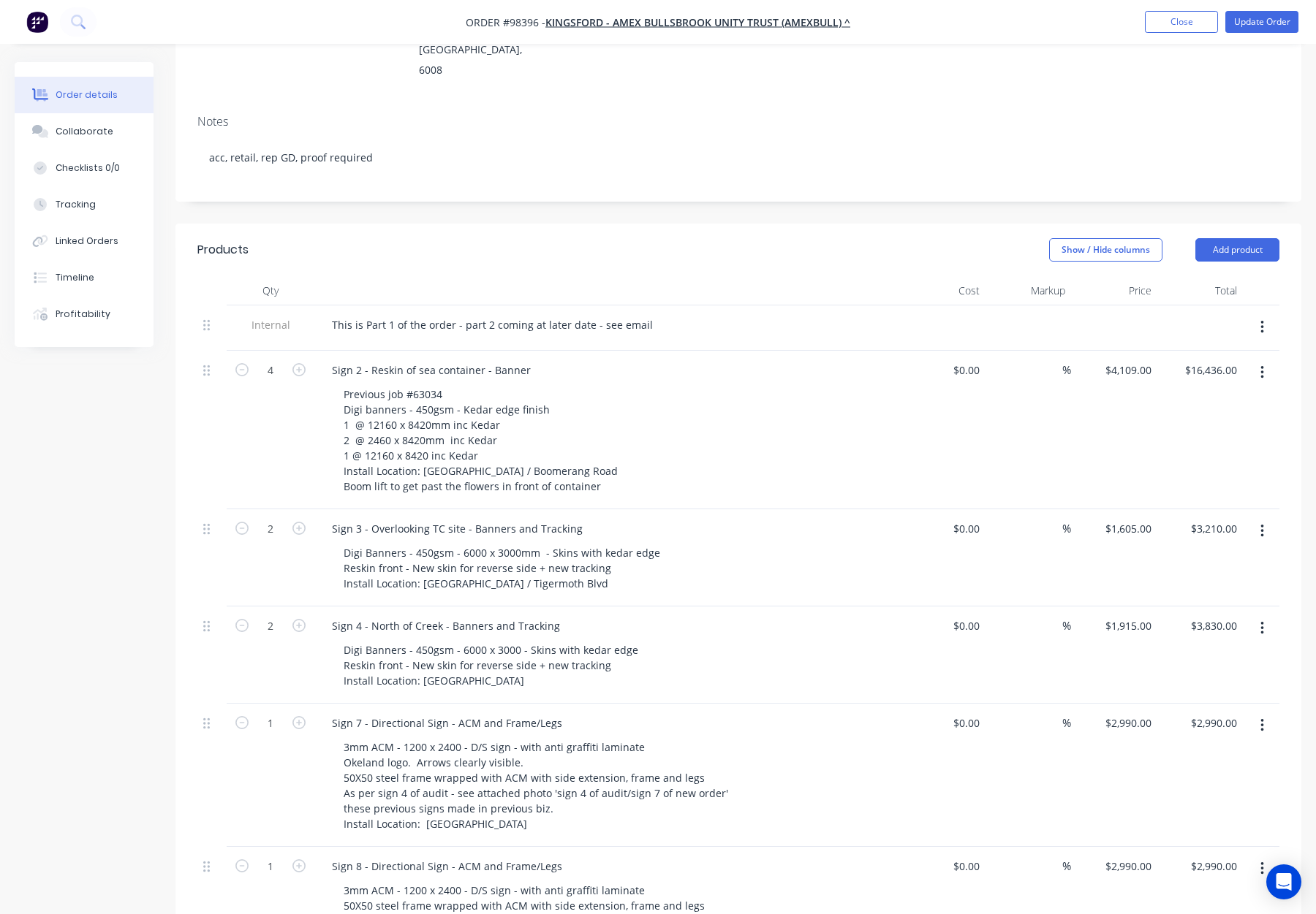
click at [750, 384] on div "Previous job #63034 Digi banners - 450gsm - Kedar edge finish 1 @ 12160 x 8420m…" at bounding box center [613, 440] width 561 height 113
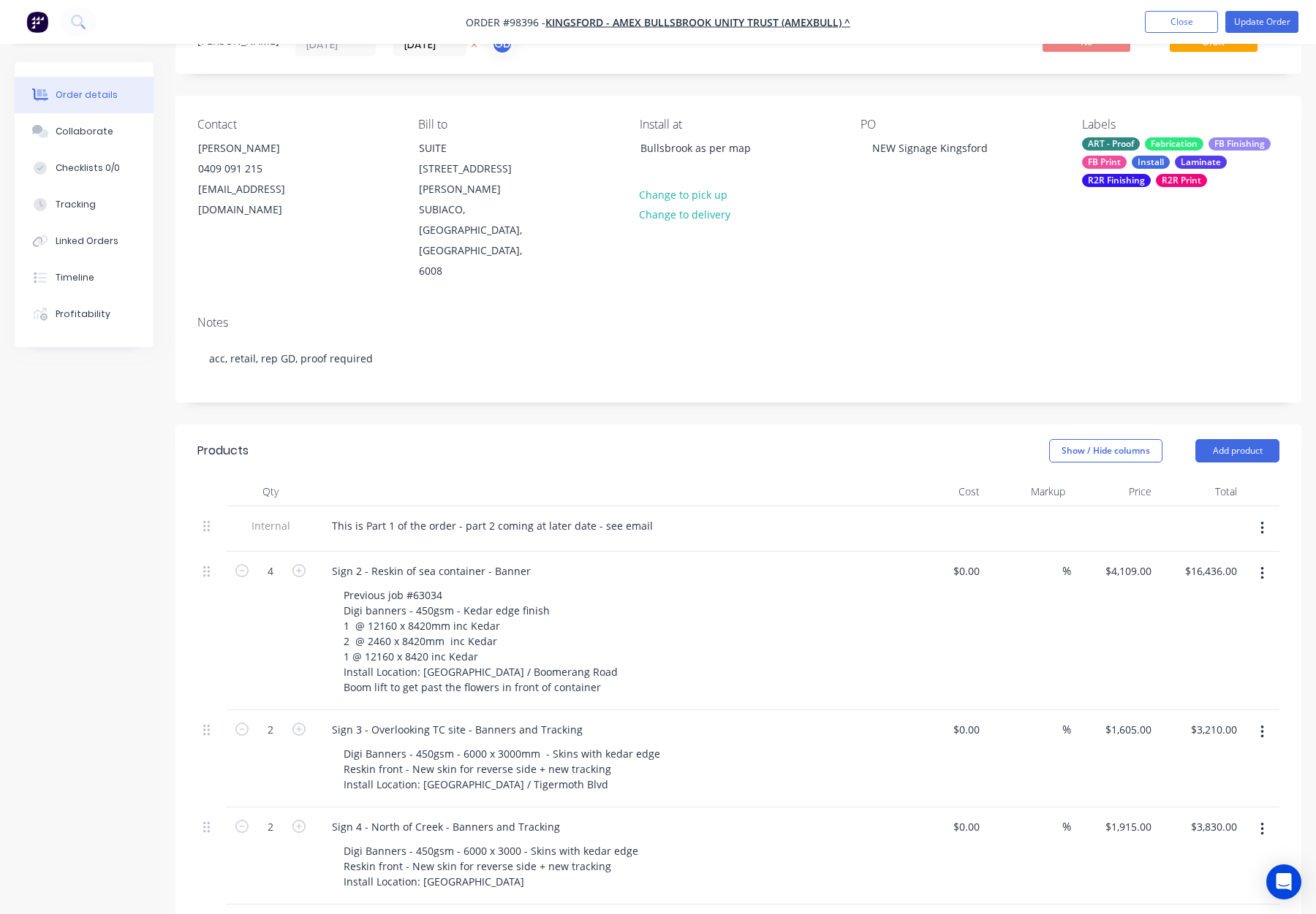
scroll to position [0, 0]
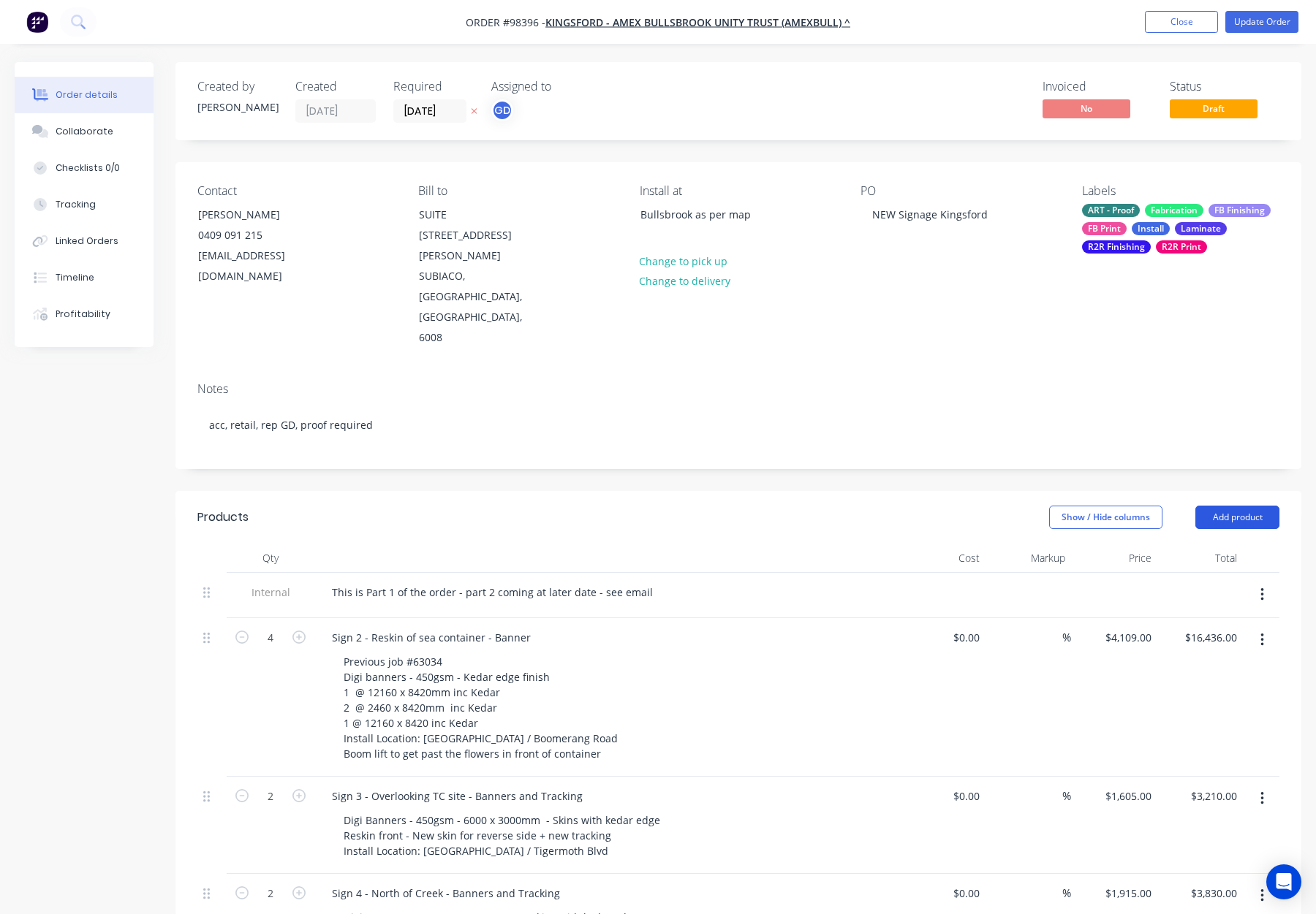
click at [1227, 506] on button "Add product" at bounding box center [1238, 517] width 84 height 24
click at [1231, 719] on div "Notes (Internal)" at bounding box center [1210, 729] width 112 height 21
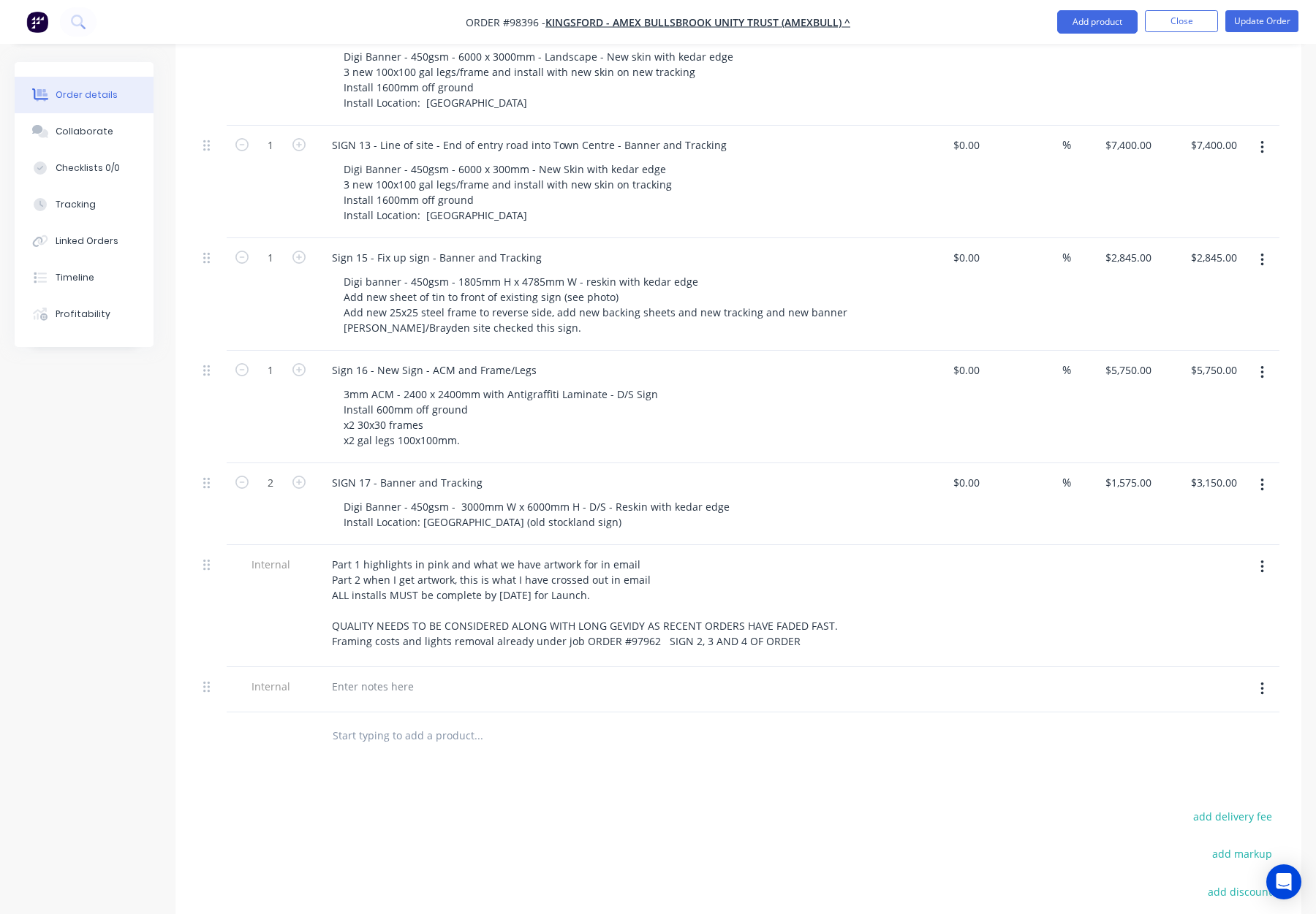
scroll to position [1224, 0]
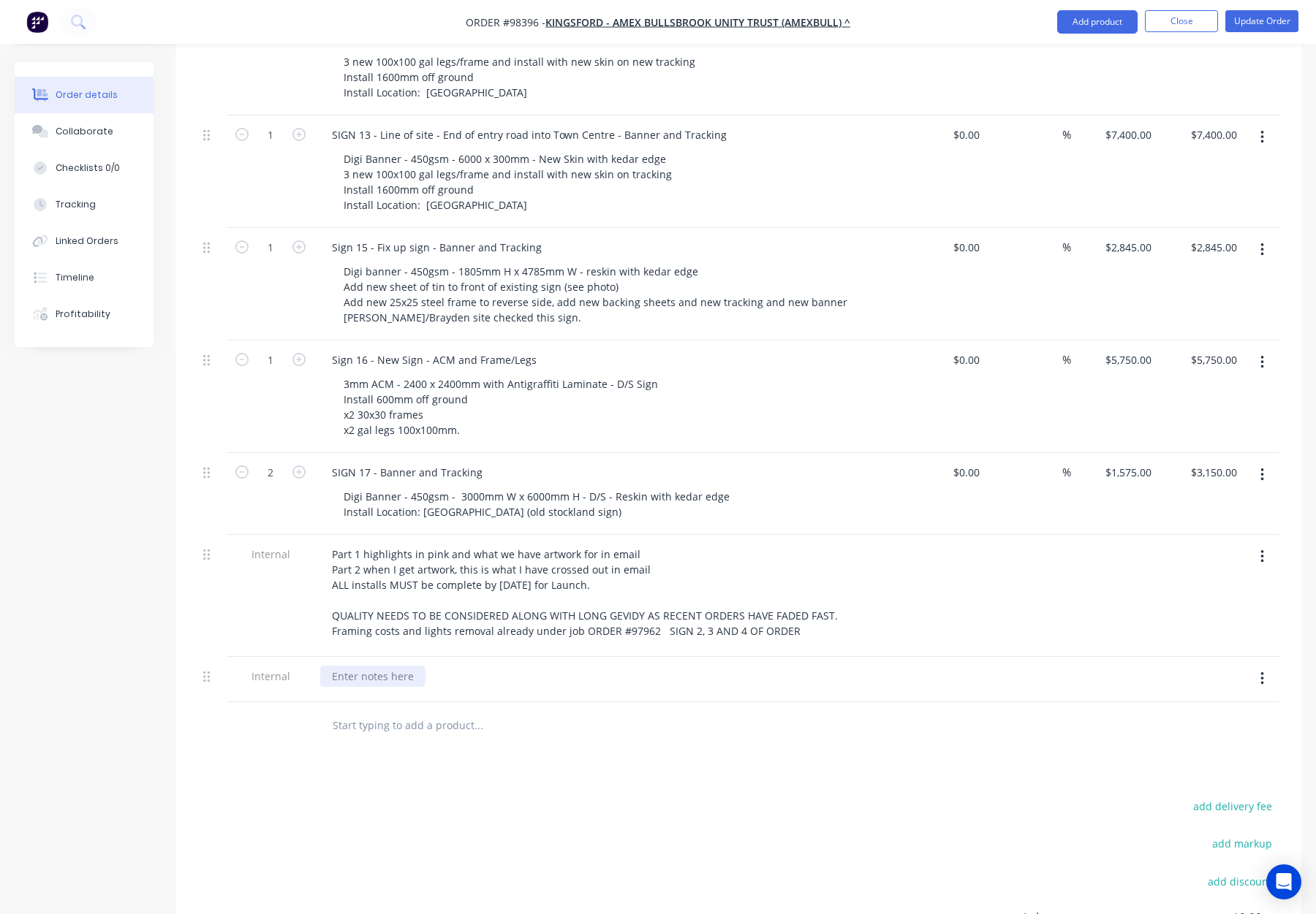
click at [390, 666] on div at bounding box center [372, 676] width 105 height 21
click at [370, 666] on div "Size of" at bounding box center [348, 676] width 55 height 21
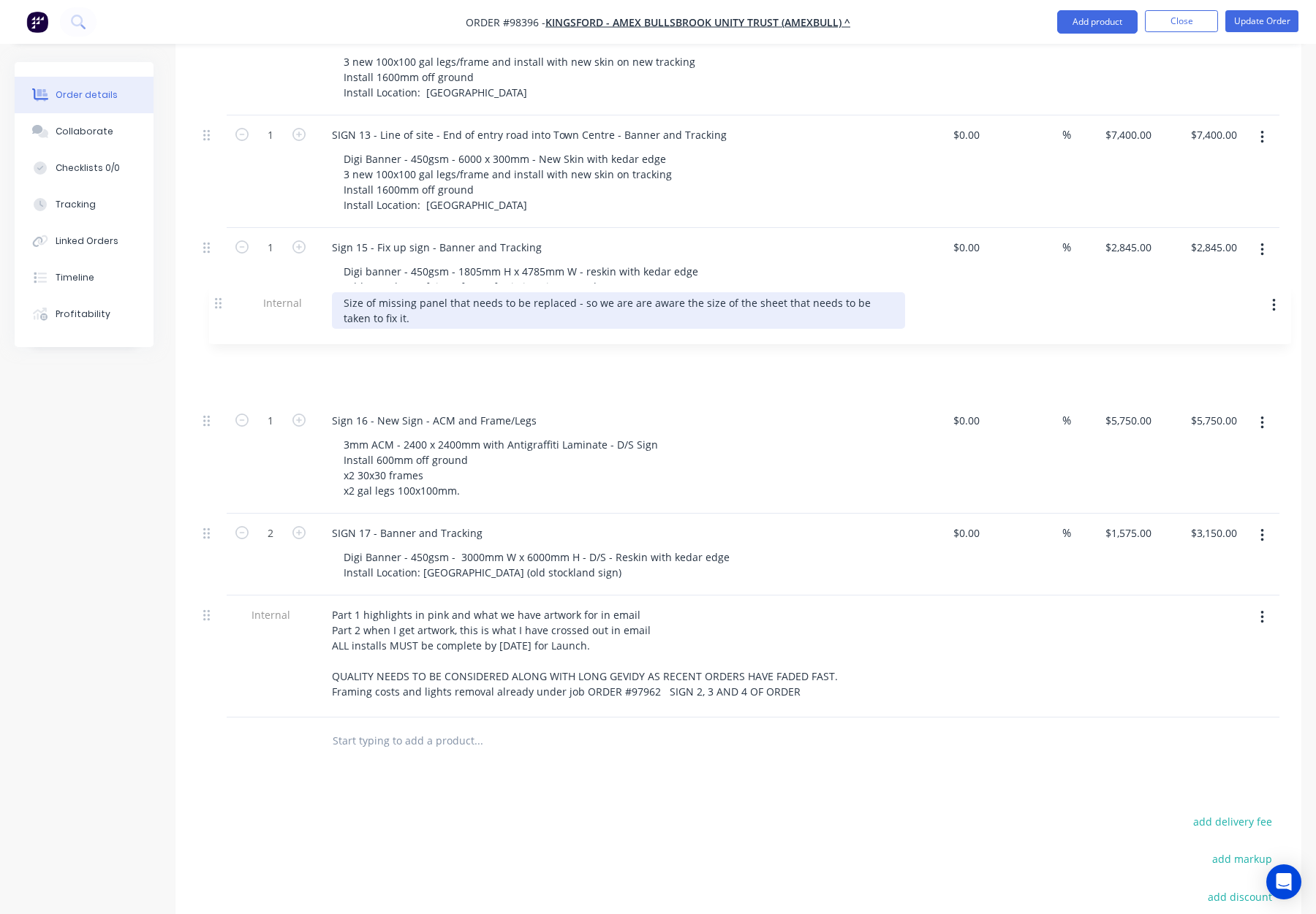
drag, startPoint x: 220, startPoint y: 528, endPoint x: 220, endPoint y: 303, distance: 225.0
click at [220, 303] on div "Internal This is Part 1 of the order - part 2 coming at later date - see email …" at bounding box center [738, 33] width 1082 height 1369
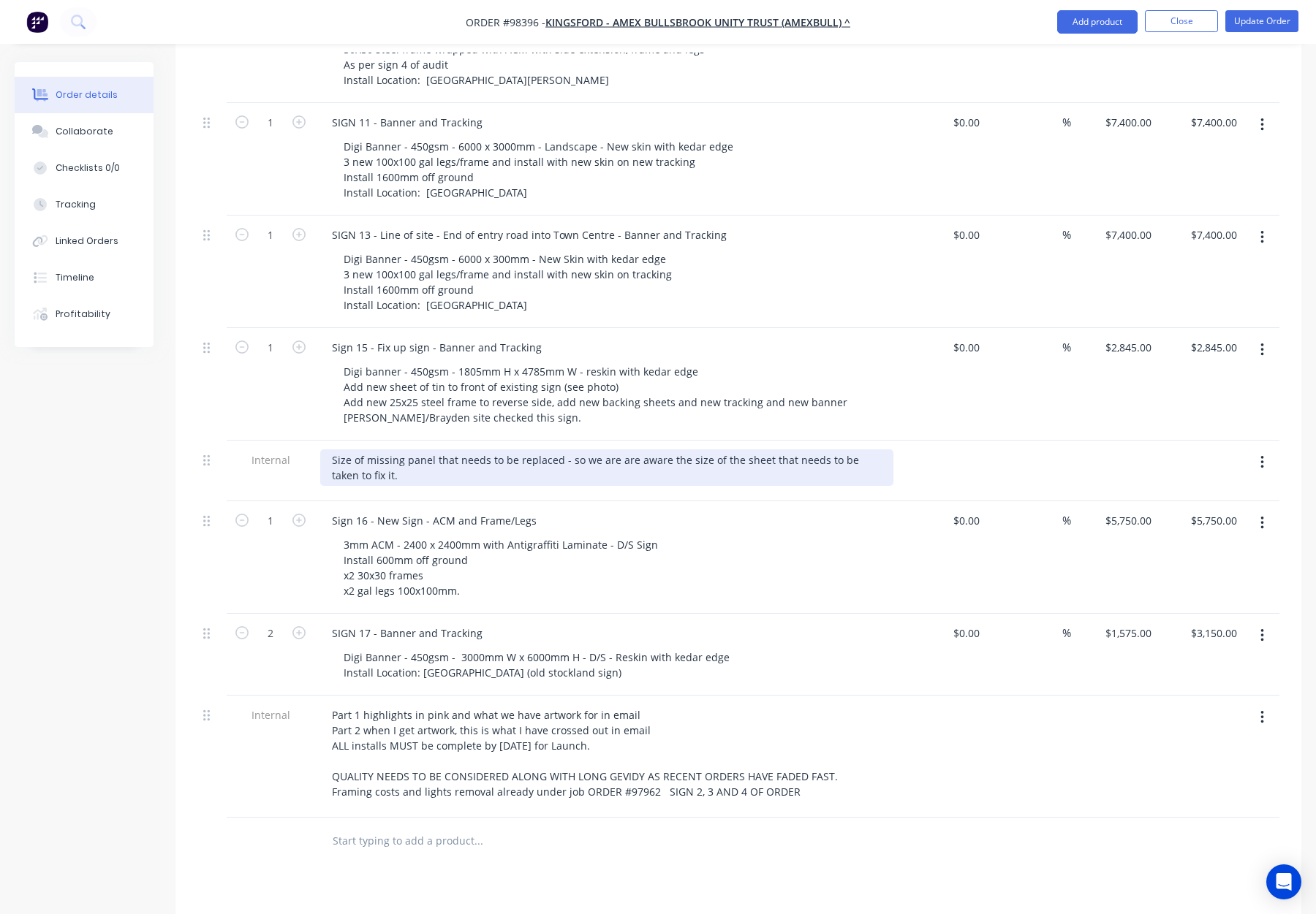
scroll to position [1119, 0]
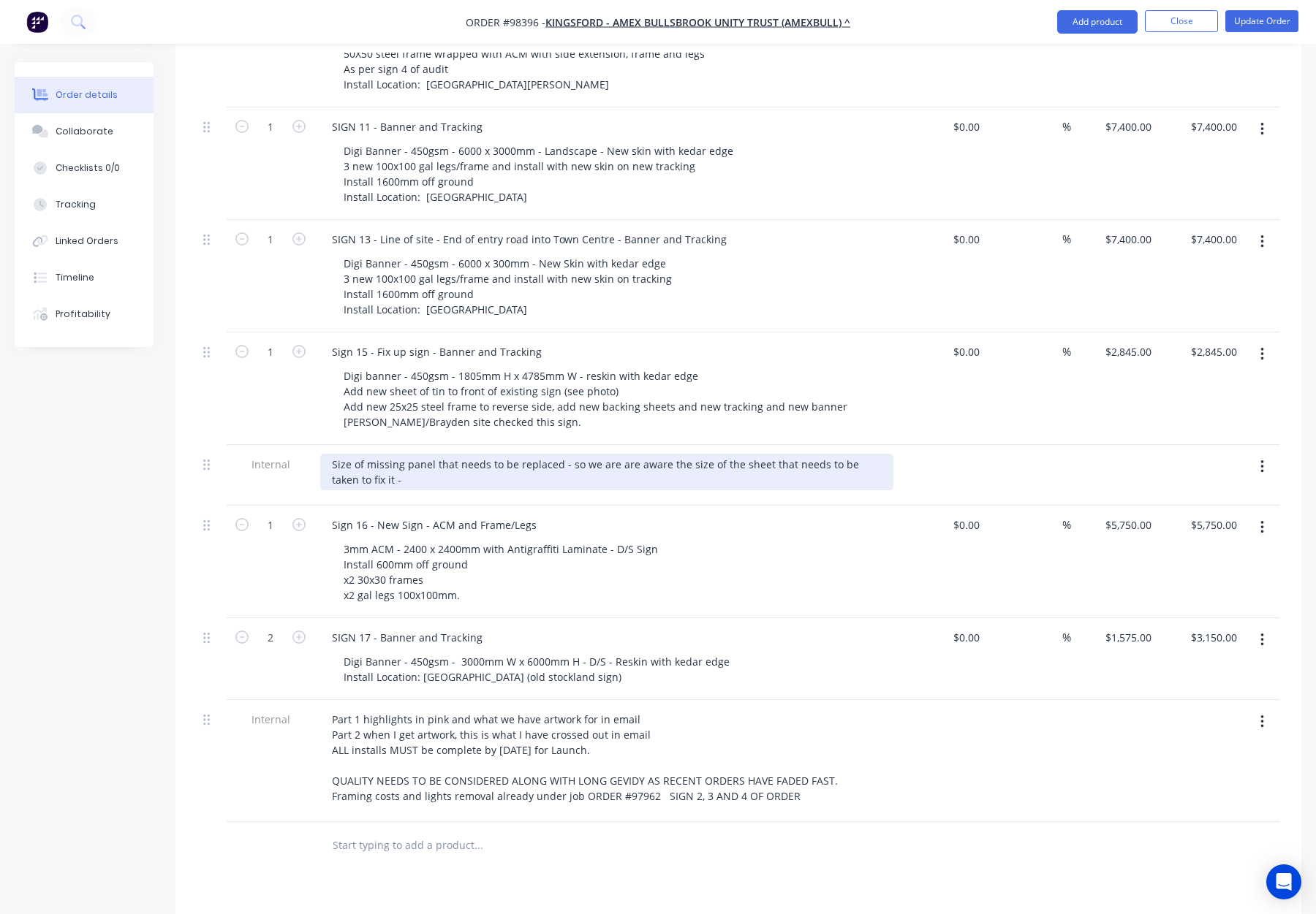
click at [364, 454] on div "Size of missing panel that needs to be replaced - so we are are aware the size …" at bounding box center [606, 472] width 573 height 36
click at [358, 454] on div "Size of missing panel that needs to be replaced - so we are are aware the size …" at bounding box center [606, 472] width 573 height 36
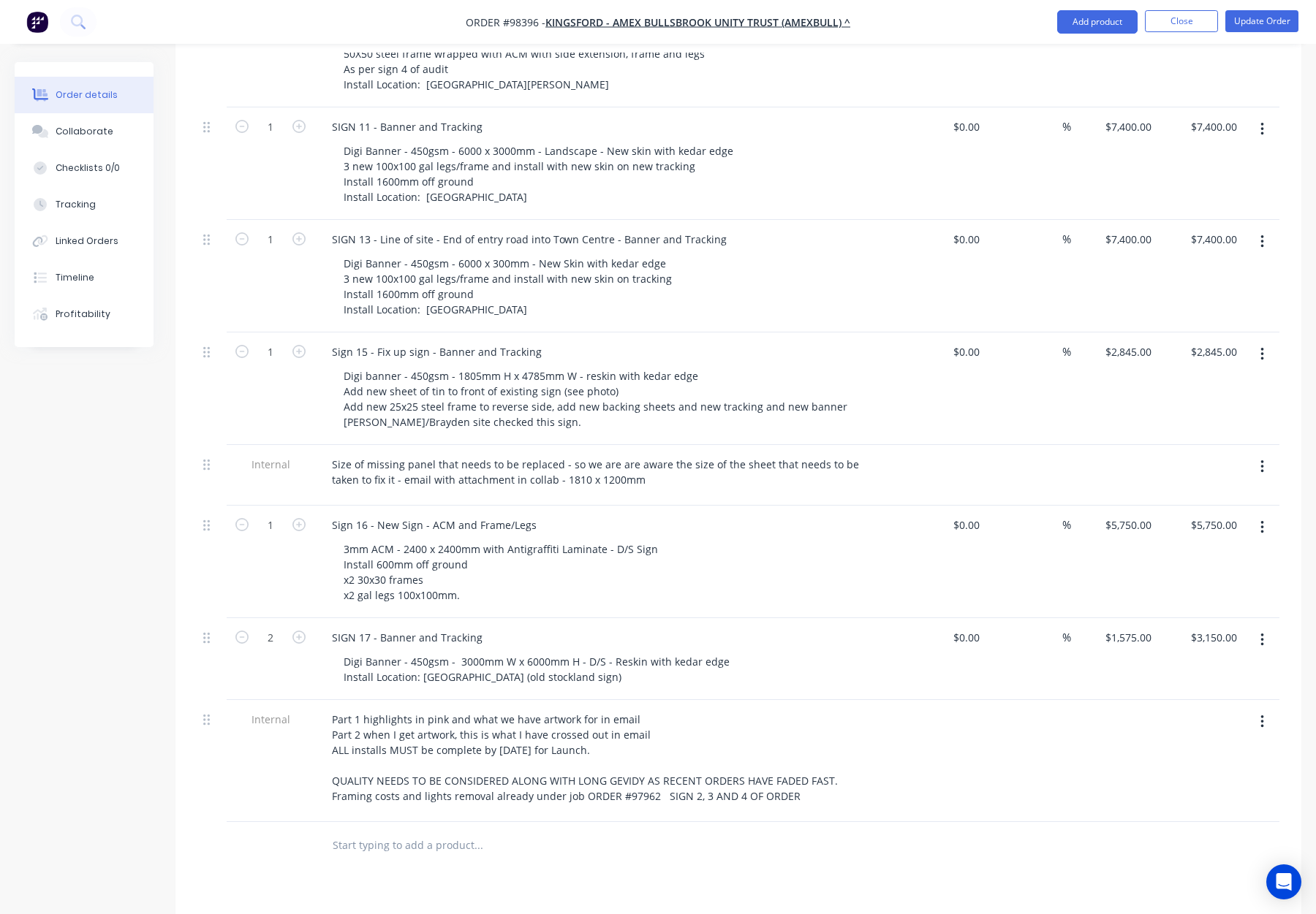
click at [1077, 445] on div at bounding box center [1114, 475] width 86 height 61
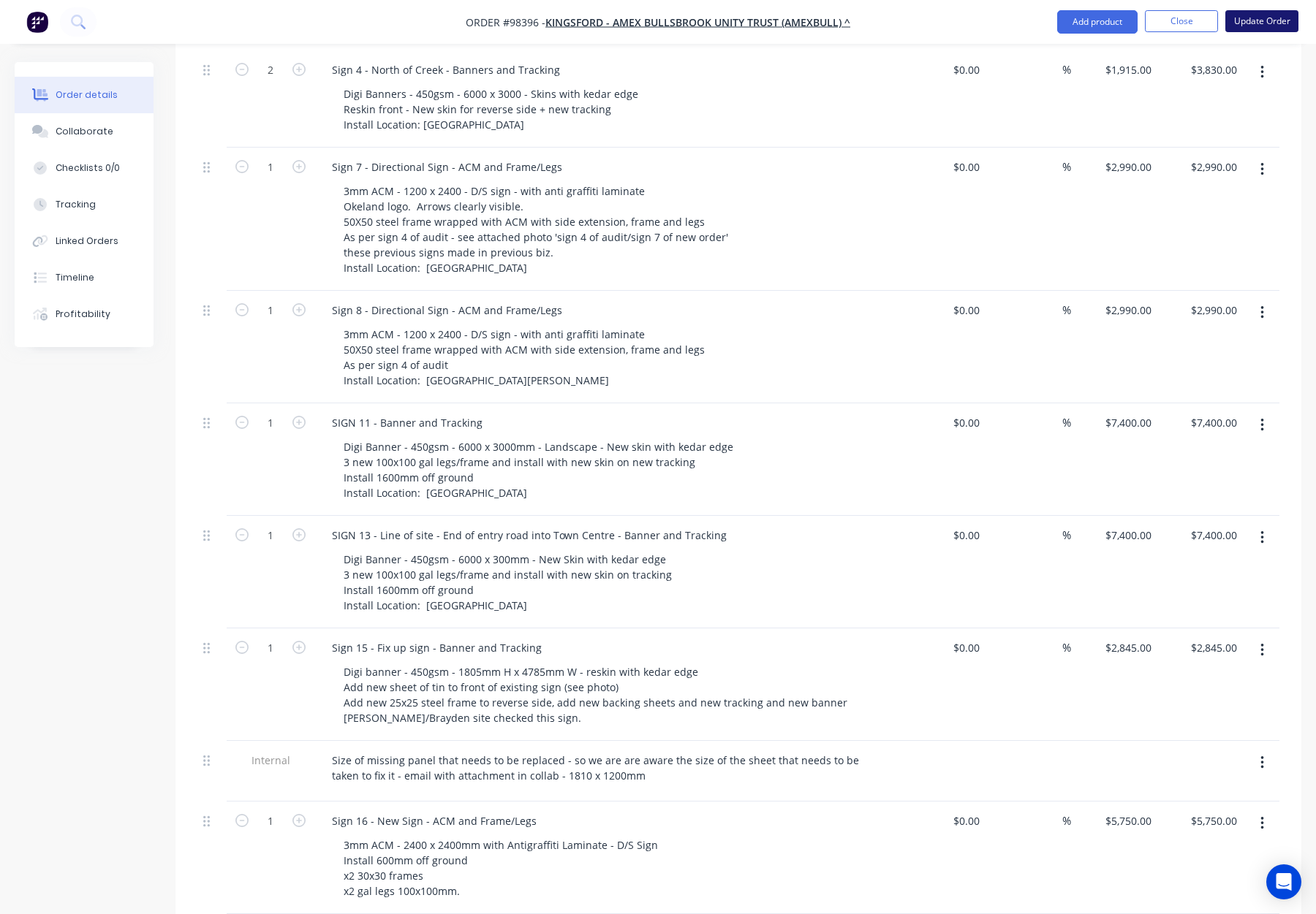
scroll to position [822, 0]
click at [1246, 17] on button "Update Order" at bounding box center [1262, 21] width 74 height 22
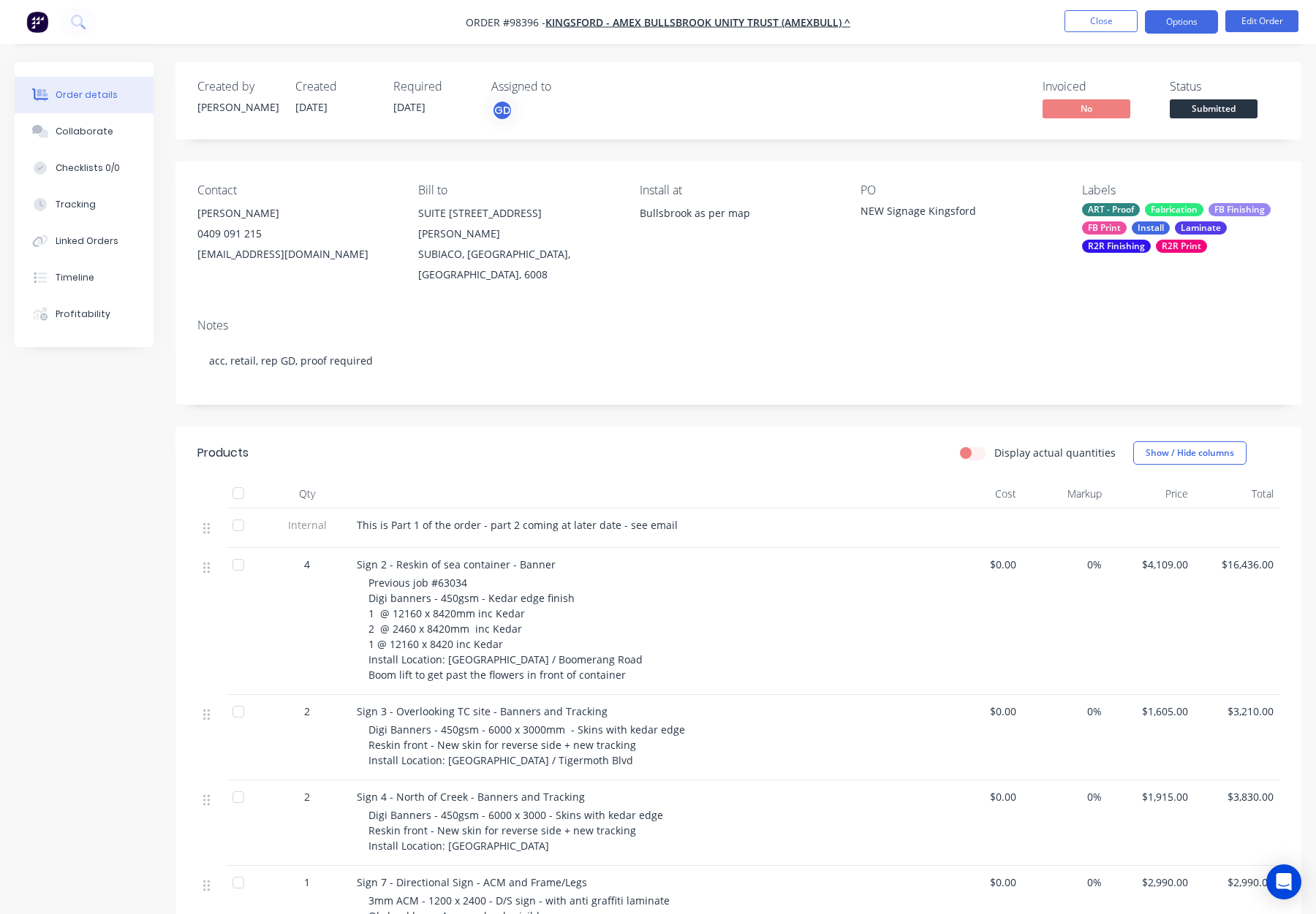
click at [1193, 20] on button "Options" at bounding box center [1182, 22] width 74 height 24
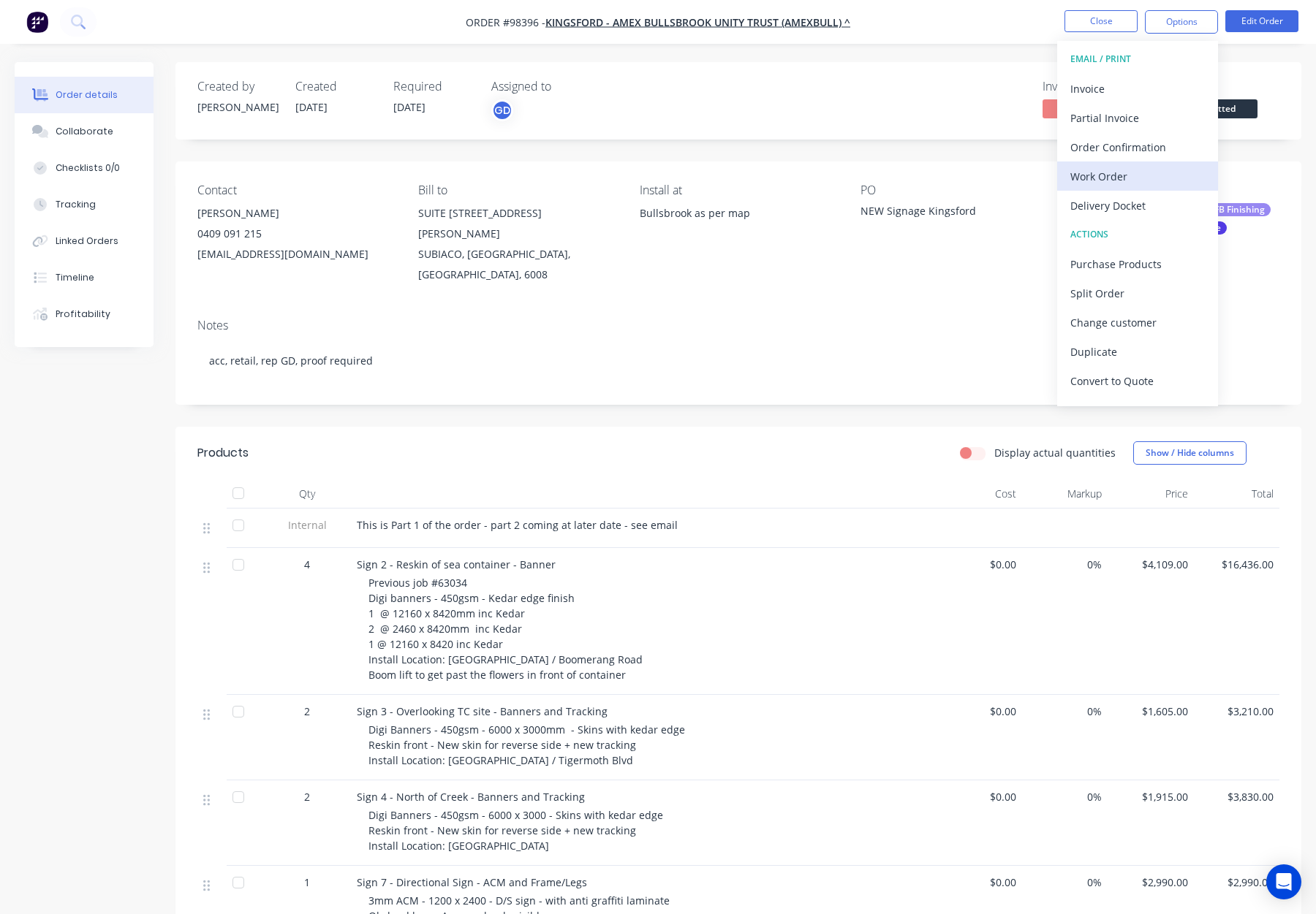
click at [1127, 175] on div "Work Order" at bounding box center [1137, 176] width 134 height 21
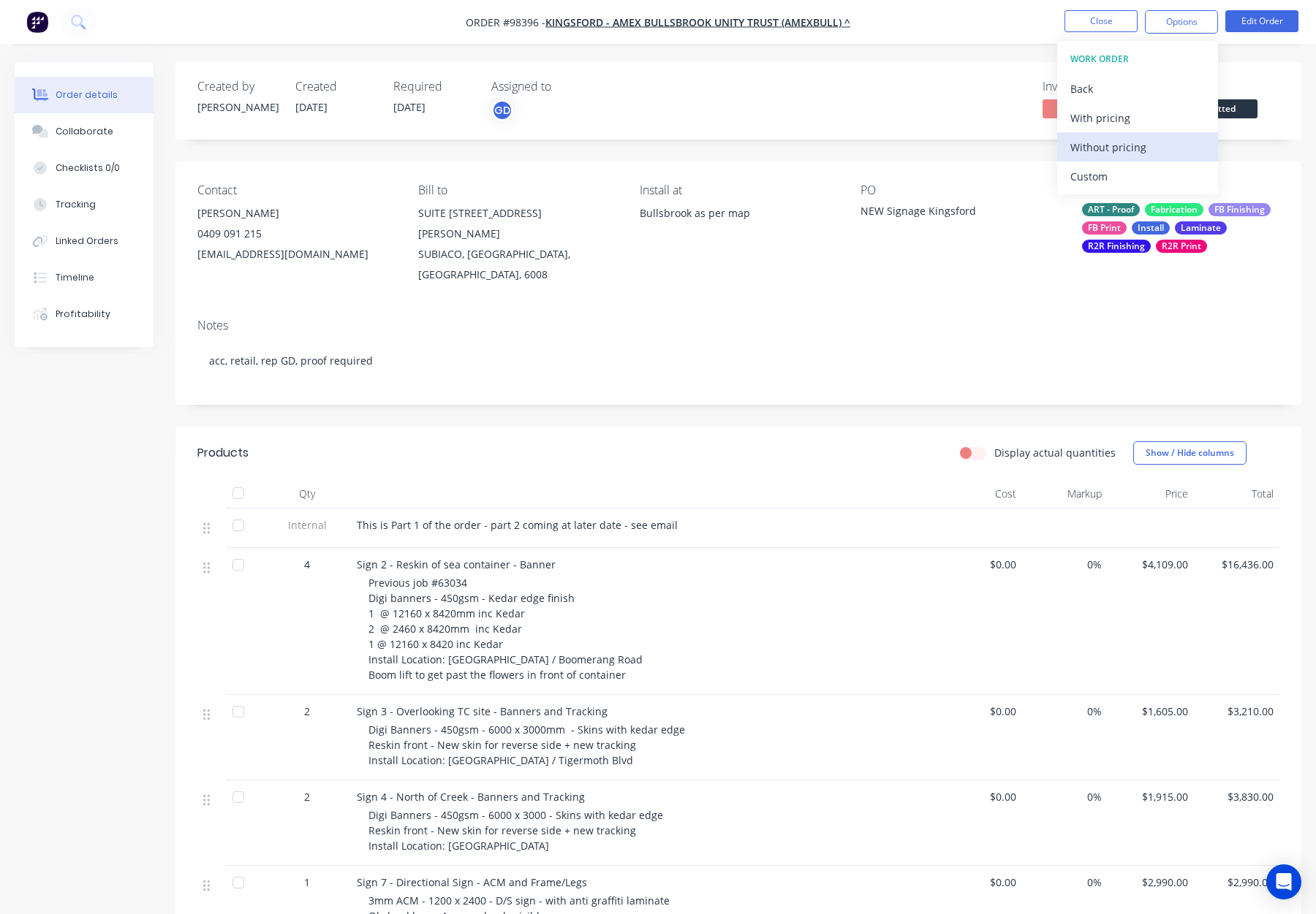
click at [1144, 134] on button "Without pricing" at bounding box center [1138, 146] width 161 height 29
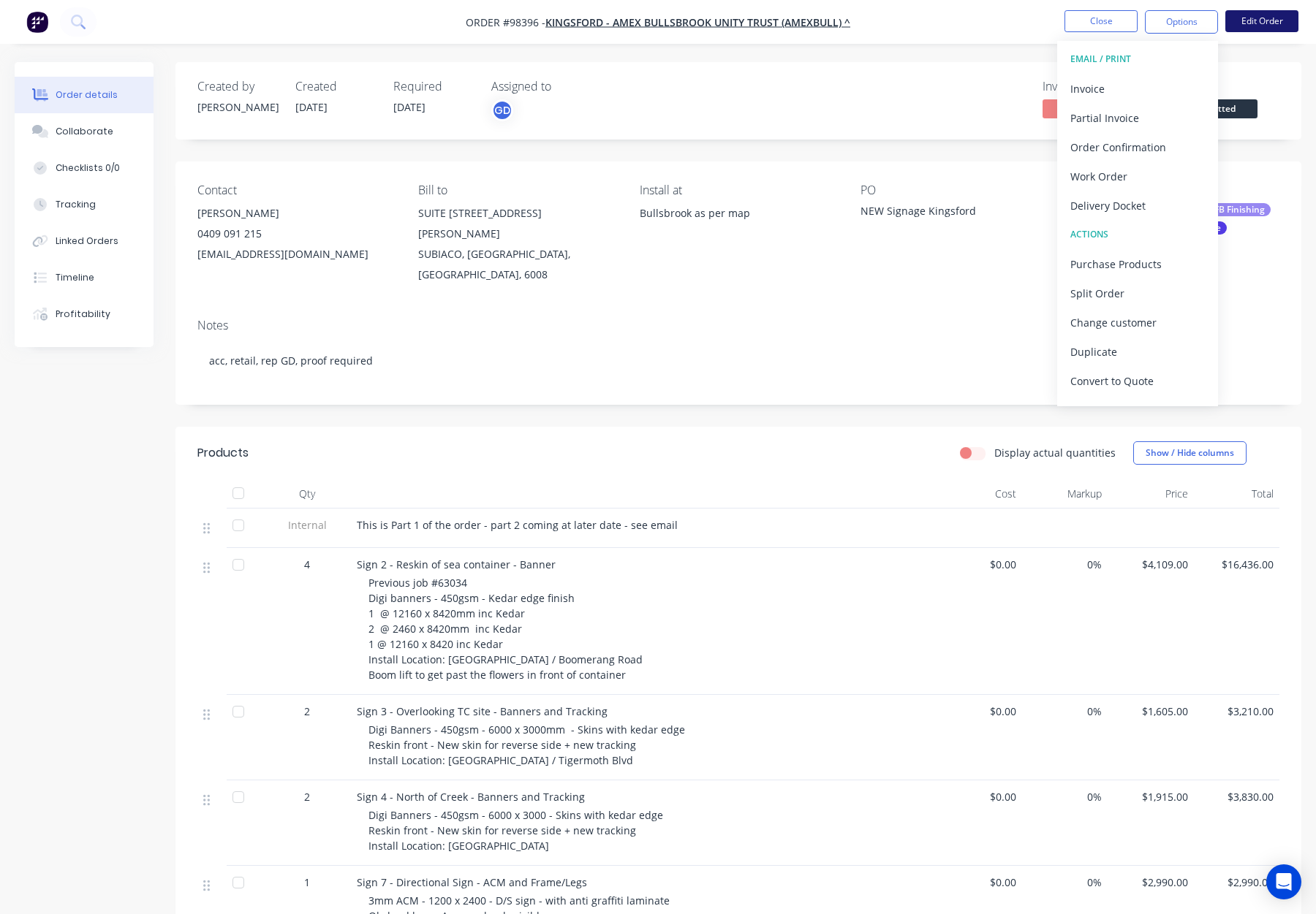
click at [1261, 23] on button "Edit Order" at bounding box center [1262, 21] width 74 height 22
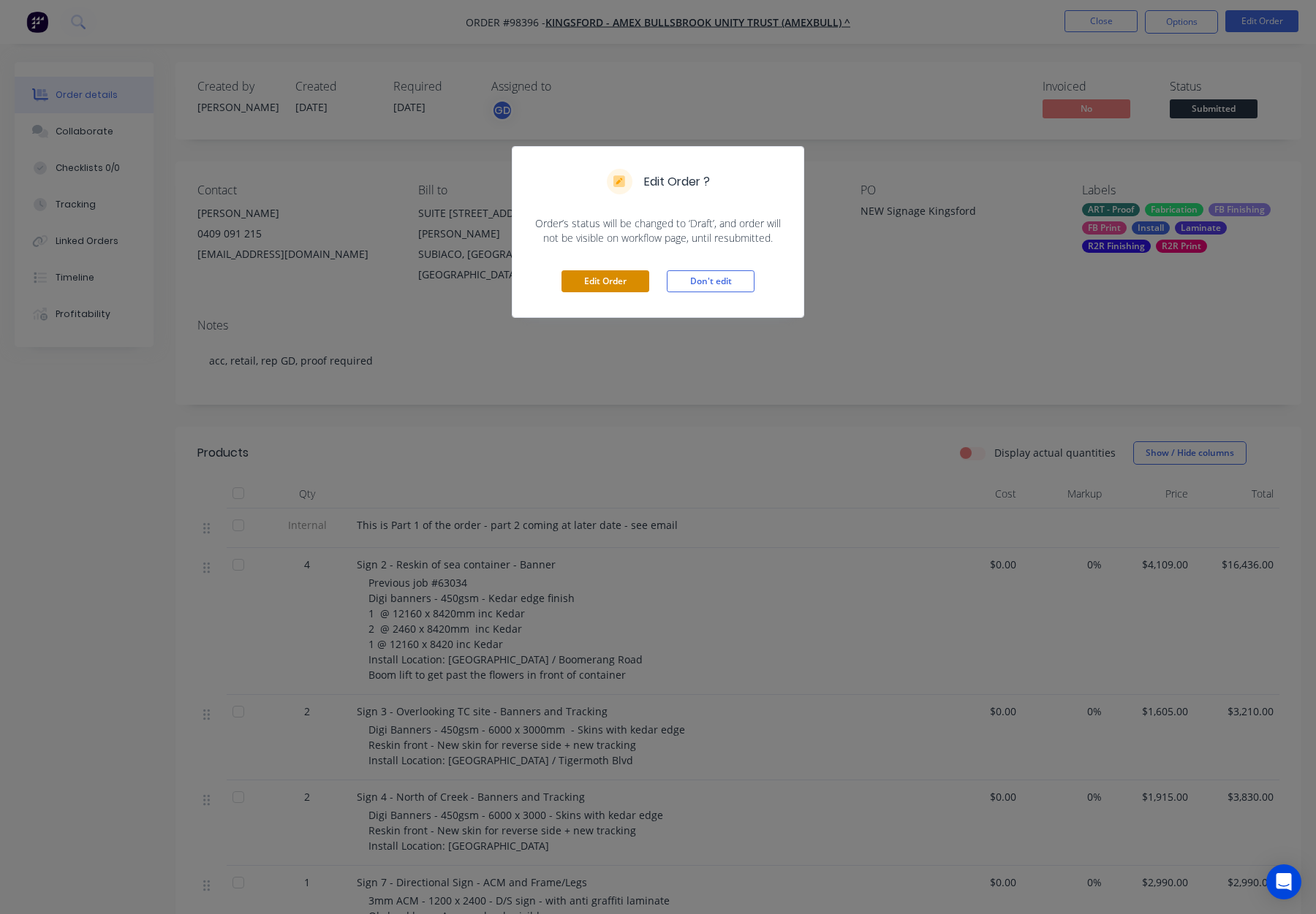
click at [632, 280] on button "Edit Order" at bounding box center [605, 281] width 88 height 22
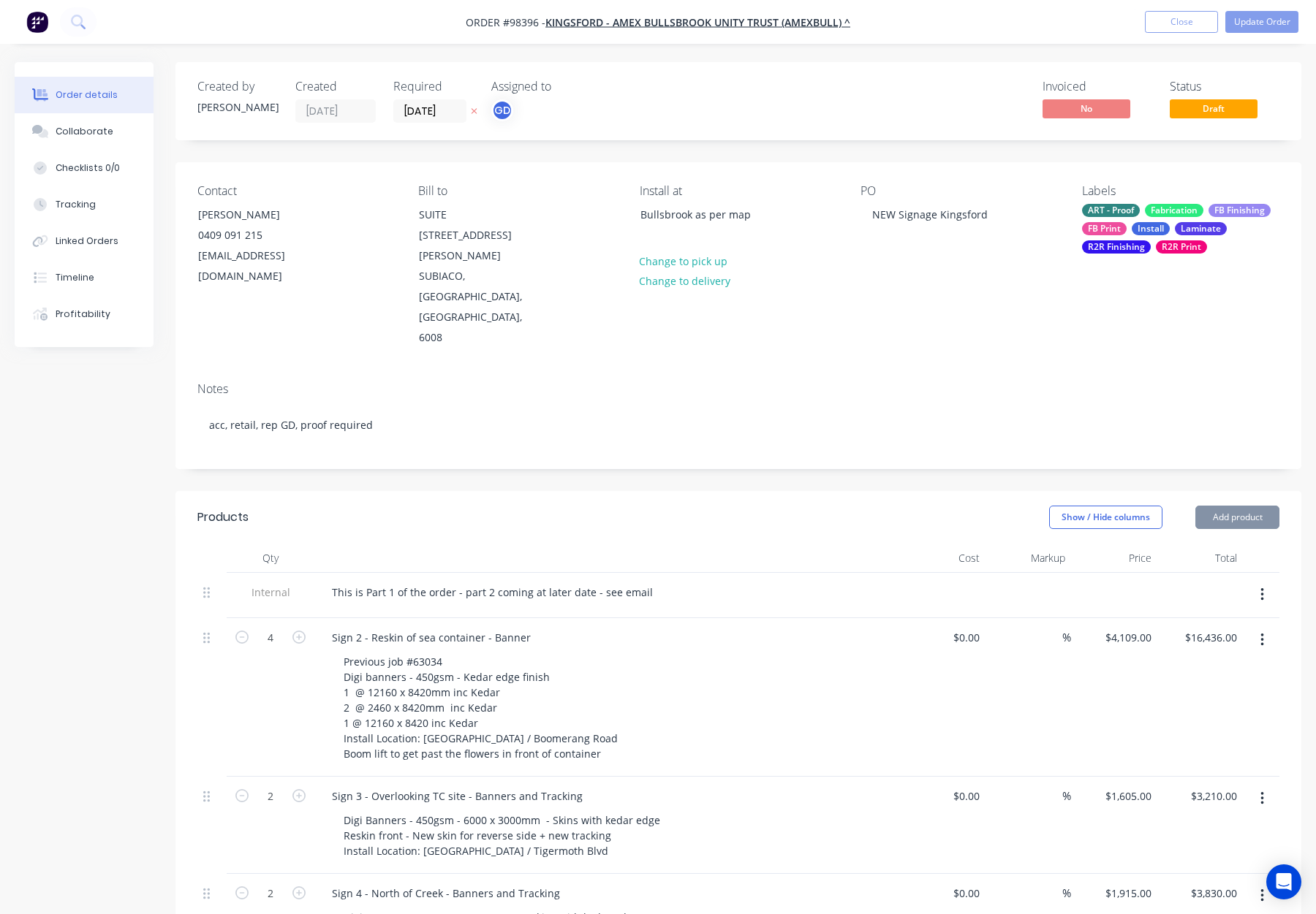
type input "$4,109.00"
type input "$16,436.00"
type input "$1,605.00"
type input "$3,210.00"
type input "$1,915.00"
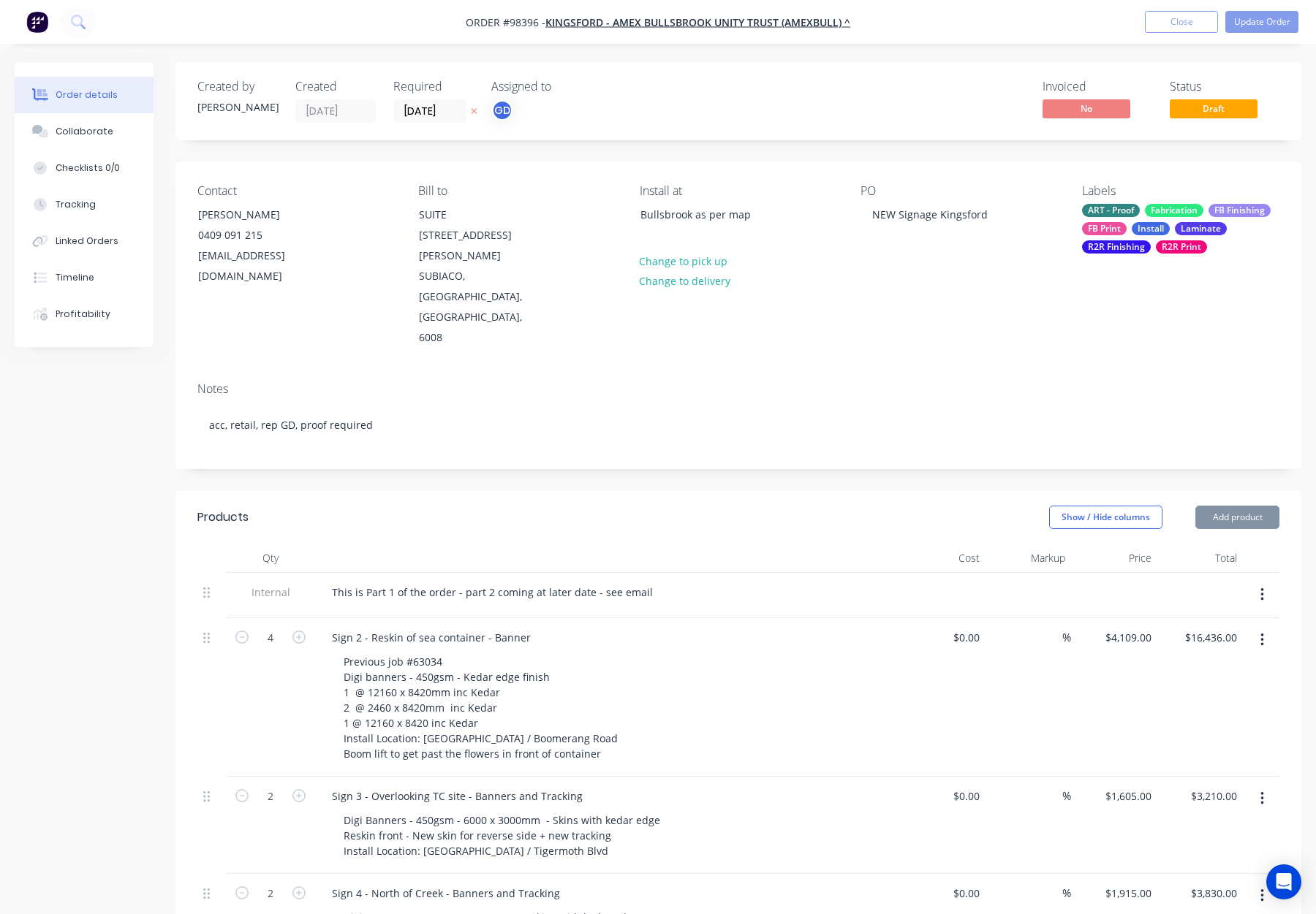
type input "$3,830.00"
type input "$2,990.00"
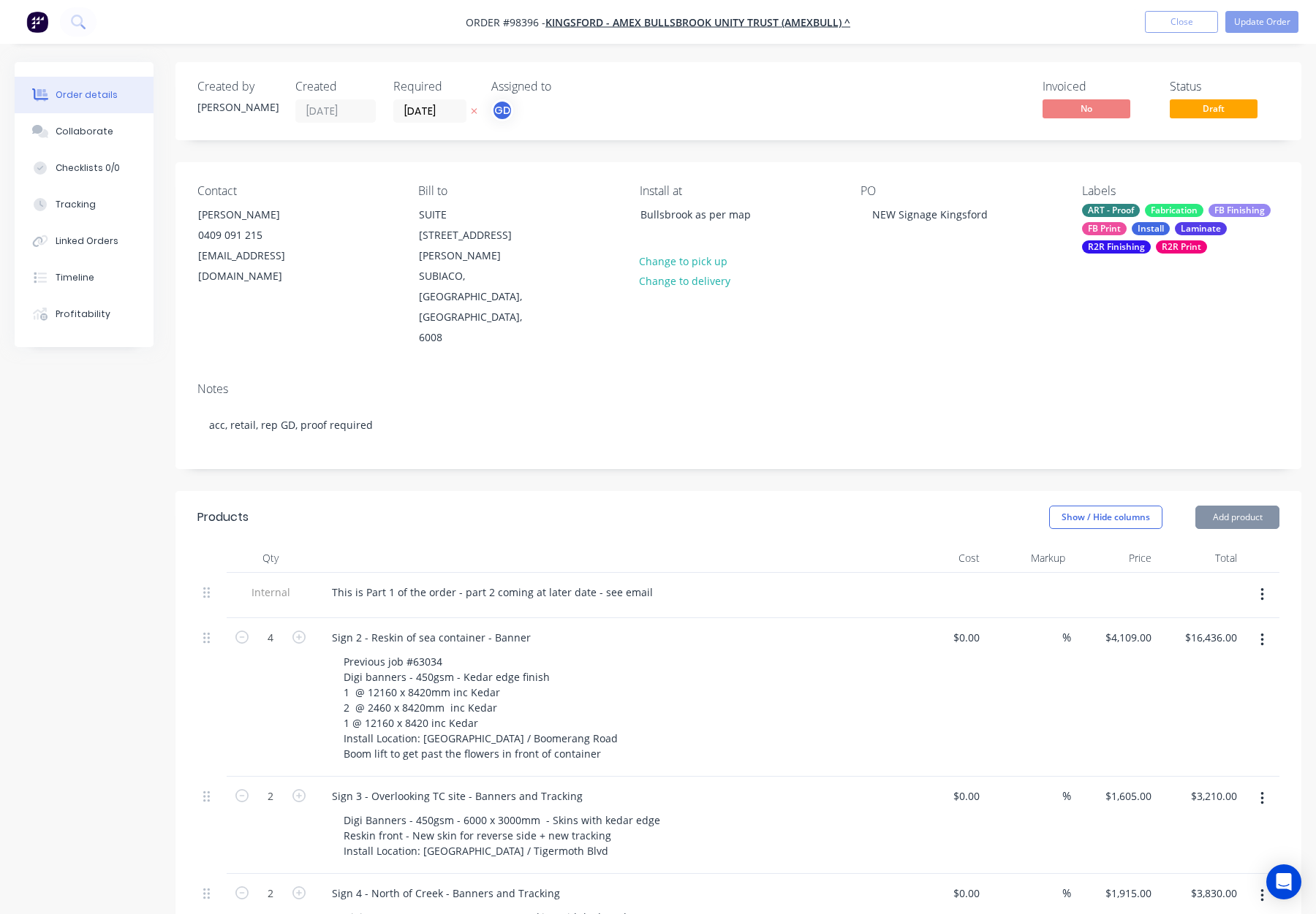
type input "$7,400.00"
type input "$2,845.00"
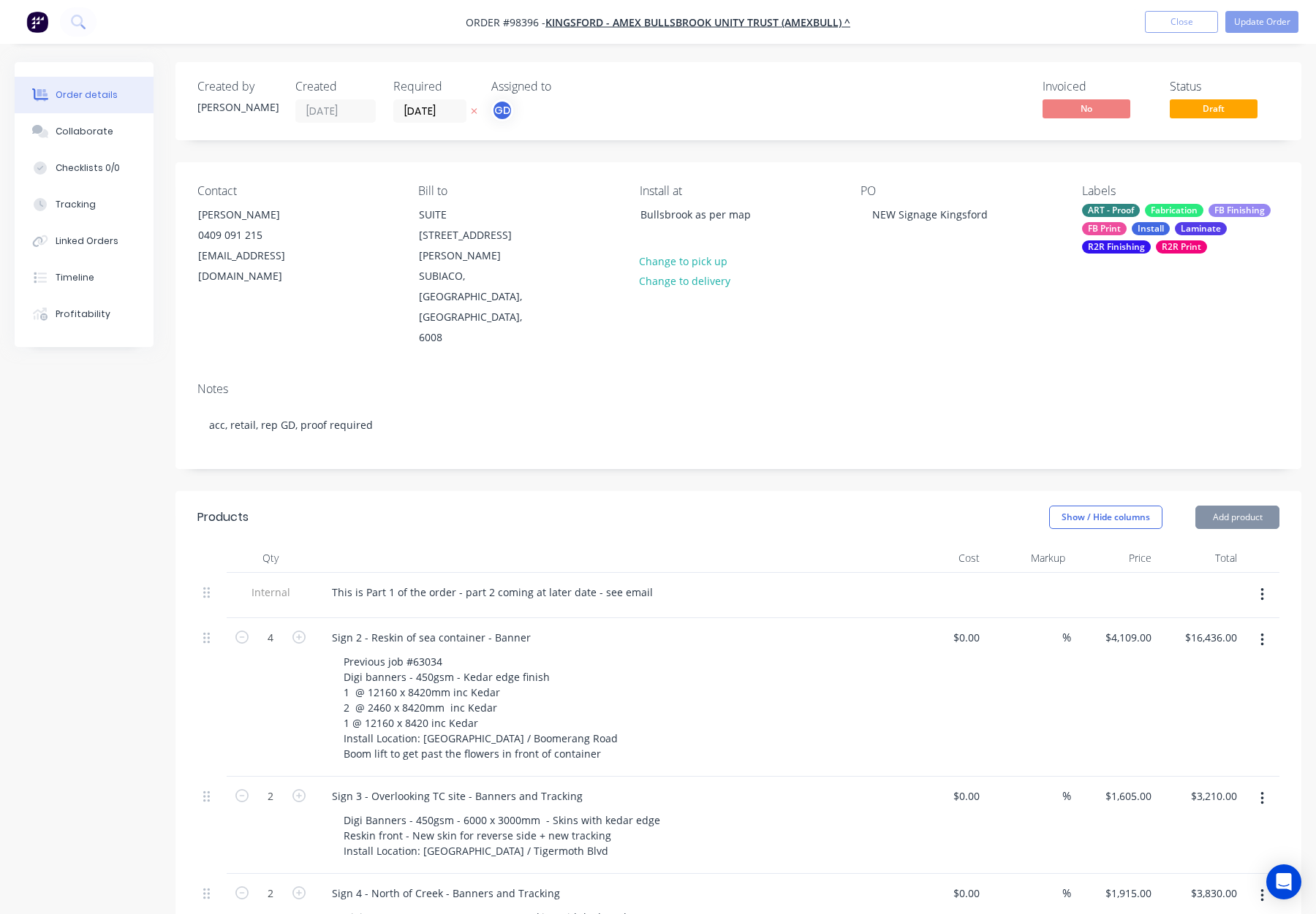
type input "$2,845.00"
type input "$5,750.00"
type input "$1,575.00"
type input "$3,150.00"
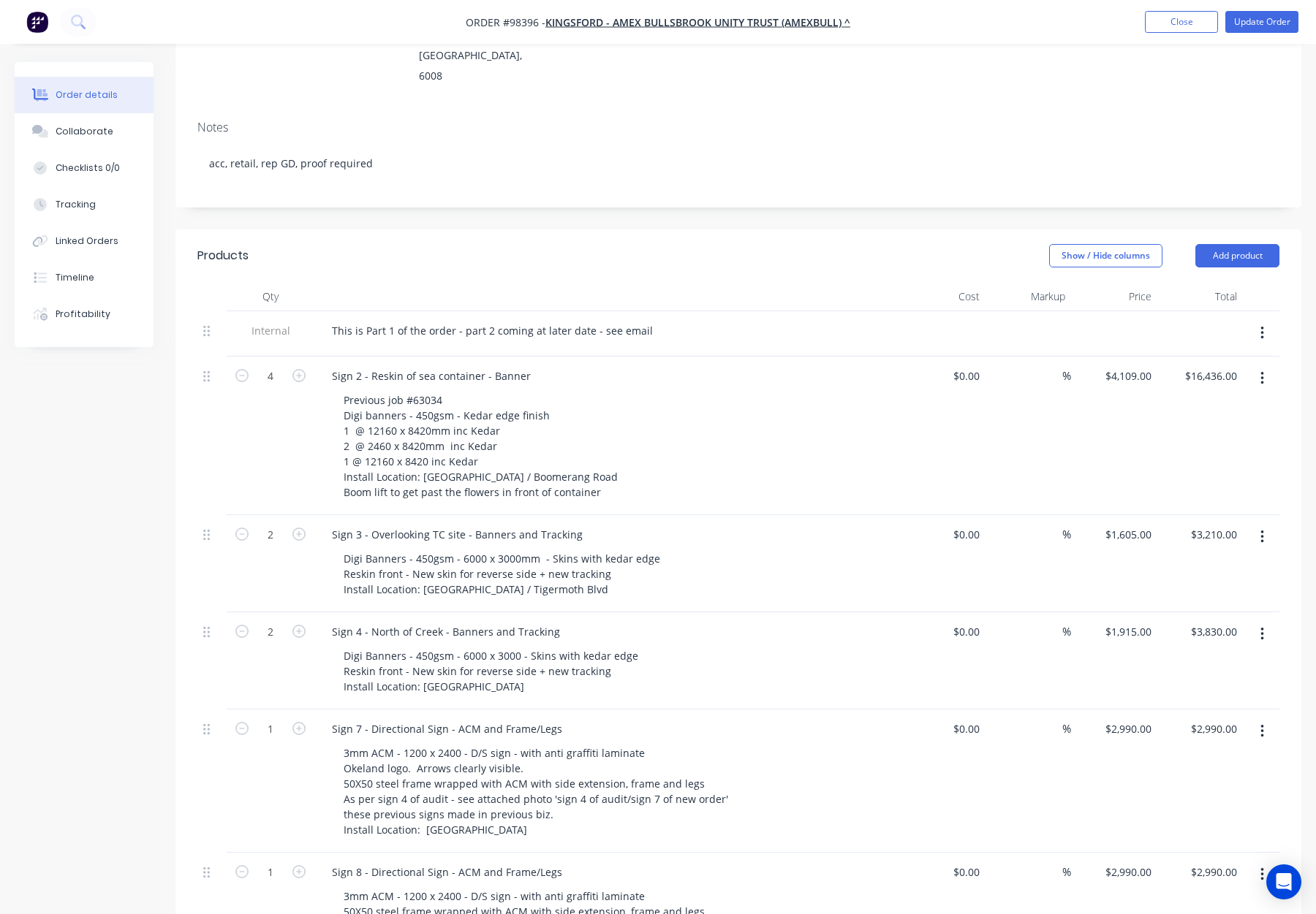
scroll to position [298, 0]
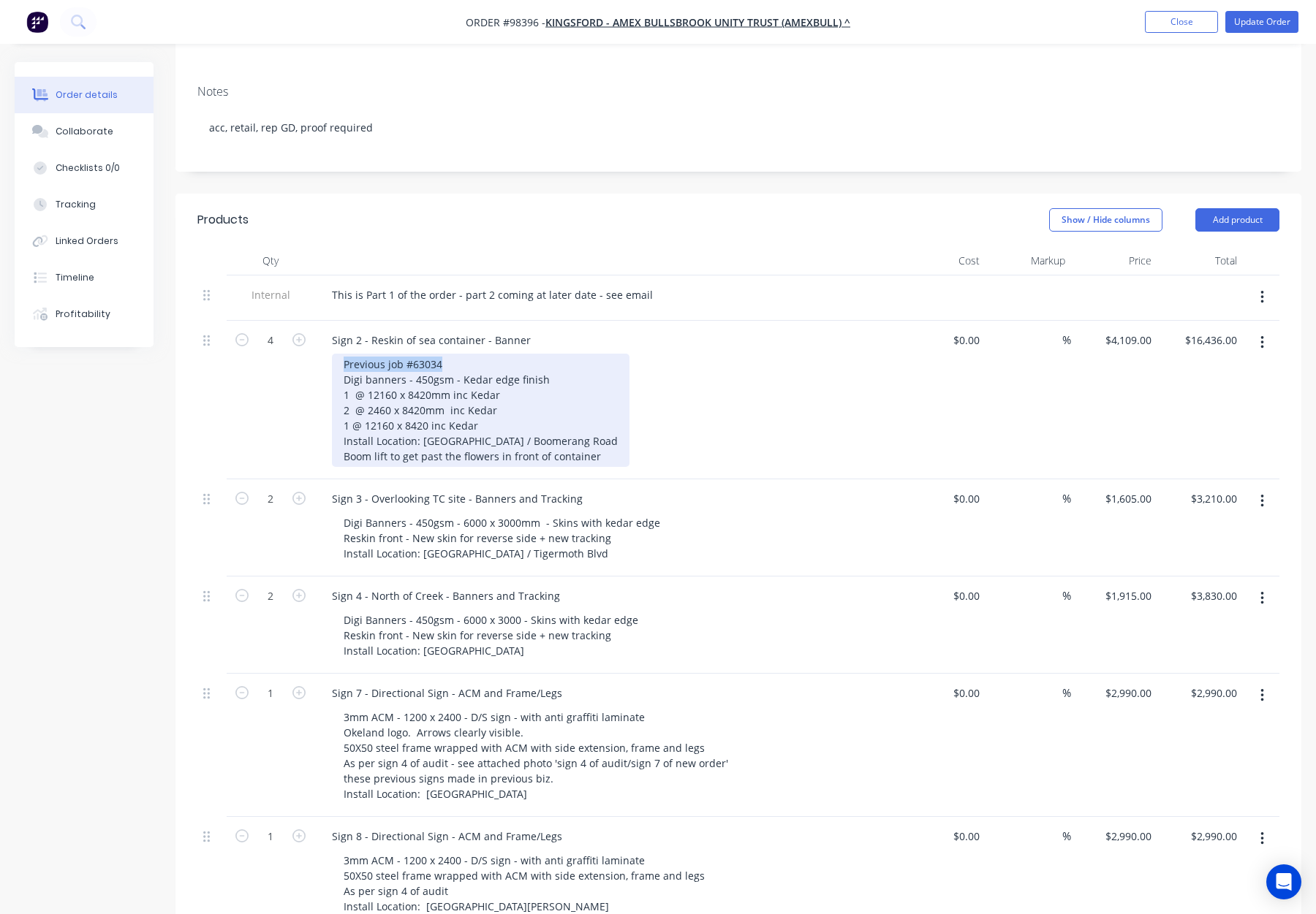
drag, startPoint x: 444, startPoint y: 304, endPoint x: 319, endPoint y: 307, distance: 125.0
click at [319, 321] on div "Sign 2 - Reskin of sea container - Banner Previous job #63034 Digi banners - 45…" at bounding box center [607, 400] width 585 height 159
copy div "Previous job #63034"
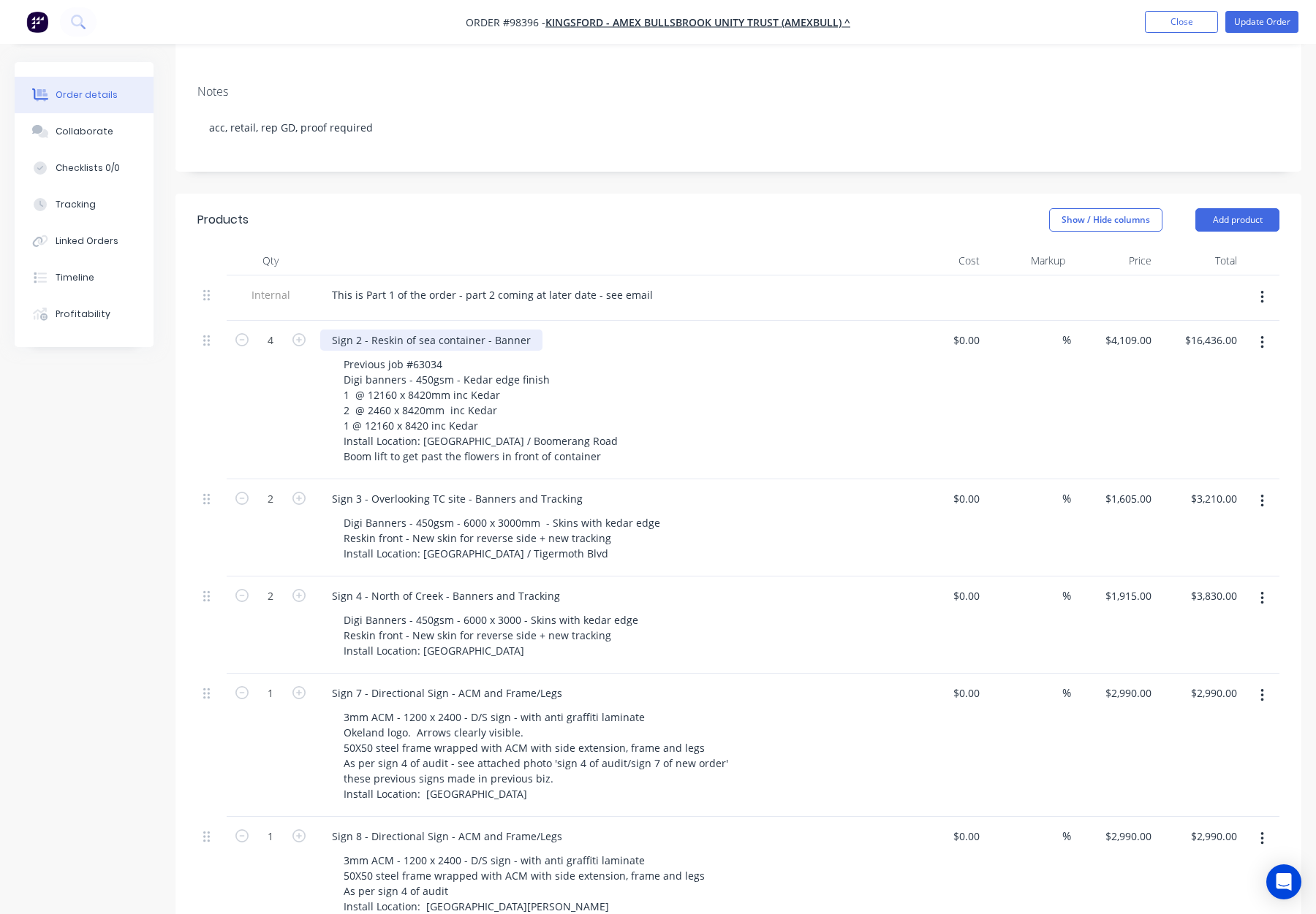
drag, startPoint x: 522, startPoint y: 277, endPoint x: 529, endPoint y: 280, distance: 7.6
click at [522, 329] on div "Sign 2 - Reskin of sea container - Banner" at bounding box center [431, 340] width 222 height 21
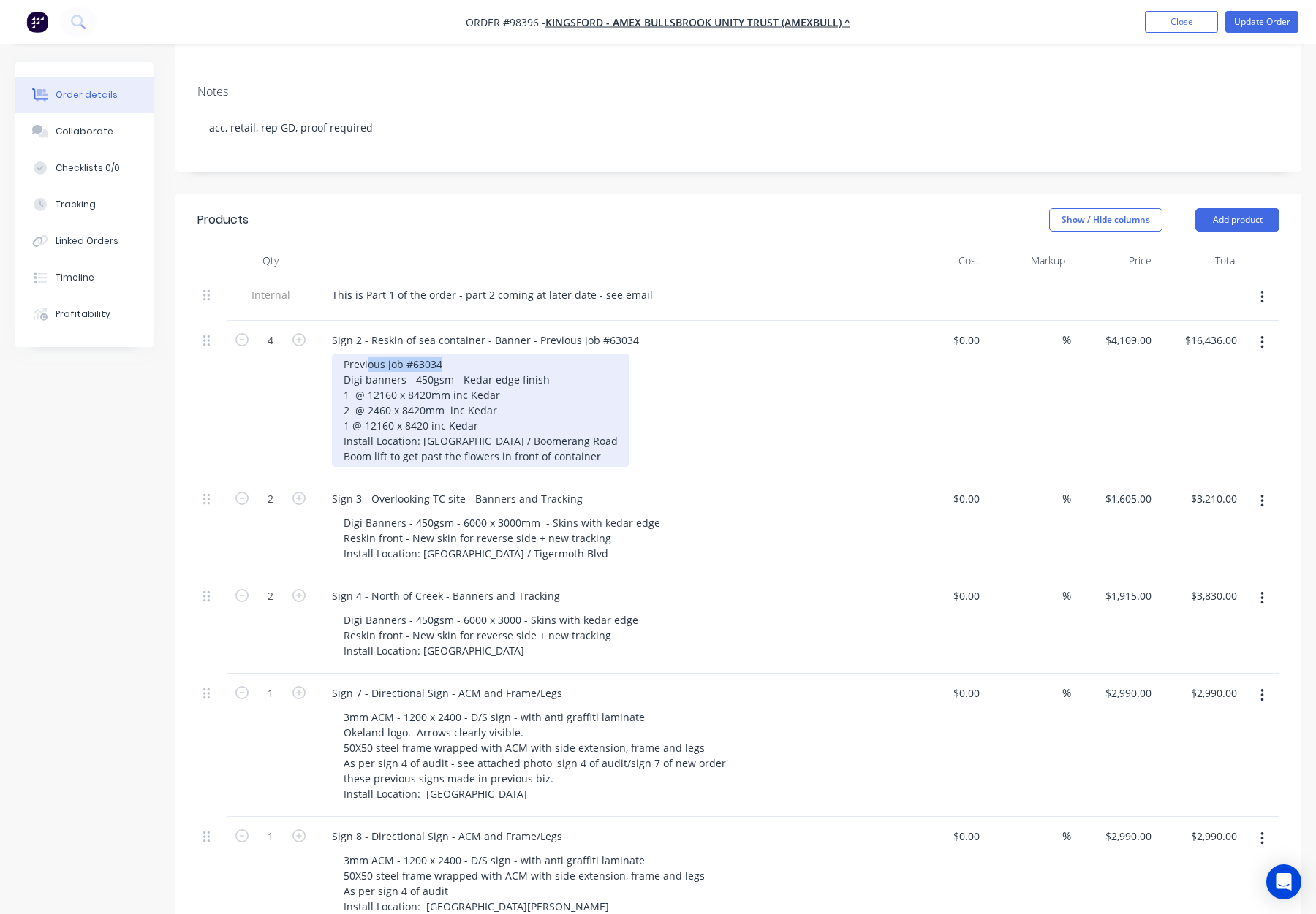
drag, startPoint x: 391, startPoint y: 303, endPoint x: 337, endPoint y: 303, distance: 54.0
click at [337, 354] on div "Previous job #63034 Digi banners - 450gsm - Kedar edge finish 1 @ 12160 x 8420m…" at bounding box center [481, 410] width 298 height 113
click at [444, 354] on div "Previous job #63034 Digi banners - 450gsm - Kedar edge finish 1 @ 12160 x 8420m…" at bounding box center [481, 410] width 298 height 113
drag, startPoint x: 448, startPoint y: 304, endPoint x: 337, endPoint y: 304, distance: 111.0
click at [337, 354] on div "Previous job #63034 Digi banners - 450gsm - Kedar edge finish 1 @ 12160 x 8420m…" at bounding box center [481, 410] width 298 height 113
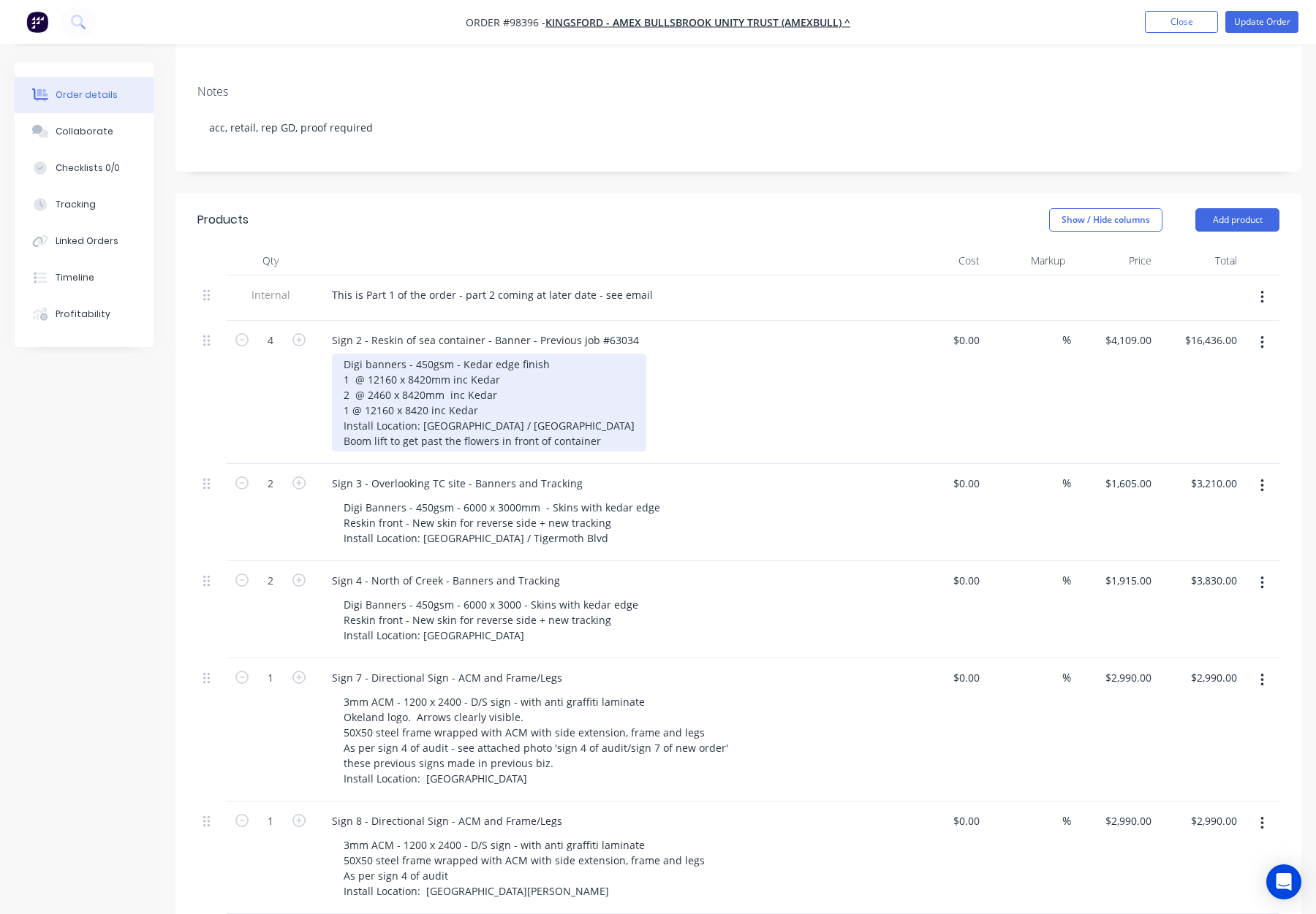
click at [342, 354] on div "Digi banners - 450gsm - Kedar edge finish 1 @ 12160 x 8420mm inc Kedar 2 @ 2460…" at bounding box center [489, 403] width 315 height 98
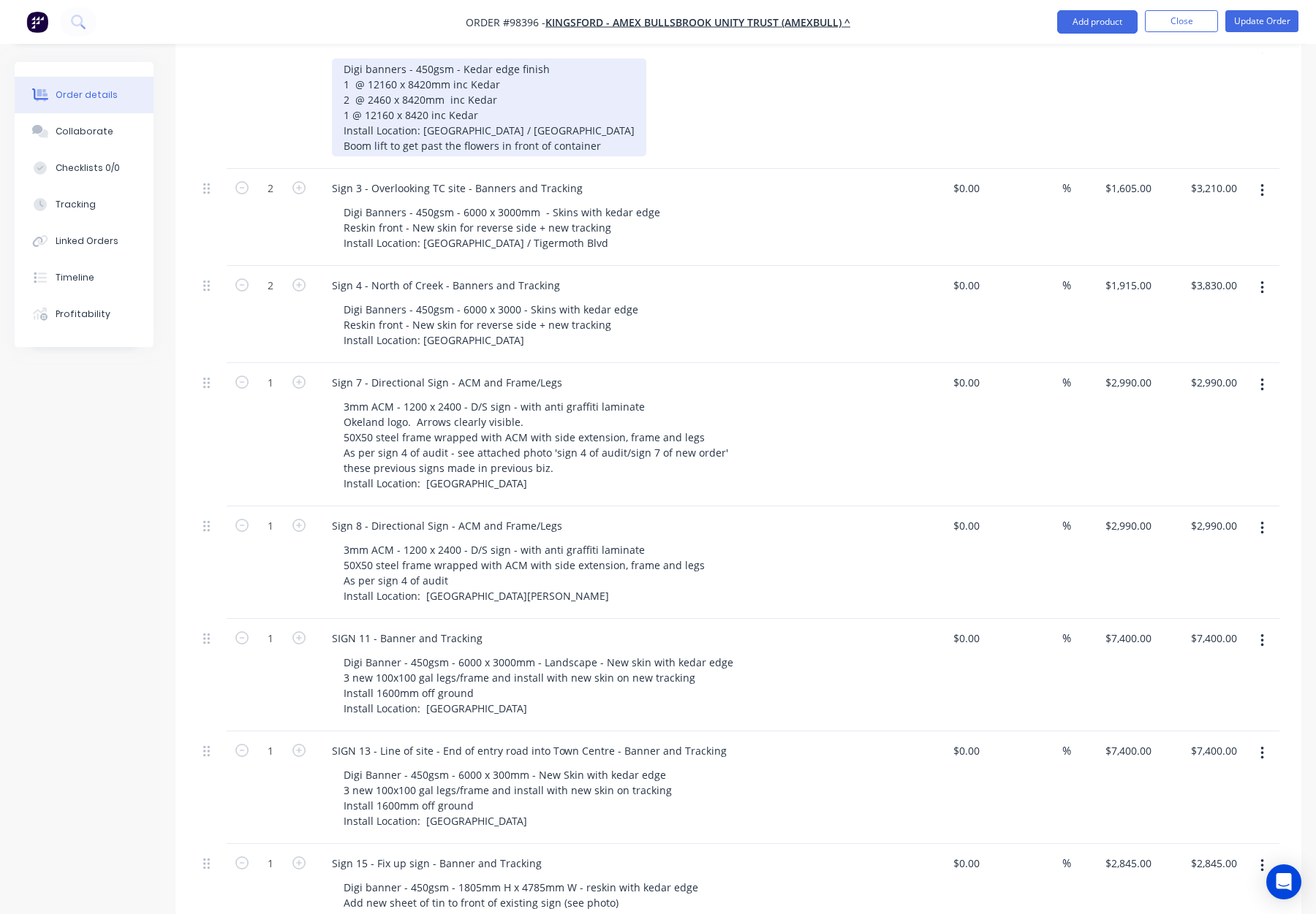
scroll to position [597, 0]
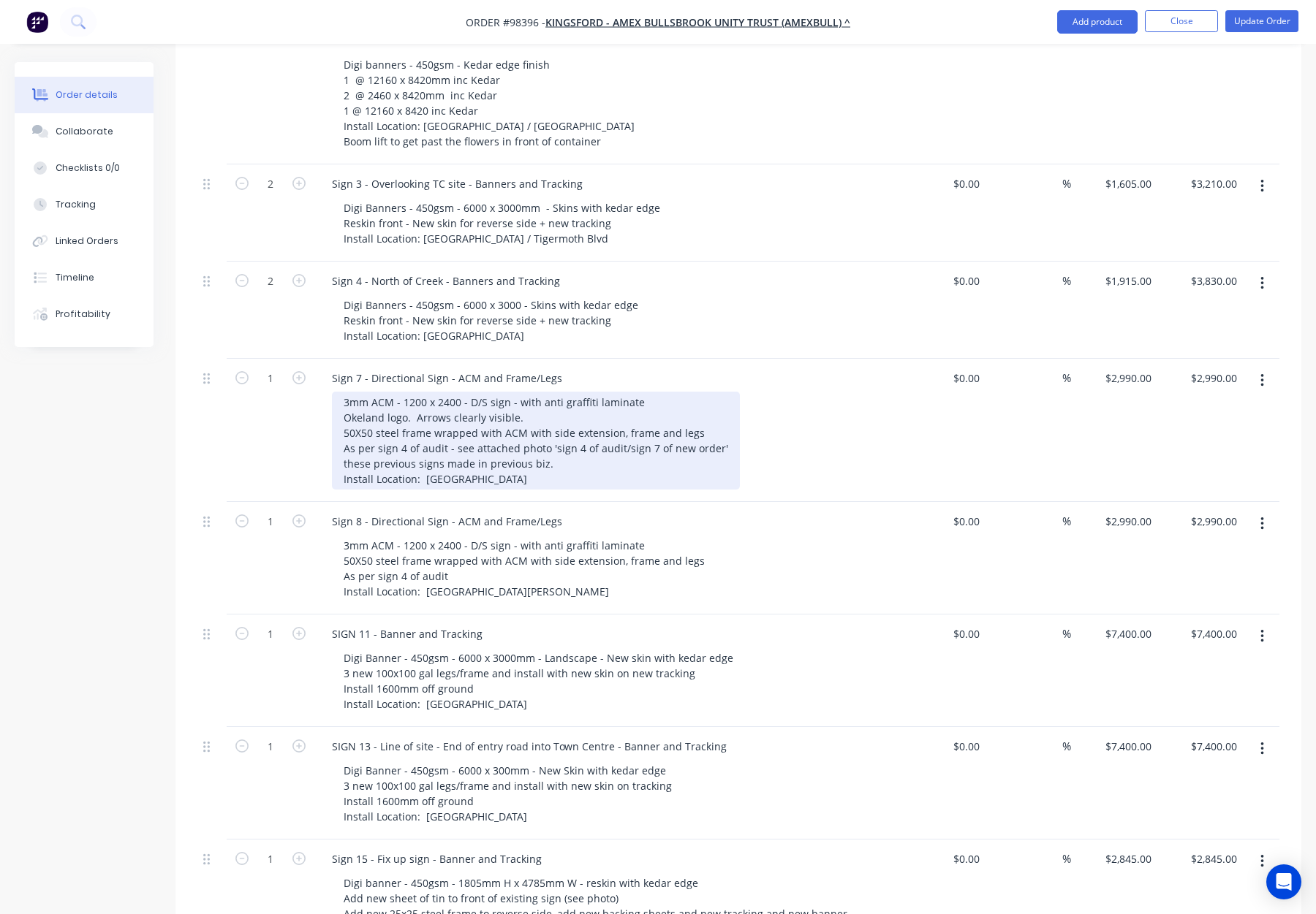
click at [345, 392] on div "3mm ACM - 1200 x 2400 - D/S sign - with anti graffiti laminate Okeland logo. Ar…" at bounding box center [536, 441] width 408 height 98
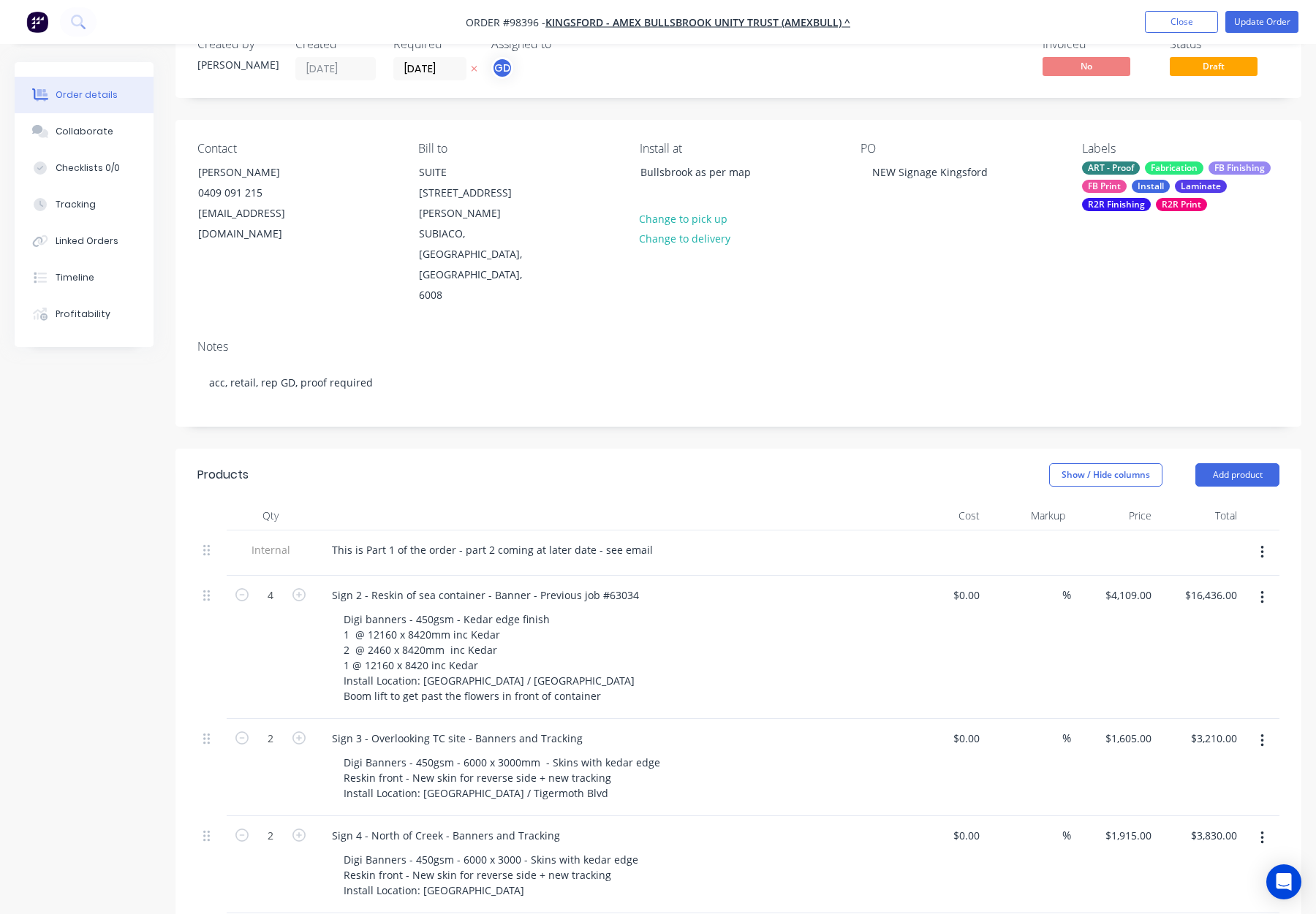
scroll to position [0, 0]
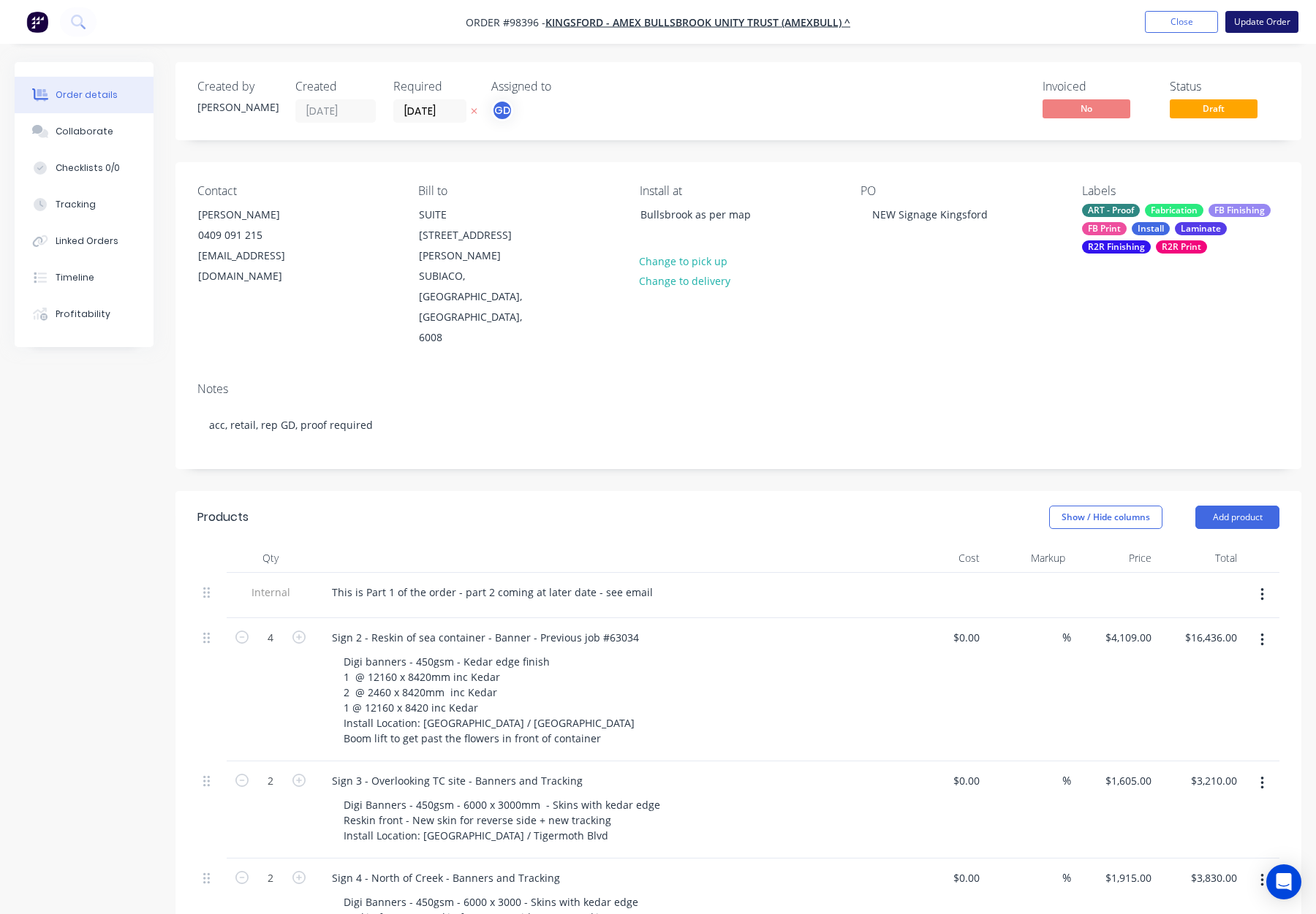
click at [1257, 20] on button "Update Order" at bounding box center [1262, 22] width 74 height 22
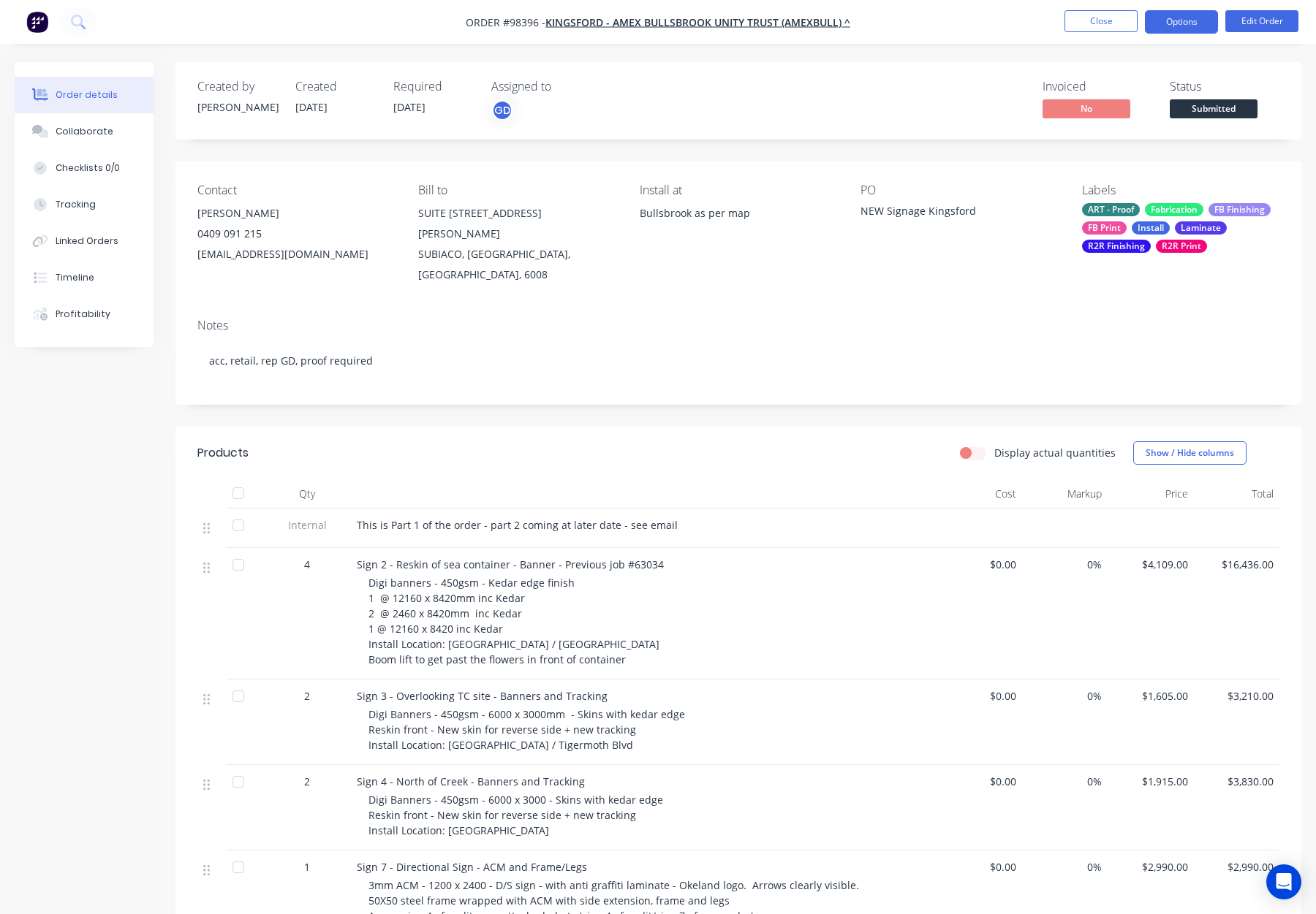
click at [1167, 21] on button "Options" at bounding box center [1182, 22] width 74 height 24
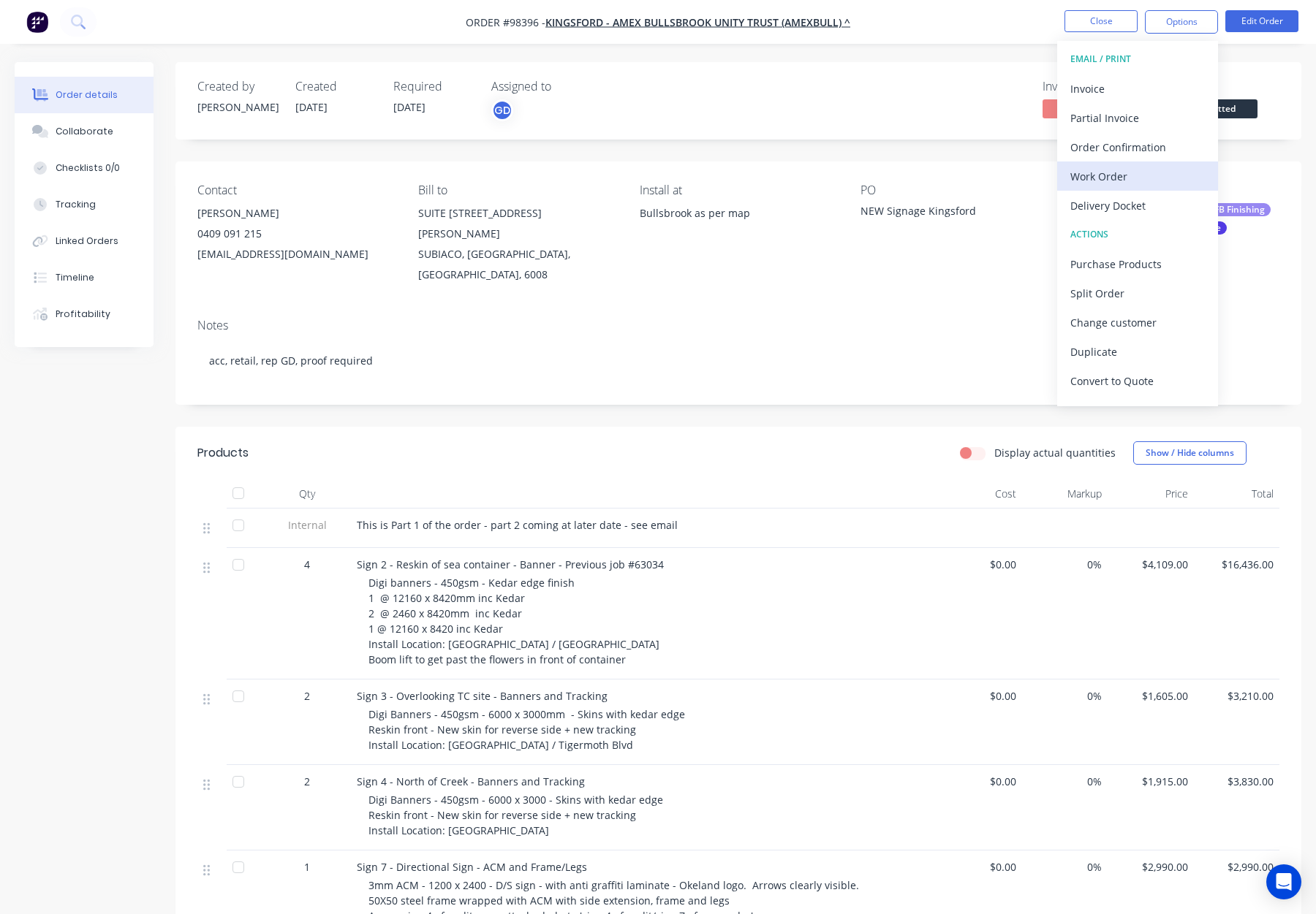
click at [1102, 177] on div "Work Order" at bounding box center [1137, 176] width 134 height 21
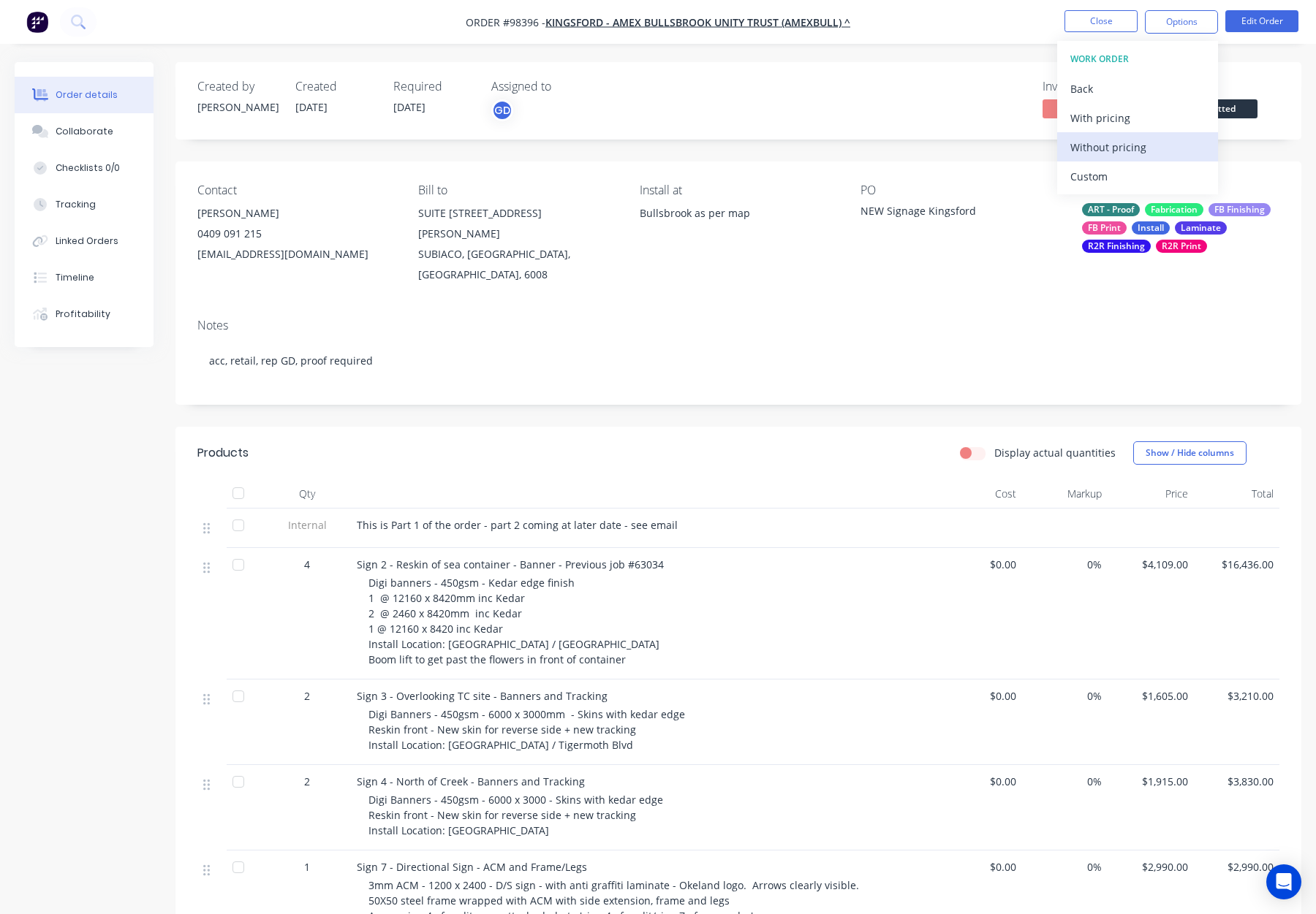
click at [1104, 151] on div "Without pricing" at bounding box center [1137, 147] width 134 height 21
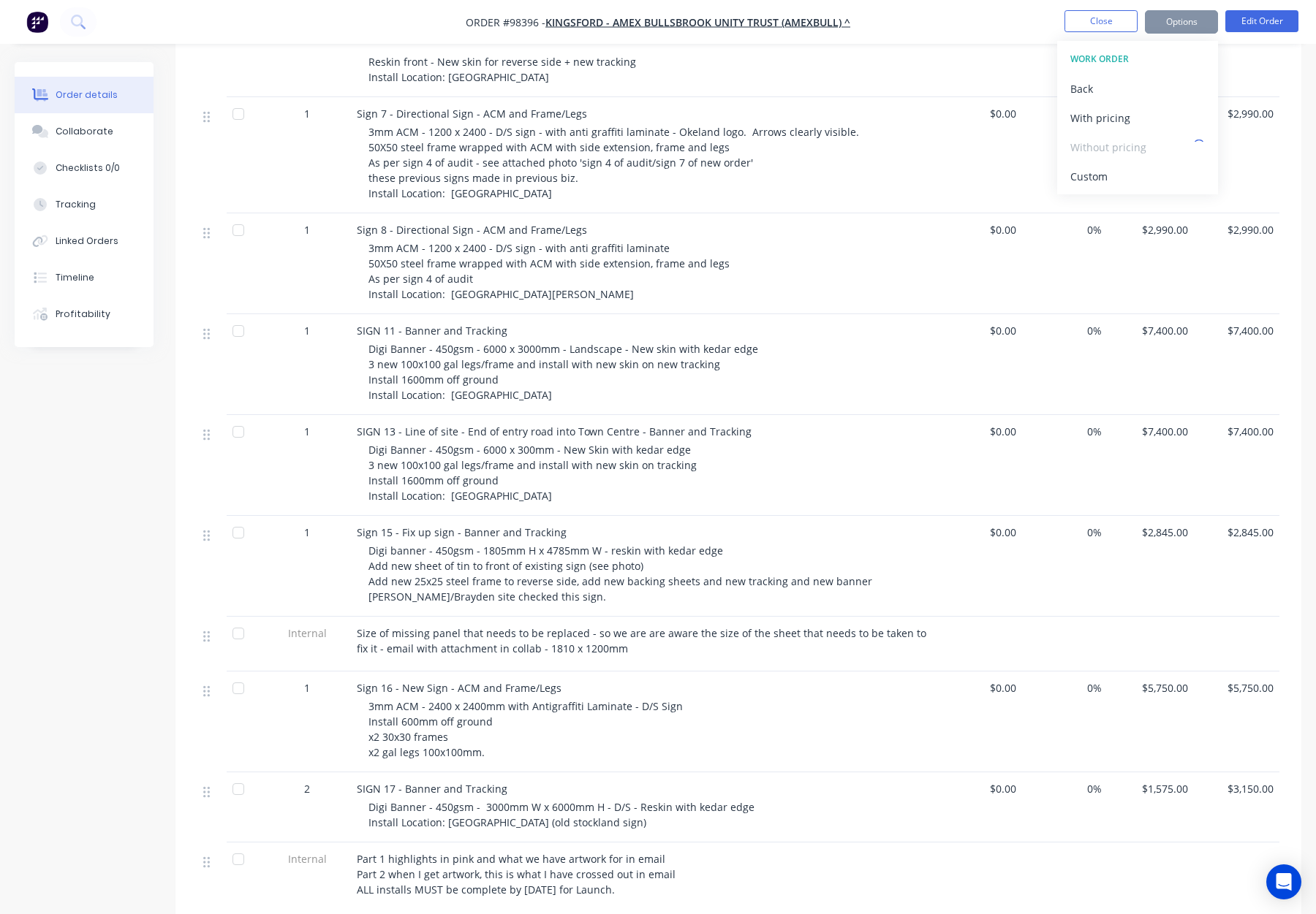
scroll to position [758, 0]
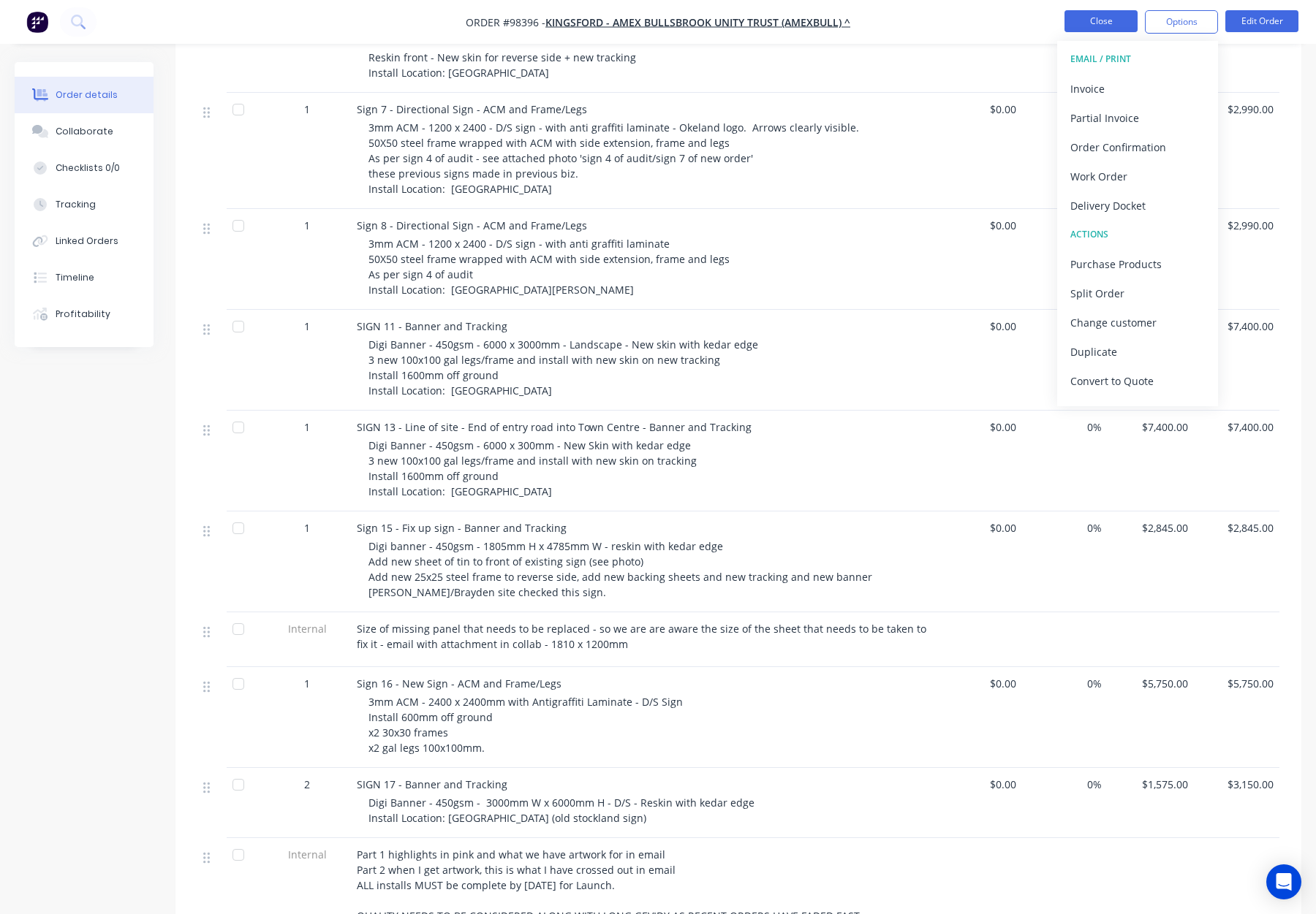
click at [1117, 12] on button "Close" at bounding box center [1101, 21] width 74 height 22
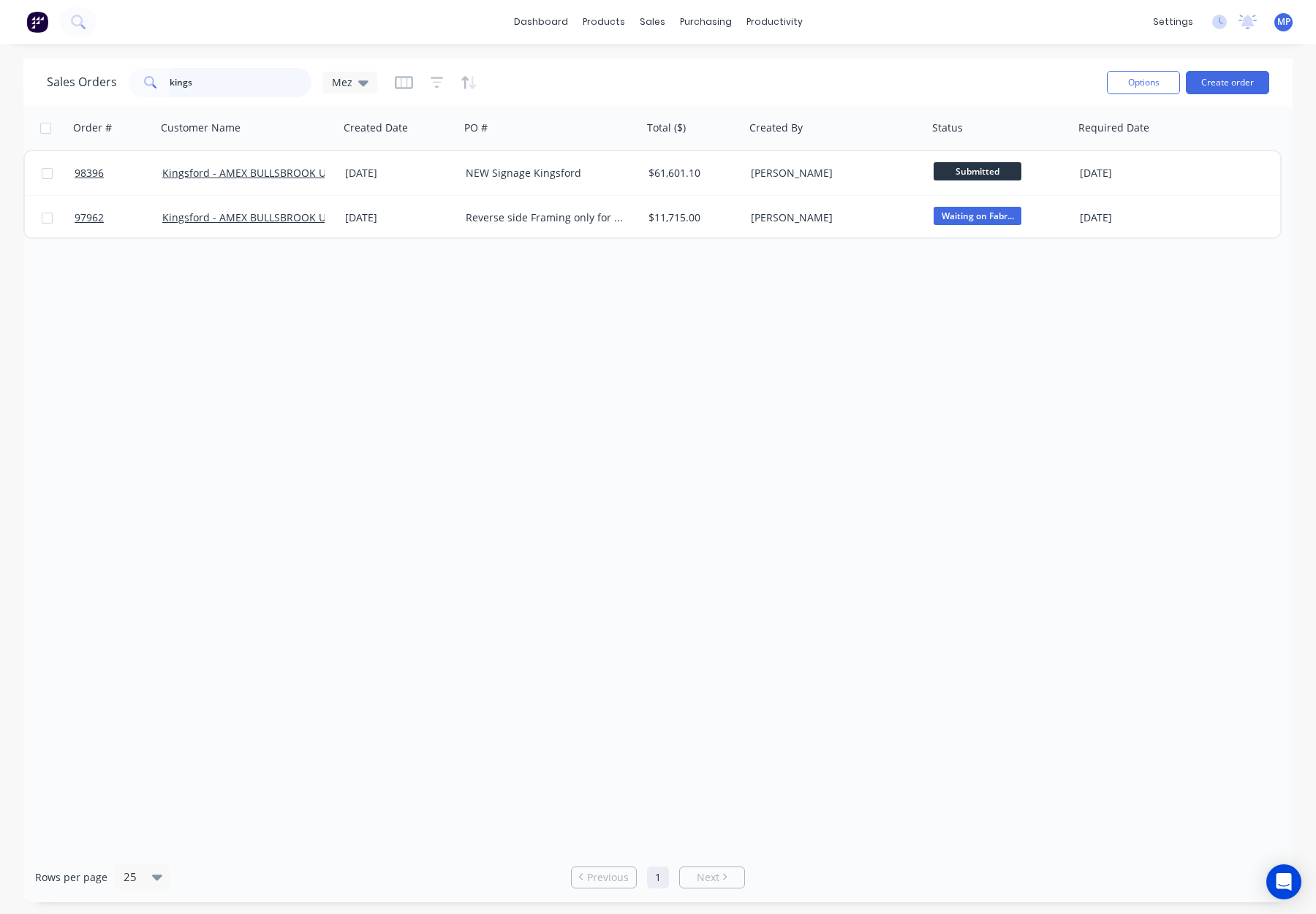
click at [212, 82] on input "kings" at bounding box center [241, 82] width 142 height 29
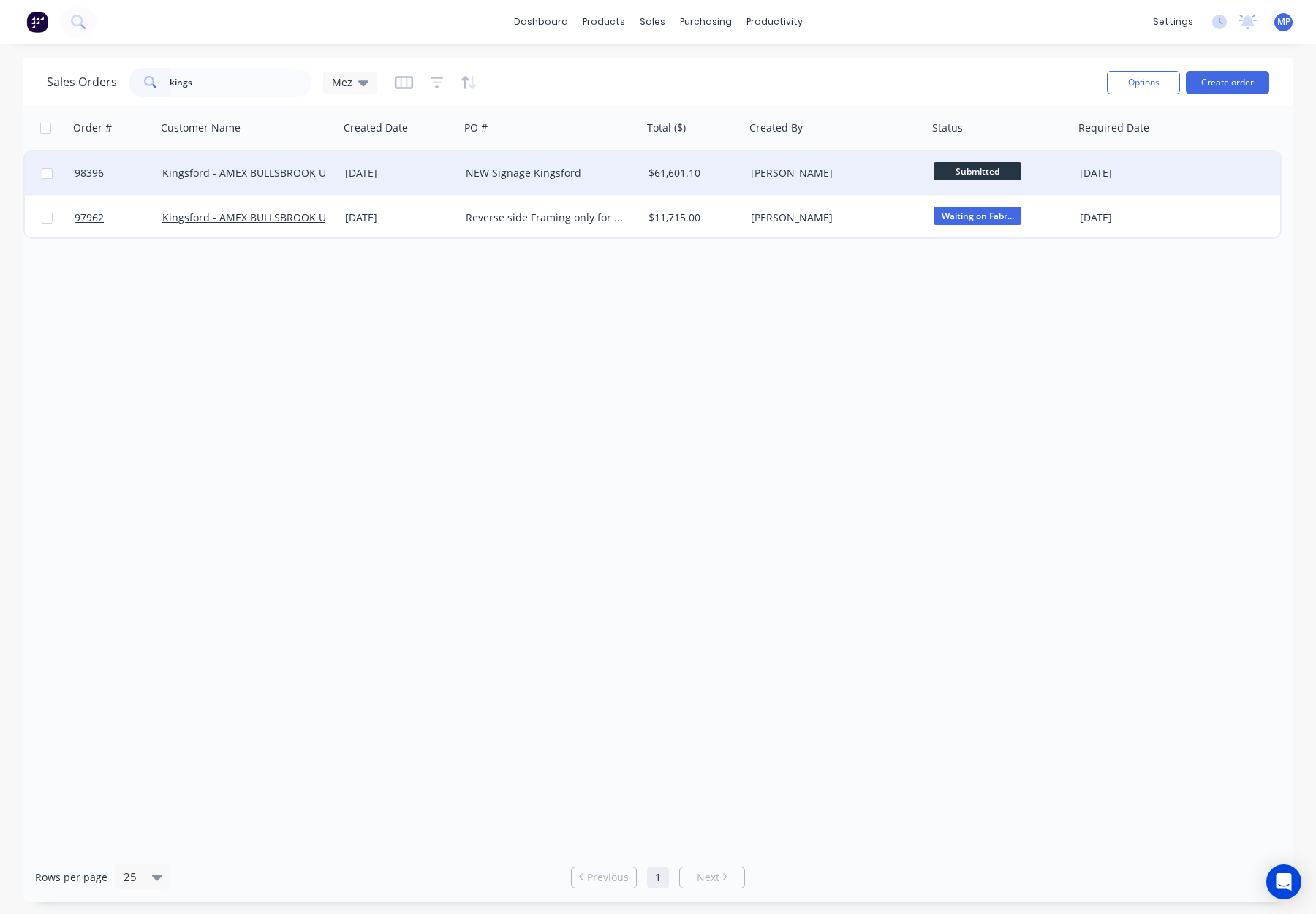
click at [605, 175] on div "NEW Signage Kingsford" at bounding box center [546, 173] width 162 height 15
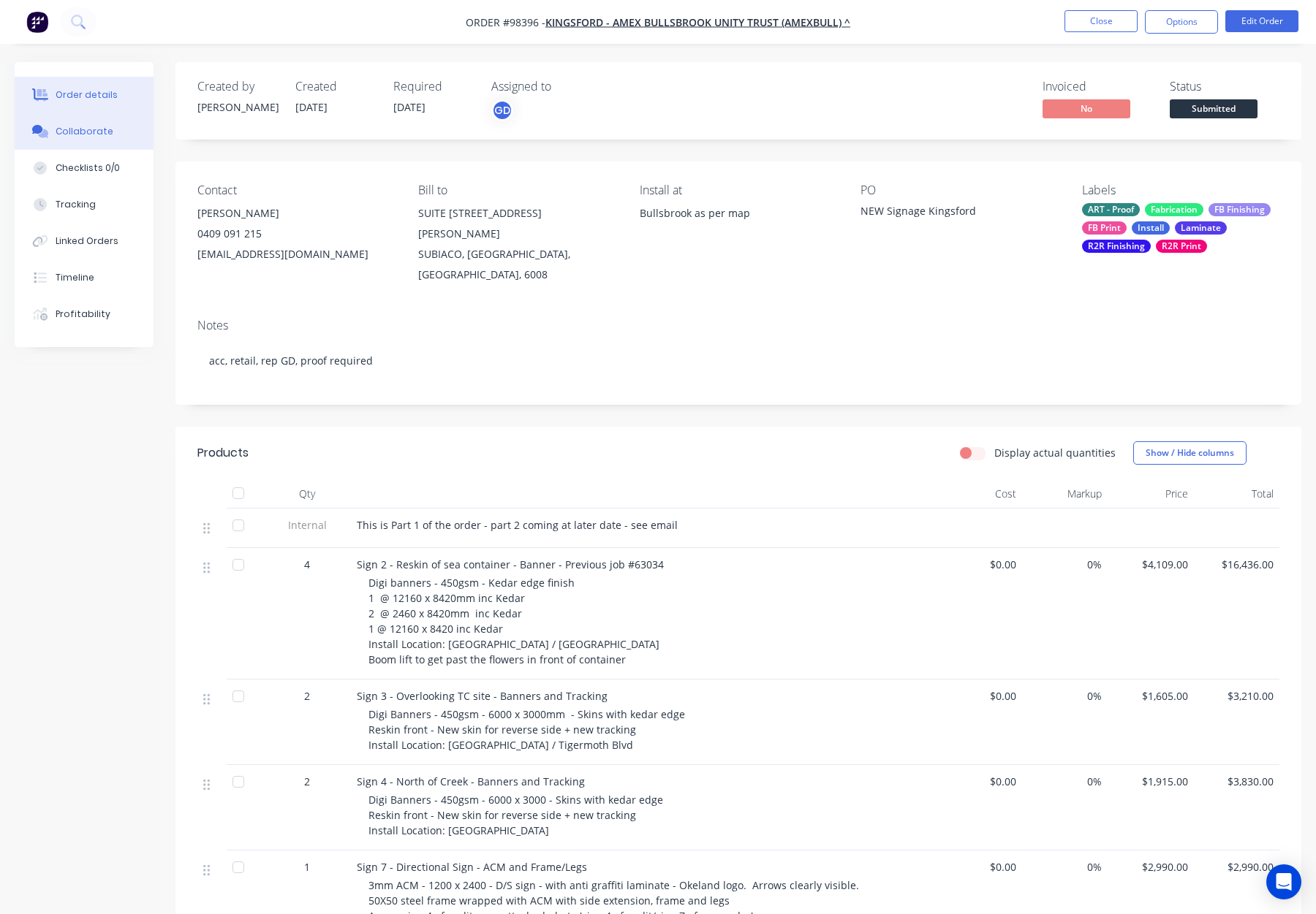
click at [99, 125] on div "Collaborate" at bounding box center [84, 131] width 58 height 13
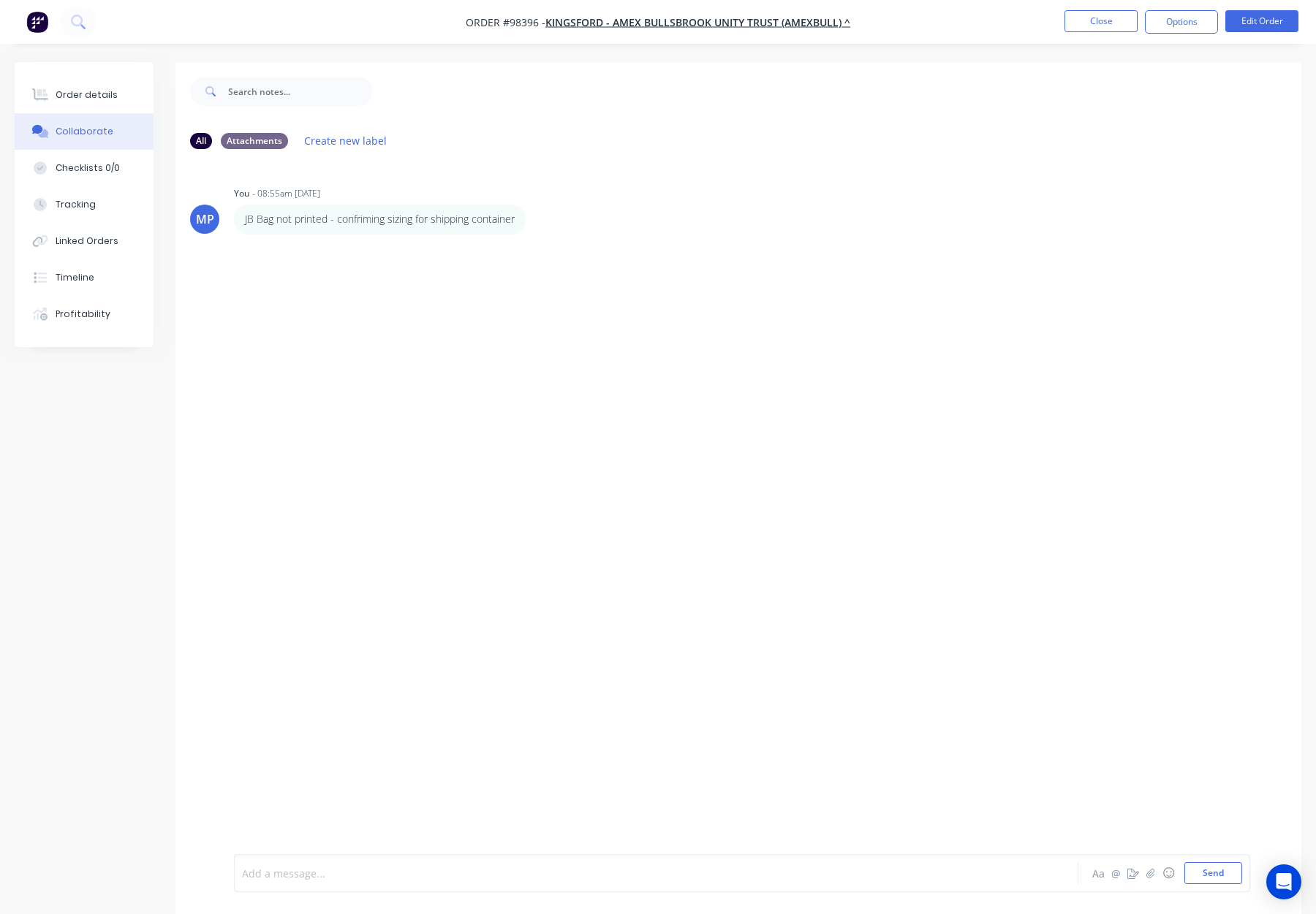
click at [360, 874] on div at bounding box center [617, 873] width 749 height 15
click at [1216, 874] on button "Send" at bounding box center [1213, 874] width 58 height 22
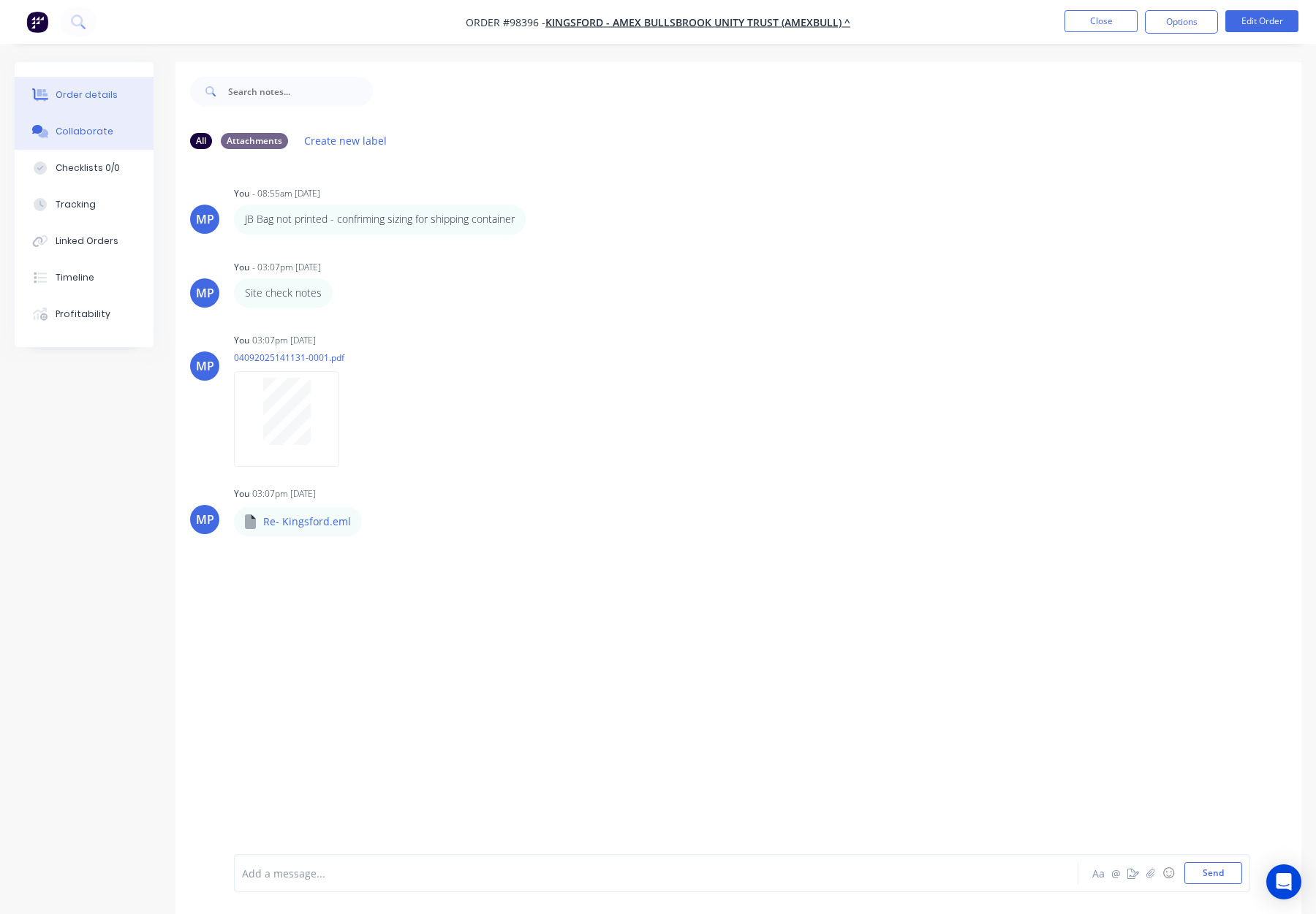
click at [74, 92] on div "Order details" at bounding box center [86, 95] width 62 height 13
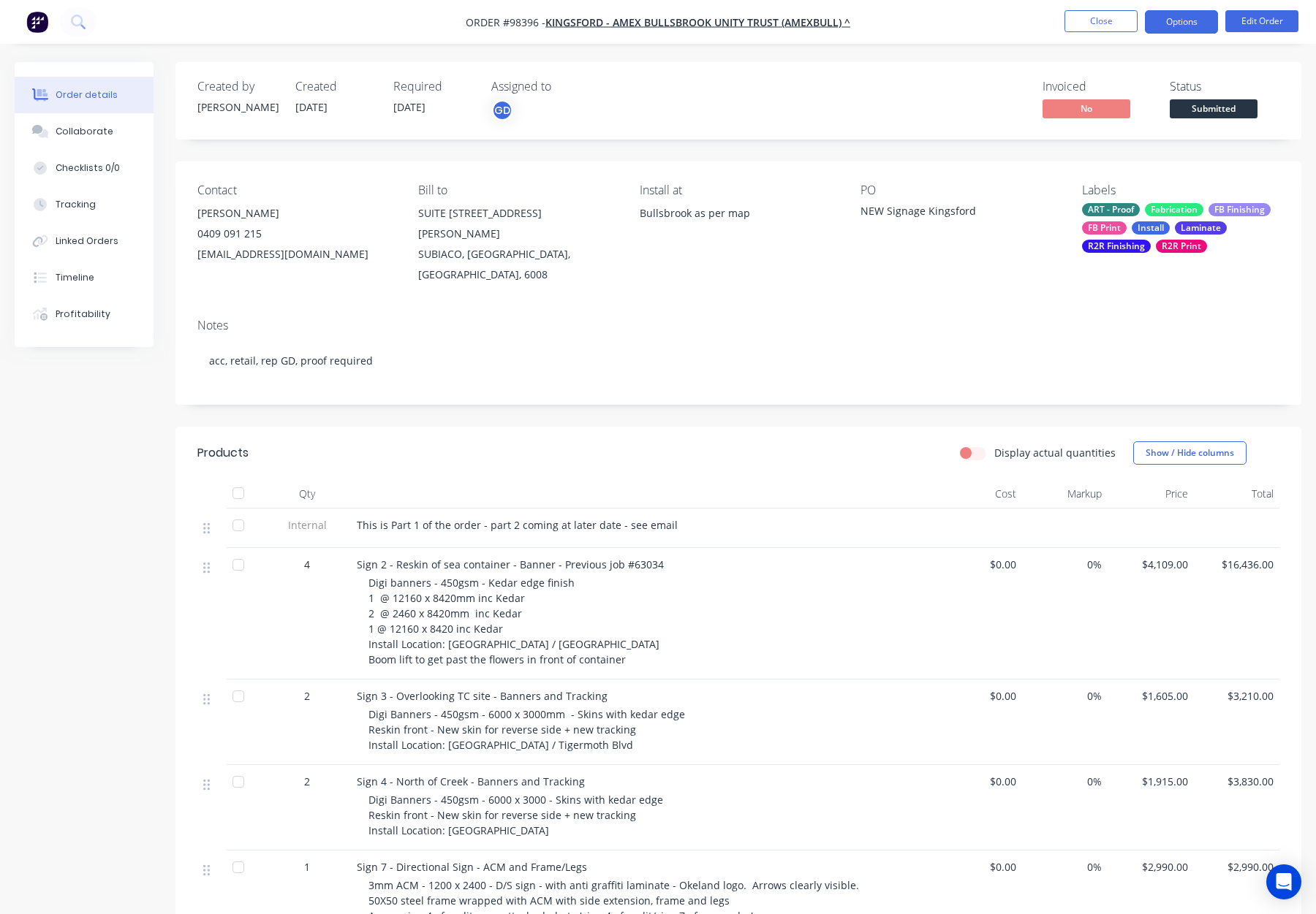
click at [1159, 24] on button "Options" at bounding box center [1182, 22] width 74 height 24
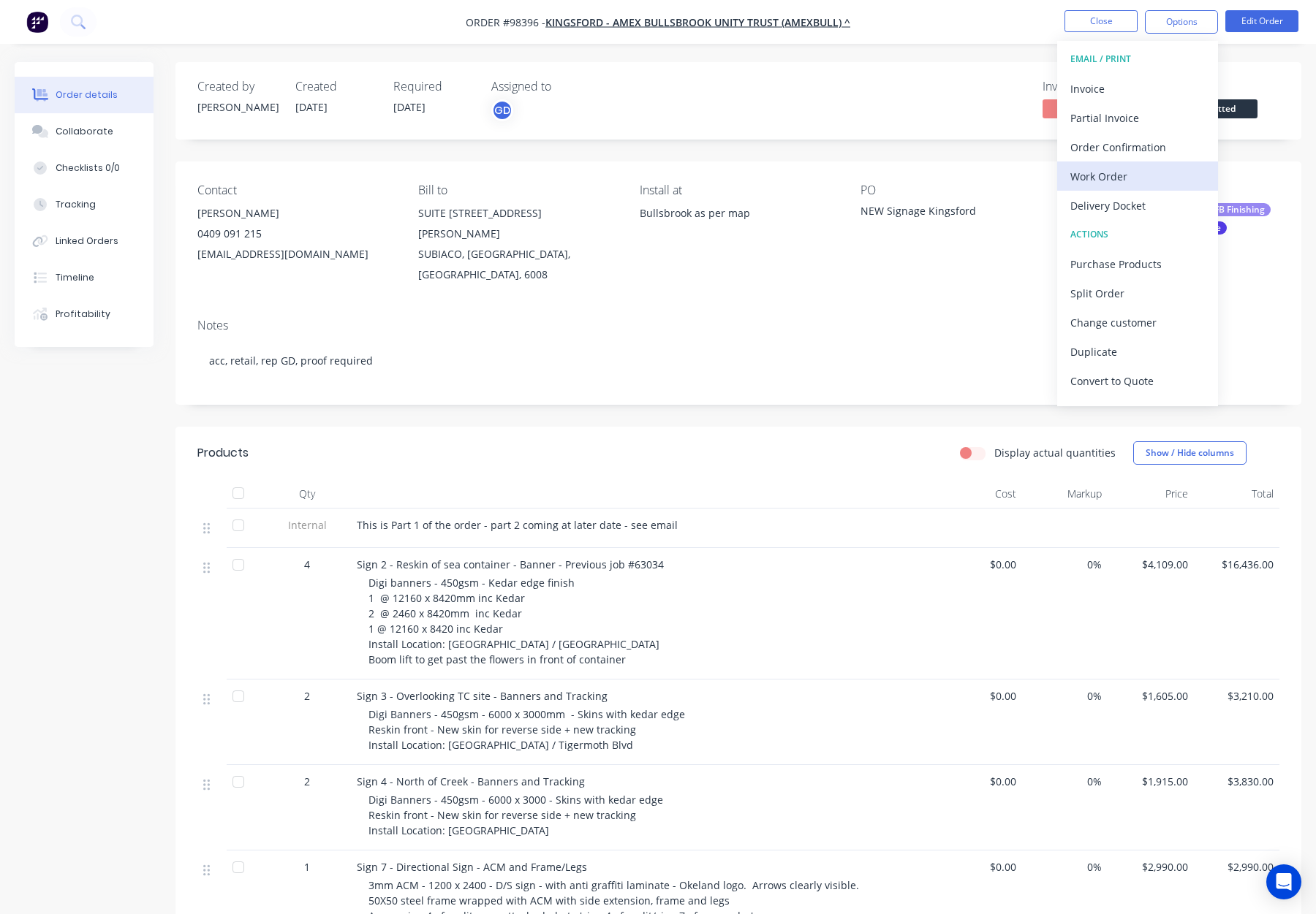
click at [1116, 182] on div "Work Order" at bounding box center [1137, 176] width 134 height 21
click at [1117, 180] on div "Custom" at bounding box center [1137, 176] width 134 height 21
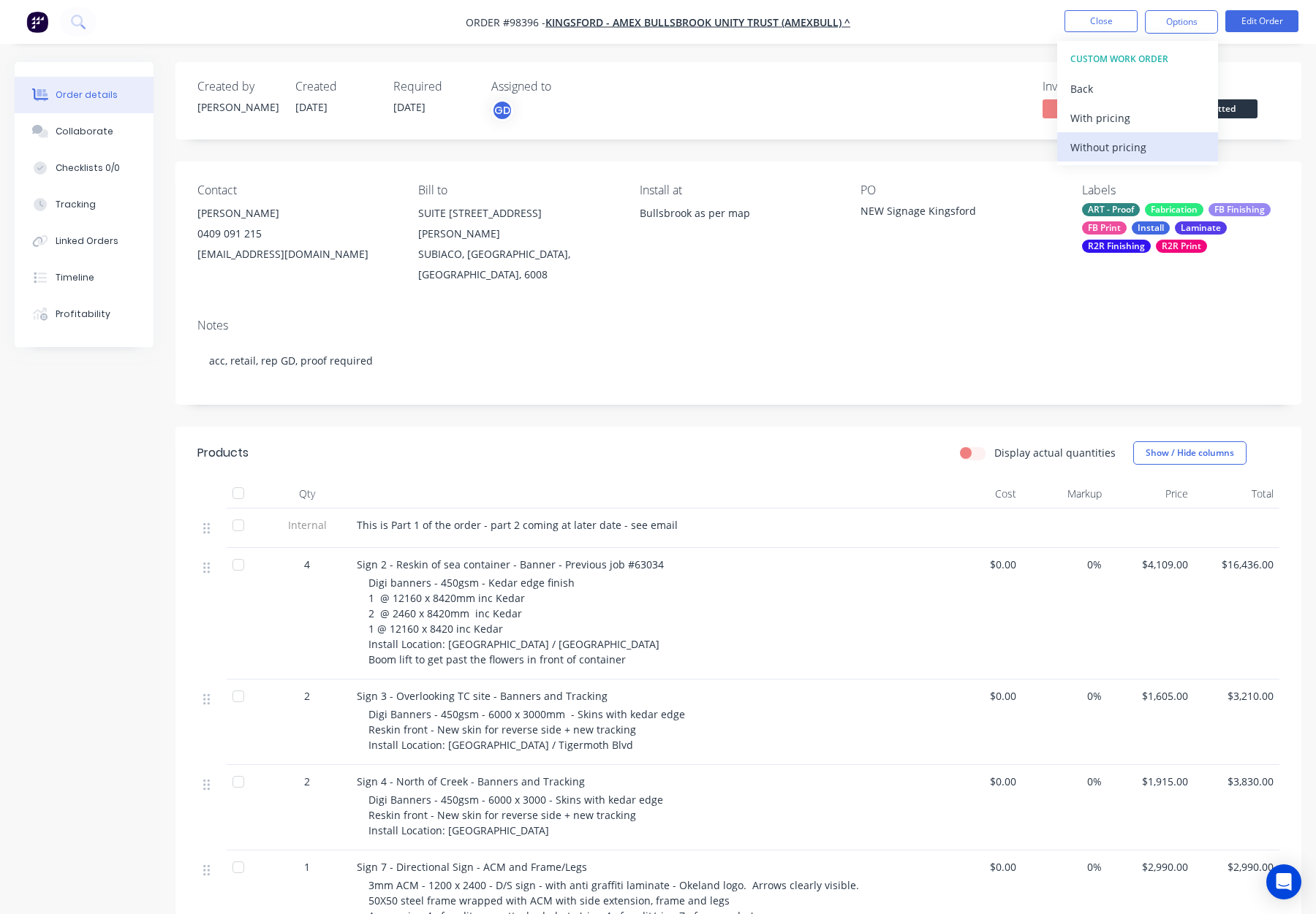
click at [1130, 152] on div "Without pricing" at bounding box center [1137, 147] width 134 height 21
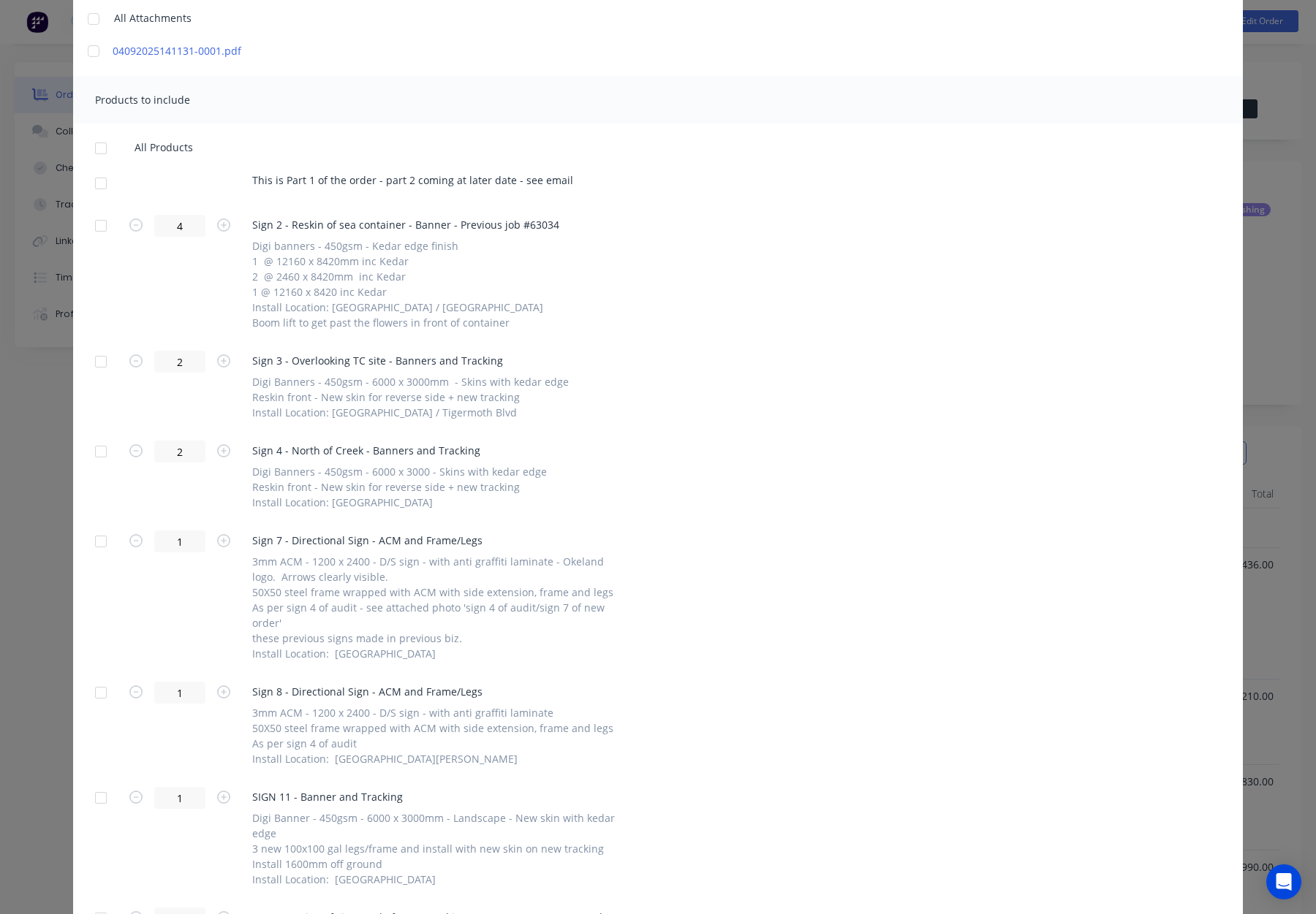
scroll to position [201, 0]
click at [103, 179] on div at bounding box center [100, 179] width 29 height 29
click at [97, 223] on div at bounding box center [100, 221] width 29 height 29
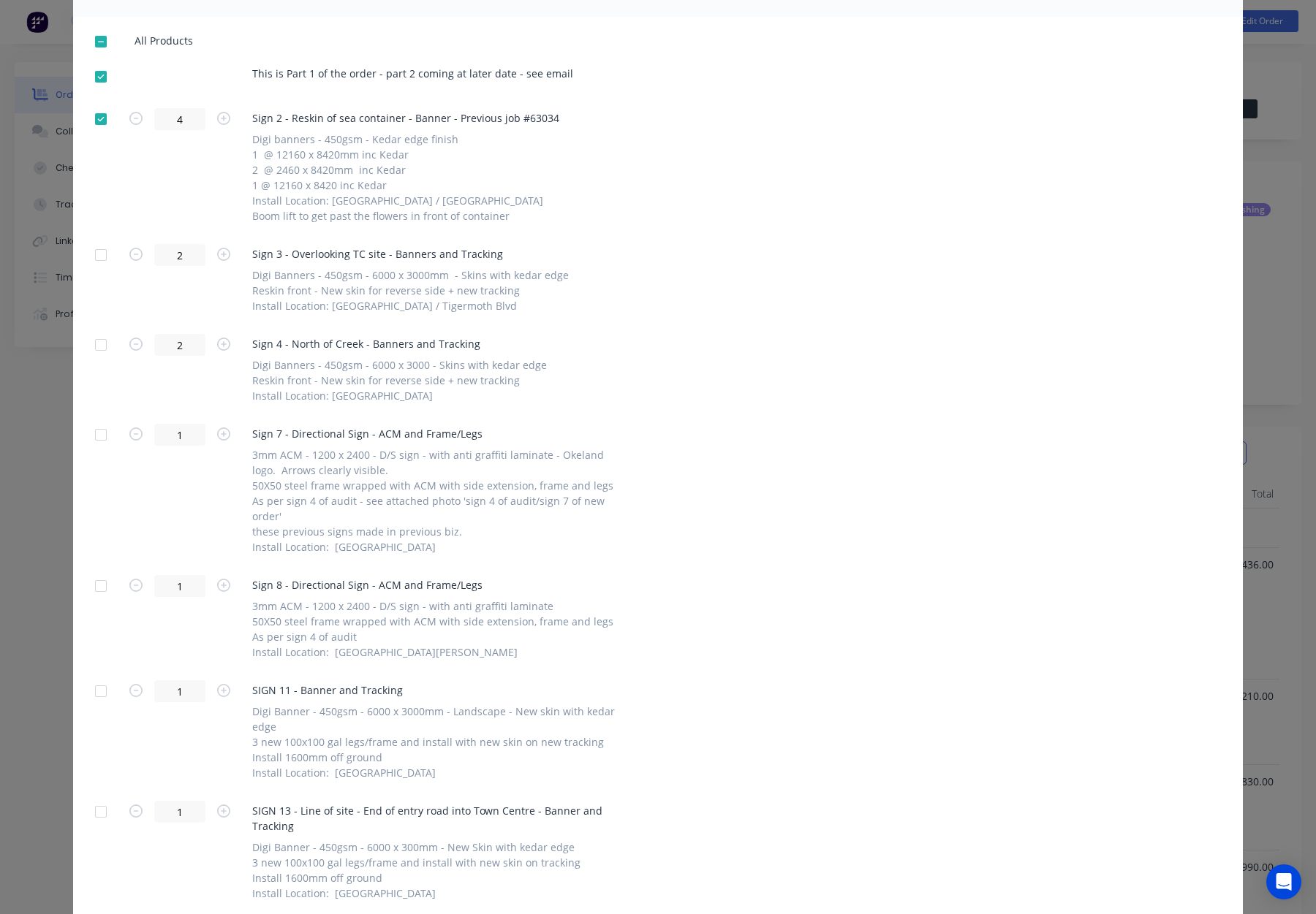
scroll to position [306, 0]
click at [111, 254] on div at bounding box center [100, 254] width 29 height 29
drag, startPoint x: 103, startPoint y: 343, endPoint x: 145, endPoint y: 337, distance: 42.4
click at [103, 343] on div at bounding box center [100, 343] width 29 height 29
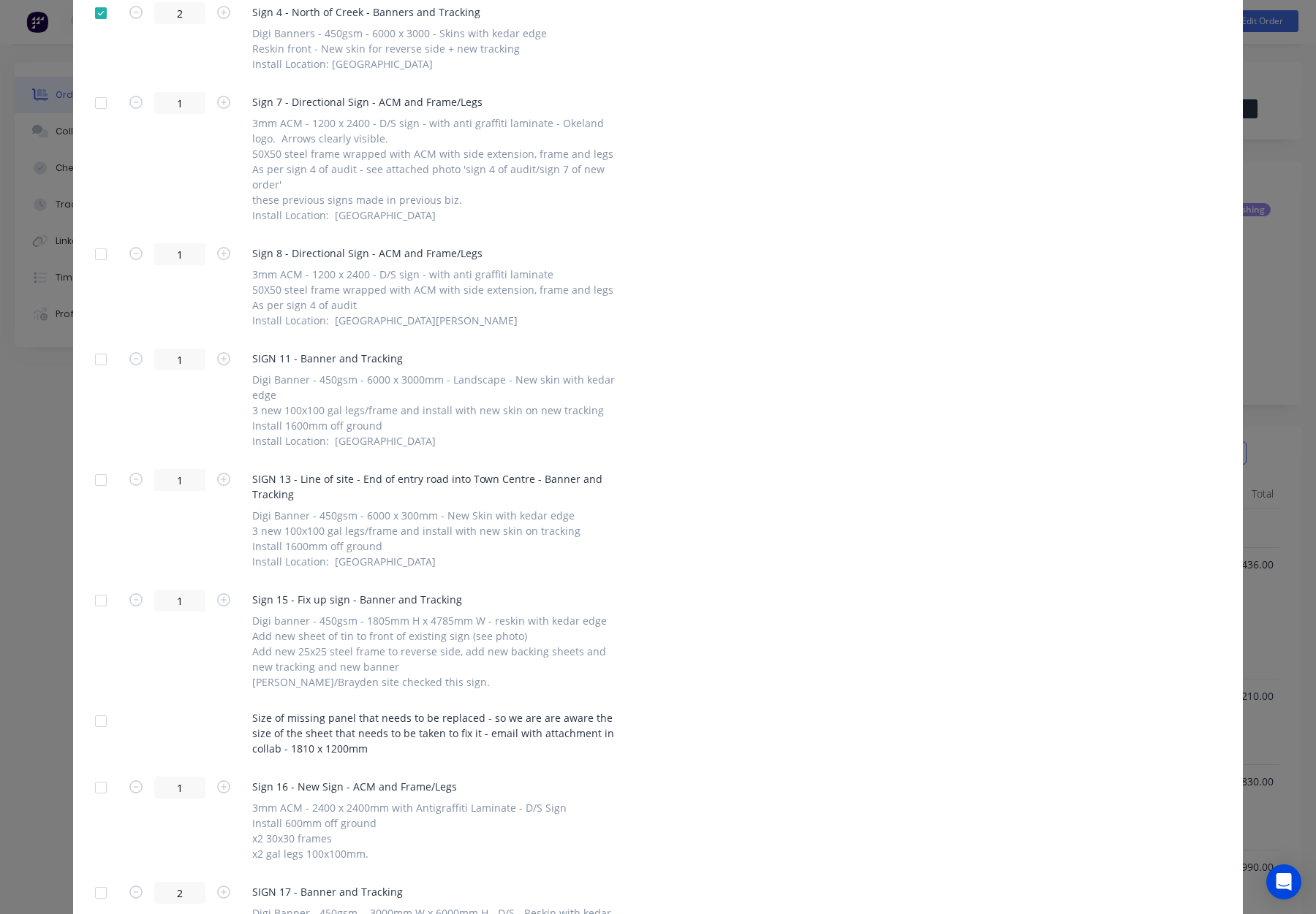
scroll to position [684, 0]
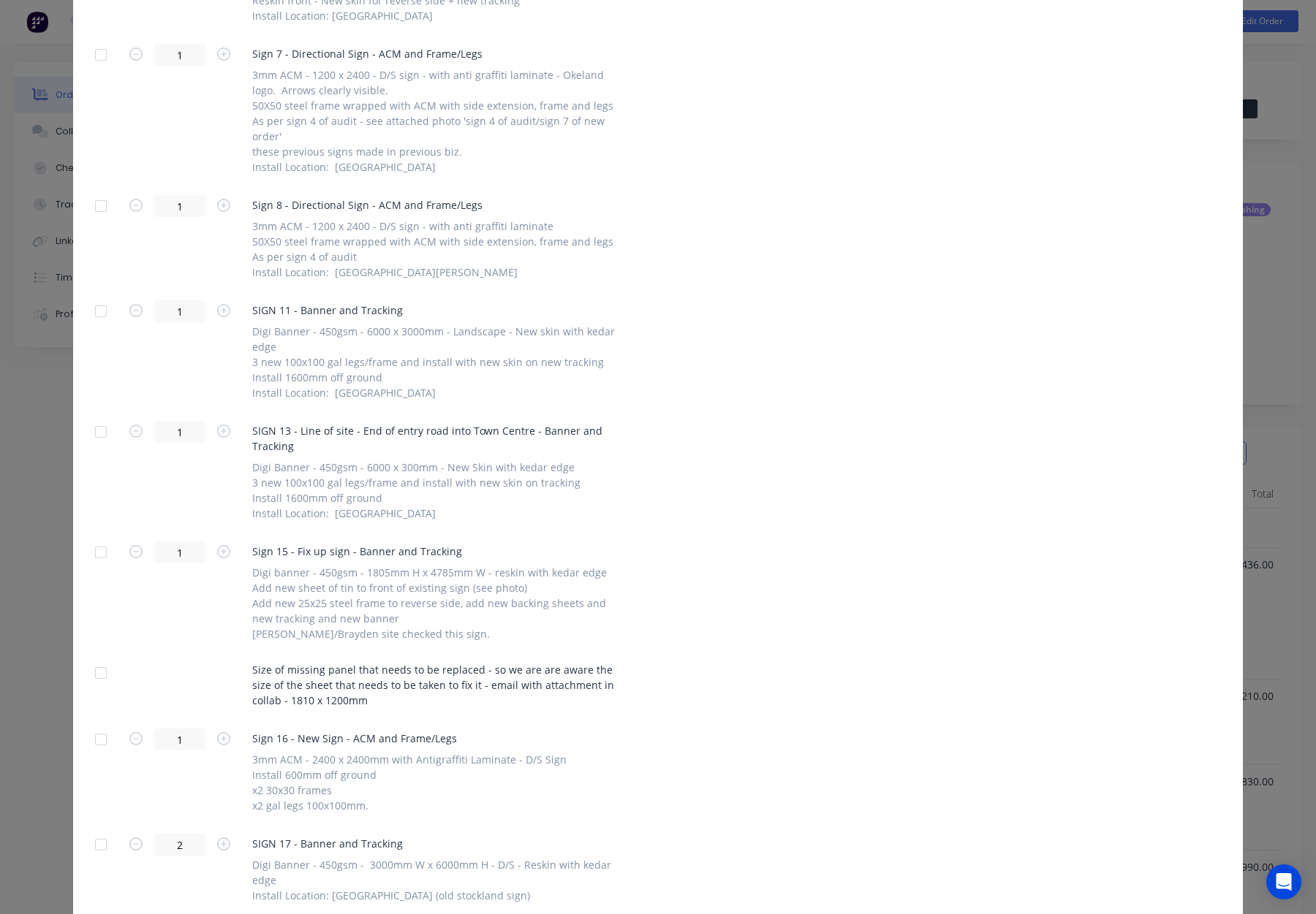
click at [99, 310] on div at bounding box center [100, 311] width 29 height 29
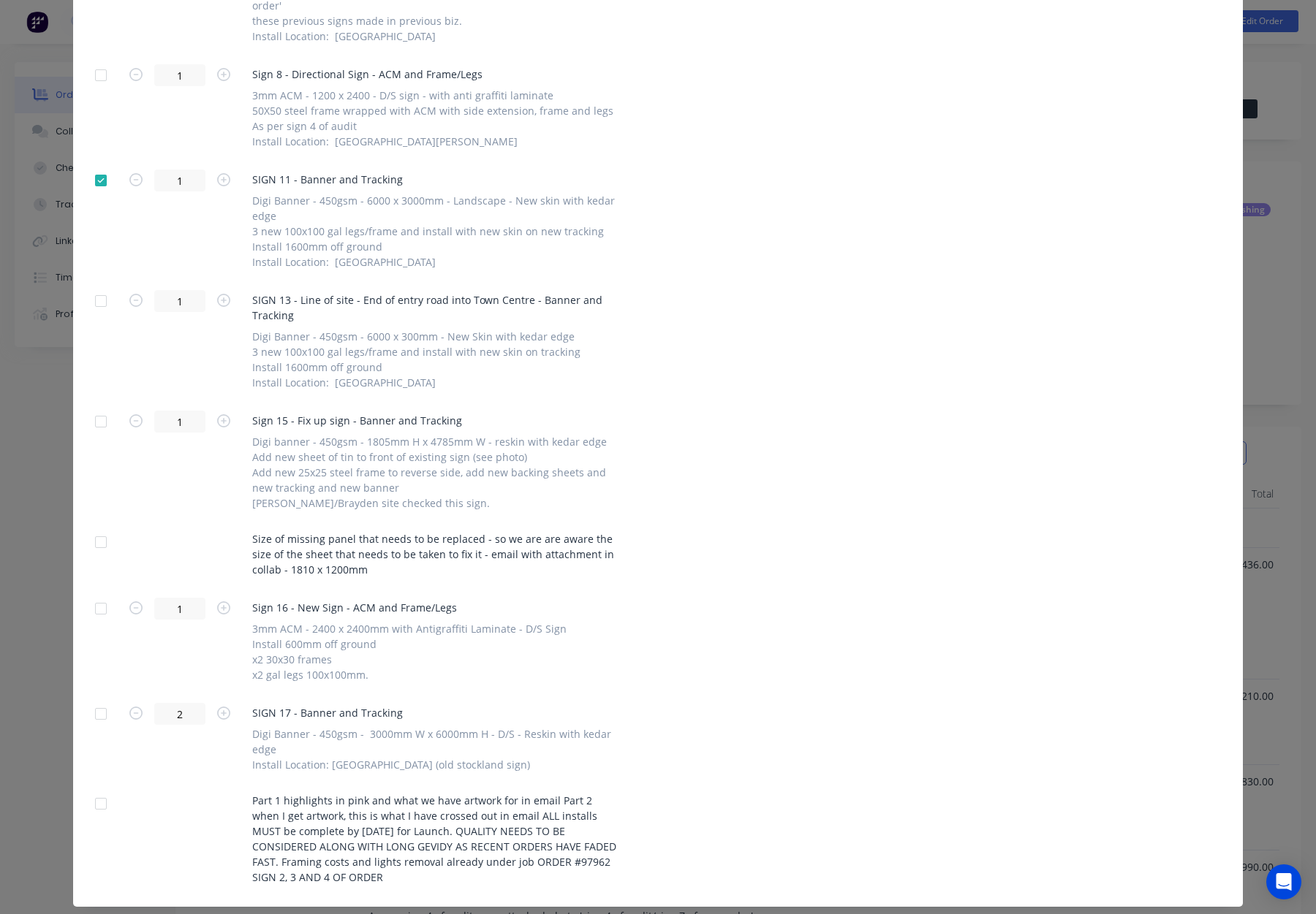
scroll to position [827, 0]
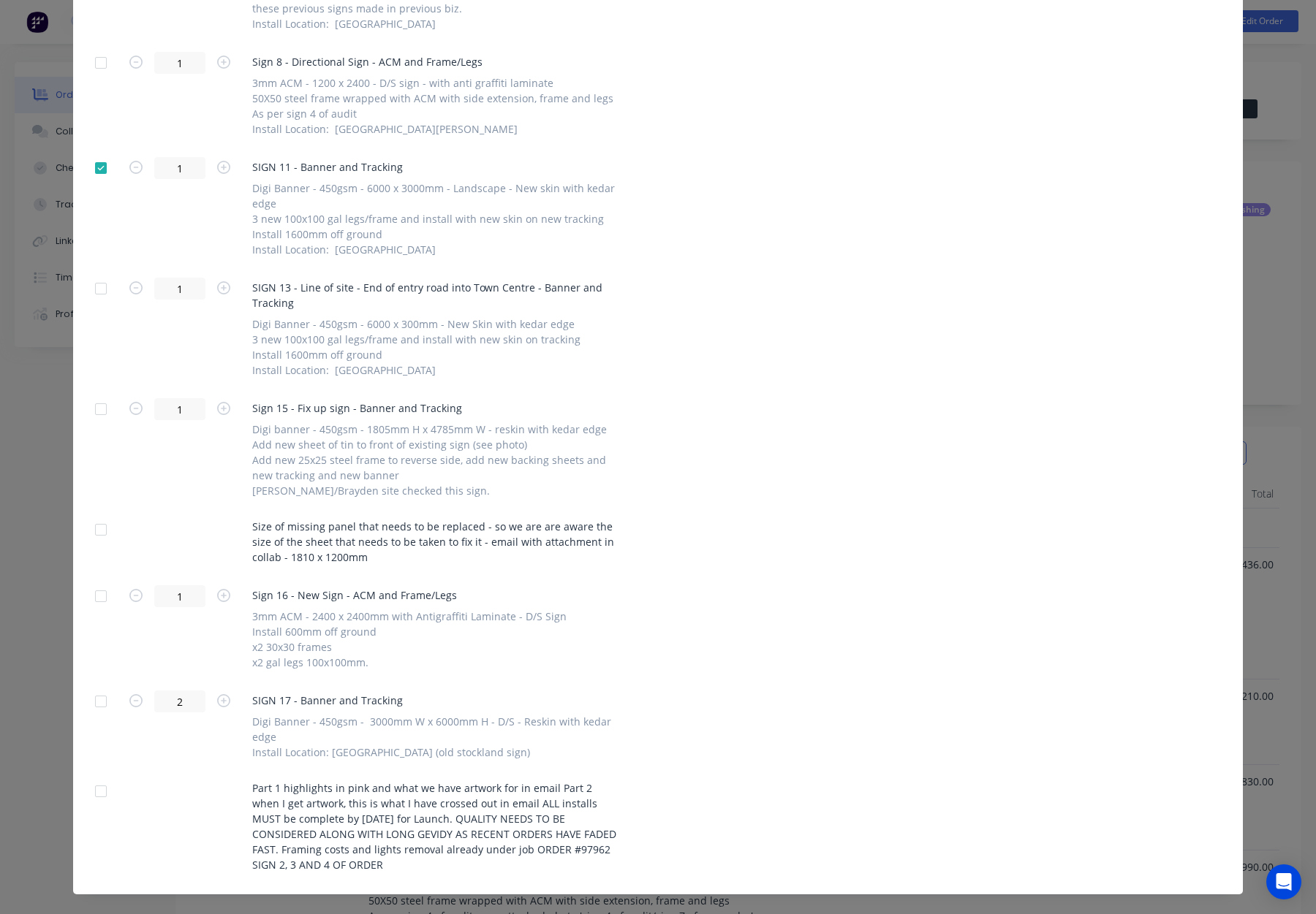
click at [94, 288] on div at bounding box center [100, 288] width 29 height 29
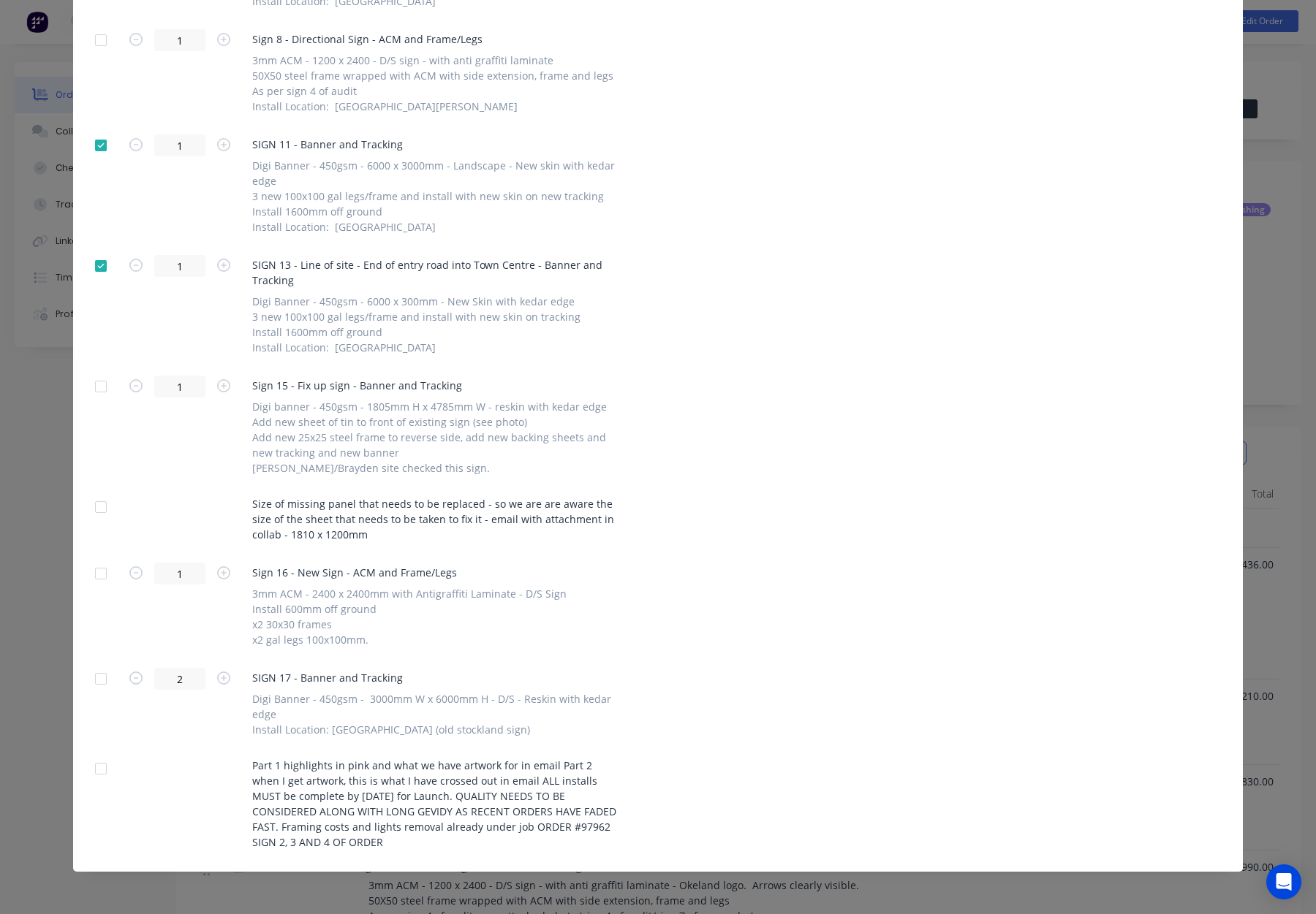
click at [99, 389] on div at bounding box center [100, 386] width 29 height 29
click at [100, 679] on div at bounding box center [100, 679] width 29 height 29
click at [100, 774] on div at bounding box center [100, 769] width 29 height 29
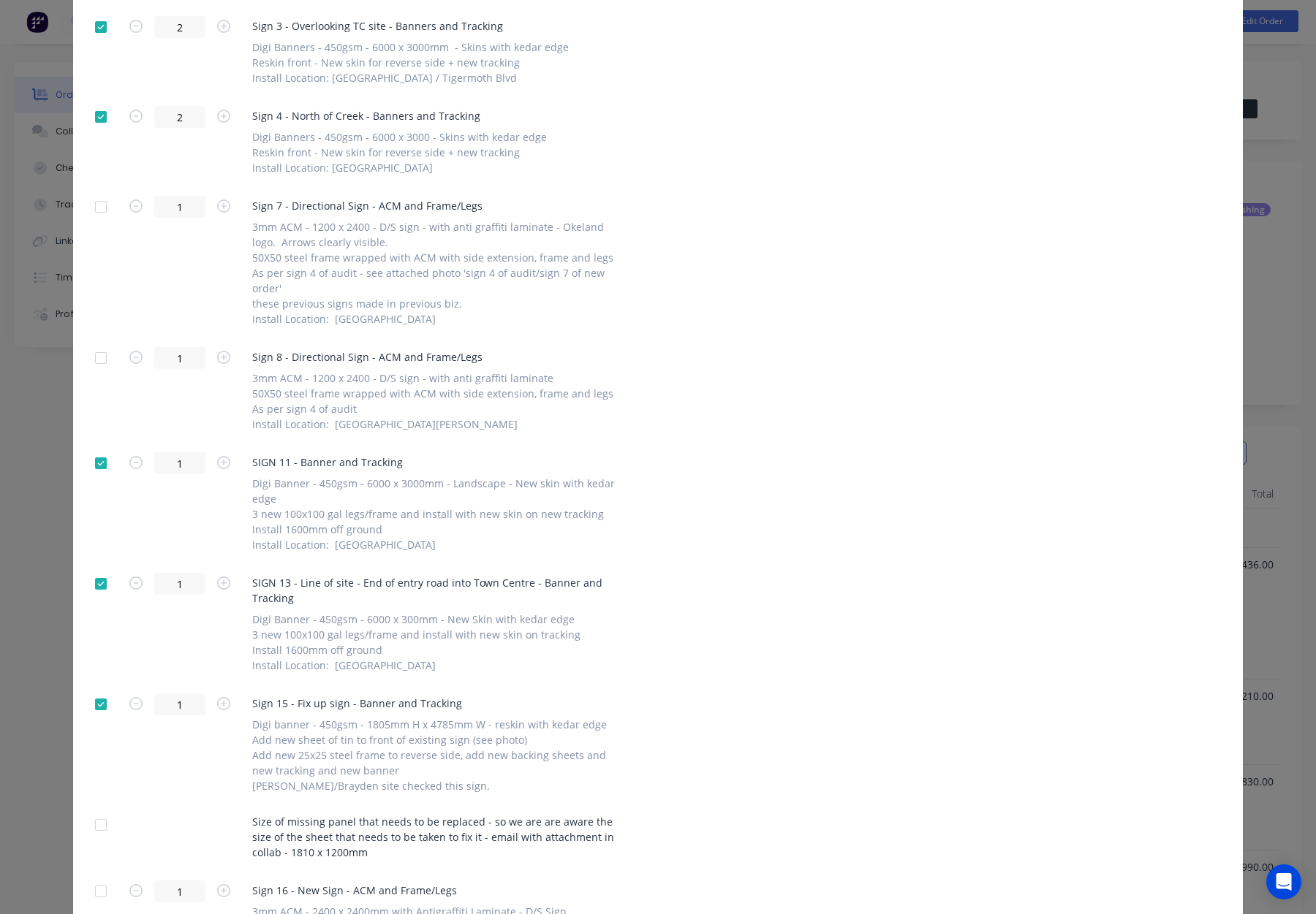
scroll to position [0, 0]
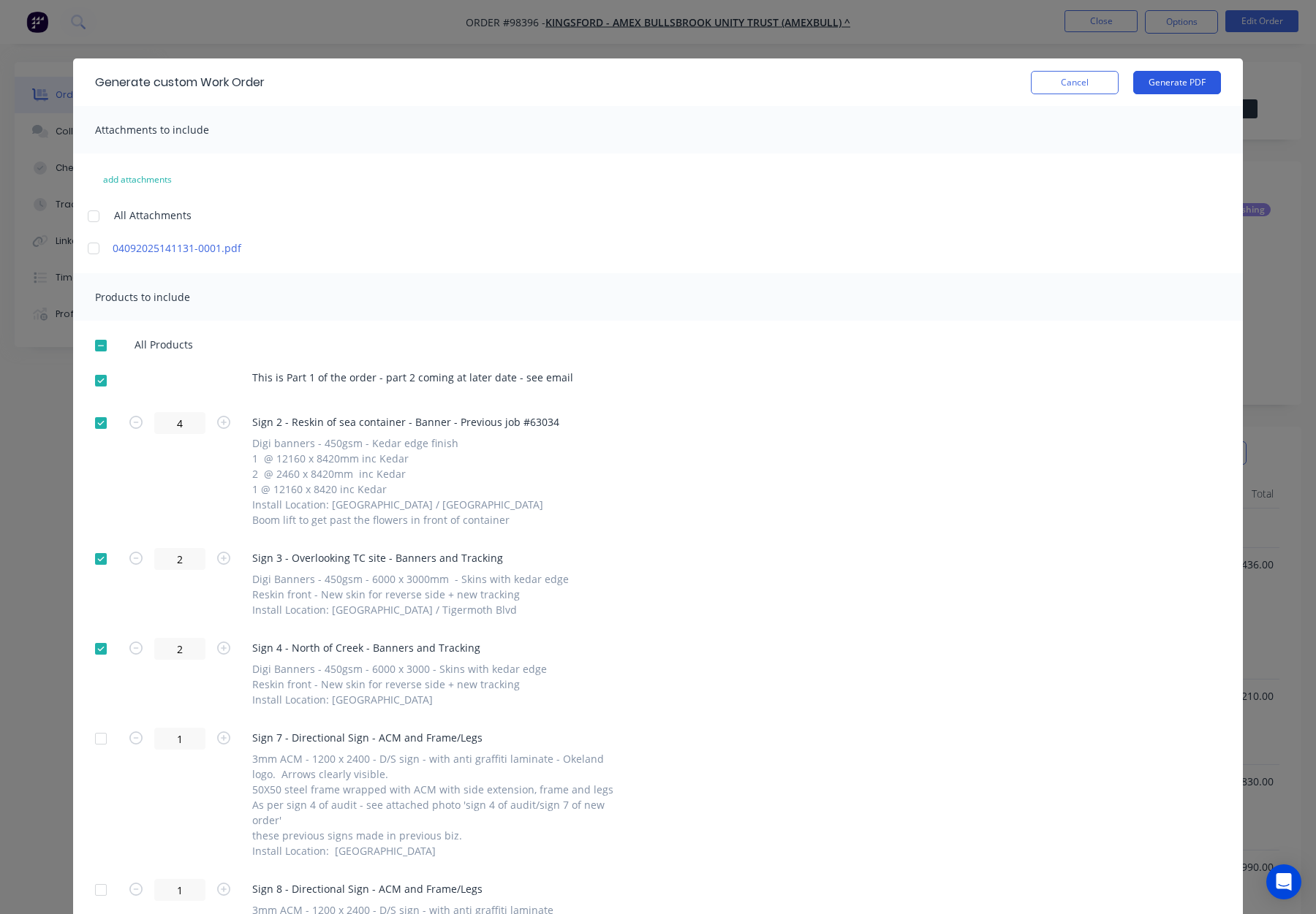
click at [1162, 88] on button "Generate PDF" at bounding box center [1177, 83] width 88 height 24
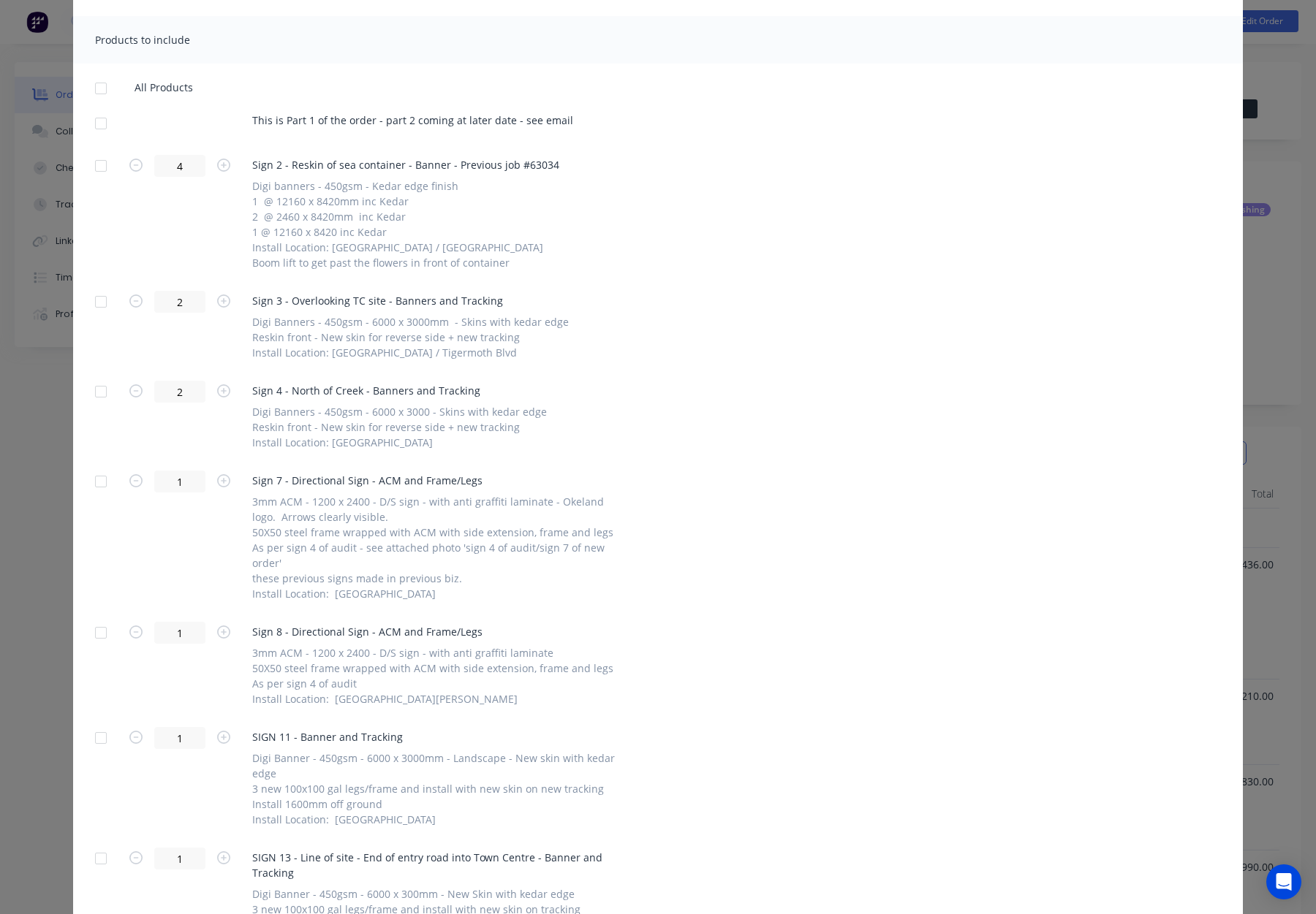
scroll to position [261, 0]
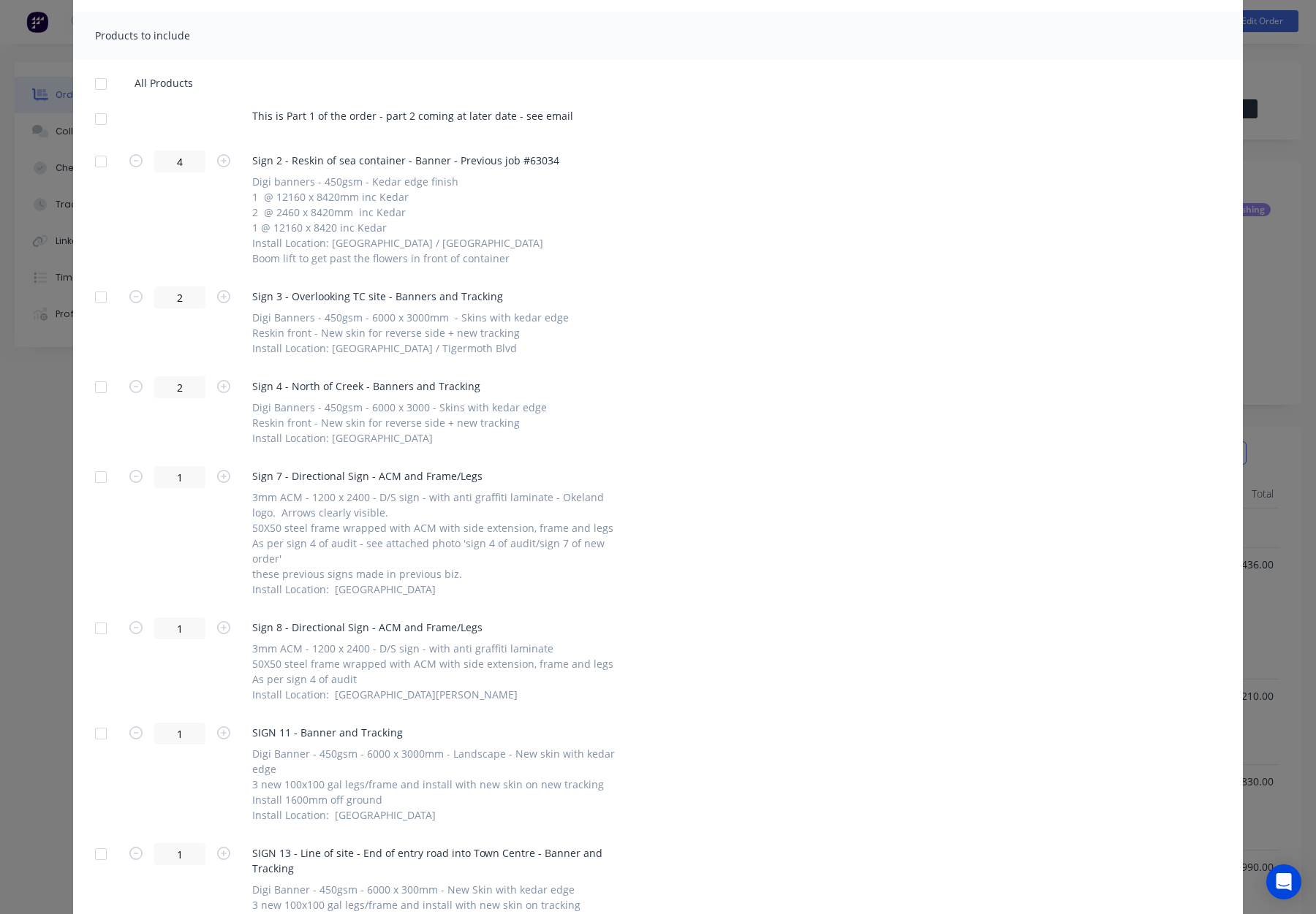
click at [95, 113] on div at bounding box center [100, 118] width 29 height 29
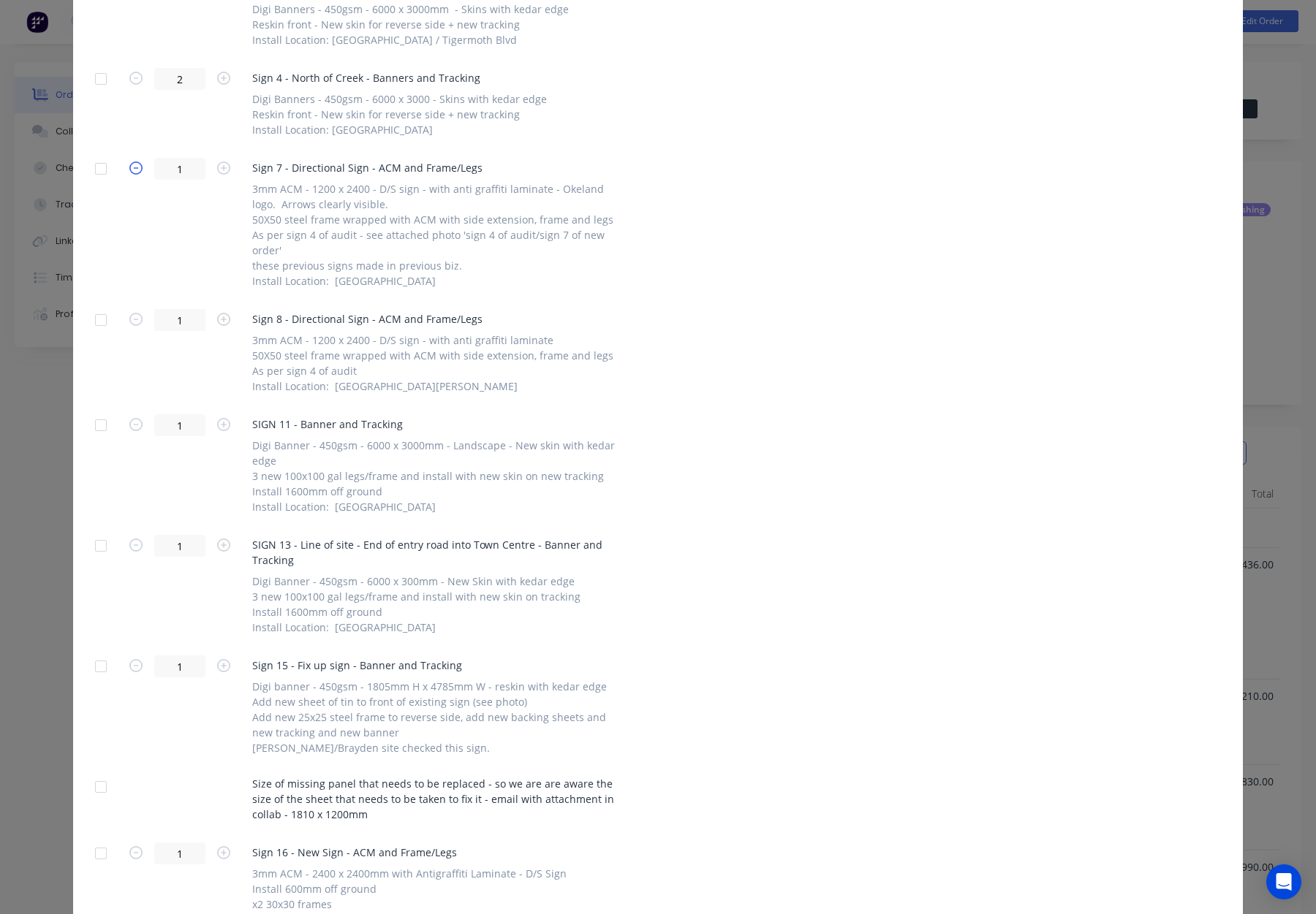
scroll to position [573, 0]
click at [100, 163] on div at bounding box center [100, 166] width 29 height 29
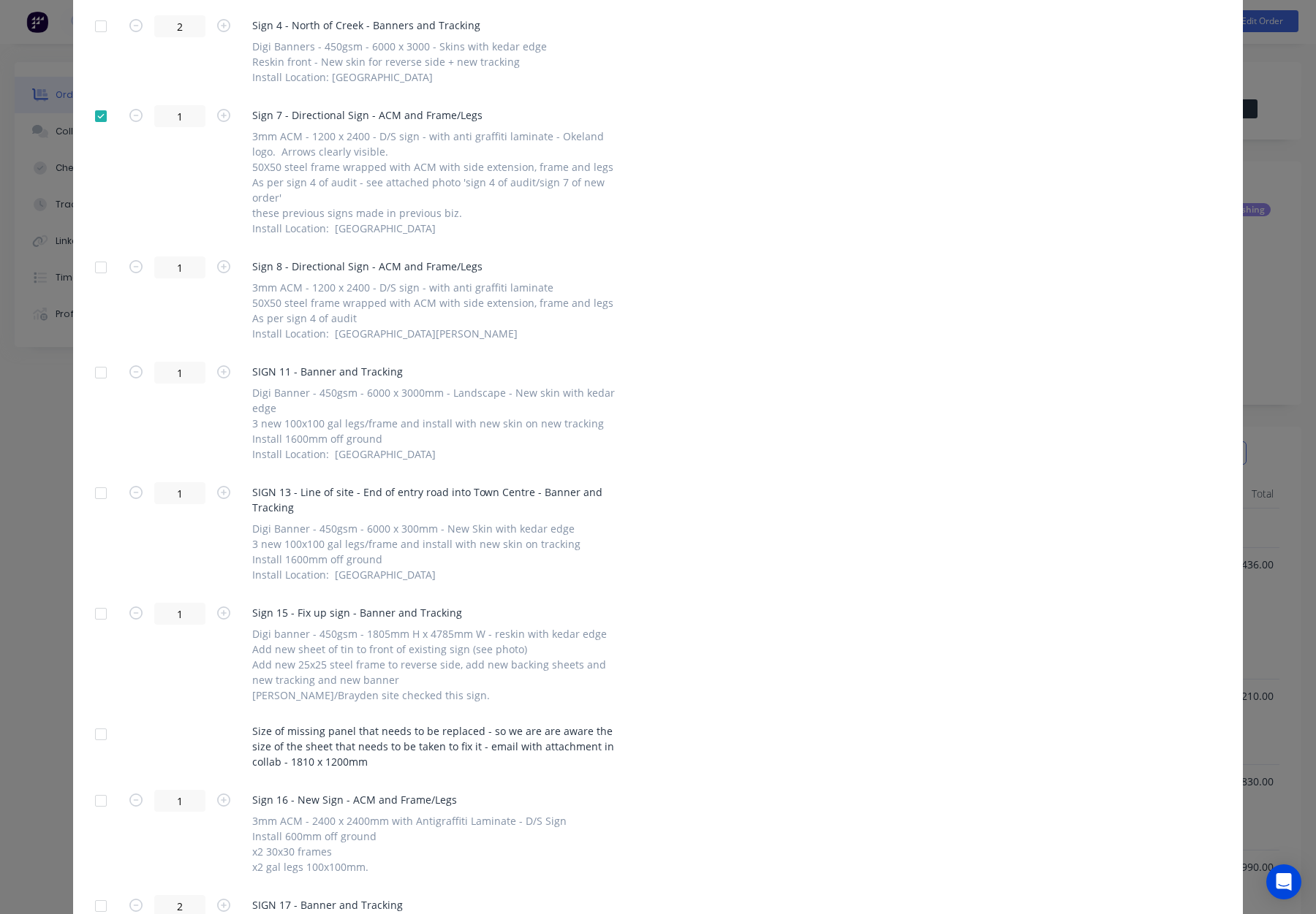
click at [98, 264] on div at bounding box center [100, 267] width 29 height 29
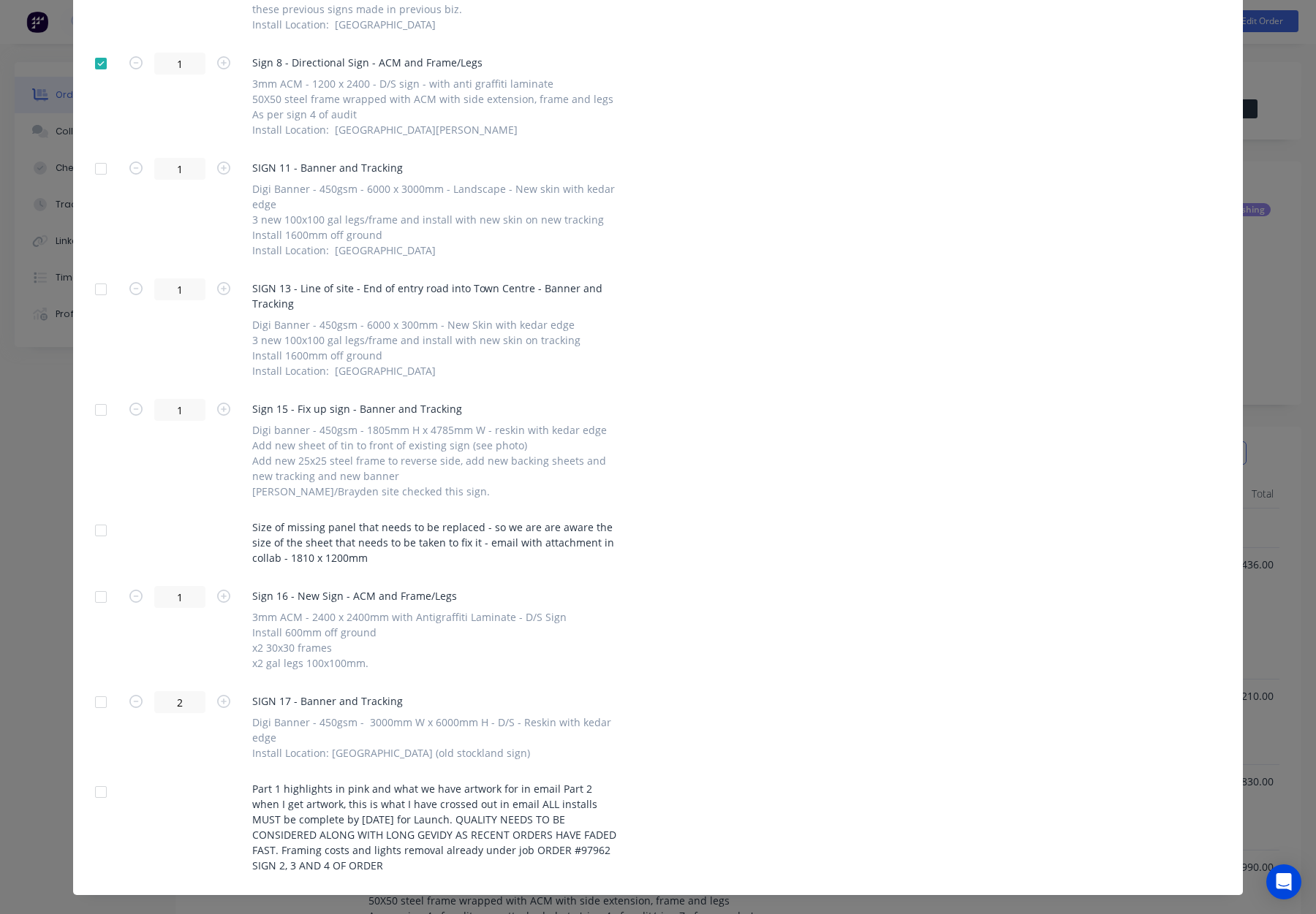
scroll to position [850, 0]
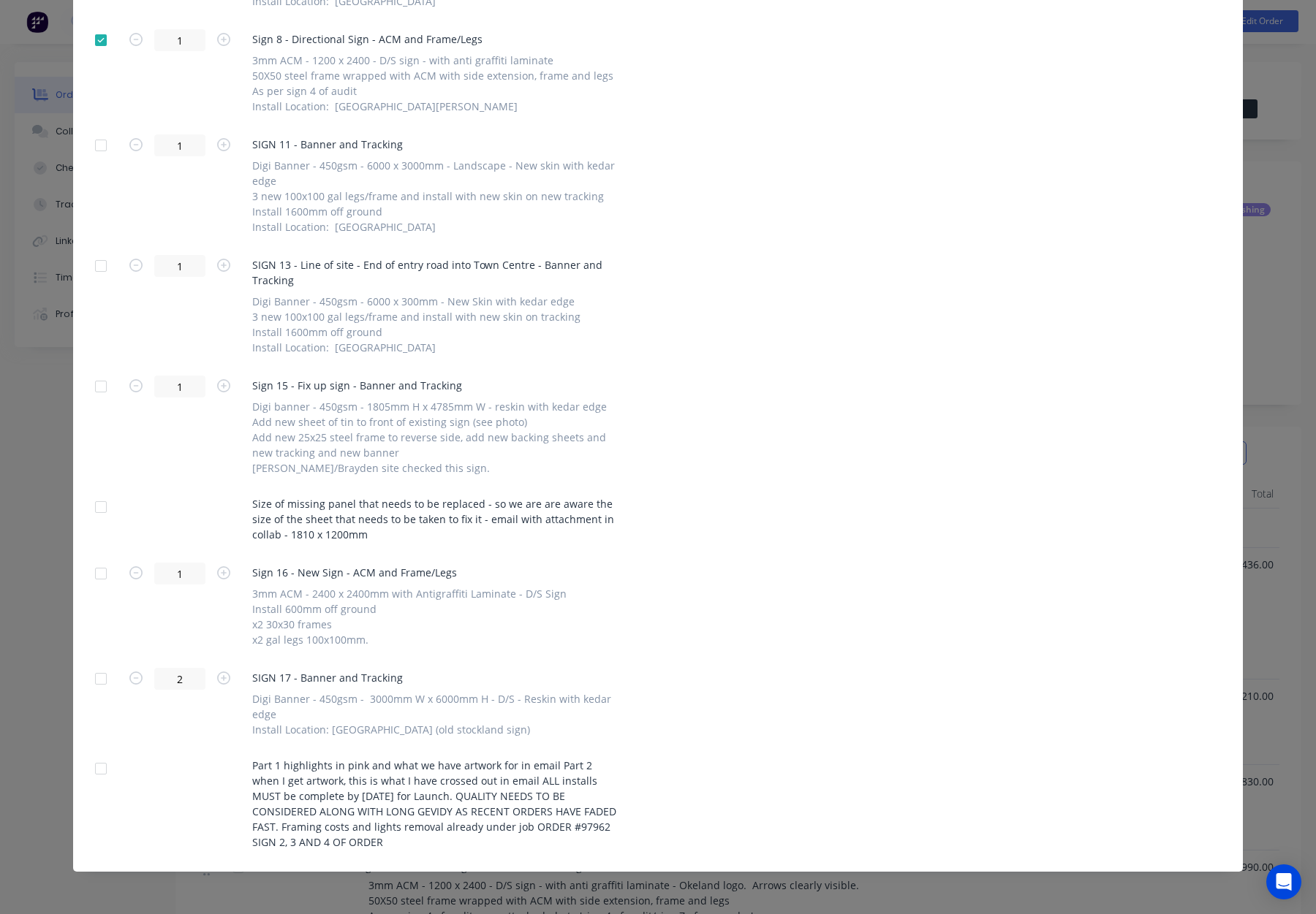
click at [102, 571] on div at bounding box center [100, 574] width 29 height 29
click at [103, 767] on div at bounding box center [100, 769] width 29 height 29
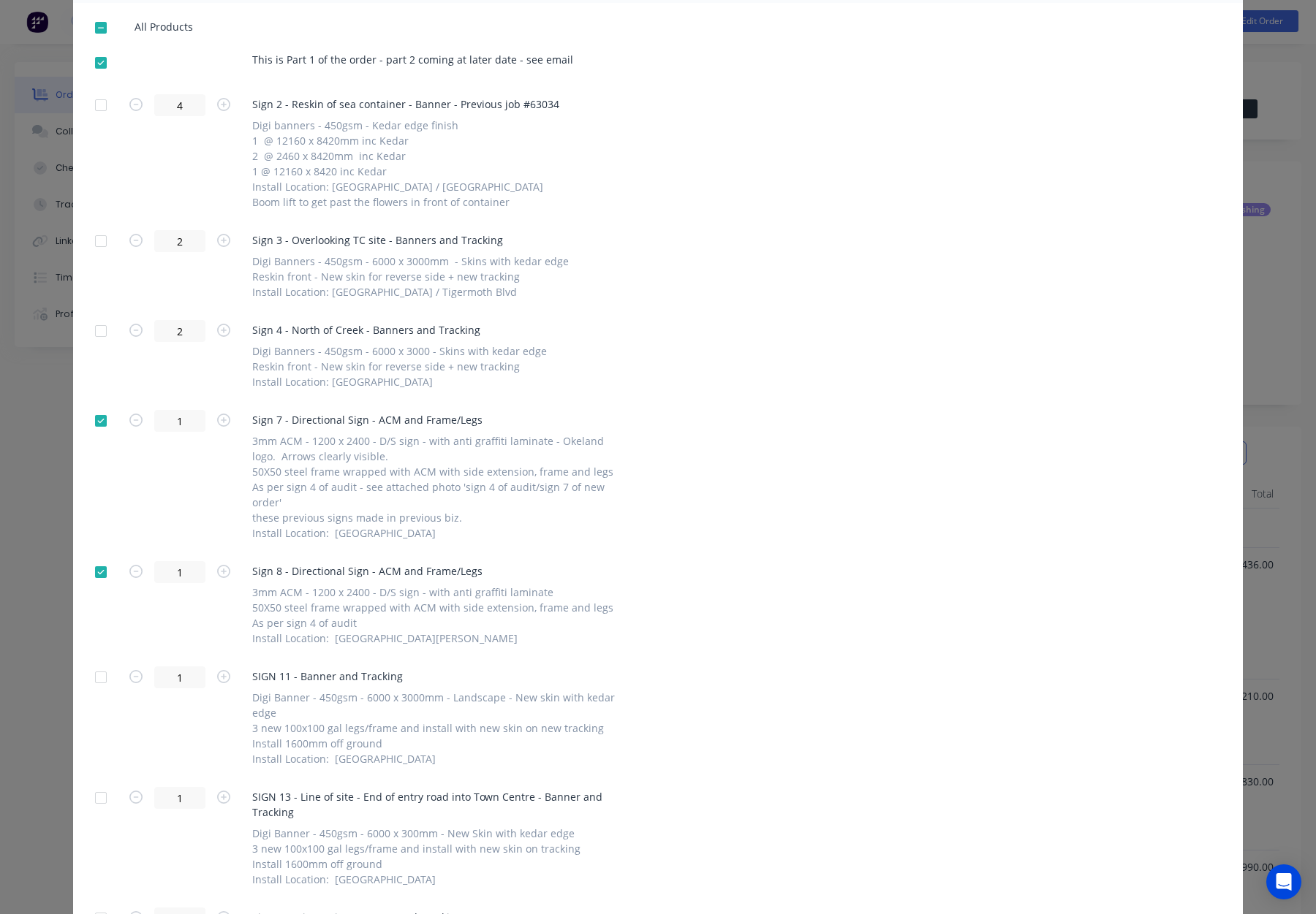
scroll to position [0, 0]
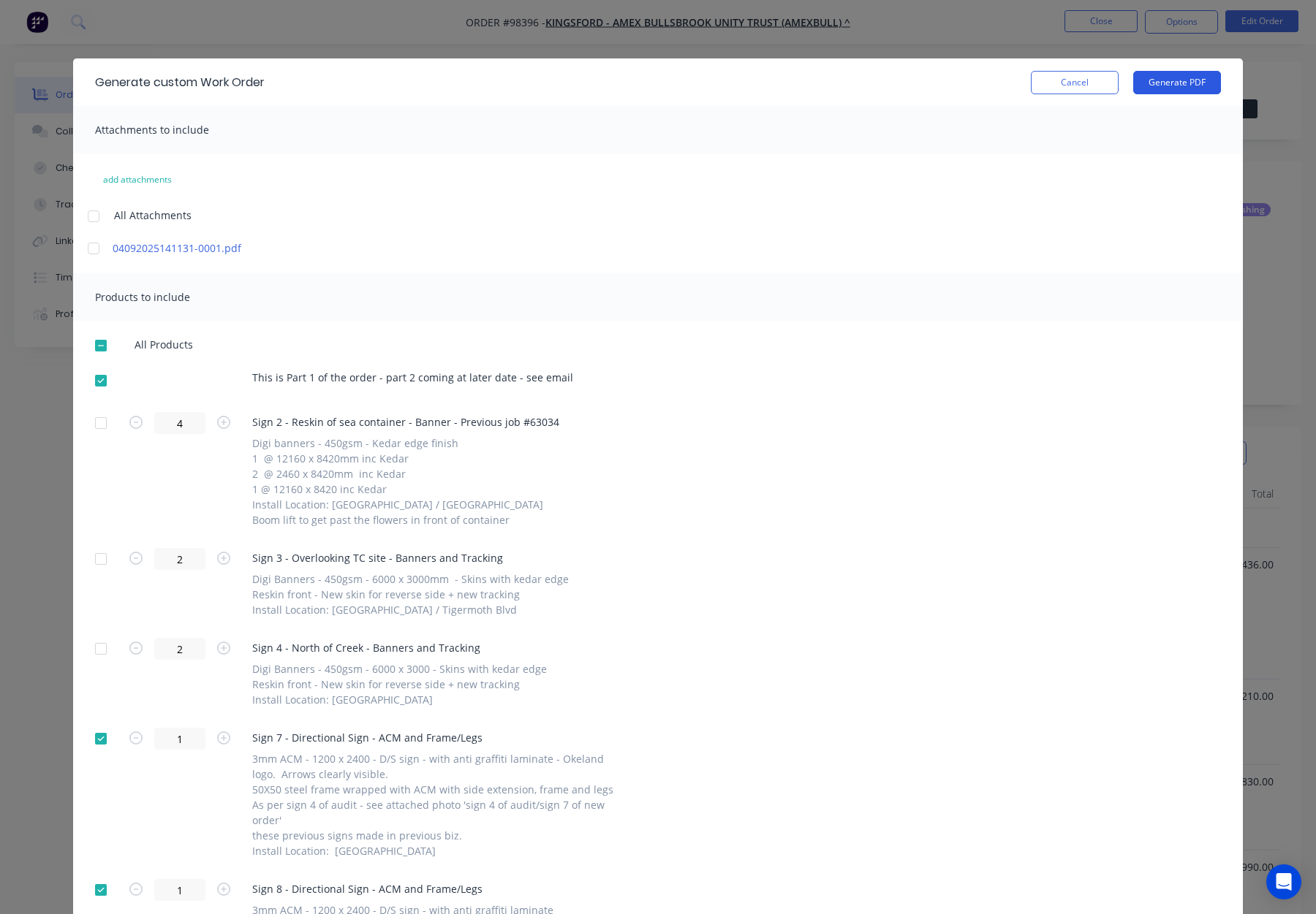
click at [1175, 73] on button "Generate PDF" at bounding box center [1177, 83] width 88 height 24
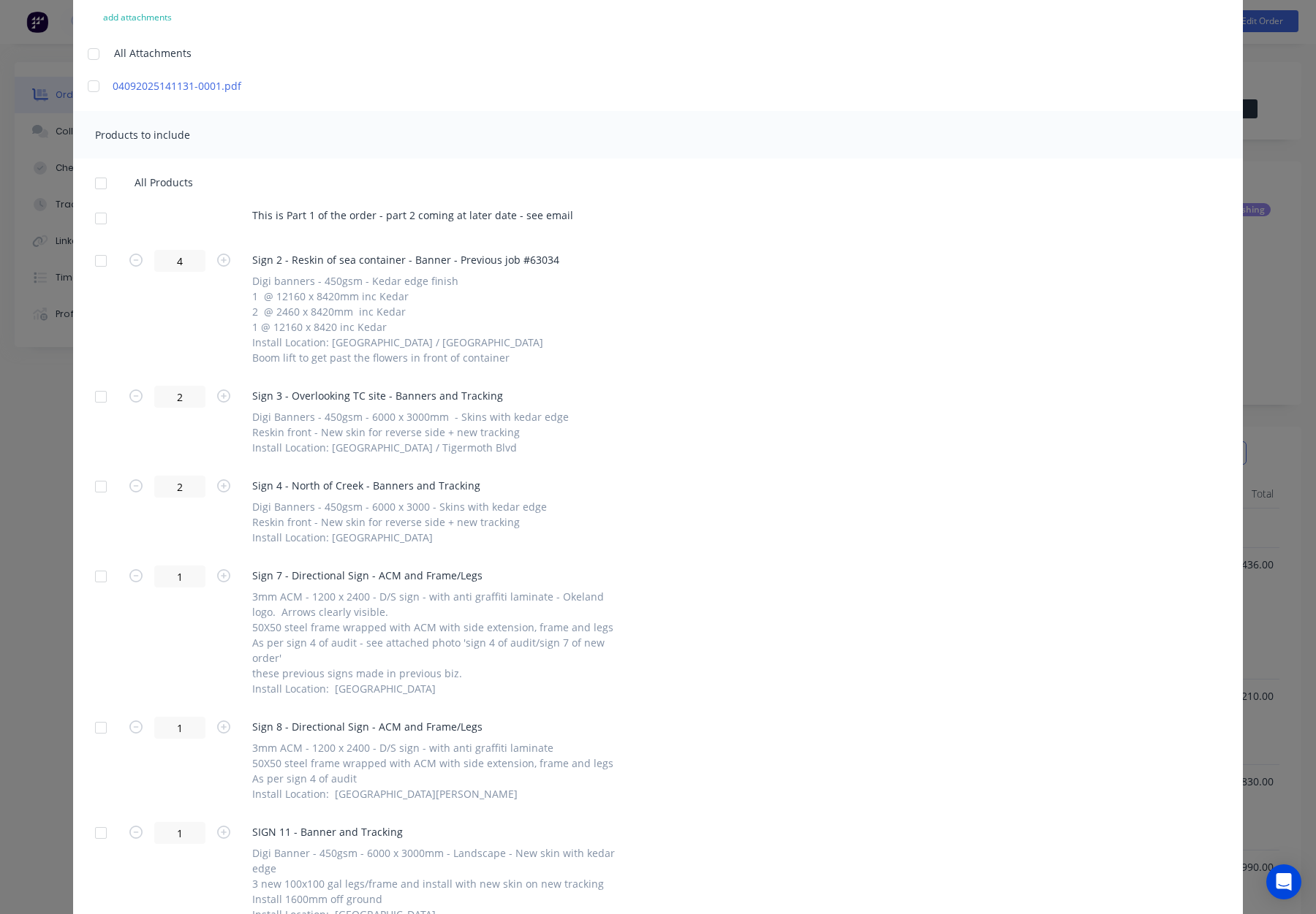
scroll to position [165, 0]
click at [99, 216] on div at bounding box center [100, 215] width 29 height 29
click at [97, 262] on div at bounding box center [100, 258] width 29 height 29
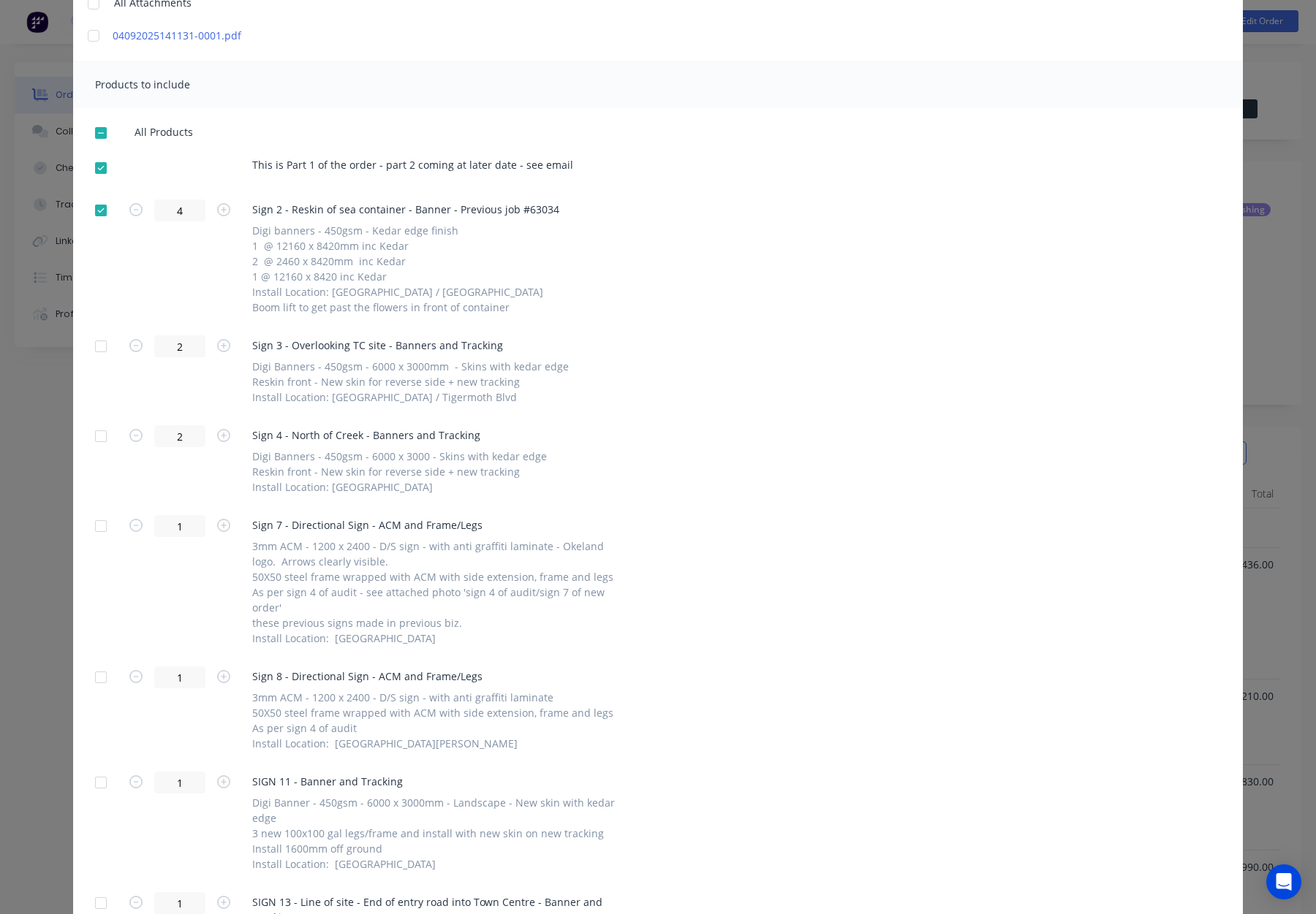
scroll to position [243, 0]
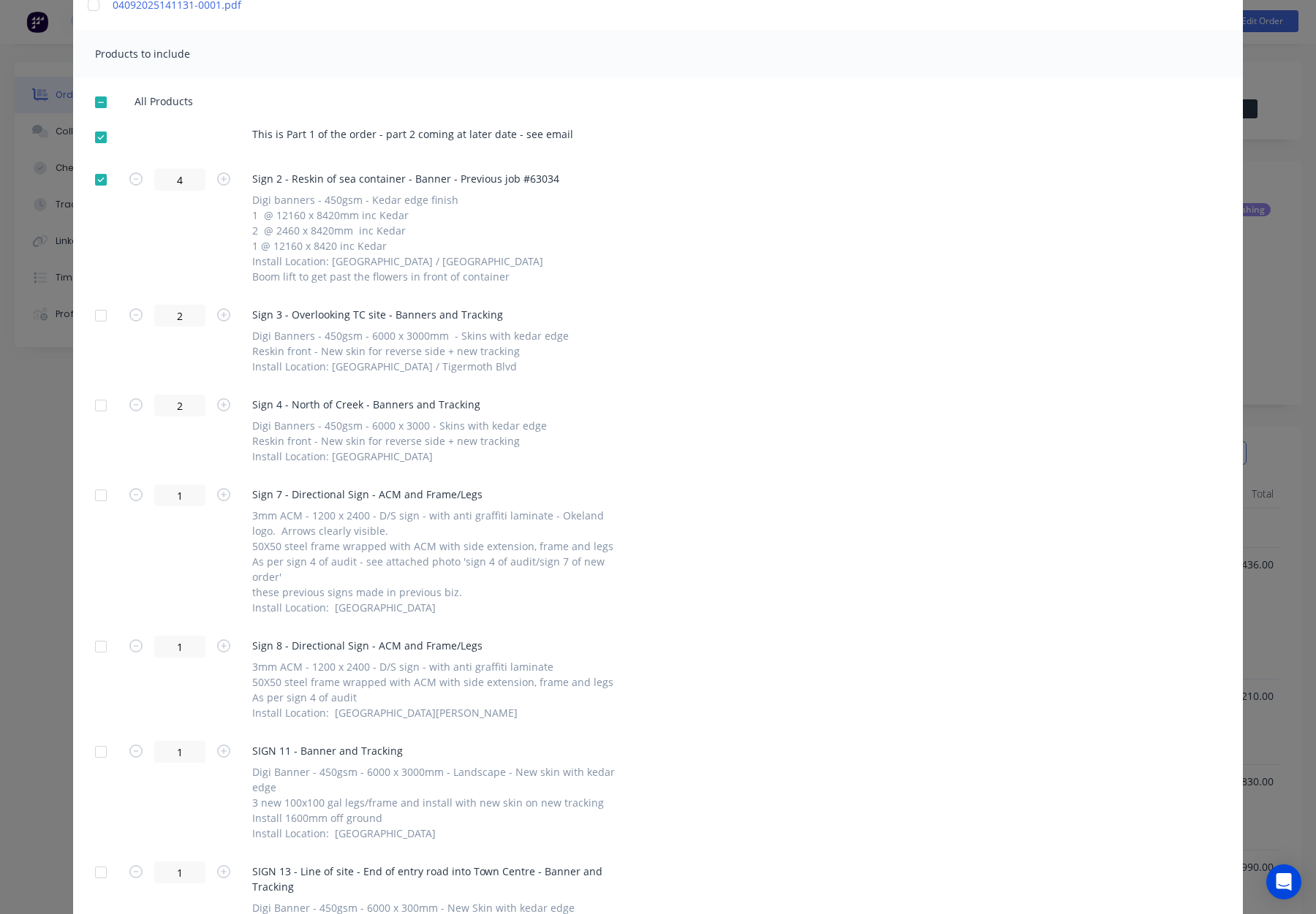
click at [97, 318] on div at bounding box center [100, 315] width 29 height 29
click at [97, 404] on div at bounding box center [100, 405] width 29 height 29
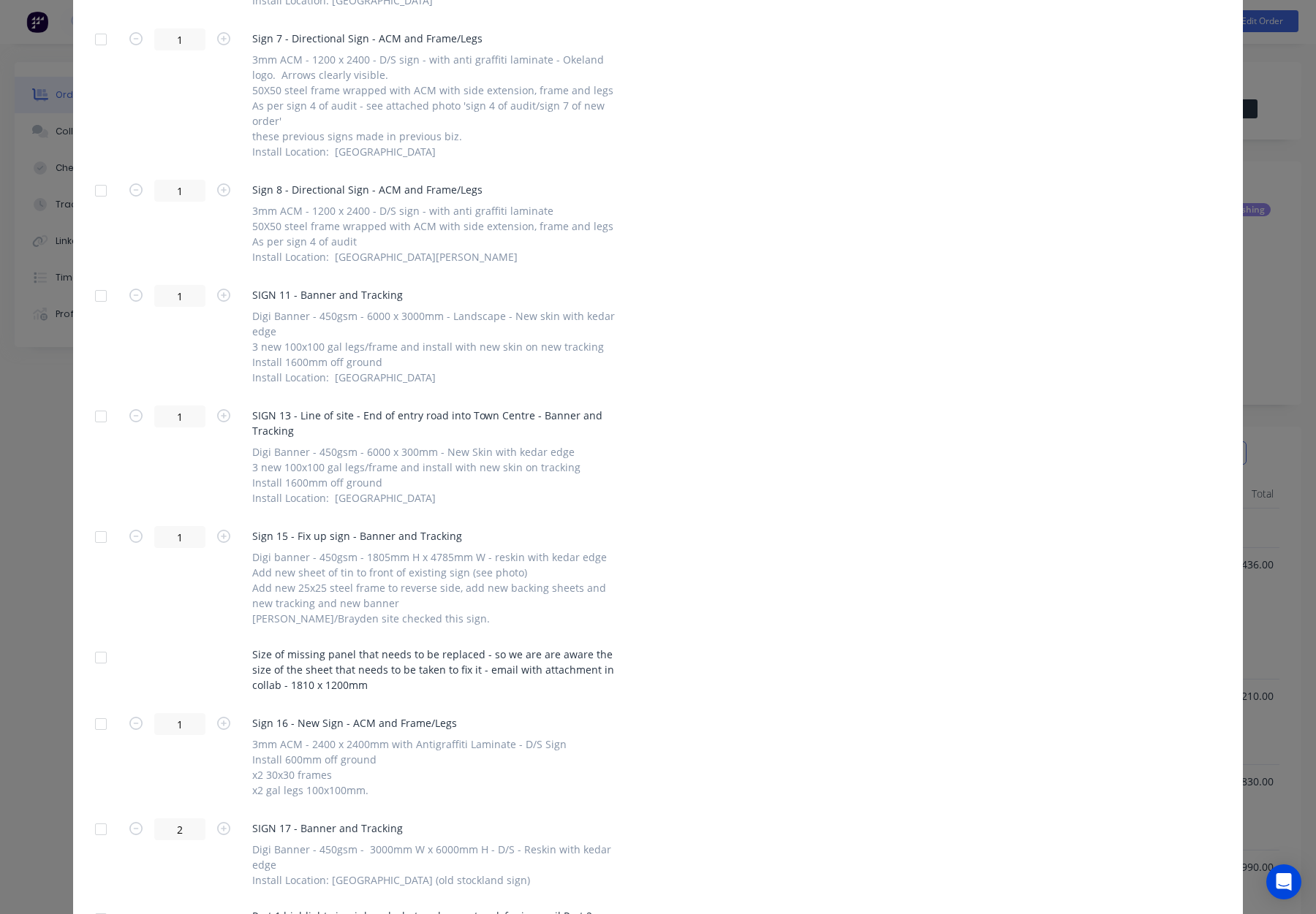
scroll to position [700, 0]
click at [107, 295] on div at bounding box center [100, 295] width 29 height 29
drag, startPoint x: 101, startPoint y: 415, endPoint x: 116, endPoint y: 414, distance: 15.0
click at [101, 415] on div at bounding box center [100, 416] width 29 height 29
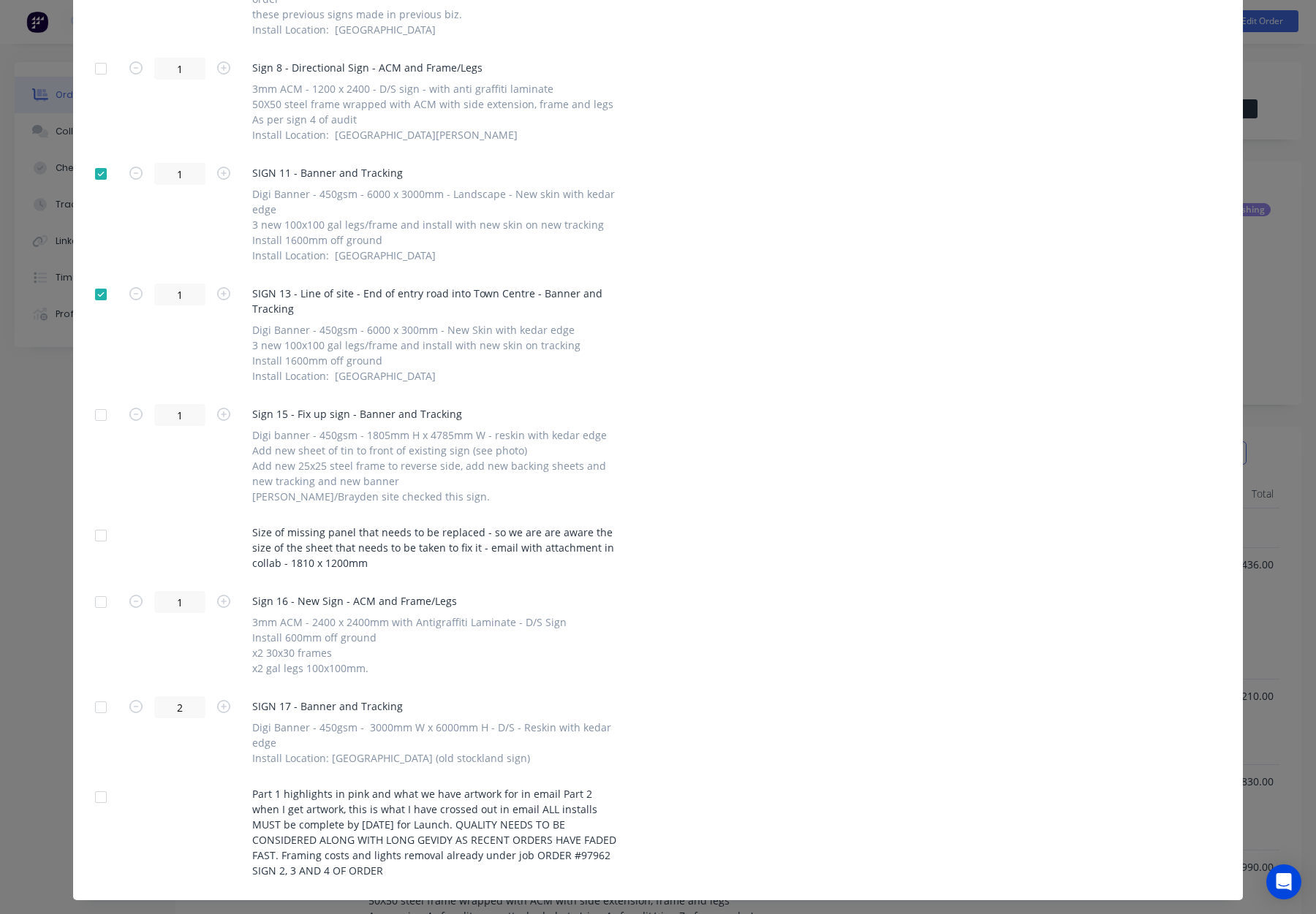
scroll to position [840, 0]
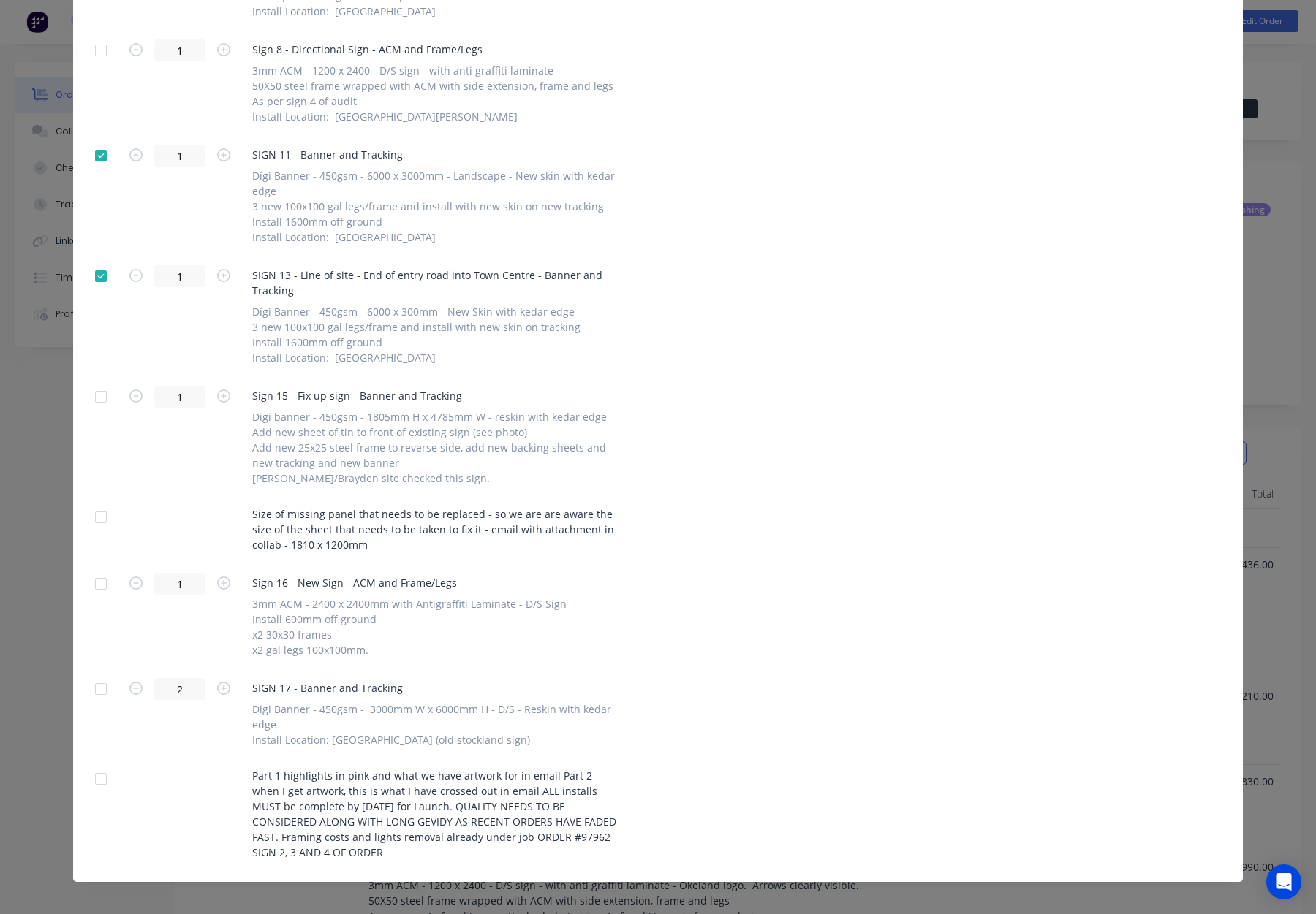
click at [98, 397] on div at bounding box center [100, 397] width 29 height 29
click at [103, 521] on div at bounding box center [100, 517] width 29 height 29
click at [103, 686] on div at bounding box center [100, 689] width 29 height 29
click at [100, 776] on div at bounding box center [100, 779] width 29 height 29
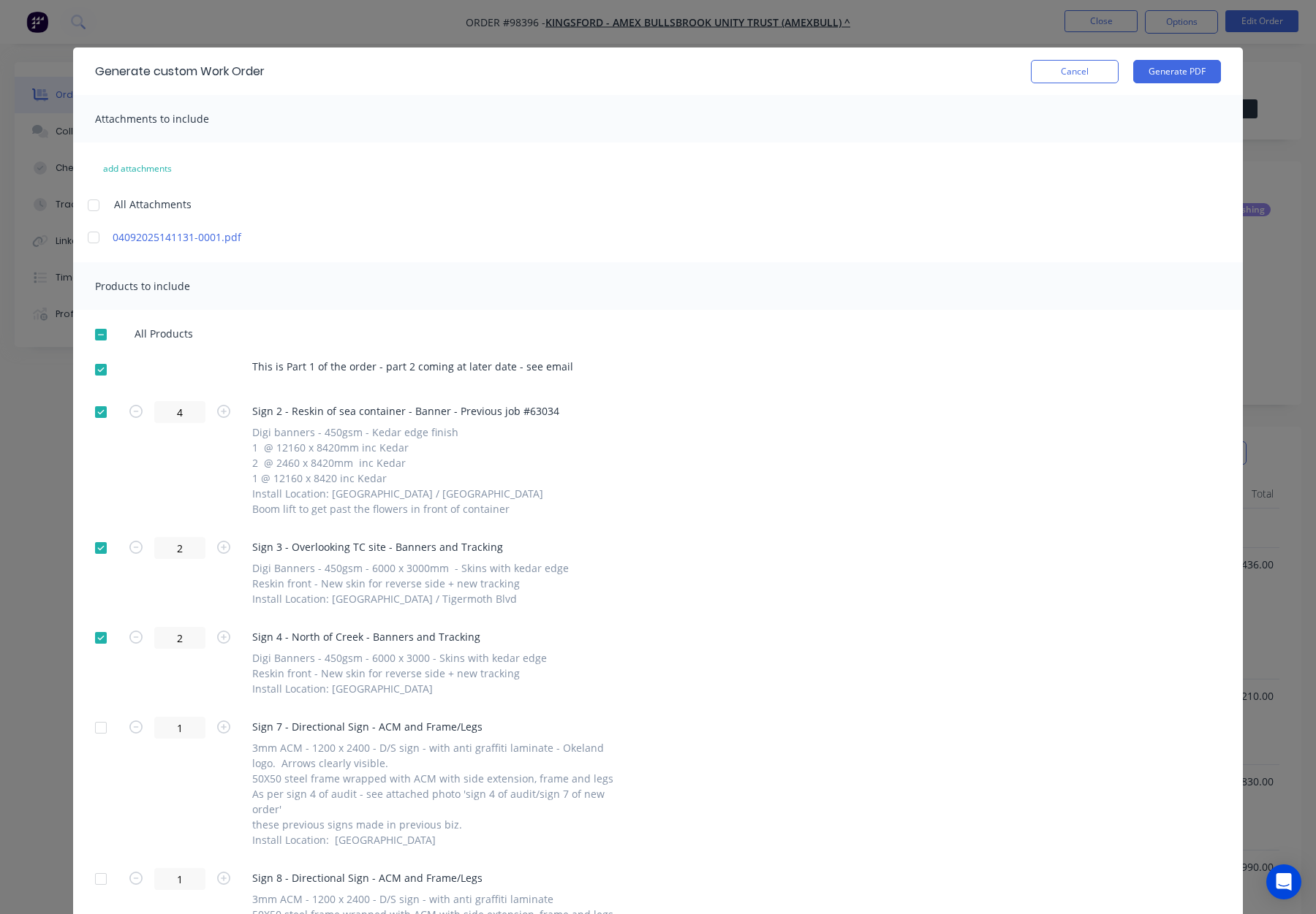
scroll to position [0, 0]
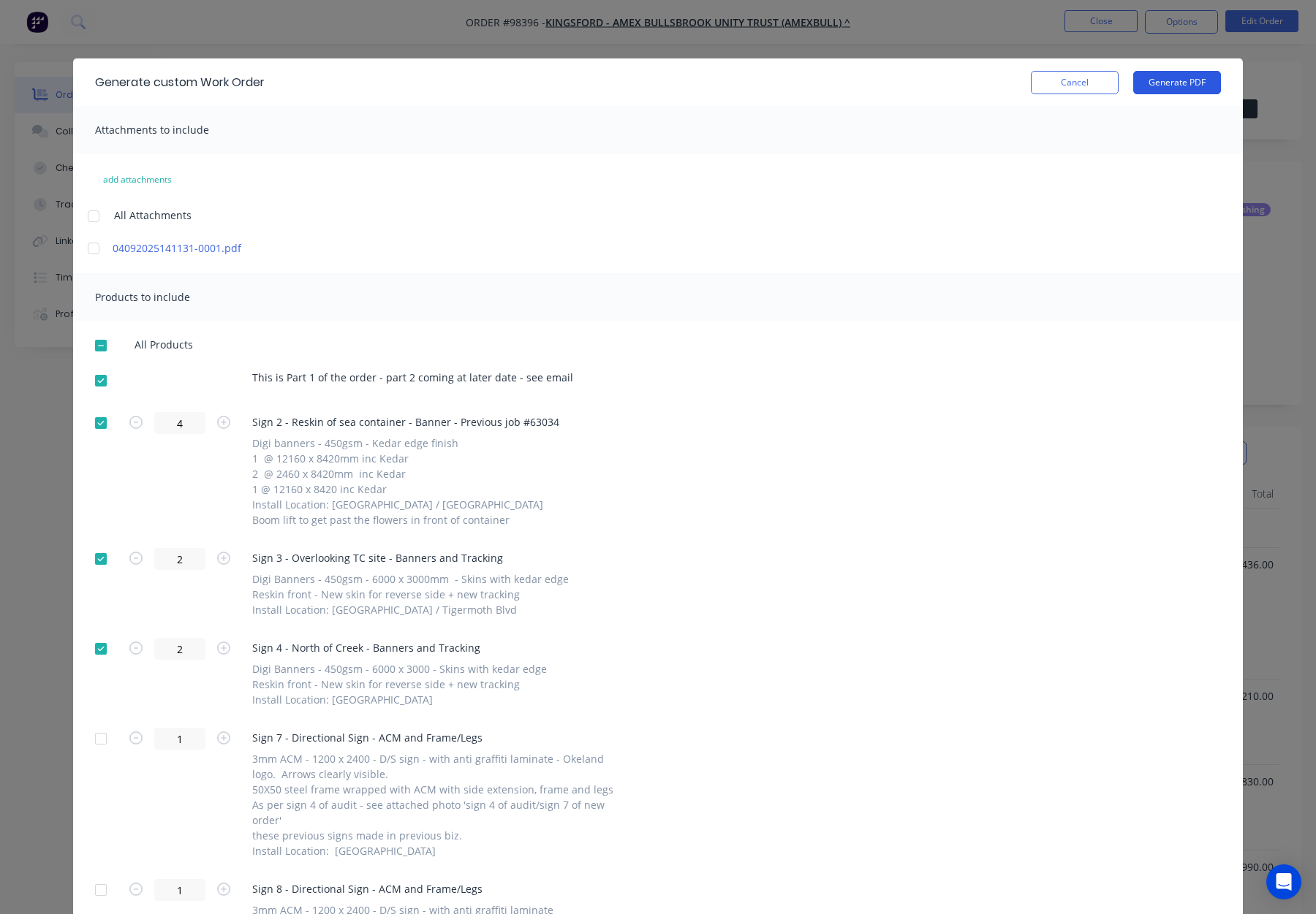
click at [1171, 88] on button "Generate PDF" at bounding box center [1177, 83] width 88 height 24
drag, startPoint x: 1069, startPoint y: 83, endPoint x: 1109, endPoint y: 54, distance: 49.4
click at [1069, 83] on button "Cancel" at bounding box center [1074, 83] width 88 height 24
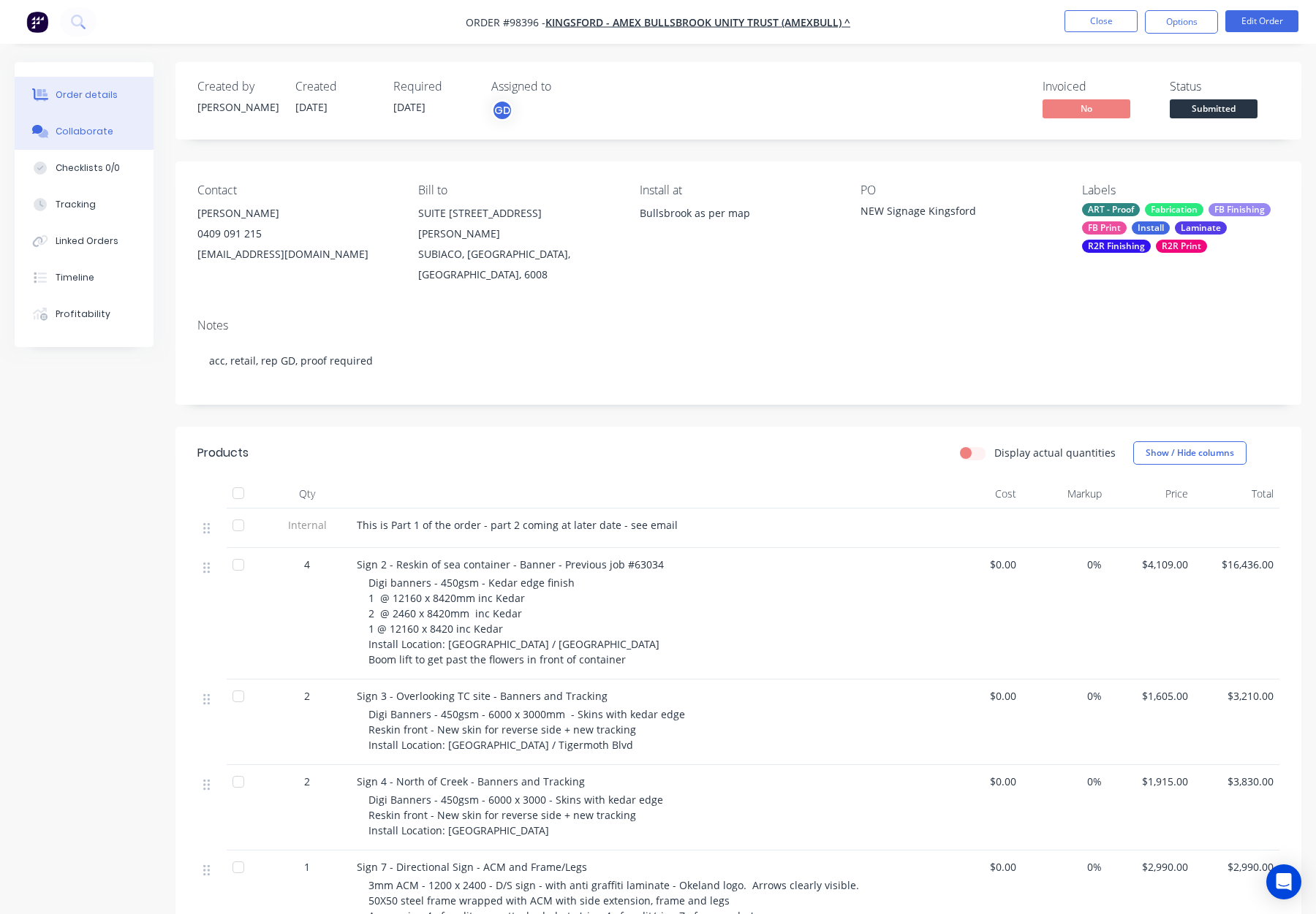
click at [71, 138] on button "Collaborate" at bounding box center [85, 131] width 139 height 36
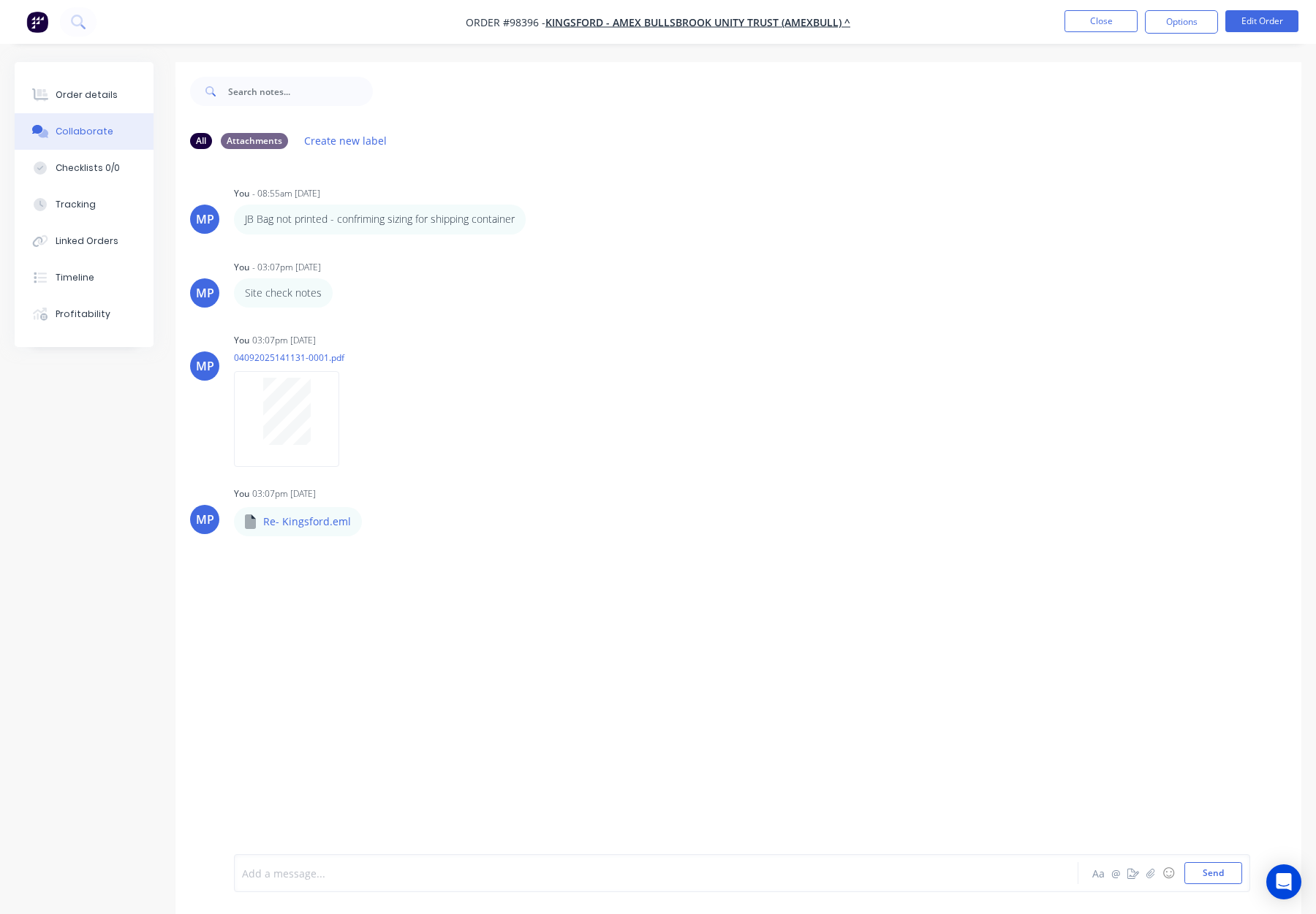
drag, startPoint x: 280, startPoint y: 867, endPoint x: 385, endPoint y: 799, distance: 125.1
click at [281, 867] on div at bounding box center [617, 873] width 749 height 15
drag, startPoint x: 52, startPoint y: 94, endPoint x: 136, endPoint y: 83, distance: 84.7
click at [52, 94] on button "Order details" at bounding box center [85, 95] width 139 height 36
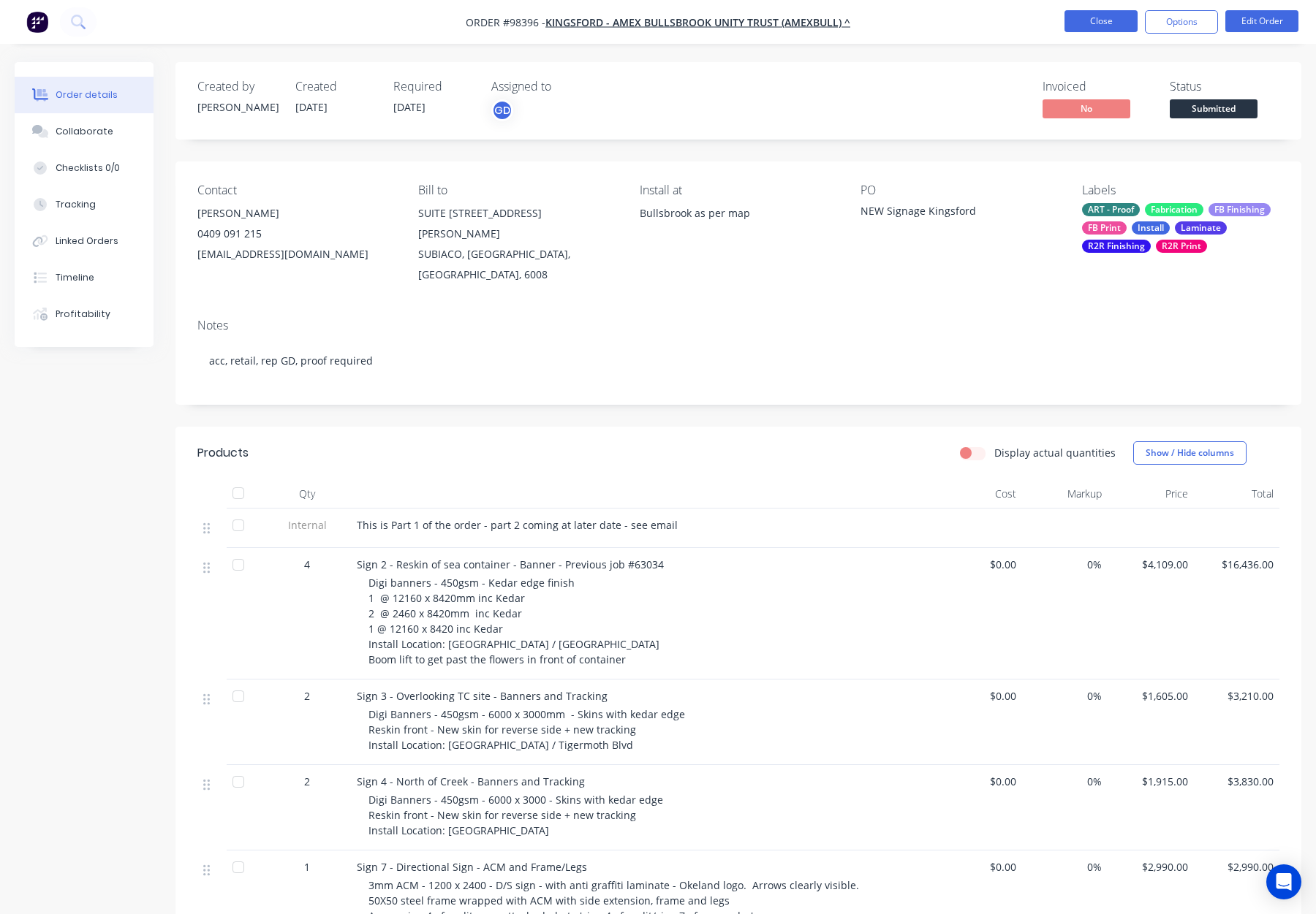
click at [1090, 22] on button "Close" at bounding box center [1101, 21] width 74 height 22
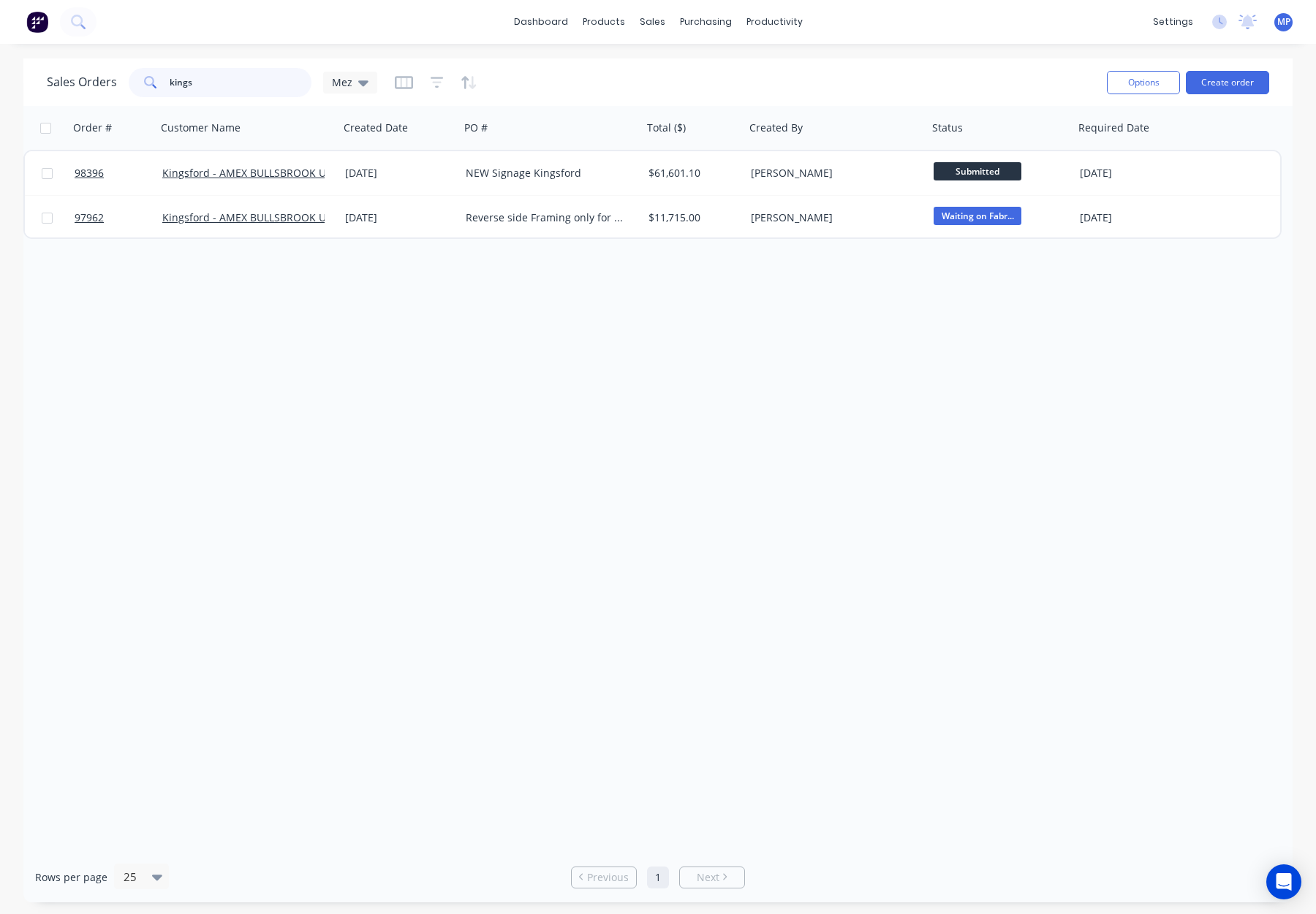
drag, startPoint x: 220, startPoint y: 80, endPoint x: 160, endPoint y: 81, distance: 60.0
click at [156, 81] on div "kings" at bounding box center [220, 82] width 183 height 29
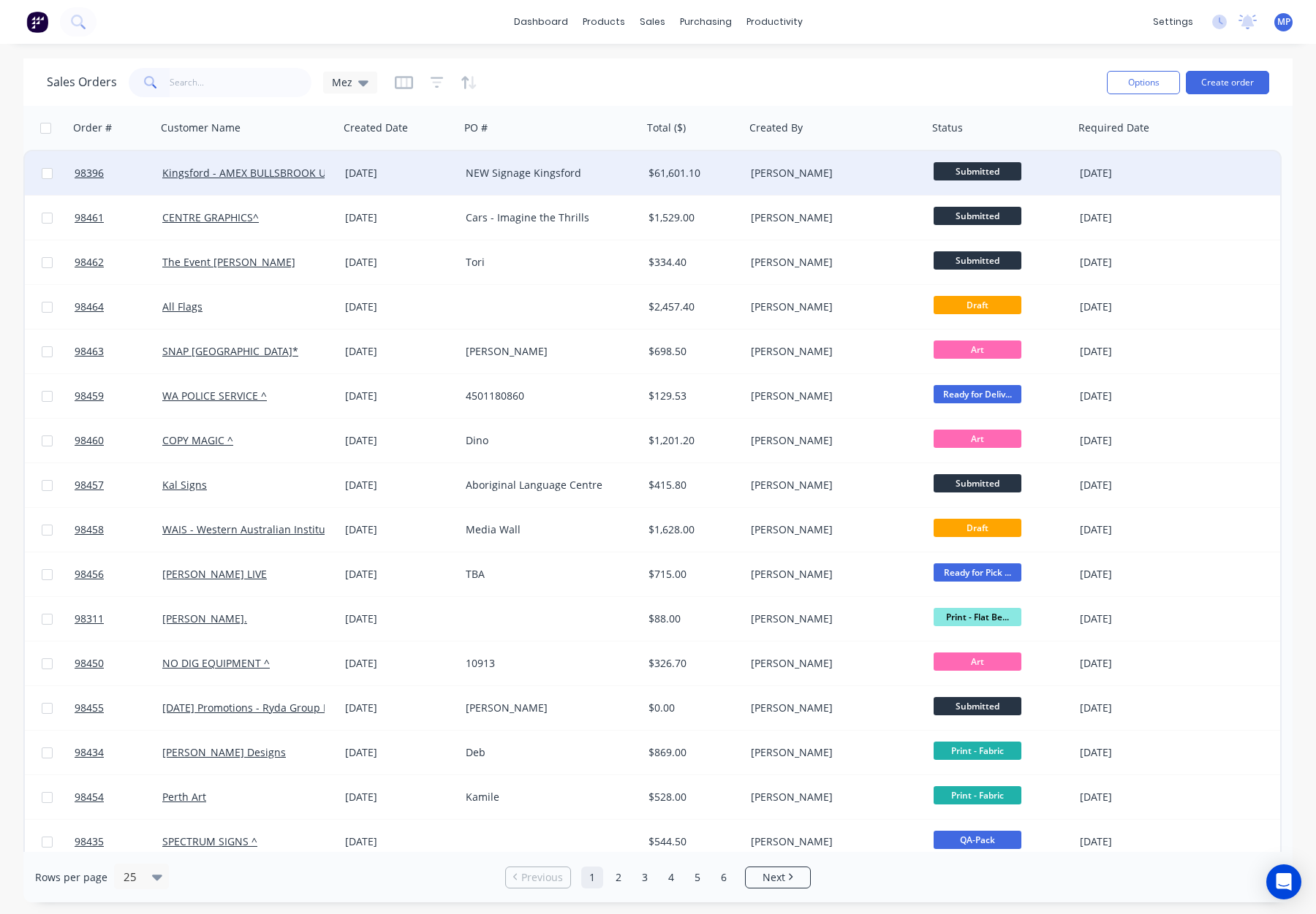
click at [593, 167] on div "NEW Signage Kingsford" at bounding box center [546, 173] width 162 height 15
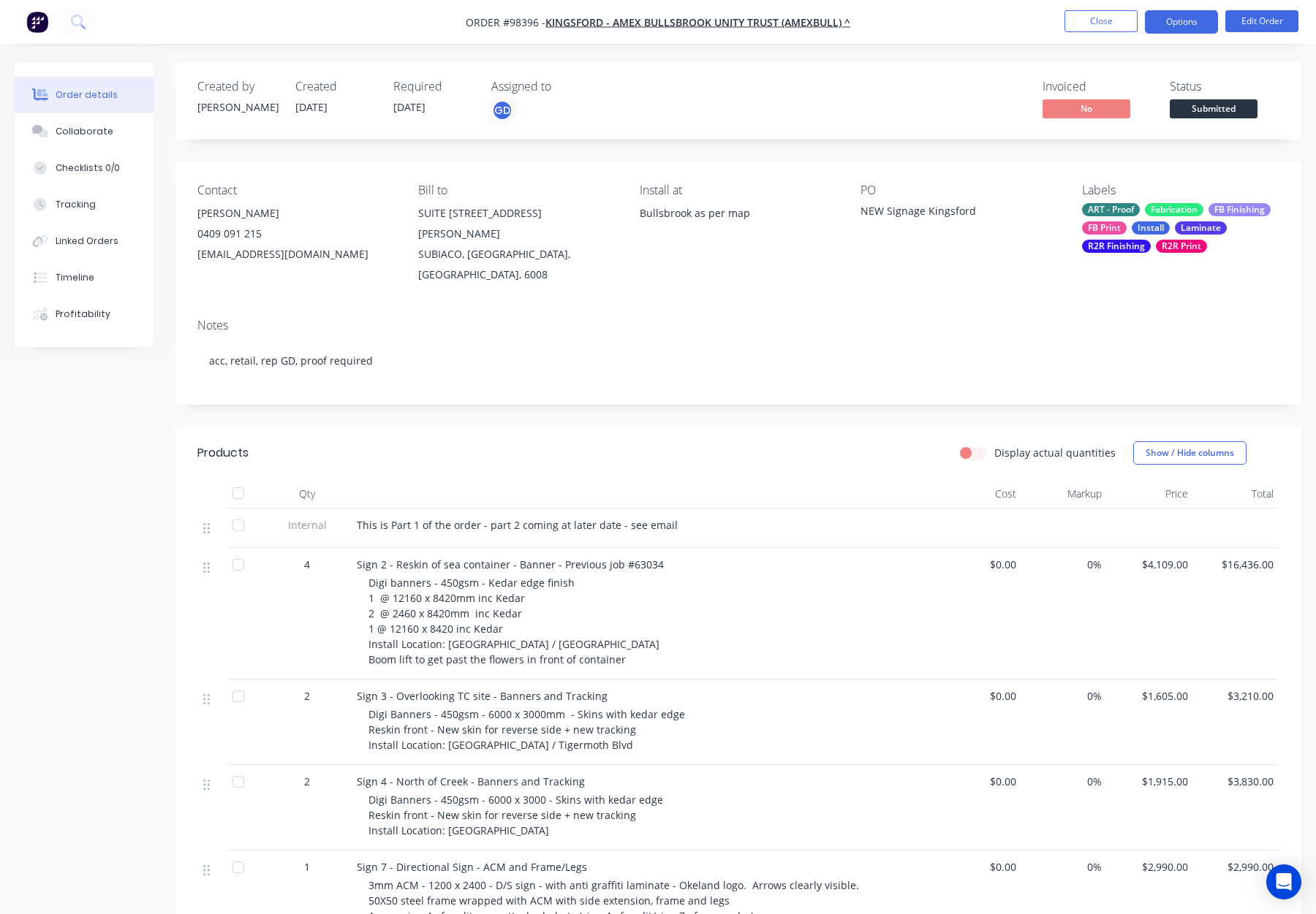
click at [1186, 21] on button "Options" at bounding box center [1182, 22] width 74 height 24
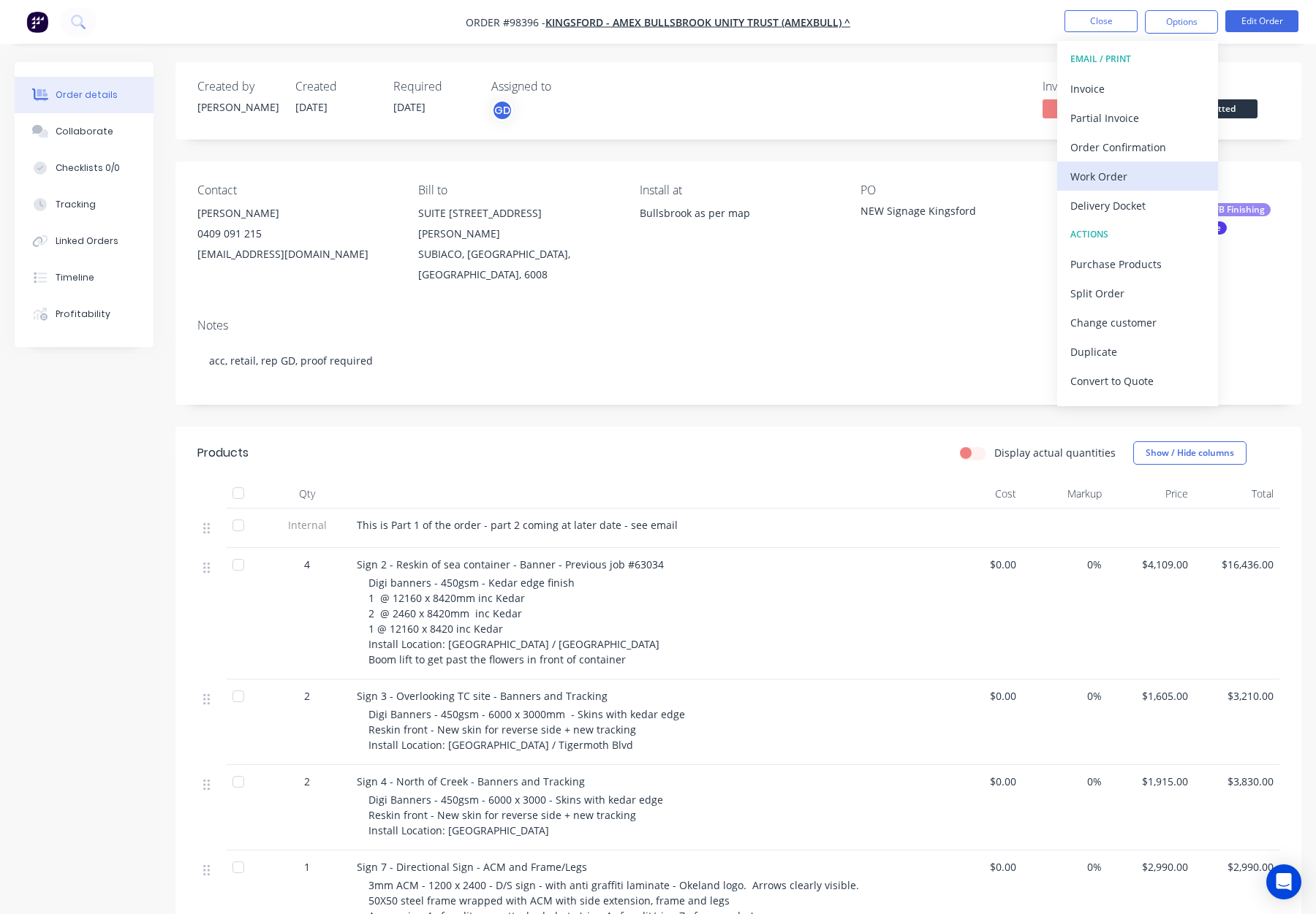
click at [1112, 176] on div "Work Order" at bounding box center [1137, 176] width 134 height 21
click at [1112, 176] on div "Custom" at bounding box center [1137, 176] width 134 height 21
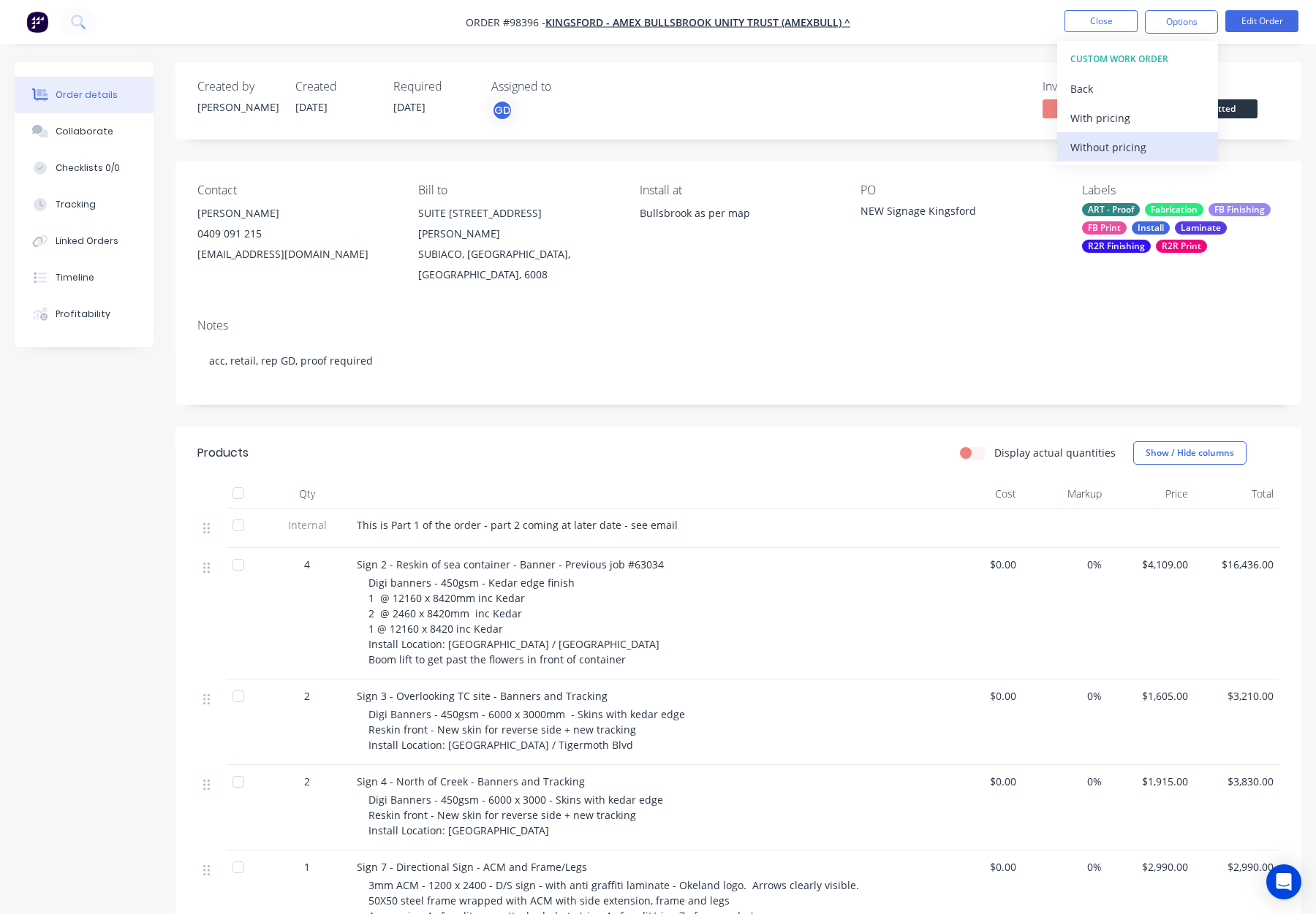
click at [1132, 149] on div "Without pricing" at bounding box center [1137, 147] width 134 height 21
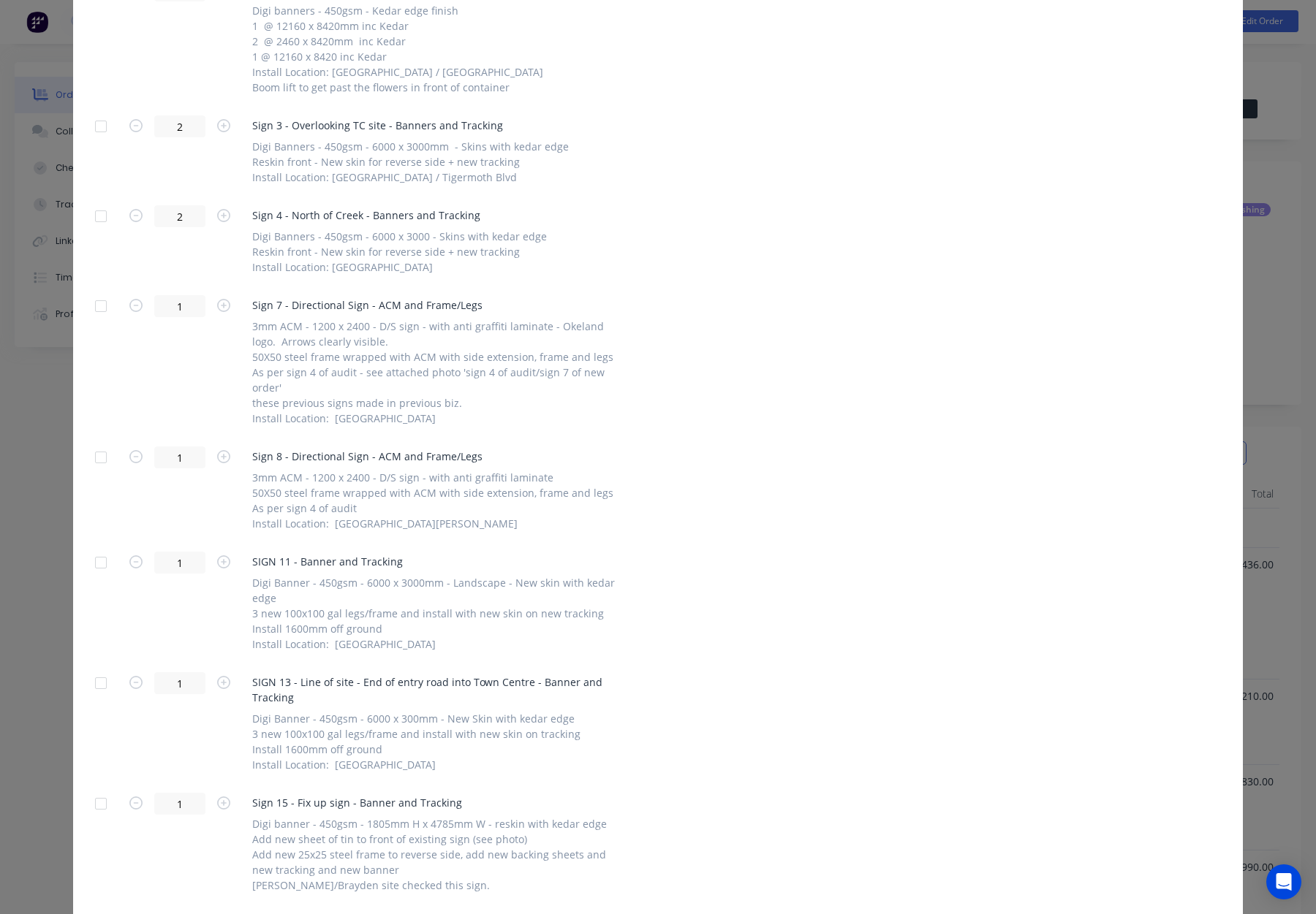
scroll to position [435, 0]
click at [95, 119] on div at bounding box center [100, 123] width 29 height 29
click at [106, 211] on div at bounding box center [100, 213] width 29 height 29
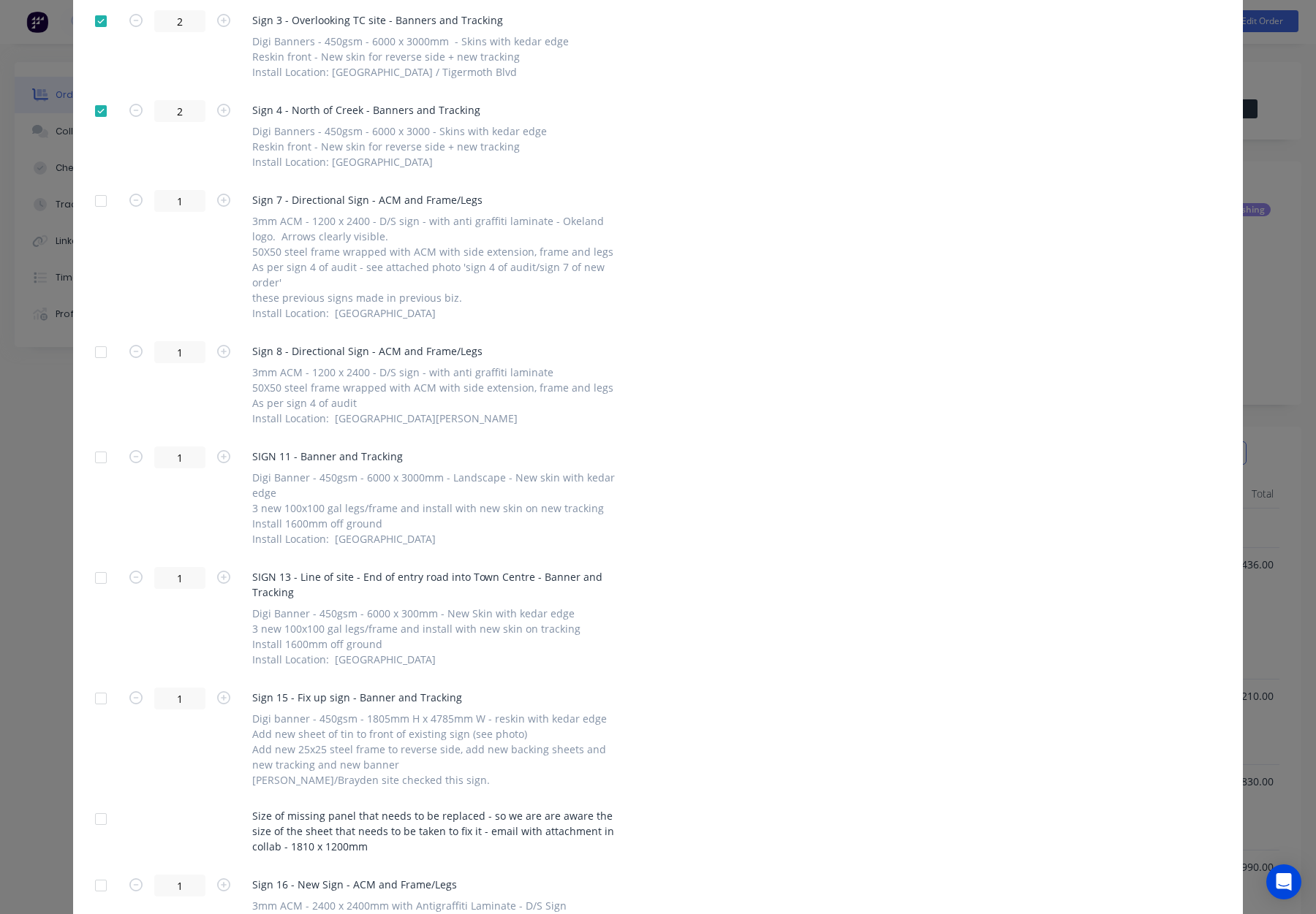
scroll to position [545, 0]
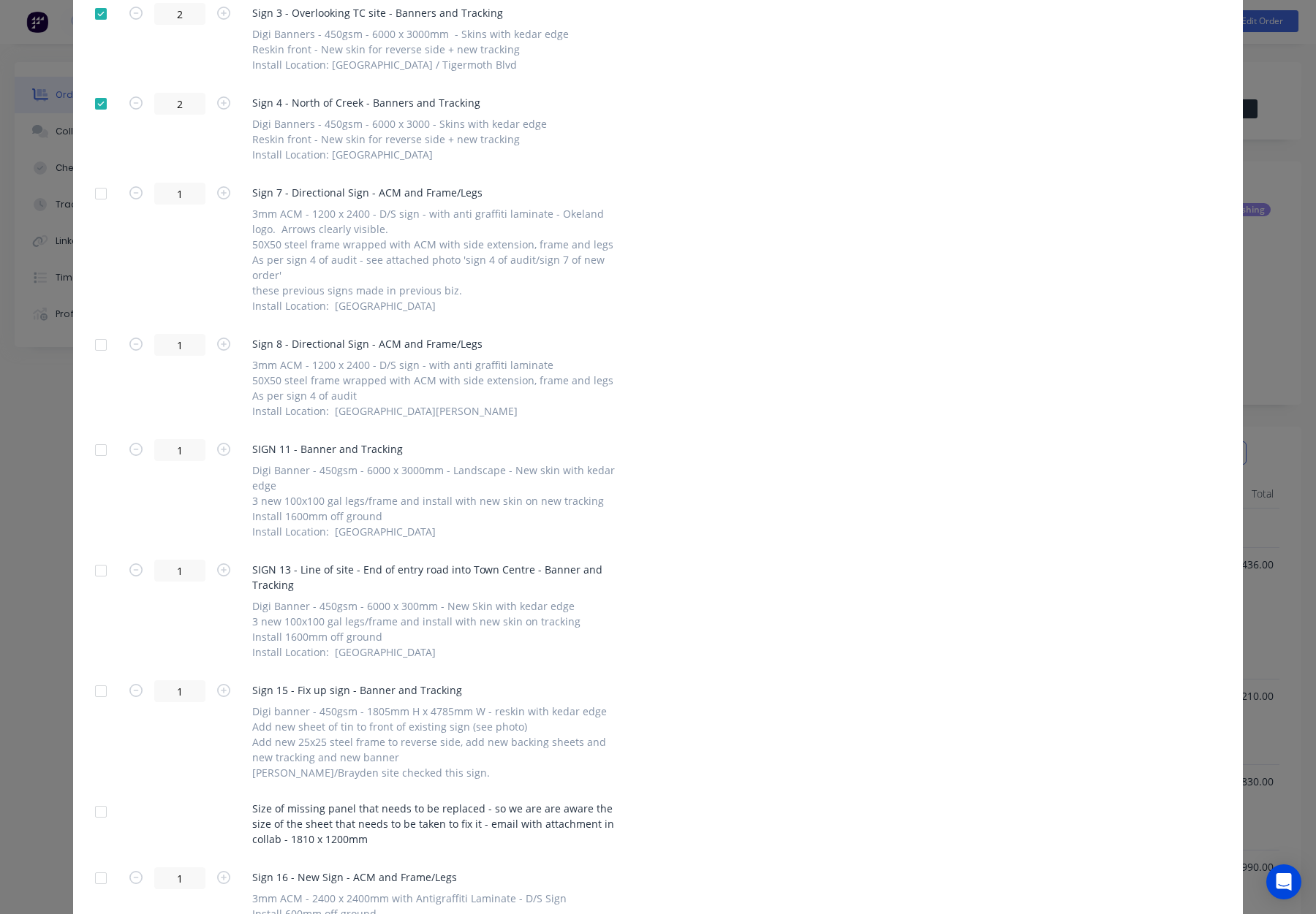
click at [97, 195] on div at bounding box center [100, 194] width 29 height 29
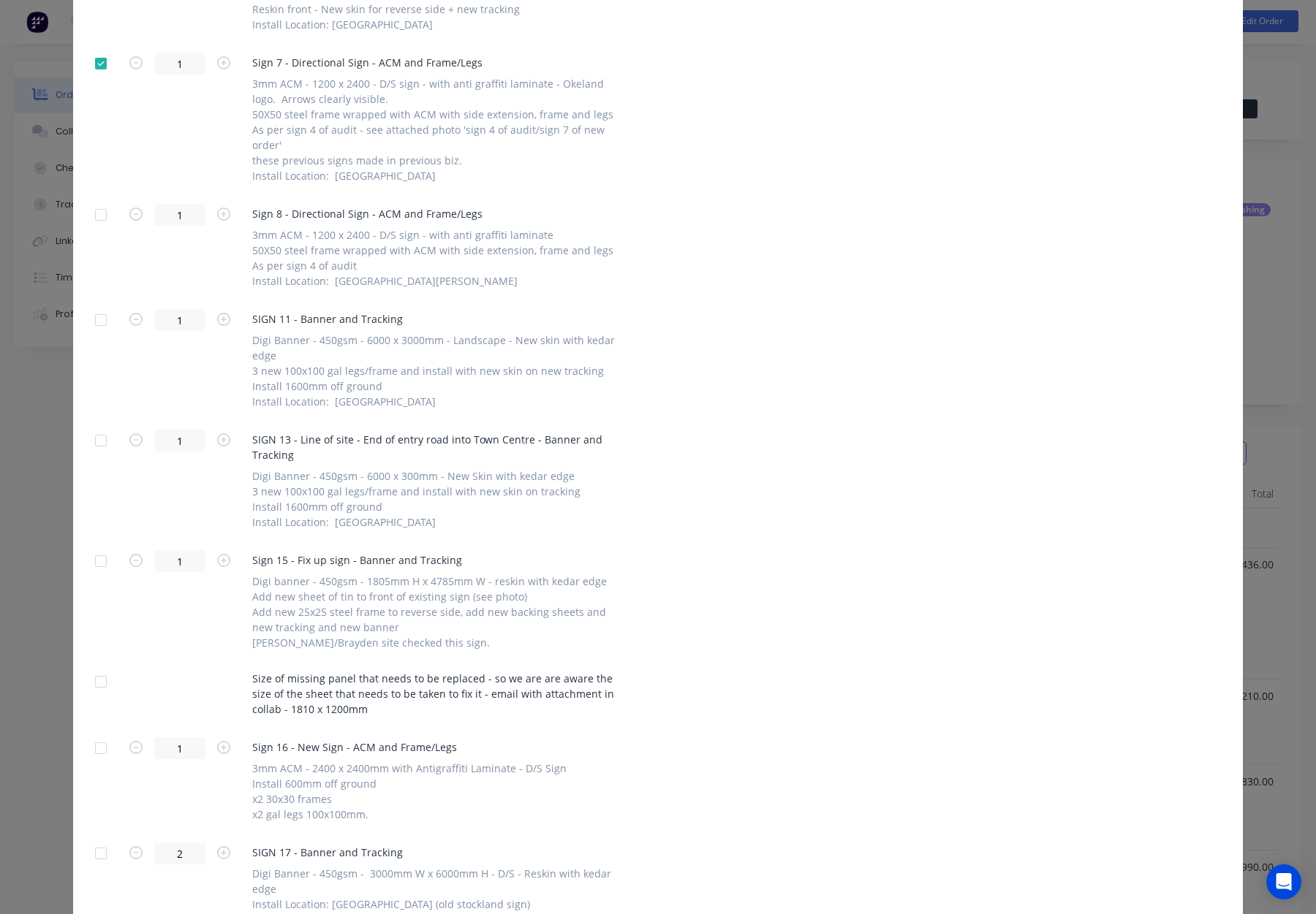
scroll to position [677, 0]
click at [103, 209] on div at bounding box center [100, 213] width 29 height 29
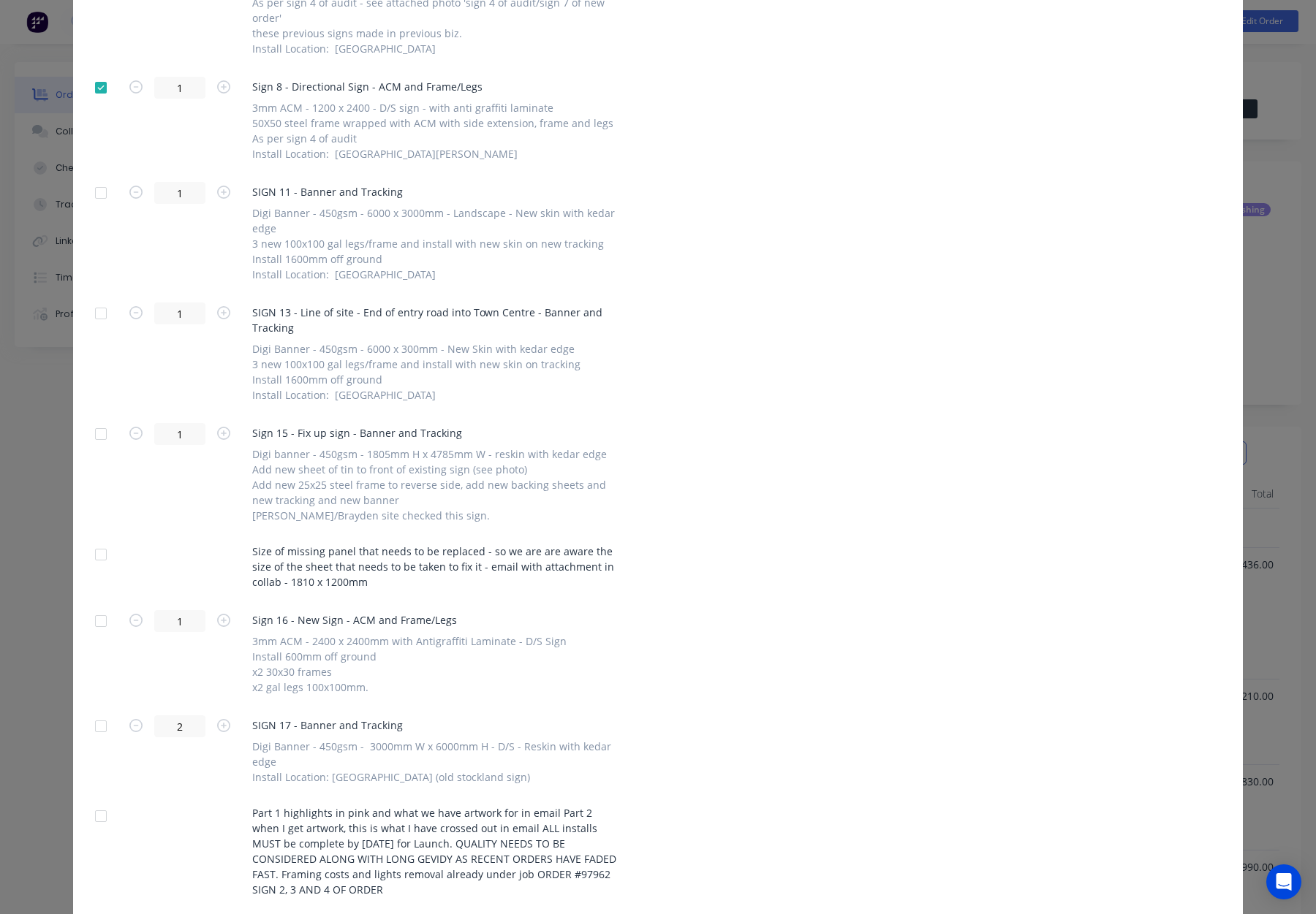
scroll to position [807, 0]
click at [102, 188] on div at bounding box center [100, 188] width 29 height 29
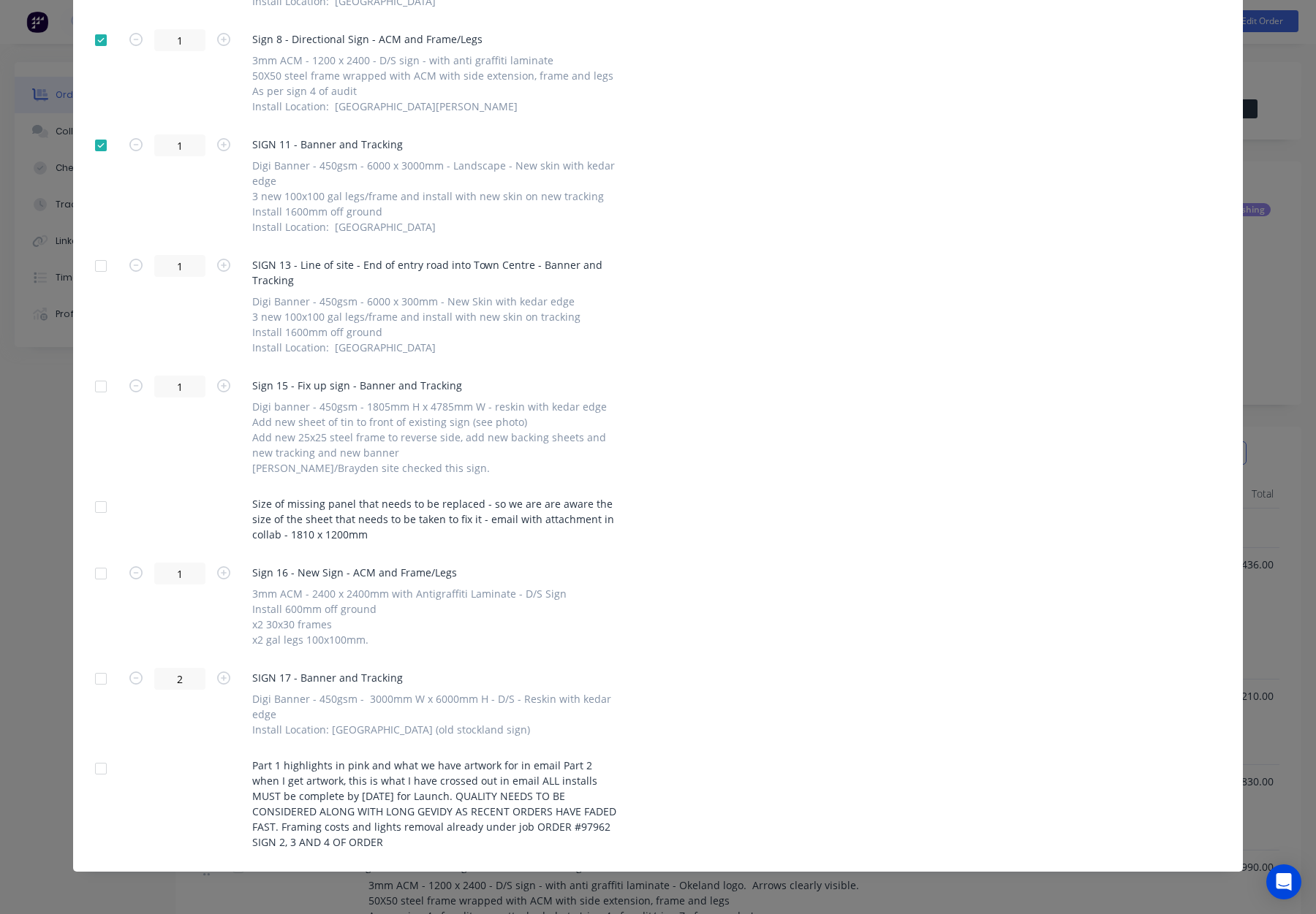
click at [103, 264] on div at bounding box center [100, 265] width 29 height 29
click at [105, 385] on div at bounding box center [100, 386] width 29 height 29
drag, startPoint x: 105, startPoint y: 503, endPoint x: 130, endPoint y: 505, distance: 25.1
click at [105, 503] on div at bounding box center [100, 507] width 29 height 29
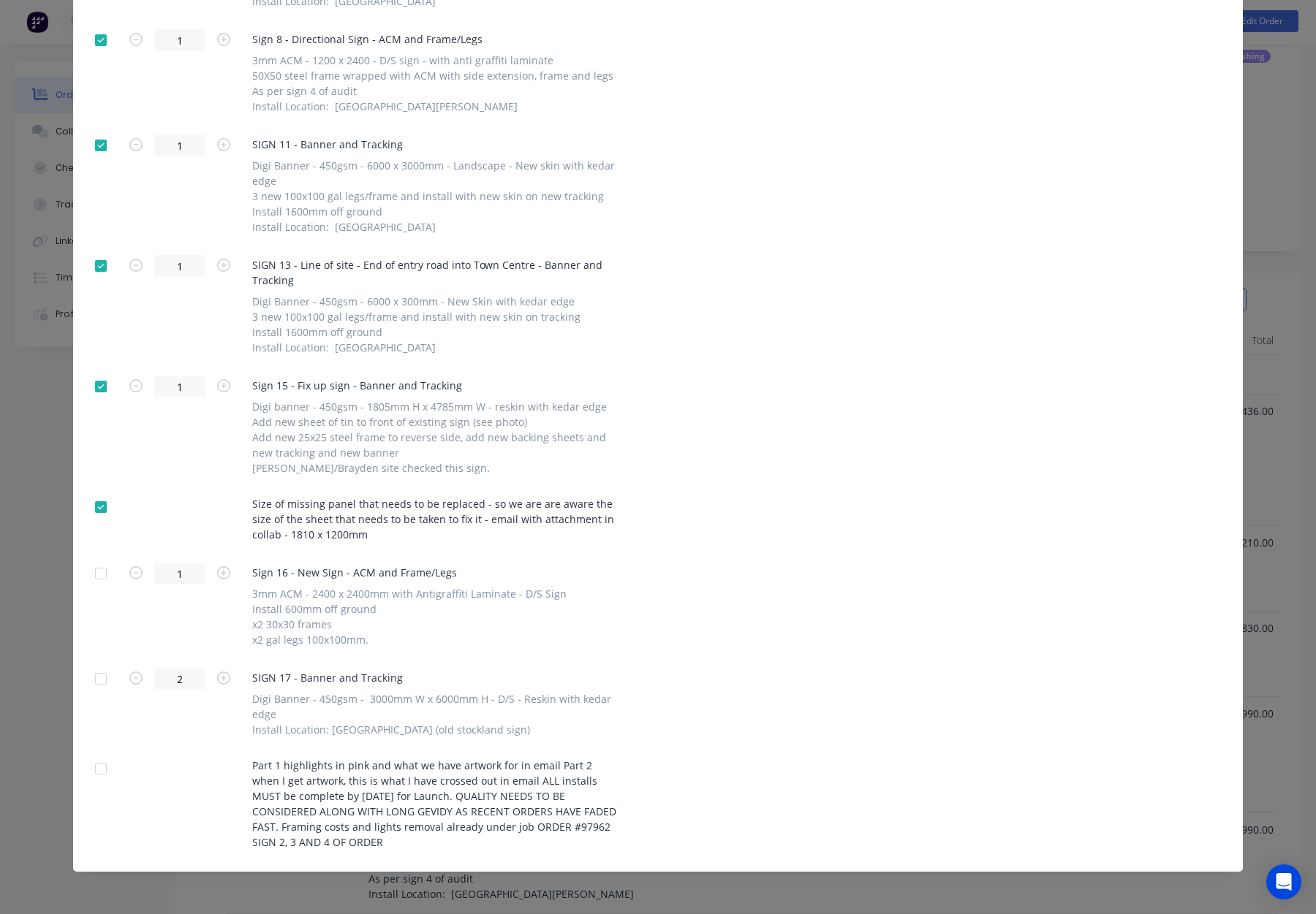
scroll to position [159, 0]
click at [101, 570] on div at bounding box center [100, 574] width 29 height 29
click at [103, 682] on div at bounding box center [100, 679] width 29 height 29
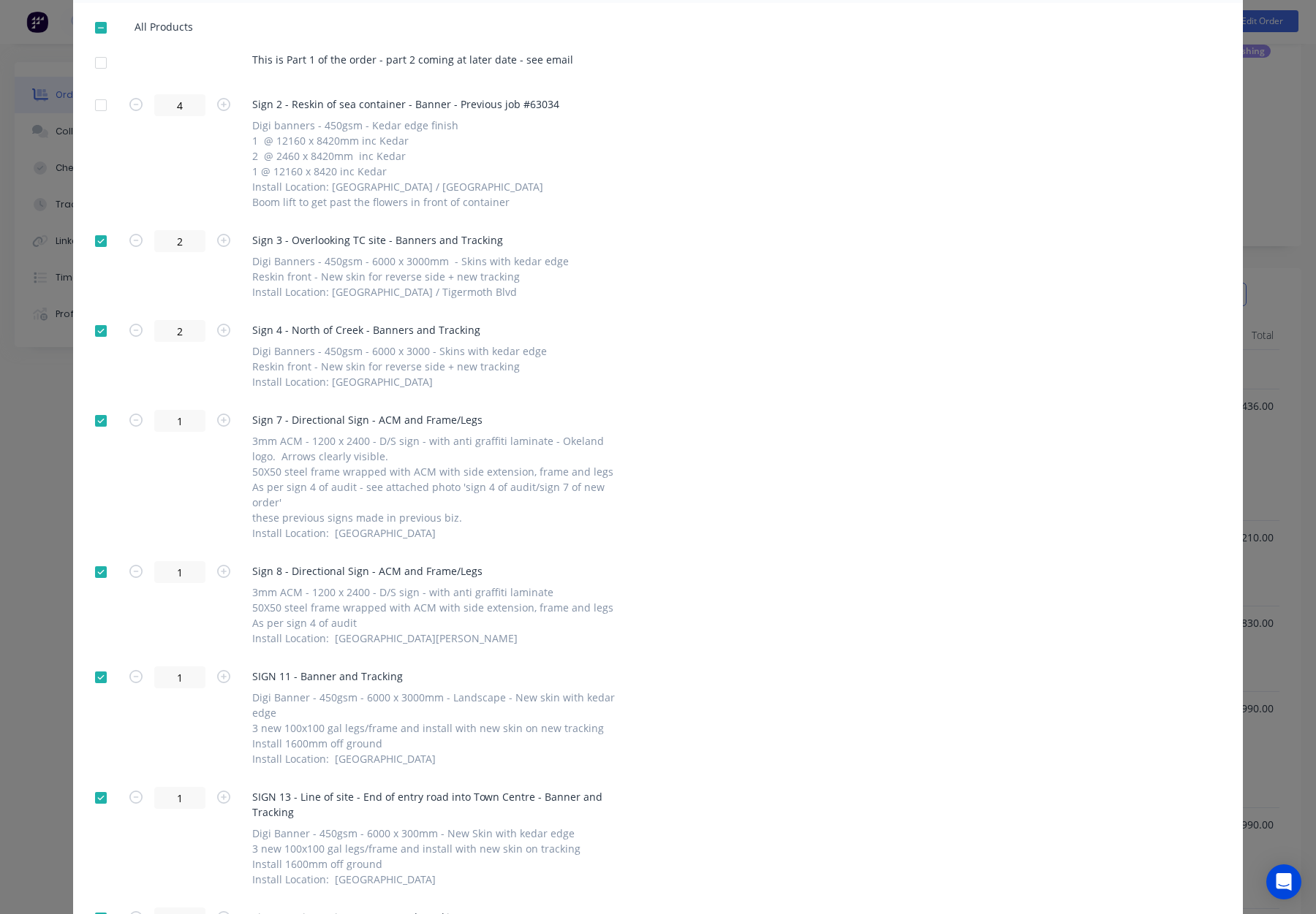
scroll to position [0, 0]
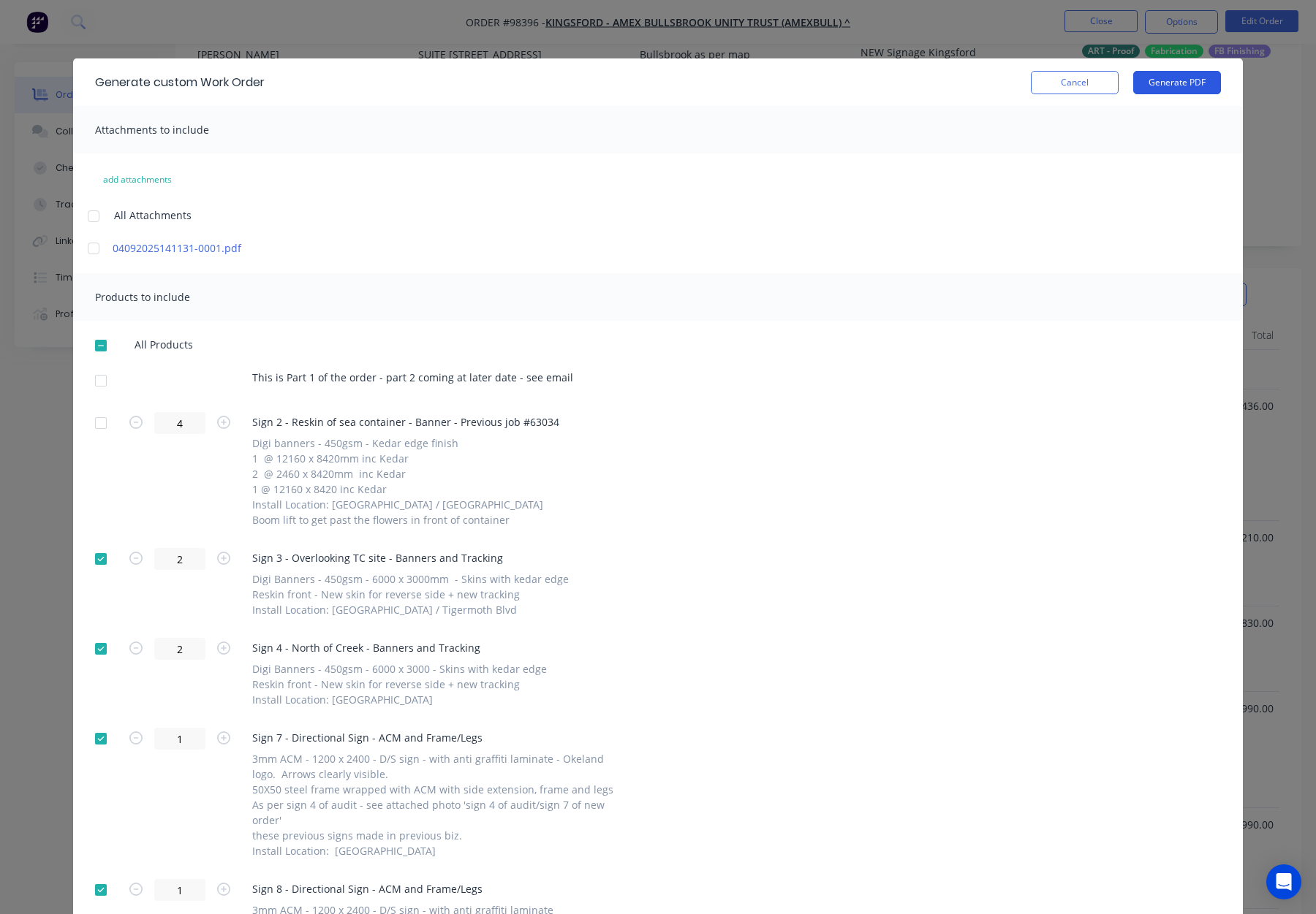
click at [1162, 77] on button "Generate PDF" at bounding box center [1177, 83] width 88 height 24
click at [1079, 79] on button "Cancel" at bounding box center [1074, 83] width 88 height 24
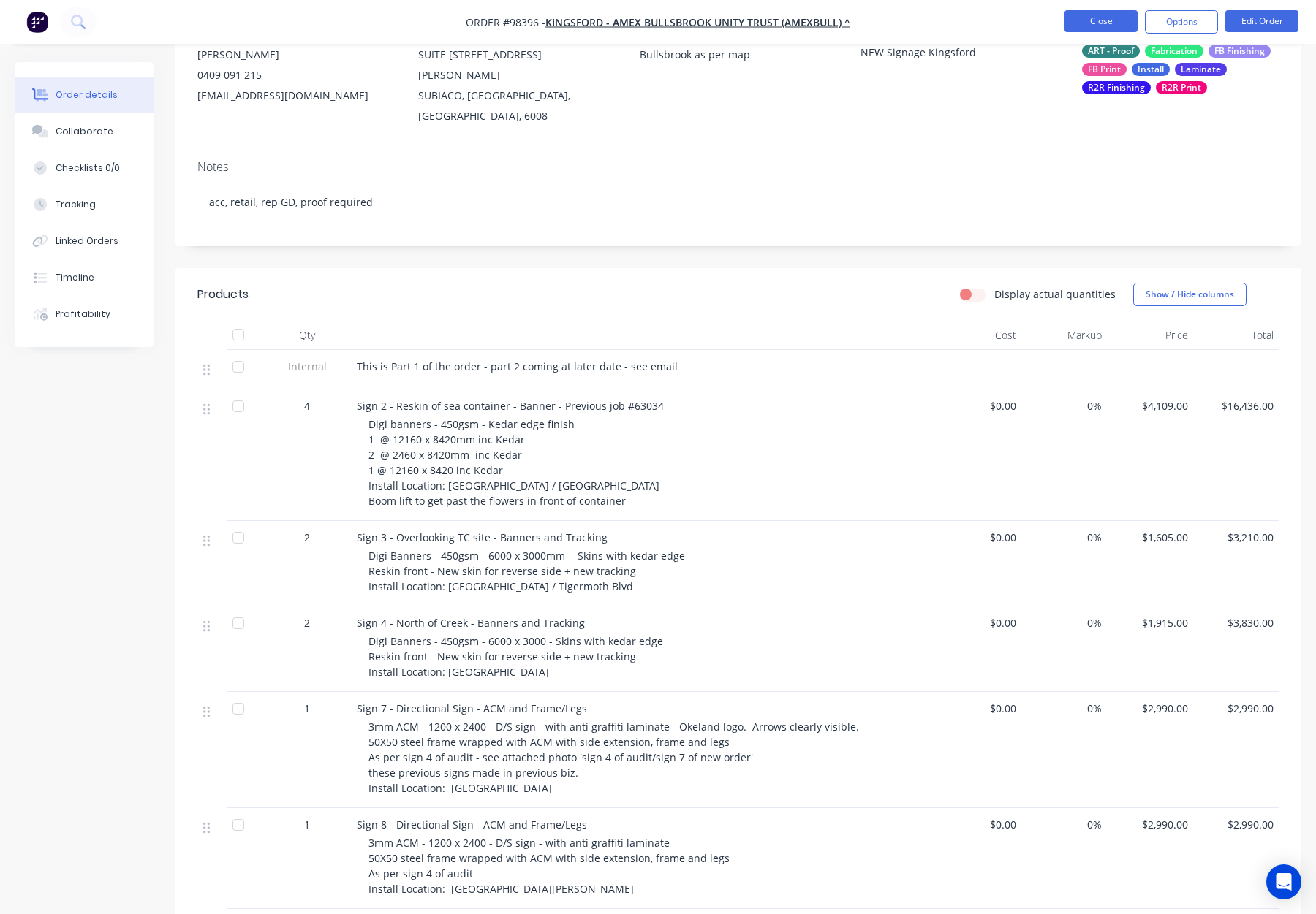
click at [1103, 20] on button "Close" at bounding box center [1101, 21] width 74 height 22
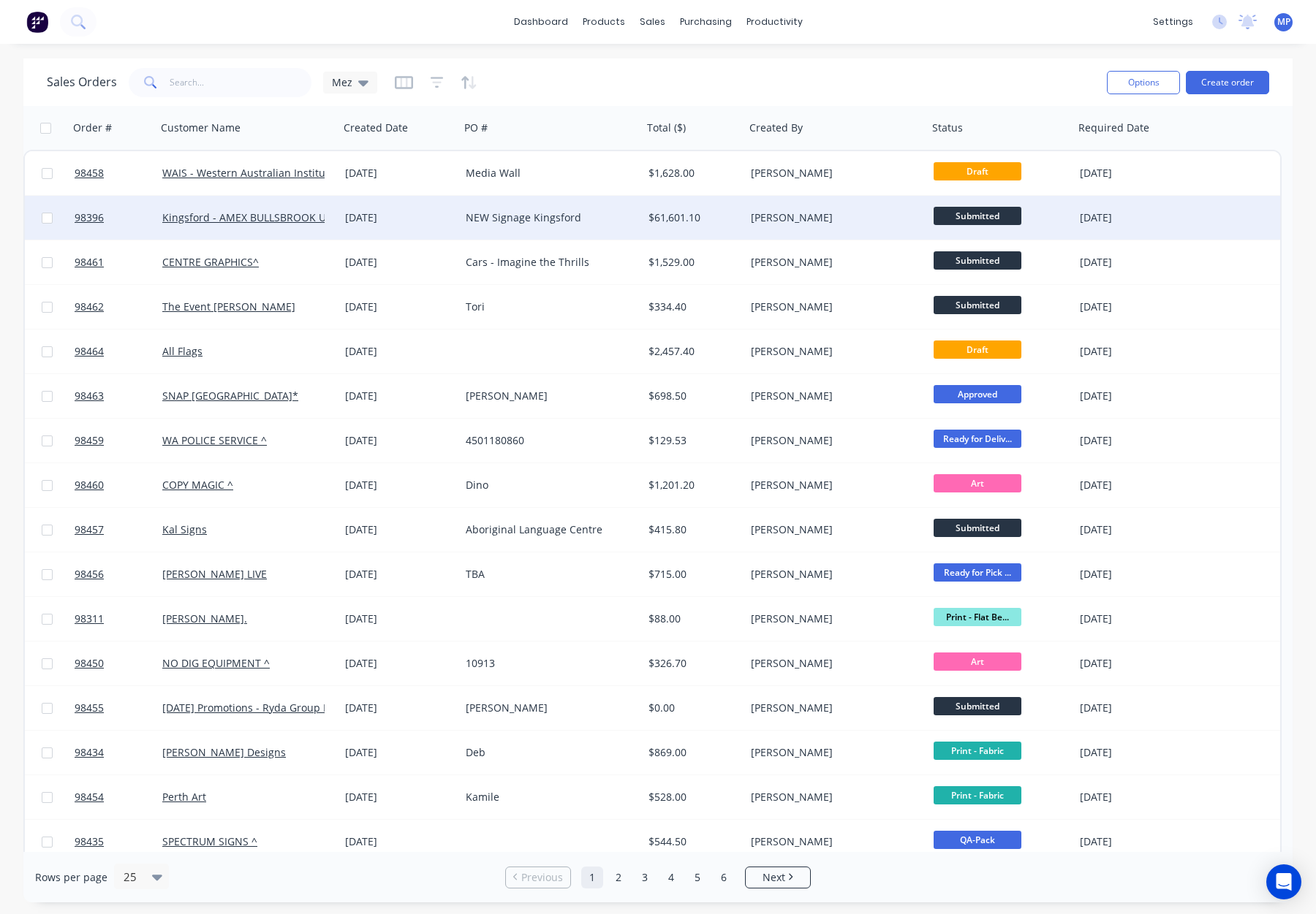
click at [442, 220] on div "[DATE]" at bounding box center [400, 217] width 109 height 15
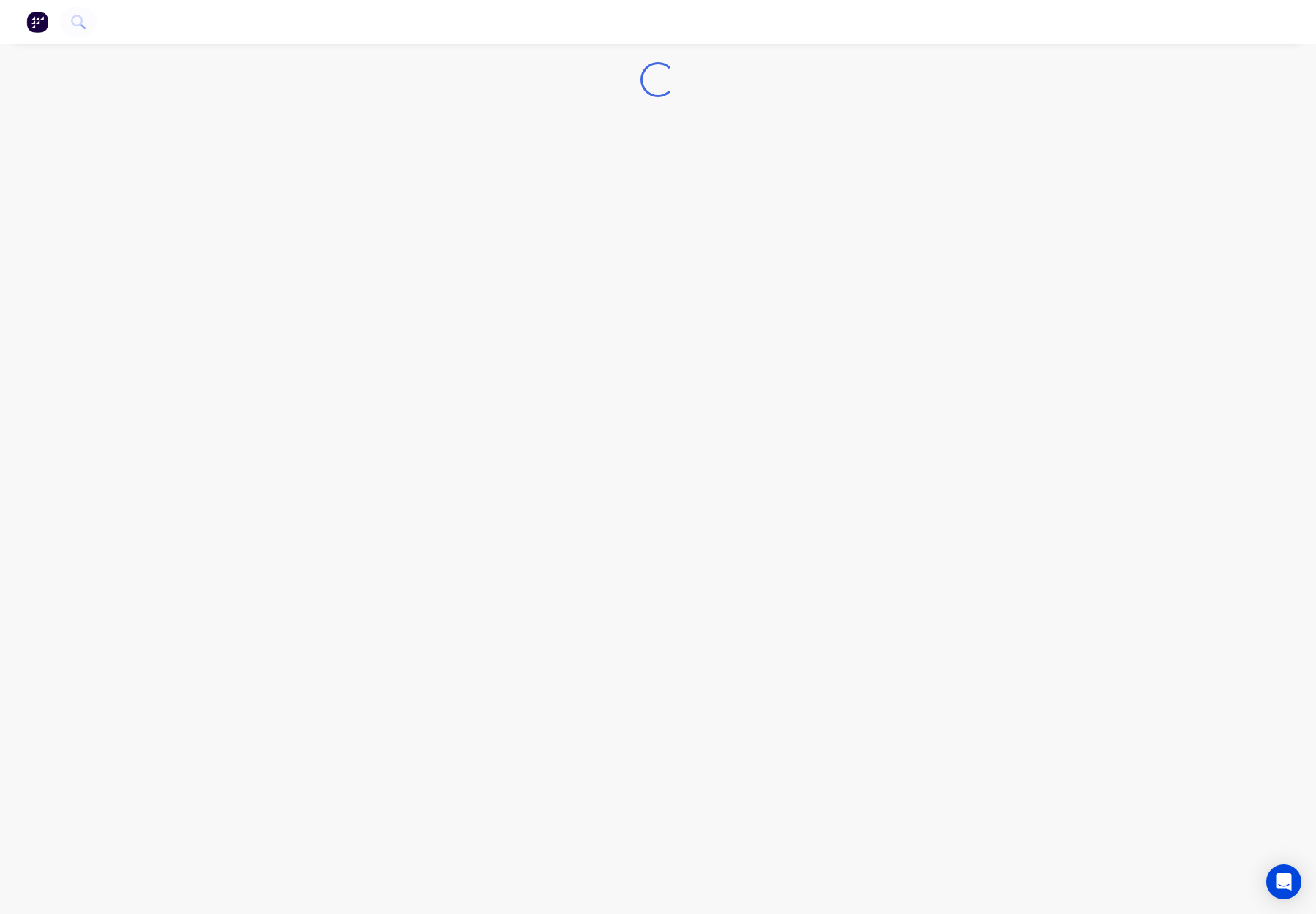
click at [435, 218] on div "Loading..." at bounding box center [658, 457] width 1316 height 914
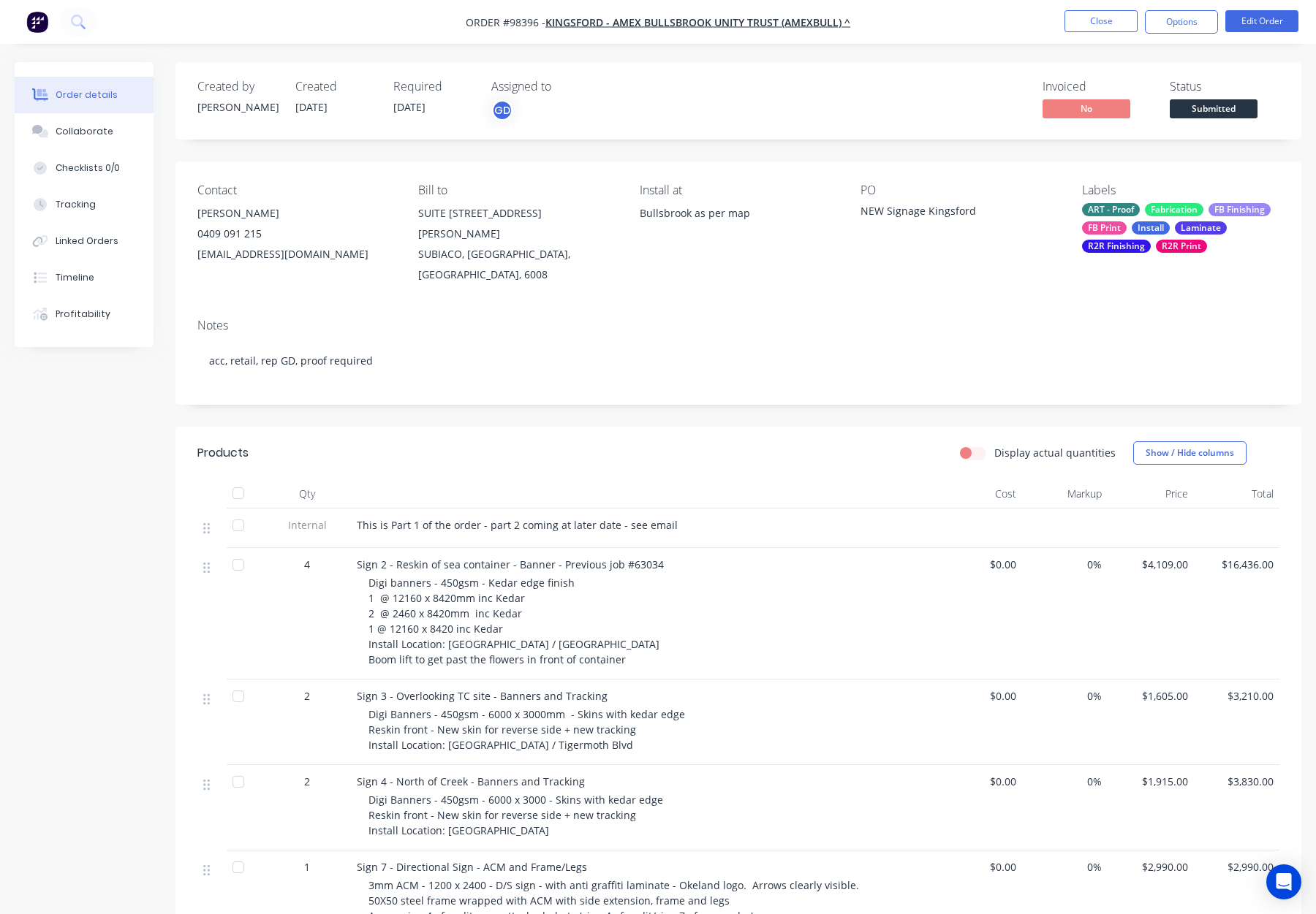
click at [1215, 103] on span "Submitted" at bounding box center [1213, 108] width 88 height 18
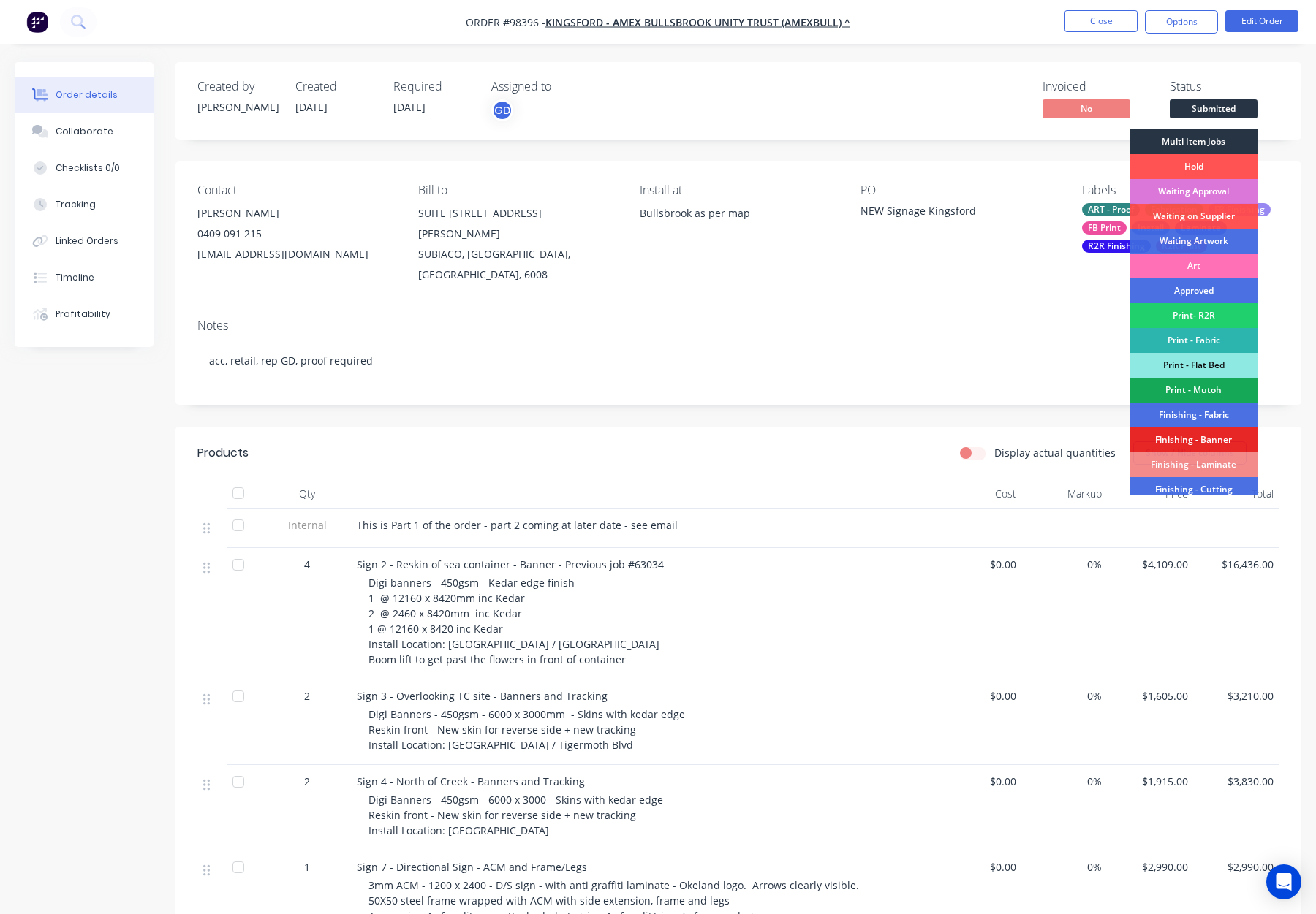
click at [1194, 135] on div "Multi Item Jobs" at bounding box center [1193, 141] width 128 height 24
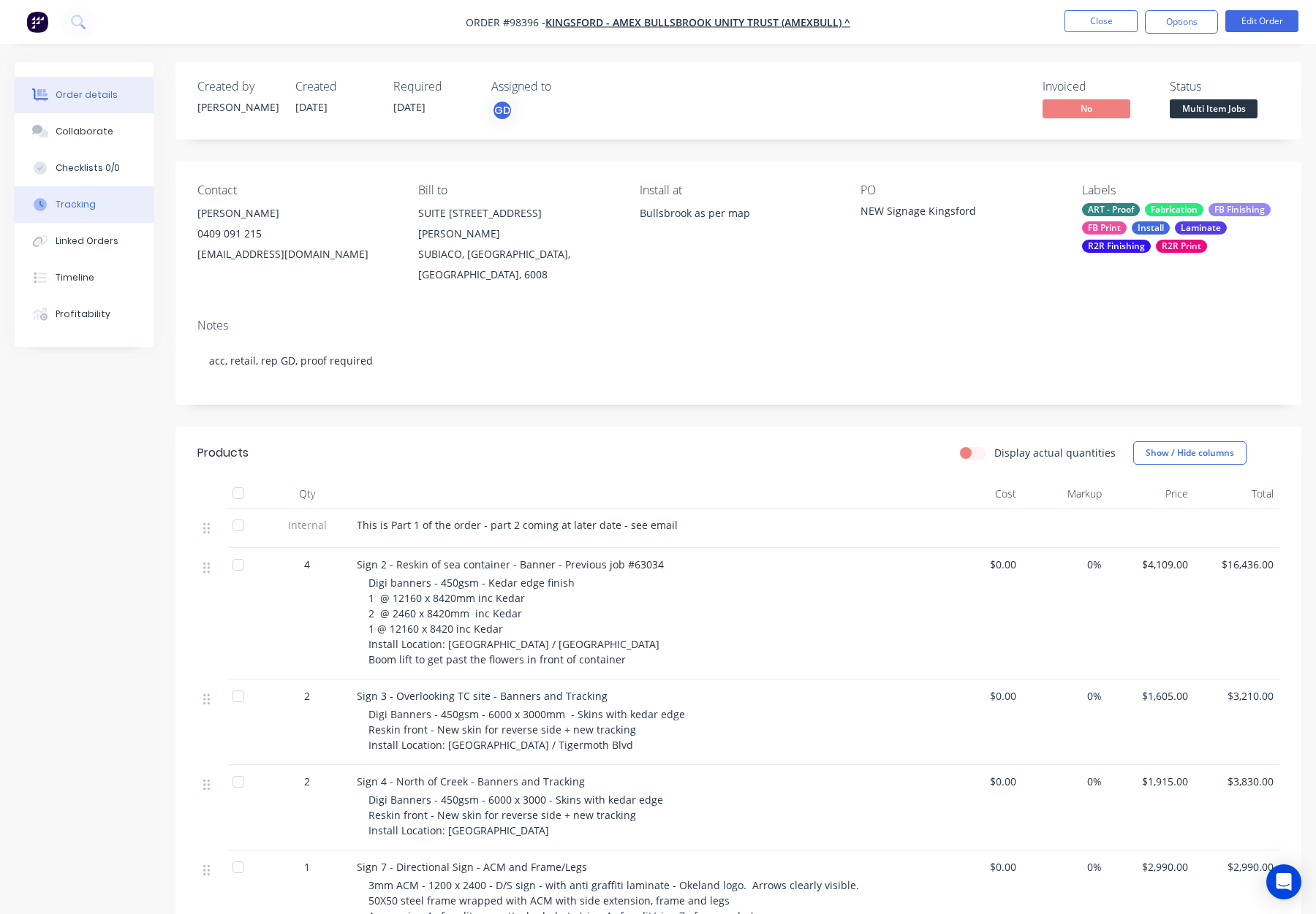
click at [112, 212] on button "Tracking" at bounding box center [85, 205] width 139 height 36
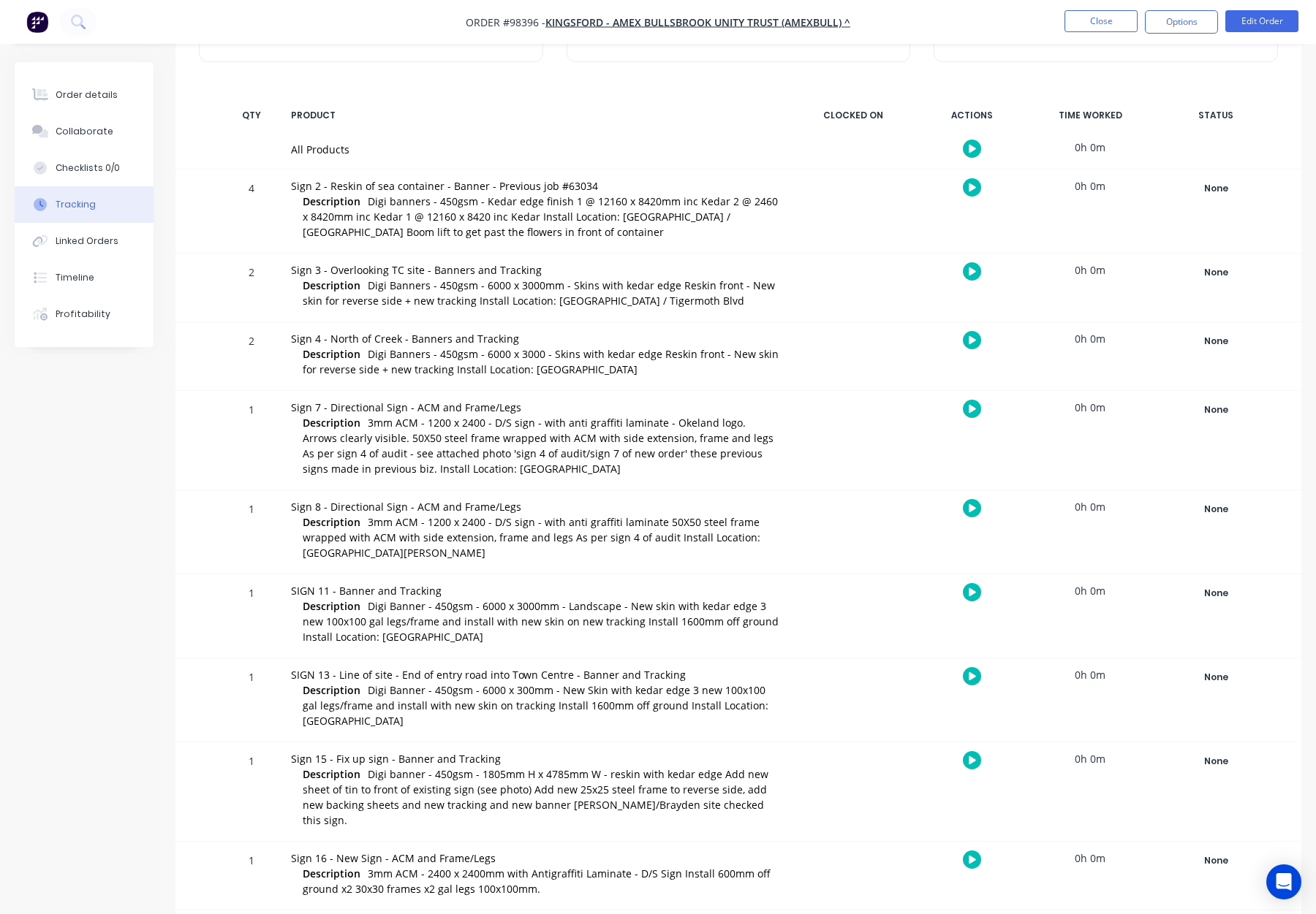
scroll to position [190, 0]
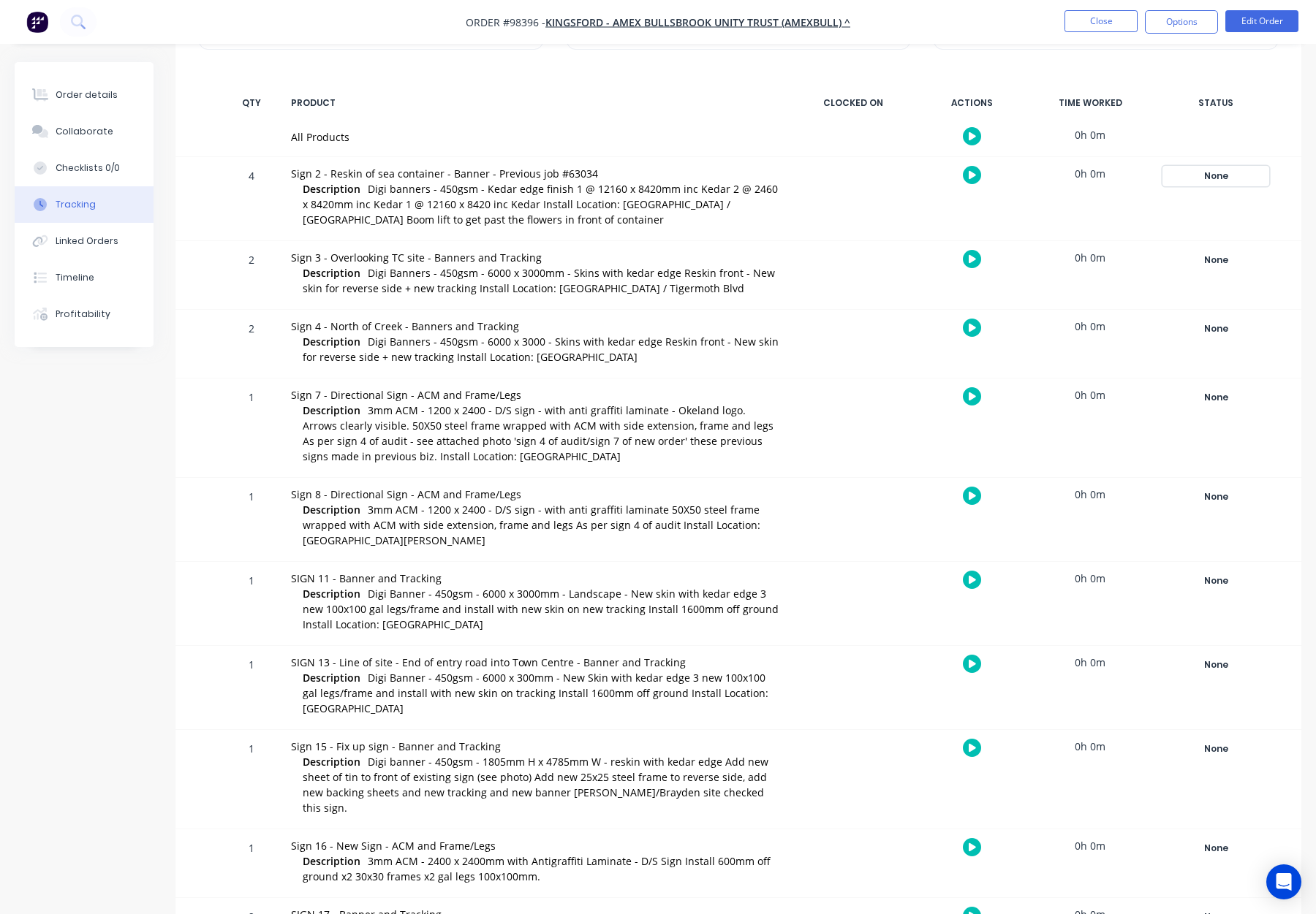
click at [1226, 176] on div "None" at bounding box center [1216, 176] width 105 height 19
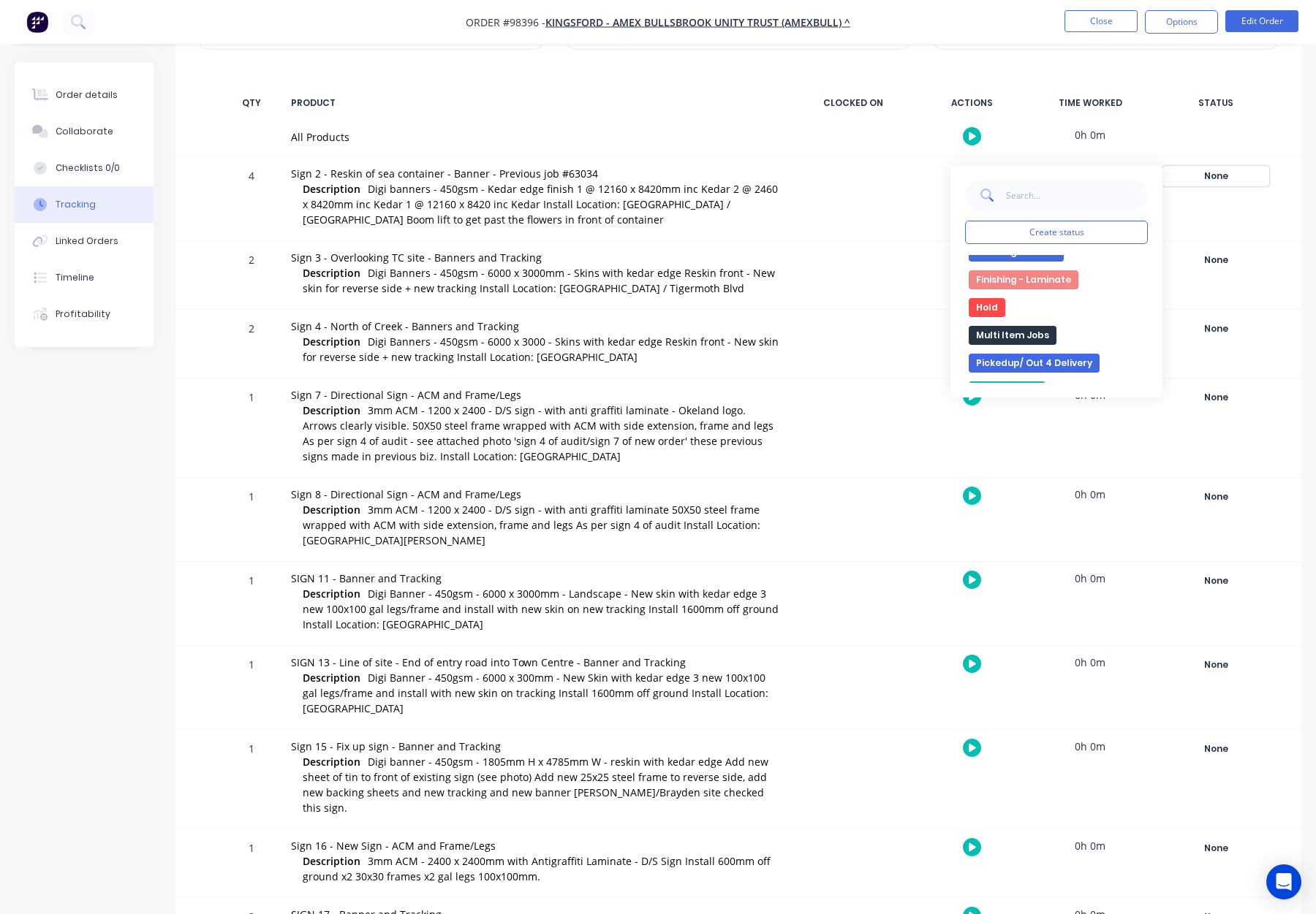
scroll to position [233, 0]
click at [1018, 337] on button "Multi Item Jobs" at bounding box center [1012, 337] width 88 height 19
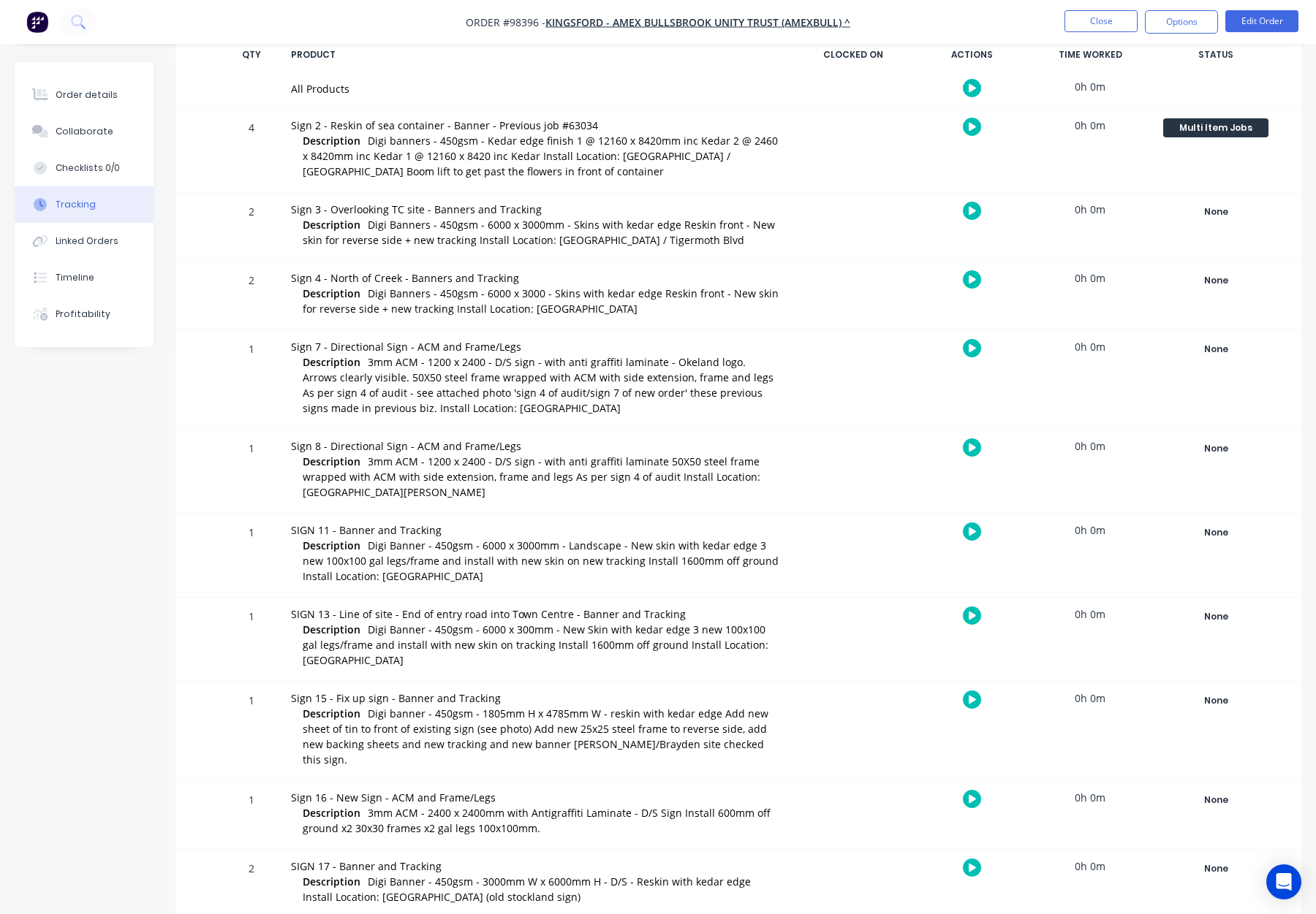
scroll to position [243, 0]
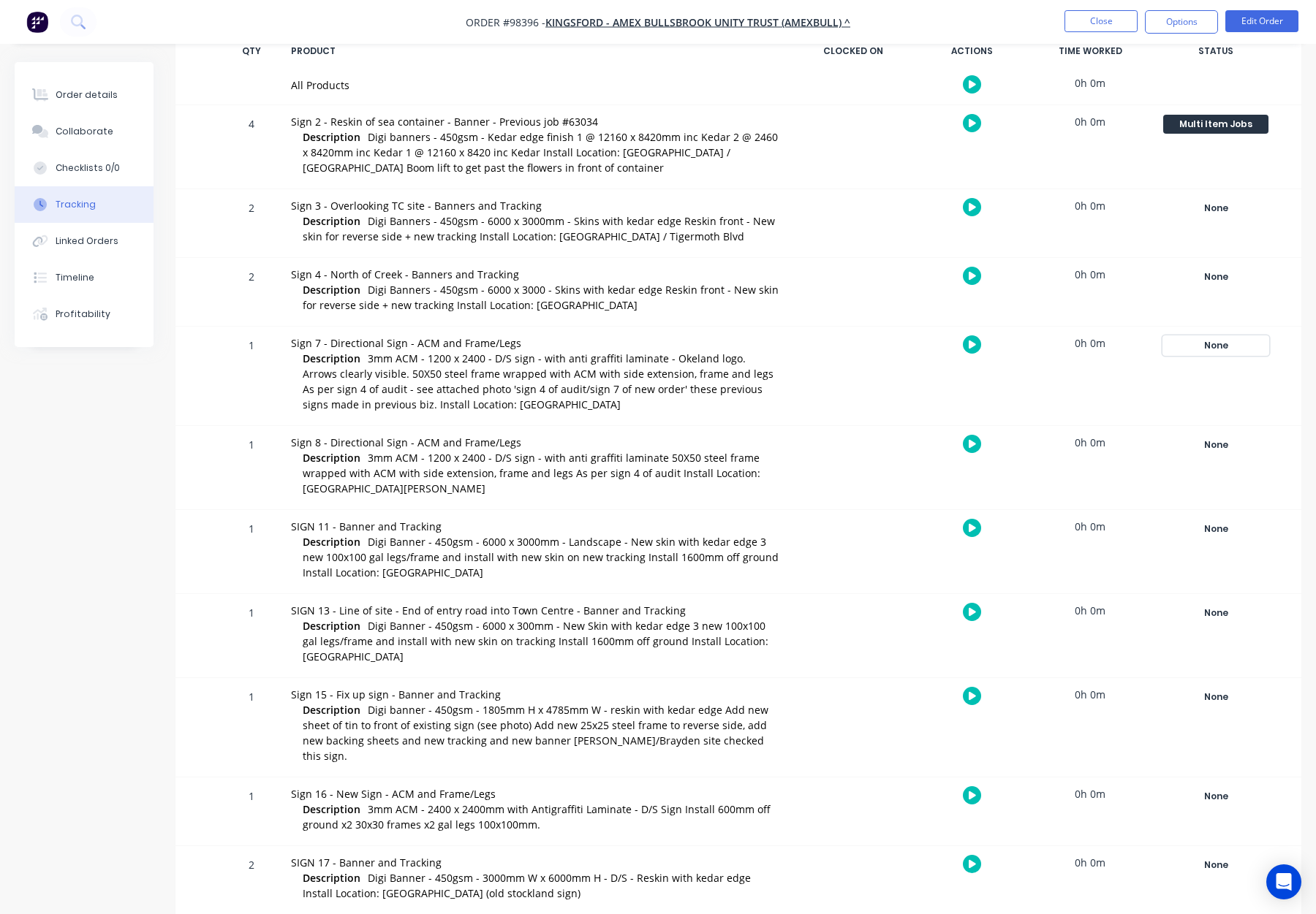
click at [1236, 344] on div "None" at bounding box center [1216, 346] width 105 height 19
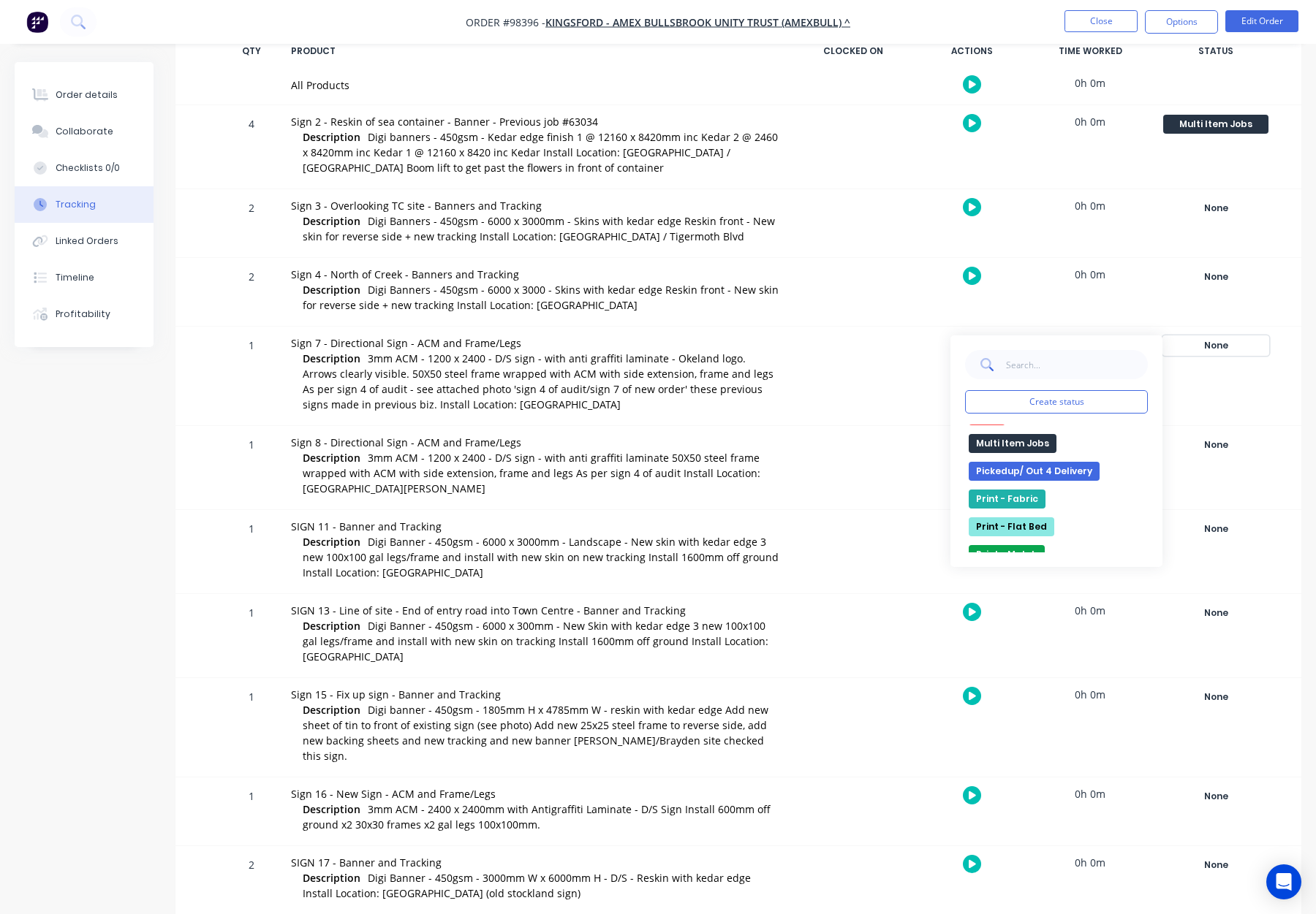
scroll to position [301, 0]
click at [1025, 444] on button "Multi Item Jobs" at bounding box center [1012, 438] width 88 height 19
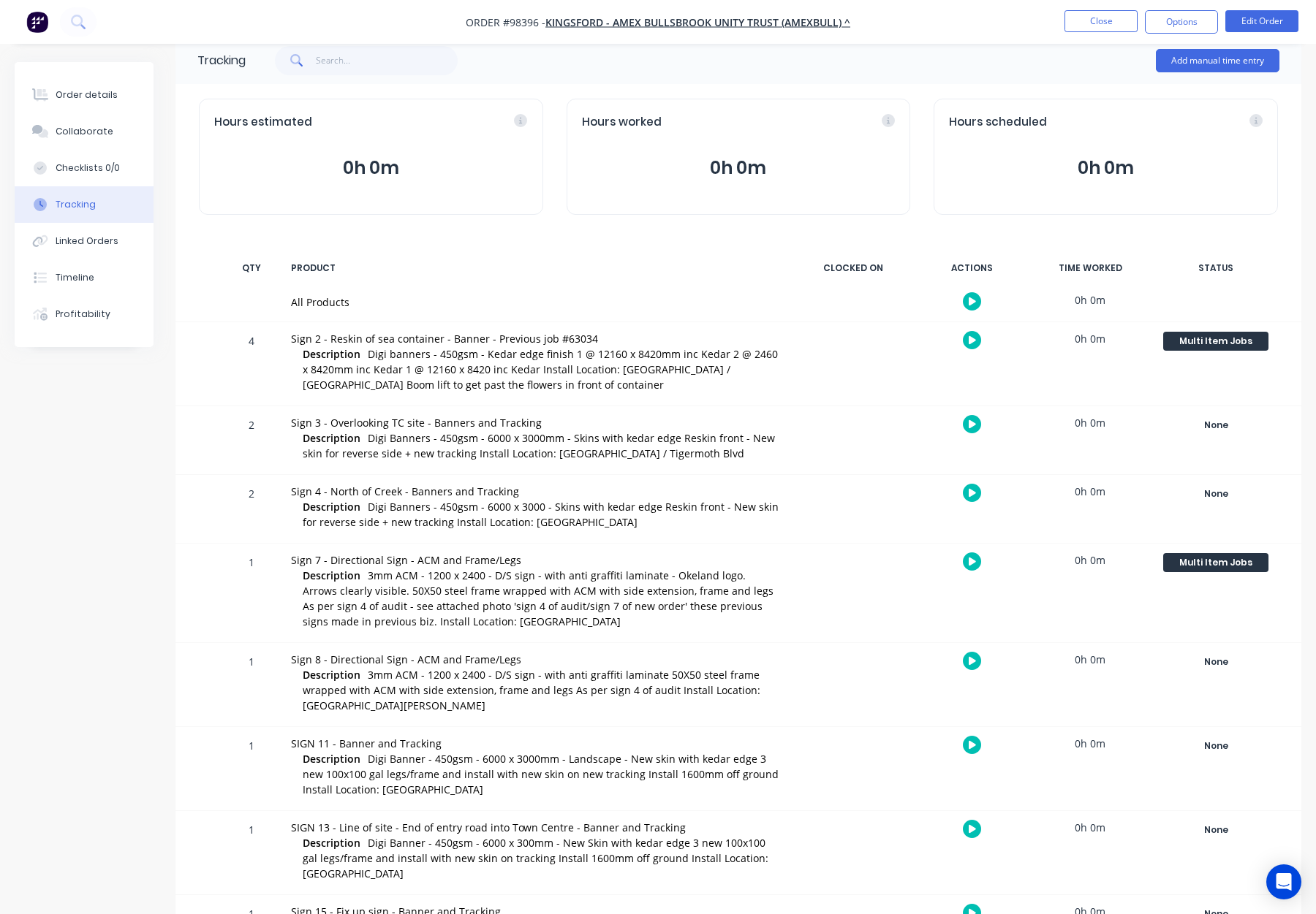
scroll to position [0, 0]
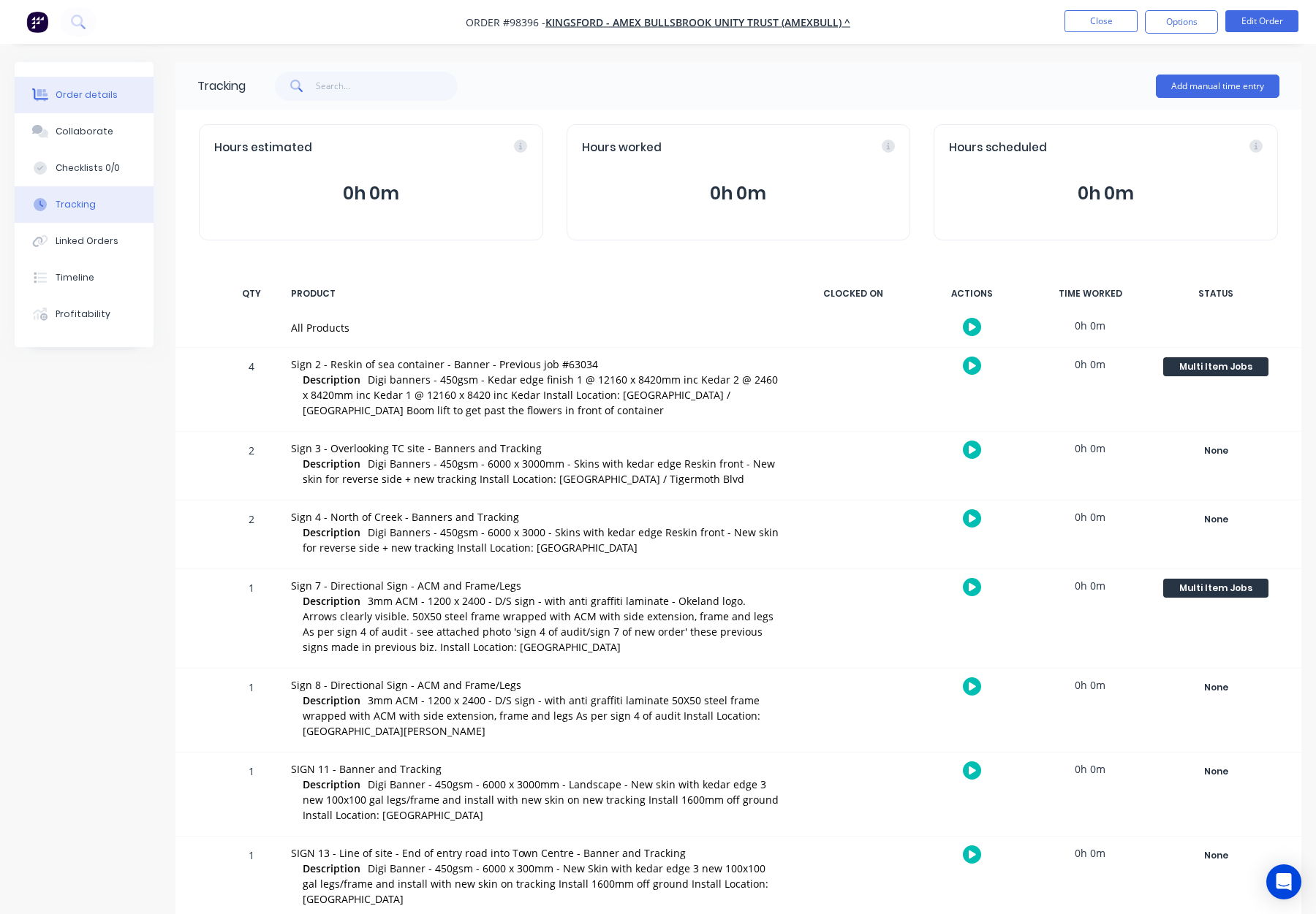
click at [92, 89] on div "Order details" at bounding box center [86, 95] width 62 height 13
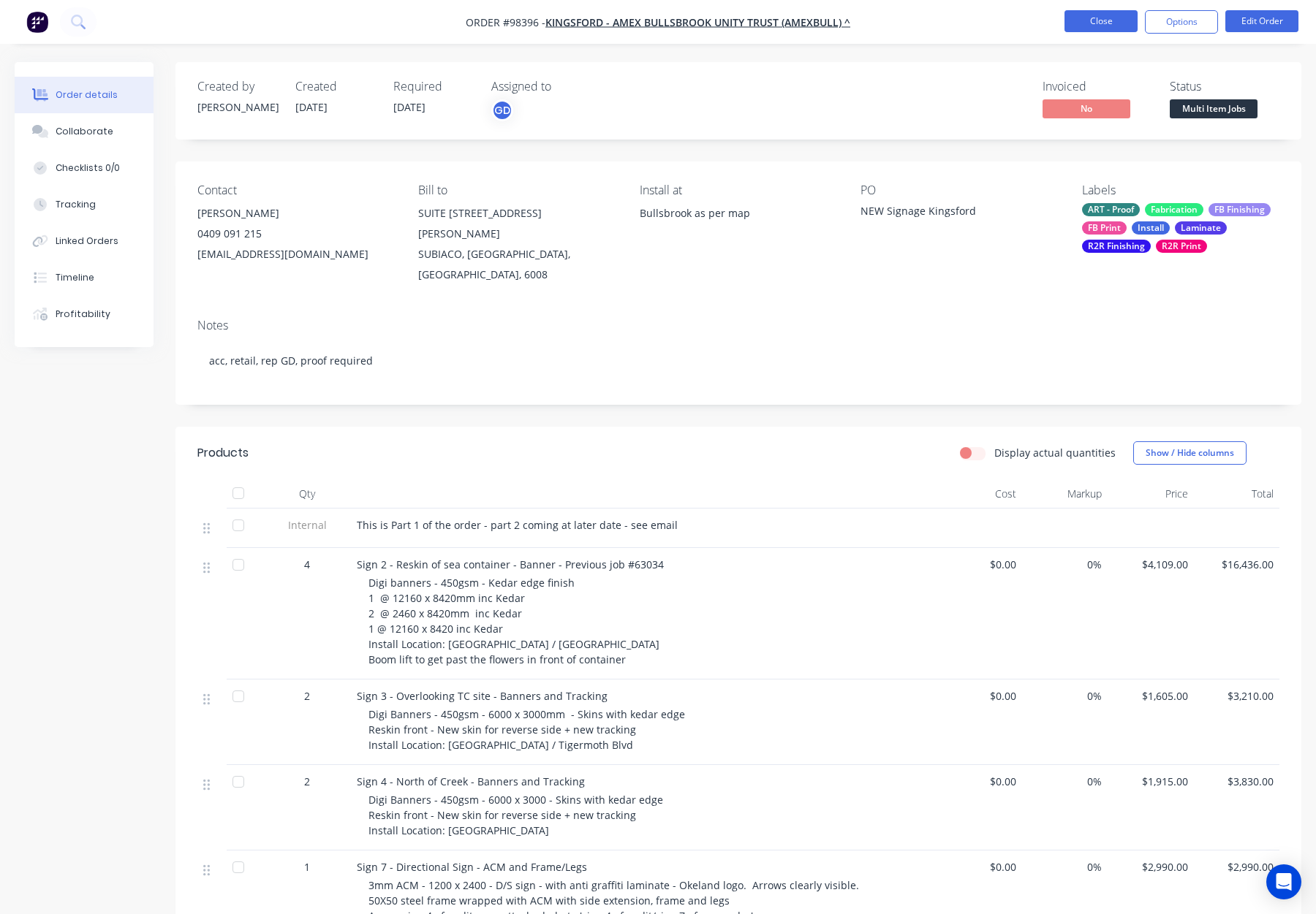
click at [1112, 24] on button "Close" at bounding box center [1101, 21] width 74 height 22
